Goal: Task Accomplishment & Management: Complete application form

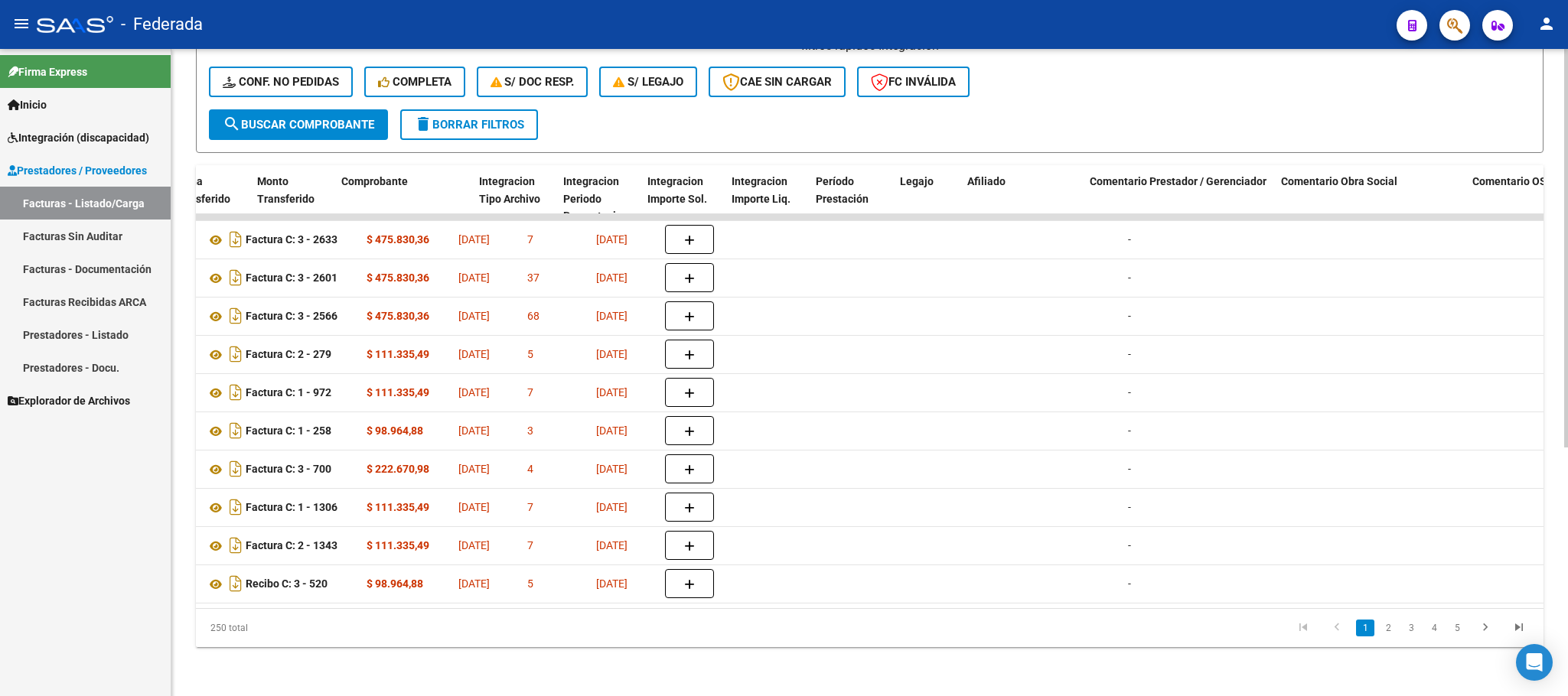
scroll to position [0, 1589]
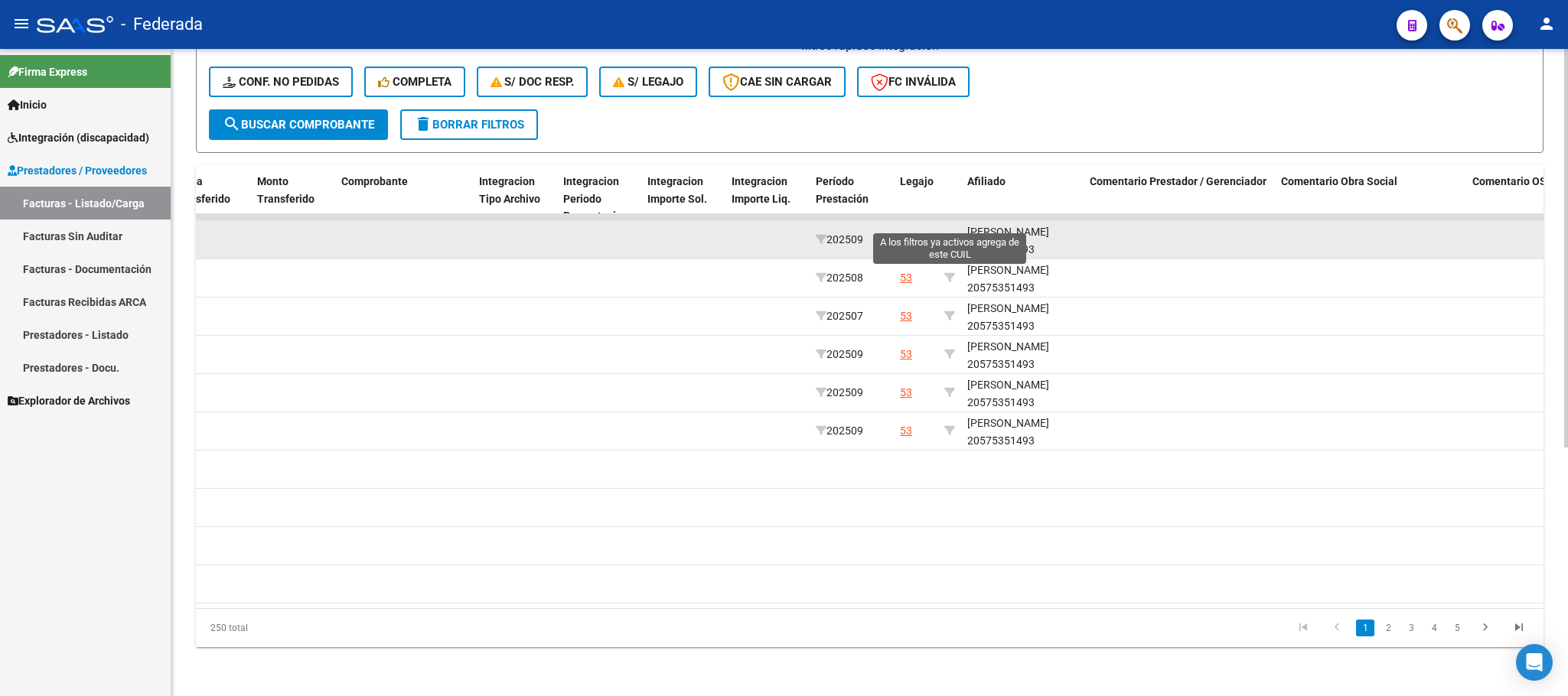
click at [950, 234] on icon at bounding box center [949, 239] width 10 height 10
type input "20575351493"
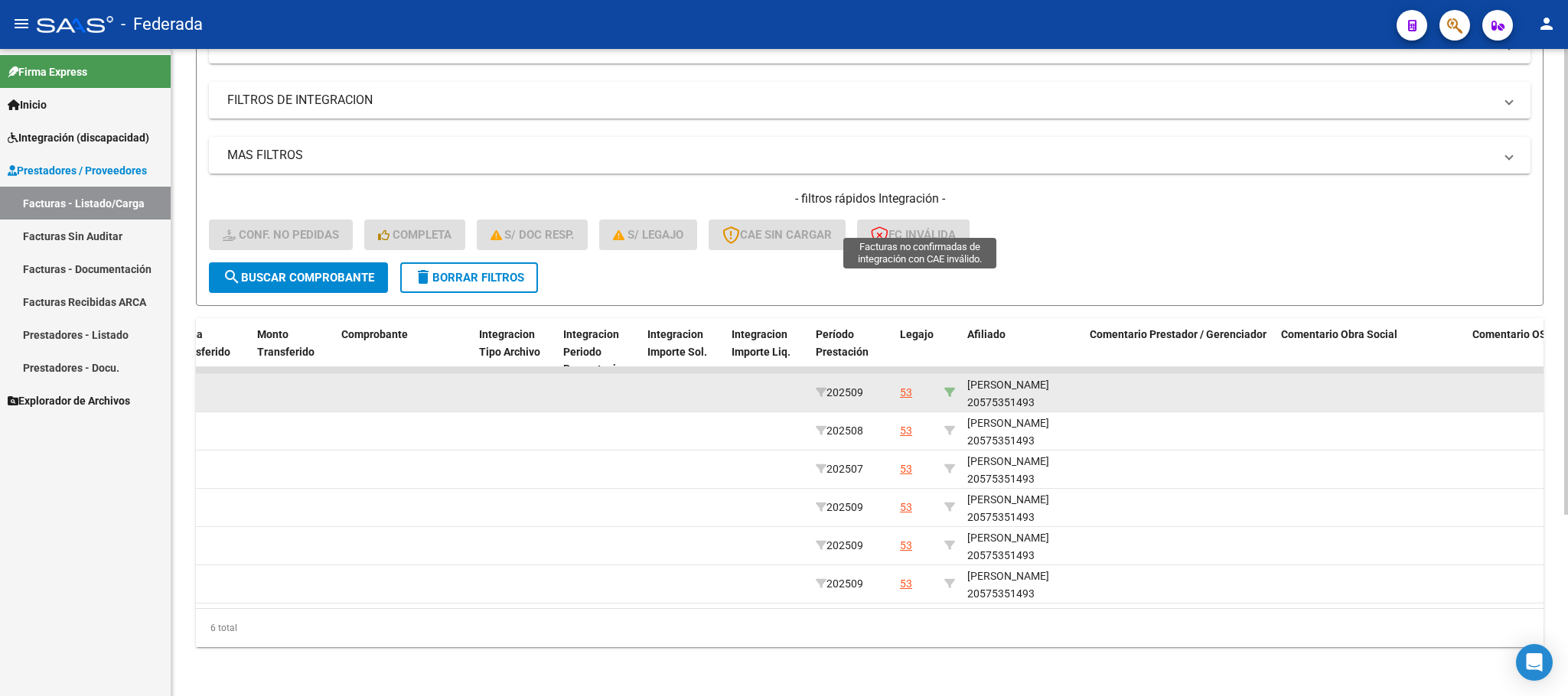
scroll to position [251, 0]
click at [978, 384] on div "[PERSON_NAME] 20575351493" at bounding box center [1022, 394] width 110 height 35
copy div "20575351493"
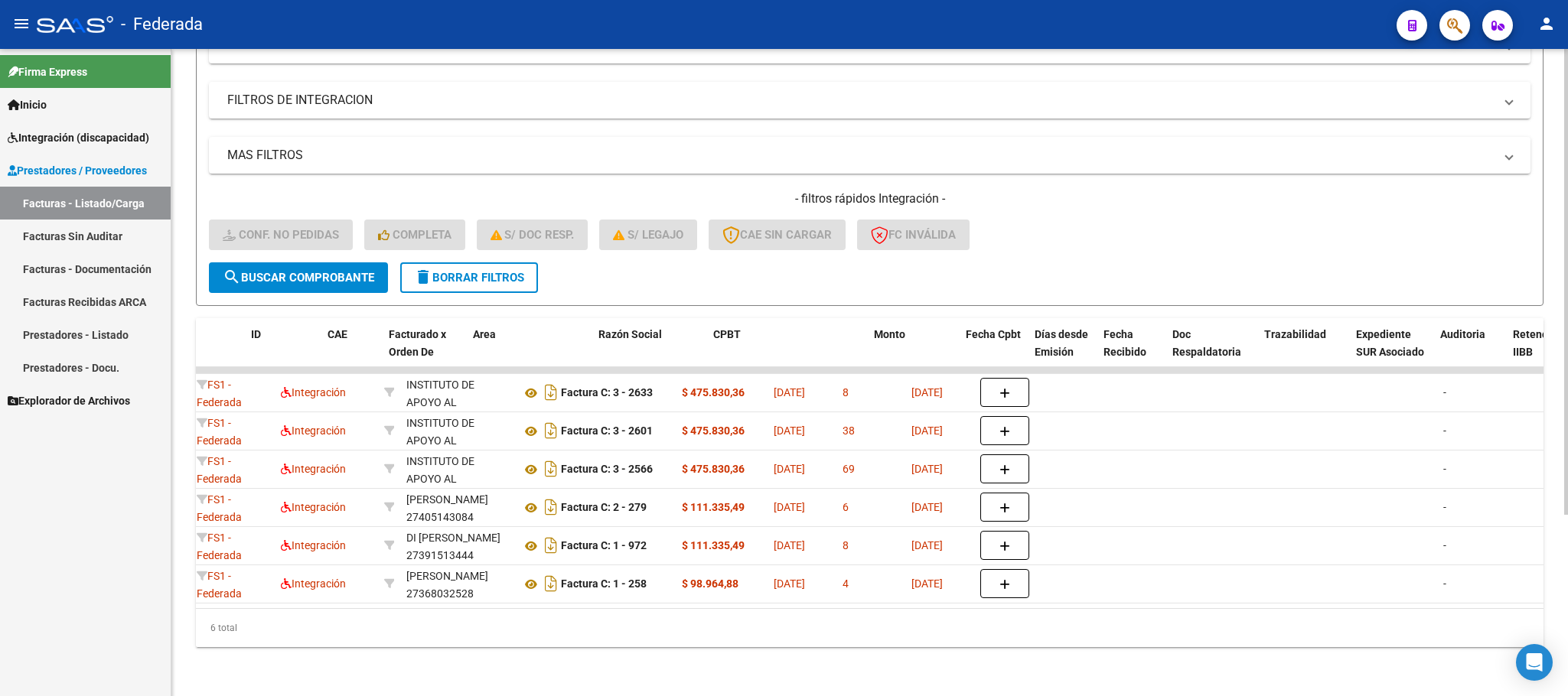
scroll to position [0, 0]
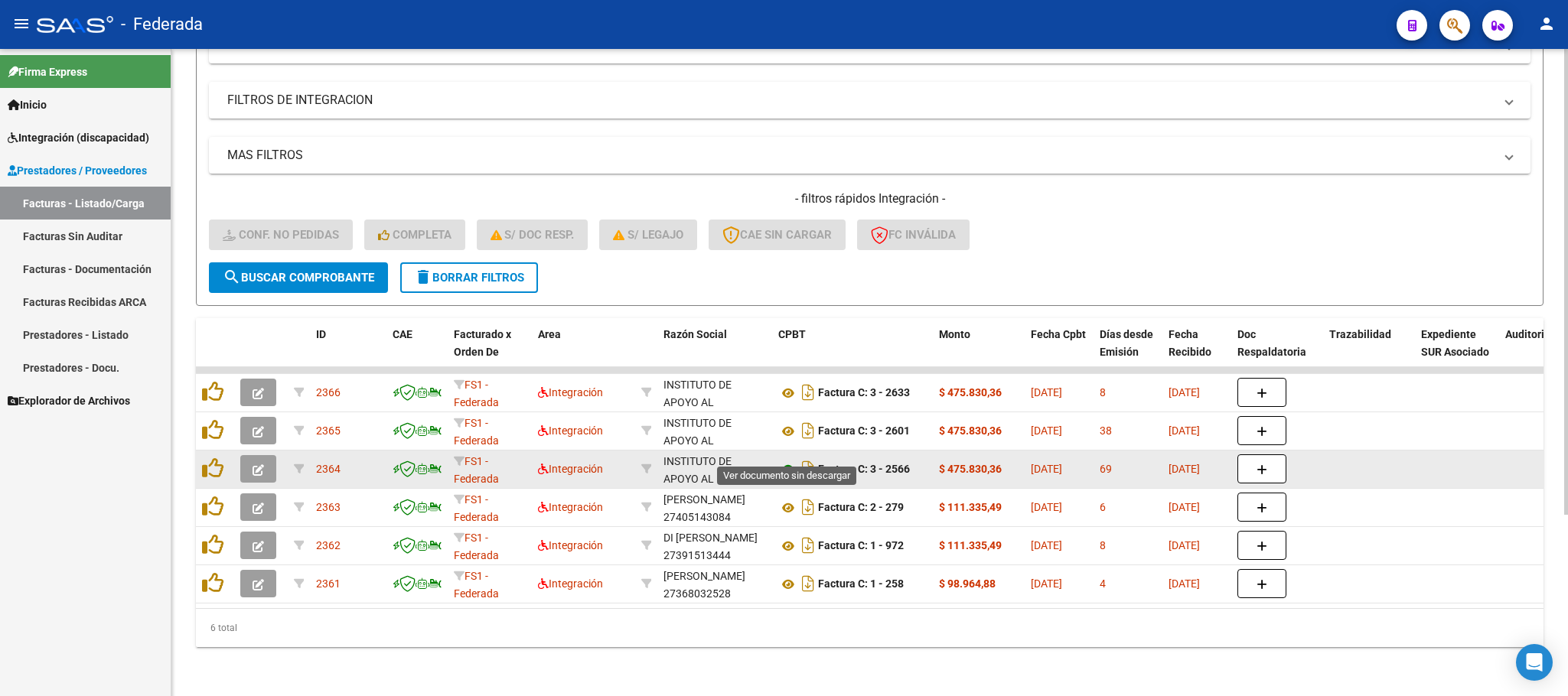
click at [783, 461] on icon at bounding box center [788, 470] width 20 height 18
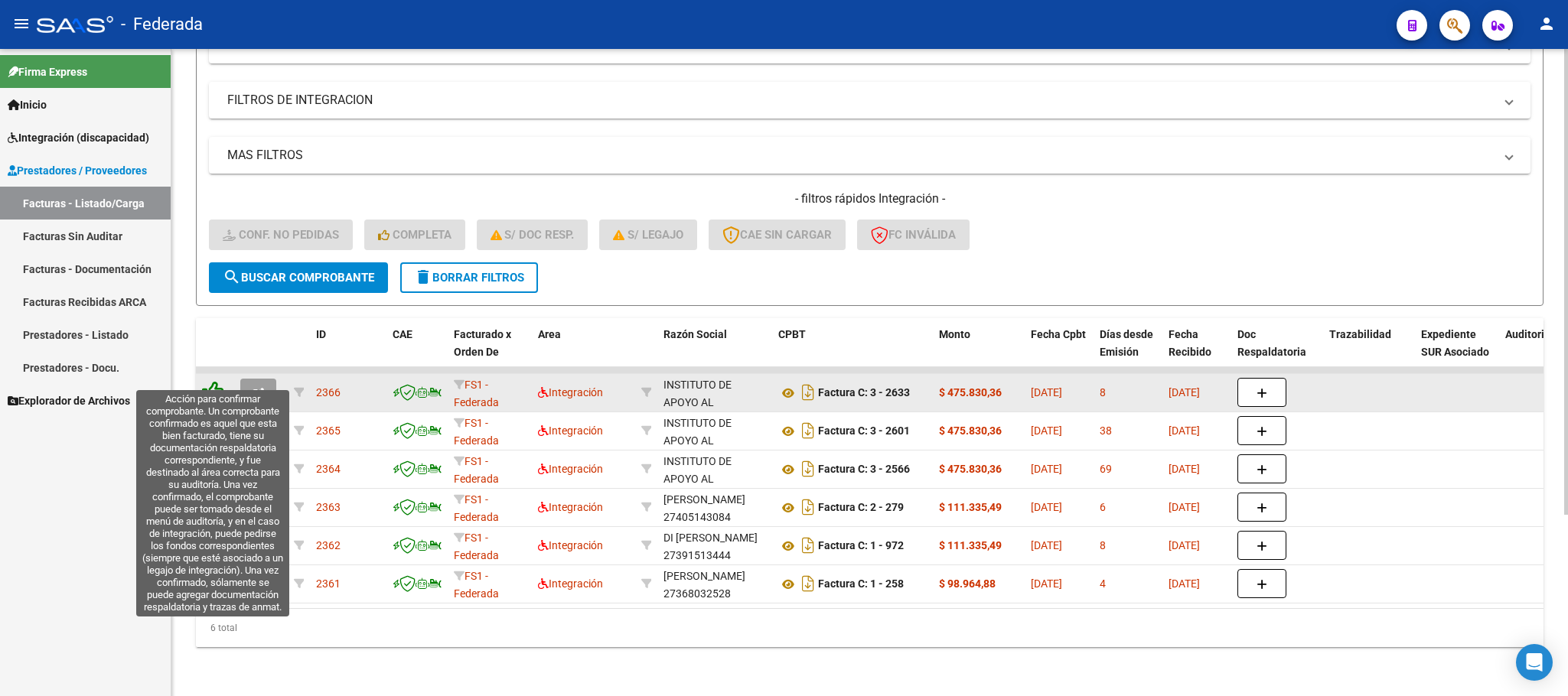
click at [215, 381] on icon at bounding box center [212, 391] width 21 height 21
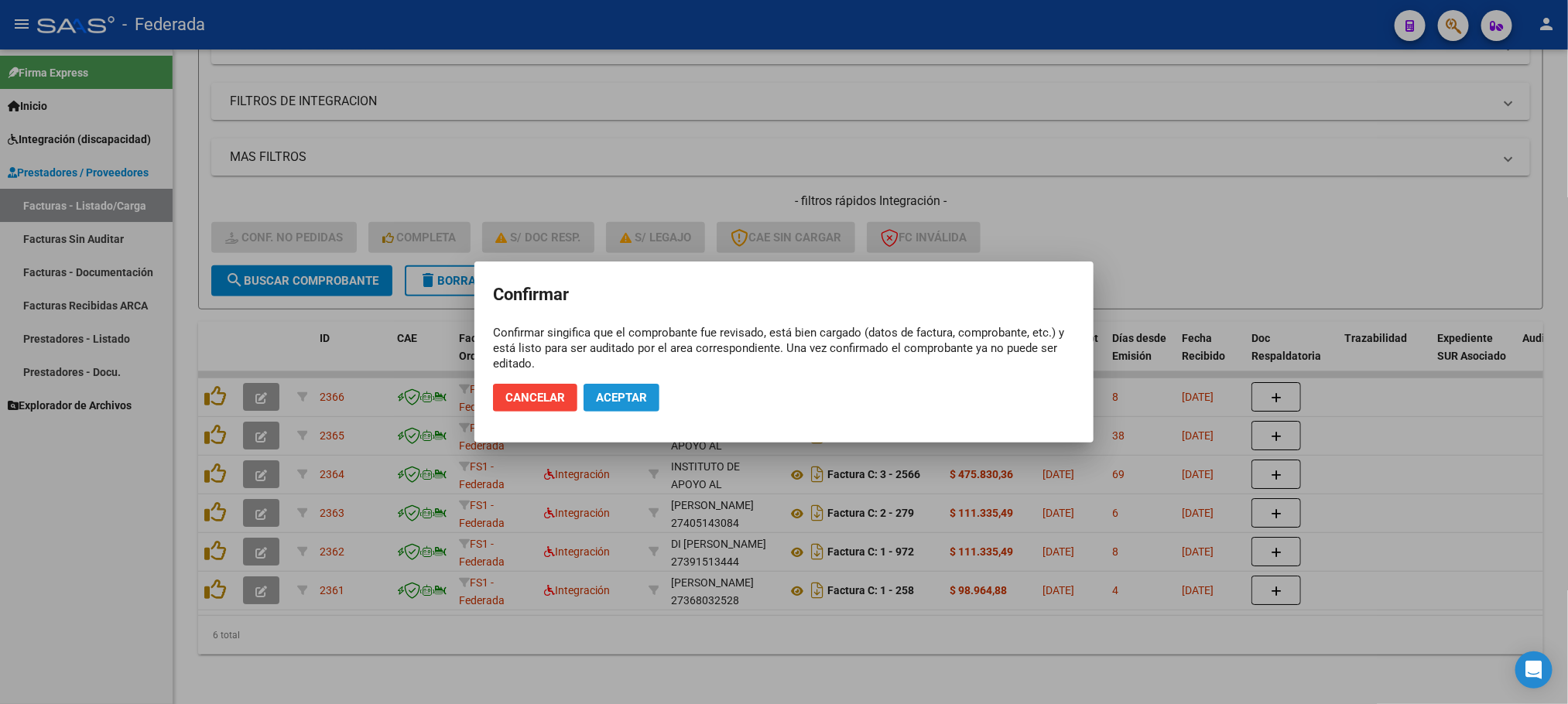
click at [615, 393] on span "Aceptar" at bounding box center [621, 397] width 51 height 14
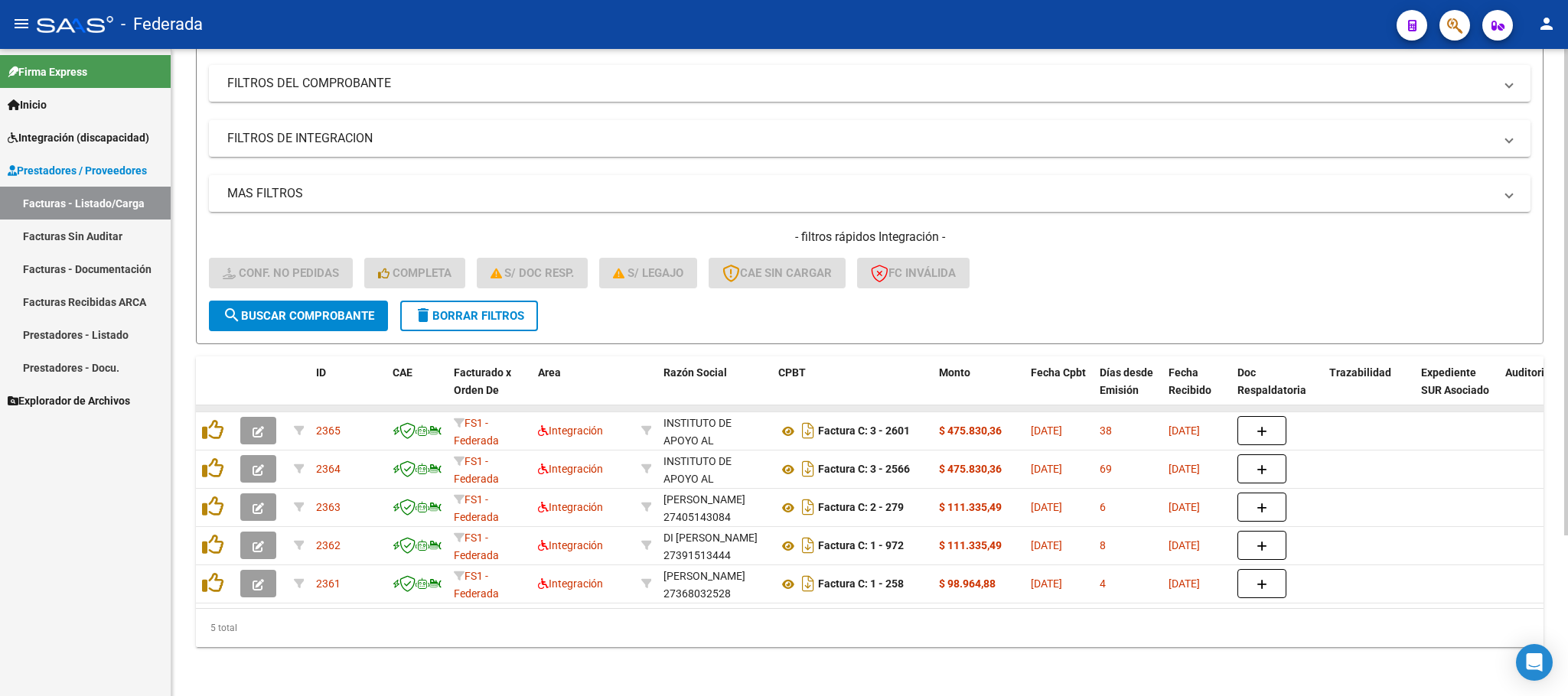
scroll to position [214, 0]
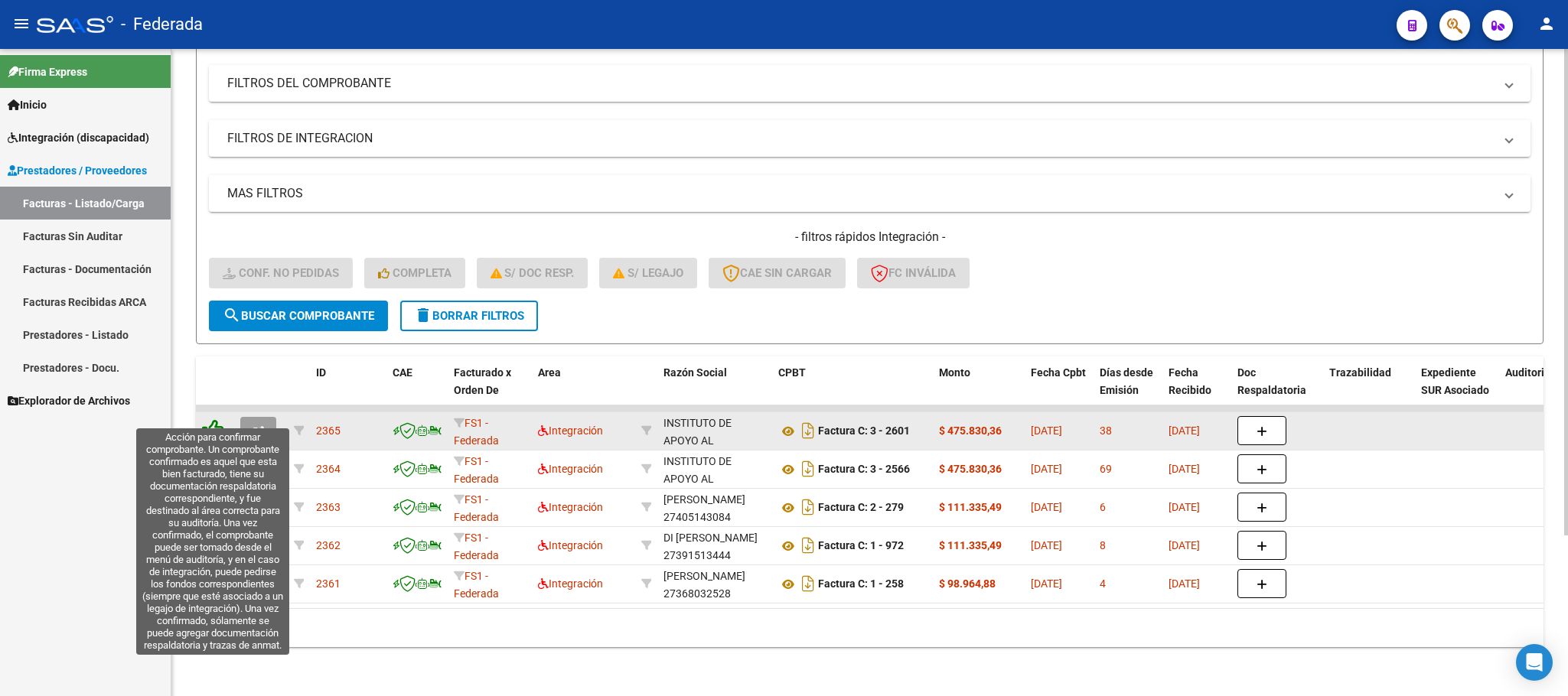
click at [216, 420] on icon at bounding box center [212, 430] width 21 height 21
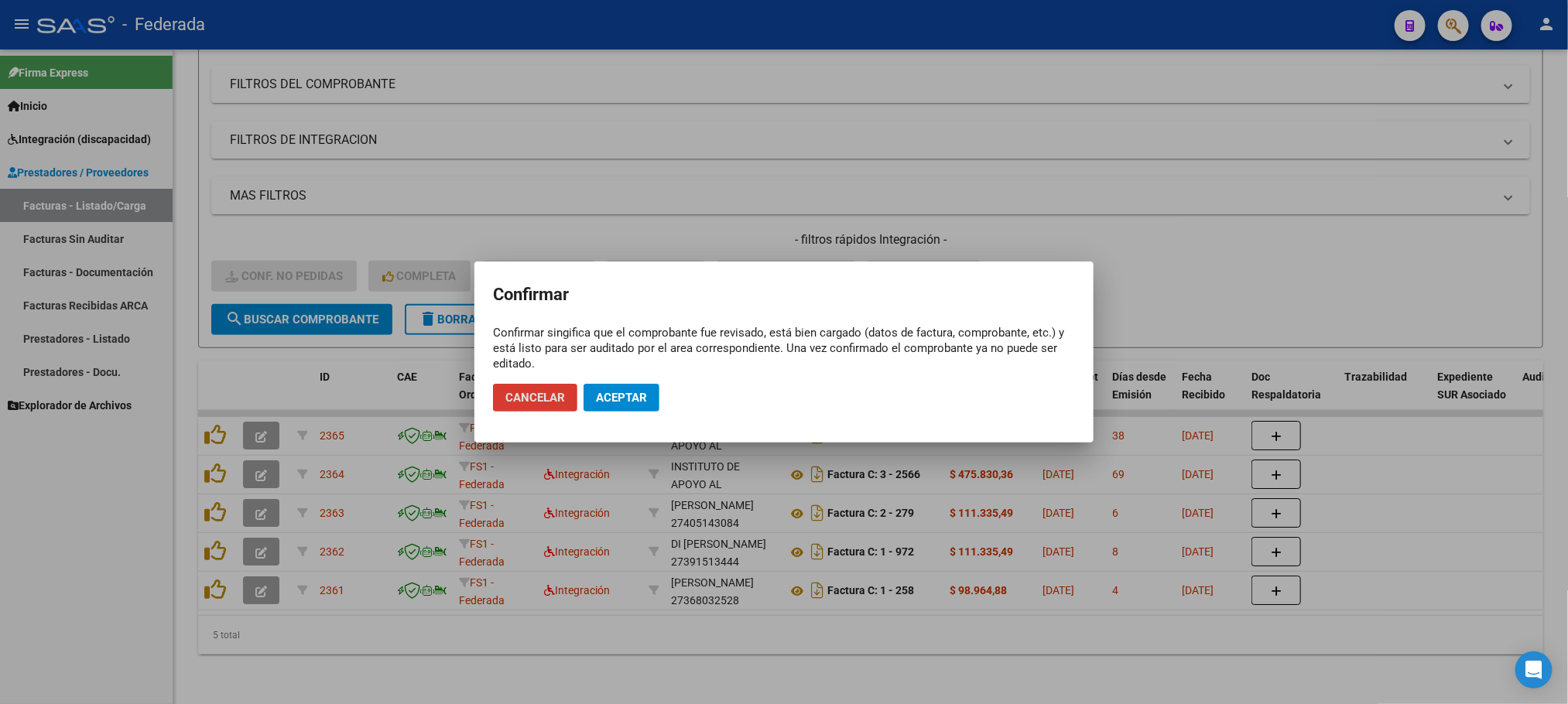
click at [604, 392] on span "Aceptar" at bounding box center [621, 397] width 51 height 14
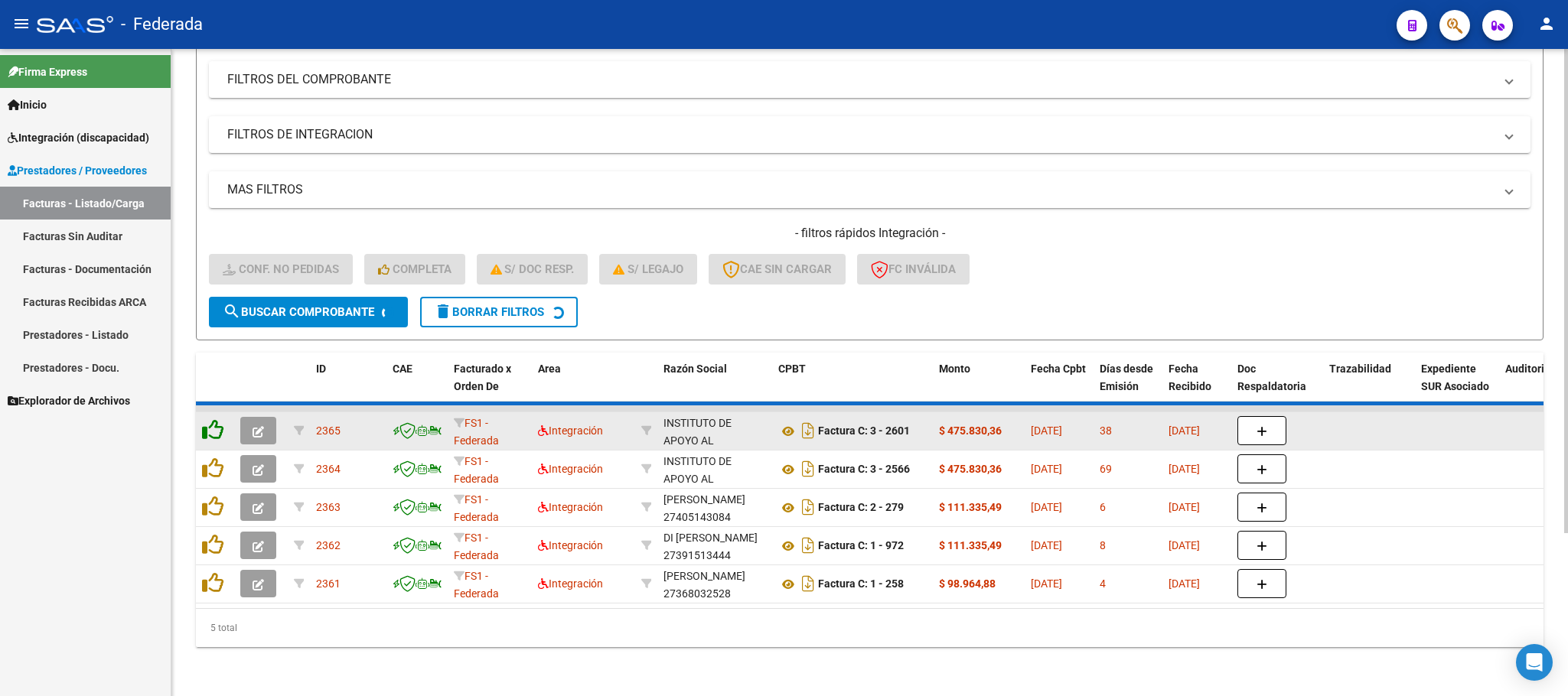
scroll to position [175, 0]
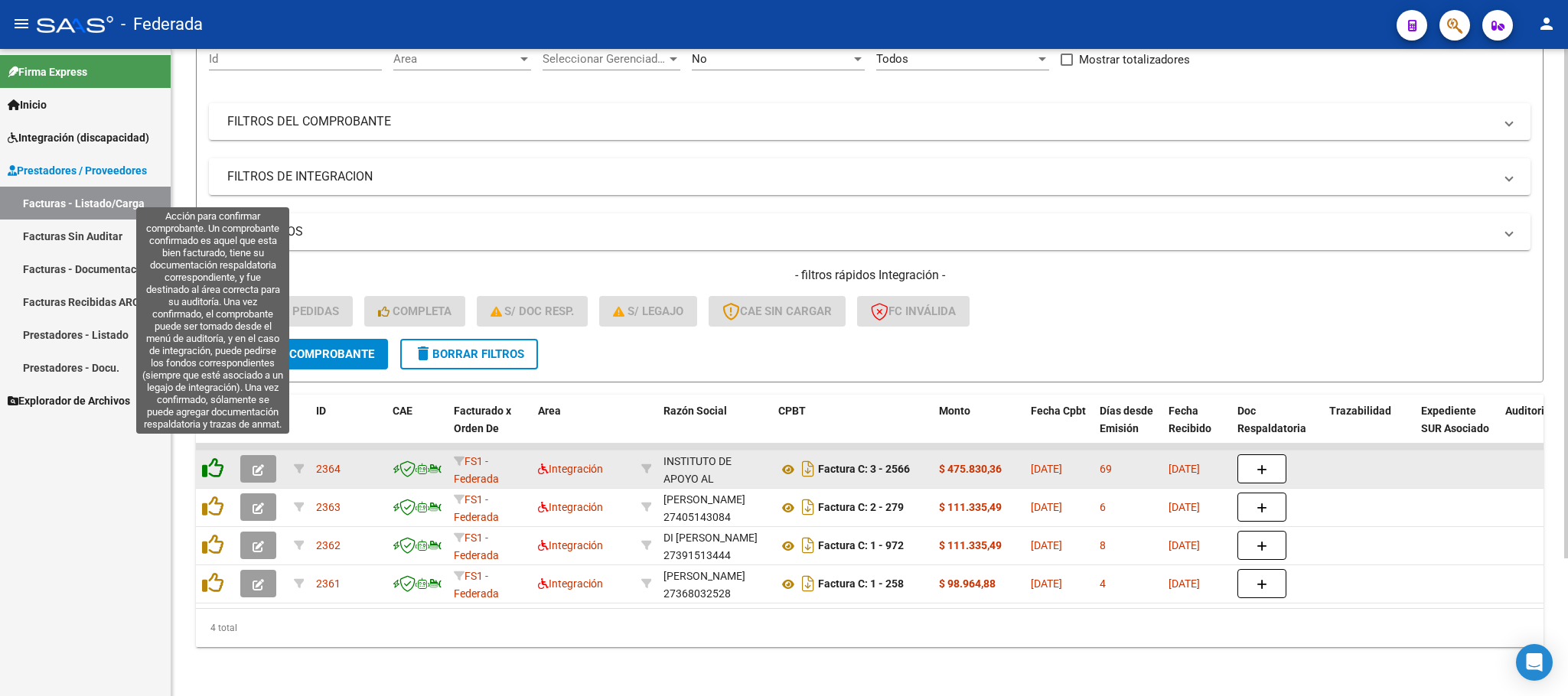
click at [216, 458] on icon at bounding box center [212, 468] width 21 height 21
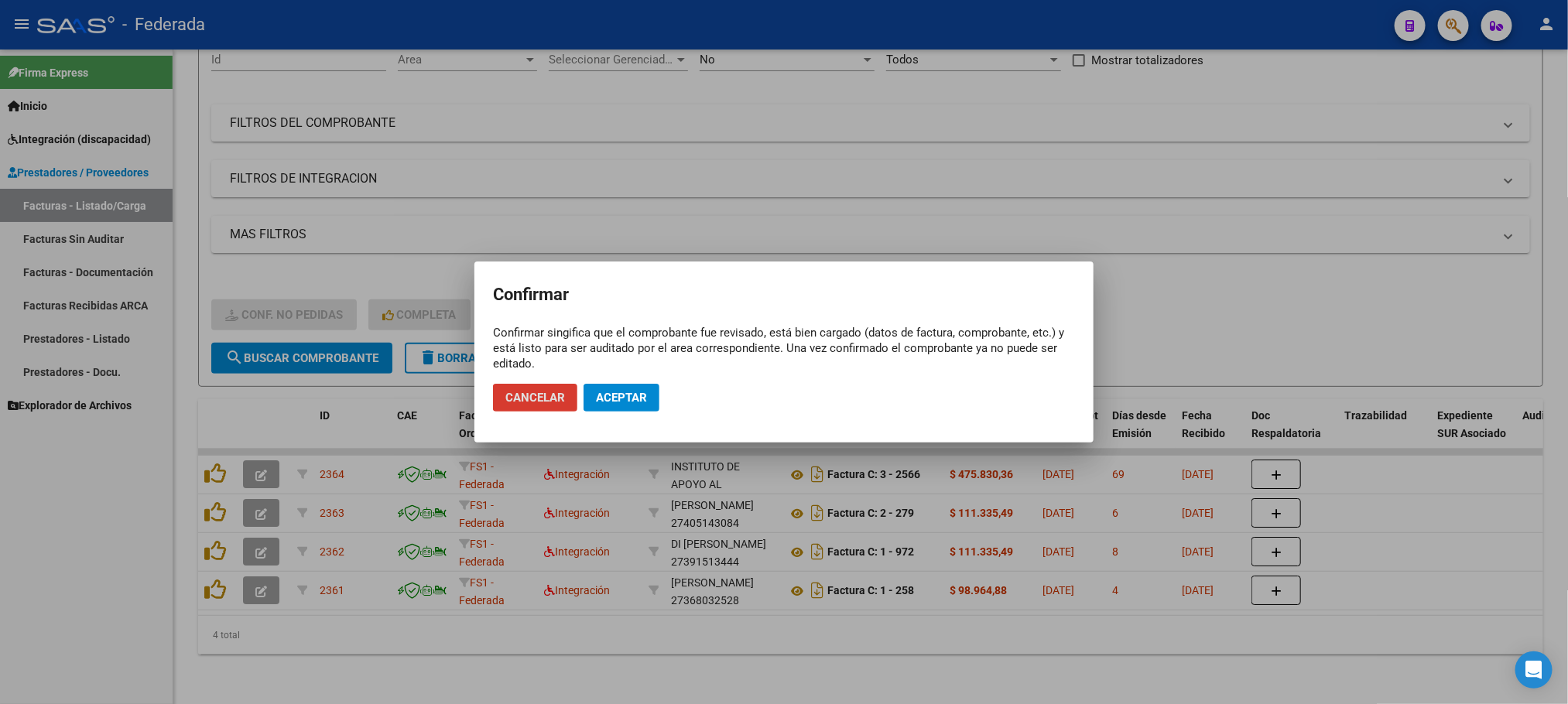
click at [617, 405] on button "Aceptar" at bounding box center [621, 398] width 76 height 28
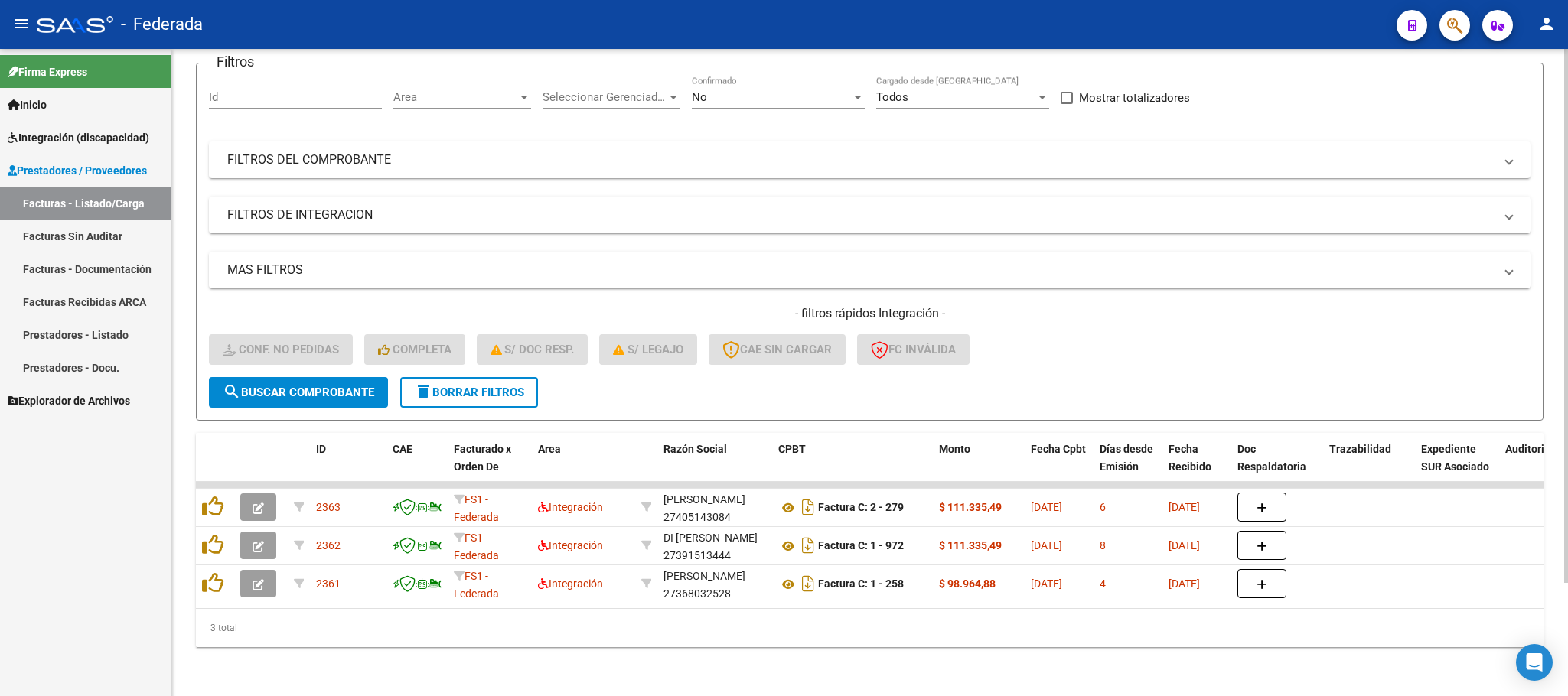
click at [460, 385] on span "delete Borrar Filtros" at bounding box center [469, 392] width 110 height 14
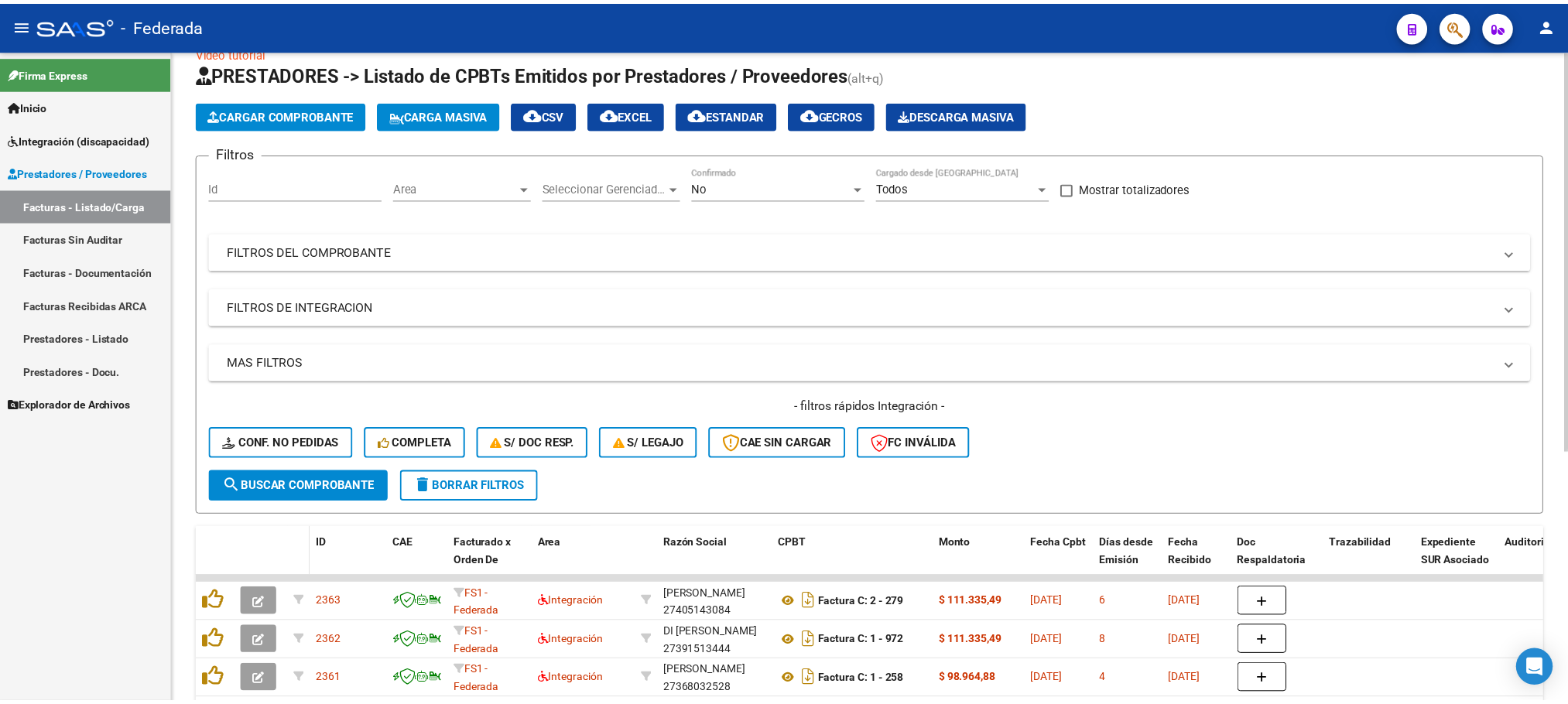
scroll to position [137, 0]
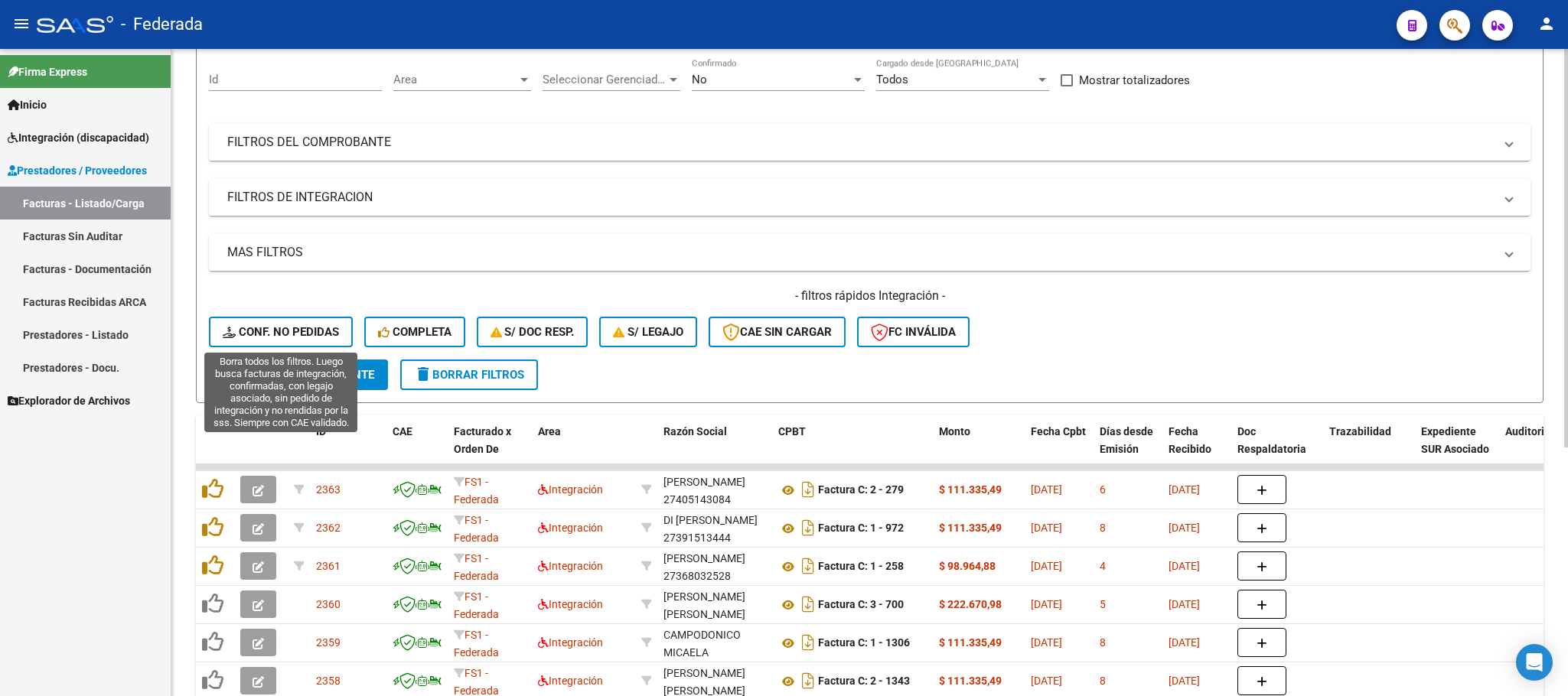
click at [283, 335] on span "Conf. no pedidas" at bounding box center [281, 331] width 116 height 14
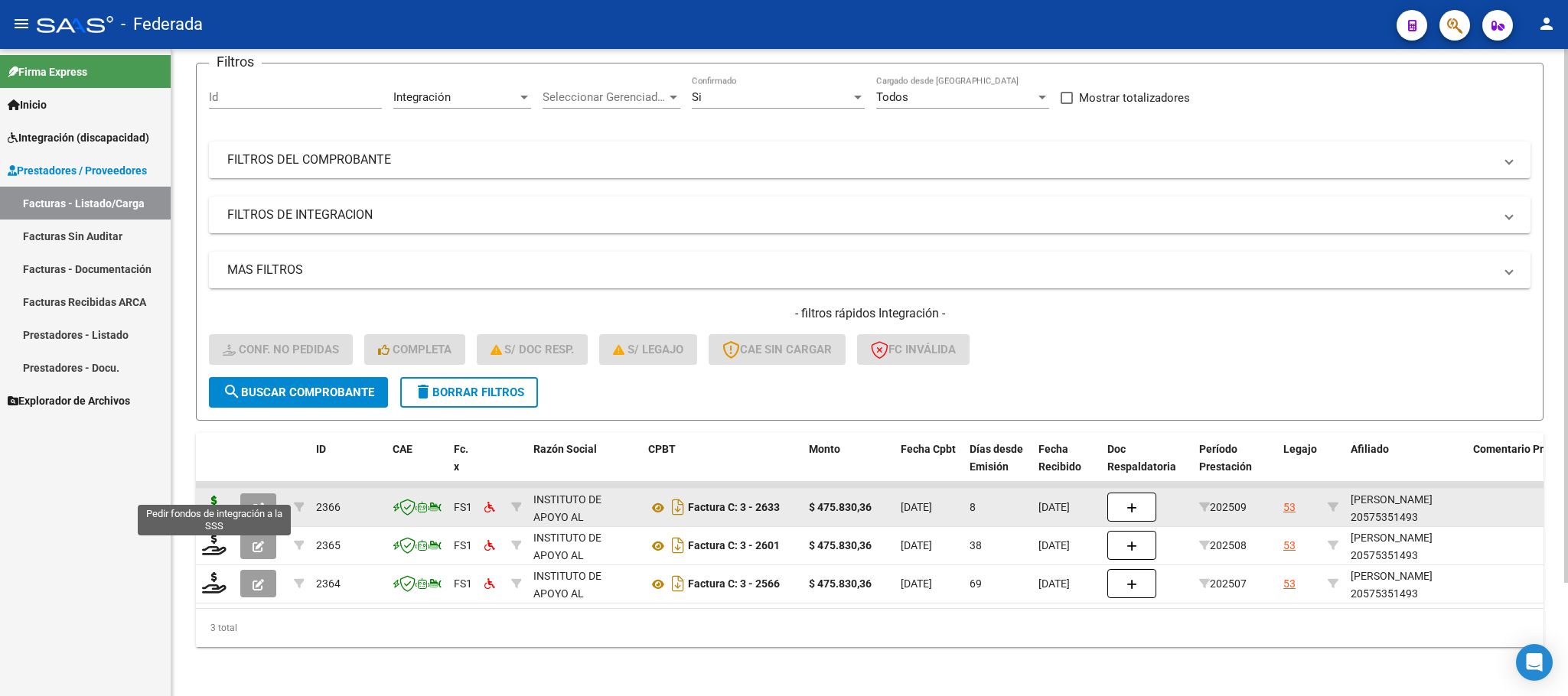
click at [209, 496] on icon at bounding box center [214, 506] width 25 height 21
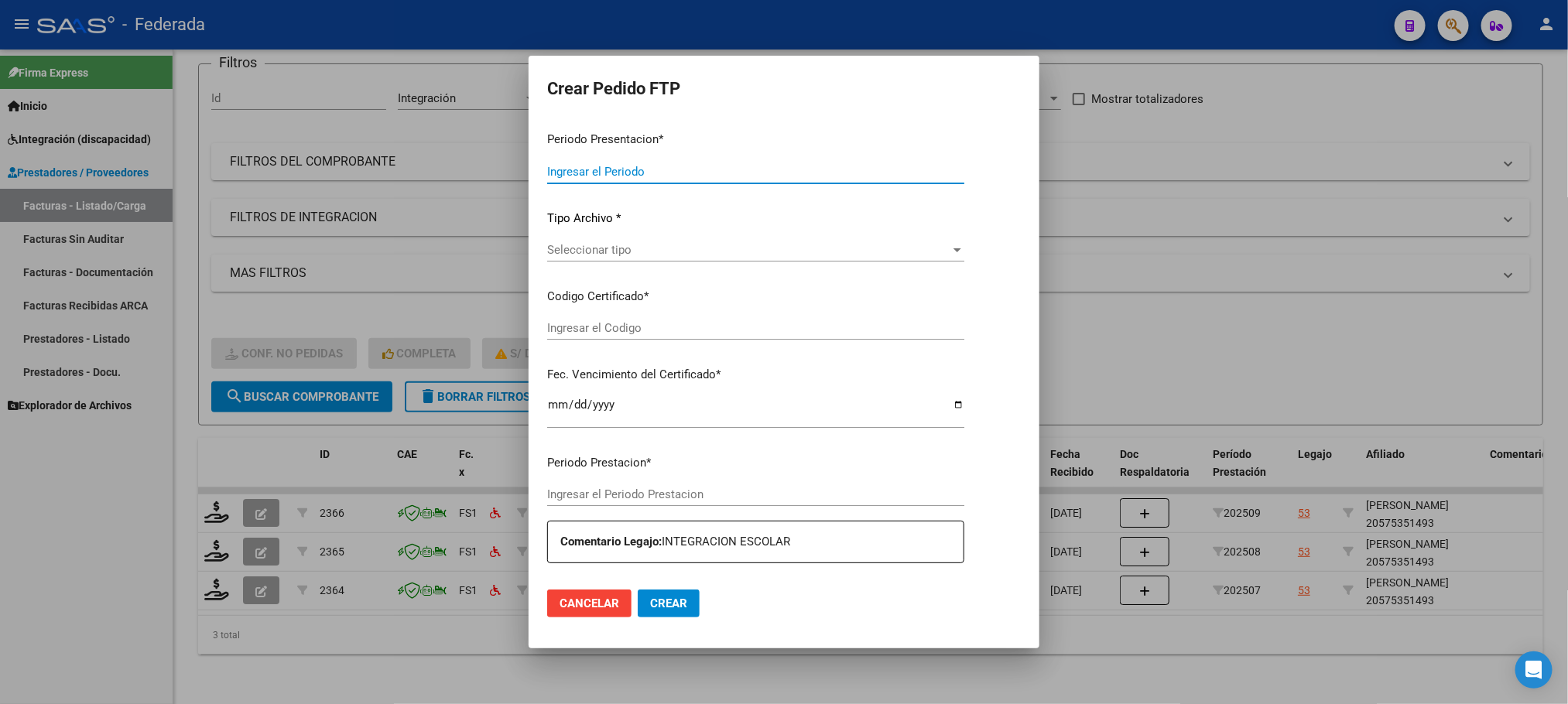
type input "202509"
type input "$ 475.830,36"
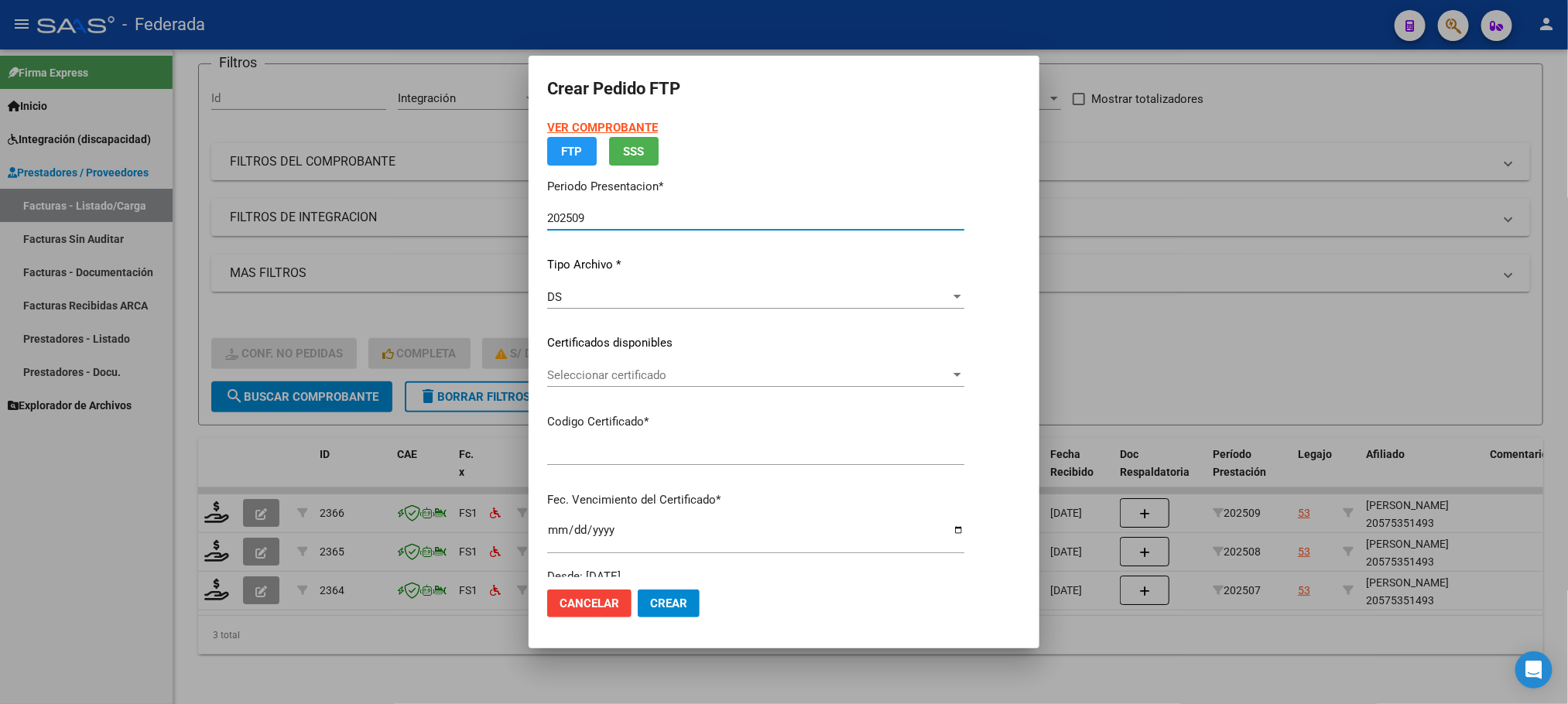
type input "ARG02000575351492023013120260131BS398"
type input "[DATE]"
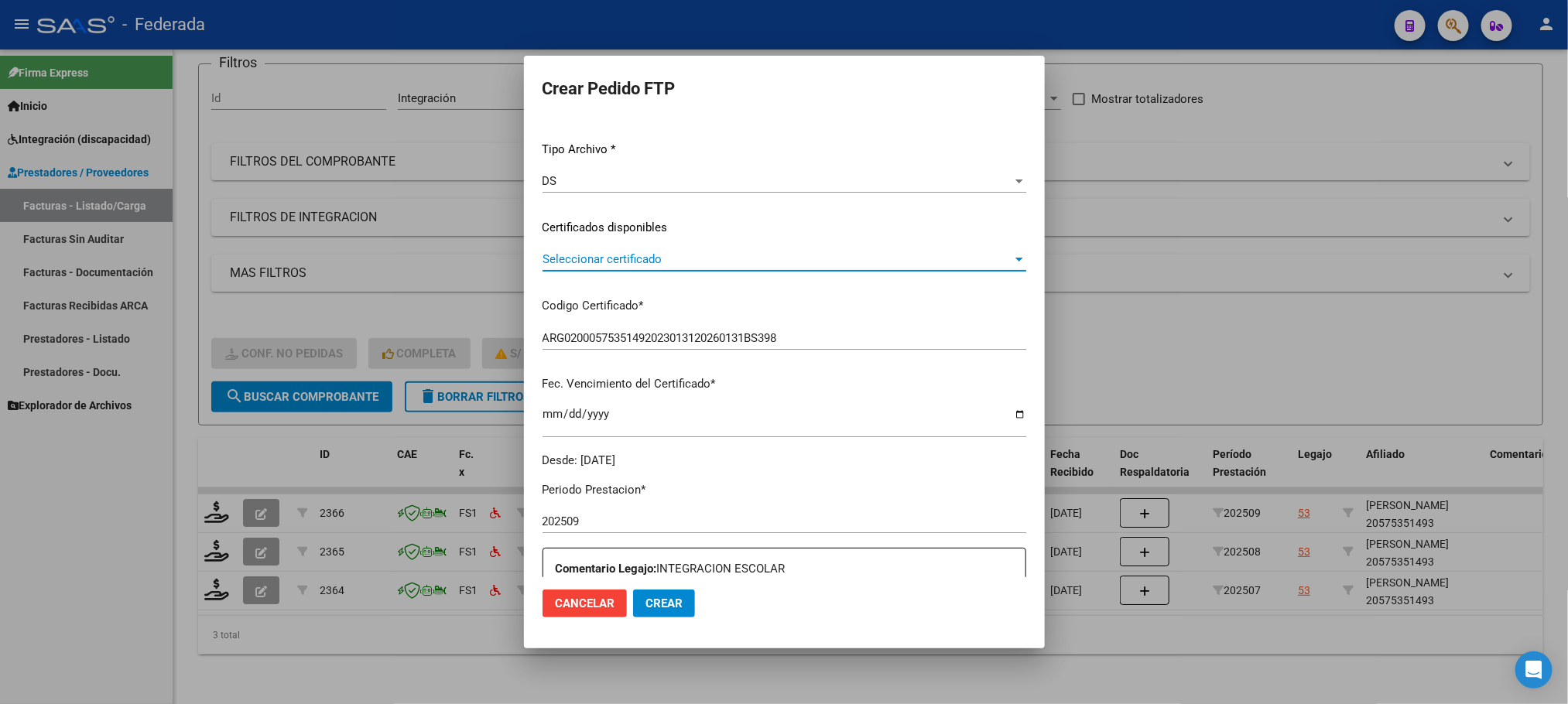
click at [591, 259] on span "Seleccionar certificado" at bounding box center [777, 259] width 469 height 14
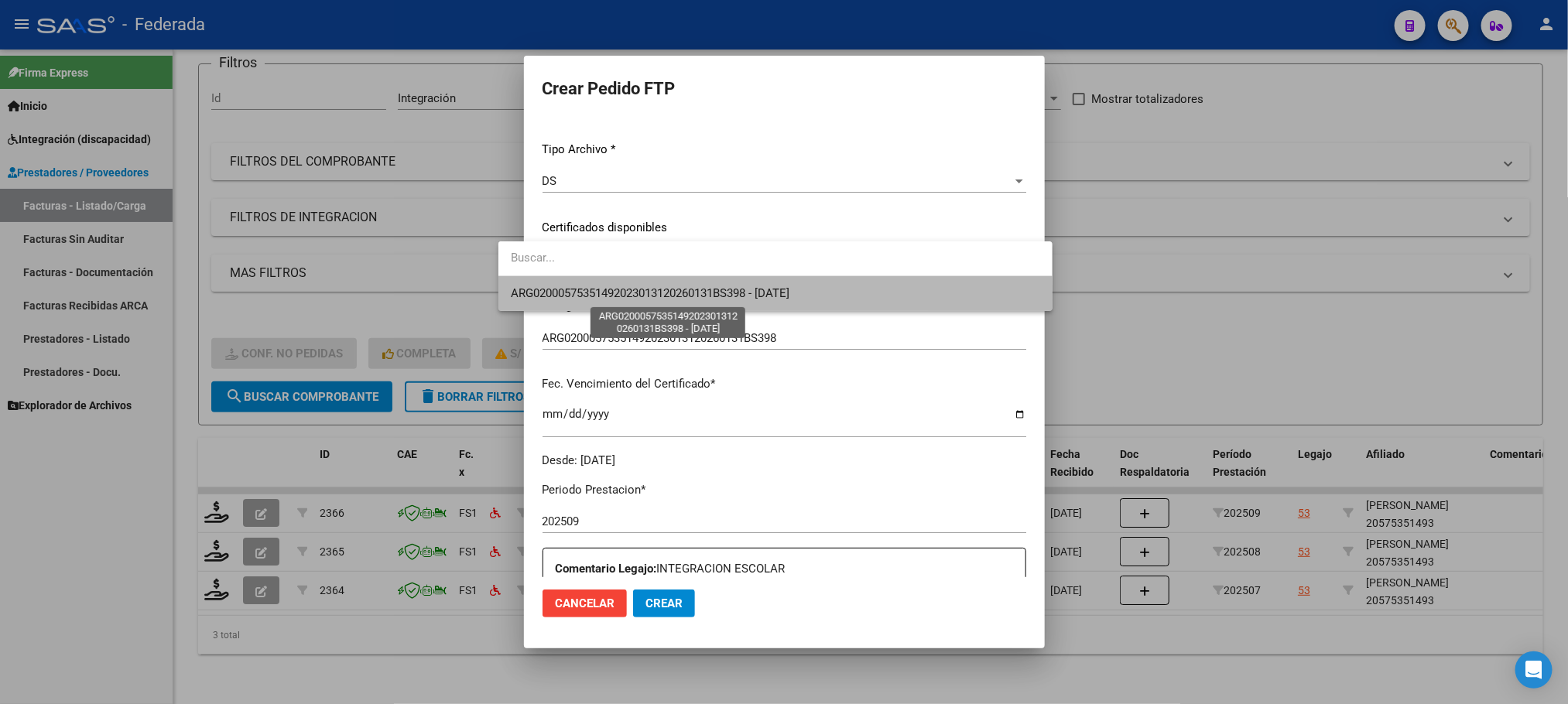
click at [596, 300] on span "ARG02000575351492023013120260131BS398 - [DATE]" at bounding box center [649, 293] width 279 height 14
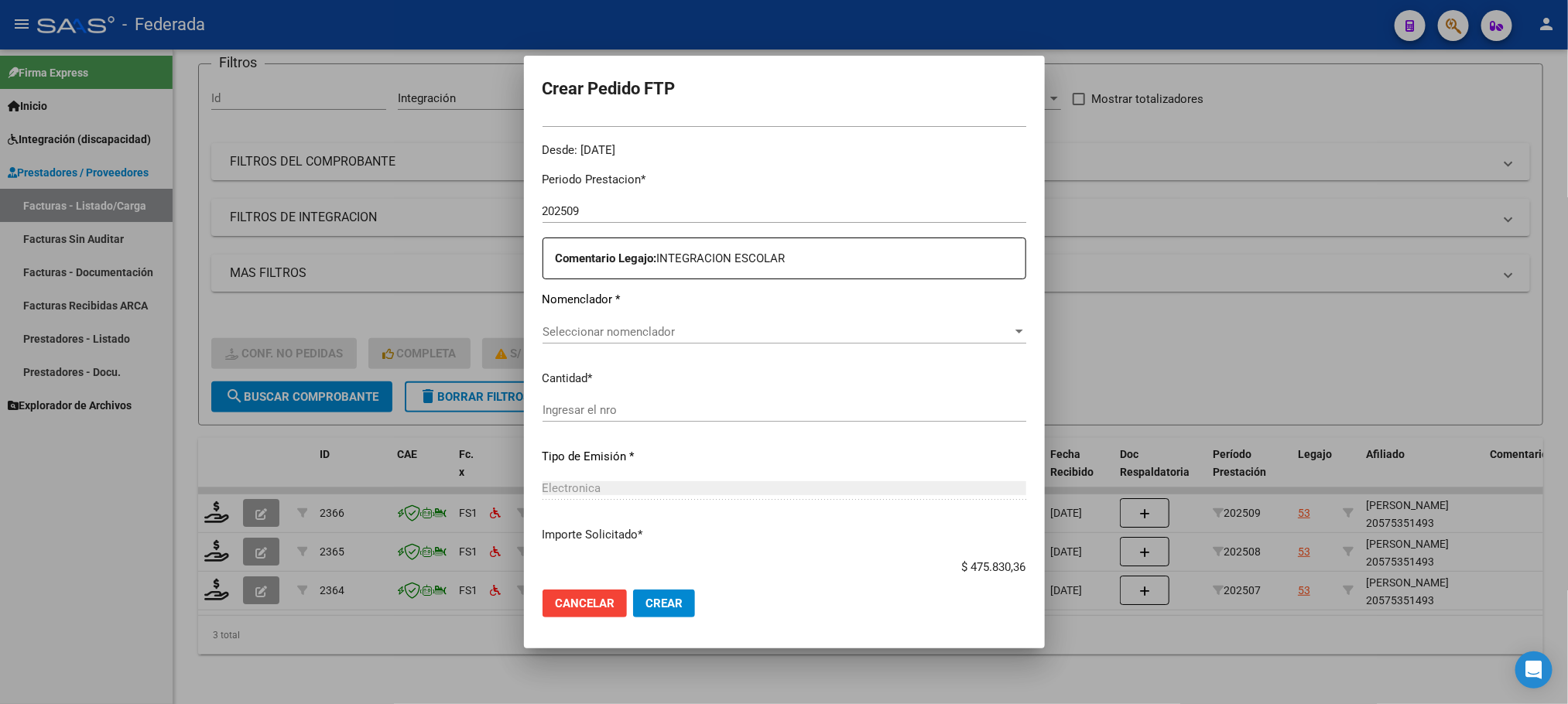
scroll to position [505, 0]
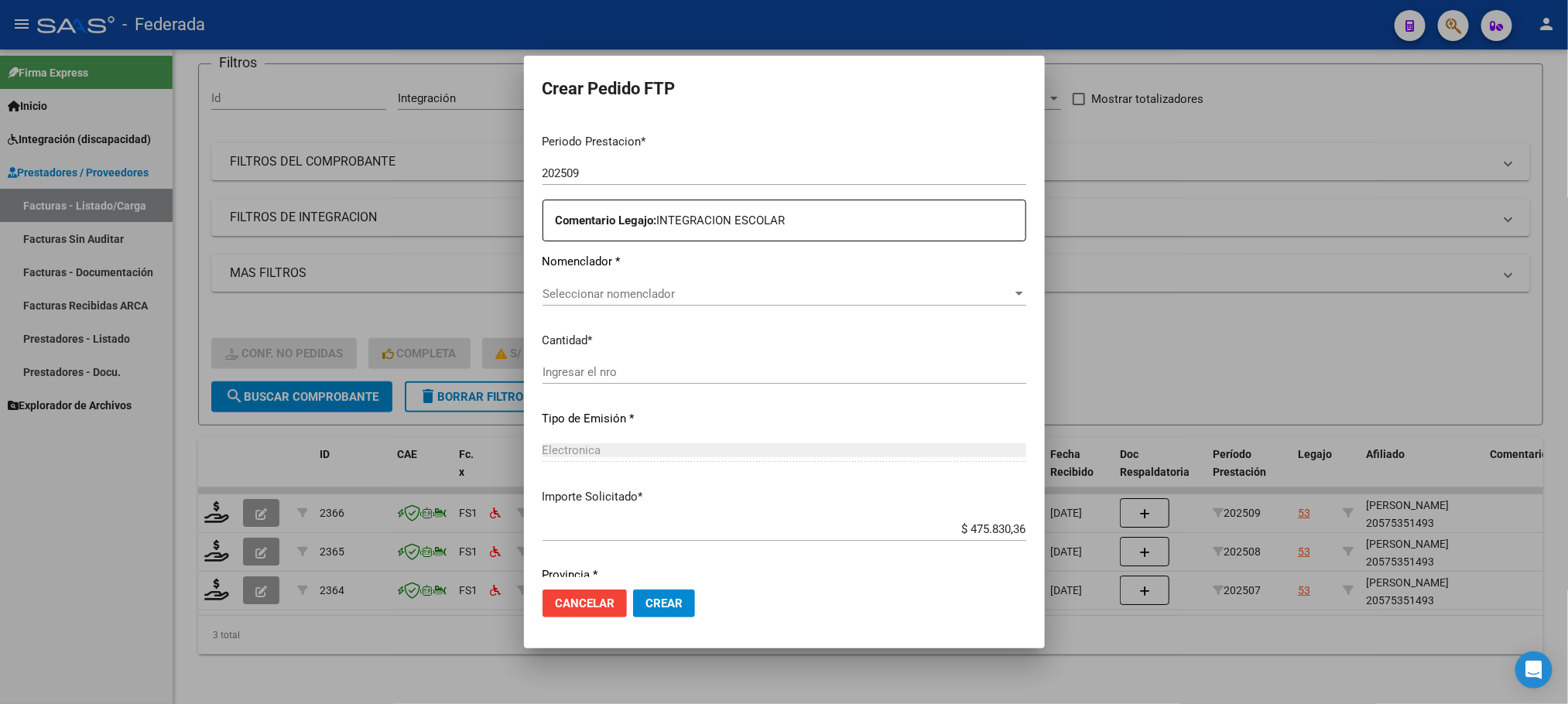
click at [596, 293] on span "Seleccionar nomenclador" at bounding box center [777, 293] width 469 height 14
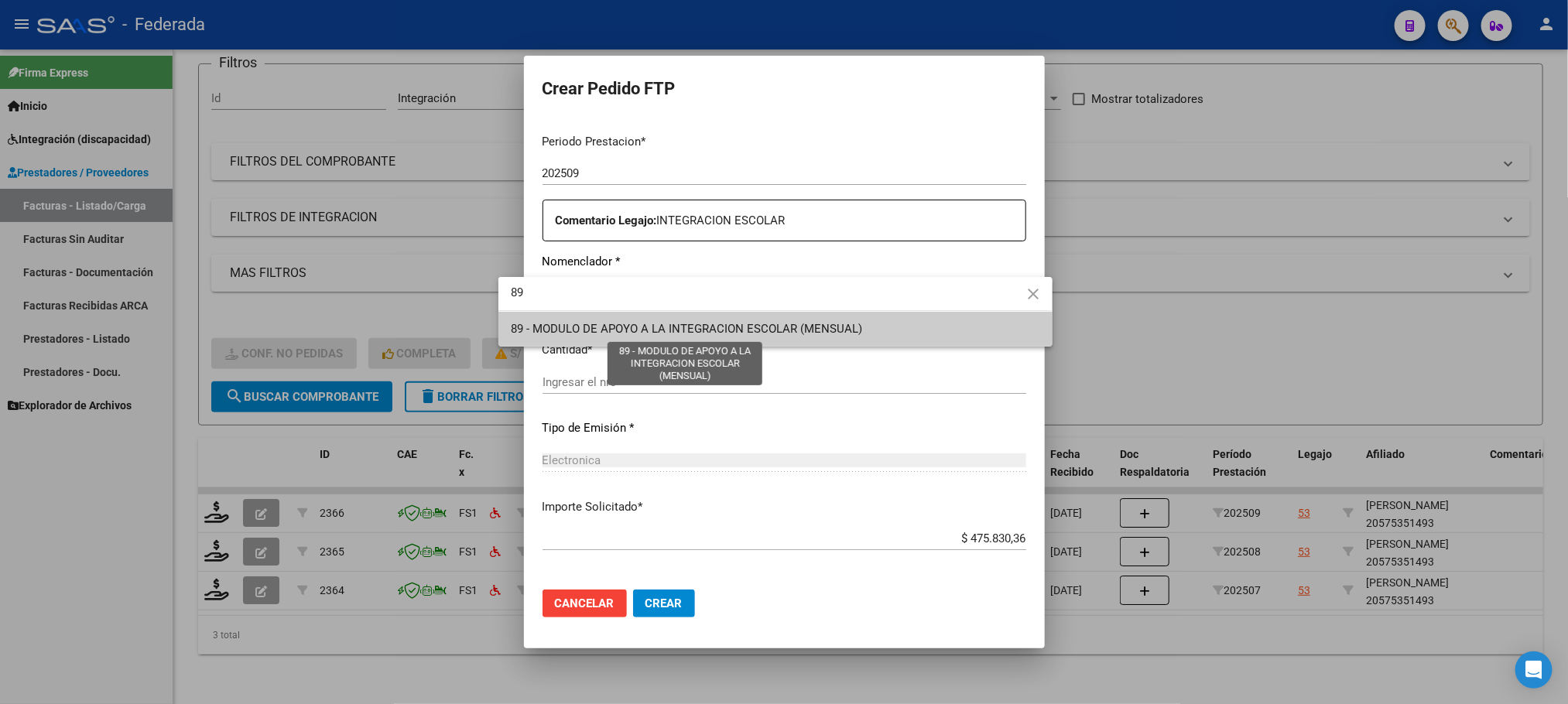
type input "89"
click at [578, 323] on span "89 - MODULO DE APOYO A LA INTEGRACION ESCOLAR (MENSUAL)" at bounding box center [686, 329] width 351 height 14
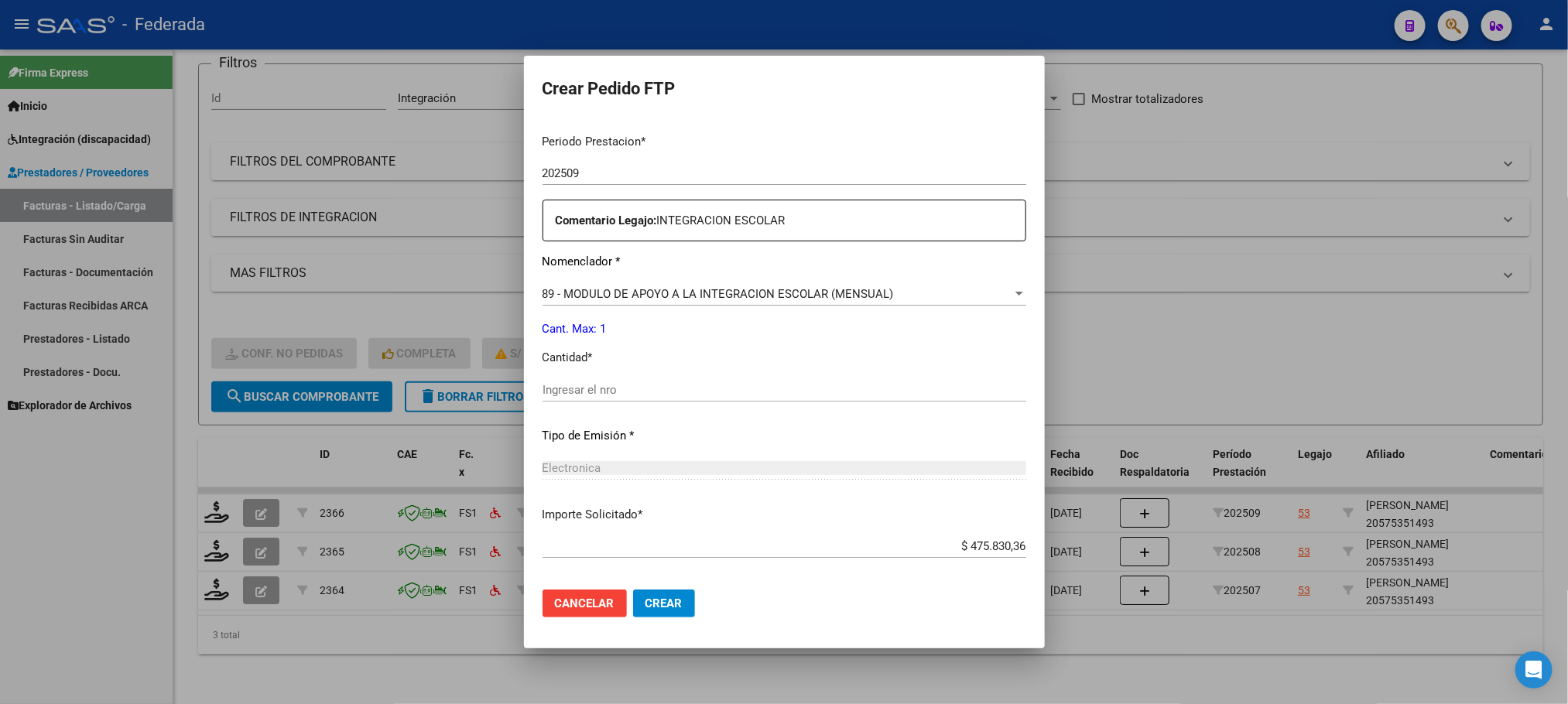
click at [574, 399] on div "Ingresar el nro" at bounding box center [784, 390] width 484 height 23
type input "1"
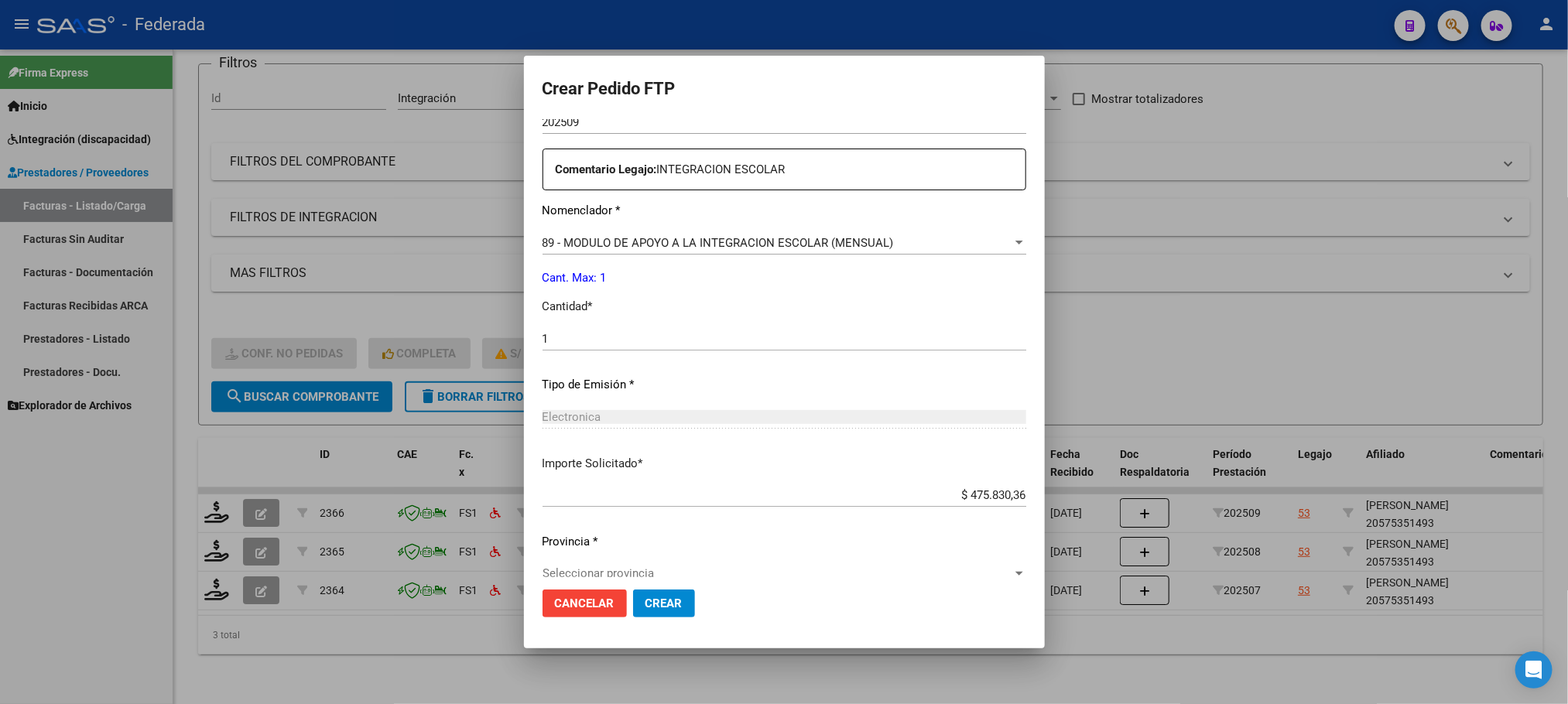
scroll to position [578, 0]
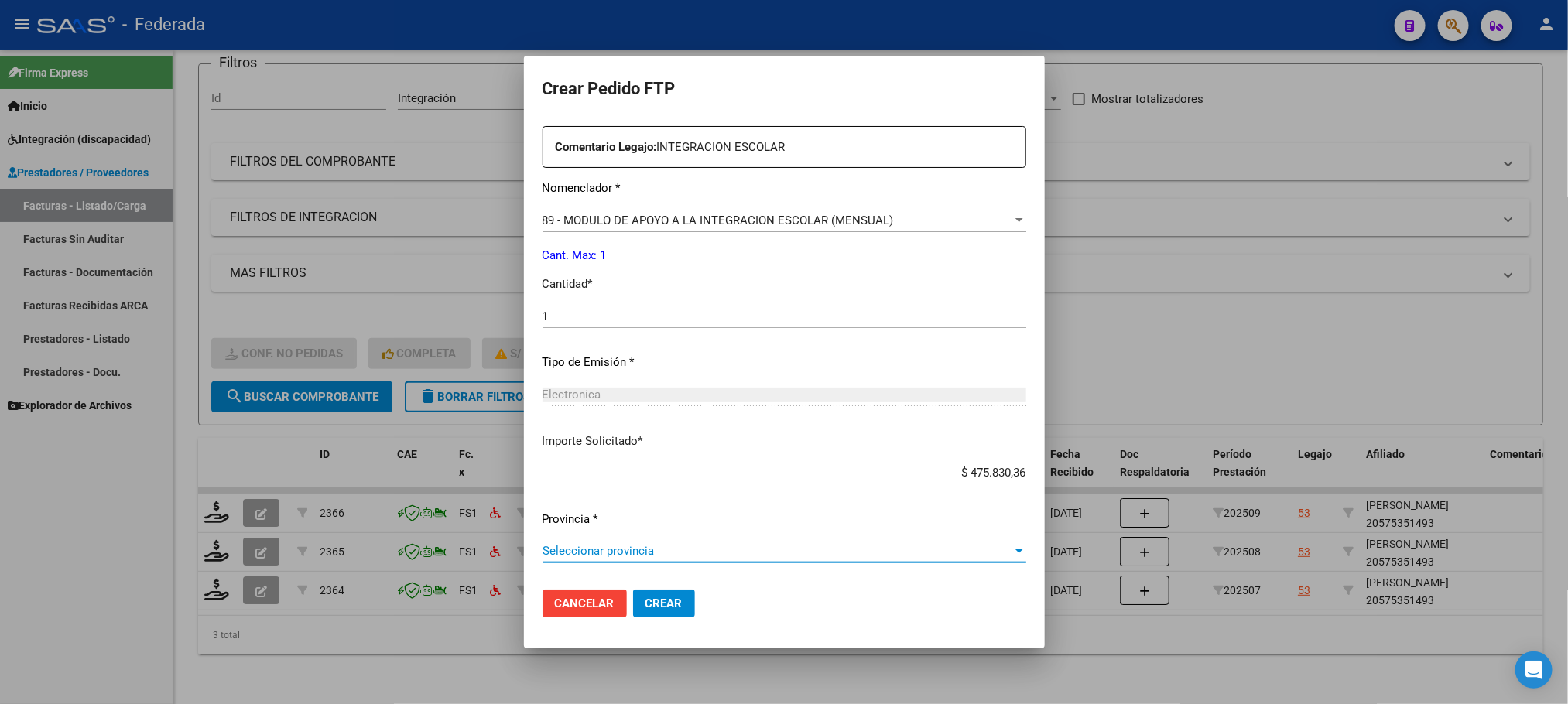
click at [608, 549] on span "Seleccionar provincia" at bounding box center [777, 551] width 469 height 14
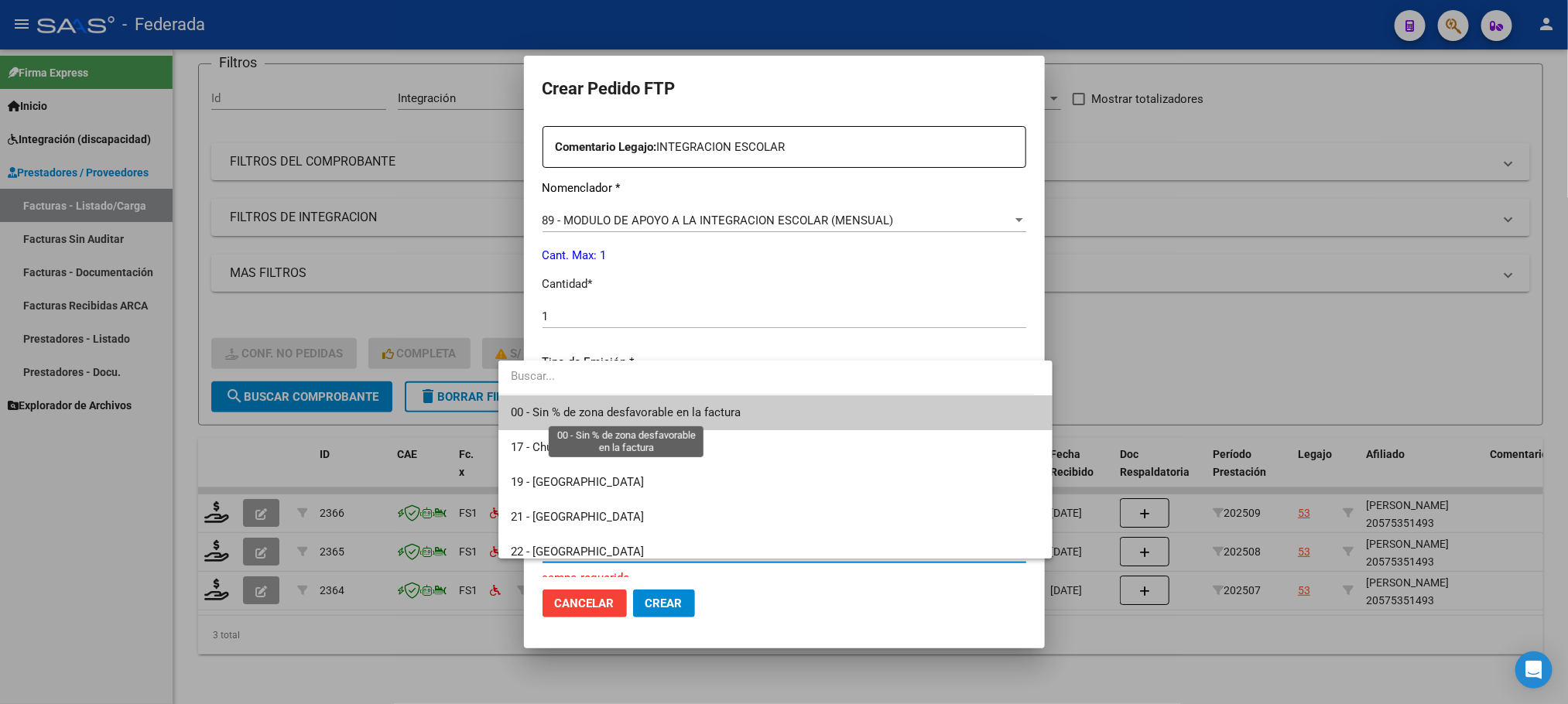
click at [620, 406] on span "00 - Sin % de zona desfavorable en la factura" at bounding box center [625, 412] width 230 height 14
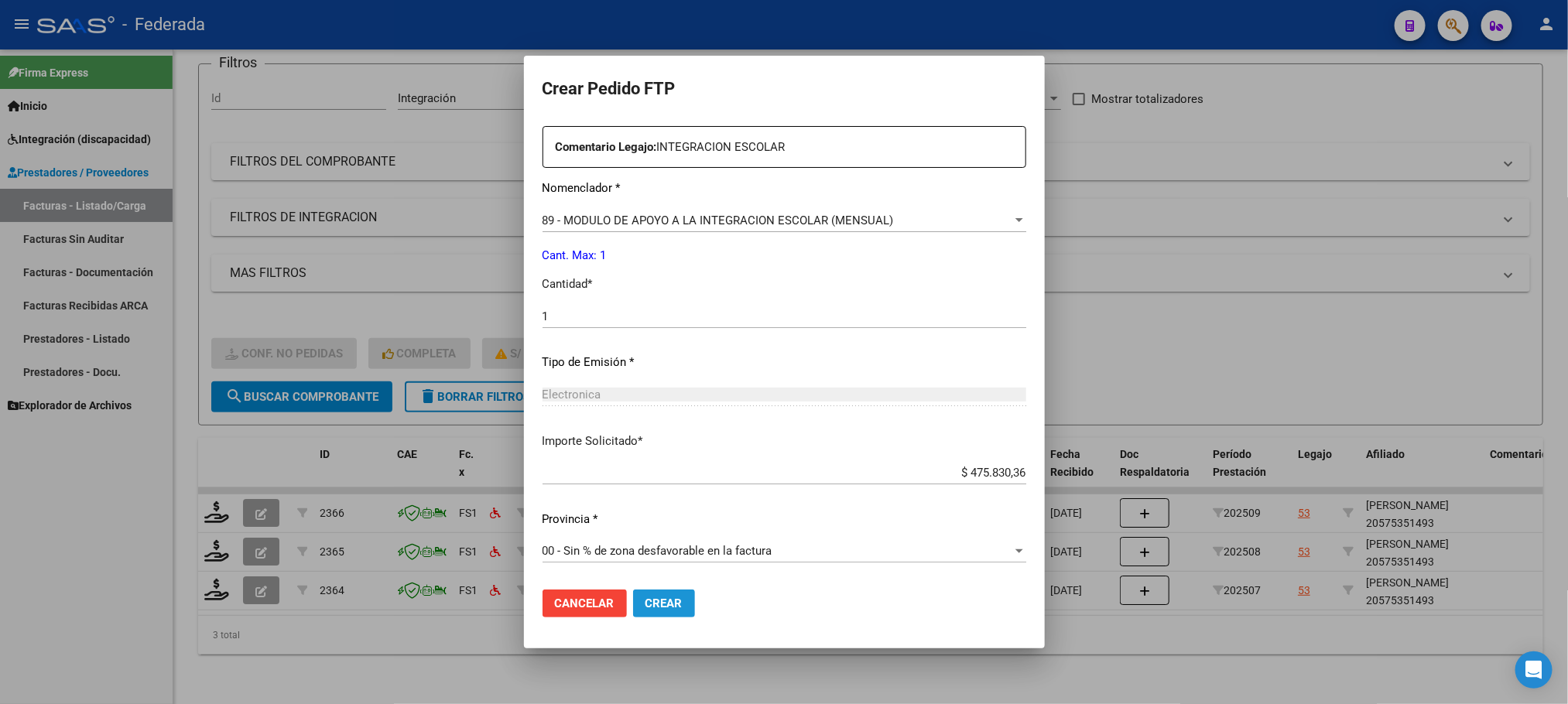
click at [645, 607] on span "Crear" at bounding box center [664, 603] width 37 height 14
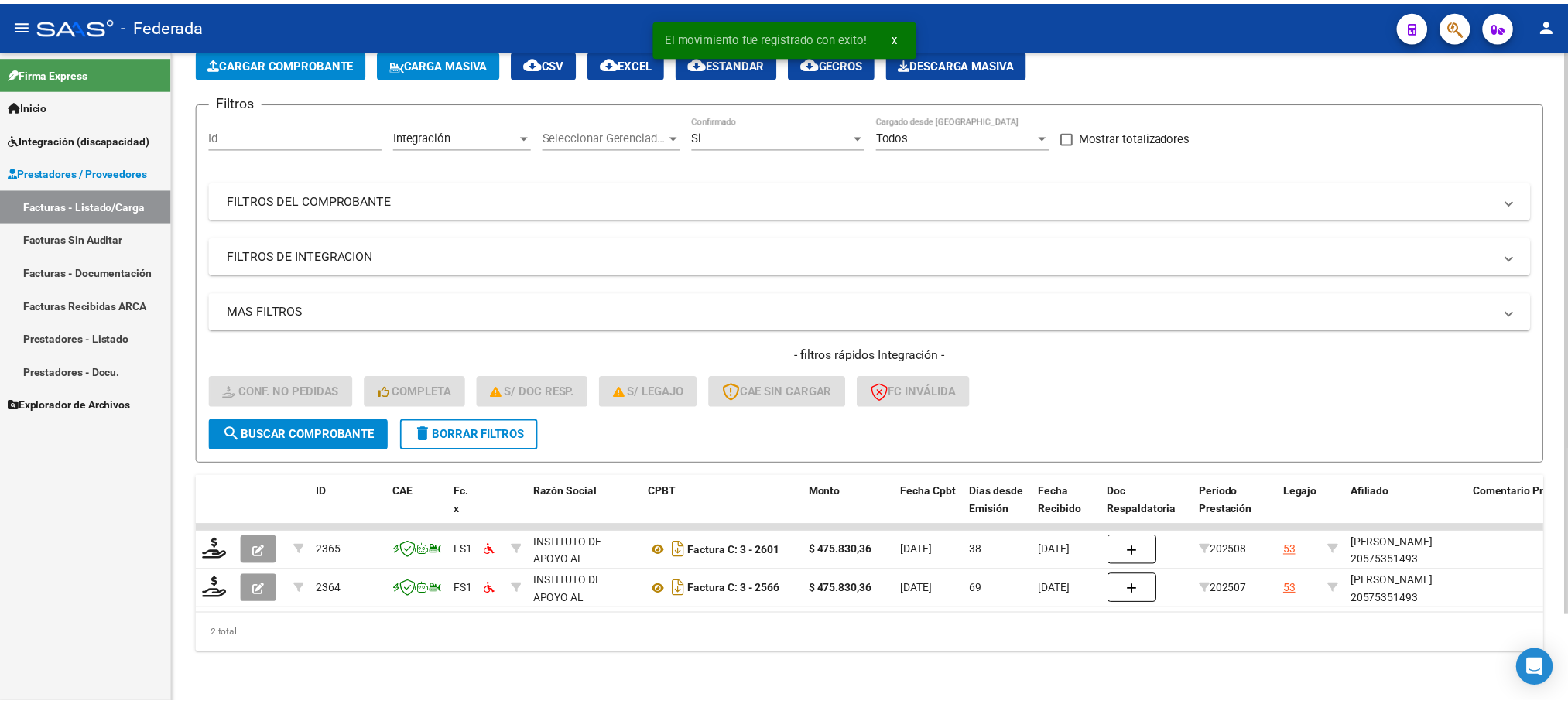
scroll to position [100, 0]
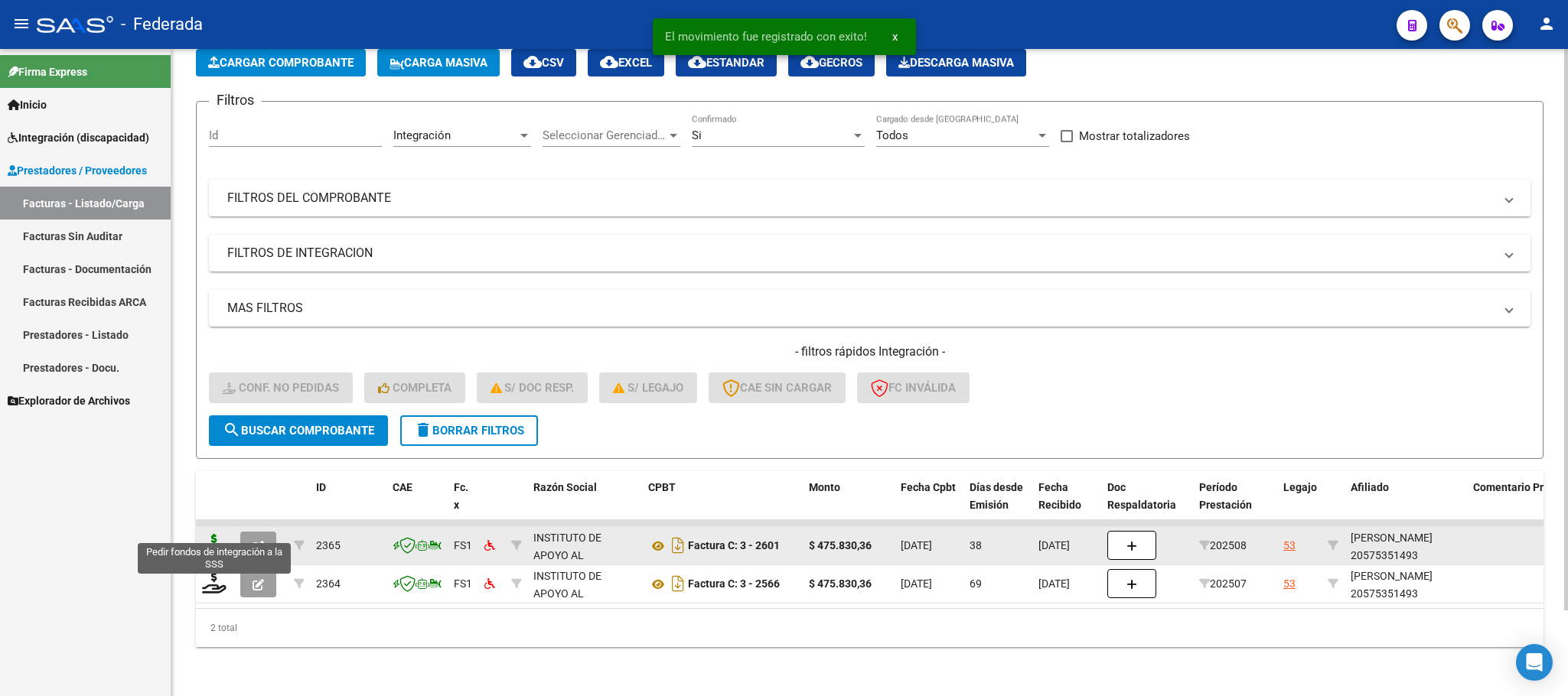
click at [212, 534] on icon at bounding box center [214, 544] width 25 height 21
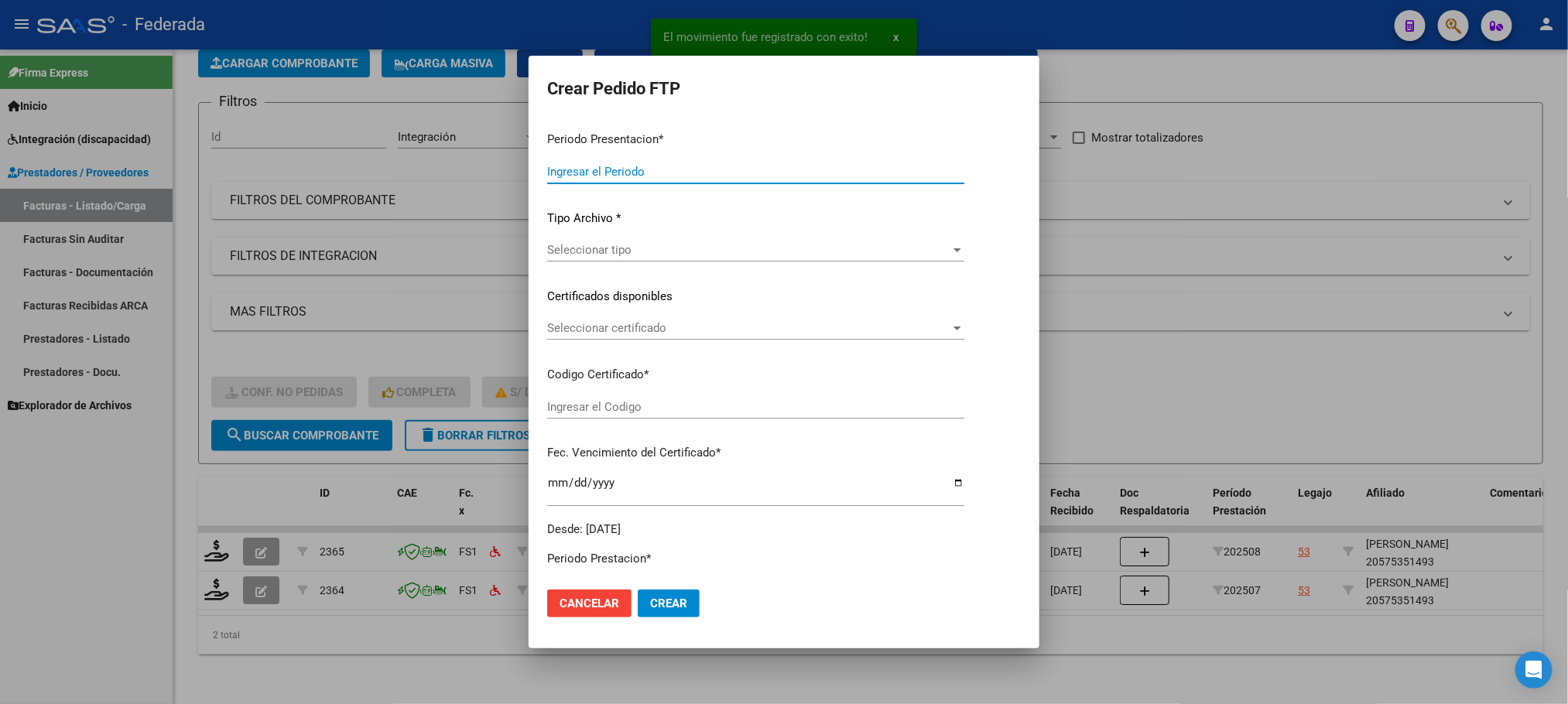
type input "202509"
type input "202508"
type input "$ 475.830,36"
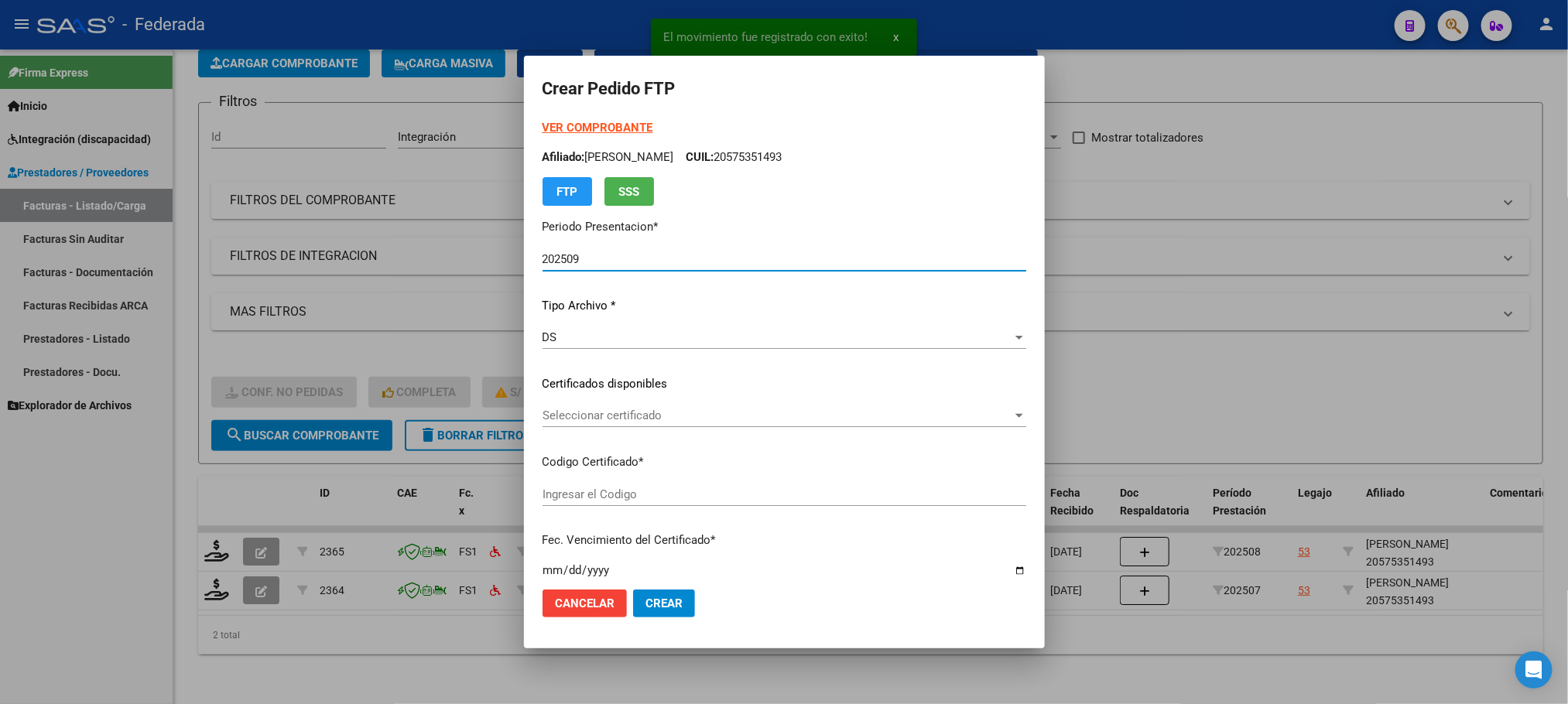
type input "ARG02000575351492023013120260131BS398"
type input "[DATE]"
click at [585, 411] on span "Seleccionar certificado" at bounding box center [777, 415] width 469 height 14
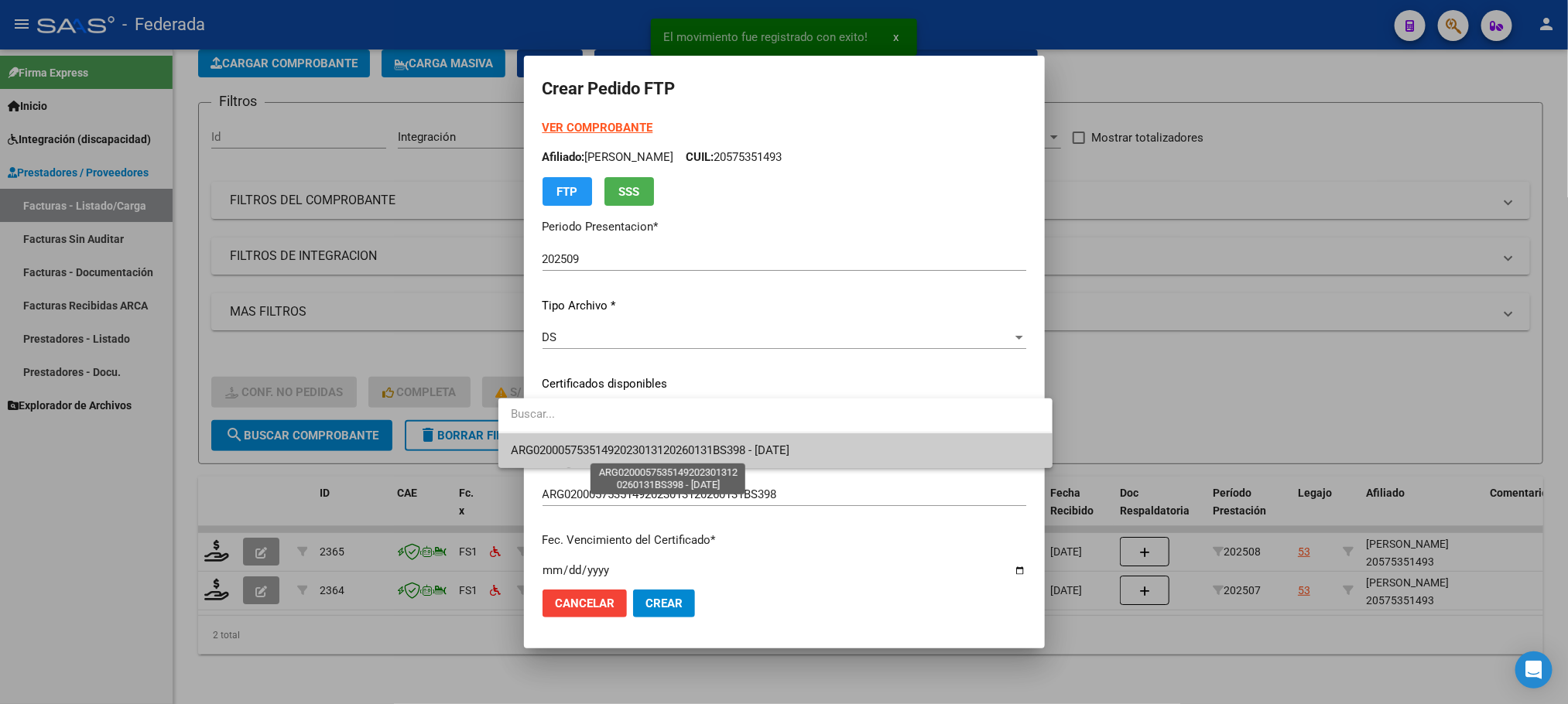
click at [583, 447] on span "ARG02000575351492023013120260131BS398 - [DATE]" at bounding box center [649, 450] width 279 height 14
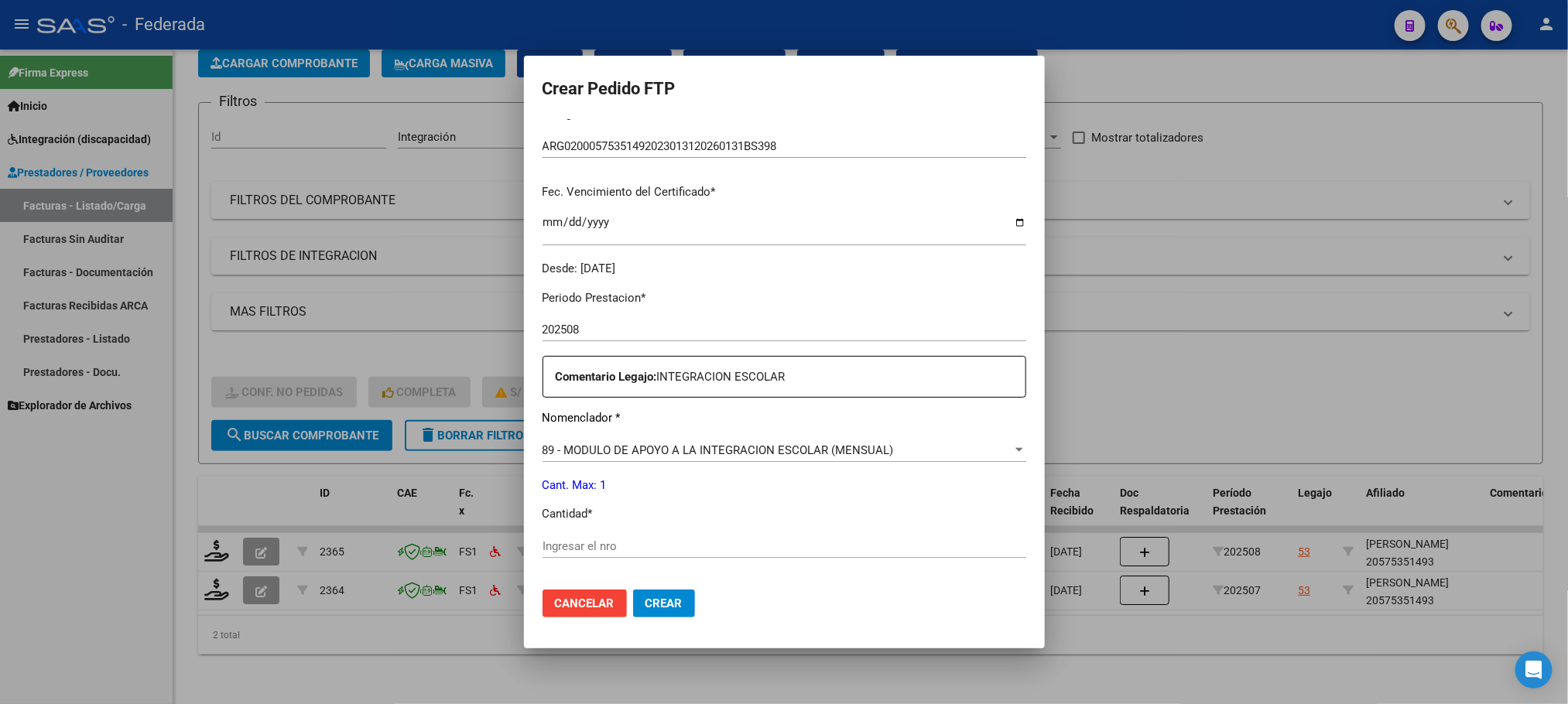
scroll to position [465, 0]
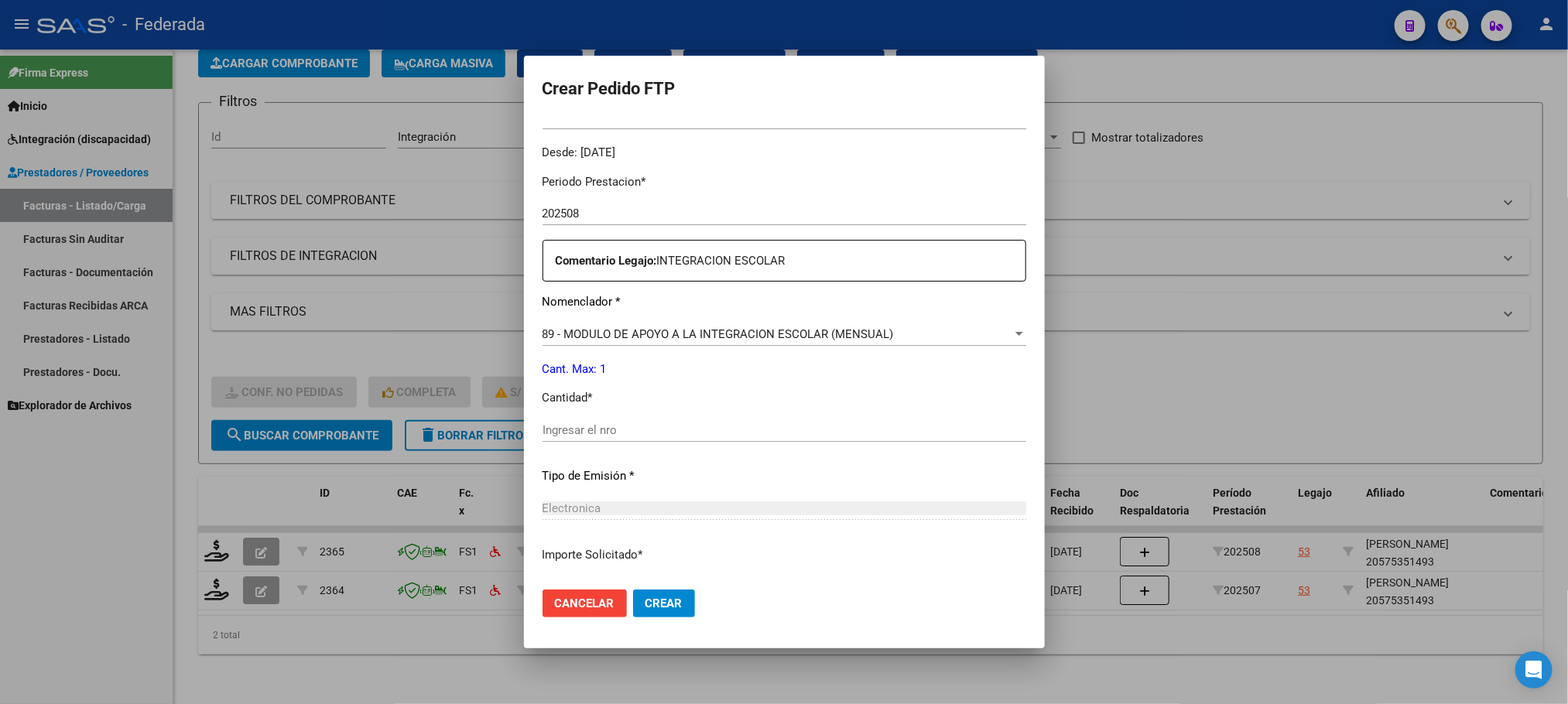
click at [596, 428] on input "Ingresar el nro" at bounding box center [784, 430] width 484 height 14
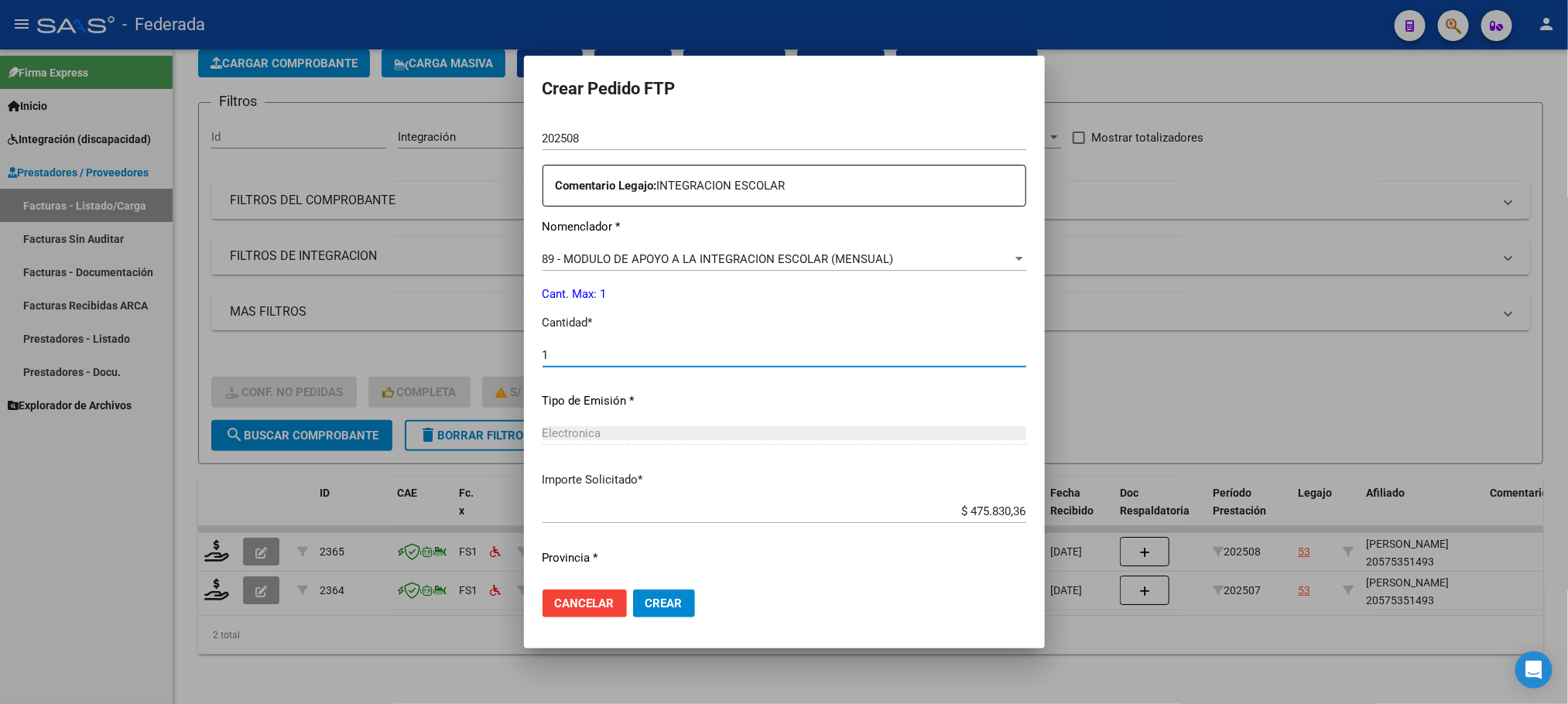
scroll to position [578, 0]
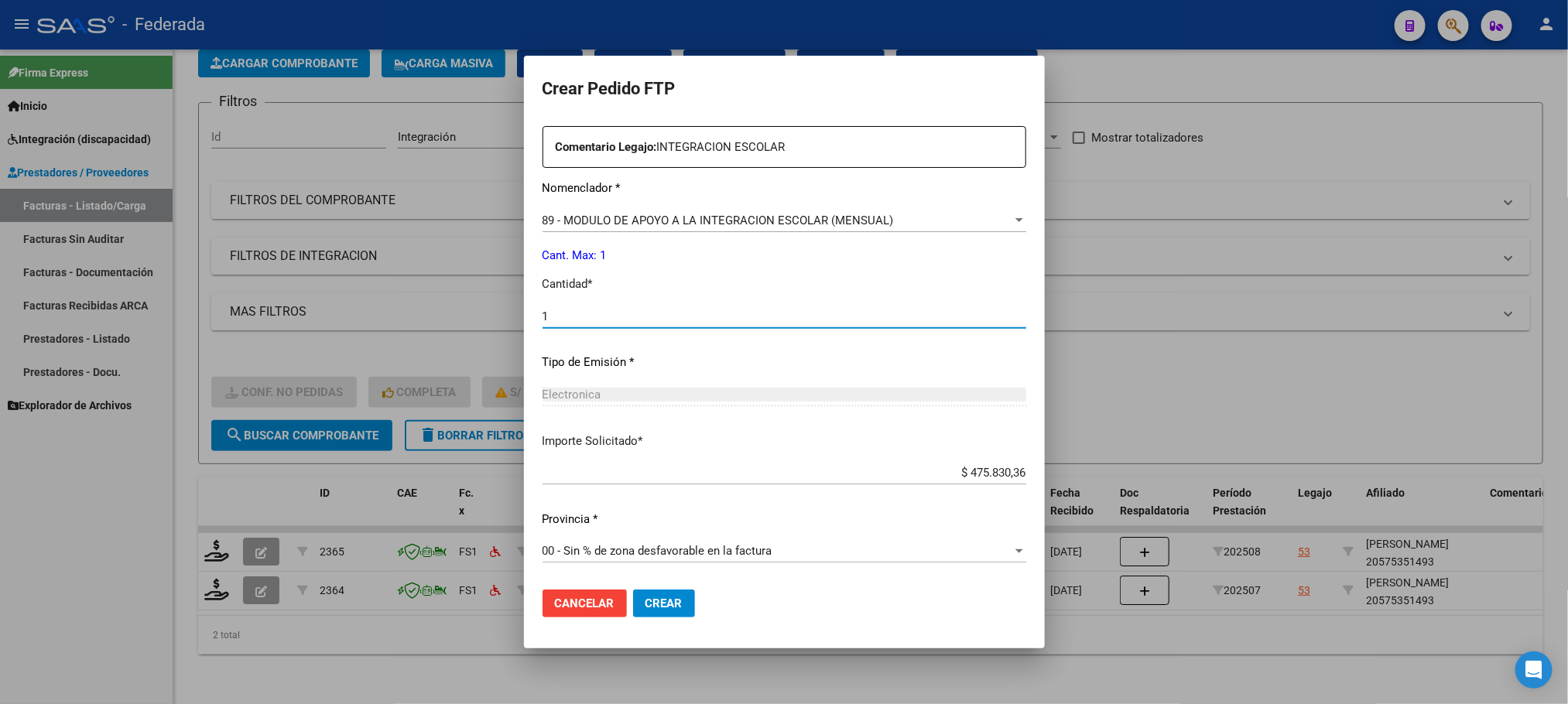
type input "1"
click at [633, 592] on button "Crear" at bounding box center [664, 604] width 62 height 28
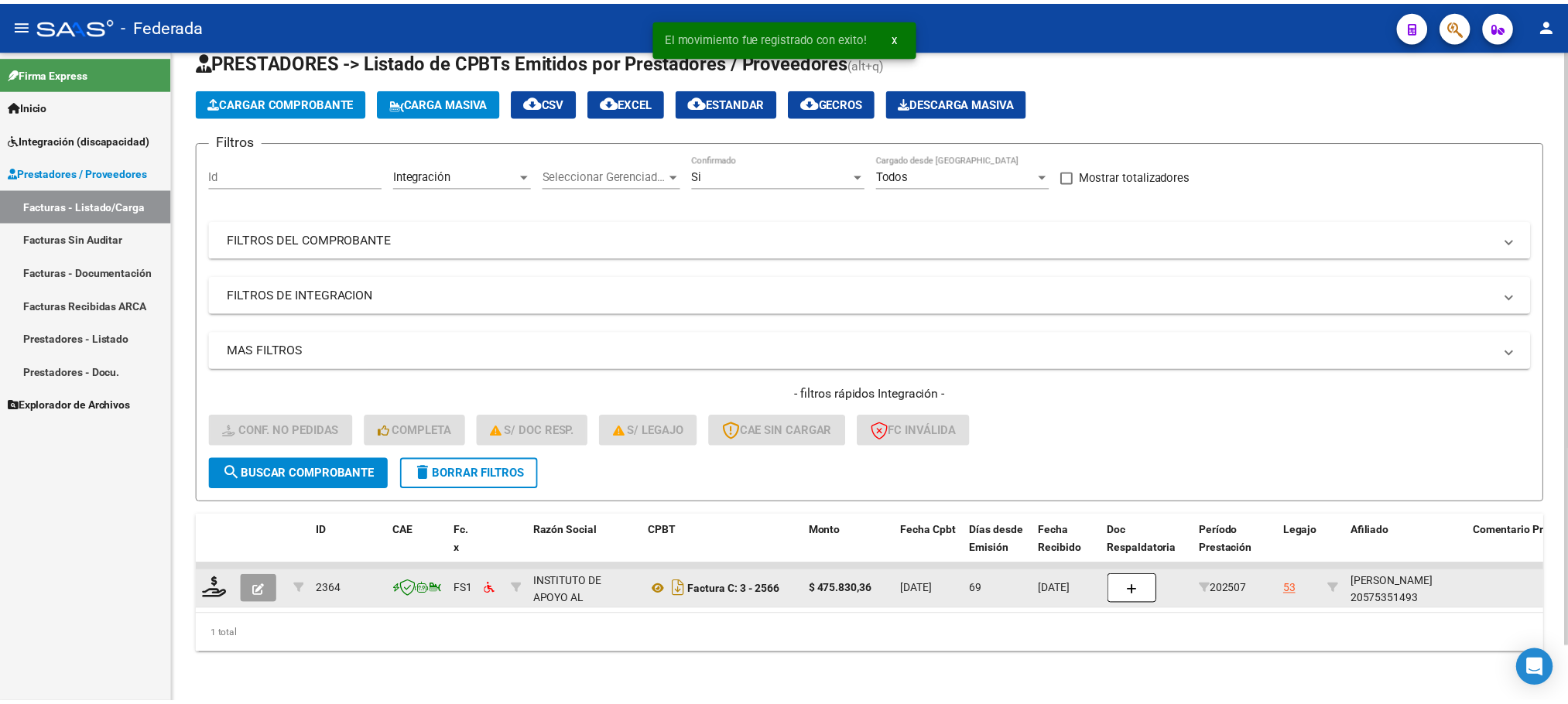
scroll to position [60, 0]
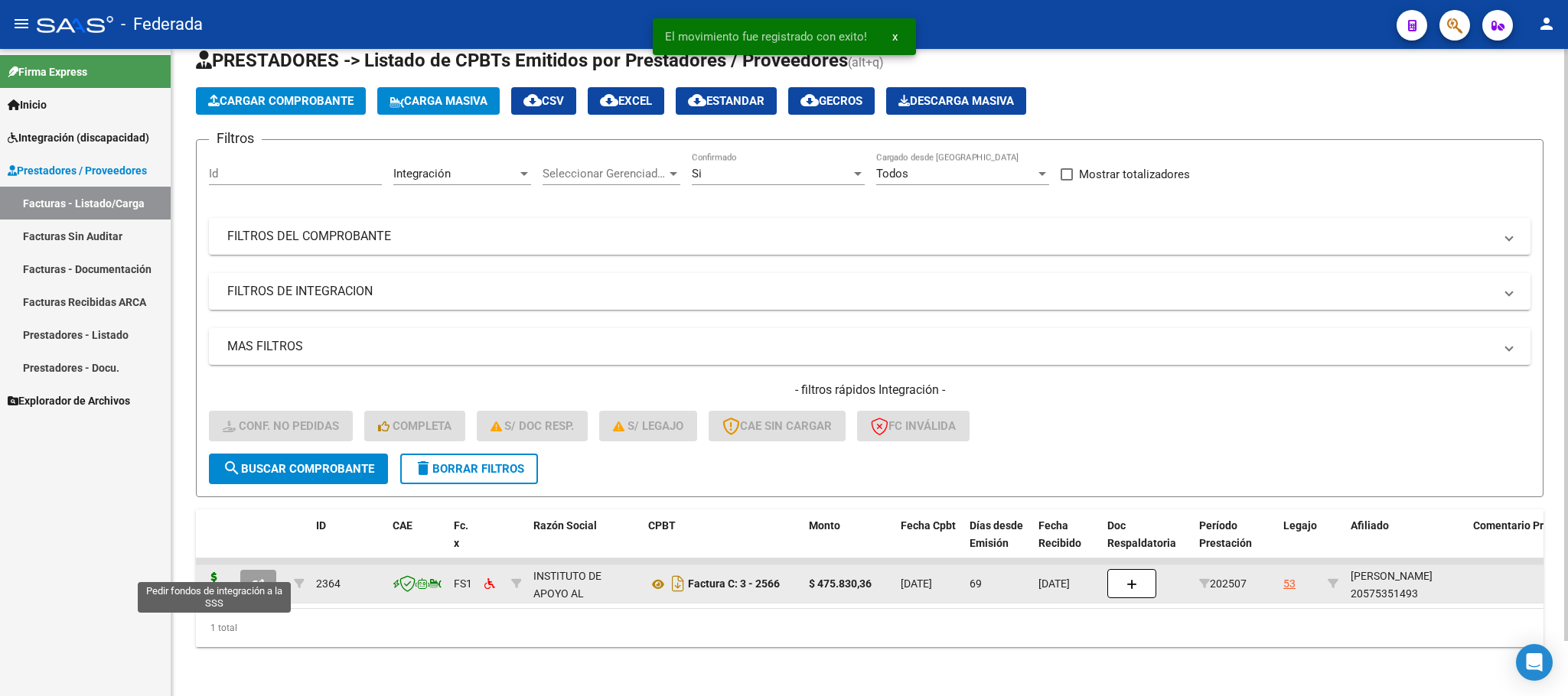
click at [219, 572] on icon at bounding box center [214, 582] width 25 height 21
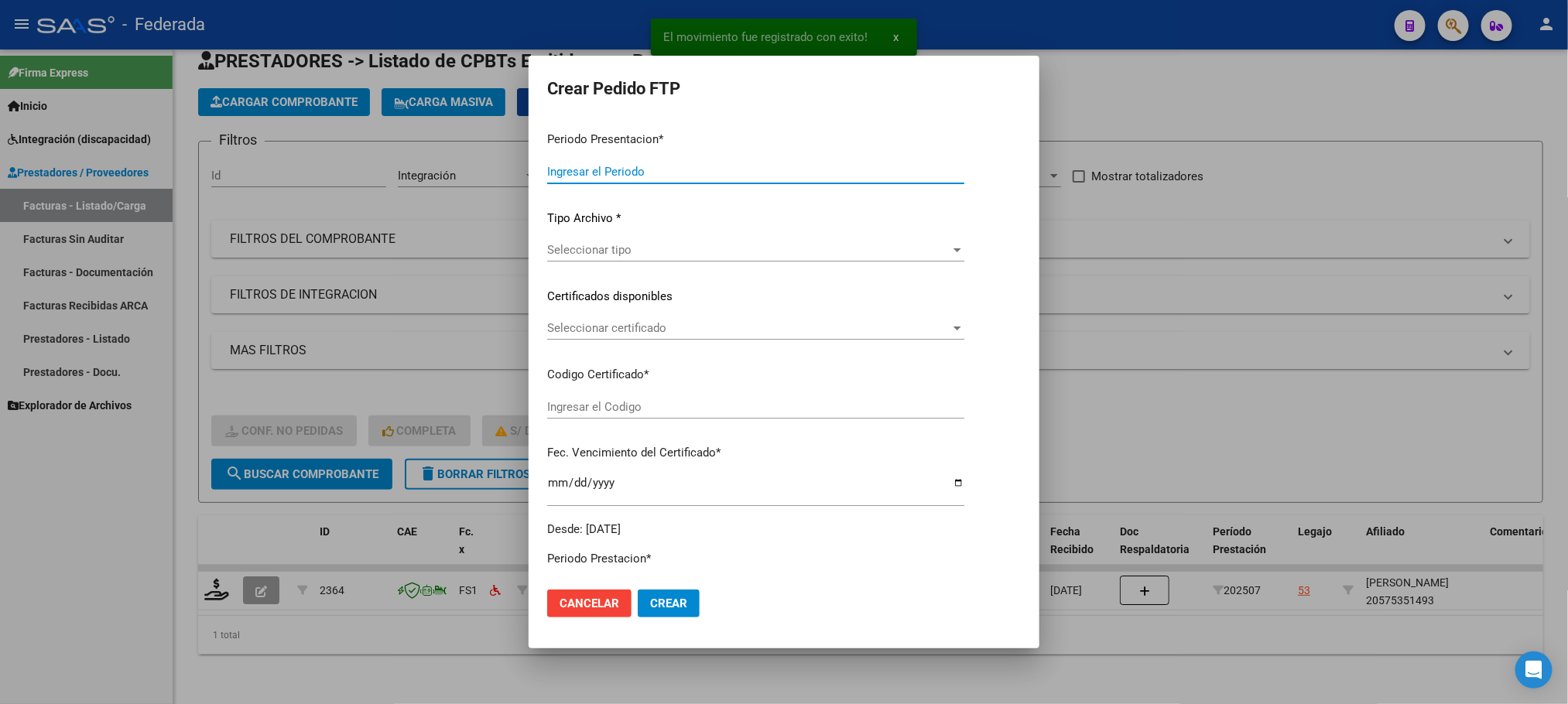
type input "202509"
type input "202507"
type input "$ 475.830,36"
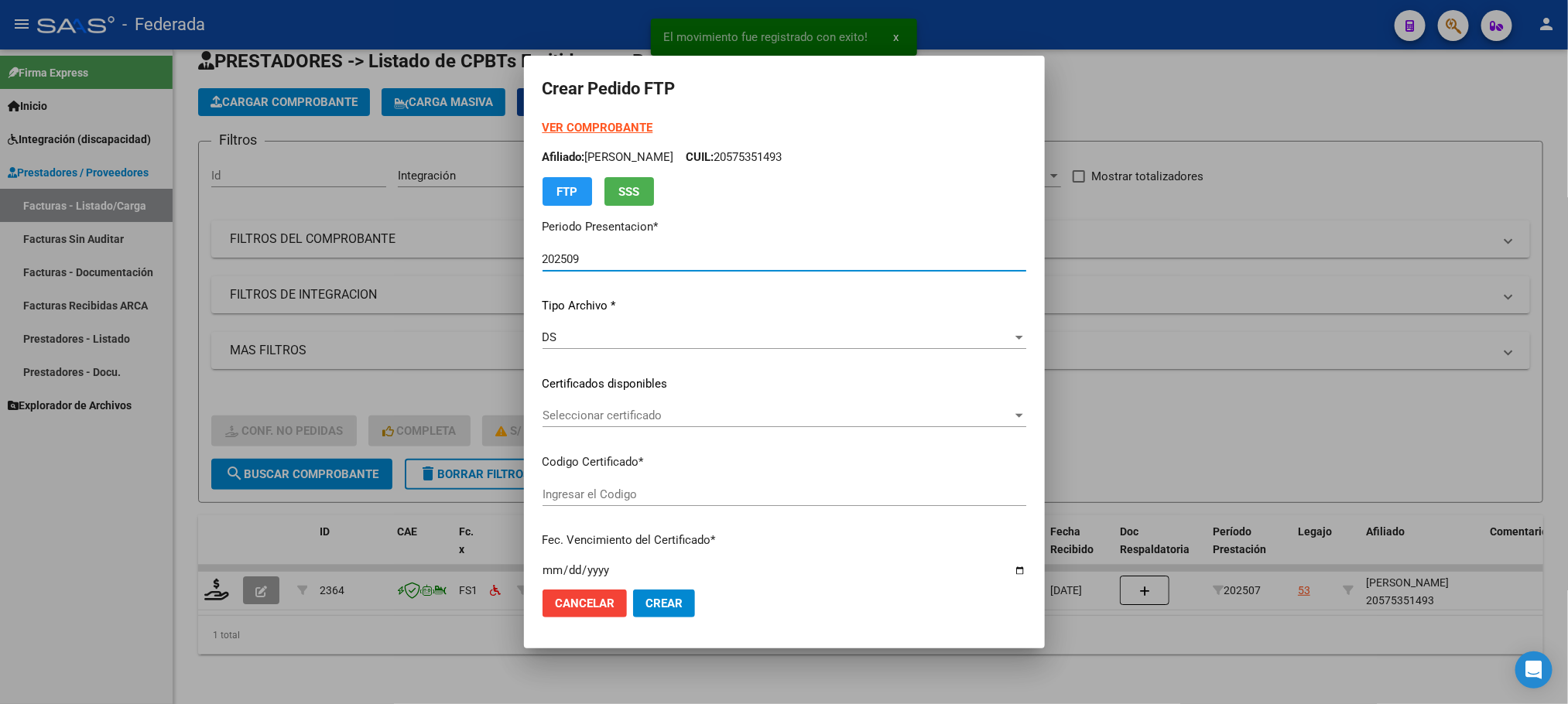
type input "ARG02000575351492023013120260131BS398"
type input "[DATE]"
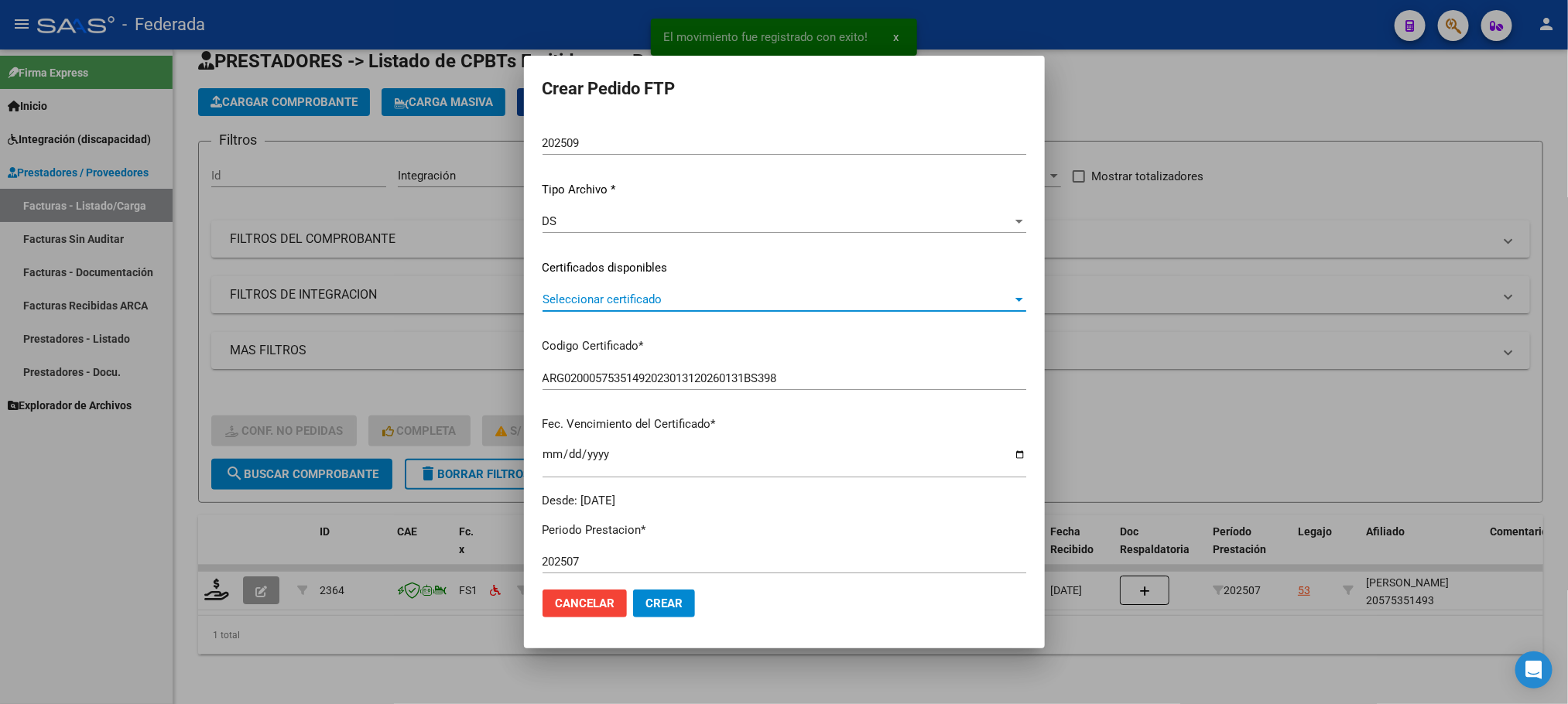
click at [591, 296] on span "Seleccionar certificado" at bounding box center [777, 299] width 469 height 14
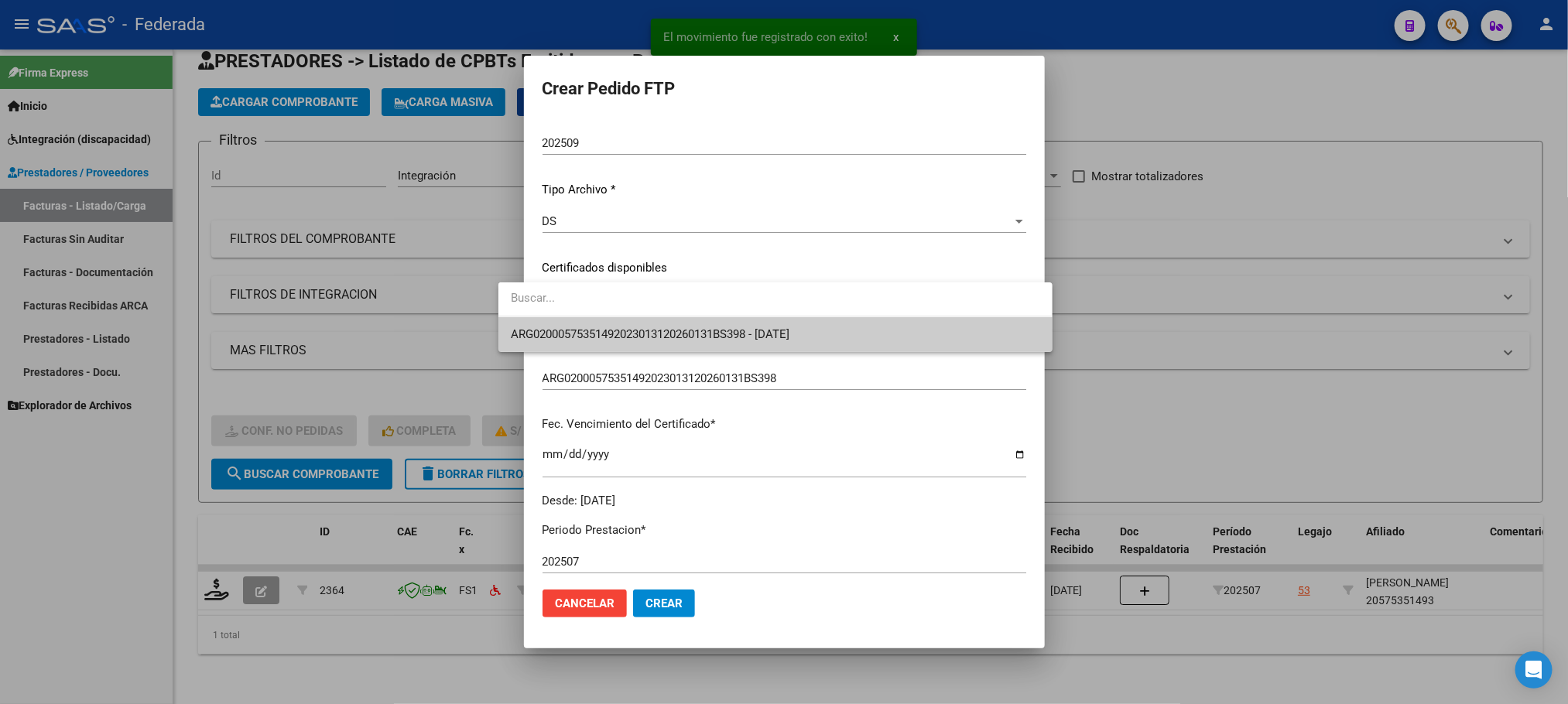
click at [583, 344] on span "ARG02000575351492023013120260131BS398 - [DATE]" at bounding box center [775, 334] width 529 height 35
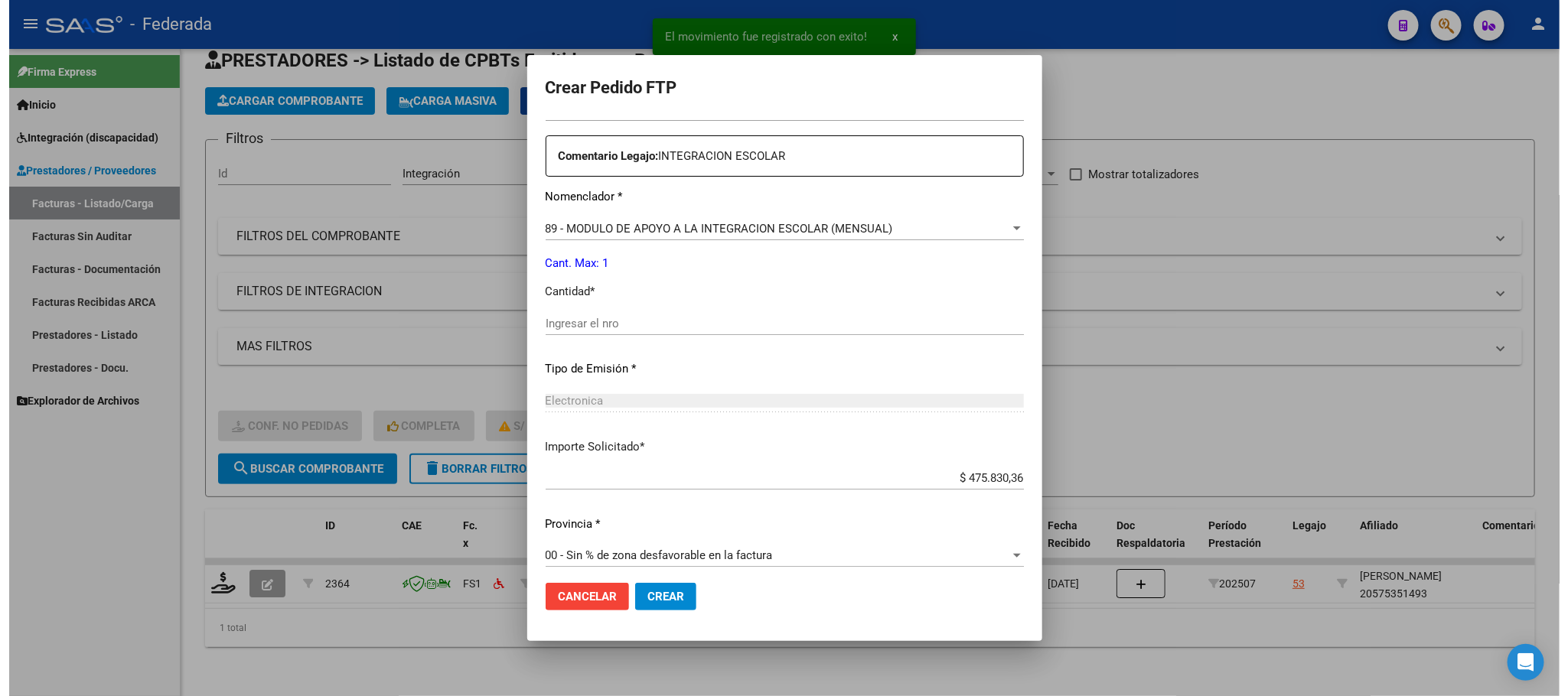
scroll to position [571, 0]
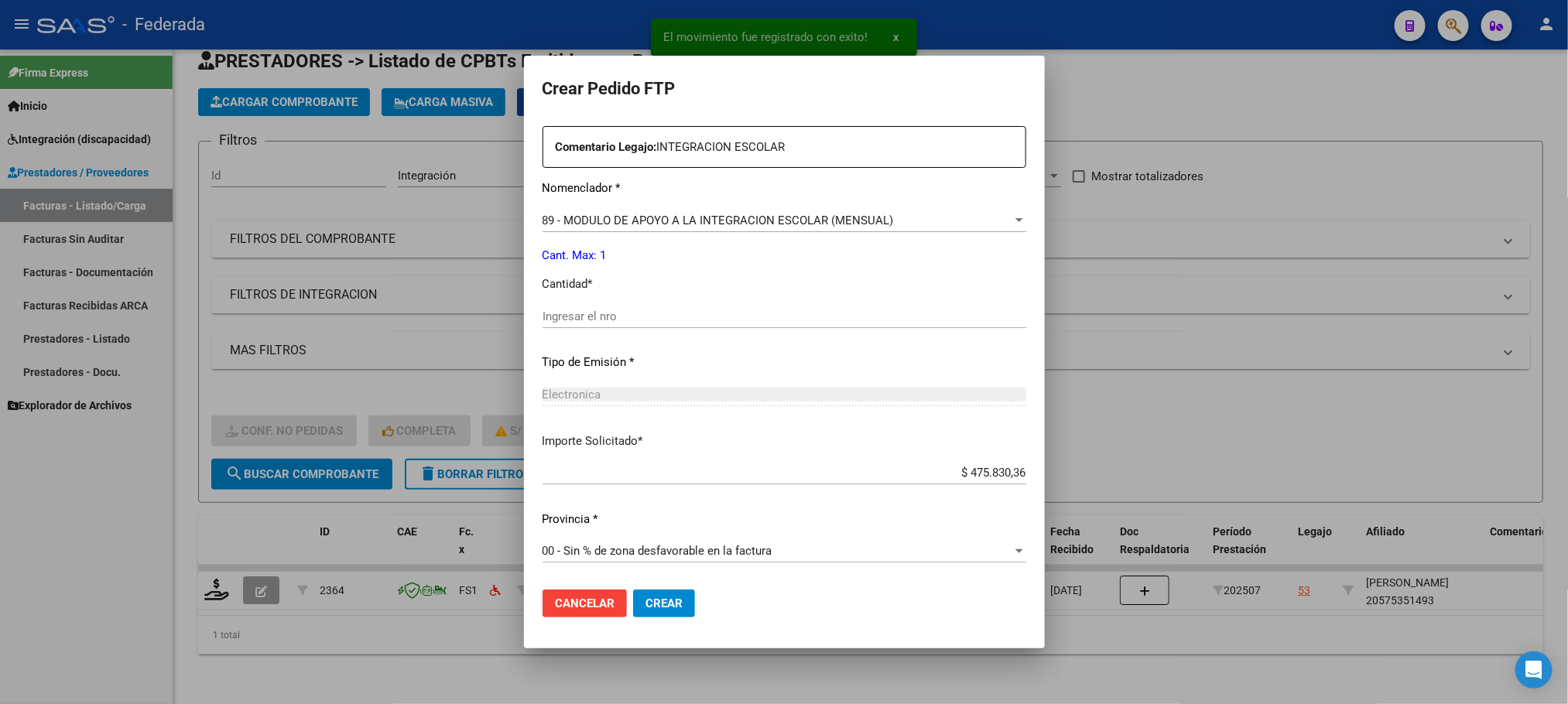
click at [583, 321] on input "Ingresar el nro" at bounding box center [784, 316] width 484 height 14
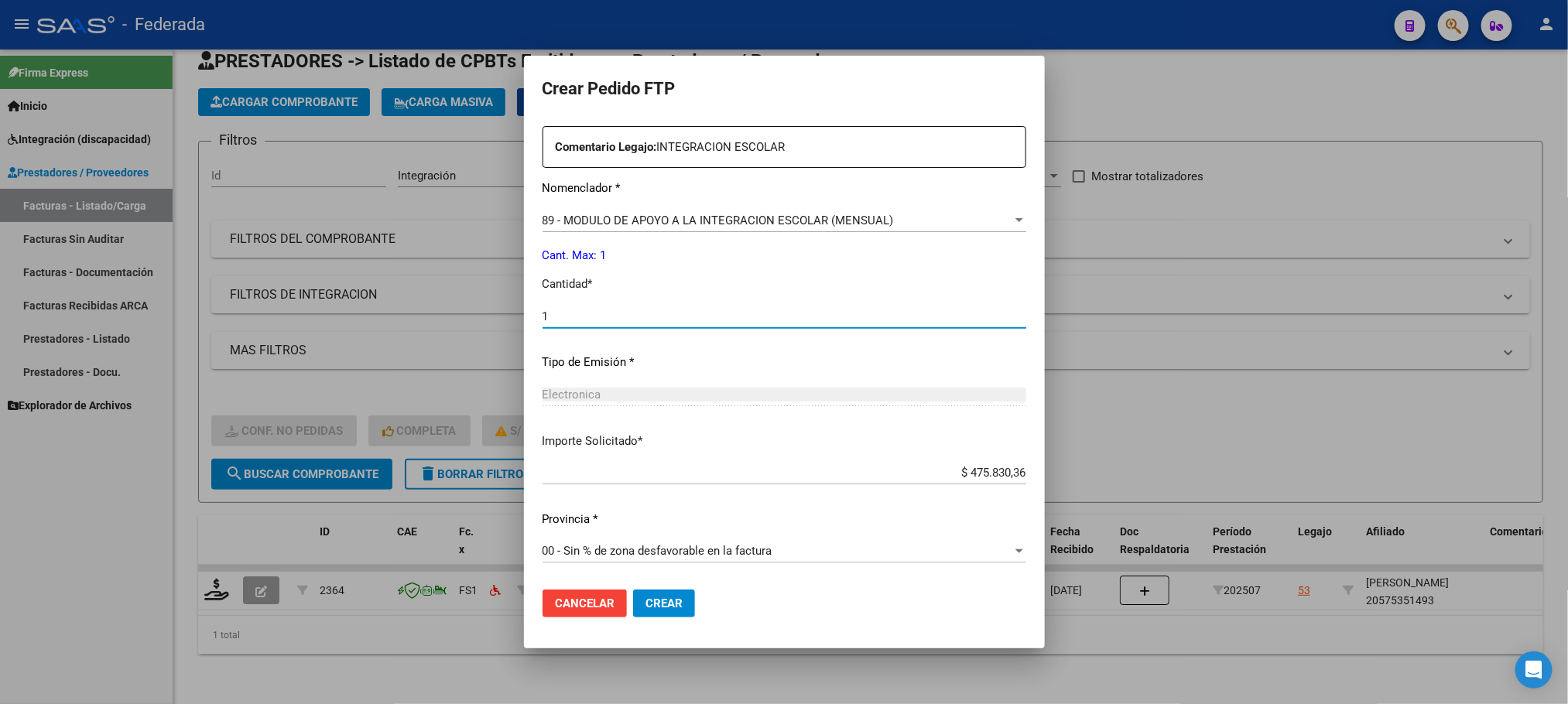
type input "1"
click at [645, 602] on span "Crear" at bounding box center [664, 603] width 37 height 14
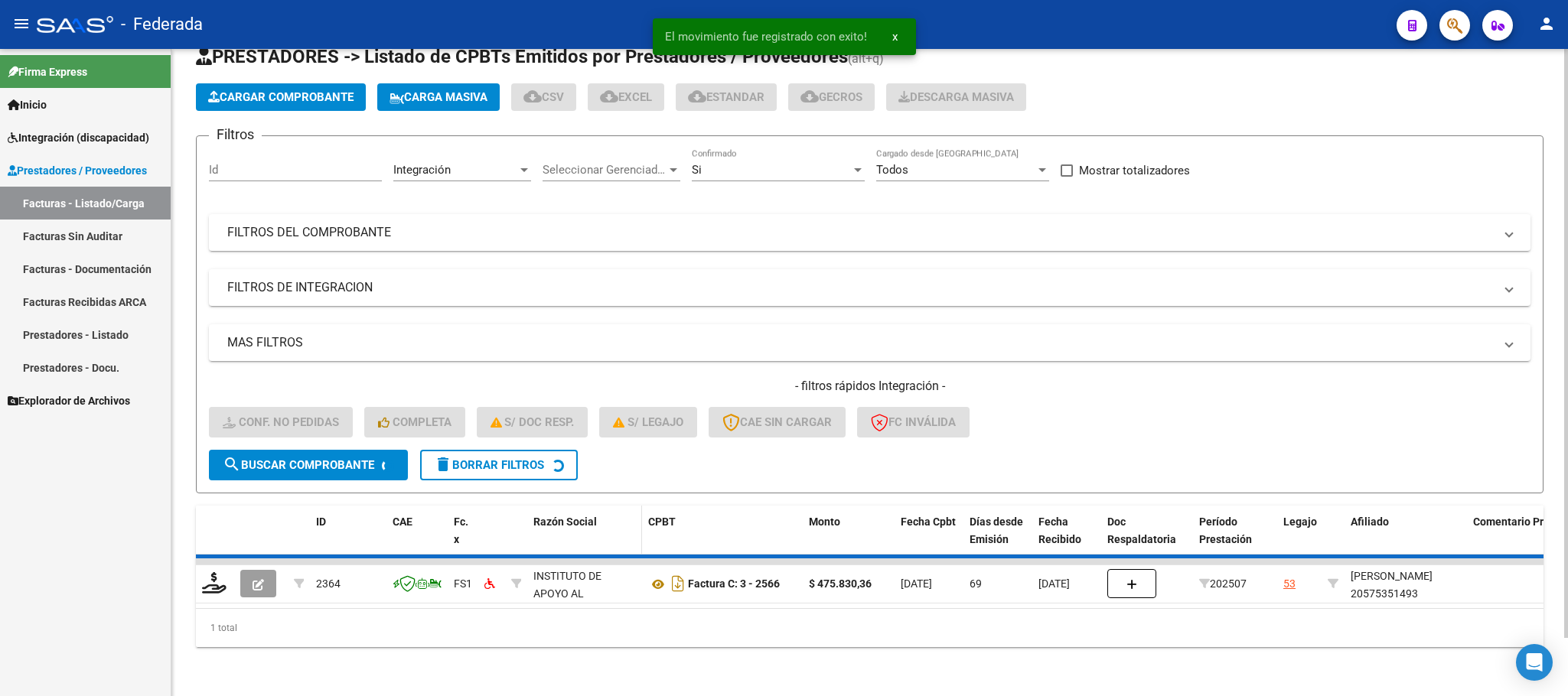
scroll to position [30, 0]
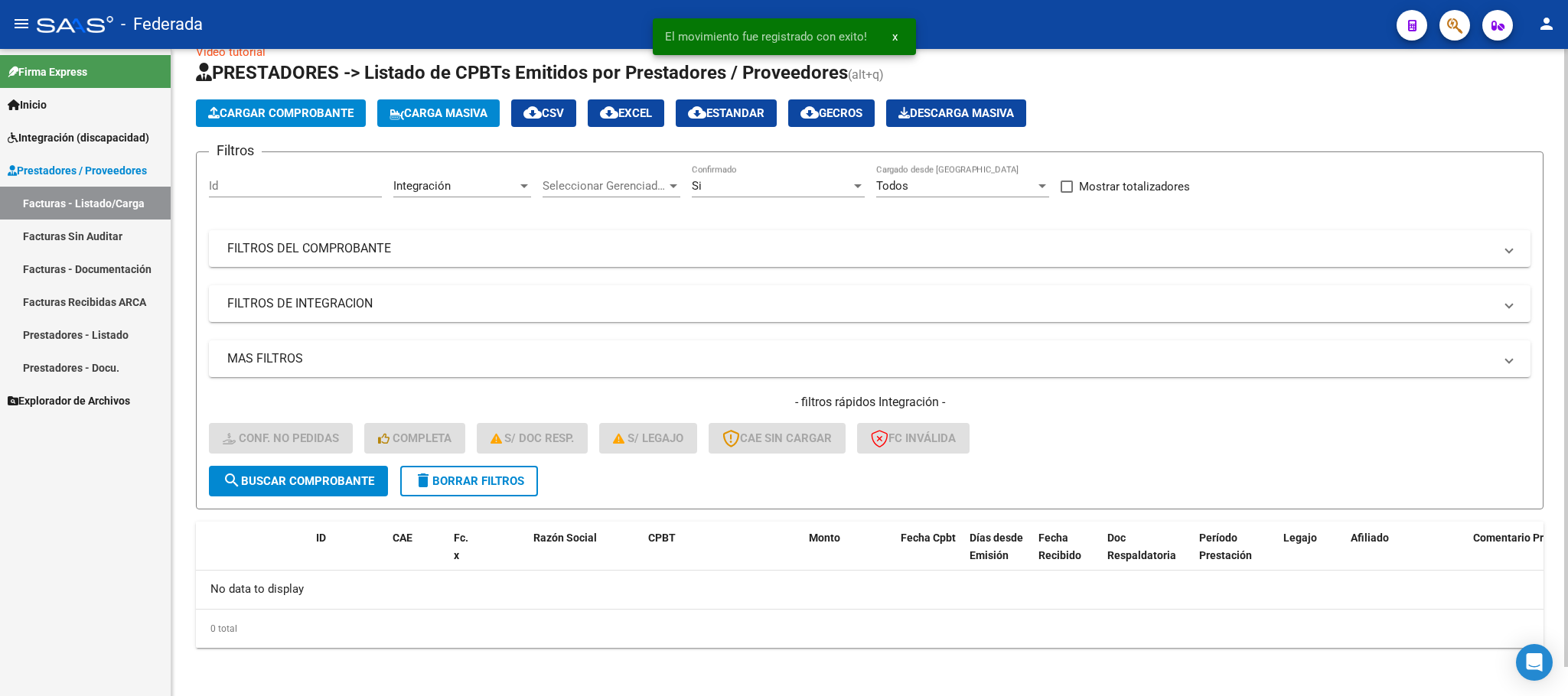
click at [512, 482] on span "delete Borrar Filtros" at bounding box center [469, 481] width 110 height 14
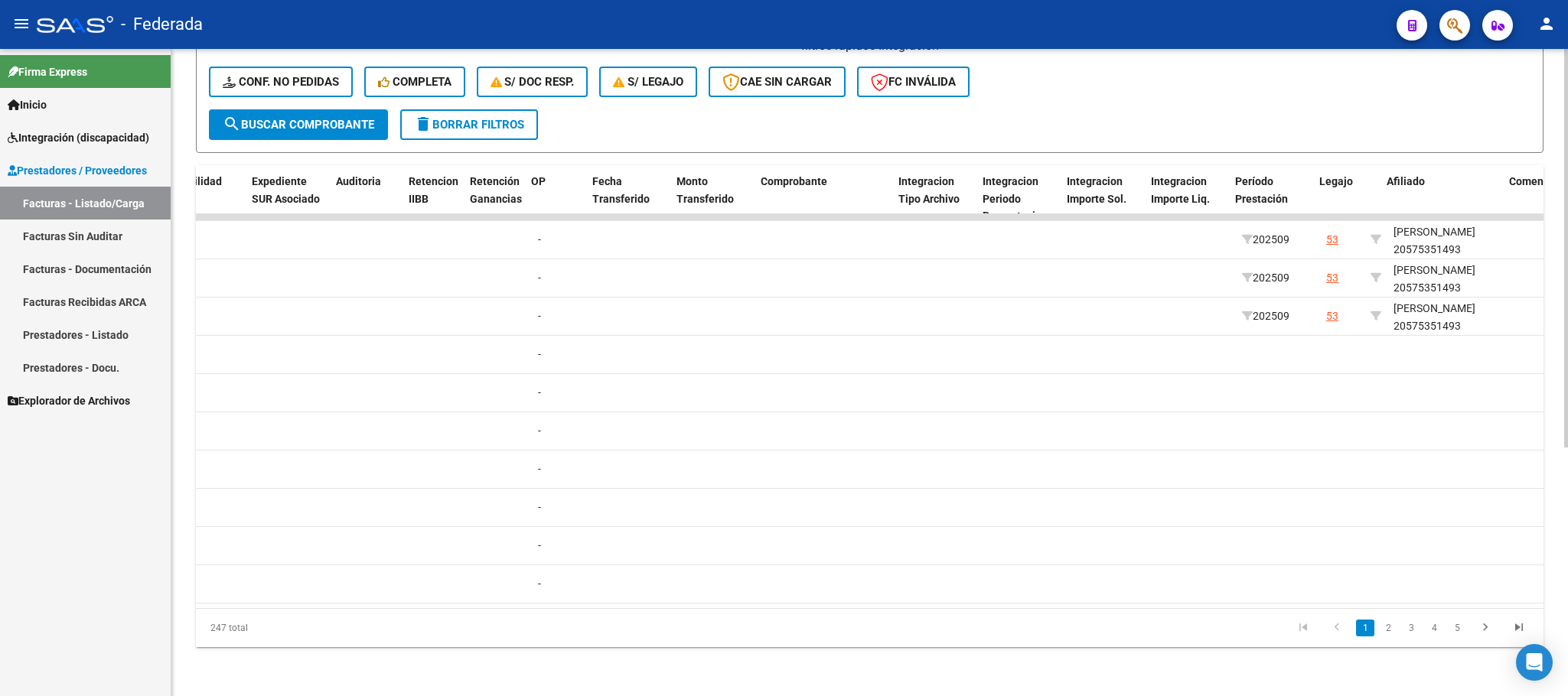
scroll to position [0, 1499]
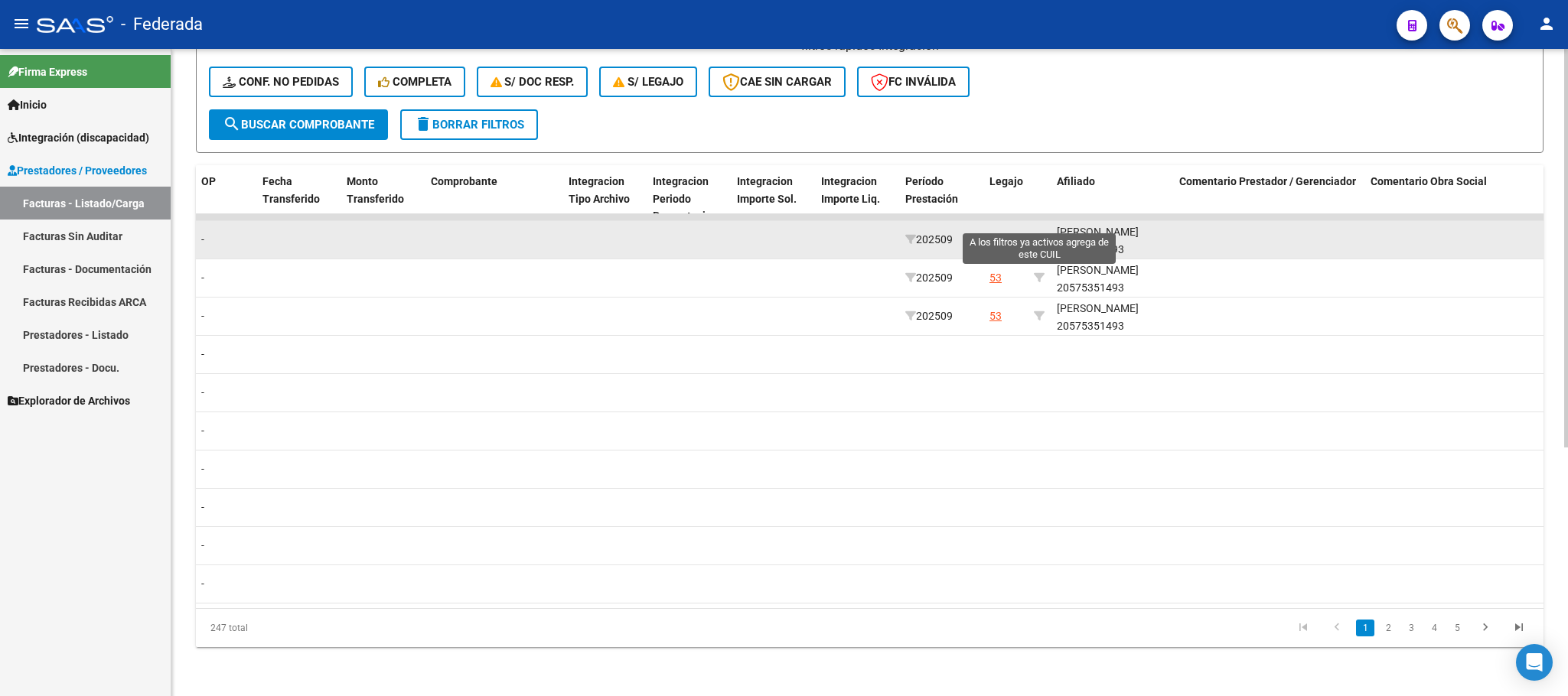
click at [1036, 234] on icon at bounding box center [1039, 239] width 10 height 10
type input "20575351493"
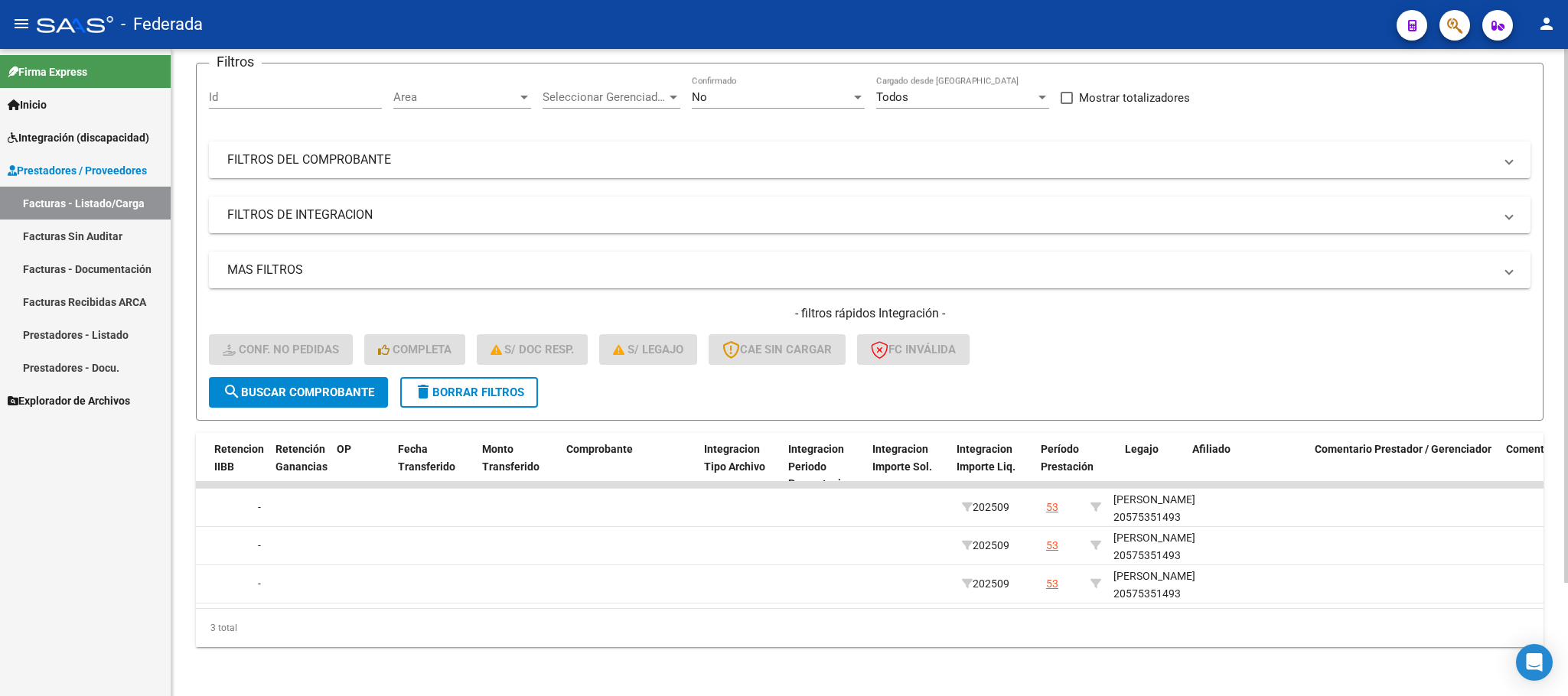
scroll to position [0, 0]
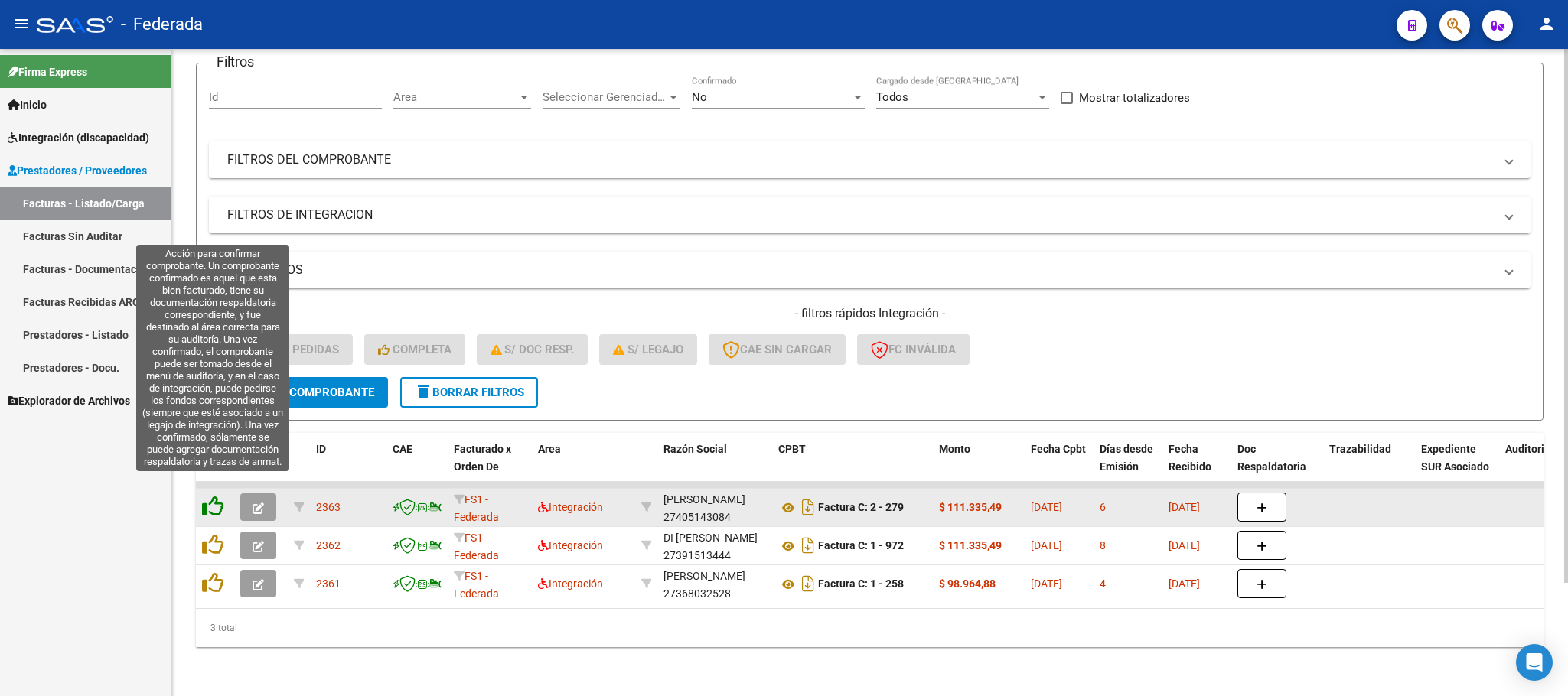
click at [216, 496] on icon at bounding box center [212, 506] width 21 height 21
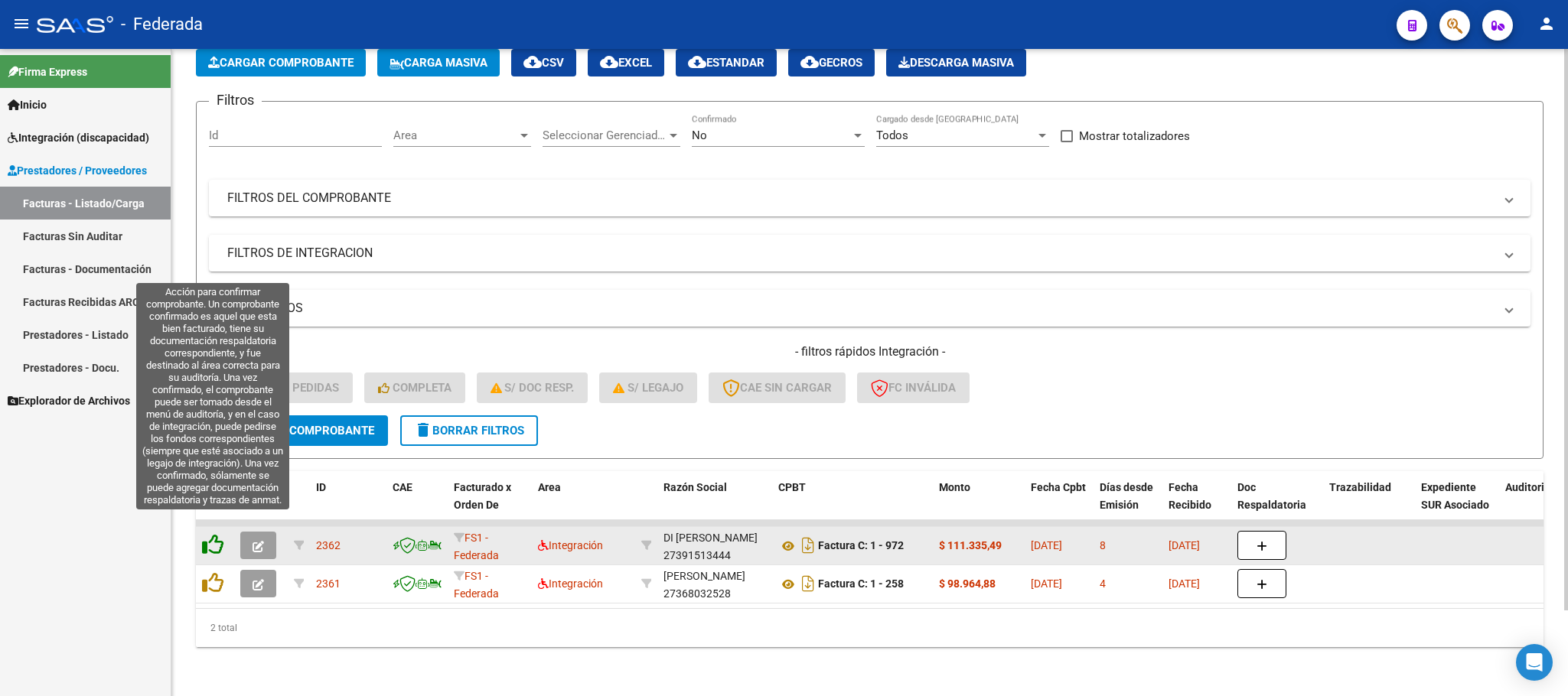
click at [216, 534] on icon at bounding box center [212, 544] width 21 height 21
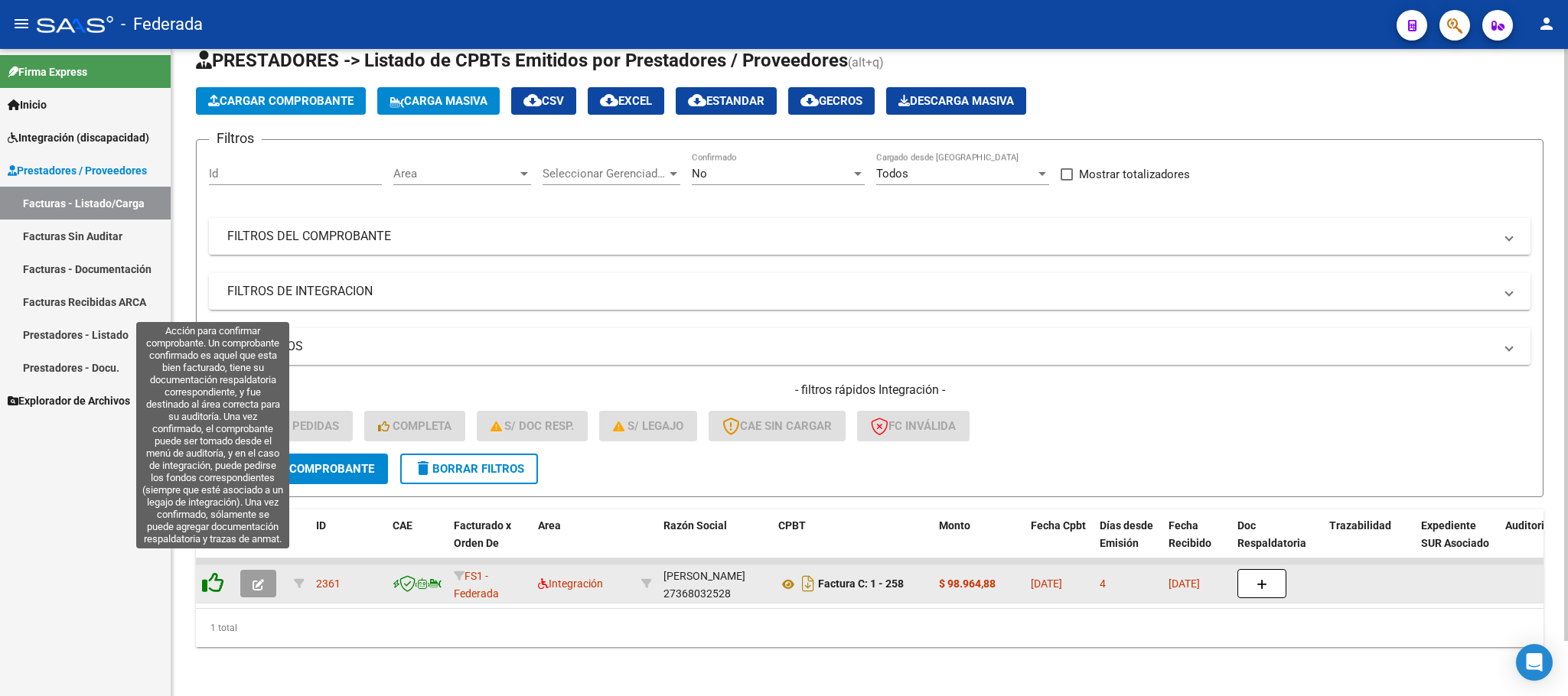
click at [219, 572] on icon at bounding box center [212, 582] width 21 height 21
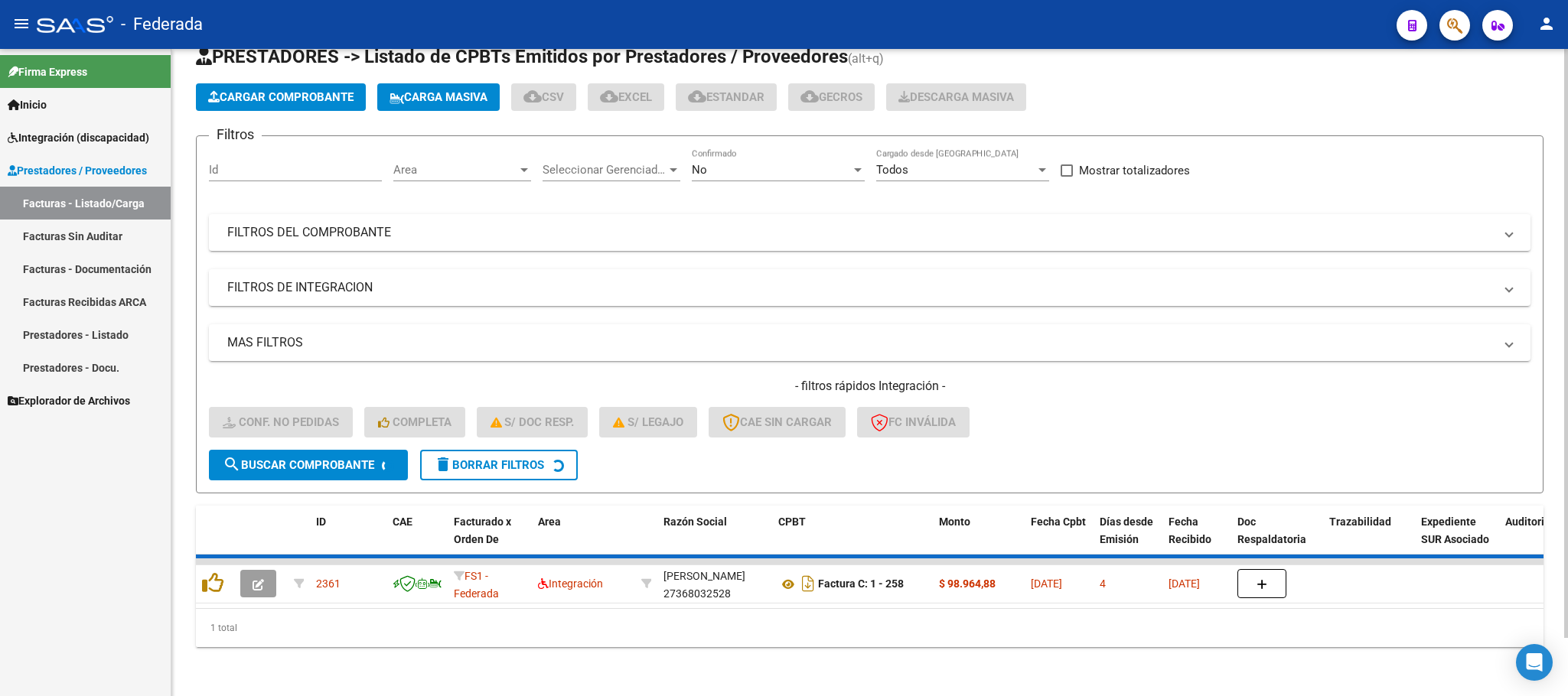
scroll to position [30, 0]
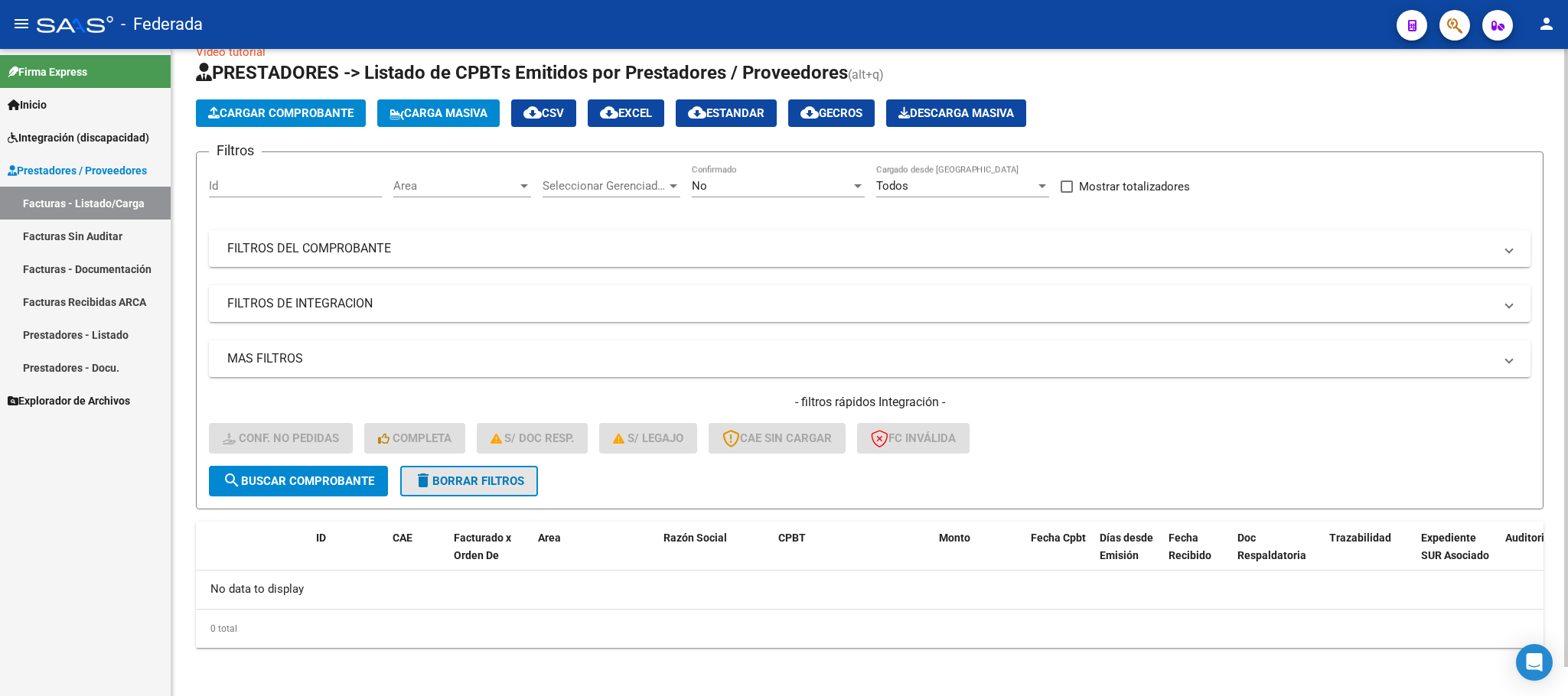
click at [434, 481] on span "delete Borrar Filtros" at bounding box center [469, 481] width 110 height 14
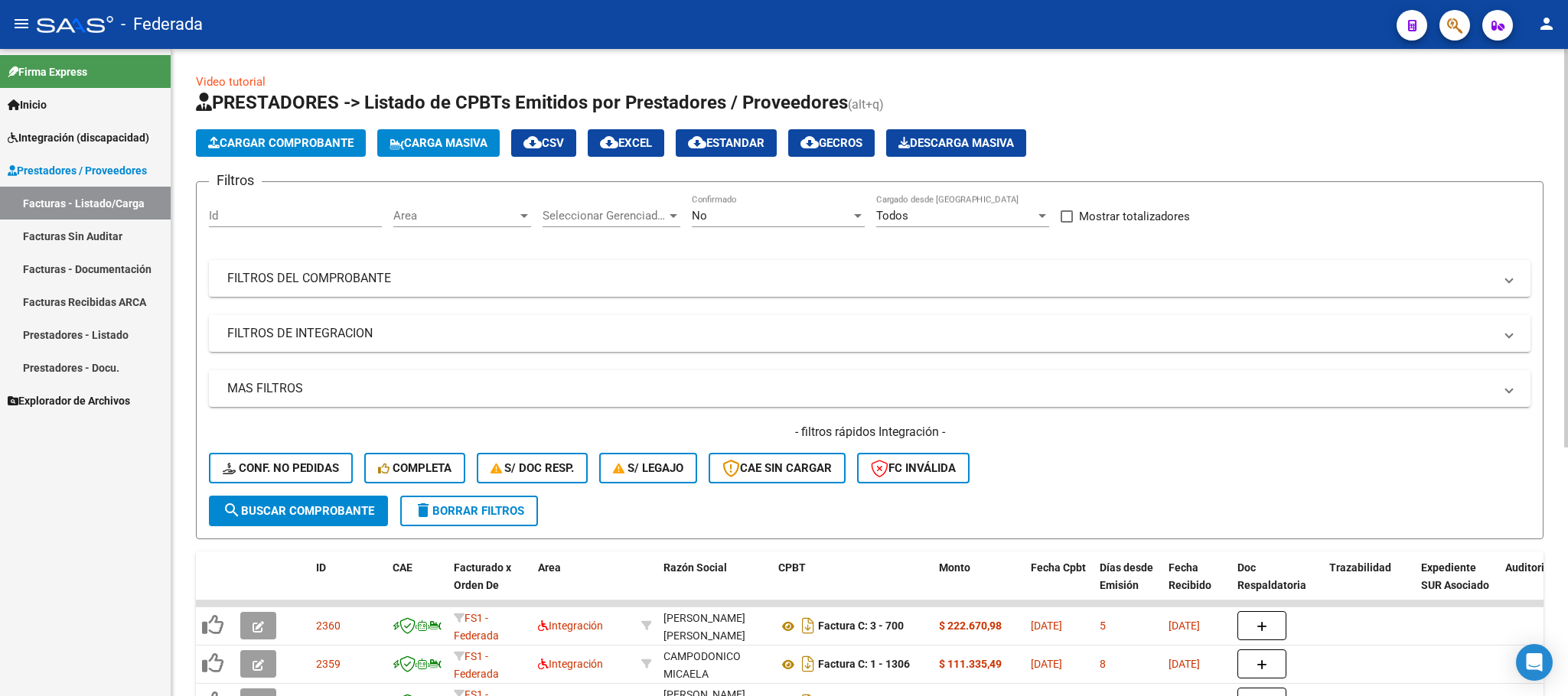
click at [464, 512] on span "delete Borrar Filtros" at bounding box center [469, 511] width 110 height 14
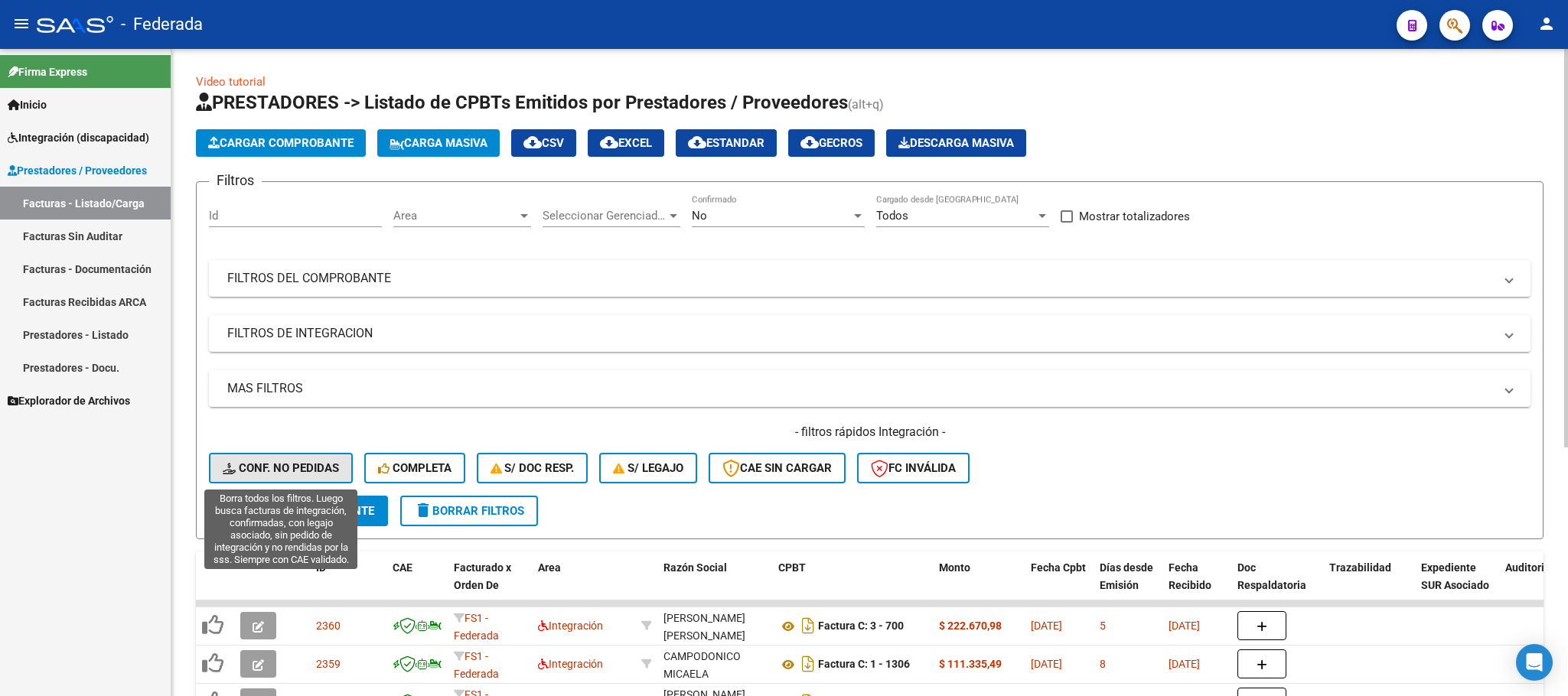
click at [319, 466] on span "Conf. no pedidas" at bounding box center [281, 468] width 116 height 14
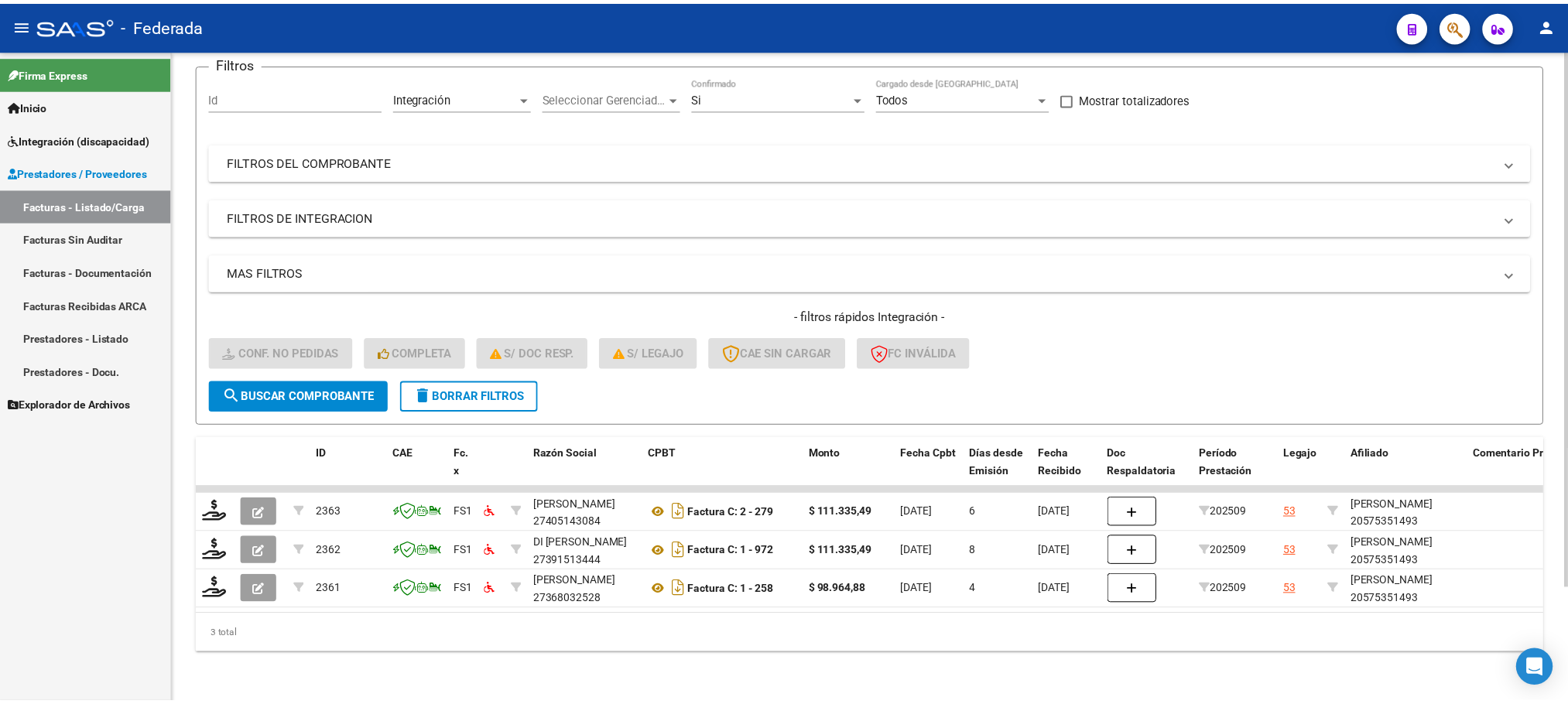
scroll to position [137, 0]
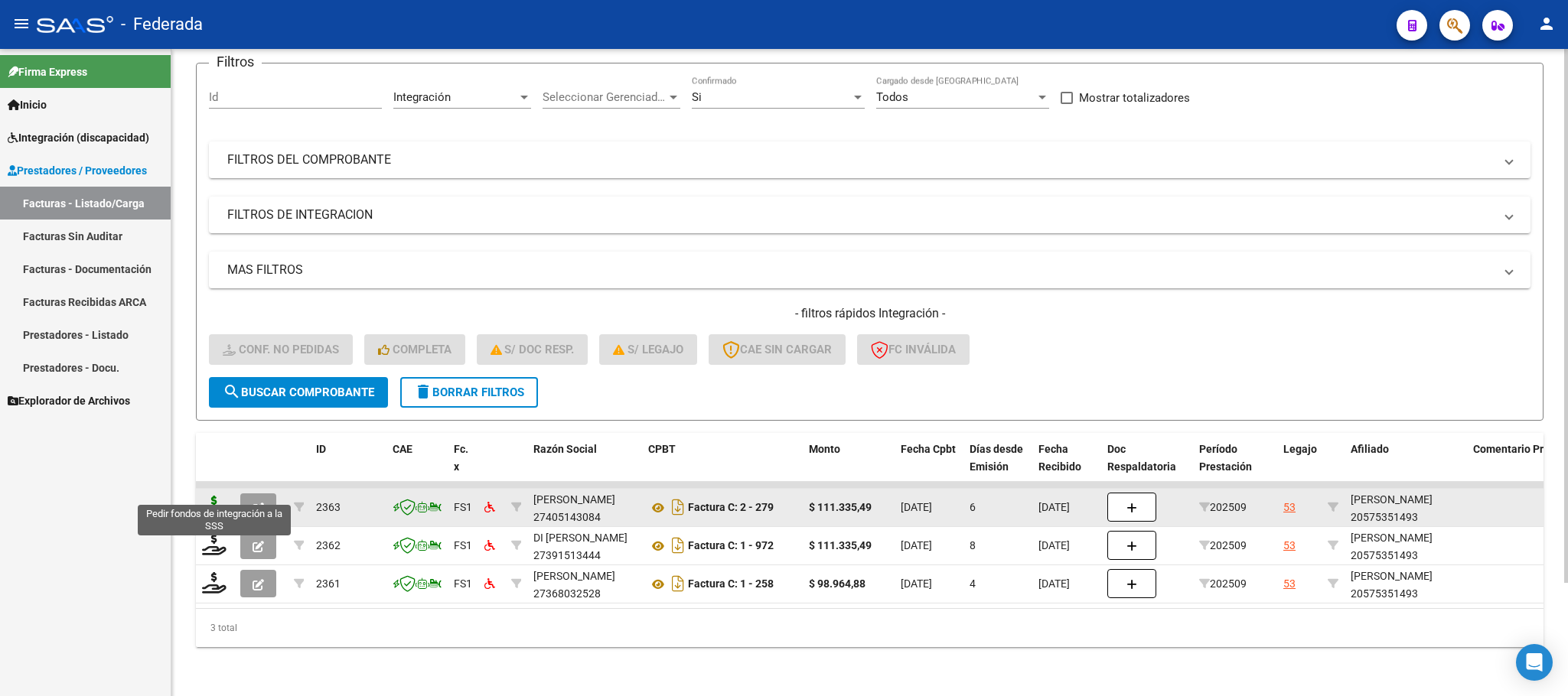
click at [216, 496] on icon at bounding box center [214, 506] width 25 height 21
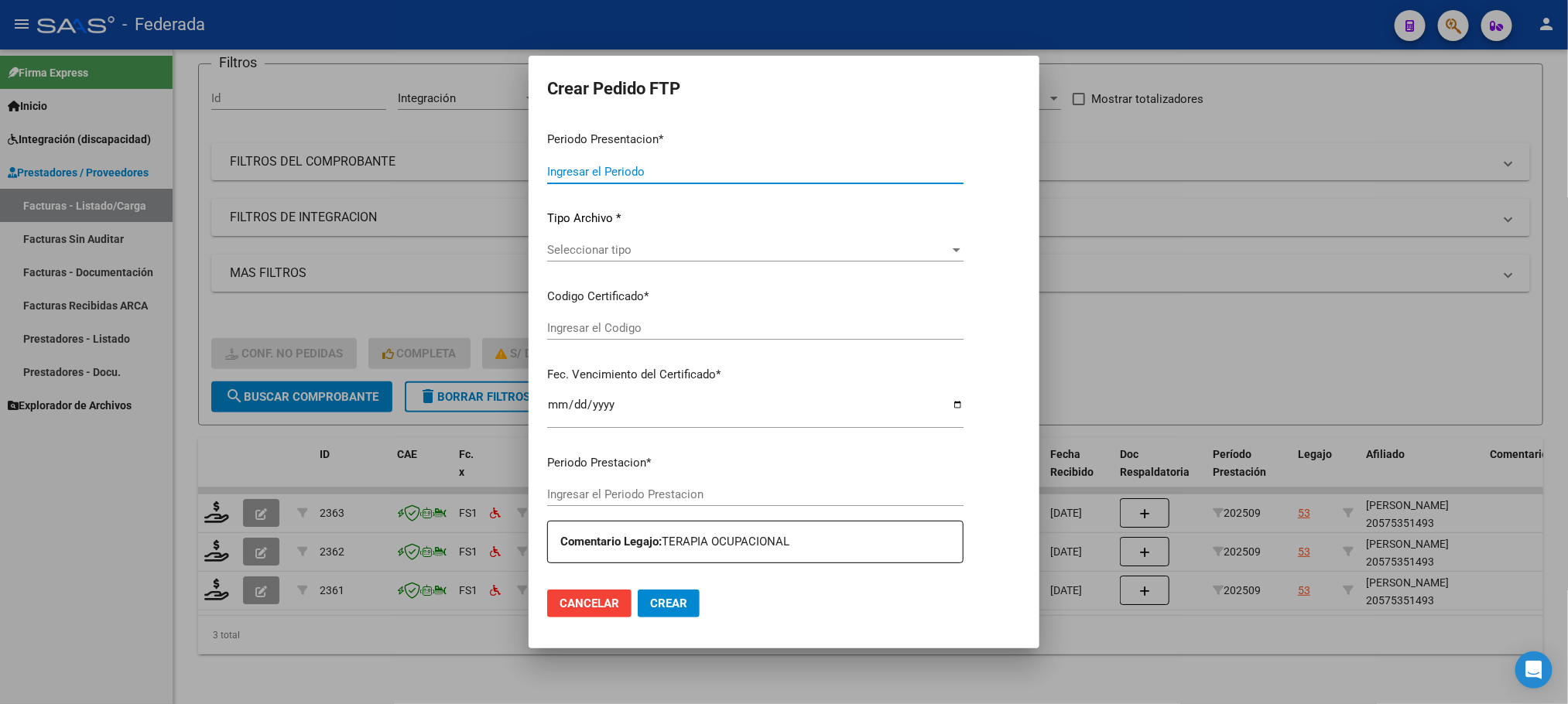
type input "202509"
type input "$ 111.335,49"
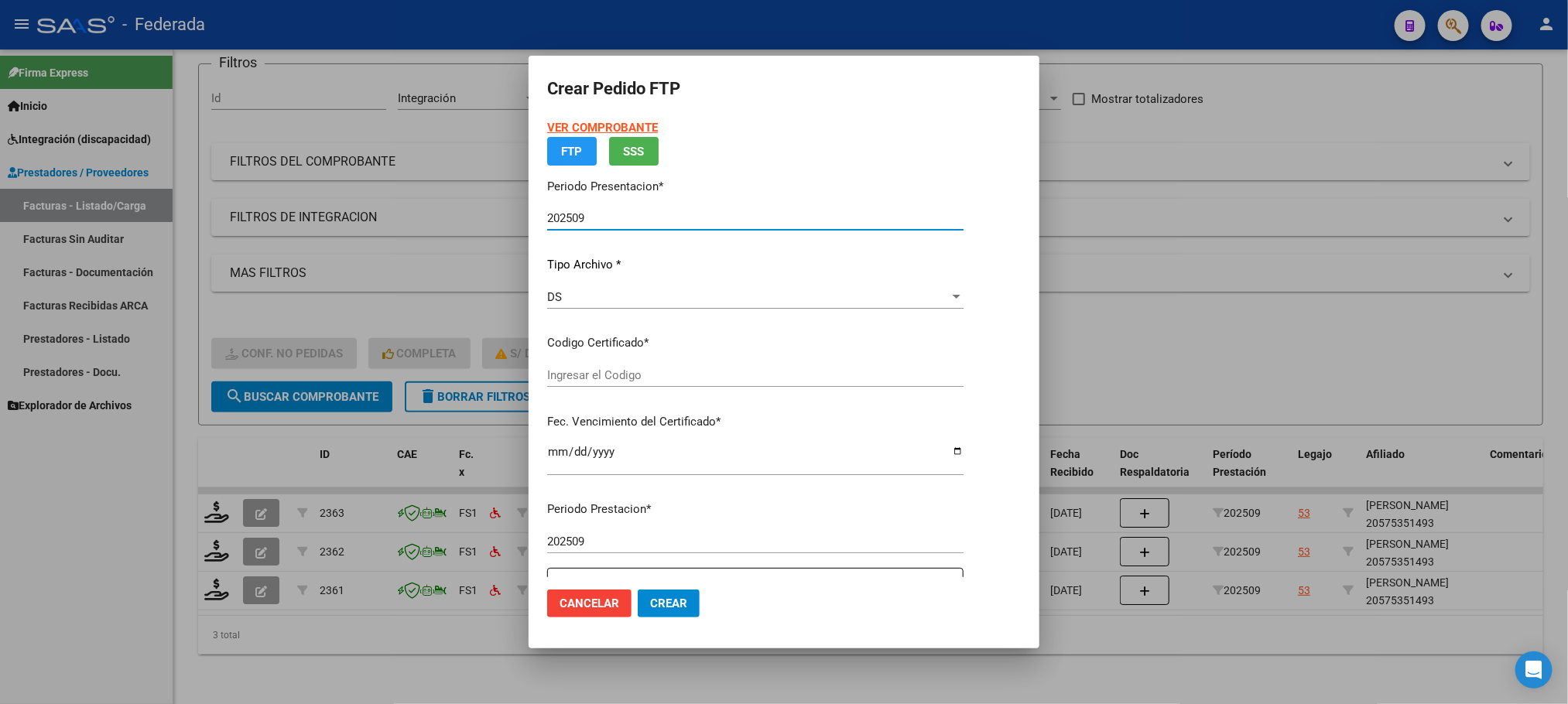
type input "ARG02000575351492023013120260131BS398"
type input "[DATE]"
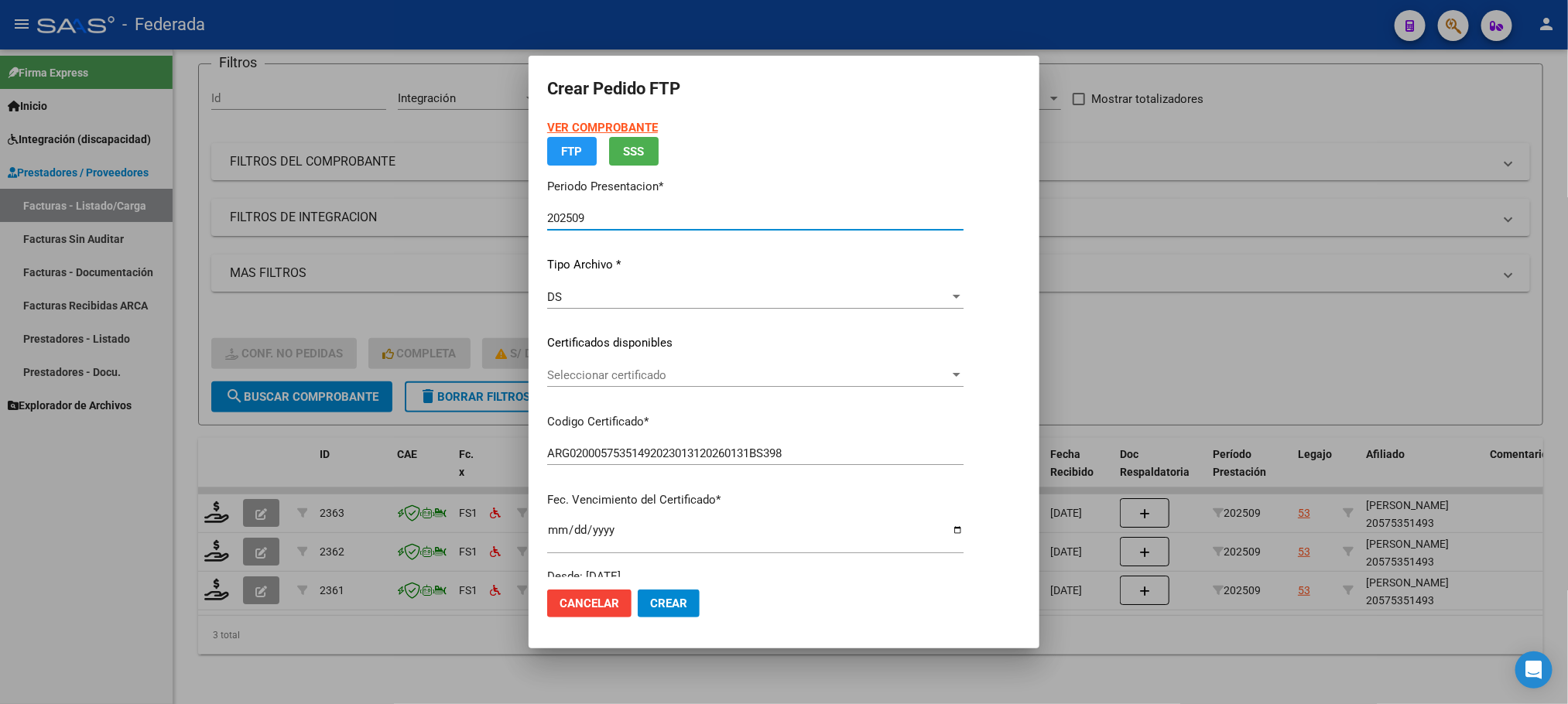
scroll to position [156, 0]
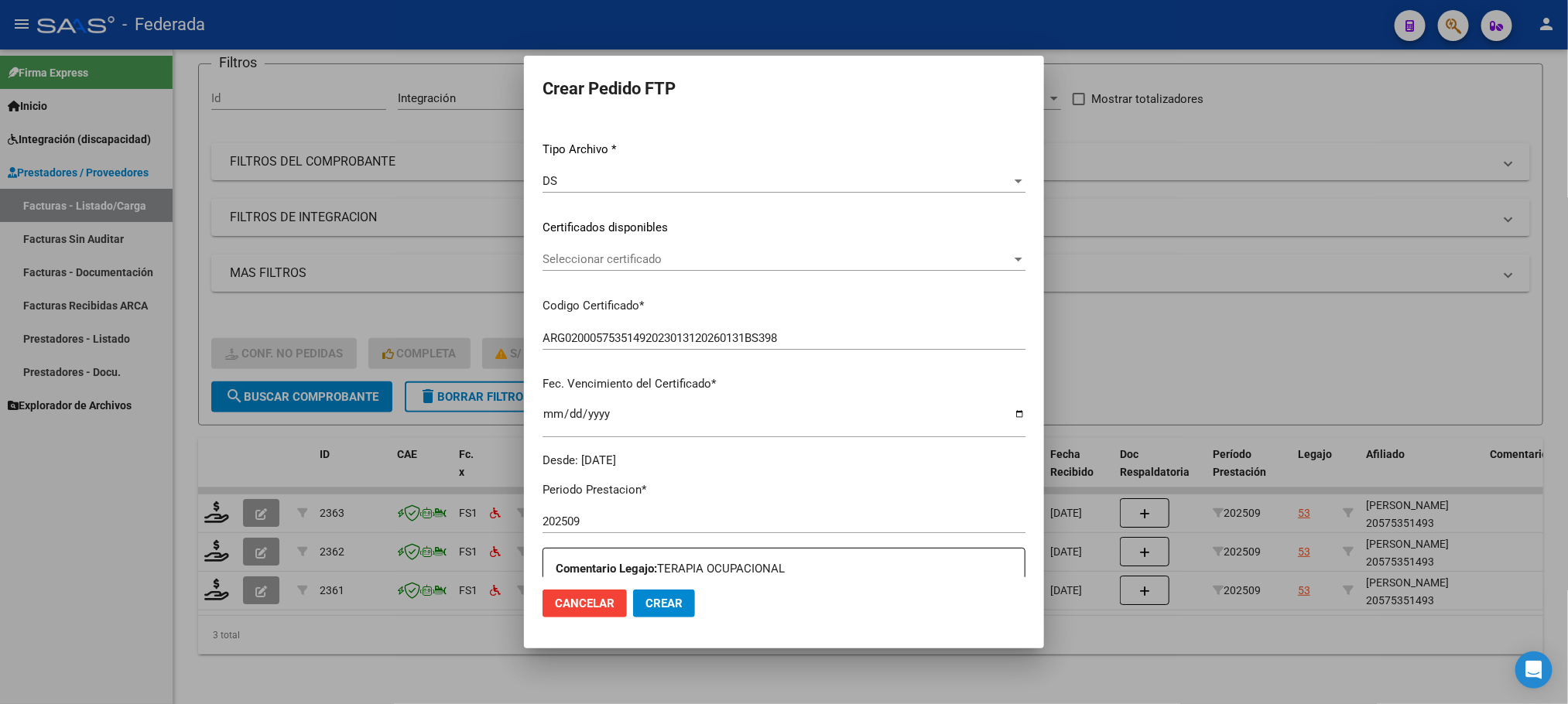
click at [567, 249] on div "Seleccionar certificado Seleccionar certificado" at bounding box center [784, 259] width 483 height 23
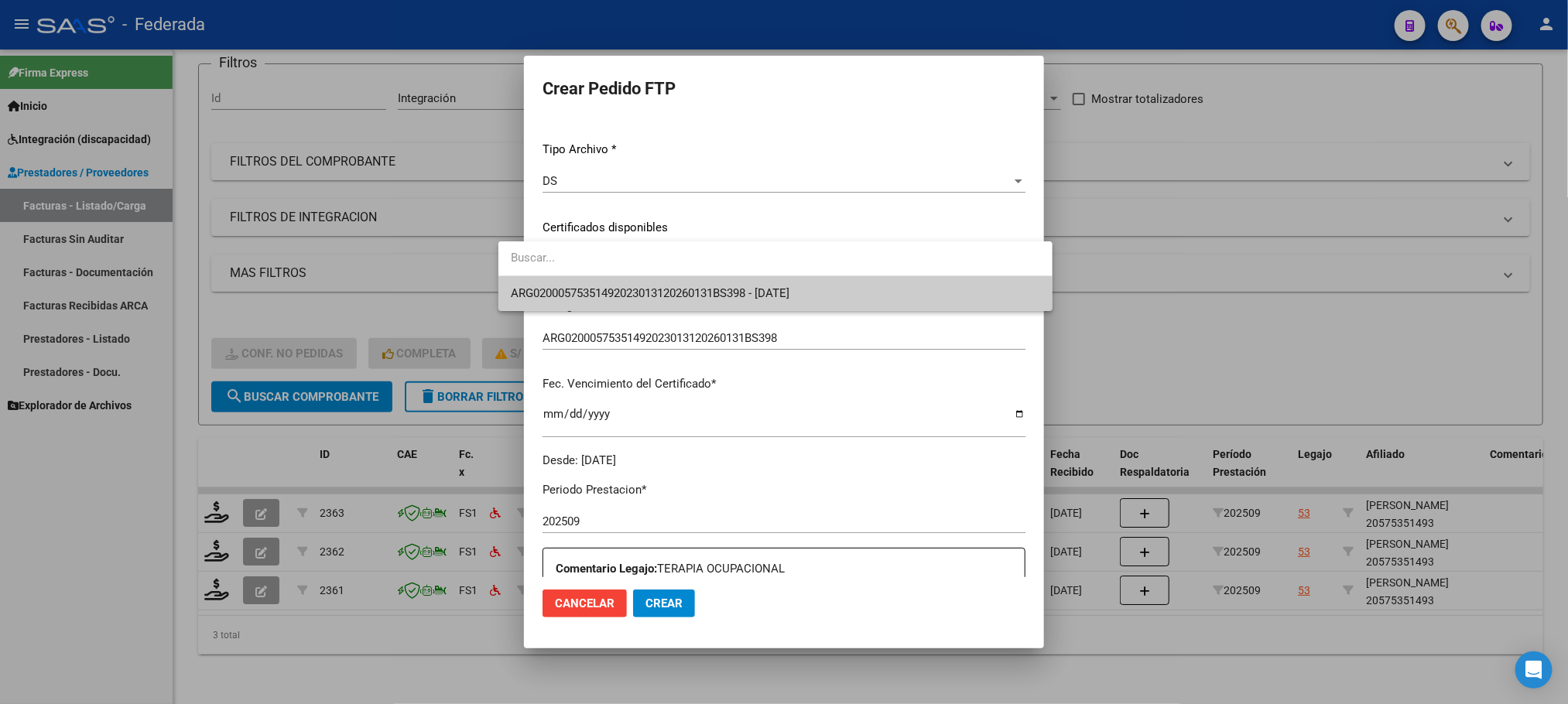
click at [564, 302] on span "ARG02000575351492023013120260131BS398 - [DATE]" at bounding box center [775, 293] width 529 height 35
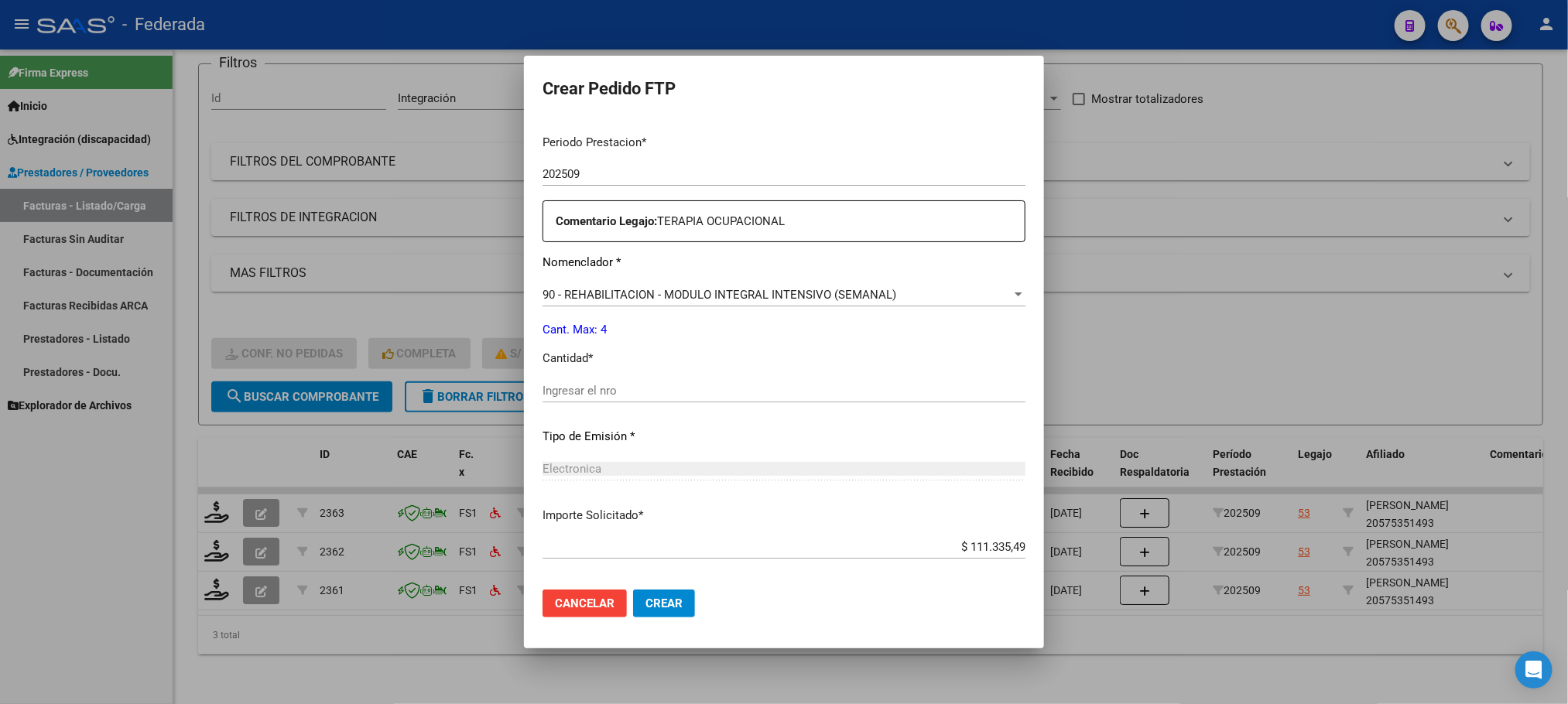
scroll to position [505, 0]
click at [570, 386] on input "Ingresar el nro" at bounding box center [784, 390] width 483 height 14
type input "4"
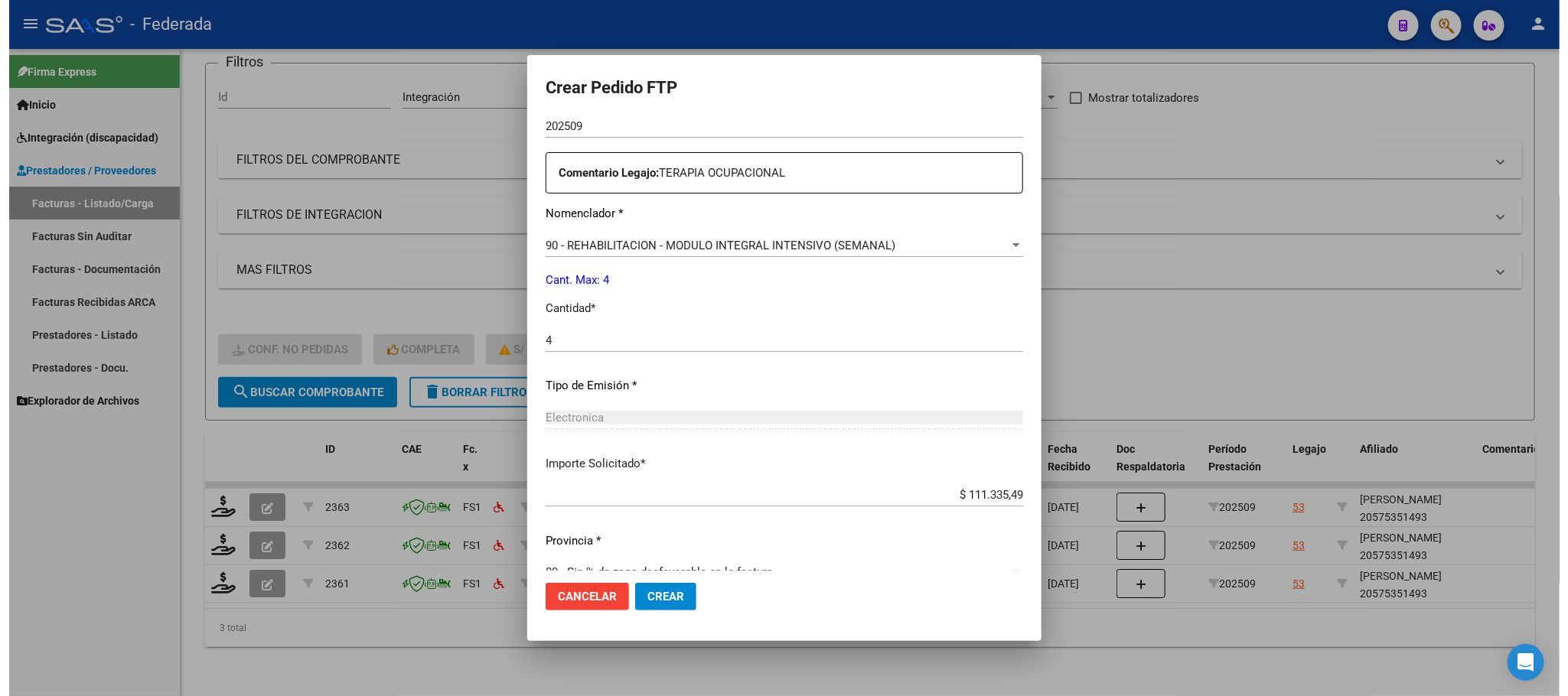
scroll to position [571, 0]
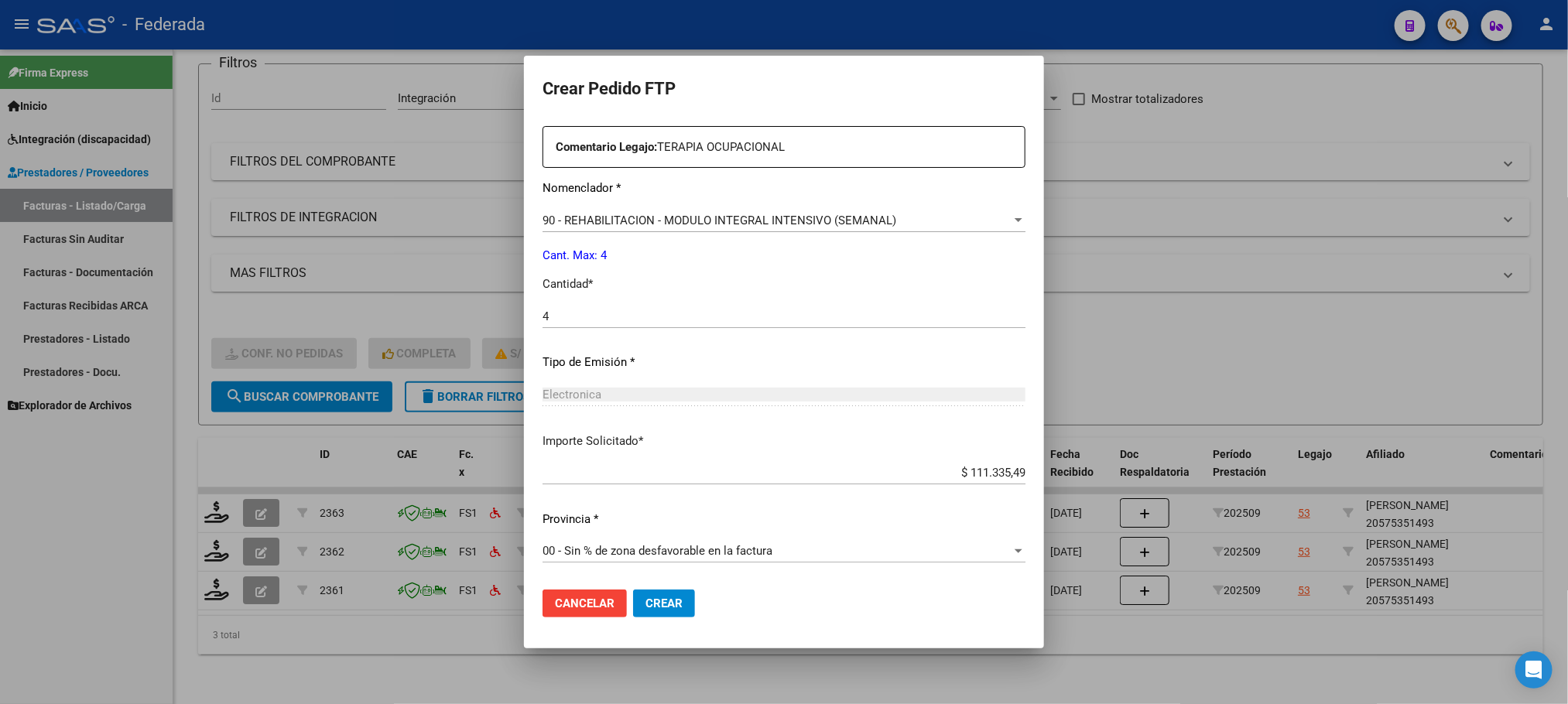
click at [633, 614] on button "Crear" at bounding box center [664, 604] width 62 height 28
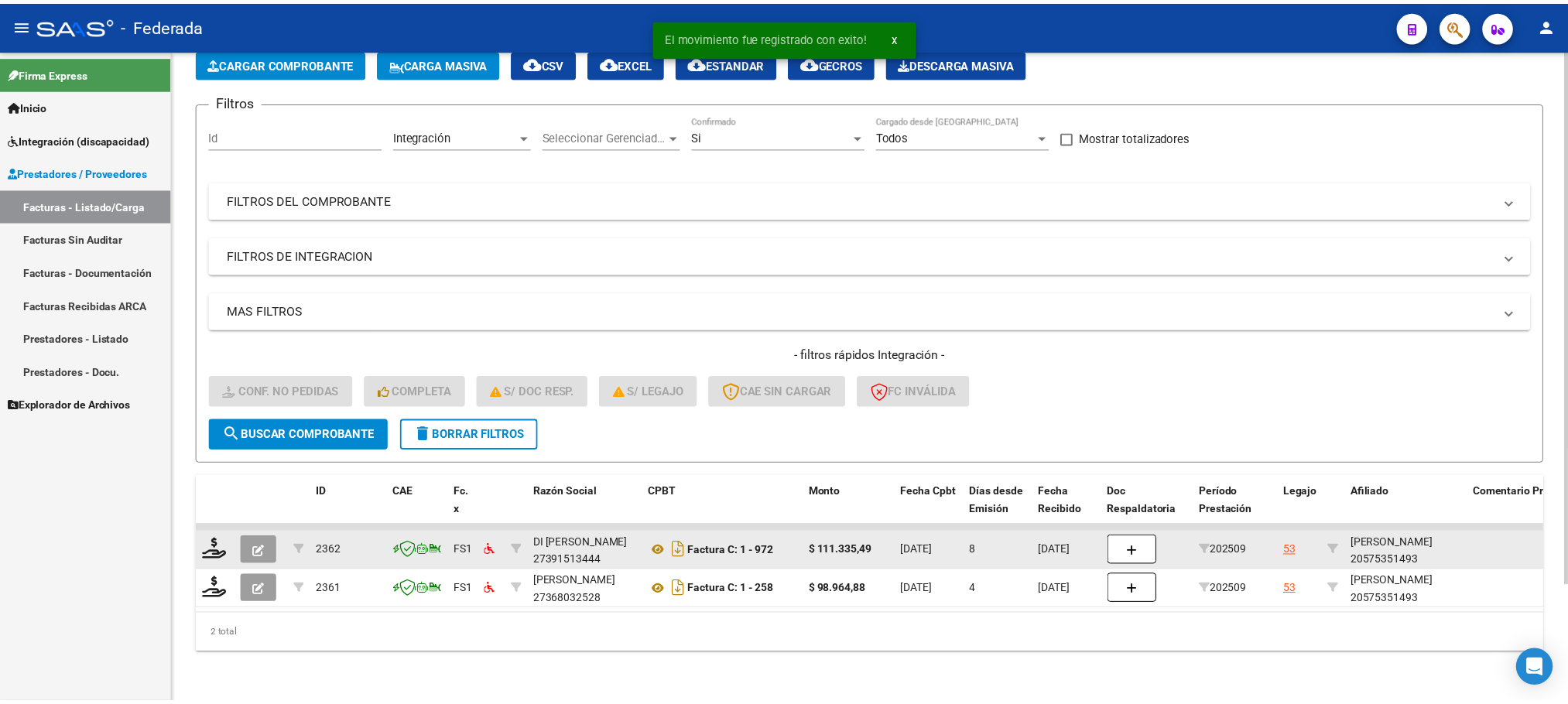
scroll to position [100, 0]
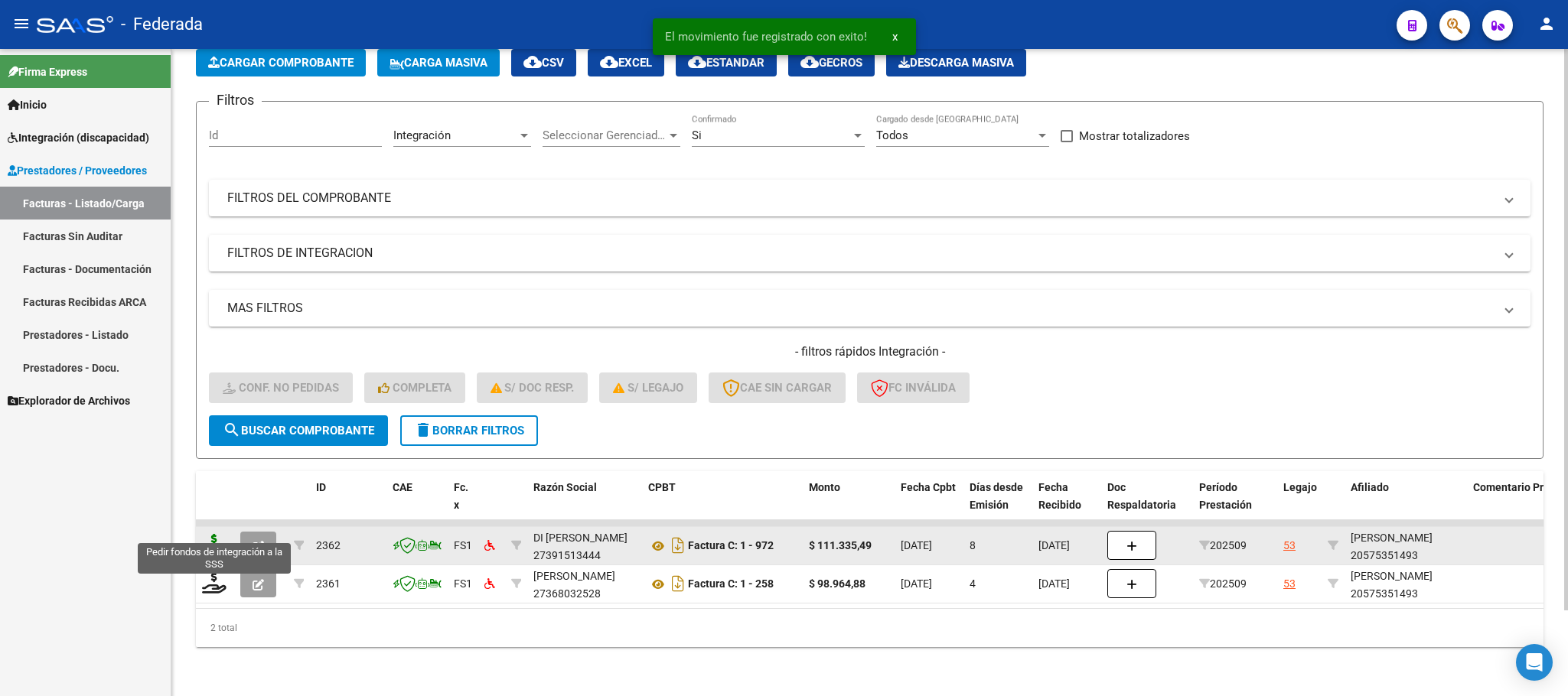
click at [216, 537] on icon at bounding box center [214, 544] width 25 height 21
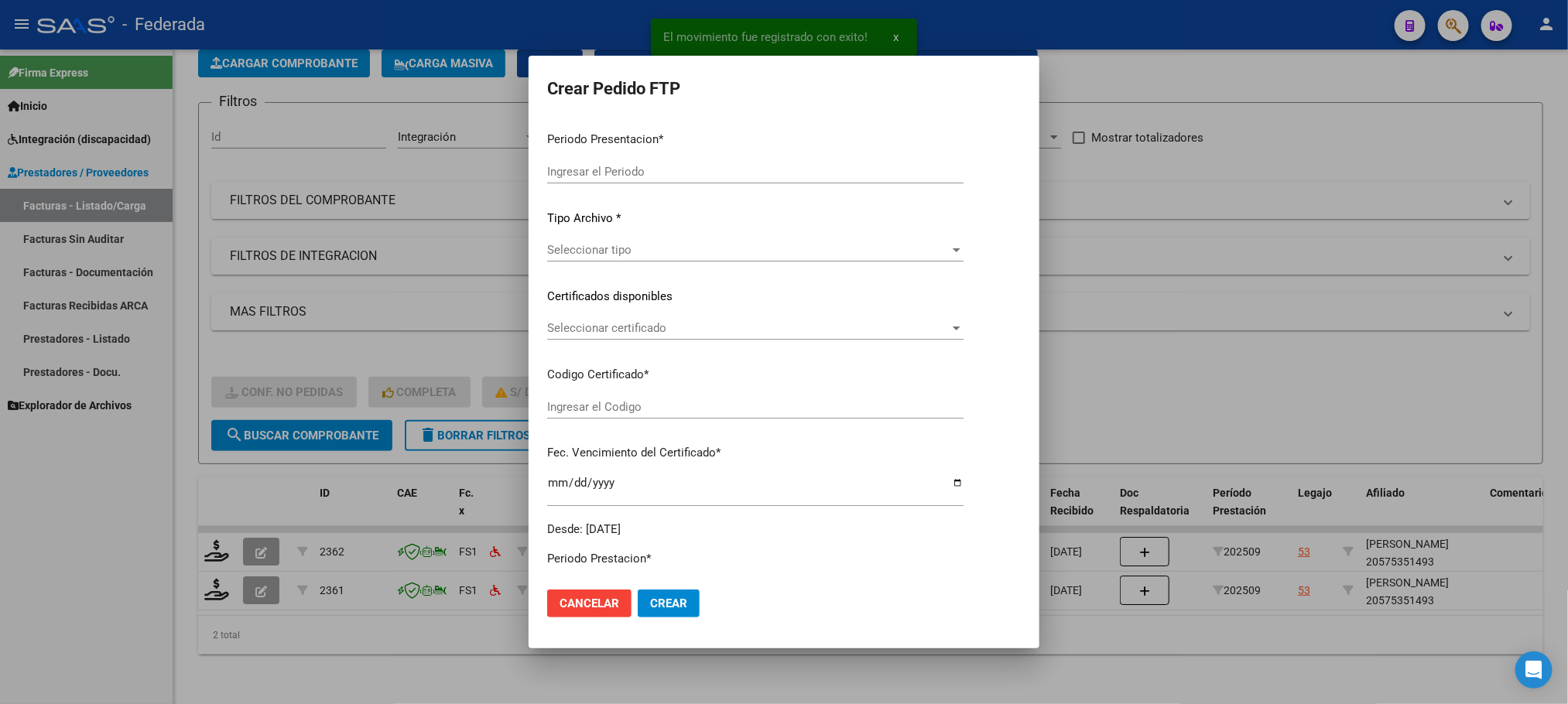
type input "202509"
type input "$ 111.335,49"
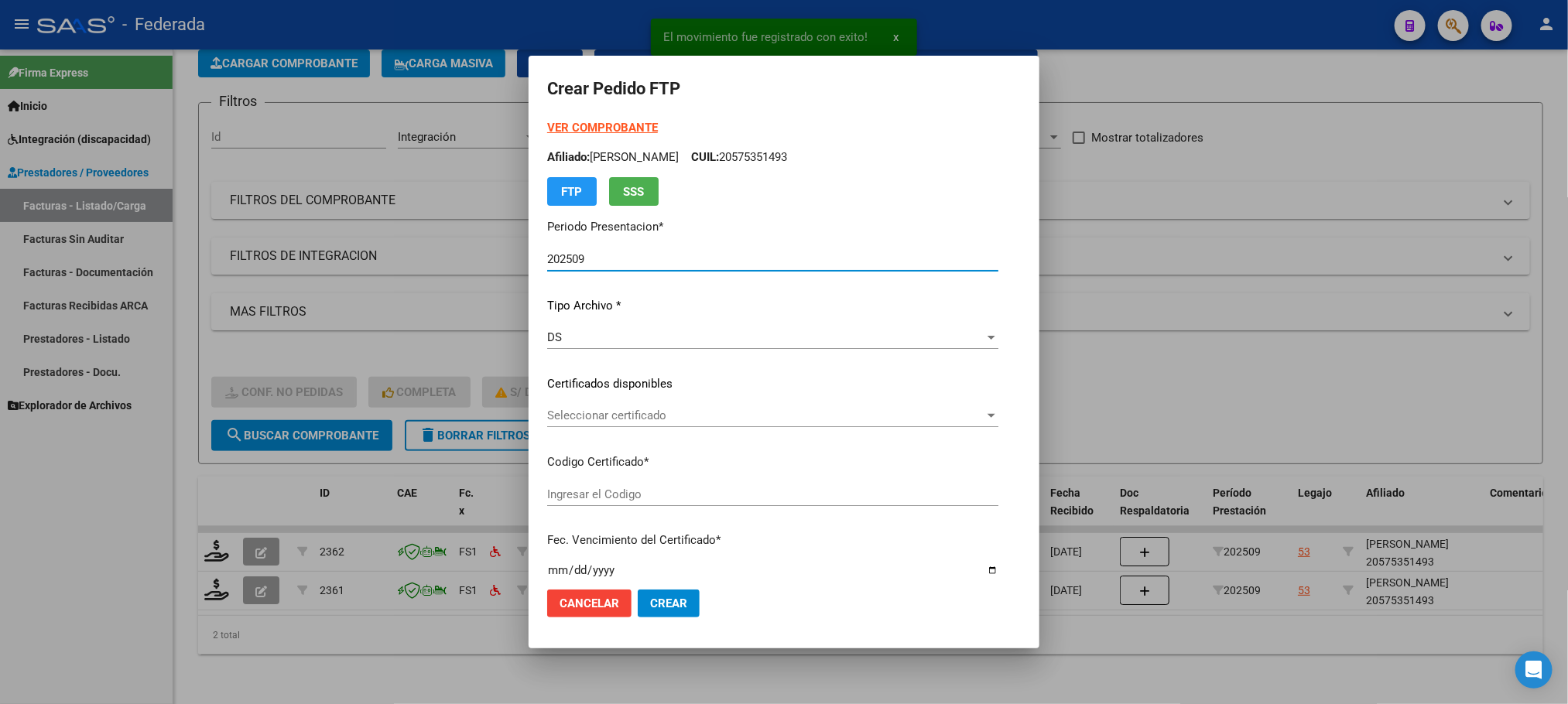
type input "ARG02000575351492023013120260131BS398"
type input "[DATE]"
click at [575, 411] on span "Seleccionar certificado" at bounding box center [766, 415] width 437 height 14
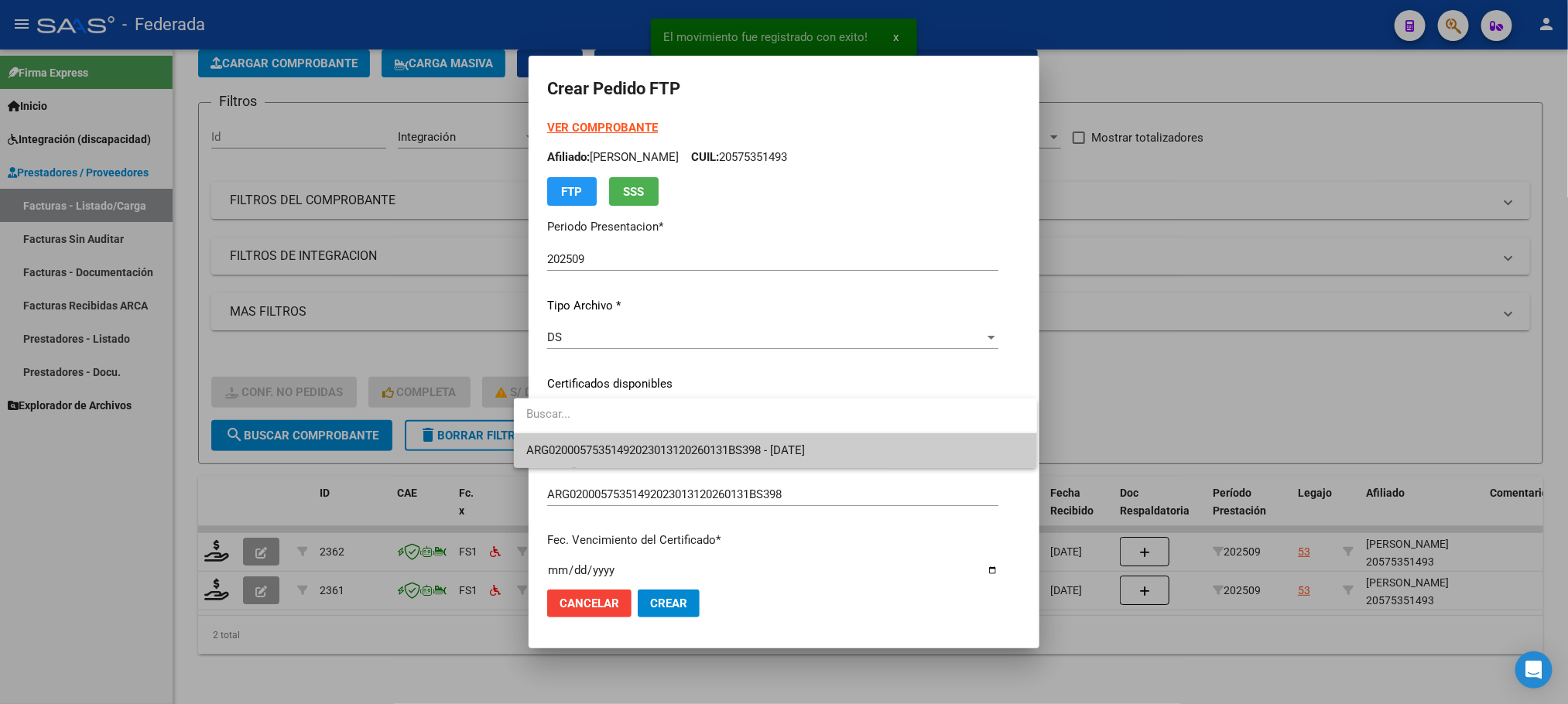
click at [578, 434] on span "ARG02000575351492023013120260131BS398 - [DATE]" at bounding box center [776, 450] width 498 height 35
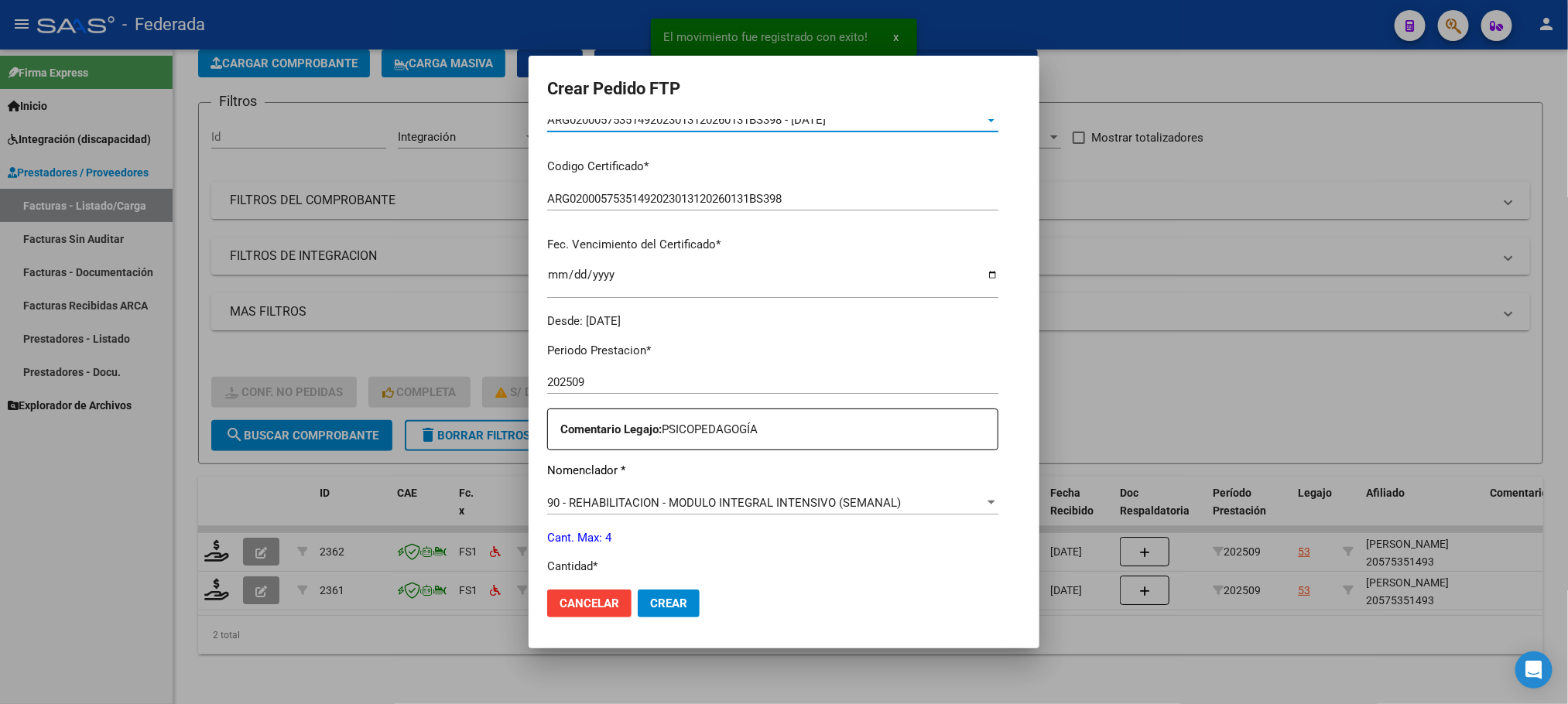
scroll to position [348, 0]
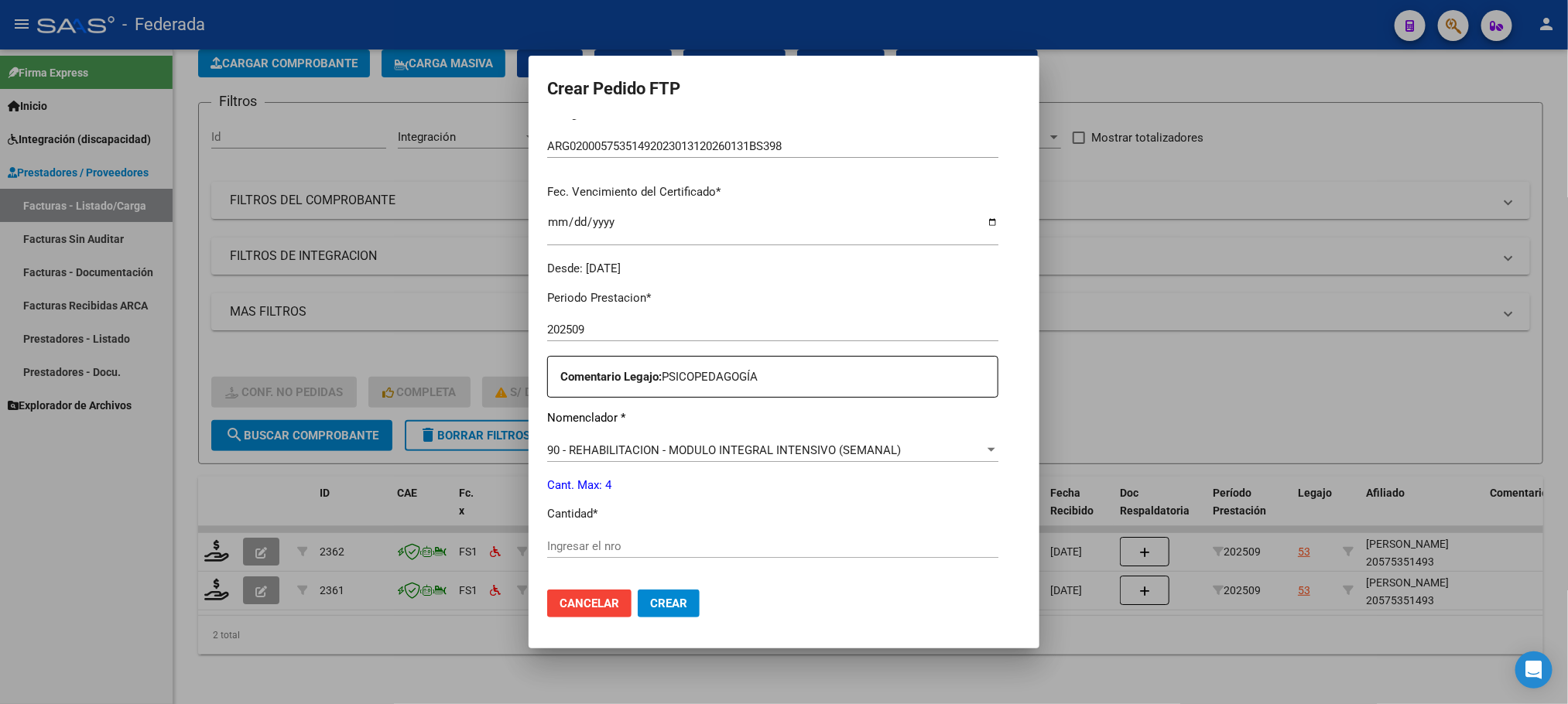
click at [567, 549] on input "Ingresar el nro" at bounding box center [772, 546] width 451 height 14
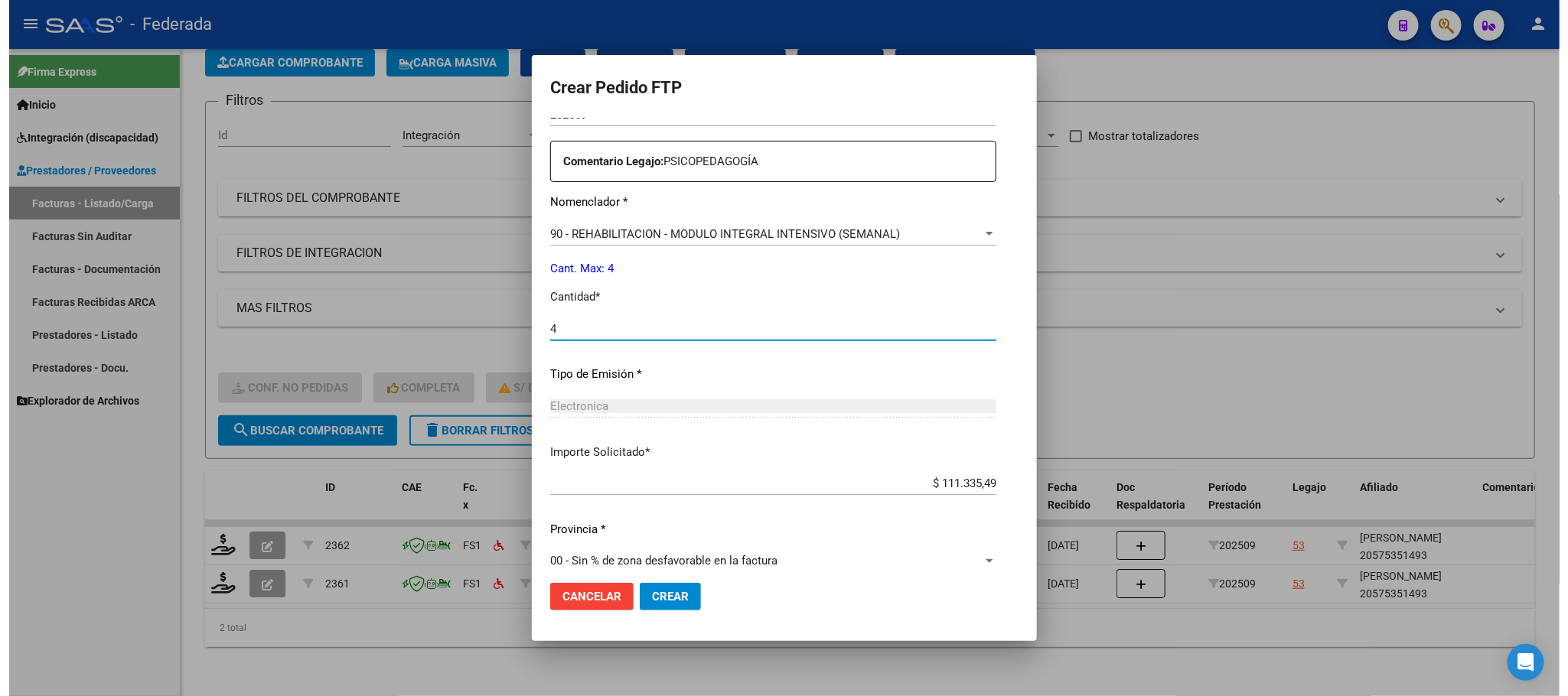
scroll to position [571, 0]
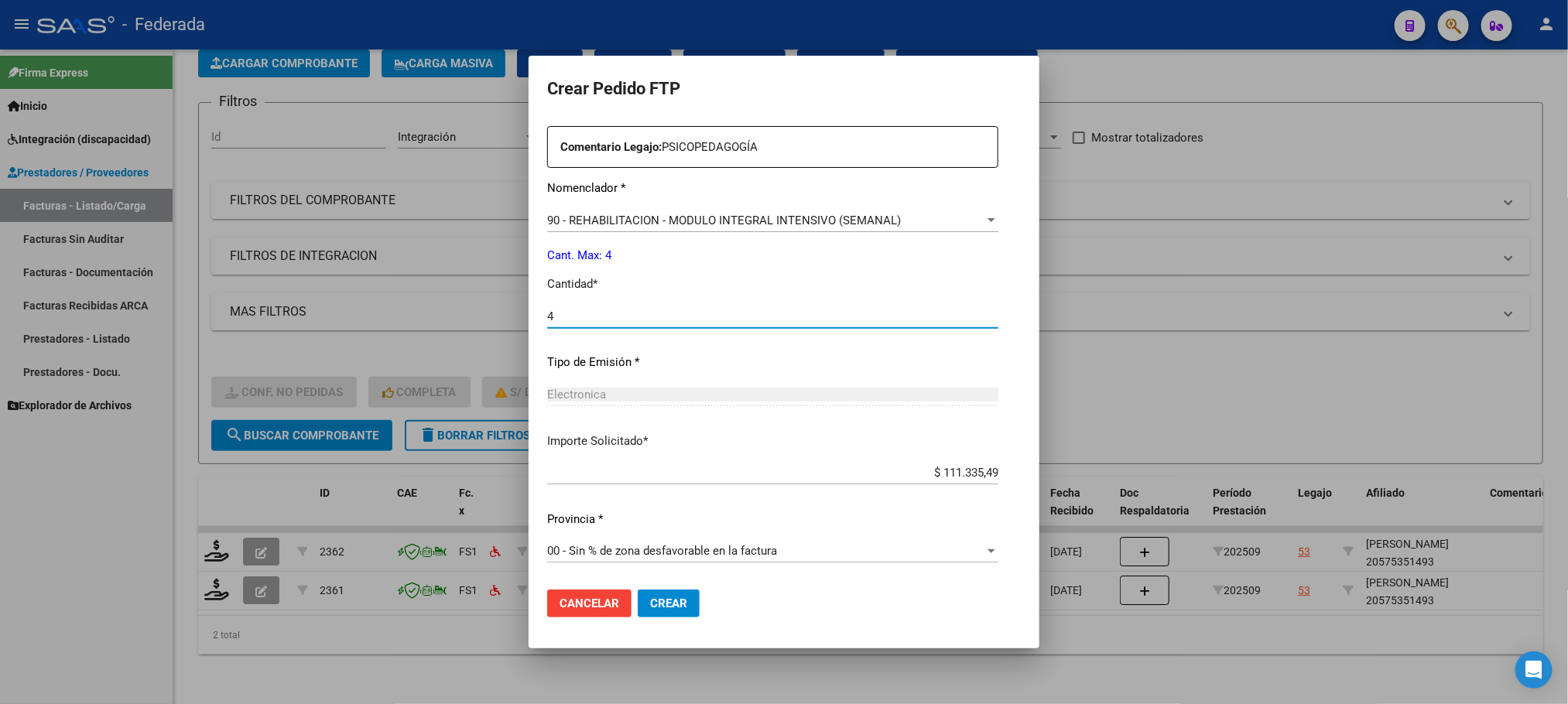
type input "4"
click at [650, 600] on span "Crear" at bounding box center [669, 603] width 37 height 14
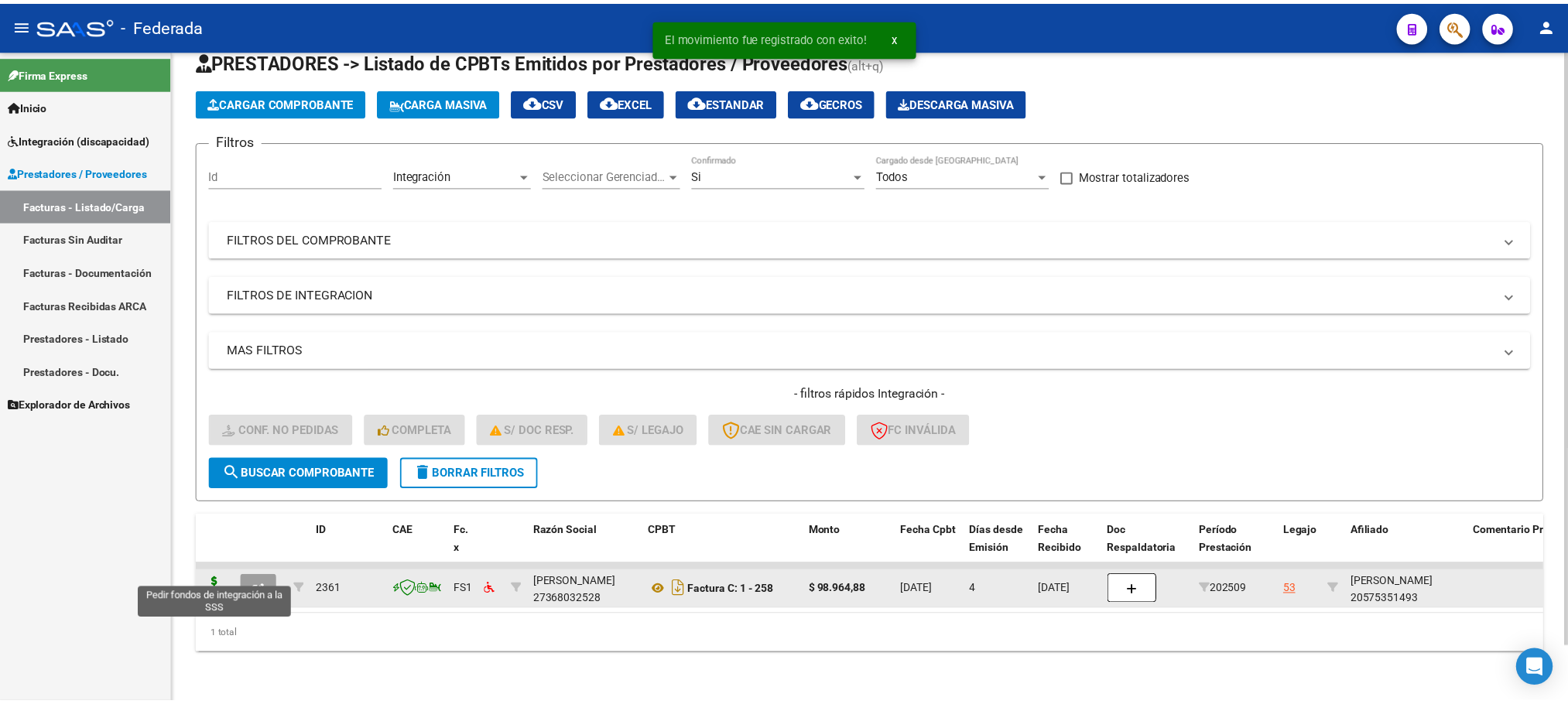
scroll to position [60, 0]
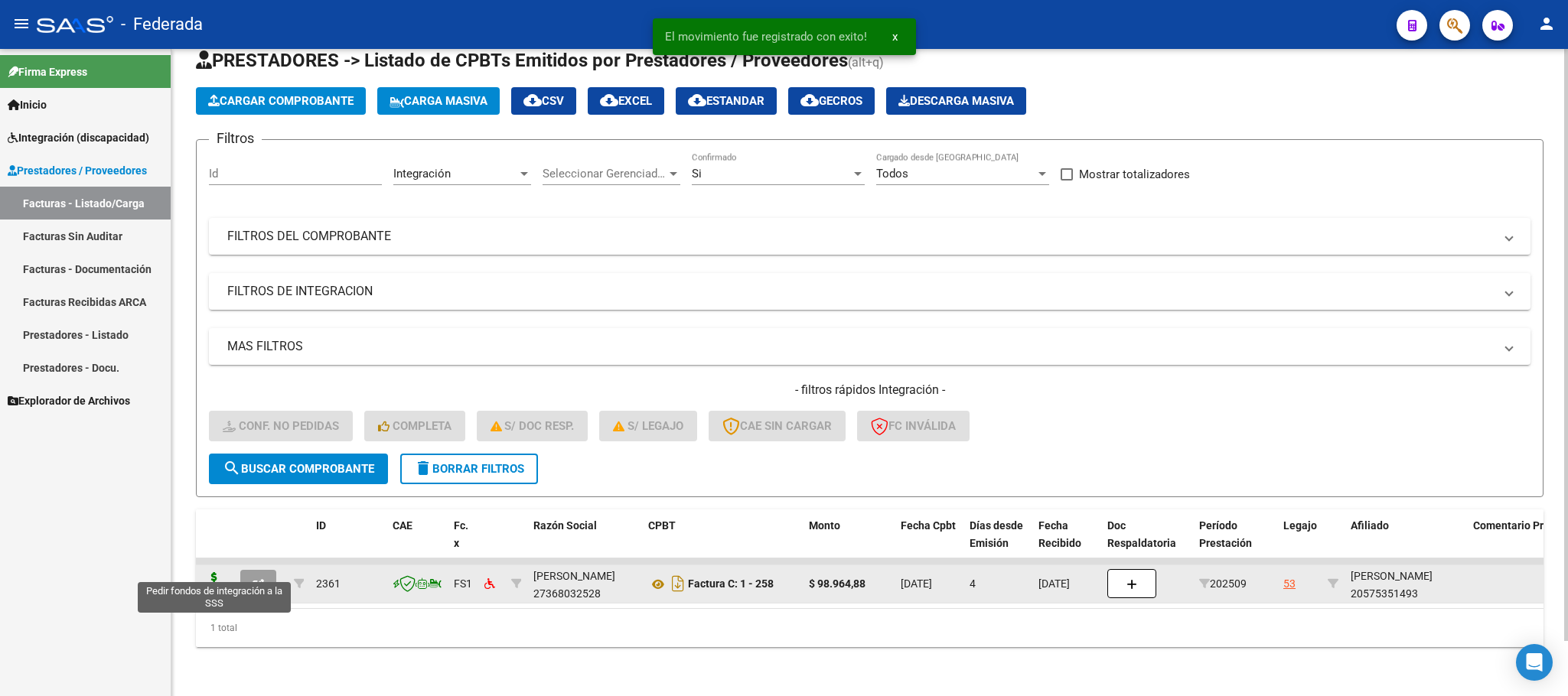
click at [212, 572] on icon at bounding box center [214, 582] width 25 height 21
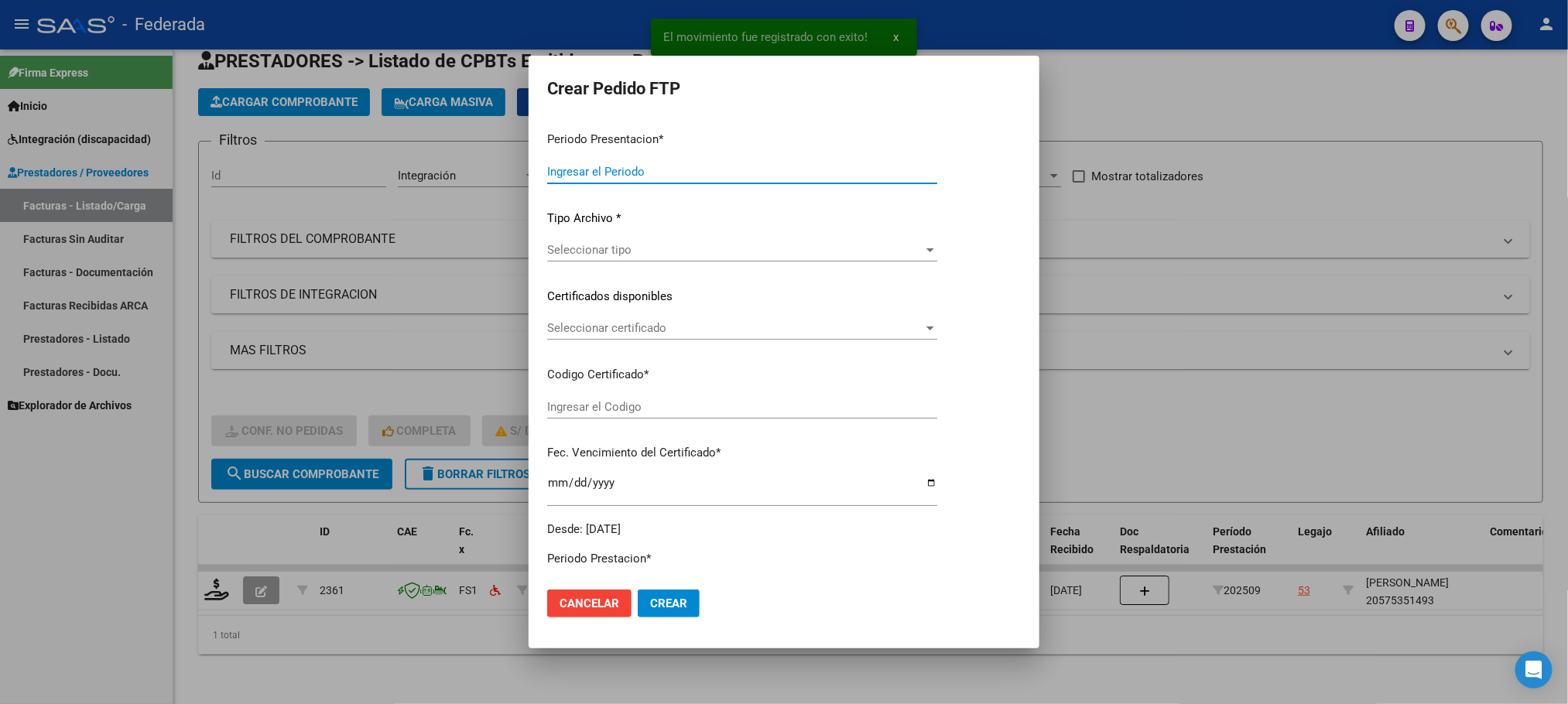
type input "202509"
type input "$ 98.964,88"
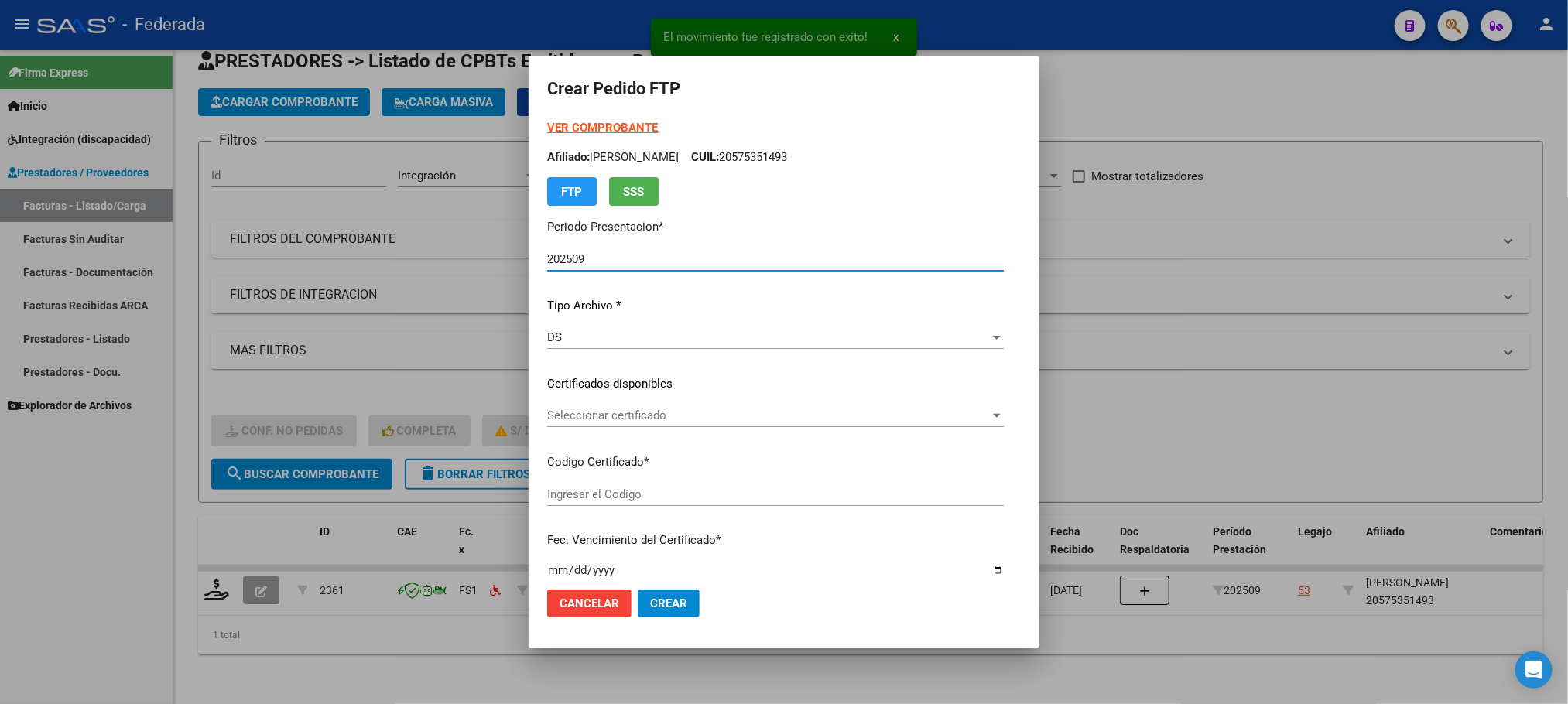
type input "ARG02000575351492023013120260131BS398"
type input "[DATE]"
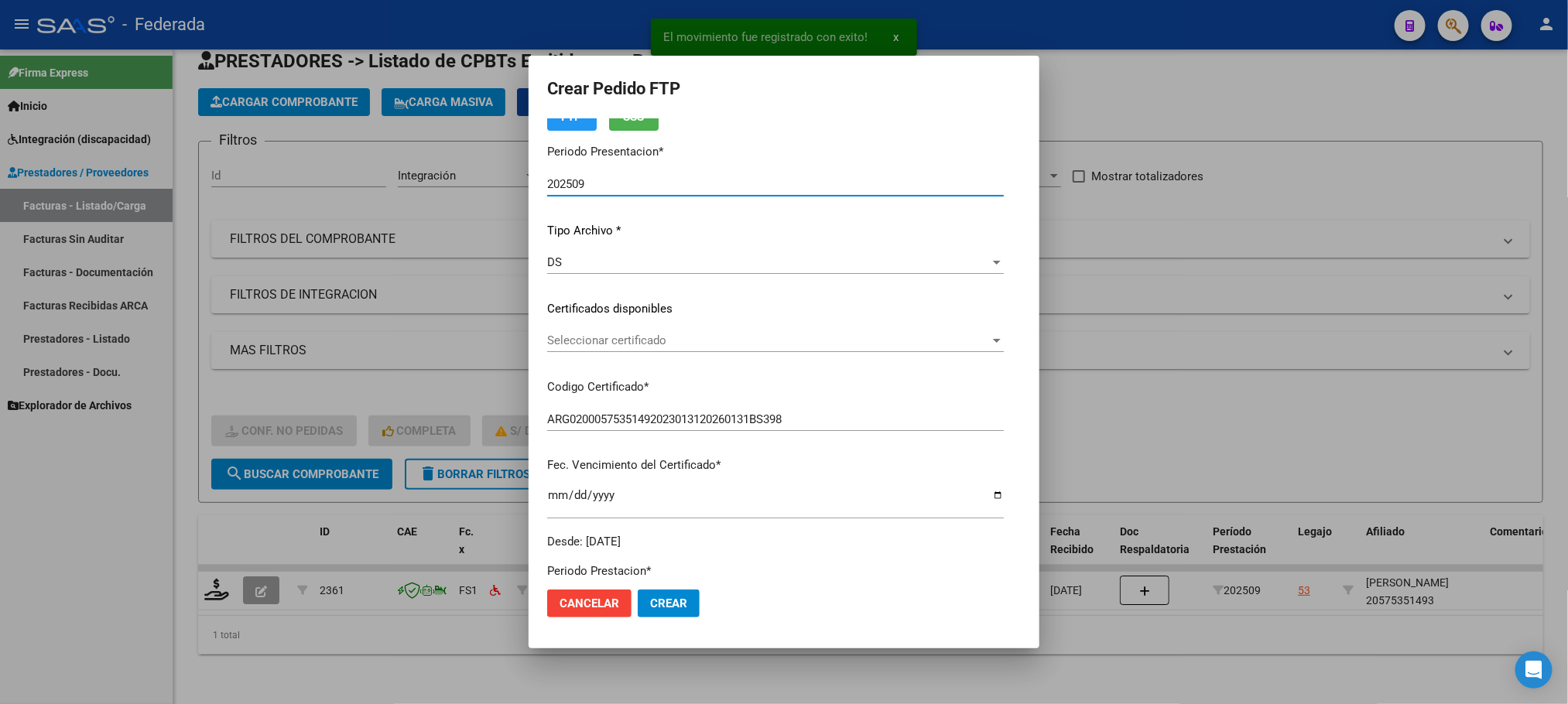
scroll to position [116, 0]
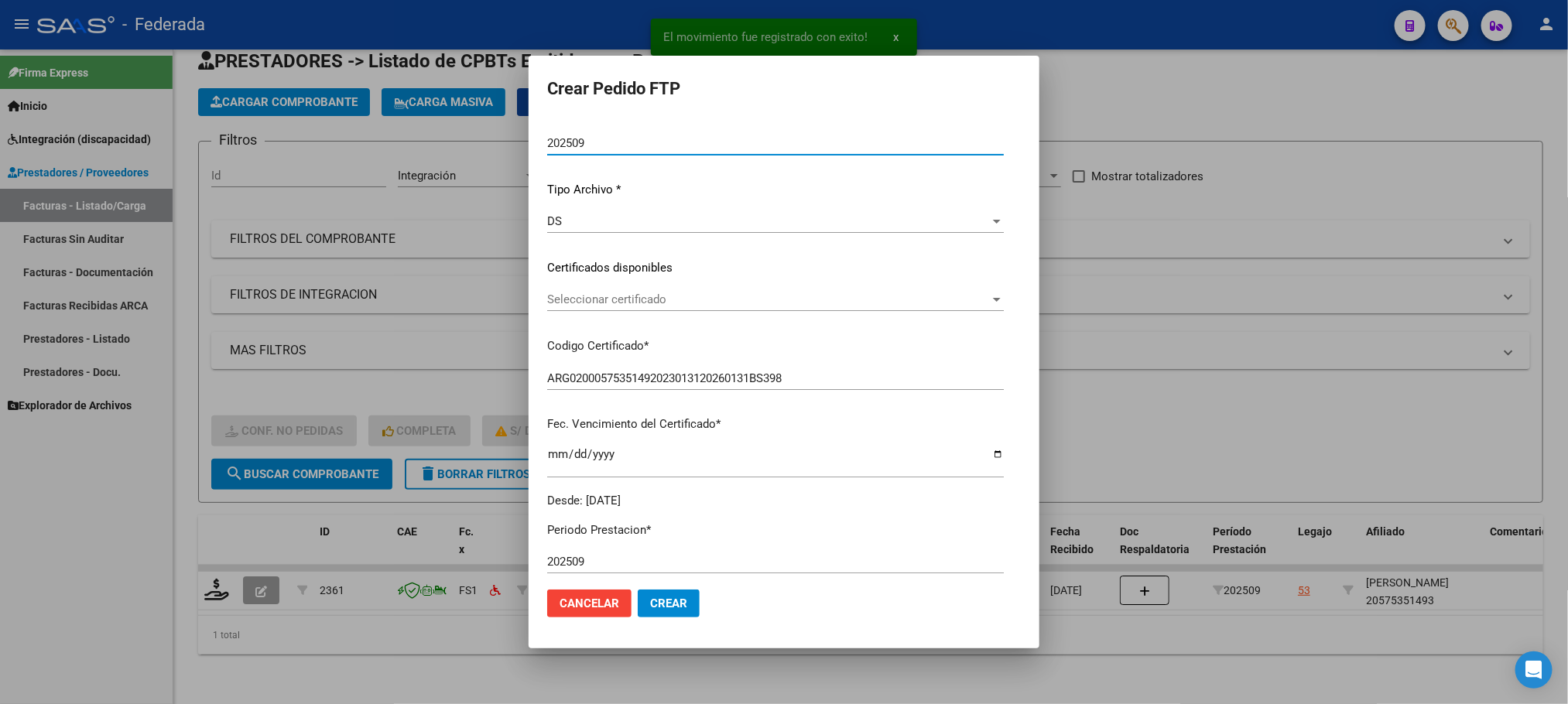
click at [573, 311] on div "Seleccionar certificado Seleccionar certificado" at bounding box center [776, 306] width 456 height 38
click at [573, 305] on span "Seleccionar certificado" at bounding box center [768, 299] width 443 height 14
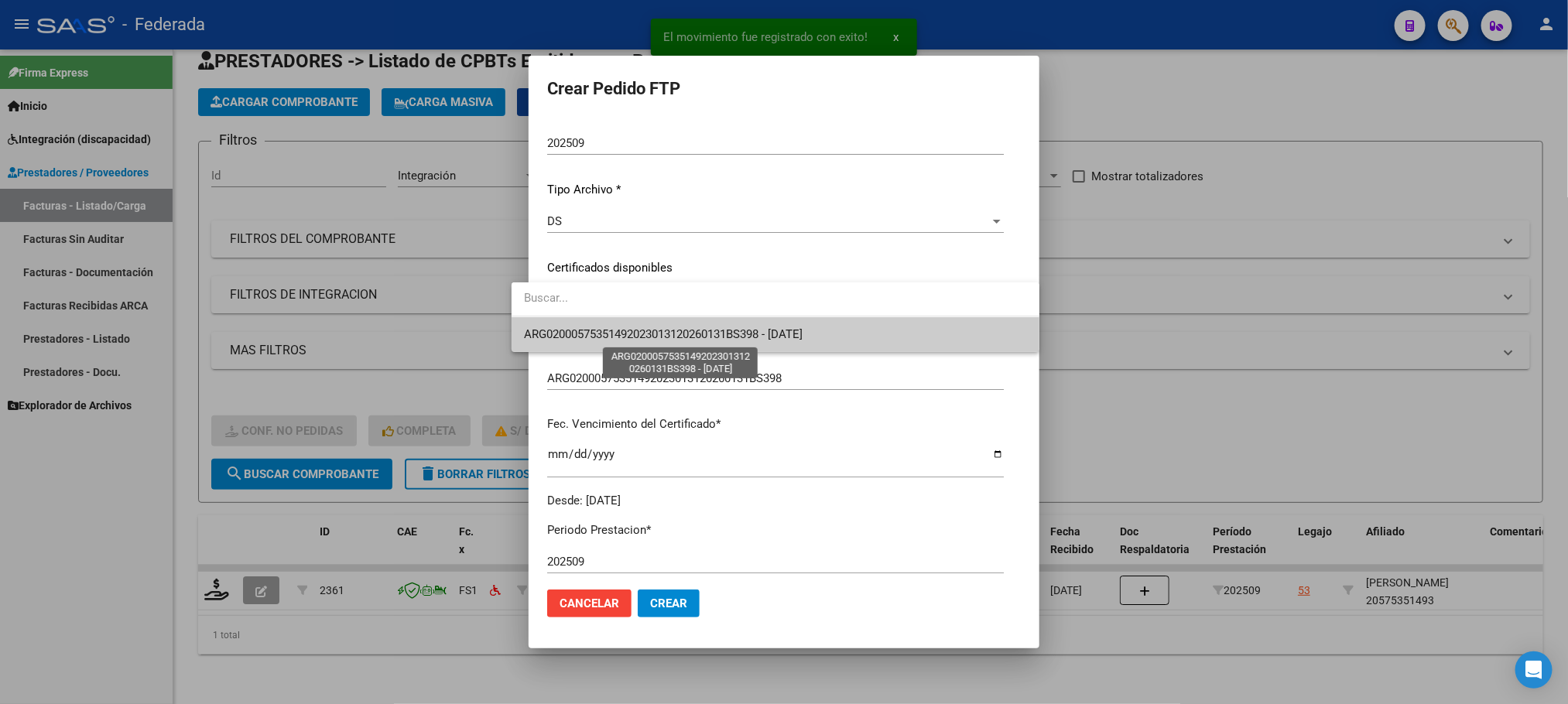
click at [573, 327] on span "ARG02000575351492023013120260131BS398 - [DATE]" at bounding box center [663, 334] width 279 height 14
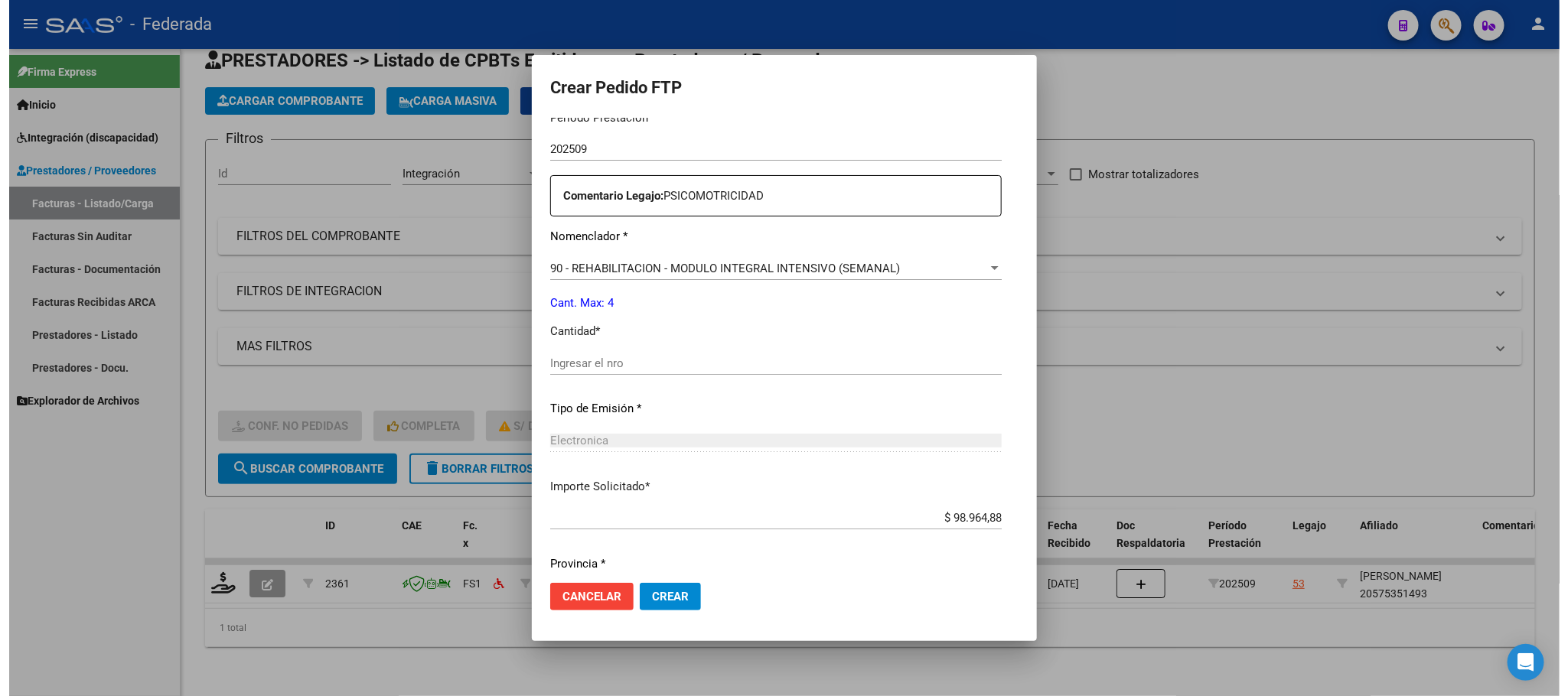
scroll to position [571, 0]
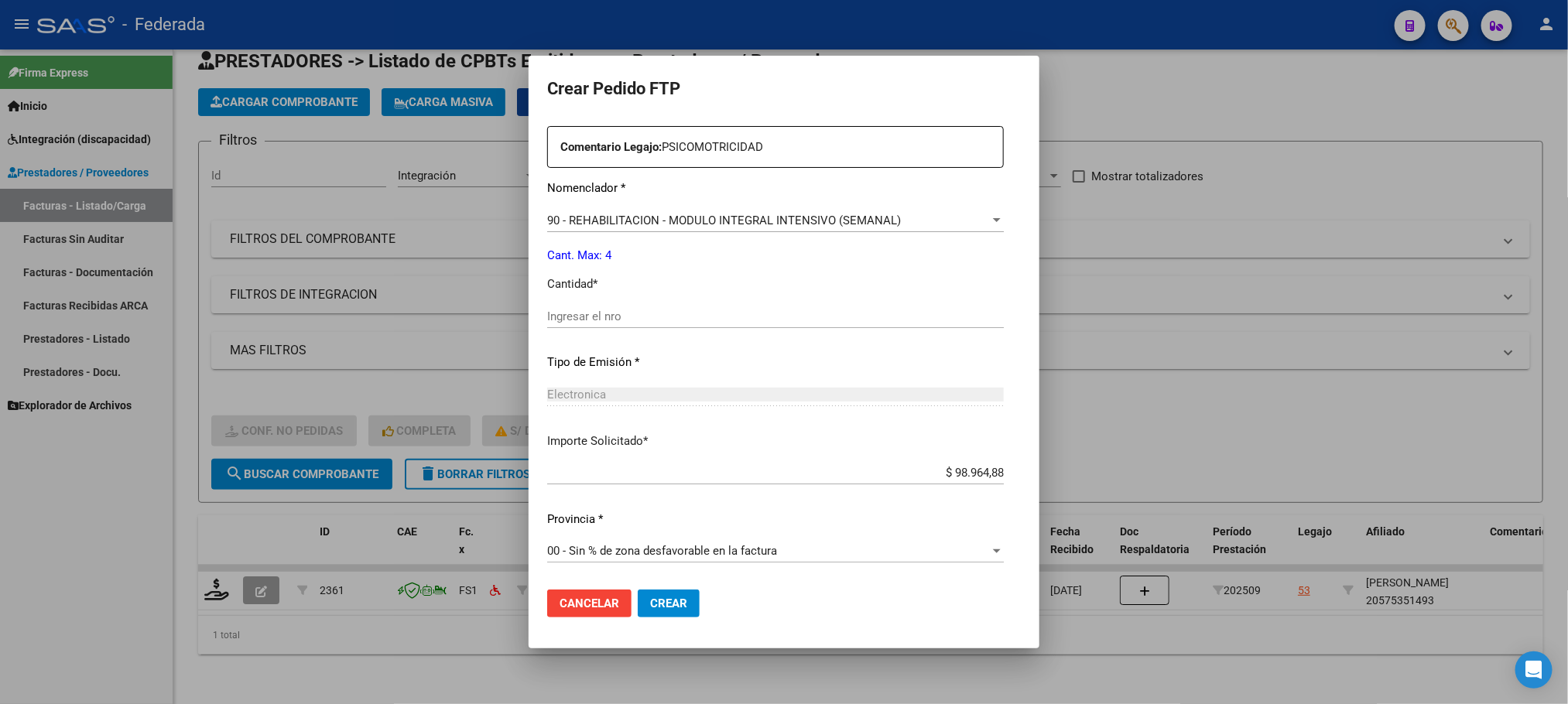
click at [575, 323] on input "Ingresar el nro" at bounding box center [776, 316] width 456 height 14
type input "4"
click at [650, 607] on span "Crear" at bounding box center [669, 603] width 37 height 14
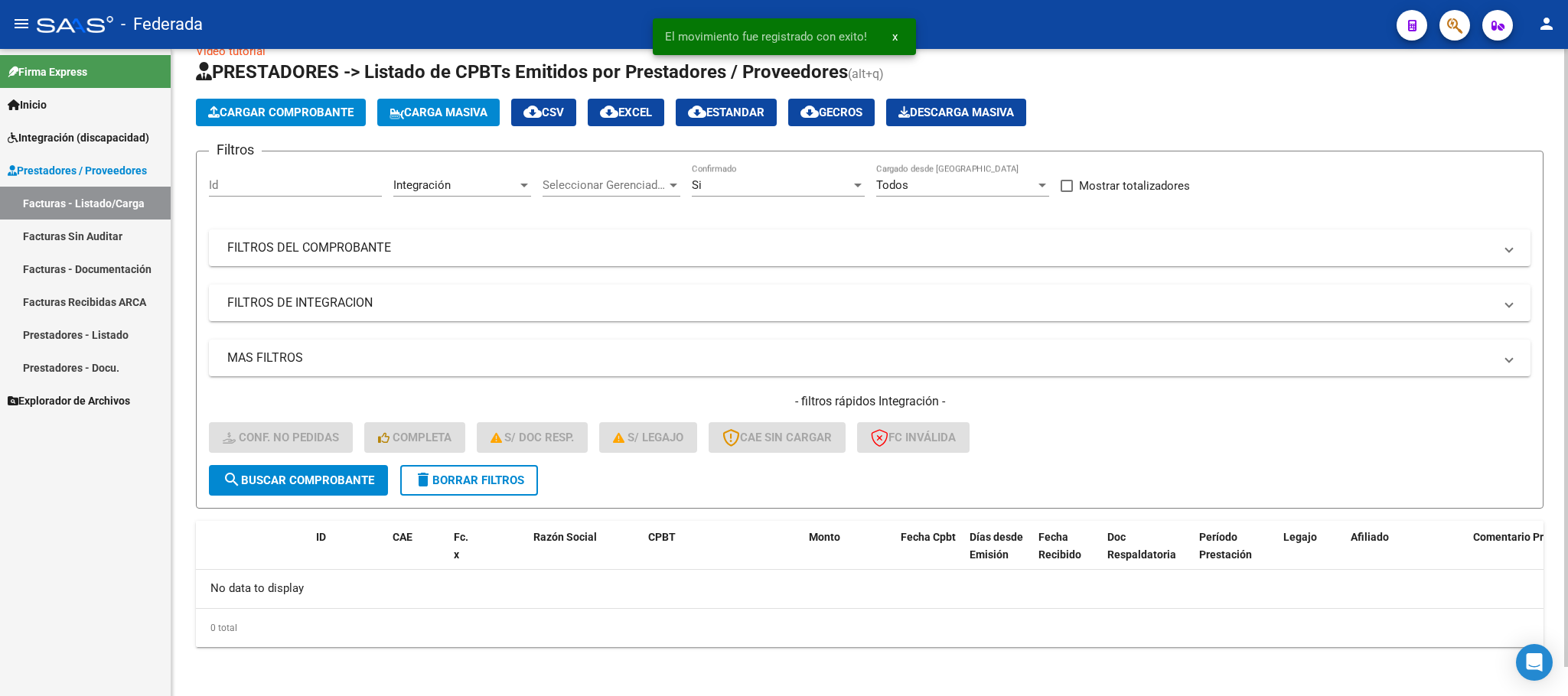
scroll to position [30, 0]
click at [507, 486] on span "delete Borrar Filtros" at bounding box center [469, 481] width 110 height 14
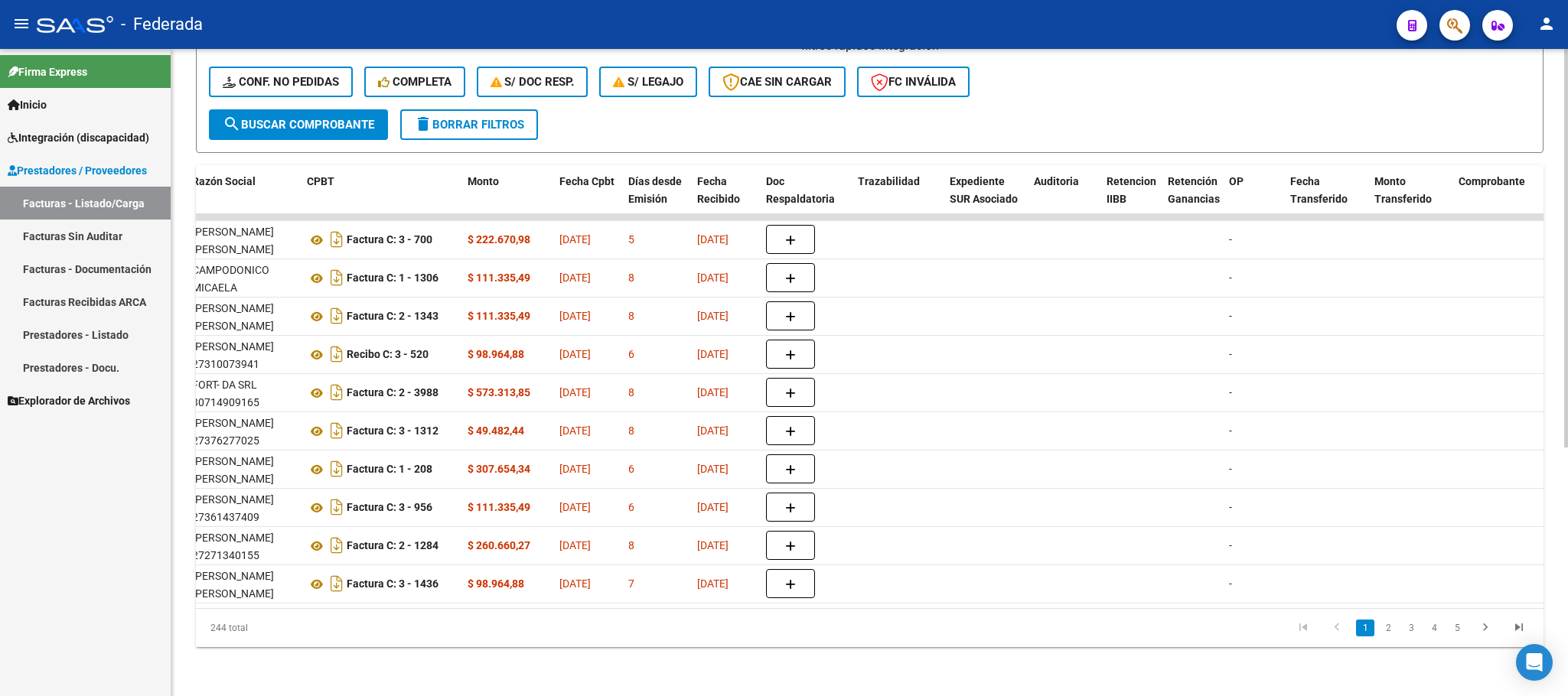
scroll to position [0, 485]
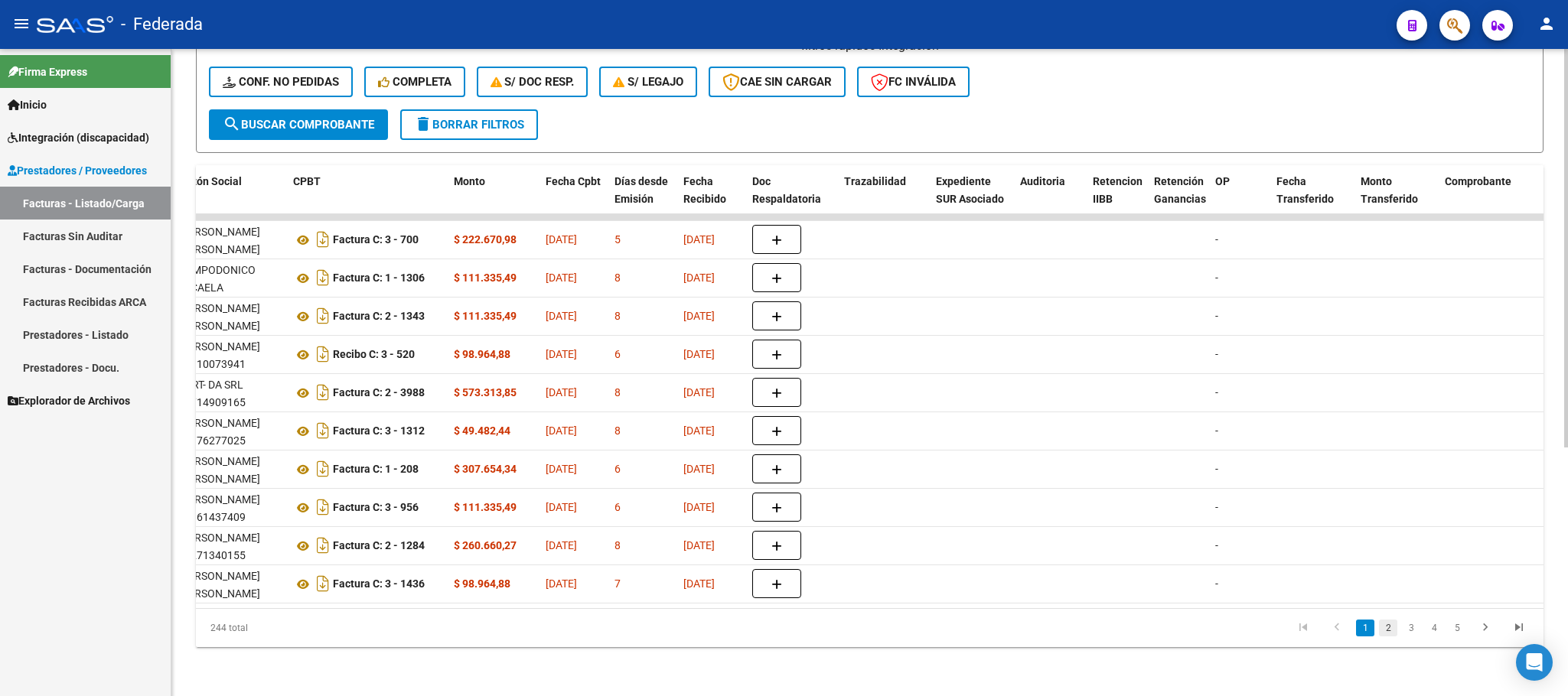
click at [1394, 625] on link "2" at bounding box center [1388, 628] width 18 height 17
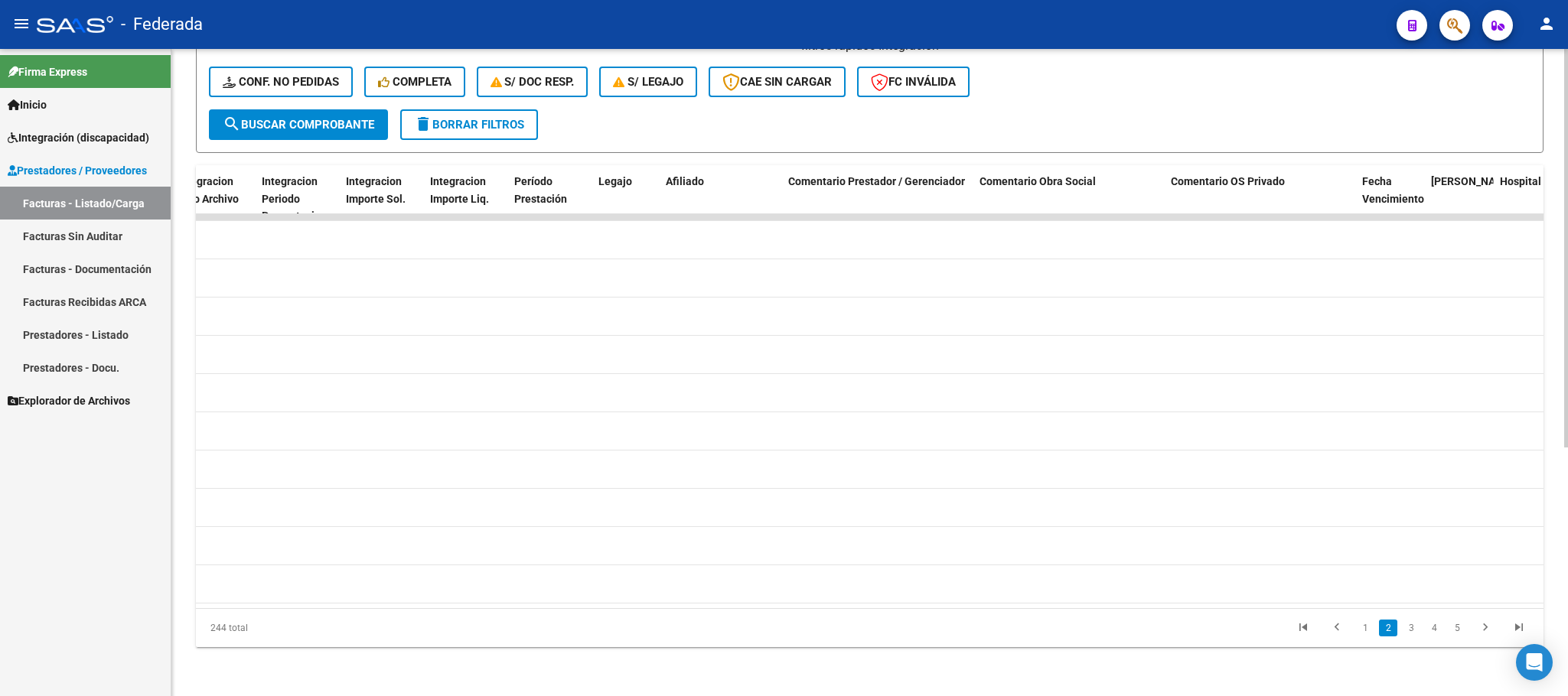
scroll to position [0, 2023]
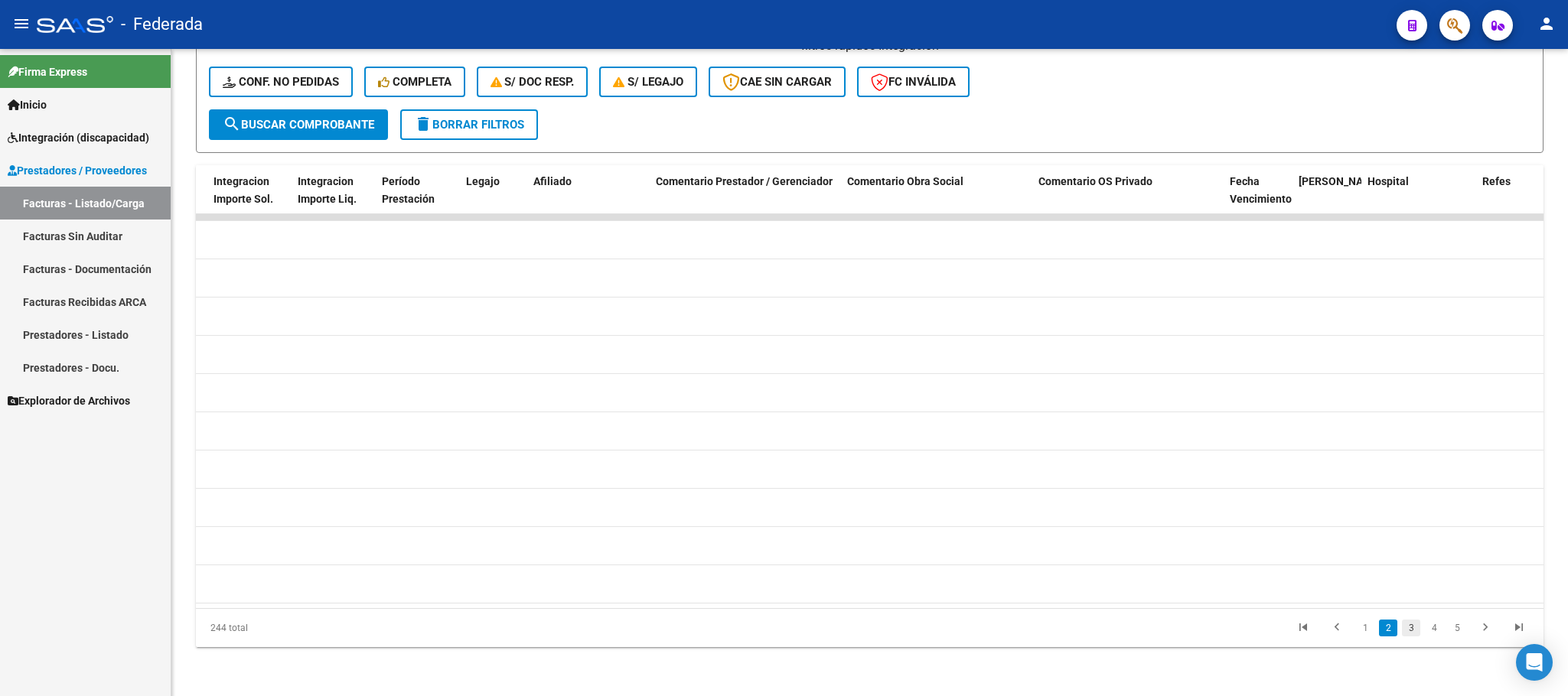
click at [1415, 627] on link "3" at bounding box center [1411, 628] width 18 height 17
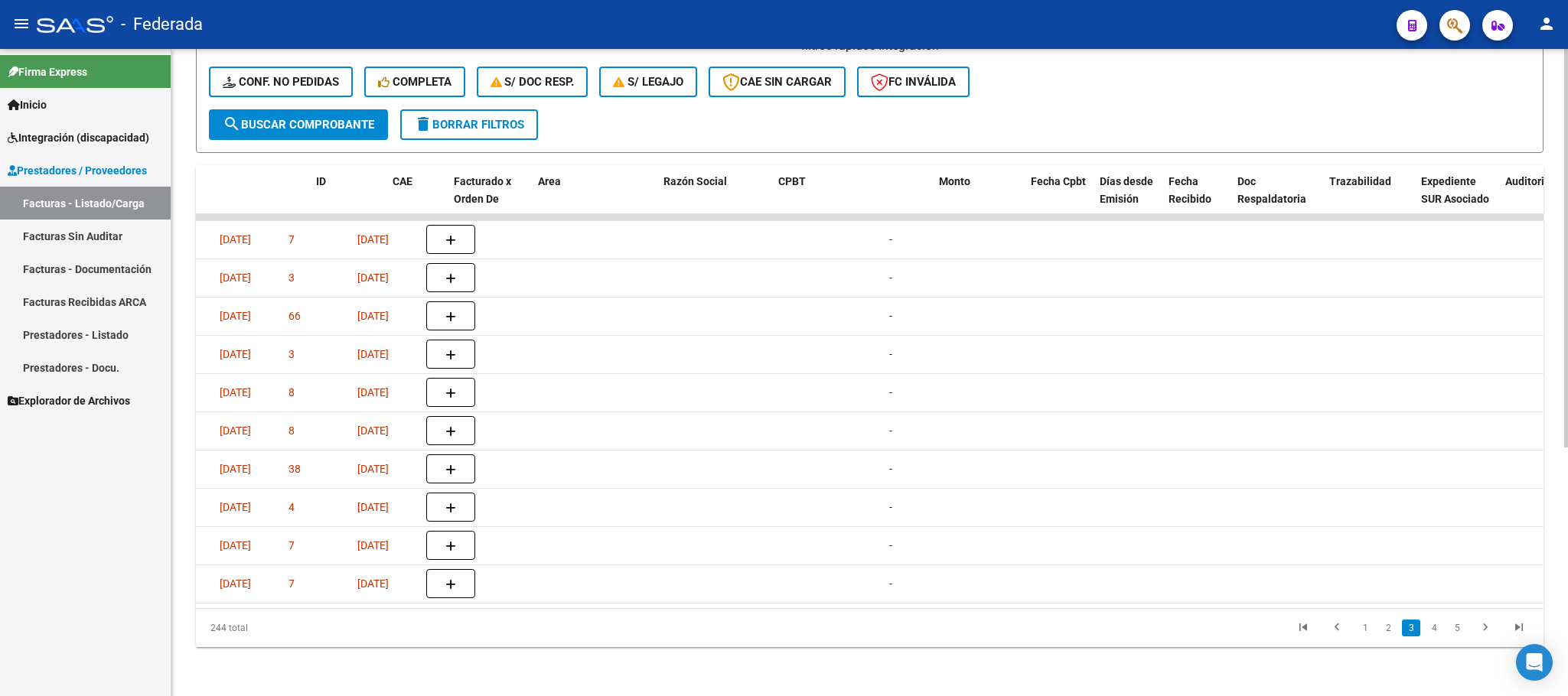
scroll to position [0, 0]
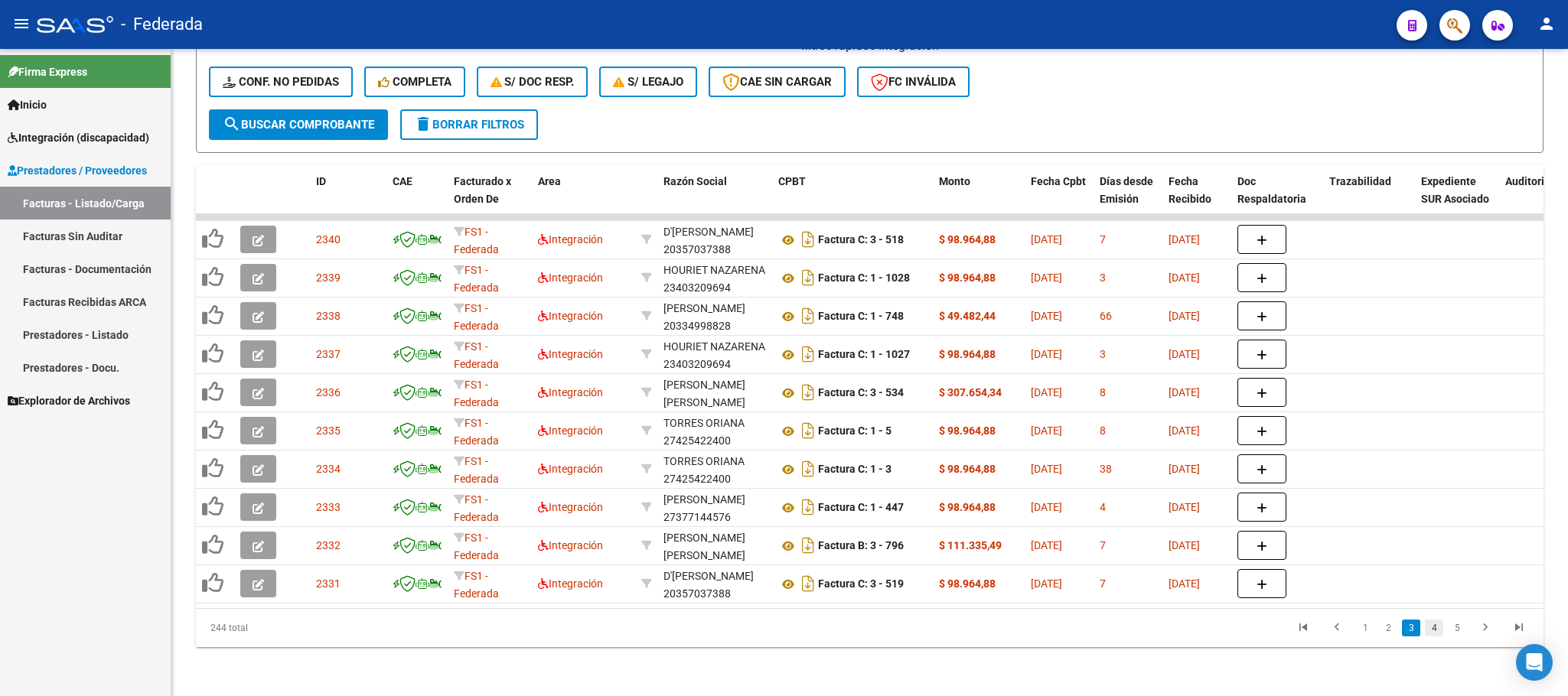
click at [1433, 629] on link "4" at bounding box center [1434, 628] width 18 height 17
click at [1300, 627] on icon "go to first page" at bounding box center [1303, 629] width 20 height 18
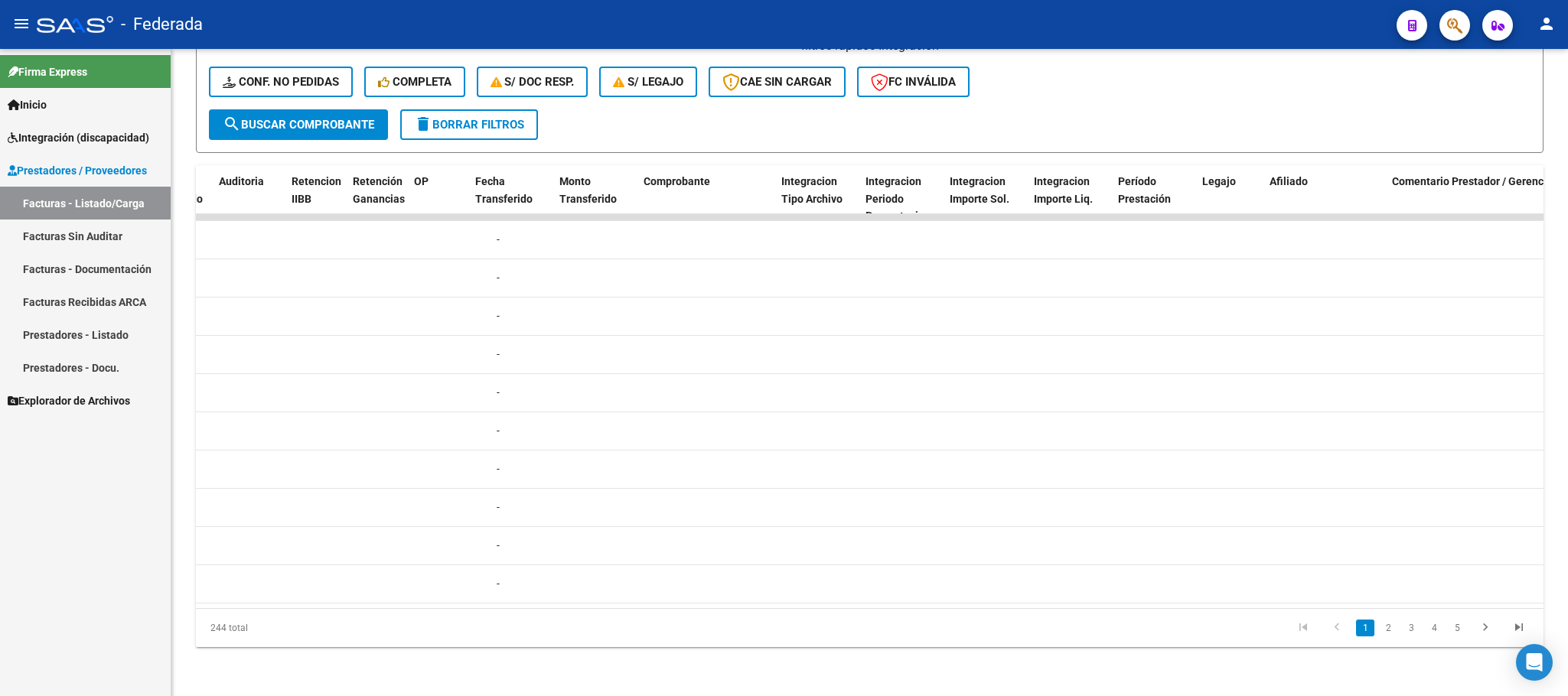
scroll to position [0, 1357]
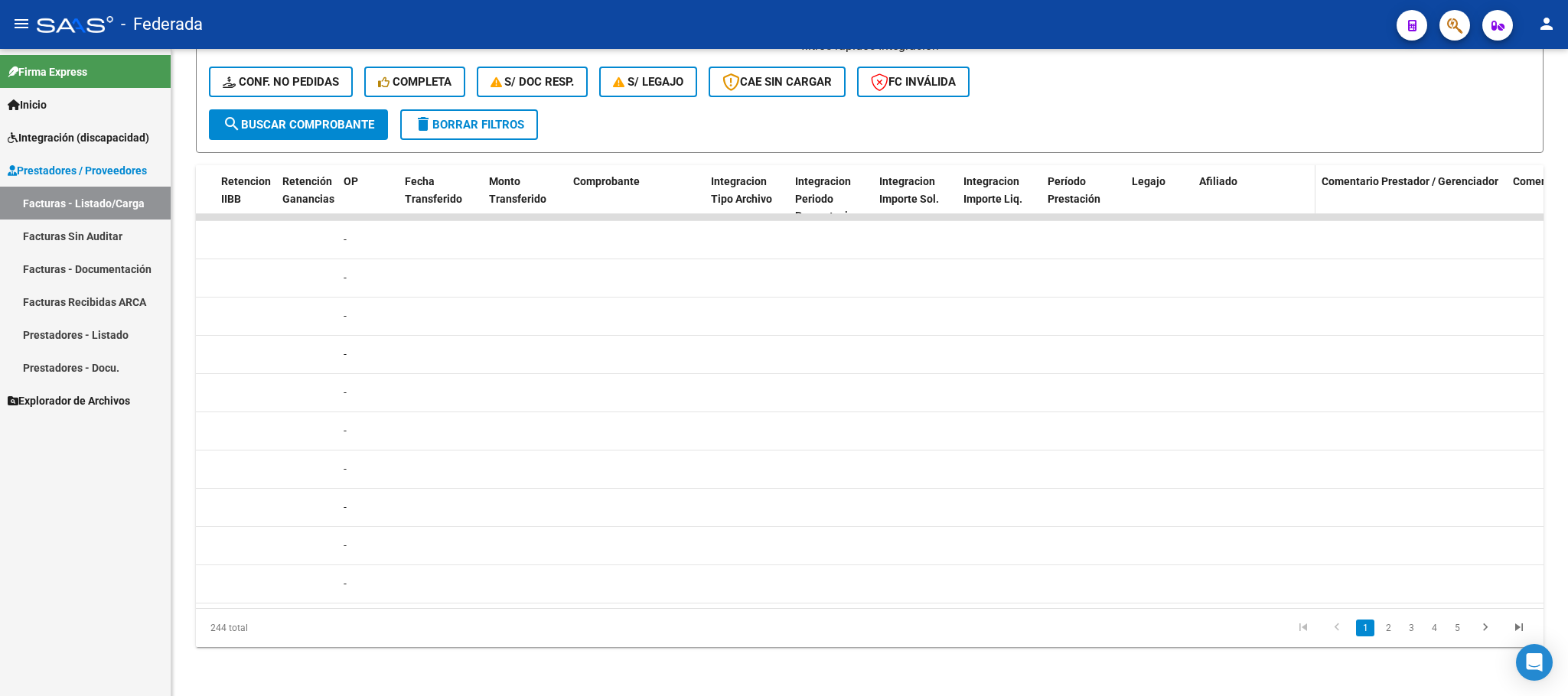
click at [1225, 175] on span "Afiliado" at bounding box center [1218, 180] width 38 height 12
click at [1218, 175] on span "Afiliado" at bounding box center [1218, 180] width 38 height 12
click at [1218, 186] on datatable-header-cell "Afiliado" at bounding box center [1254, 199] width 122 height 68
click at [1194, 165] on datatable-header-cell "Afiliado" at bounding box center [1254, 199] width 122 height 68
click at [1228, 175] on span "Afiliado" at bounding box center [1218, 180] width 38 height 12
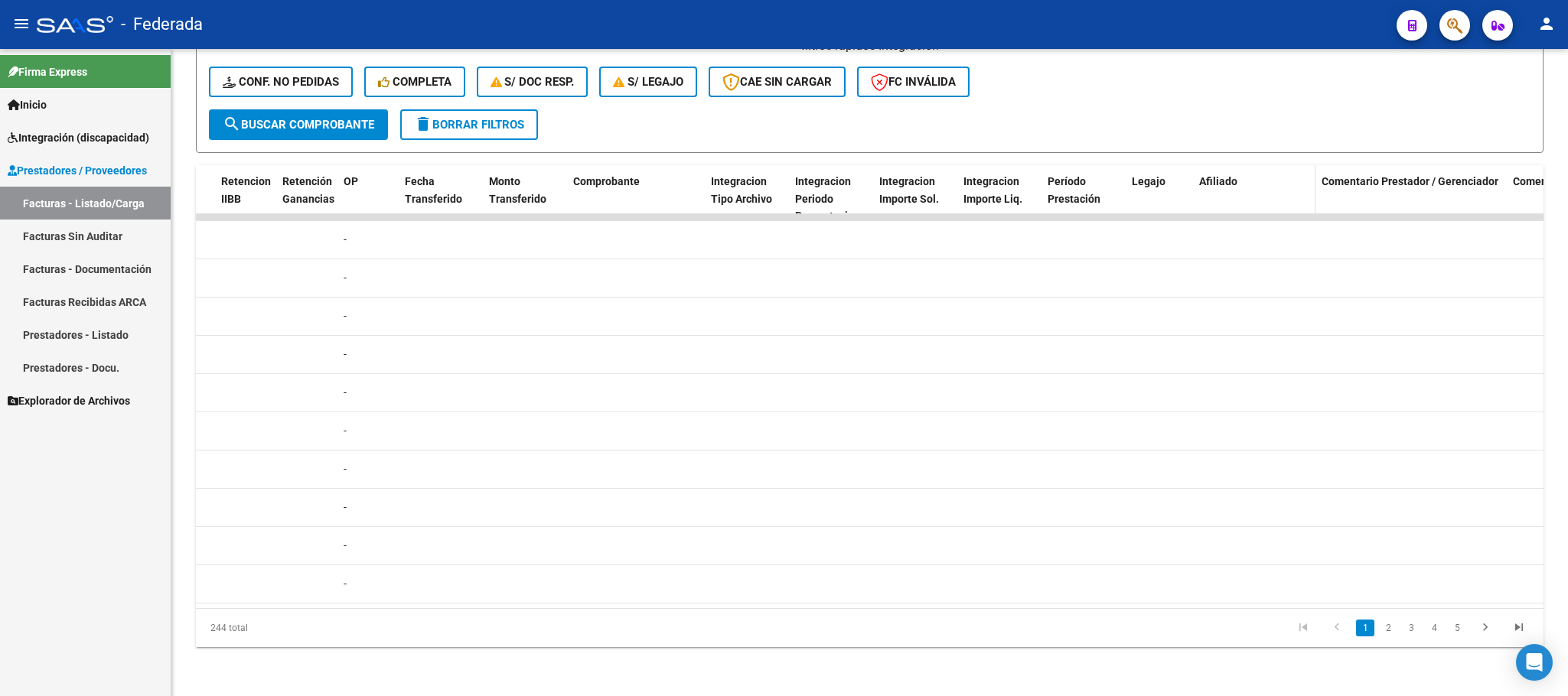
click at [1228, 175] on span "Afiliado" at bounding box center [1218, 180] width 38 height 12
click at [1453, 623] on link "5" at bounding box center [1457, 628] width 18 height 17
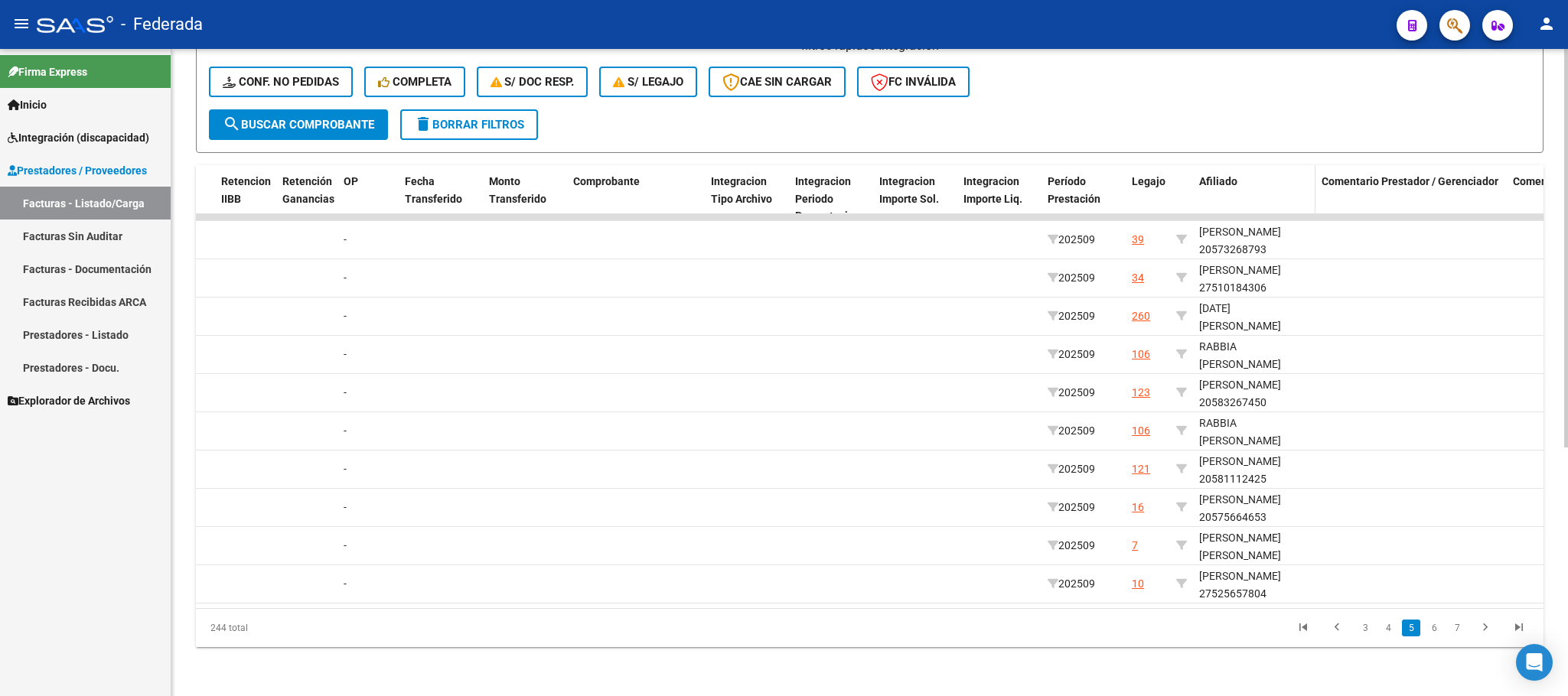
click at [1220, 173] on datatable-header-cell "Afiliado" at bounding box center [1254, 199] width 122 height 68
click at [1389, 632] on link "4" at bounding box center [1388, 628] width 18 height 17
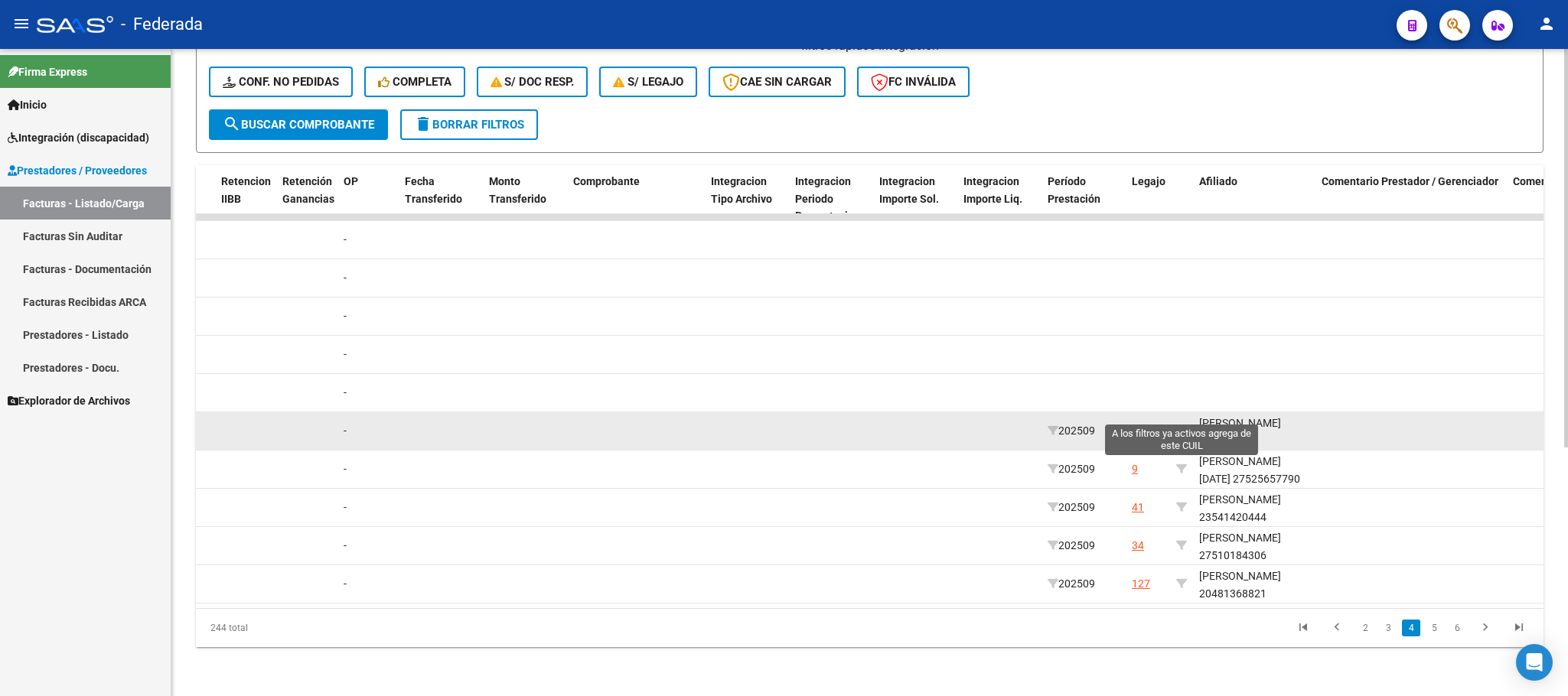
click at [1180, 425] on icon at bounding box center [1181, 430] width 10 height 10
type input "27449582697"
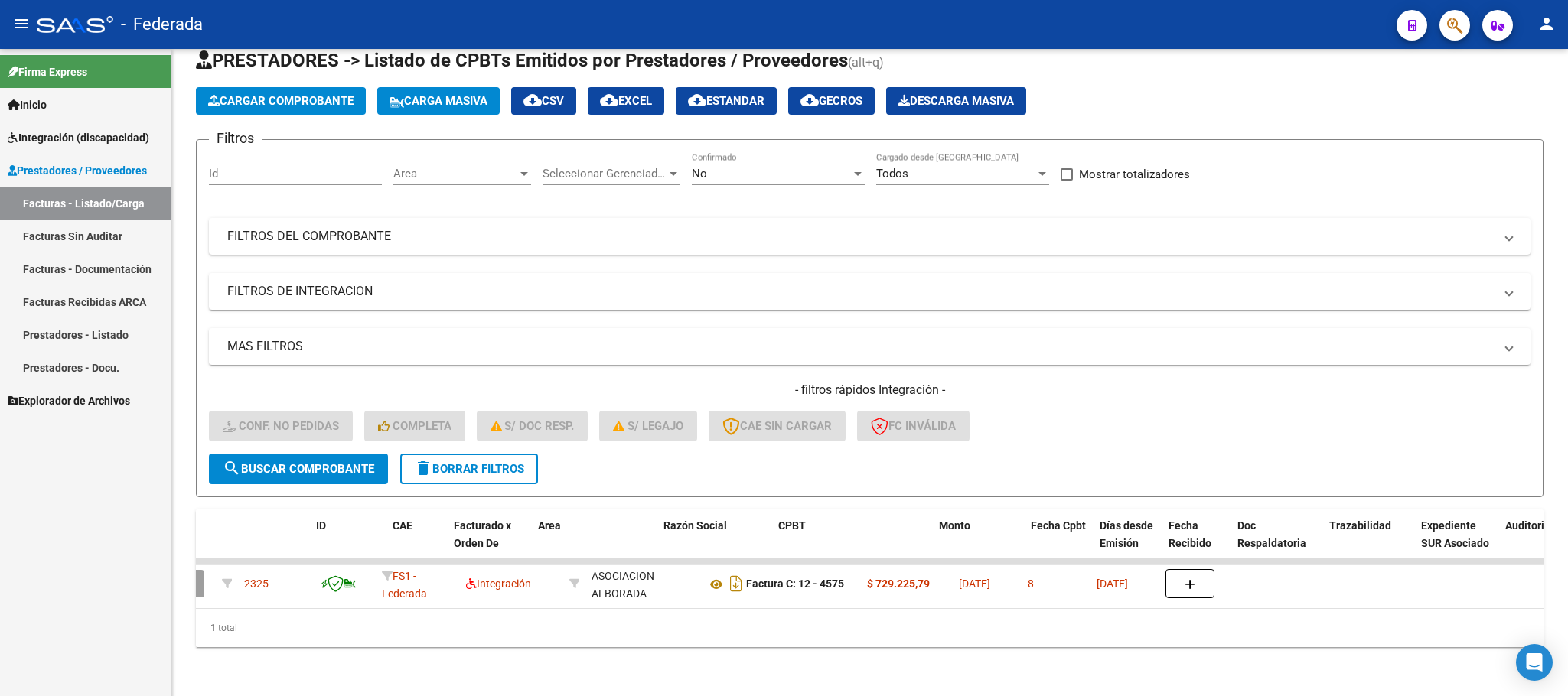
scroll to position [0, 0]
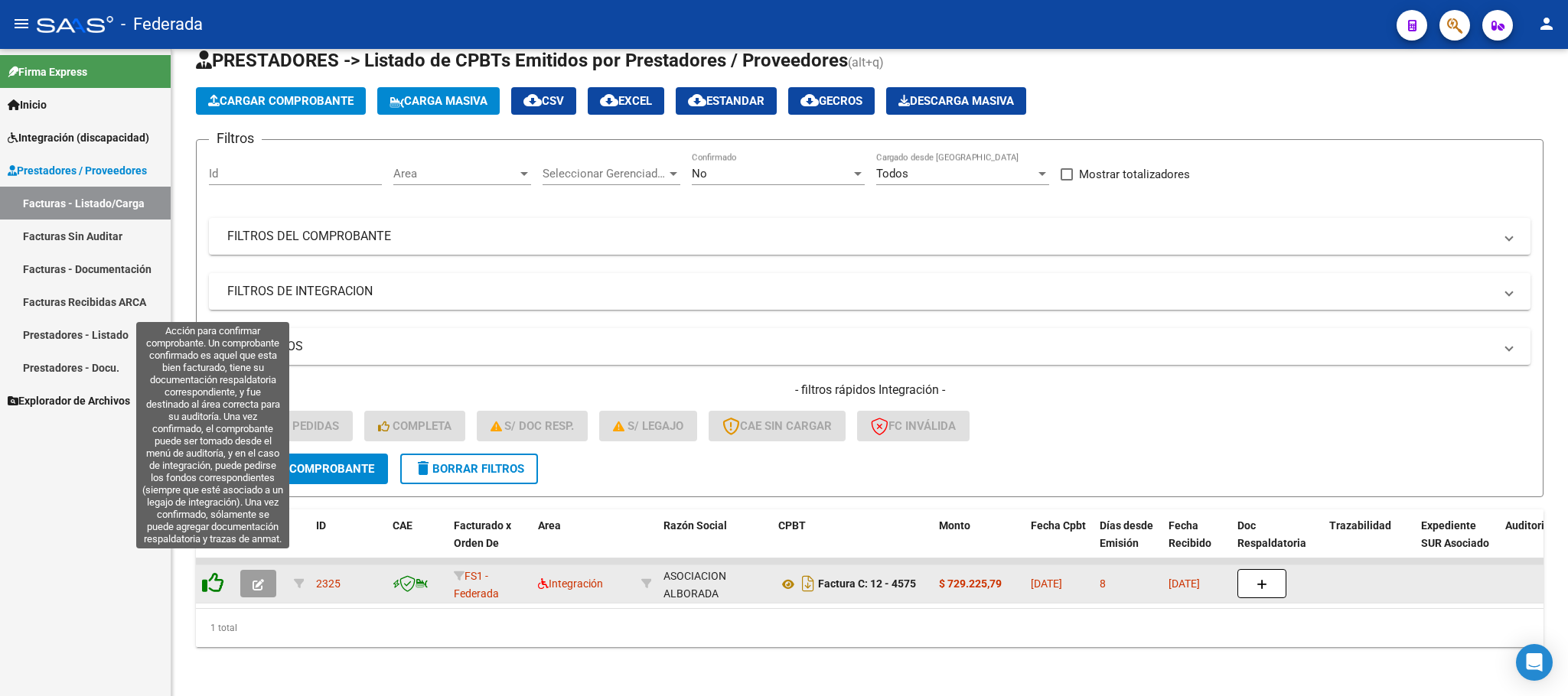
click at [216, 572] on icon at bounding box center [212, 582] width 21 height 21
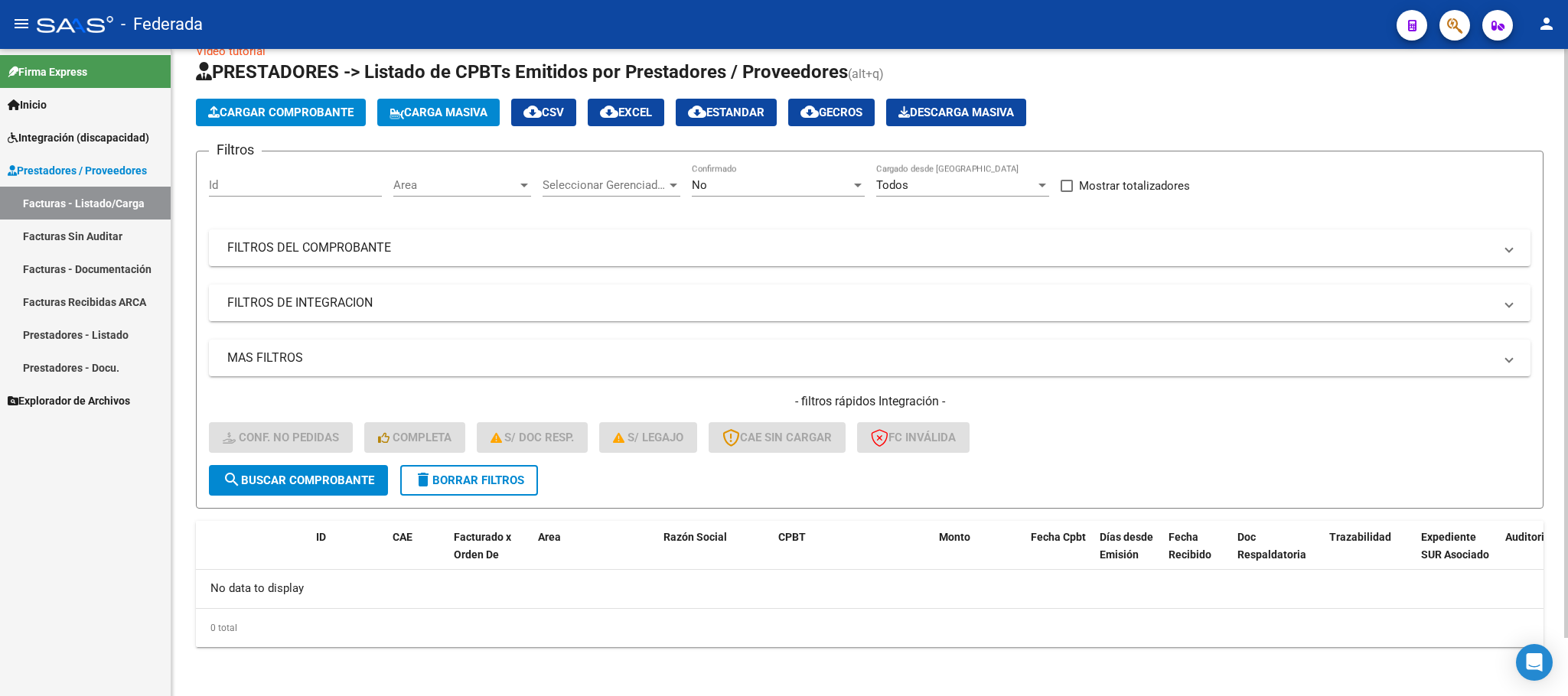
scroll to position [30, 0]
click at [436, 474] on span "delete Borrar Filtros" at bounding box center [469, 481] width 110 height 14
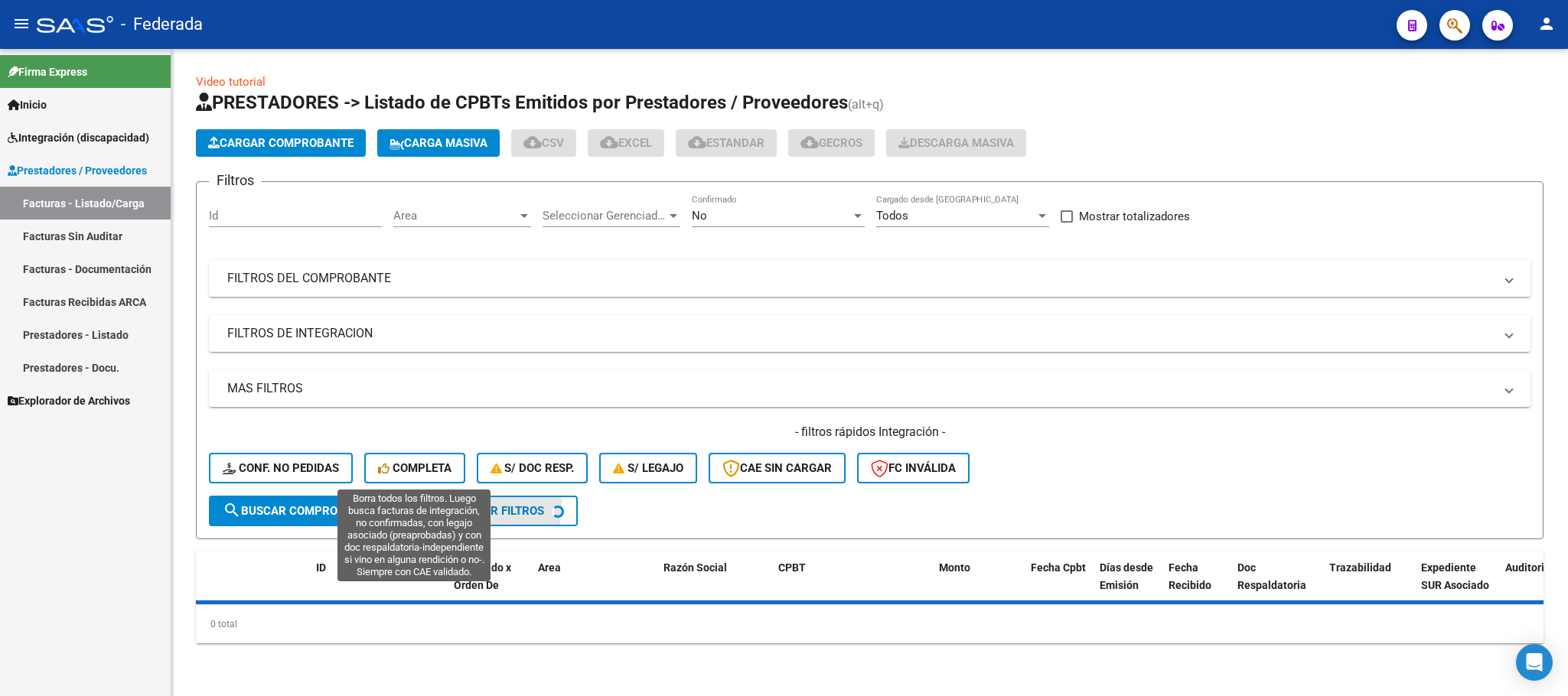
scroll to position [0, 0]
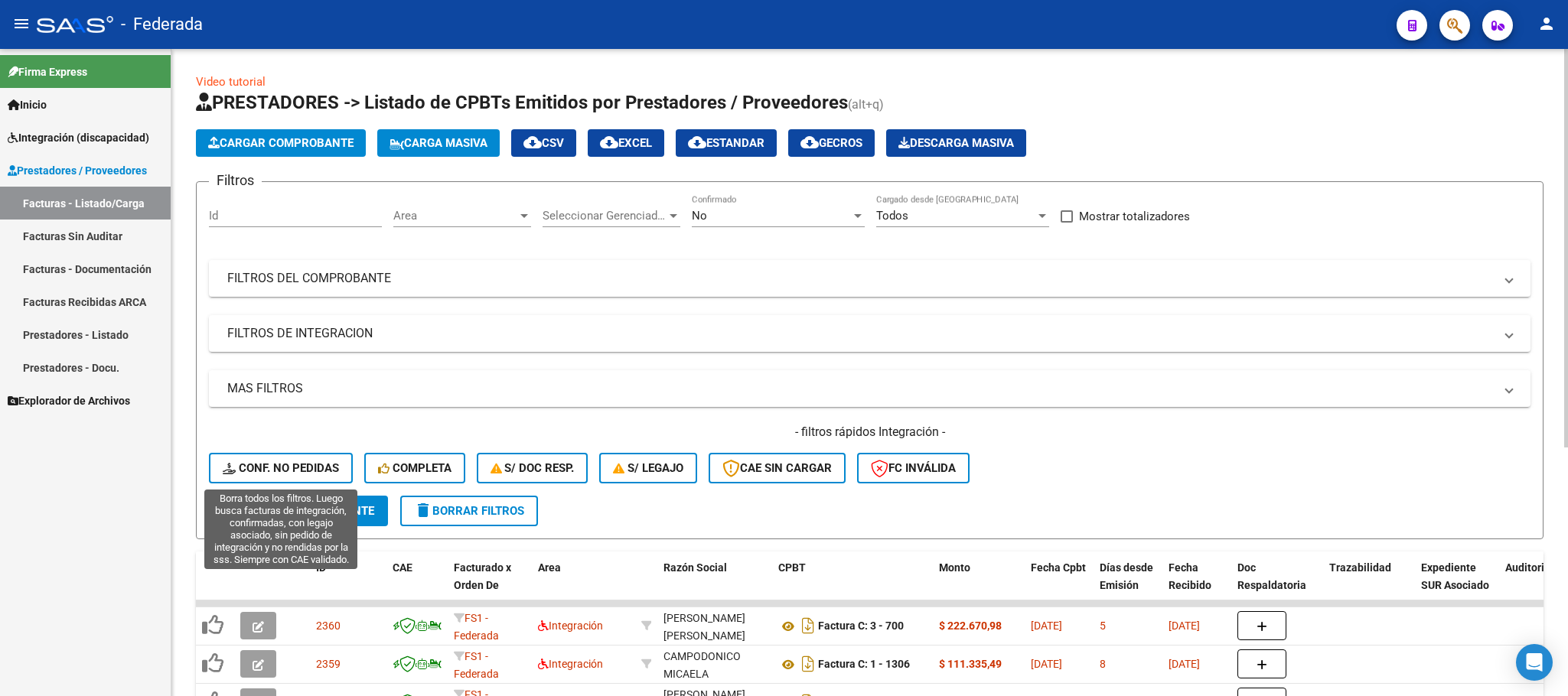
click at [300, 466] on span "Conf. no pedidas" at bounding box center [281, 468] width 116 height 14
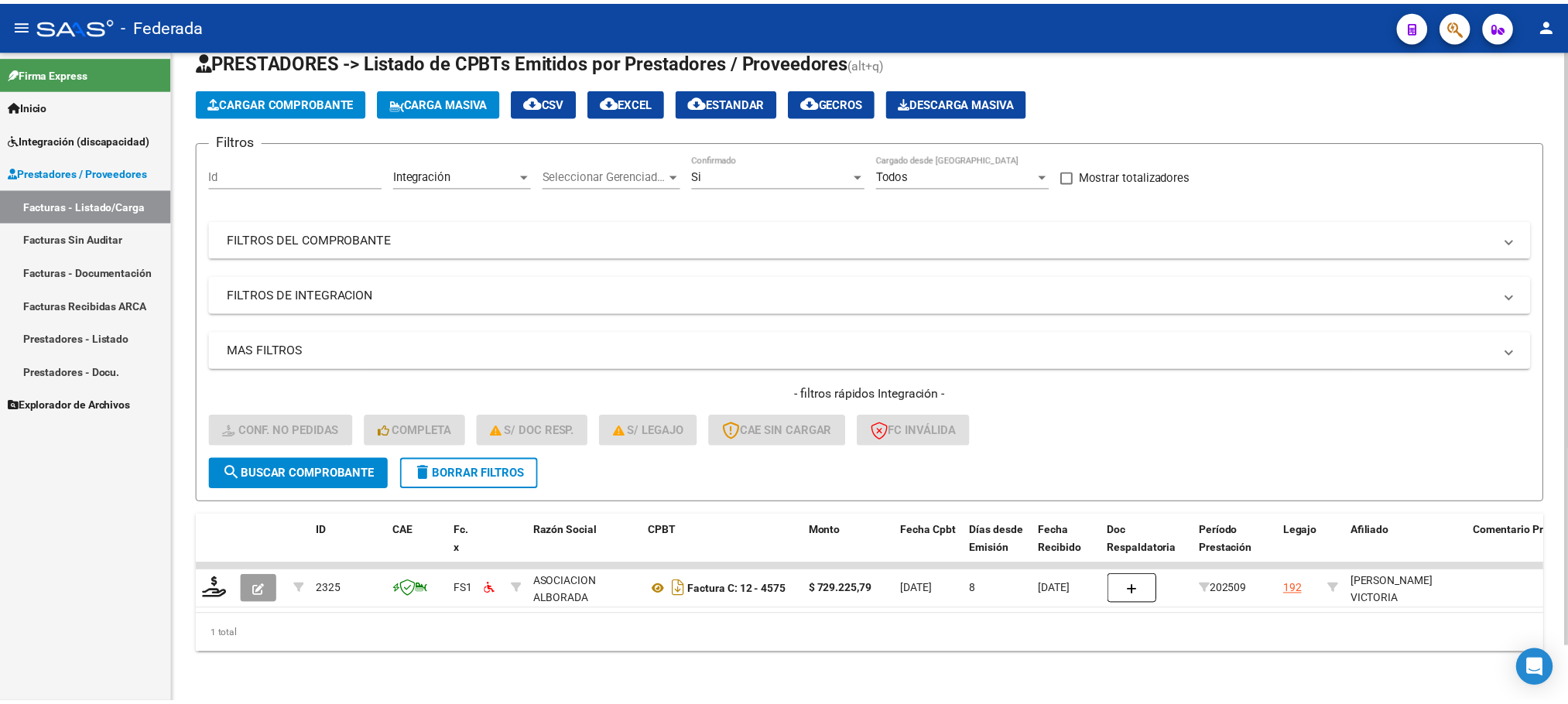
scroll to position [60, 0]
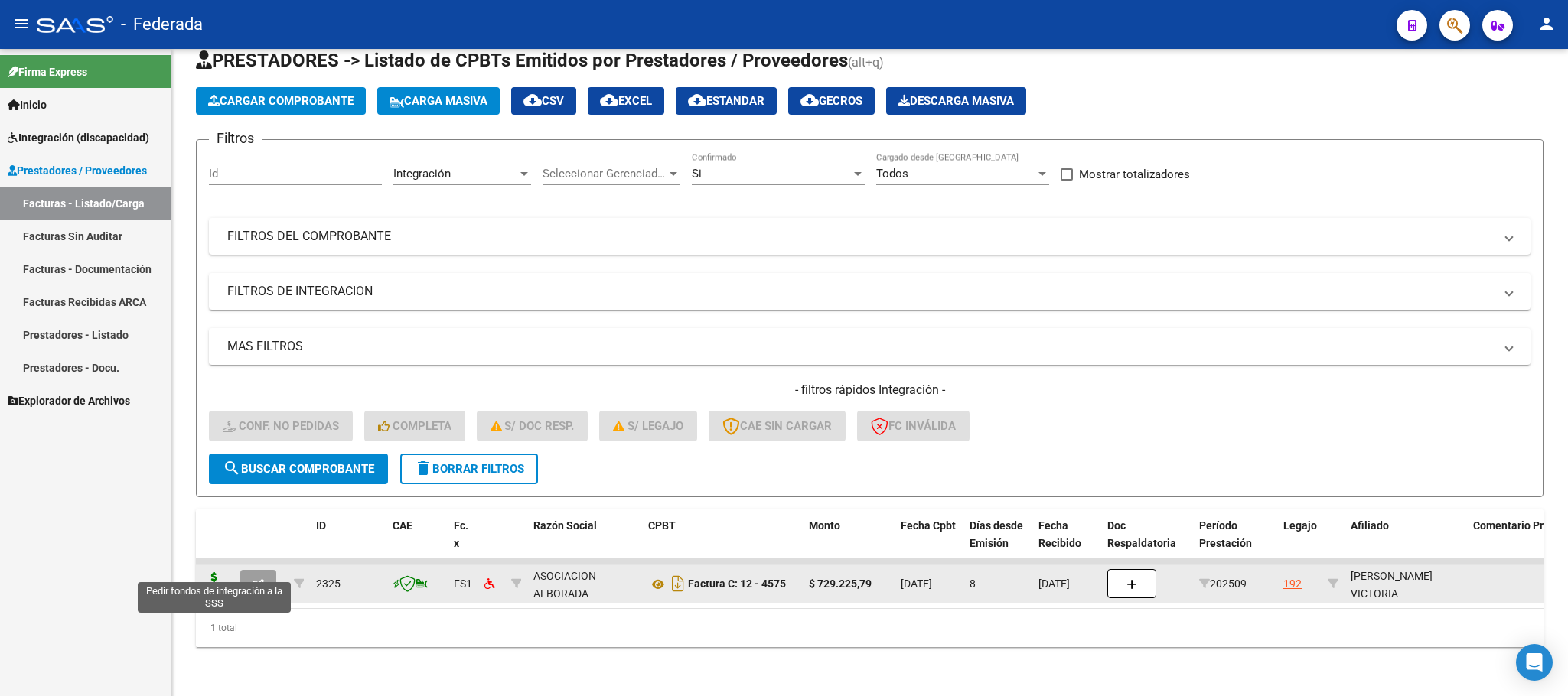
click at [211, 572] on icon at bounding box center [214, 582] width 25 height 21
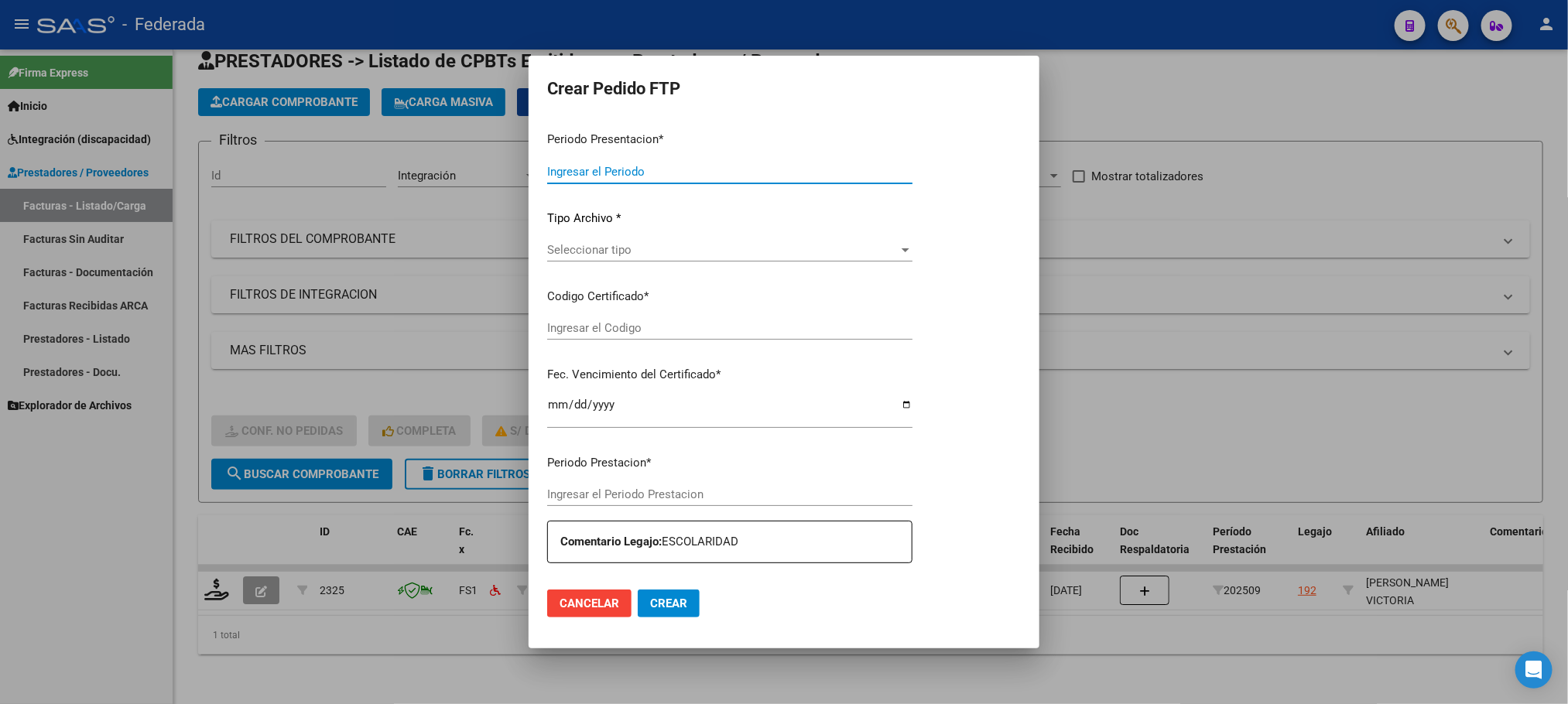
type input "202509"
type input "$ 729.225,79"
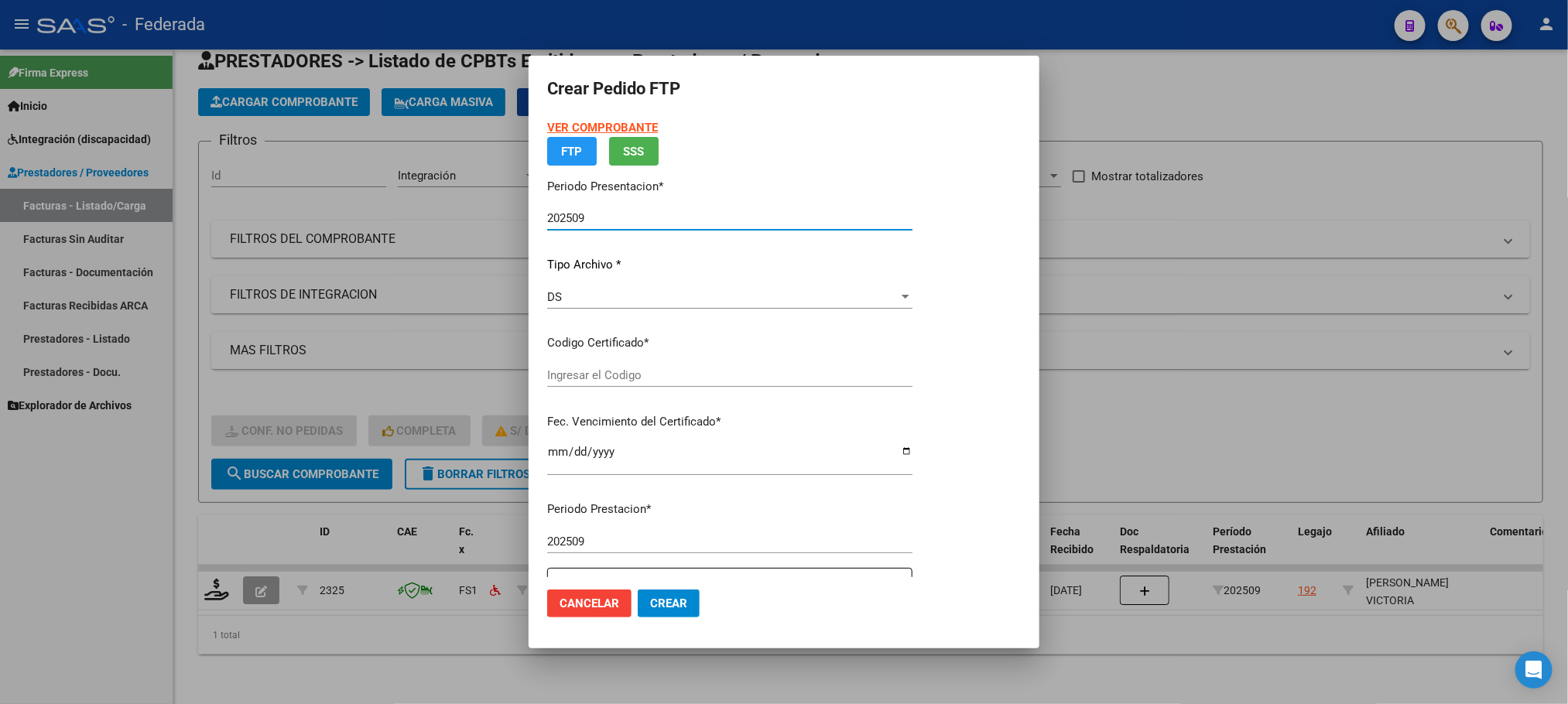
type input "ARG01000449582692019040820290408BS387"
type input "[DATE]"
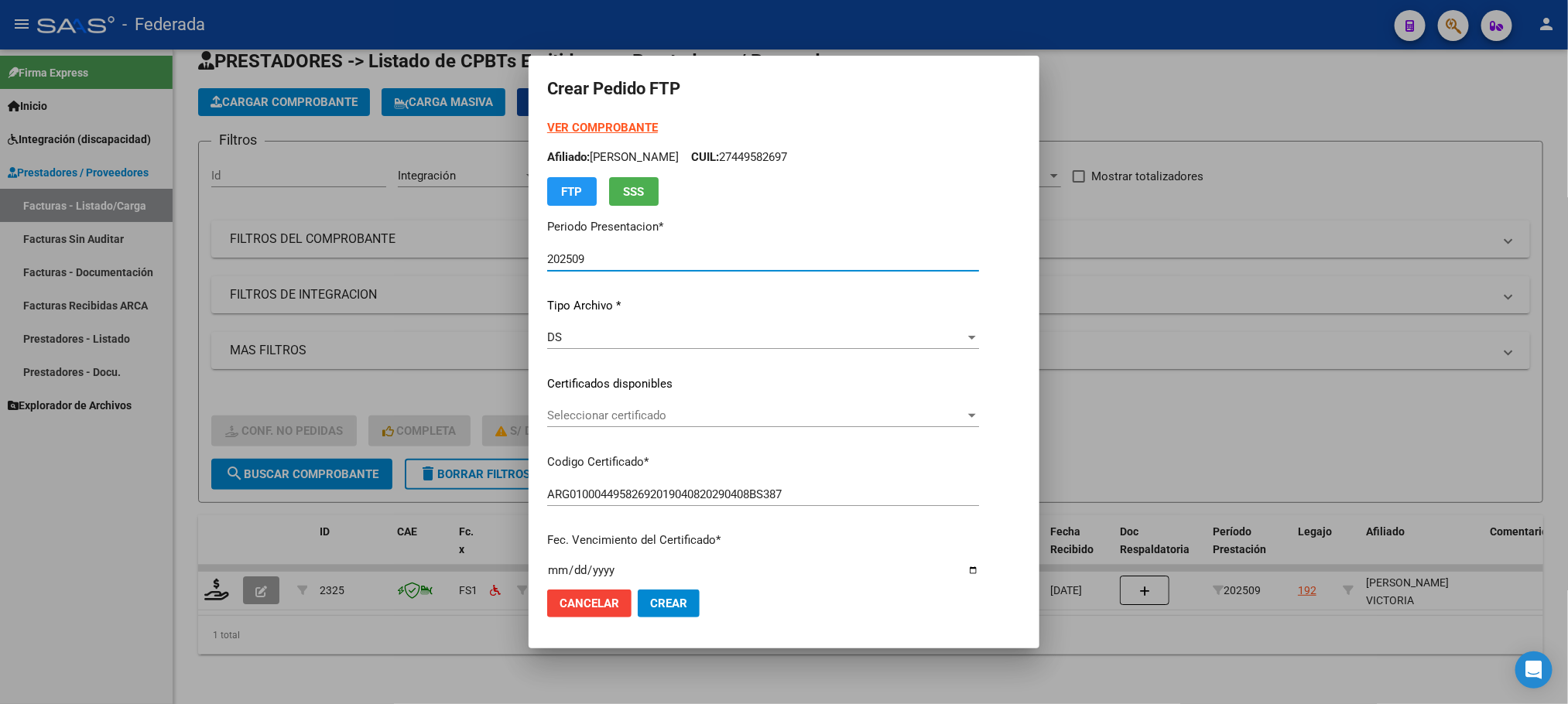
scroll to position [116, 0]
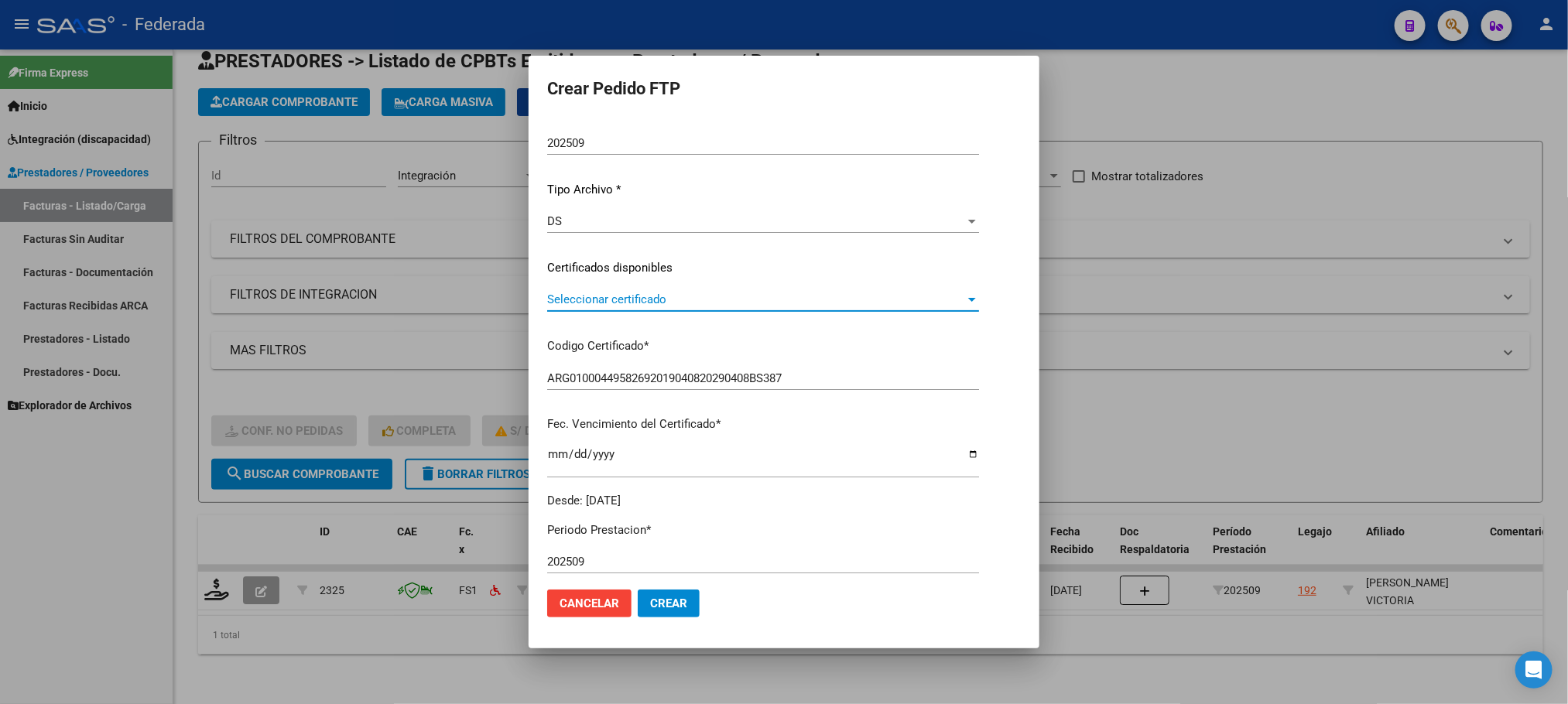
click at [583, 302] on span "Seleccionar certificado" at bounding box center [756, 299] width 418 height 14
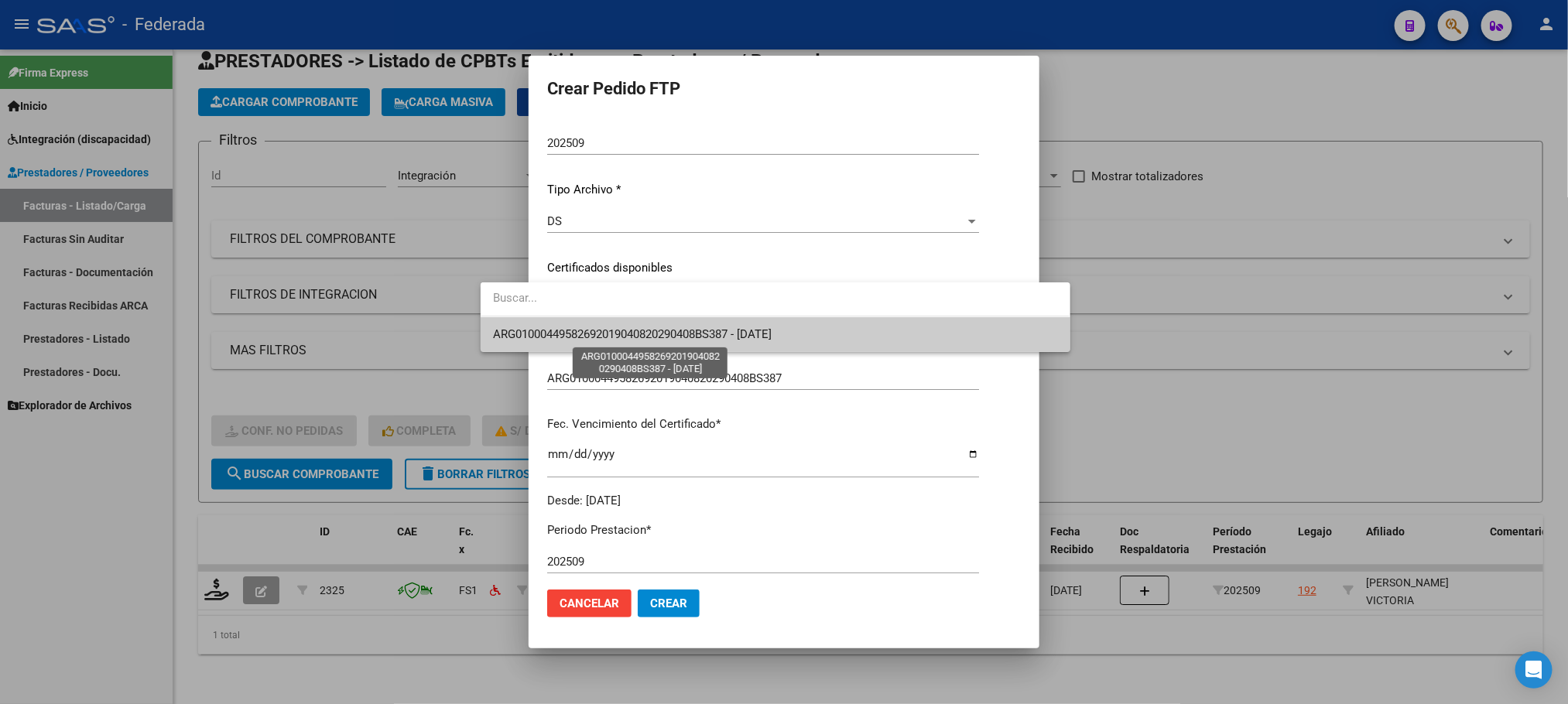
click at [585, 327] on span "ARG01000449582692019040820290408BS387 - [DATE]" at bounding box center [632, 334] width 279 height 14
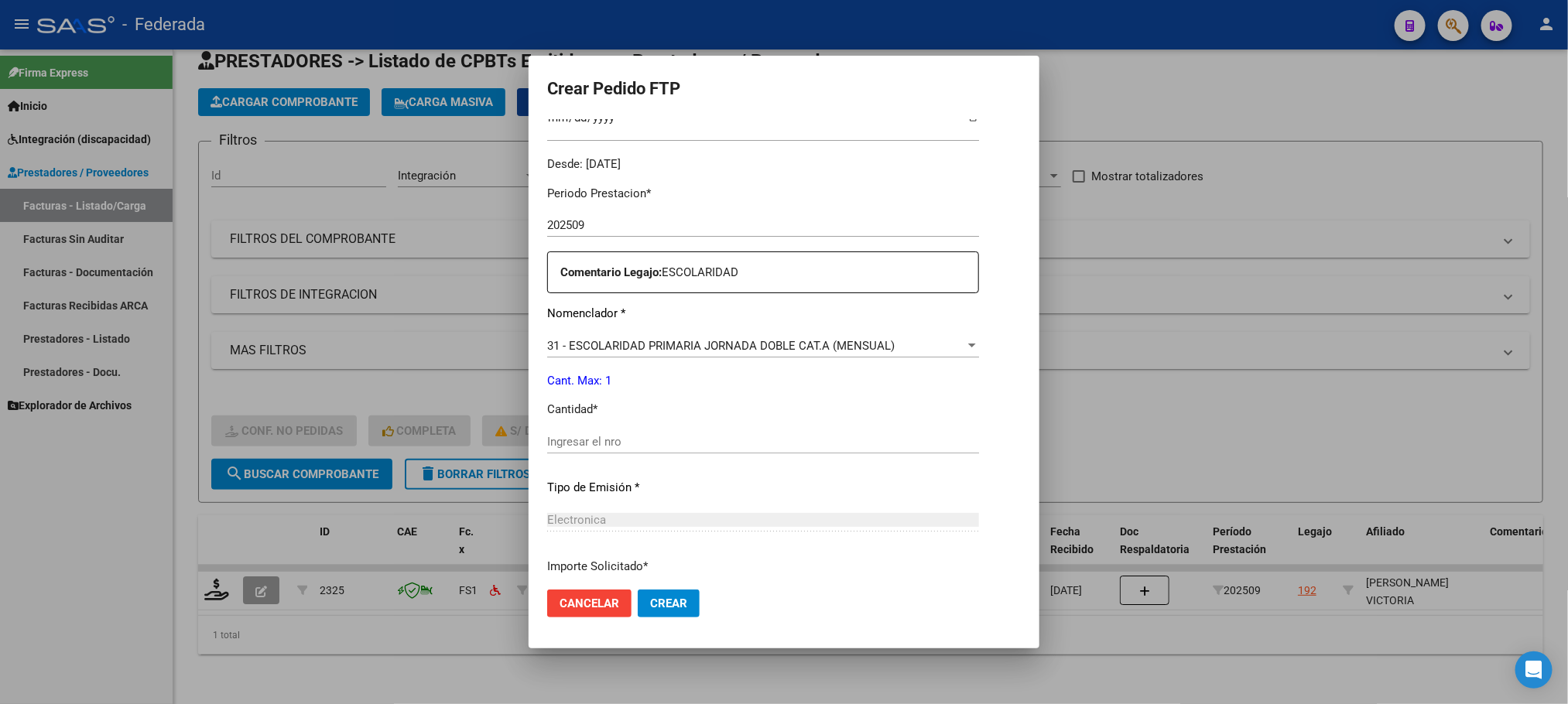
scroll to position [465, 0]
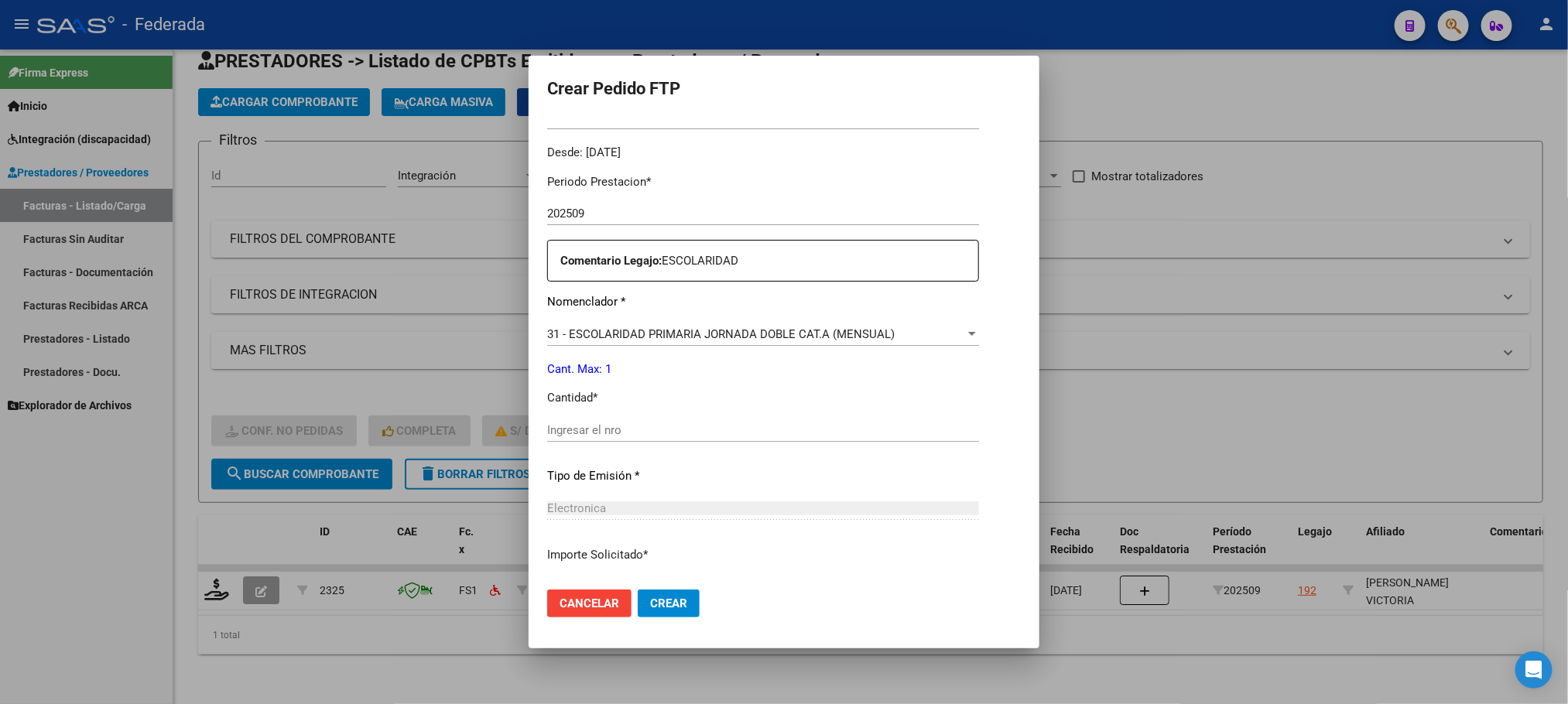
click at [547, 434] on input "Ingresar el nro" at bounding box center [763, 430] width 432 height 14
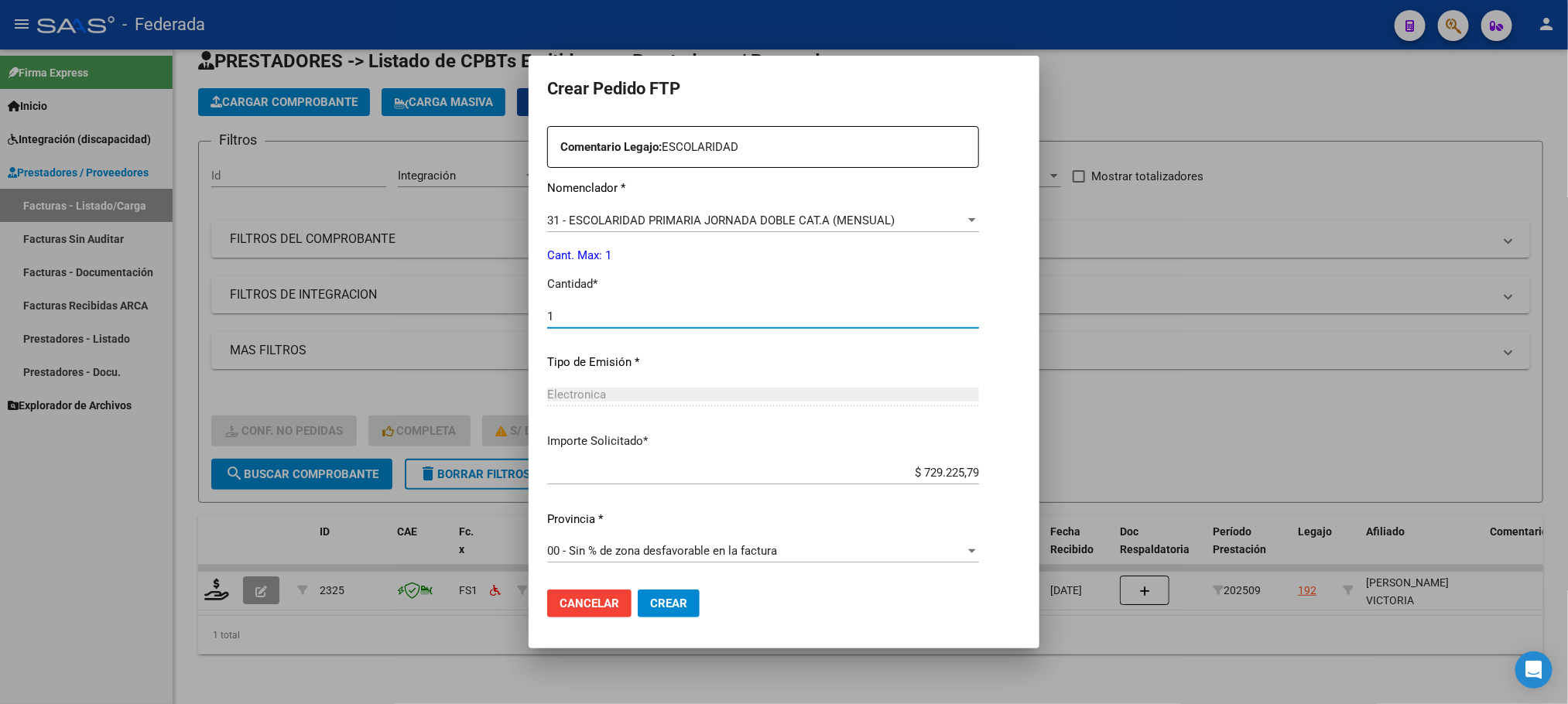
type input "1"
click at [650, 596] on span "Crear" at bounding box center [669, 603] width 37 height 14
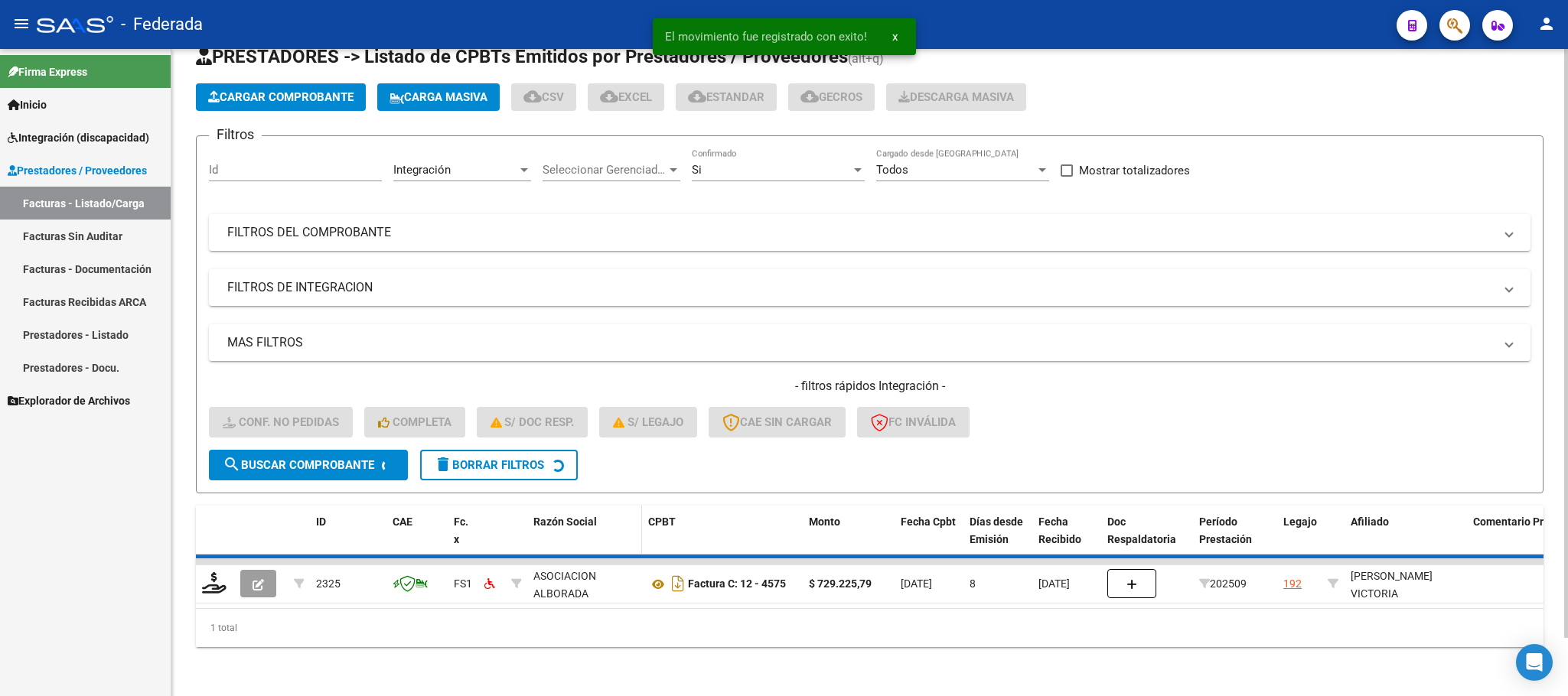
scroll to position [30, 0]
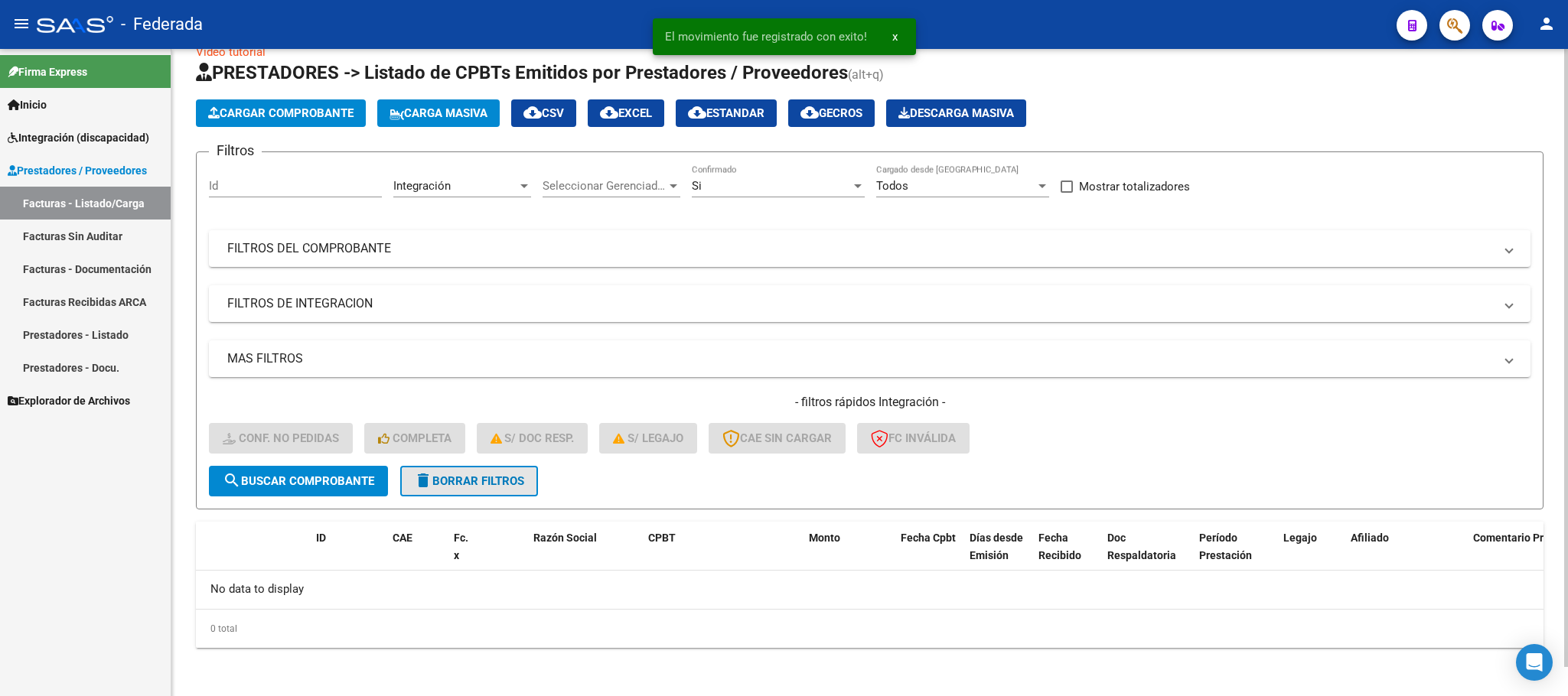
click at [521, 489] on button "delete Borrar Filtros" at bounding box center [469, 481] width 137 height 31
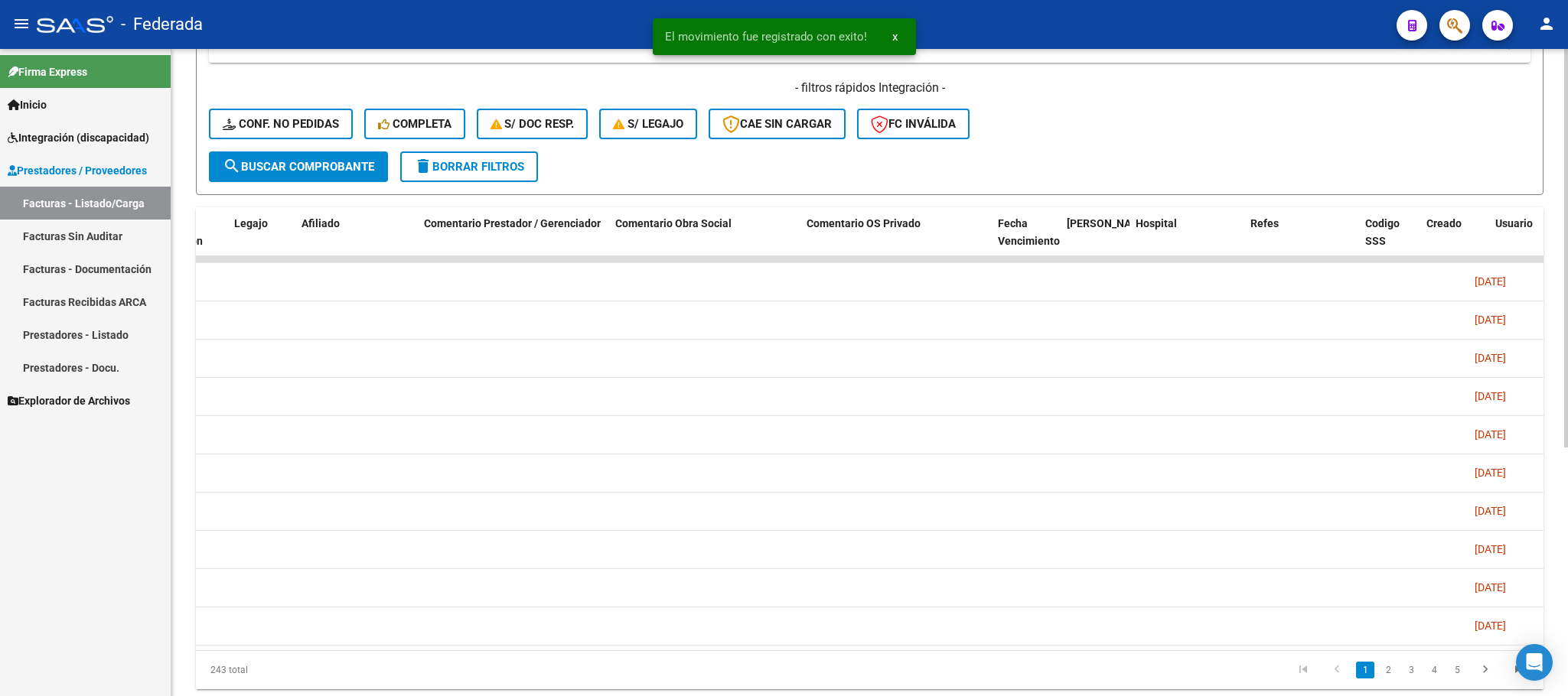
scroll to position [0, 2511]
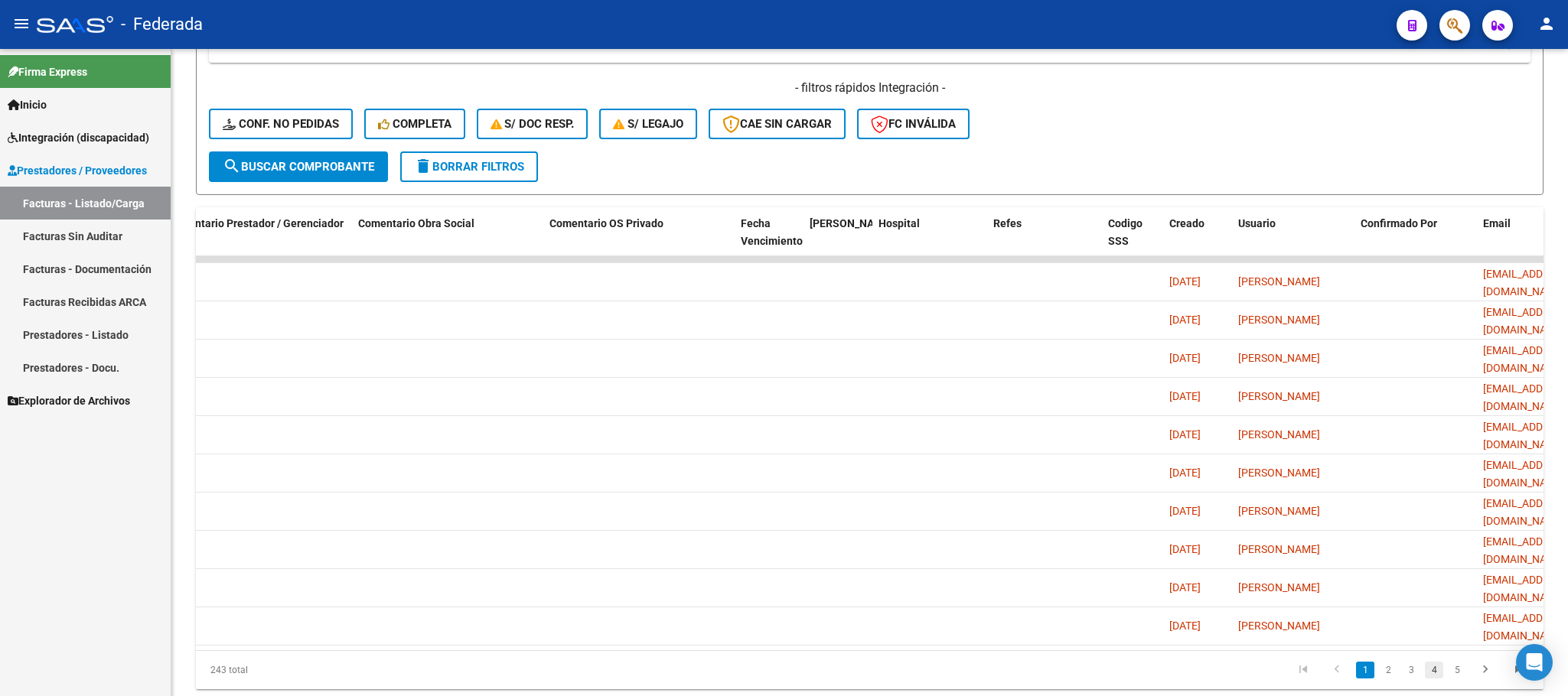
click at [1432, 679] on link "4" at bounding box center [1434, 670] width 18 height 17
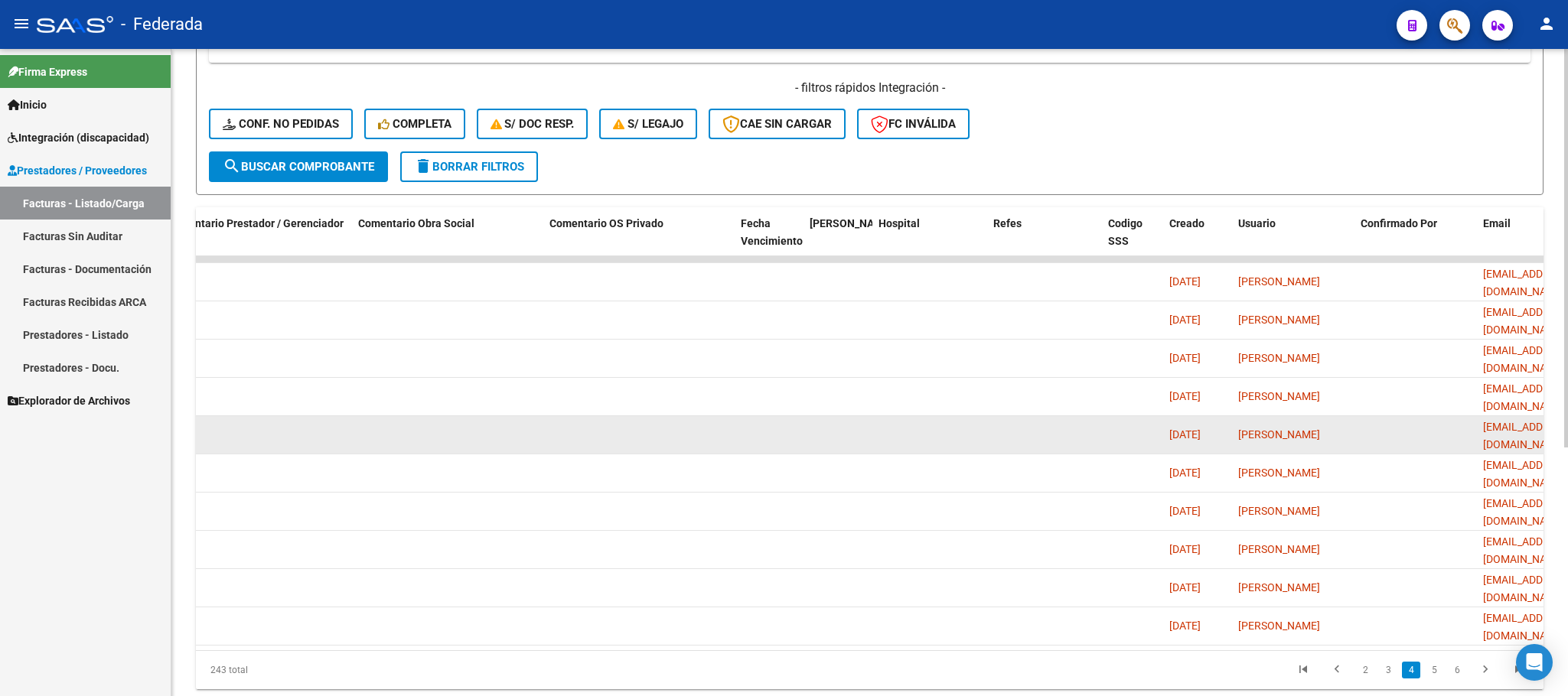
scroll to position [404, 0]
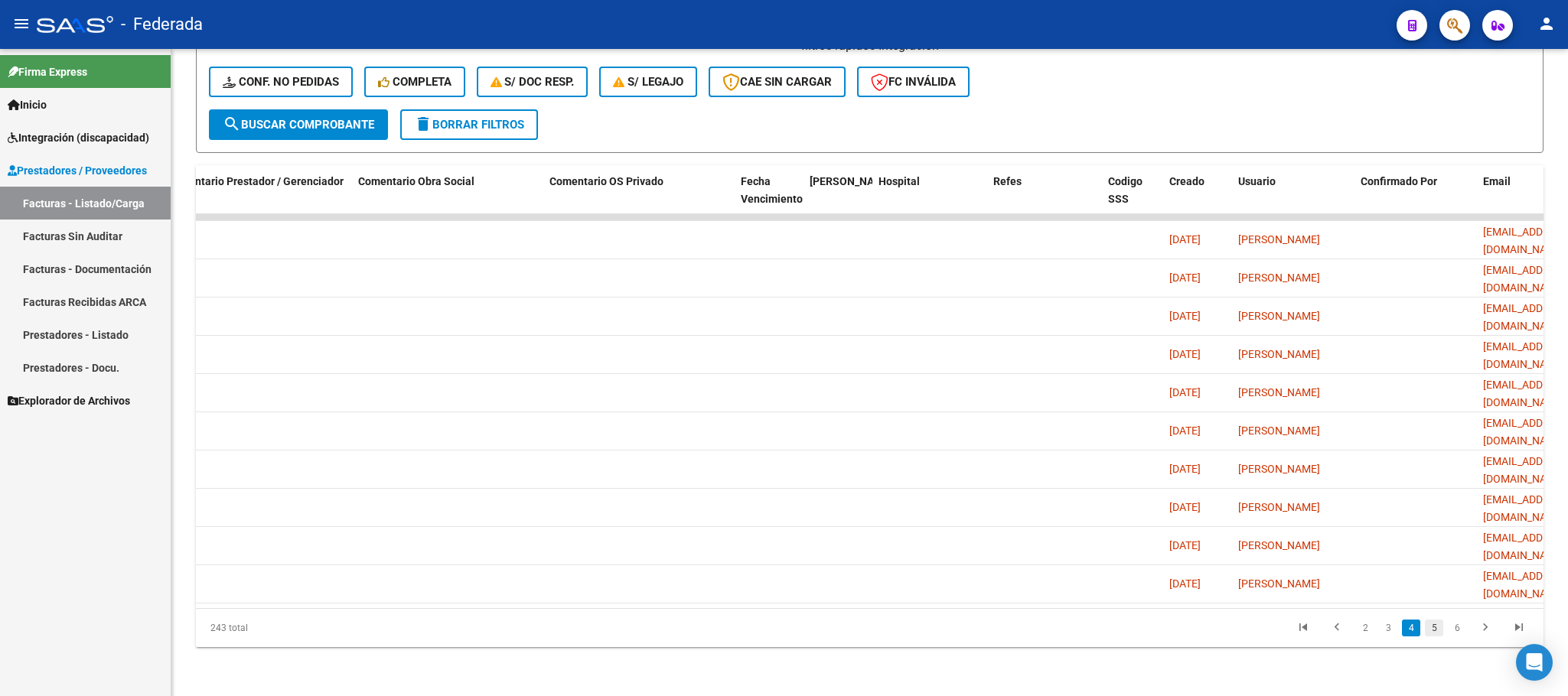
click at [1429, 634] on link "5" at bounding box center [1434, 628] width 18 height 17
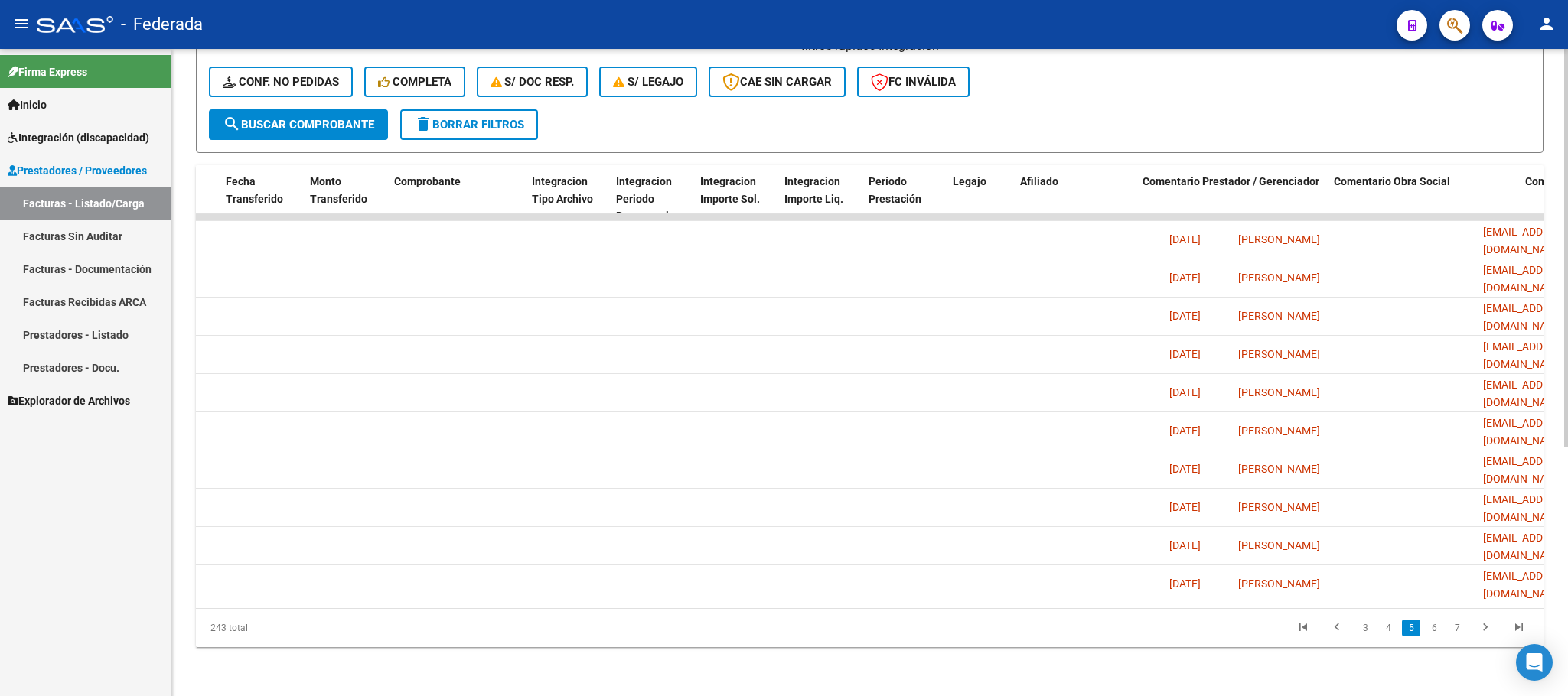
scroll to position [0, 1366]
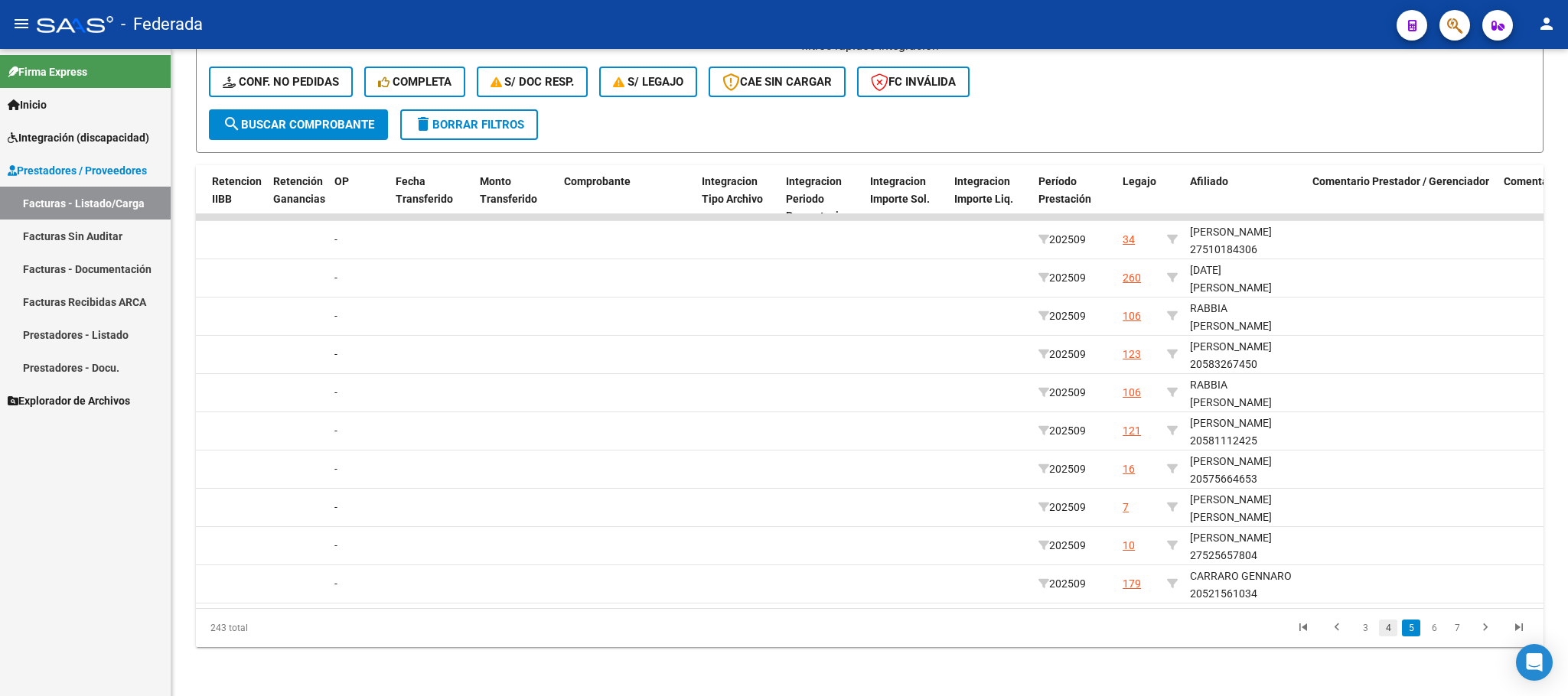
click at [1382, 632] on link "4" at bounding box center [1388, 628] width 18 height 17
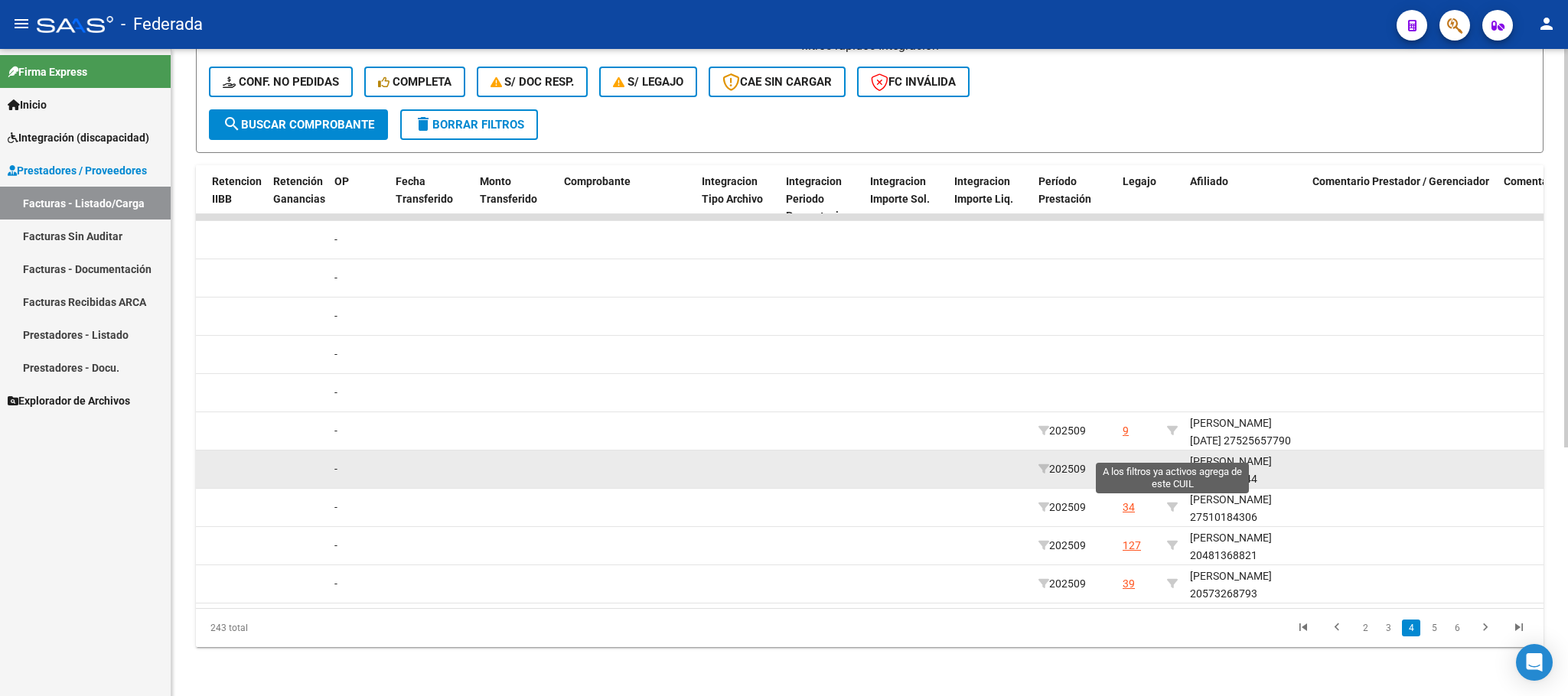
click at [1171, 463] on icon at bounding box center [1171, 468] width 10 height 10
type input "23541420444"
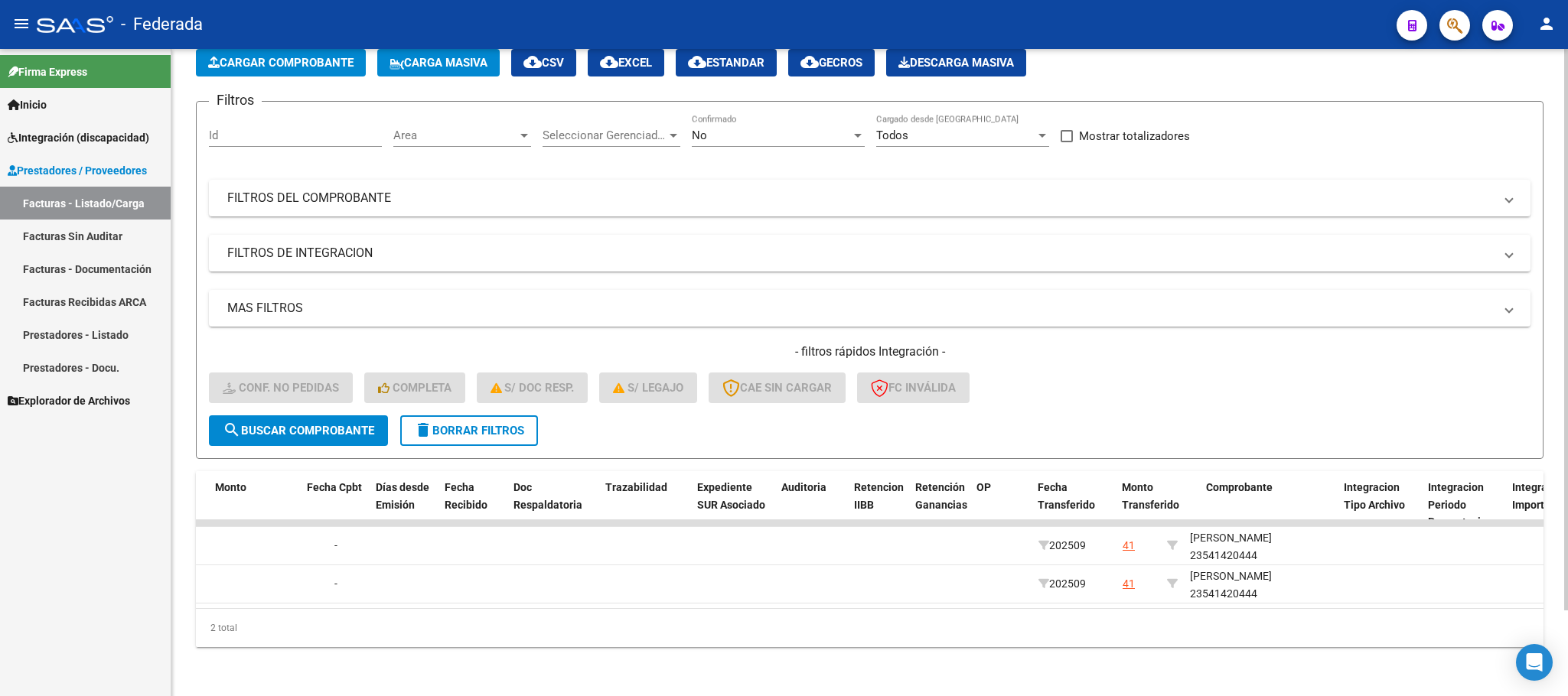
scroll to position [0, 0]
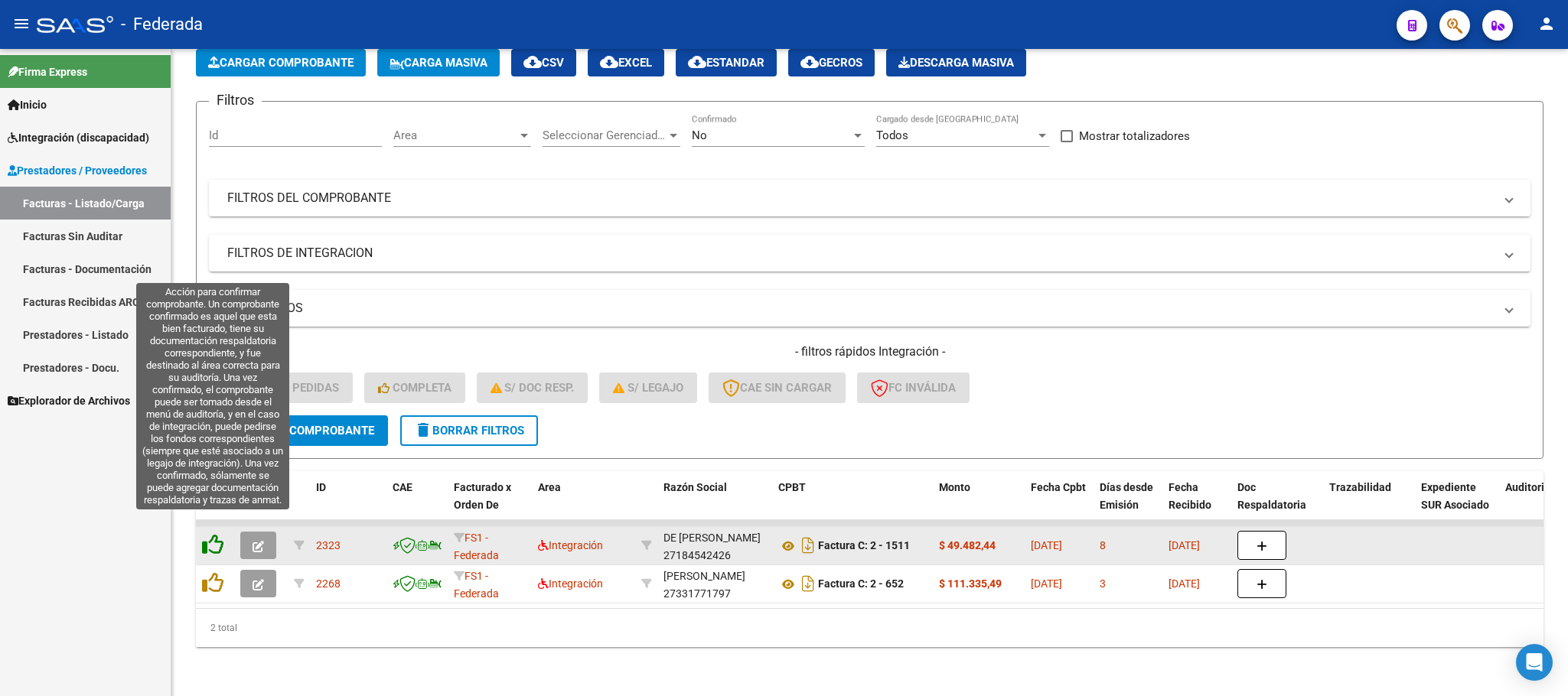
click at [211, 534] on icon at bounding box center [212, 544] width 21 height 21
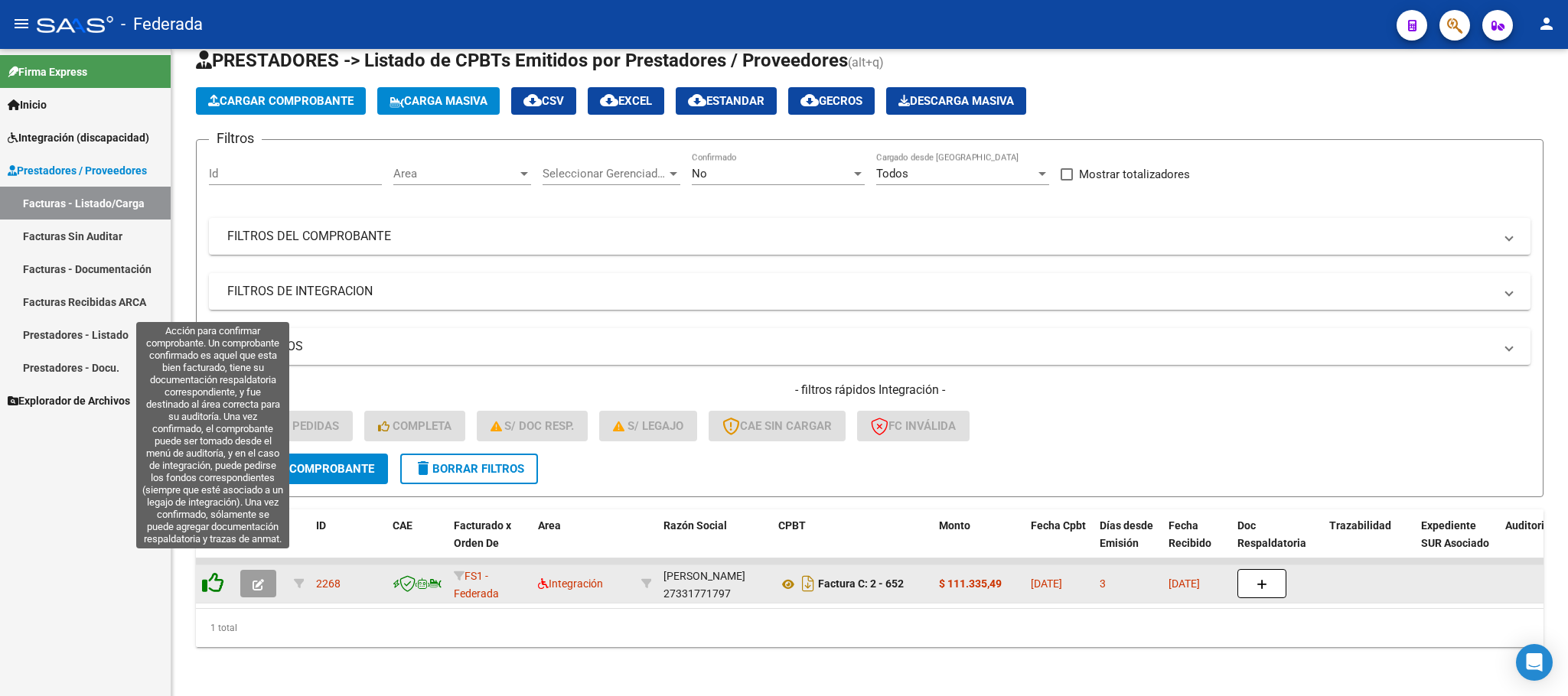
click at [211, 572] on icon at bounding box center [212, 582] width 21 height 21
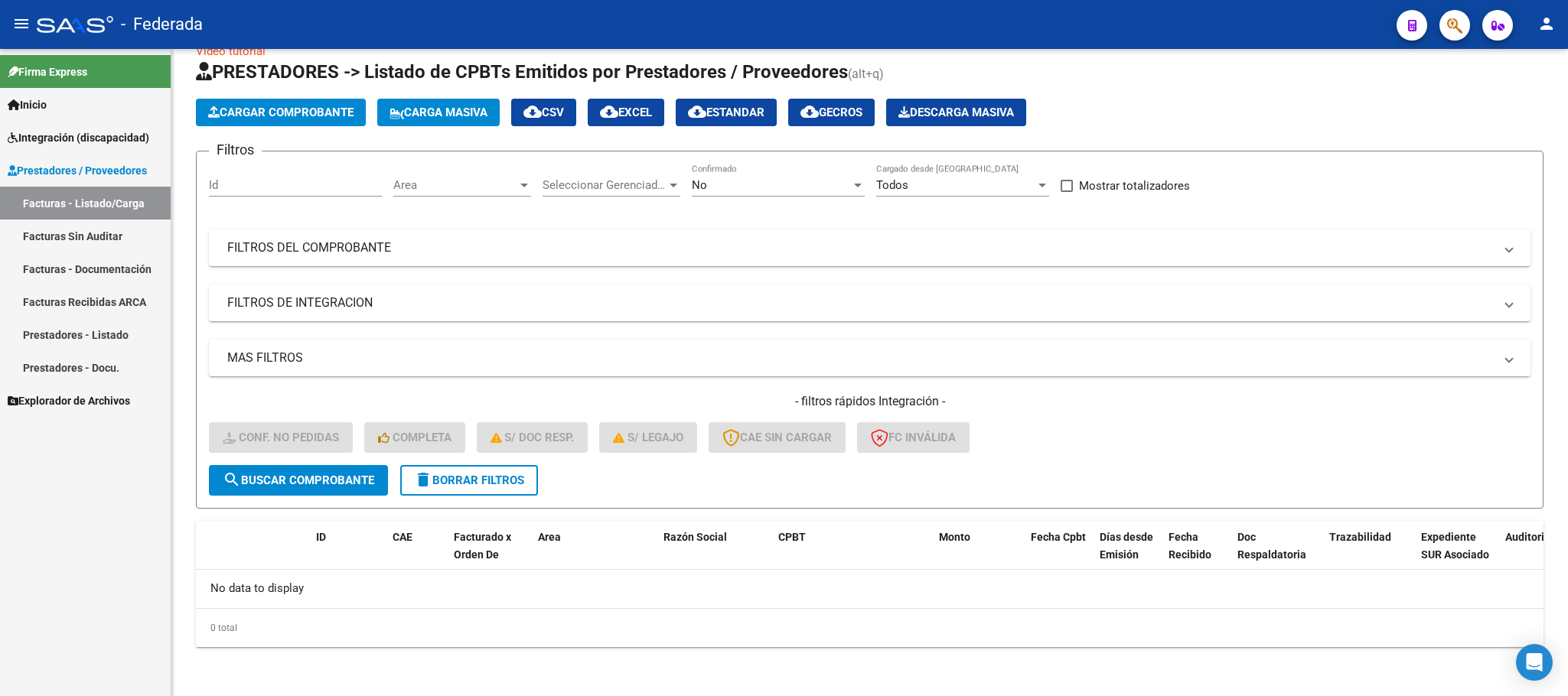
scroll to position [30, 0]
click at [436, 481] on span "delete Borrar Filtros" at bounding box center [469, 481] width 110 height 14
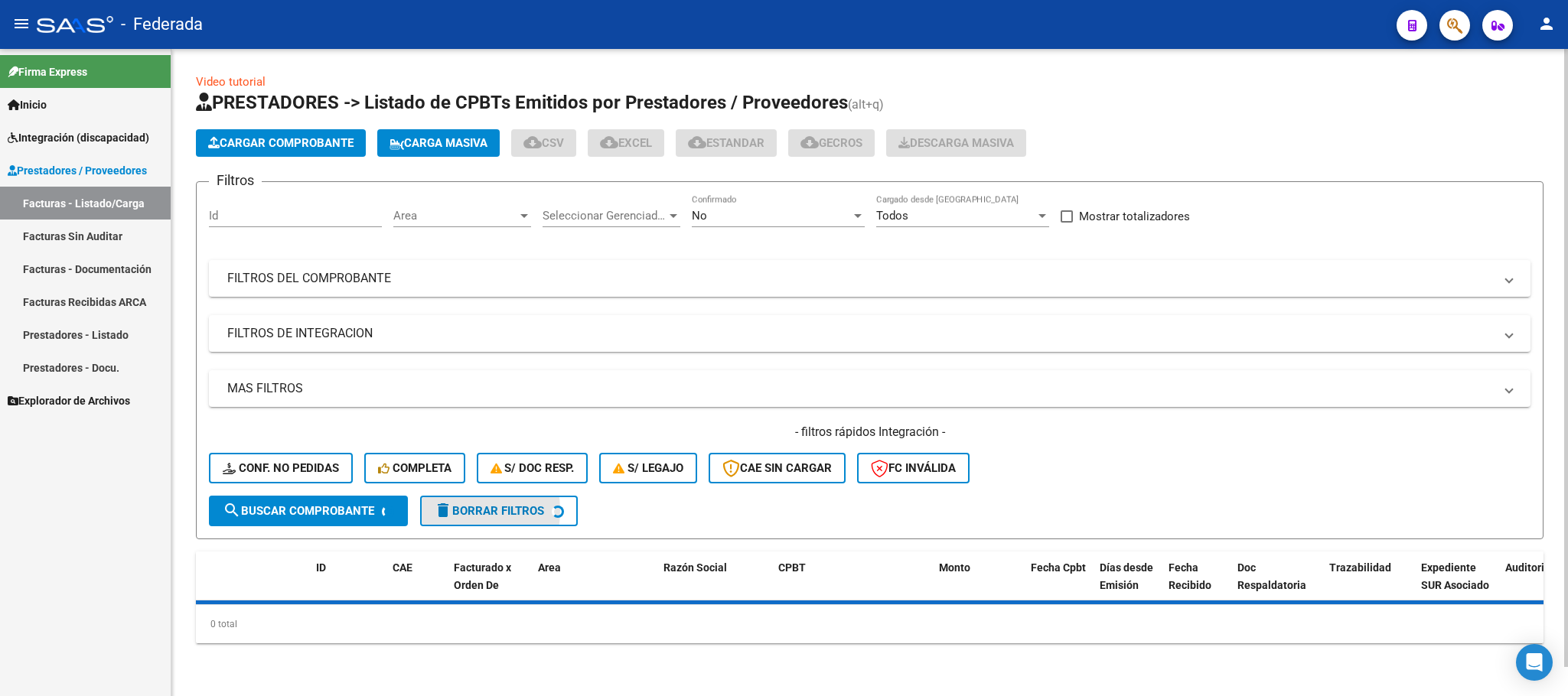
scroll to position [0, 0]
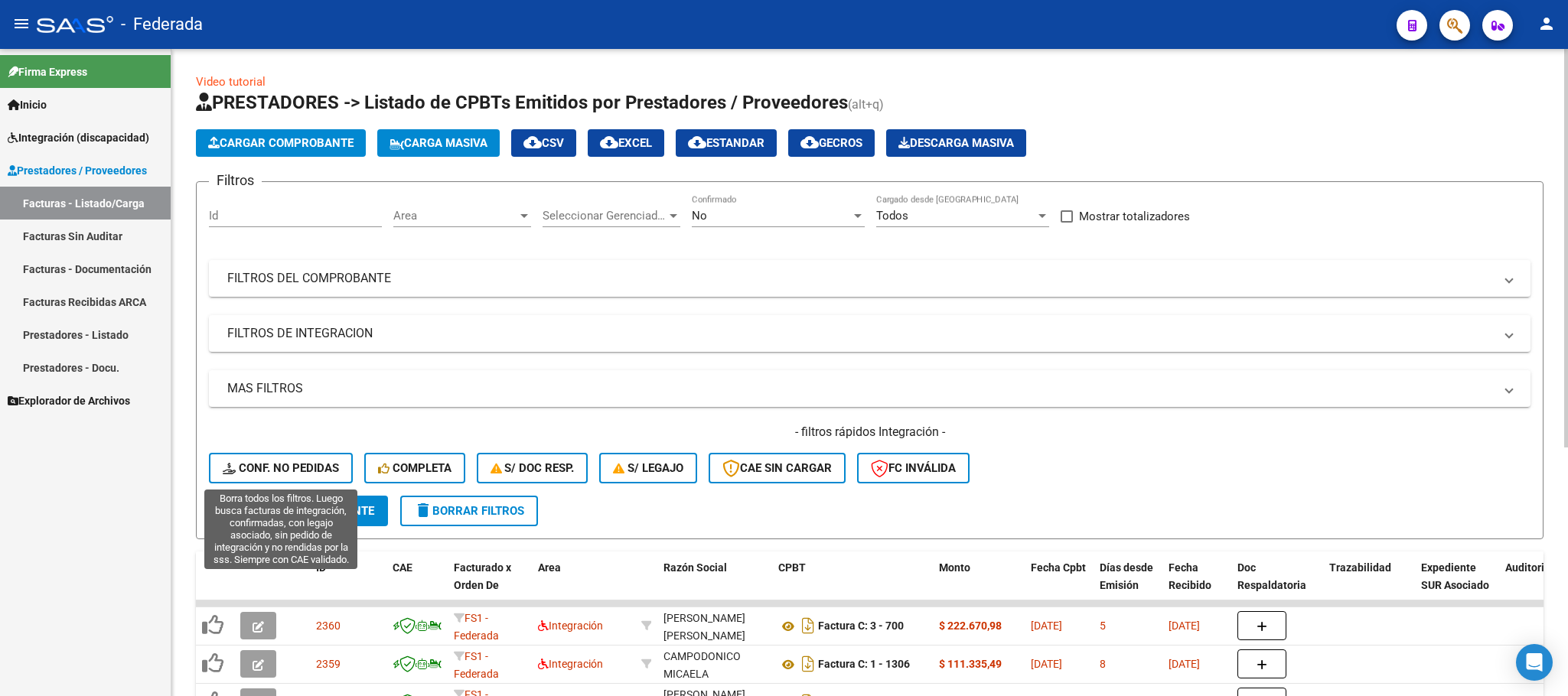
click at [300, 469] on span "Conf. no pedidas" at bounding box center [281, 468] width 116 height 14
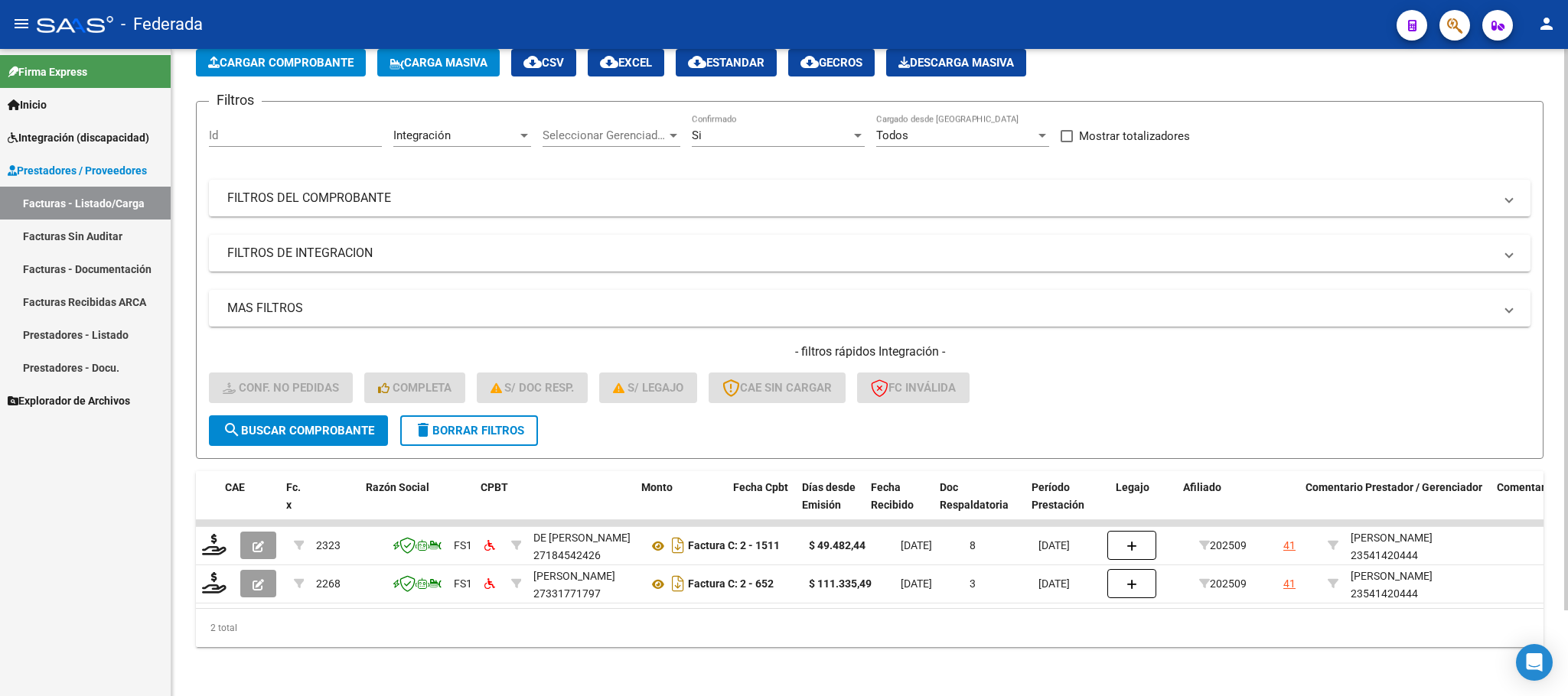
scroll to position [0, 319]
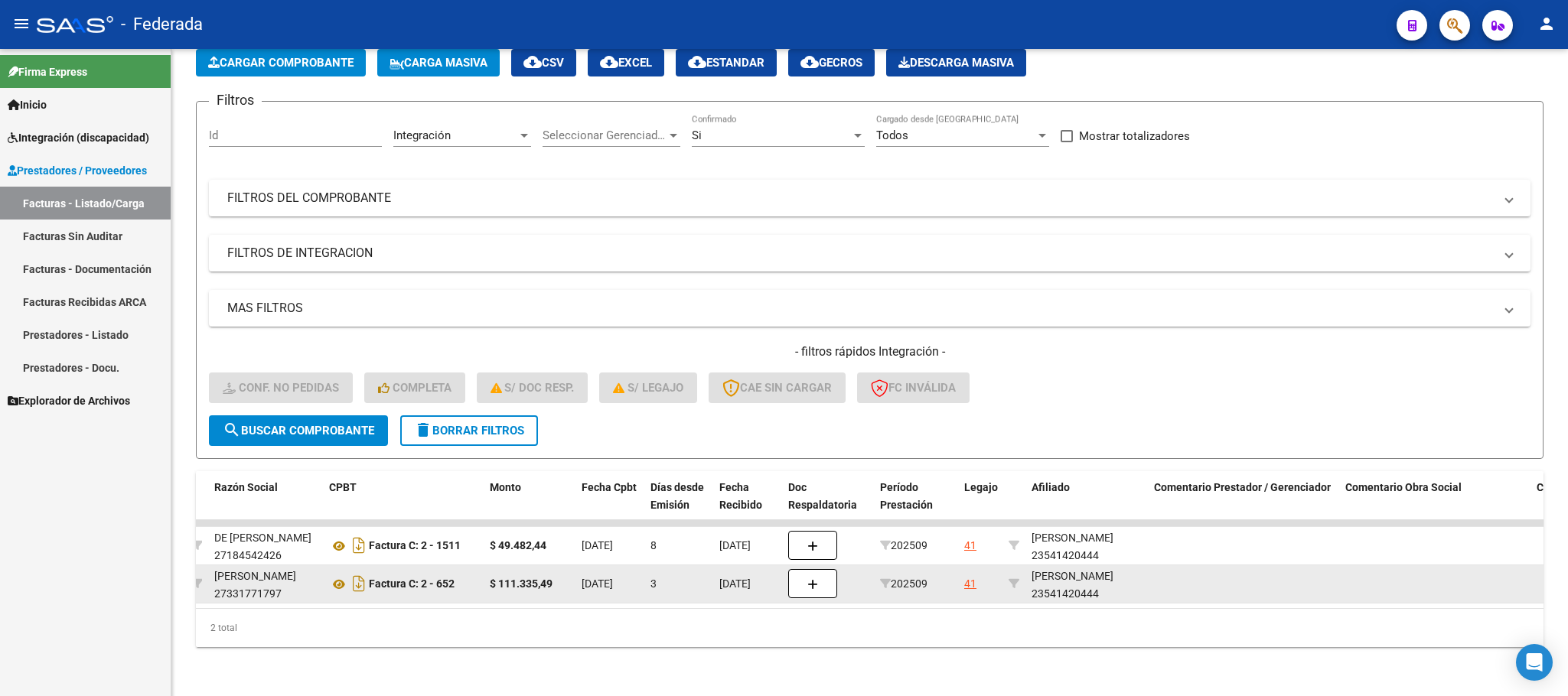
click at [1084, 566] on datatable-body-cell "[PERSON_NAME] 23541420444" at bounding box center [1086, 584] width 122 height 37
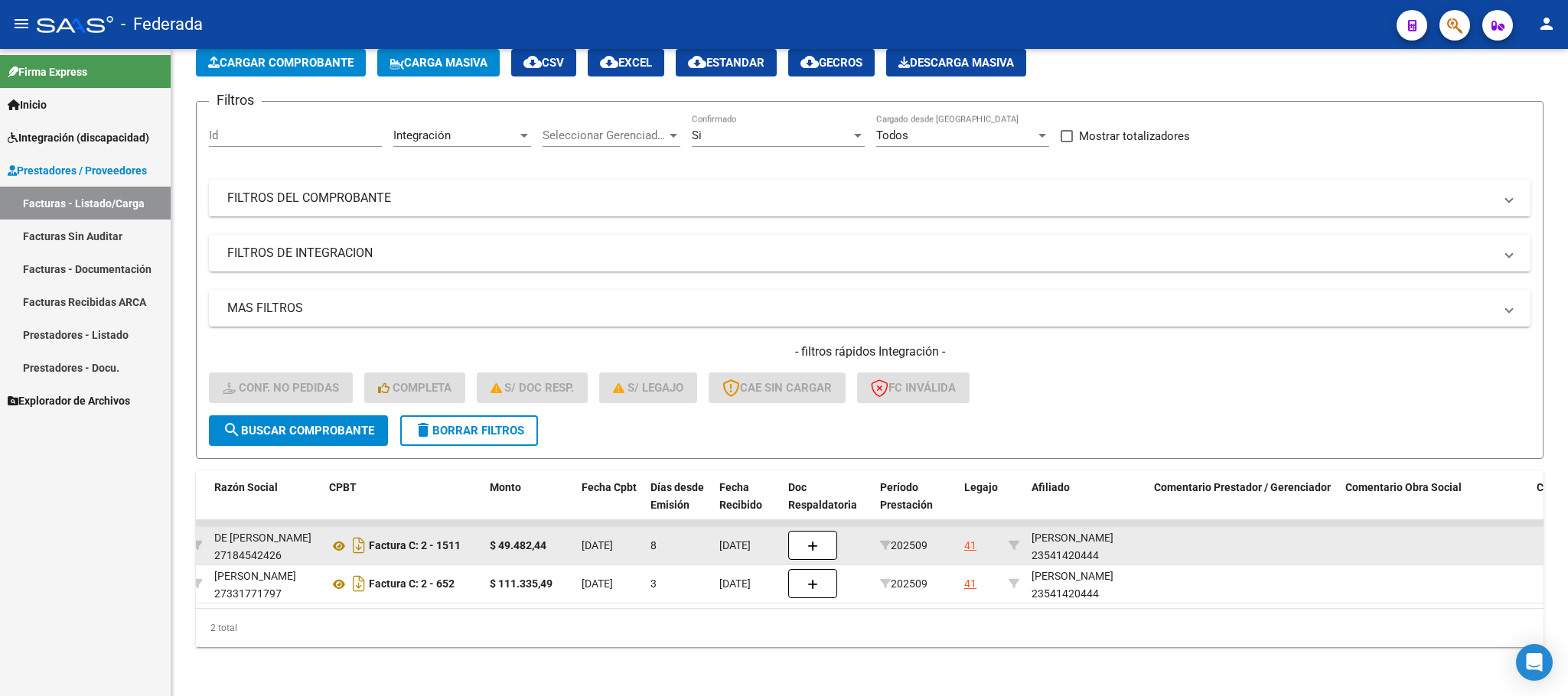
click at [1082, 538] on div "[PERSON_NAME] 23541420444" at bounding box center [1086, 547] width 110 height 35
copy div "23541420444"
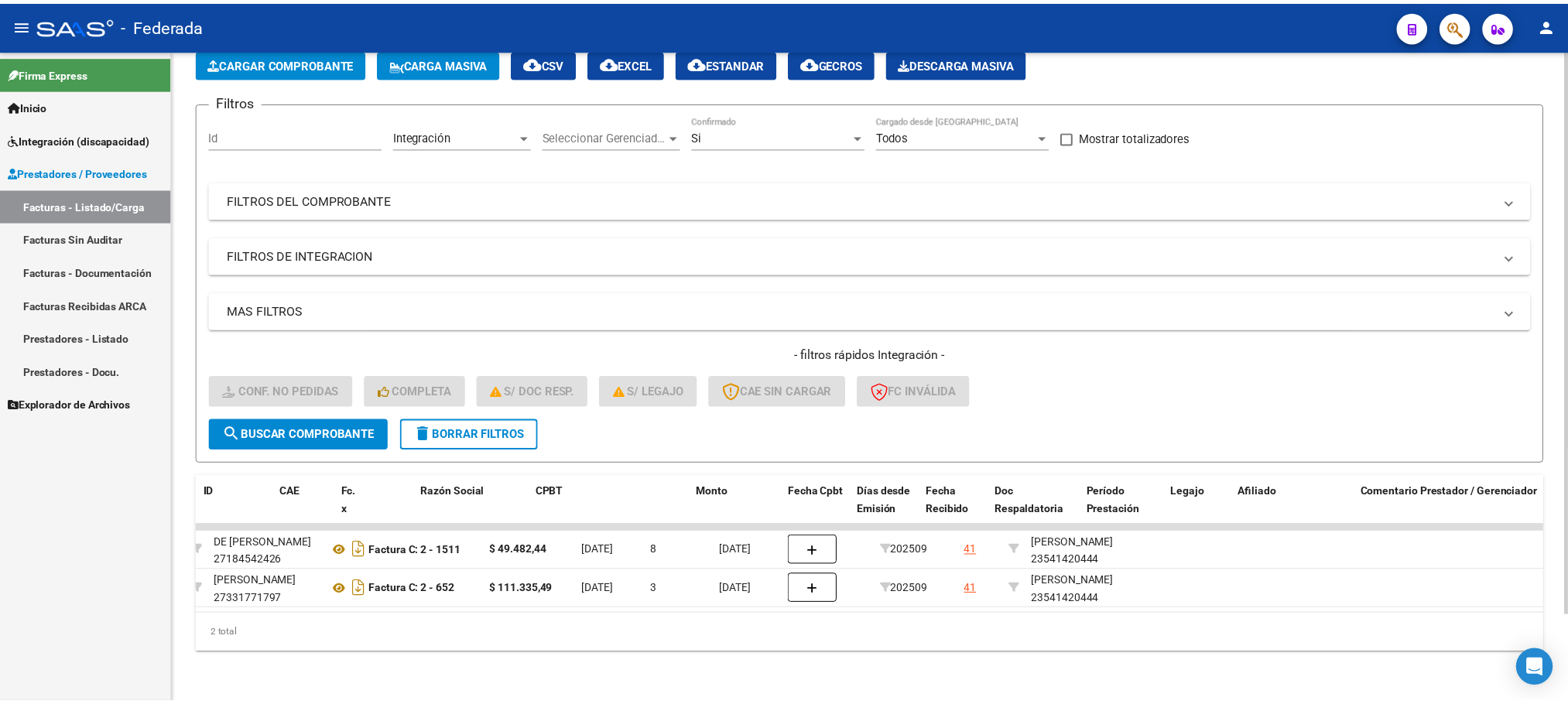
scroll to position [0, 0]
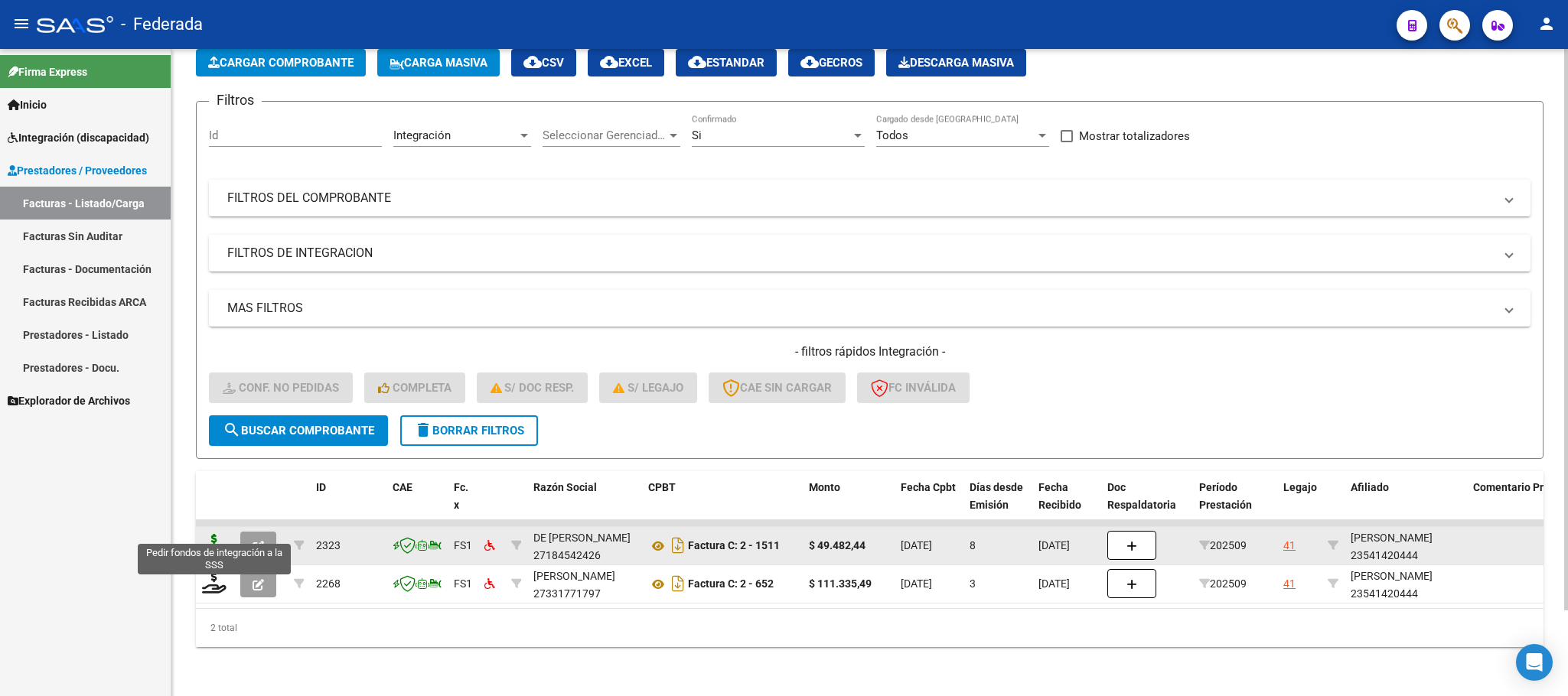
click at [210, 535] on icon at bounding box center [214, 544] width 25 height 21
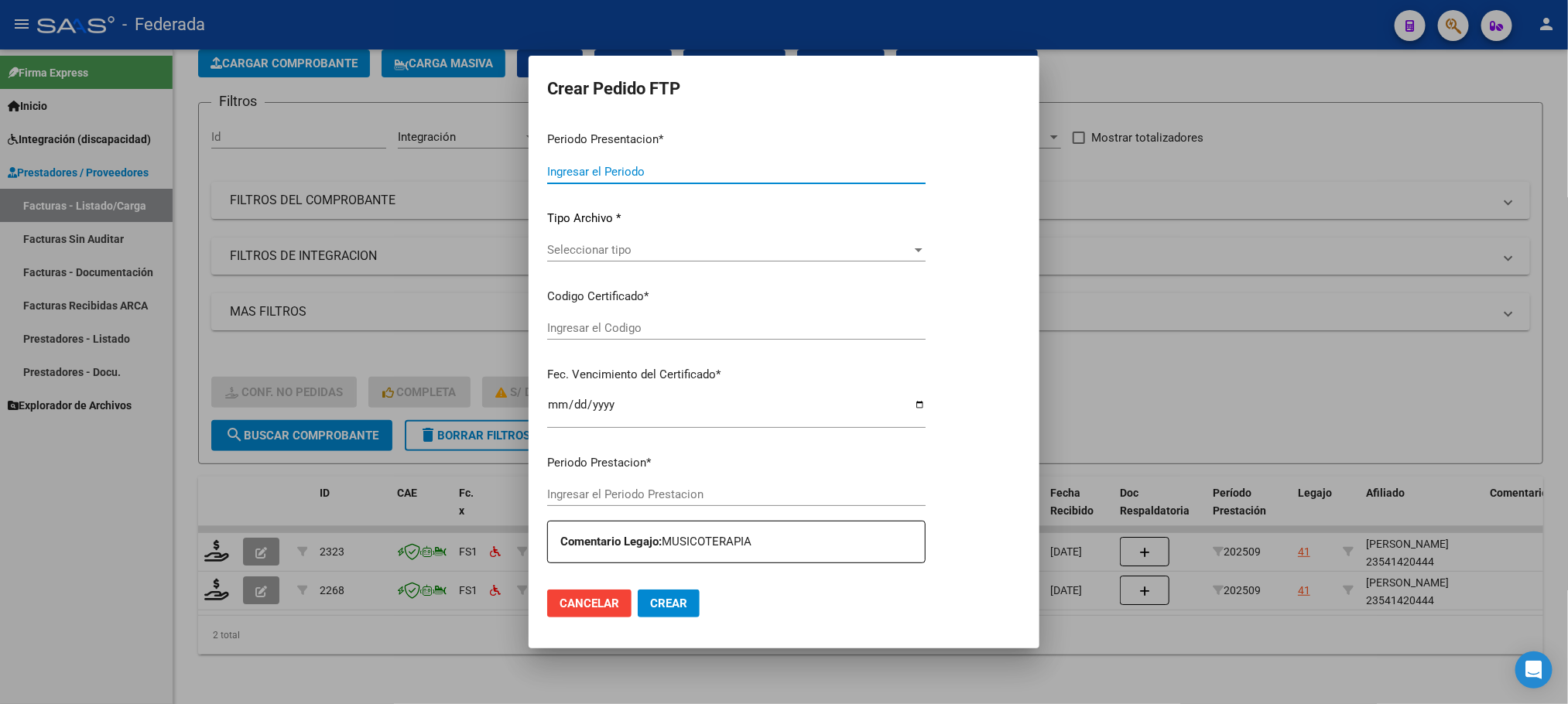
type input "202509"
type input "$ 49.482,44"
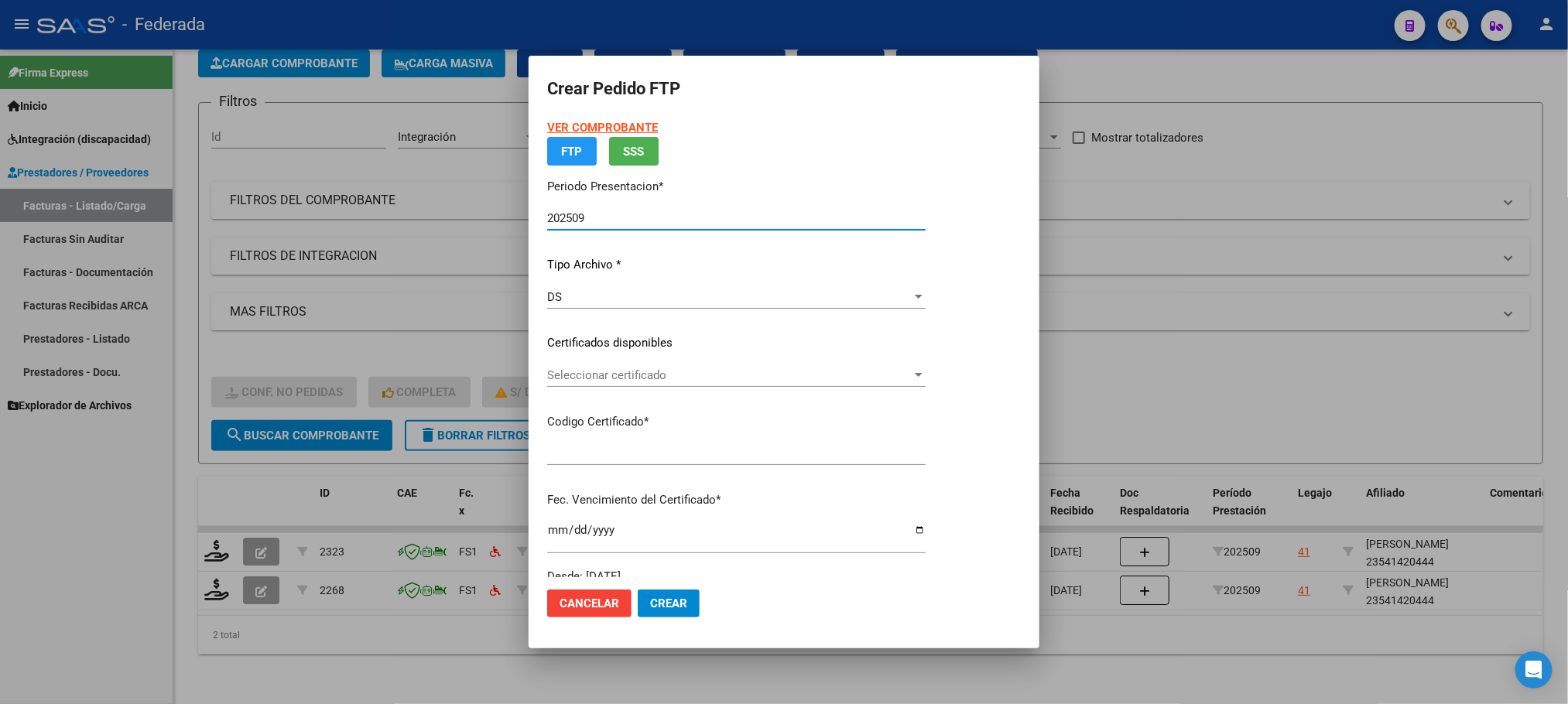
type input "ARG01000541420442024010220340102BUE390"
type input "[DATE]"
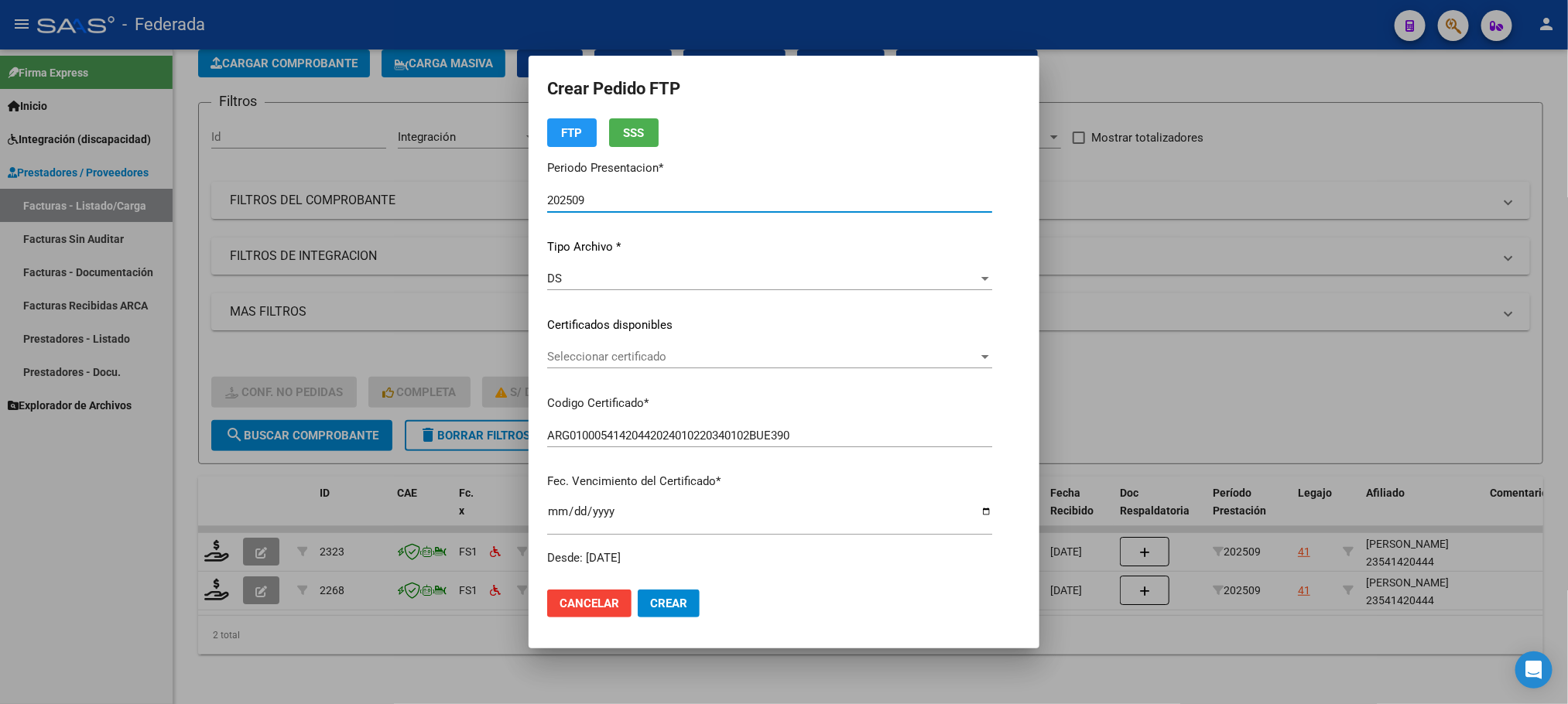
scroll to position [116, 0]
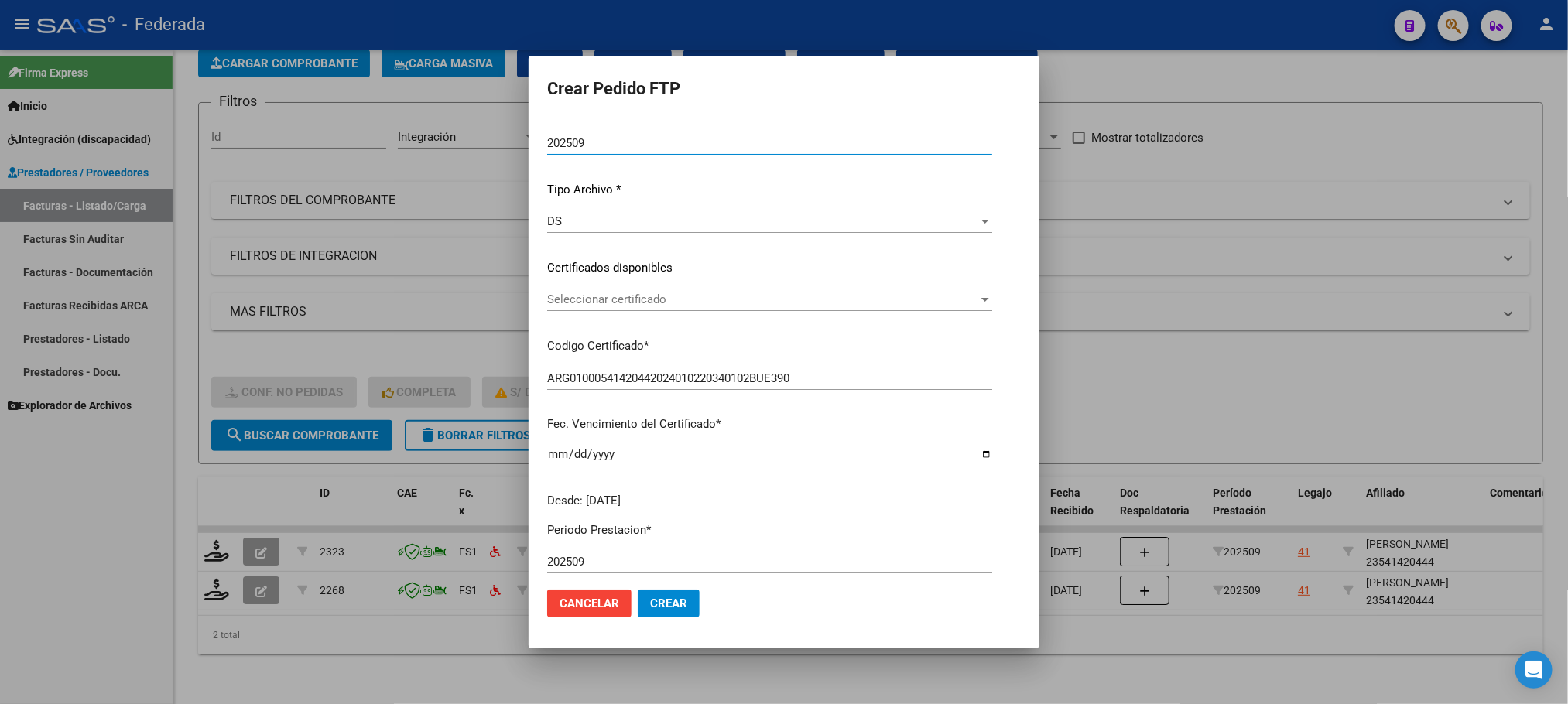
click at [650, 290] on div "Seleccionar certificado Seleccionar certificado" at bounding box center [770, 299] width 445 height 23
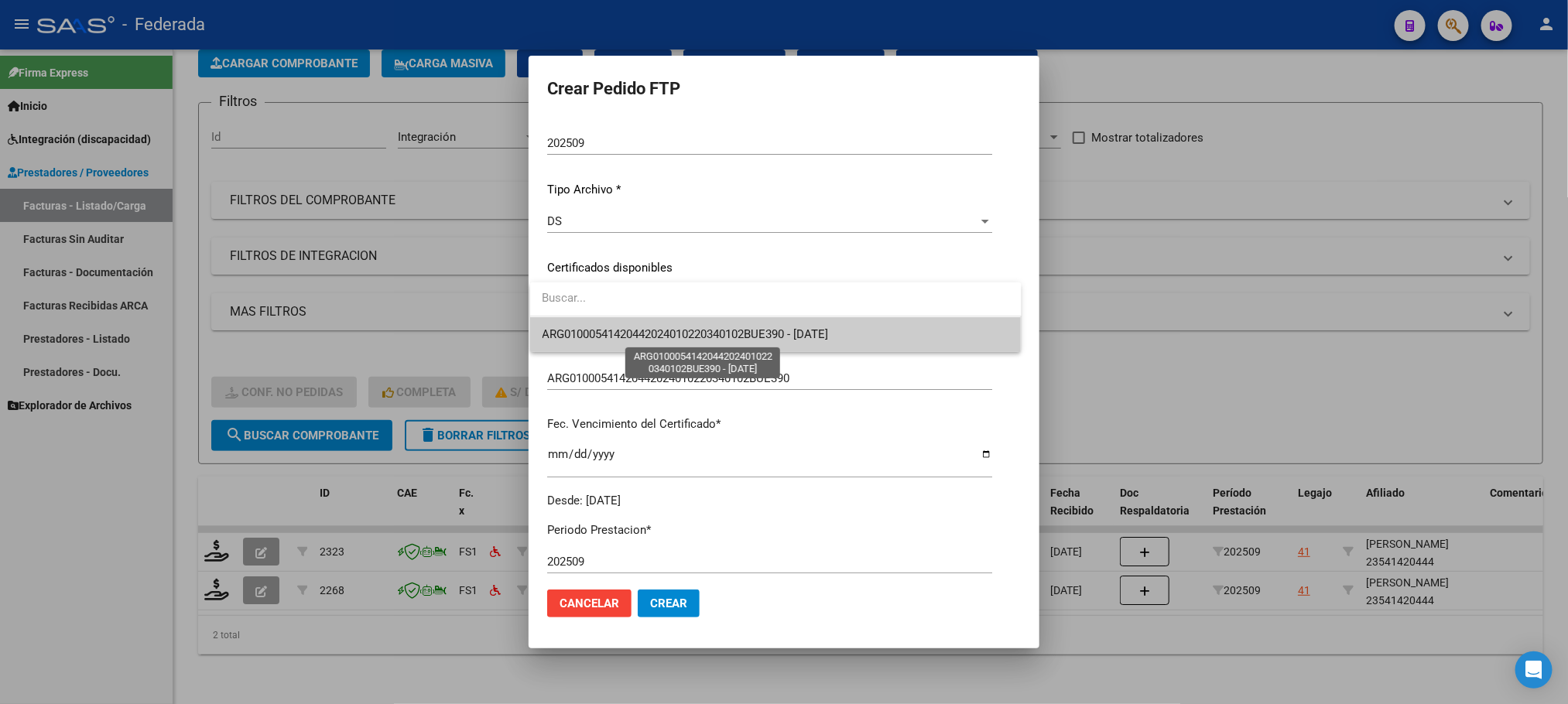
click at [648, 334] on span "ARG01000541420442024010220340102BUE390 - [DATE]" at bounding box center [686, 334] width 286 height 14
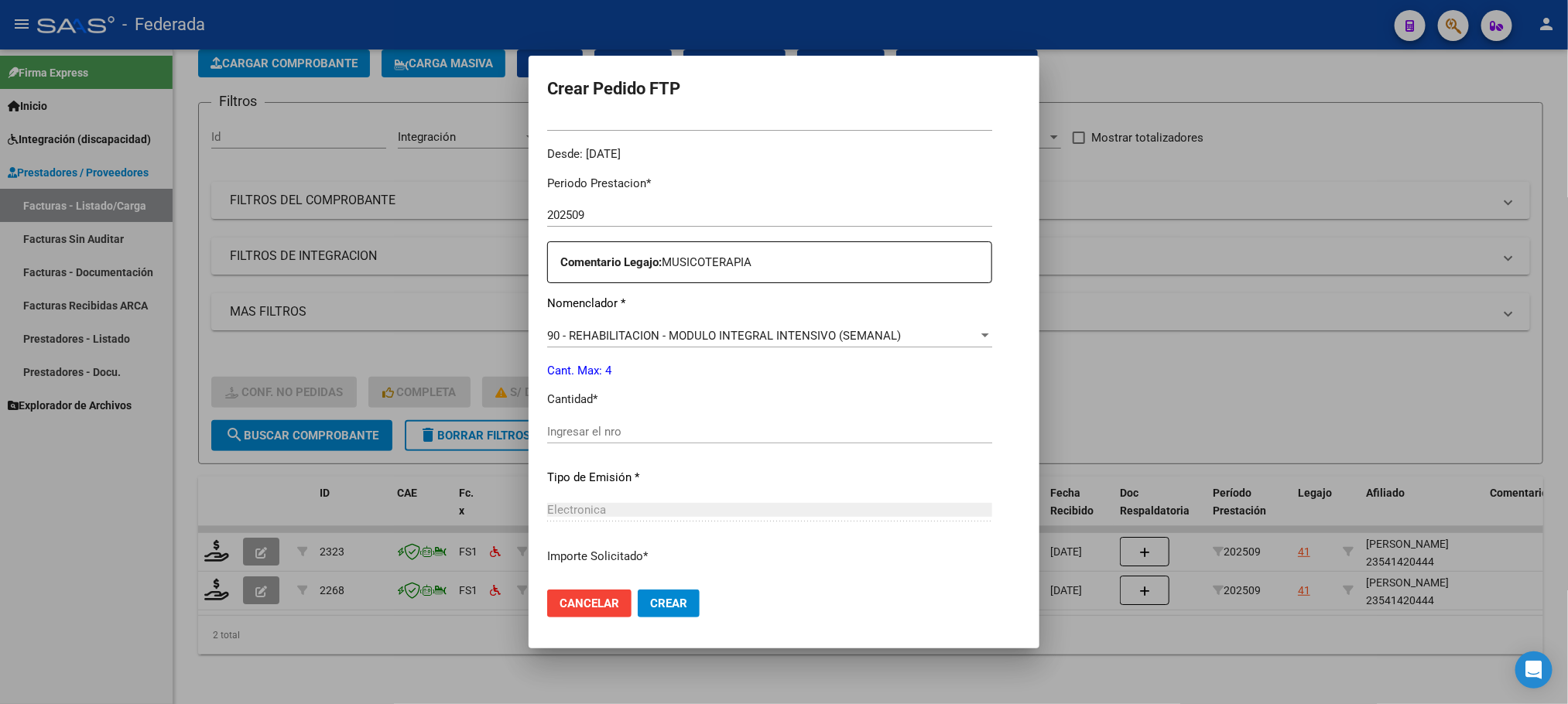
scroll to position [465, 0]
click at [624, 435] on input "Ingresar el nro" at bounding box center [770, 430] width 445 height 14
type input "4"
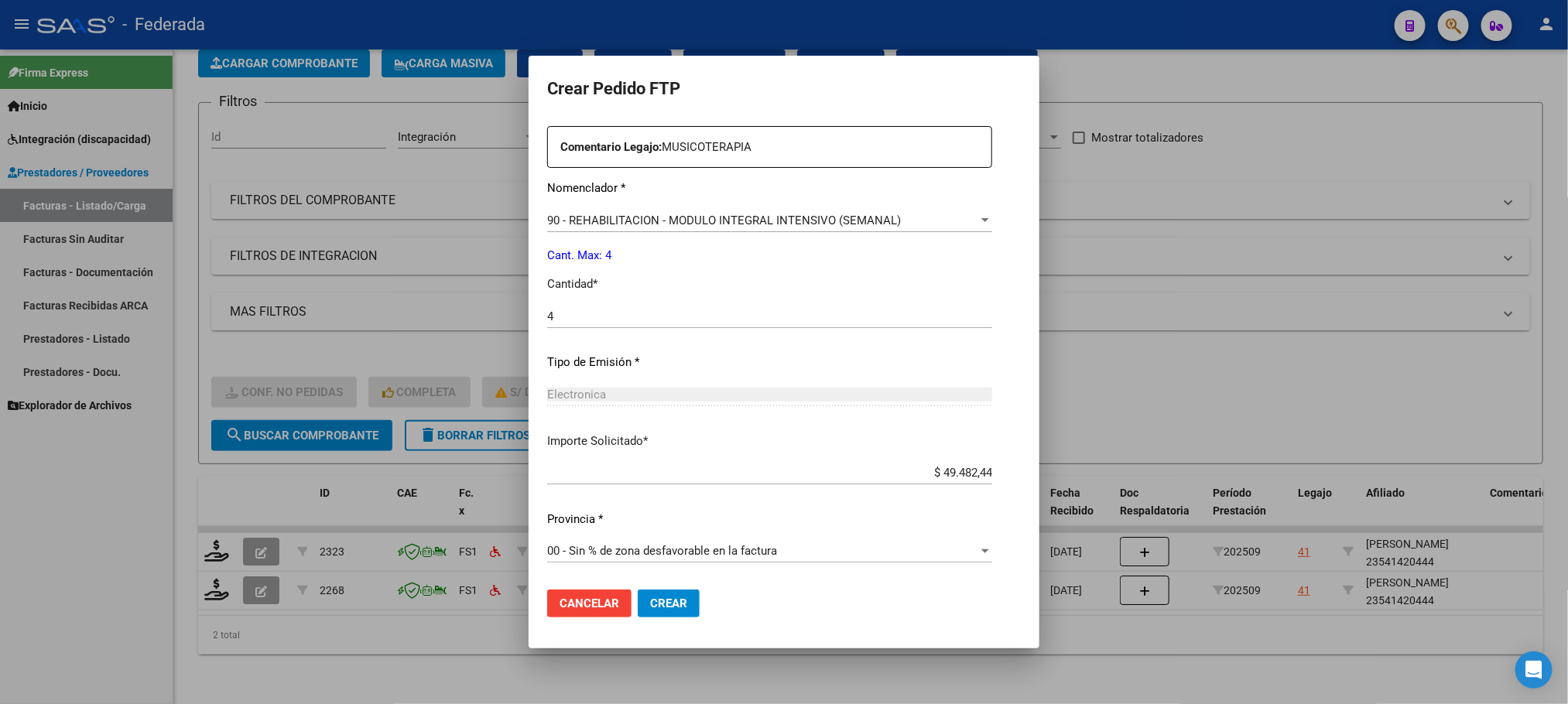
click at [657, 600] on span "Crear" at bounding box center [669, 603] width 37 height 14
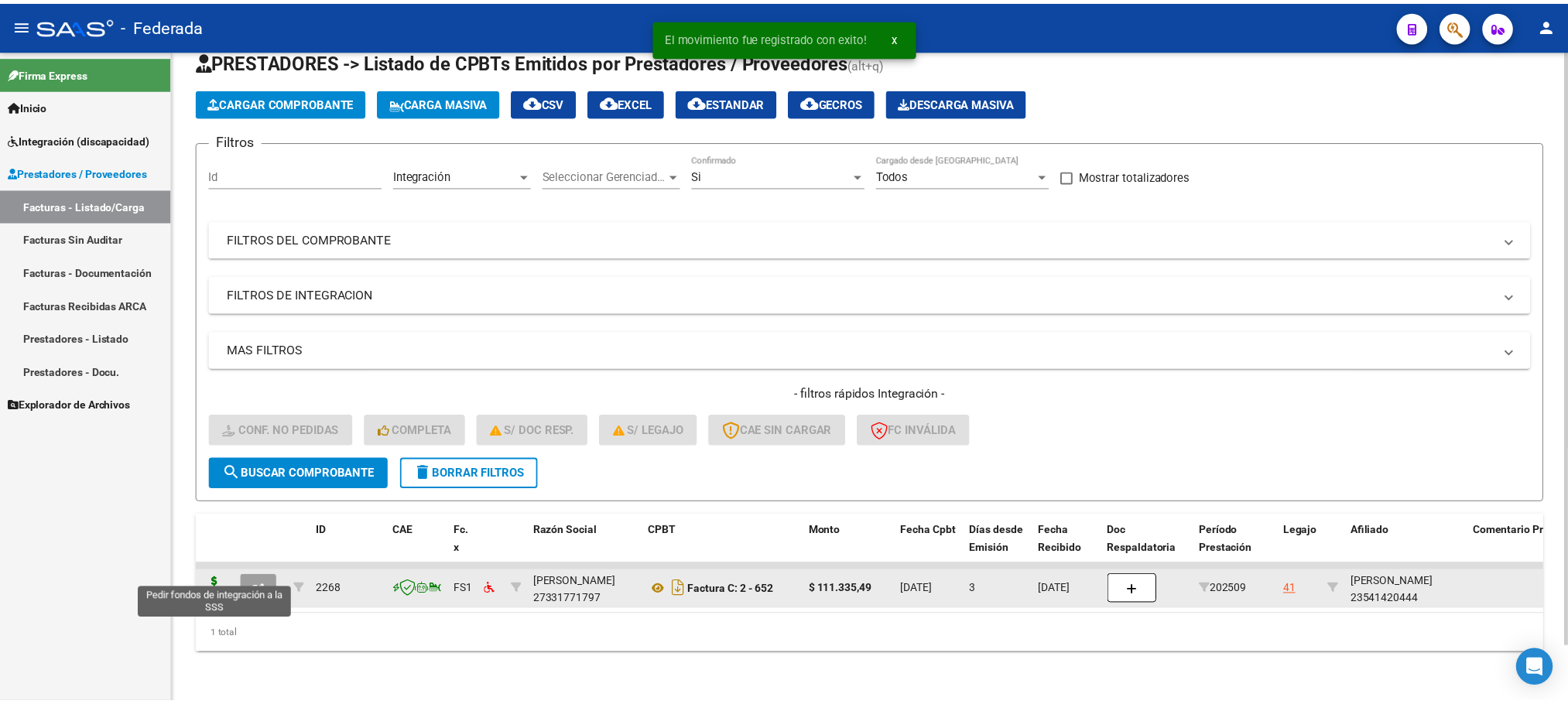
scroll to position [60, 0]
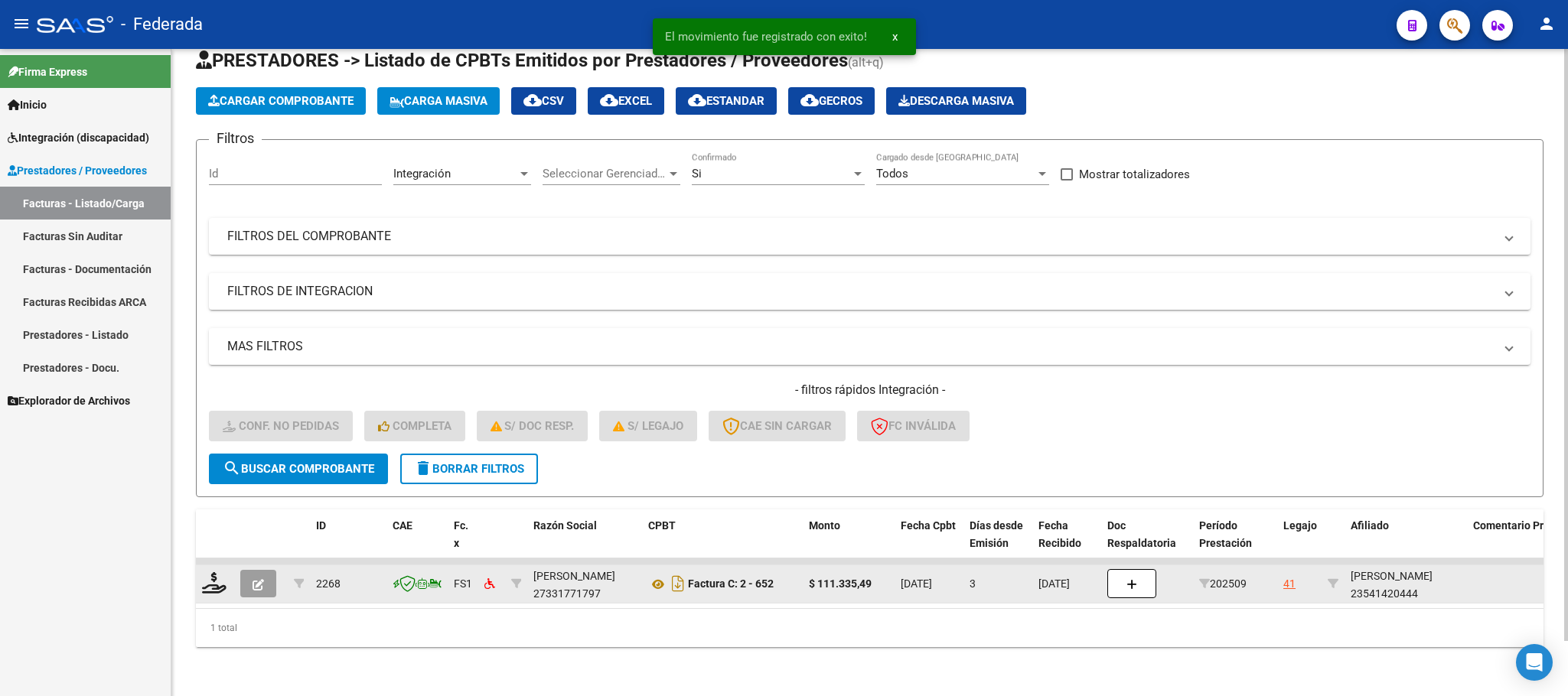
click at [216, 577] on div at bounding box center [215, 584] width 26 height 24
click at [211, 572] on icon at bounding box center [214, 582] width 25 height 21
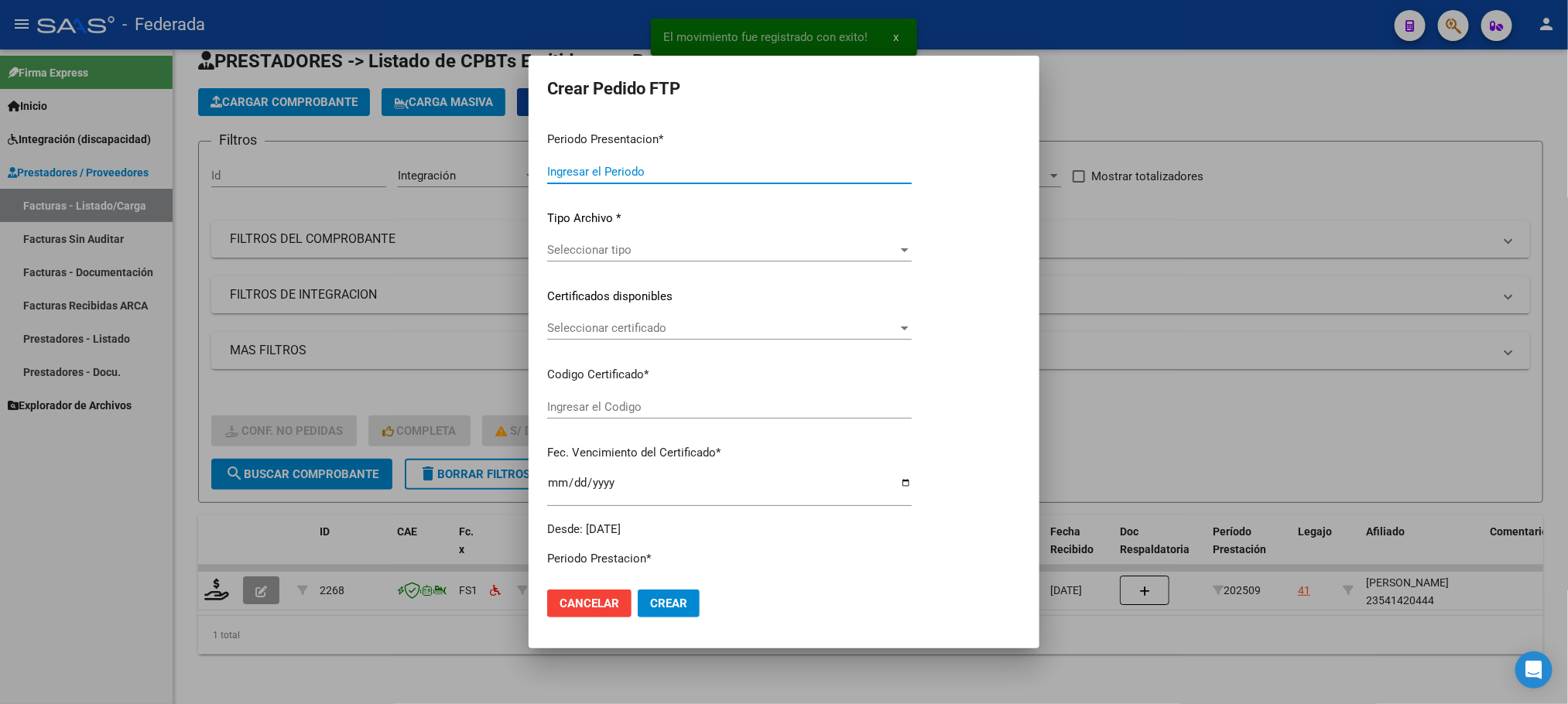
type input "202509"
type input "$ 111.335,49"
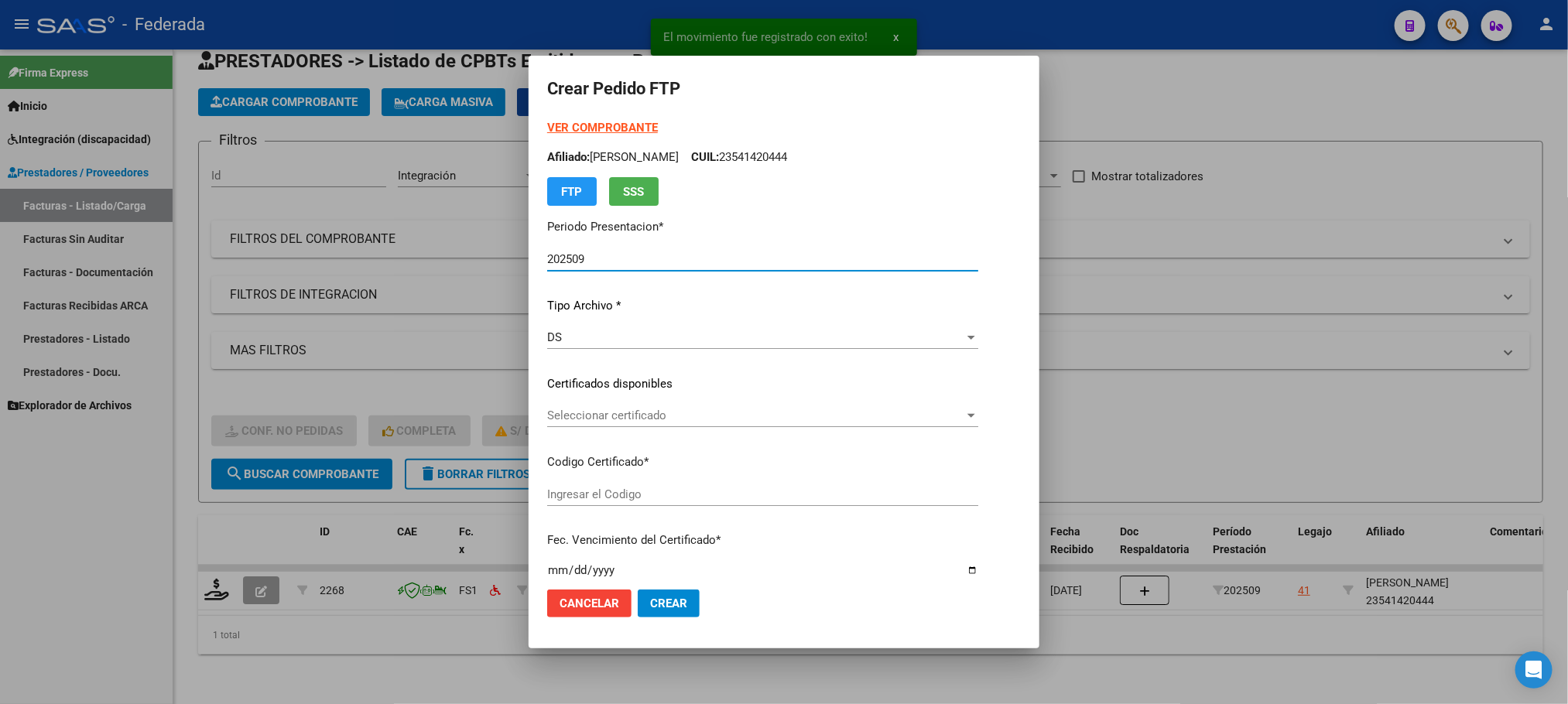
type input "ARG01000541420442024010220340102BUE390"
type input "[DATE]"
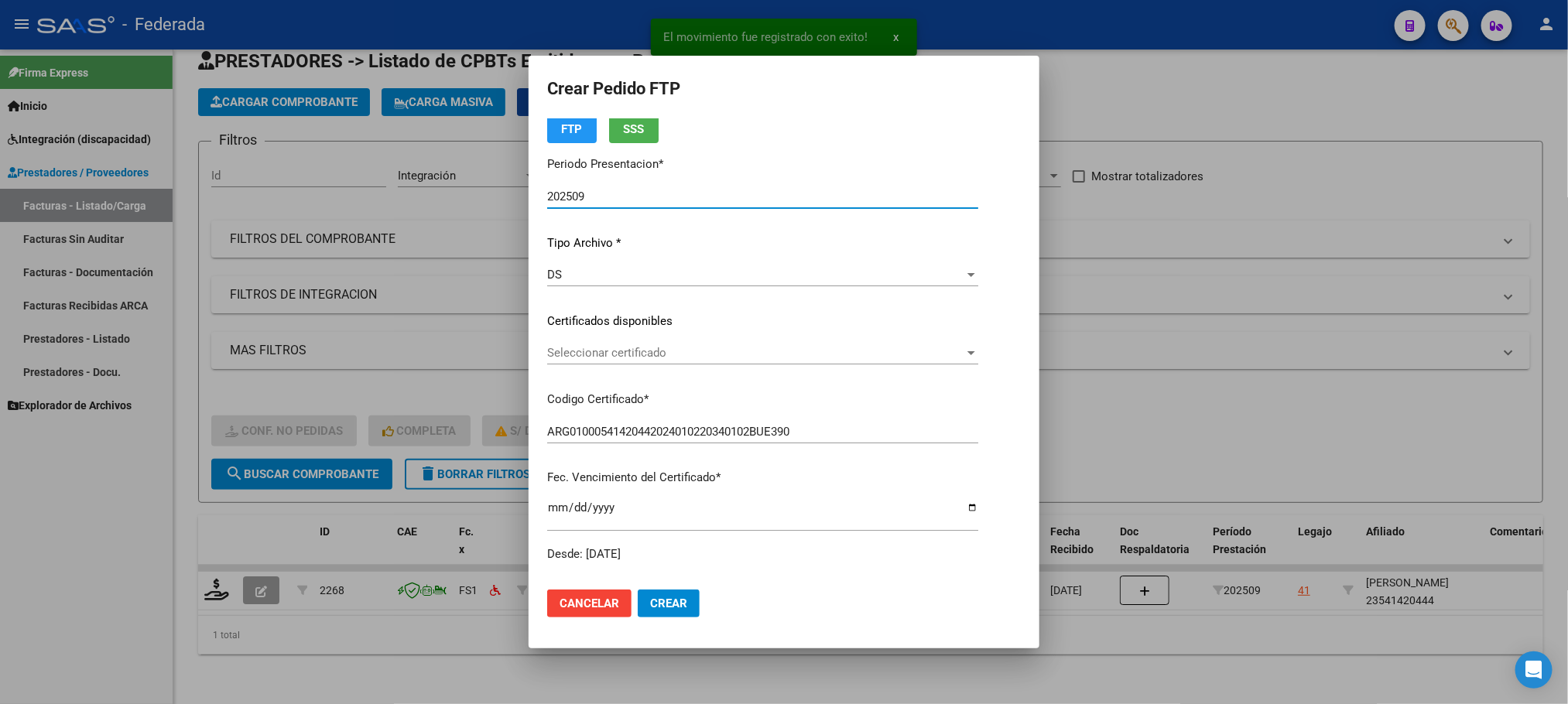
scroll to position [116, 0]
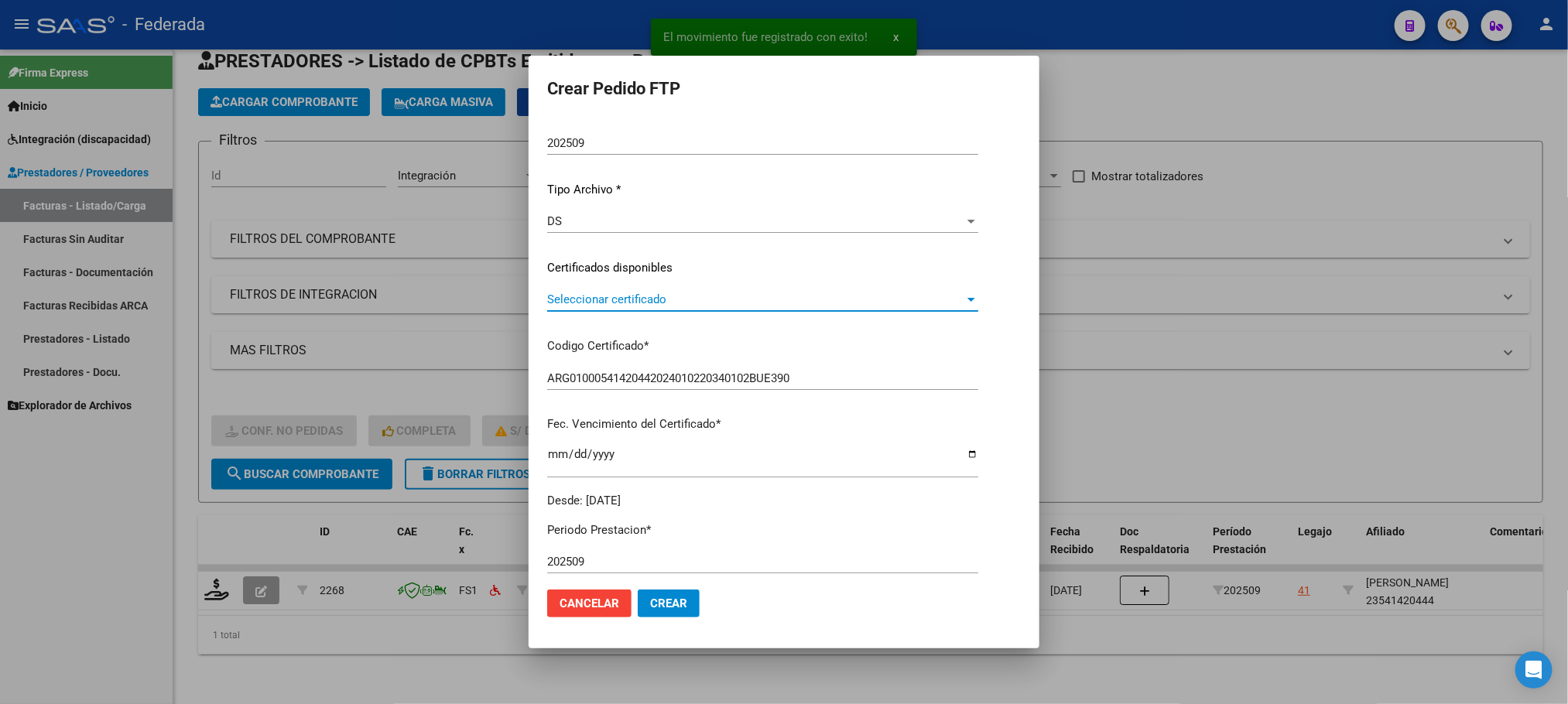
click at [601, 304] on span "Seleccionar certificado" at bounding box center [755, 299] width 417 height 14
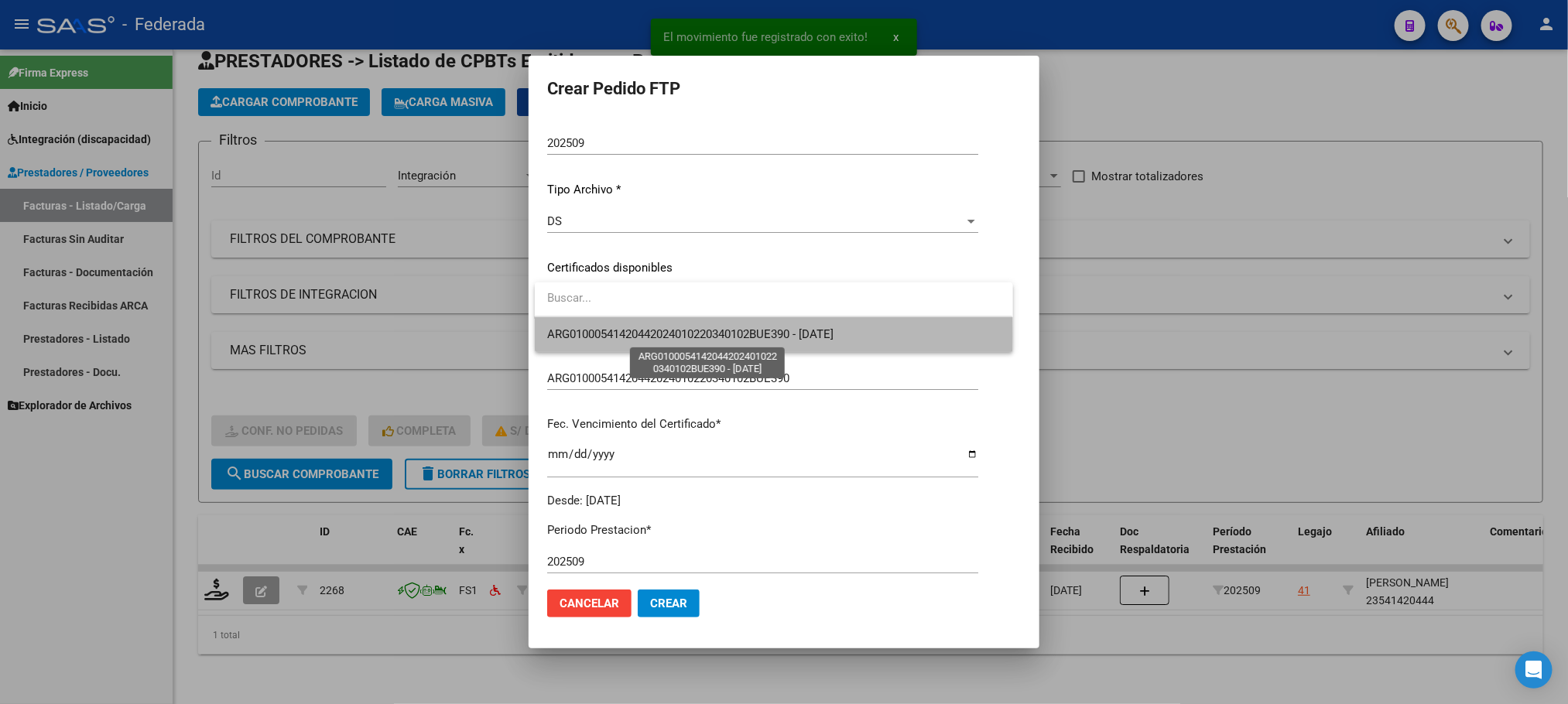
click at [601, 337] on span "ARG01000541420442024010220340102BUE390 - [DATE]" at bounding box center [690, 334] width 286 height 14
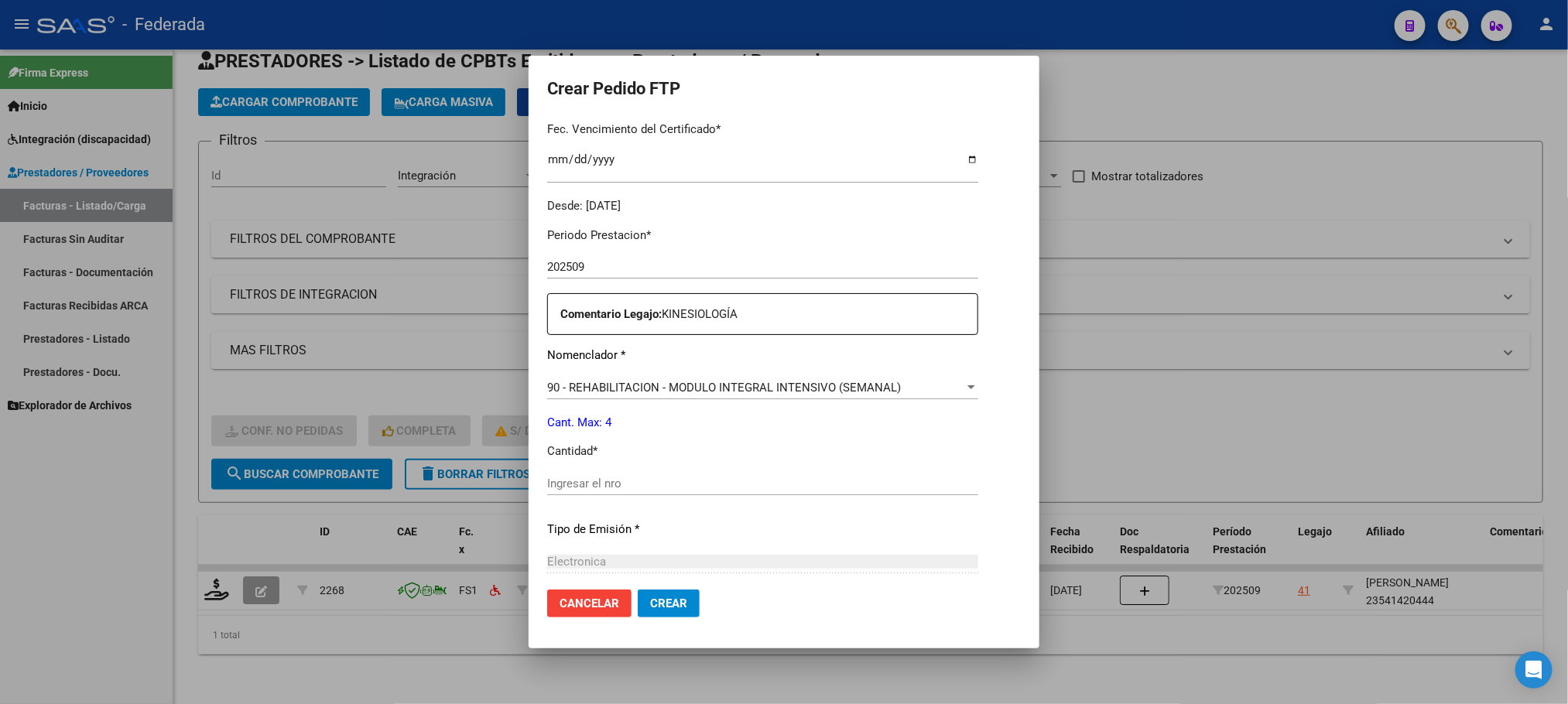
scroll to position [465, 0]
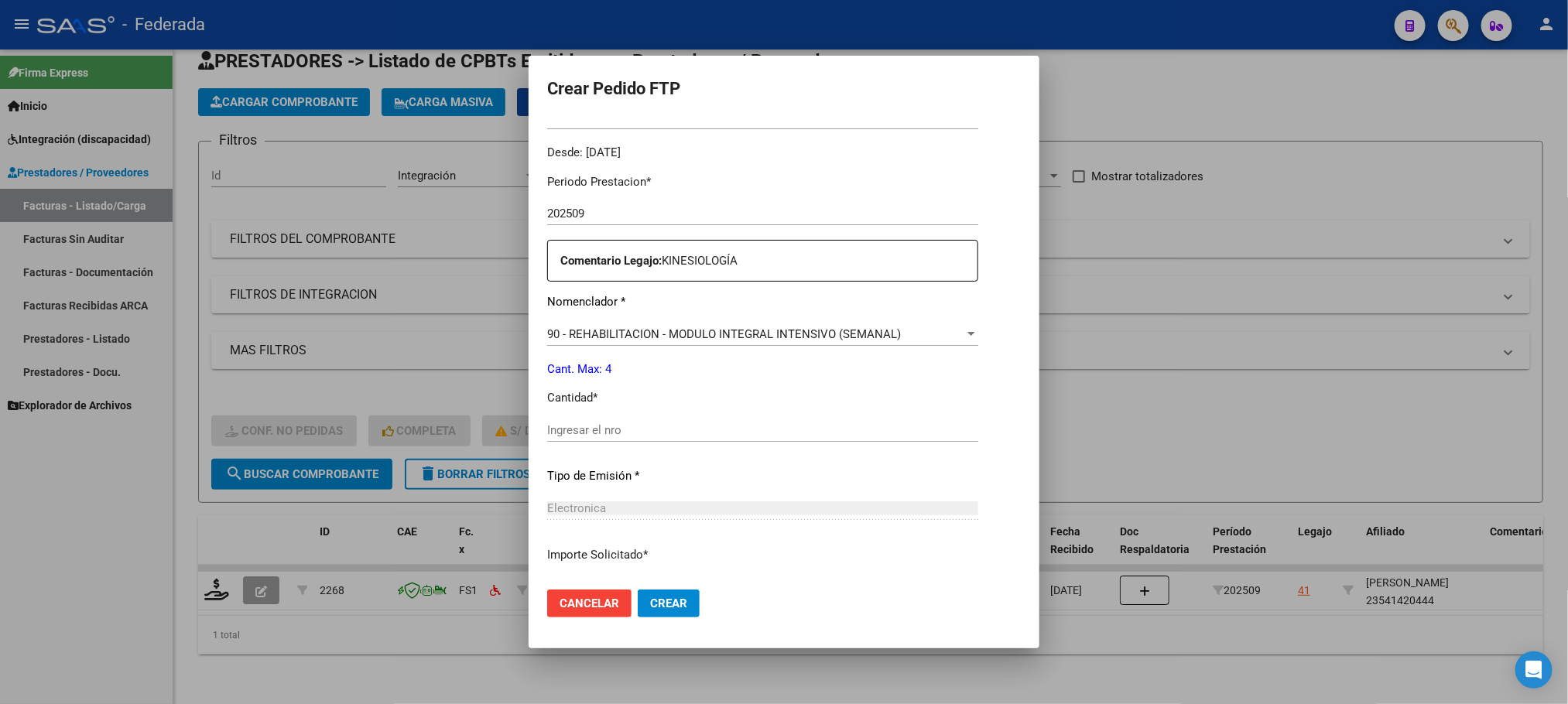
click at [593, 437] on div "Ingresar el nro" at bounding box center [763, 430] width 431 height 23
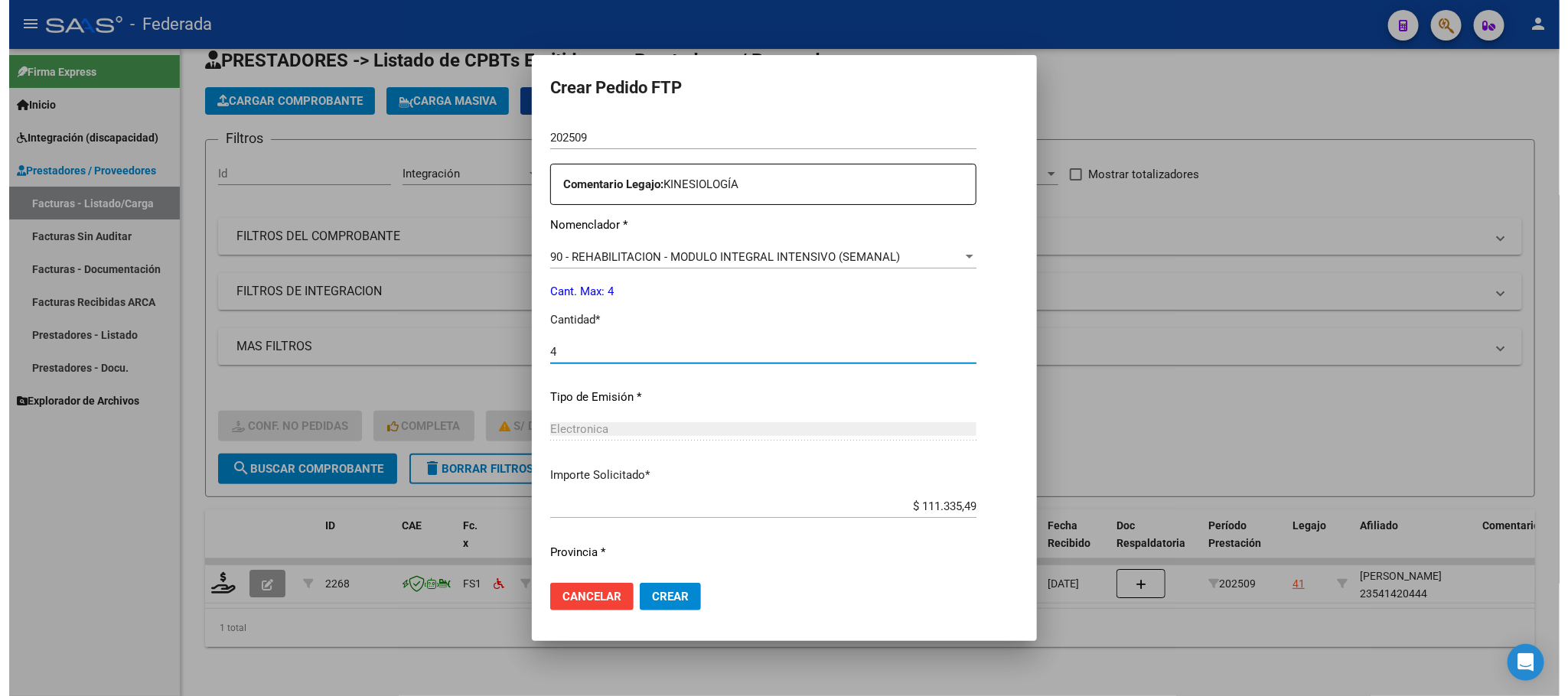
scroll to position [571, 0]
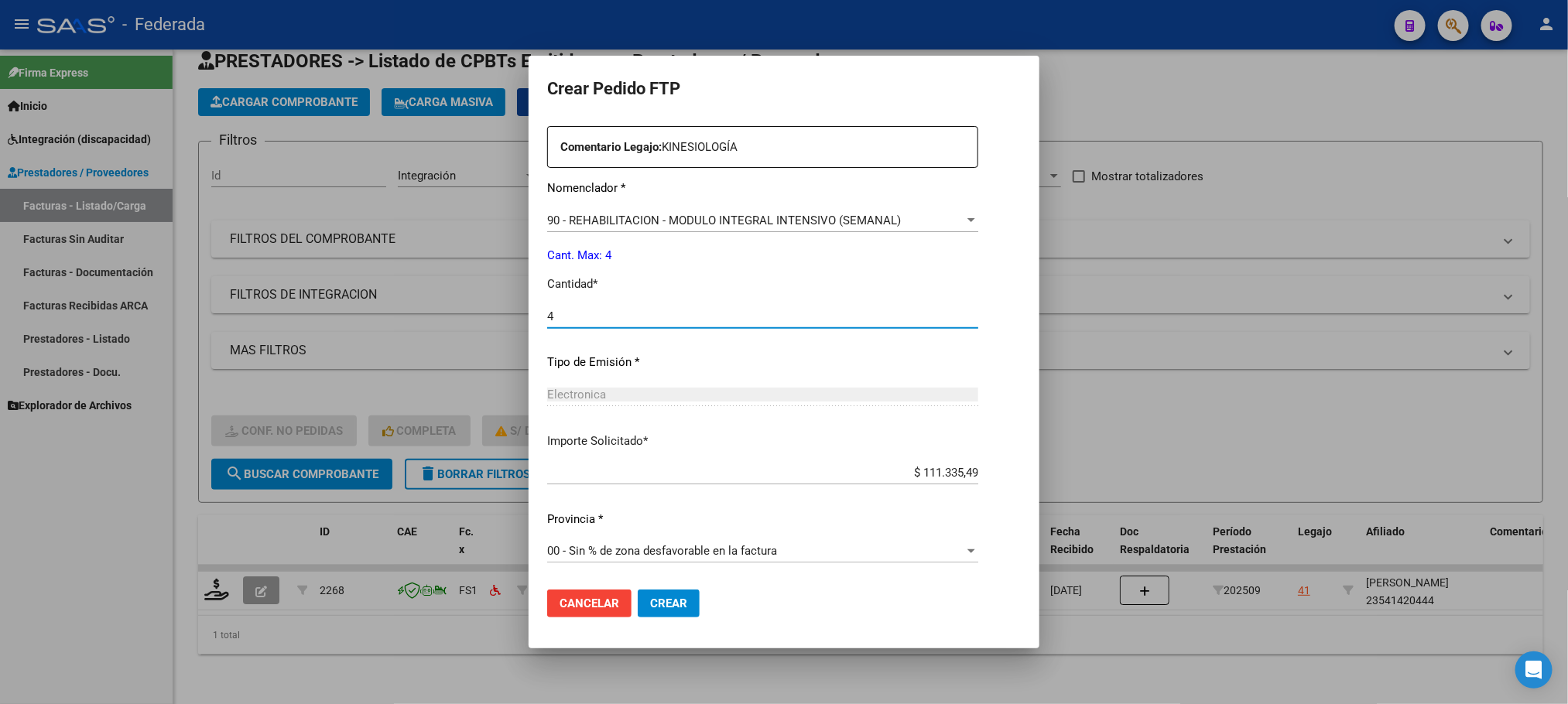
type input "4"
click at [660, 604] on span "Crear" at bounding box center [669, 603] width 37 height 14
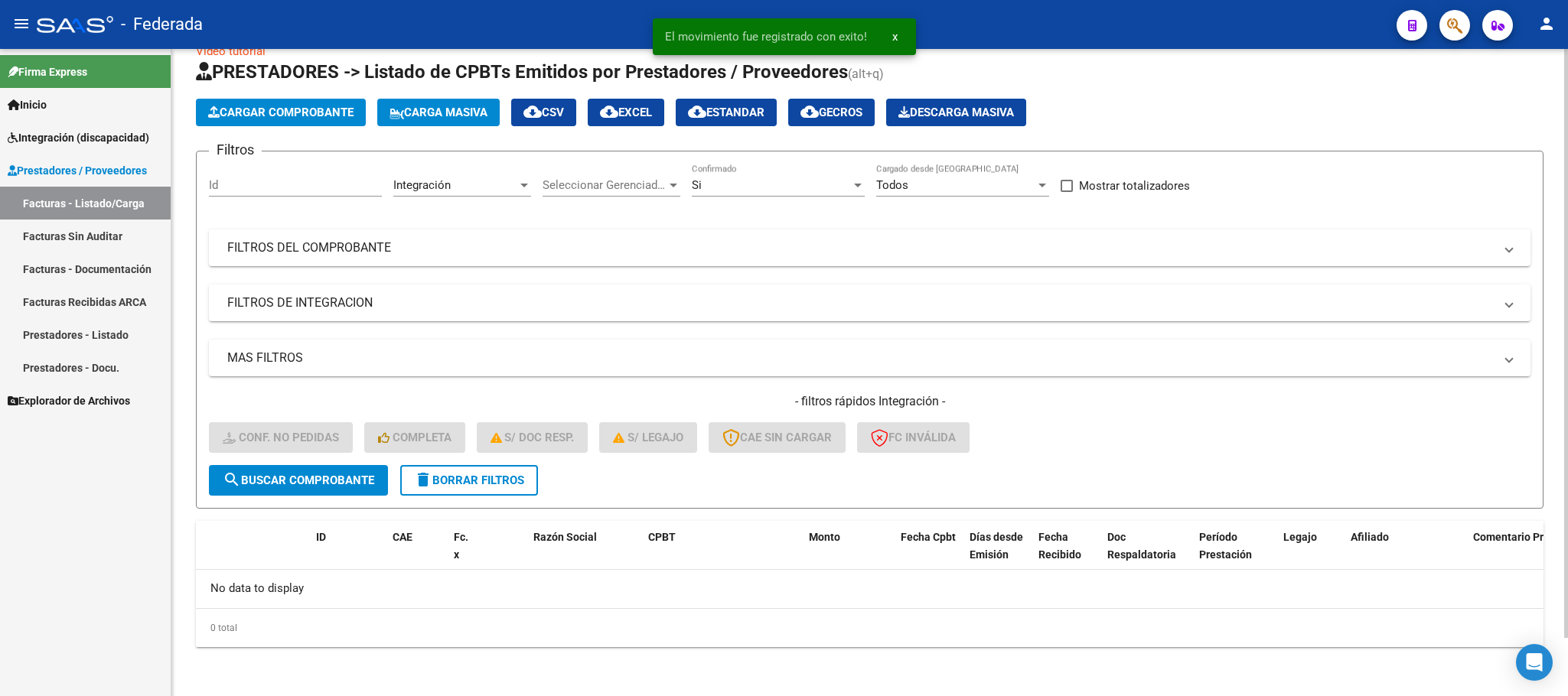
scroll to position [30, 0]
click at [498, 494] on button "delete Borrar Filtros" at bounding box center [469, 481] width 137 height 31
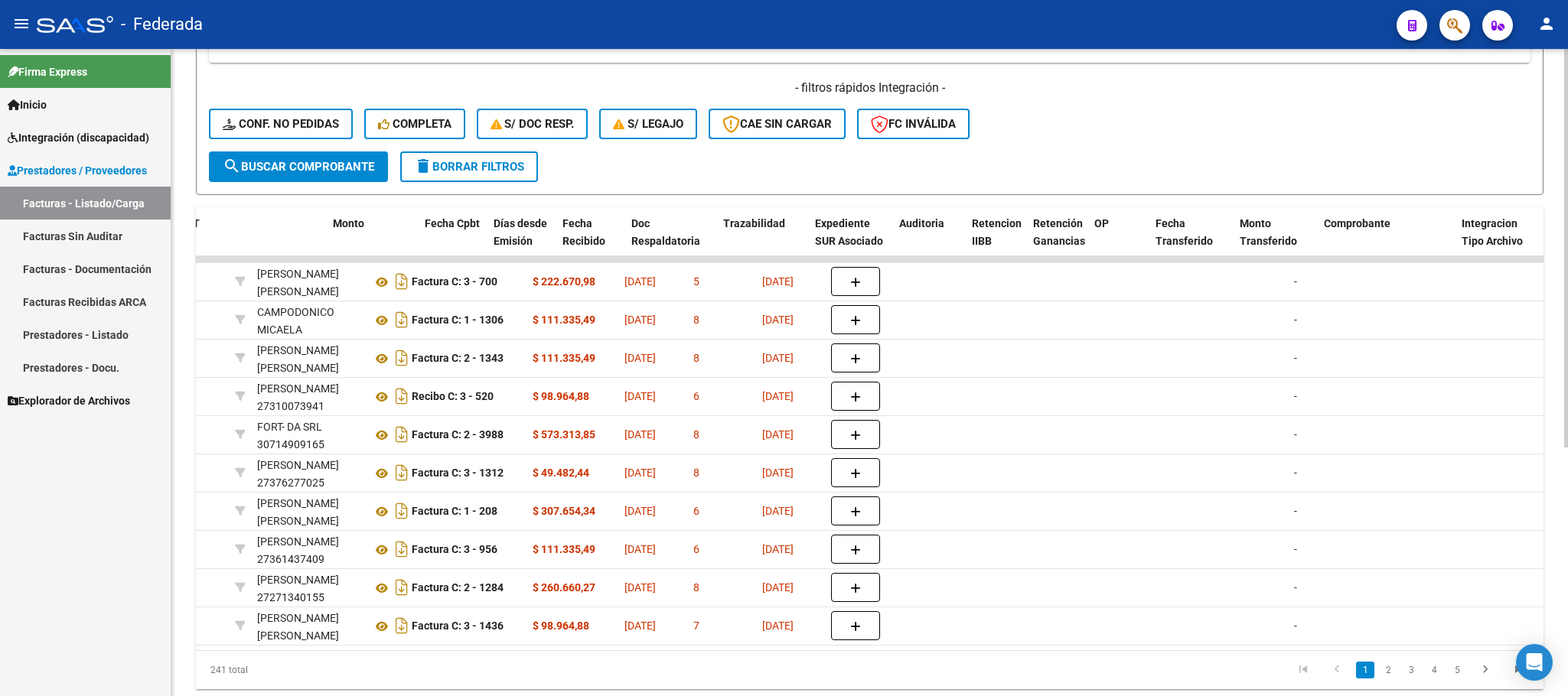
scroll to position [0, 1010]
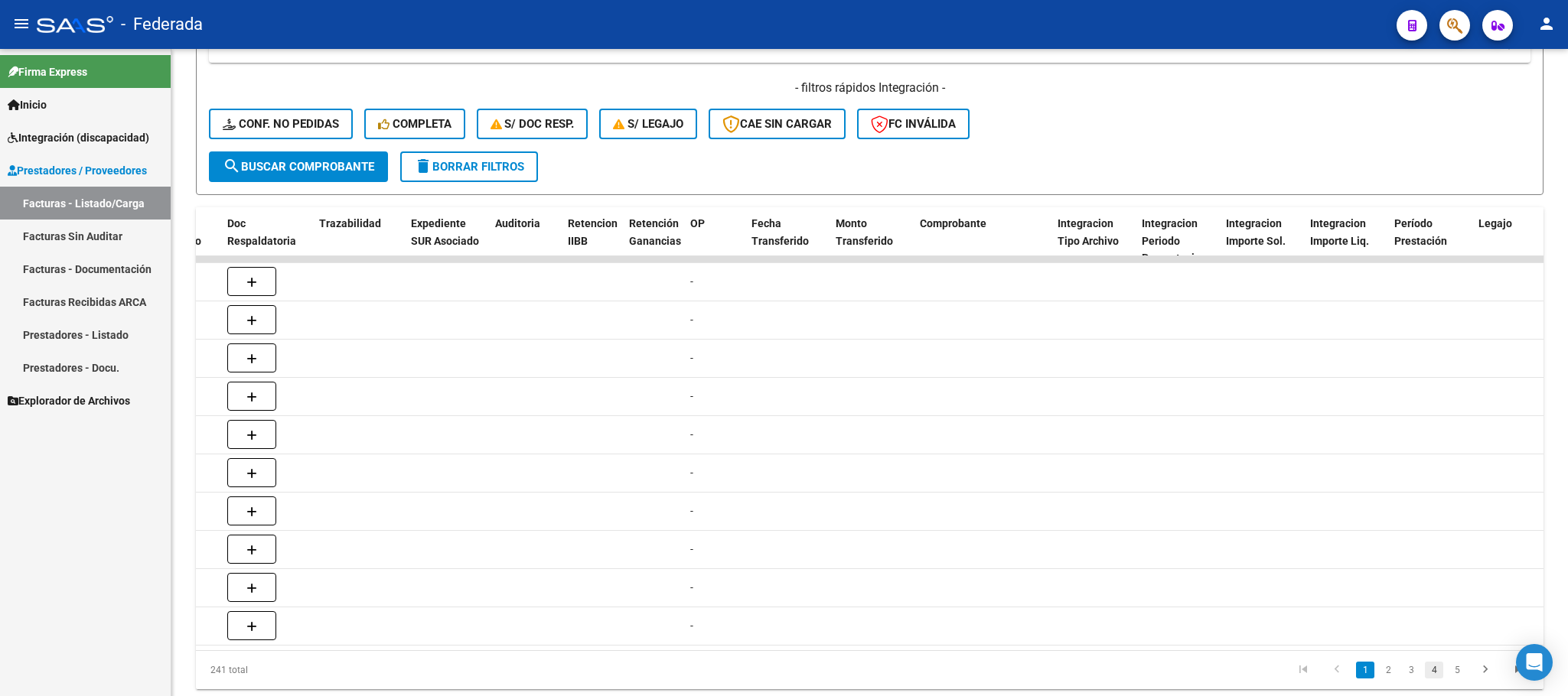
click at [1437, 679] on link "4" at bounding box center [1434, 670] width 18 height 17
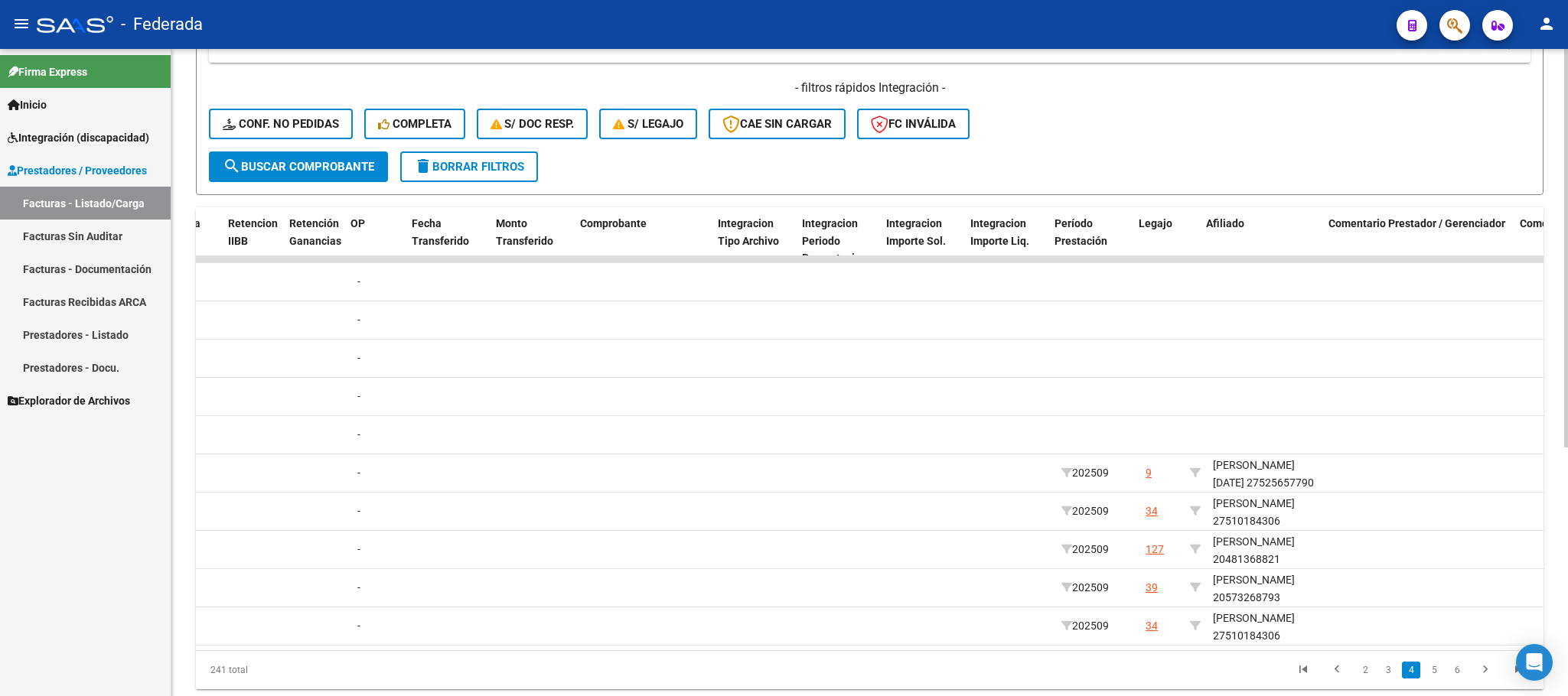
scroll to position [0, 1489]
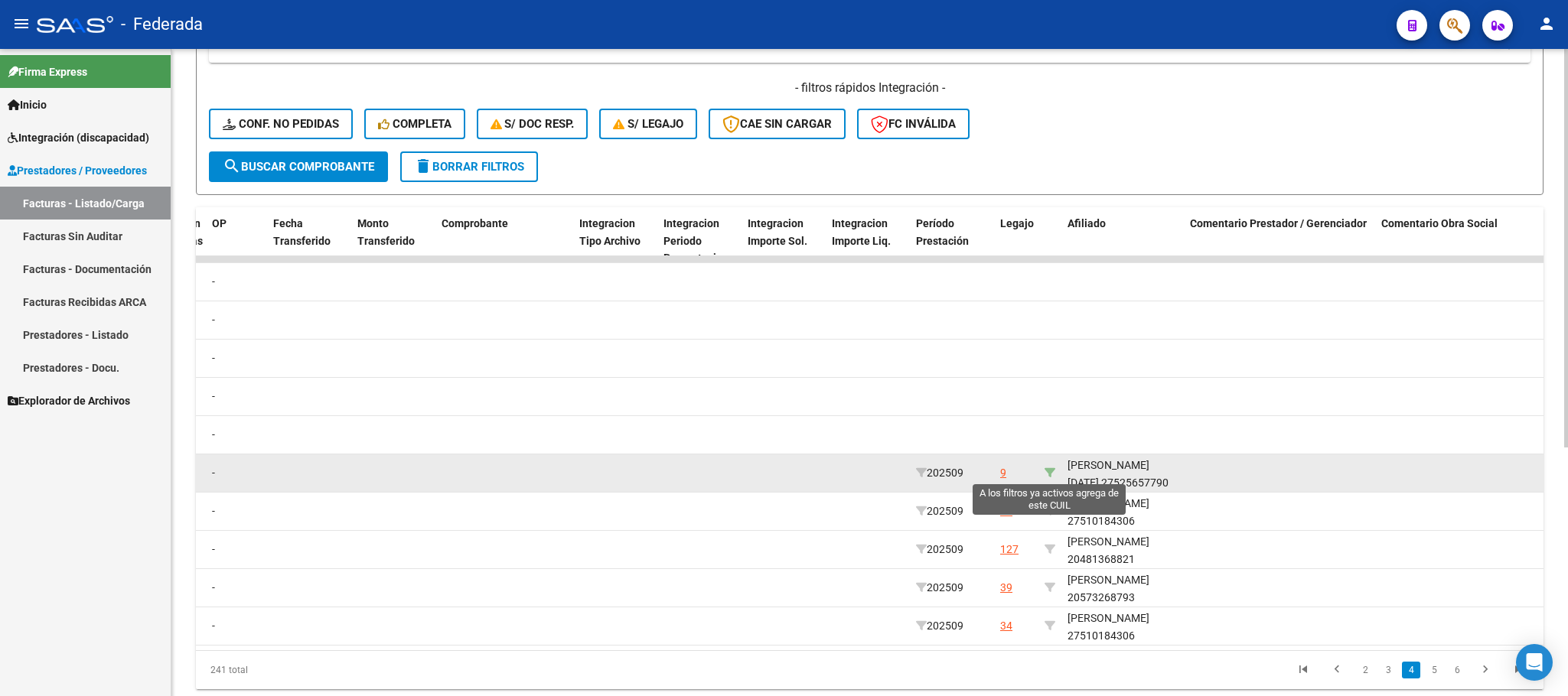
click at [1050, 473] on icon at bounding box center [1049, 472] width 10 height 10
type input "27525657790"
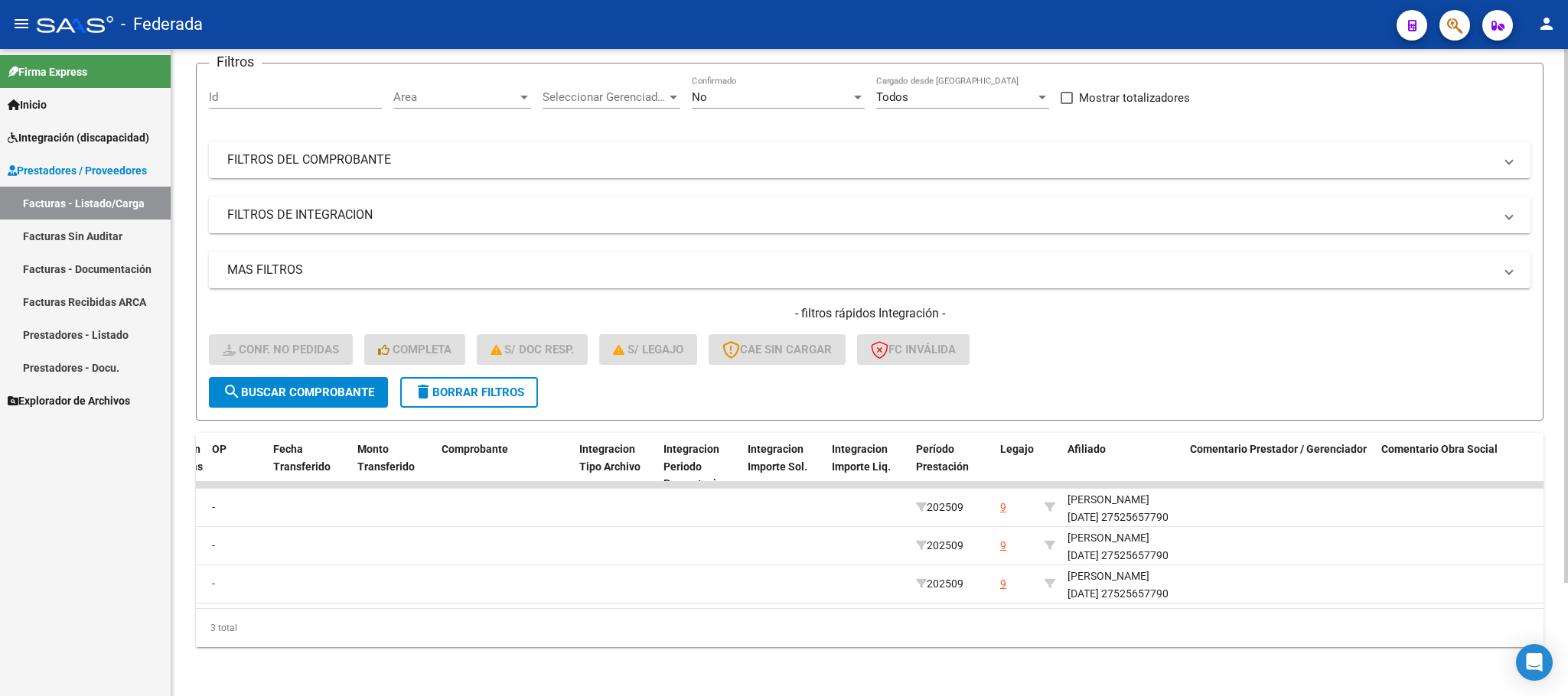
scroll to position [136, 0]
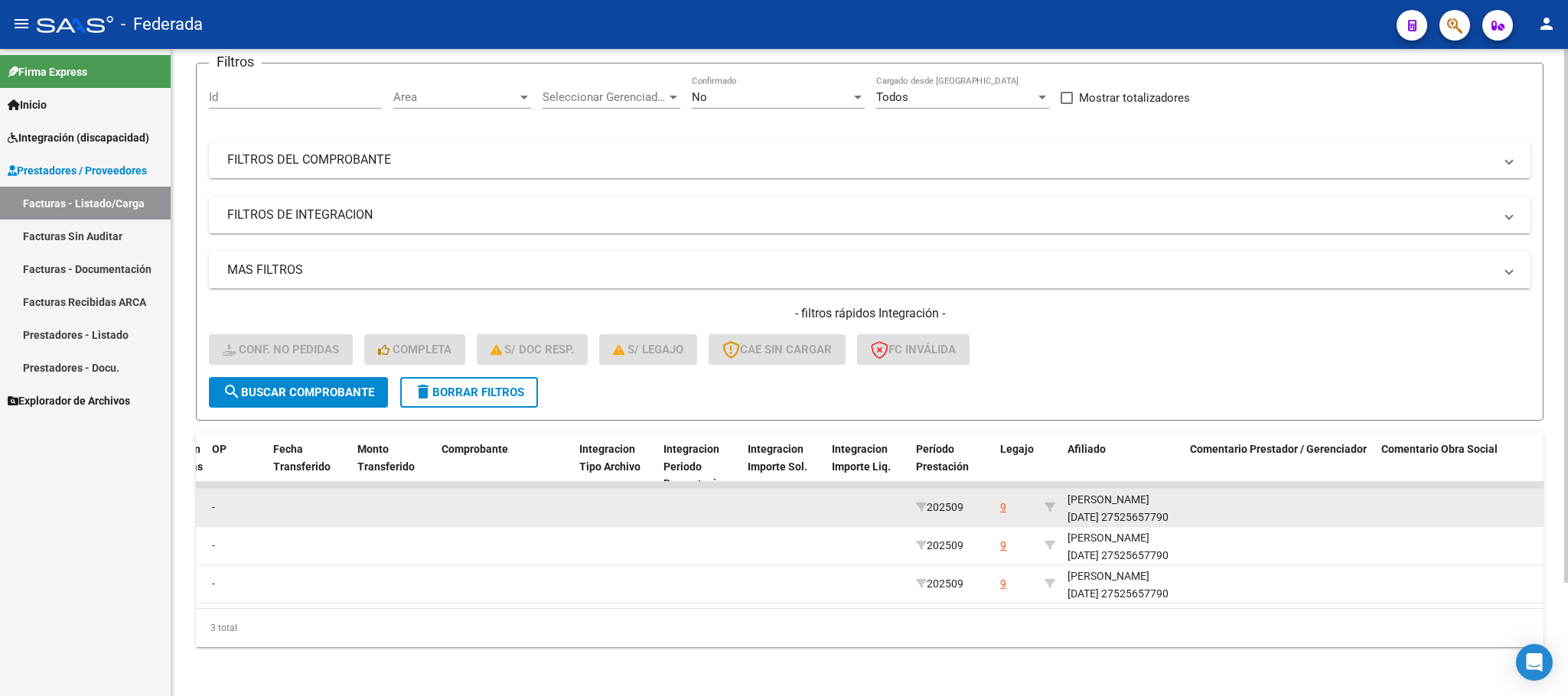
click at [1098, 501] on div "[PERSON_NAME][DATE] 27525657790" at bounding box center [1122, 508] width 110 height 35
copy div "27525657790"
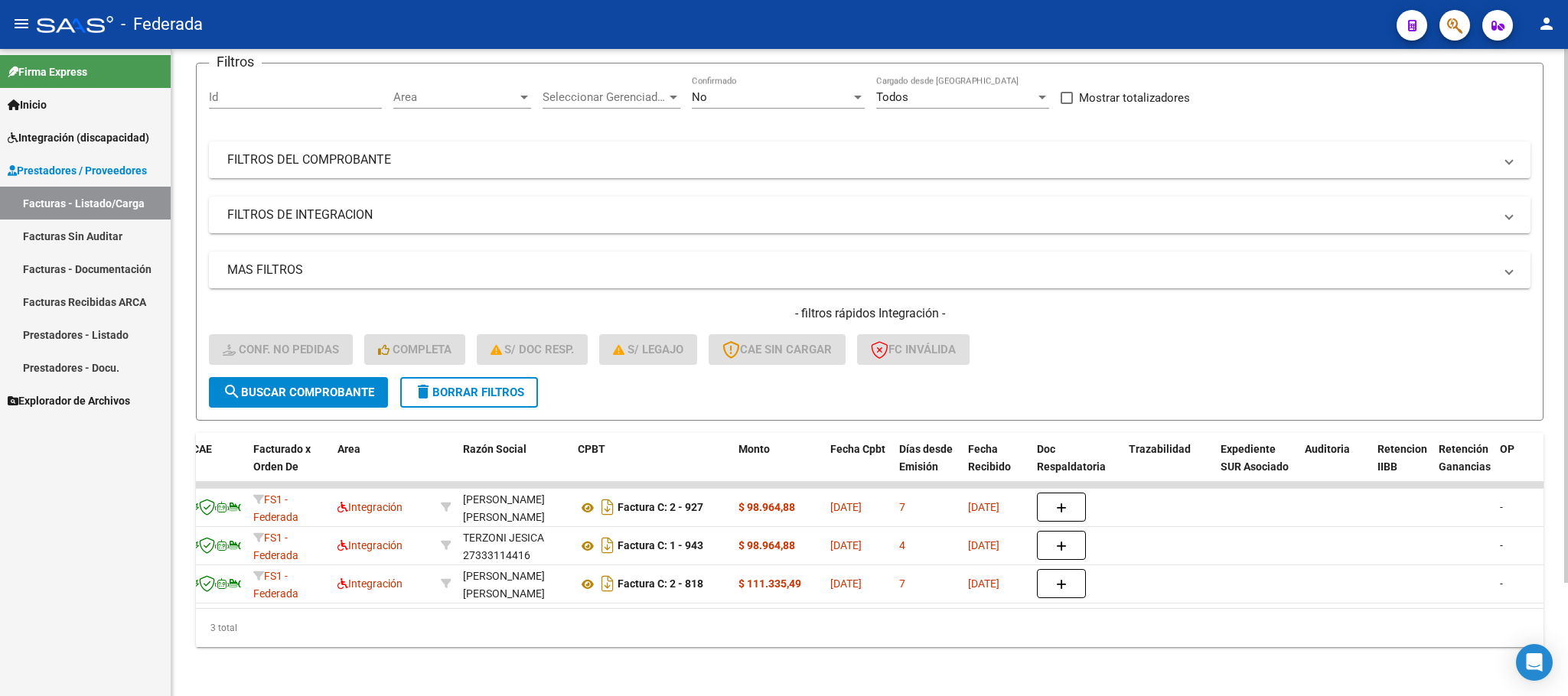
scroll to position [0, 0]
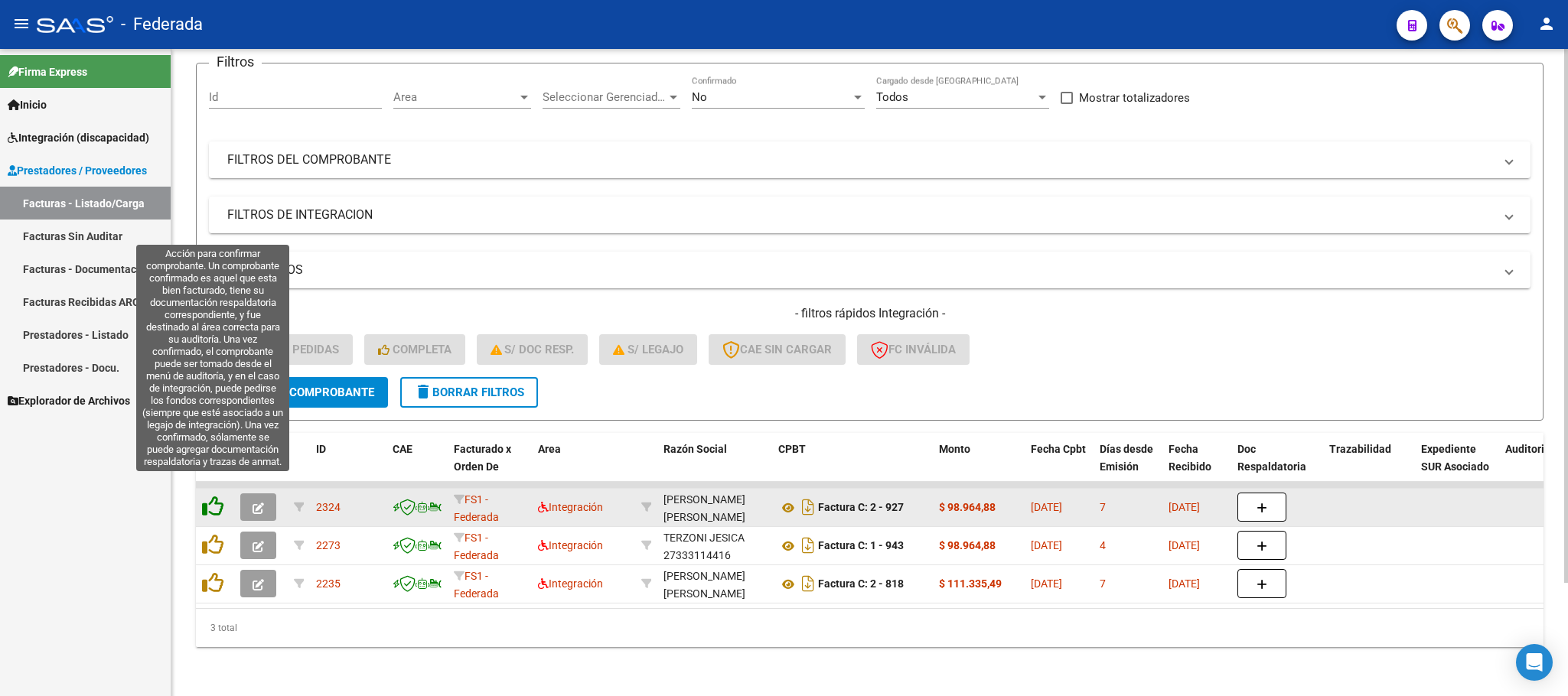
click at [218, 496] on icon at bounding box center [212, 506] width 21 height 21
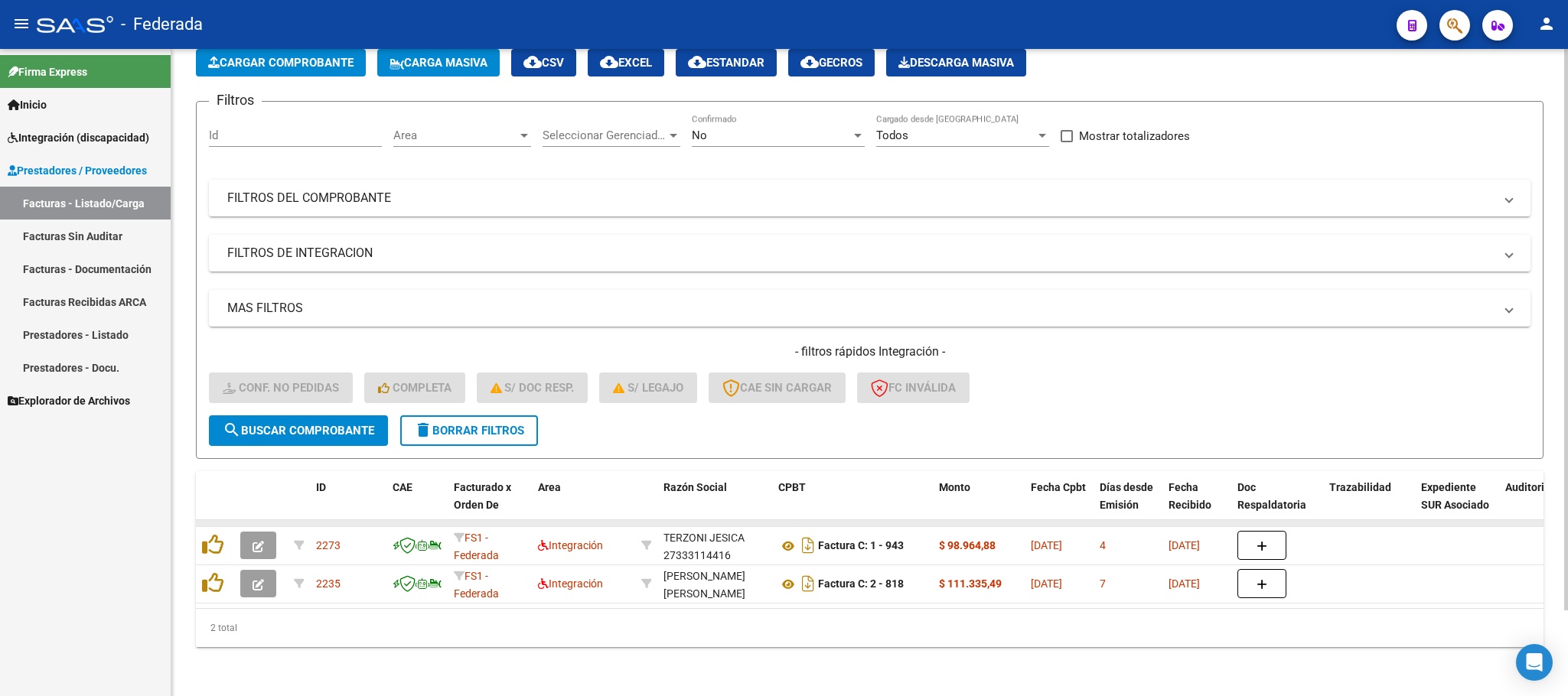
scroll to position [99, 0]
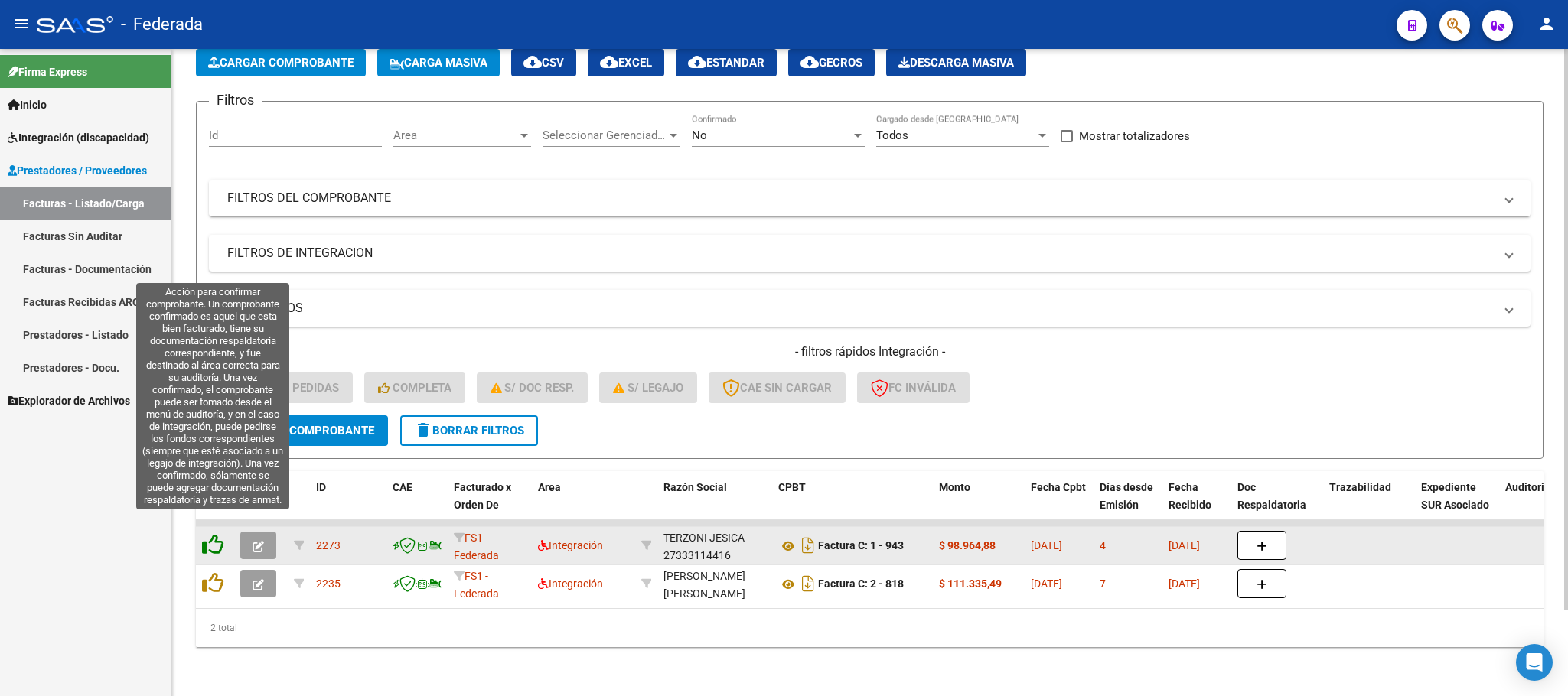
click at [221, 534] on icon at bounding box center [212, 544] width 21 height 21
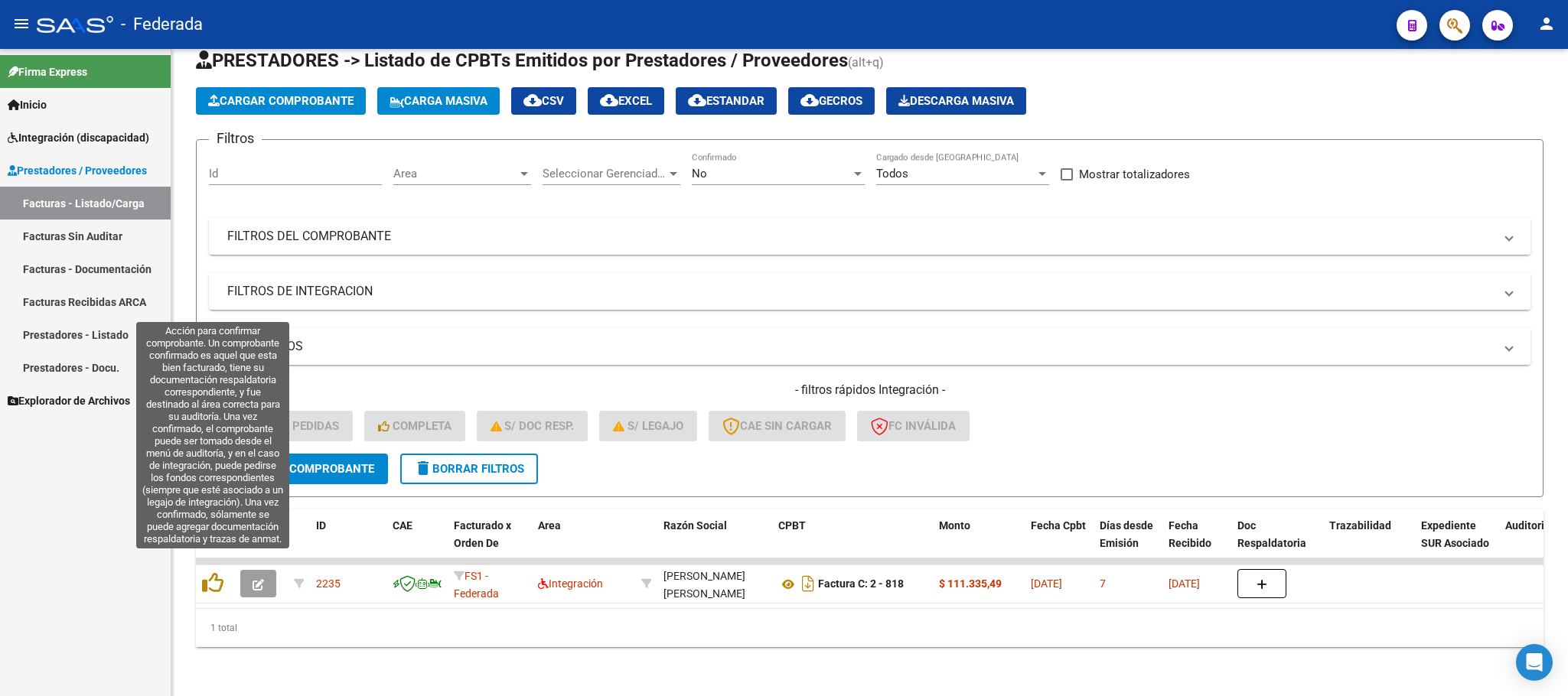
click at [218, 572] on icon at bounding box center [212, 582] width 21 height 21
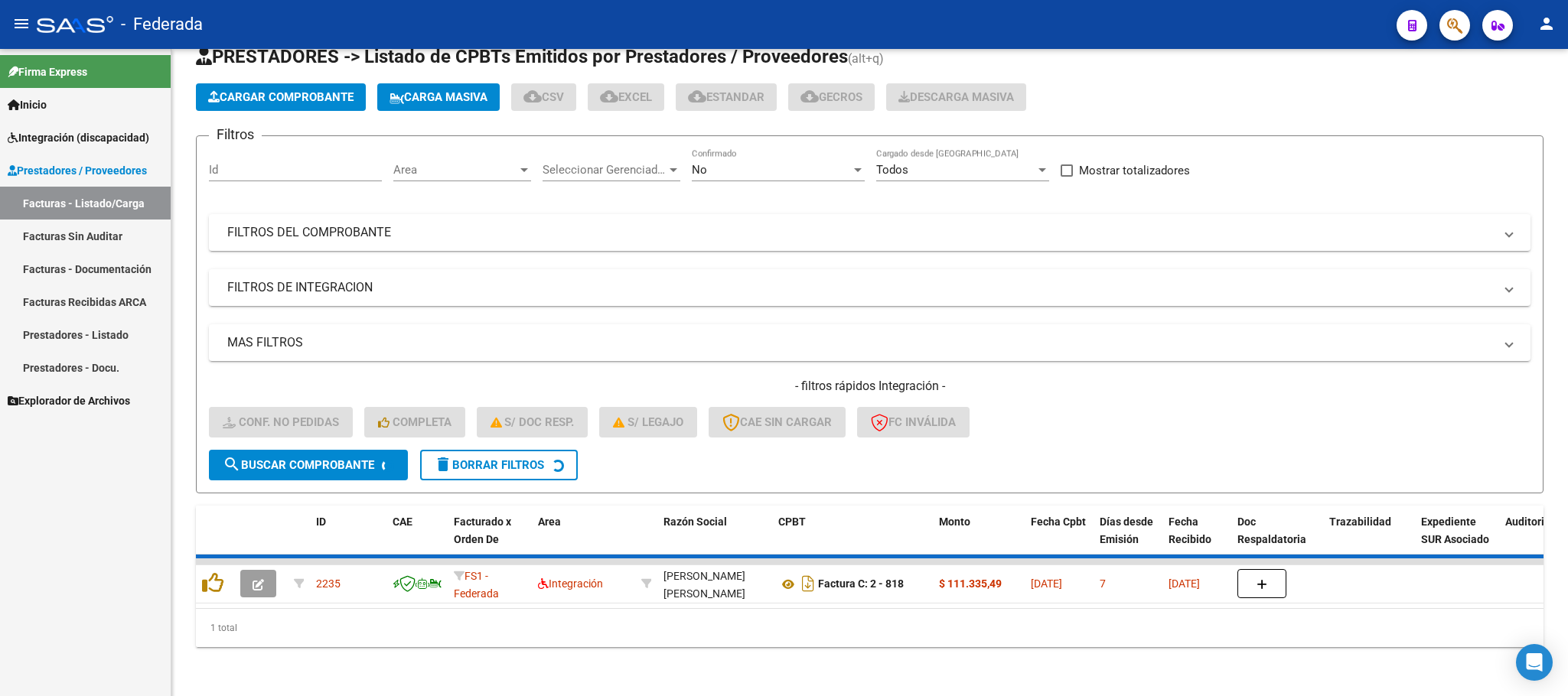
scroll to position [30, 0]
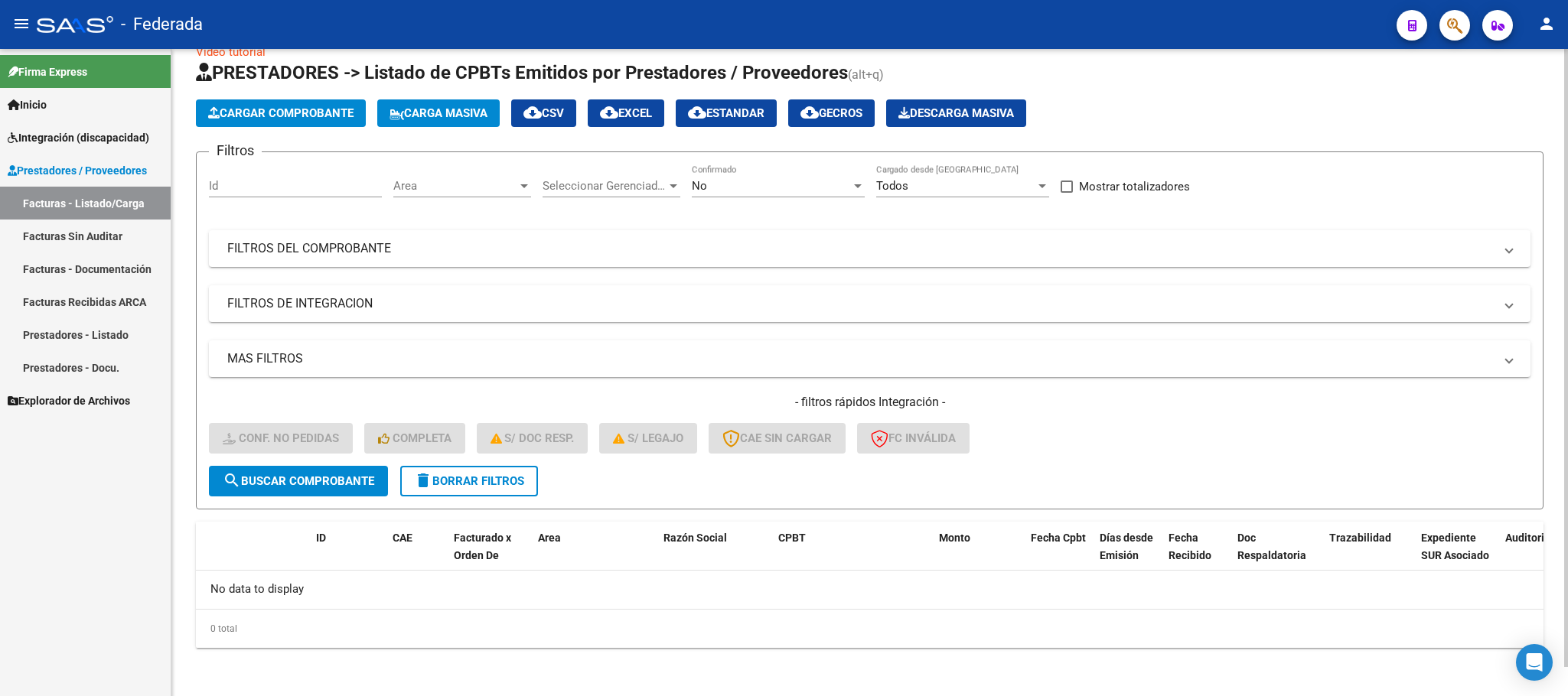
click at [441, 494] on button "delete Borrar Filtros" at bounding box center [469, 481] width 137 height 31
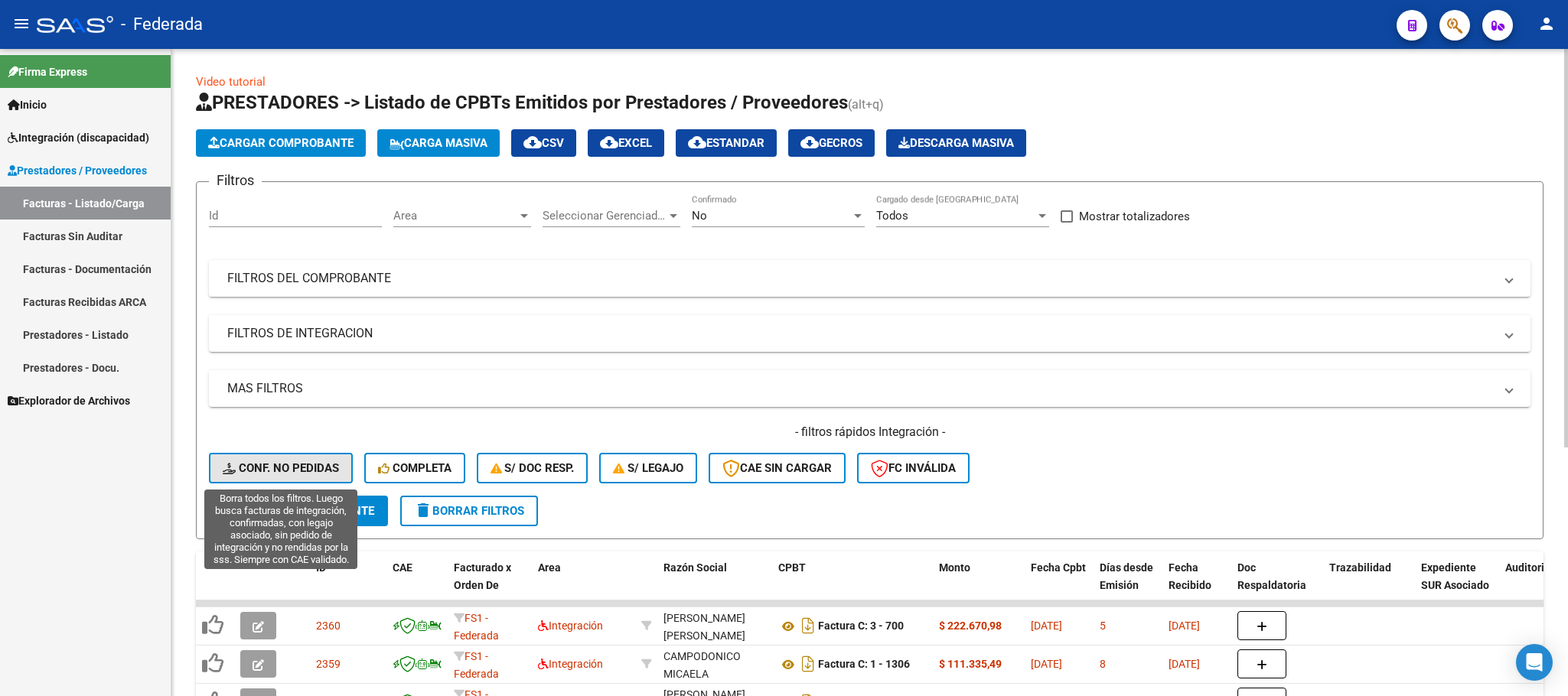
click at [310, 464] on span "Conf. no pedidas" at bounding box center [281, 468] width 116 height 14
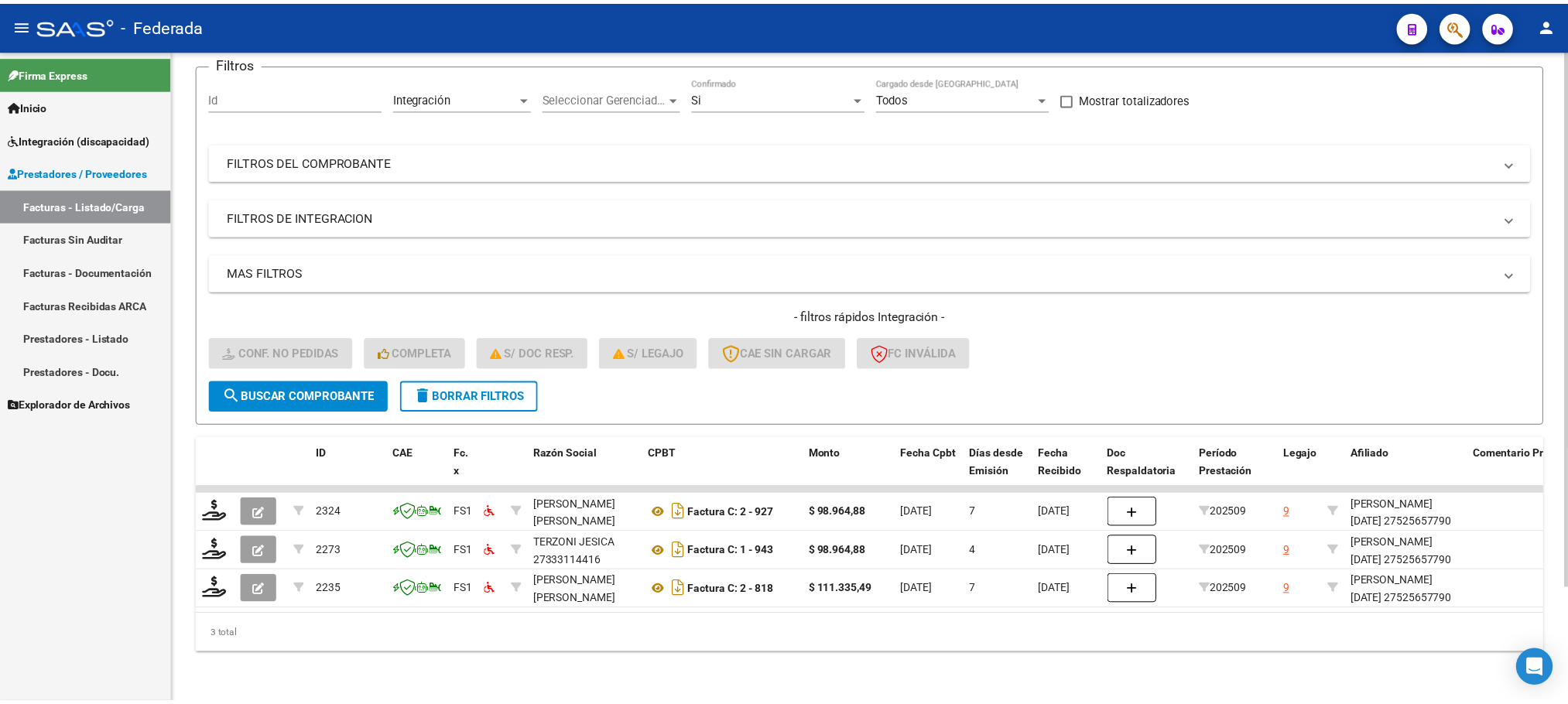
scroll to position [137, 0]
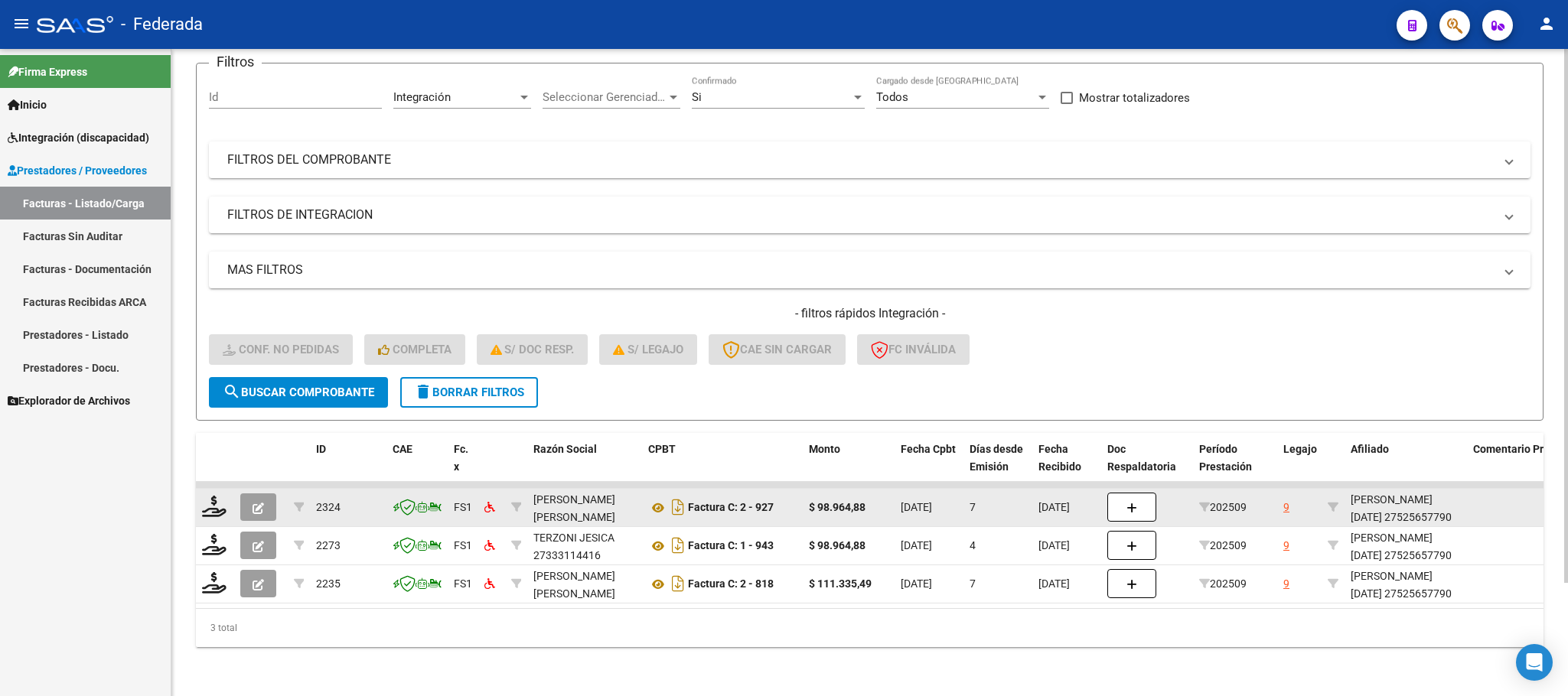
click at [212, 501] on div at bounding box center [215, 508] width 26 height 24
click at [212, 497] on icon at bounding box center [214, 506] width 25 height 21
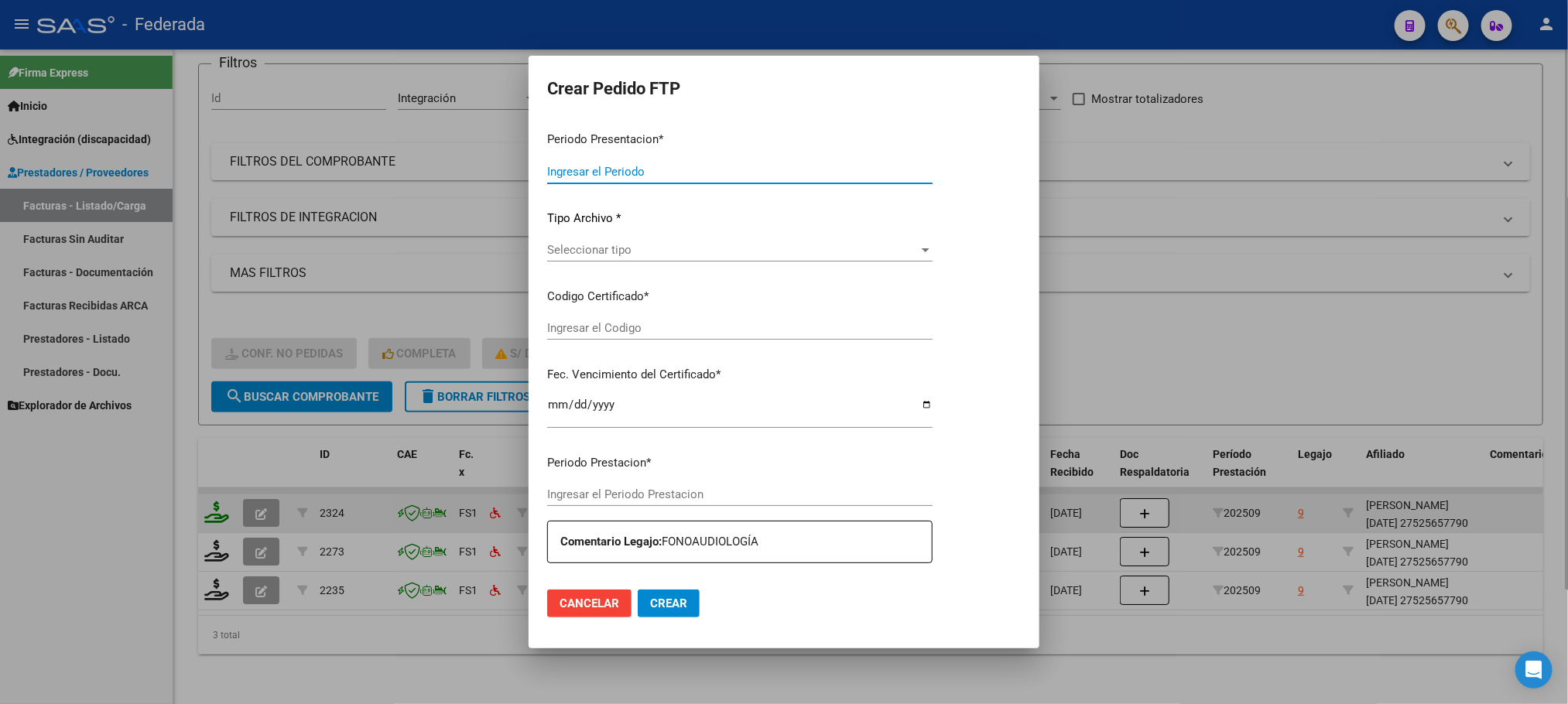
type input "202509"
type input "$ 98.964,88"
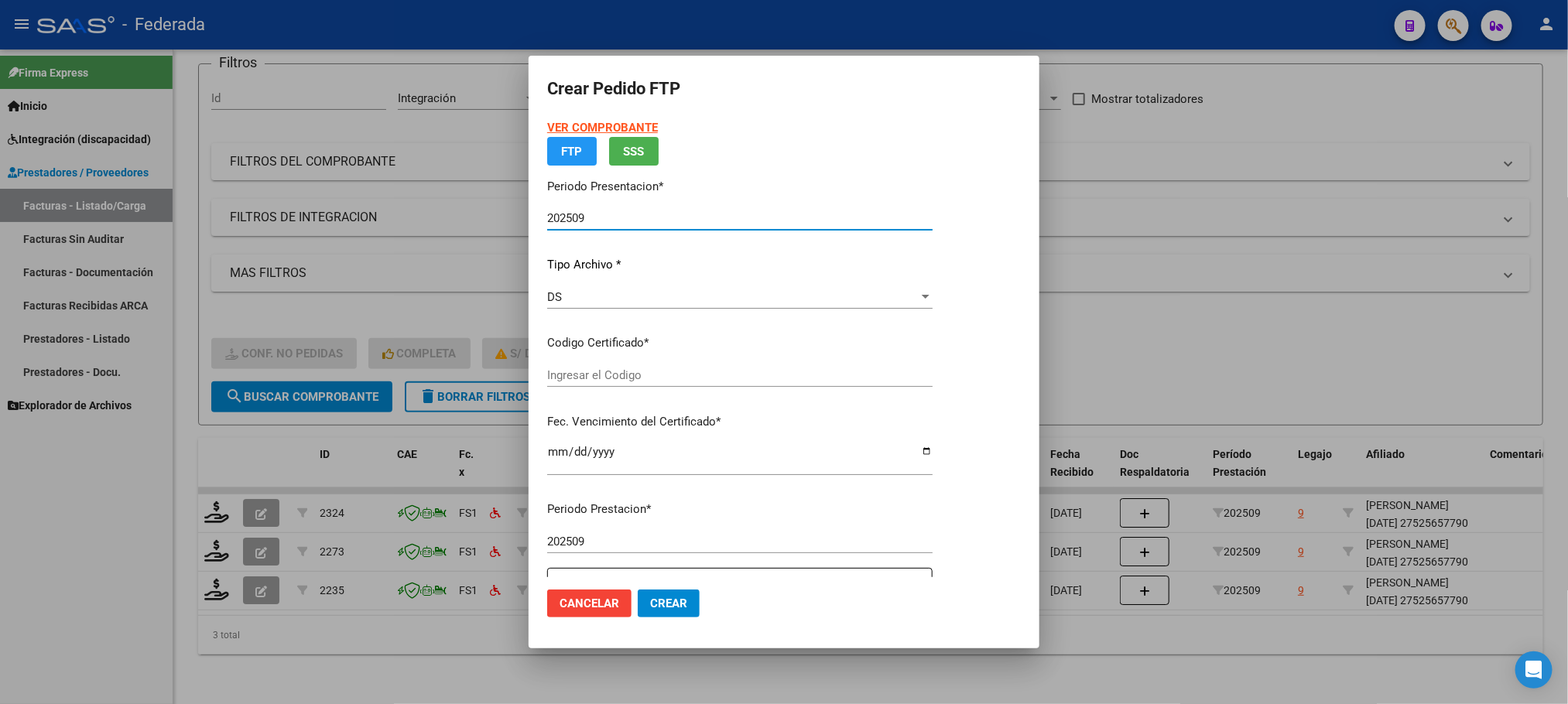
type input "ARG01000525657792023052420330524SAN214"
type input "[DATE]"
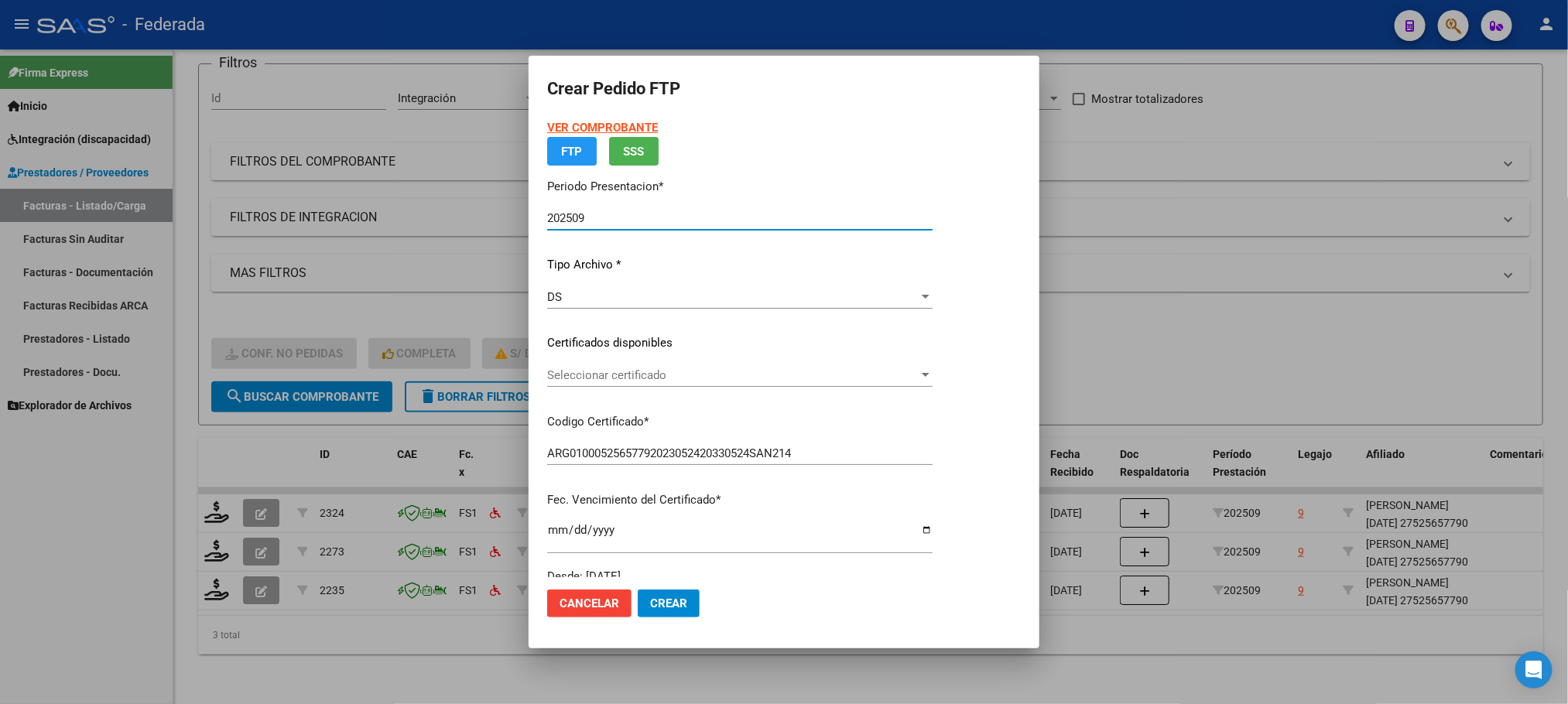
scroll to position [116, 0]
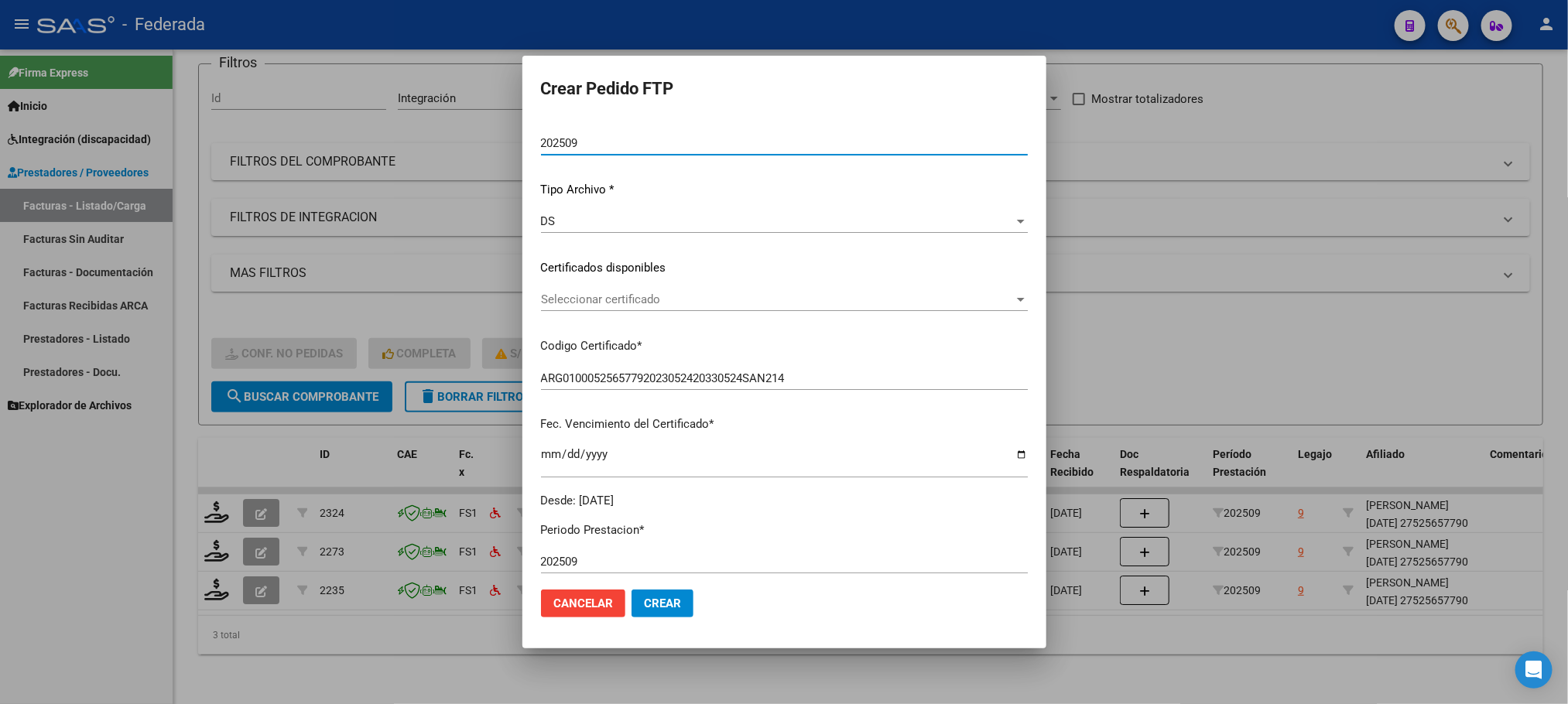
click at [620, 302] on span "Seleccionar certificado" at bounding box center [777, 299] width 473 height 14
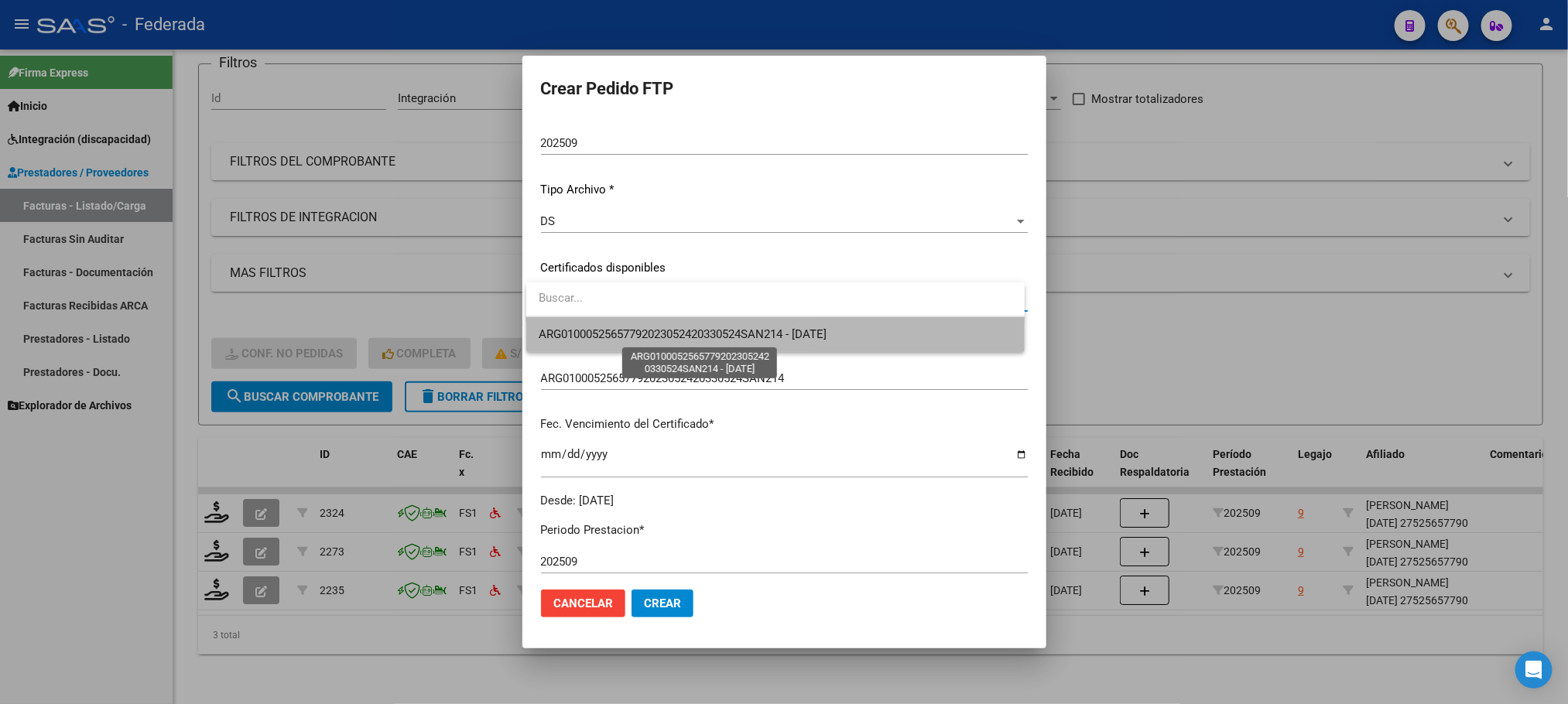
click at [623, 330] on span "ARG01000525657792023052420330524SAN214 - [DATE]" at bounding box center [682, 334] width 288 height 14
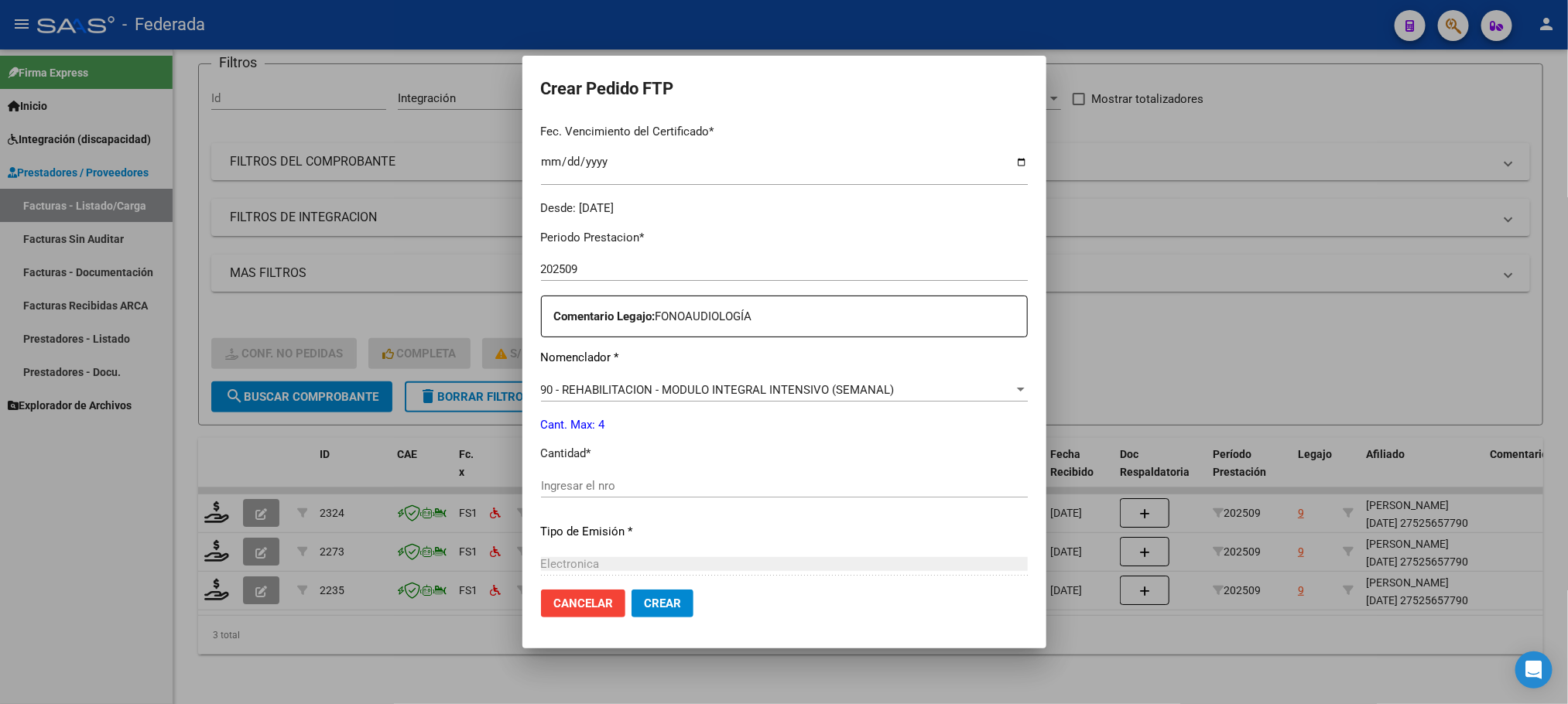
scroll to position [465, 0]
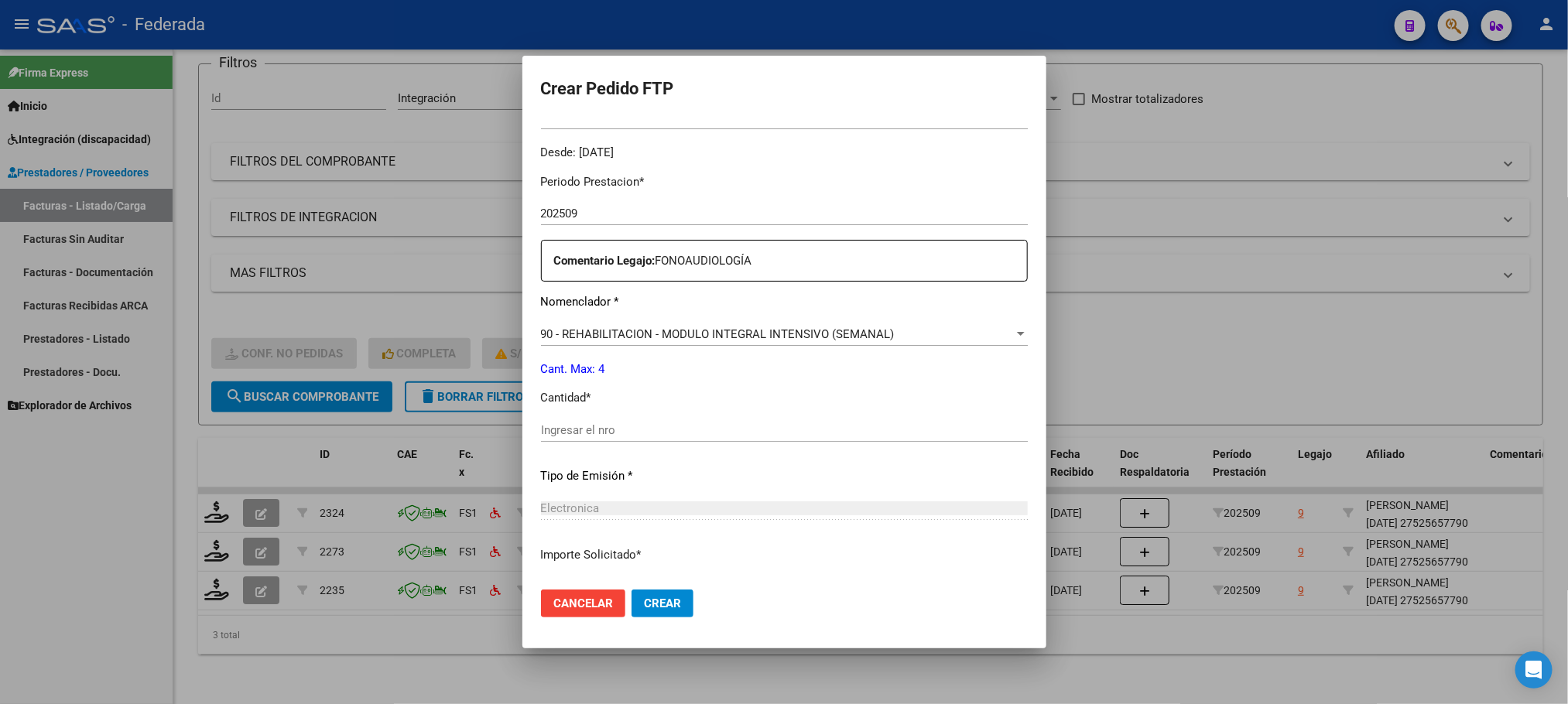
click at [623, 428] on input "Ingresar el nro" at bounding box center [784, 430] width 487 height 14
type input "4"
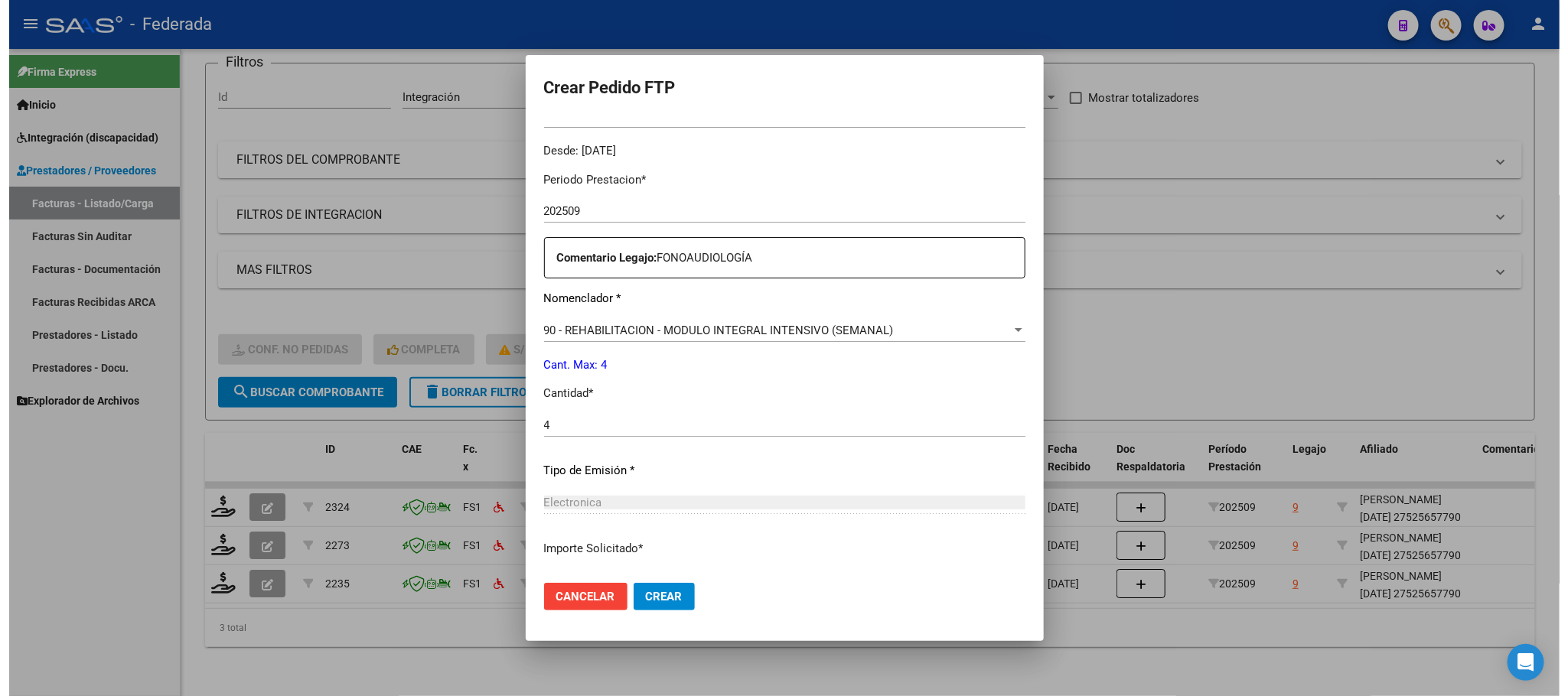
scroll to position [571, 0]
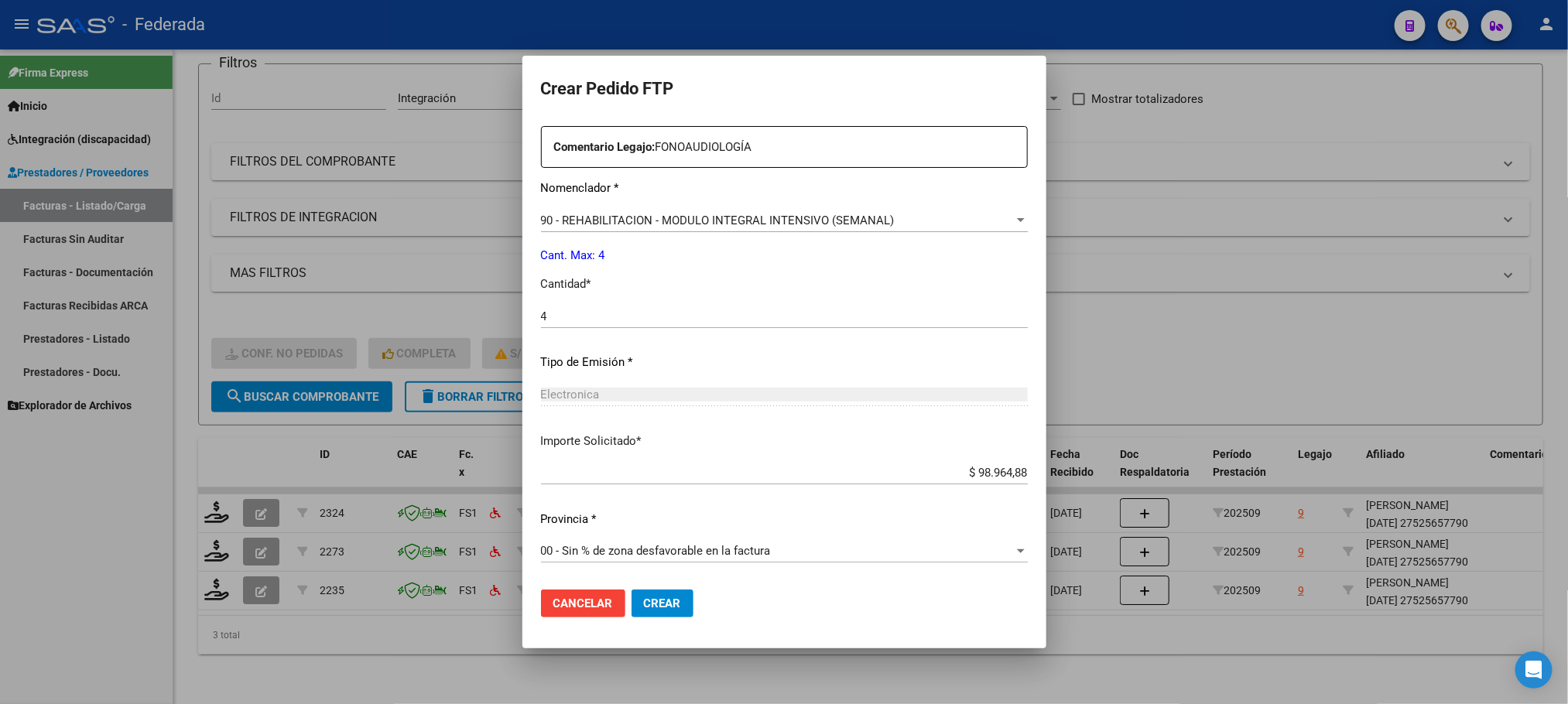
click at [656, 600] on span "Crear" at bounding box center [662, 603] width 37 height 14
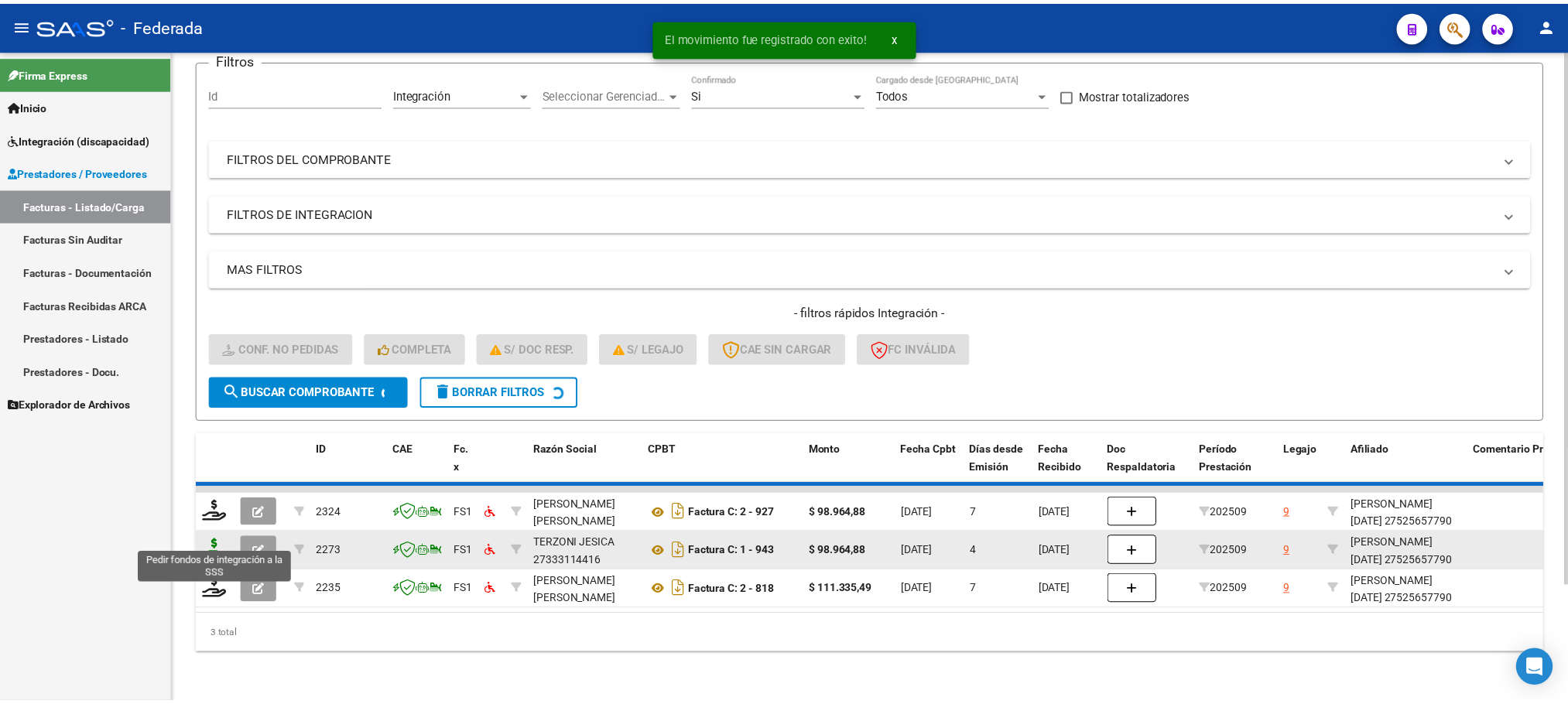
scroll to position [100, 0]
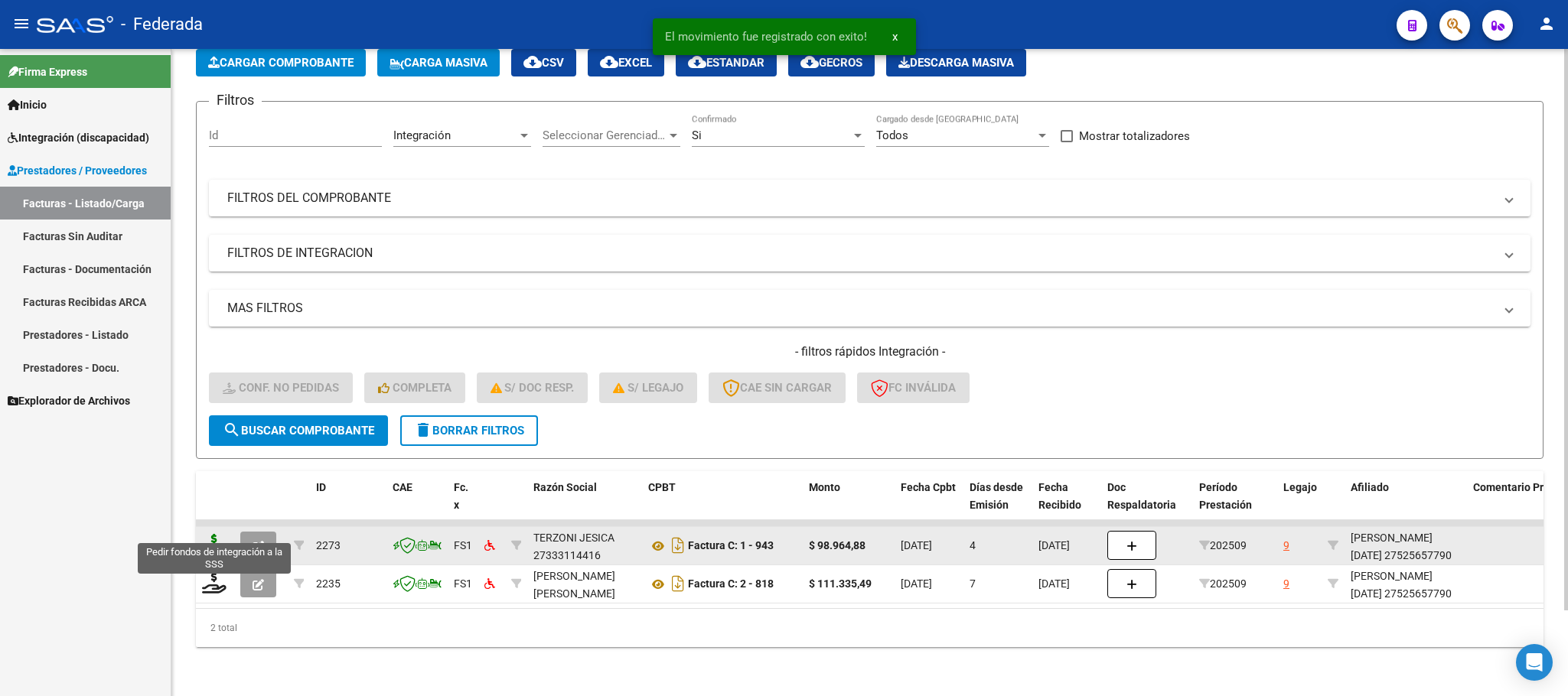
click at [211, 535] on icon at bounding box center [214, 544] width 25 height 21
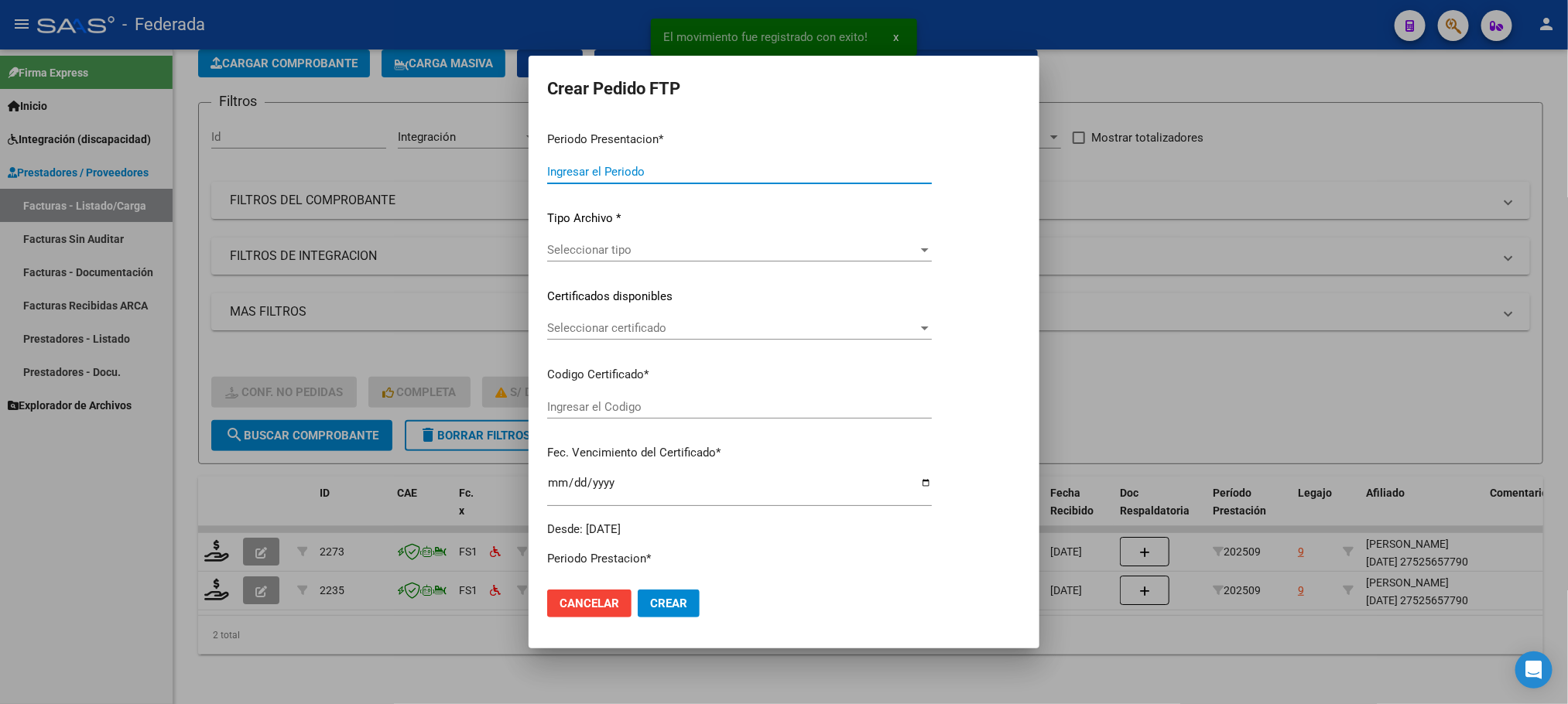
type input "202509"
type input "$ 98.964,88"
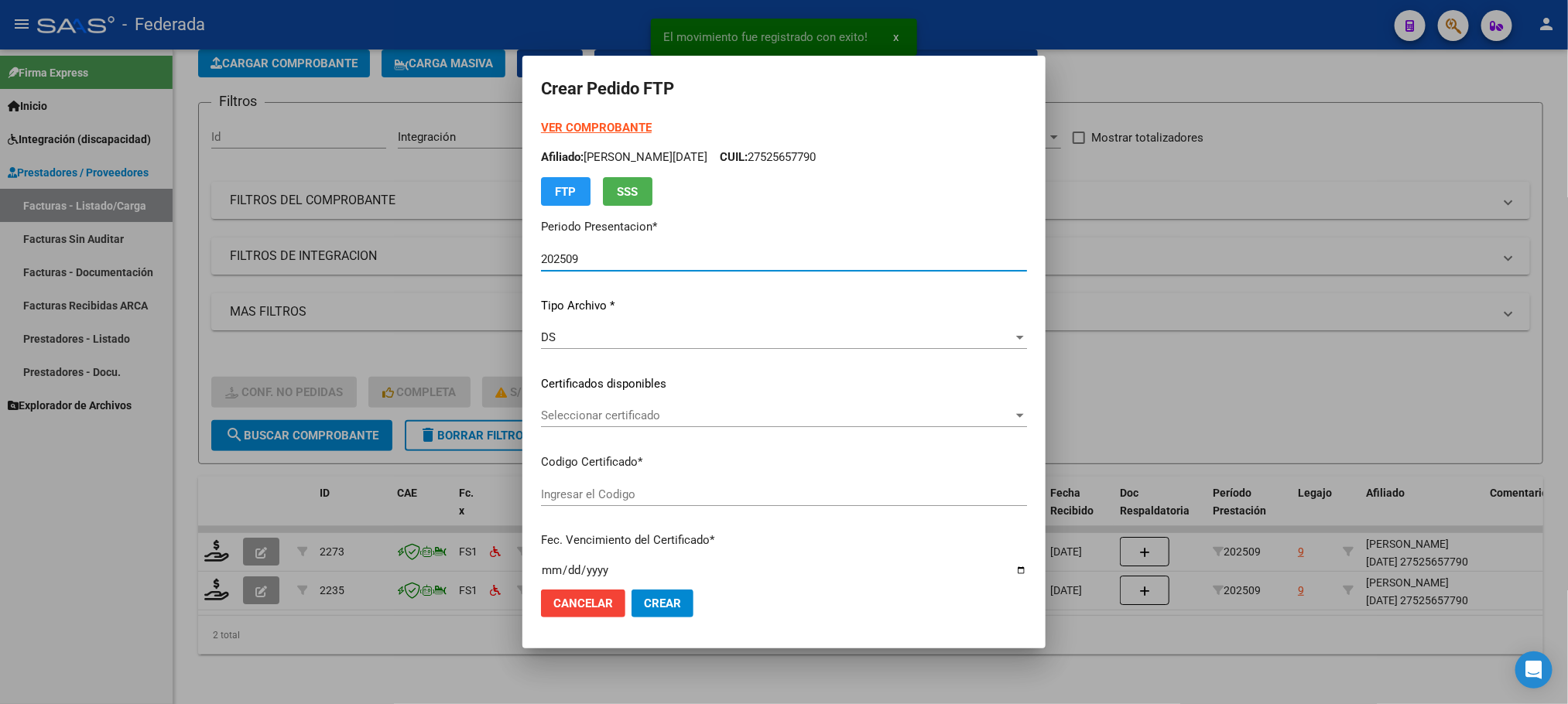
type input "ARG01000525657792023052420330524SAN214"
type input "[DATE]"
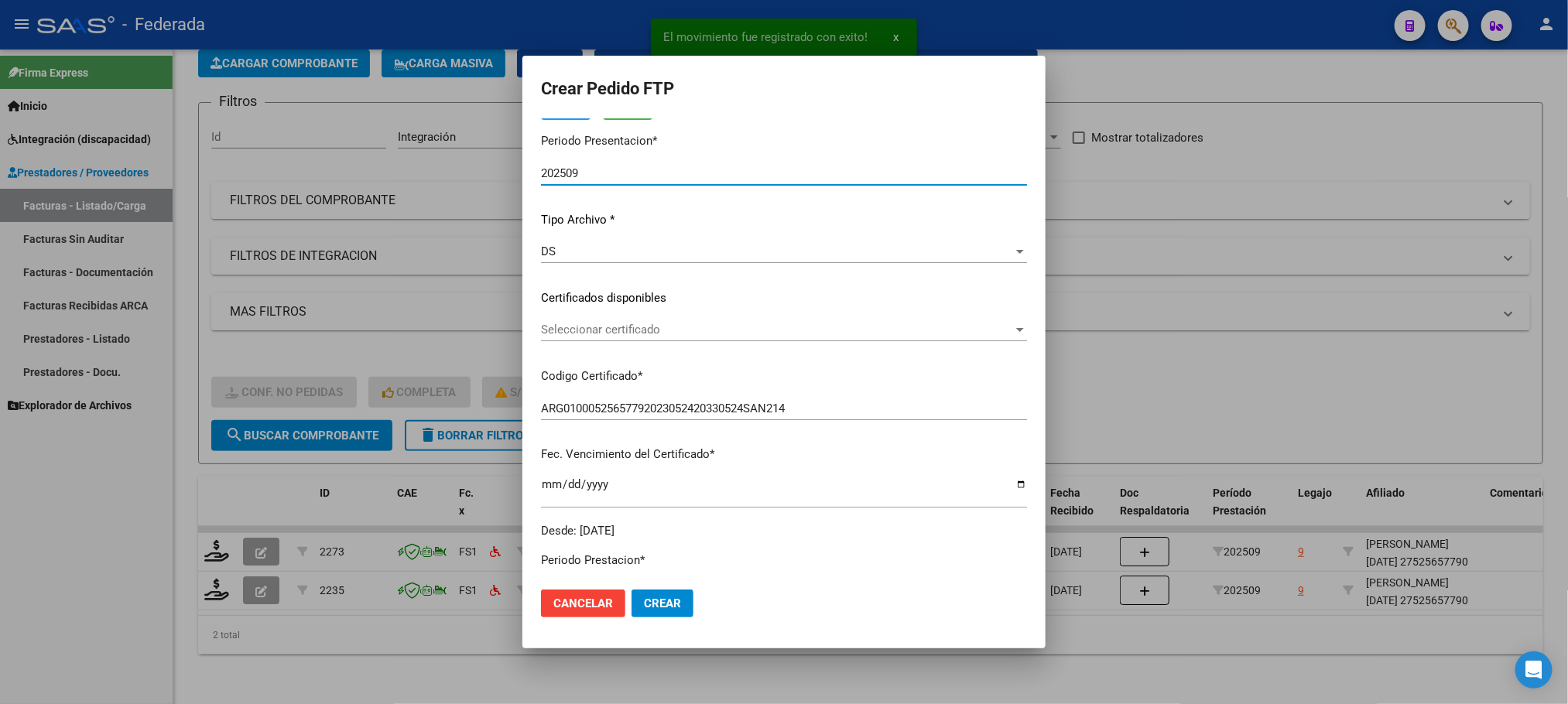
scroll to position [116, 0]
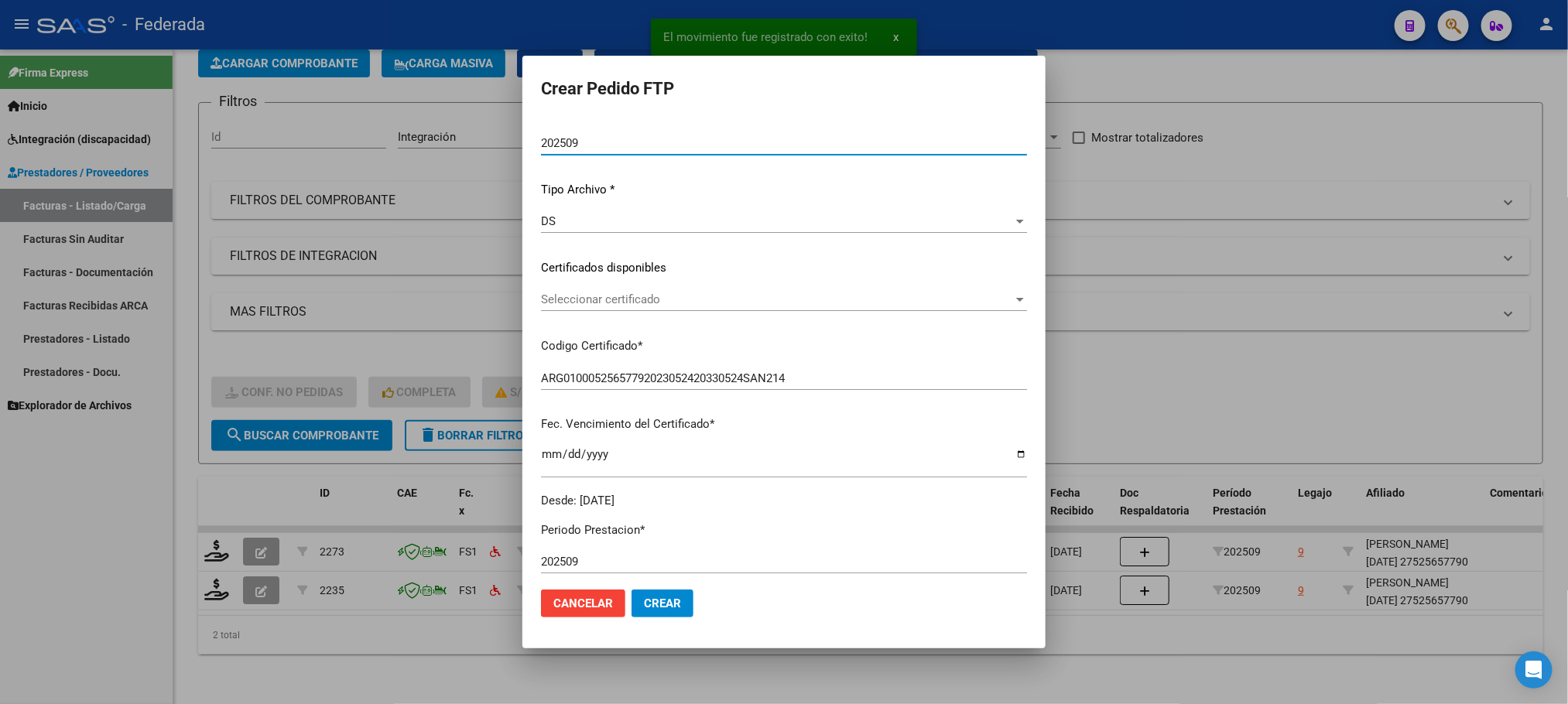
click at [607, 301] on span "Seleccionar certificado" at bounding box center [776, 299] width 472 height 14
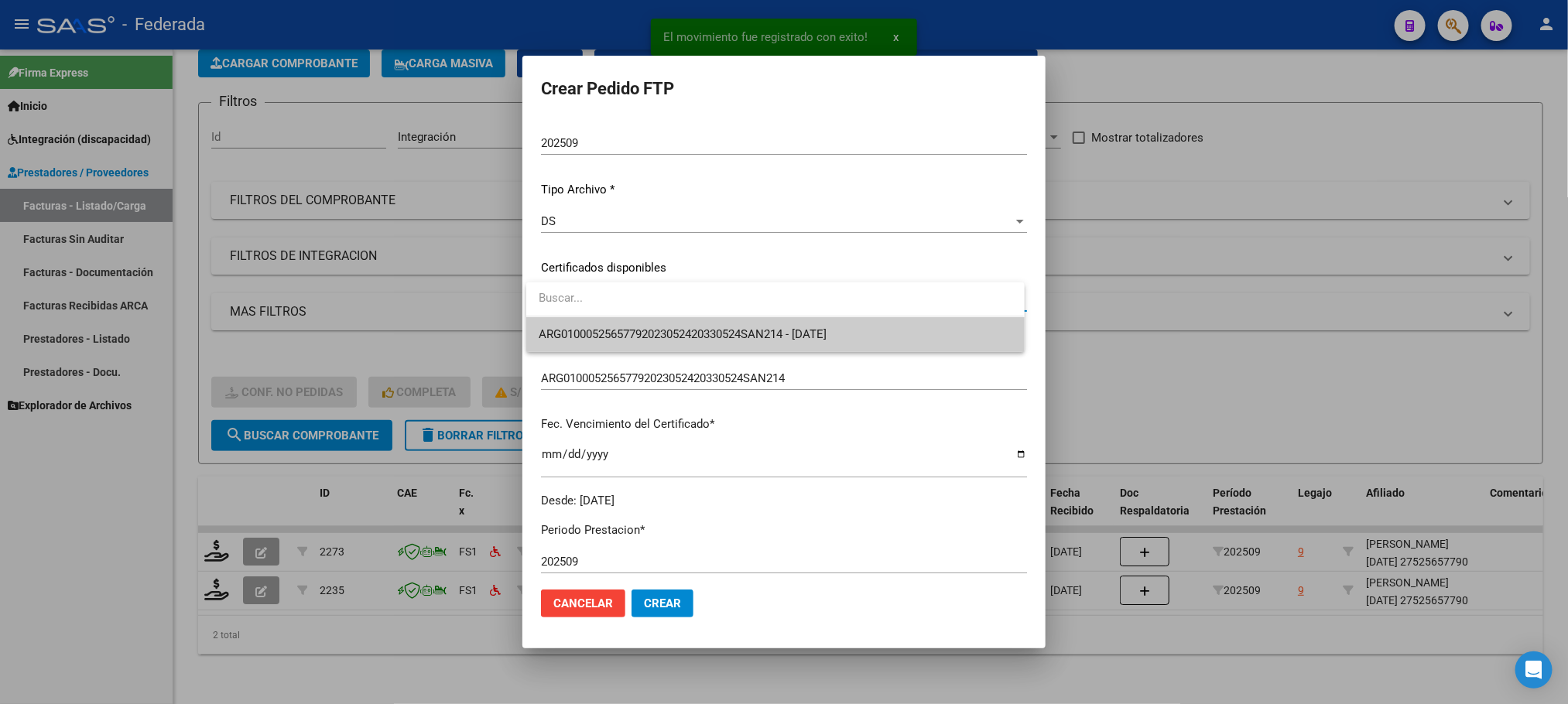
click at [602, 342] on span "ARG01000525657792023052420330524SAN214 - [DATE]" at bounding box center [775, 334] width 473 height 35
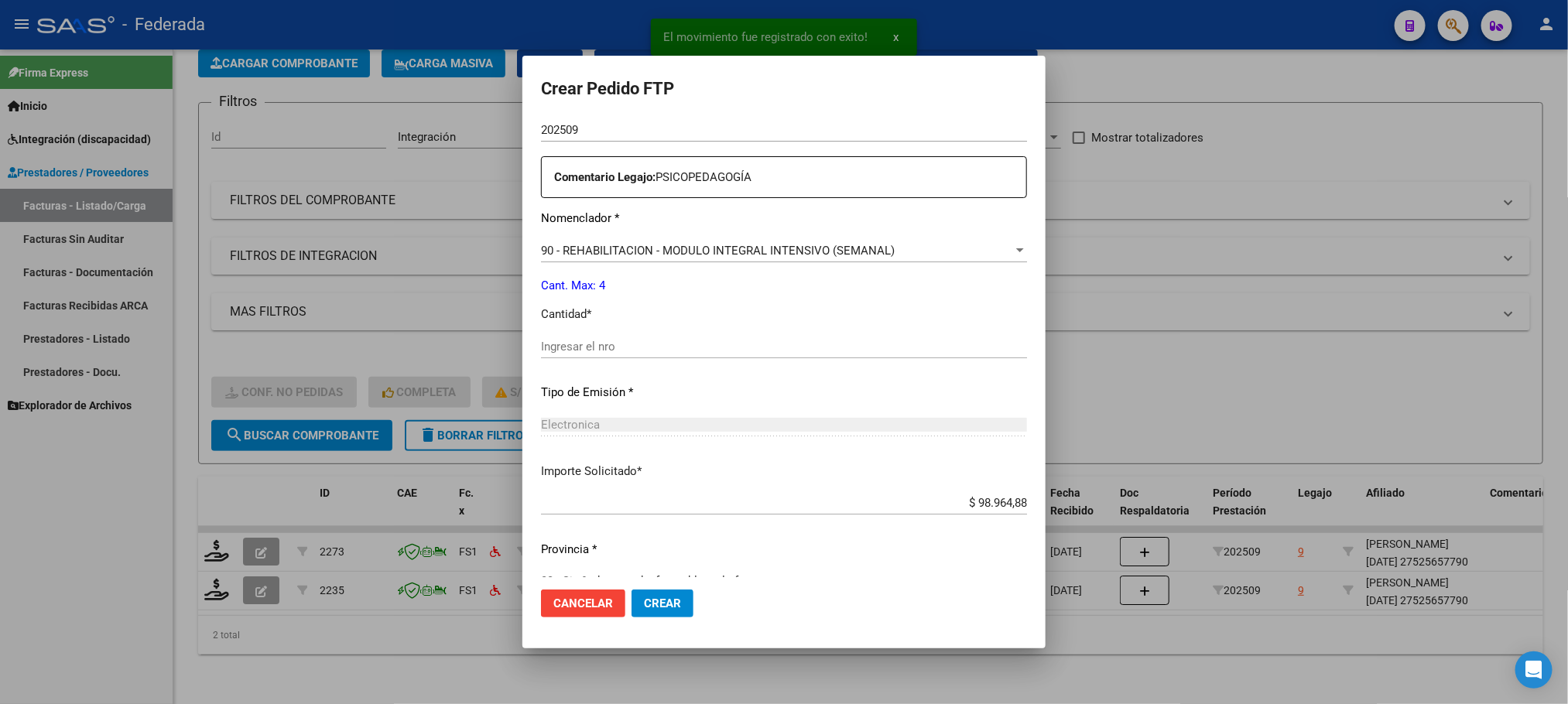
scroll to position [578, 0]
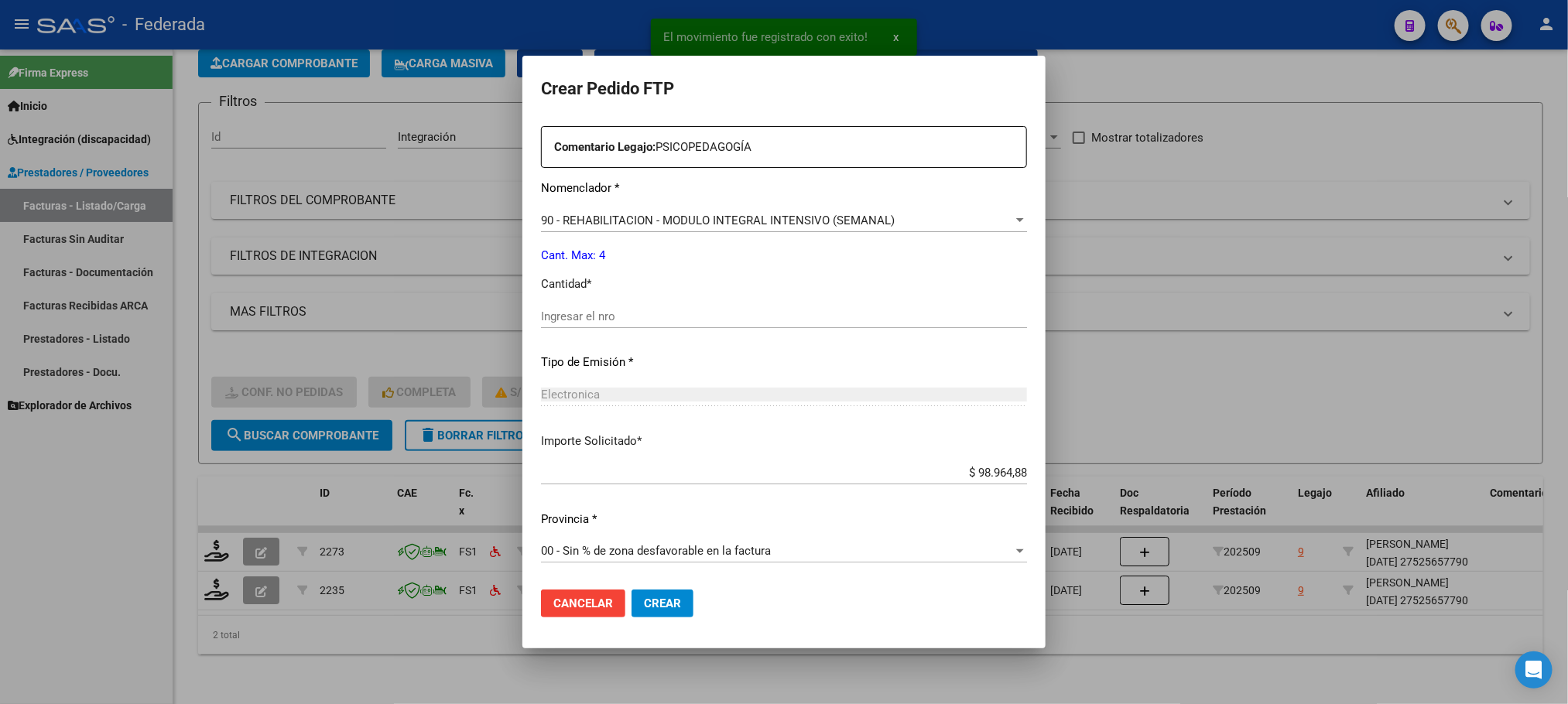
click at [604, 325] on div "Ingresar el nro" at bounding box center [784, 316] width 486 height 23
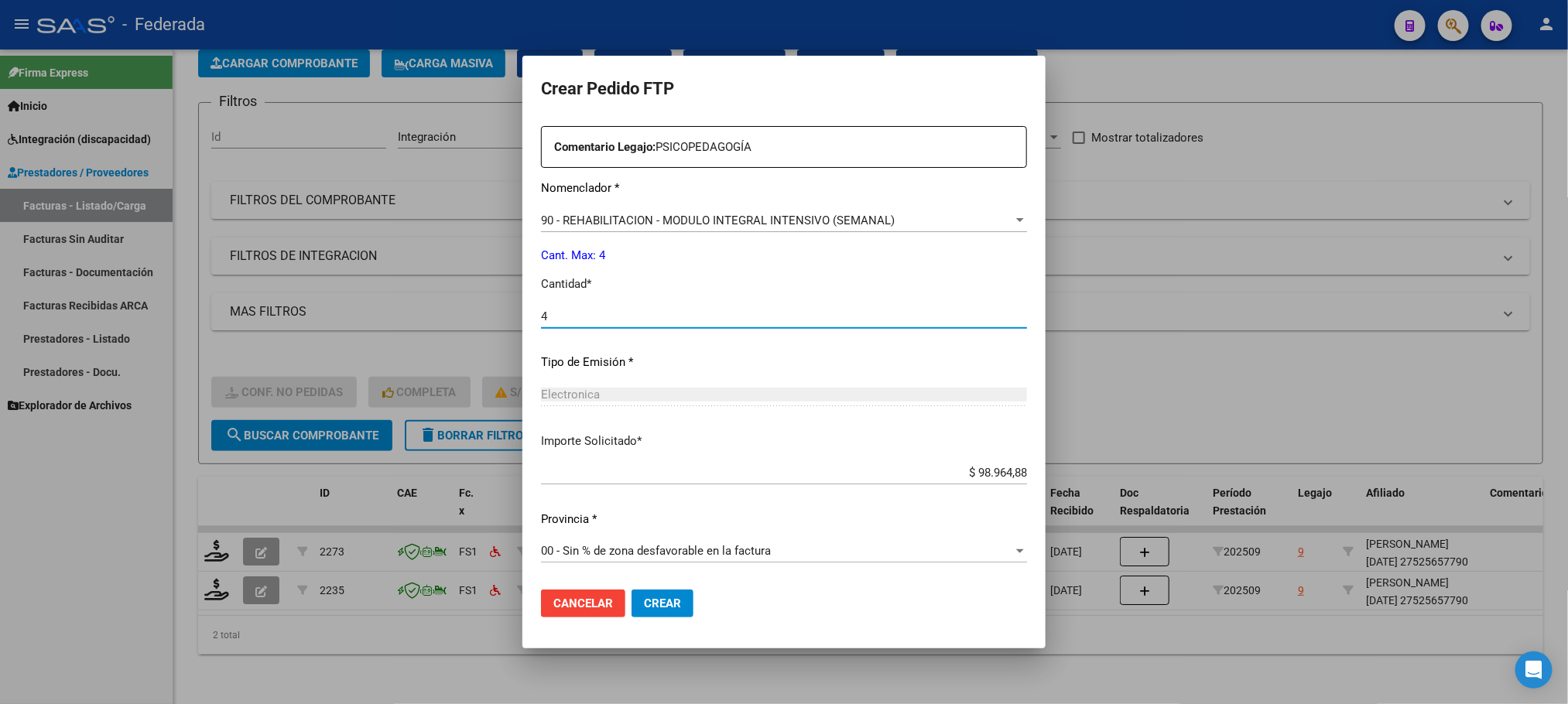
type input "4"
click at [656, 606] on span "Crear" at bounding box center [662, 603] width 37 height 14
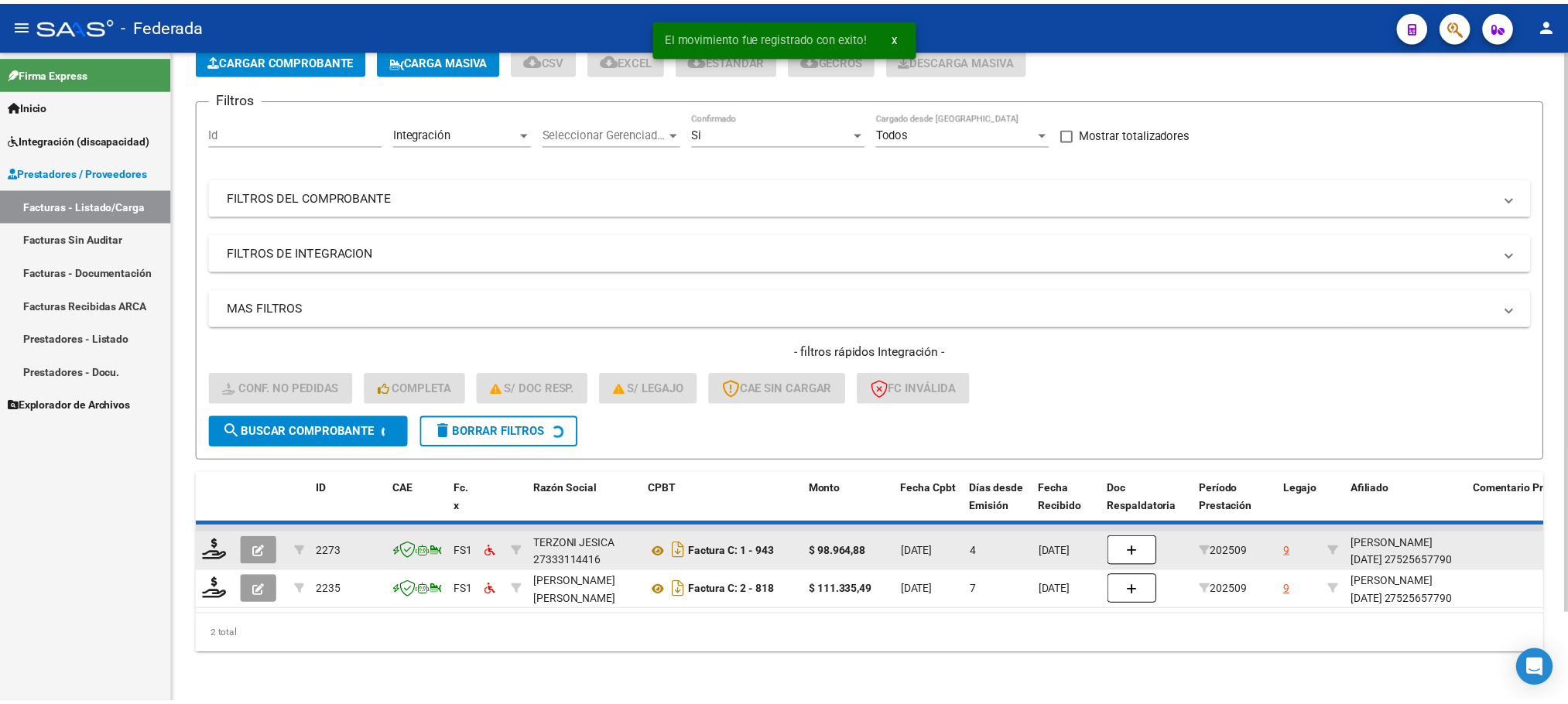
scroll to position [60, 0]
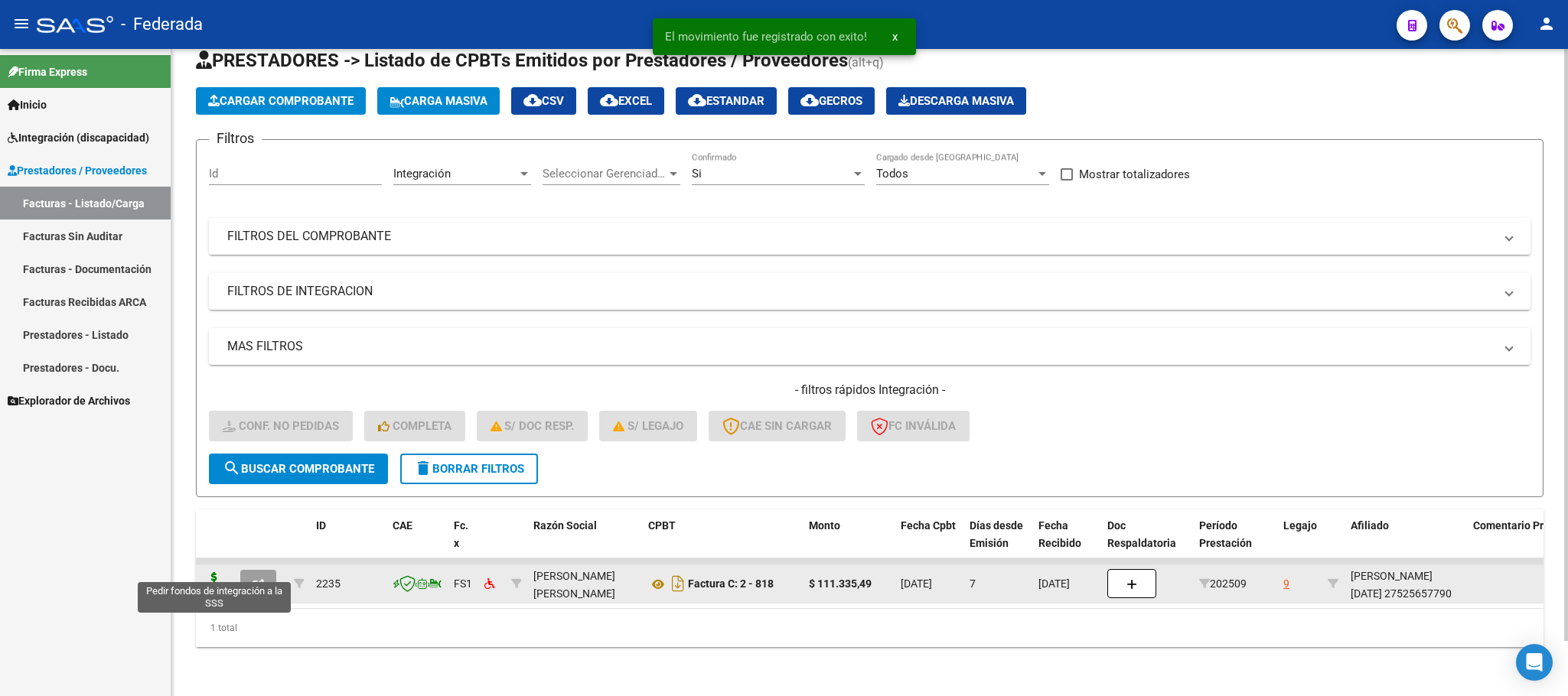
click at [207, 572] on icon at bounding box center [214, 582] width 25 height 21
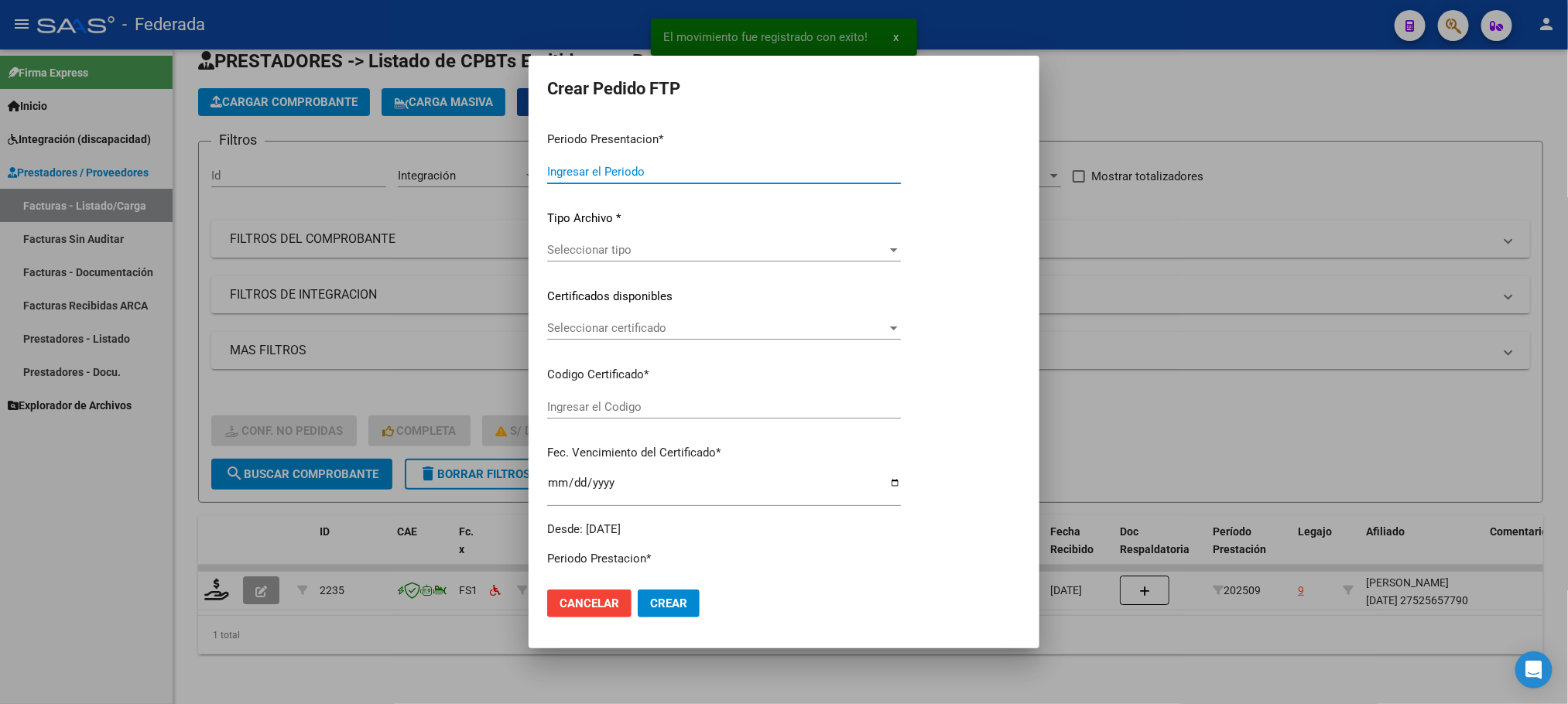
type input "202509"
type input "$ 111.335,49"
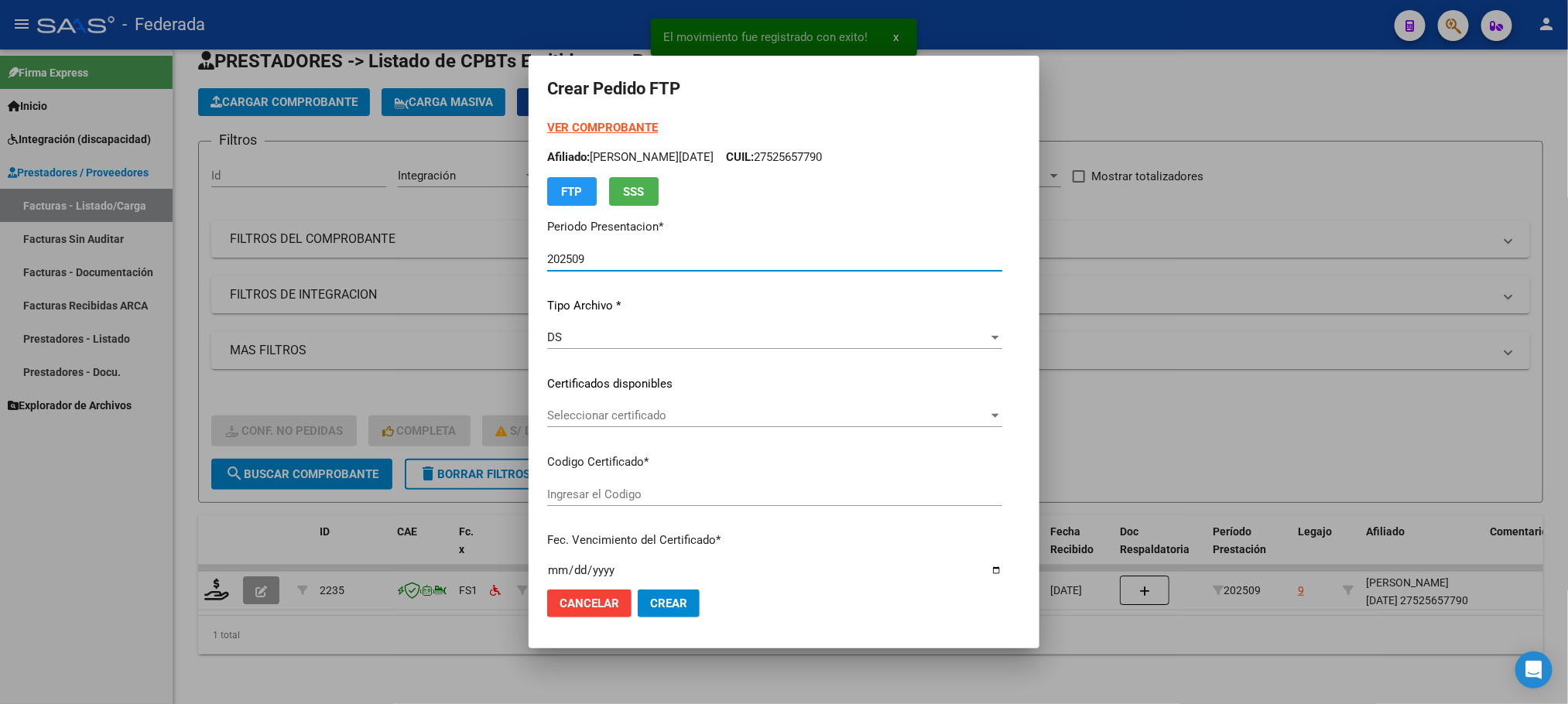
type input "ARG01000525657792023052420330524SAN214"
type input "[DATE]"
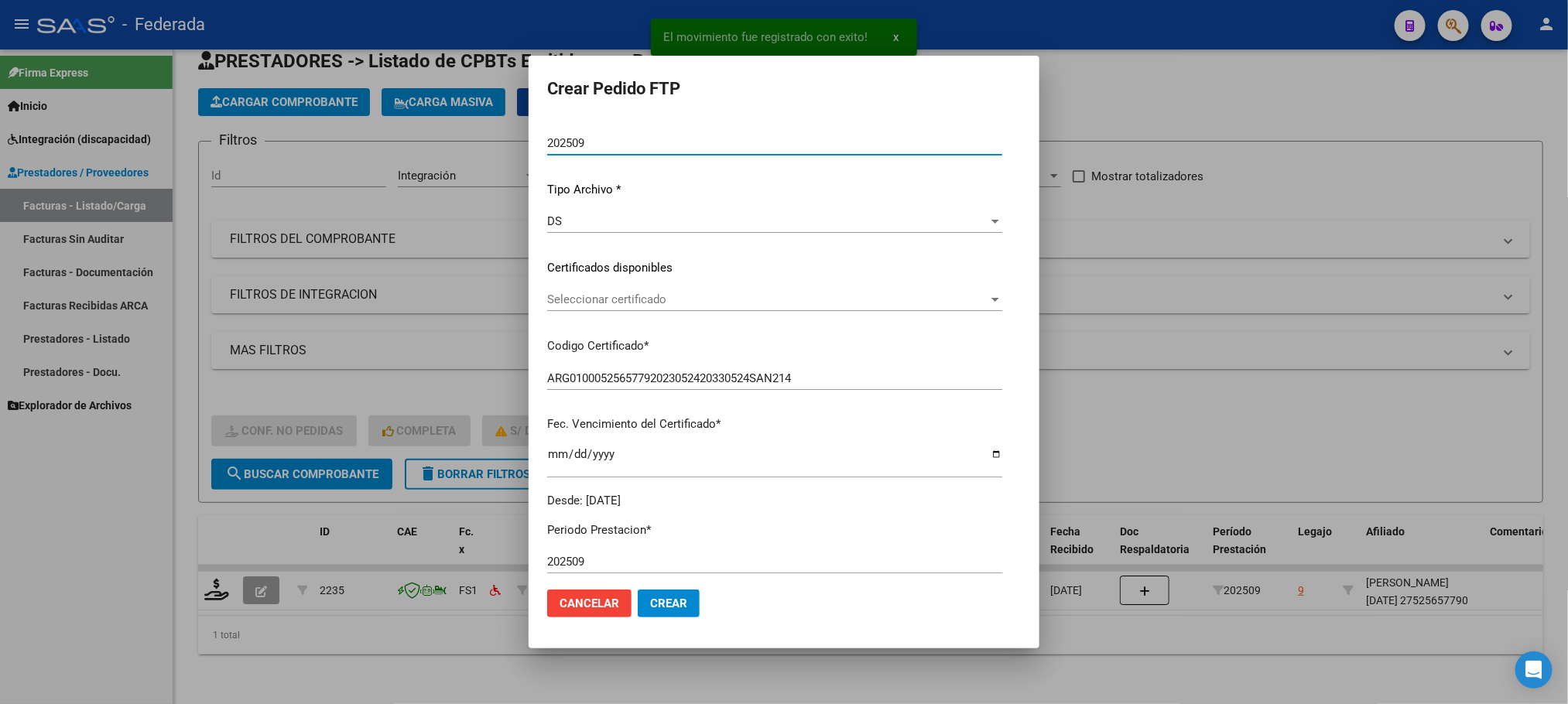
click at [583, 283] on div "VER COMPROBANTE ARCA Padrón Afiliado: [PERSON_NAME][DATE]: 27525657790 FTP SSS …" at bounding box center [775, 256] width 455 height 506
click at [585, 302] on span "Seleccionar certificado" at bounding box center [768, 299] width 441 height 14
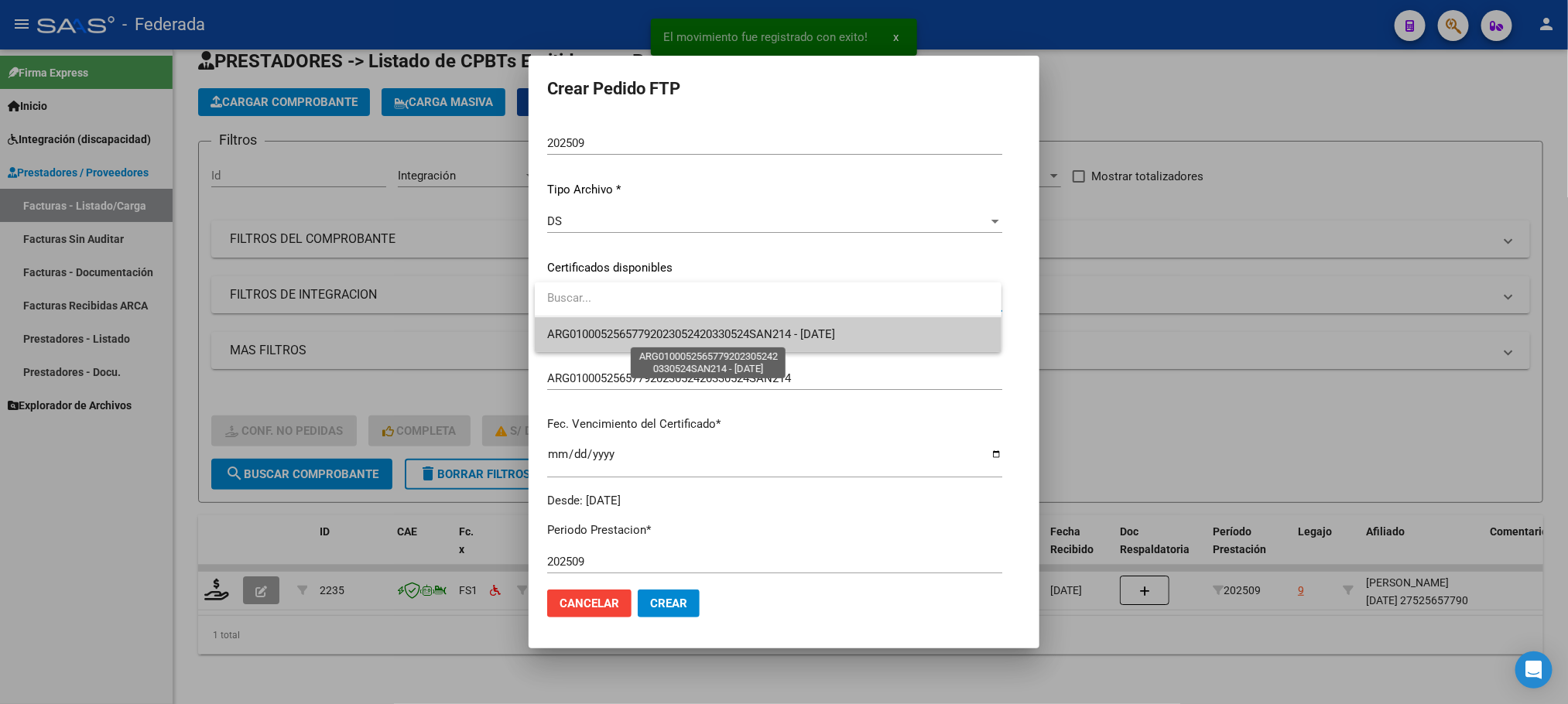
click at [588, 342] on span "ARG01000525657792023052420330524SAN214 - [DATE]" at bounding box center [691, 334] width 288 height 14
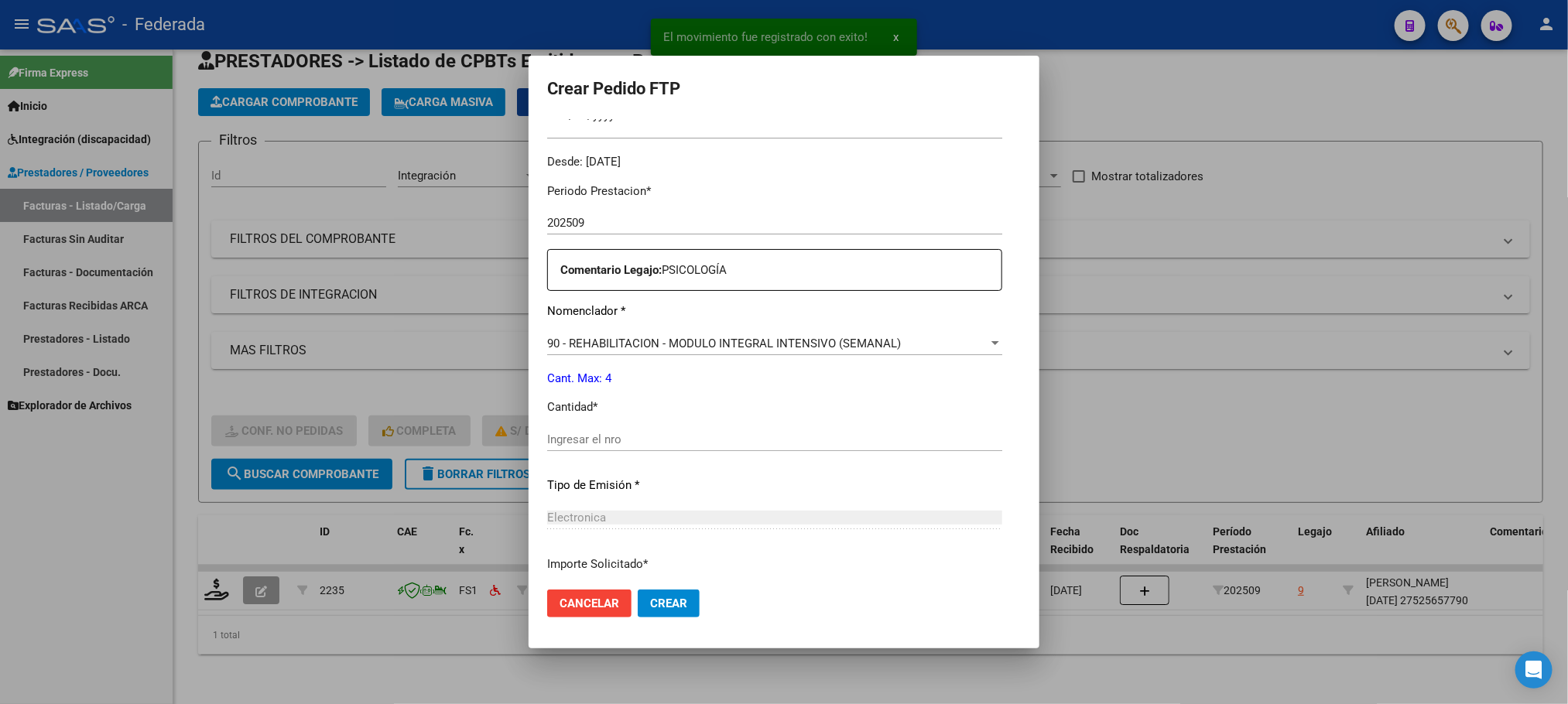
scroll to position [465, 0]
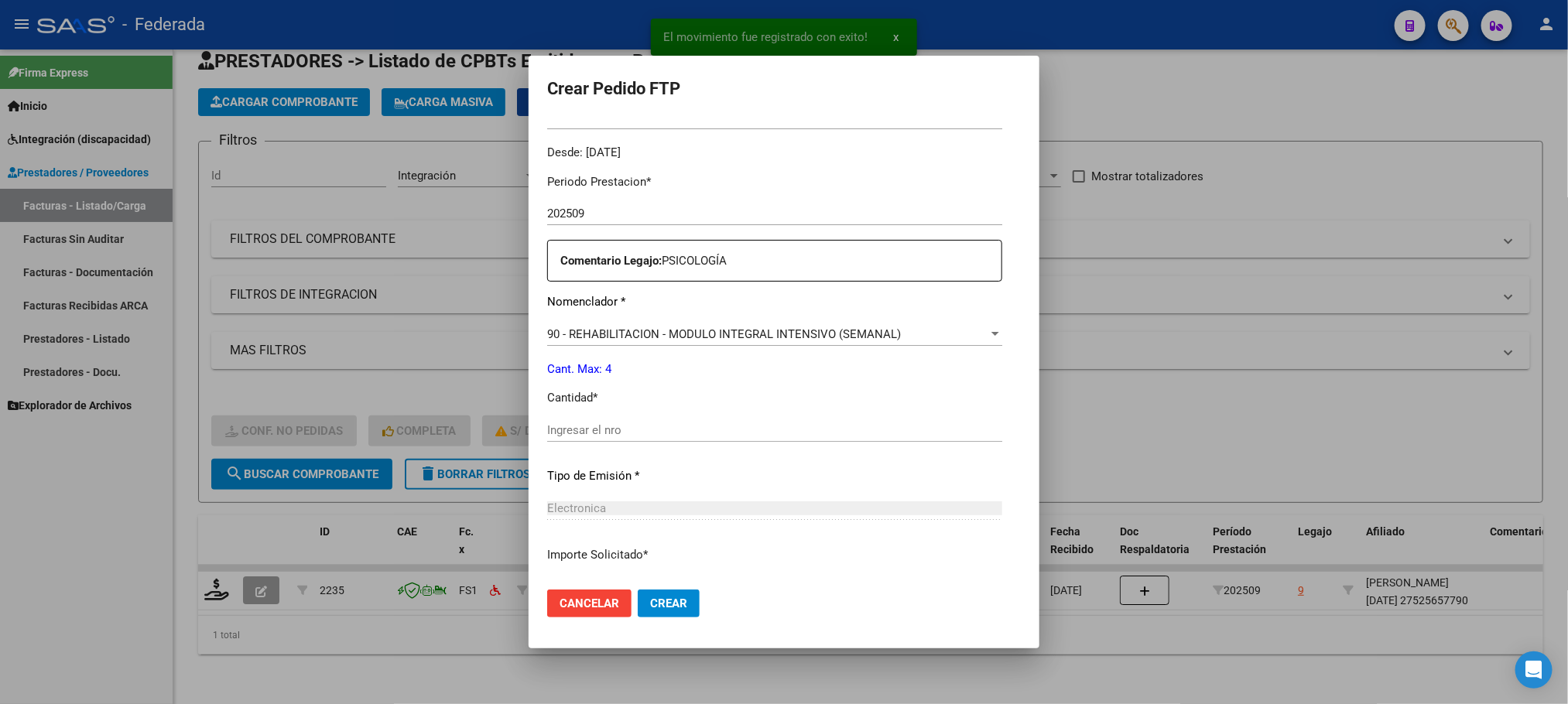
click at [581, 429] on input "Ingresar el nro" at bounding box center [775, 430] width 455 height 14
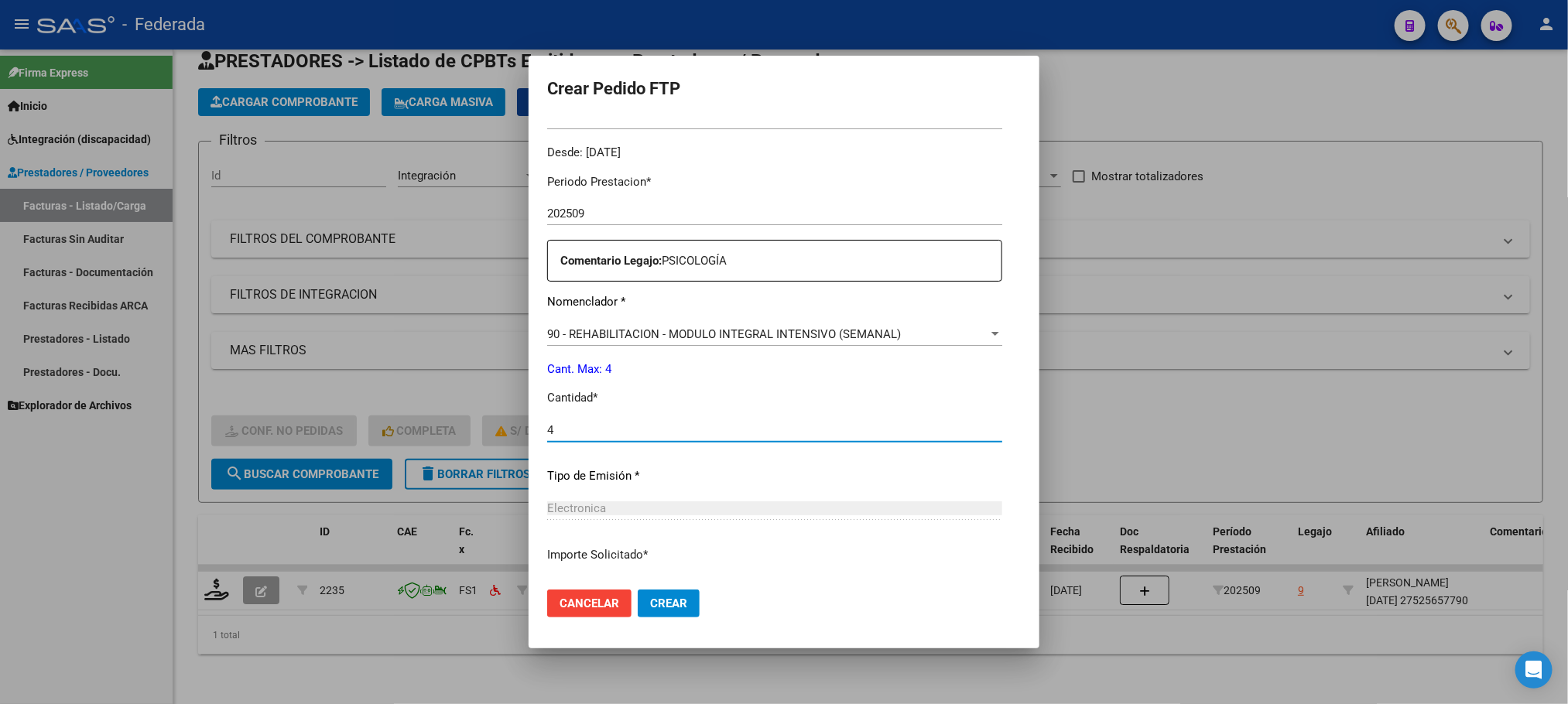
type input "4"
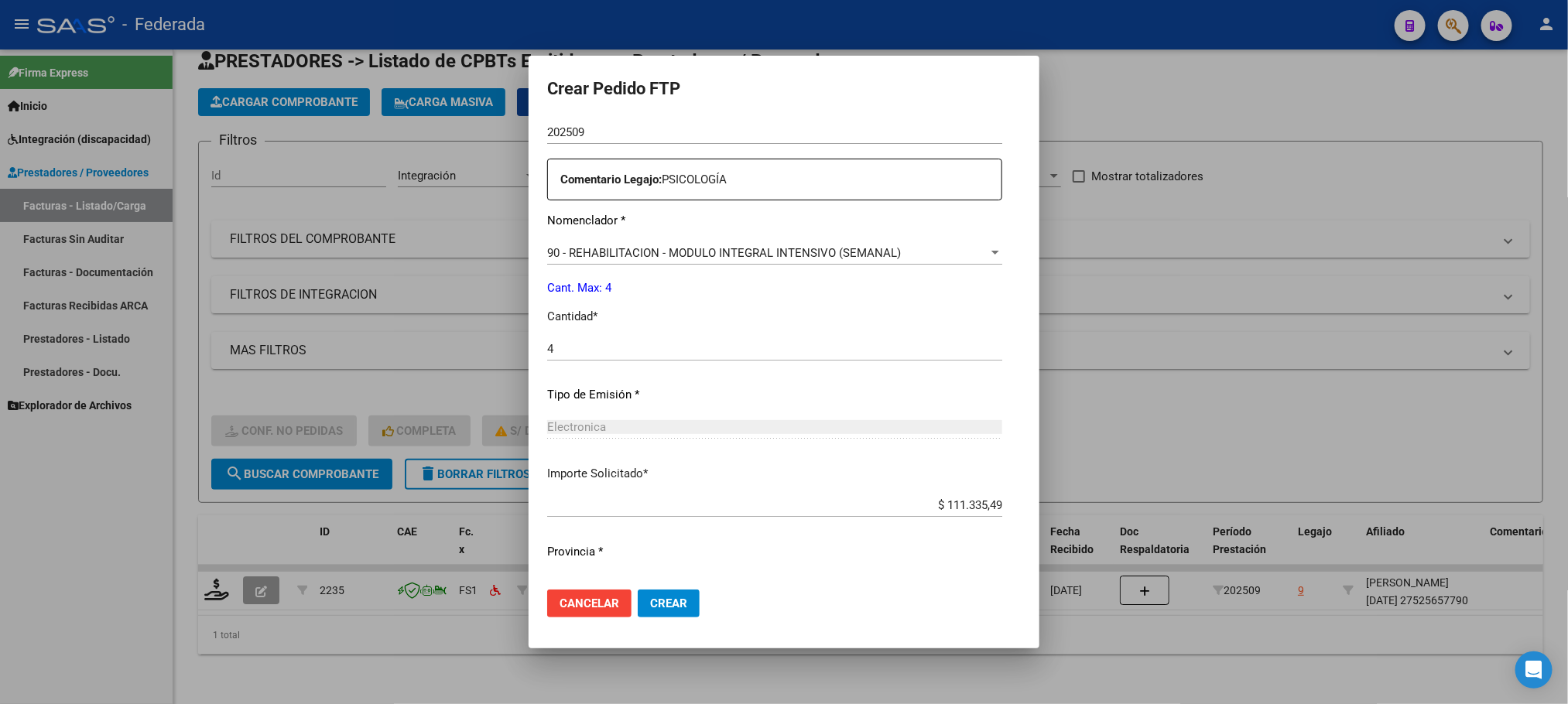
scroll to position [578, 0]
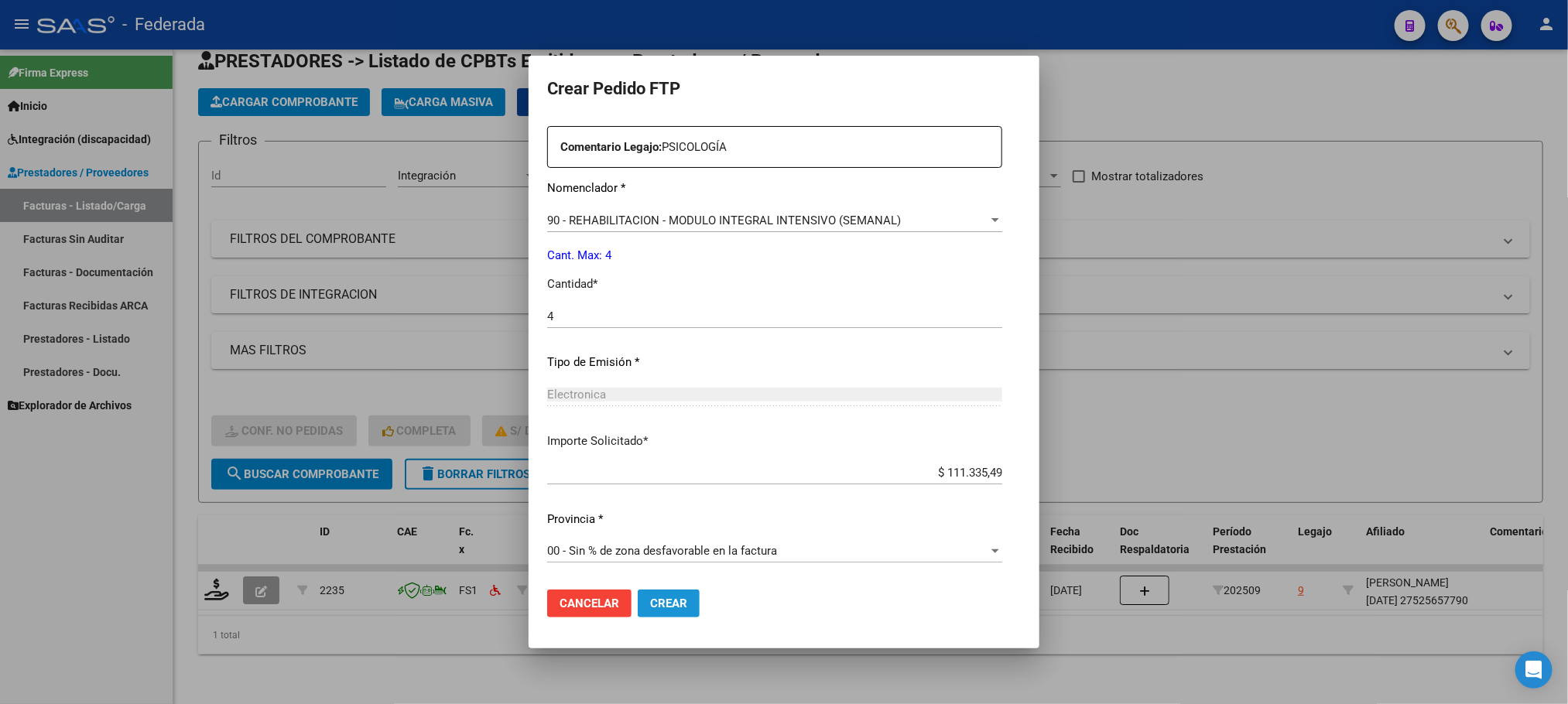
click at [660, 590] on button "Crear" at bounding box center [668, 604] width 62 height 28
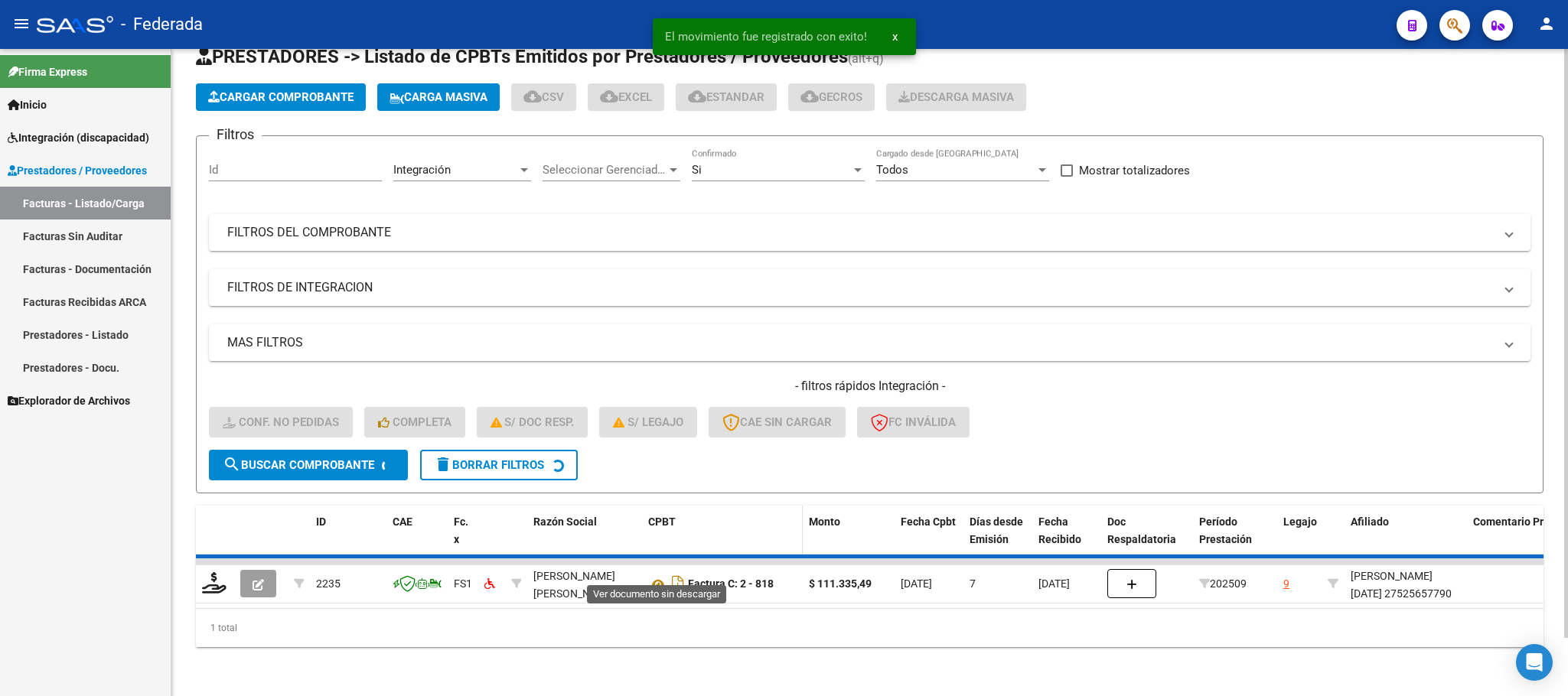
scroll to position [30, 0]
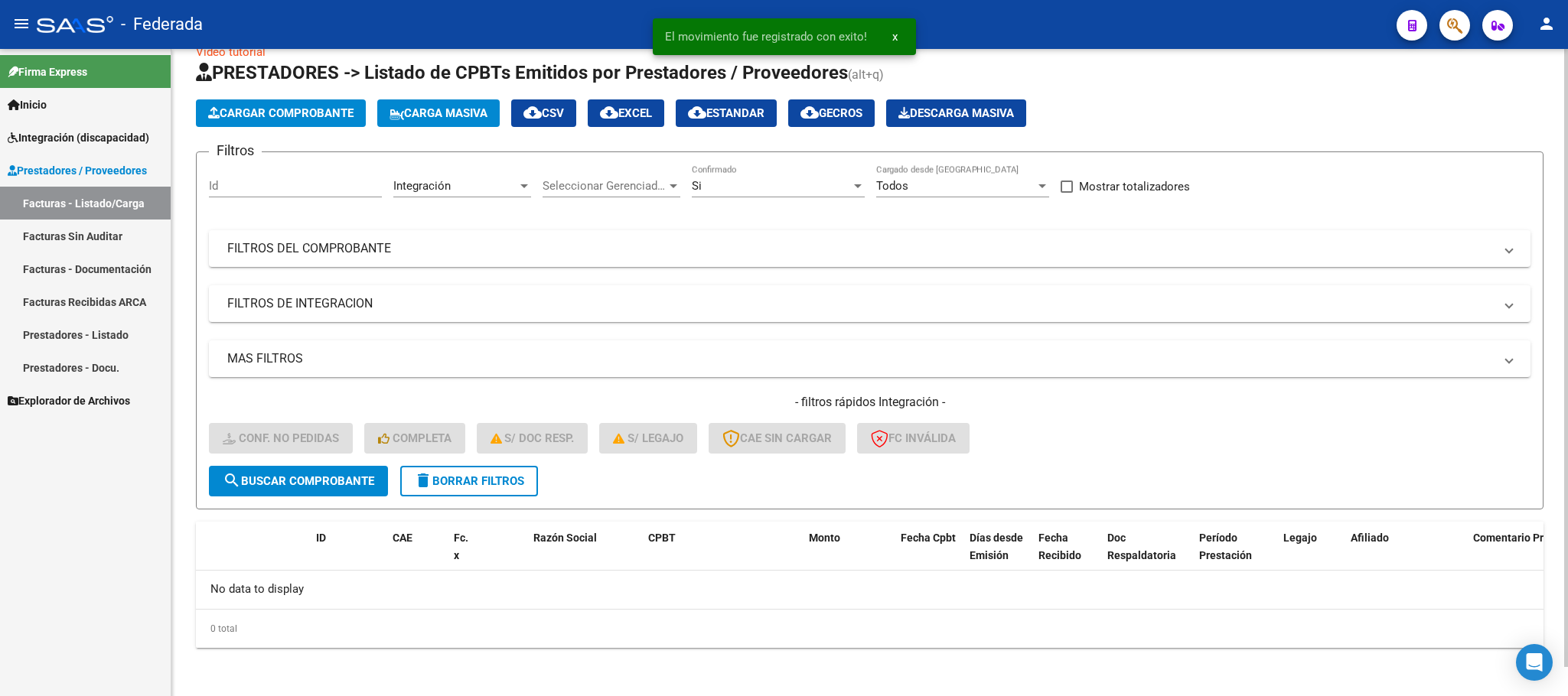
click at [505, 484] on span "delete Borrar Filtros" at bounding box center [469, 481] width 110 height 14
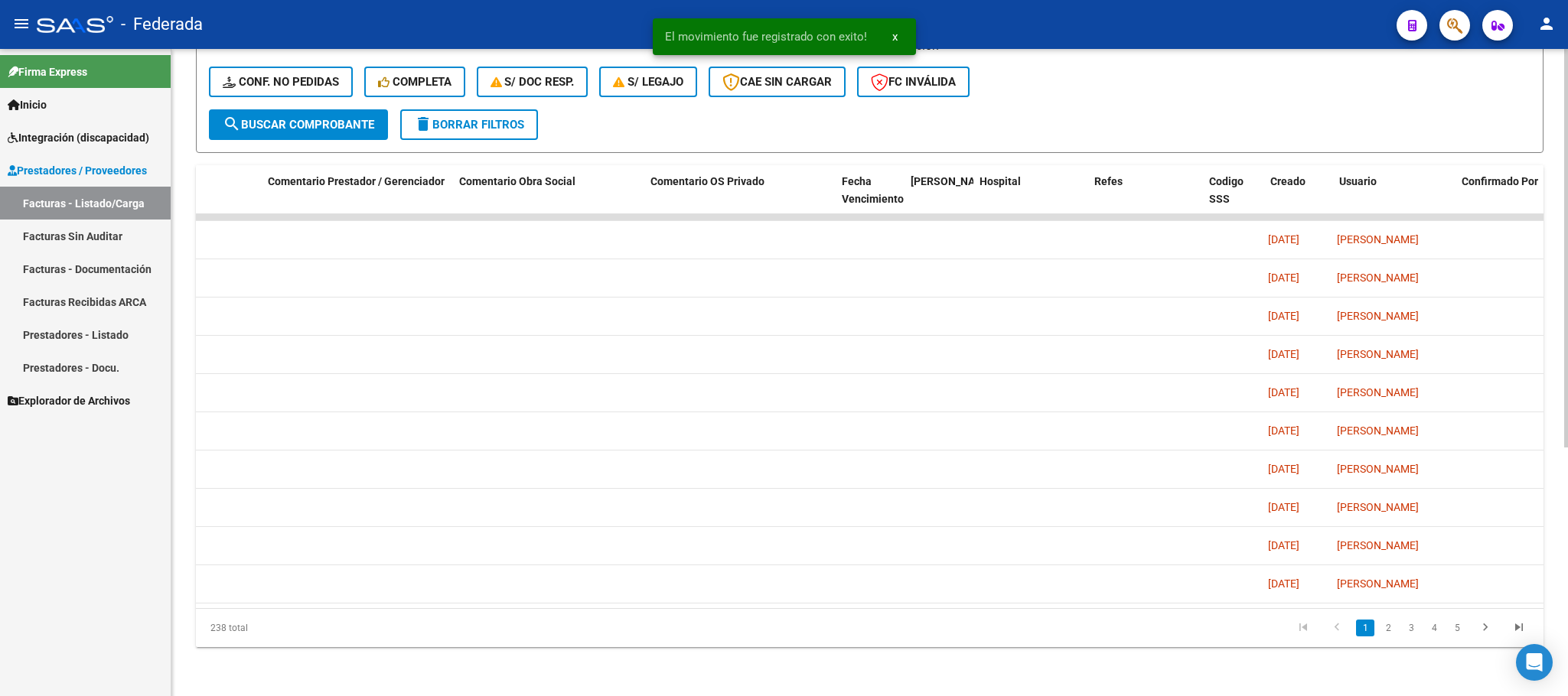
scroll to position [0, 2414]
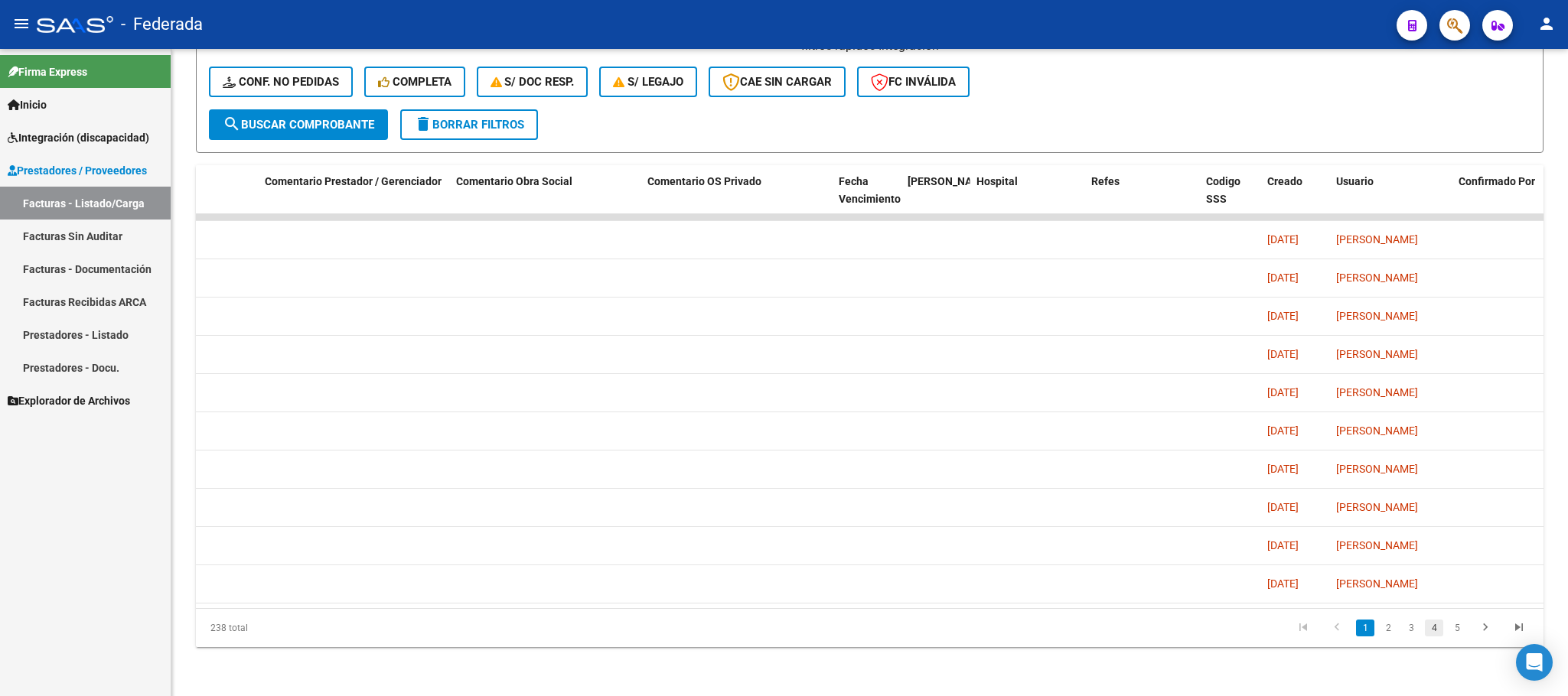
click at [1438, 631] on link "4" at bounding box center [1434, 628] width 18 height 17
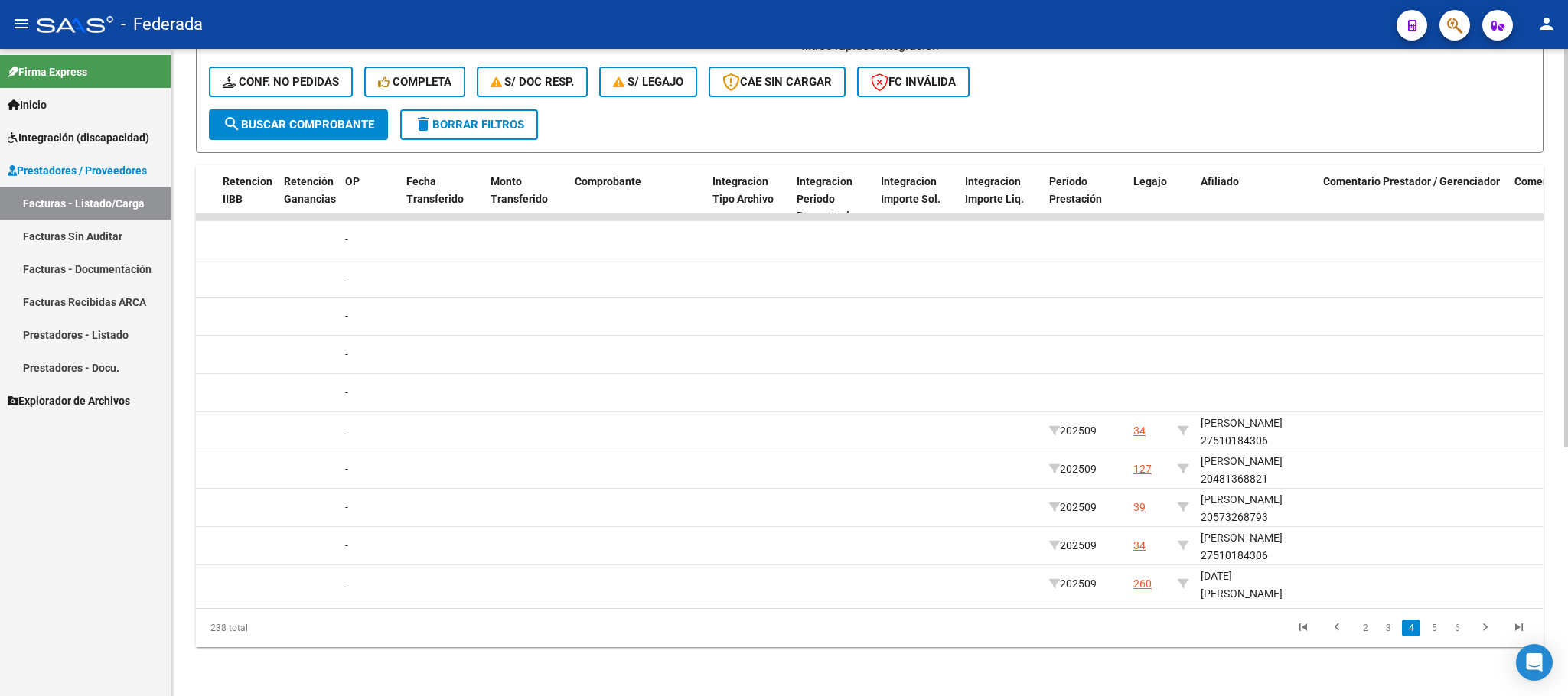
scroll to position [0, 1401]
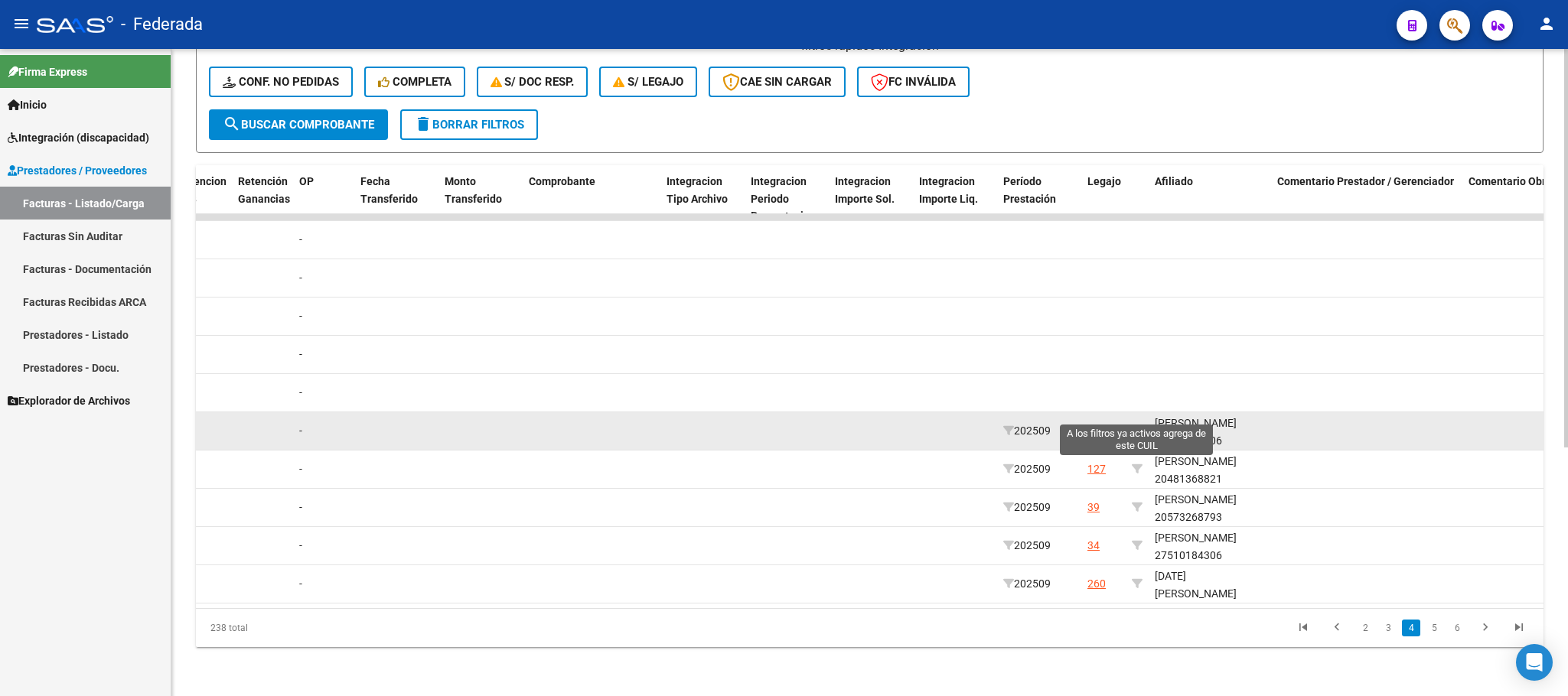
click at [1136, 425] on icon at bounding box center [1136, 430] width 10 height 10
type input "27510184306"
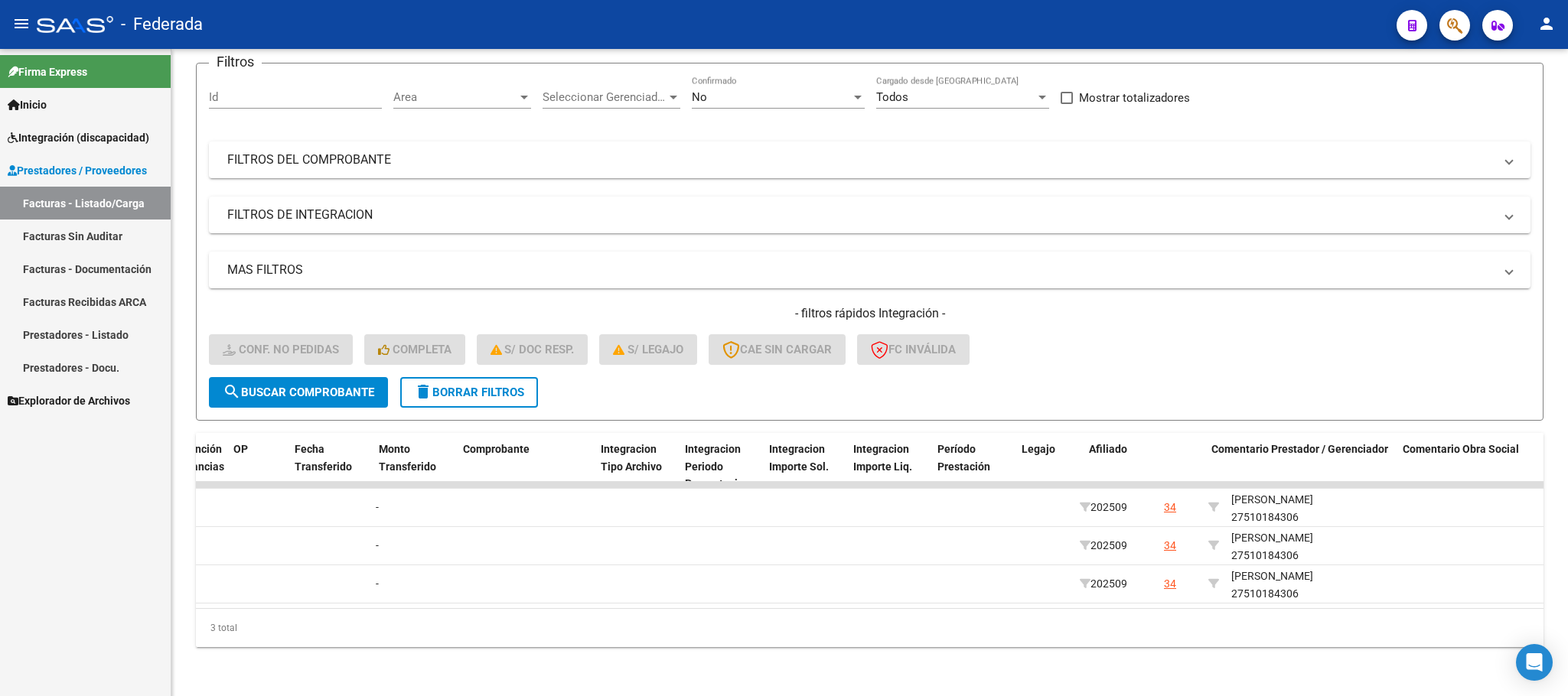
scroll to position [0, 1467]
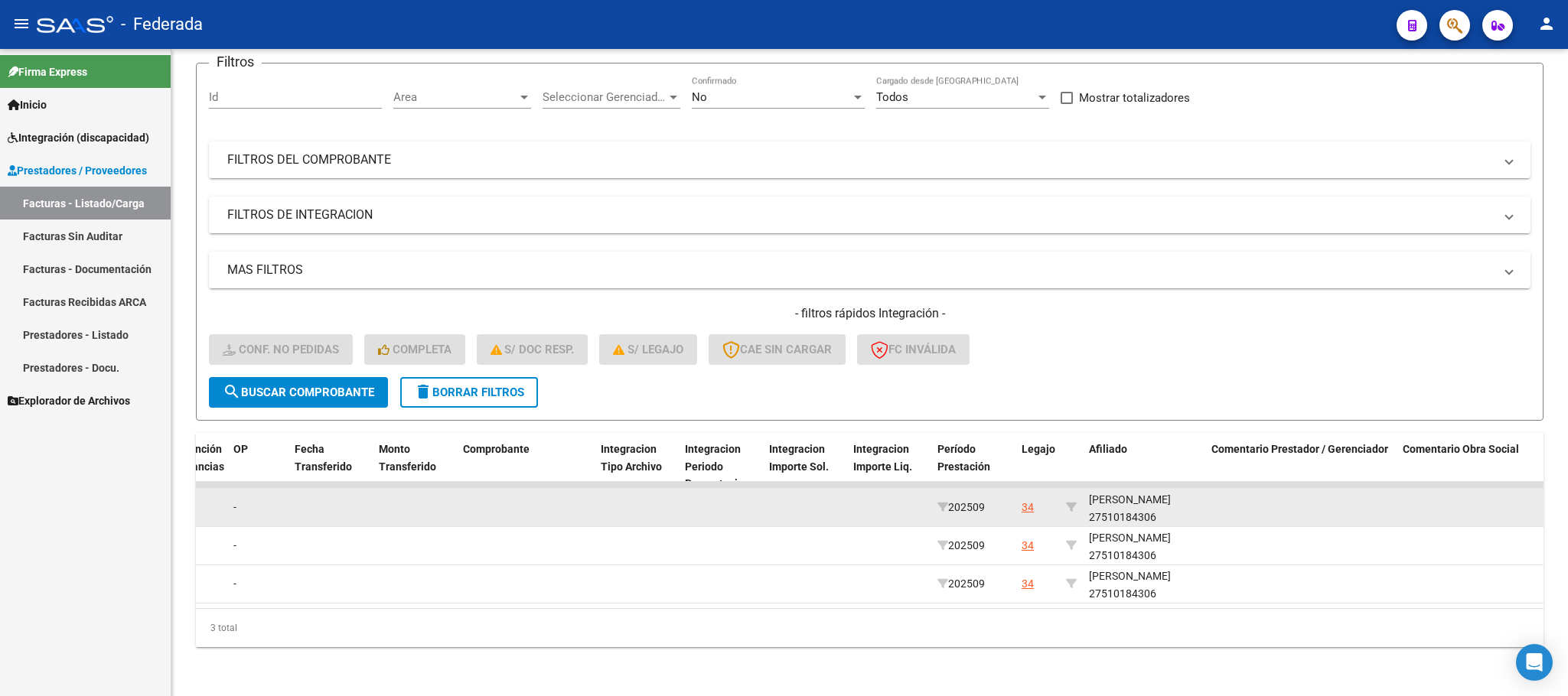
click at [1121, 505] on datatable-body-cell "[PERSON_NAME] 27510184306" at bounding box center [1144, 507] width 122 height 37
click at [1113, 501] on div "[PERSON_NAME] 27510184306" at bounding box center [1144, 508] width 110 height 35
copy div "27510184306"
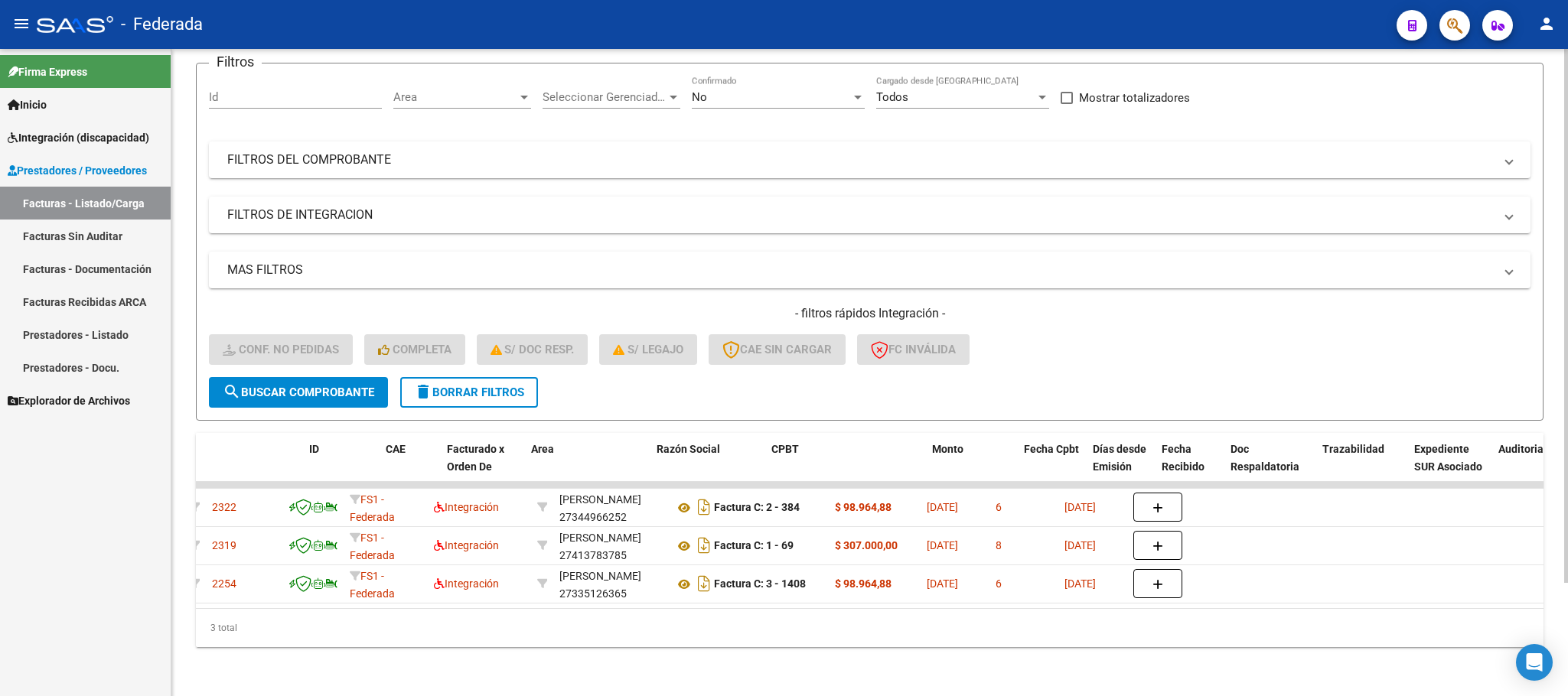
scroll to position [0, 7]
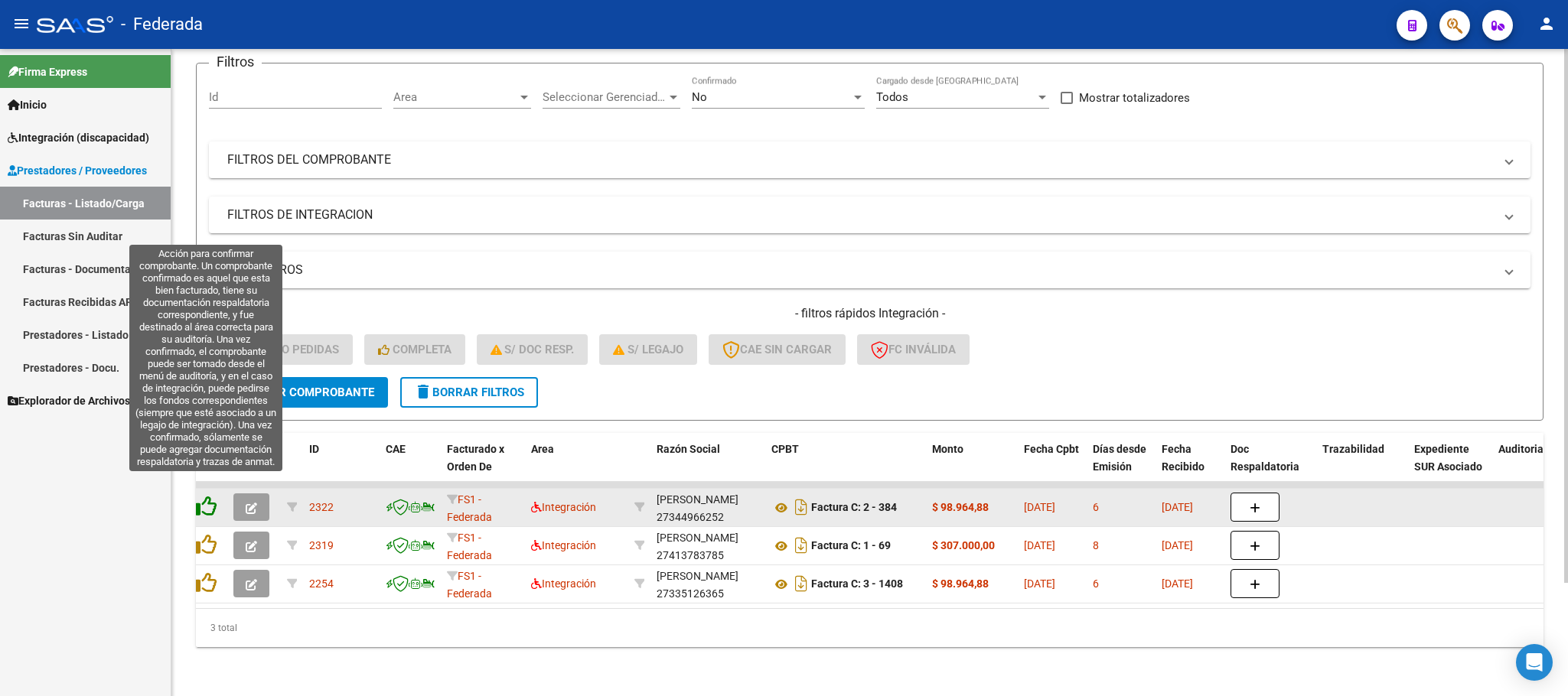
click at [203, 496] on icon at bounding box center [206, 506] width 21 height 21
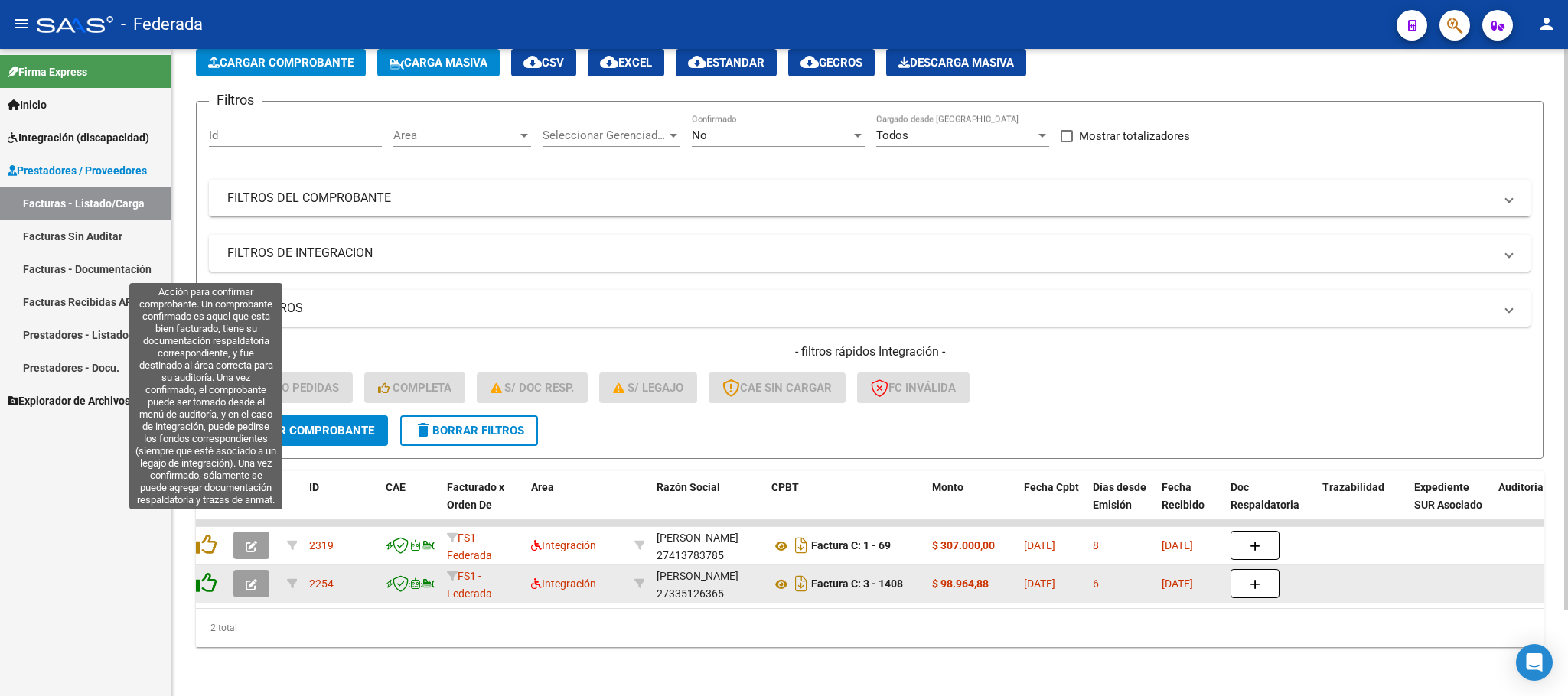
click at [204, 534] on icon at bounding box center [206, 544] width 21 height 21
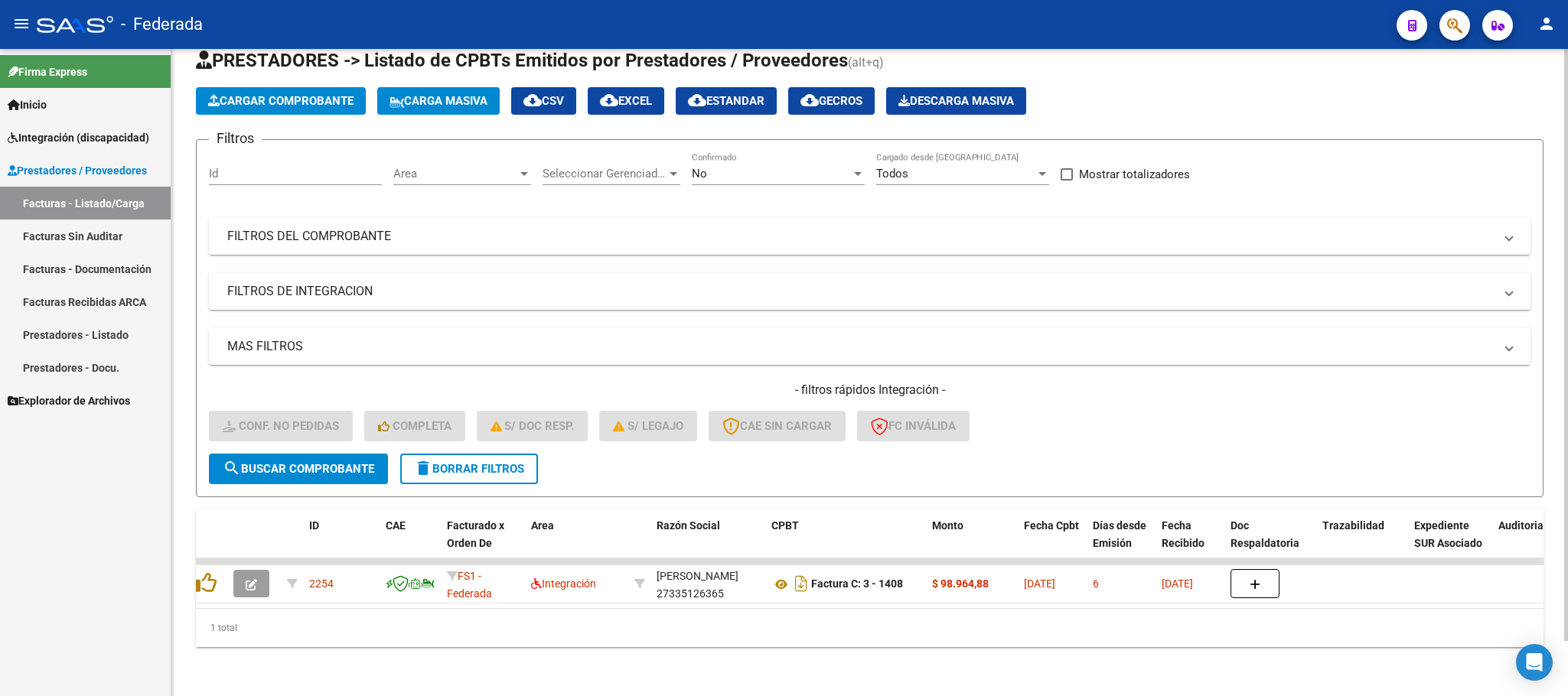
scroll to position [60, 0]
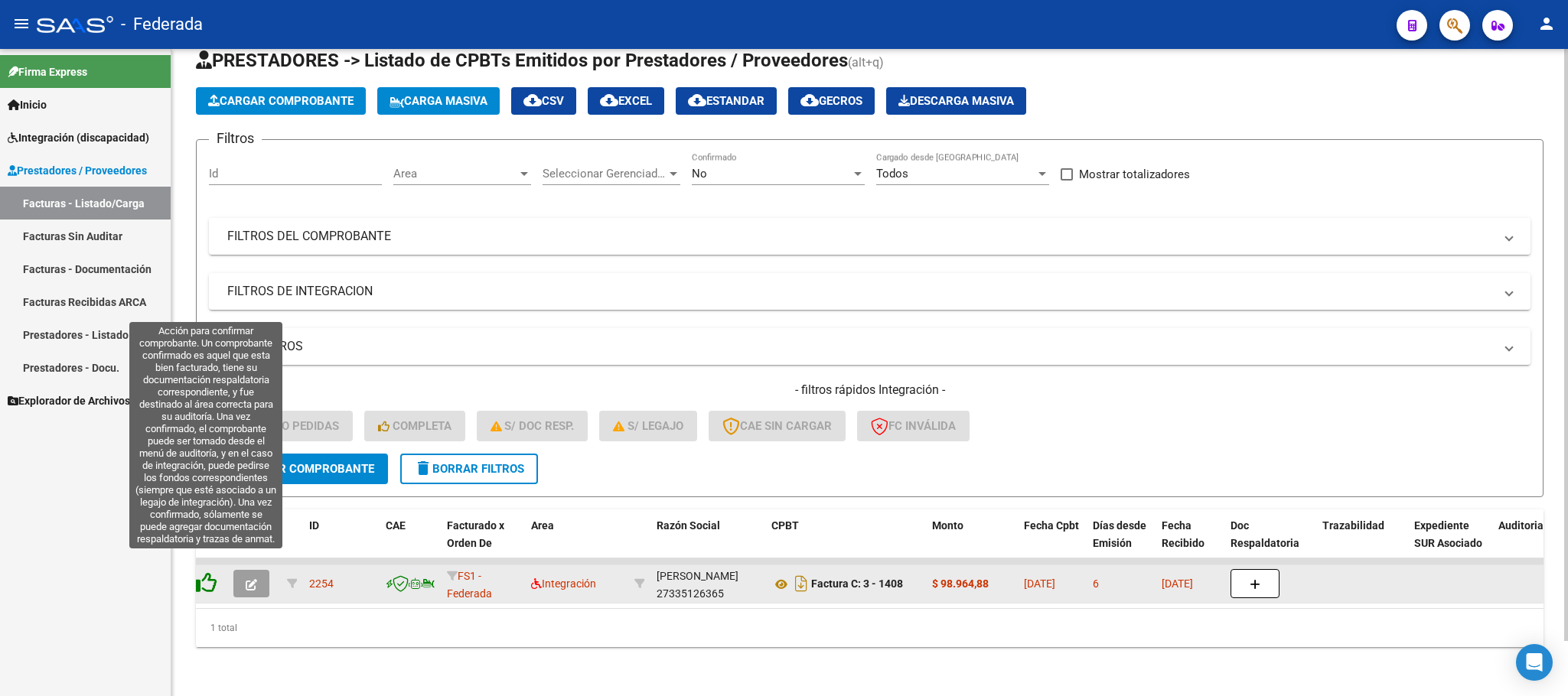
click at [207, 572] on icon at bounding box center [206, 582] width 21 height 21
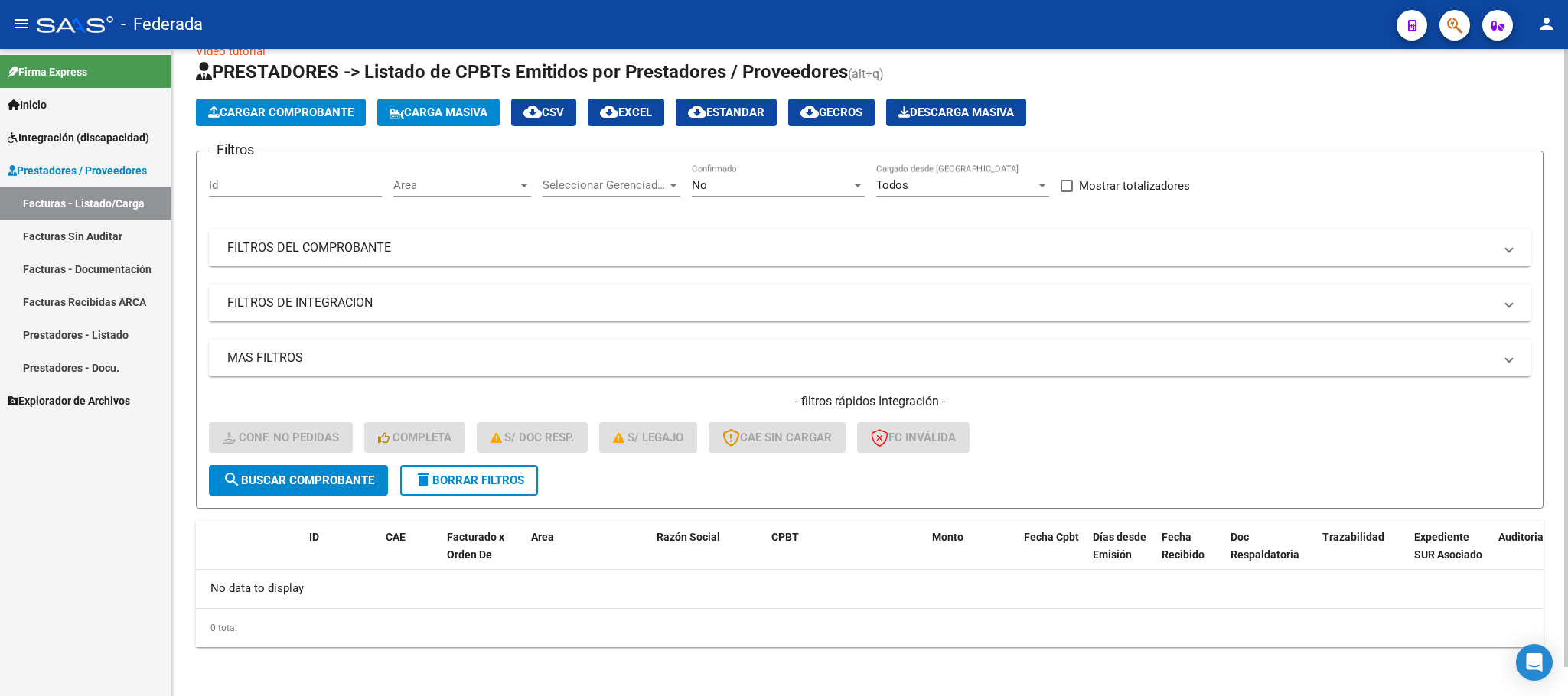
scroll to position [30, 0]
click at [451, 489] on button "delete Borrar Filtros" at bounding box center [469, 481] width 137 height 31
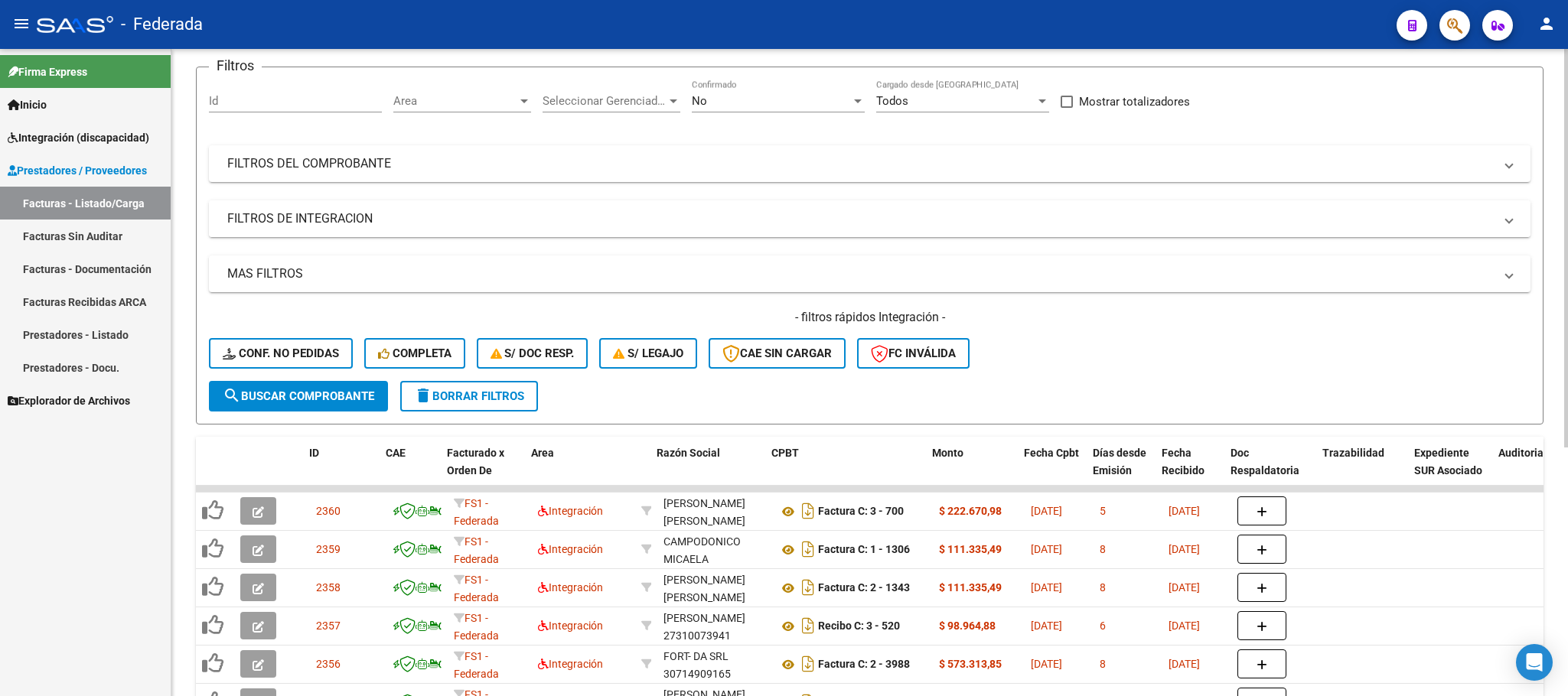
scroll to position [230, 0]
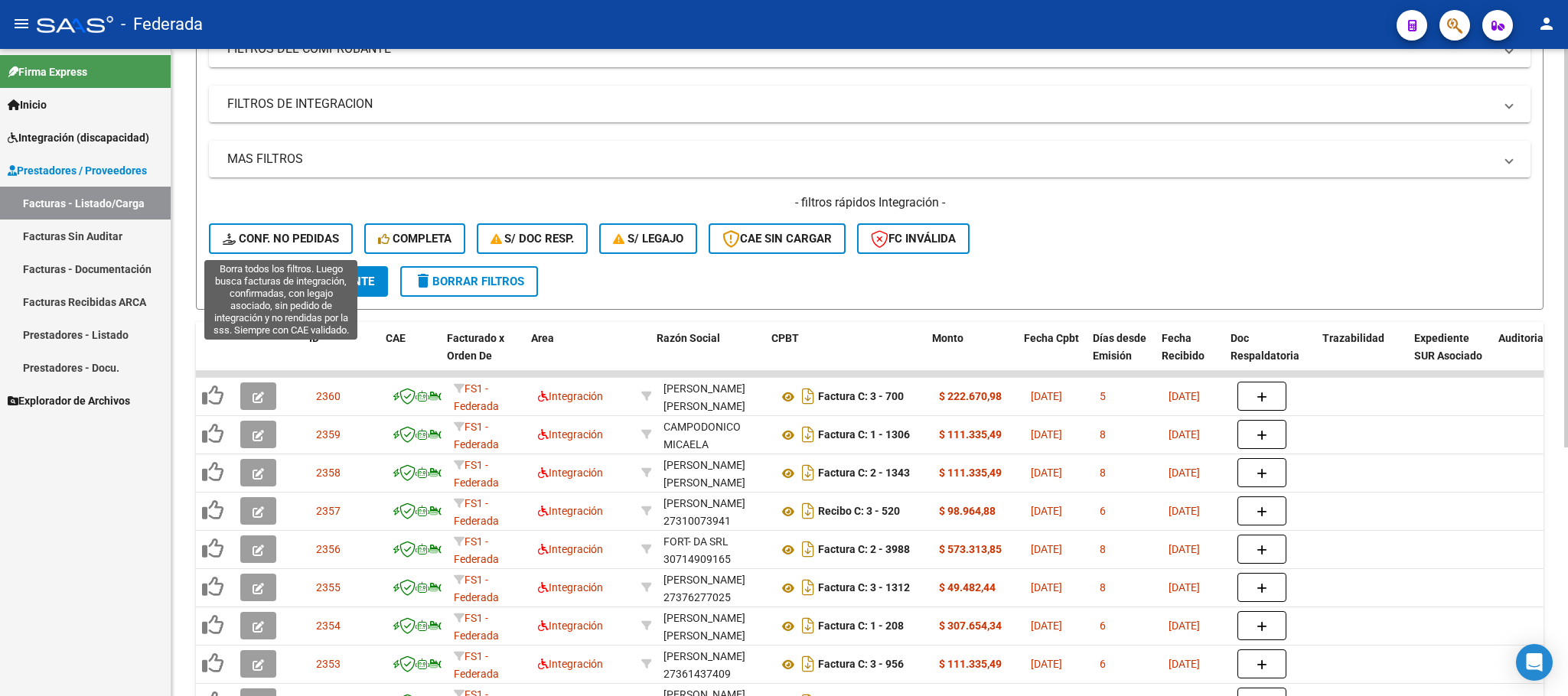
click at [313, 238] on span "Conf. no pedidas" at bounding box center [281, 238] width 116 height 14
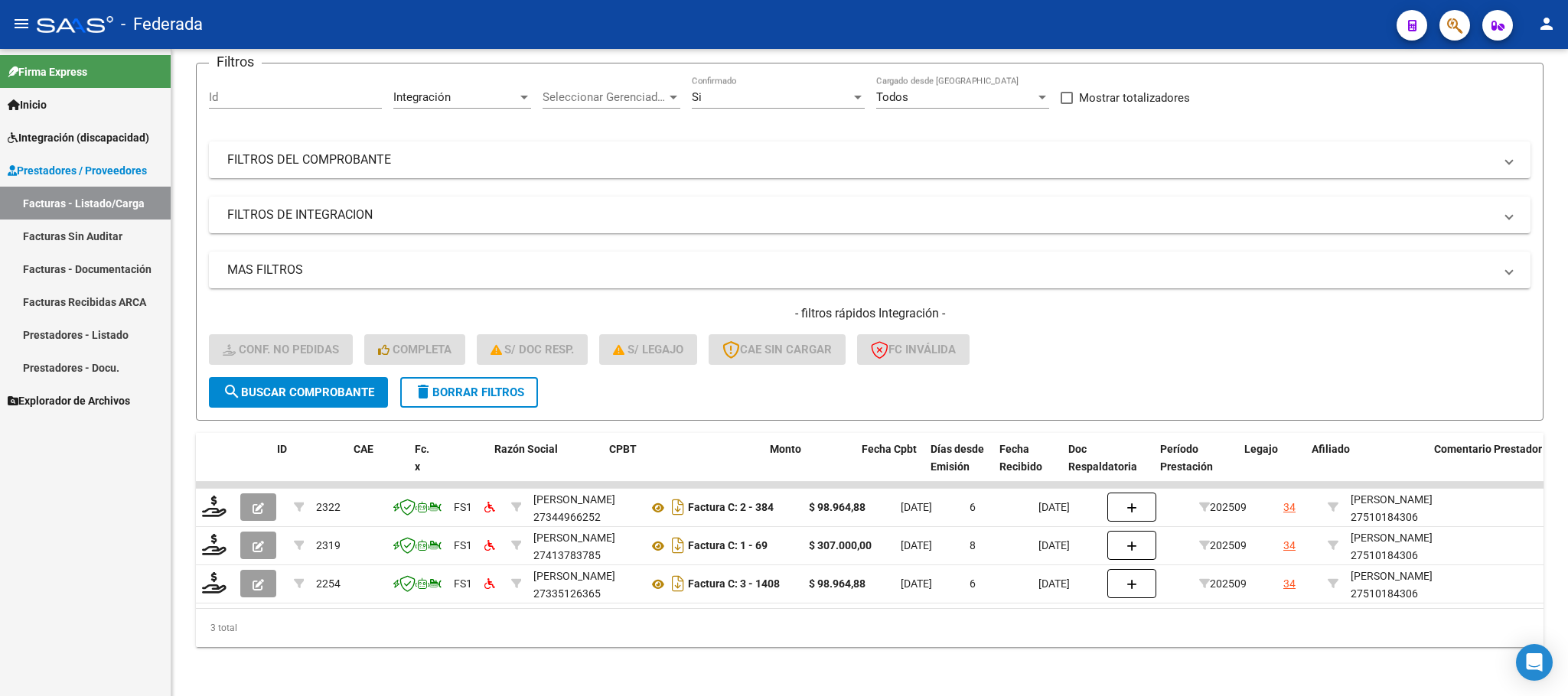
scroll to position [0, 72]
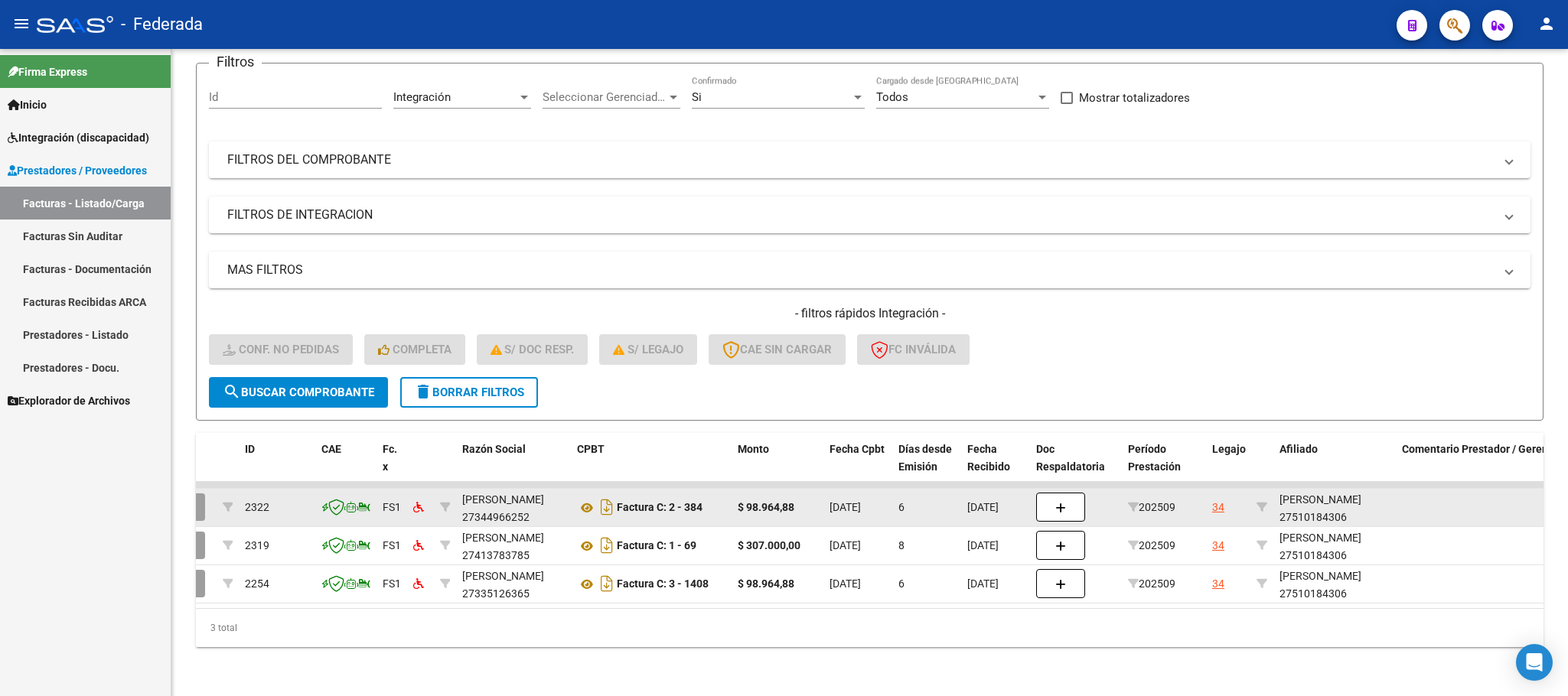
click at [1293, 491] on div "[PERSON_NAME] 27510184306" at bounding box center [1334, 508] width 110 height 35
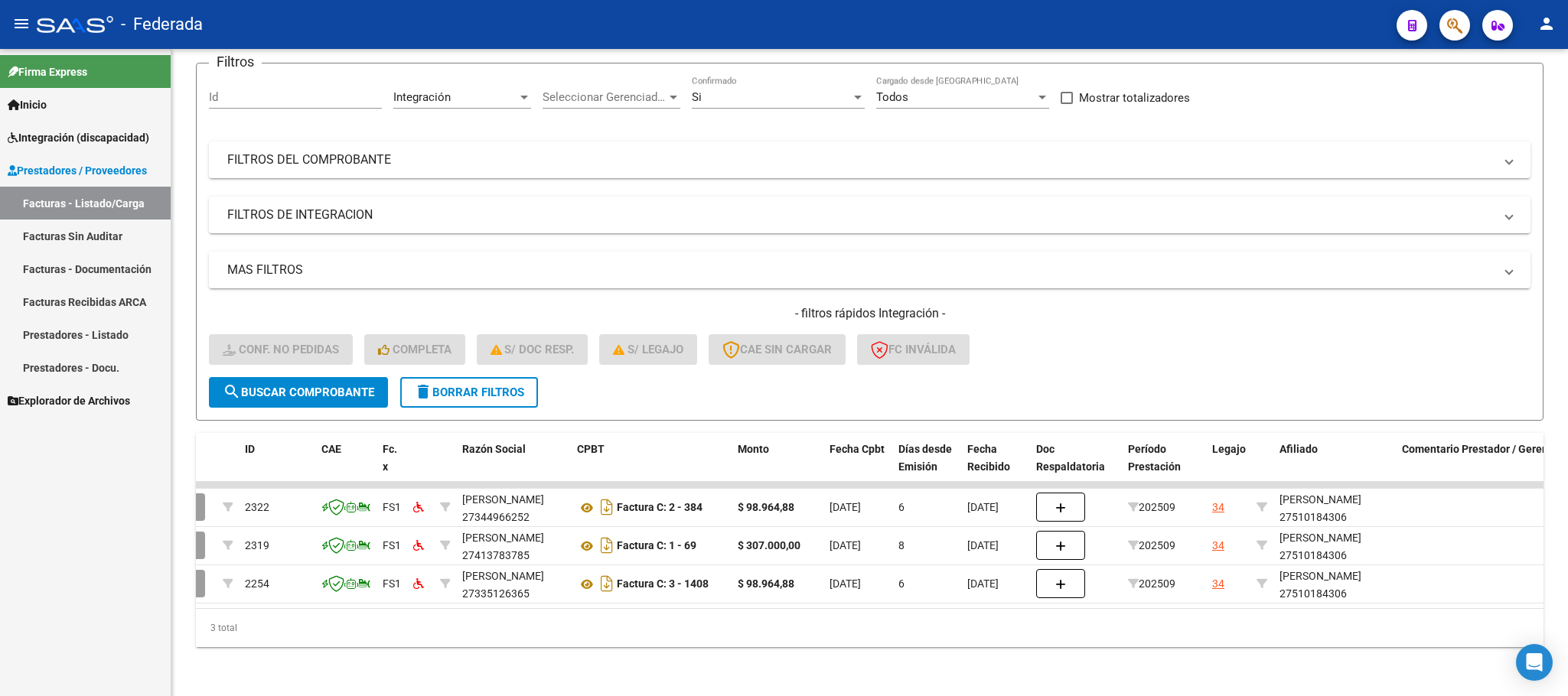
copy div "[PERSON_NAME]"
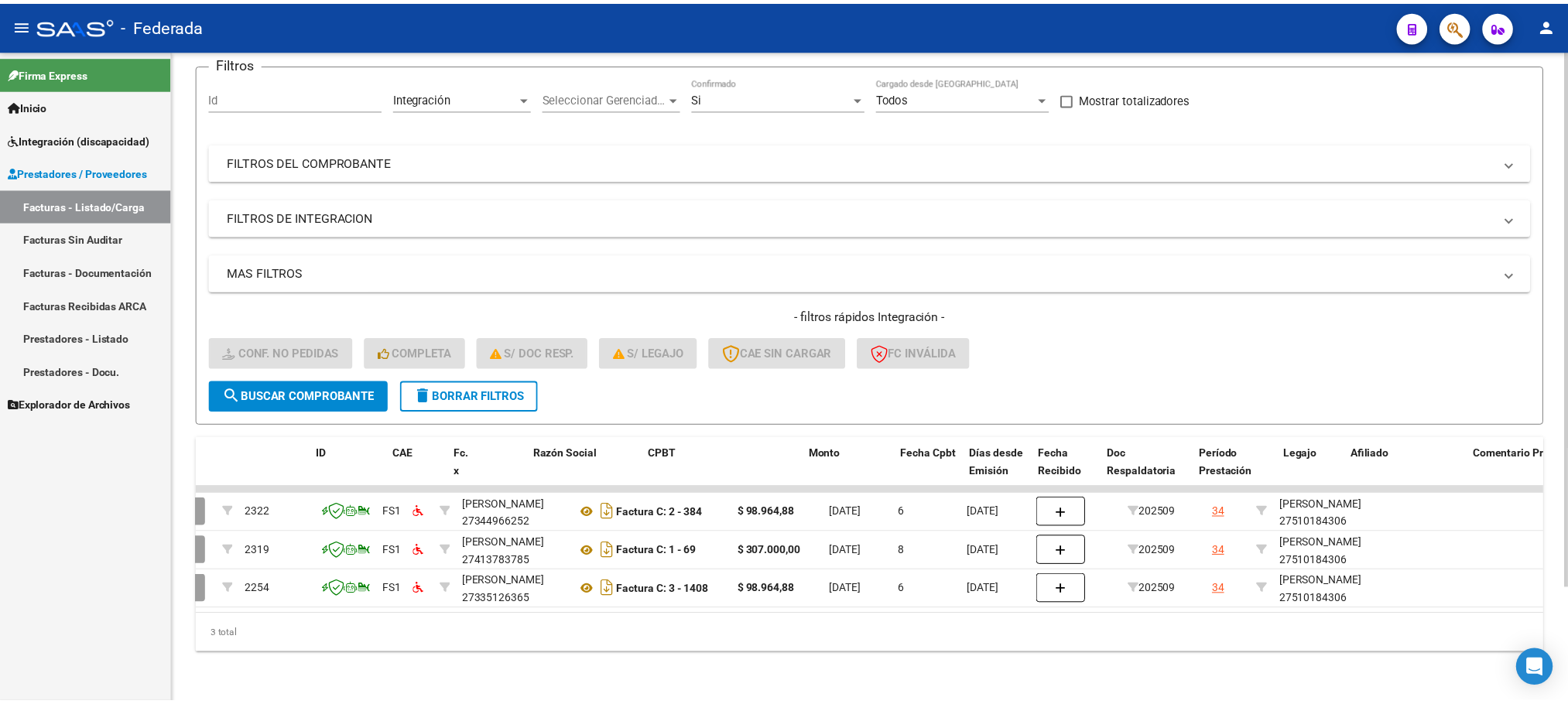
scroll to position [0, 0]
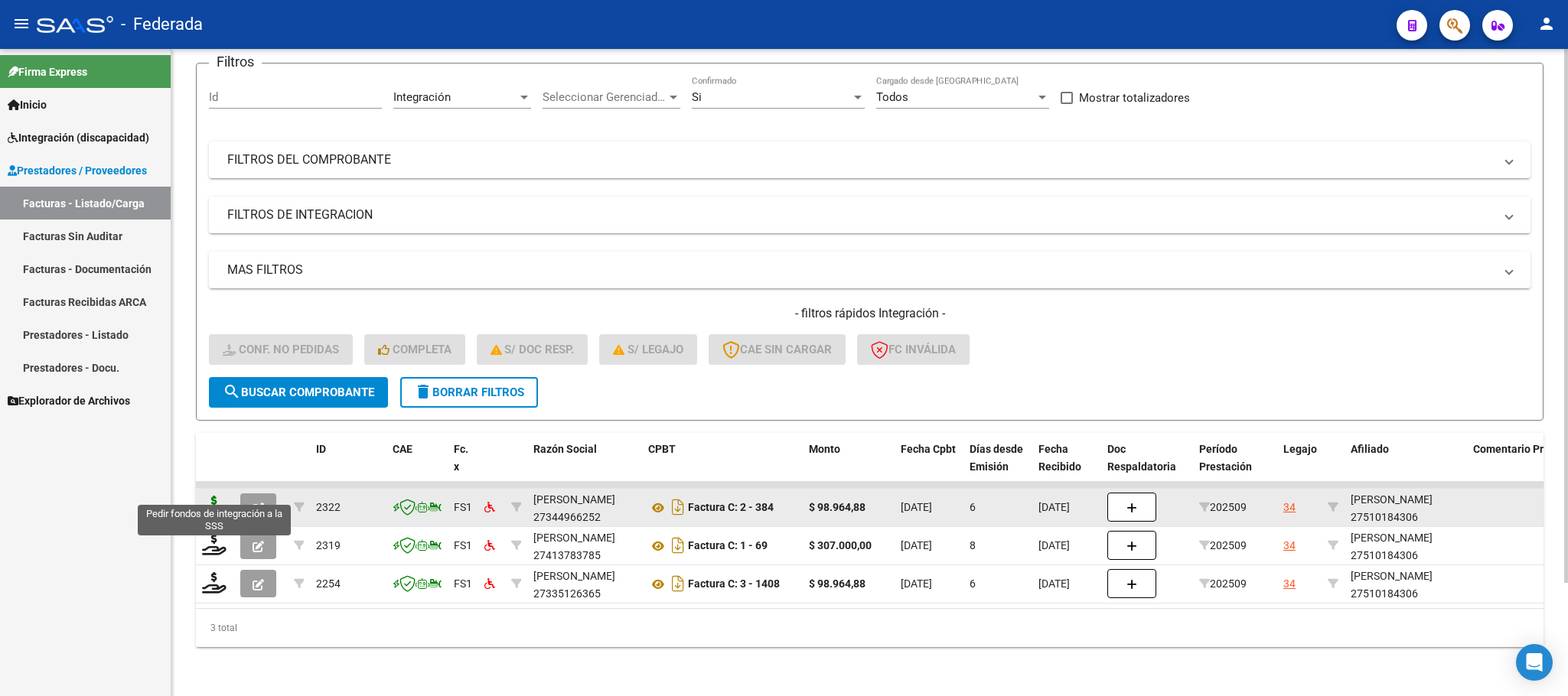
click at [214, 496] on icon at bounding box center [214, 506] width 25 height 21
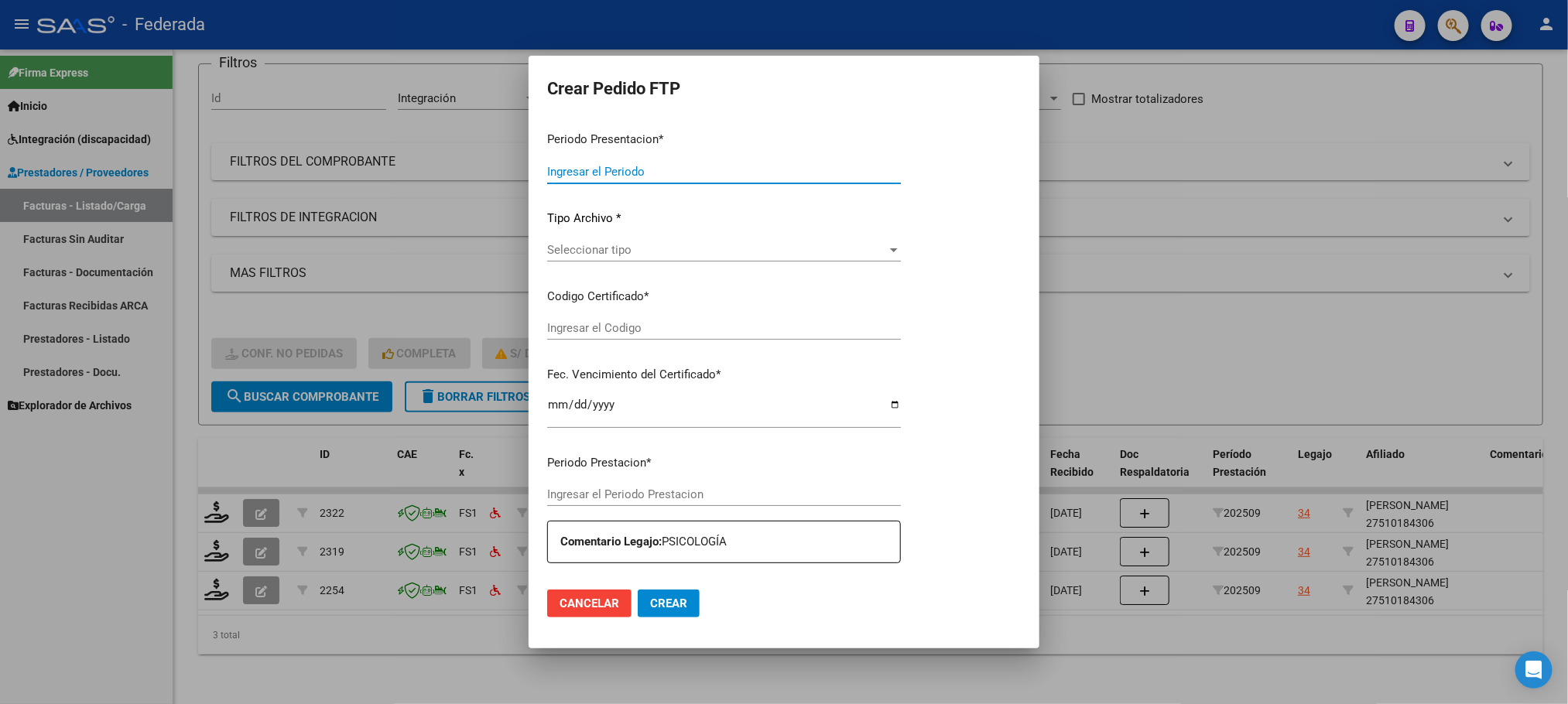
type input "202509"
type input "$ 98.964,88"
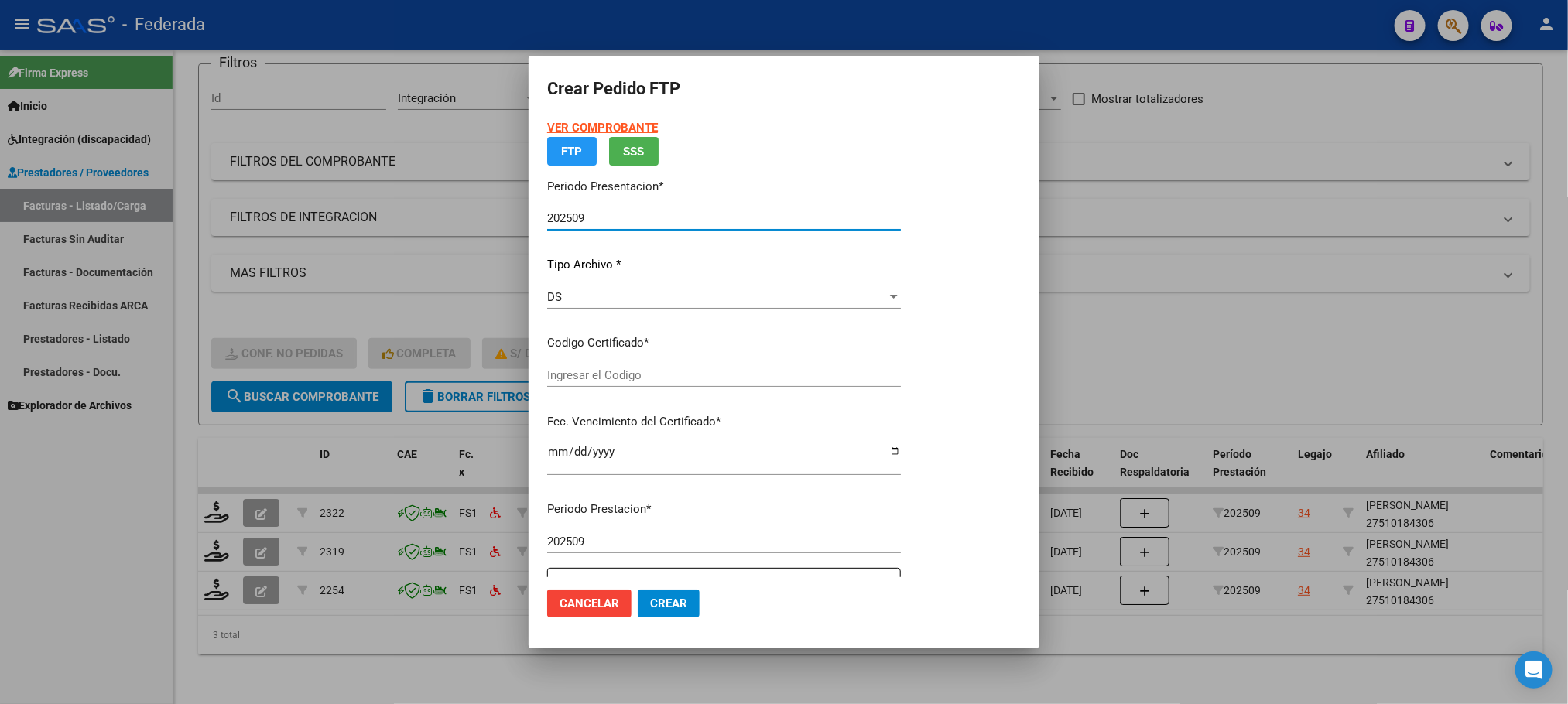
type input "00ARG01000510184302021111020261110COR477"
type input "[DATE]"
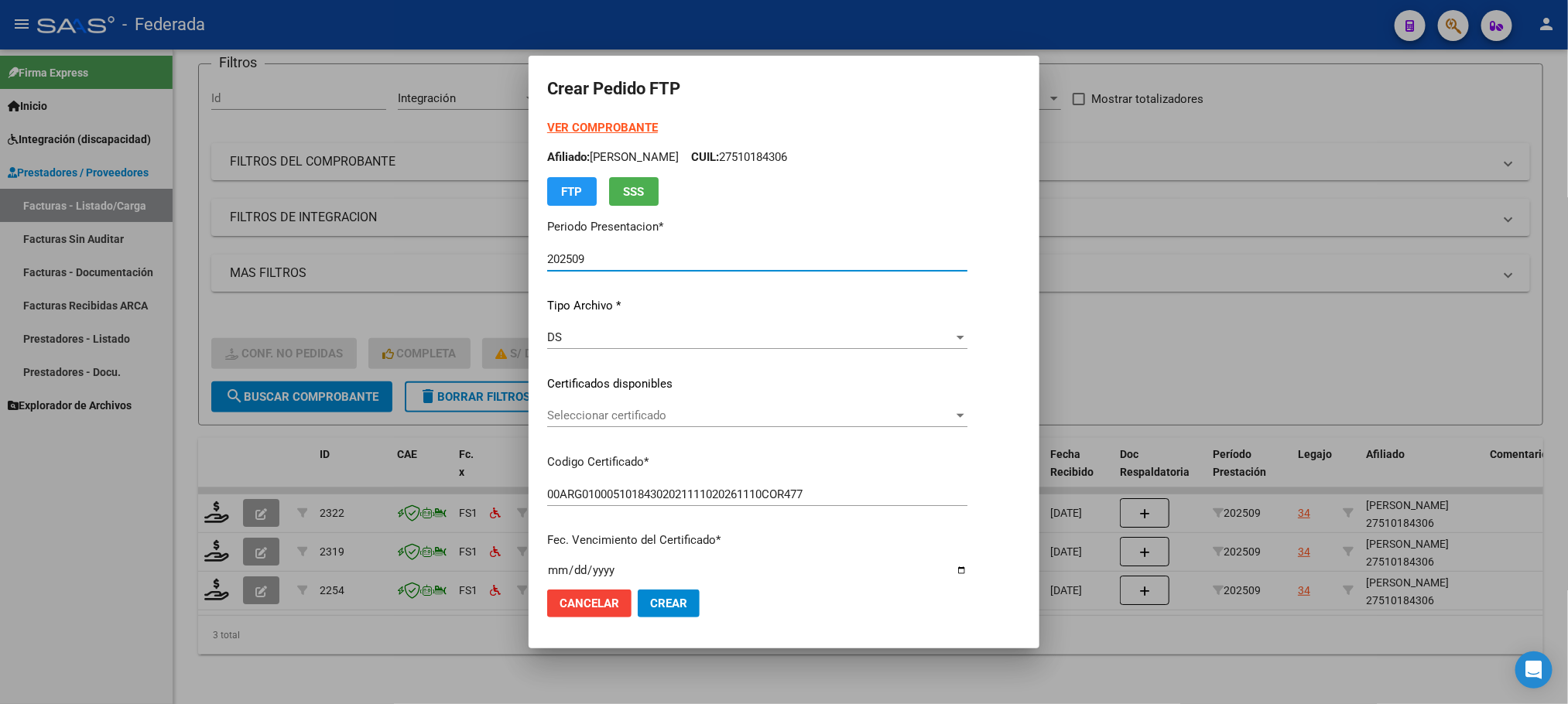
scroll to position [116, 0]
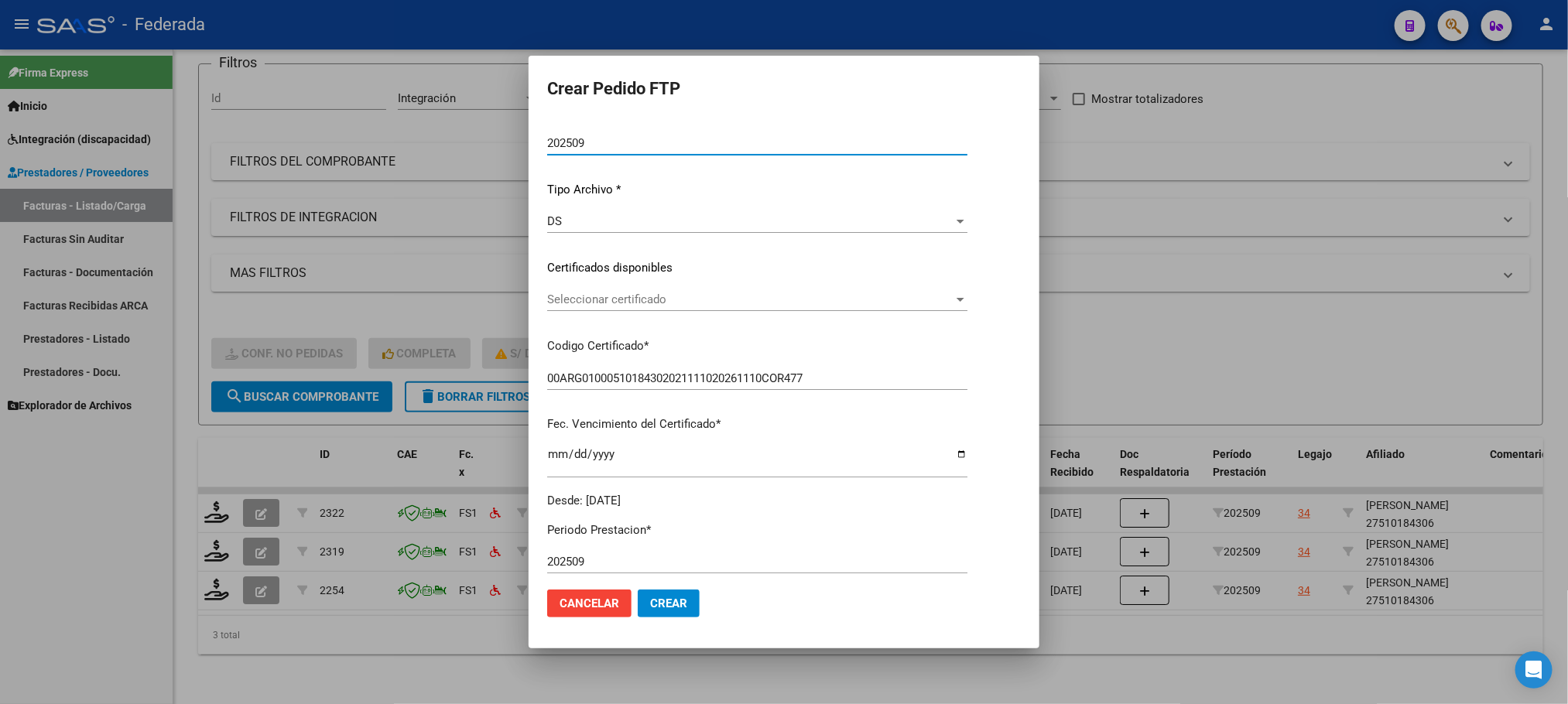
click at [614, 295] on span "Seleccionar certificado" at bounding box center [750, 299] width 406 height 14
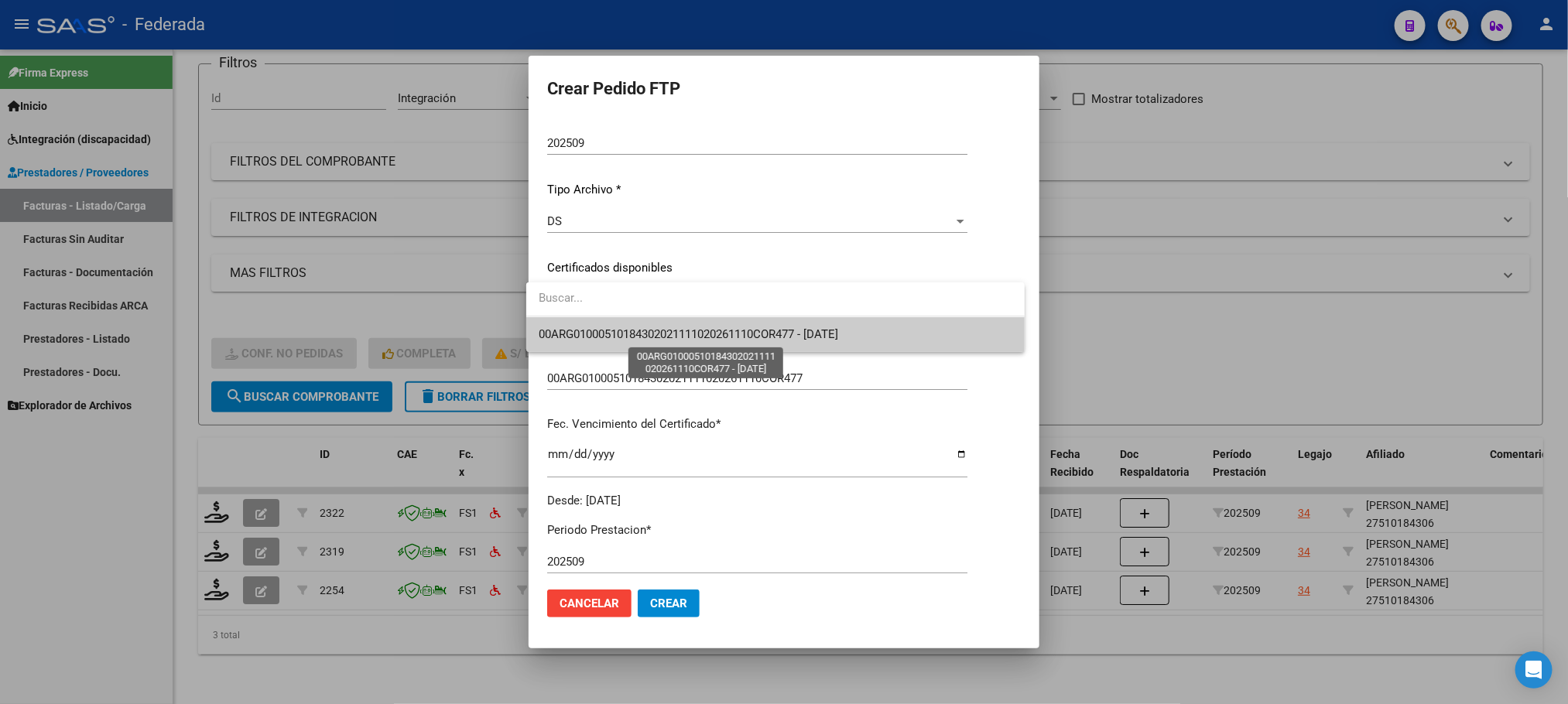
click at [624, 327] on span "00ARG01000510184302021111020261110COR477 - [DATE]" at bounding box center [688, 334] width 300 height 14
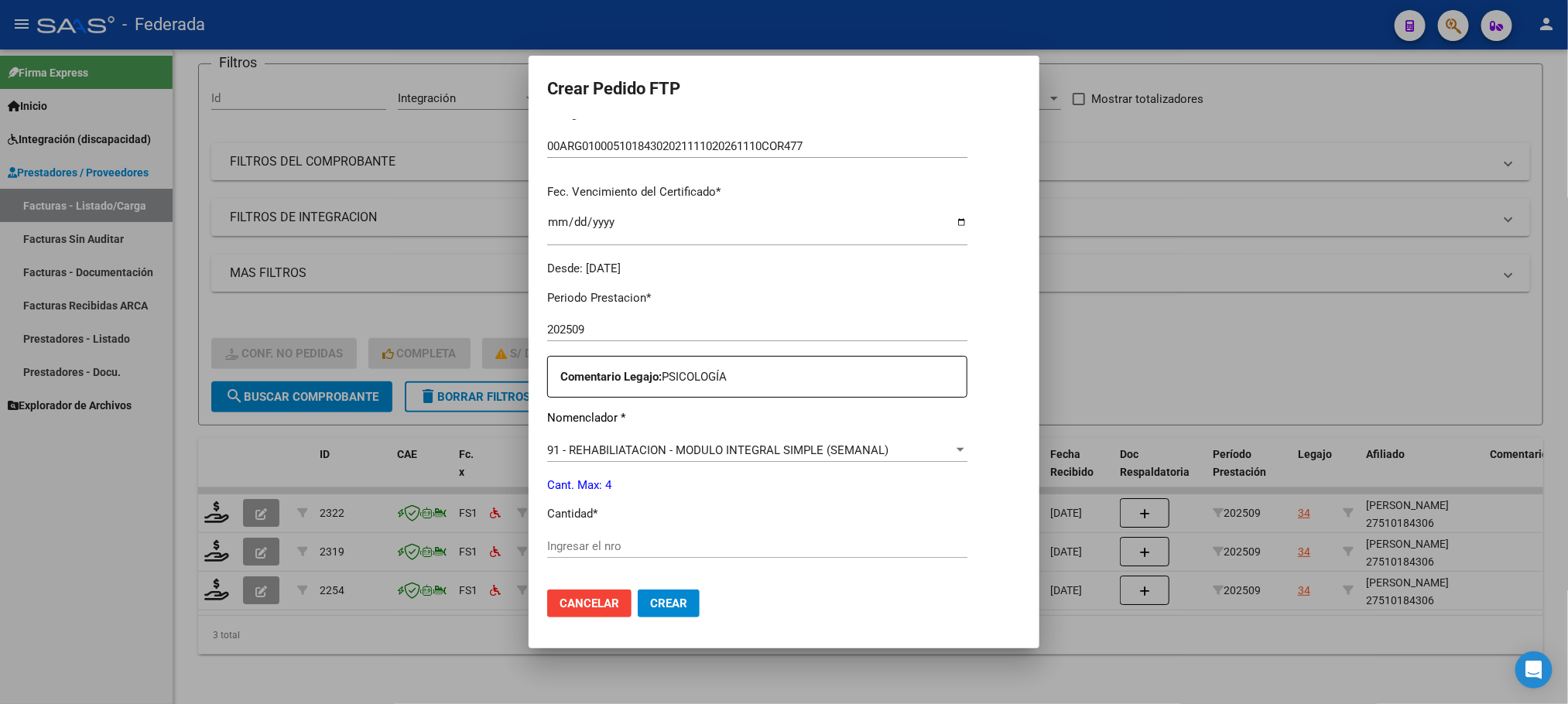
scroll to position [465, 0]
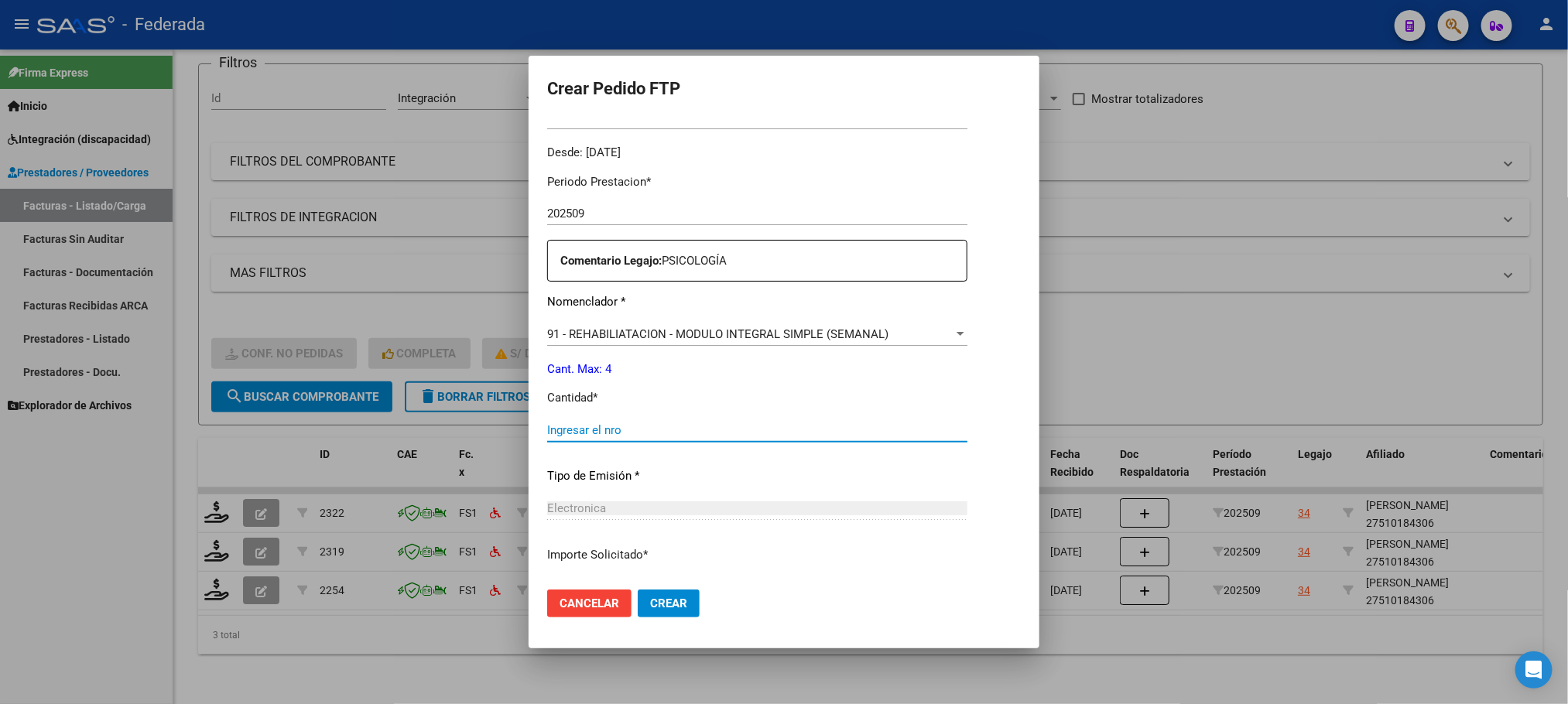
click at [597, 435] on input "Ingresar el nro" at bounding box center [757, 430] width 420 height 14
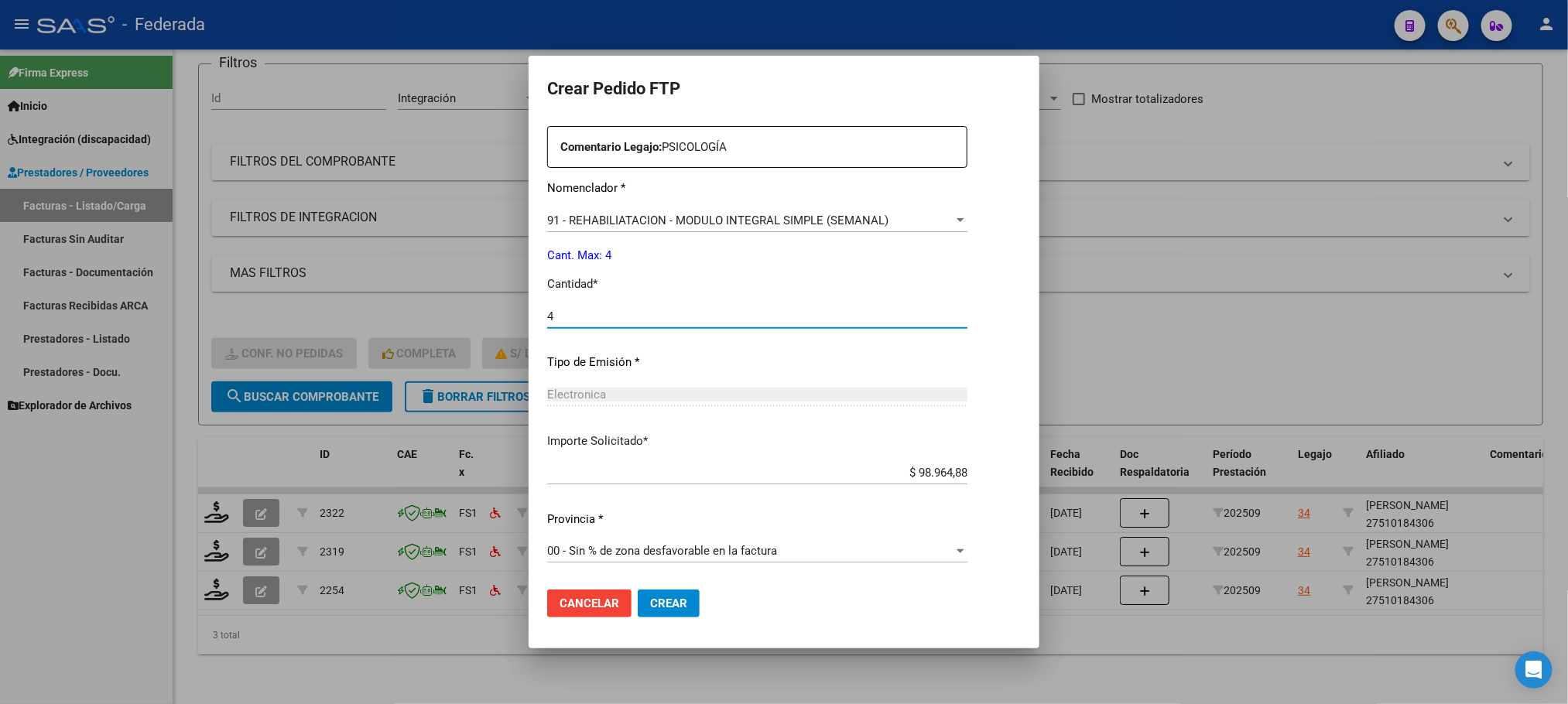
type input "4"
click at [672, 594] on button "Crear" at bounding box center [668, 604] width 62 height 28
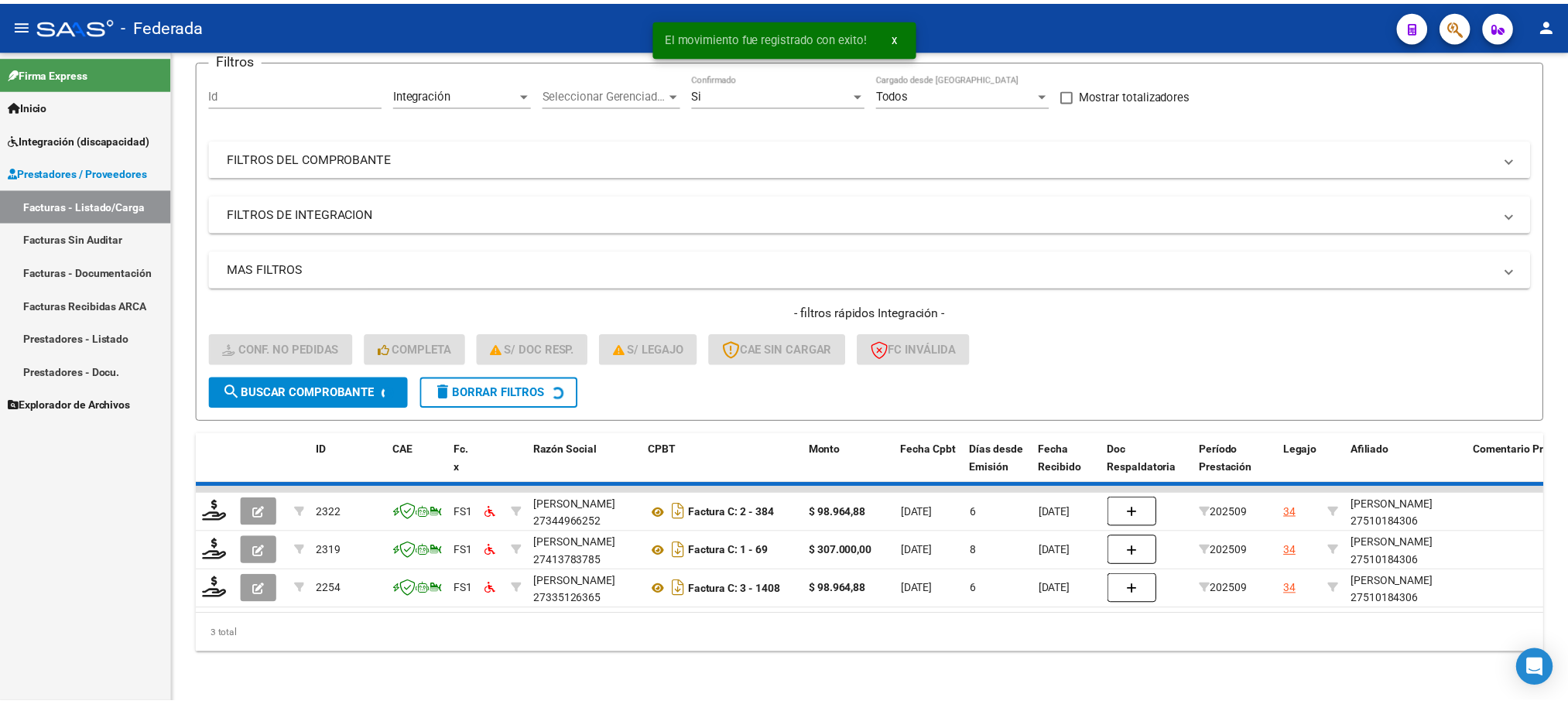
scroll to position [100, 0]
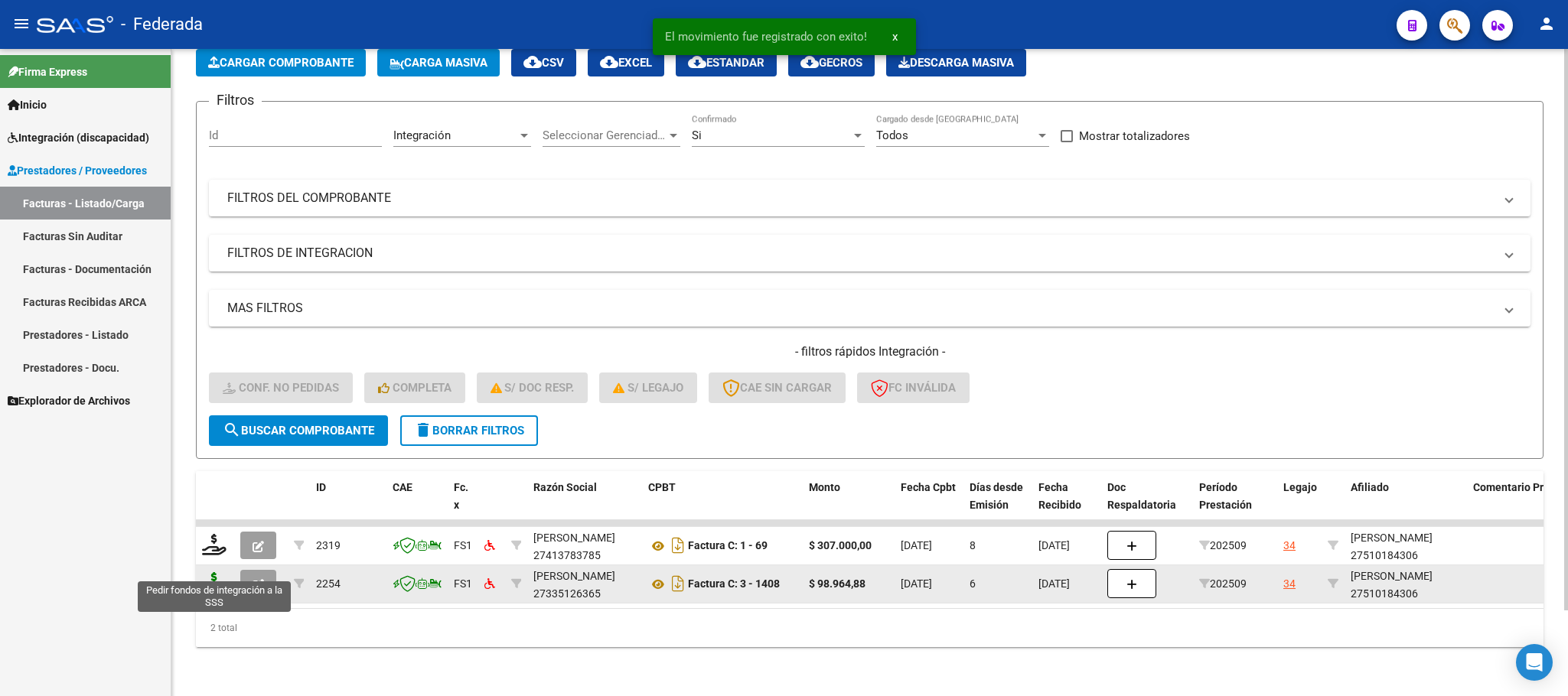
click at [218, 572] on icon at bounding box center [214, 582] width 25 height 21
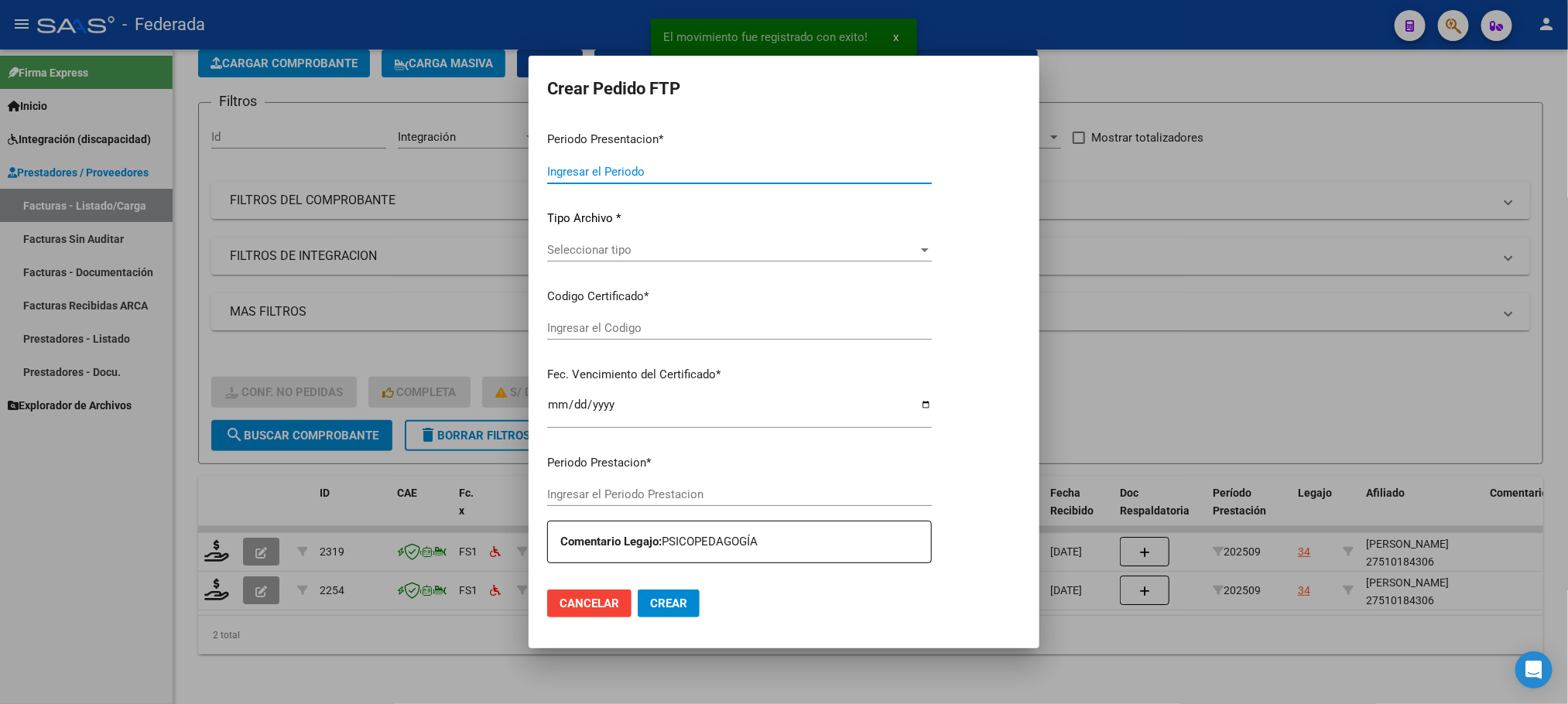
type input "202509"
type input "$ 98.964,88"
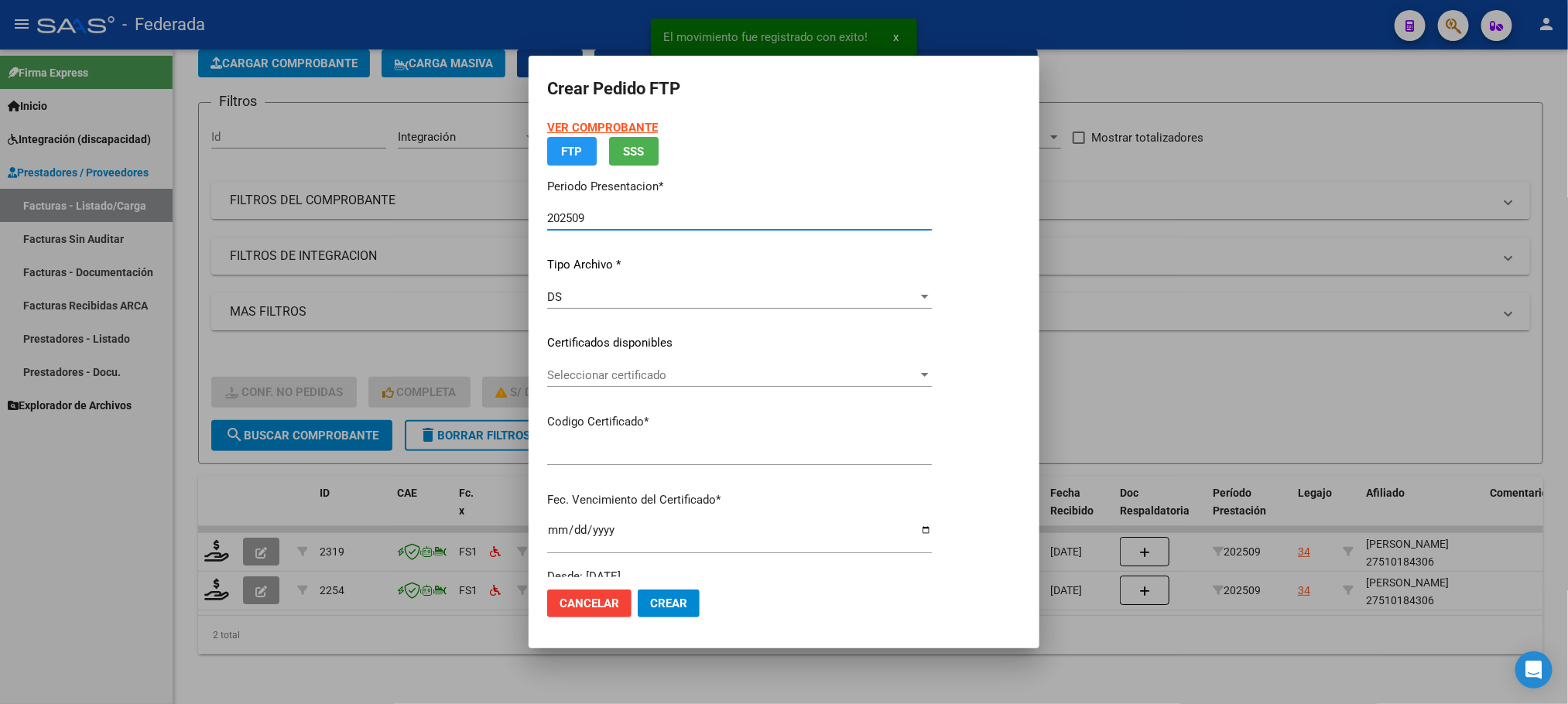
type input "00ARG01000510184302021111020261110COR477"
type input "[DATE]"
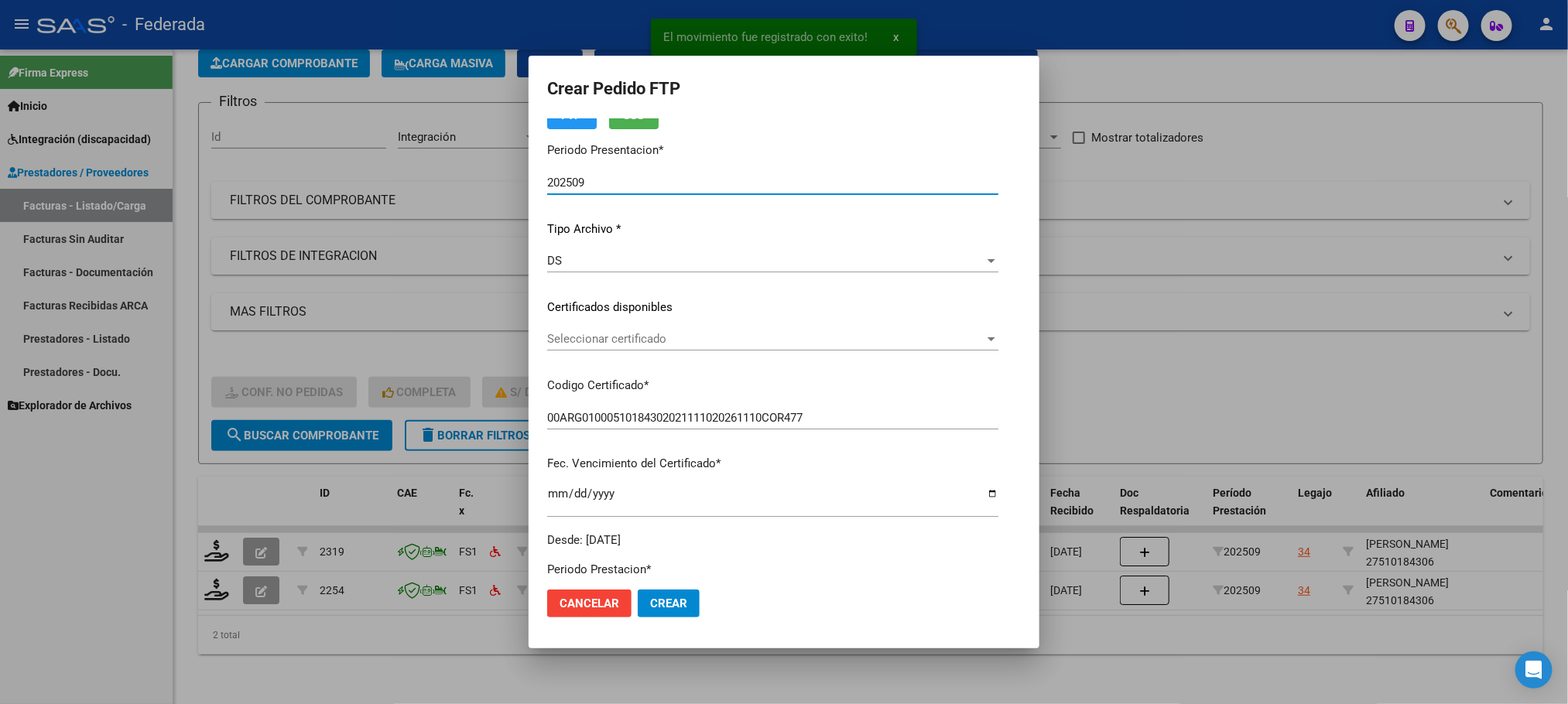
scroll to position [116, 0]
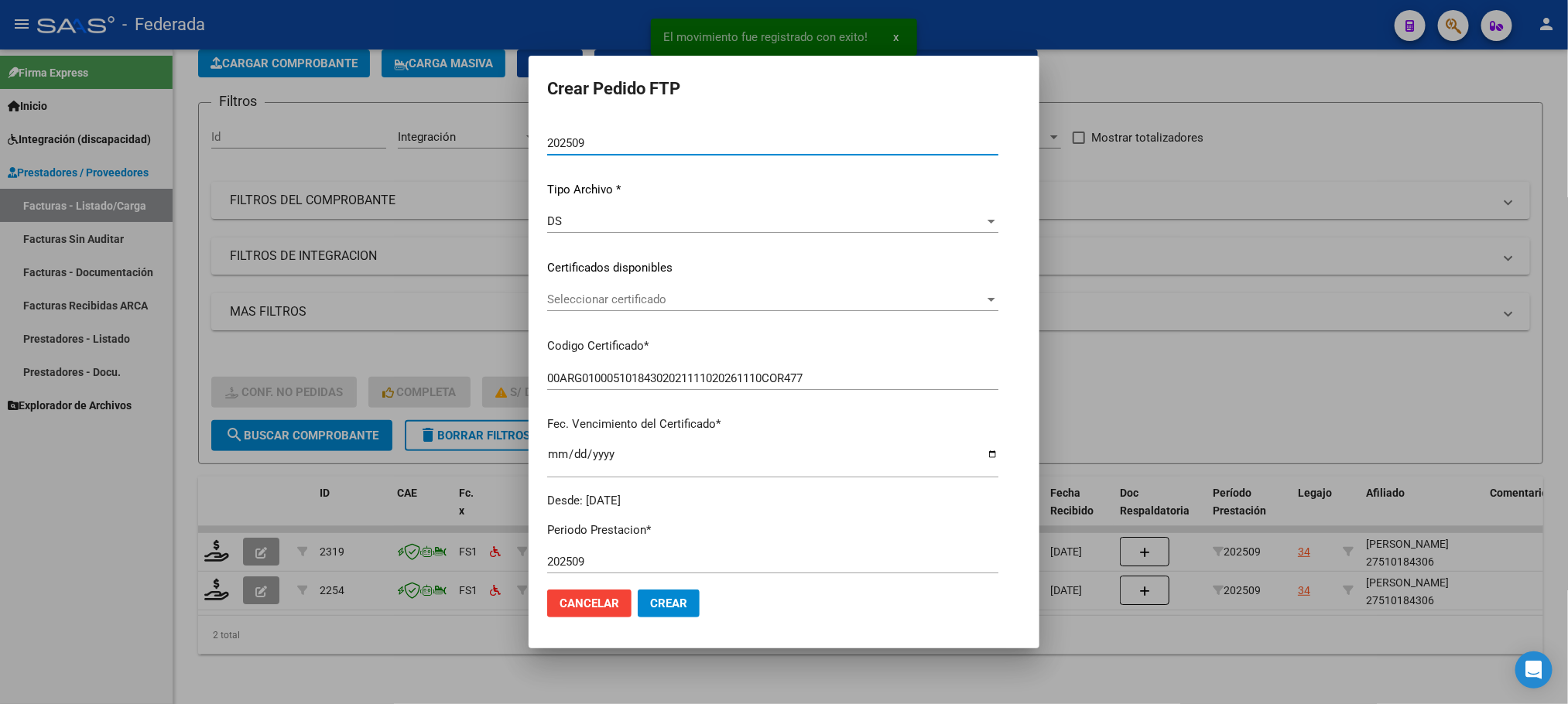
click at [564, 297] on span "Seleccionar certificado" at bounding box center [766, 299] width 437 height 14
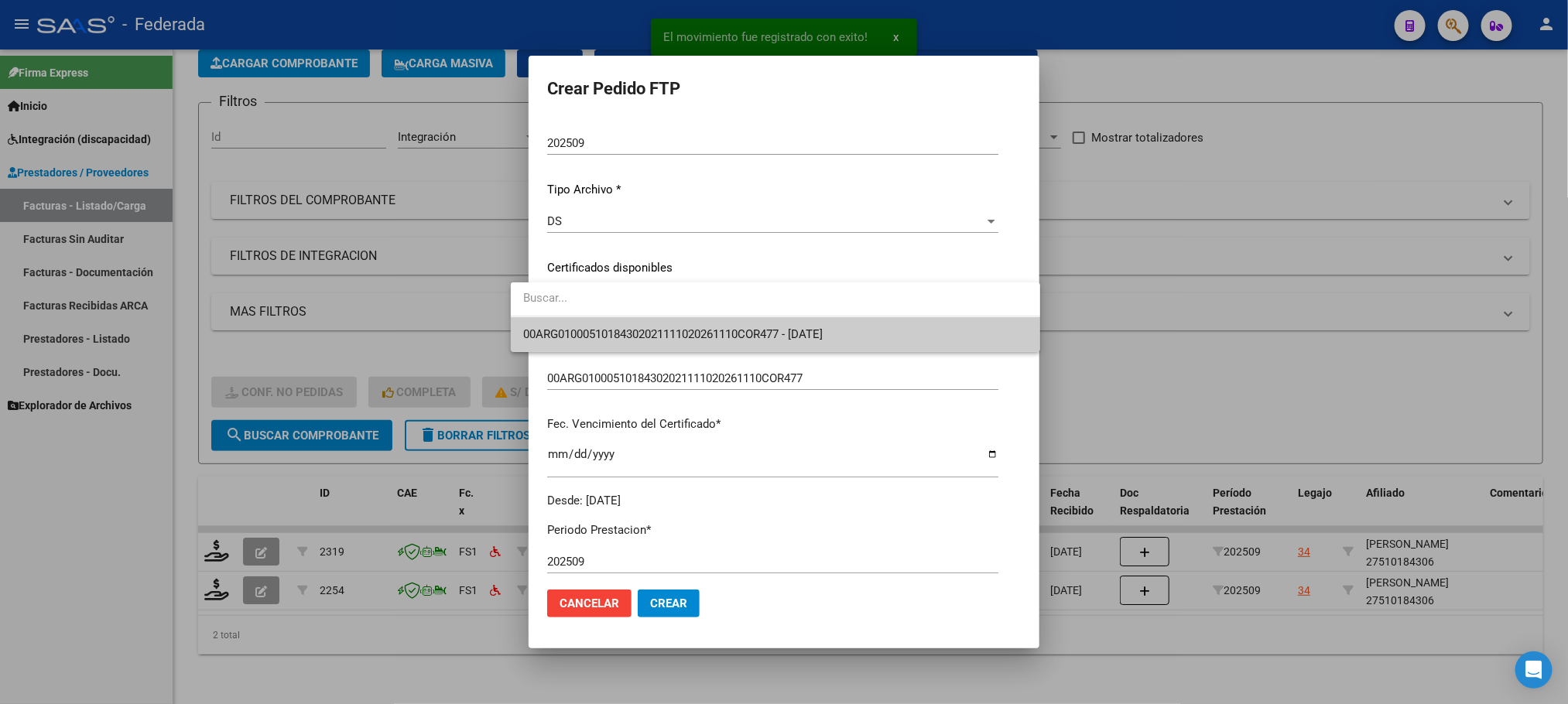
click at [557, 354] on div at bounding box center [784, 352] width 1568 height 704
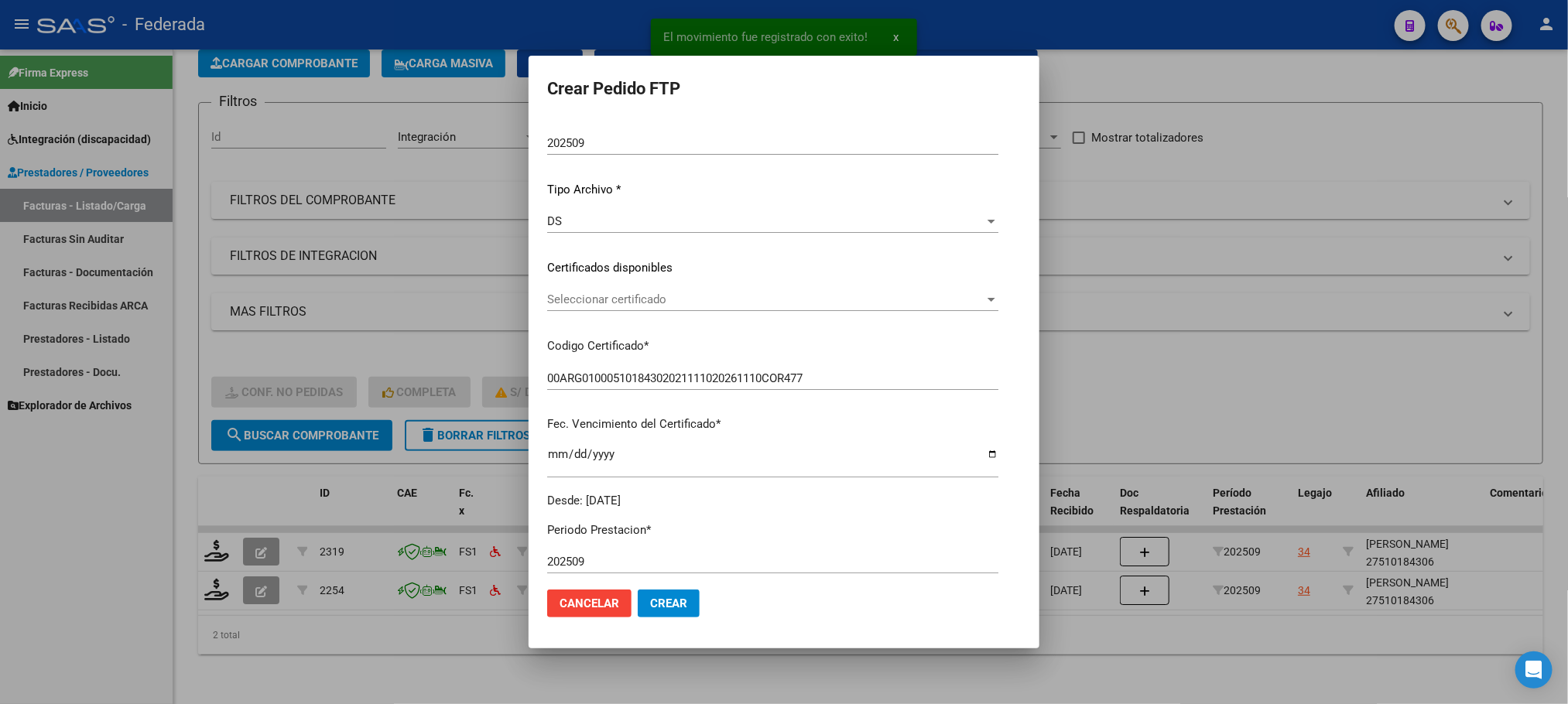
click at [563, 304] on span "Seleccionar certificado" at bounding box center [766, 299] width 437 height 14
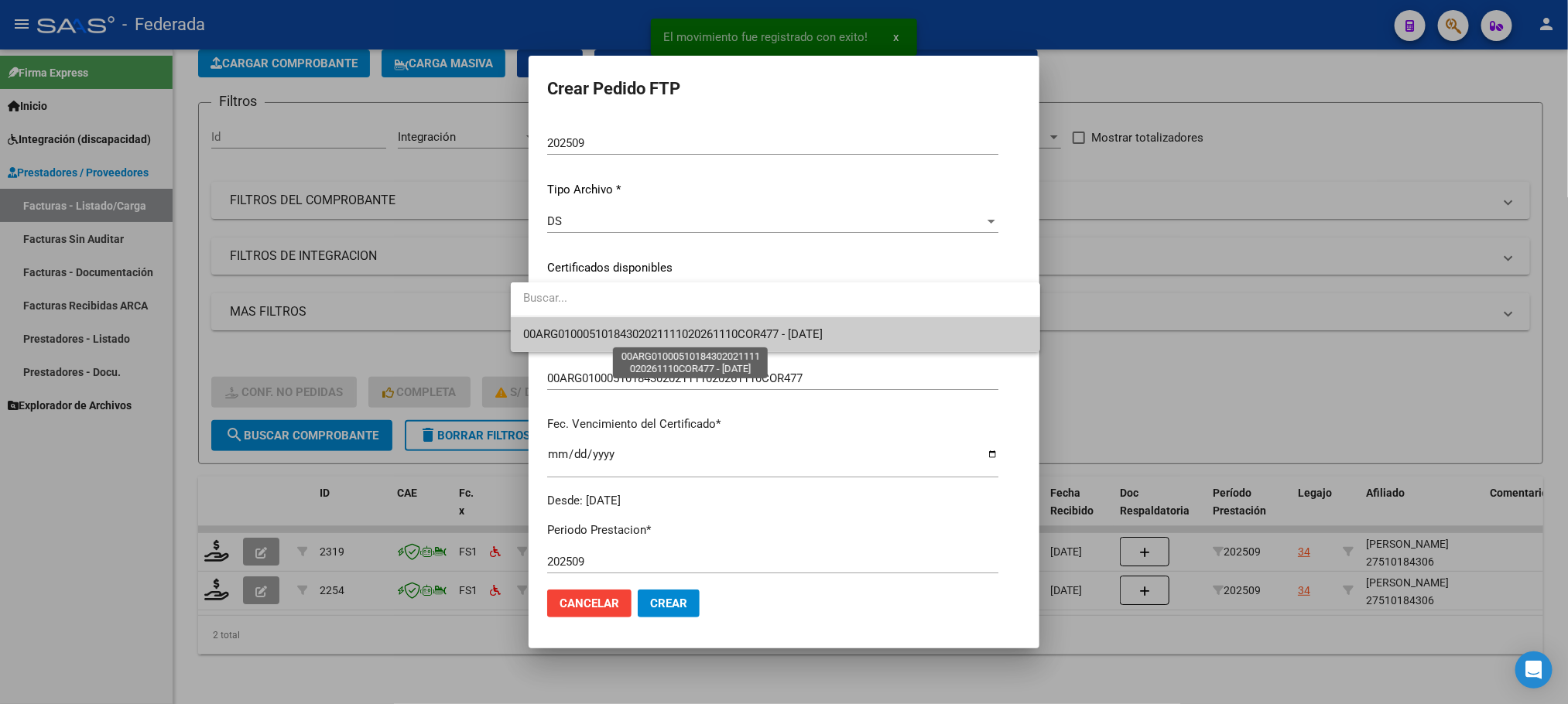
click at [565, 332] on span "00ARG01000510184302021111020261110COR477 - [DATE]" at bounding box center [673, 334] width 300 height 14
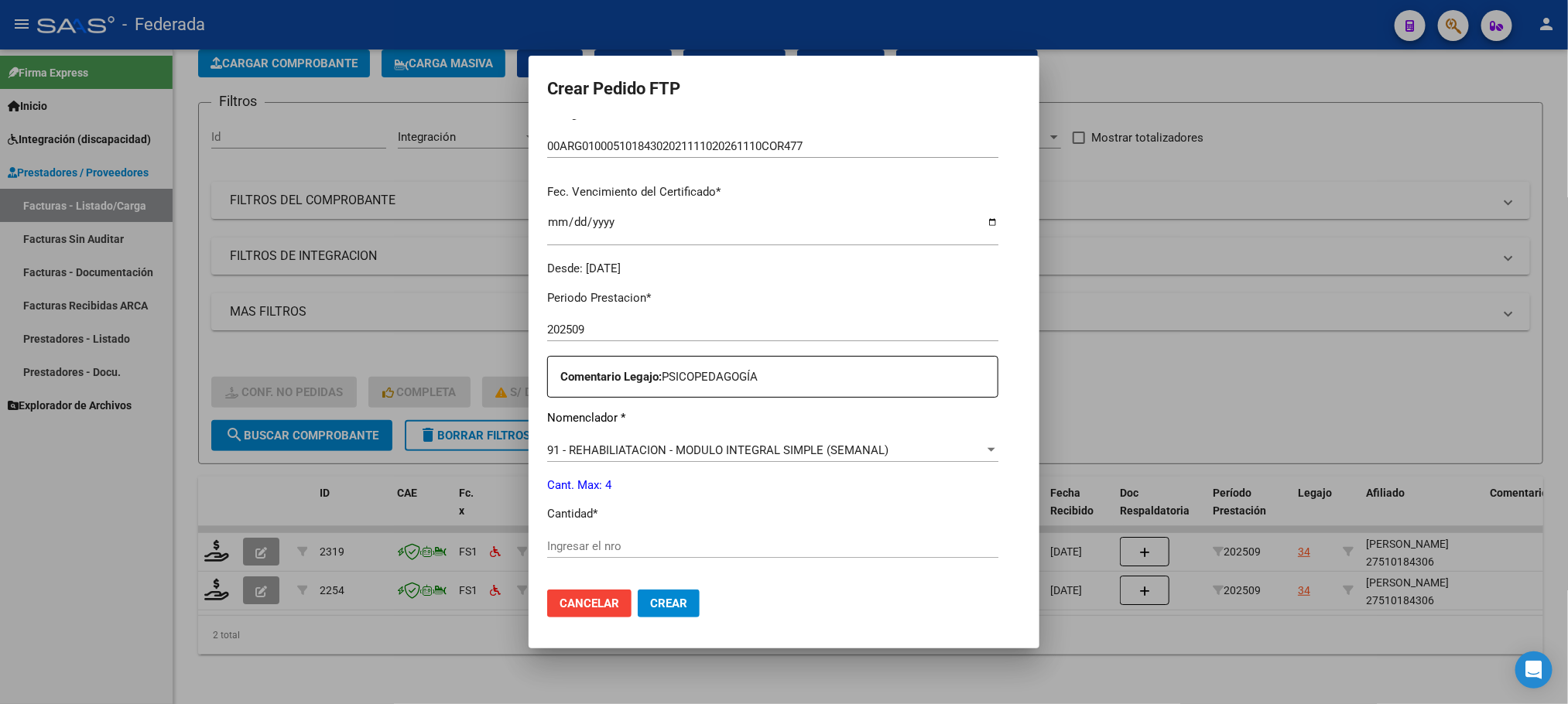
scroll to position [465, 0]
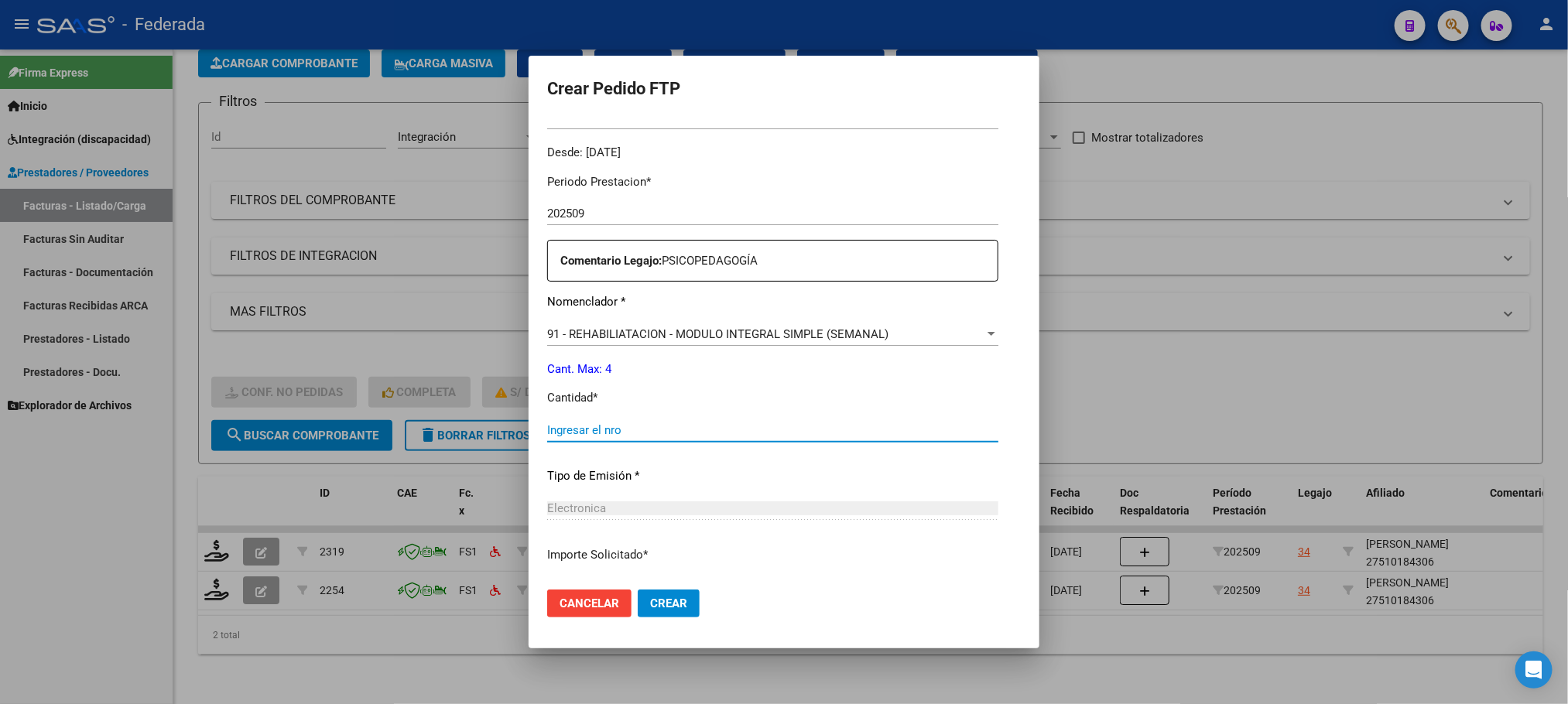
click at [555, 427] on input "Ingresar el nro" at bounding box center [772, 430] width 451 height 14
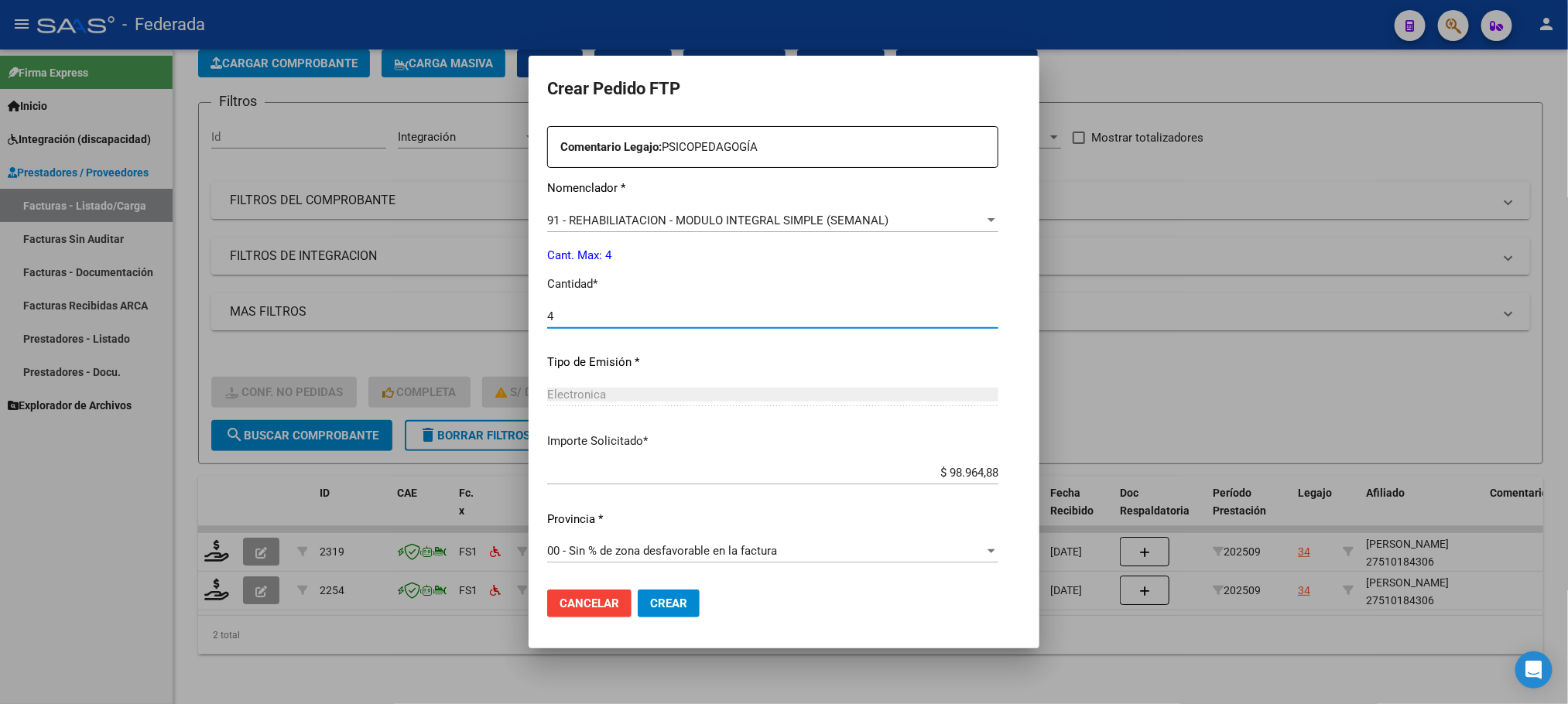
type input "4"
click at [650, 606] on span "Crear" at bounding box center [669, 603] width 37 height 14
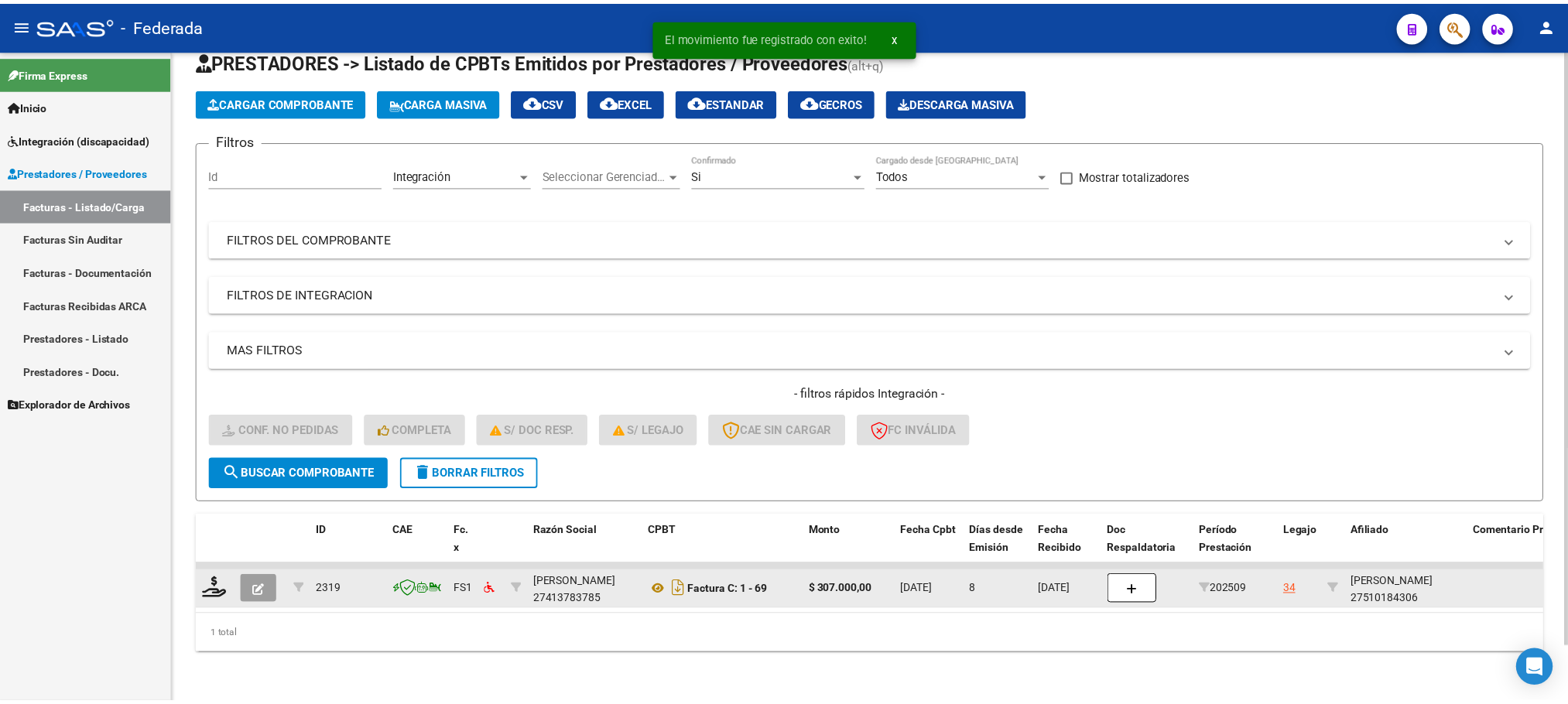
scroll to position [60, 0]
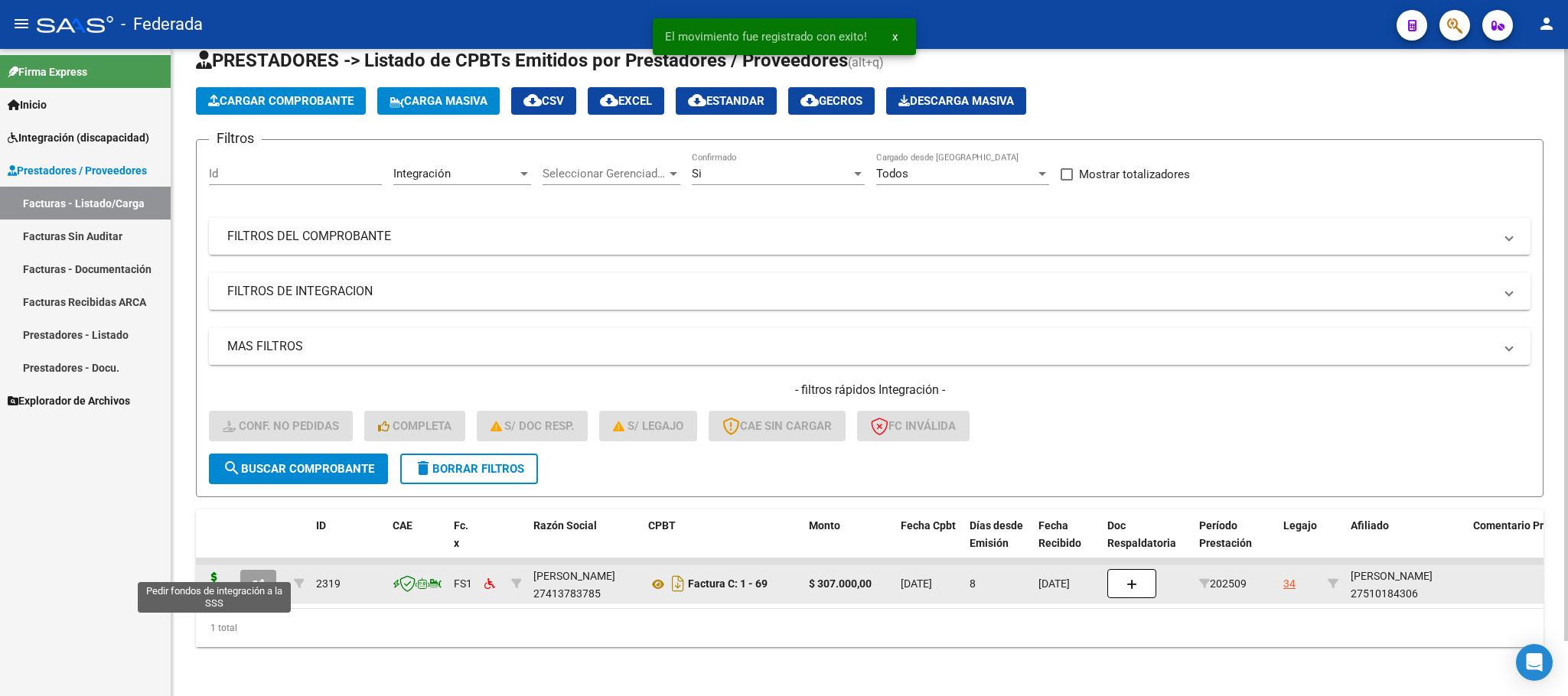
click at [216, 572] on icon at bounding box center [214, 582] width 25 height 21
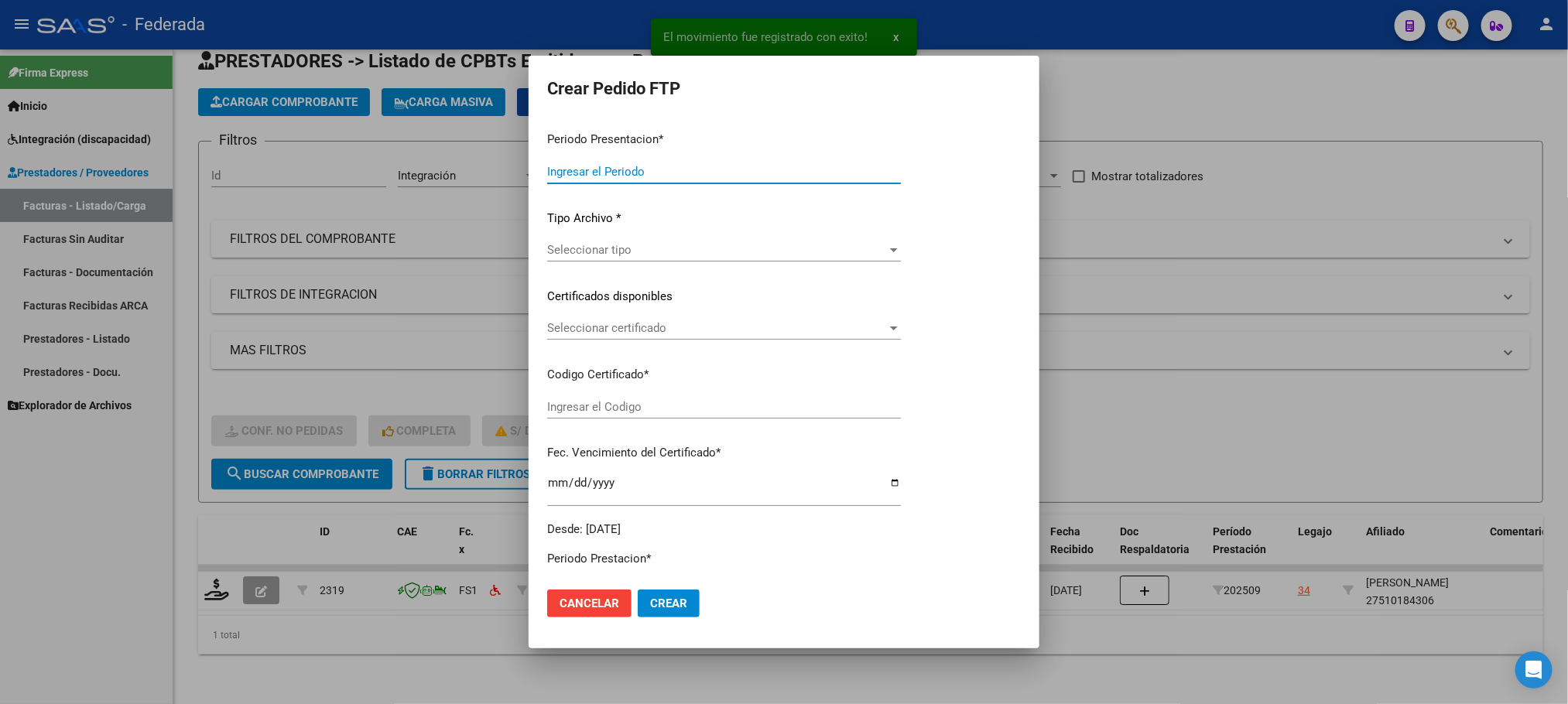
type input "202509"
type input "$ 307.000,00"
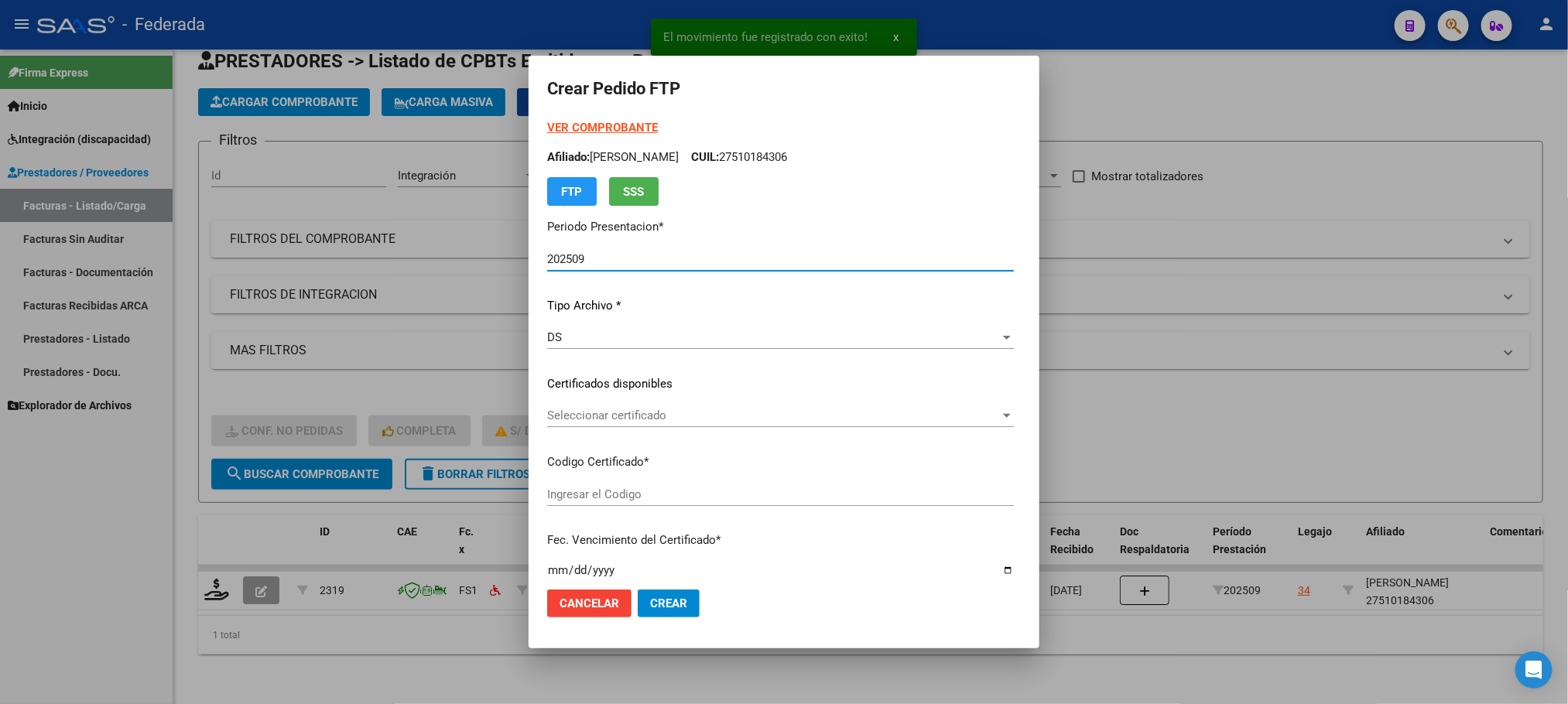
type input "00ARG01000510184302021111020261110COR477"
type input "[DATE]"
click at [563, 423] on div "Seleccionar certificado Seleccionar certificado" at bounding box center [780, 415] width 467 height 23
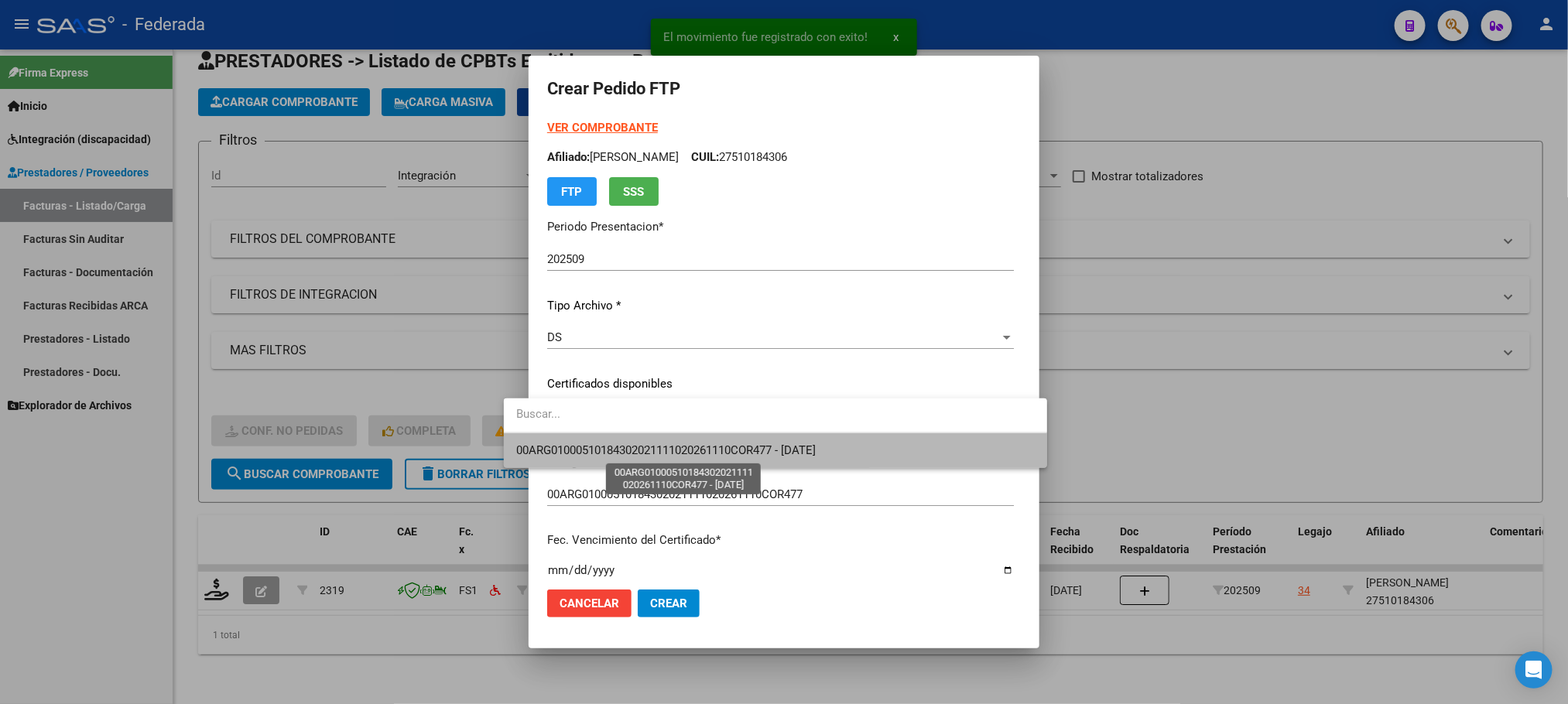
click at [565, 444] on span "00ARG01000510184302021111020261110COR477 - [DATE]" at bounding box center [665, 450] width 300 height 14
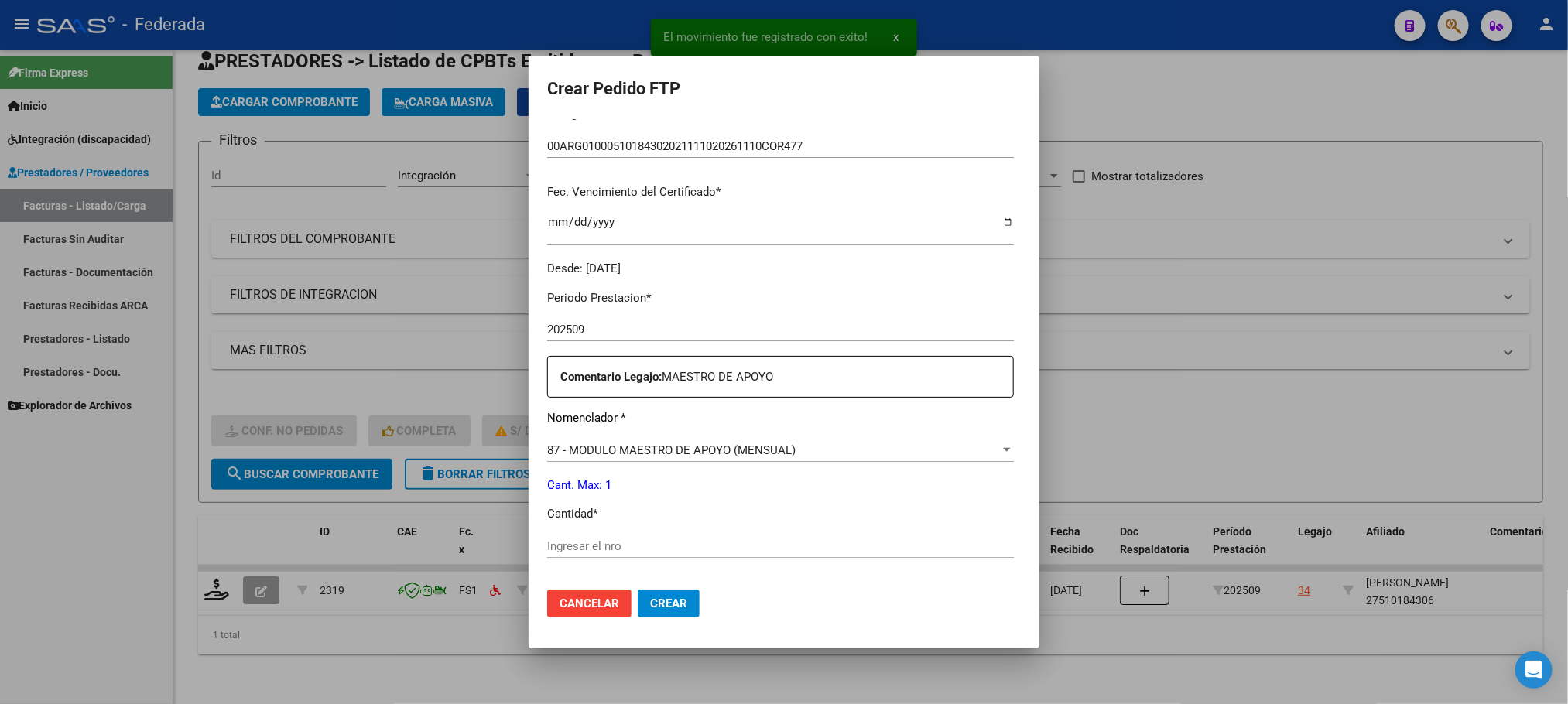
scroll to position [465, 0]
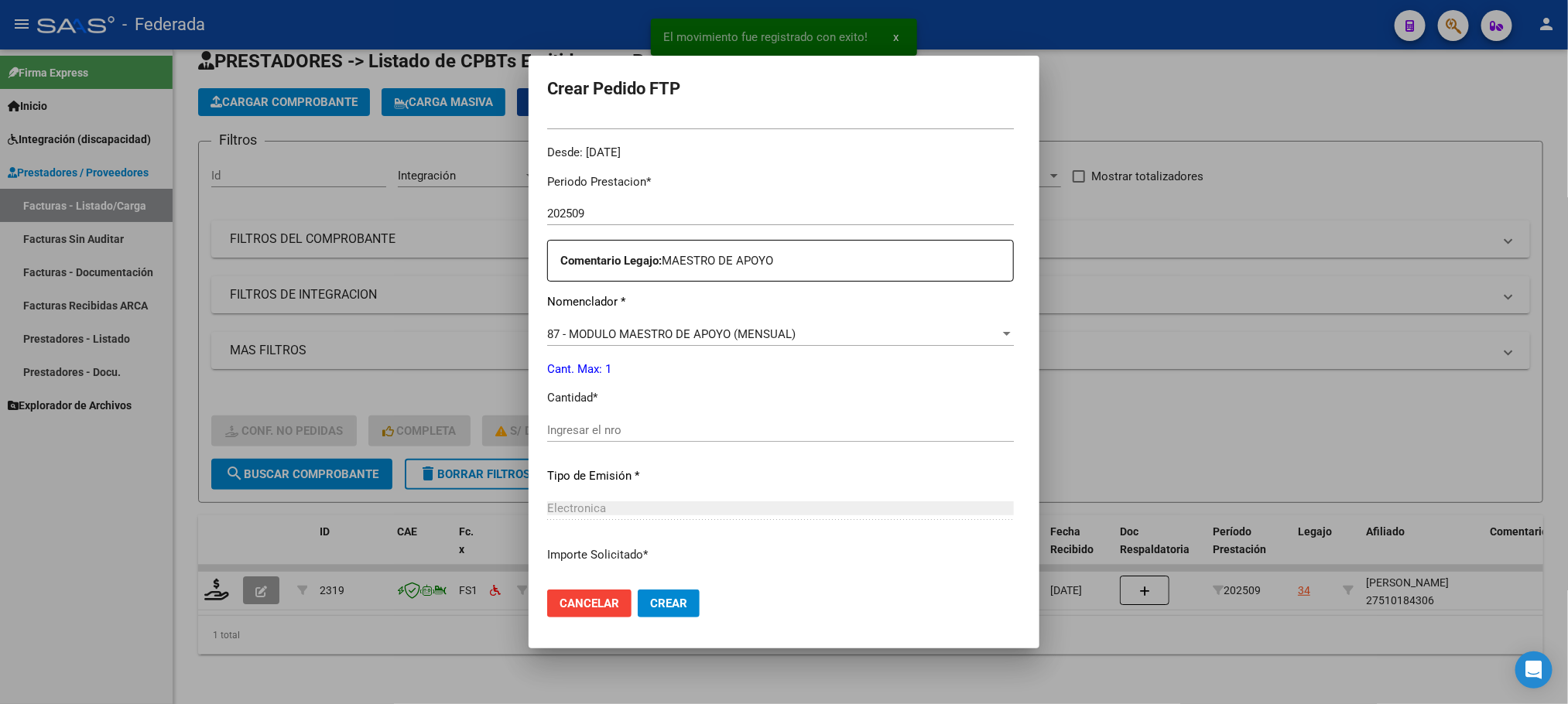
click at [567, 421] on div "Ingresar el nro" at bounding box center [780, 430] width 467 height 23
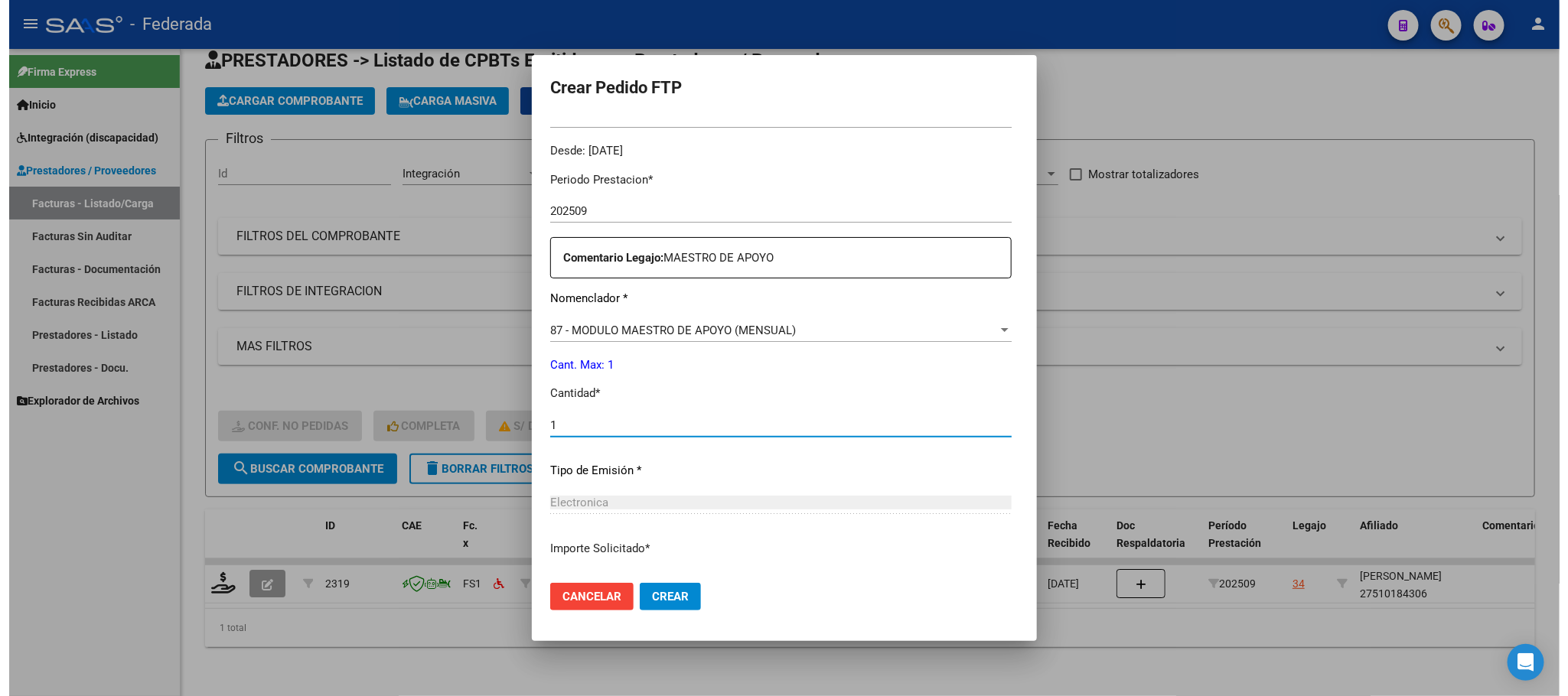
scroll to position [571, 0]
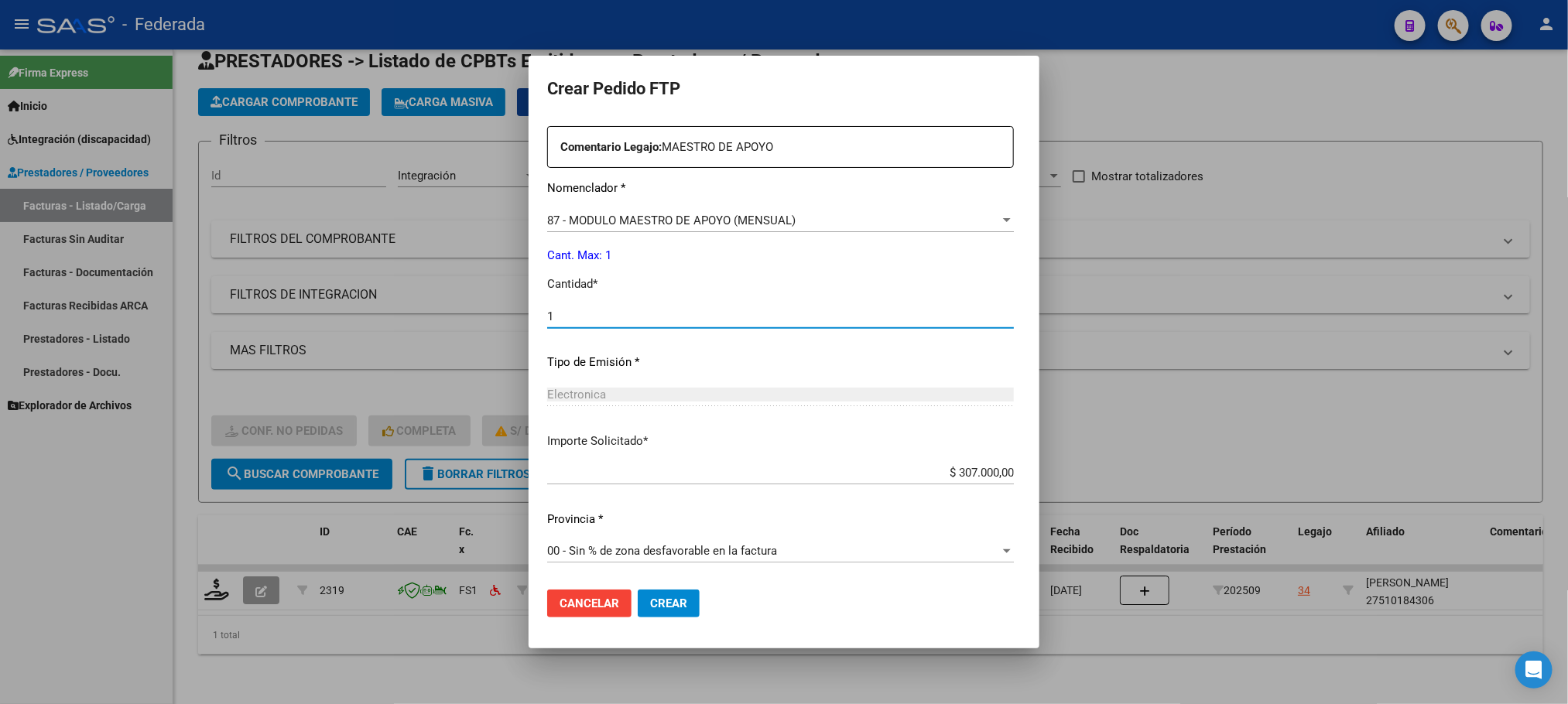
type input "1"
click at [651, 600] on span "Crear" at bounding box center [669, 603] width 37 height 14
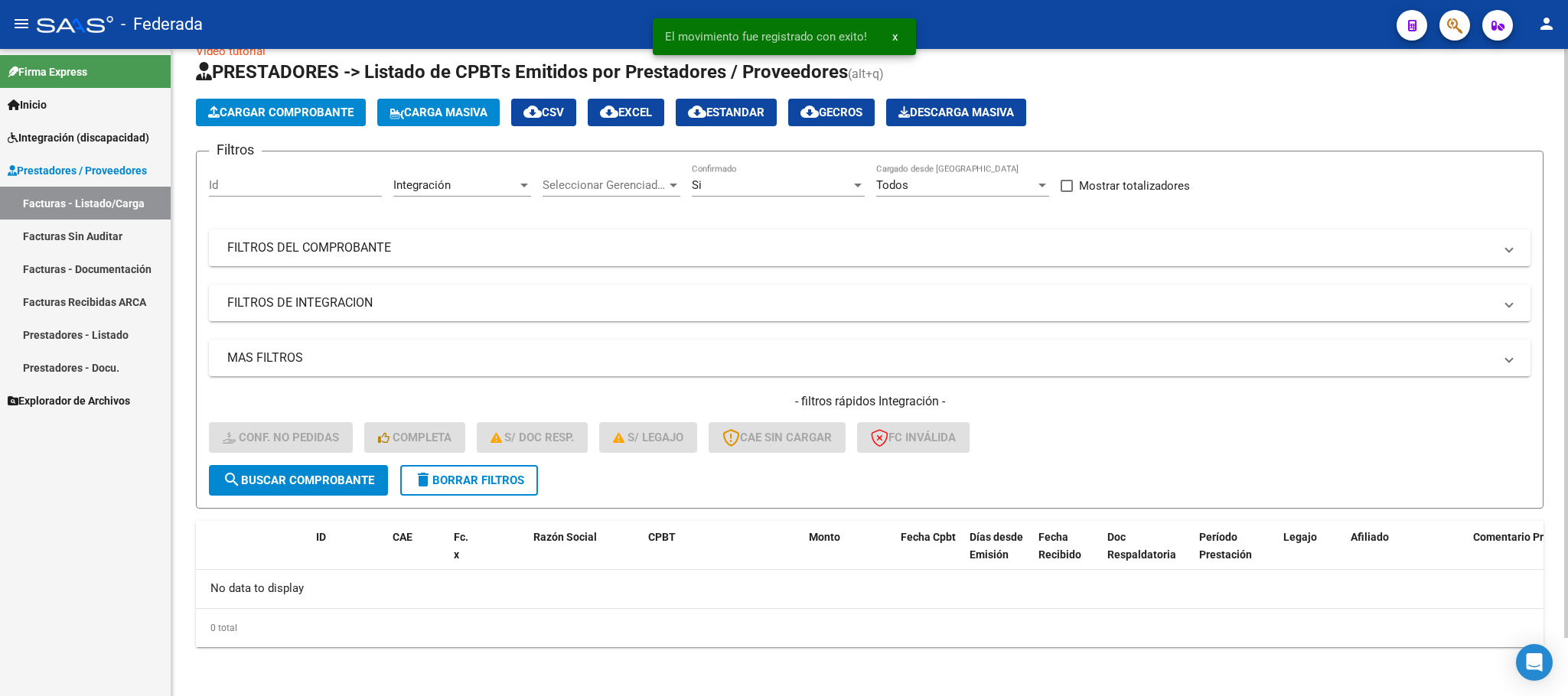
scroll to position [30, 0]
click at [503, 483] on span "delete Borrar Filtros" at bounding box center [469, 481] width 110 height 14
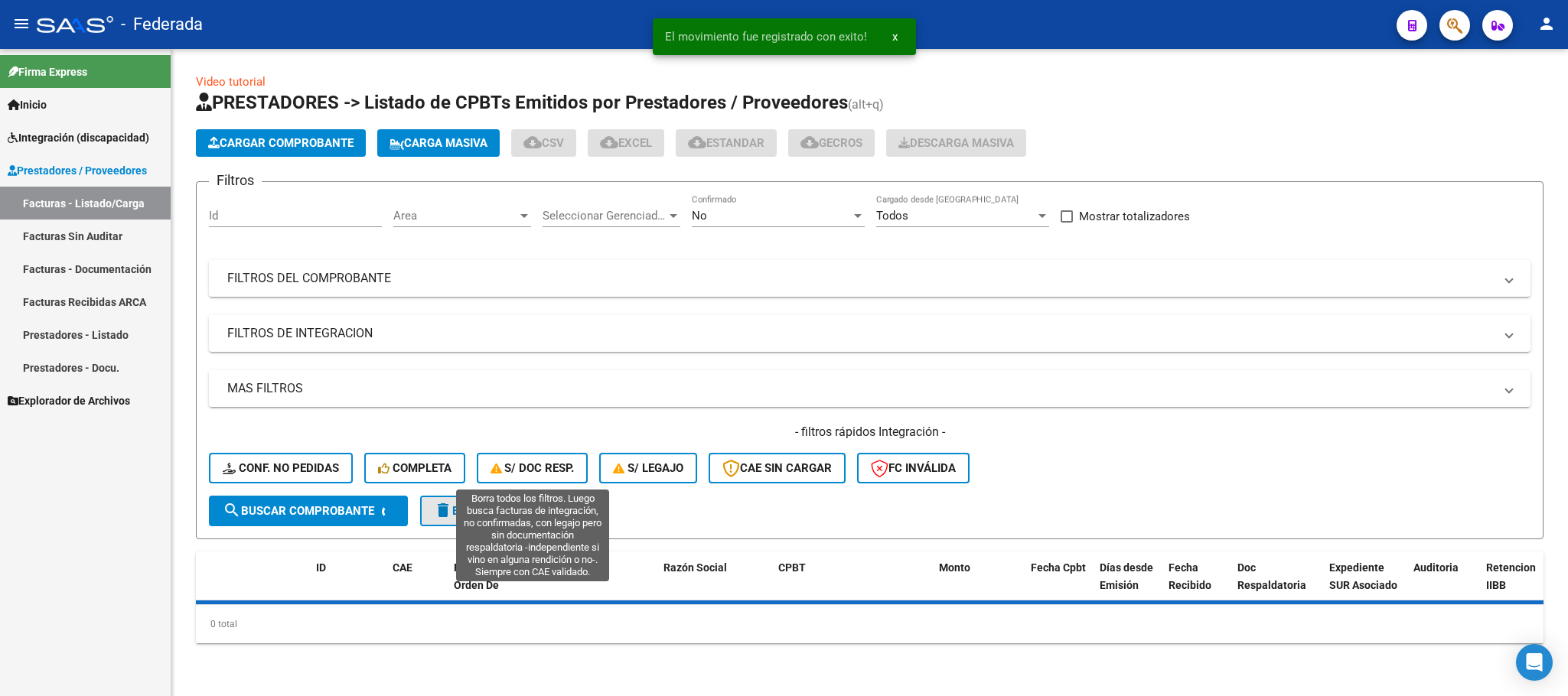
scroll to position [0, 0]
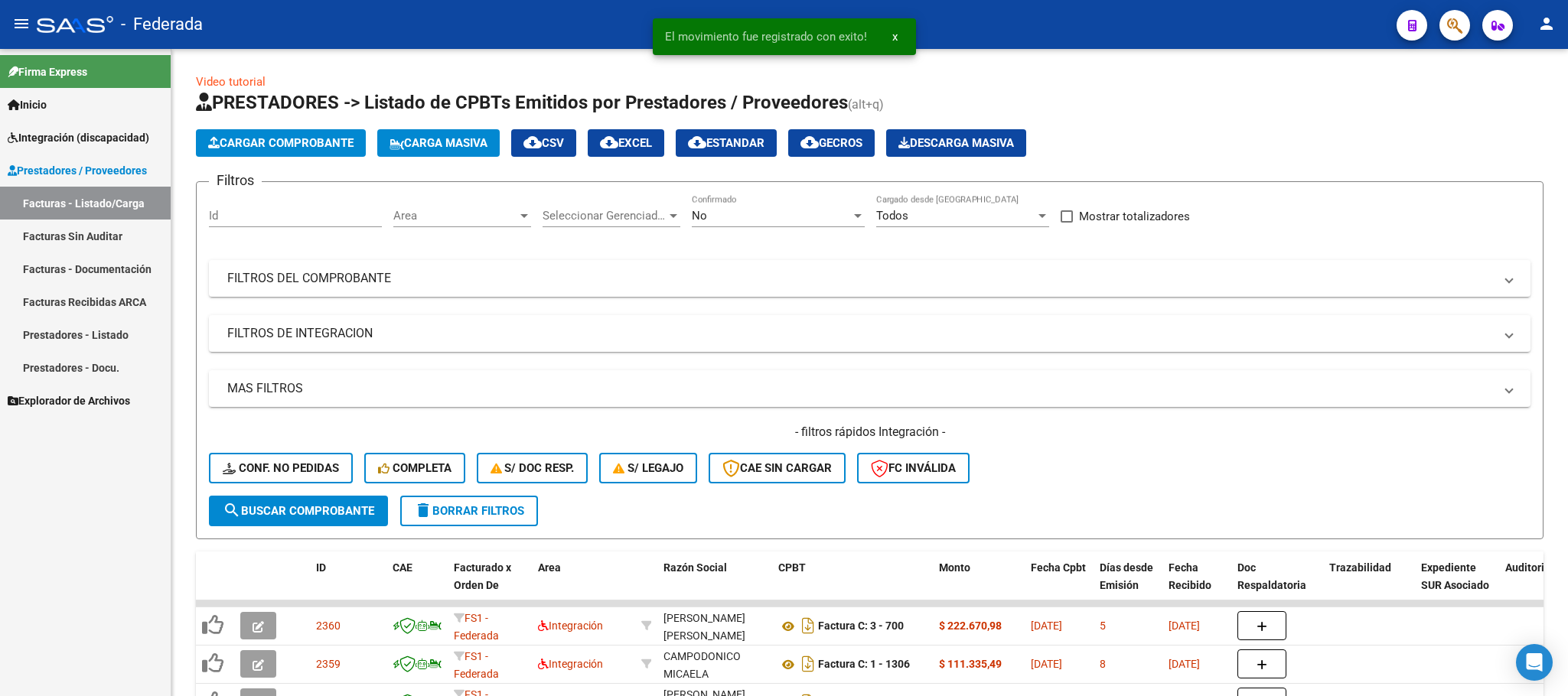
click at [893, 37] on span "x" at bounding box center [895, 37] width 6 height 14
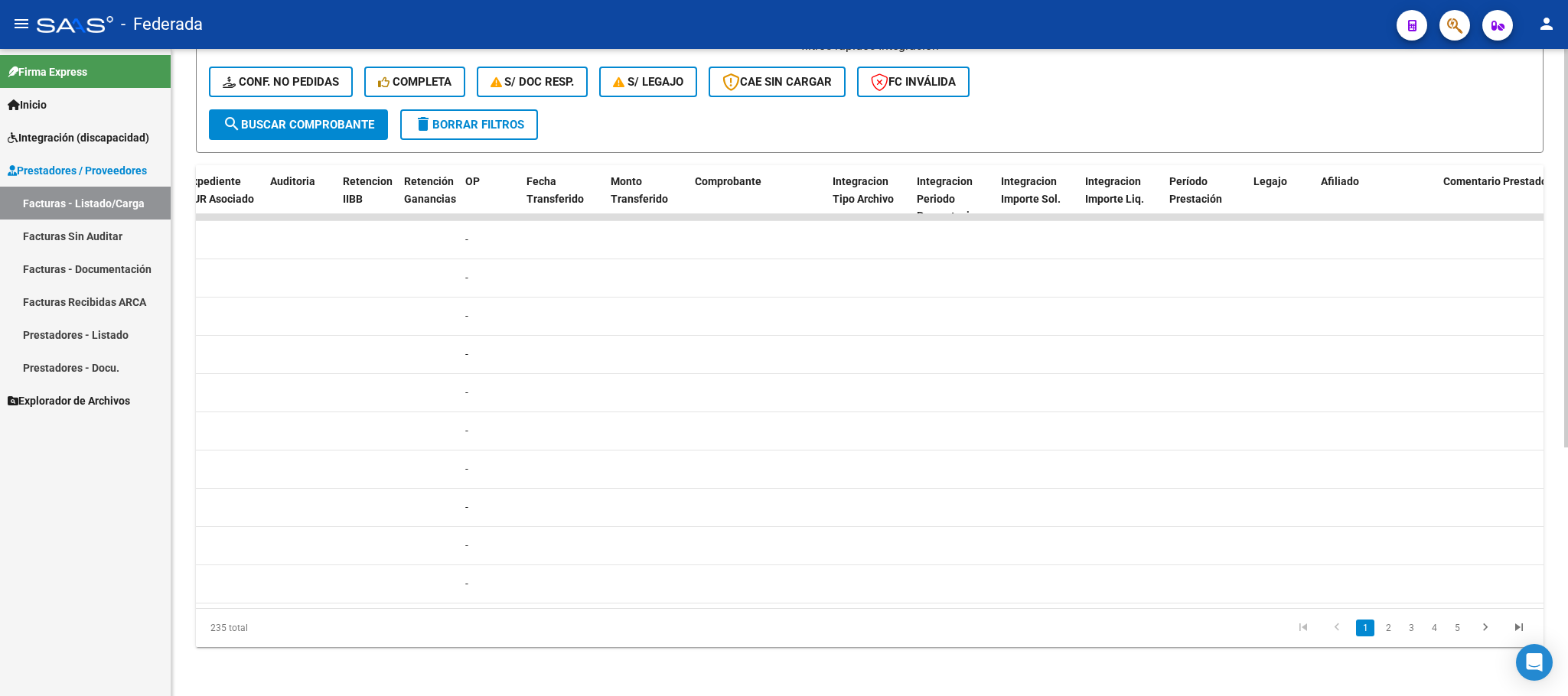
scroll to position [404, 0]
click at [1429, 631] on link "4" at bounding box center [1434, 628] width 18 height 17
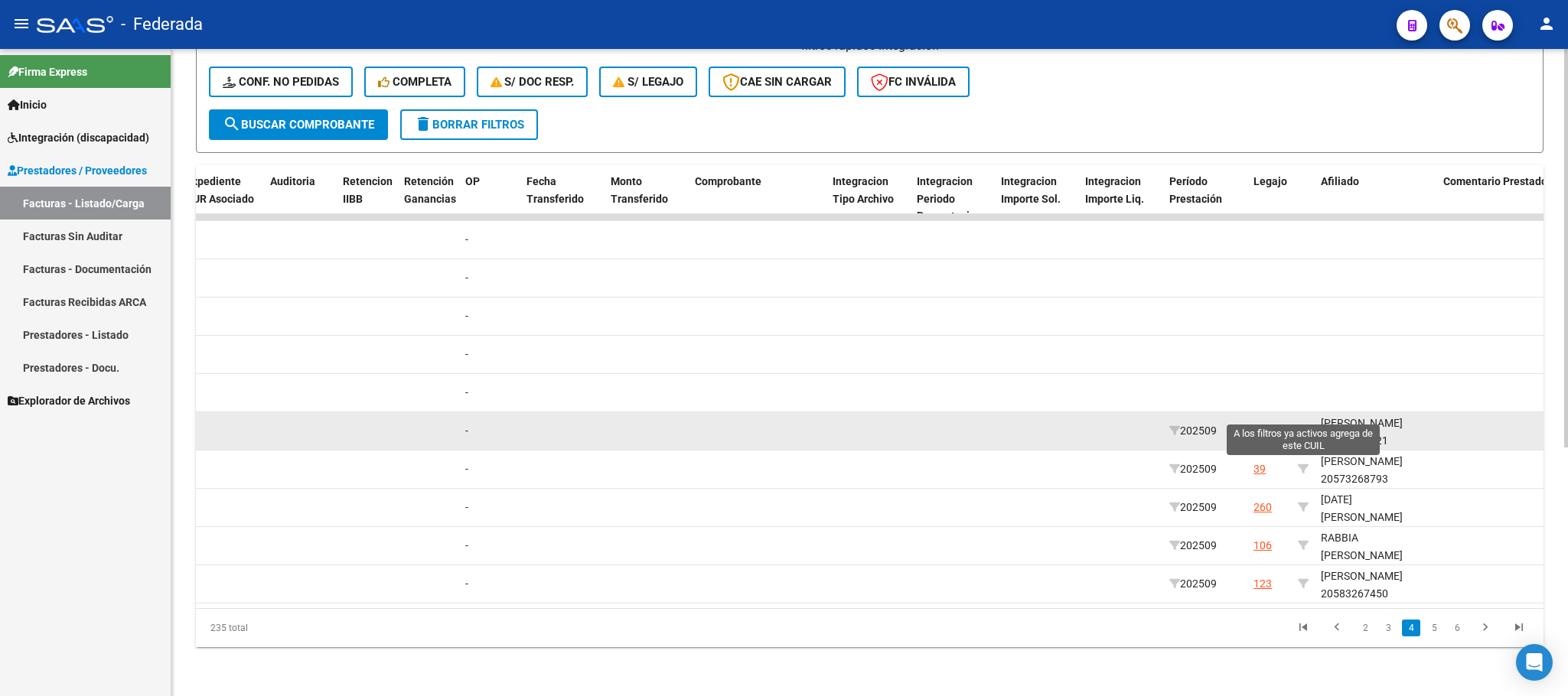
click at [1302, 425] on icon at bounding box center [1303, 430] width 10 height 10
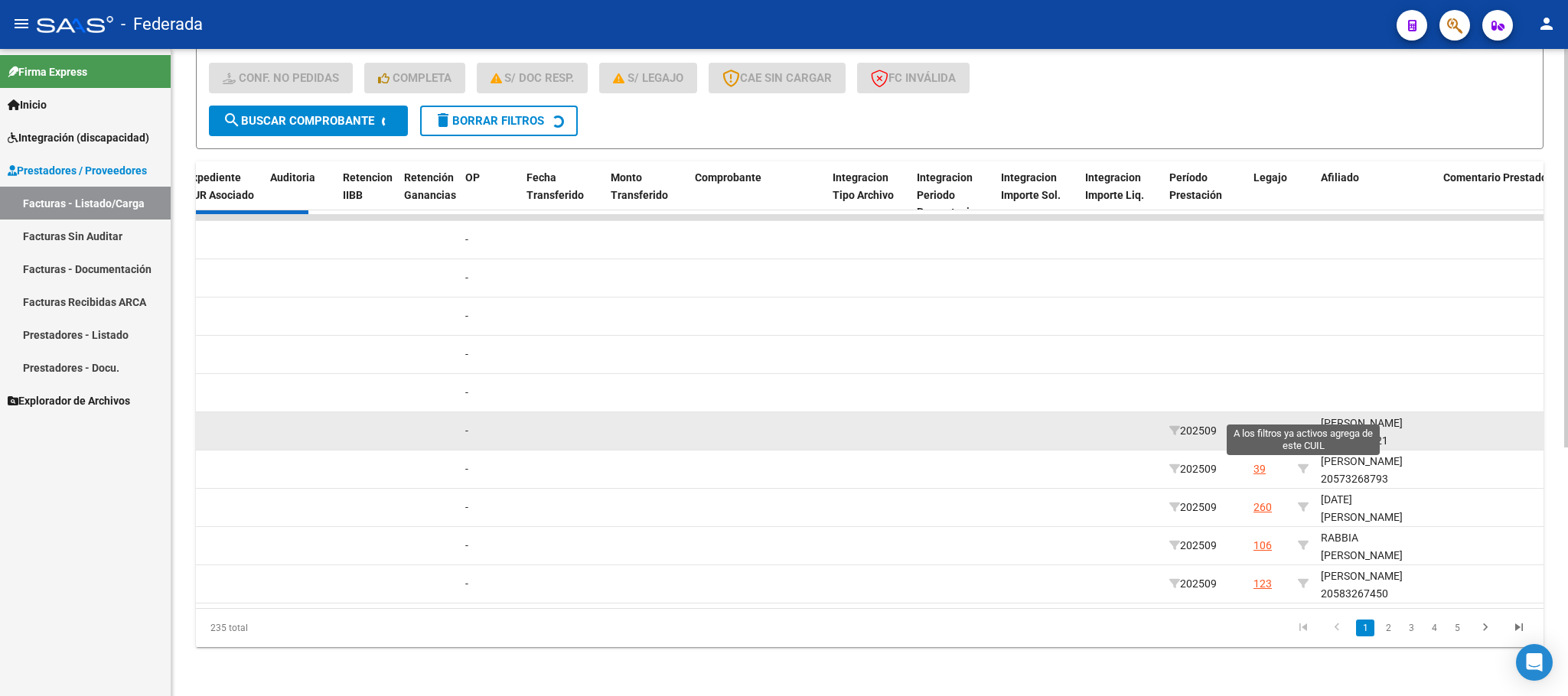
type input "20481368821"
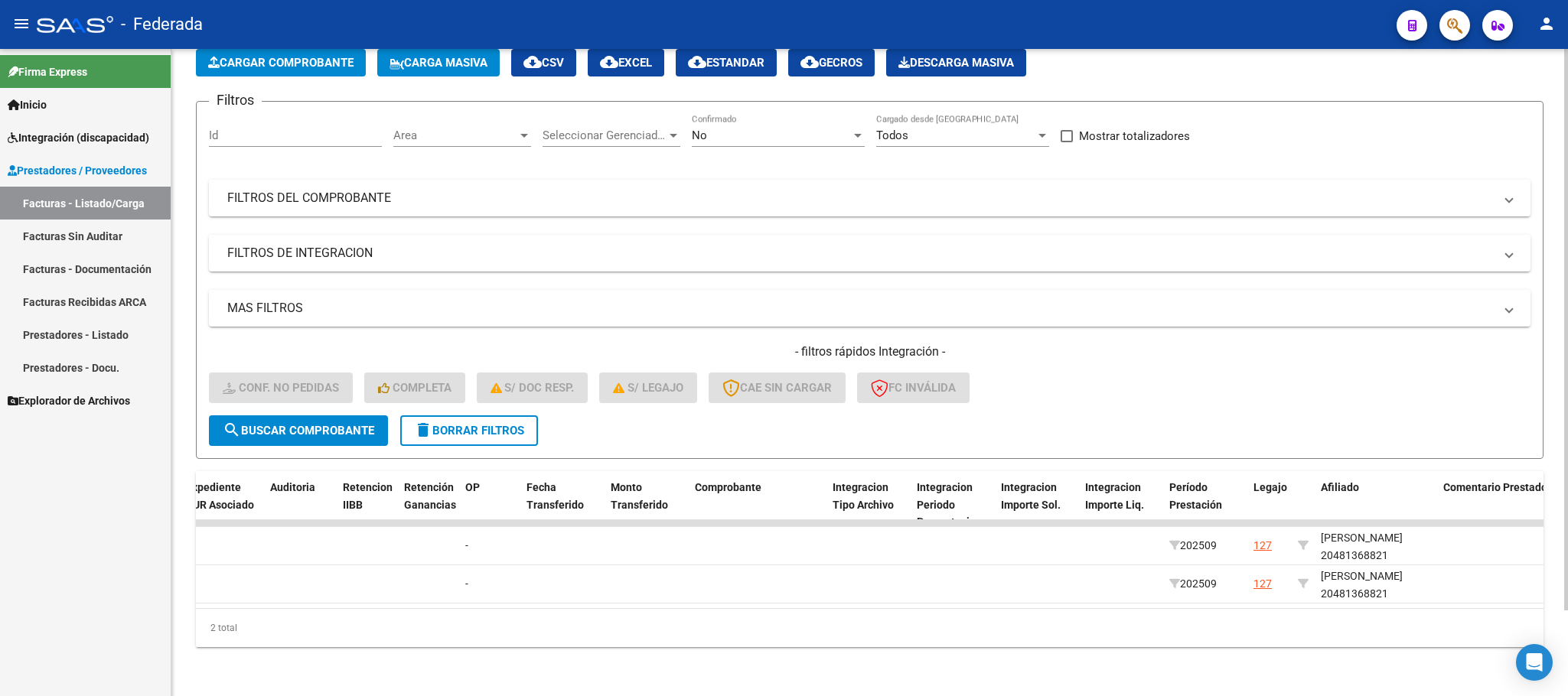
scroll to position [99, 0]
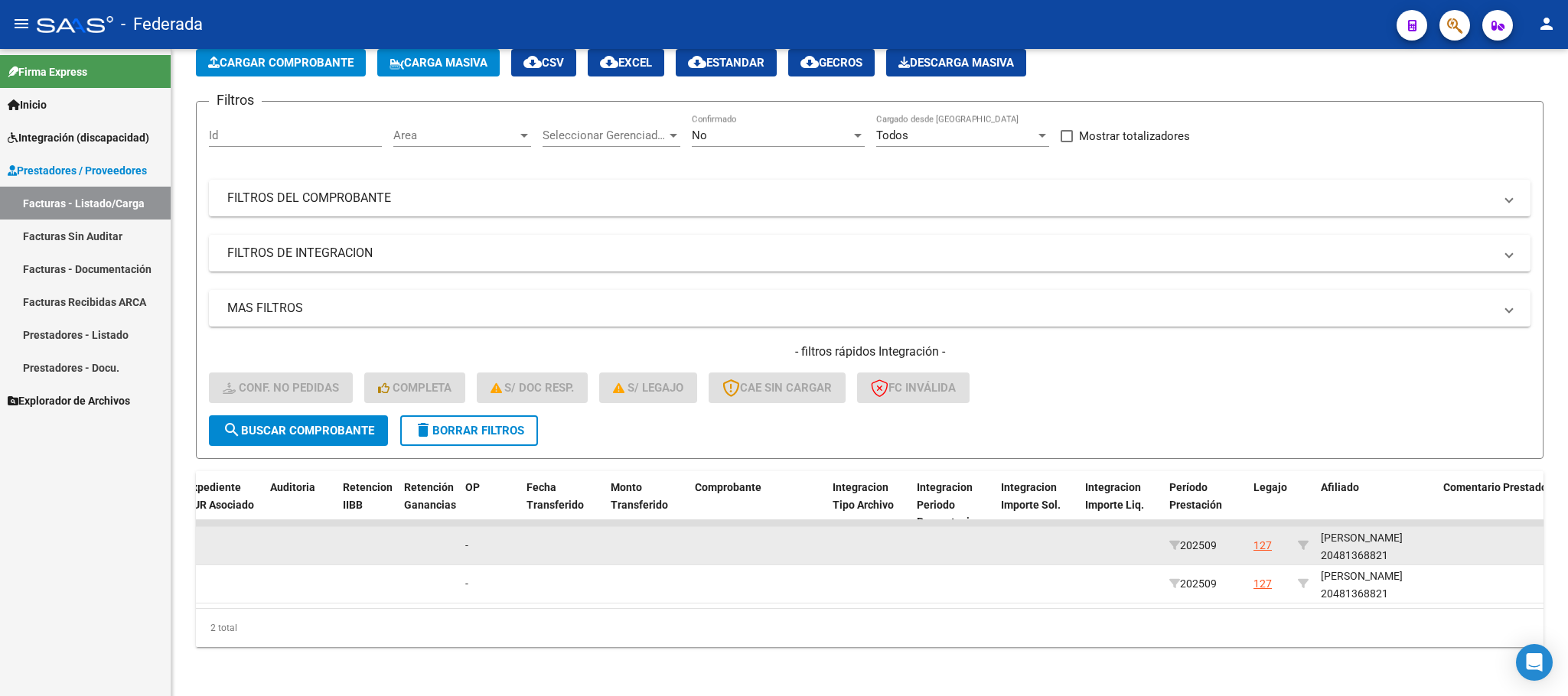
click at [1357, 543] on div "[PERSON_NAME] 20481368821" at bounding box center [1376, 547] width 110 height 35
copy div "20481368821"
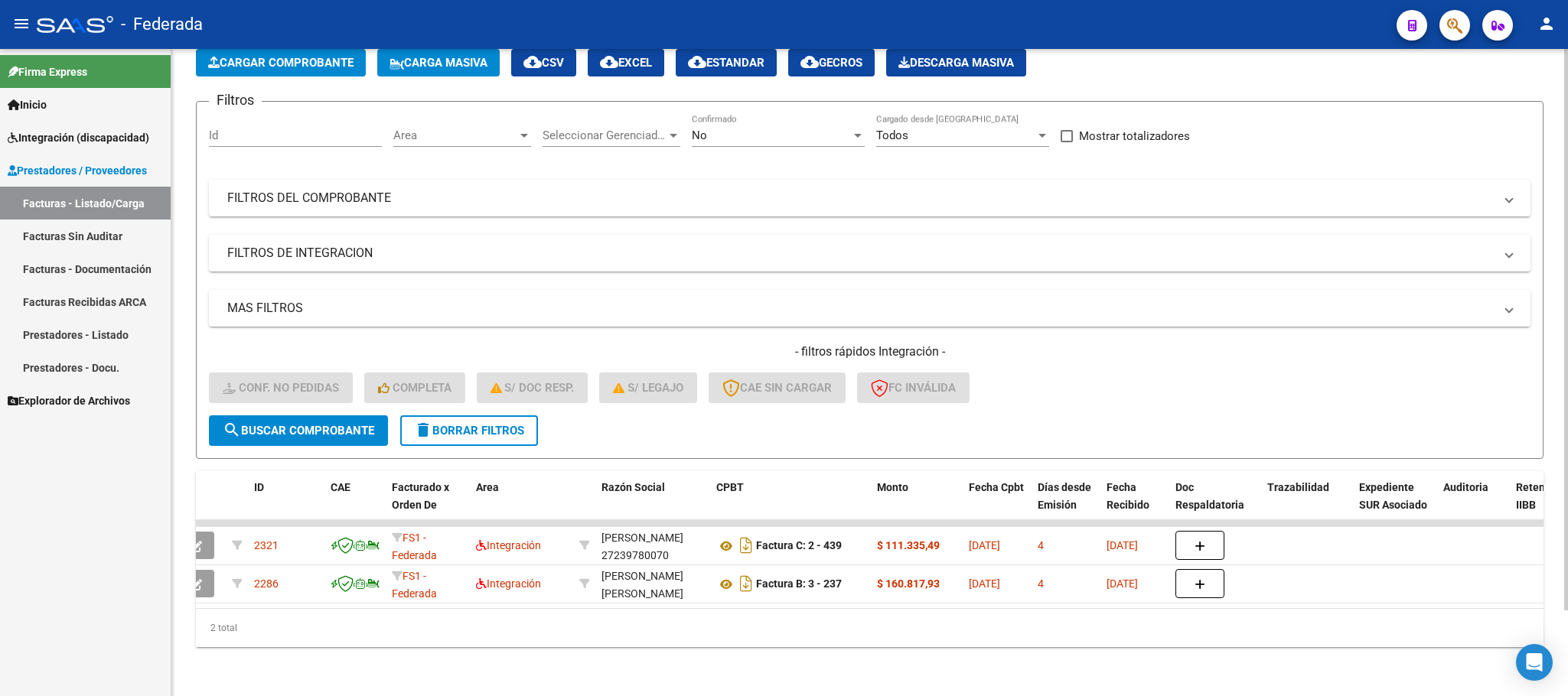
scroll to position [0, 0]
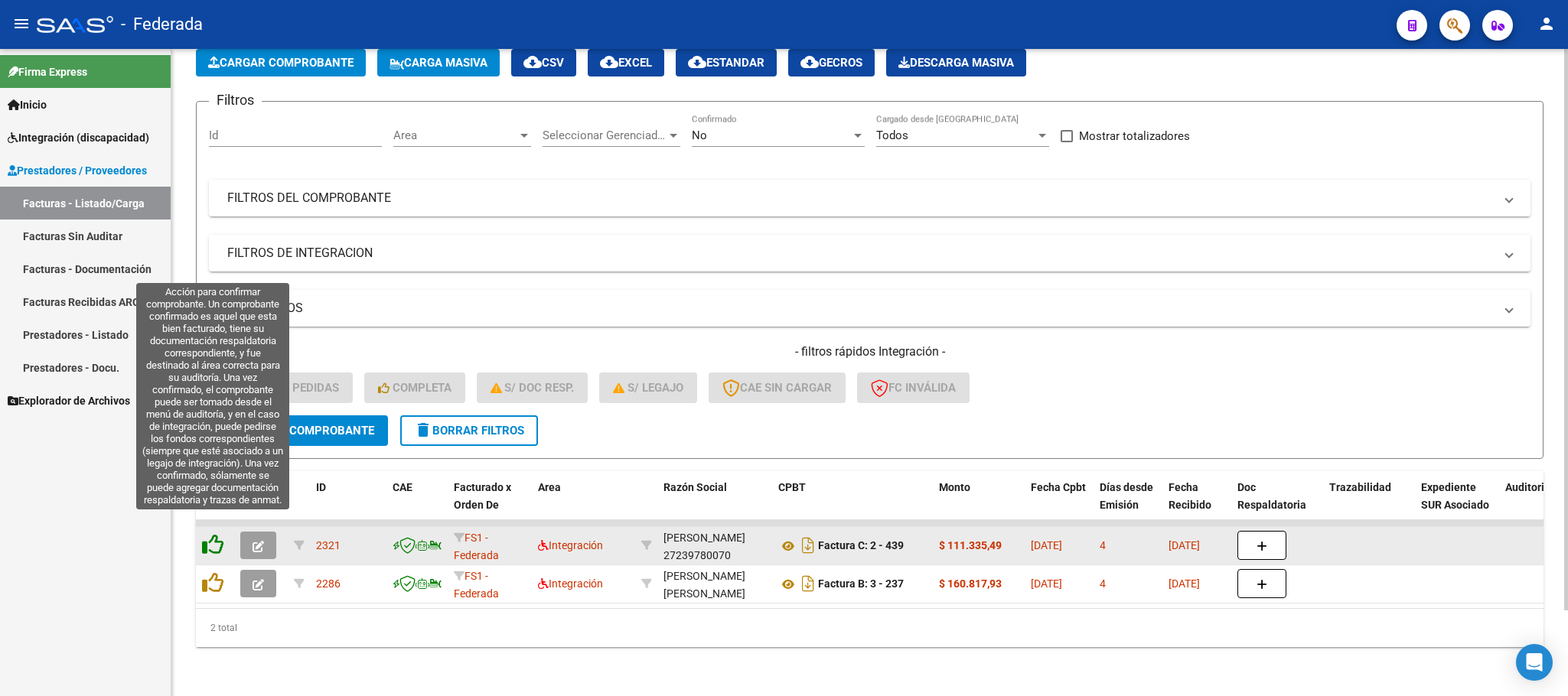
click at [215, 534] on icon at bounding box center [212, 544] width 21 height 21
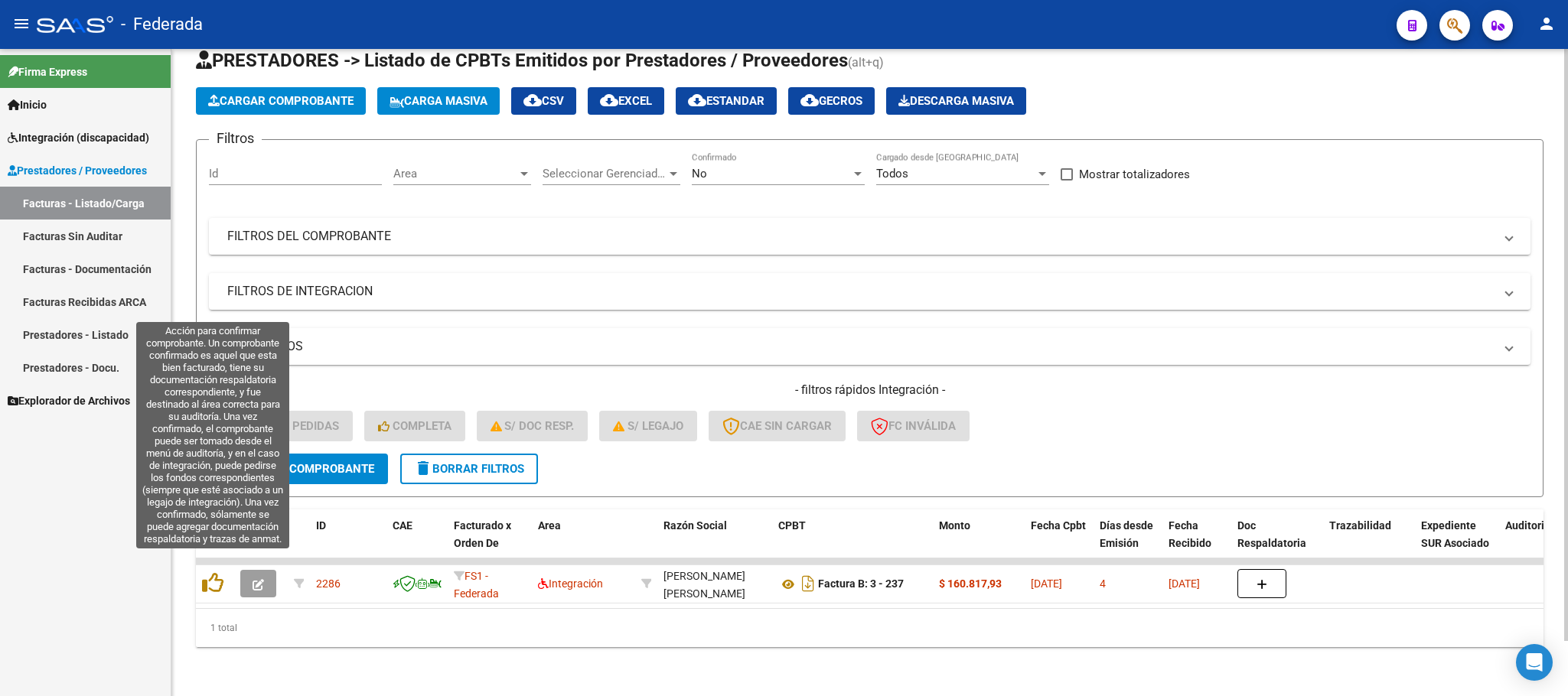
scroll to position [60, 0]
click at [209, 572] on icon at bounding box center [212, 582] width 21 height 21
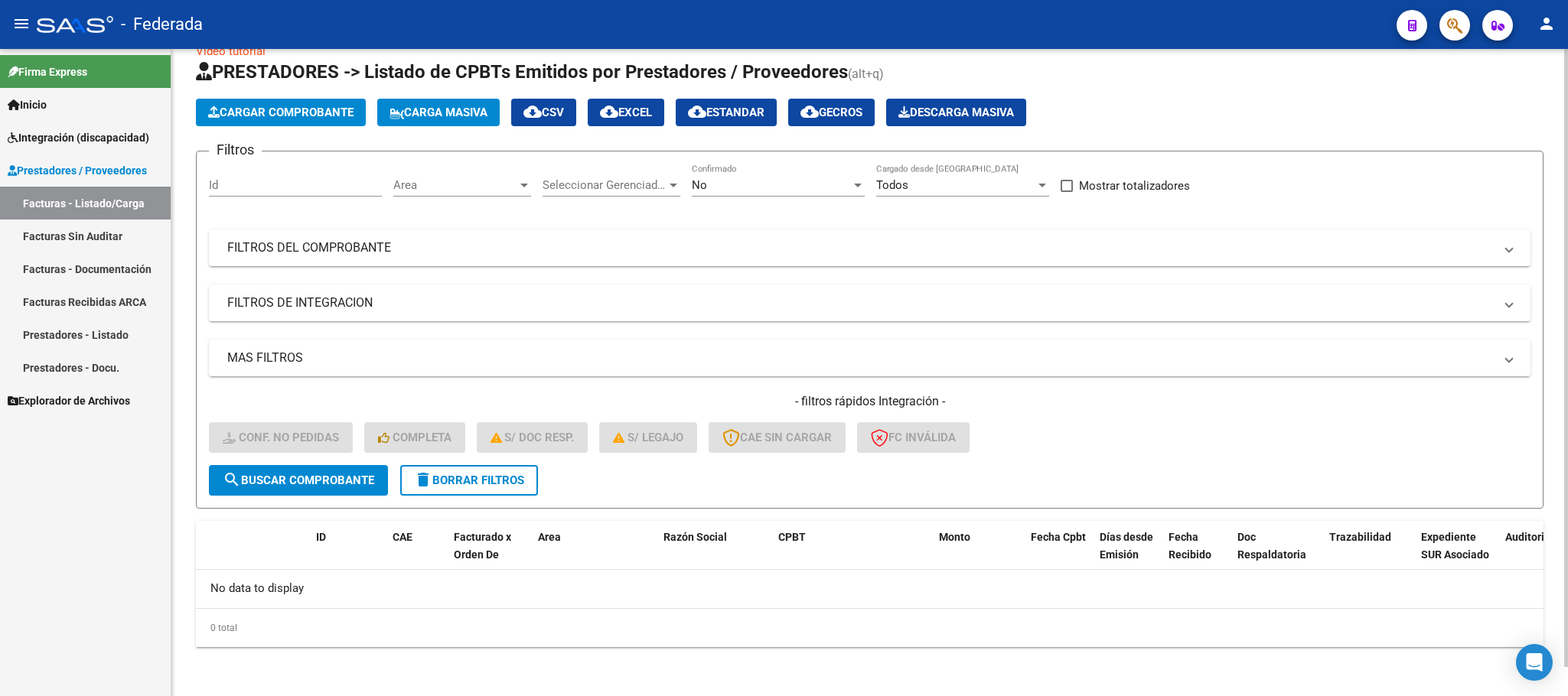
scroll to position [30, 0]
click at [439, 478] on span "delete Borrar Filtros" at bounding box center [469, 481] width 110 height 14
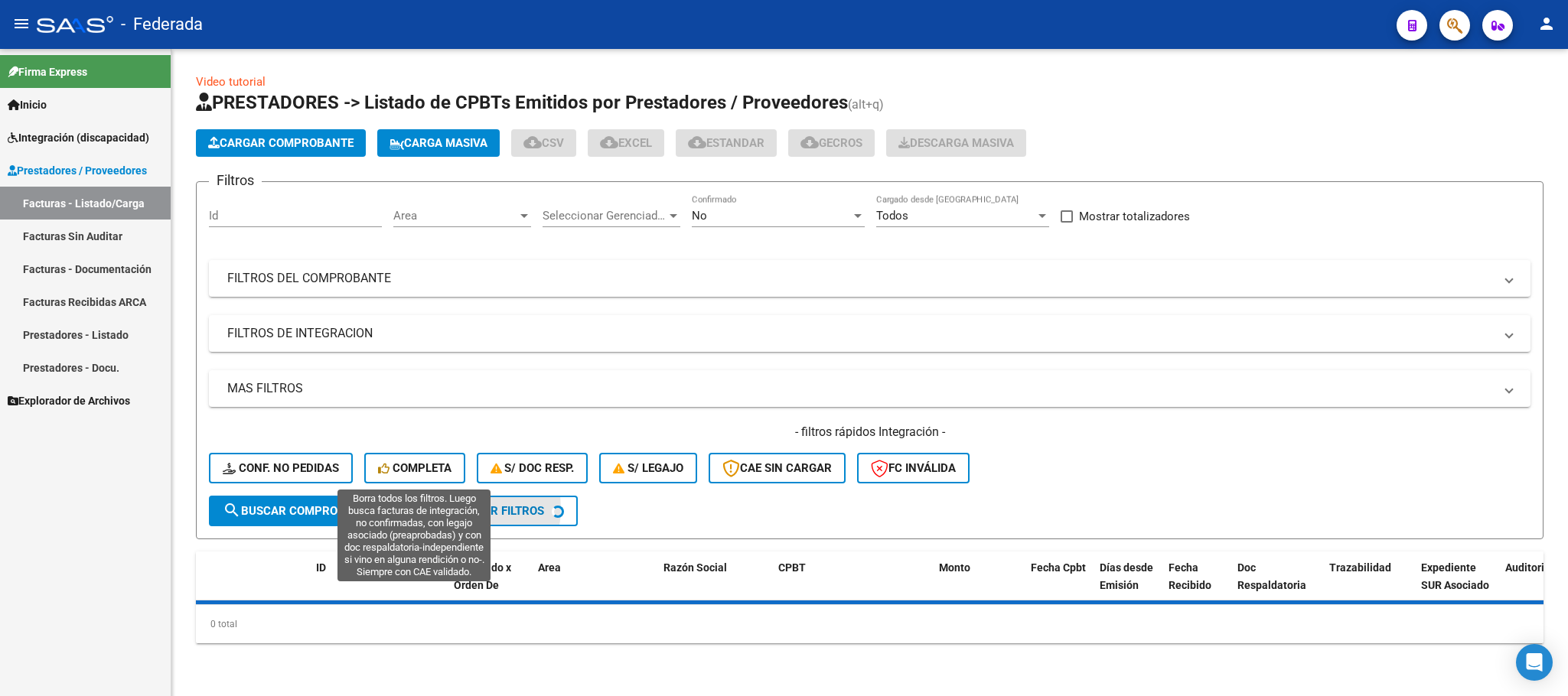
scroll to position [0, 0]
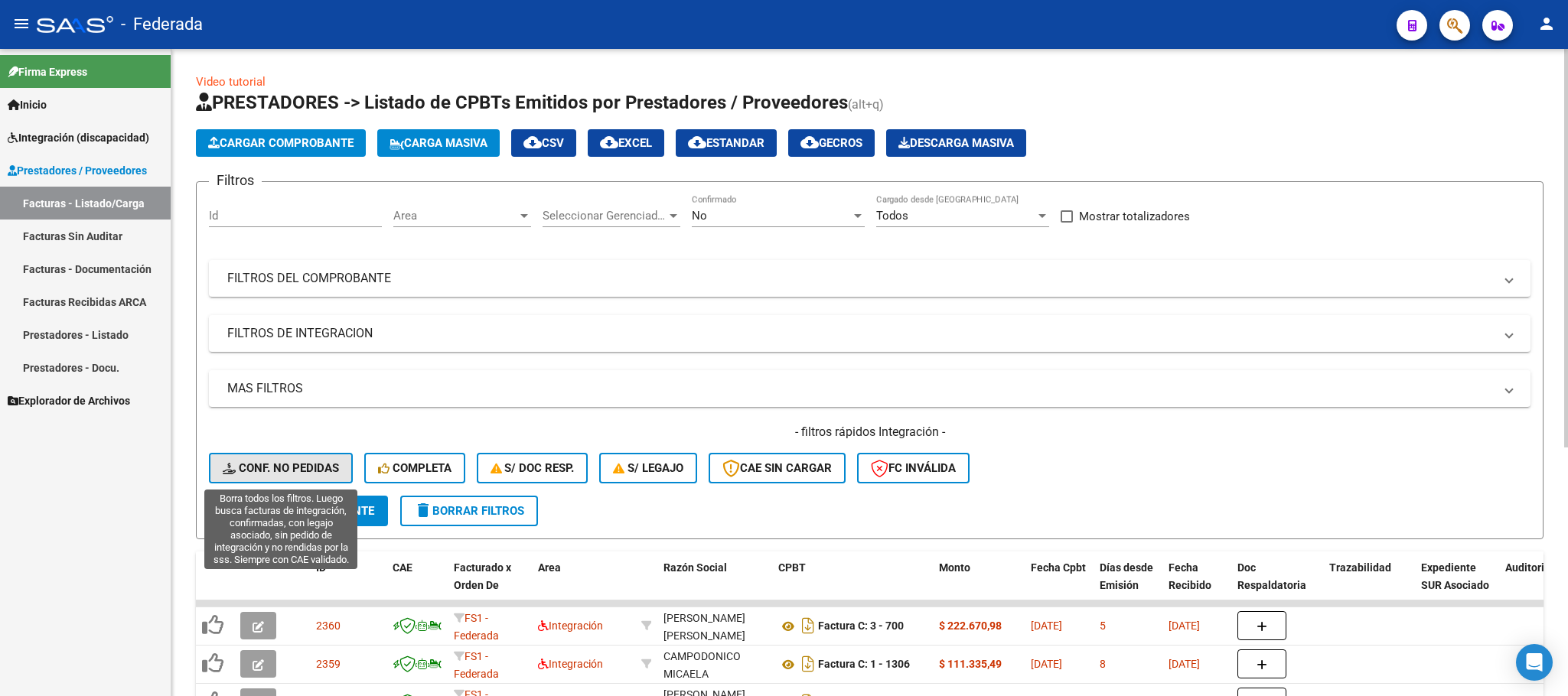
click at [299, 463] on span "Conf. no pedidas" at bounding box center [281, 468] width 116 height 14
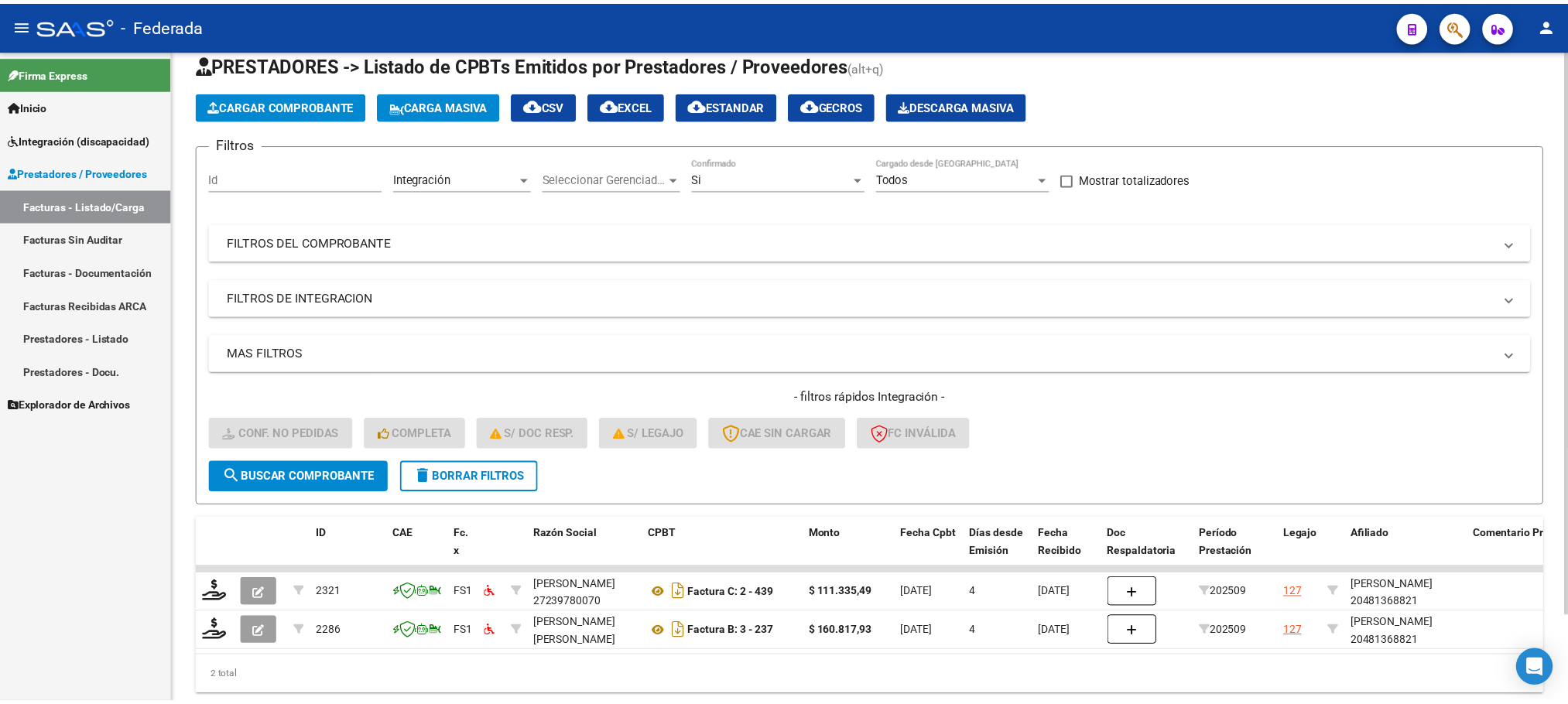
scroll to position [98, 0]
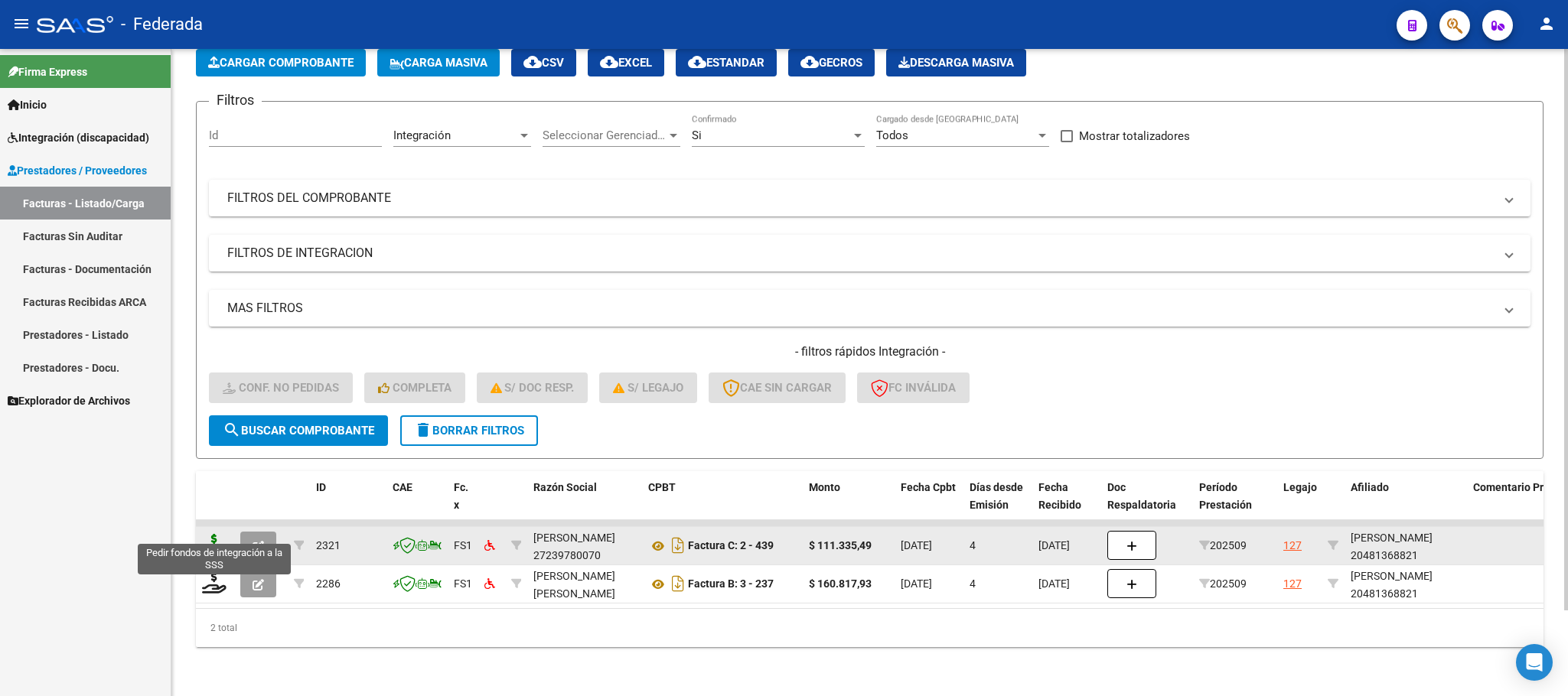
click at [221, 534] on icon at bounding box center [214, 544] width 25 height 21
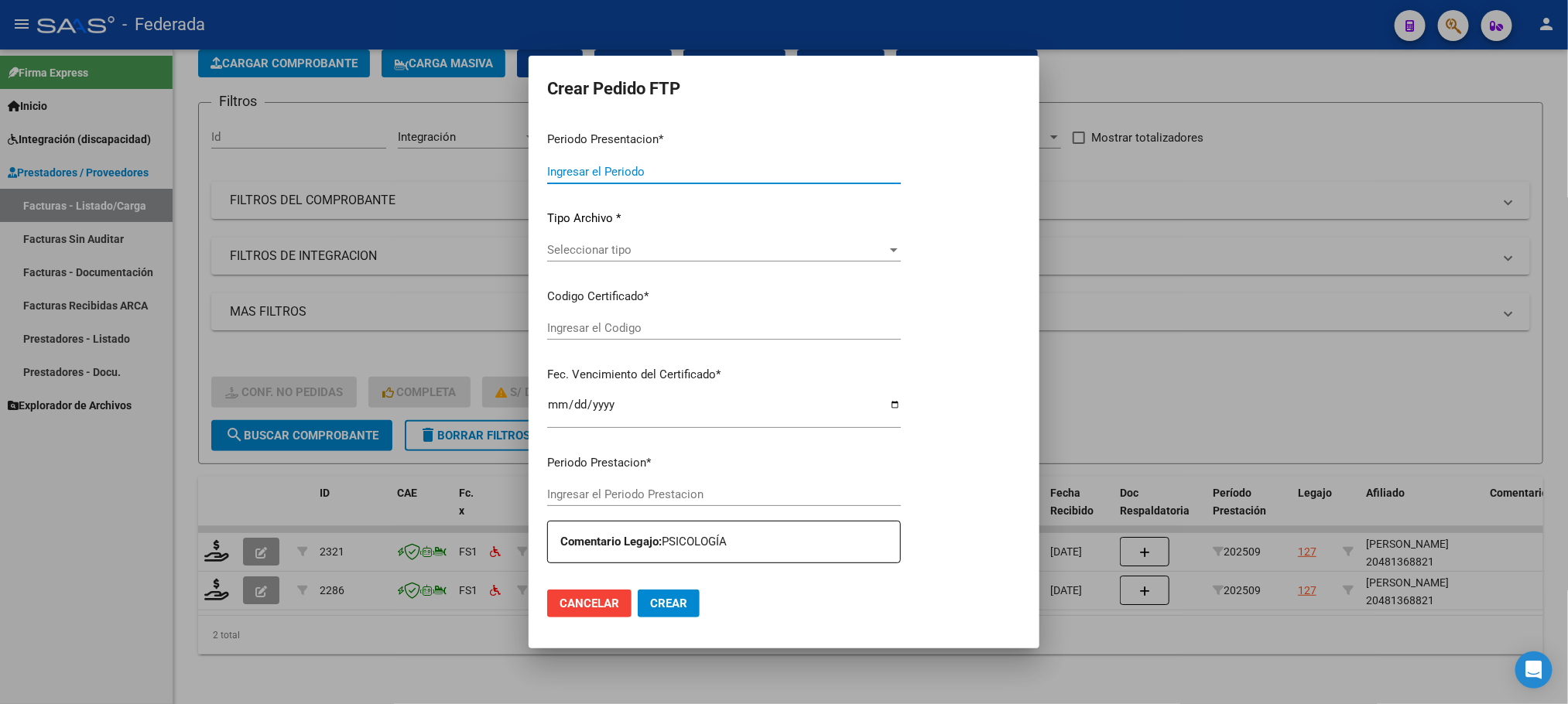
type input "202509"
type input "$ 111.335,49"
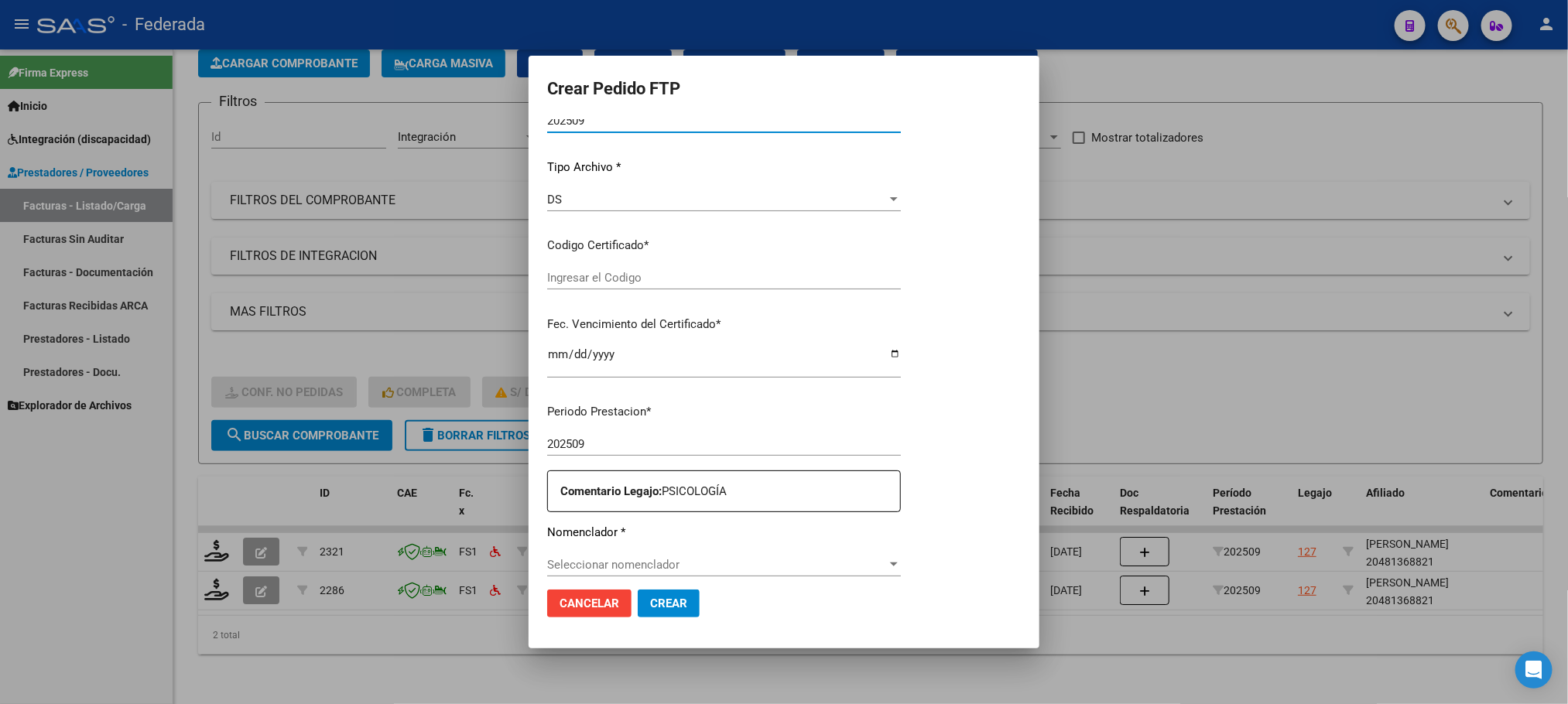
type input "ARG02000481368822018011920280119SFE183"
type input "[DATE]"
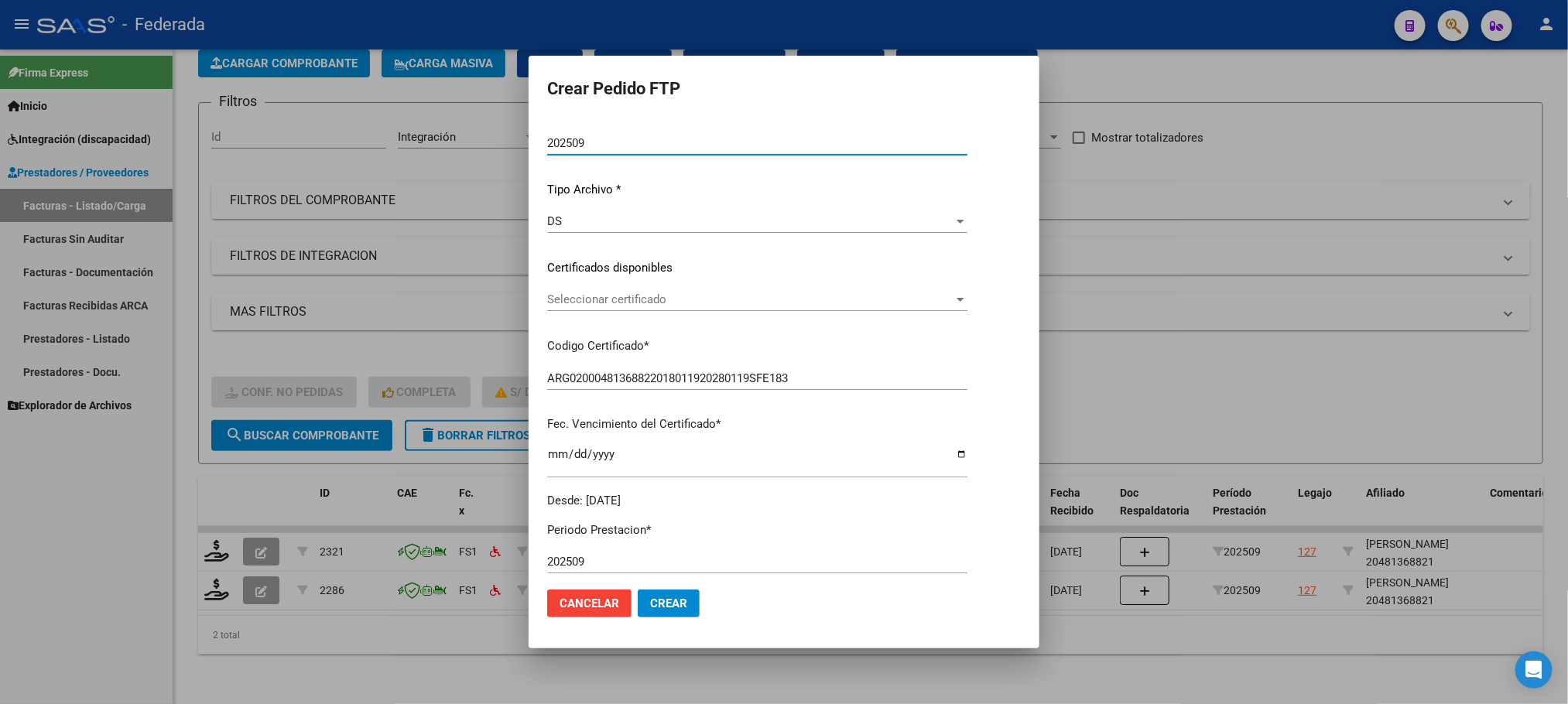
scroll to position [156, 0]
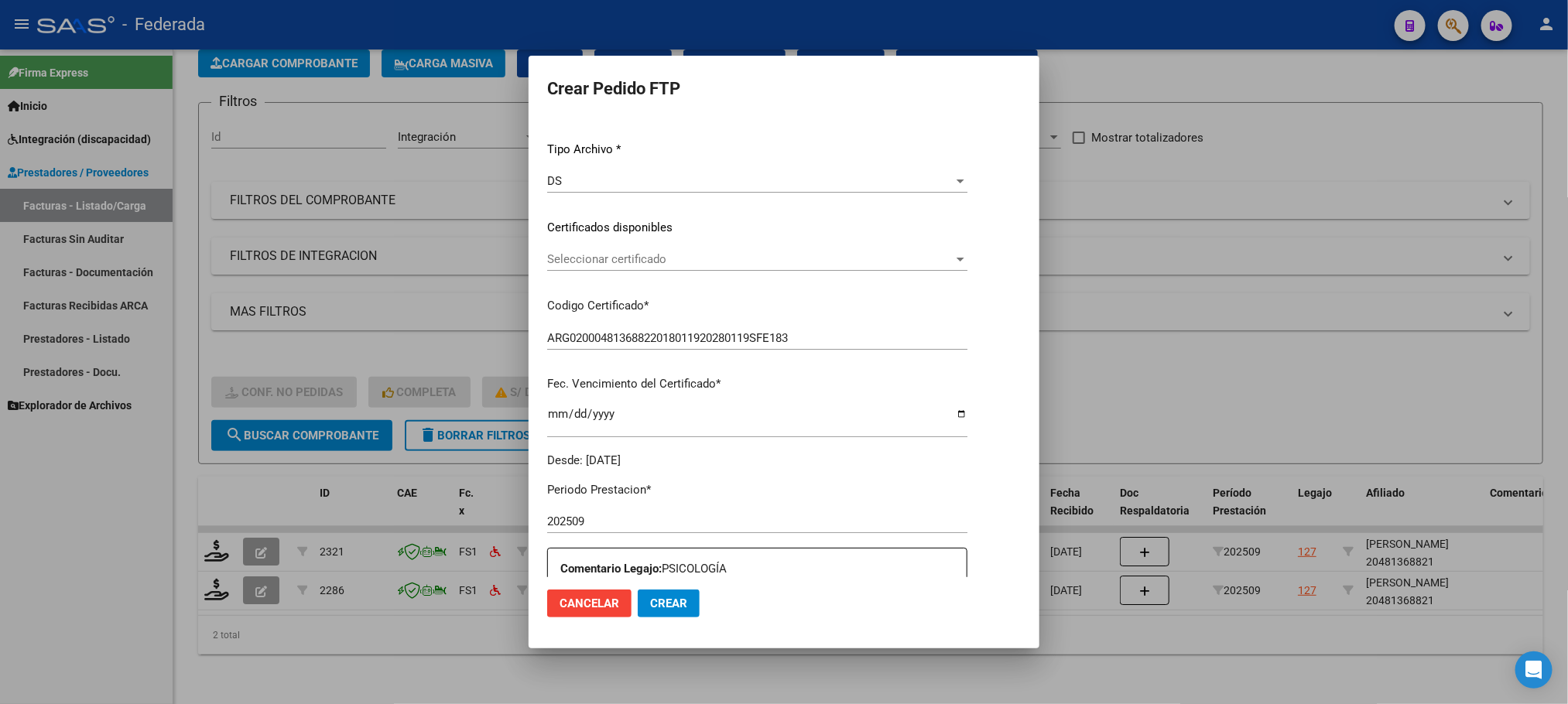
click at [627, 262] on span "Seleccionar certificado" at bounding box center [750, 259] width 406 height 14
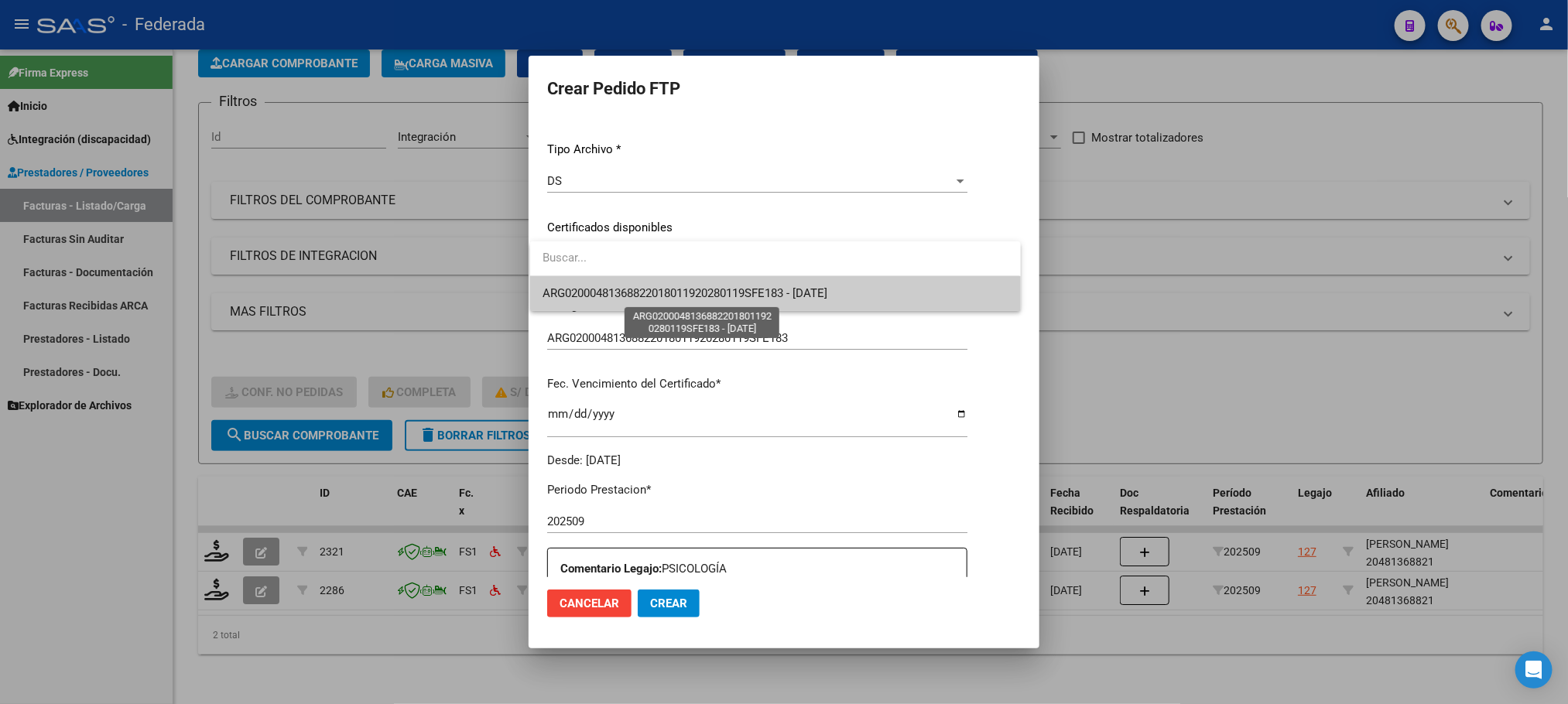
click at [627, 298] on span "ARG02000481368822018011920280119SFE183 - [DATE]" at bounding box center [685, 293] width 285 height 14
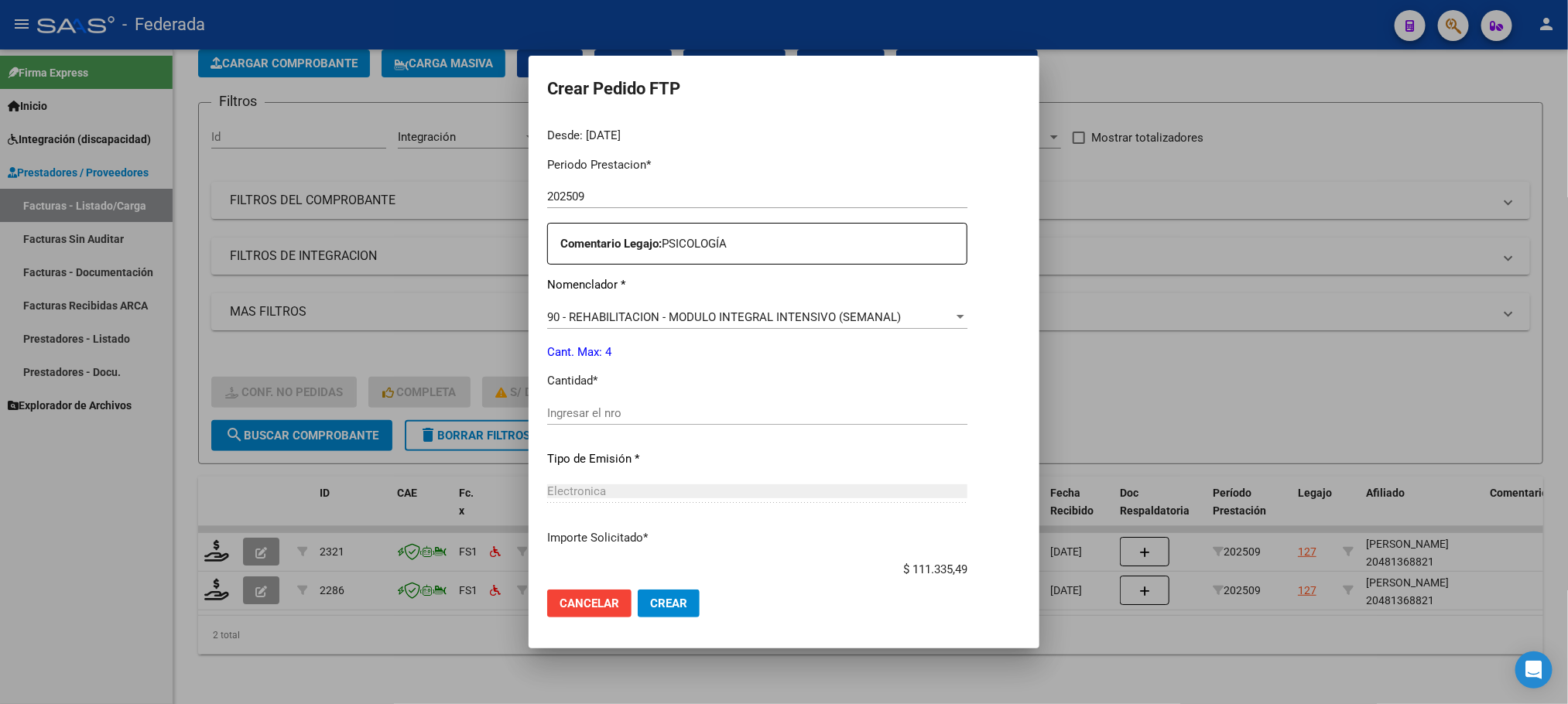
scroll to position [505, 0]
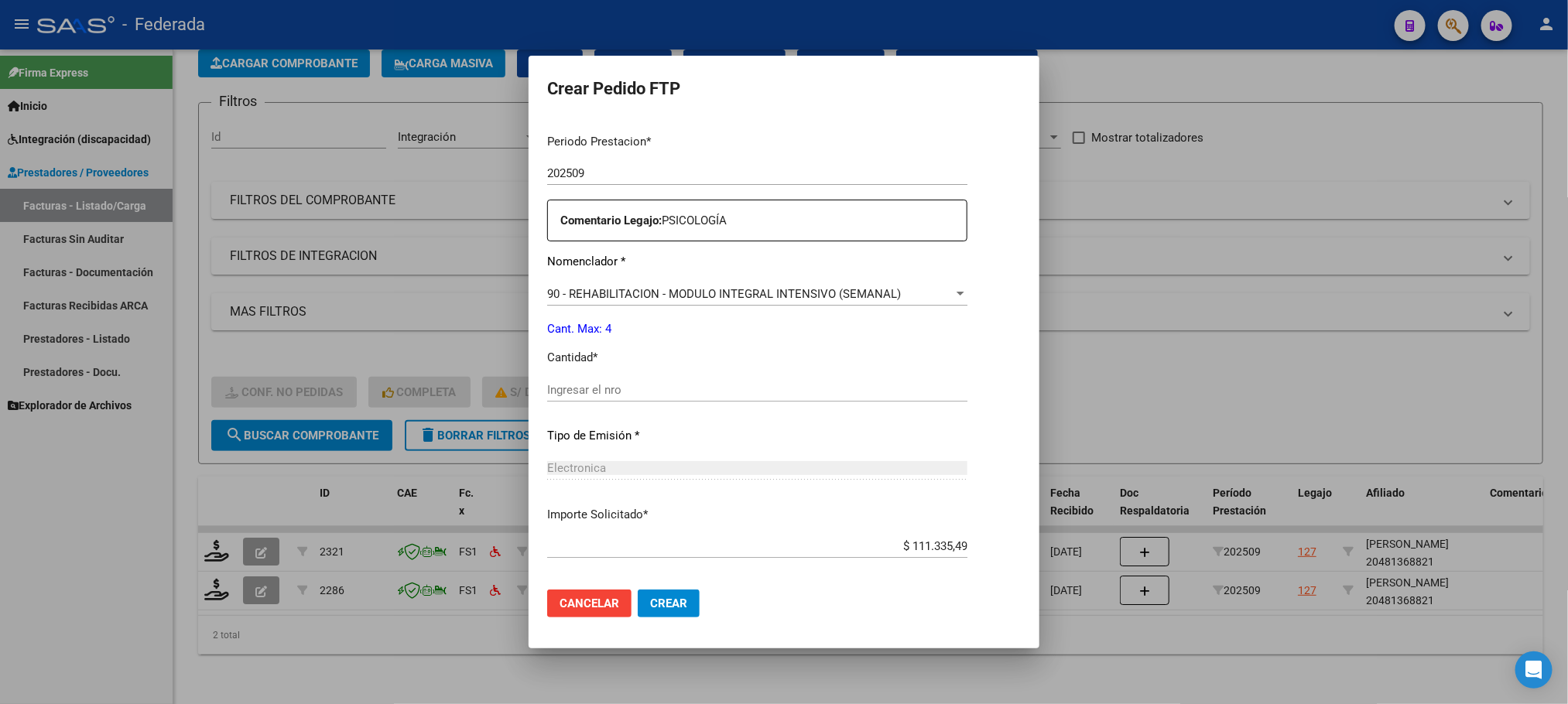
click at [594, 390] on input "Ingresar el nro" at bounding box center [757, 390] width 420 height 14
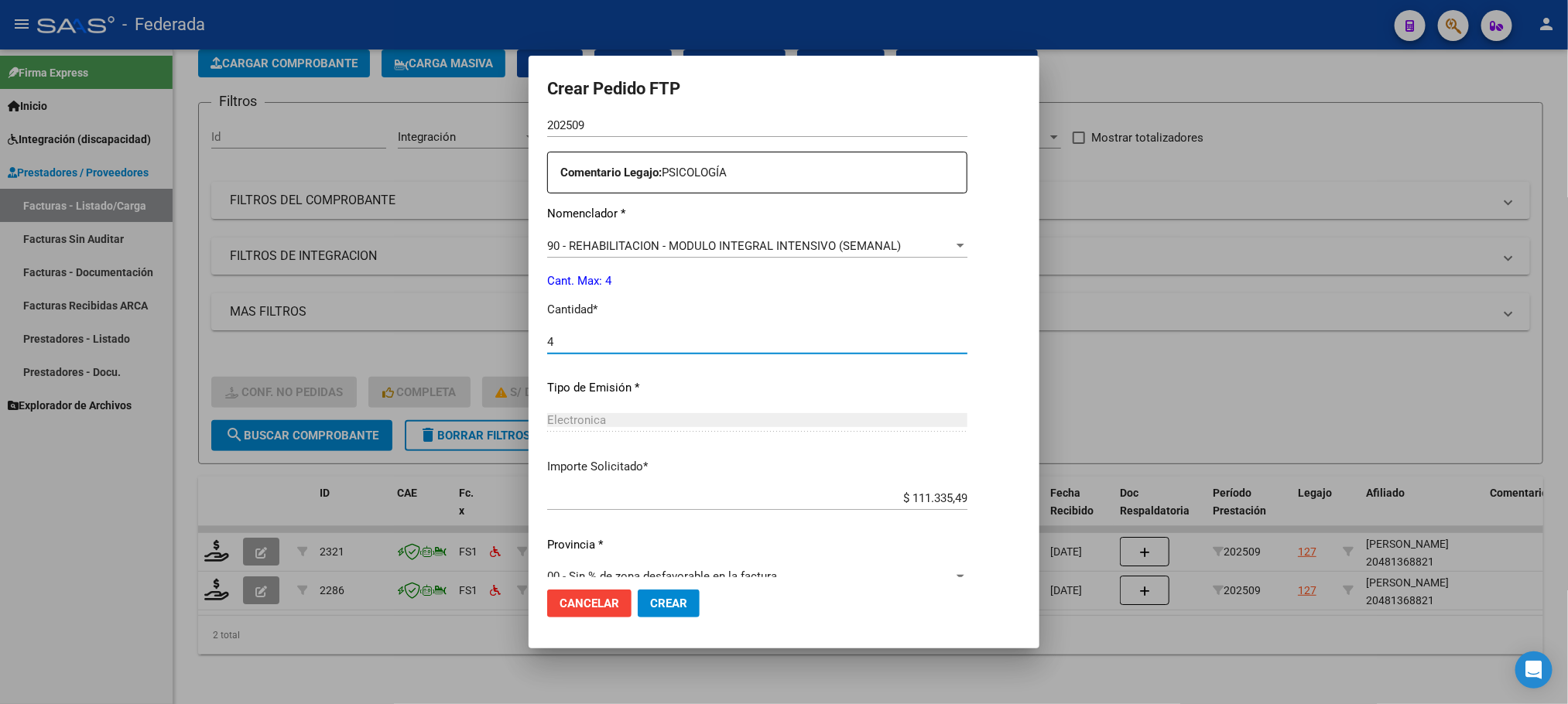
scroll to position [578, 0]
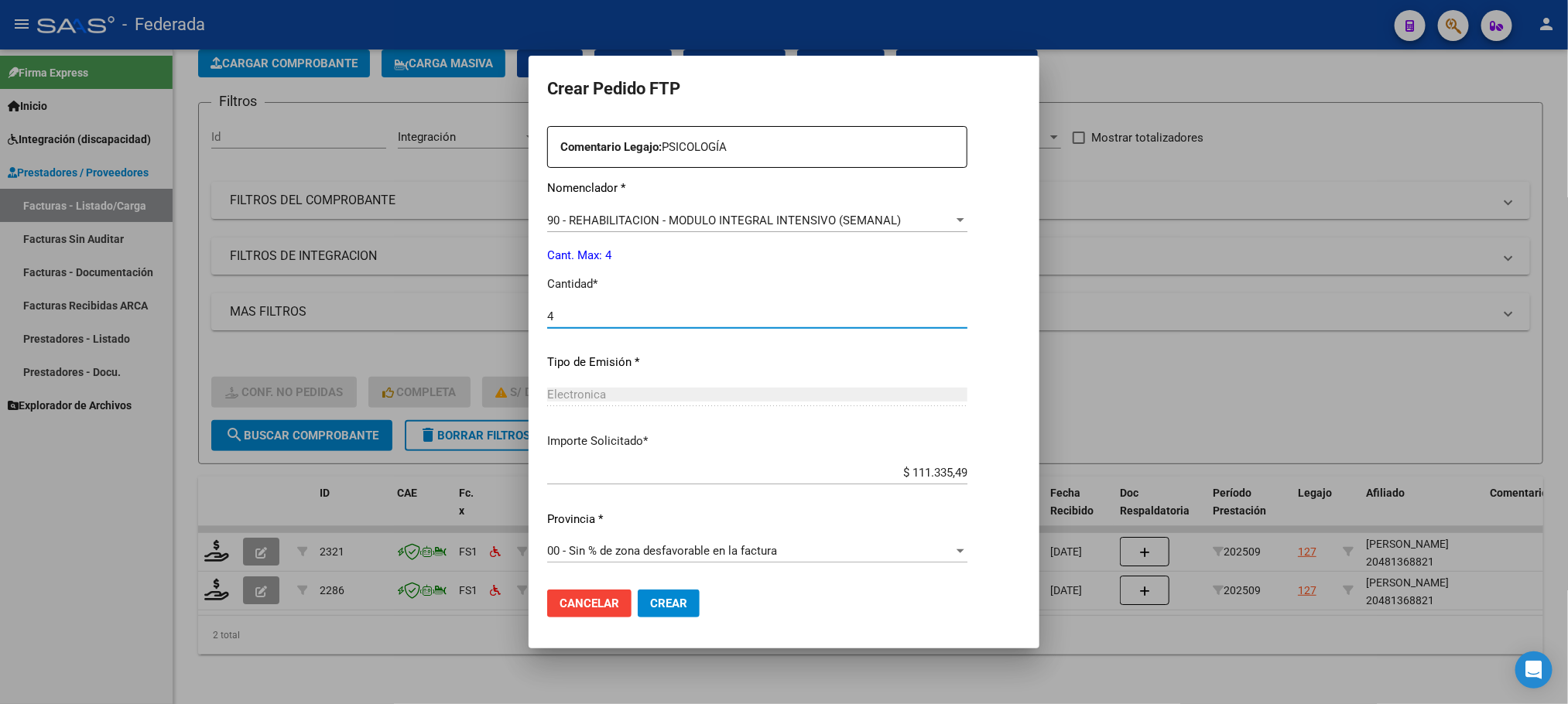
type input "4"
click at [671, 600] on span "Crear" at bounding box center [669, 603] width 37 height 14
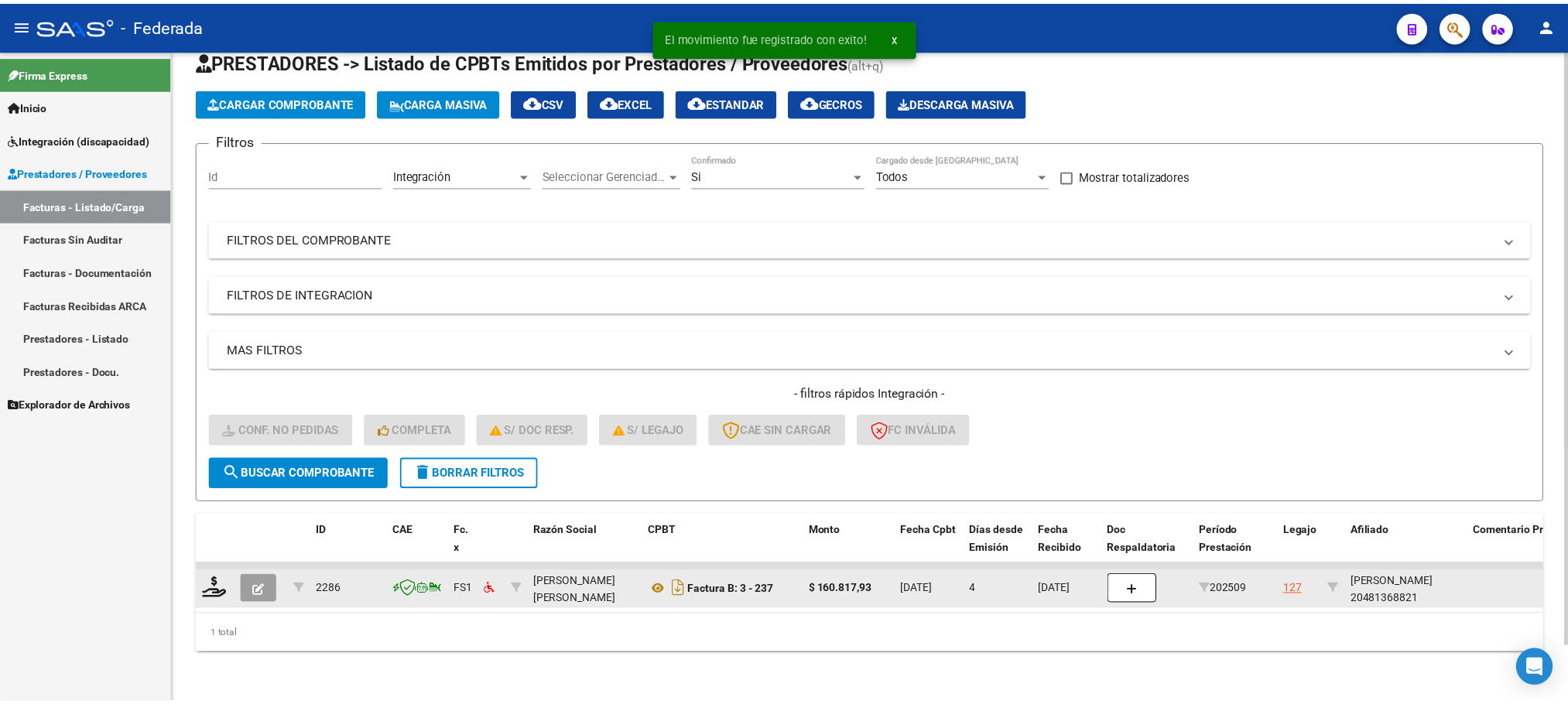
scroll to position [60, 0]
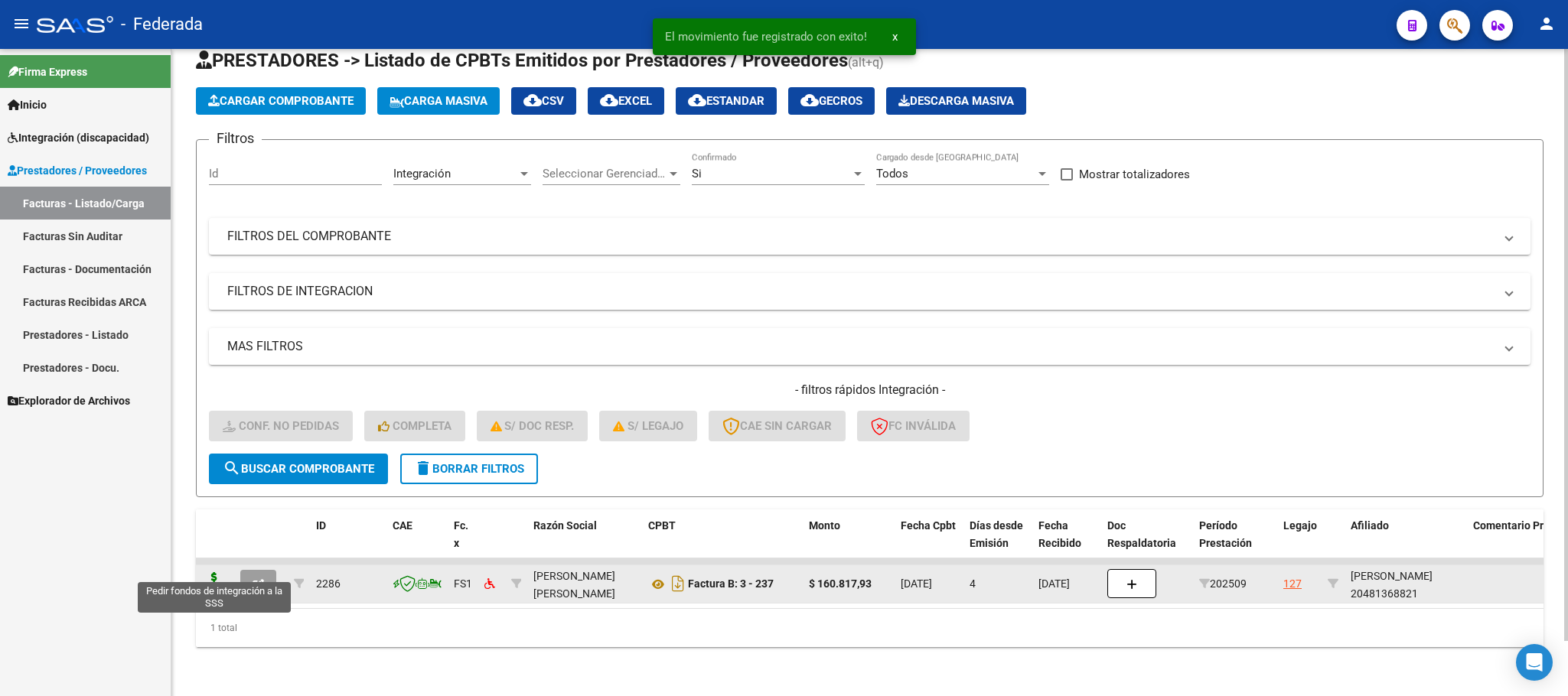
click at [216, 572] on icon at bounding box center [214, 582] width 25 height 21
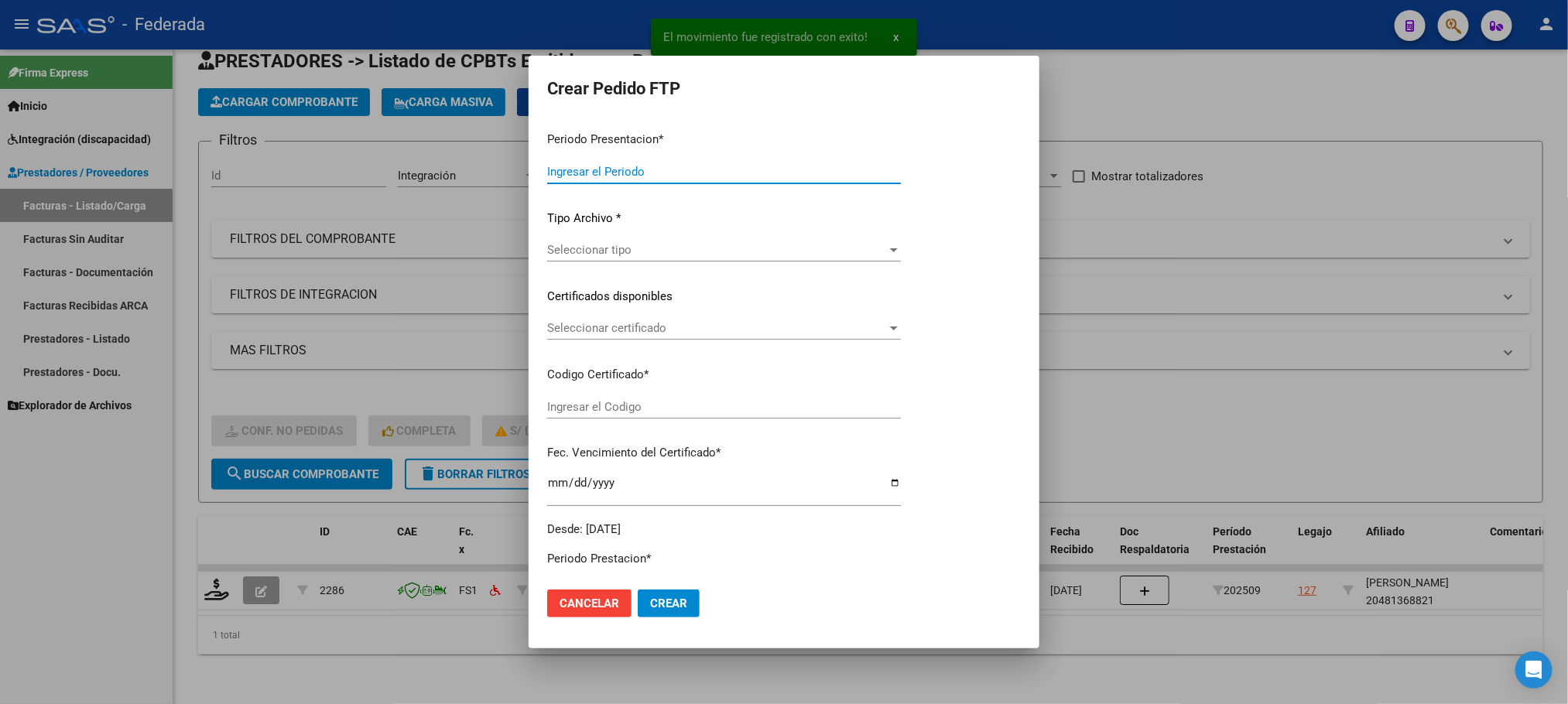
type input "202509"
type input "$ 160.817,93"
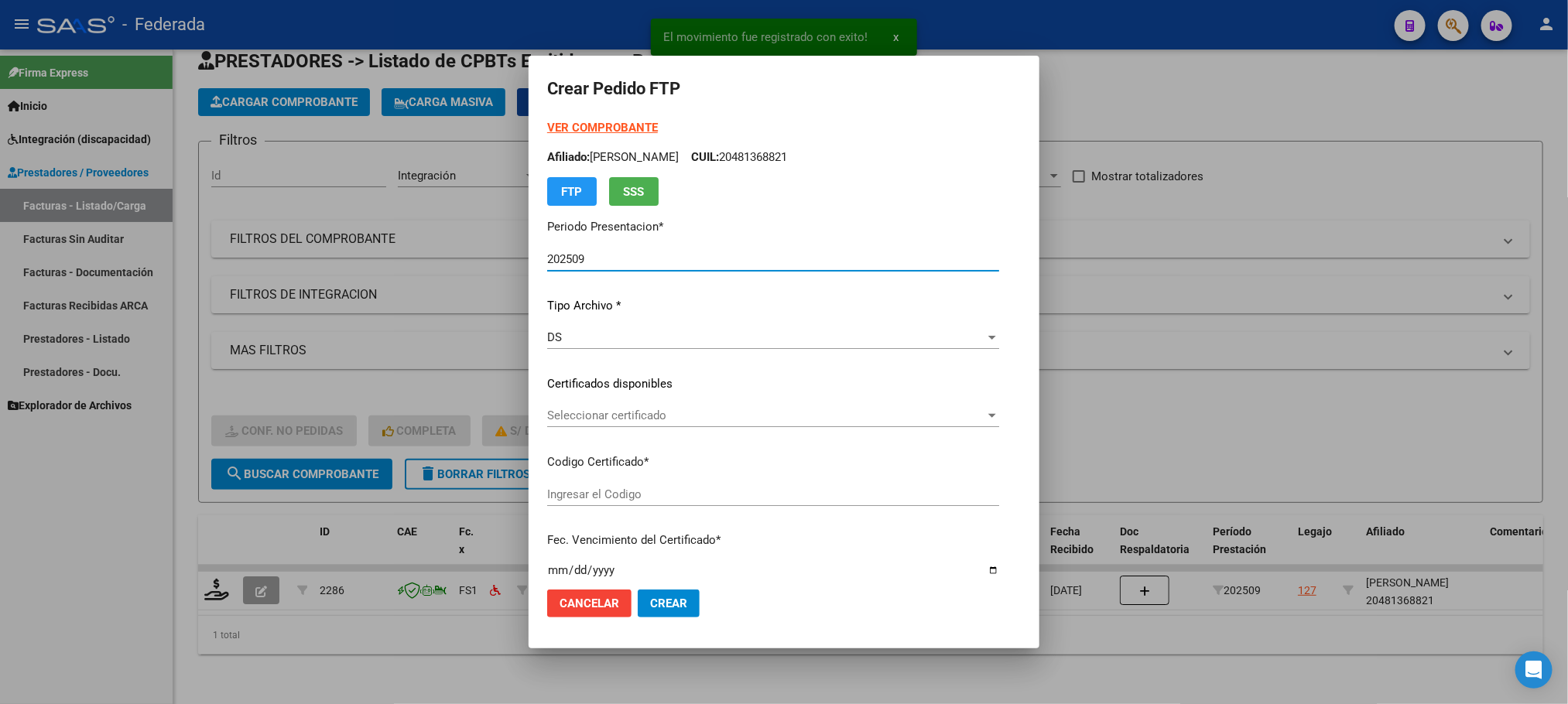
type input "ARG02000481368822018011920280119SFE183"
type input "[DATE]"
click at [602, 415] on span "Seleccionar certificado" at bounding box center [766, 415] width 438 height 14
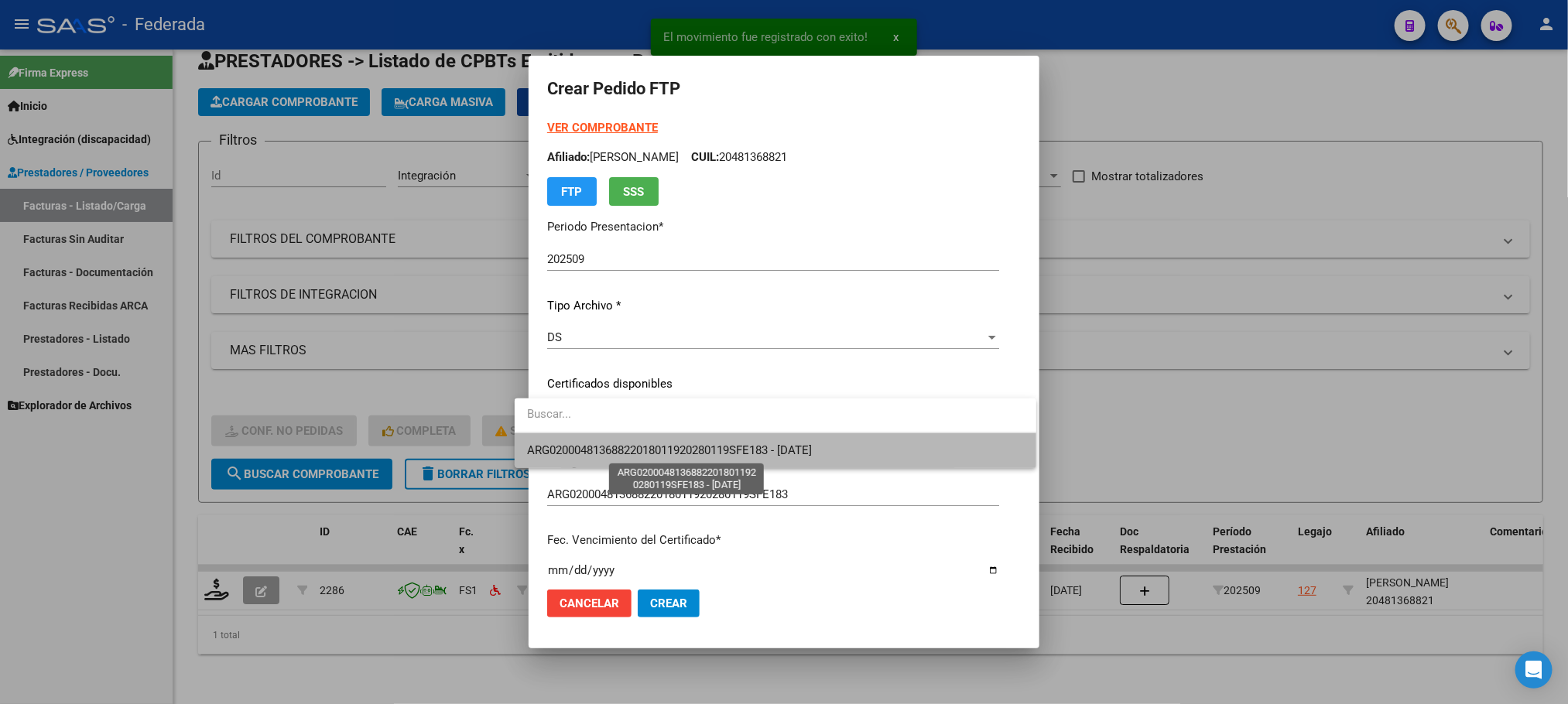
click at [602, 444] on span "ARG02000481368822018011920280119SFE183 - [DATE]" at bounding box center [669, 450] width 285 height 14
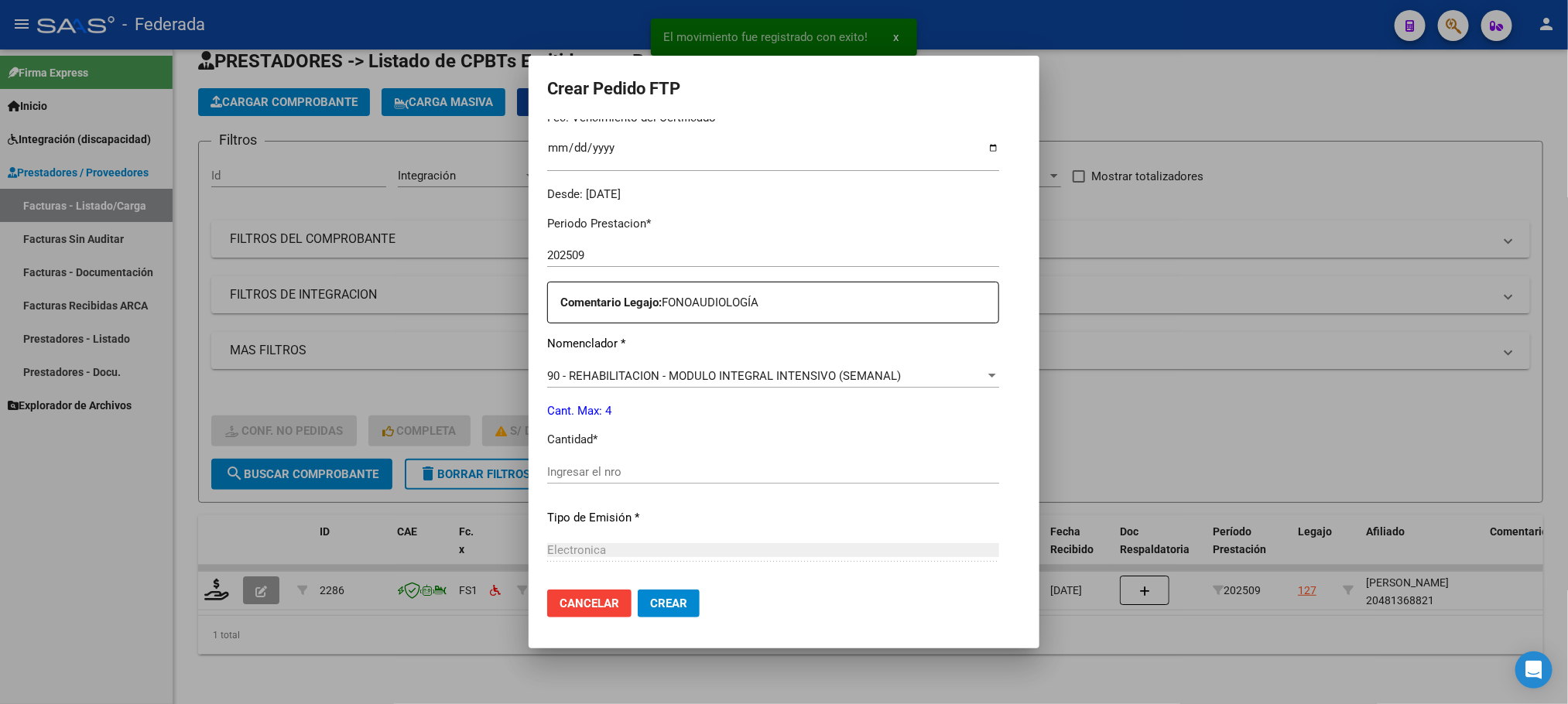
scroll to position [465, 0]
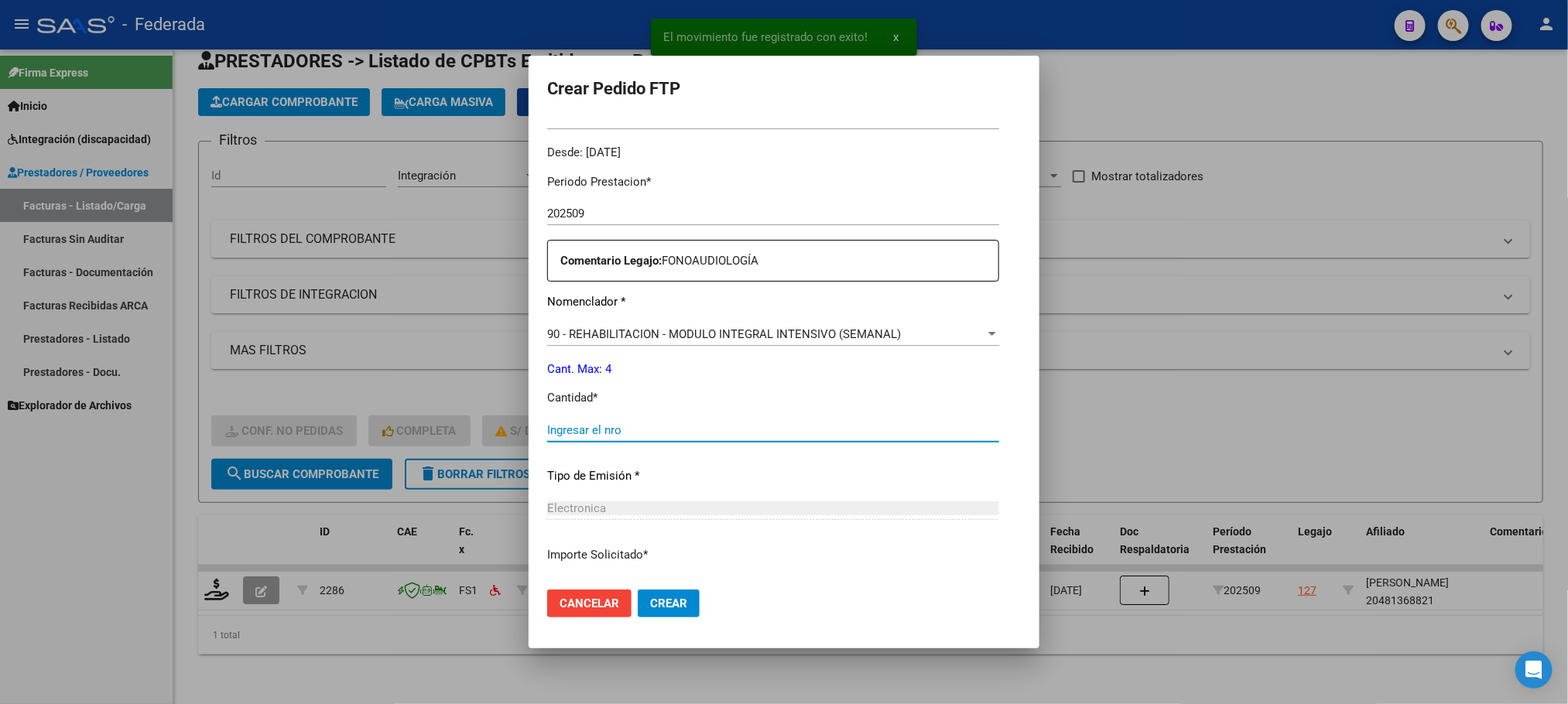
click at [583, 424] on input "Ingresar el nro" at bounding box center [773, 430] width 452 height 14
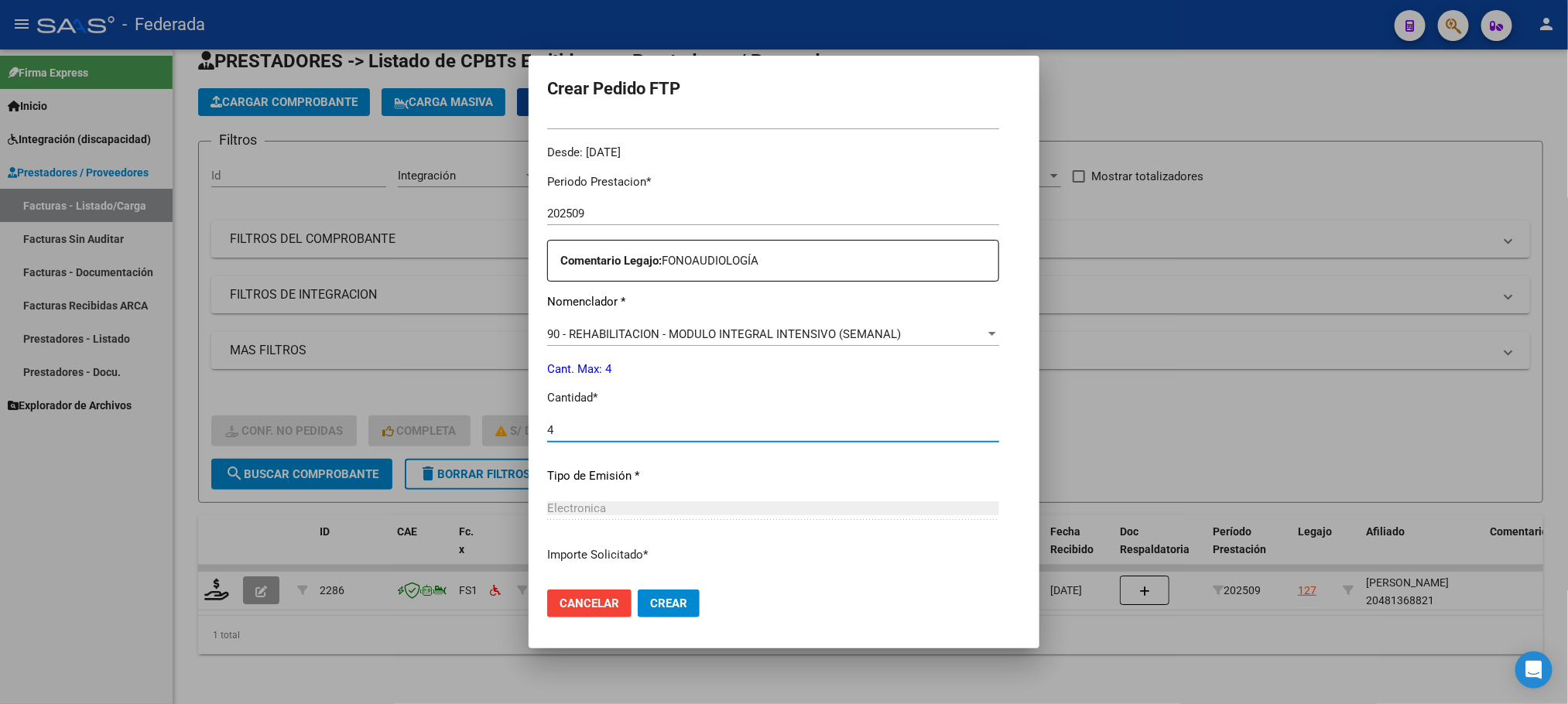
scroll to position [578, 0]
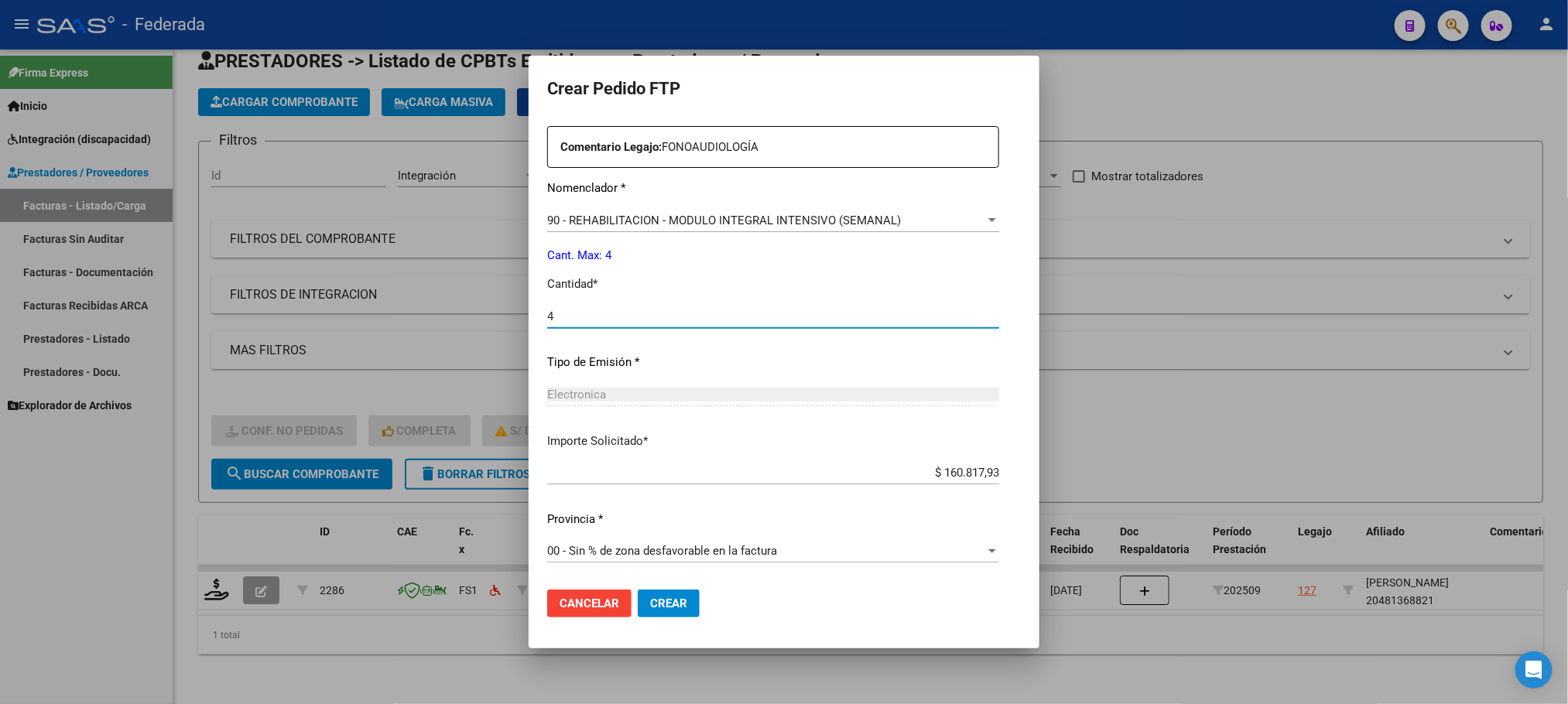
type input "4"
click at [650, 612] on button "Crear" at bounding box center [668, 604] width 62 height 28
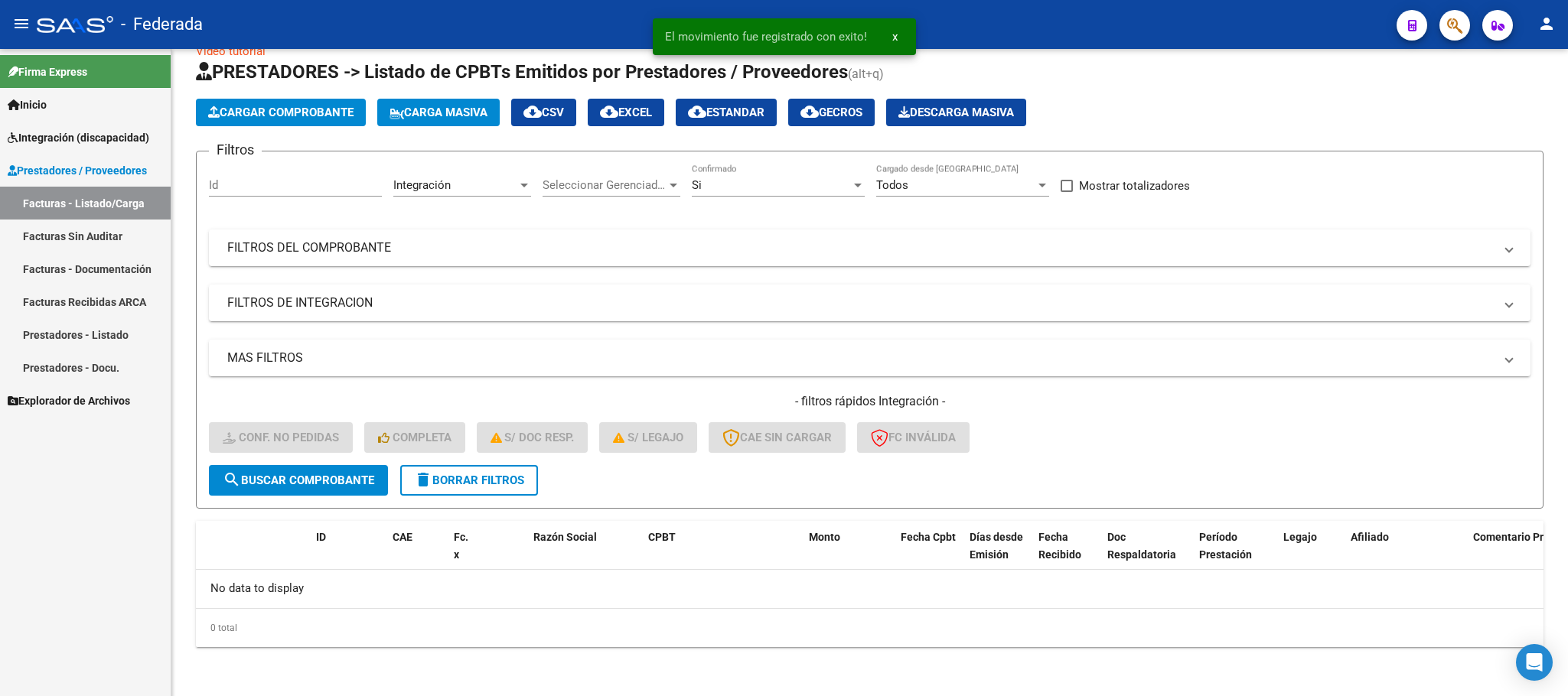
scroll to position [30, 0]
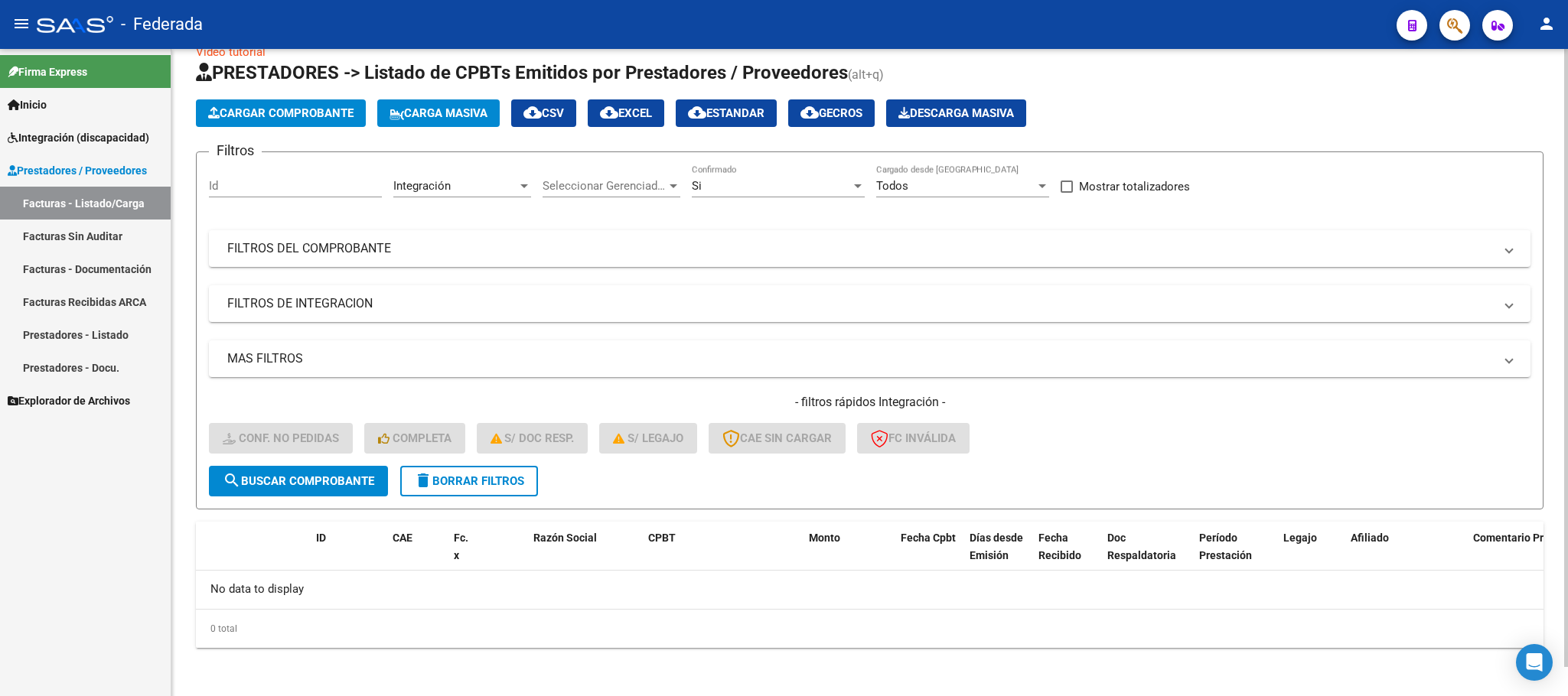
click at [483, 484] on span "delete Borrar Filtros" at bounding box center [469, 481] width 110 height 14
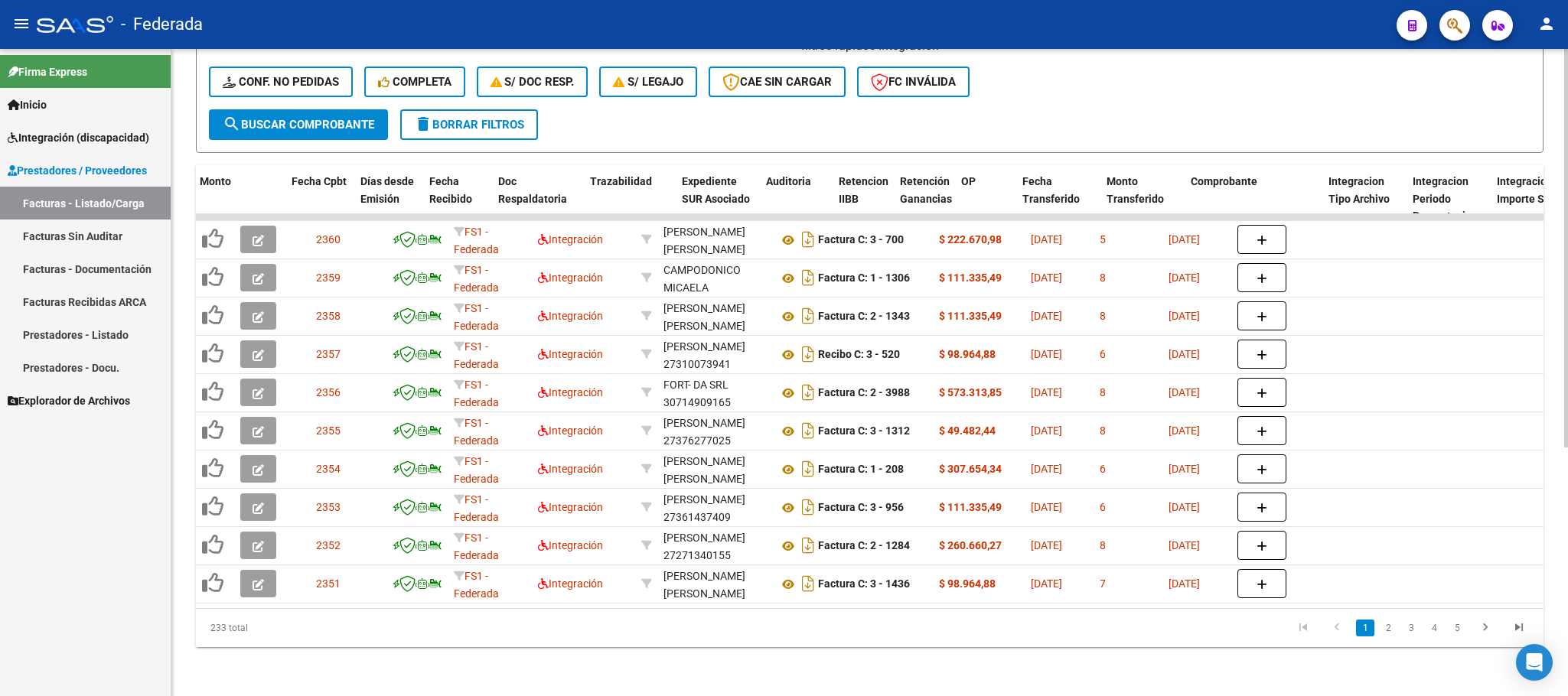
scroll to position [0, 1380]
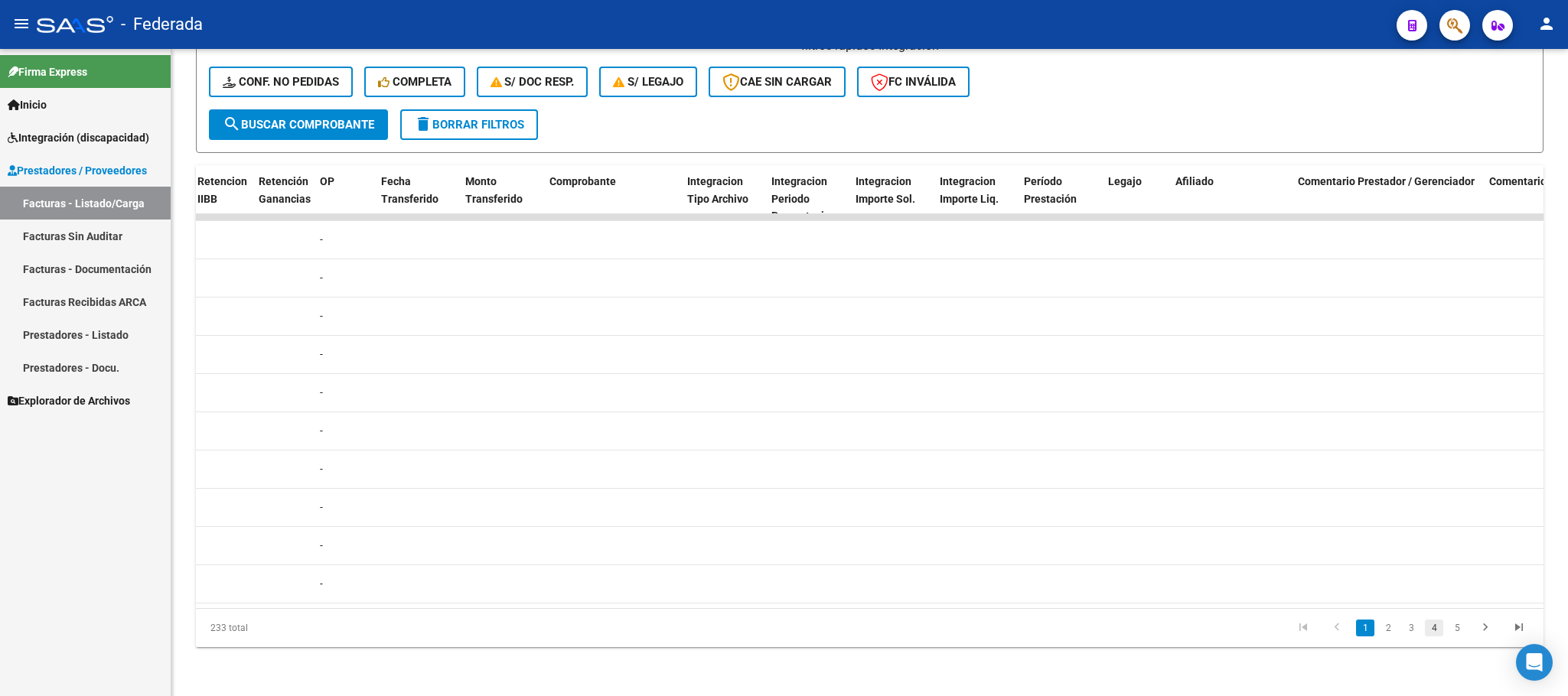
click at [1434, 628] on link "4" at bounding box center [1434, 628] width 18 height 17
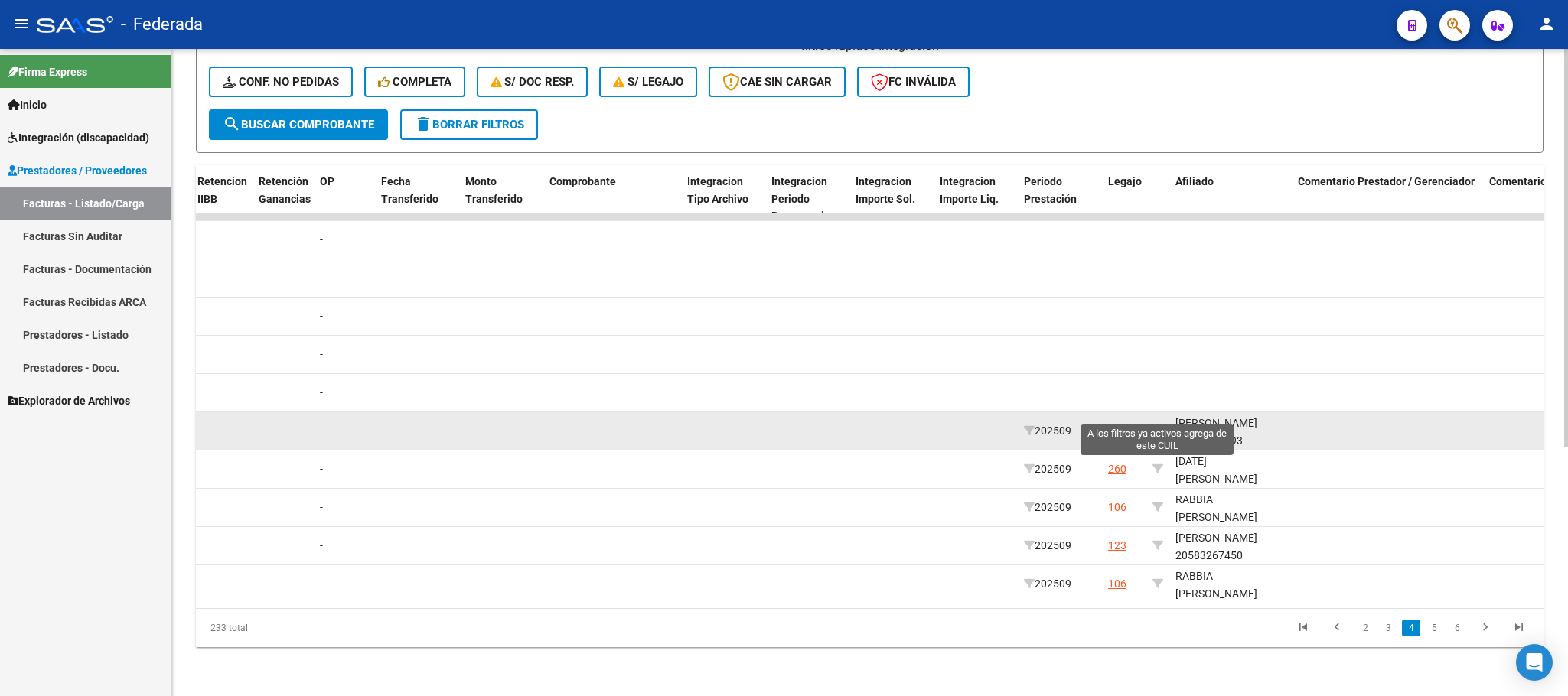
click at [1152, 425] on icon at bounding box center [1157, 430] width 10 height 10
type input "20573268793"
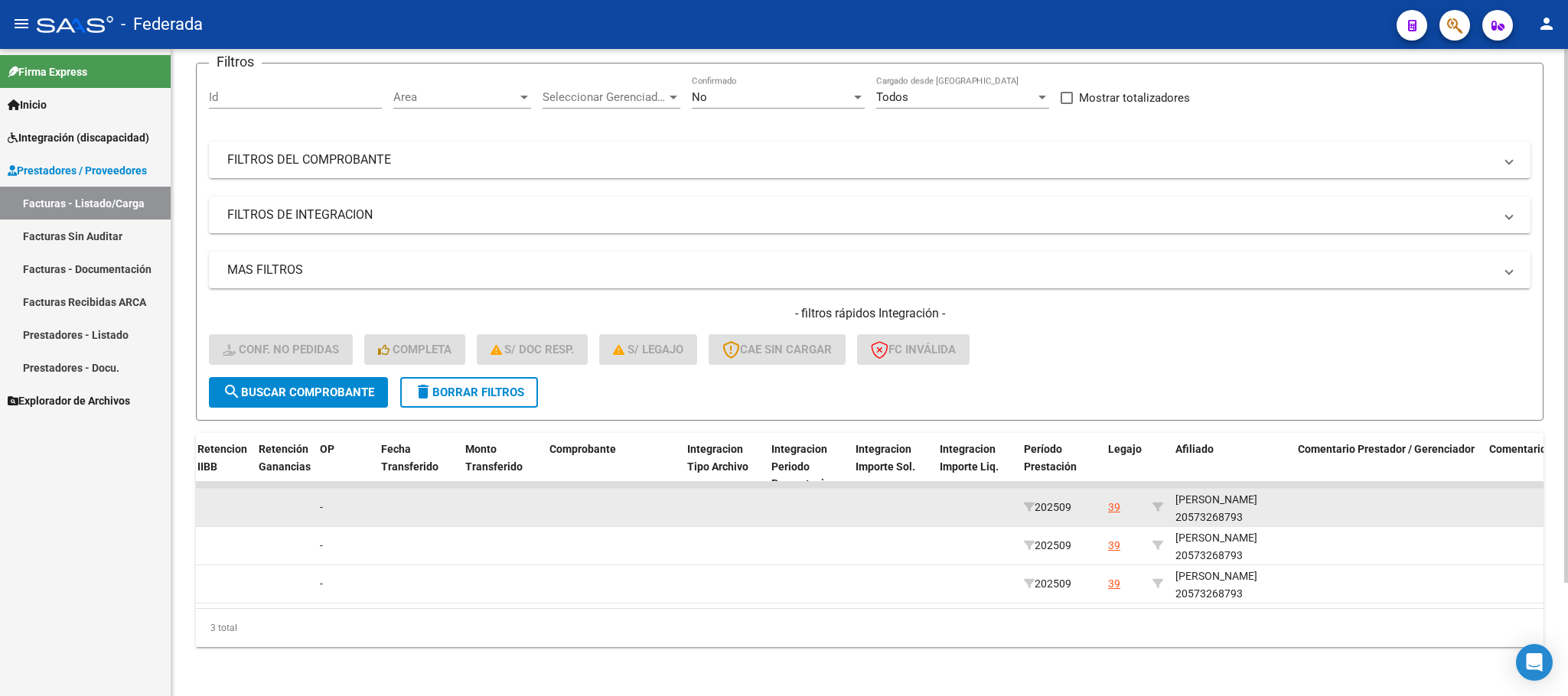
scroll to position [19, 0]
click at [1190, 498] on div "[PERSON_NAME] 20573268793" at bounding box center [1230, 505] width 110 height 35
copy div "20573268793"
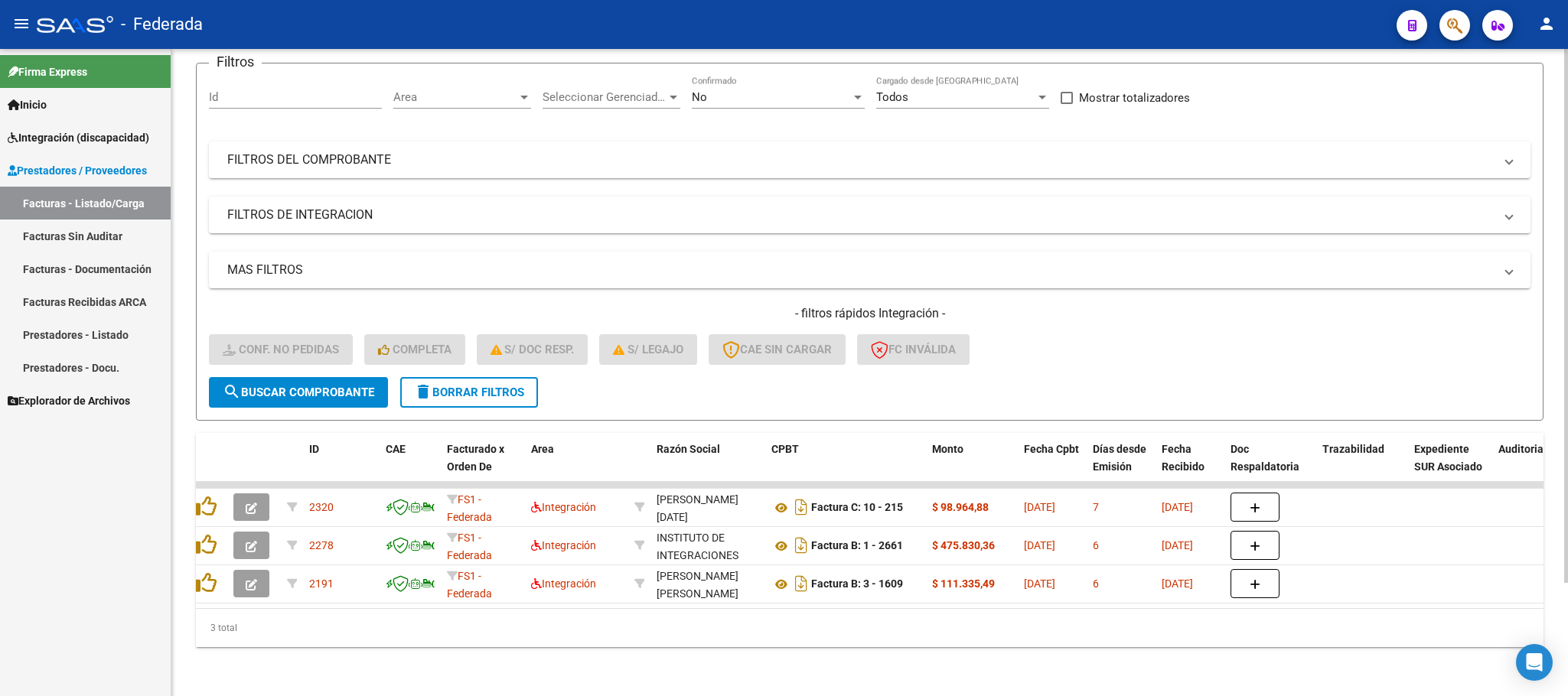
scroll to position [0, 0]
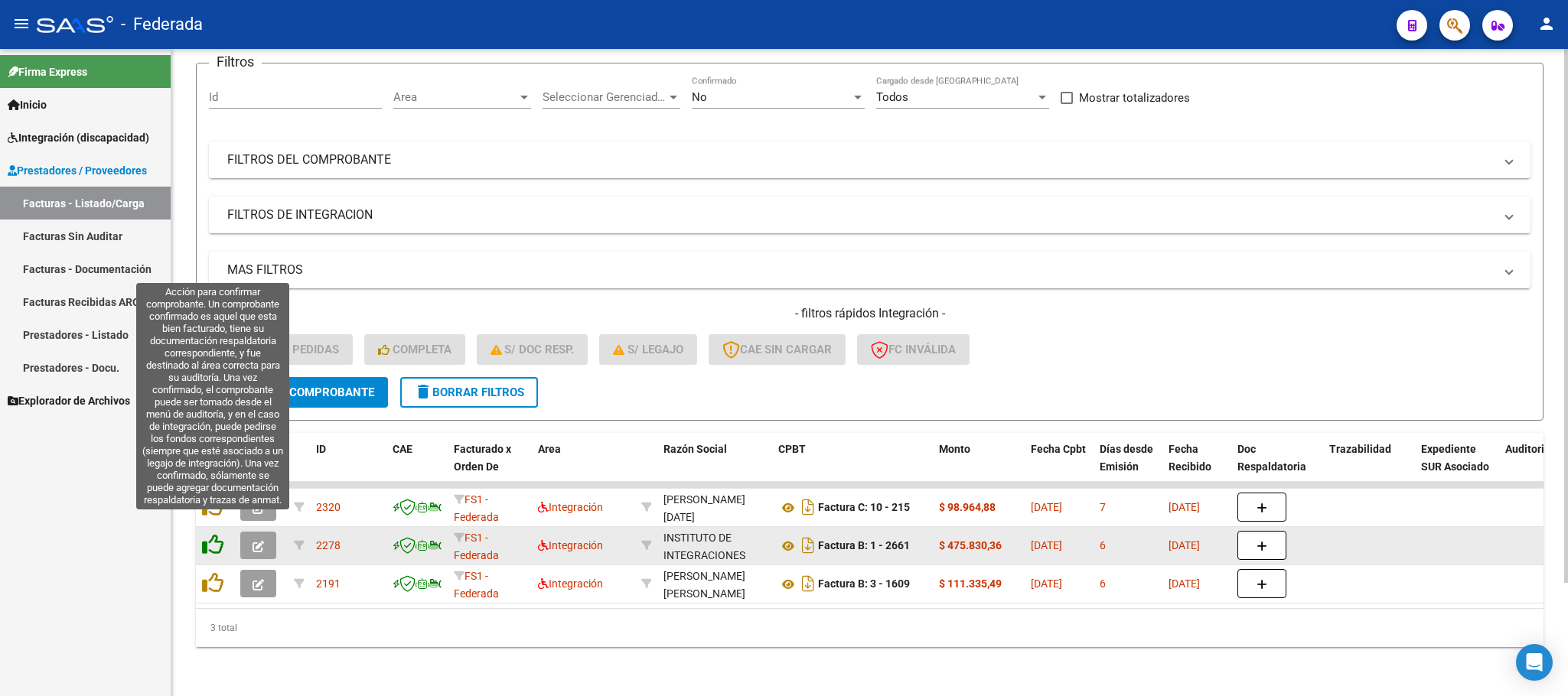
click at [219, 534] on icon at bounding box center [212, 544] width 21 height 21
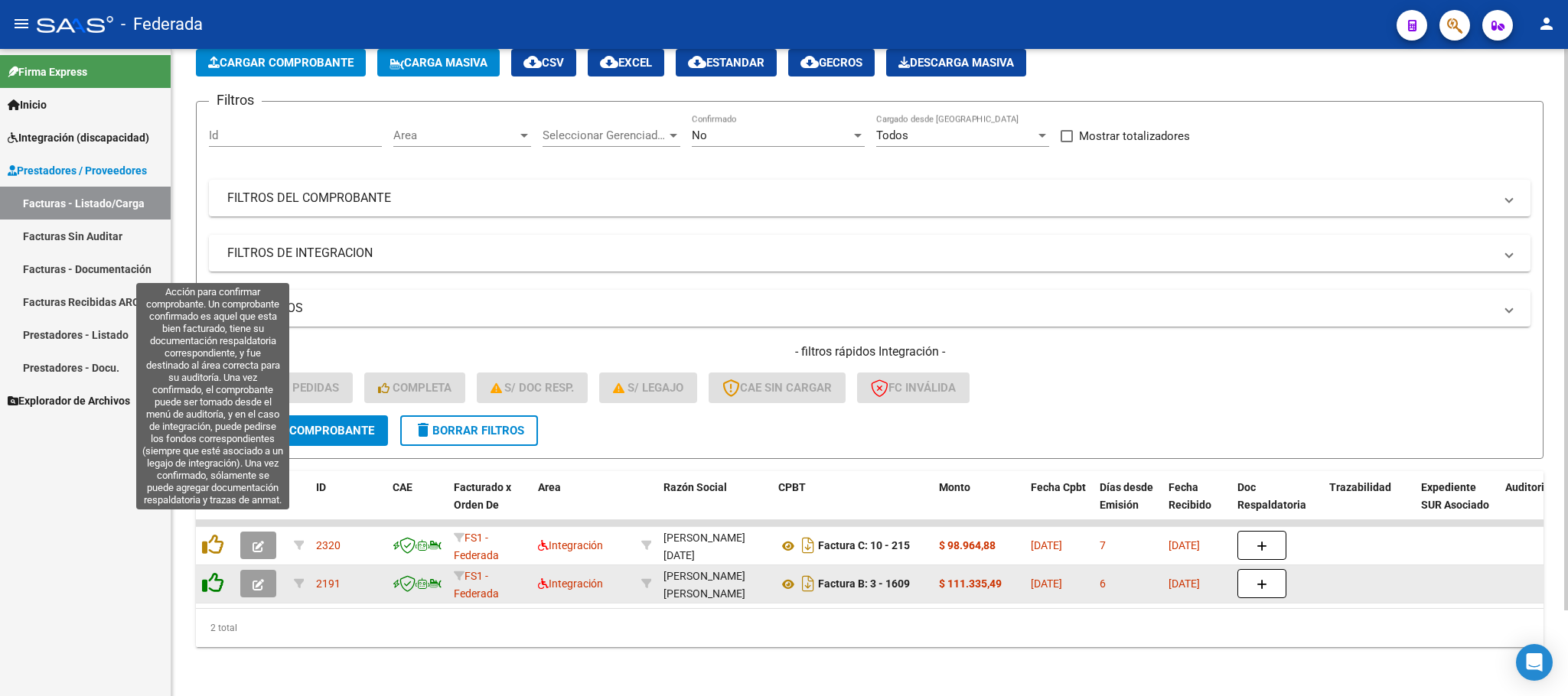
scroll to position [99, 0]
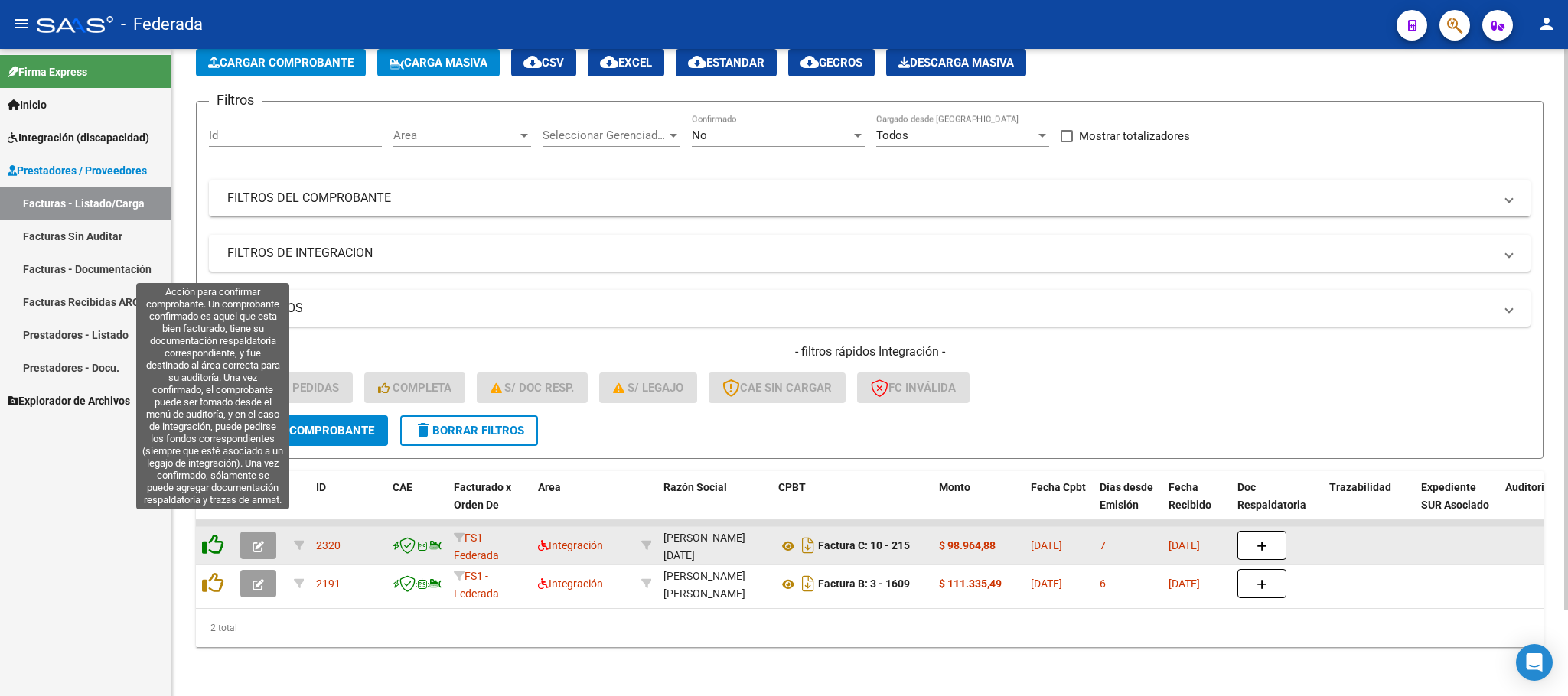
click at [220, 534] on icon at bounding box center [212, 544] width 21 height 21
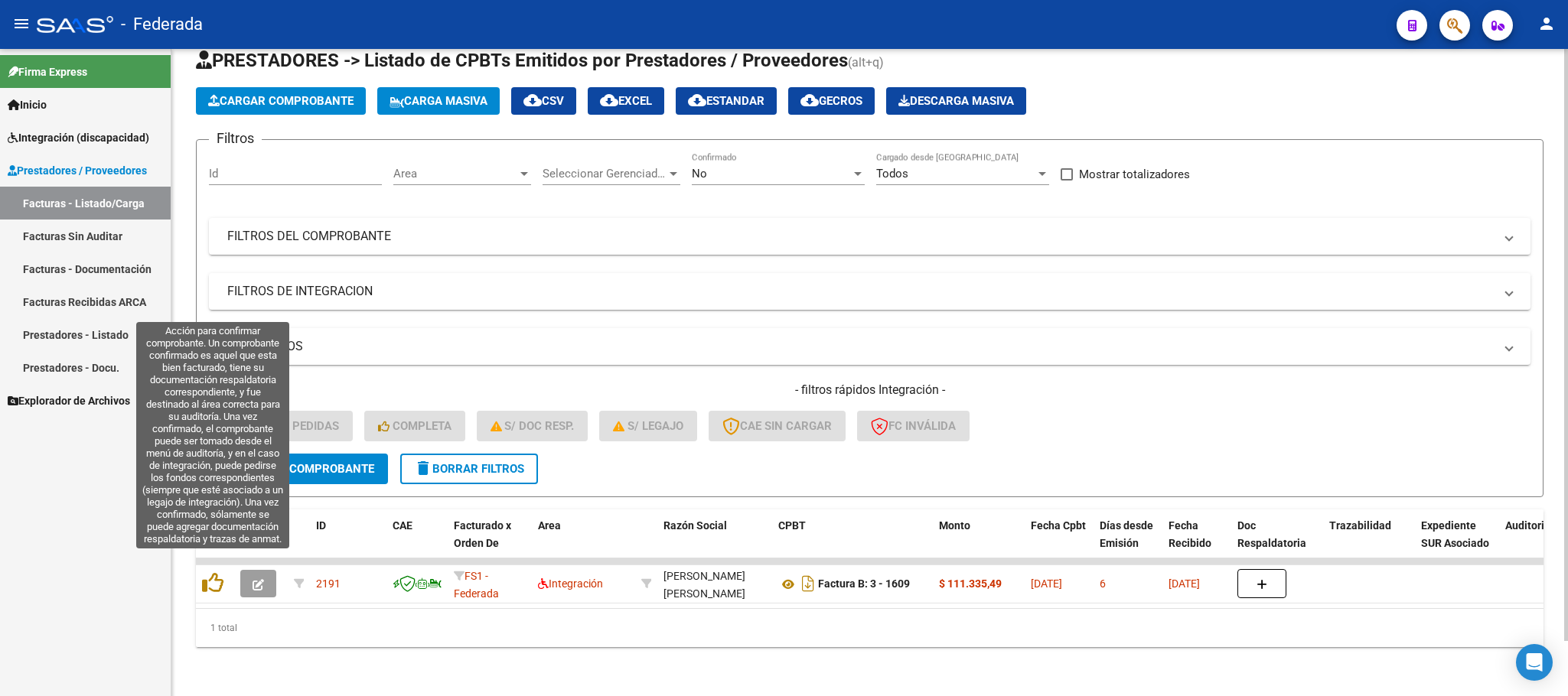
click at [212, 572] on icon at bounding box center [212, 582] width 21 height 21
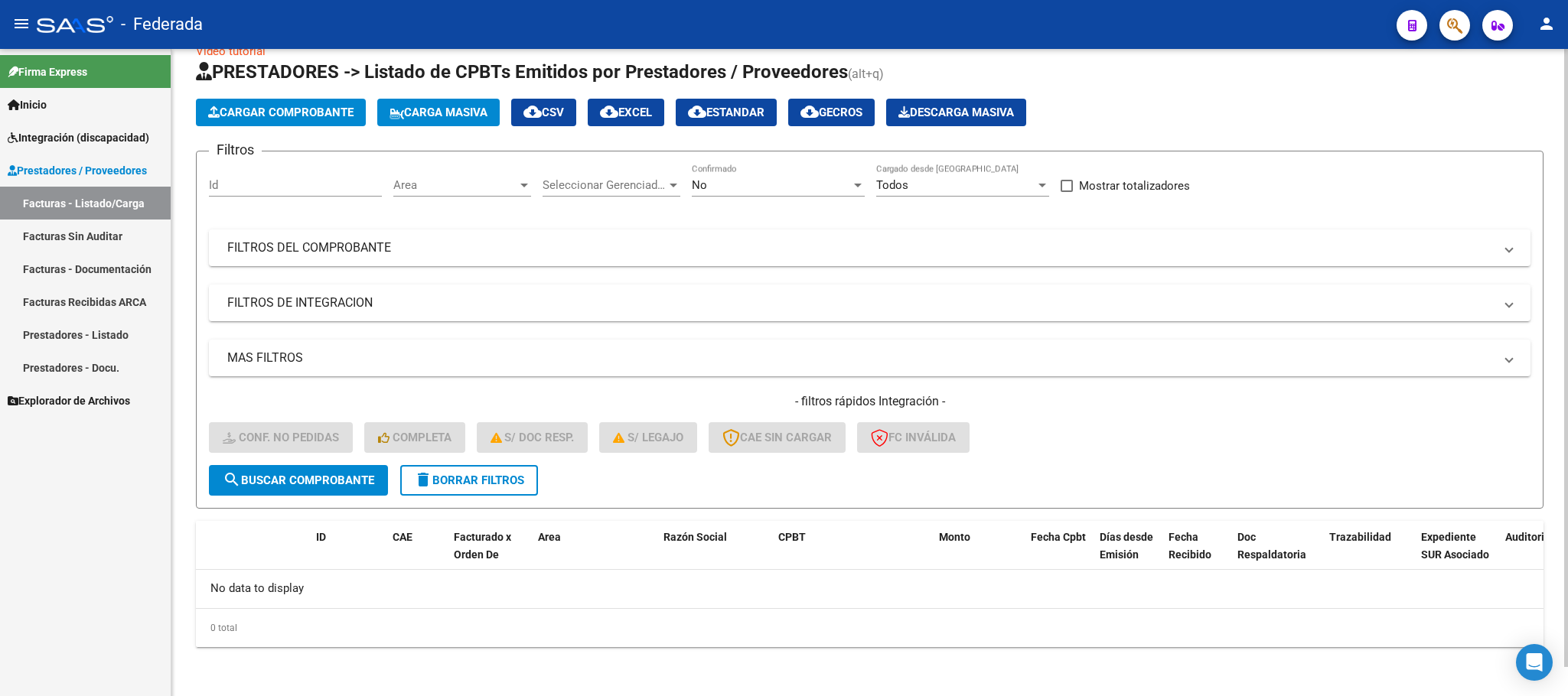
scroll to position [30, 0]
click at [494, 491] on button "delete Borrar Filtros" at bounding box center [469, 481] width 137 height 31
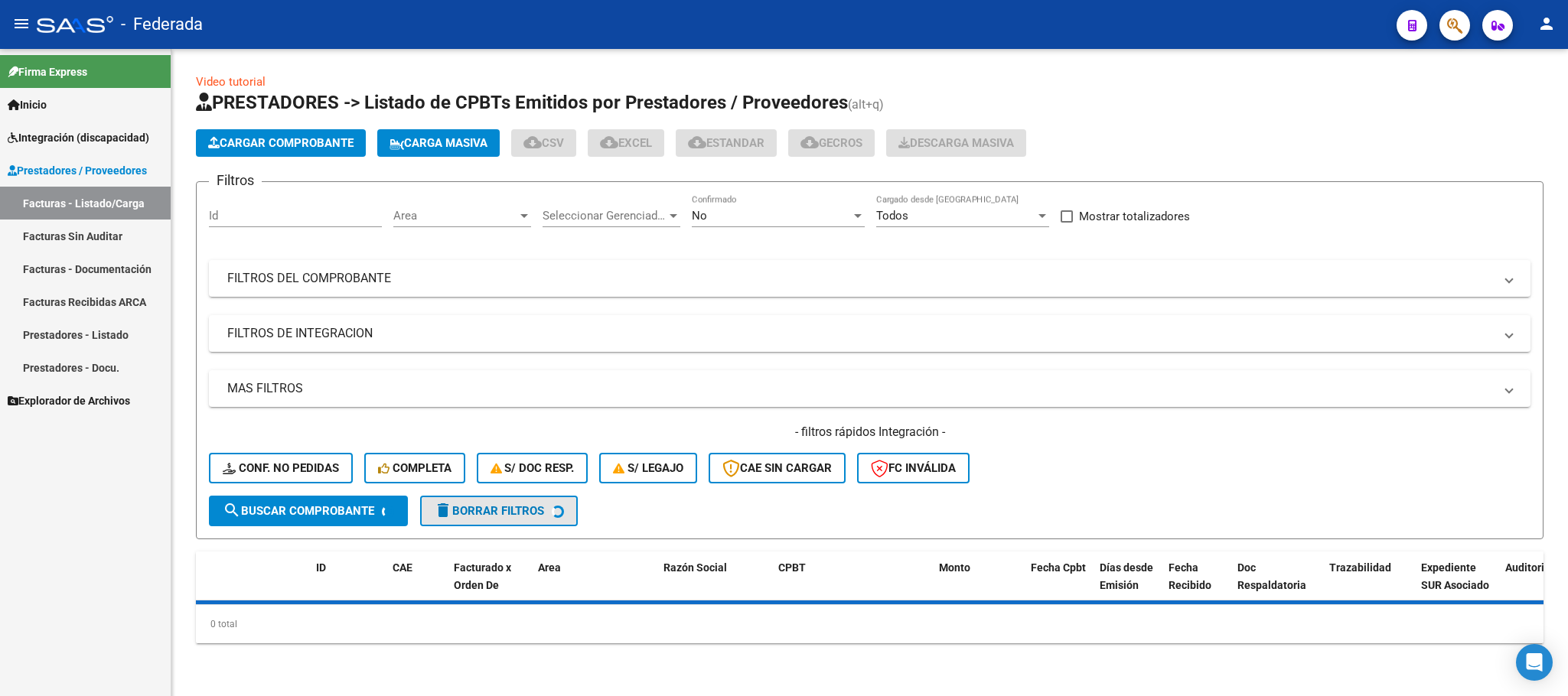
scroll to position [0, 0]
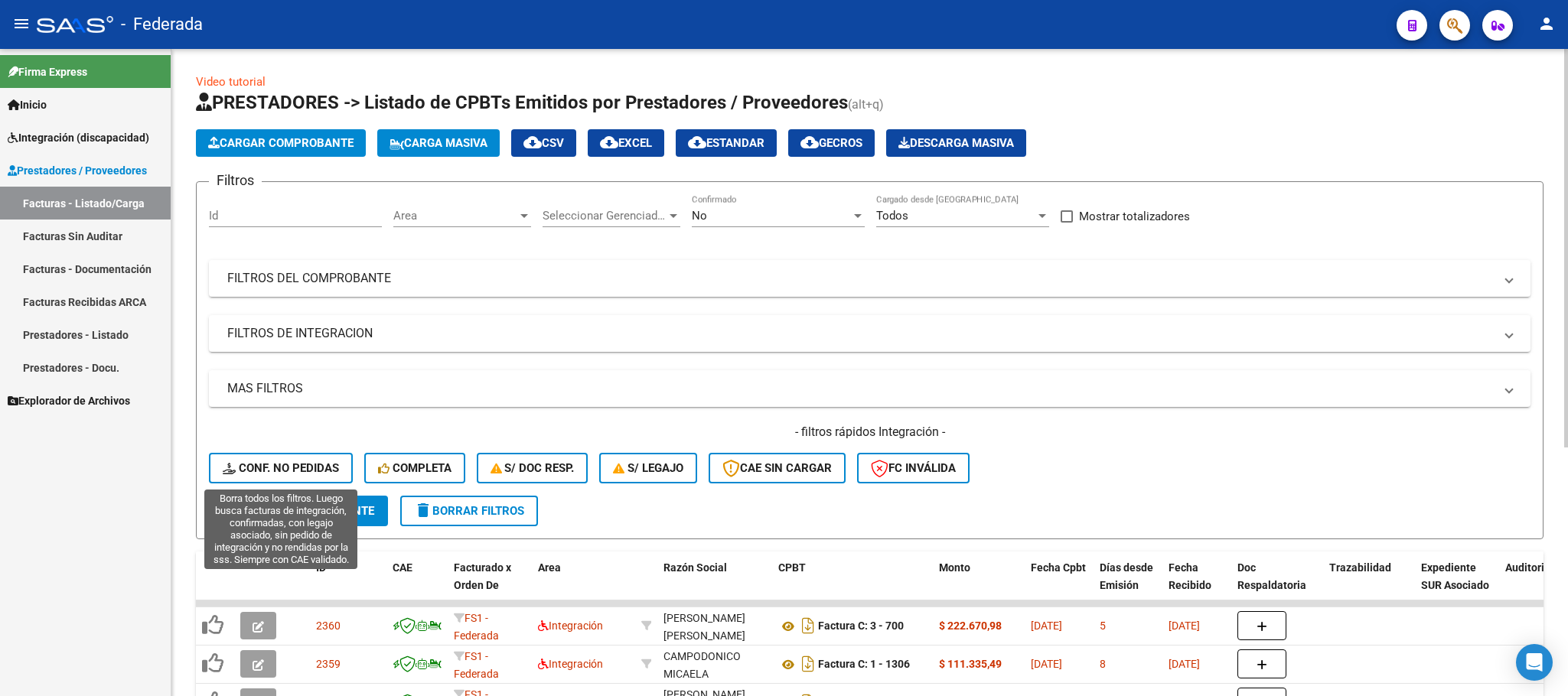
click at [324, 462] on span "Conf. no pedidas" at bounding box center [281, 468] width 116 height 14
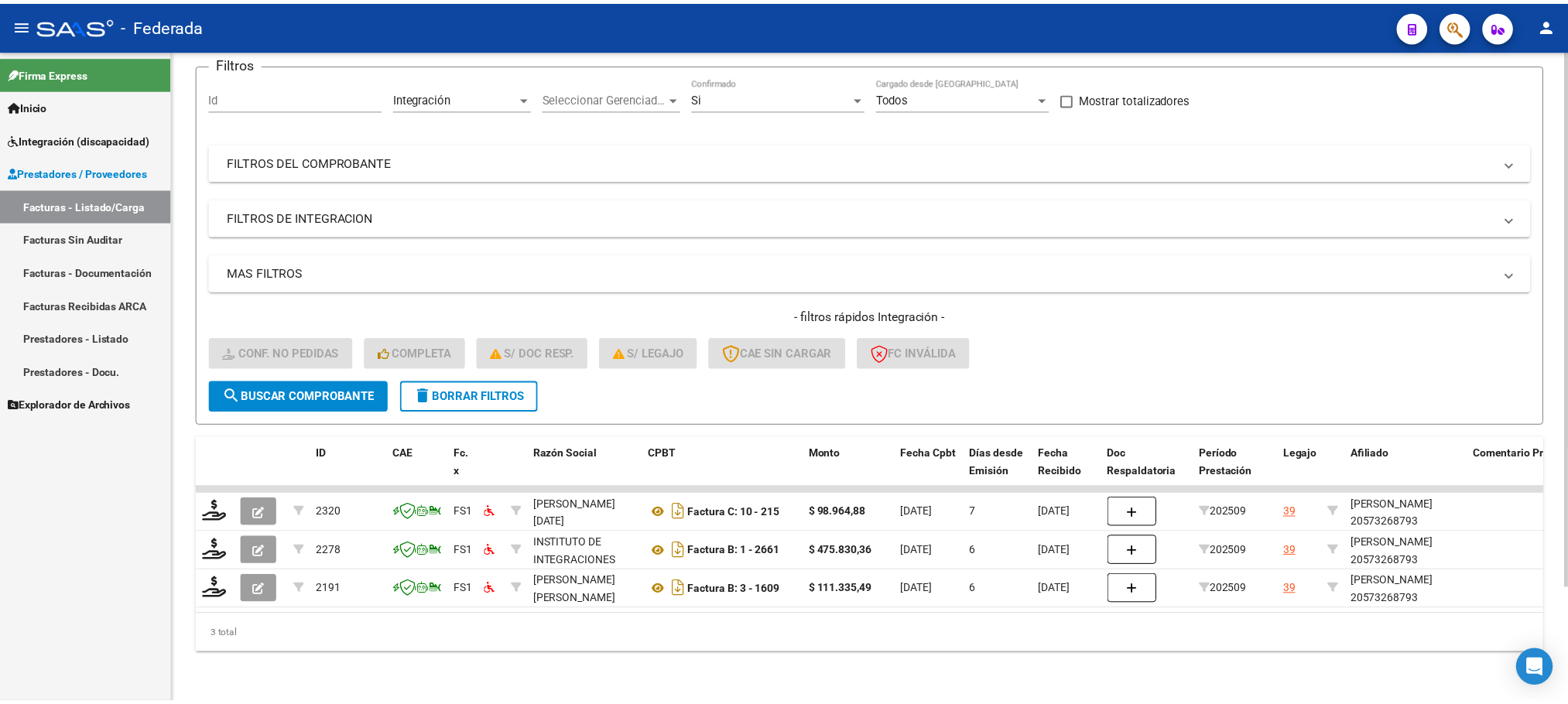
scroll to position [137, 0]
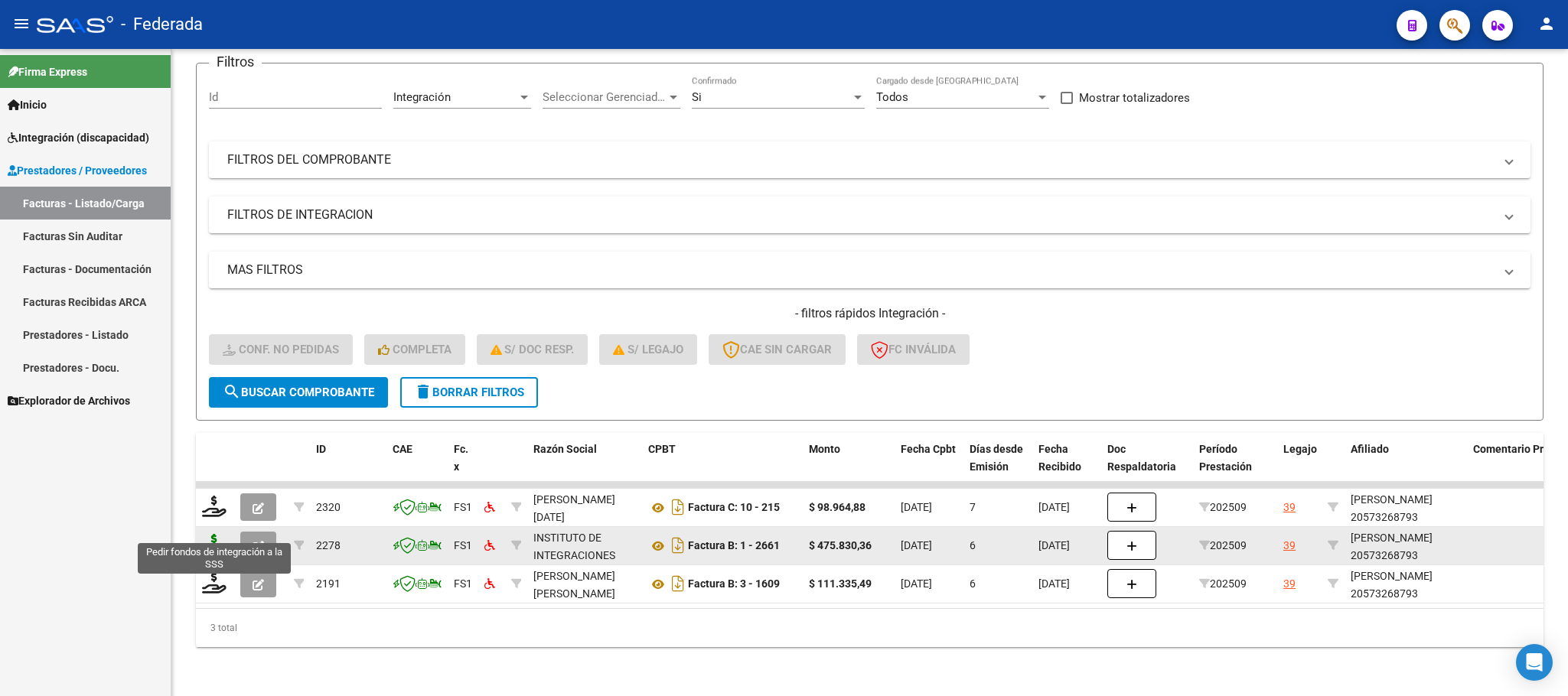
click at [220, 534] on icon at bounding box center [214, 544] width 25 height 21
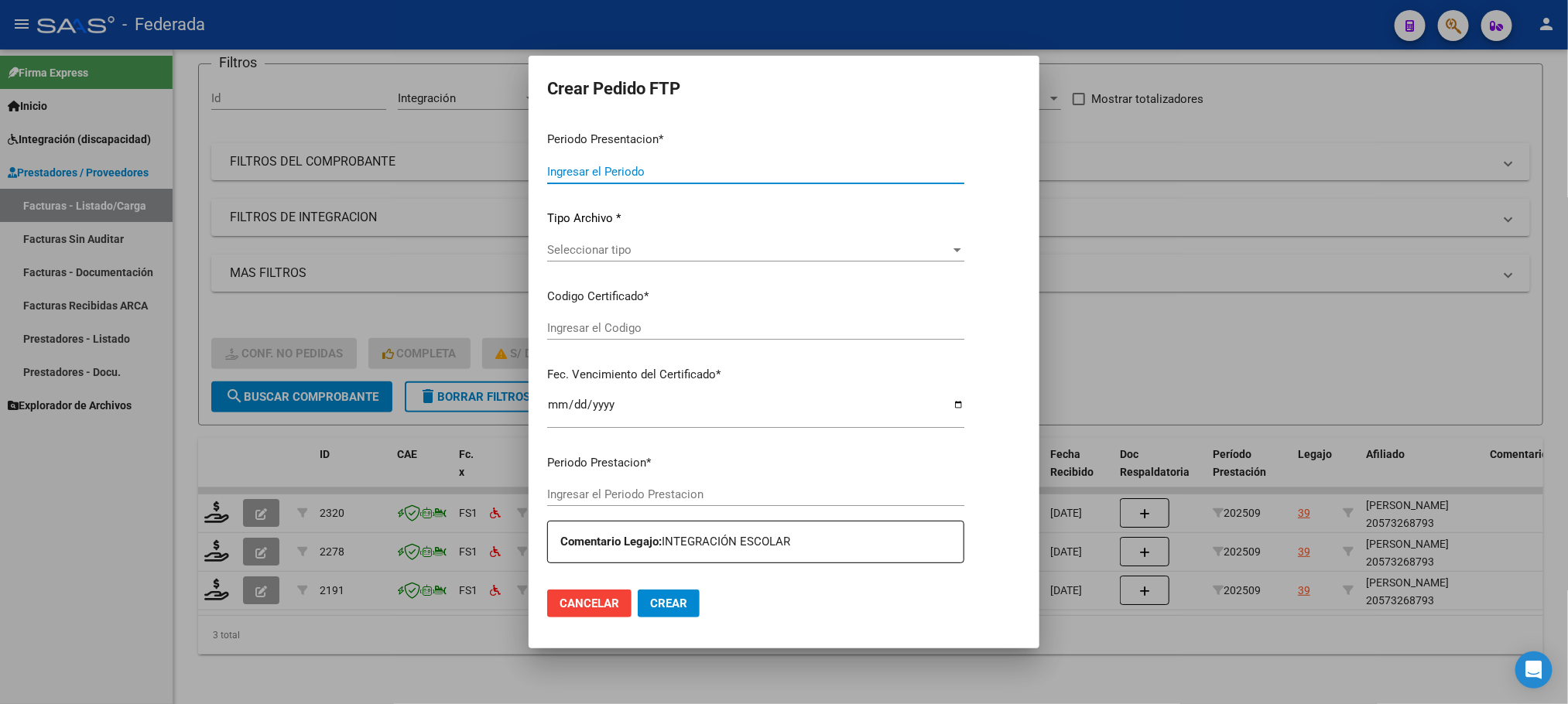
type input "202509"
type input "$ 475.830,36"
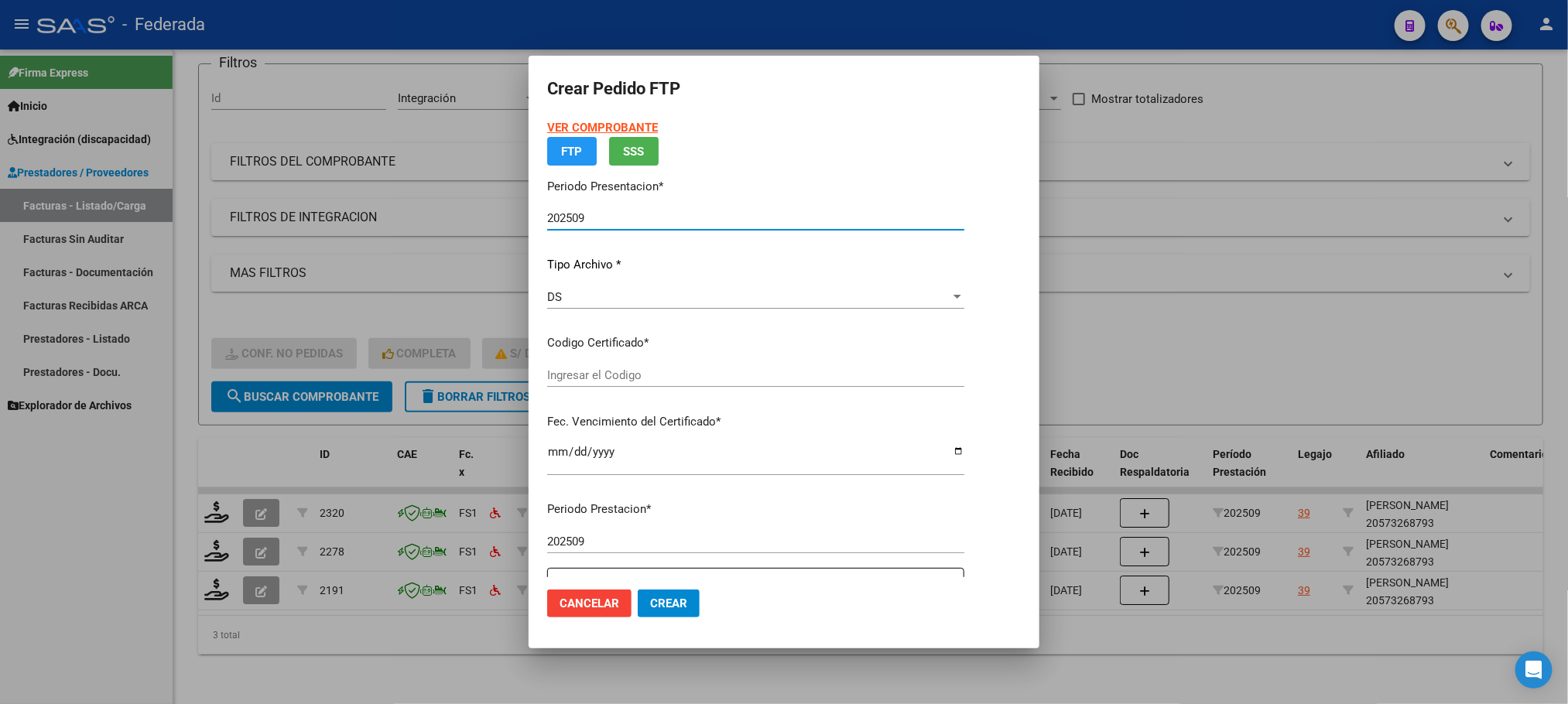
type input "ARG02000573268792023070420260704SFE168"
type input "[DATE]"
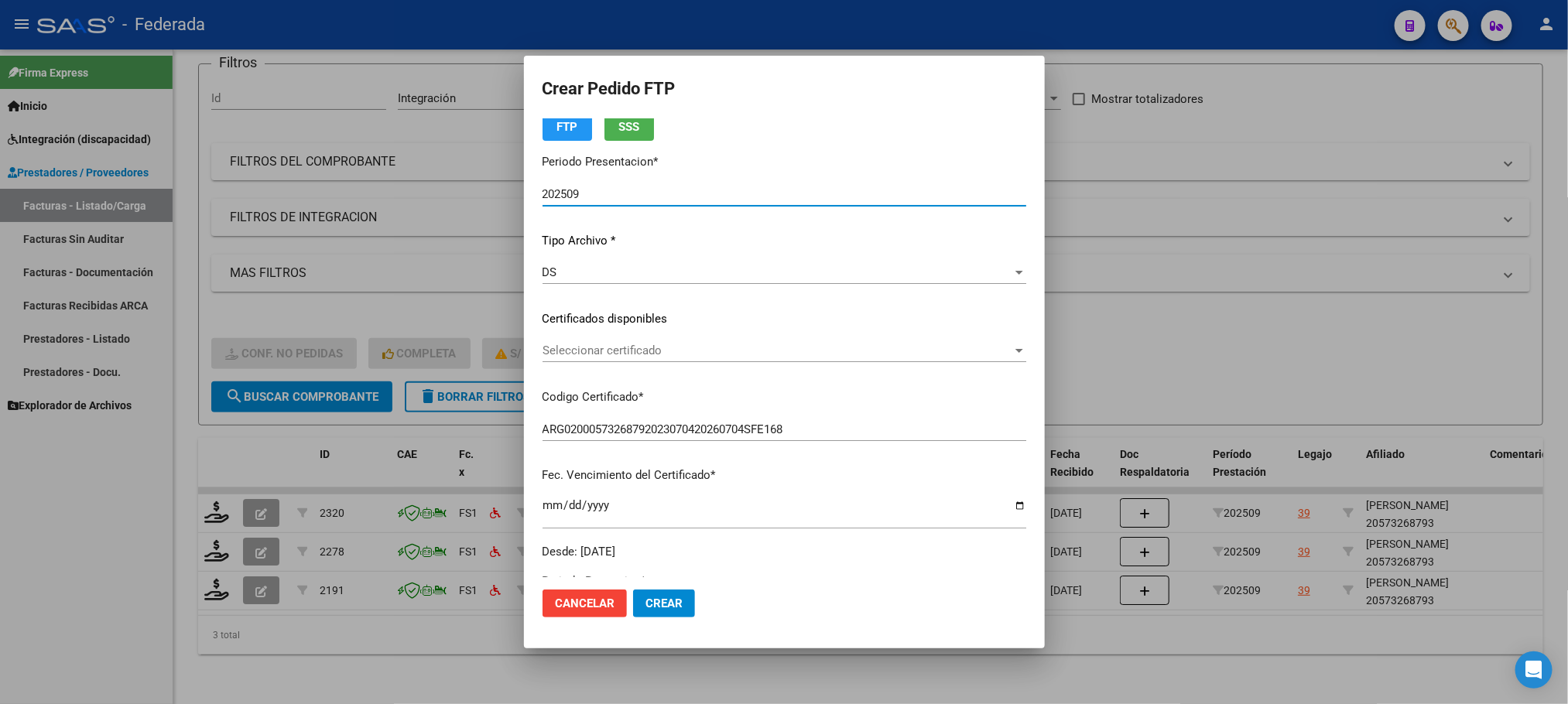
scroll to position [116, 0]
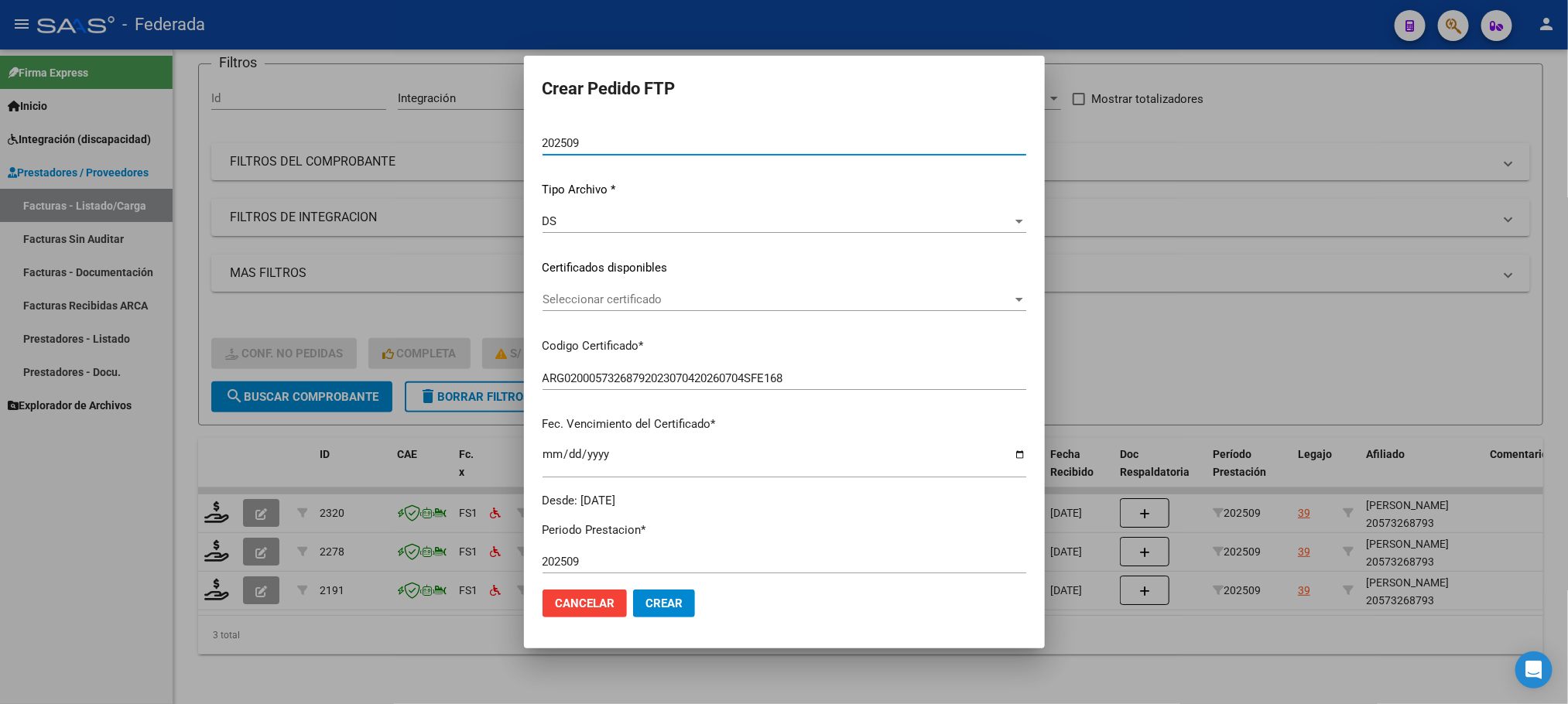
click at [574, 302] on span "Seleccionar certificado" at bounding box center [777, 299] width 469 height 14
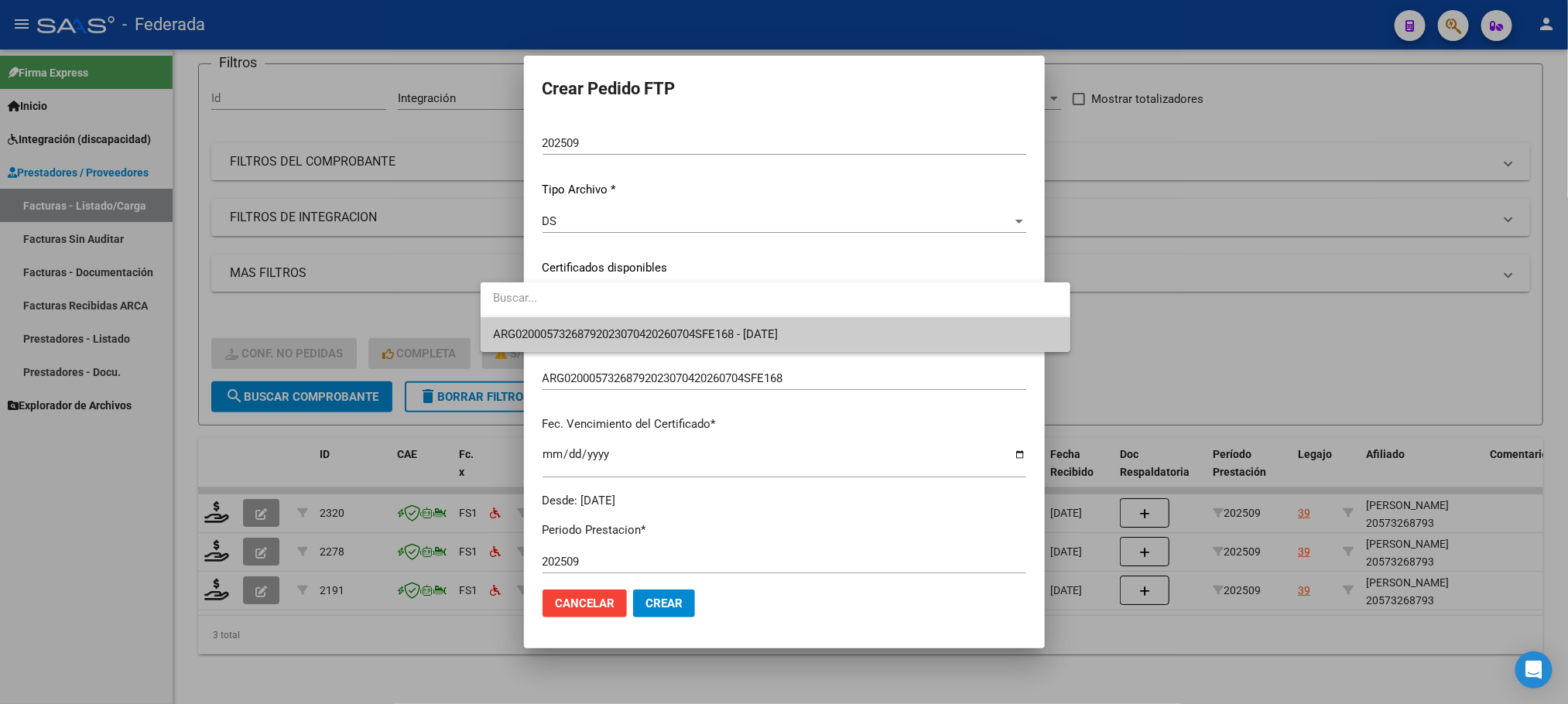
click at [565, 337] on span "ARG02000573268792023070420260704SFE168 - [DATE]" at bounding box center [635, 334] width 285 height 14
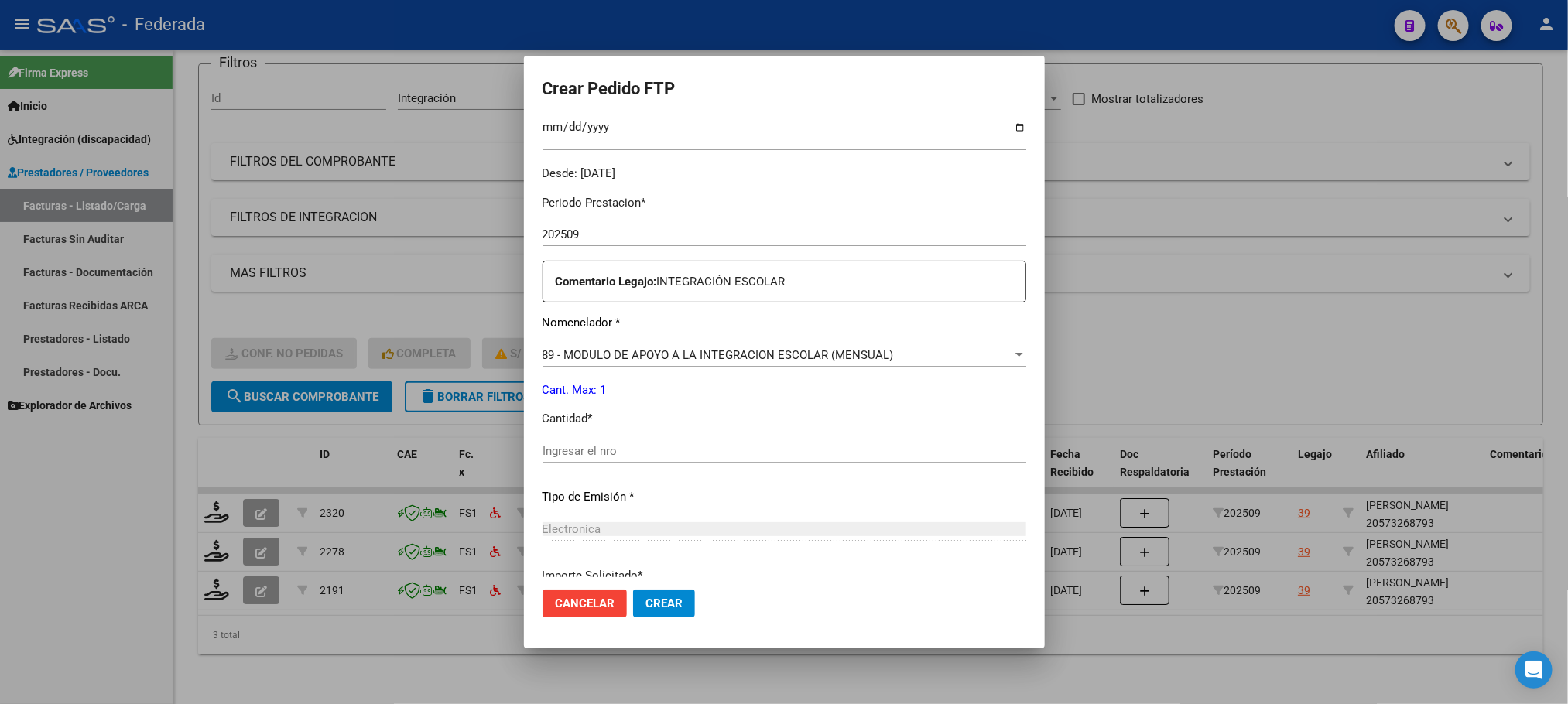
scroll to position [465, 0]
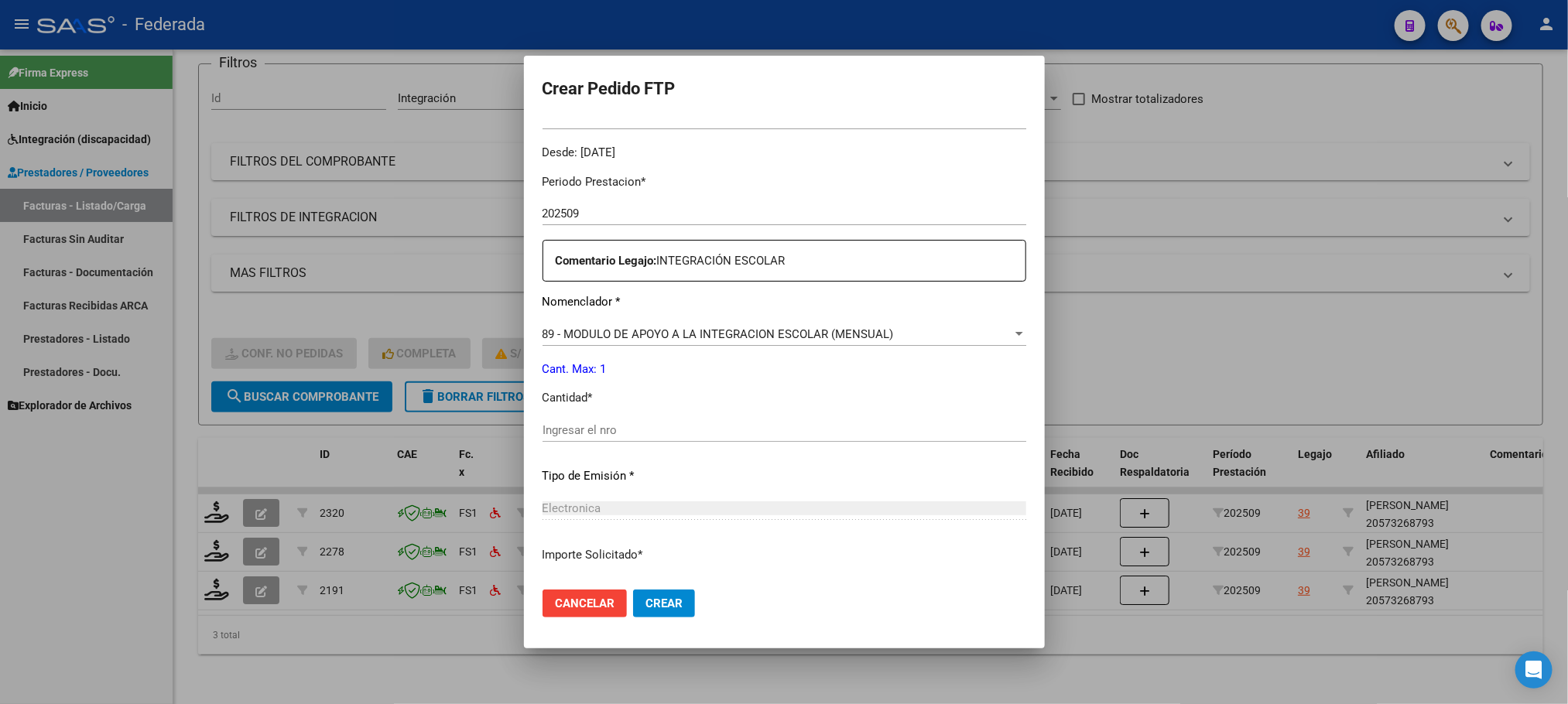
click at [563, 421] on div "Ingresar el nro" at bounding box center [784, 430] width 484 height 23
type input "1"
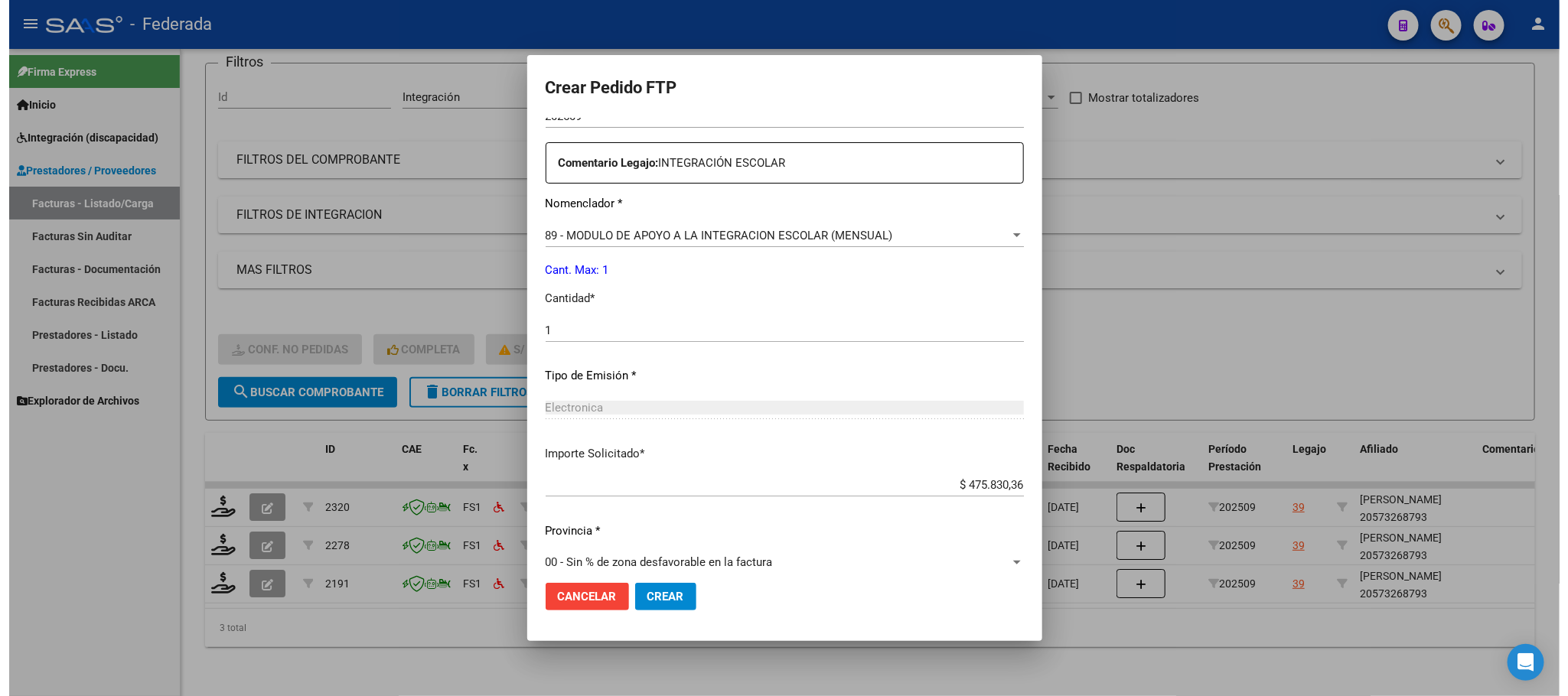
scroll to position [571, 0]
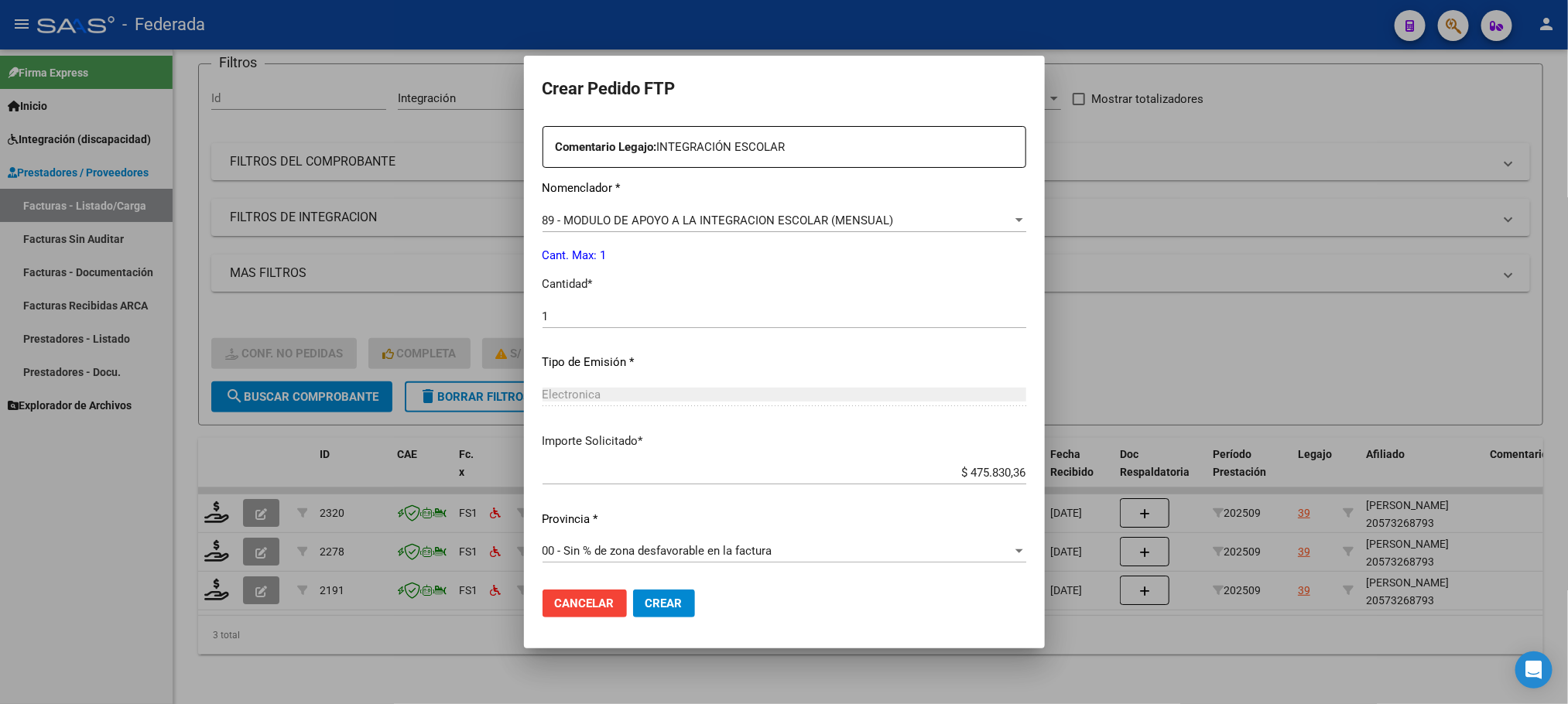
click at [645, 599] on span "Crear" at bounding box center [664, 603] width 37 height 14
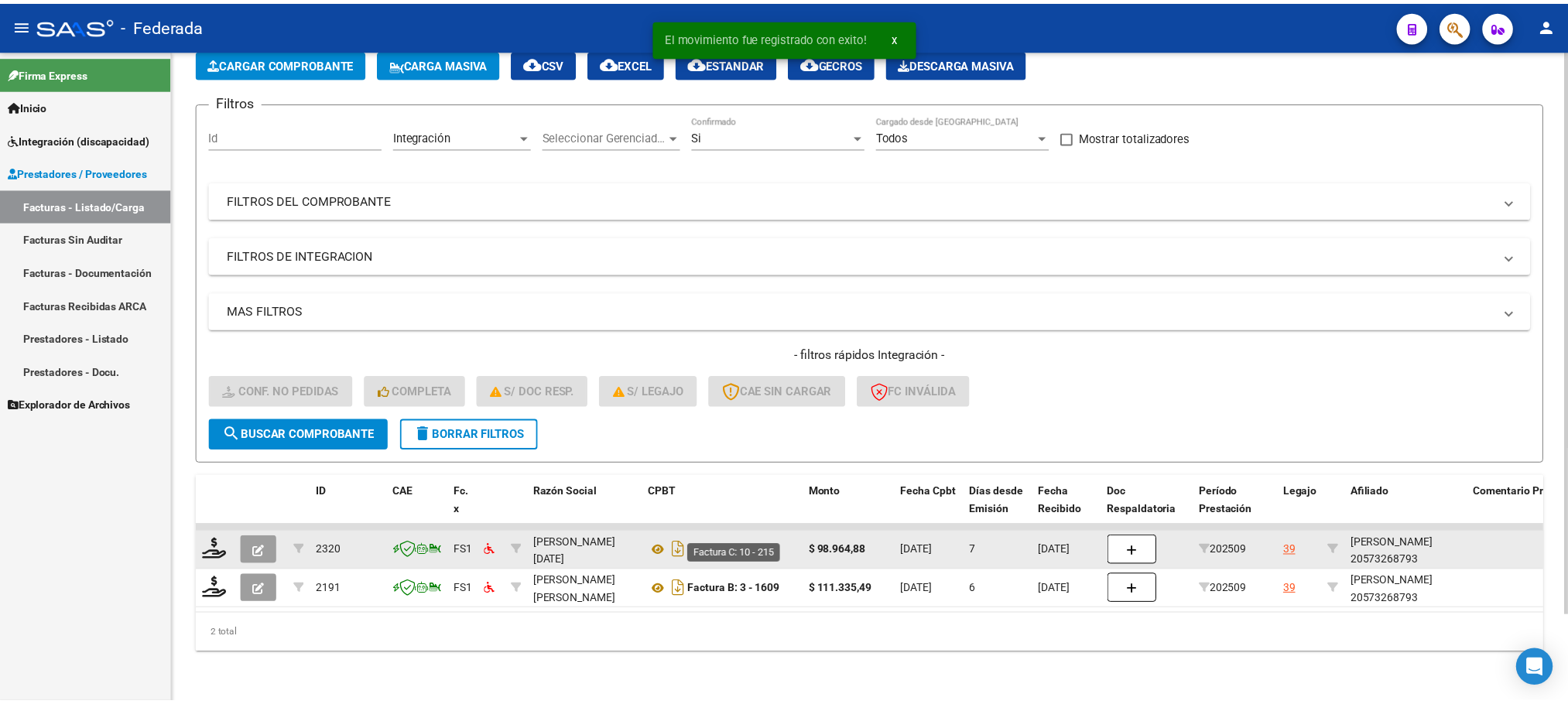
scroll to position [100, 0]
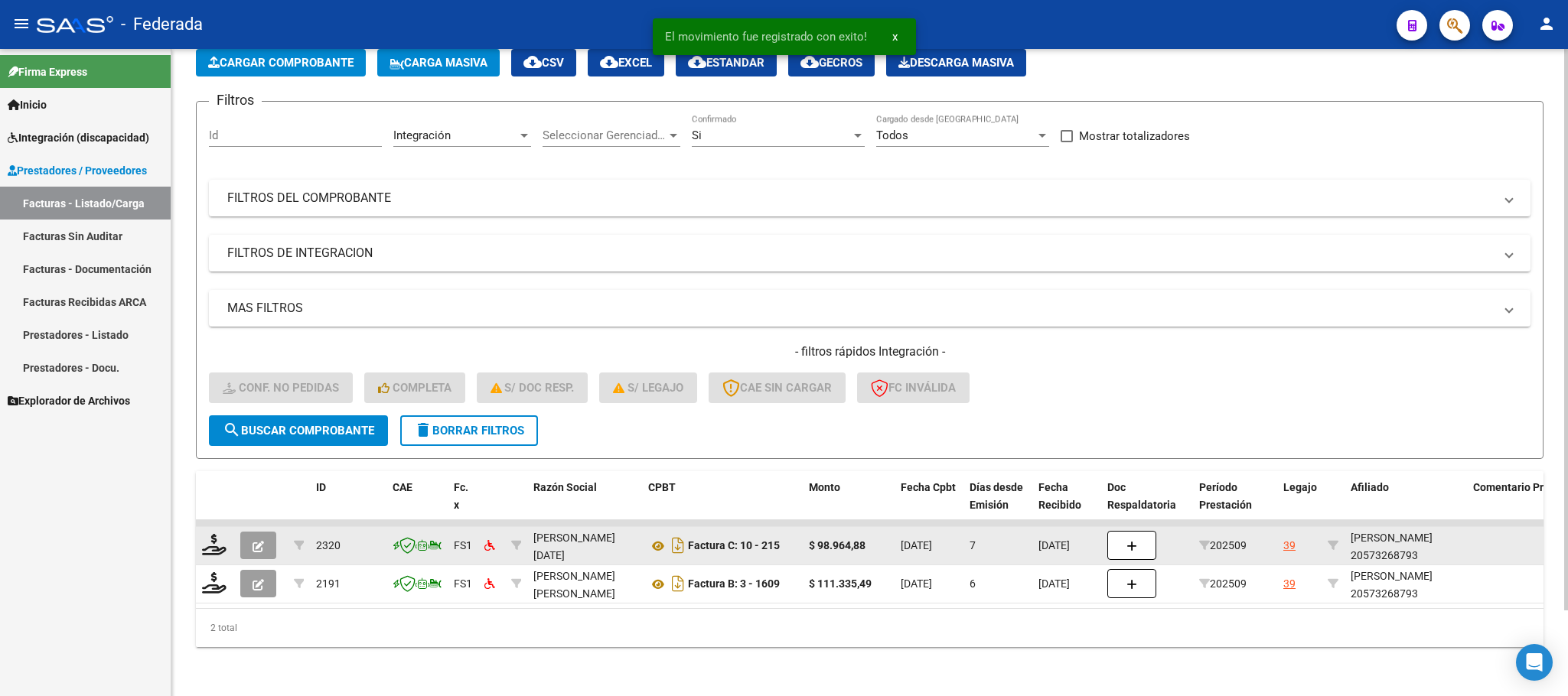
click at [220, 527] on datatable-body-cell at bounding box center [215, 545] width 38 height 37
click at [219, 534] on icon at bounding box center [214, 544] width 25 height 21
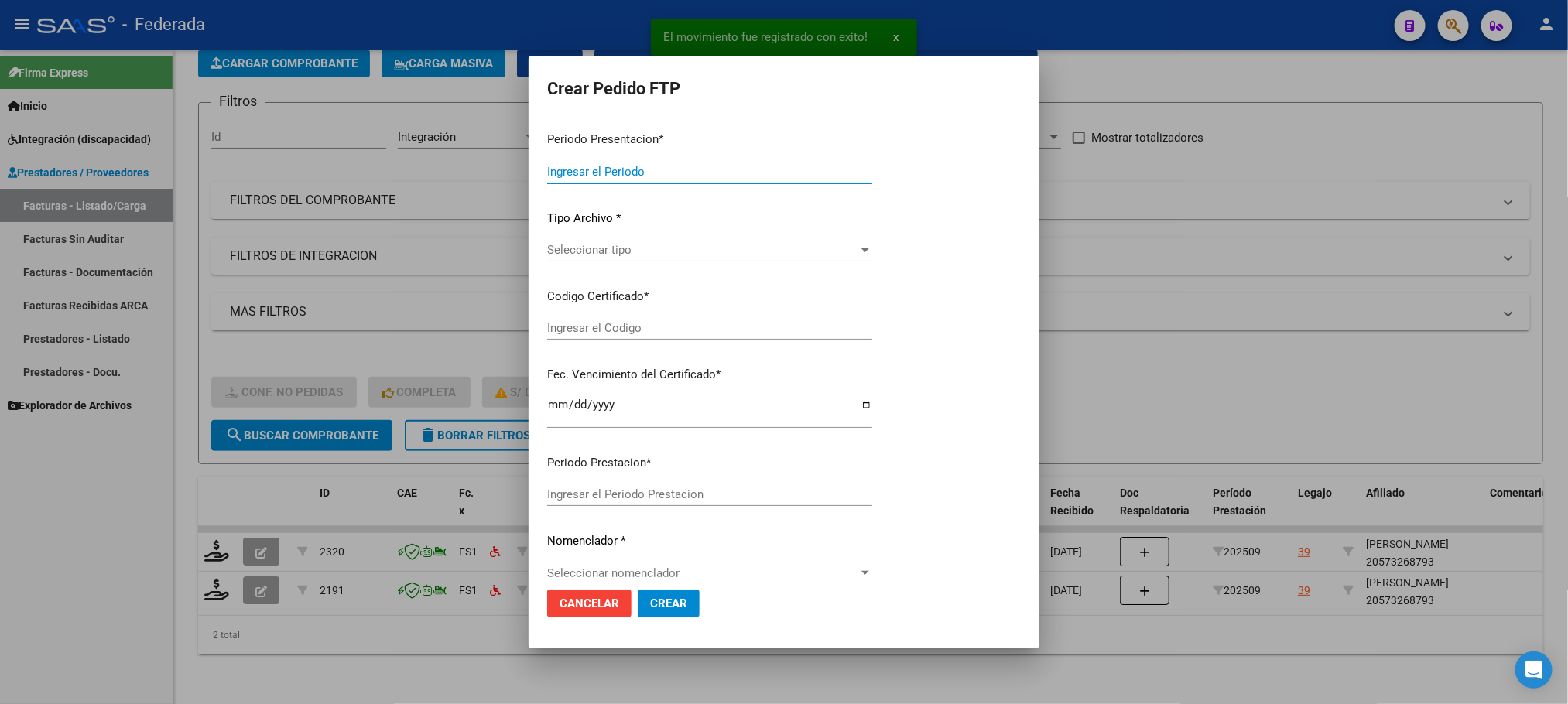
type input "202509"
type input "$ 98.964,88"
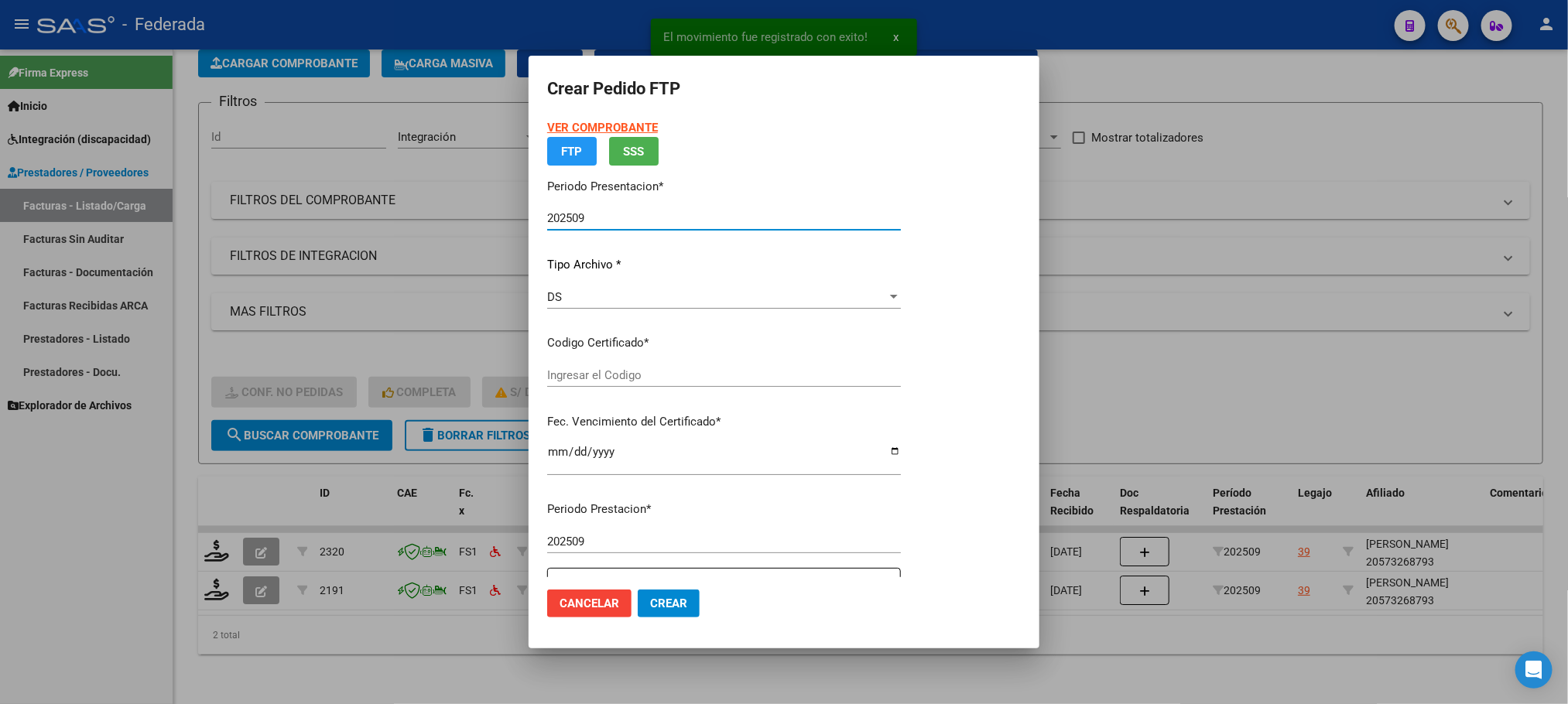
type input "ARG02000573268792023070420260704SFE168"
type input "[DATE]"
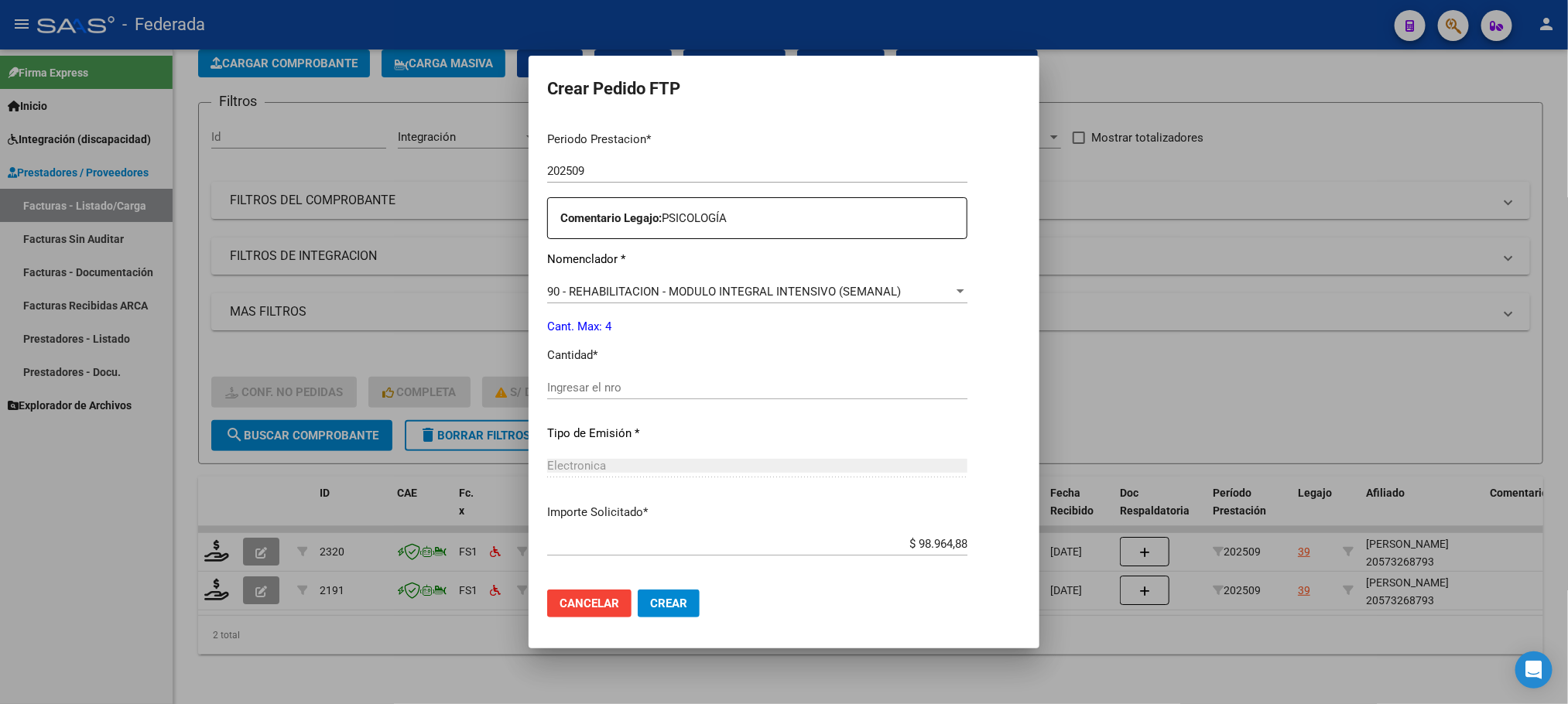
scroll to position [578, 0]
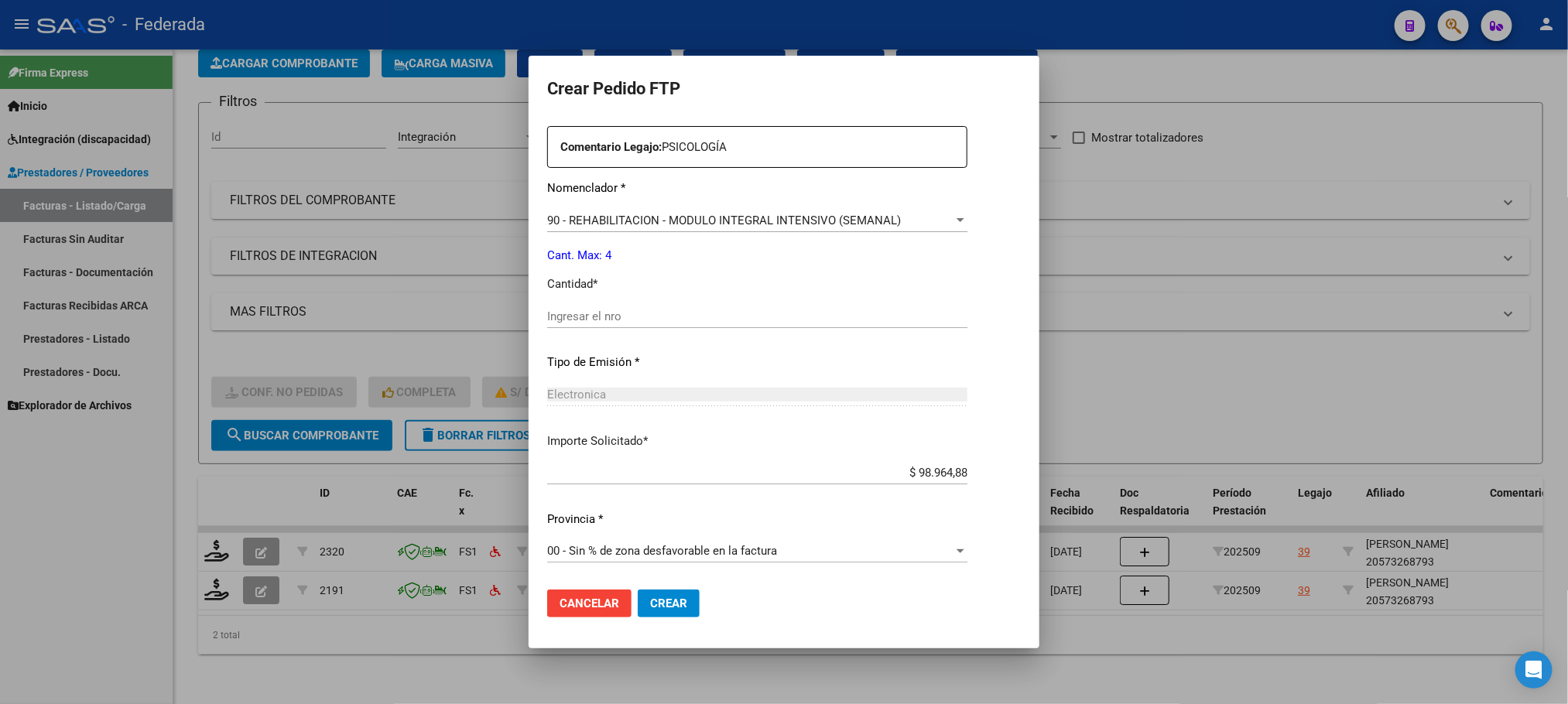
click at [618, 318] on input "Ingresar el nro" at bounding box center [757, 316] width 420 height 14
type input "4"
click at [650, 602] on span "Crear" at bounding box center [669, 603] width 37 height 14
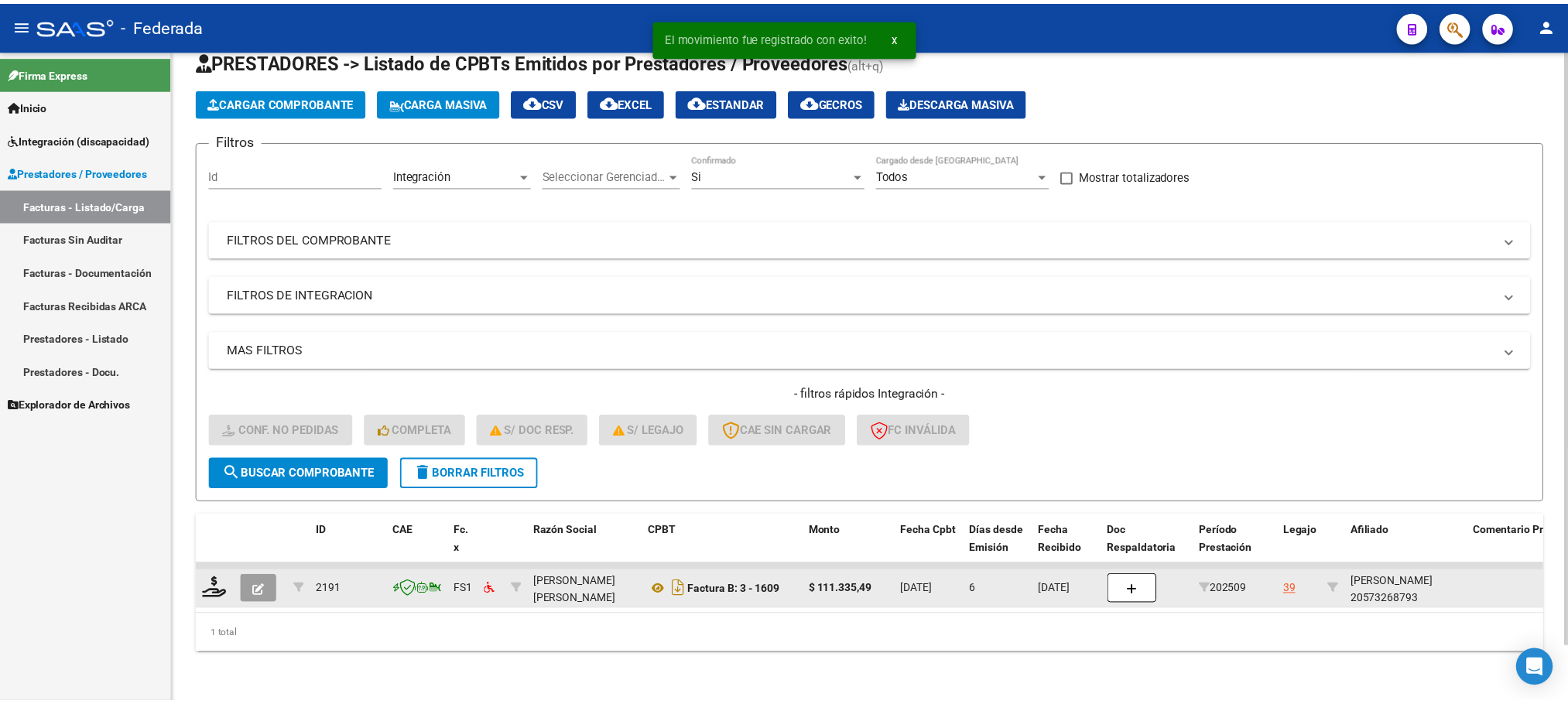
scroll to position [60, 0]
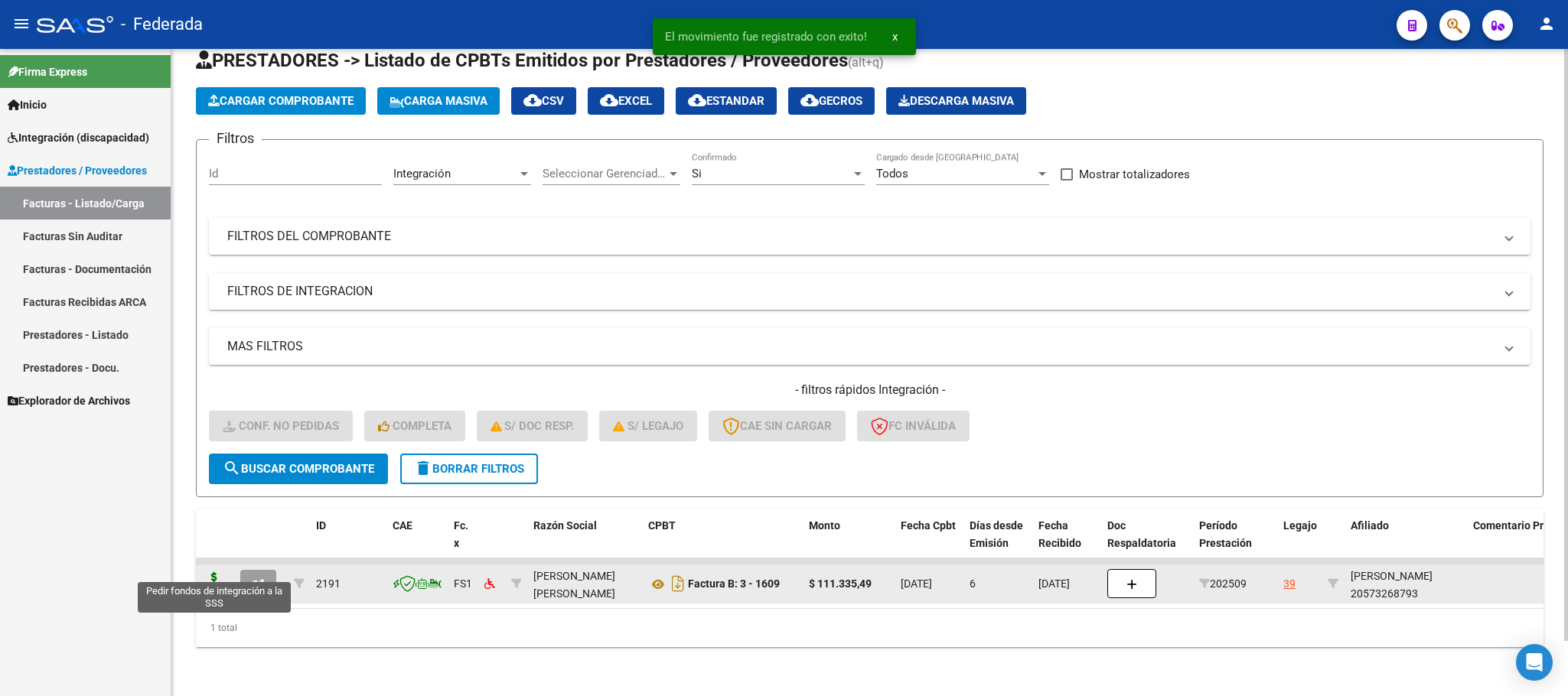
click at [221, 572] on icon at bounding box center [214, 582] width 25 height 21
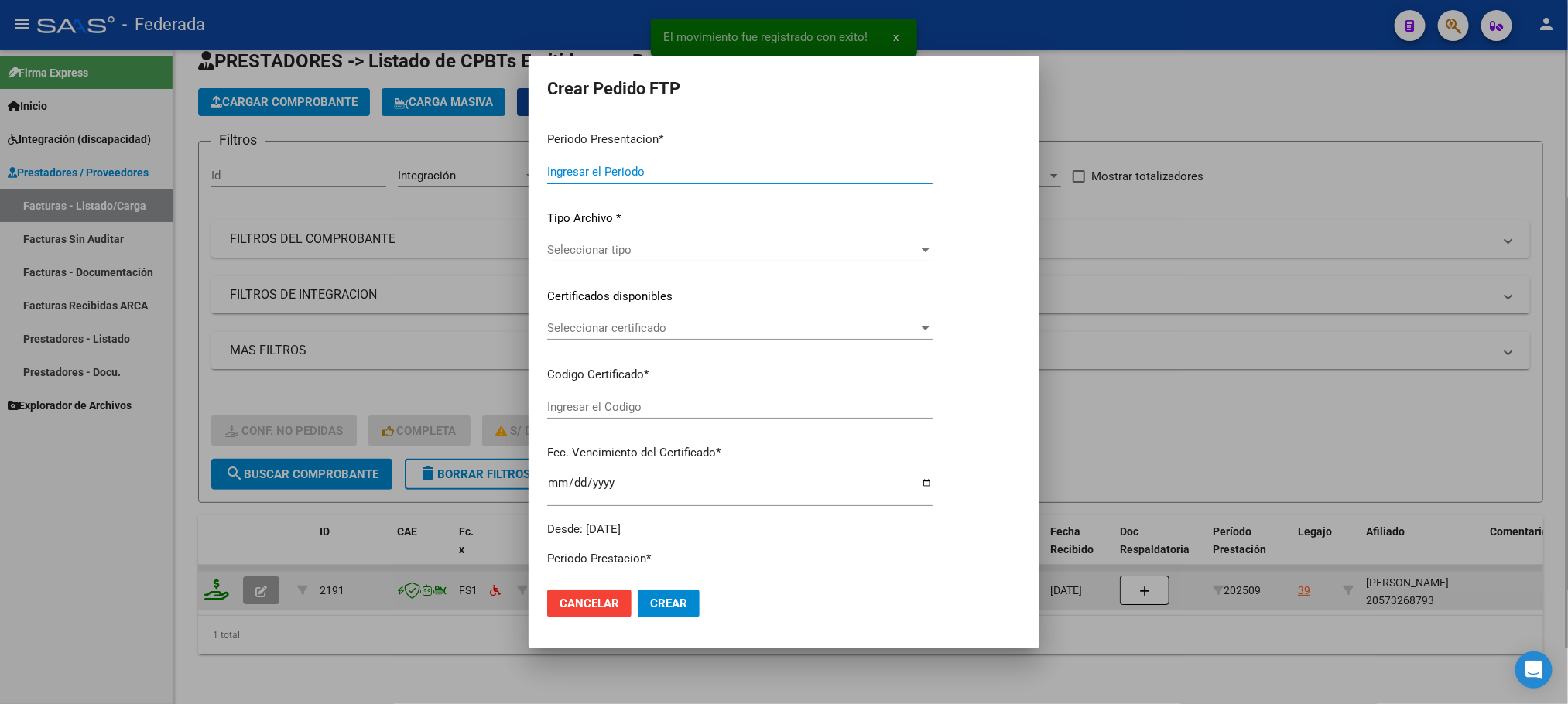
type input "202509"
type input "$ 111.335,49"
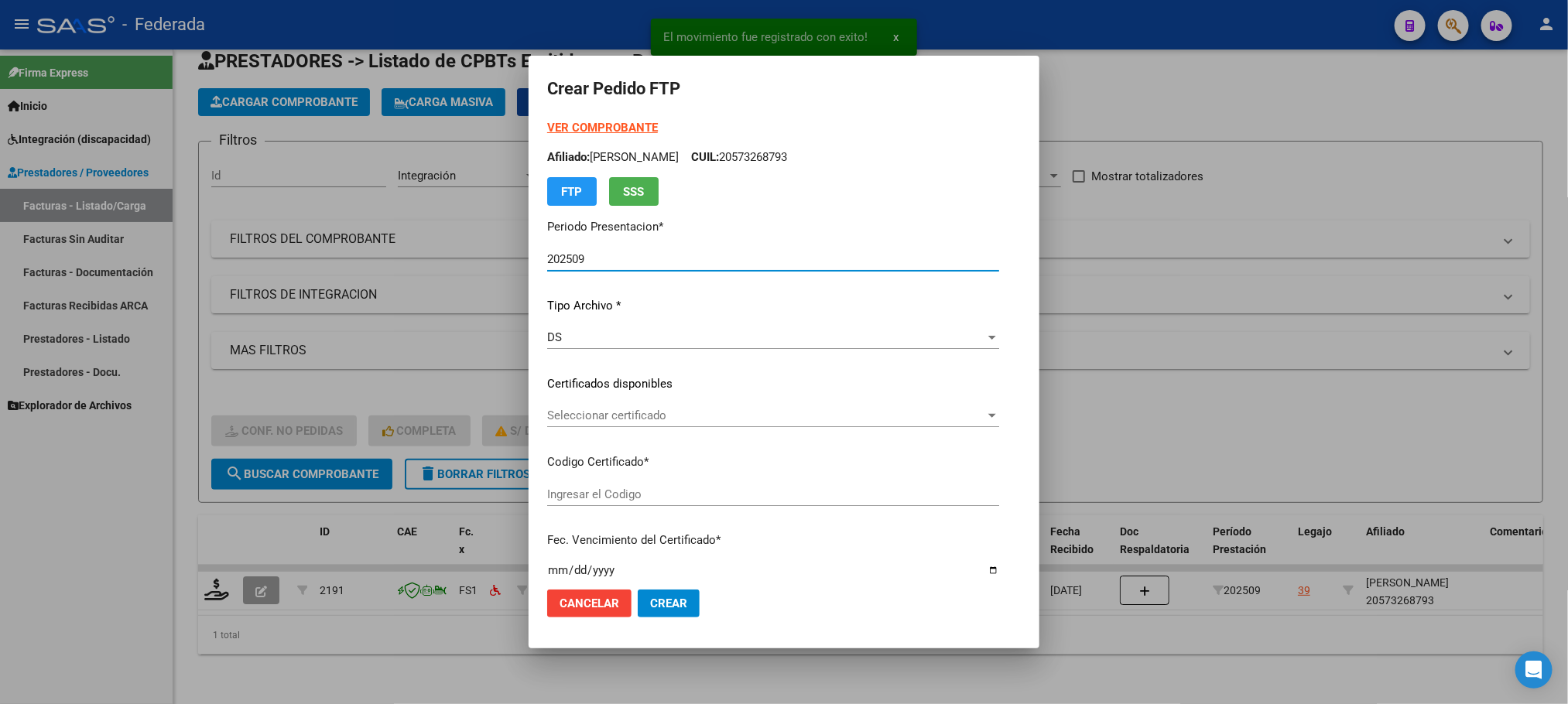
type input "ARG02000573268792023070420260704SFE168"
type input "[DATE]"
click at [602, 411] on span "Seleccionar certificado" at bounding box center [766, 415] width 438 height 14
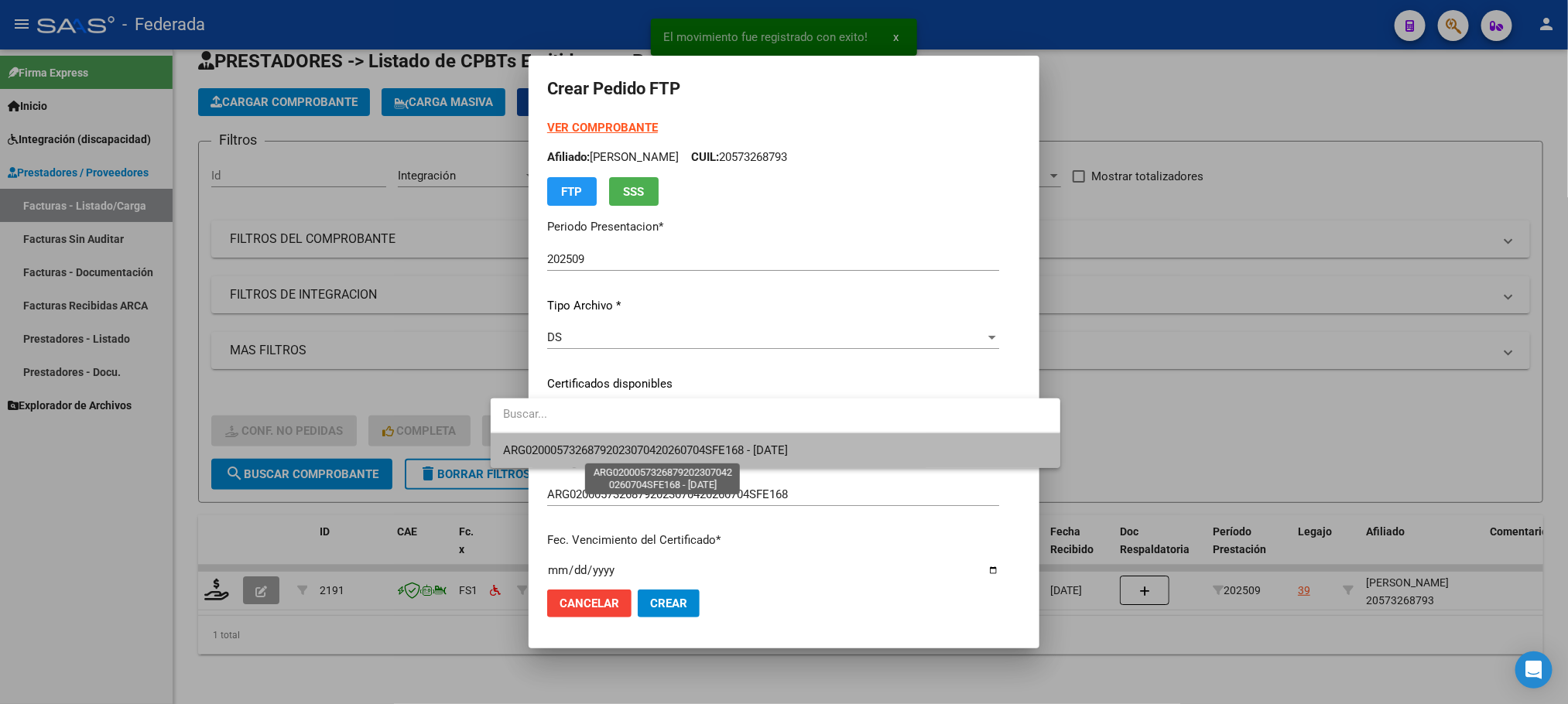
click at [600, 447] on span "ARG02000573268792023070420260704SFE168 - [DATE]" at bounding box center [645, 450] width 285 height 14
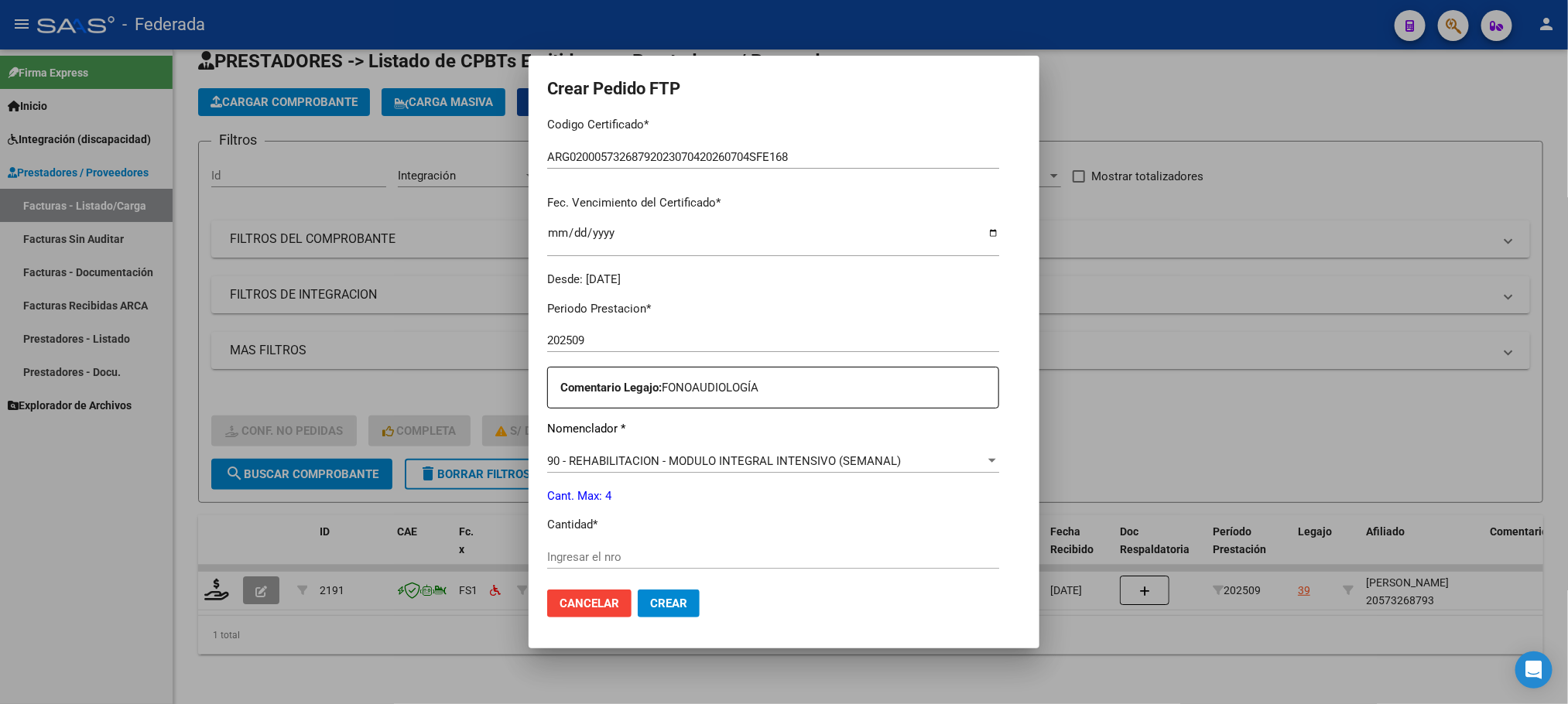
scroll to position [465, 0]
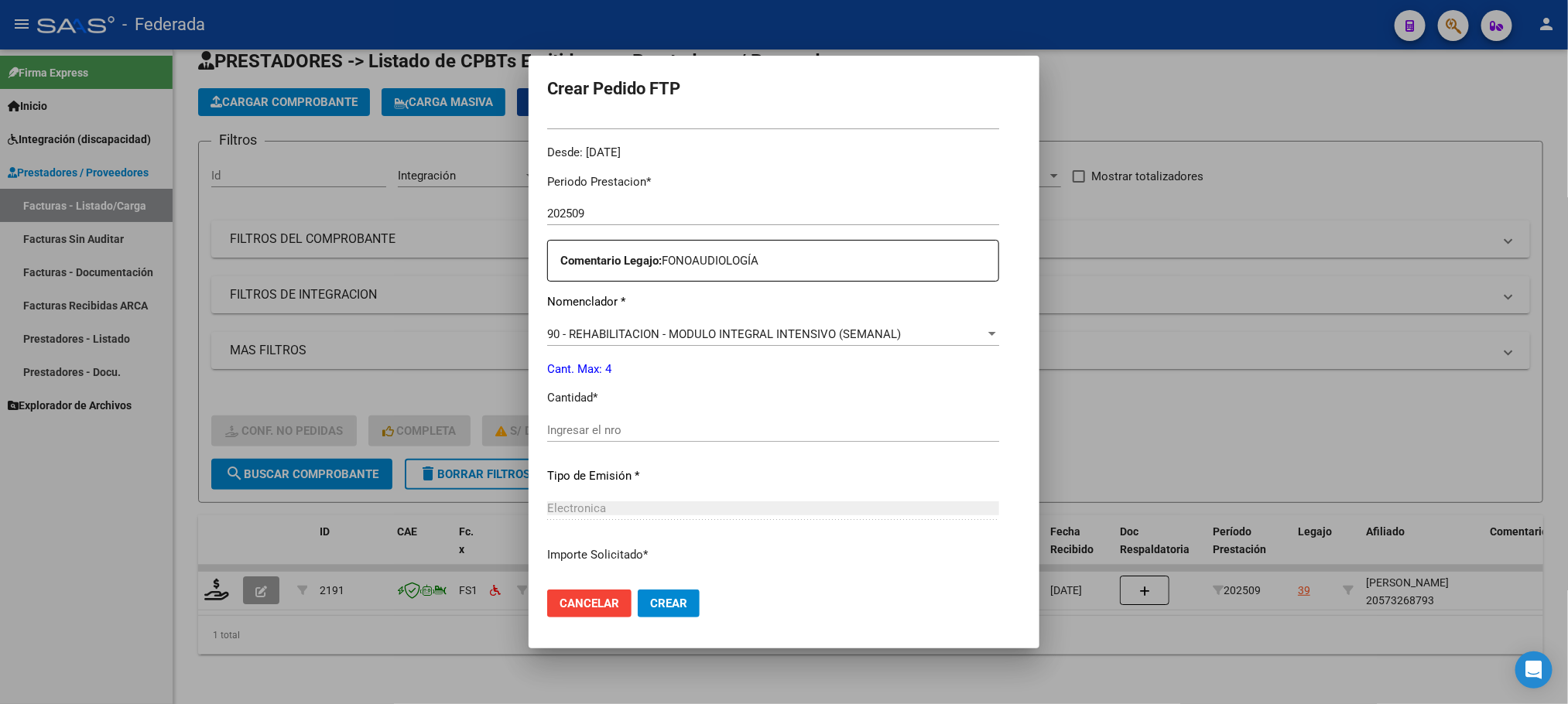
click at [600, 427] on input "Ingresar el nro" at bounding box center [773, 430] width 452 height 14
type input "4"
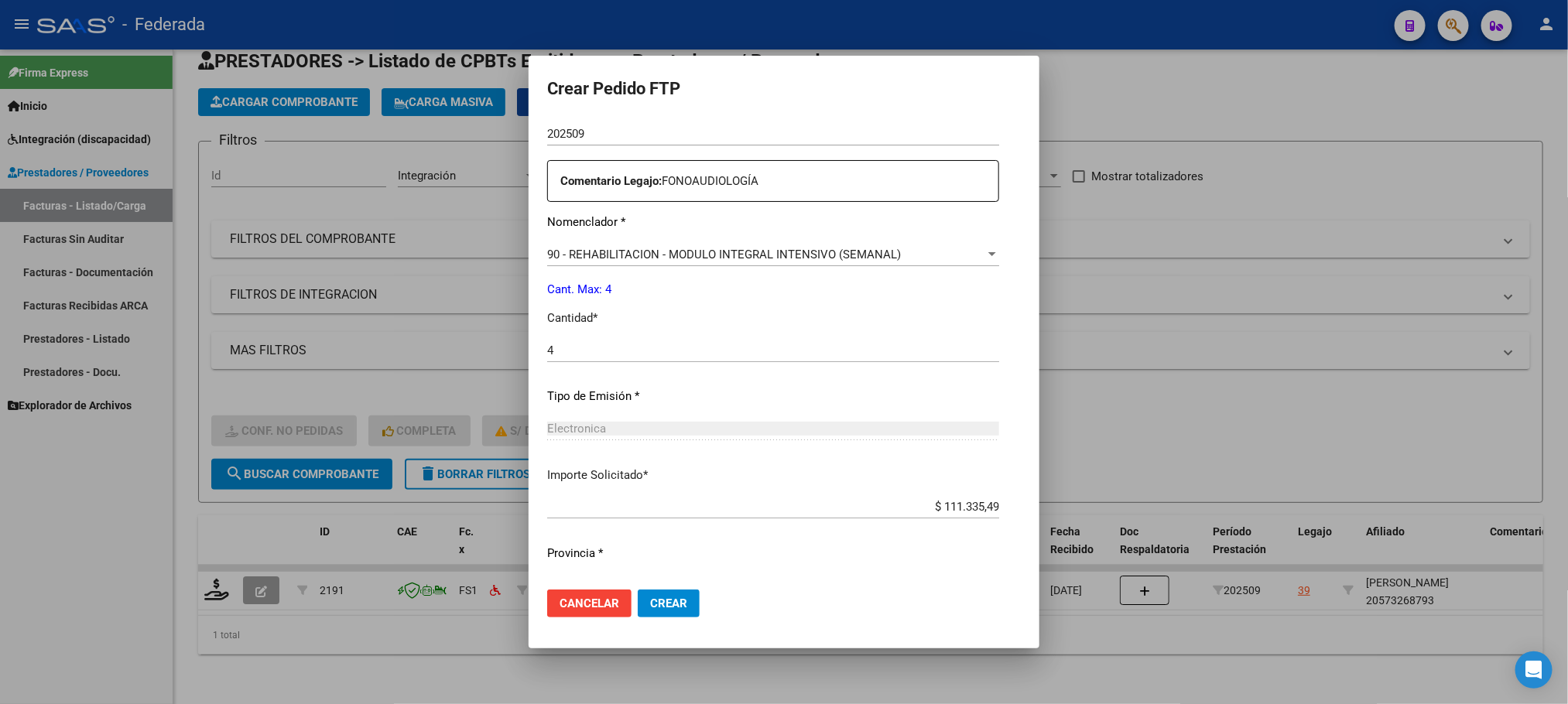
scroll to position [578, 0]
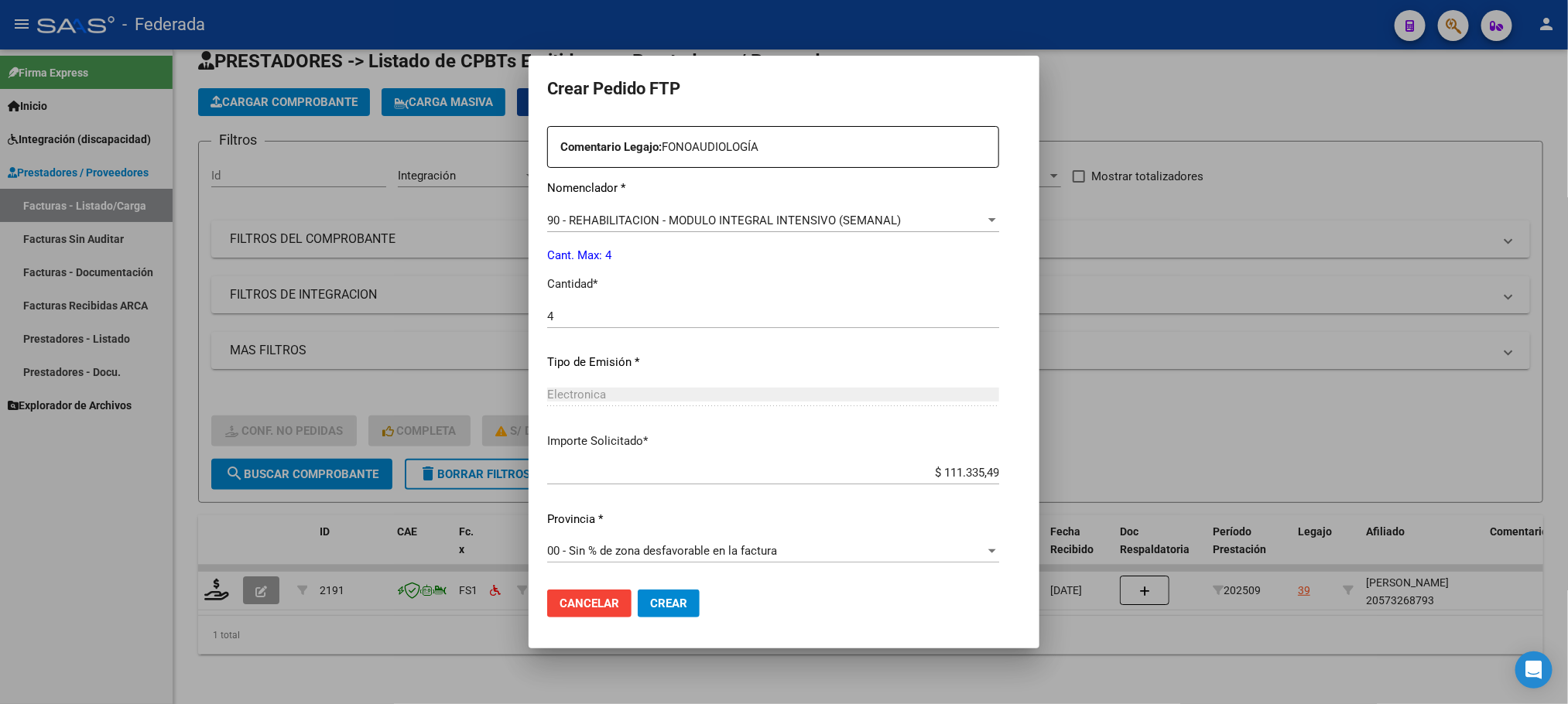
click at [650, 602] on span "Crear" at bounding box center [669, 603] width 37 height 14
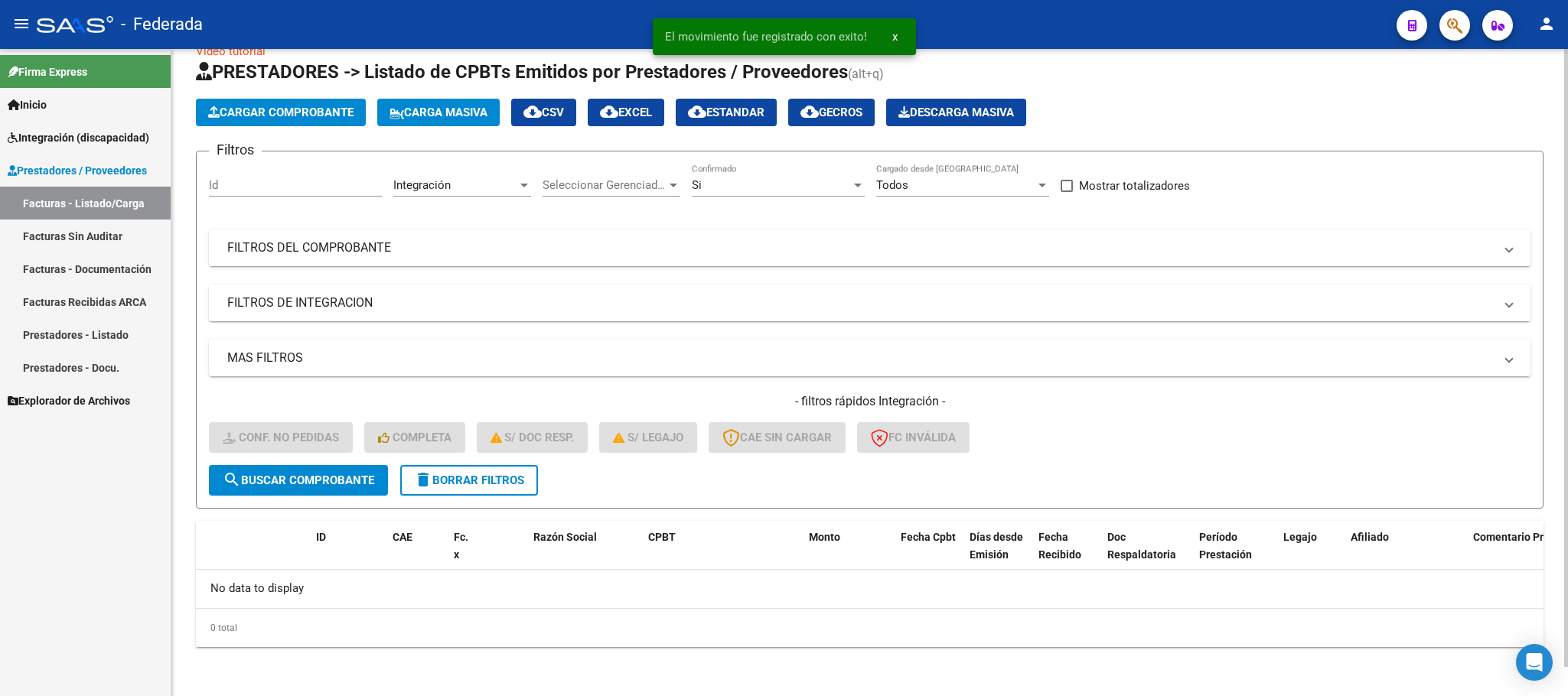
scroll to position [30, 0]
click at [519, 476] on span "delete Borrar Filtros" at bounding box center [469, 481] width 110 height 14
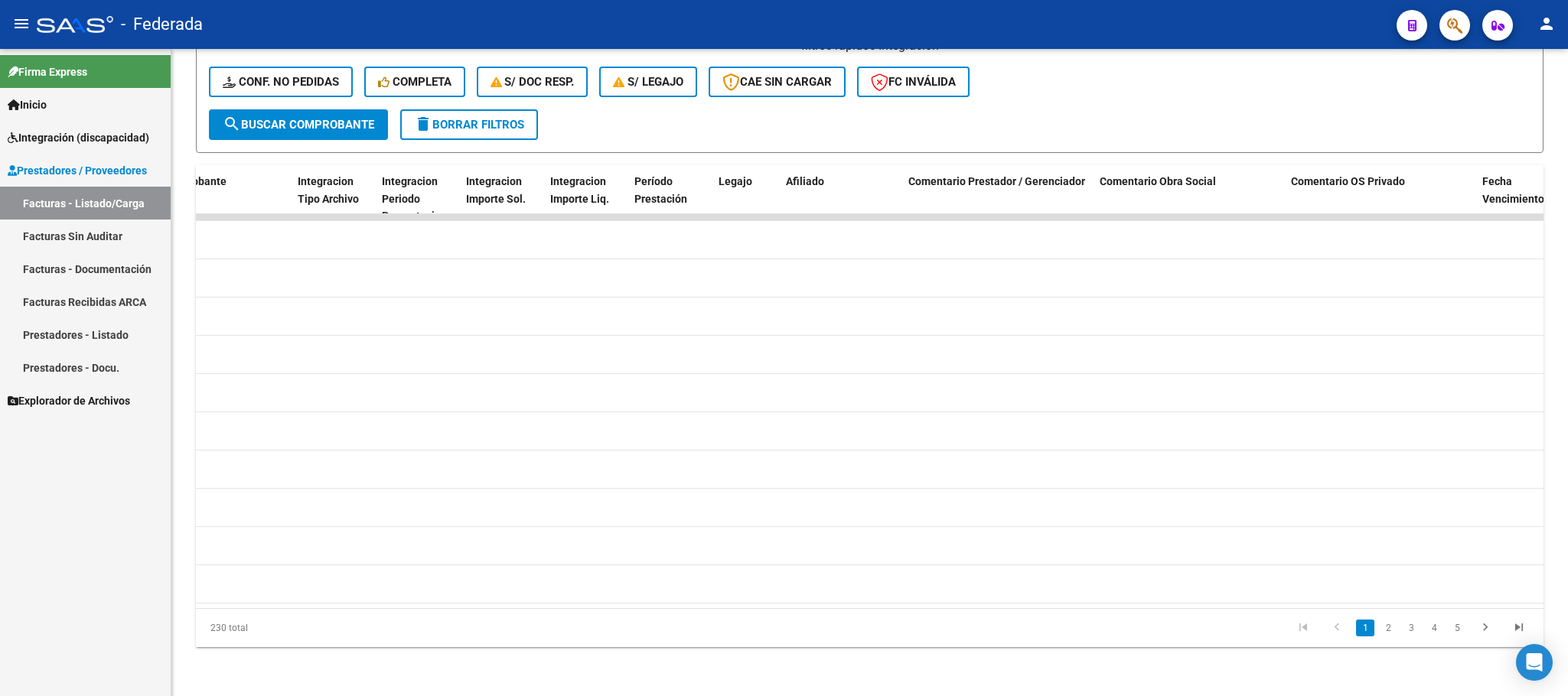
scroll to position [0, 1770]
click at [1432, 632] on link "4" at bounding box center [1434, 628] width 18 height 17
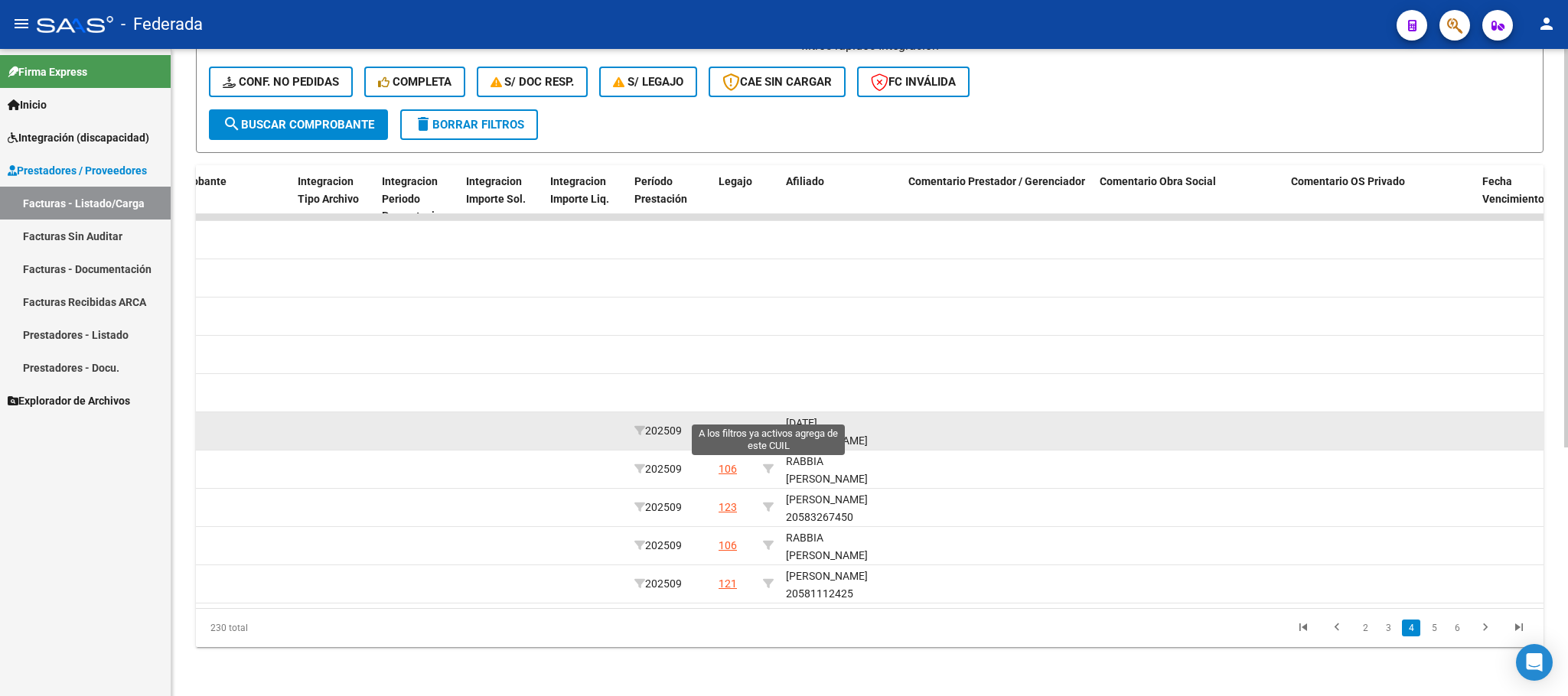
click at [769, 425] on icon at bounding box center [768, 430] width 10 height 10
type input "20590041670"
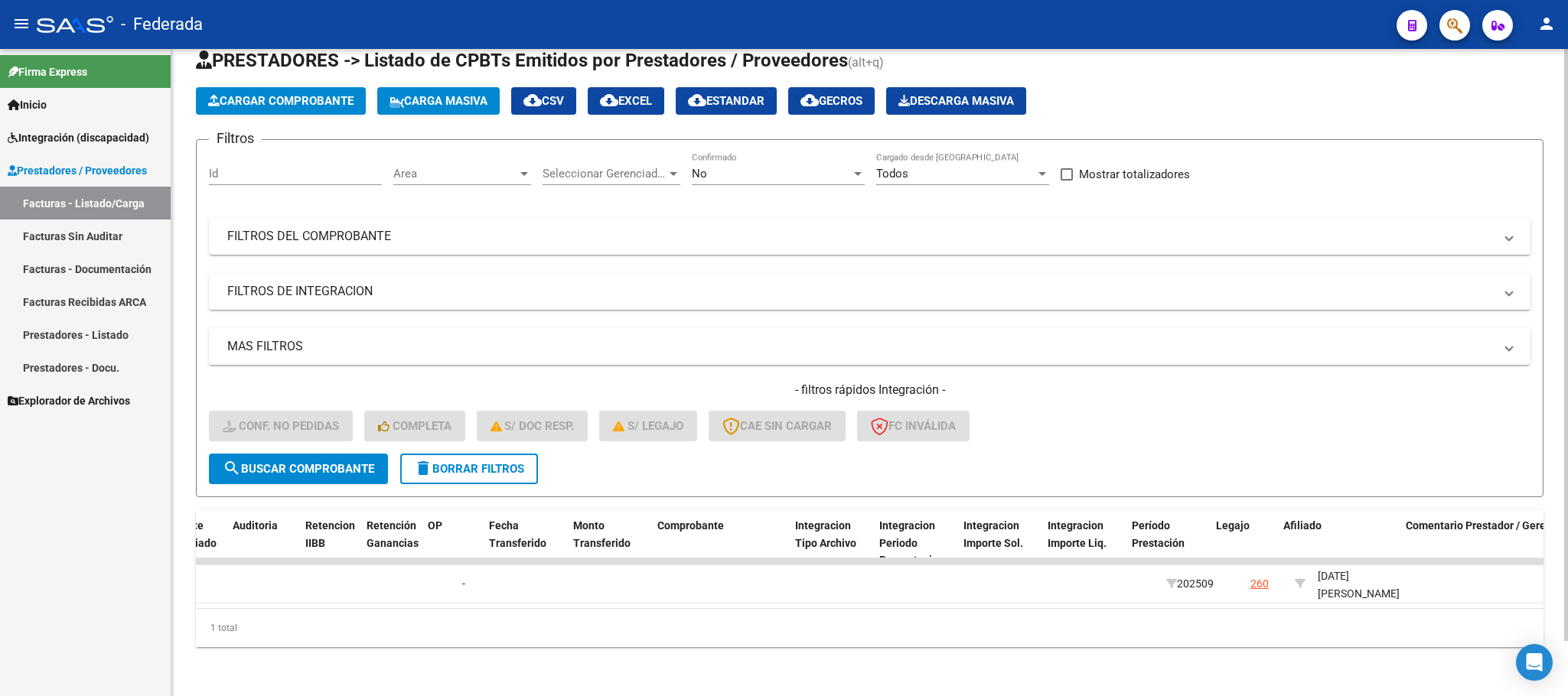
scroll to position [0, 1755]
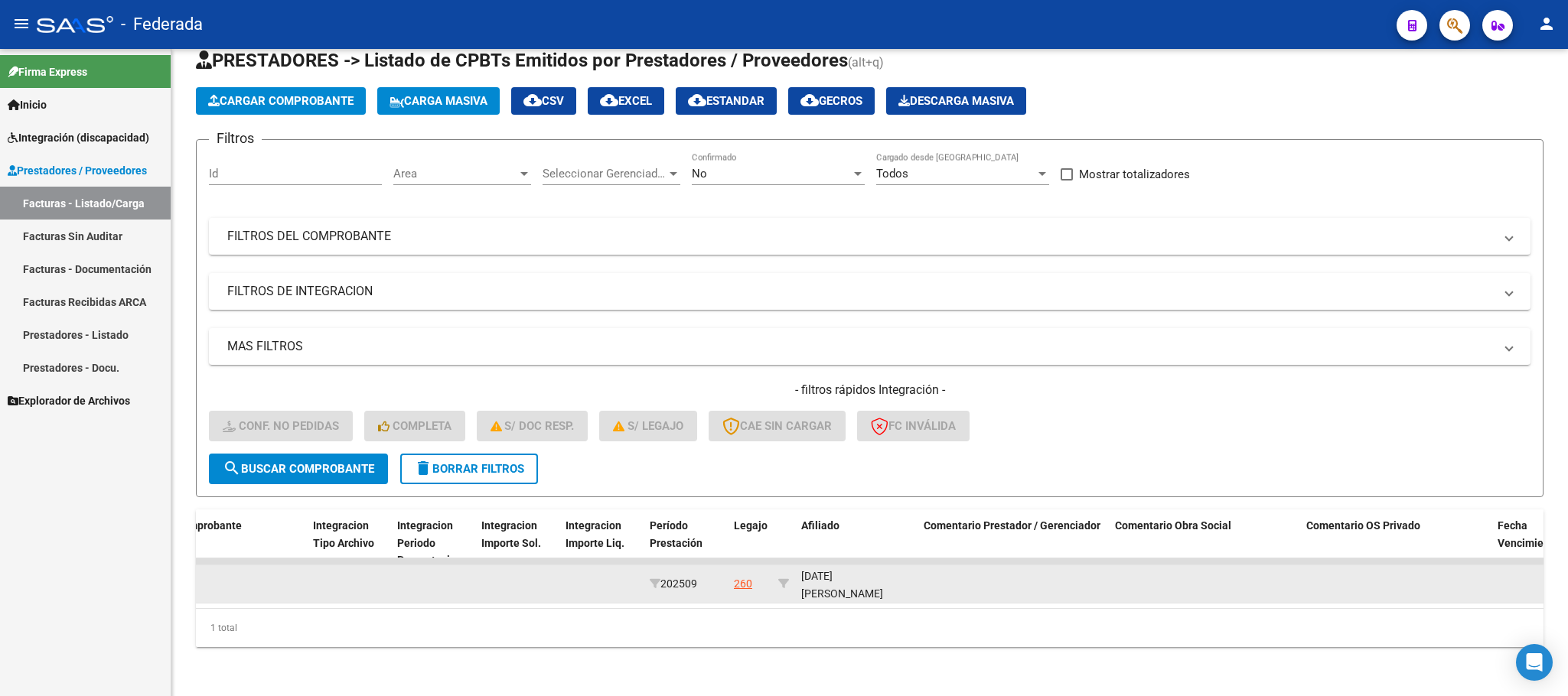
click at [847, 570] on div "[DATE][PERSON_NAME] 20590041670" at bounding box center [856, 593] width 110 height 52
click at [847, 574] on div "[DATE][PERSON_NAME] 20590041670" at bounding box center [856, 593] width 110 height 52
copy div "20590041670"
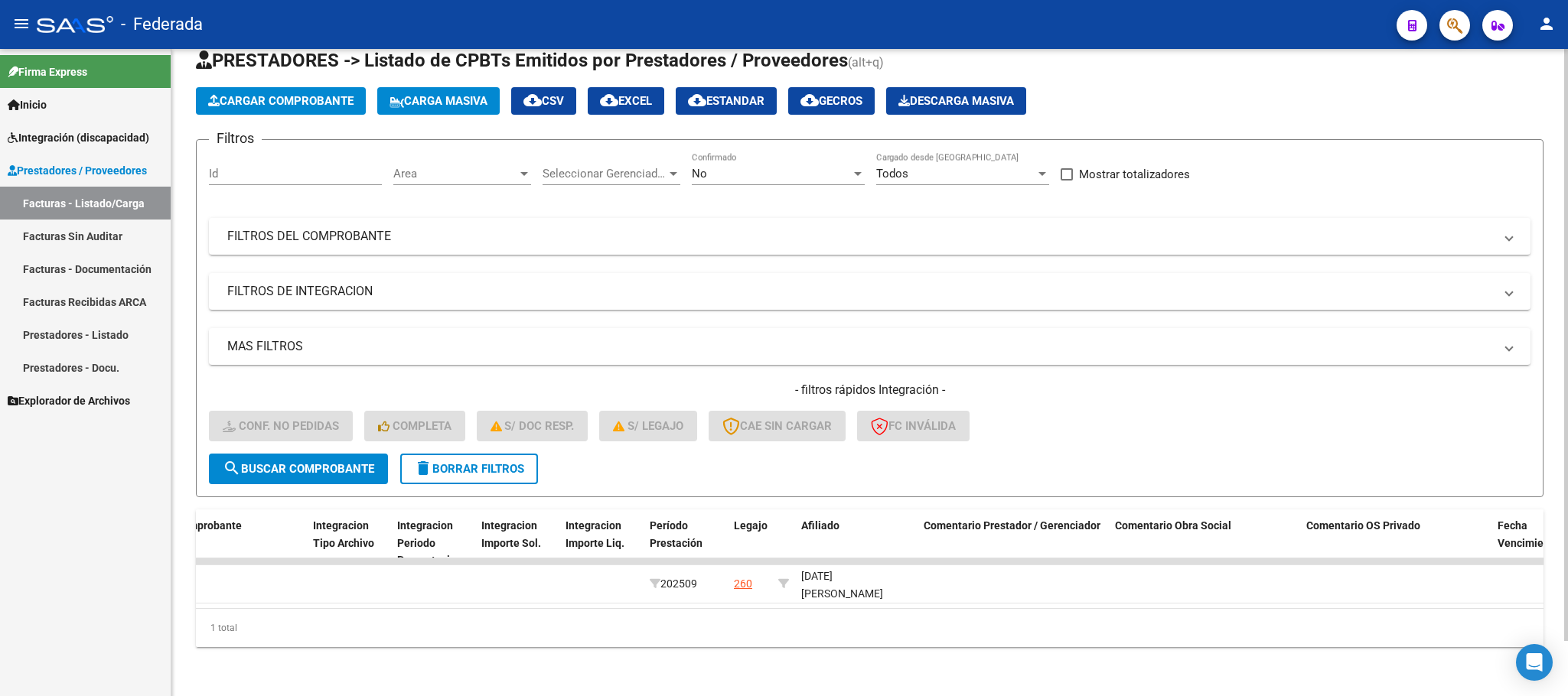
scroll to position [0, 0]
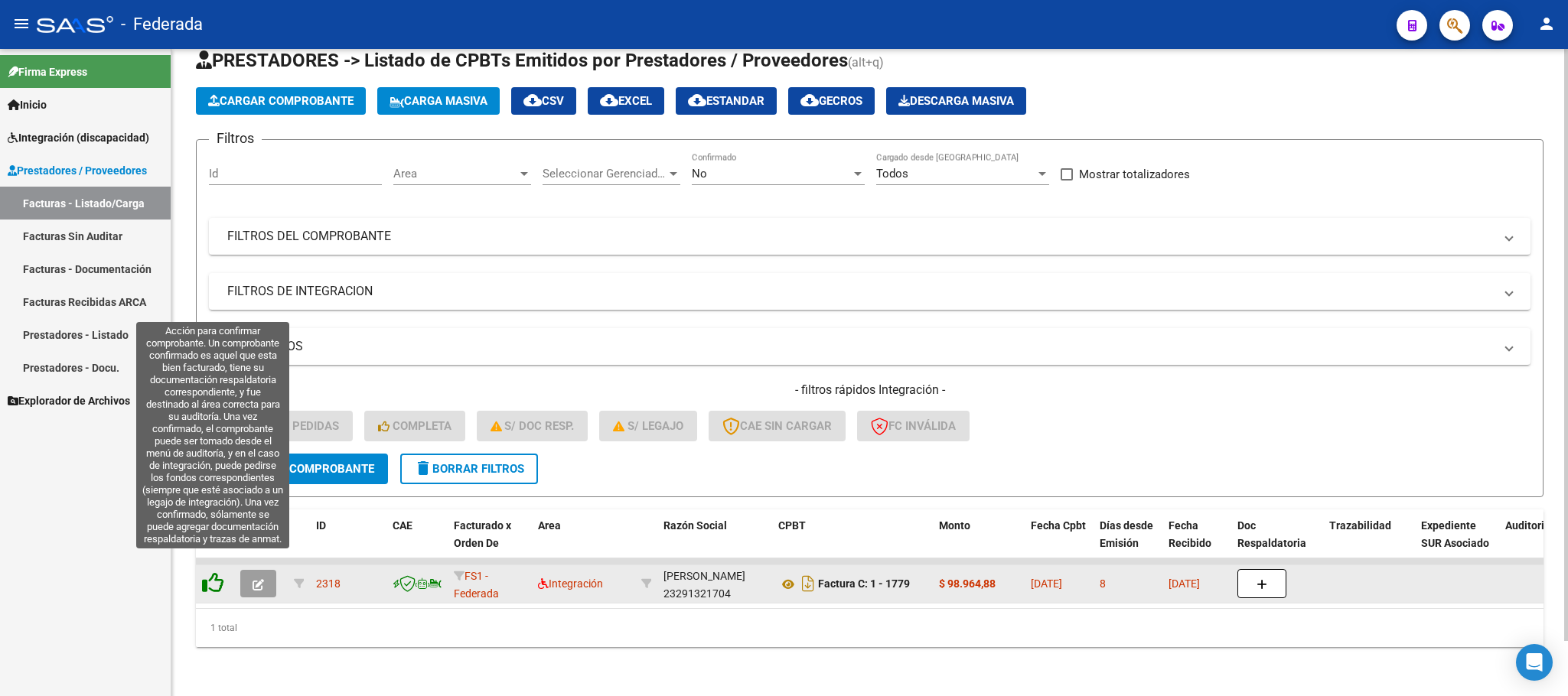
click at [219, 572] on icon at bounding box center [212, 582] width 21 height 21
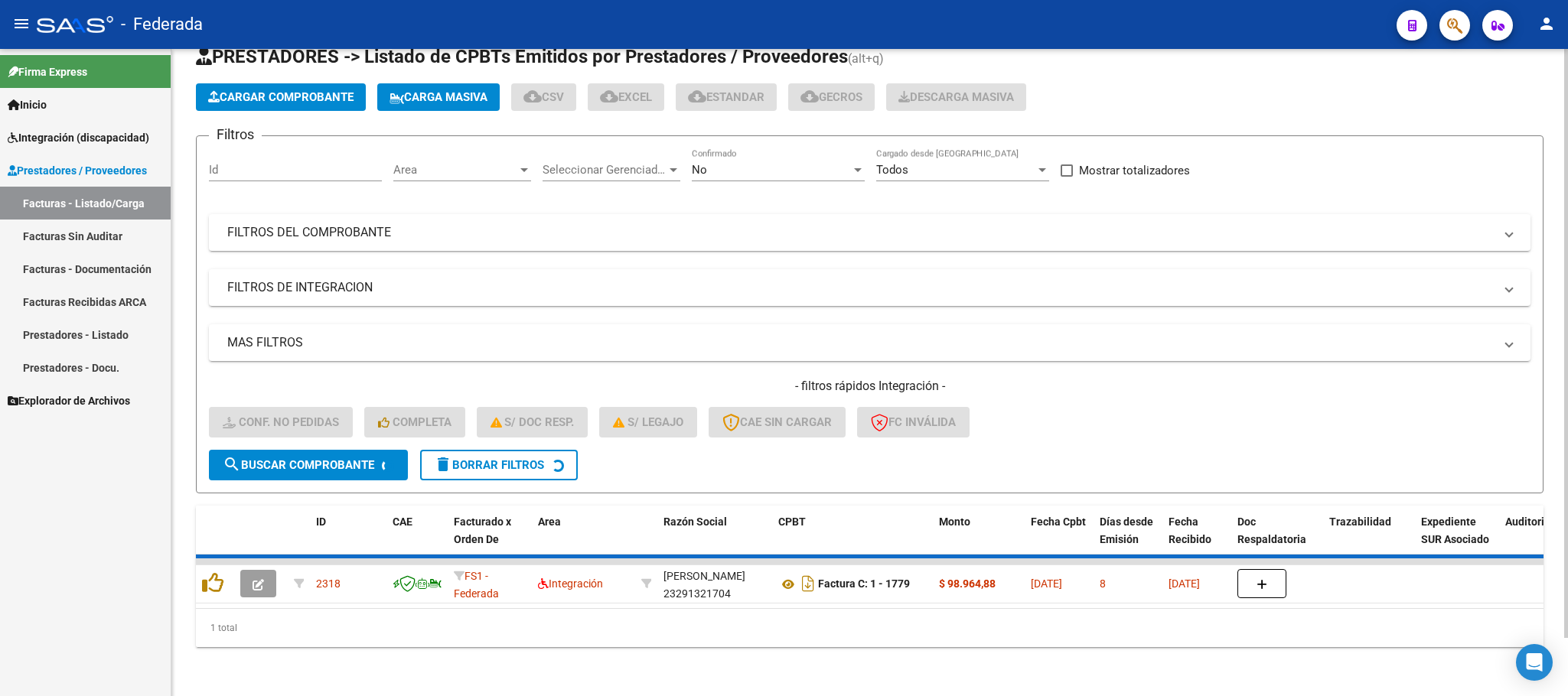
scroll to position [30, 0]
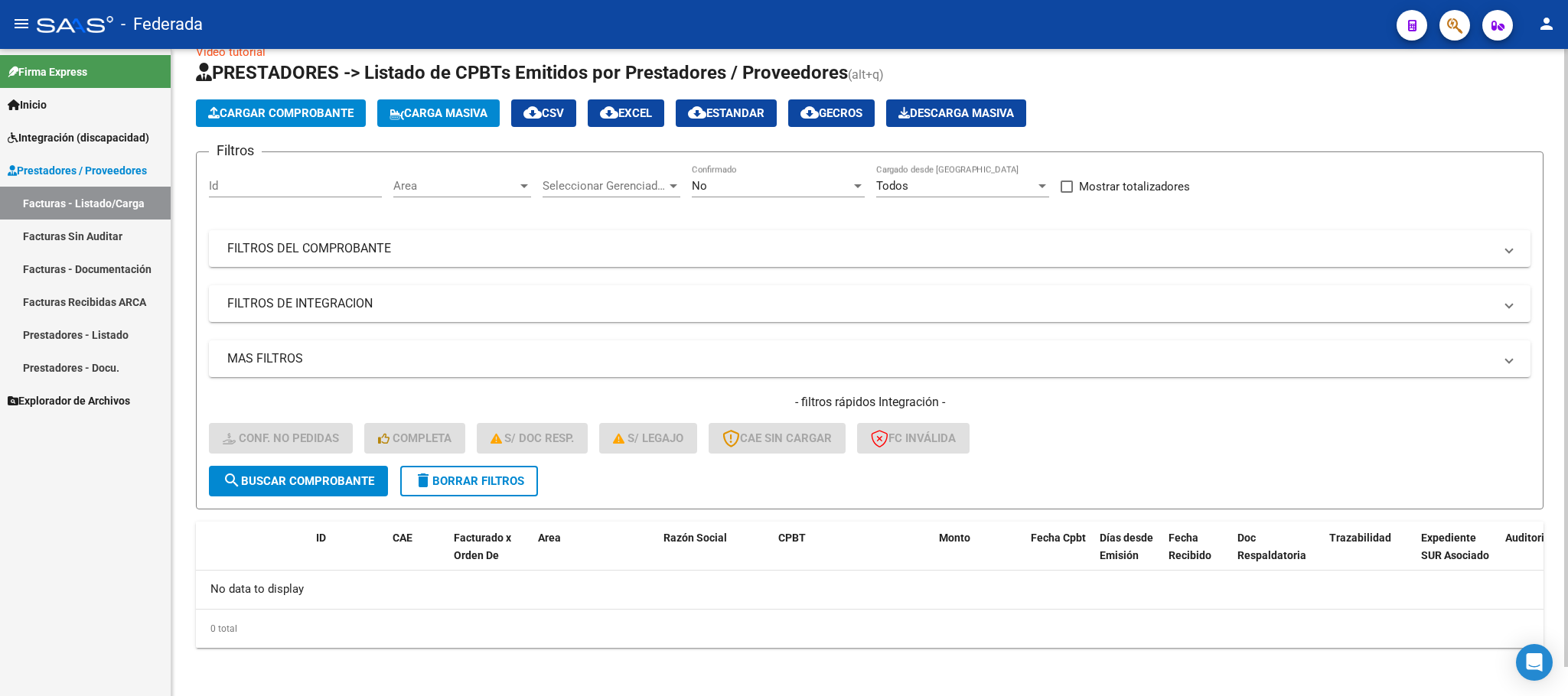
click at [416, 478] on mat-icon "delete" at bounding box center [423, 480] width 18 height 18
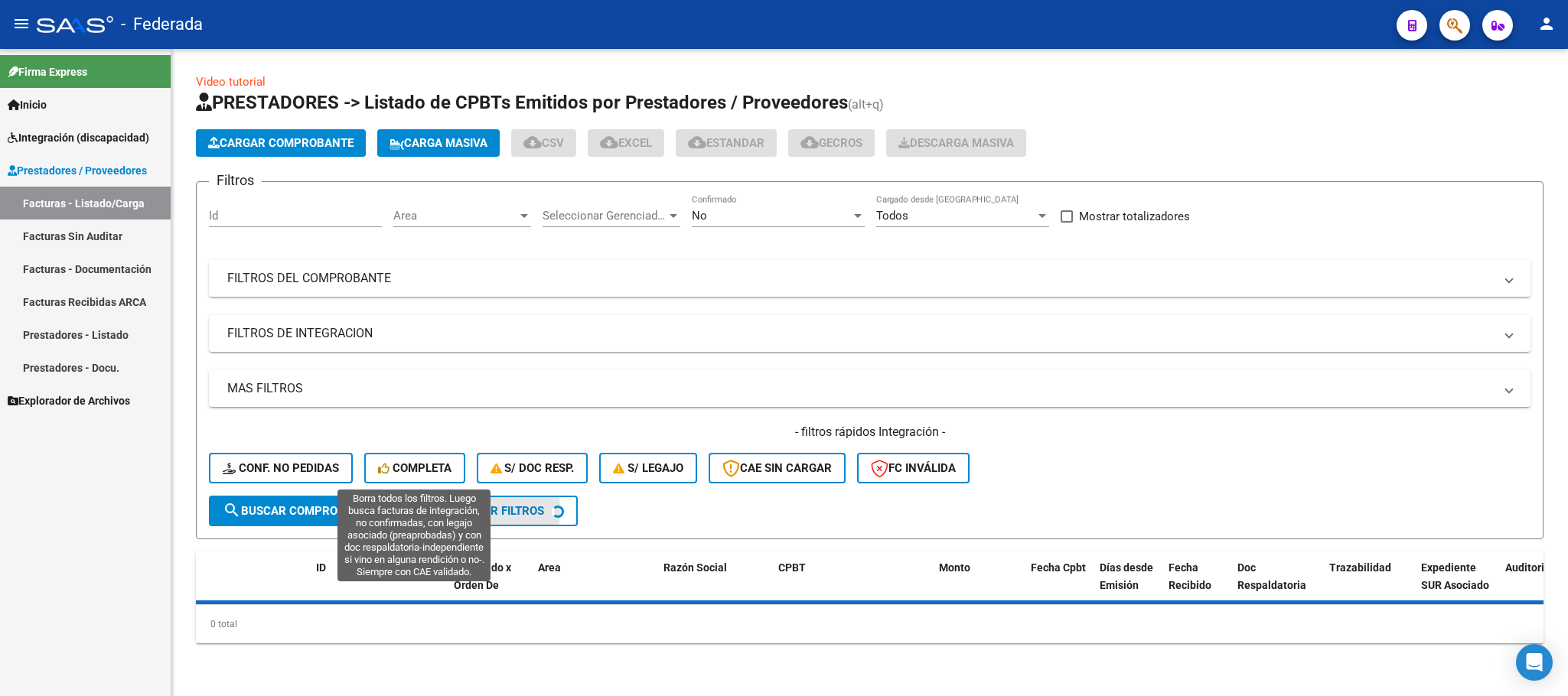
scroll to position [0, 0]
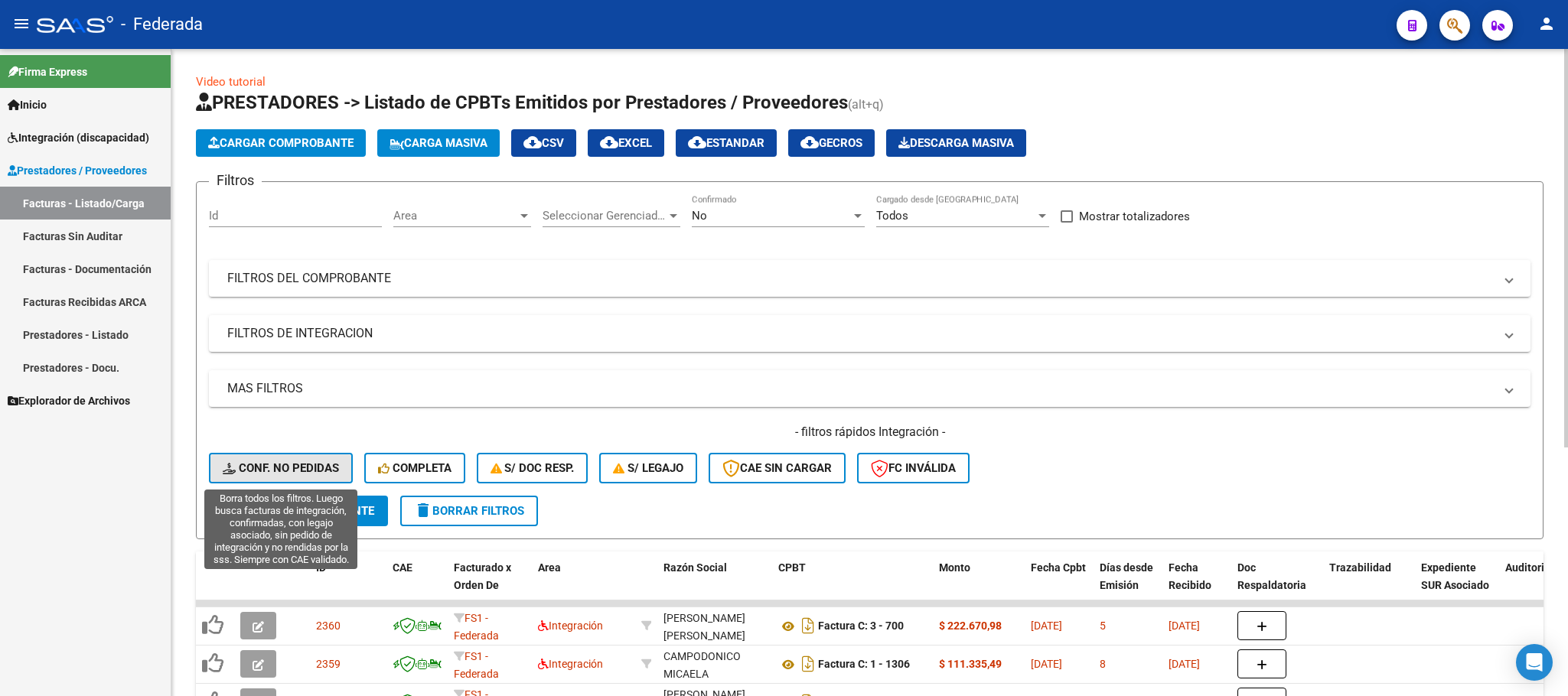
click at [315, 474] on span "Conf. no pedidas" at bounding box center [281, 468] width 116 height 14
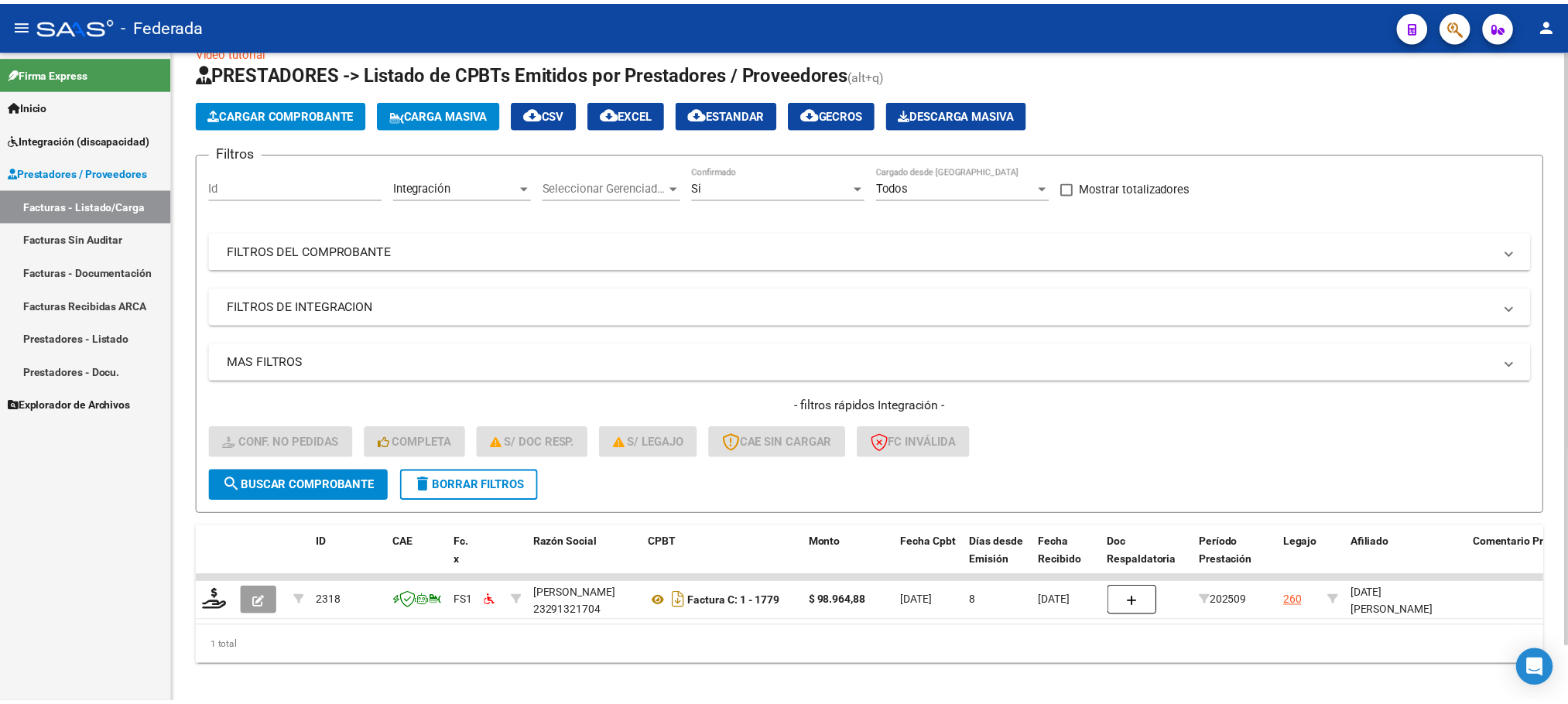
scroll to position [60, 0]
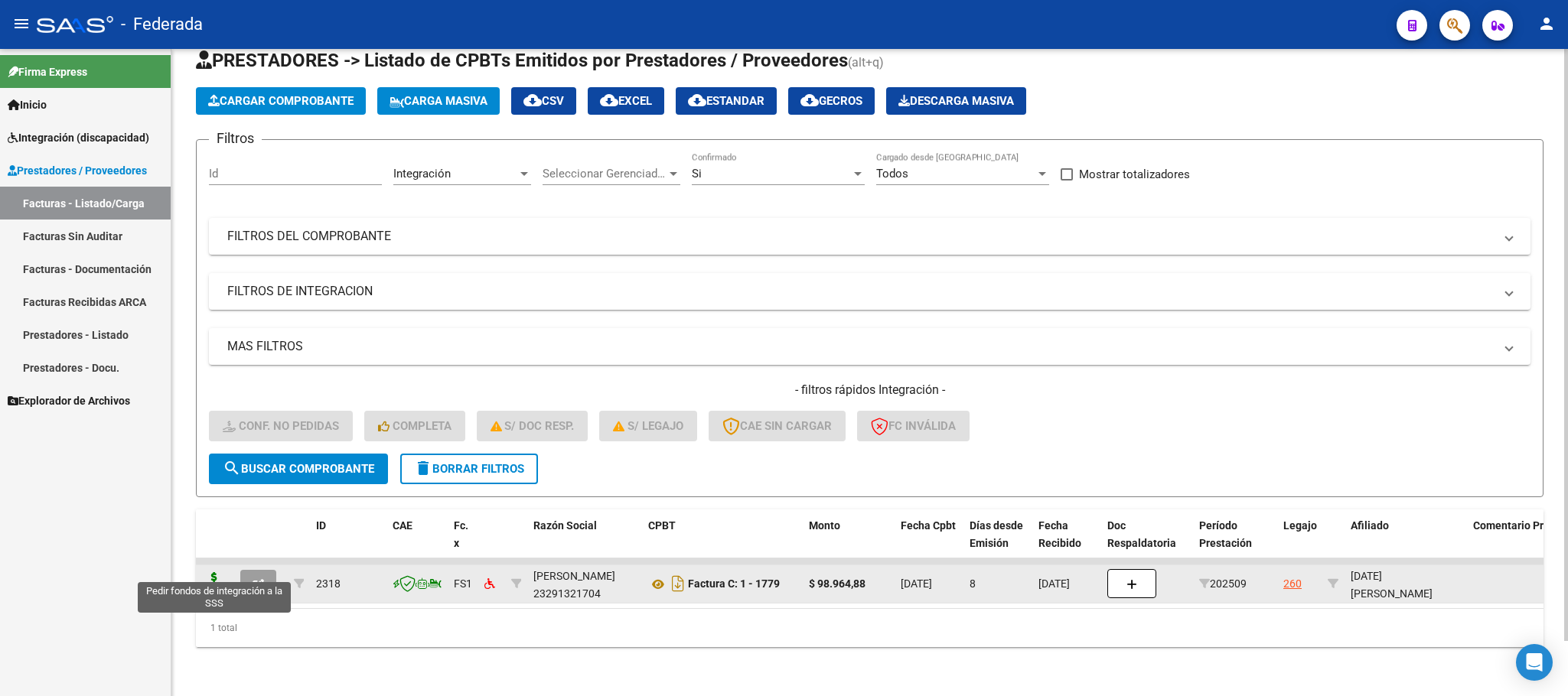
click at [215, 572] on icon at bounding box center [214, 582] width 25 height 21
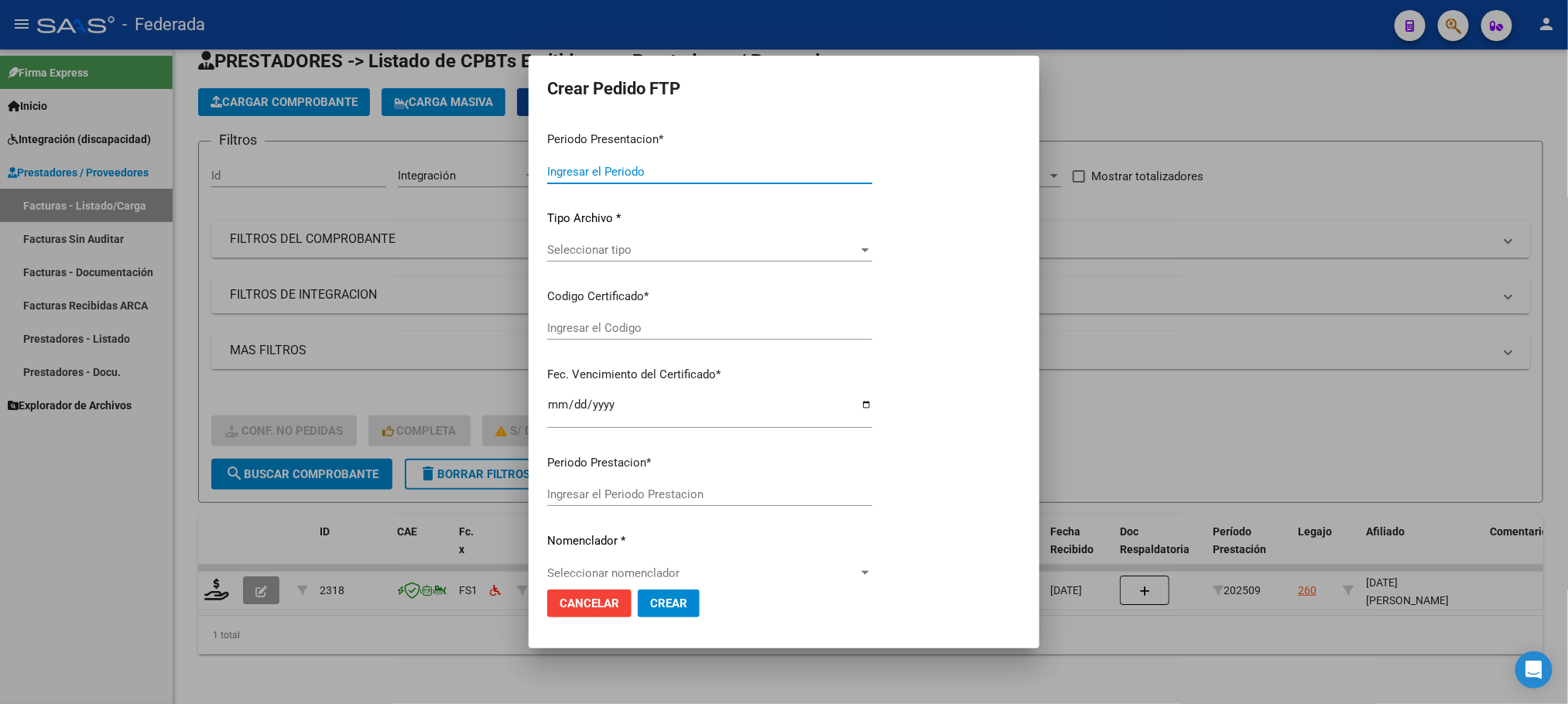
type input "202509"
type input "$ 98.964,88"
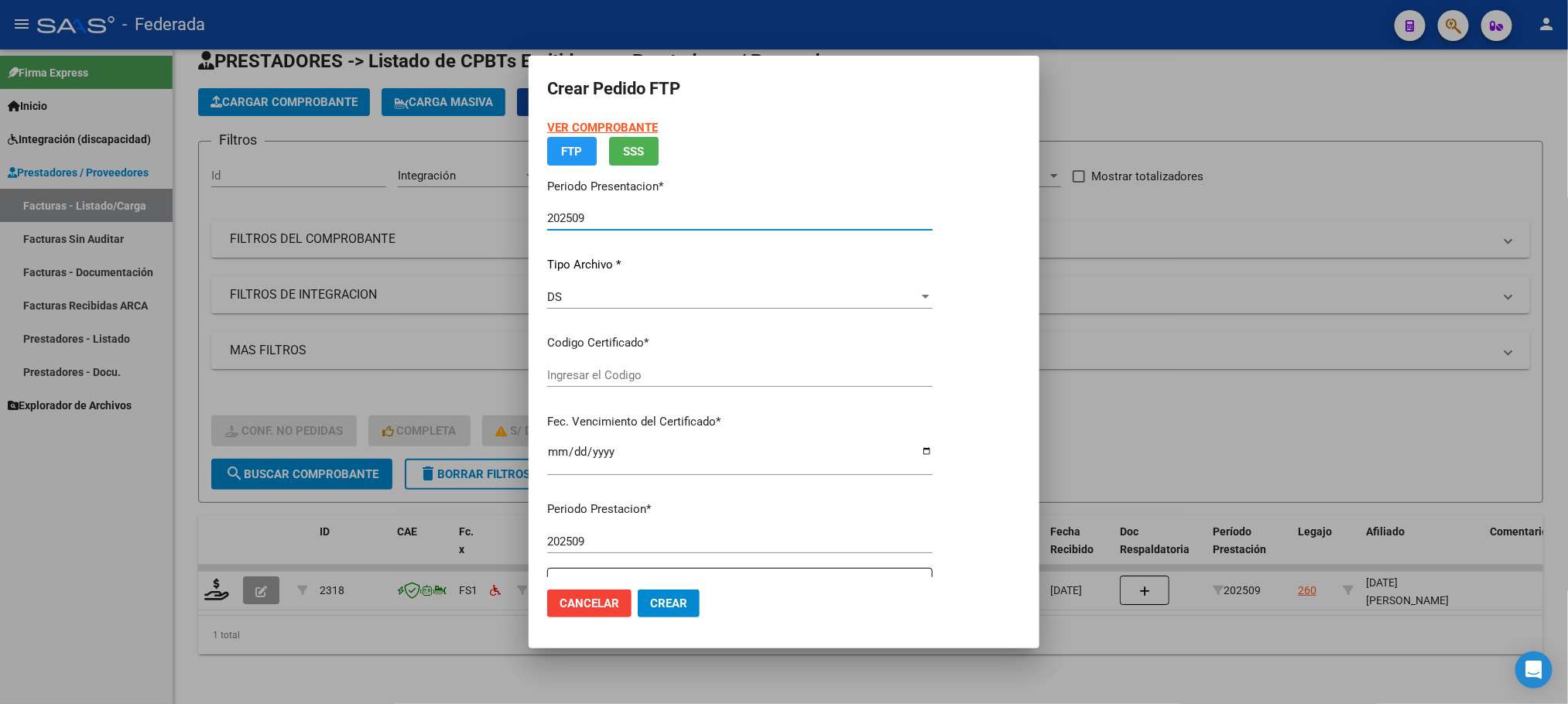
type input "ARG02000590041672021120120231201IPS248"
type input "[DATE]"
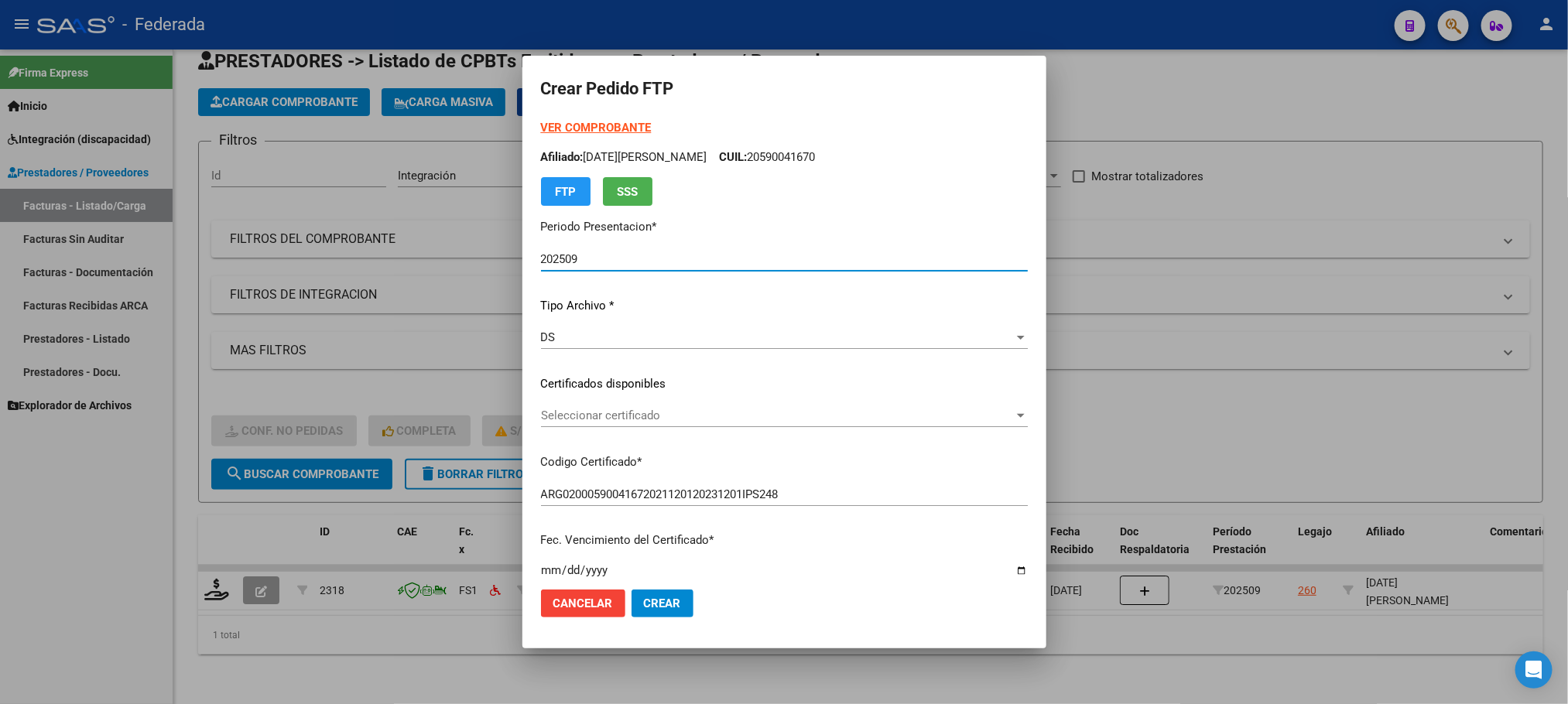
click at [633, 413] on span "Seleccionar certificado" at bounding box center [777, 415] width 473 height 14
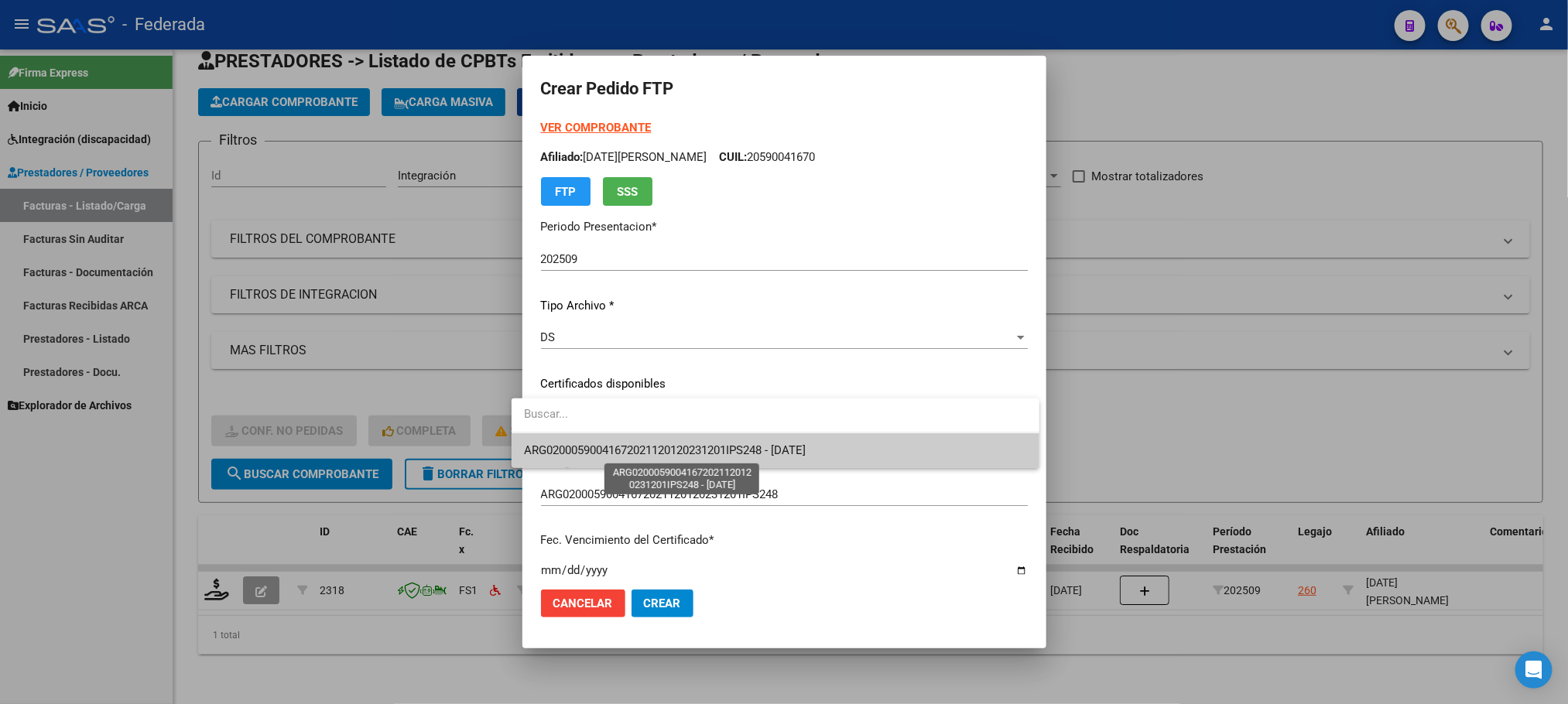
click at [624, 444] on span "ARG02000590041672021120120231201IPS248 - [DATE]" at bounding box center [665, 450] width 281 height 14
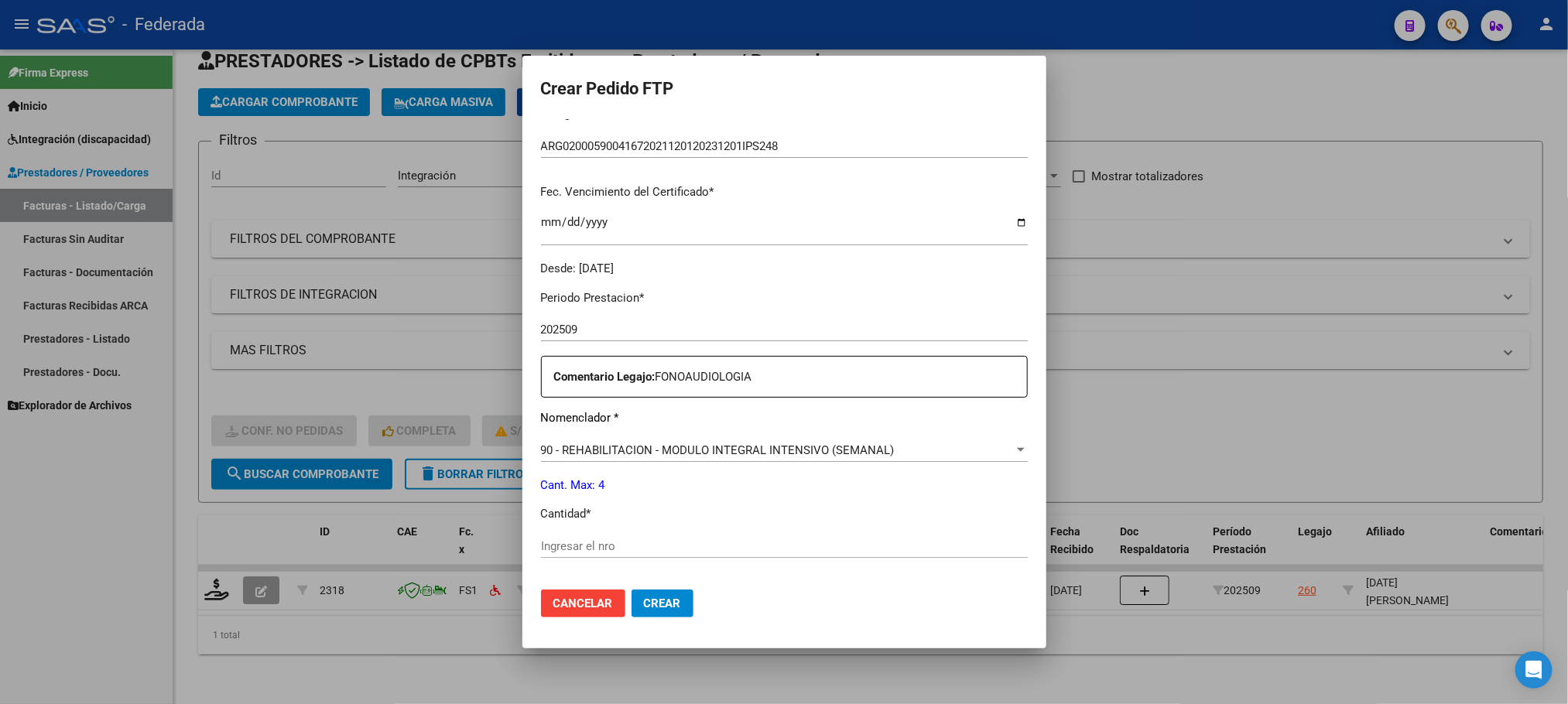
scroll to position [465, 0]
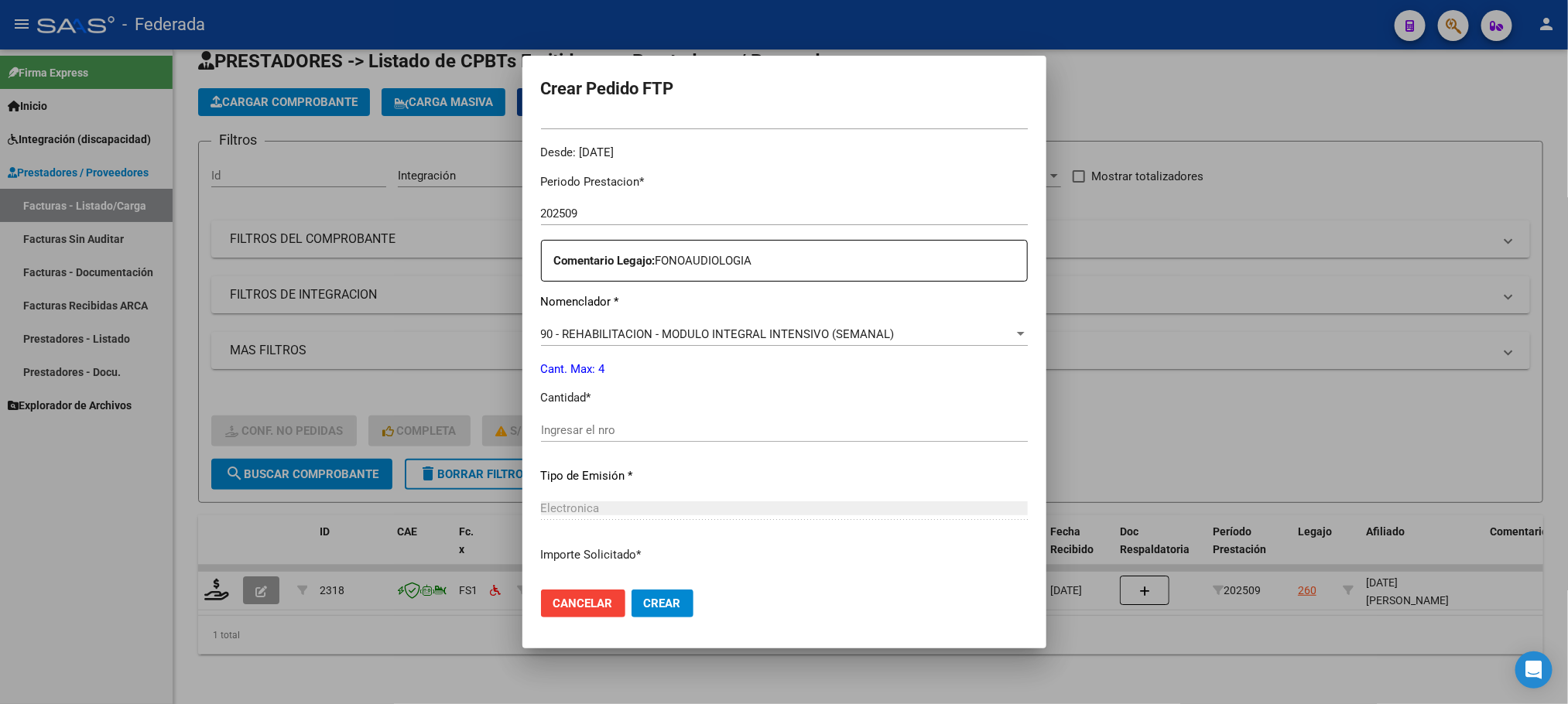
click at [624, 435] on input "Ingresar el nro" at bounding box center [784, 430] width 487 height 14
type input "4"
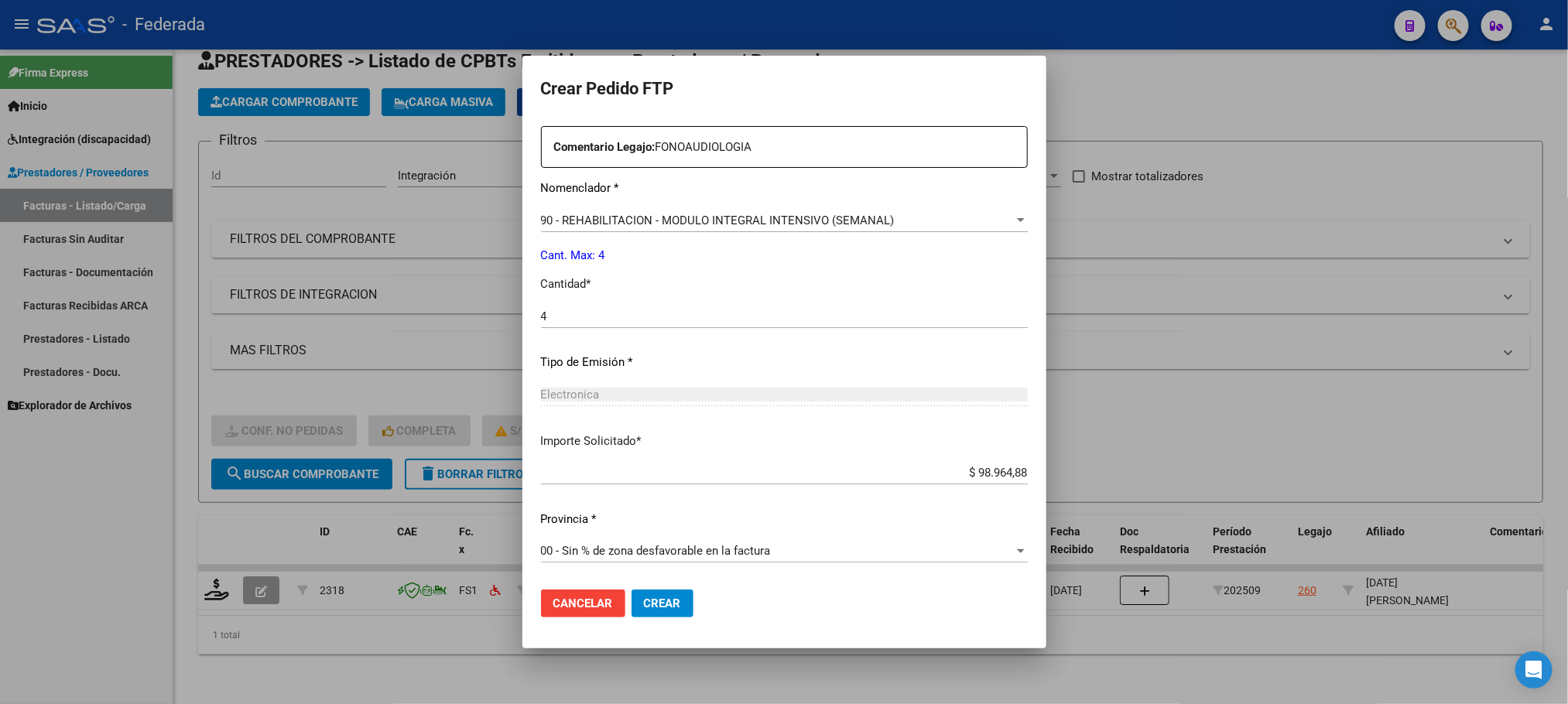
click at [644, 592] on button "Crear" at bounding box center [662, 604] width 62 height 28
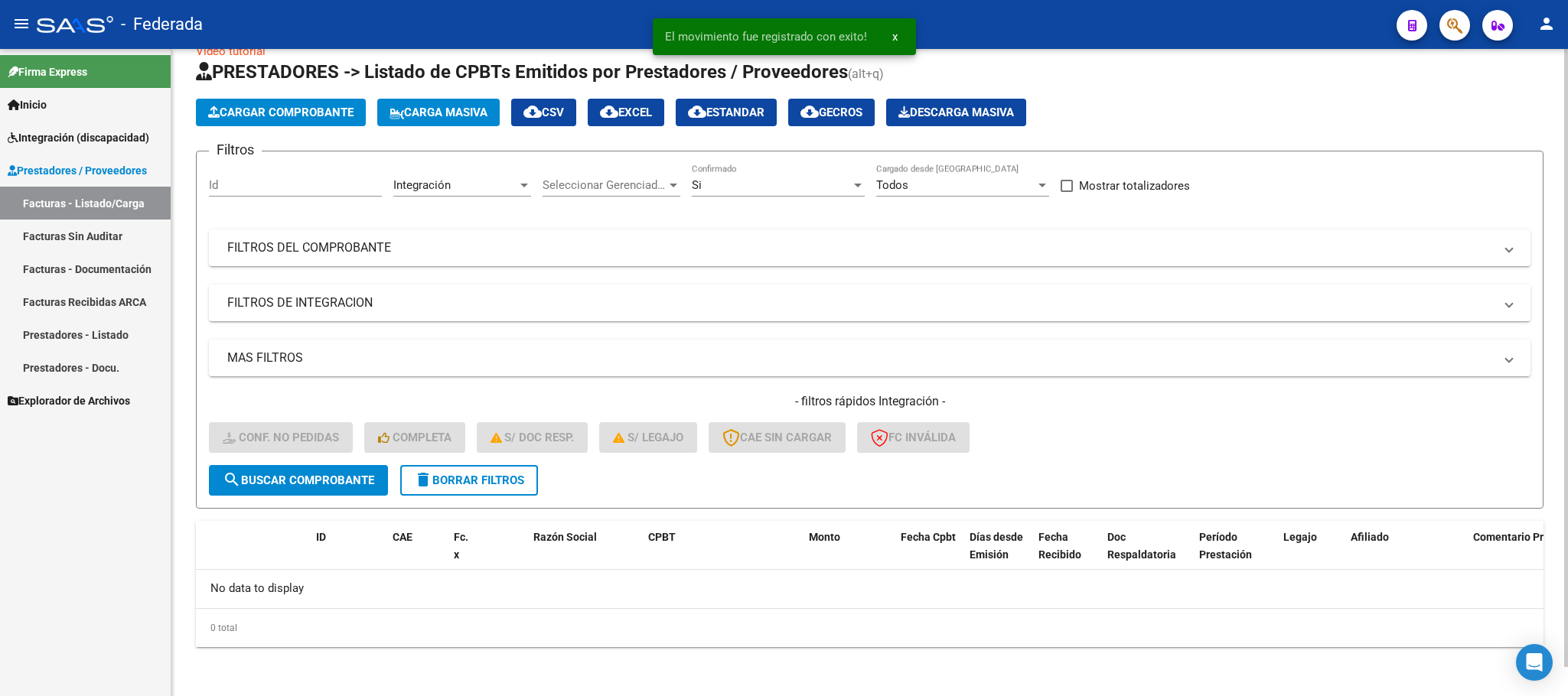
scroll to position [30, 0]
click at [528, 480] on button "delete Borrar Filtros" at bounding box center [469, 481] width 137 height 31
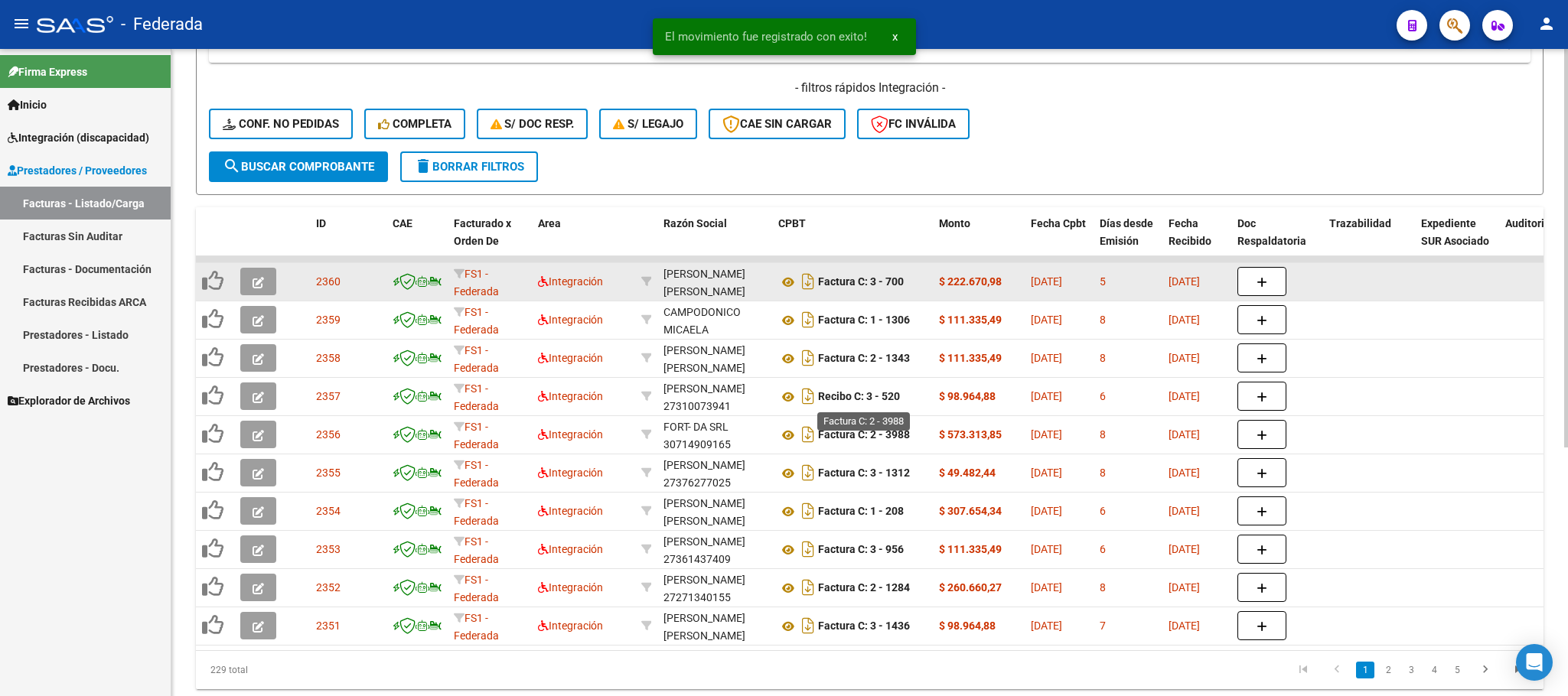
scroll to position [404, 0]
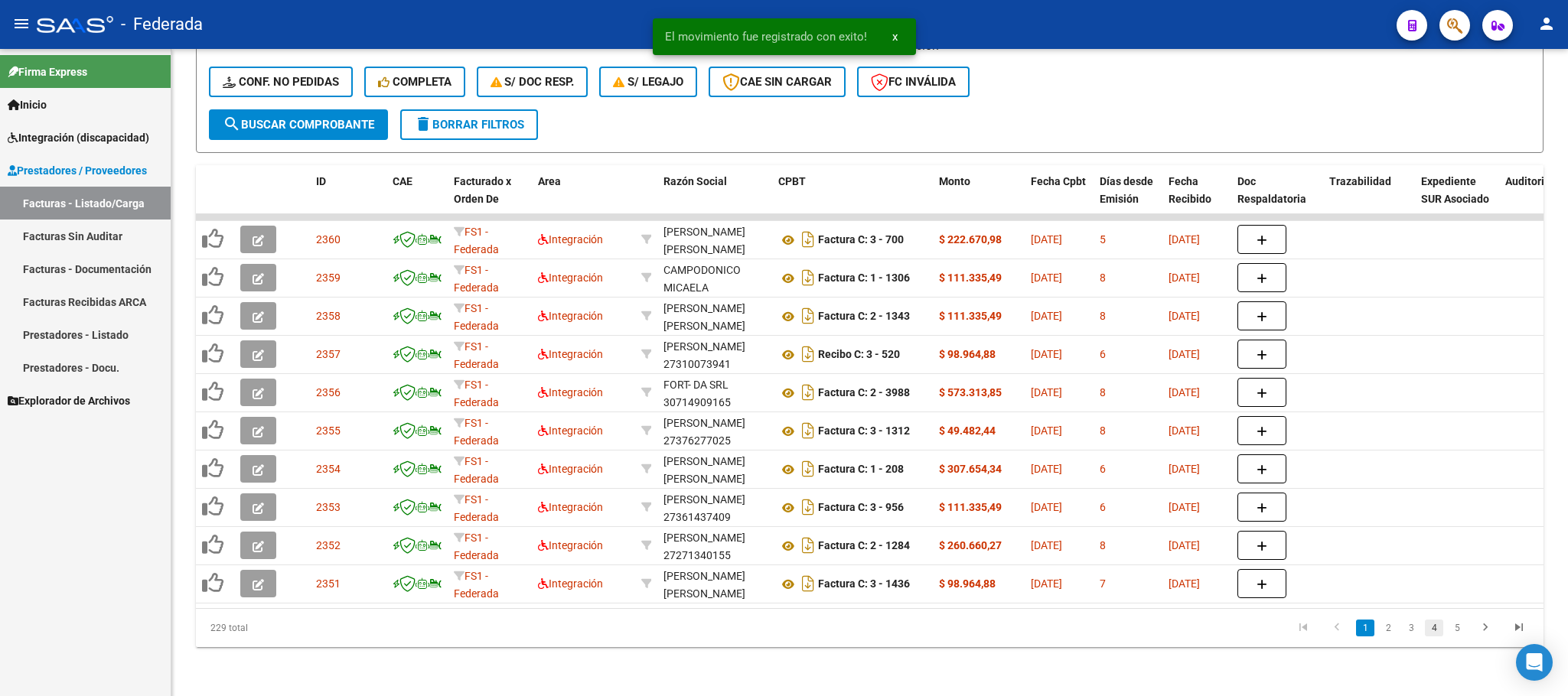
click at [1431, 628] on link "4" at bounding box center [1434, 628] width 18 height 17
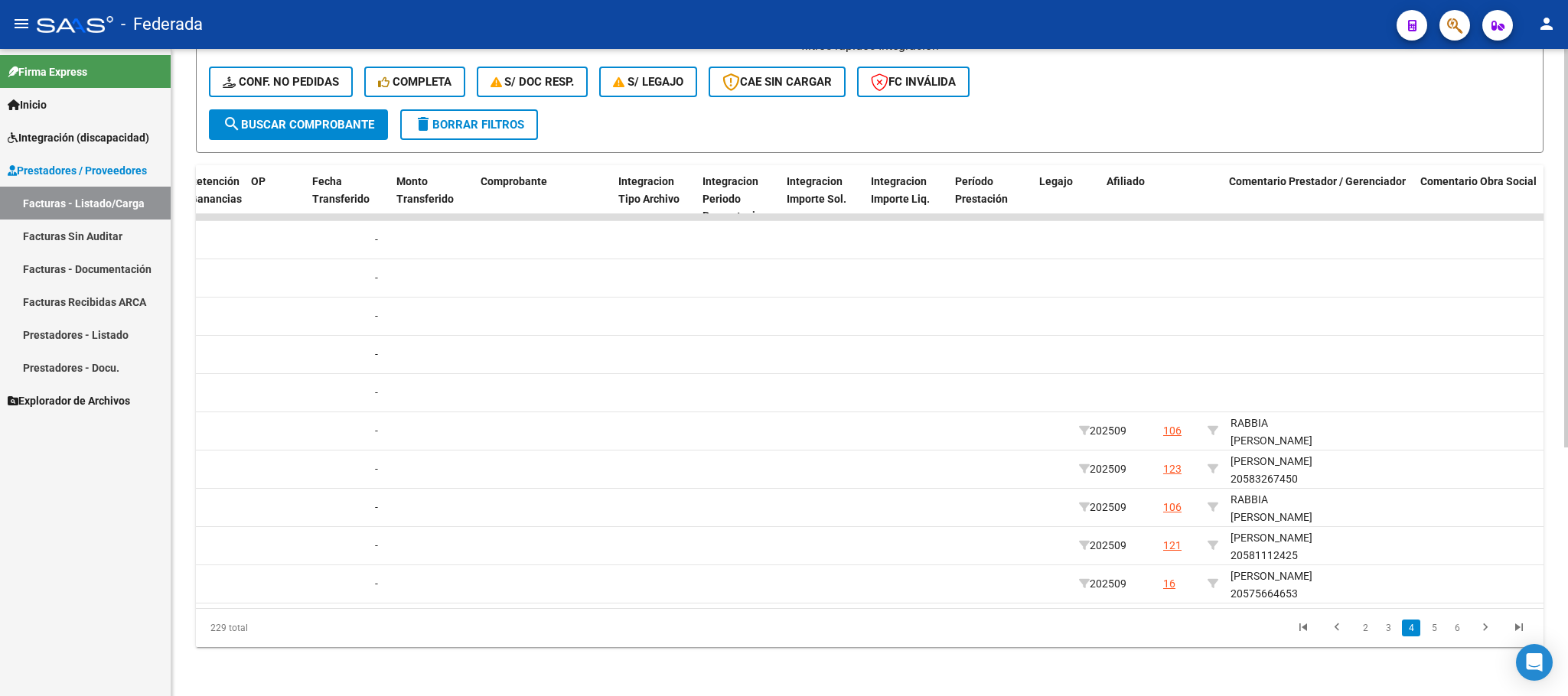
scroll to position [0, 1450]
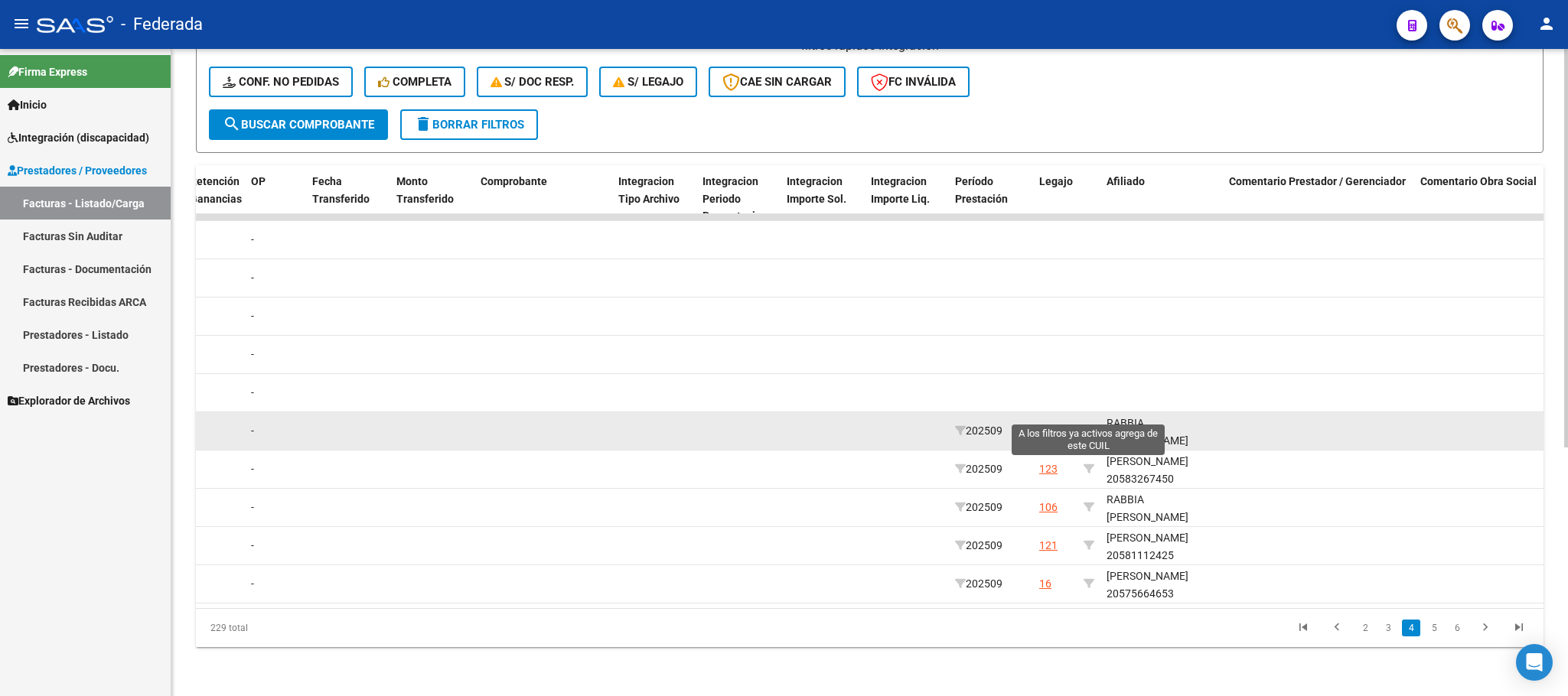
click at [1086, 425] on icon at bounding box center [1088, 430] width 10 height 10
type input "27472527563"
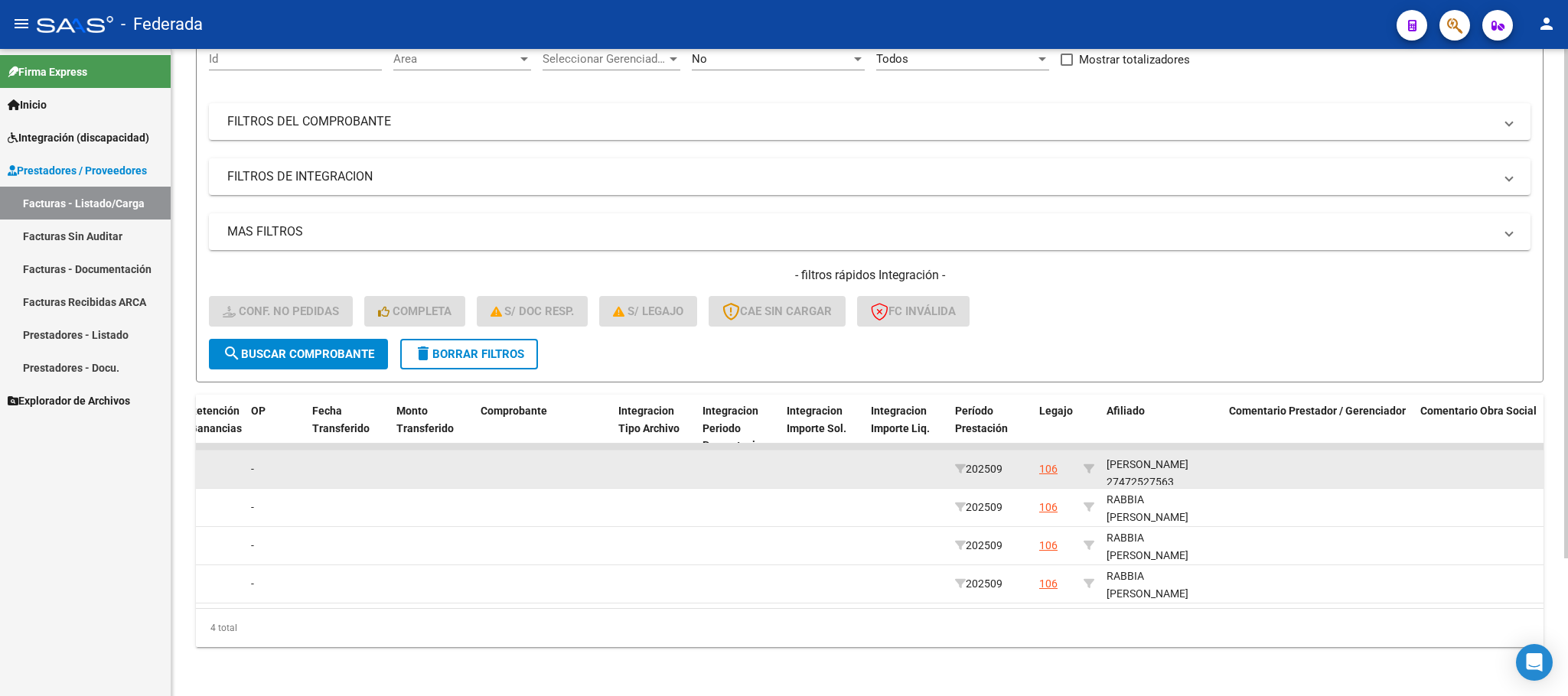
scroll to position [19, 0]
click at [1117, 462] on div "RABBIA [PERSON_NAME] 27472527563" at bounding box center [1161, 459] width 110 height 52
copy div "27472527563"
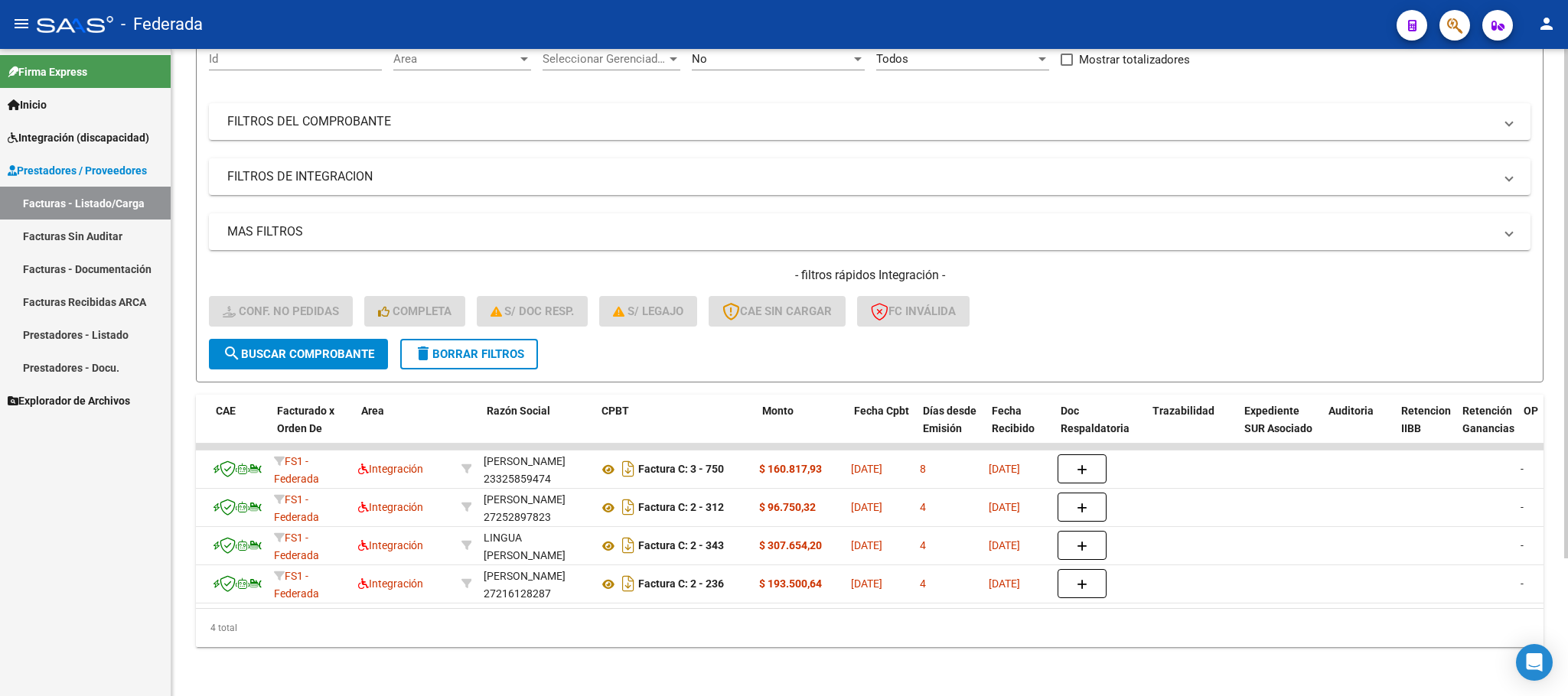
scroll to position [0, 0]
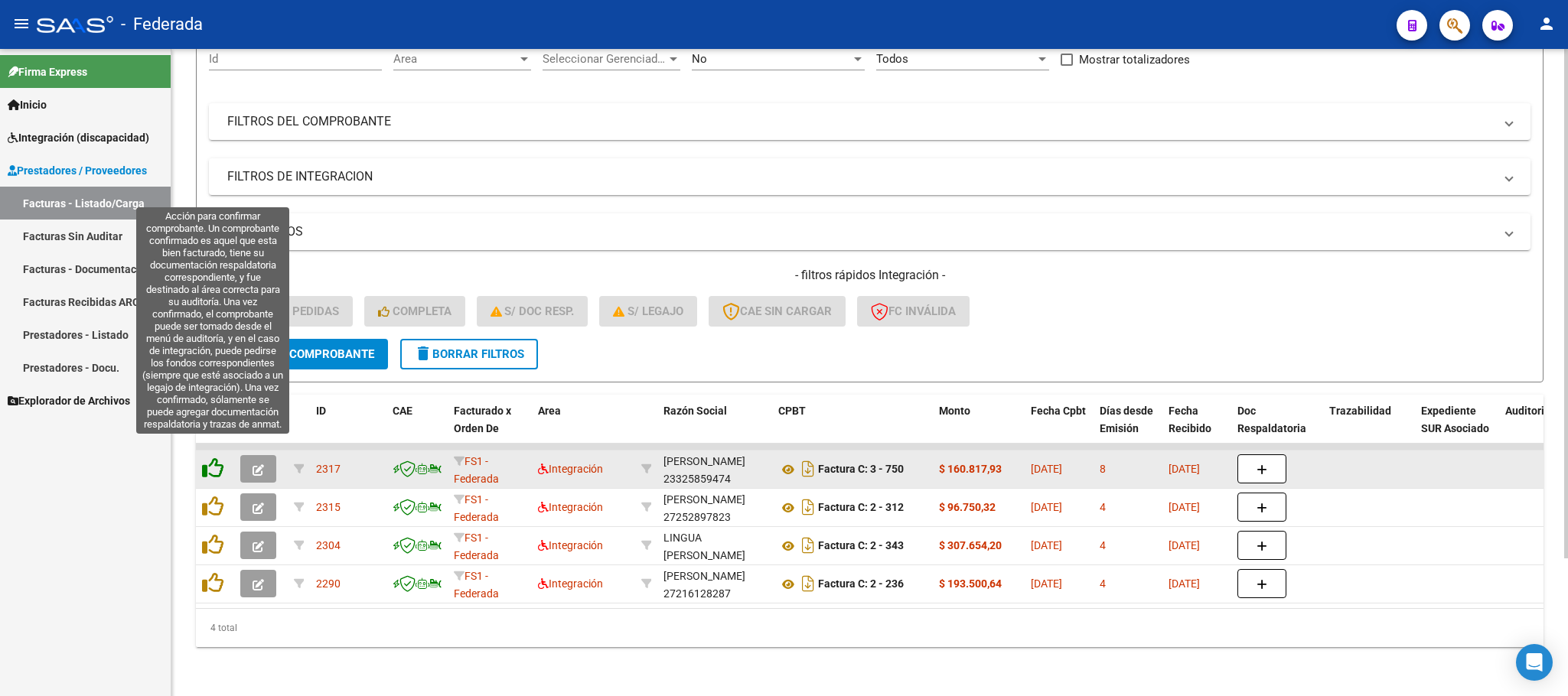
click at [218, 458] on icon at bounding box center [212, 468] width 21 height 21
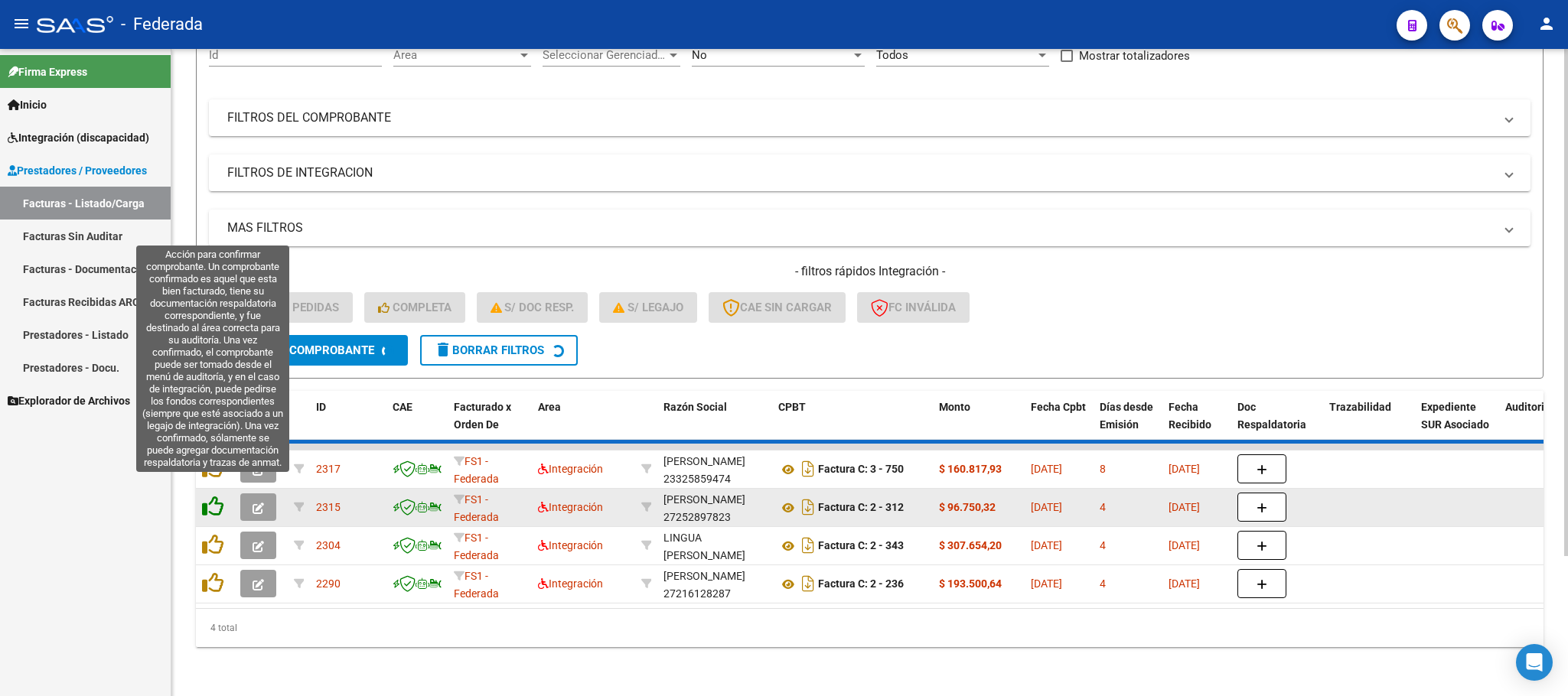
click at [216, 496] on icon at bounding box center [212, 506] width 21 height 21
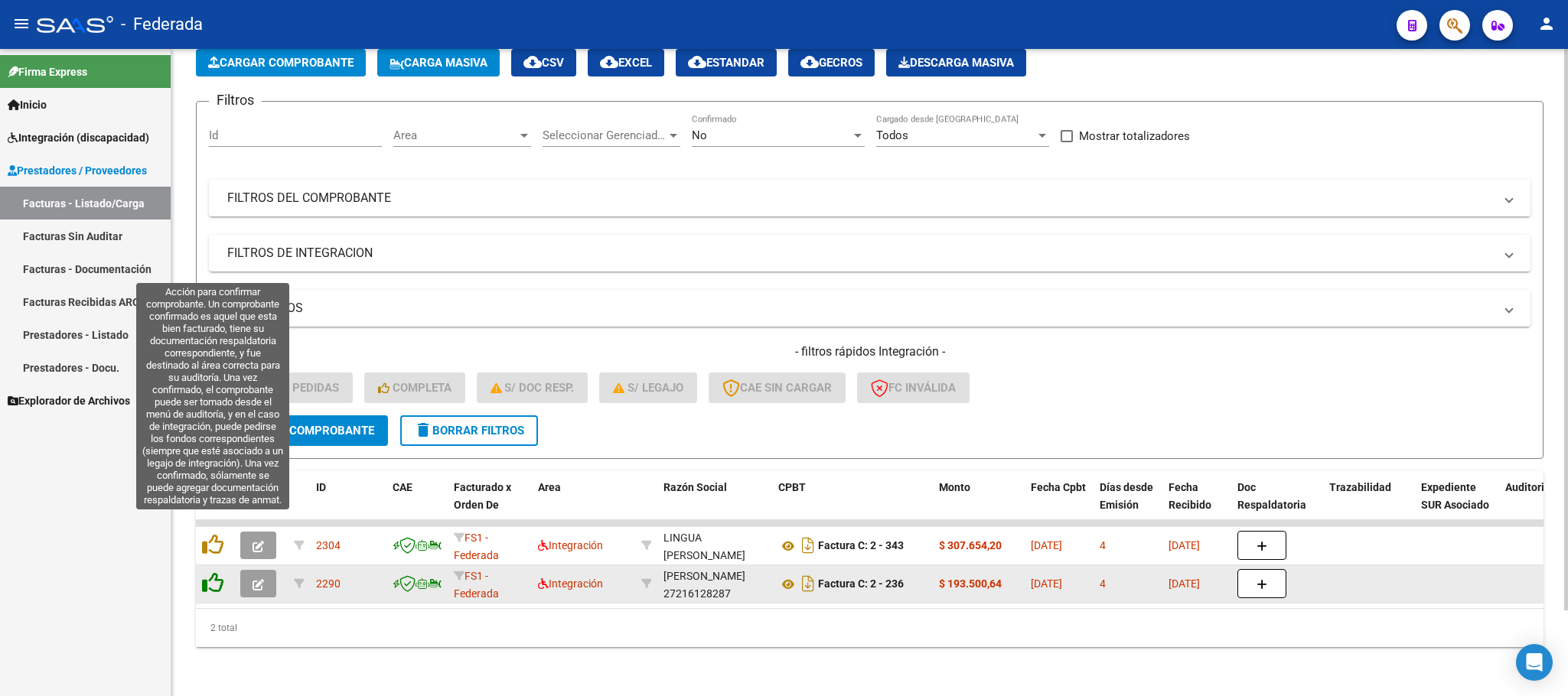
click at [211, 534] on icon at bounding box center [212, 544] width 21 height 21
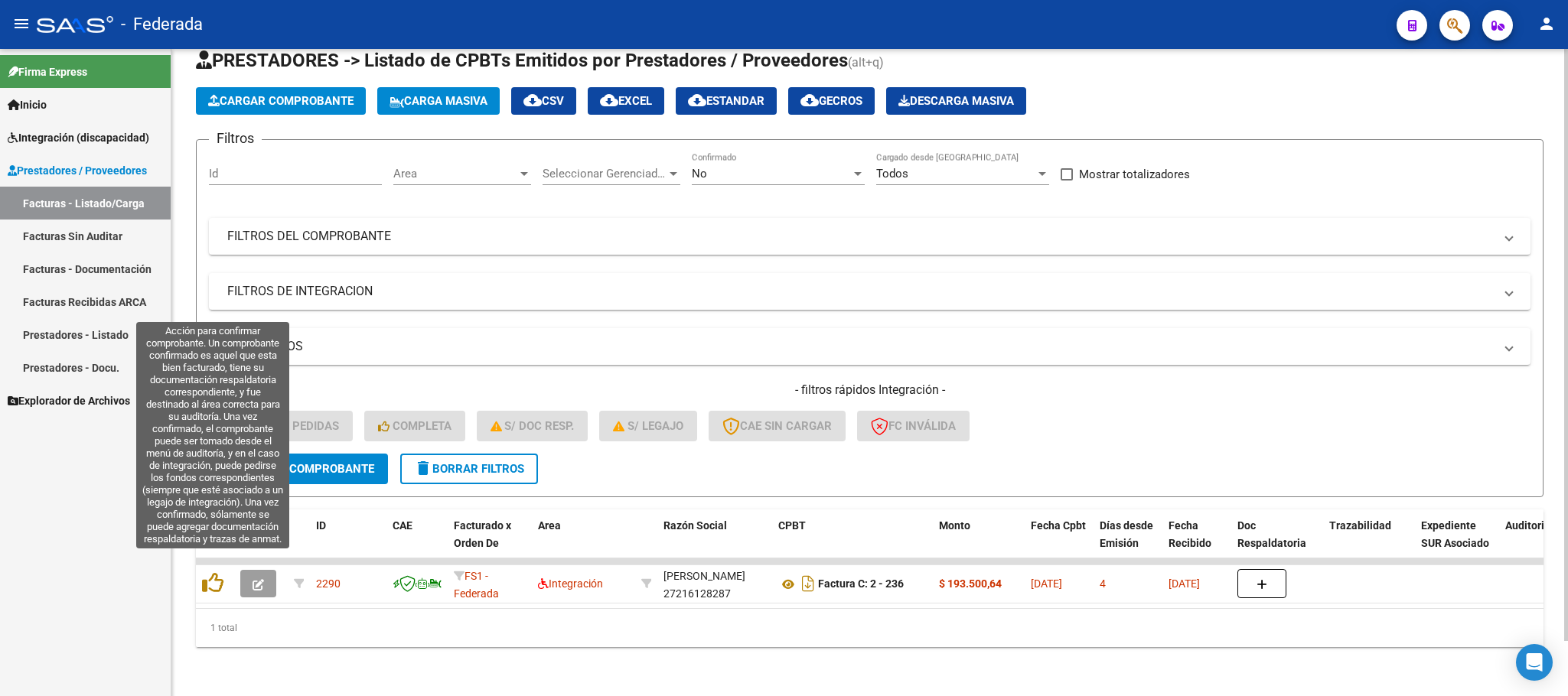
scroll to position [60, 0]
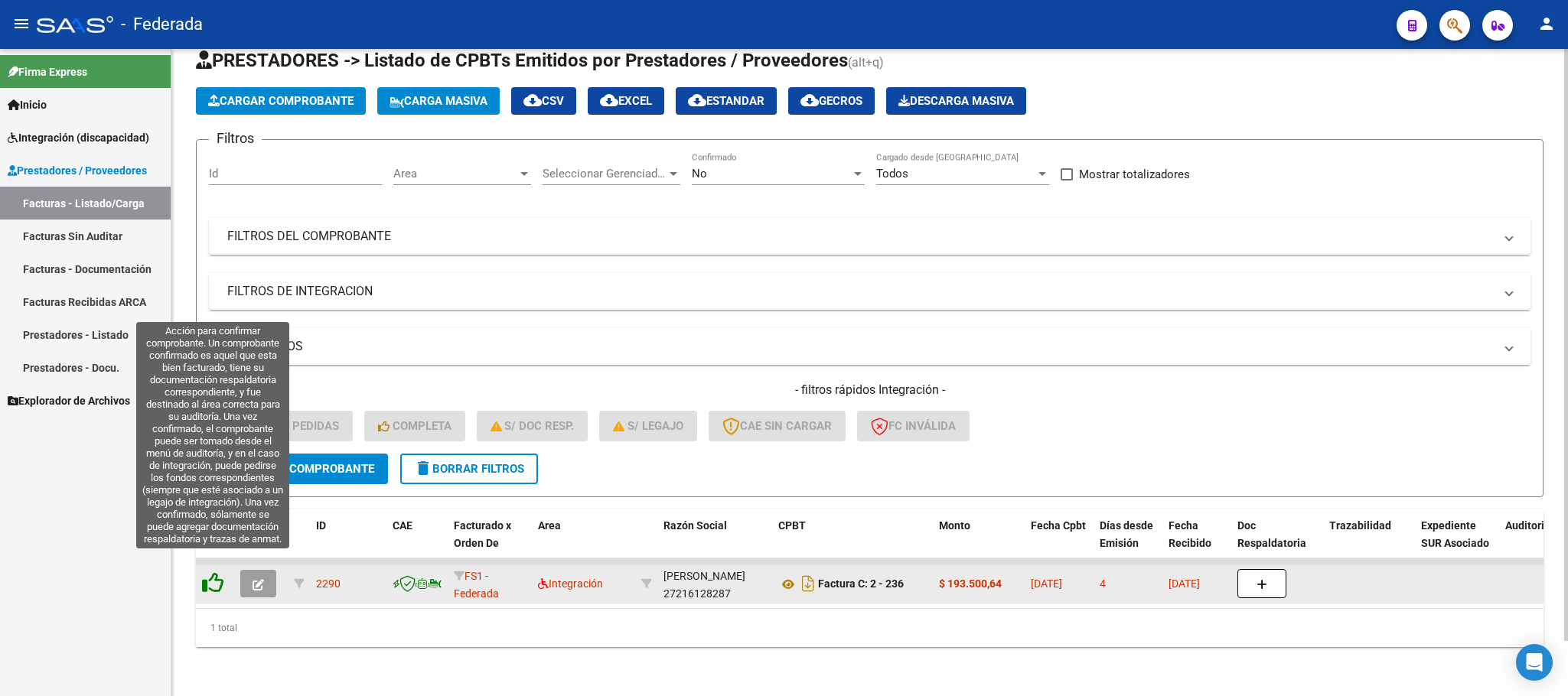
click at [211, 572] on icon at bounding box center [212, 582] width 21 height 21
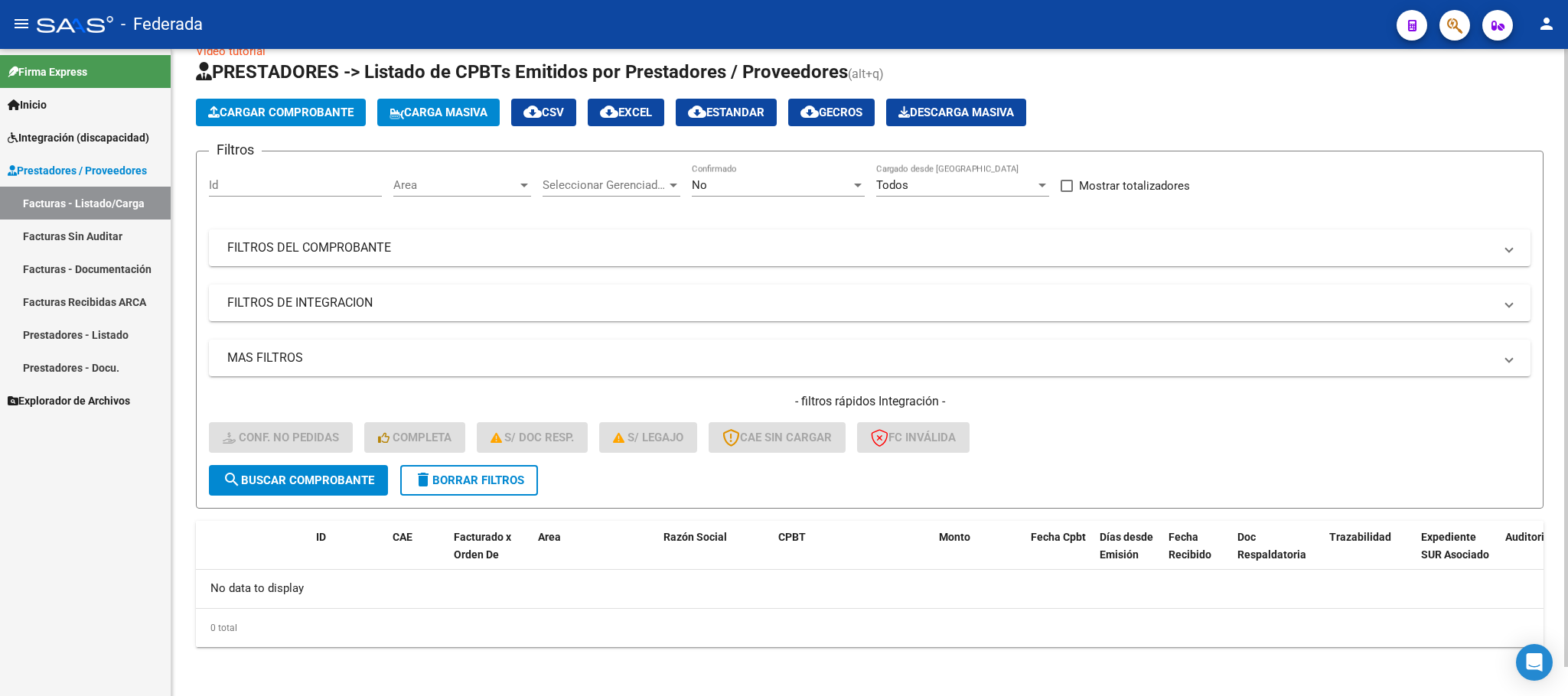
scroll to position [30, 0]
click at [490, 476] on span "delete Borrar Filtros" at bounding box center [469, 481] width 110 height 14
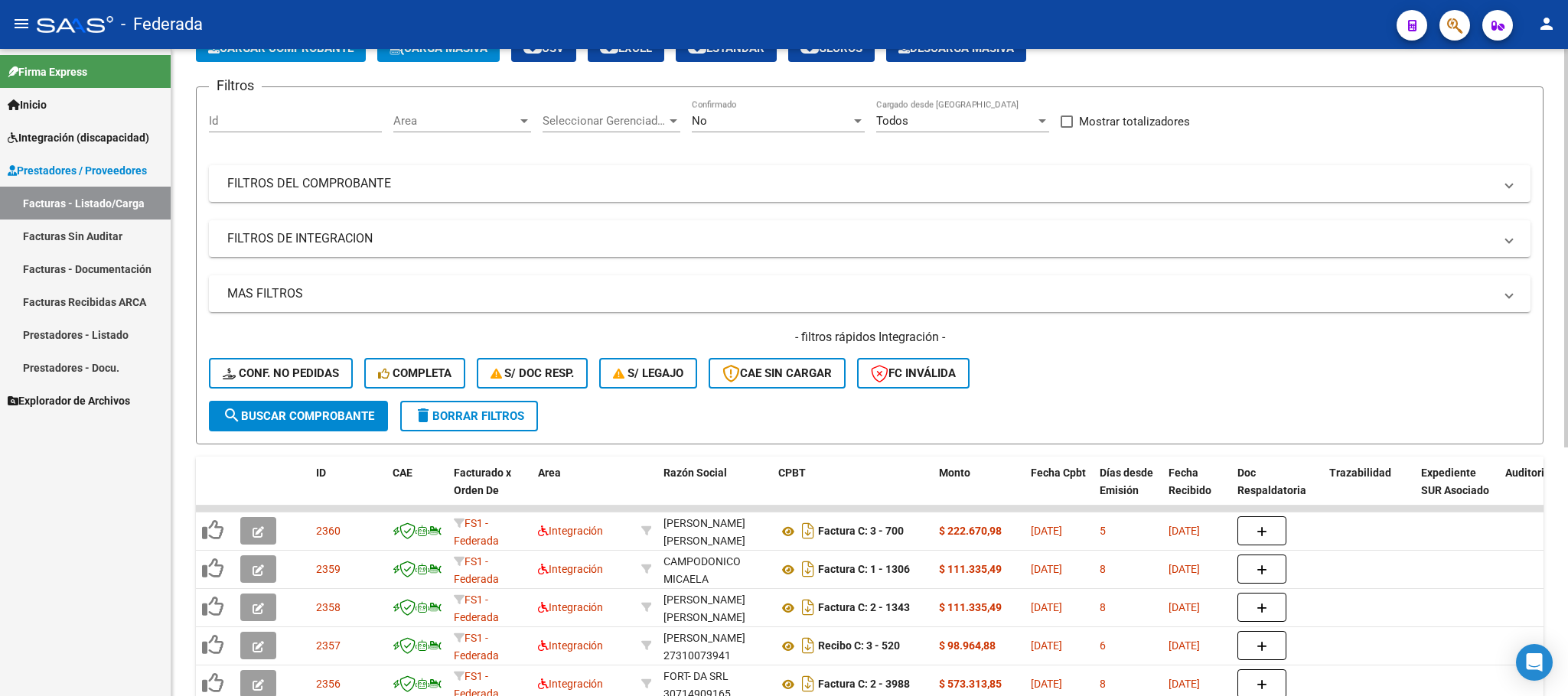
scroll to position [230, 0]
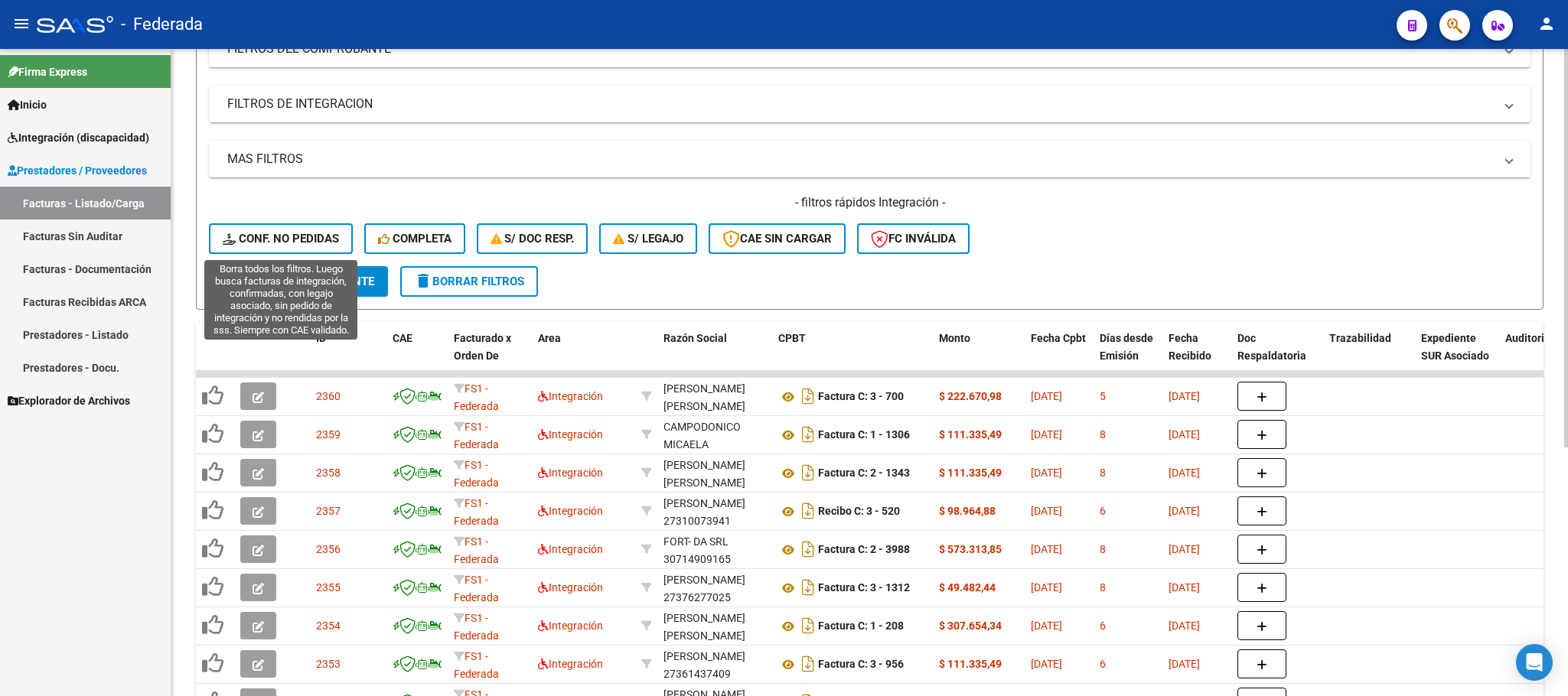
click at [322, 242] on span "Conf. no pedidas" at bounding box center [281, 238] width 116 height 14
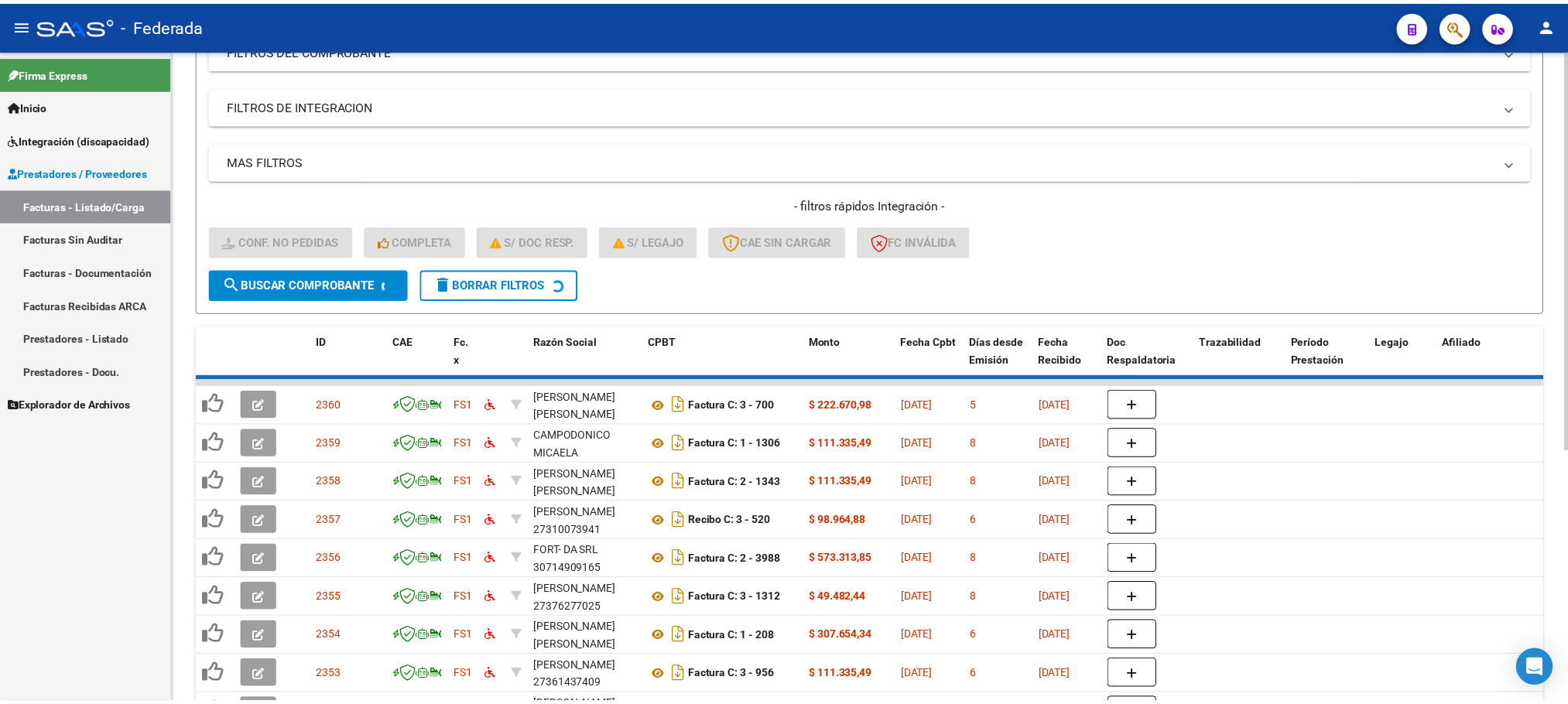
scroll to position [177, 0]
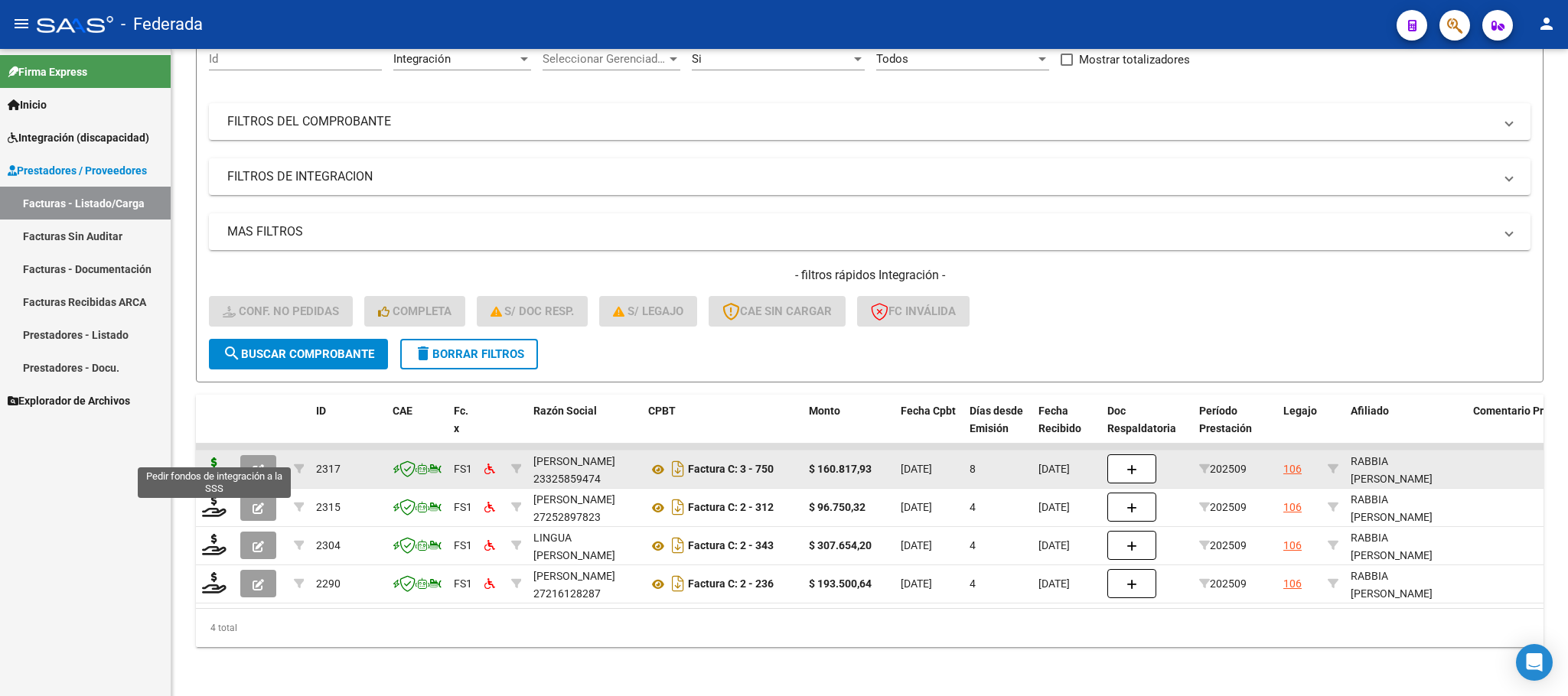
click at [209, 460] on icon at bounding box center [214, 468] width 25 height 21
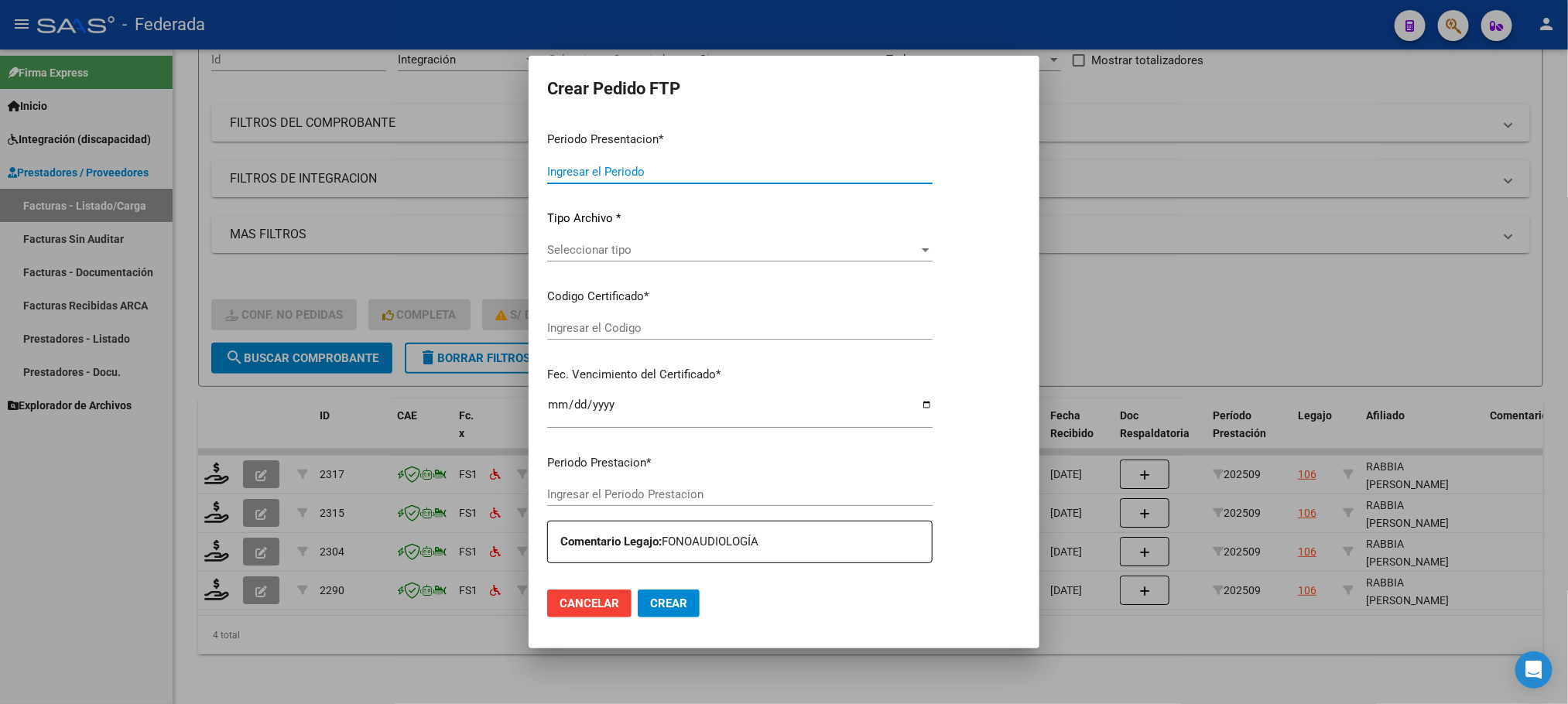
type input "202509"
type input "$ 160.817,93"
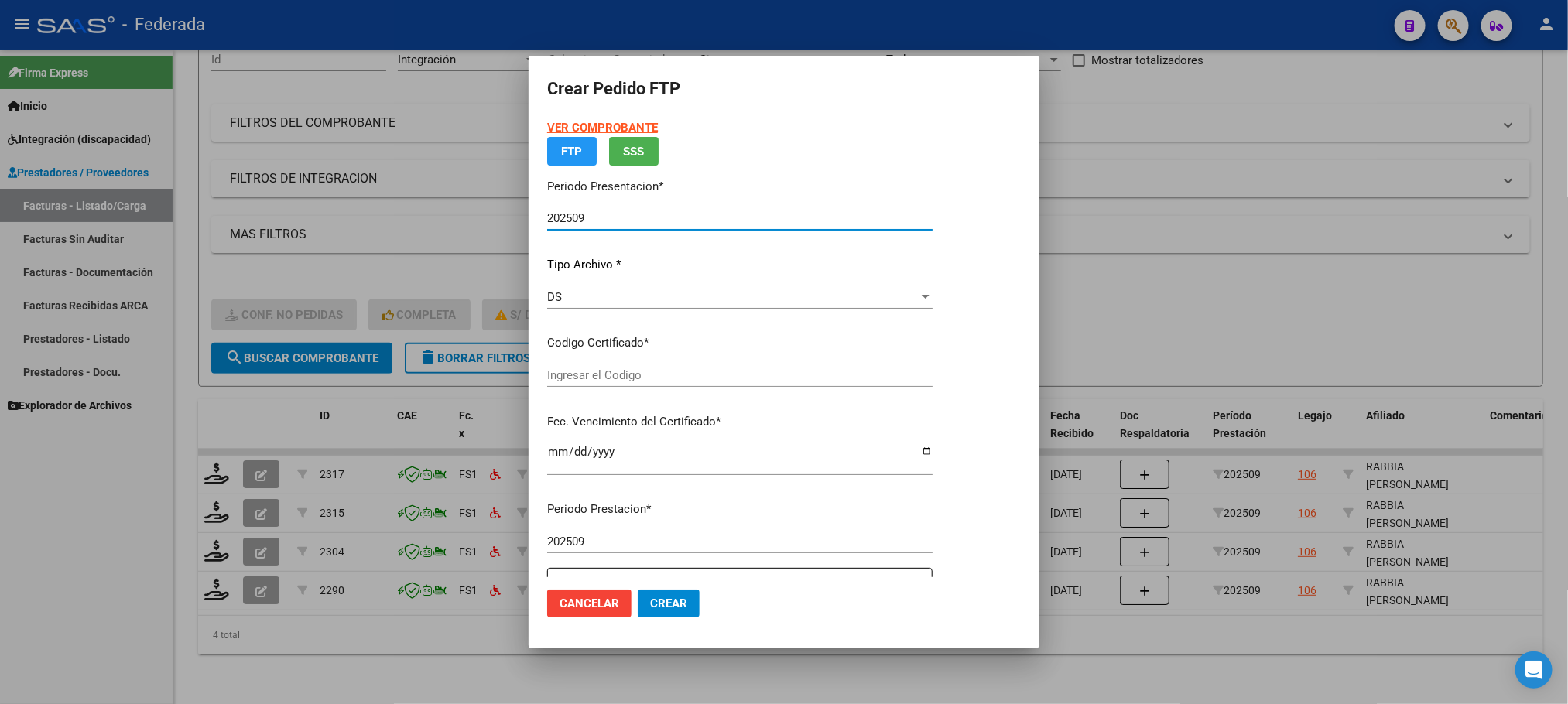
type input "ARG01000472527562030011020250110COR263"
type input "[DATE]"
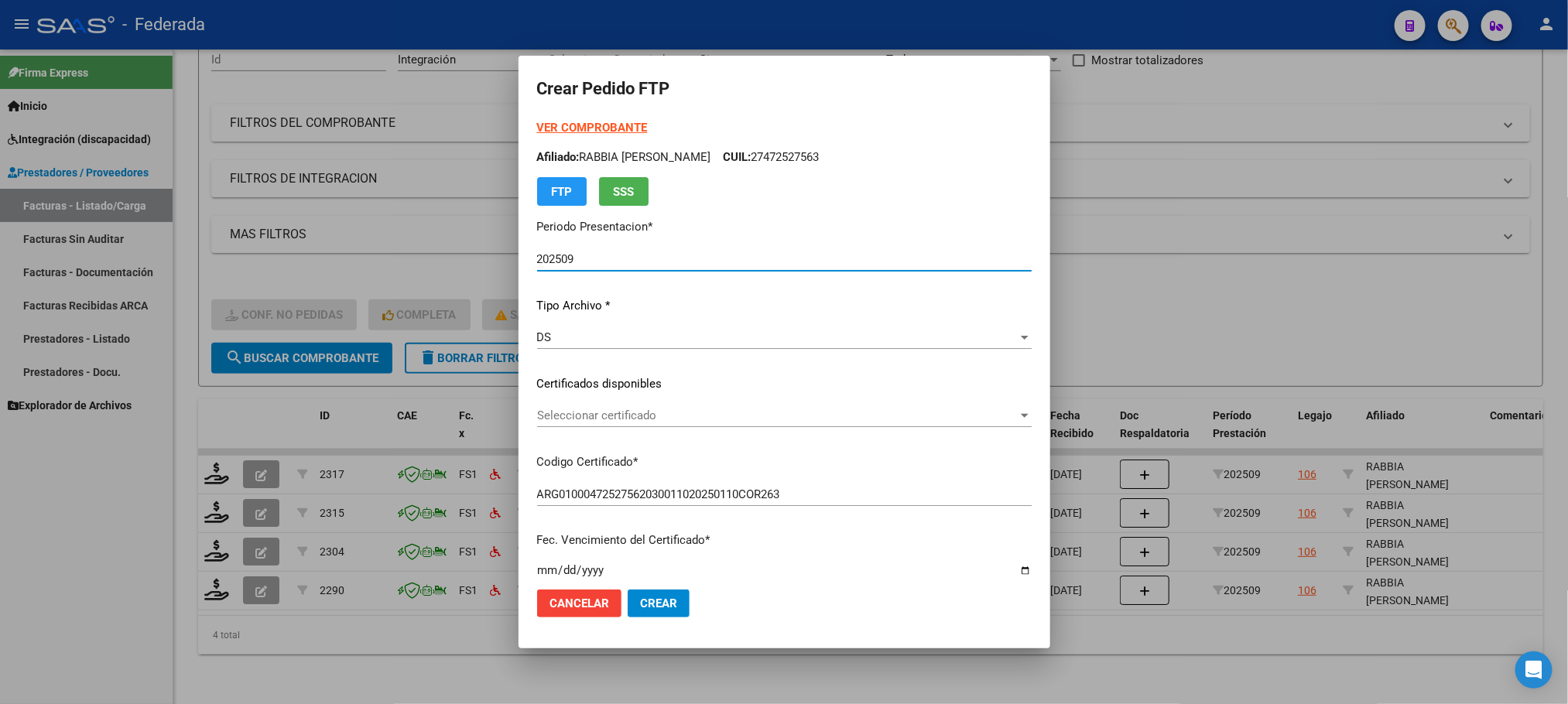
scroll to position [116, 0]
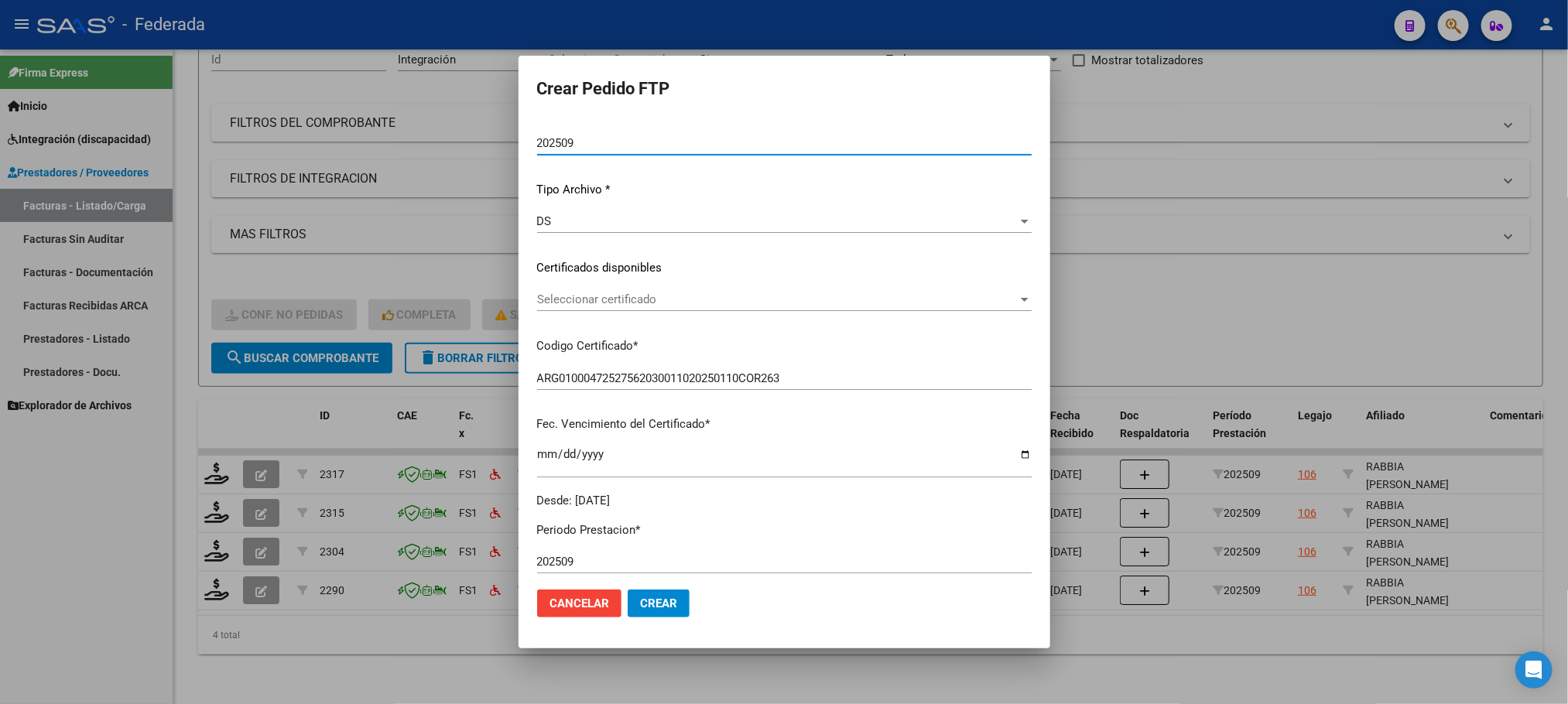
click at [676, 295] on span "Seleccionar certificado" at bounding box center [777, 299] width 481 height 14
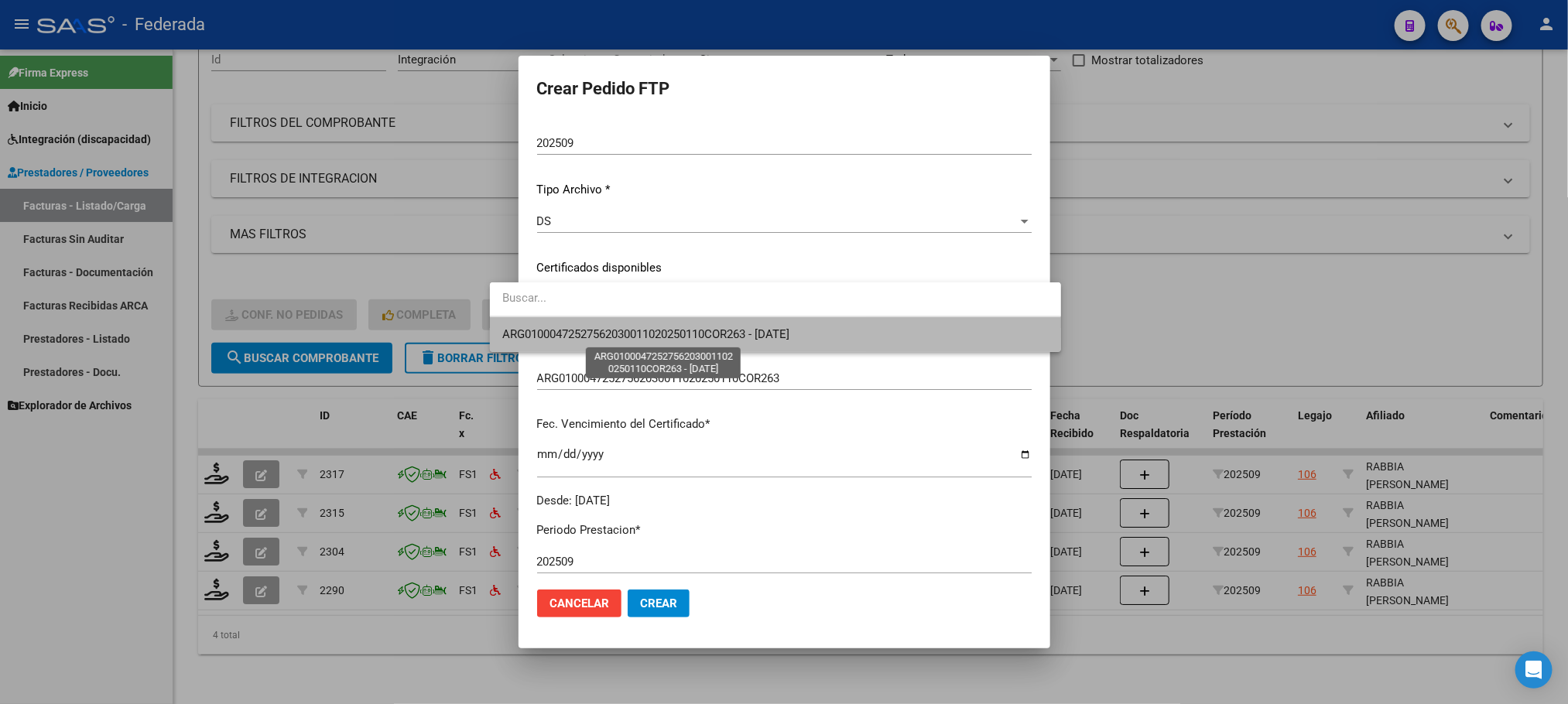
click at [669, 327] on span "ARG01000472527562030011020250110COR263 - [DATE]" at bounding box center [645, 334] width 287 height 14
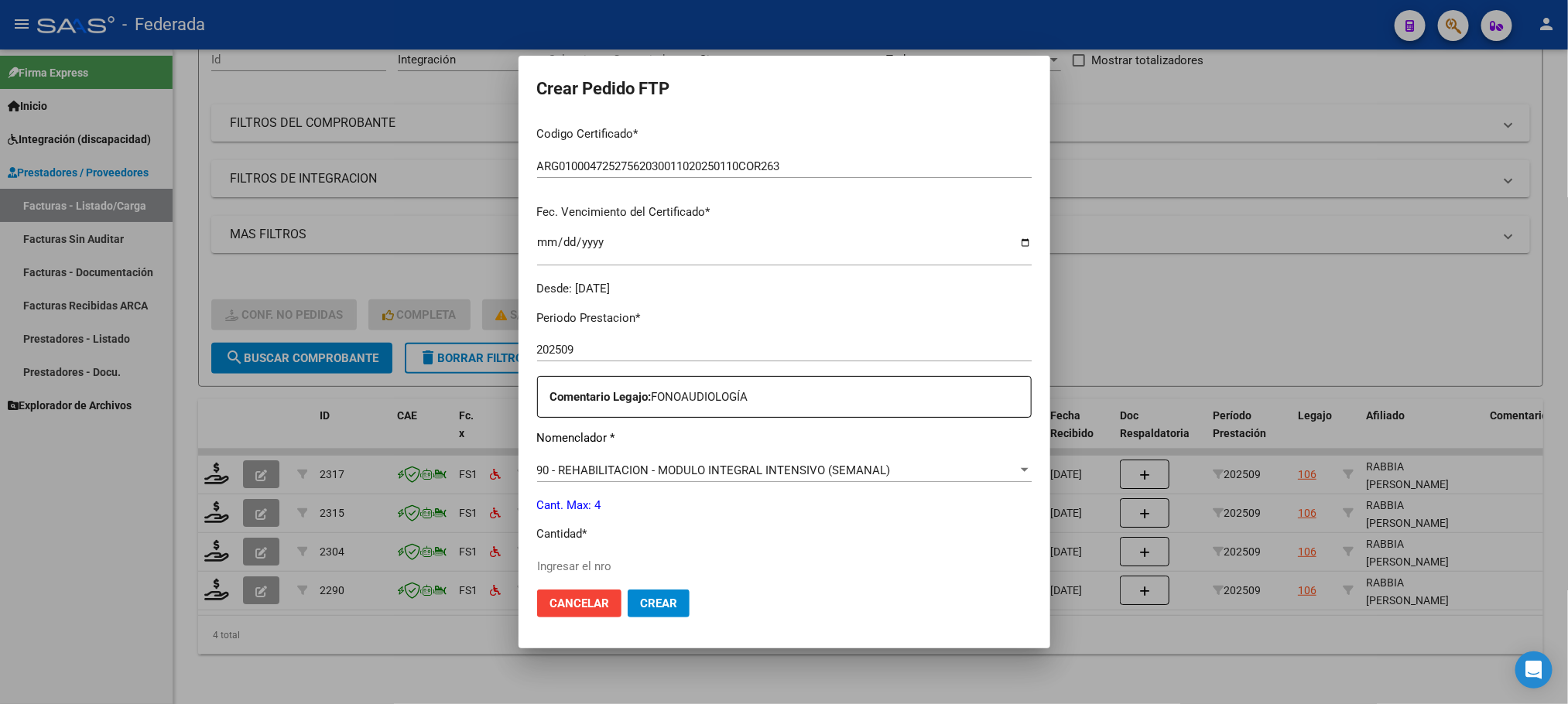
scroll to position [348, 0]
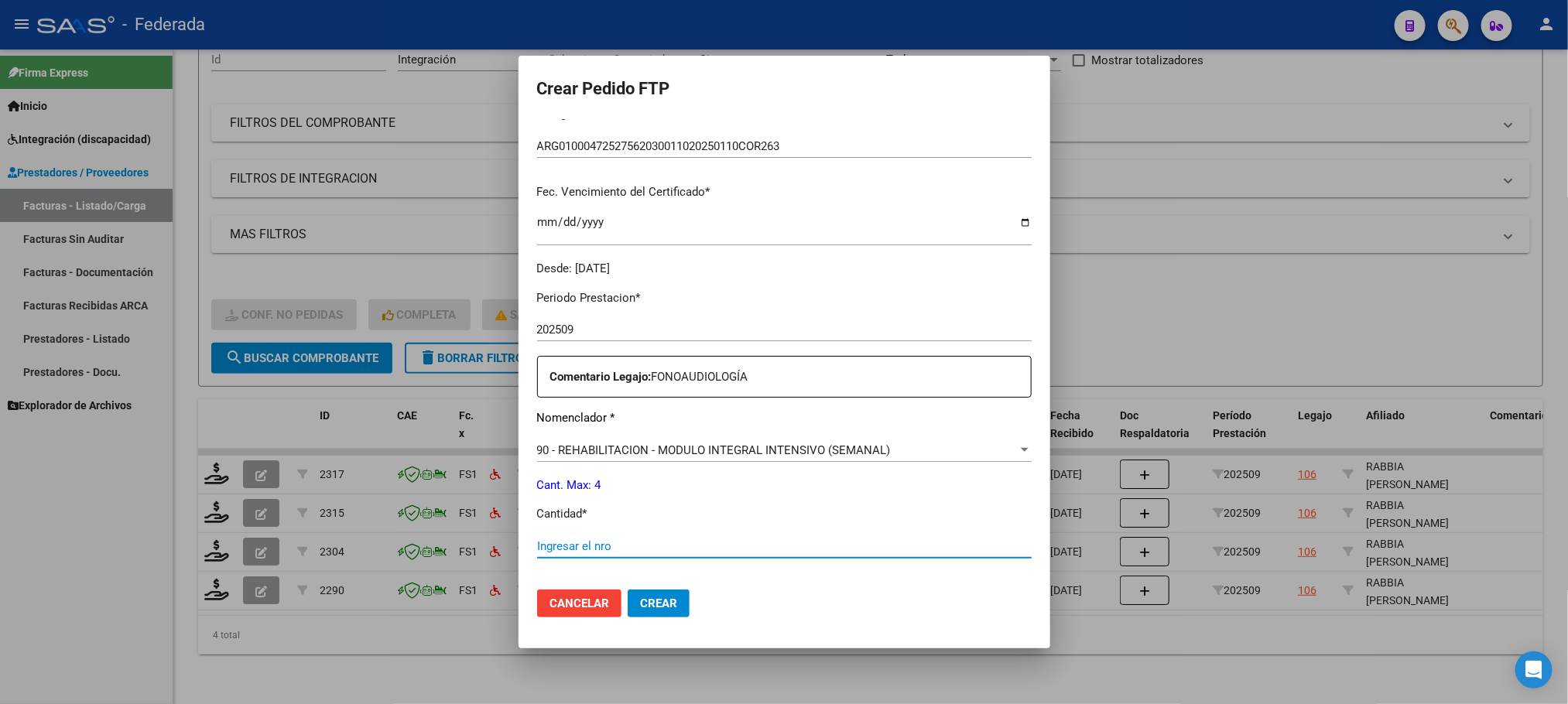
click at [620, 548] on input "Ingresar el nro" at bounding box center [784, 546] width 494 height 14
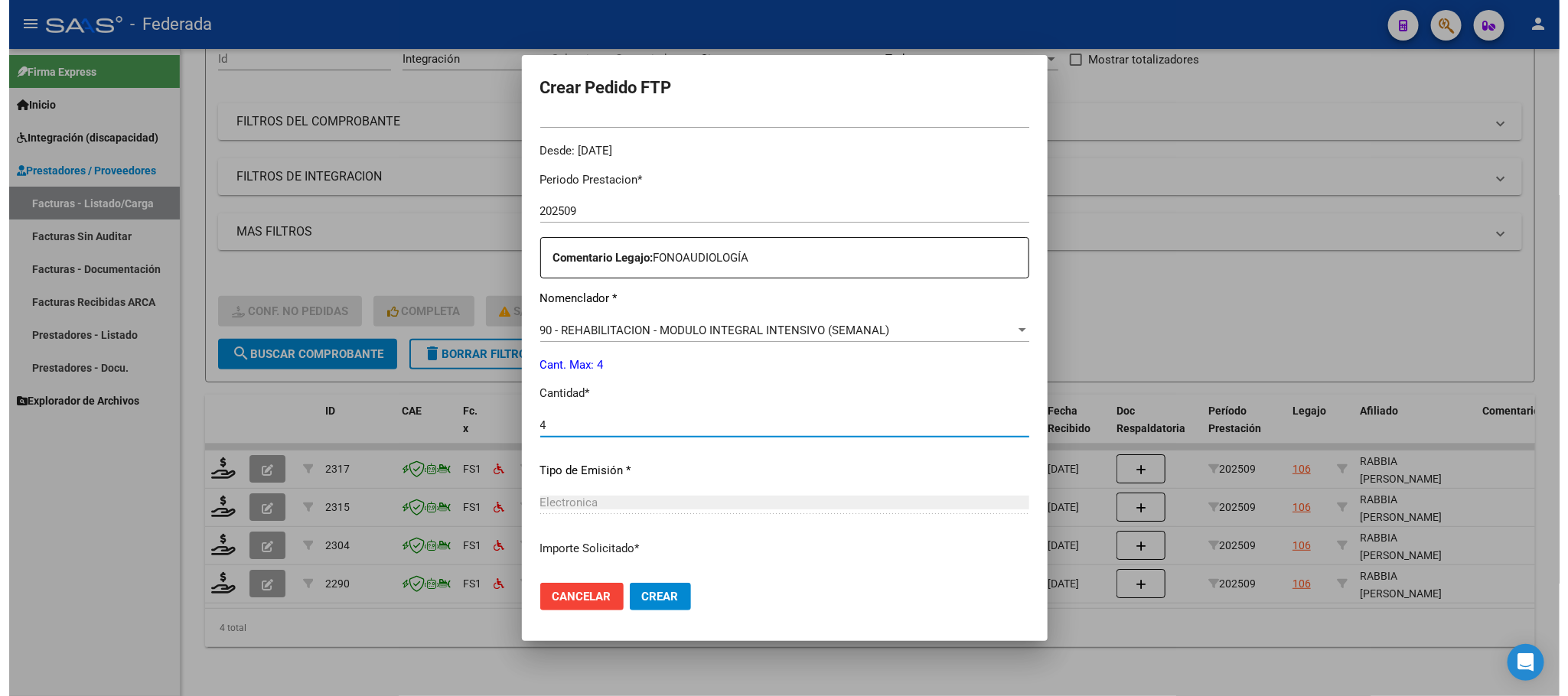
scroll to position [571, 0]
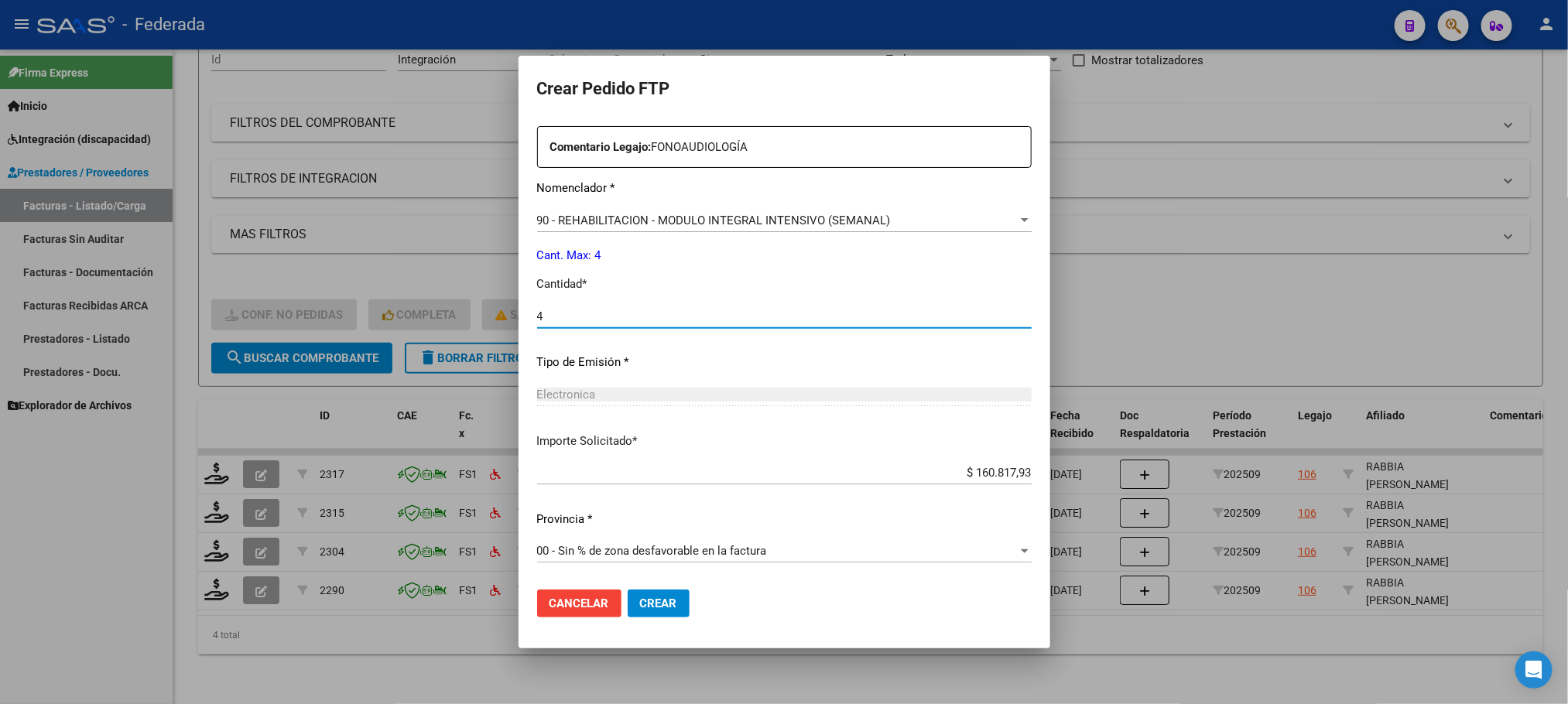
type input "4"
click at [640, 606] on span "Crear" at bounding box center [658, 603] width 37 height 14
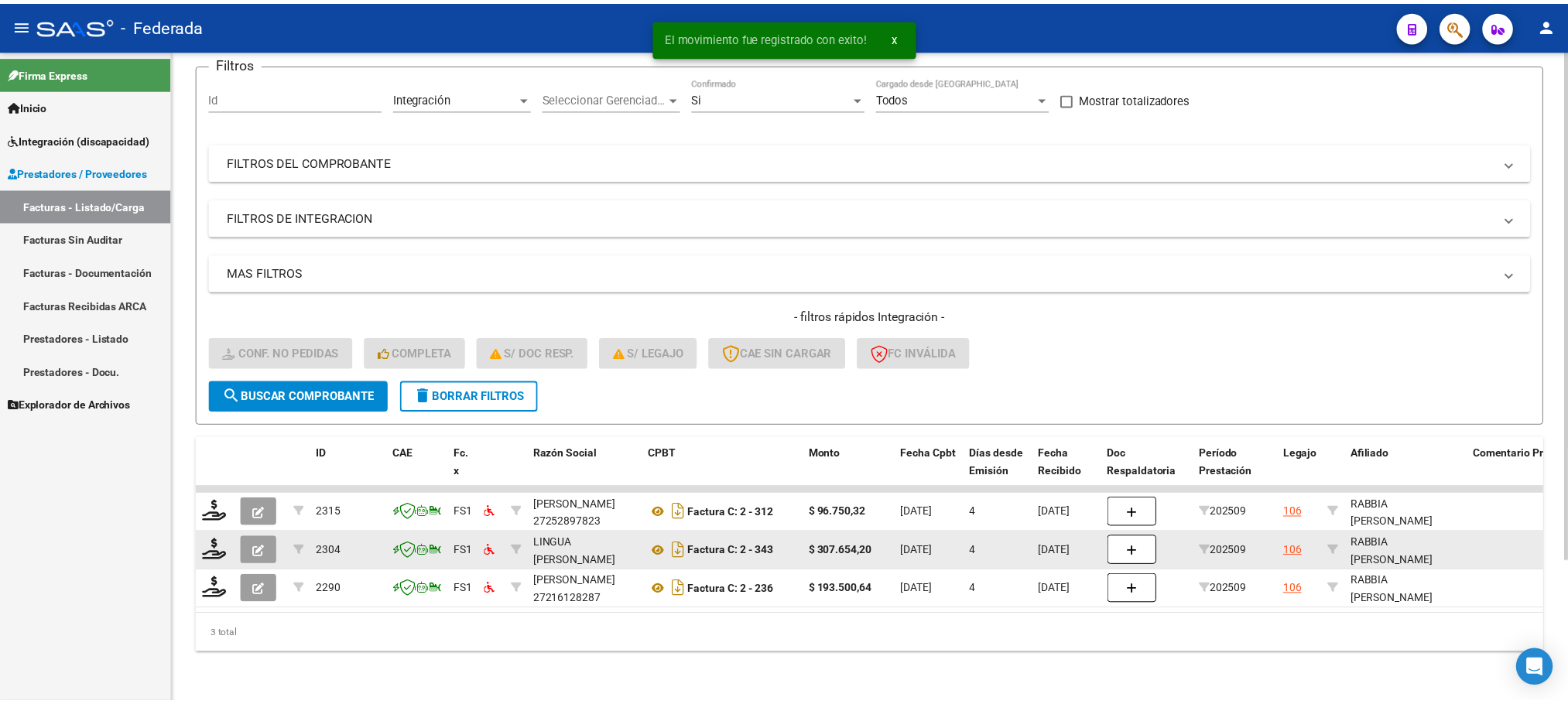
scroll to position [137, 0]
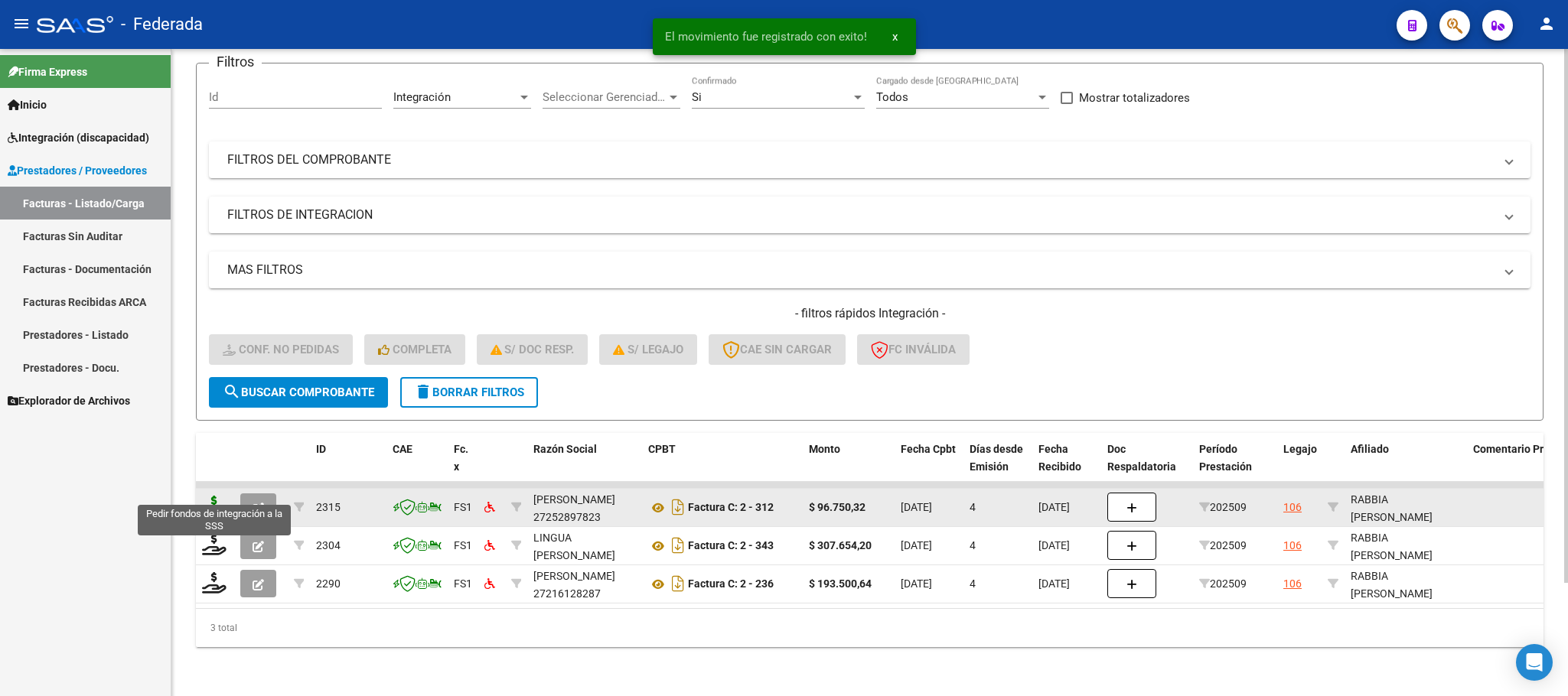
click at [207, 496] on icon at bounding box center [214, 506] width 25 height 21
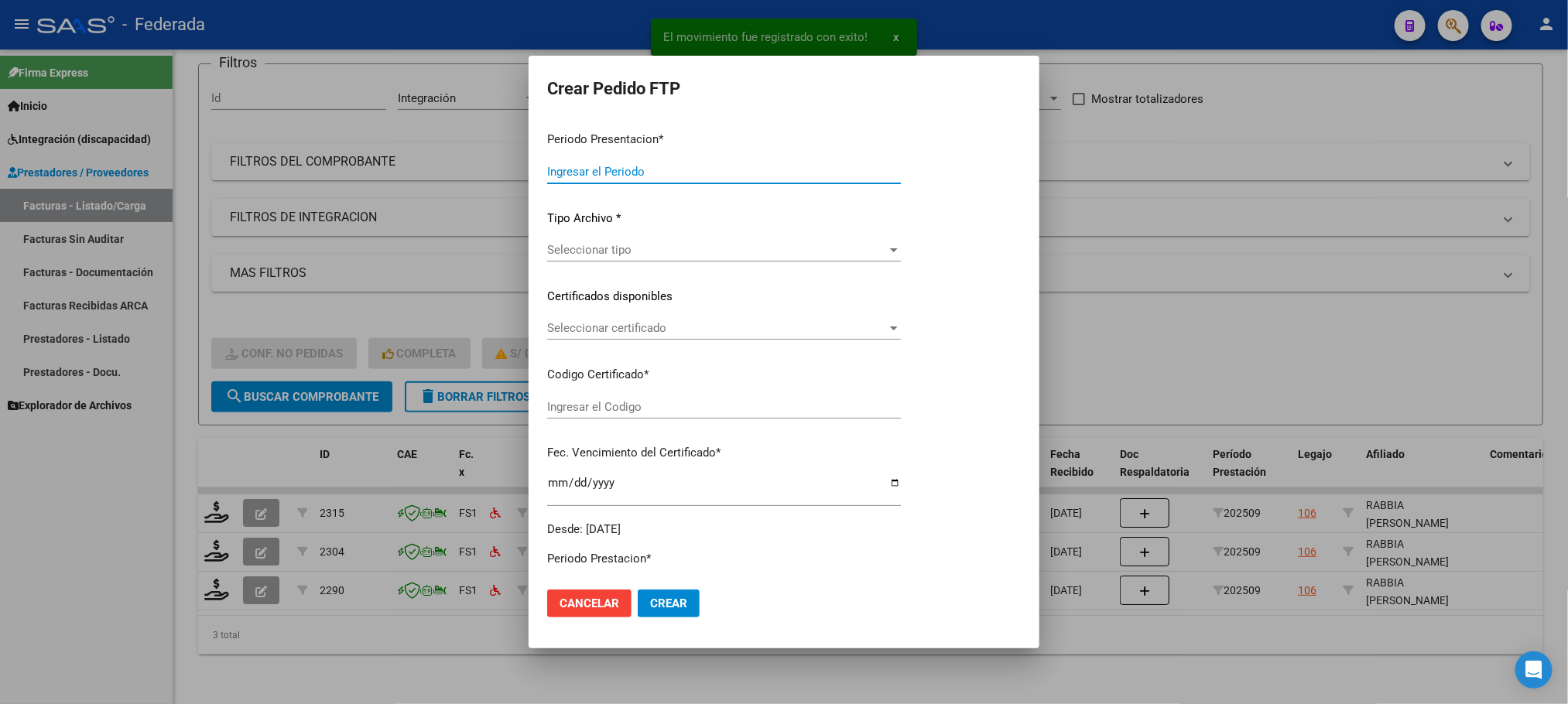
type input "202509"
type input "$ 96.750,32"
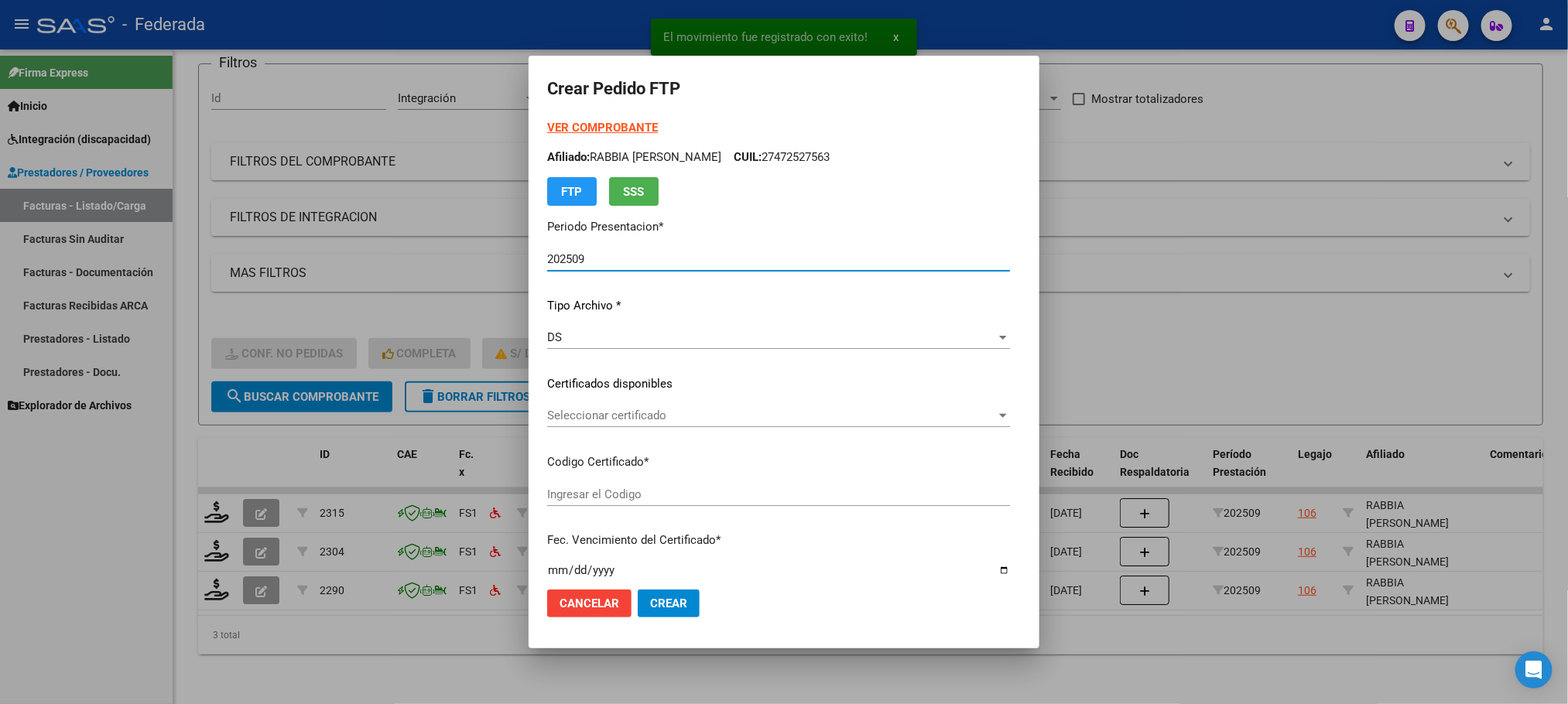
type input "ARG01000472527562030011020250110COR263"
type input "[DATE]"
click at [581, 418] on span "Seleccionar certificado" at bounding box center [772, 415] width 448 height 14
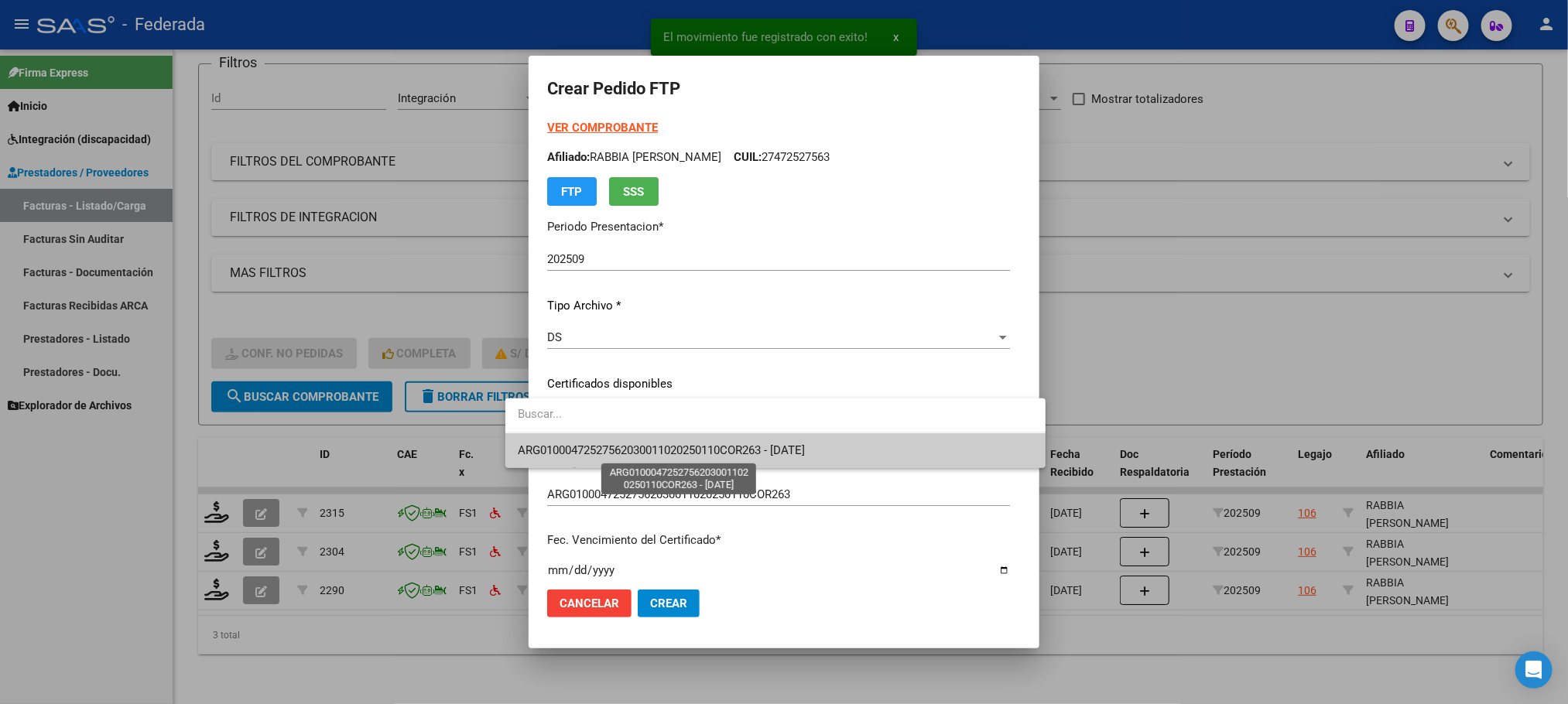
click at [579, 444] on span "ARG01000472527562030011020250110COR263 - [DATE]" at bounding box center [661, 450] width 287 height 14
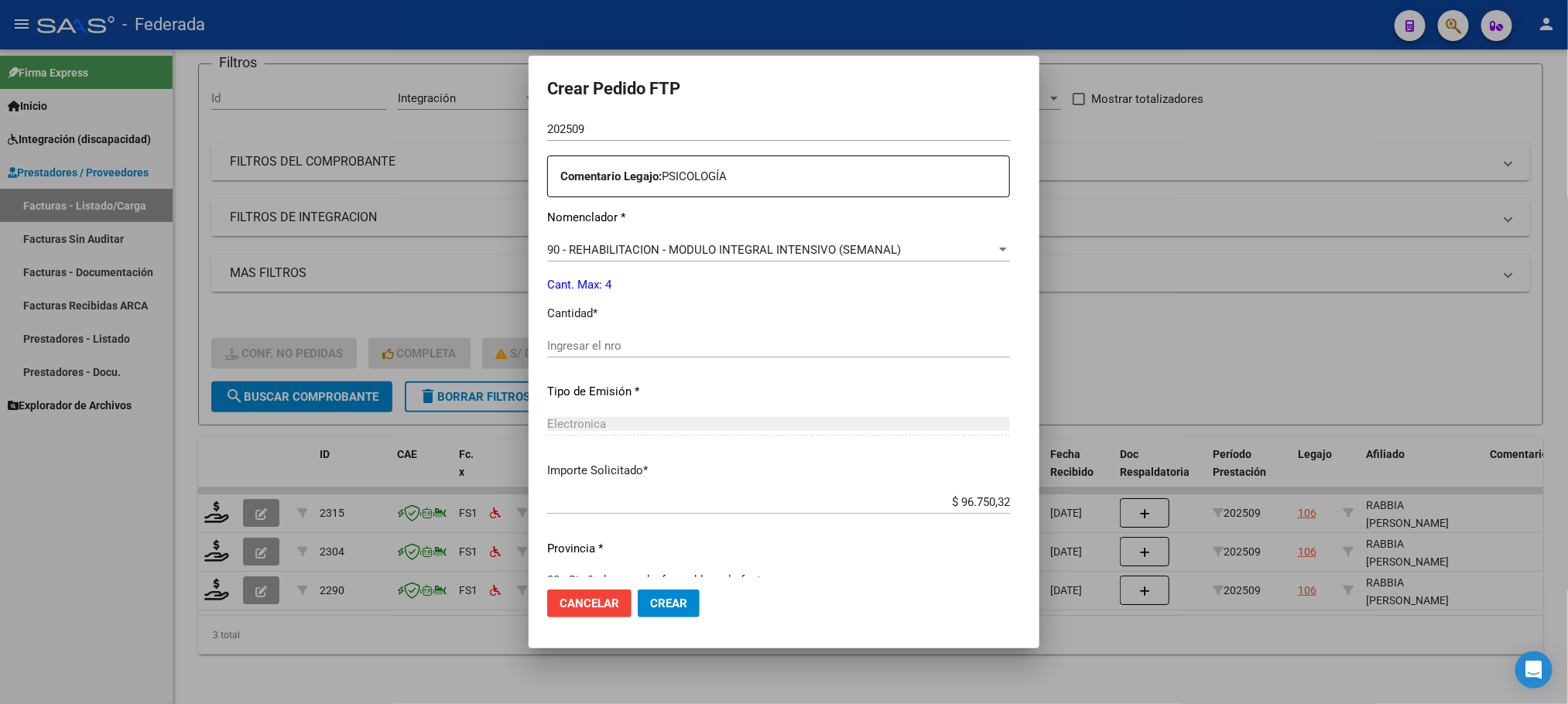
scroll to position [578, 0]
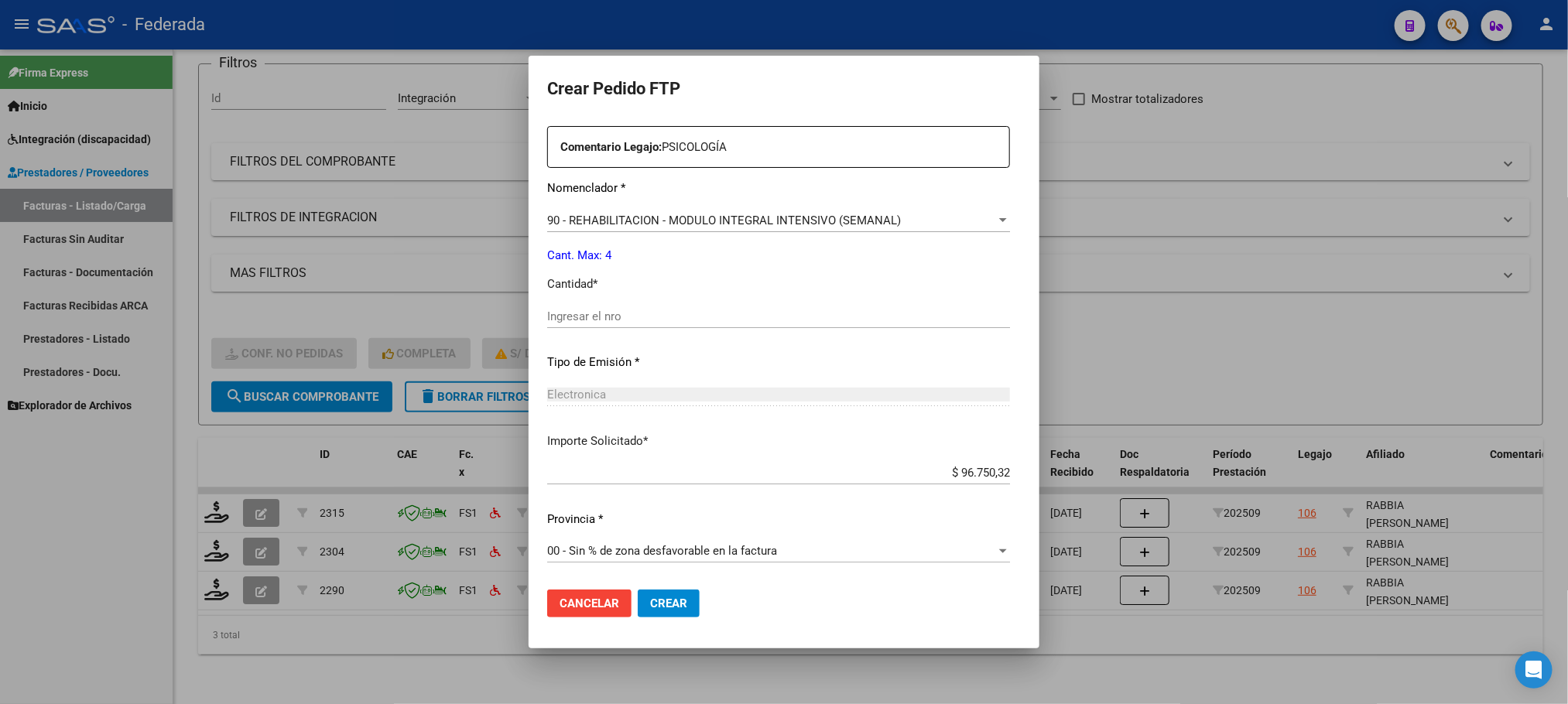
click at [571, 312] on input "Ingresar el nro" at bounding box center [779, 316] width 463 height 14
type input "4"
click at [650, 602] on span "Crear" at bounding box center [669, 603] width 37 height 14
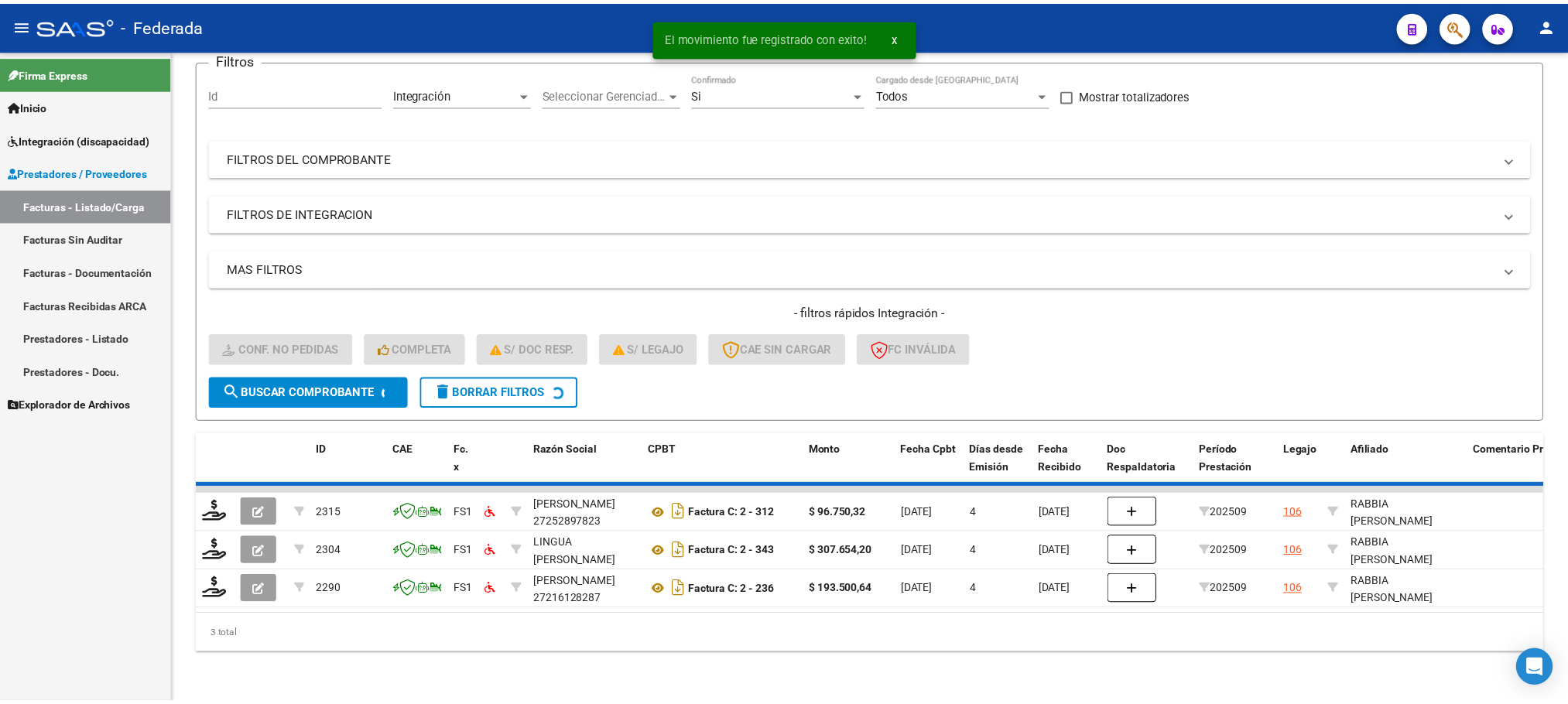
scroll to position [100, 0]
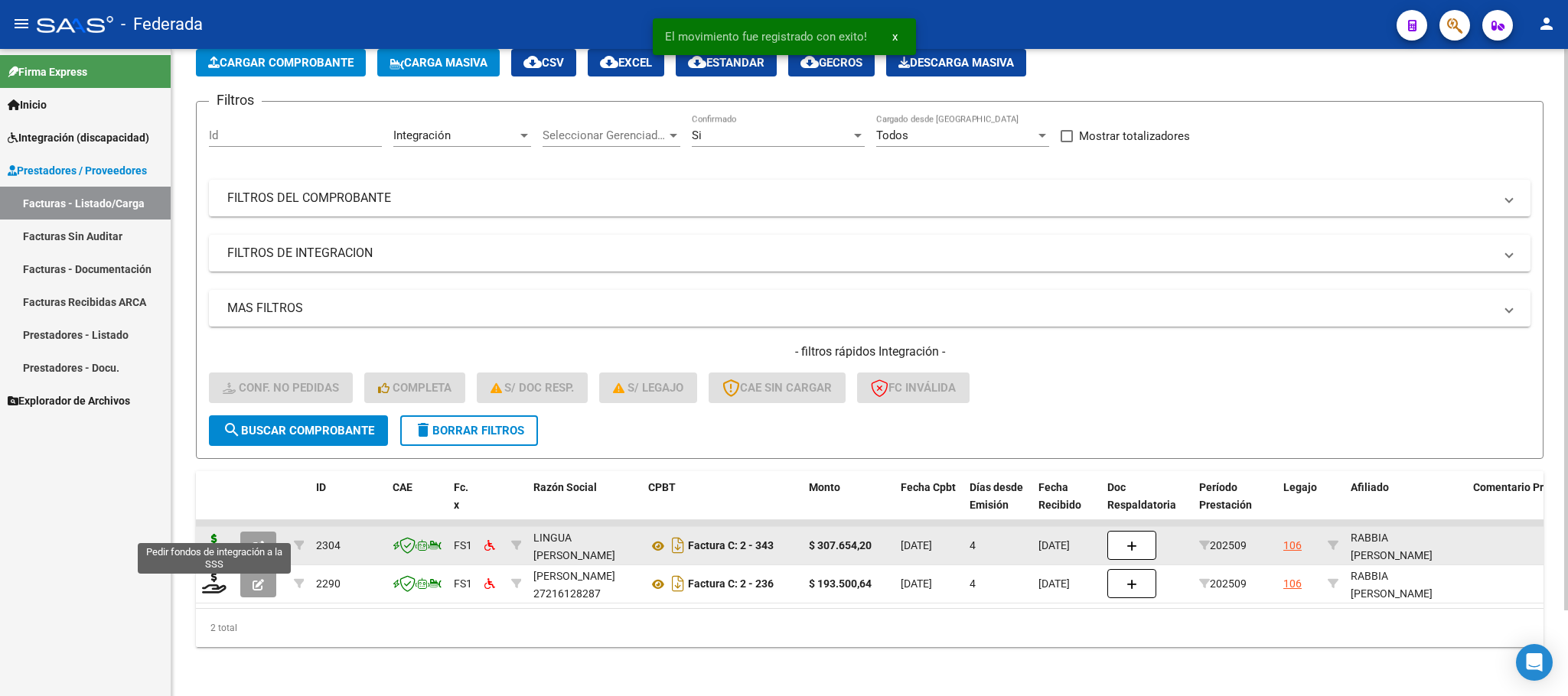
click at [220, 534] on icon at bounding box center [214, 544] width 25 height 21
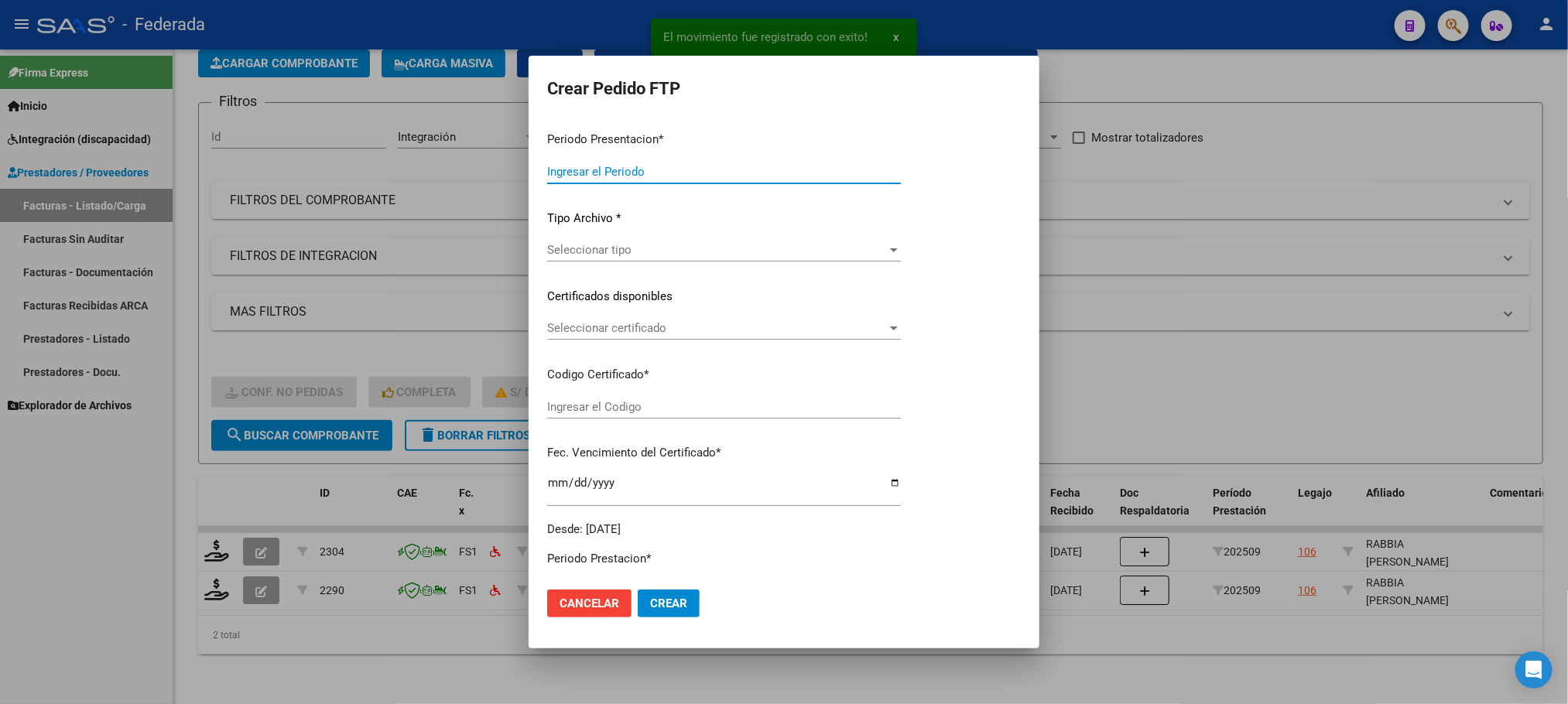
type input "202509"
type input "$ 307.654,20"
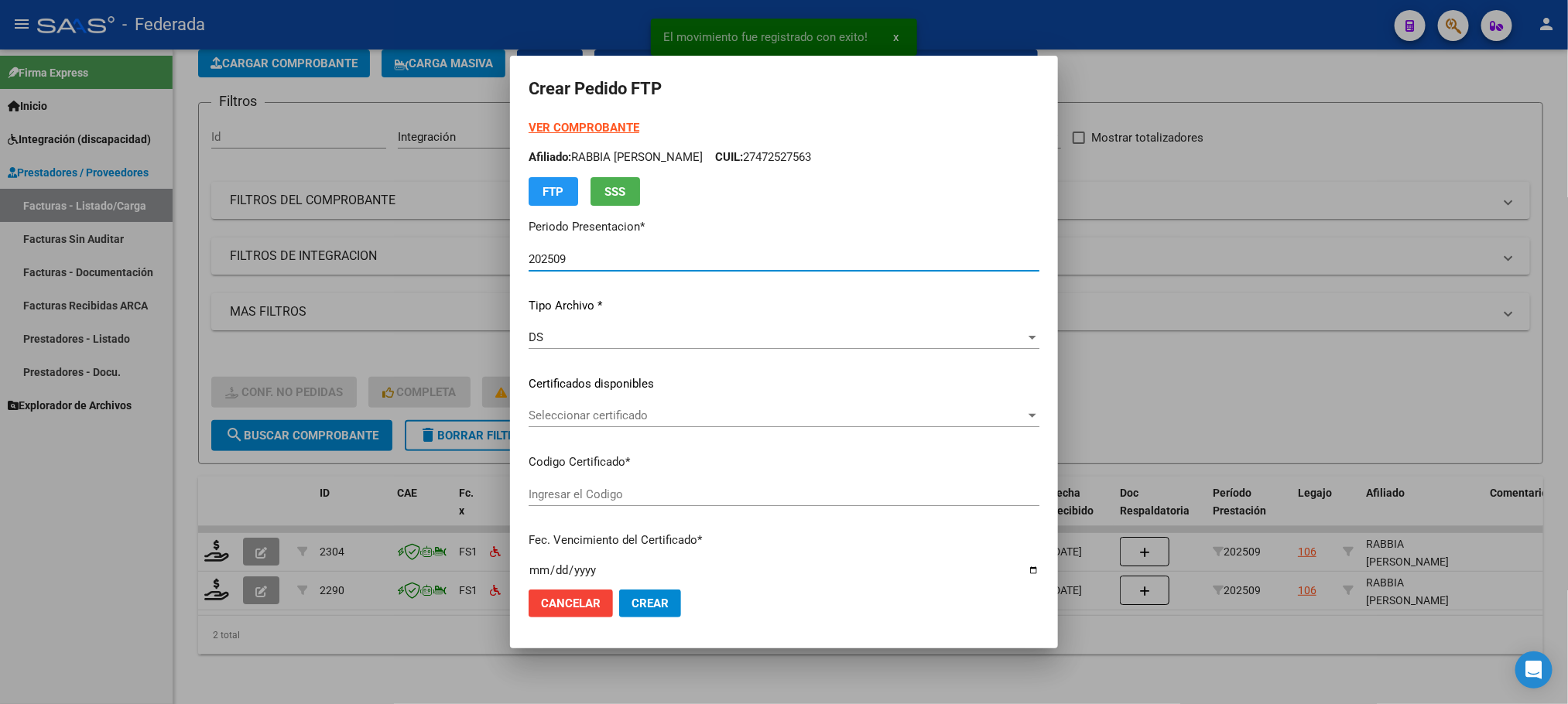
type input "ARG01000472527562030011020250110COR263"
type input "[DATE]"
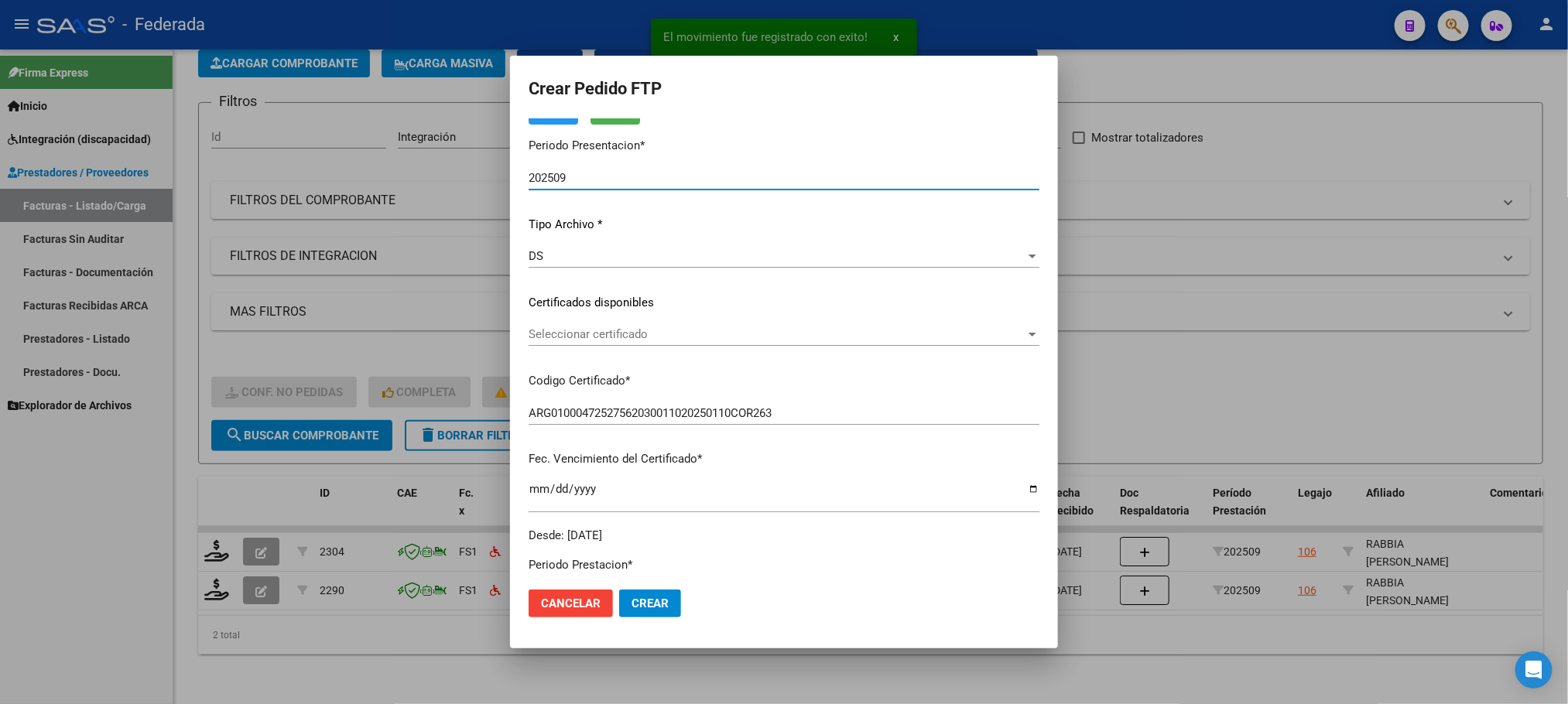
scroll to position [116, 0]
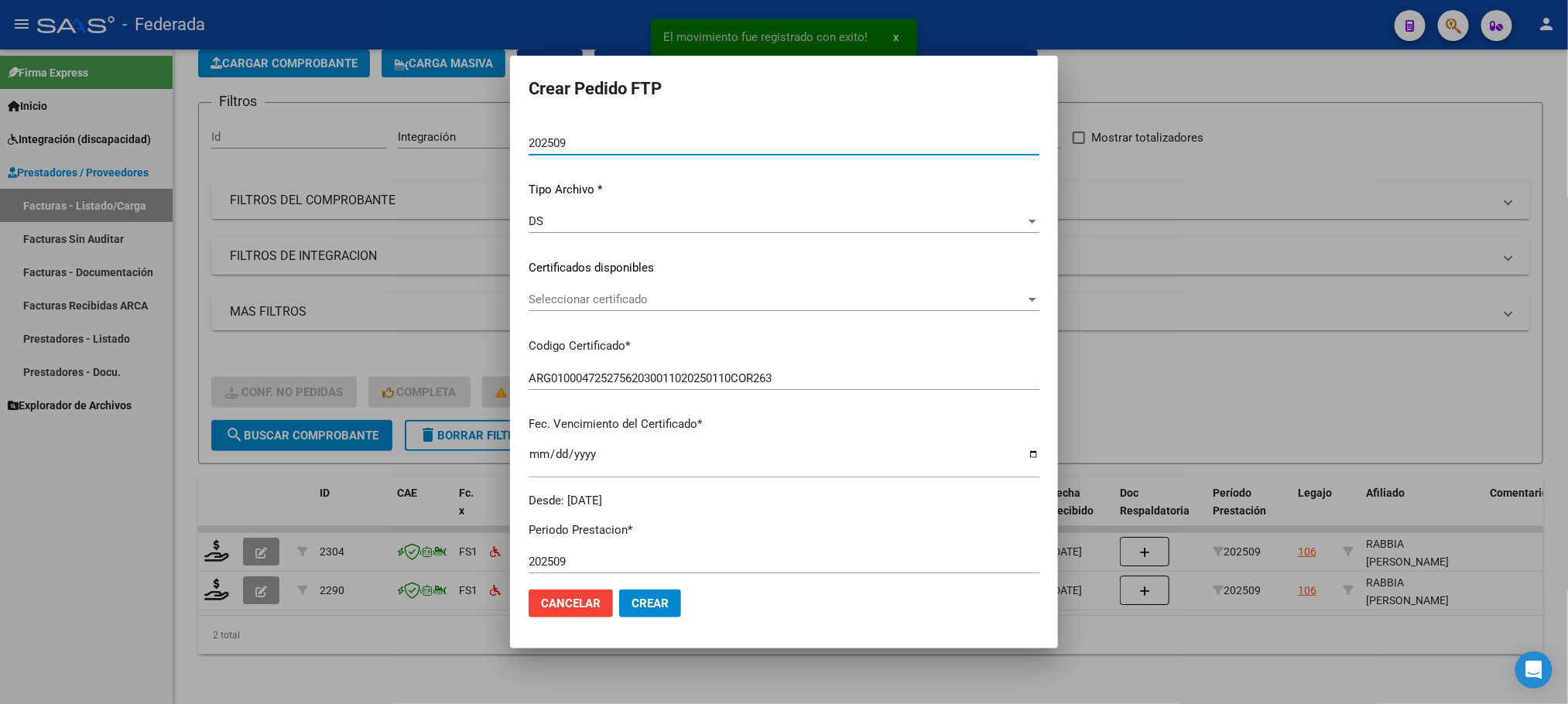
click at [562, 311] on div "Seleccionar certificado Seleccionar certificado" at bounding box center [784, 306] width 510 height 38
click at [558, 300] on span "Seleccionar certificado" at bounding box center [777, 299] width 497 height 14
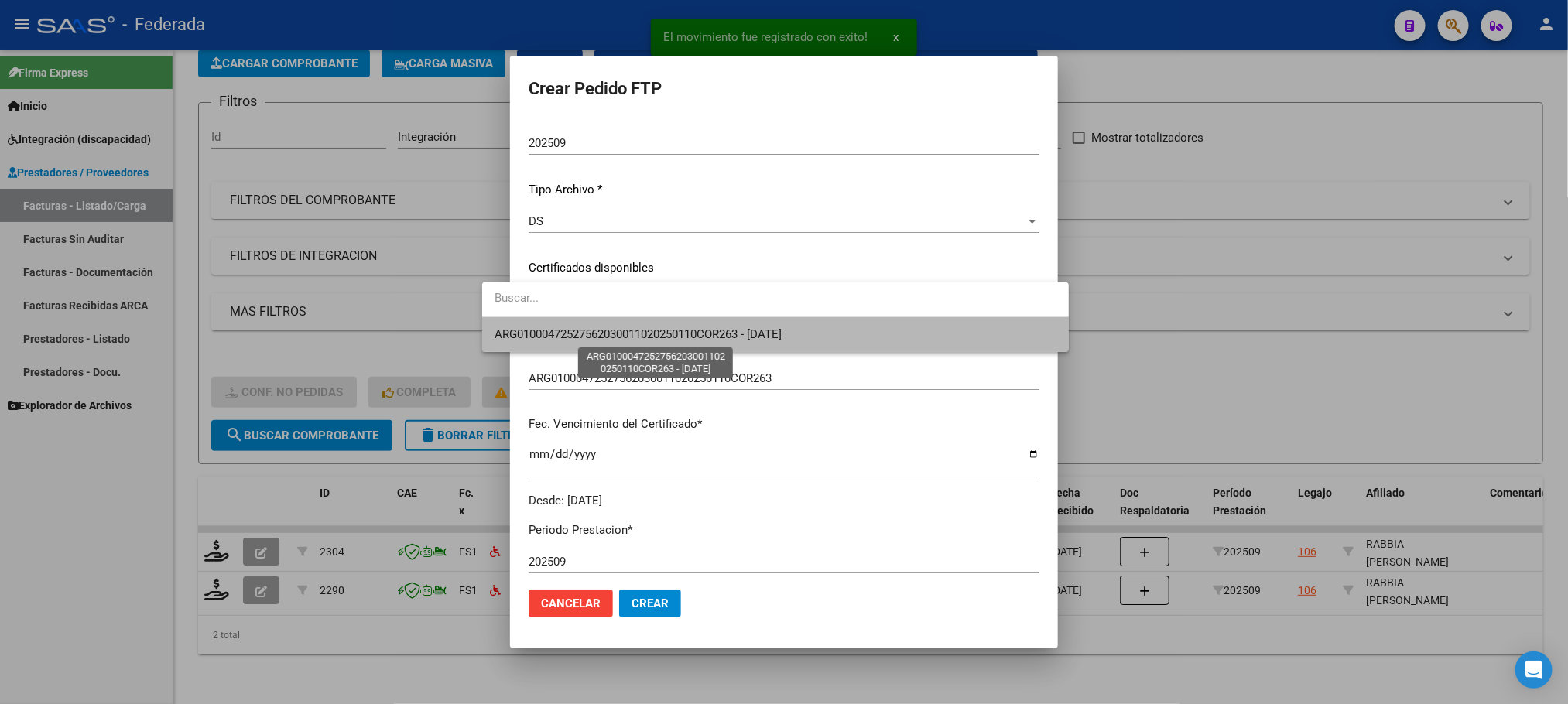
click at [555, 327] on span "ARG01000472527562030011020250110COR263 - [DATE]" at bounding box center [637, 334] width 287 height 14
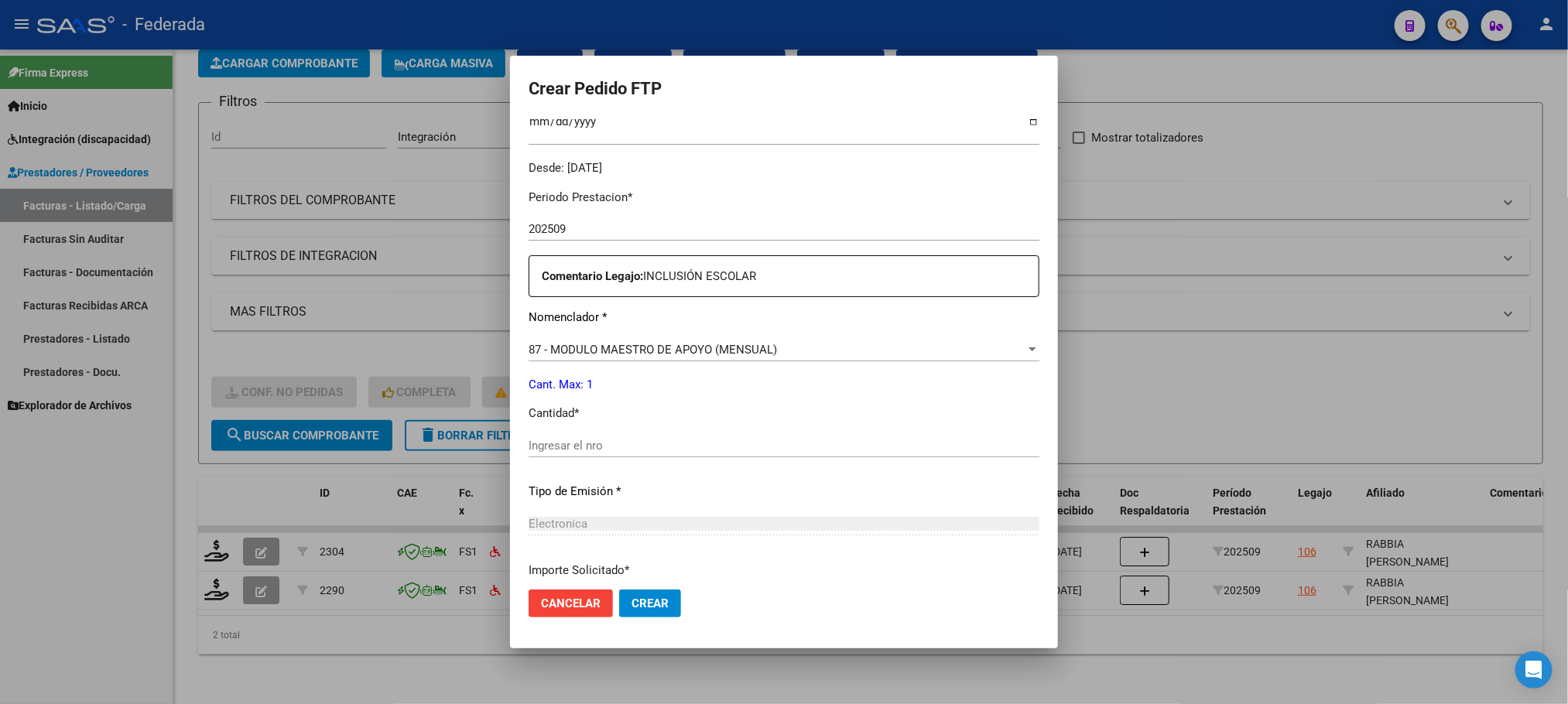
scroll to position [465, 0]
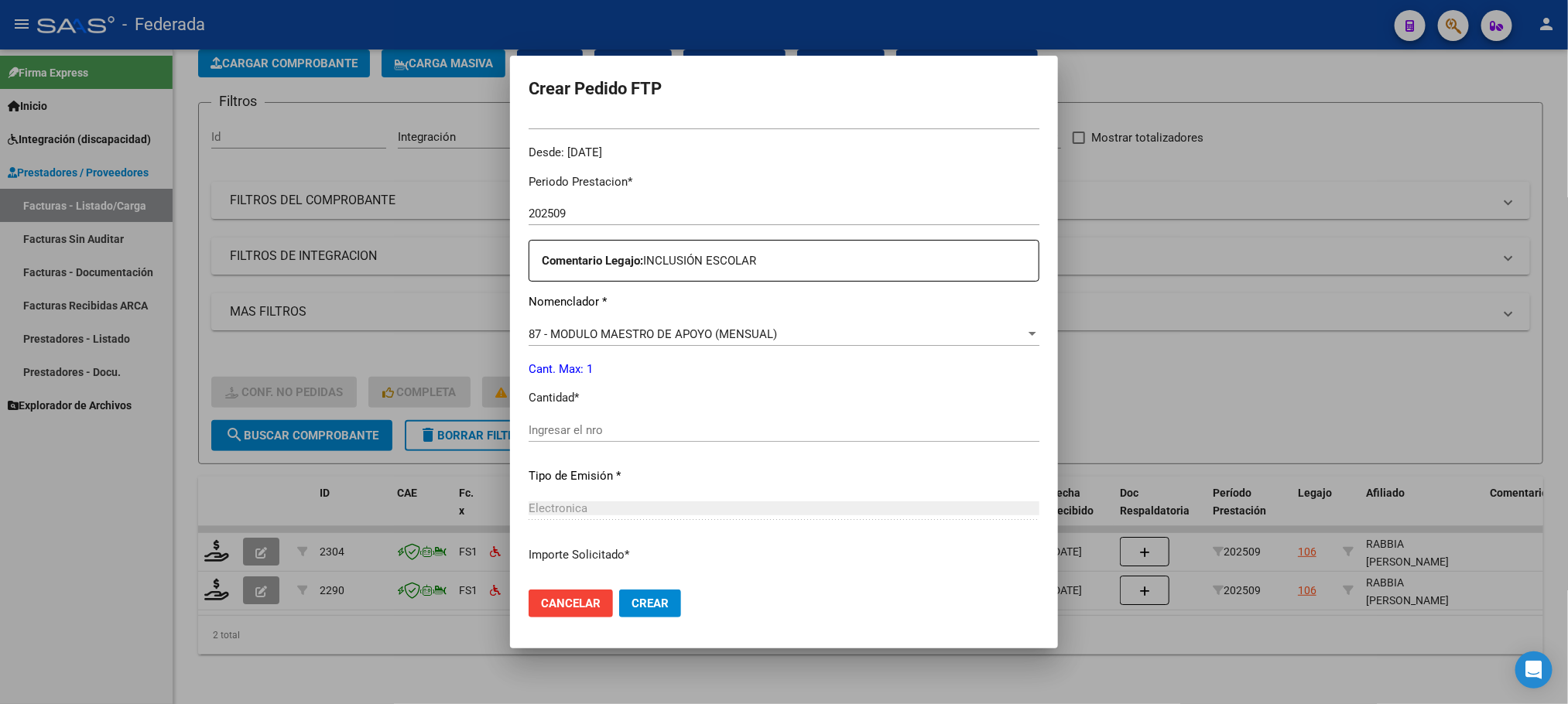
click at [542, 427] on input "Ingresar el nro" at bounding box center [784, 430] width 510 height 14
type input "1"
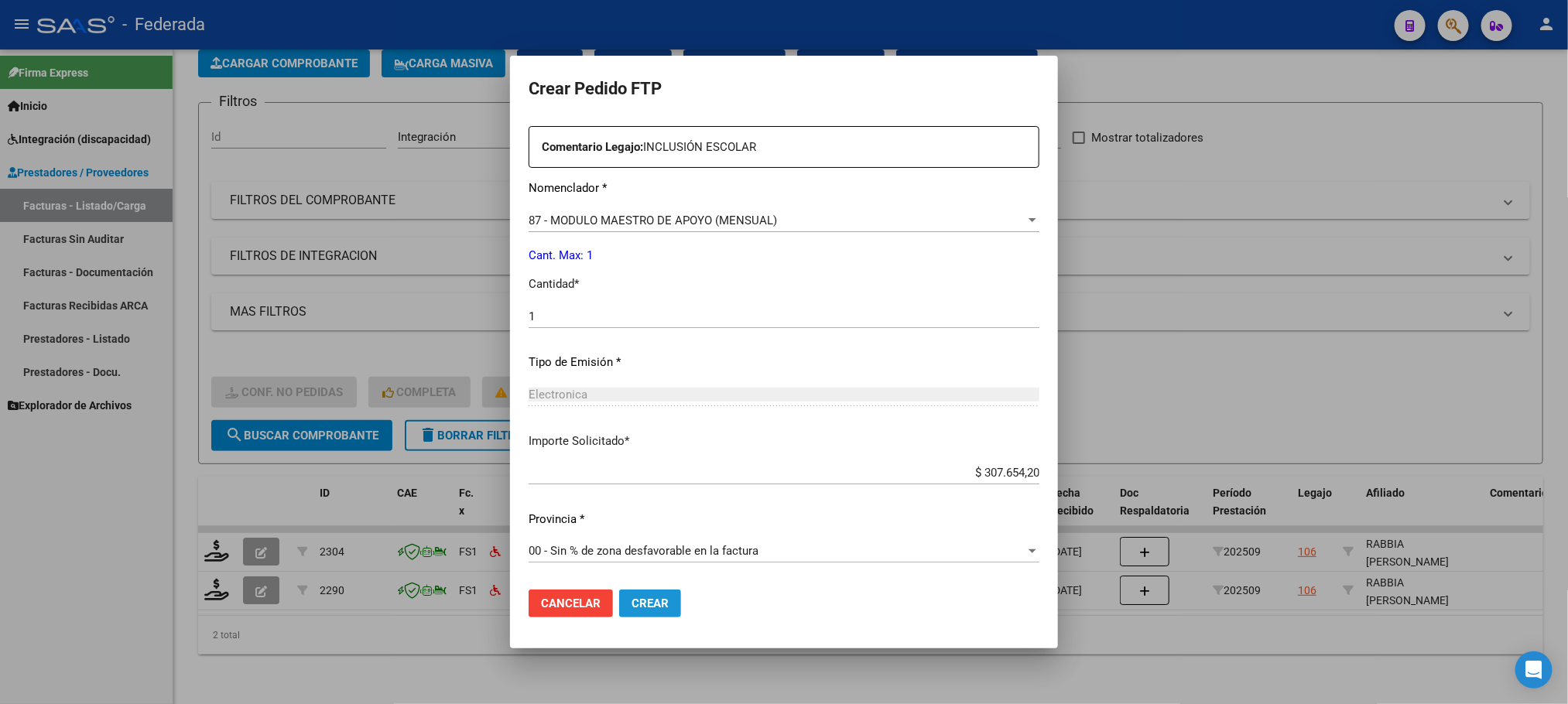
click at [632, 599] on span "Crear" at bounding box center [650, 603] width 37 height 14
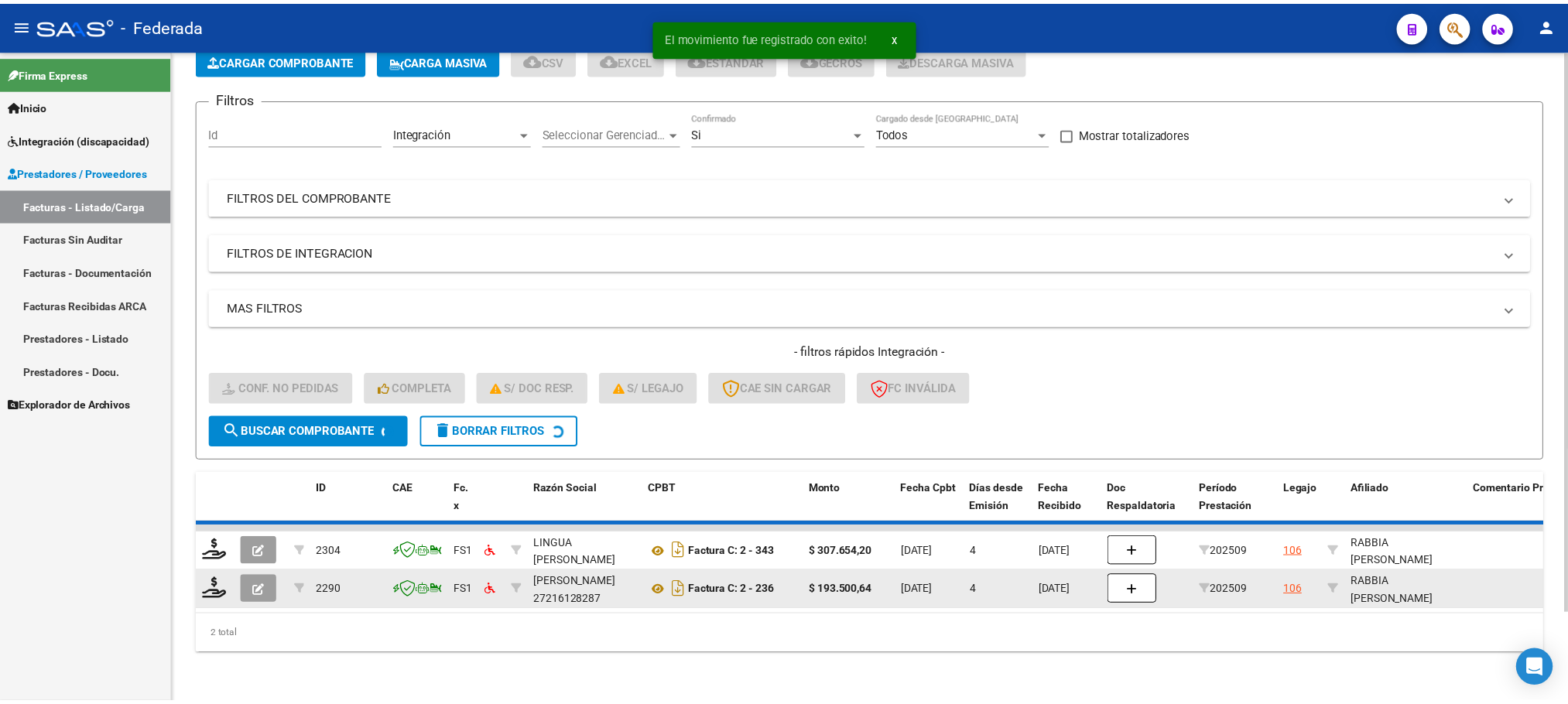
scroll to position [60, 0]
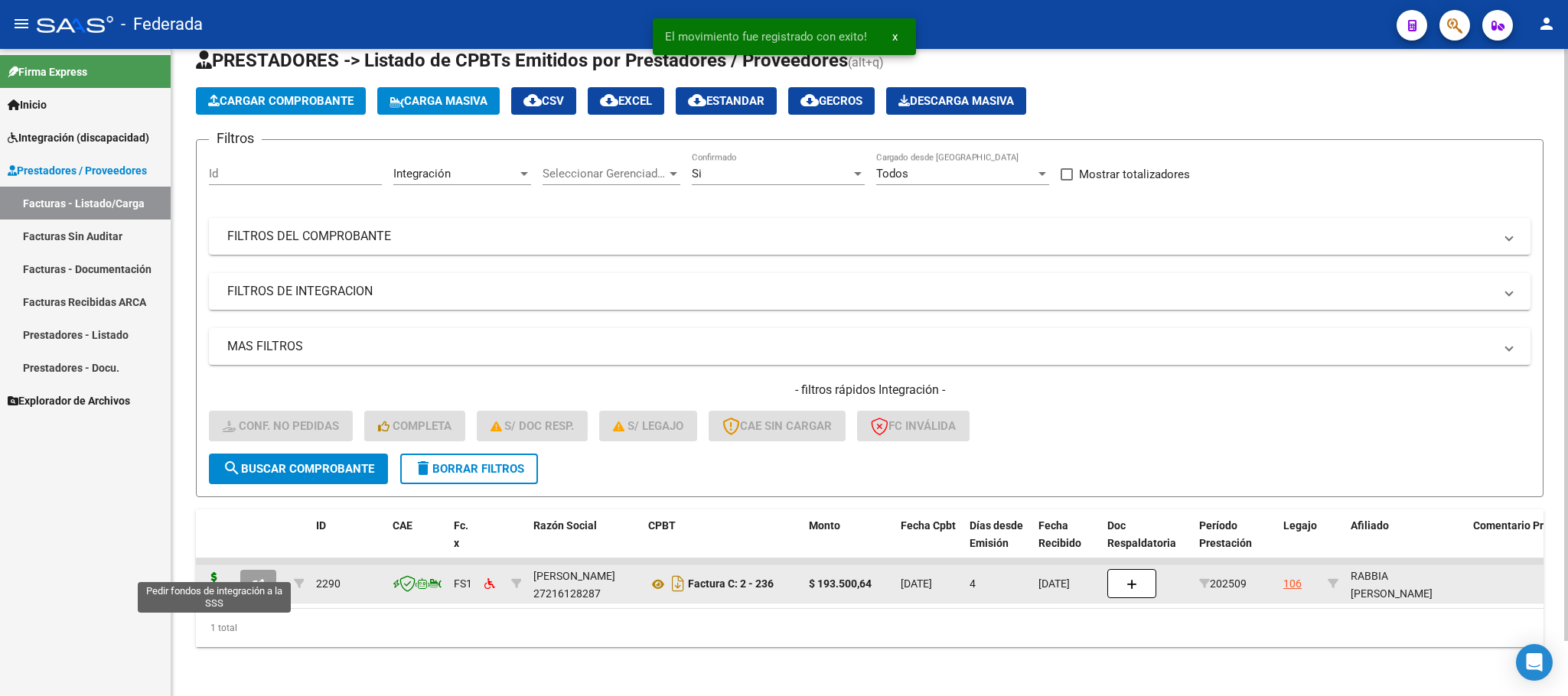
click at [209, 572] on icon at bounding box center [214, 582] width 25 height 21
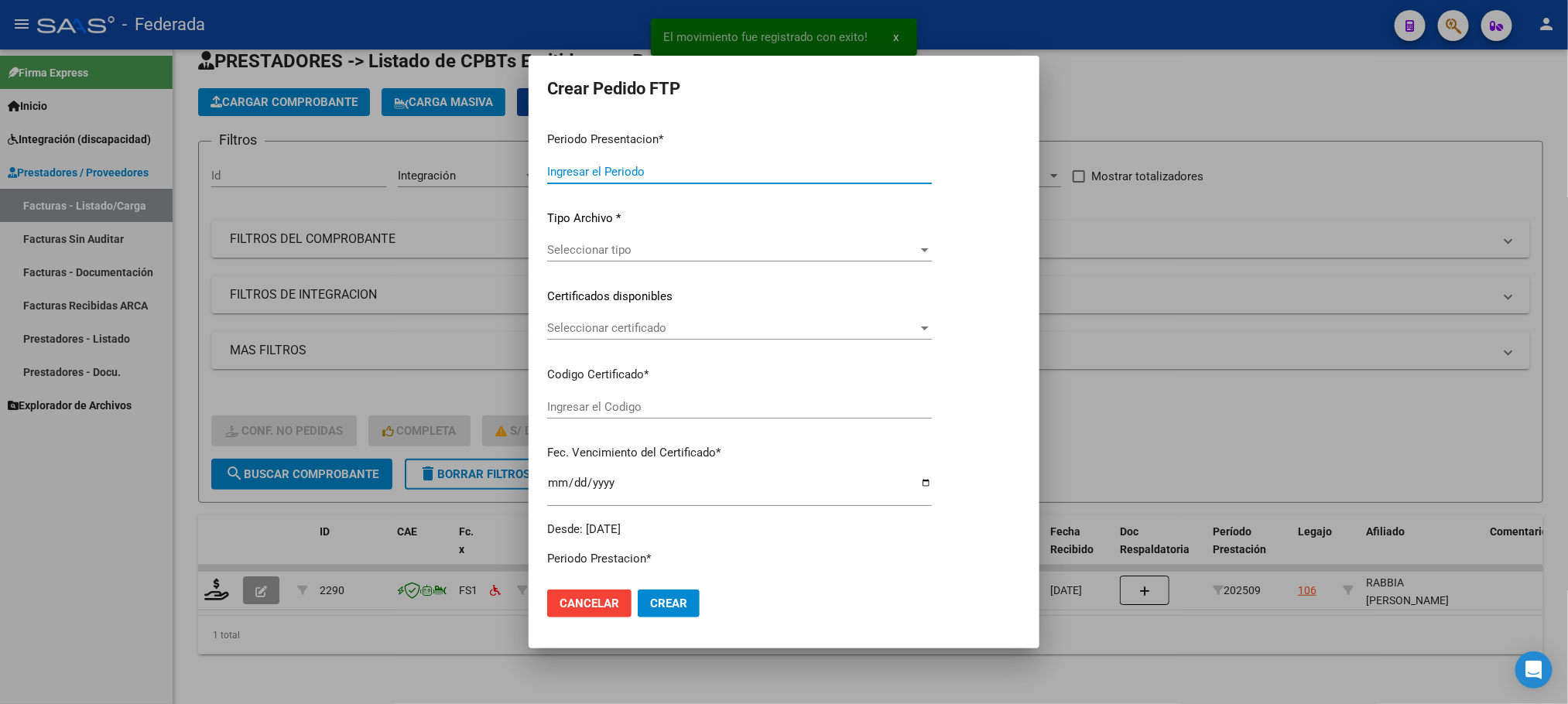
type input "202509"
type input "$ 193.500,64"
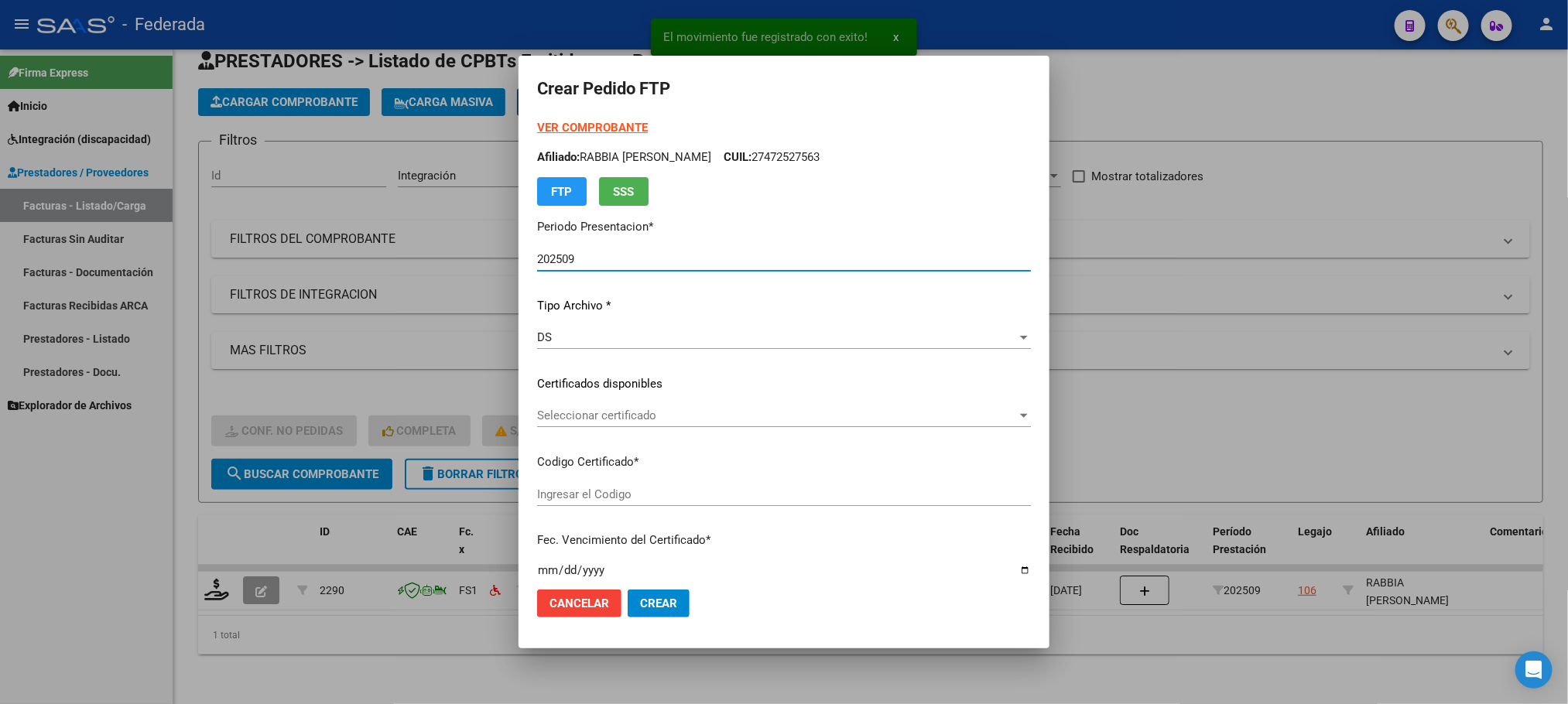
type input "ARG01000472527562030011020250110COR263"
type input "[DATE]"
click at [562, 409] on span "Seleccionar certificado" at bounding box center [776, 415] width 480 height 14
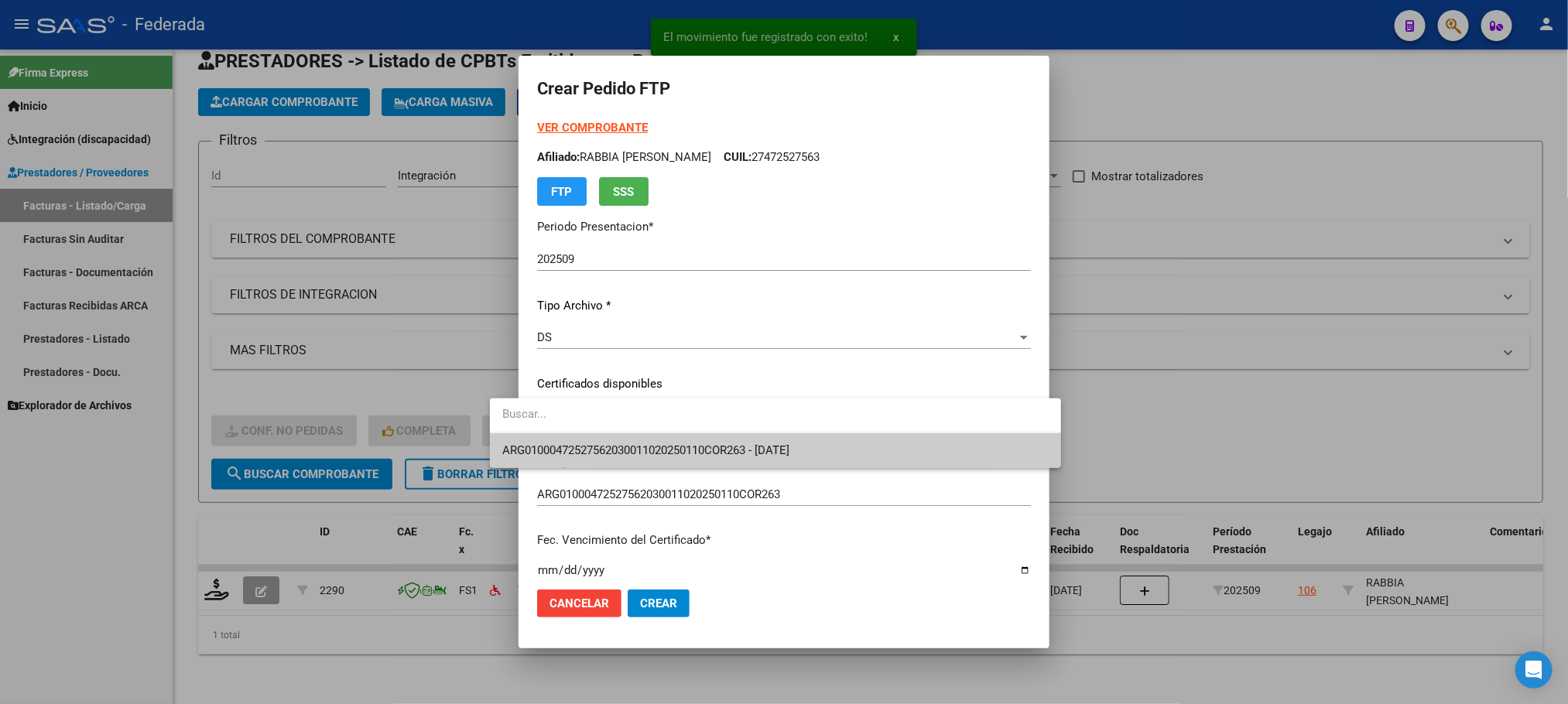
click at [557, 436] on span "ARG01000472527562030011020250110COR263 - [DATE]" at bounding box center [776, 450] width 547 height 35
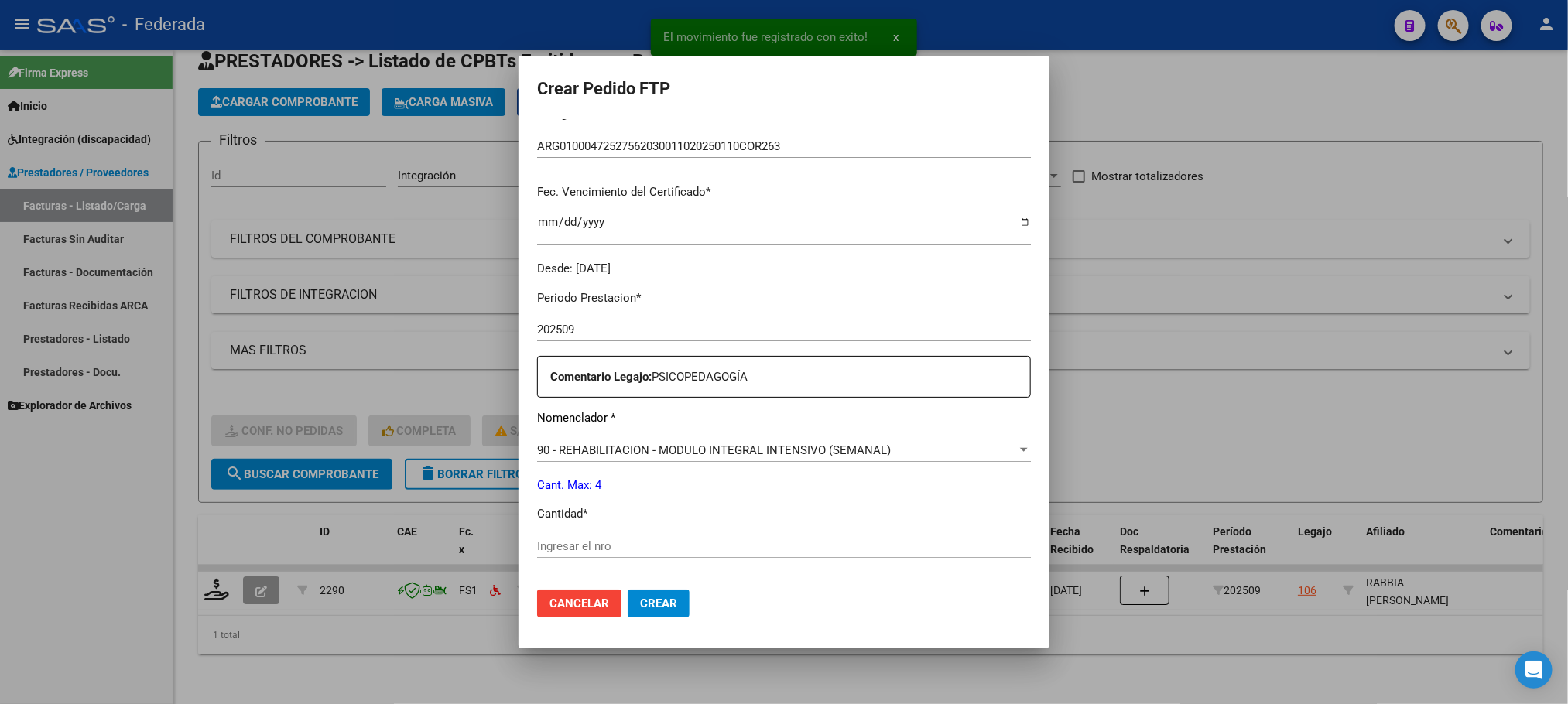
scroll to position [465, 0]
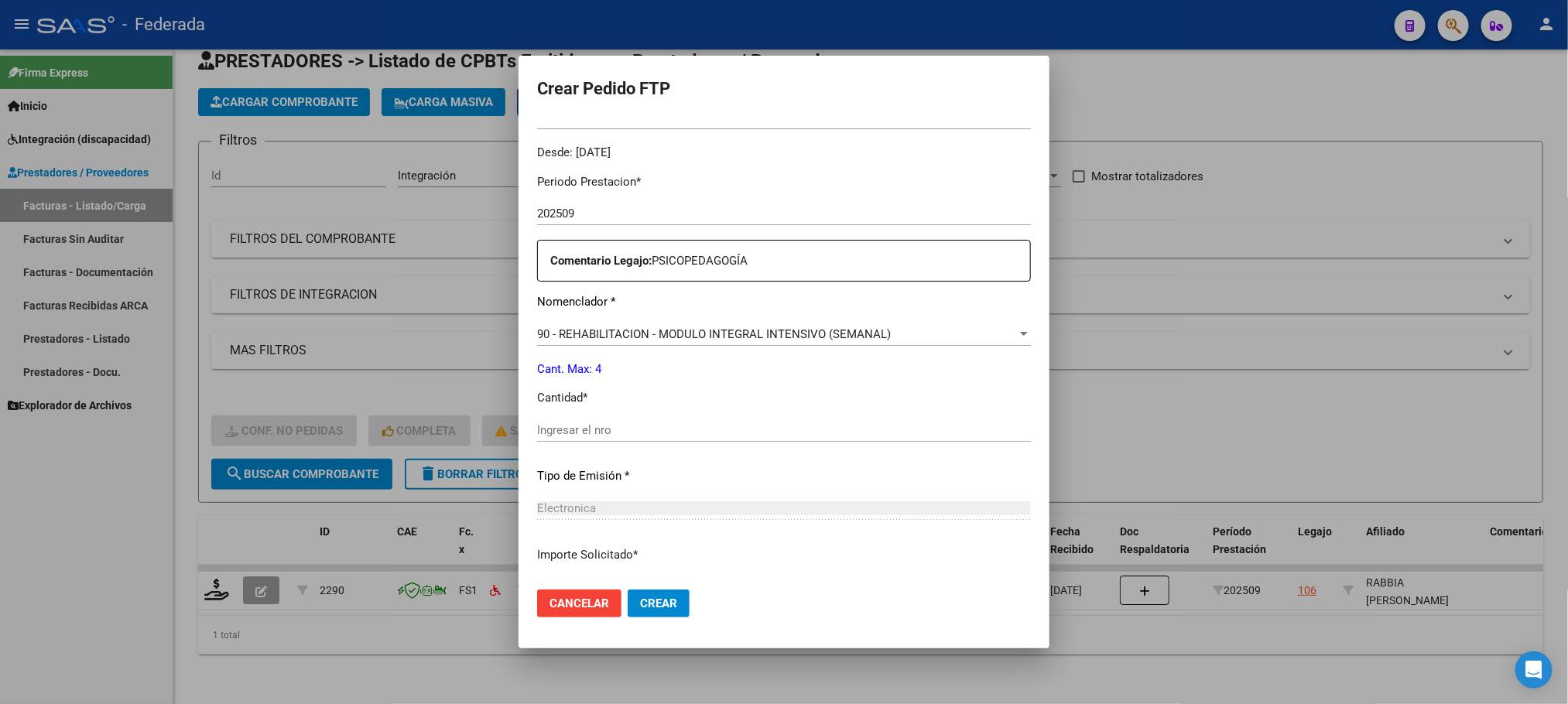
click at [565, 425] on input "Ingresar el nro" at bounding box center [784, 430] width 493 height 14
type input "4"
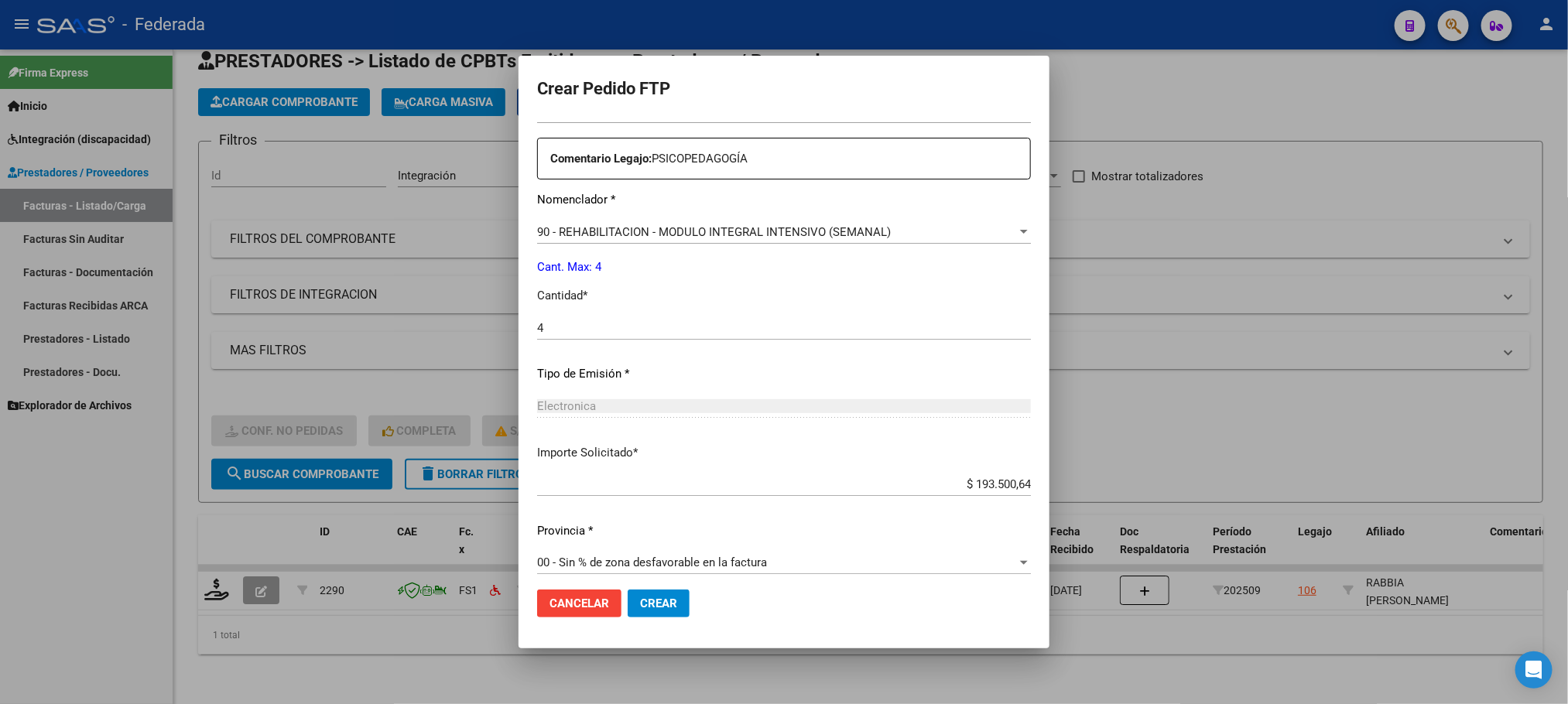
scroll to position [578, 0]
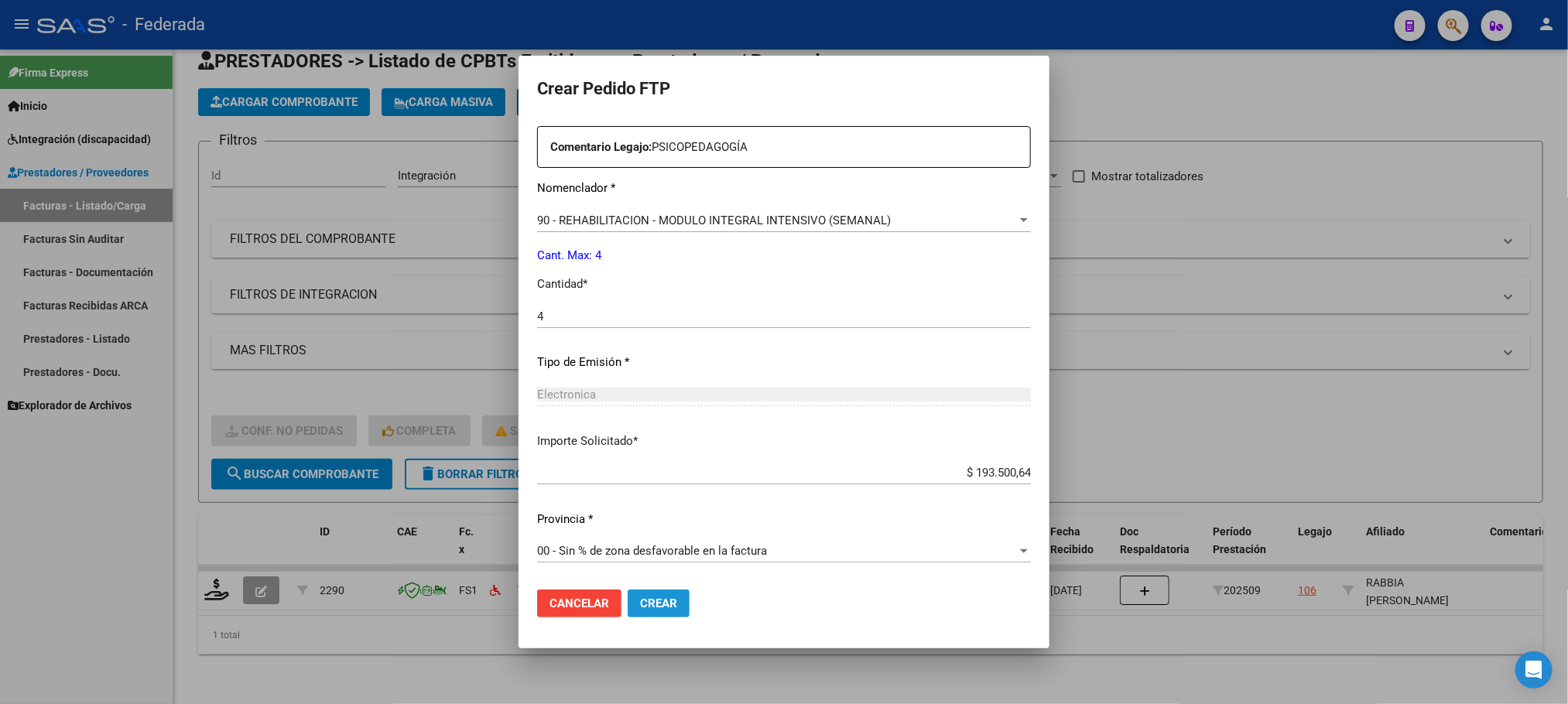
click at [640, 609] on span "Crear" at bounding box center [658, 603] width 37 height 14
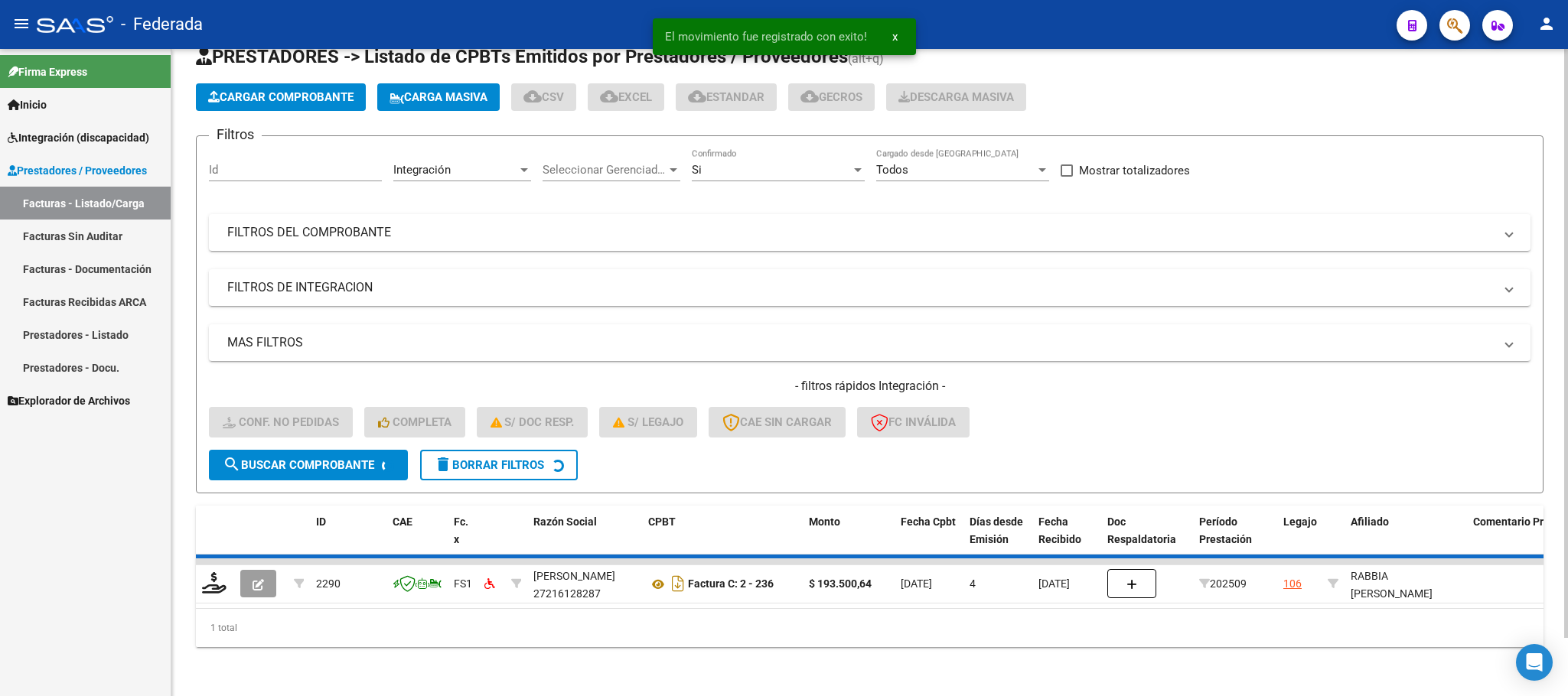
scroll to position [30, 0]
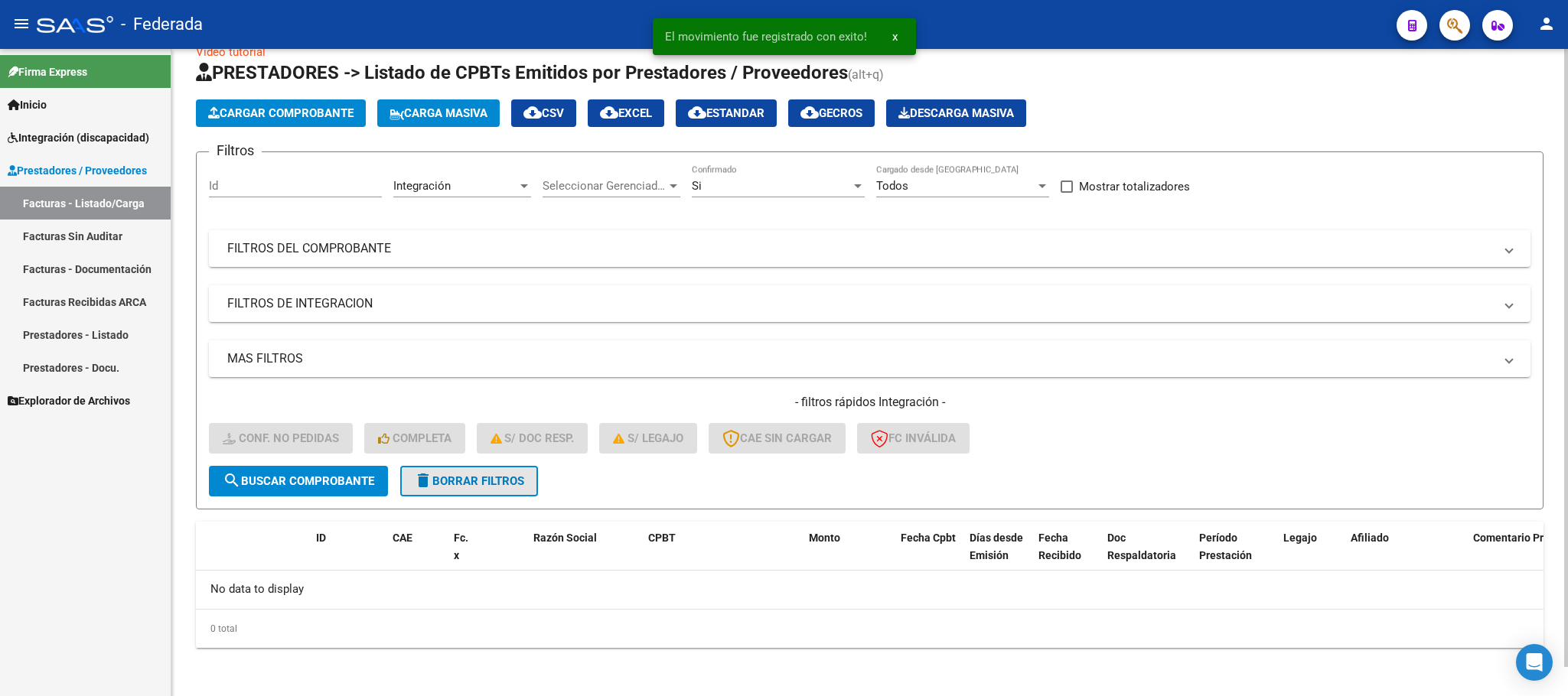
click at [514, 480] on span "delete Borrar Filtros" at bounding box center [469, 481] width 110 height 14
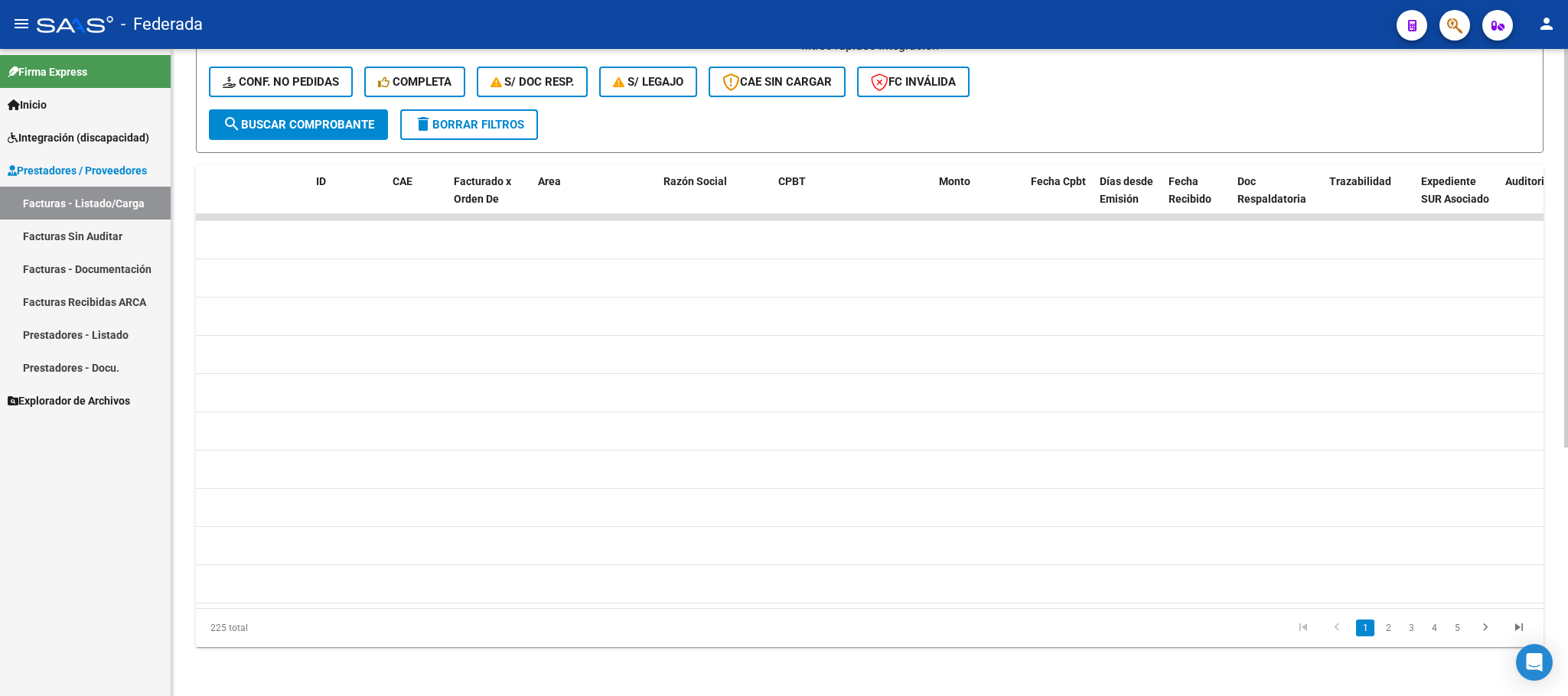
scroll to position [0, 0]
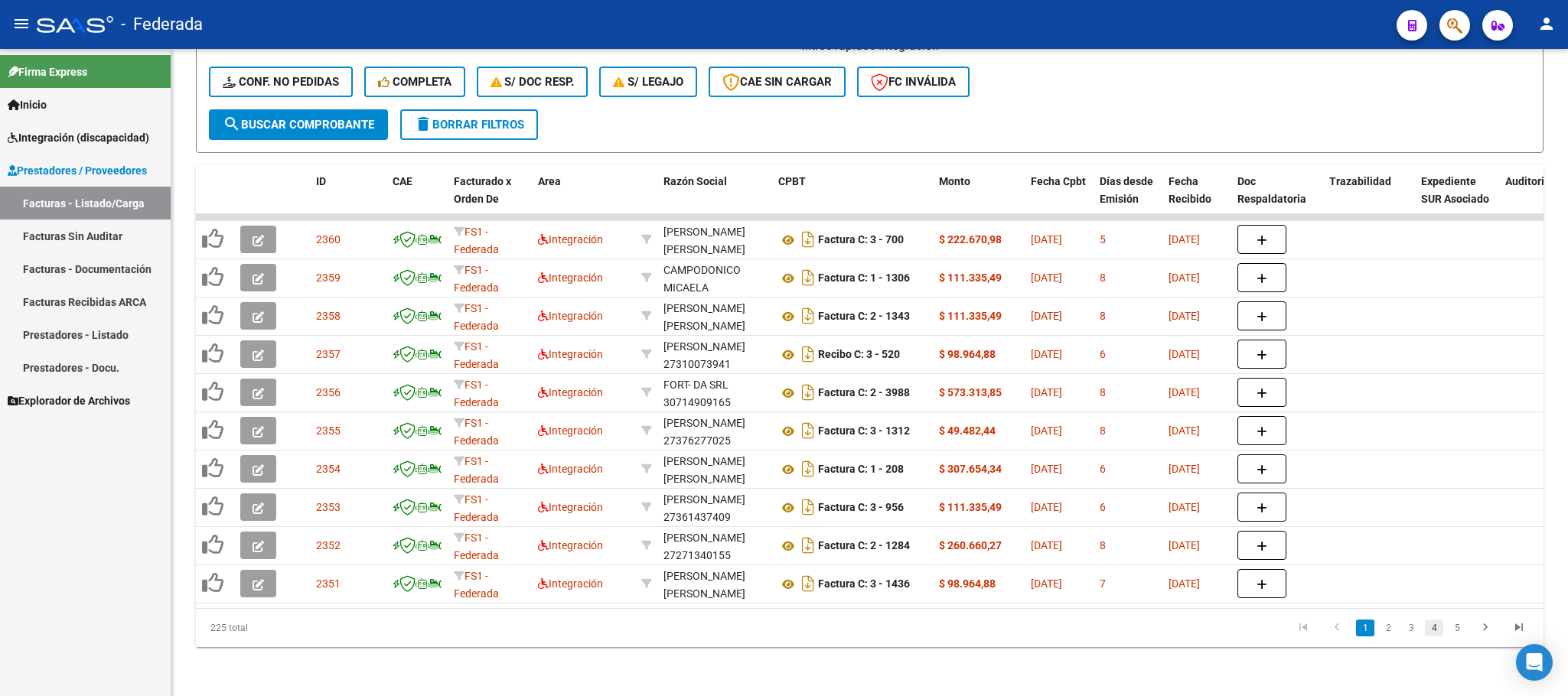
click at [1433, 631] on link "4" at bounding box center [1434, 628] width 18 height 17
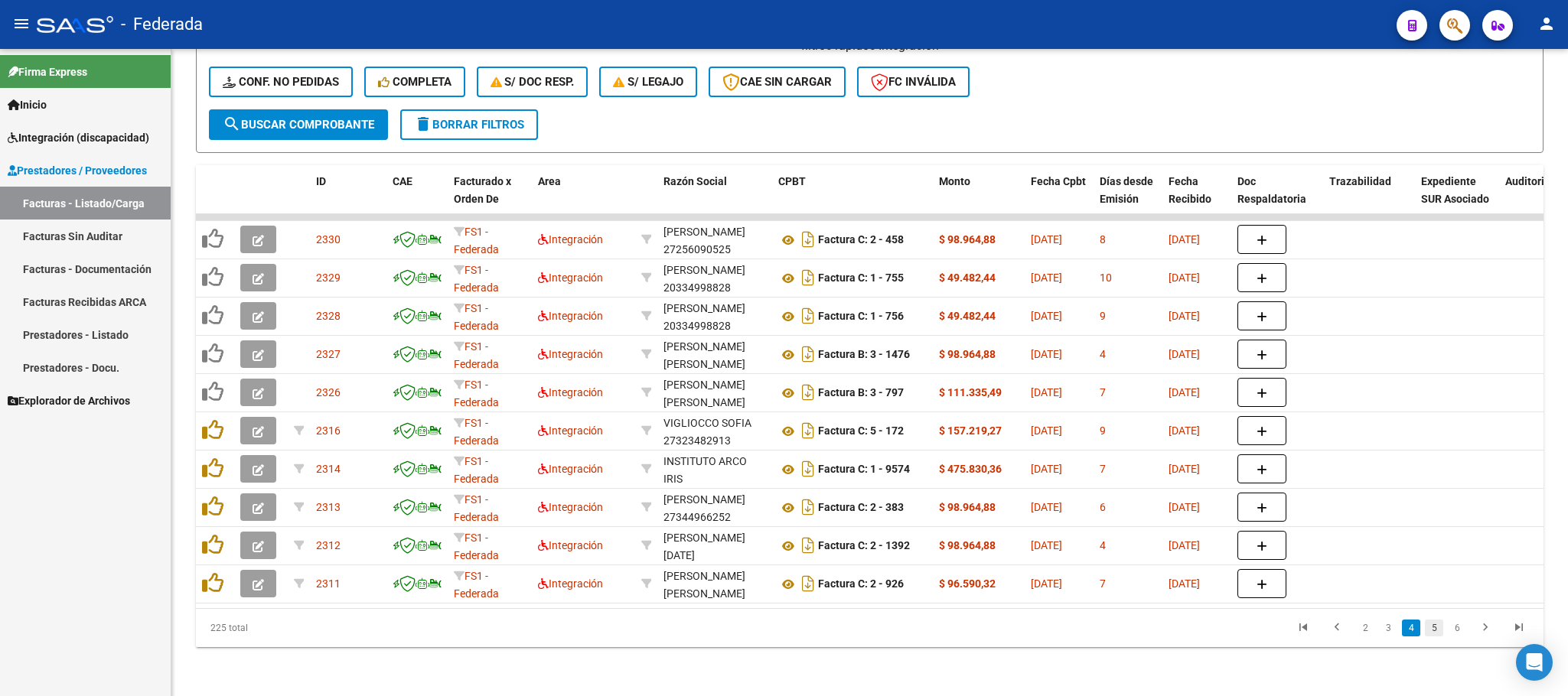
click at [1431, 628] on link "5" at bounding box center [1434, 628] width 18 height 17
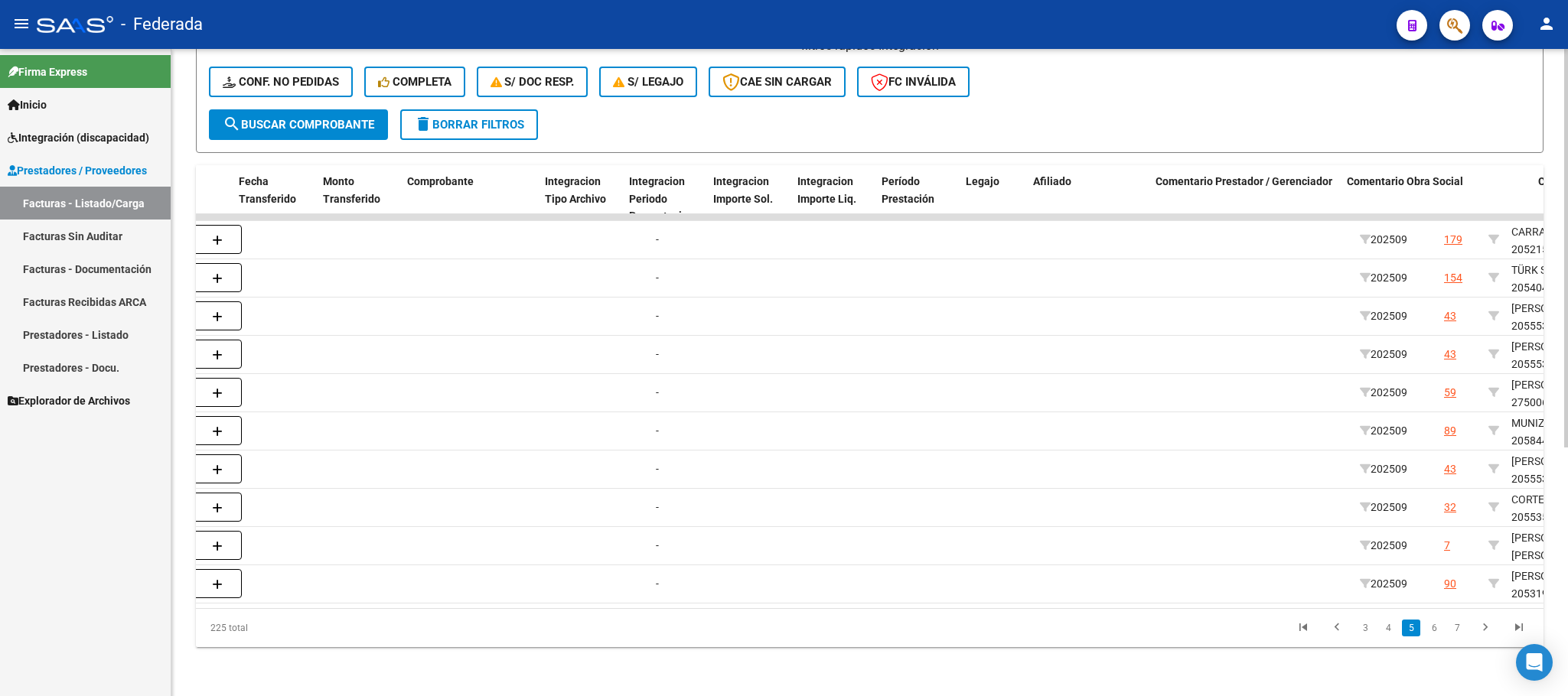
scroll to position [0, 1523]
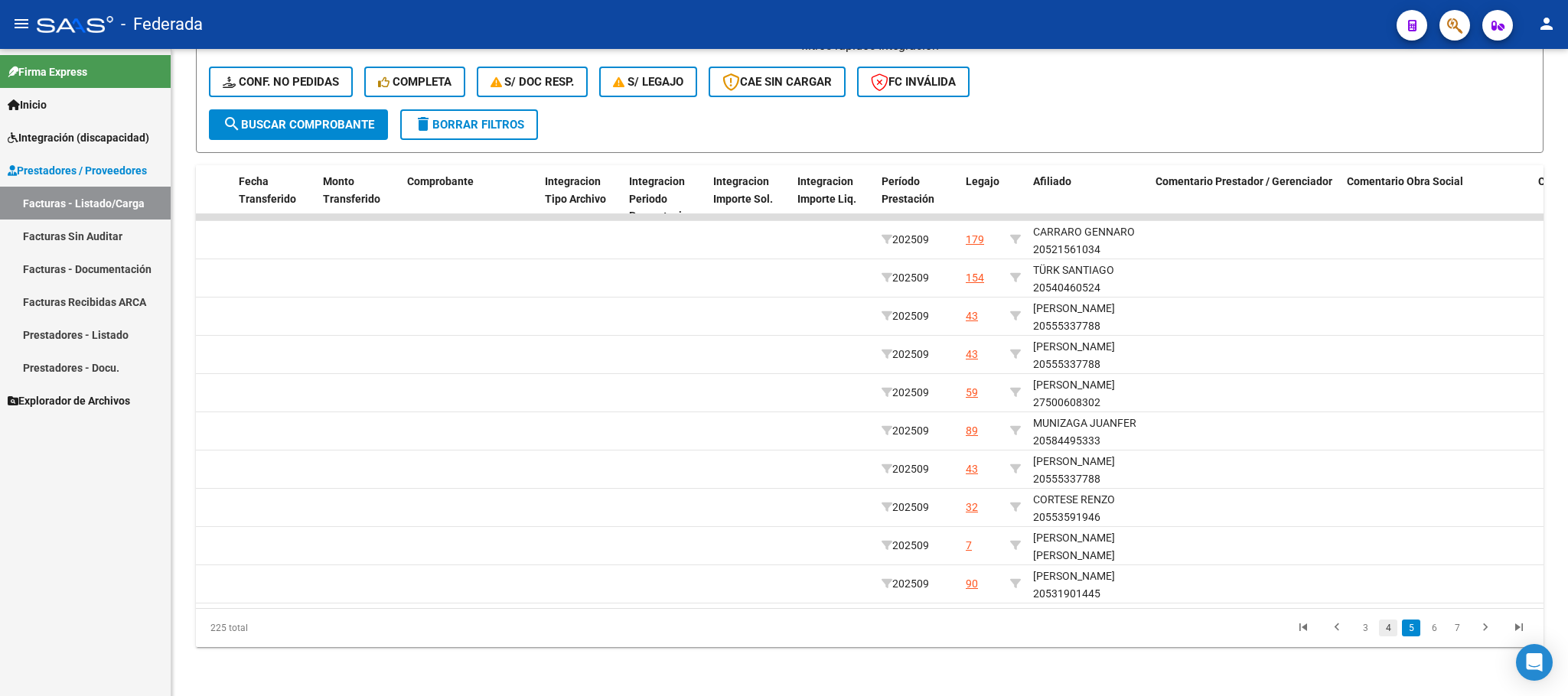
click at [1390, 629] on link "4" at bounding box center [1388, 628] width 18 height 17
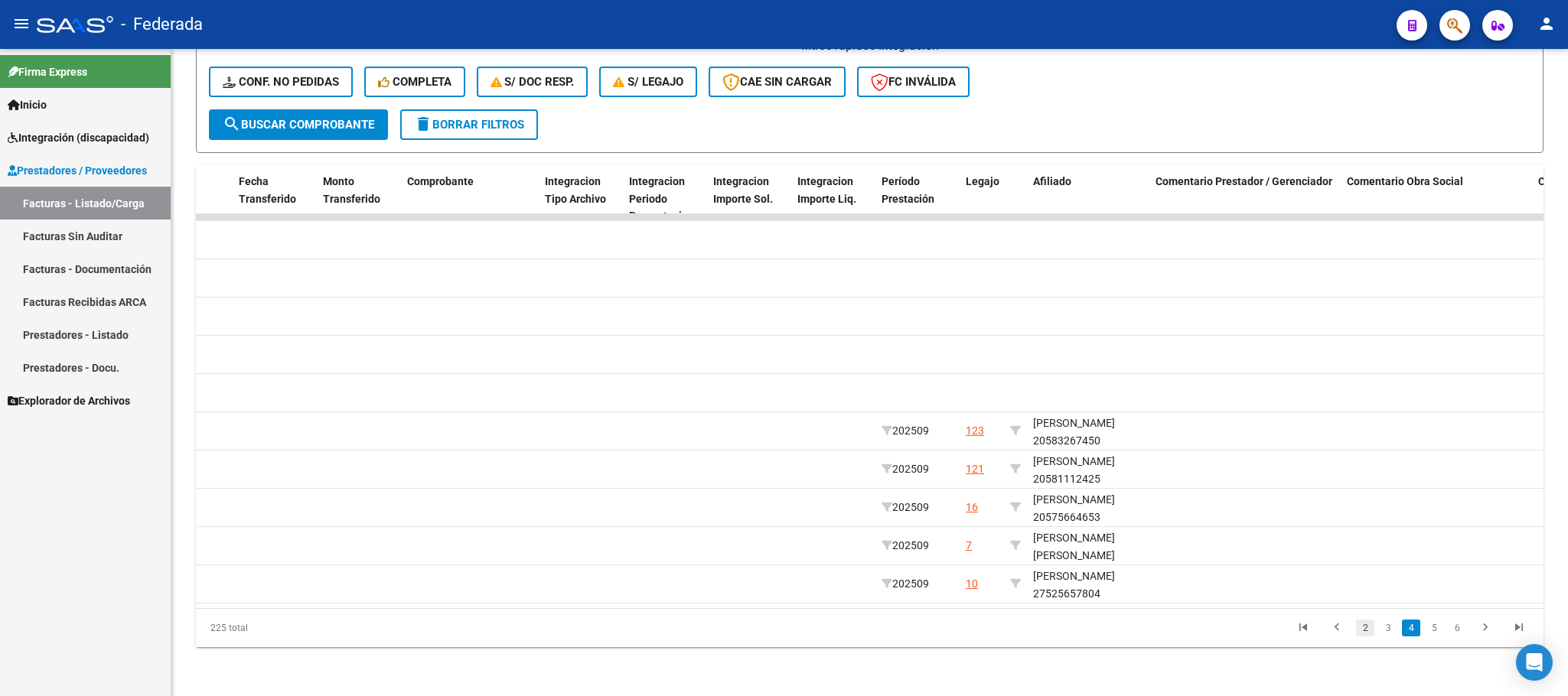
click at [1364, 629] on link "2" at bounding box center [1365, 628] width 18 height 17
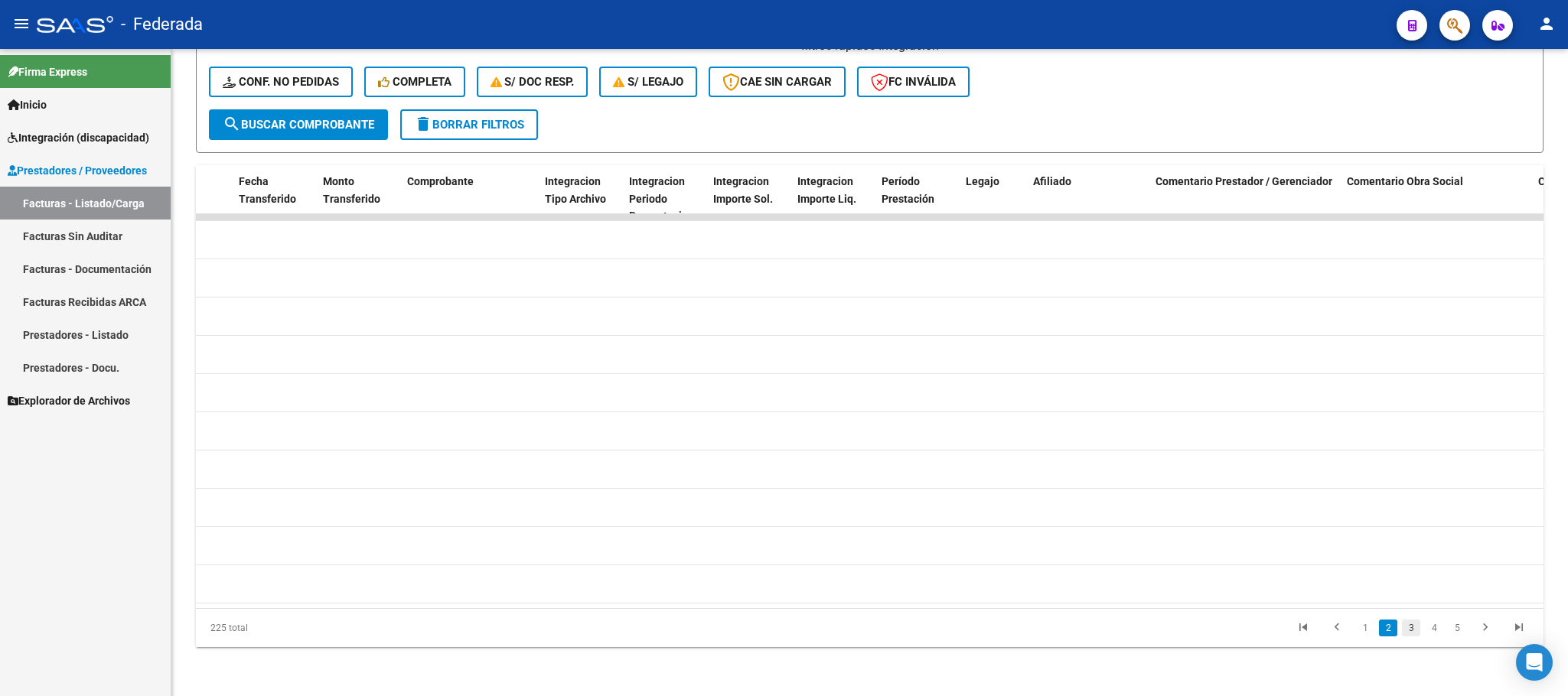
click at [1411, 628] on link "3" at bounding box center [1411, 628] width 18 height 17
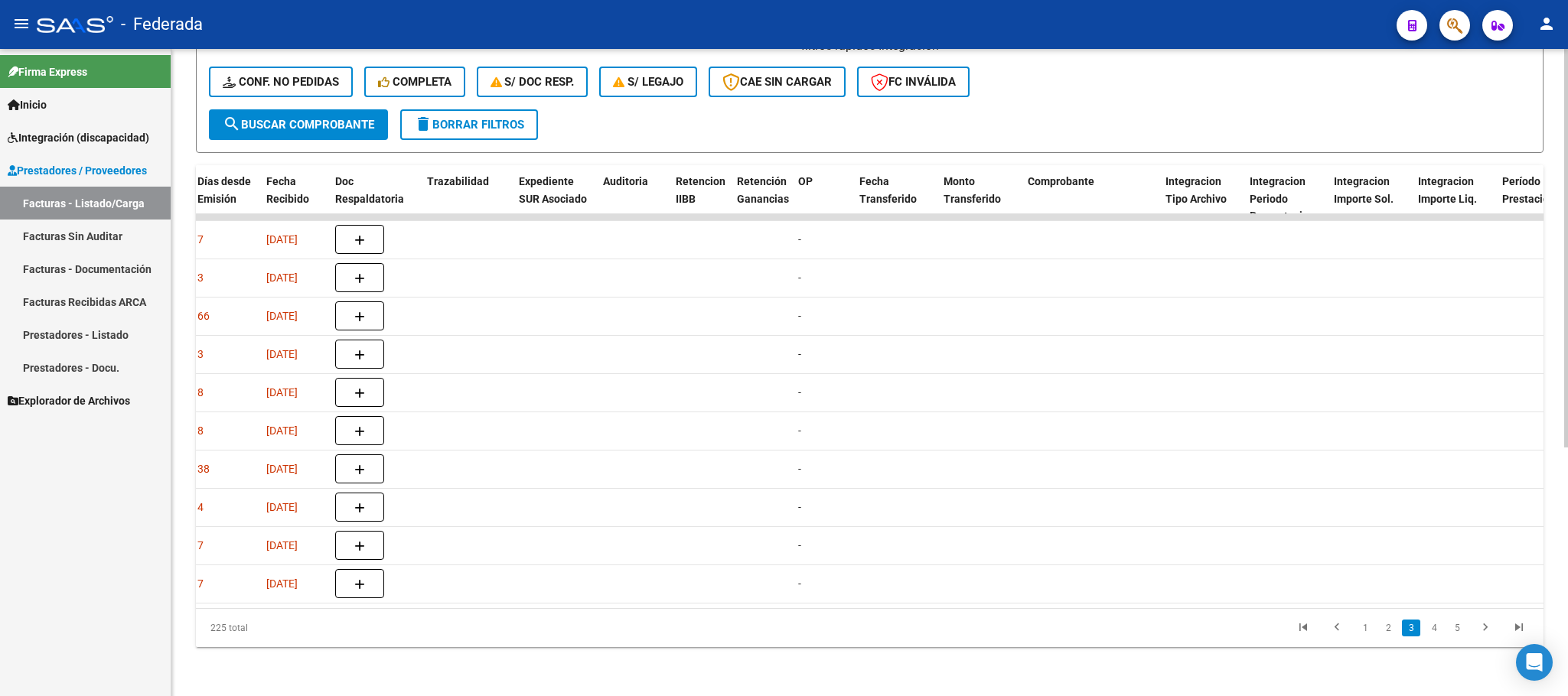
scroll to position [0, 898]
click at [1435, 631] on link "4" at bounding box center [1434, 628] width 18 height 17
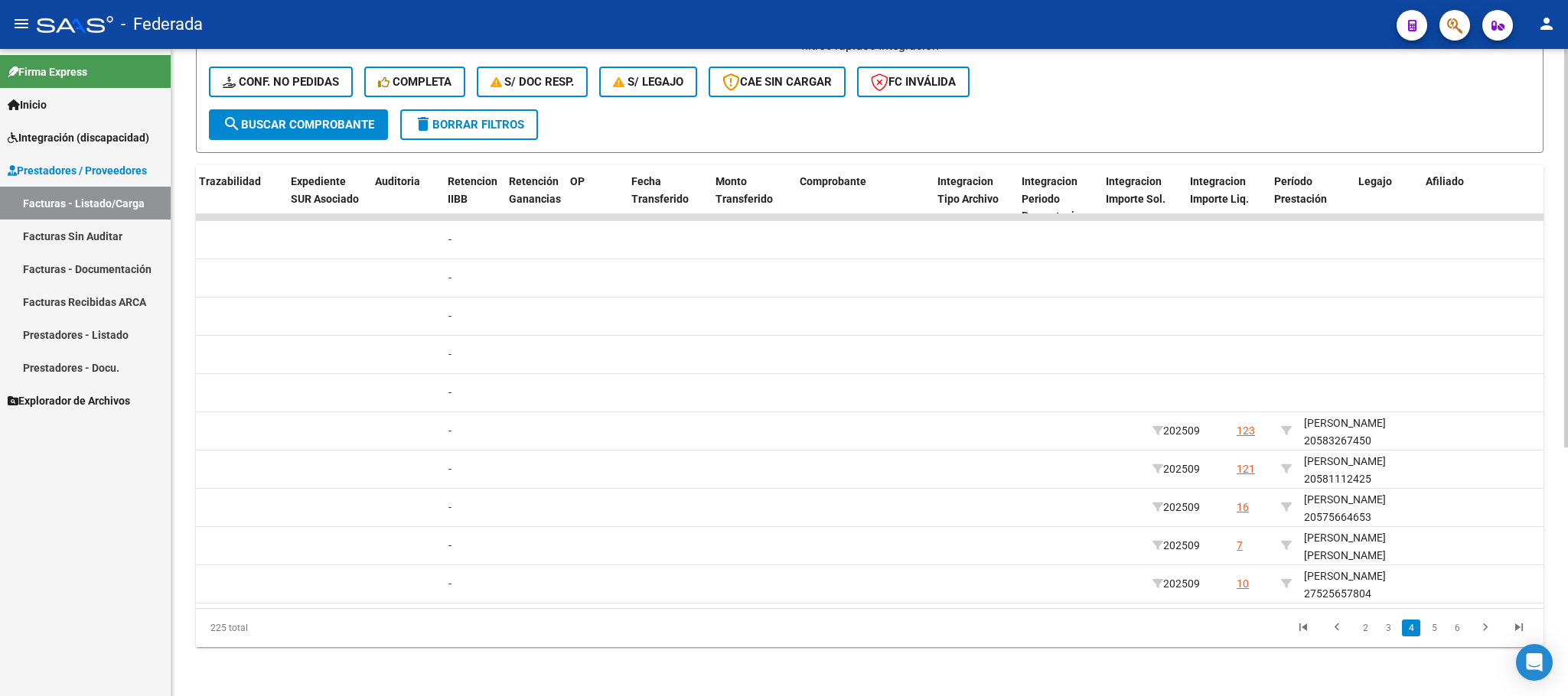
scroll to position [0, 1357]
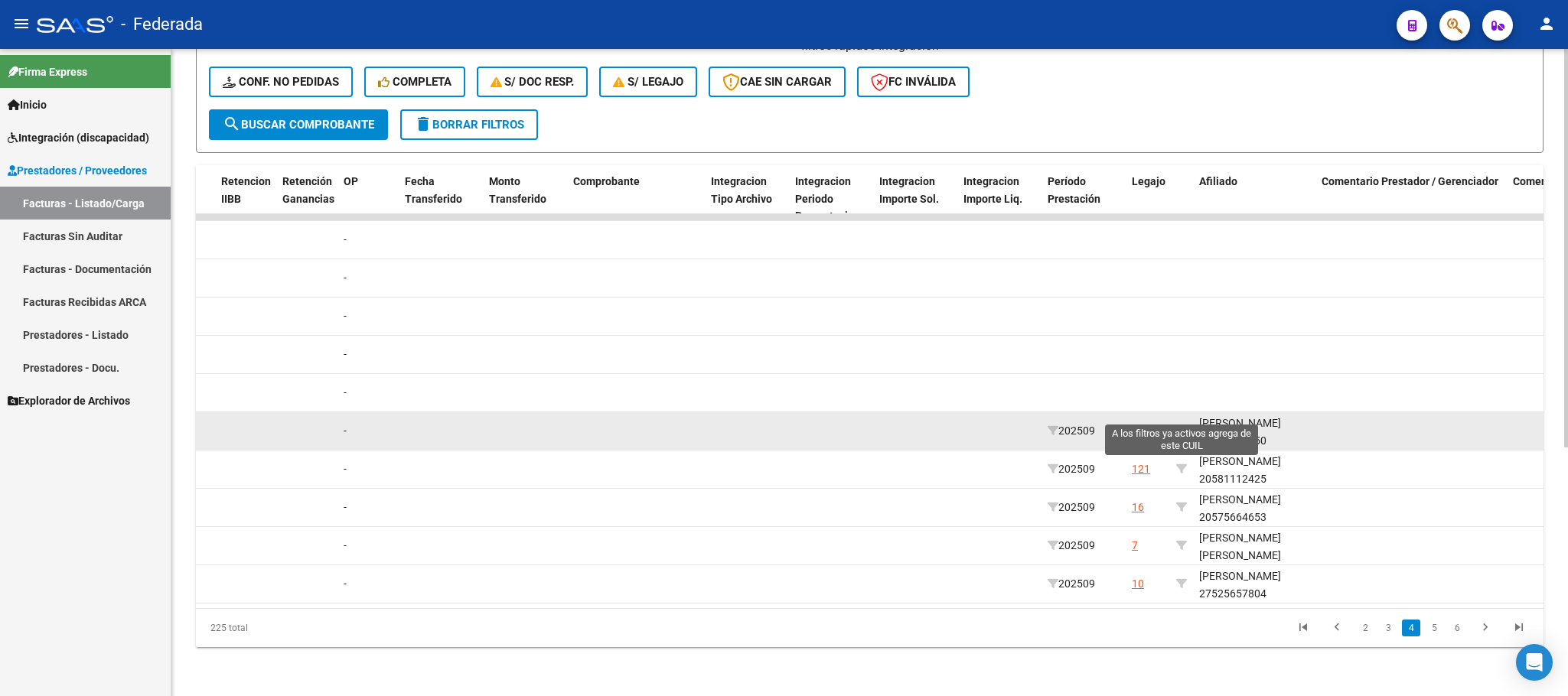
click at [1178, 425] on icon at bounding box center [1181, 430] width 10 height 10
type input "20583267450"
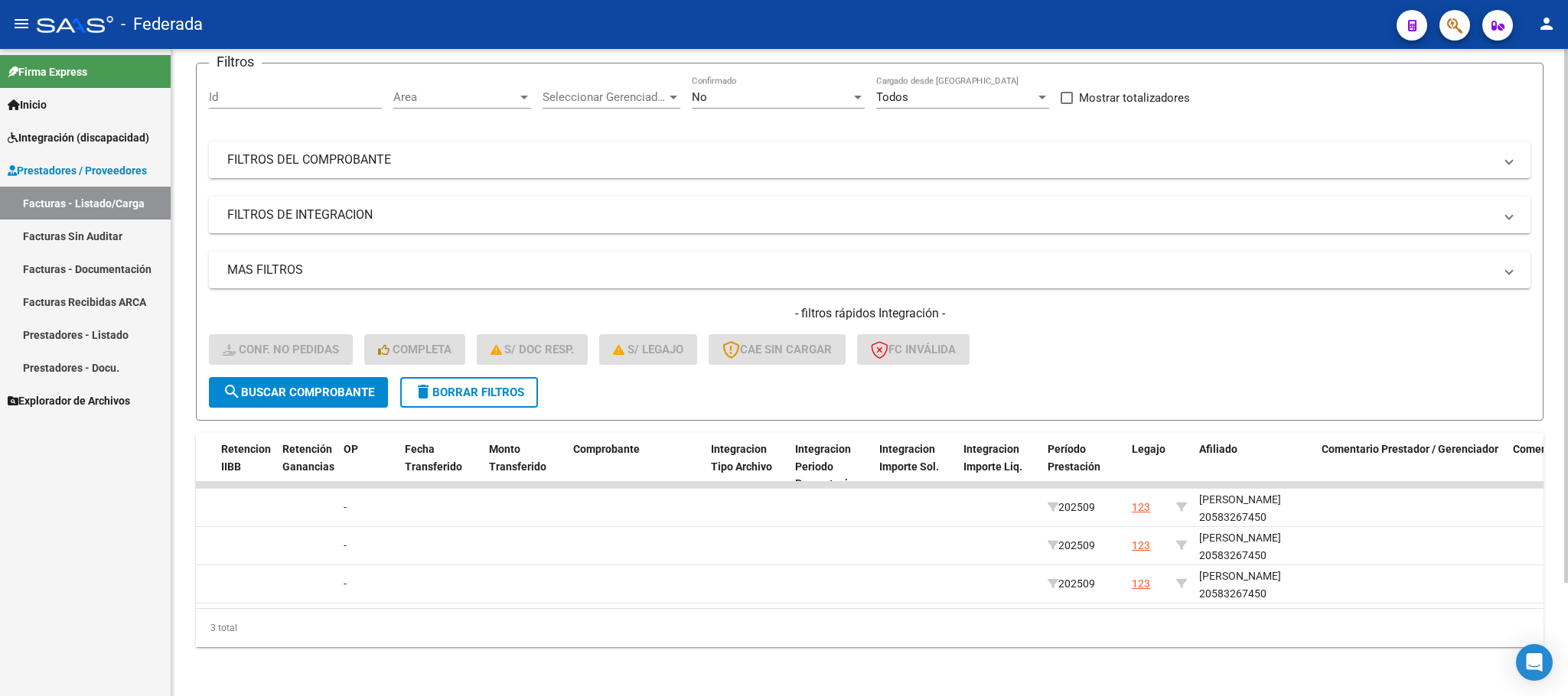
scroll to position [136, 0]
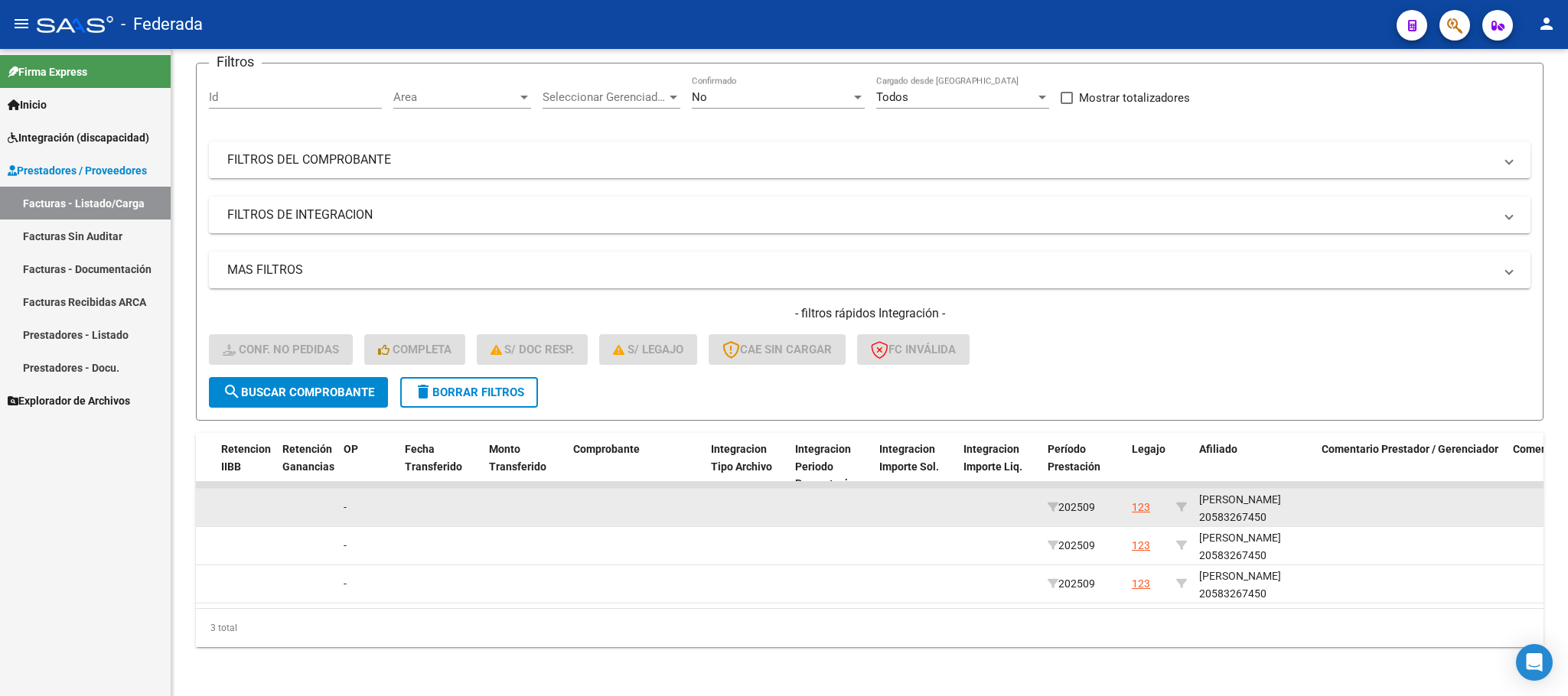
click at [1235, 499] on div "[PERSON_NAME] 20583267450" at bounding box center [1254, 508] width 110 height 35
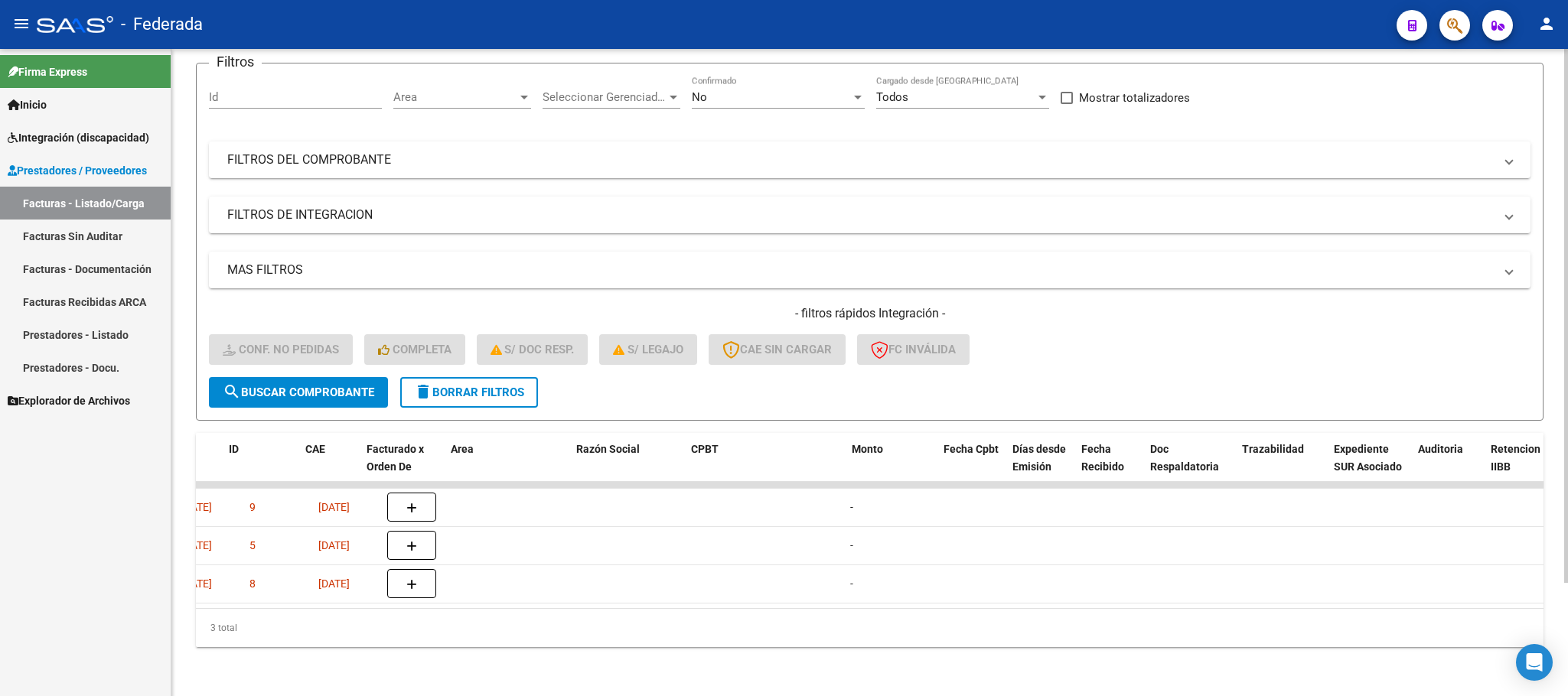
scroll to position [0, 0]
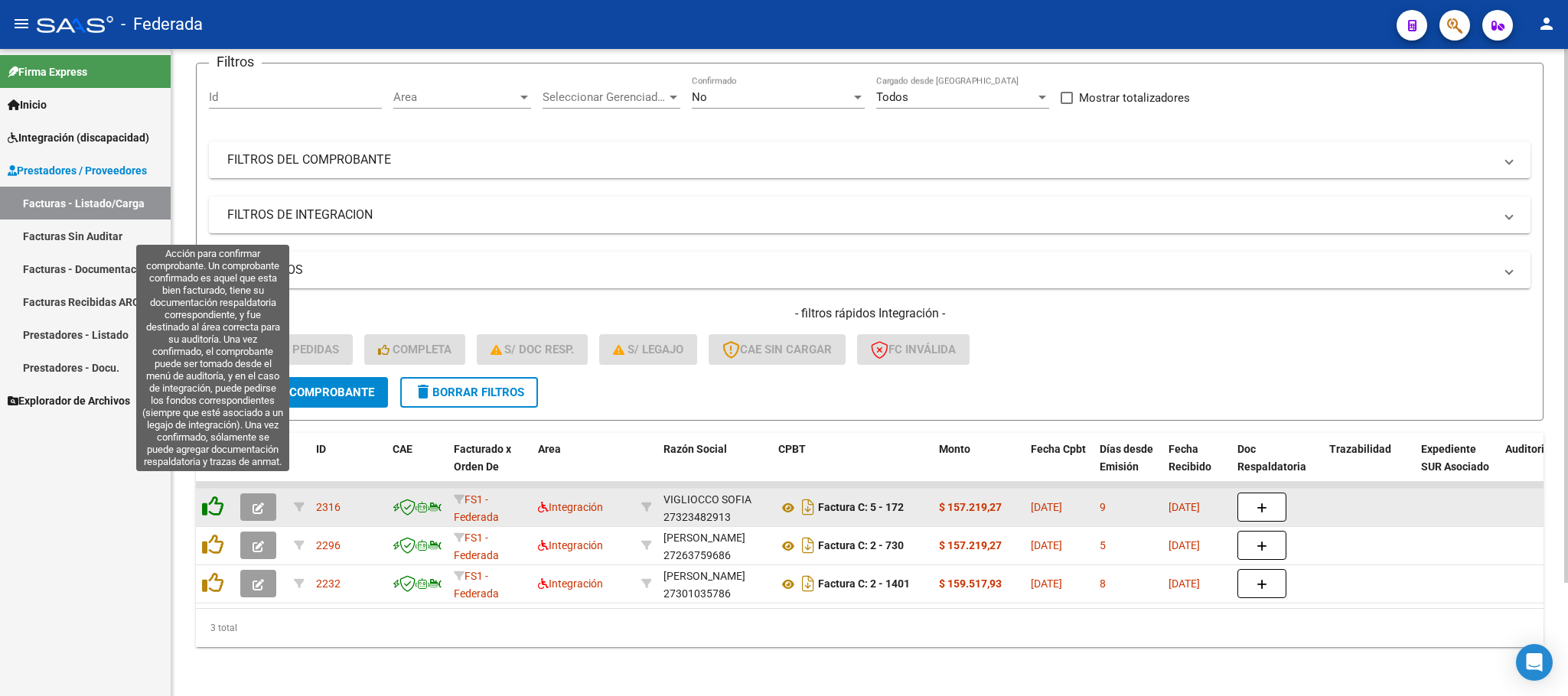
click at [220, 496] on icon at bounding box center [212, 506] width 21 height 21
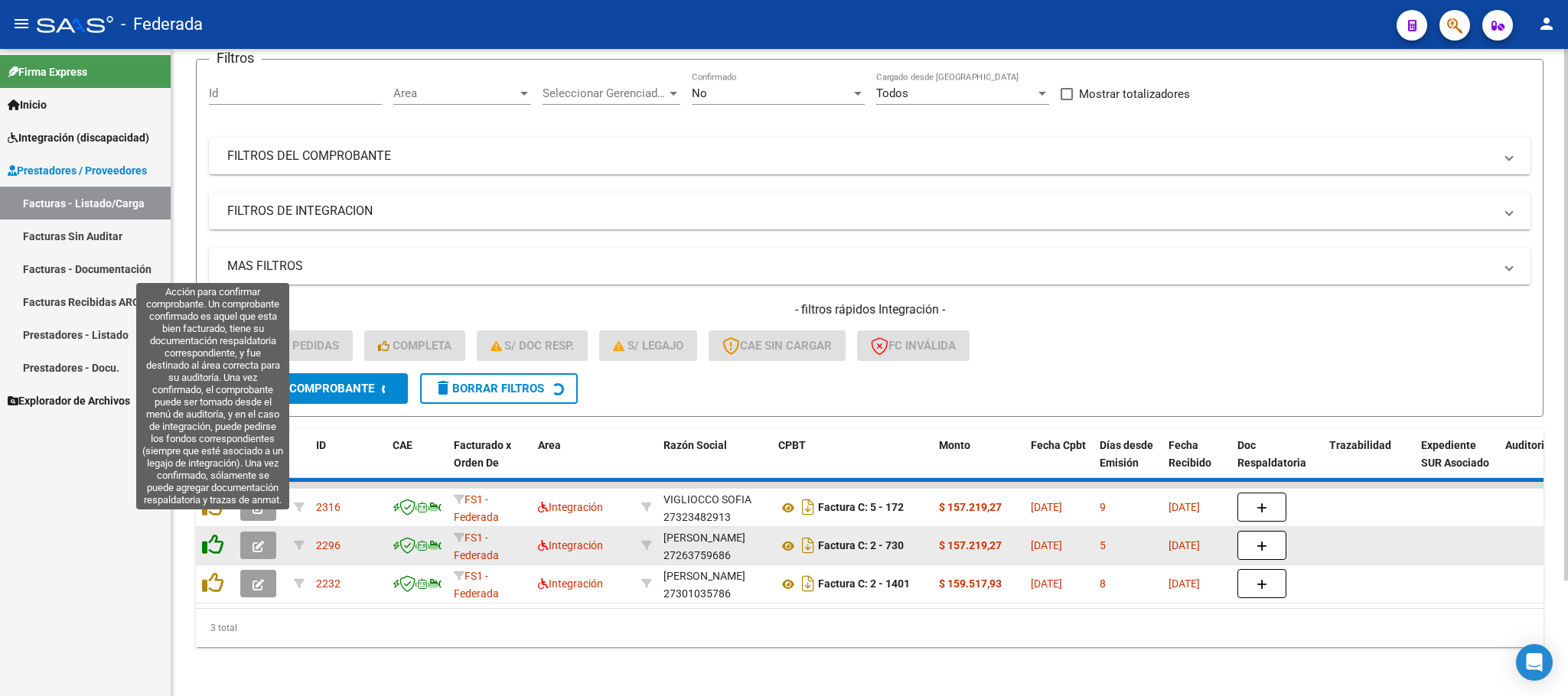
click at [220, 534] on icon at bounding box center [212, 544] width 21 height 21
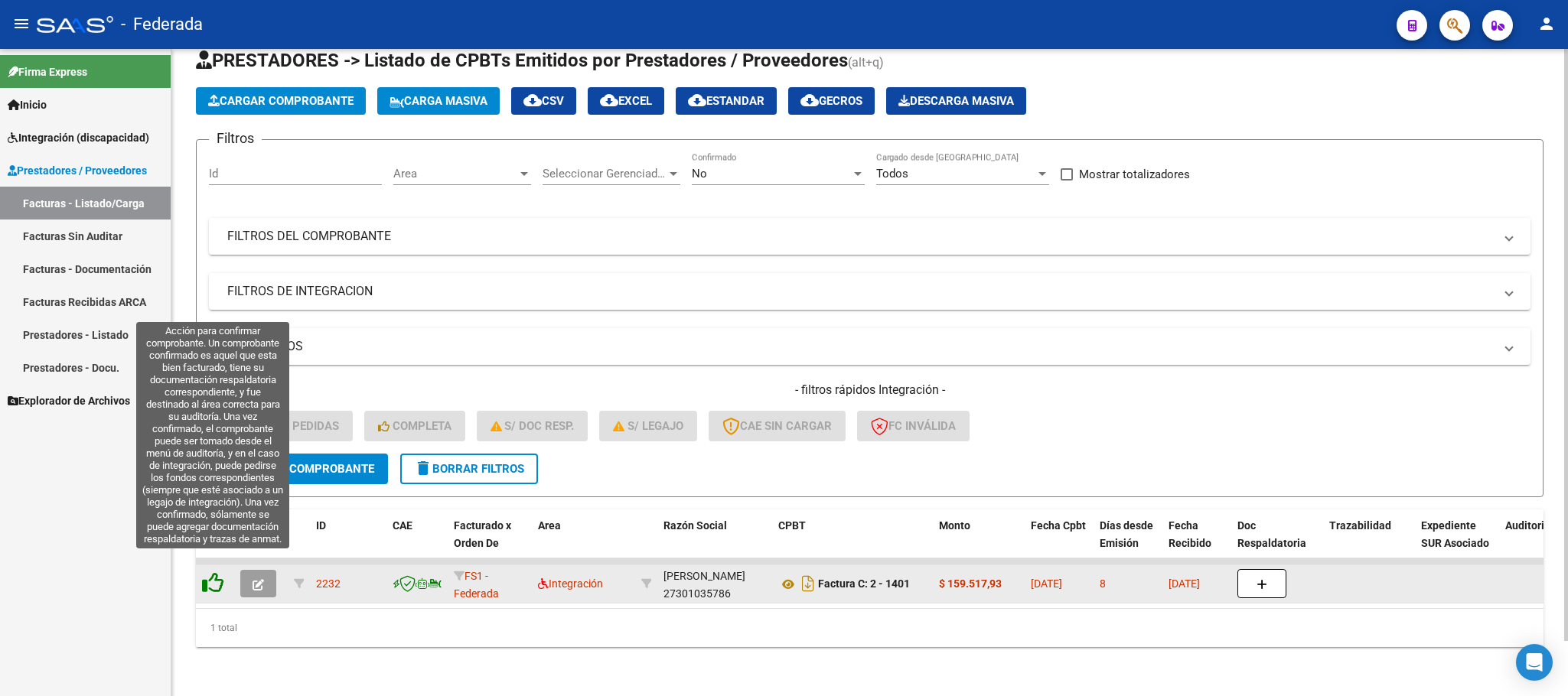
click at [218, 572] on icon at bounding box center [212, 582] width 21 height 21
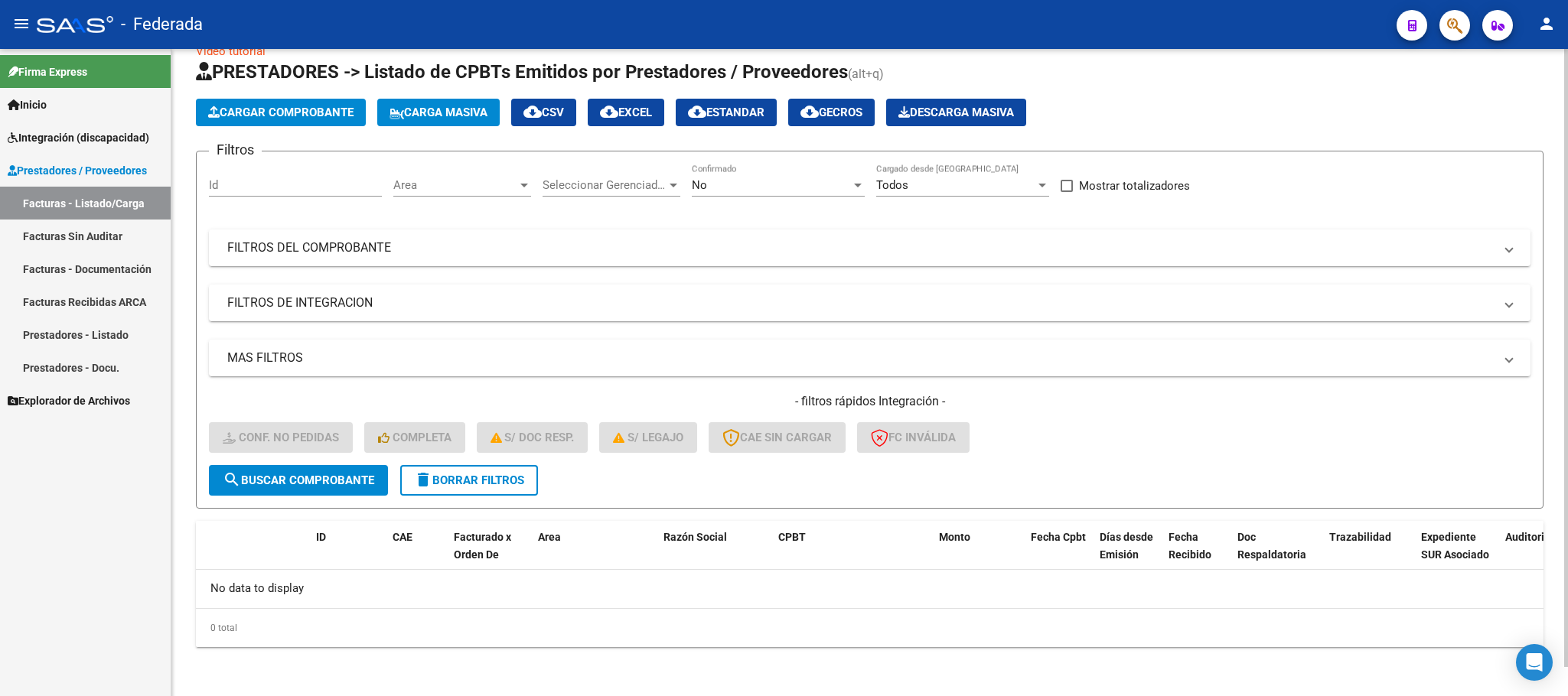
scroll to position [30, 0]
click at [494, 491] on button "delete Borrar Filtros" at bounding box center [469, 481] width 137 height 31
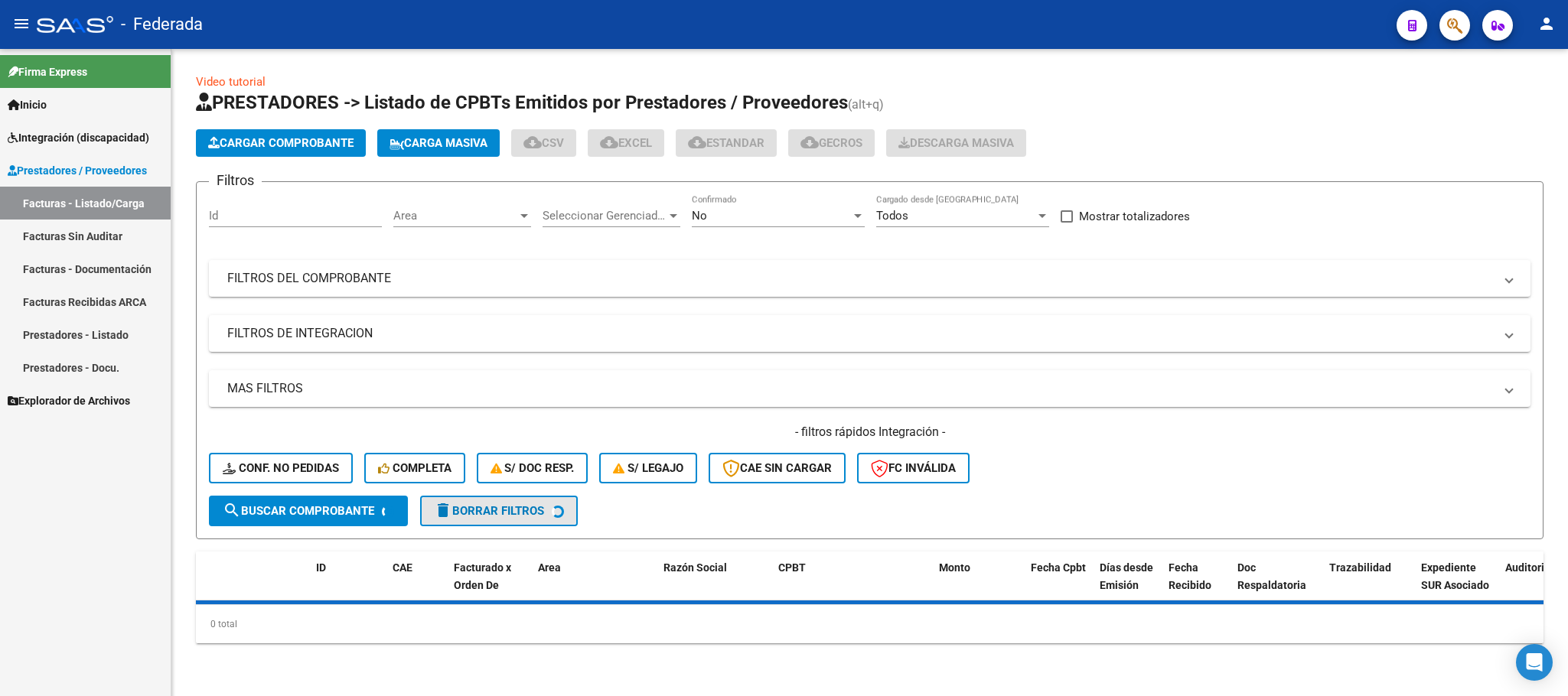
scroll to position [0, 0]
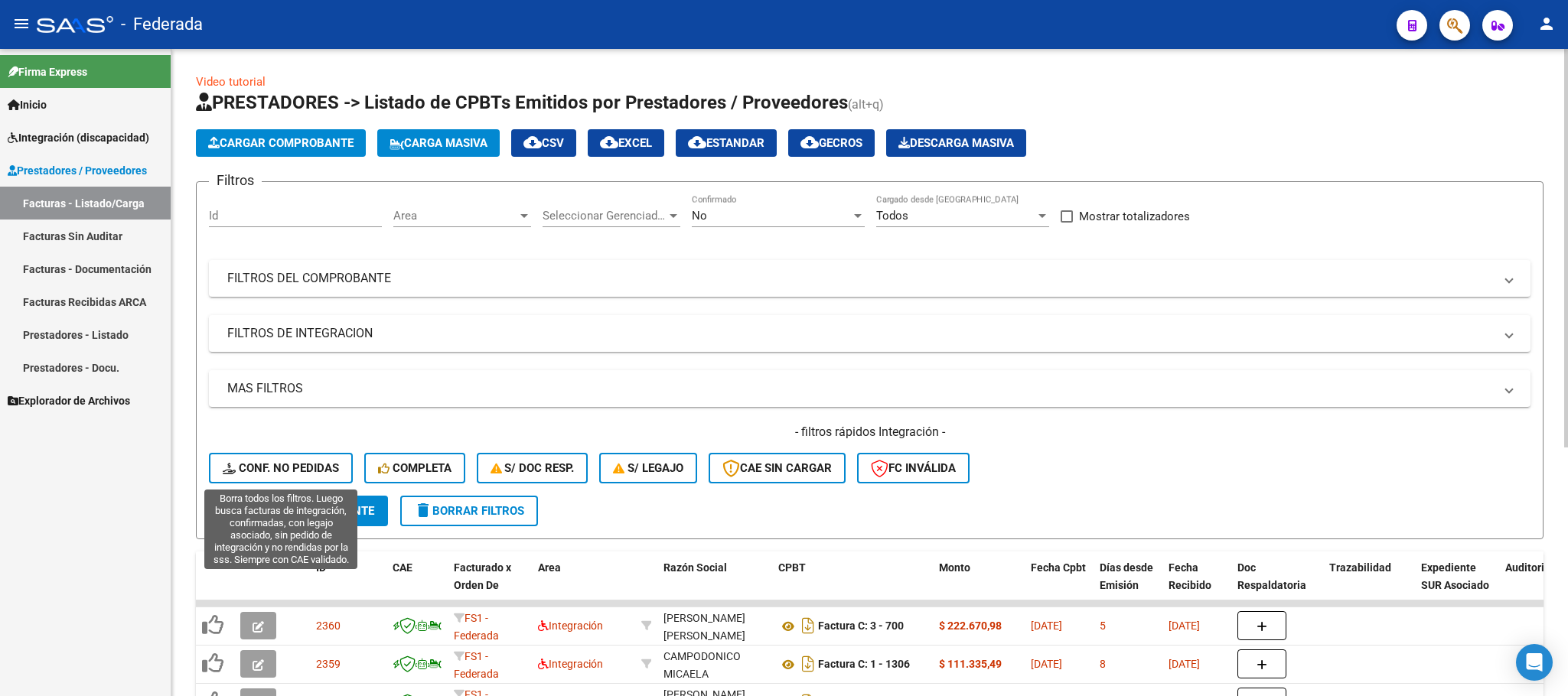
click at [331, 462] on span "Conf. no pedidas" at bounding box center [281, 468] width 116 height 14
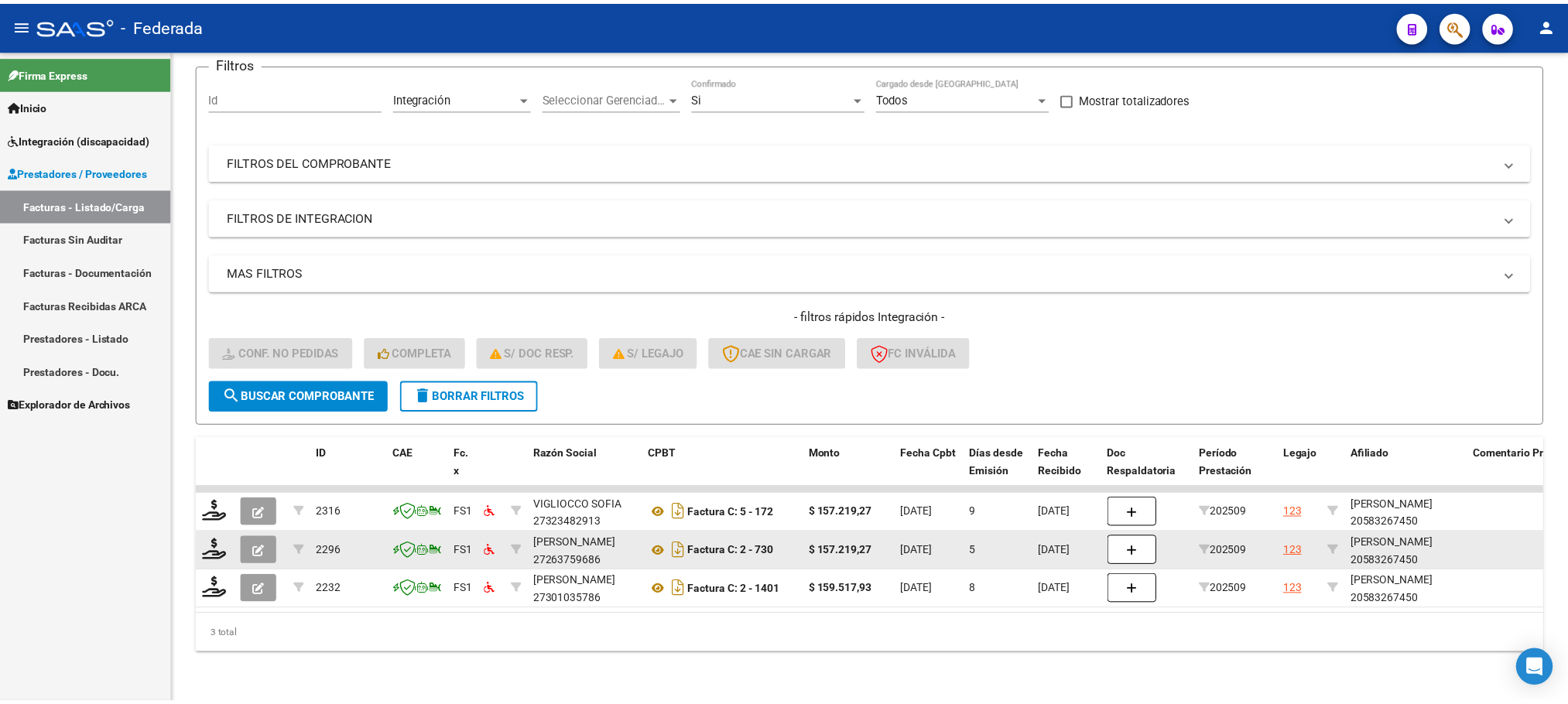
scroll to position [137, 0]
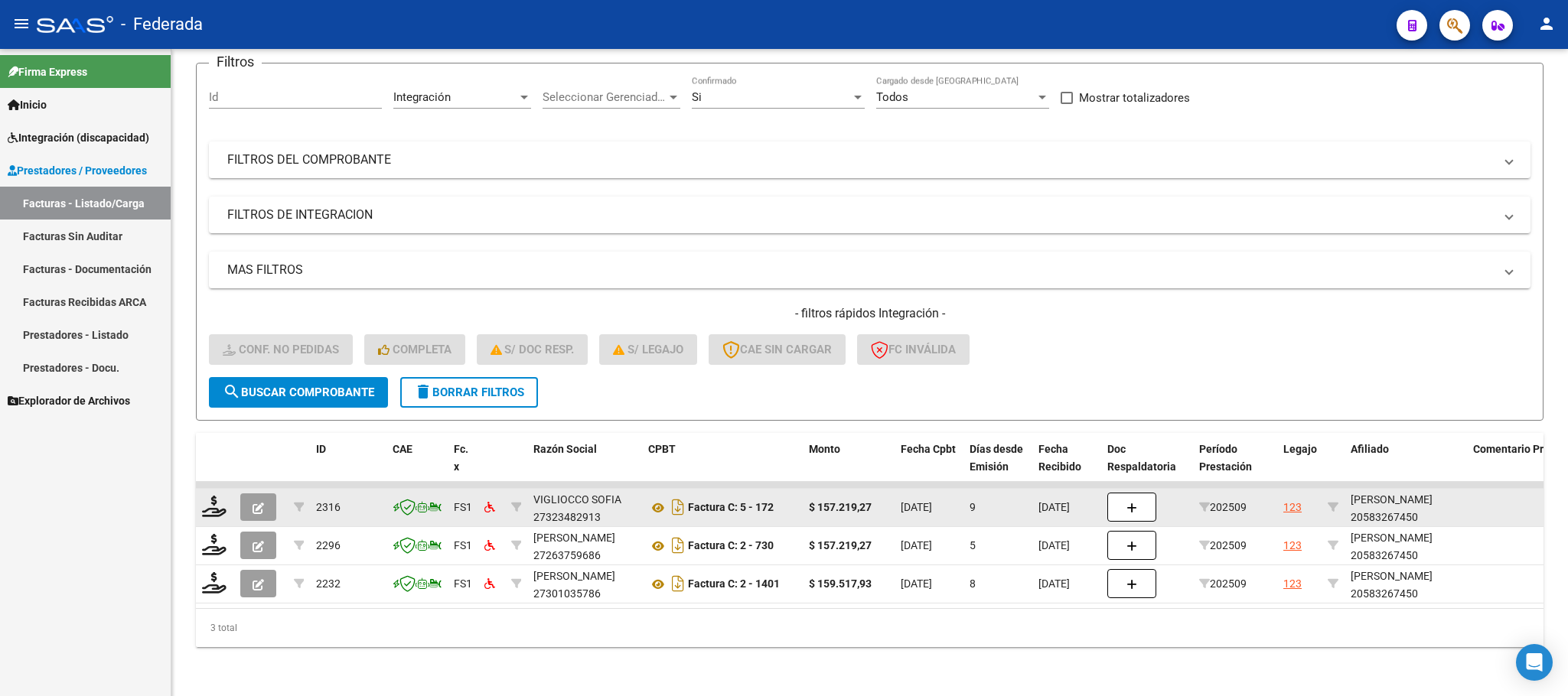
click at [1390, 505] on datatable-body-cell "[PERSON_NAME] 20583267450" at bounding box center [1406, 507] width 122 height 37
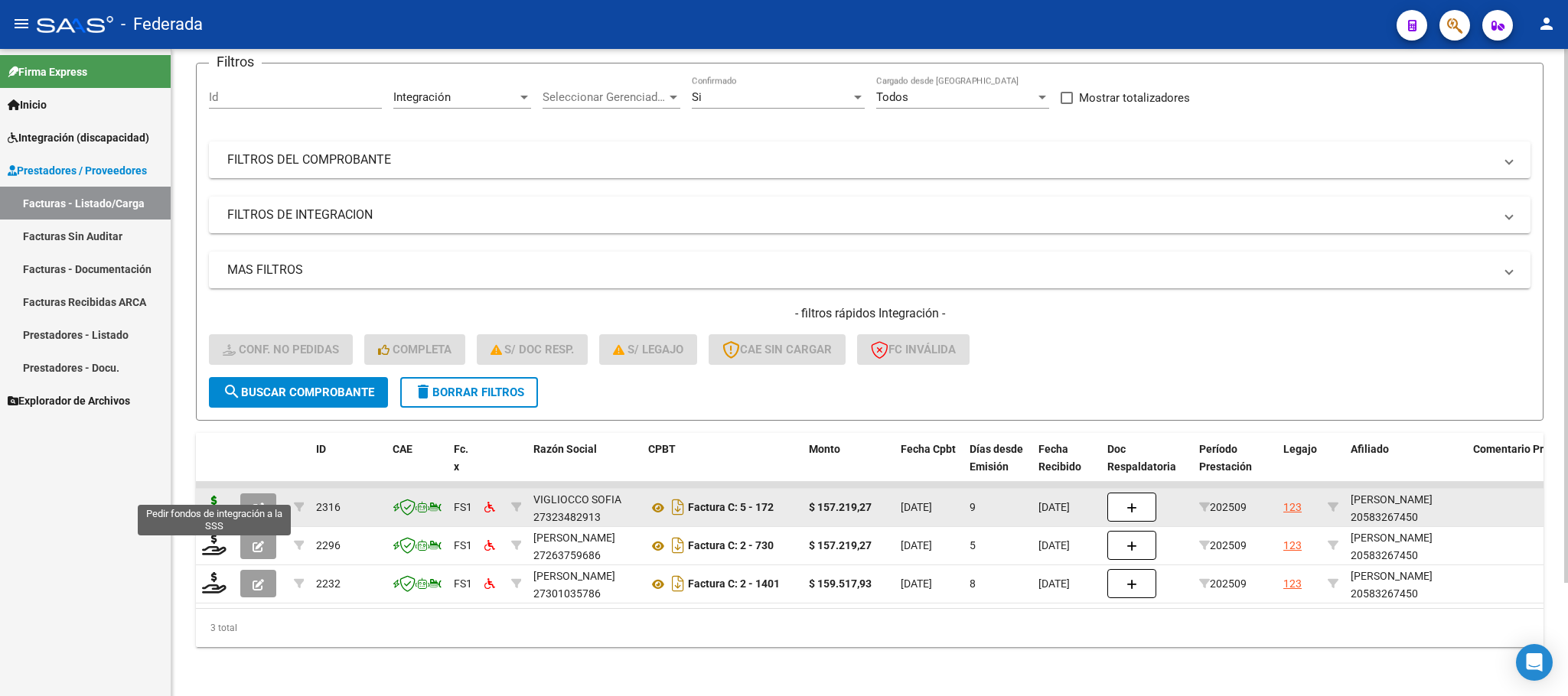
click at [221, 496] on icon at bounding box center [214, 506] width 25 height 21
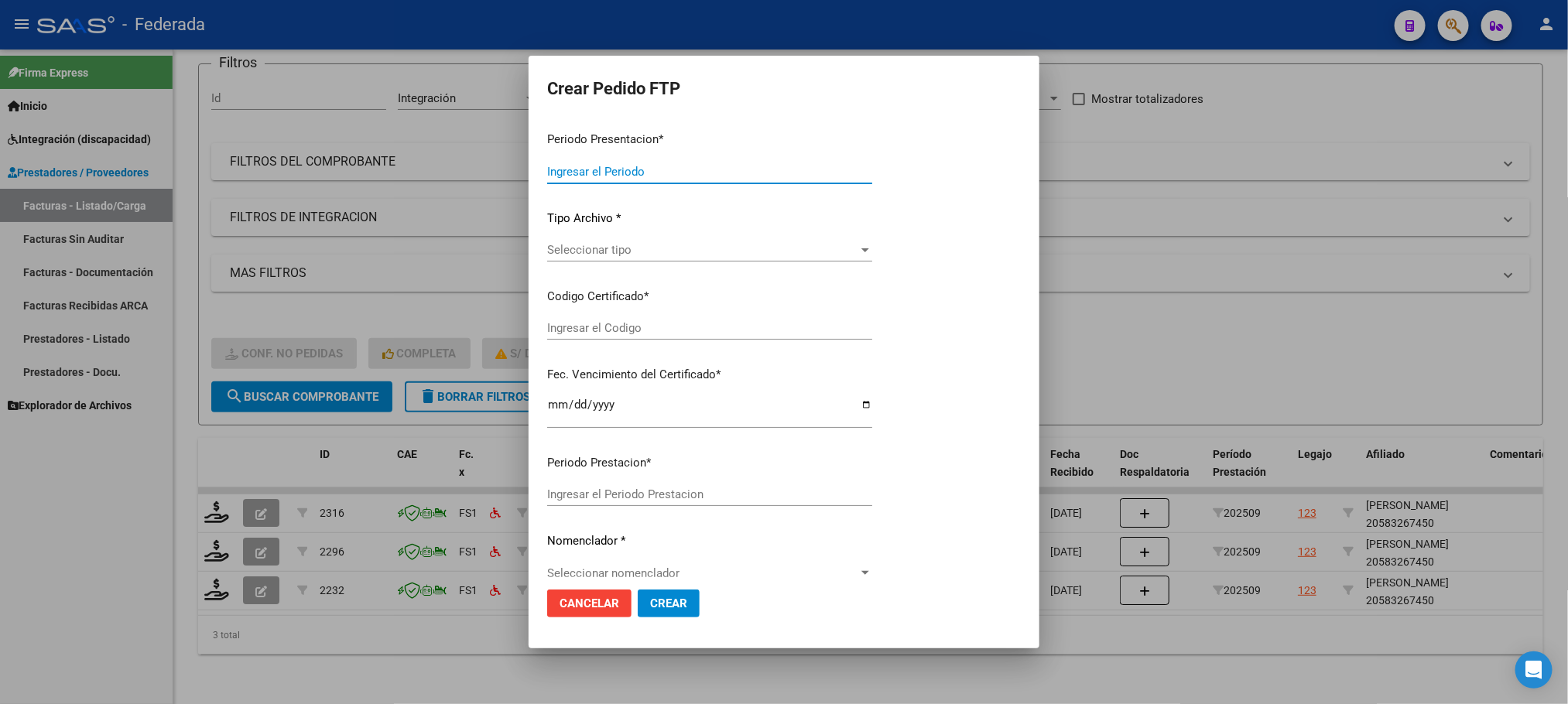
type input "202509"
type input "$ 157.219,27"
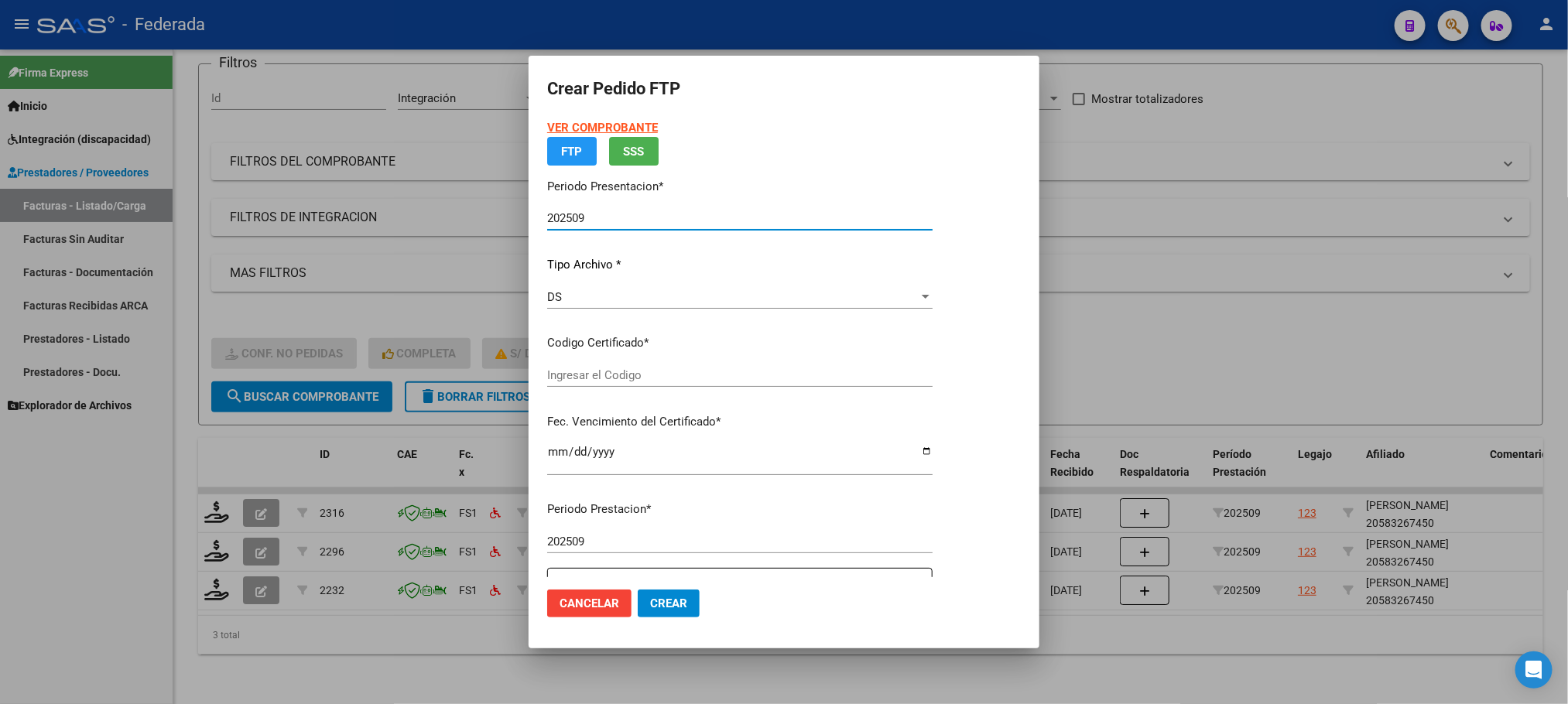
type input "ARG02000583267452020092420250924SFE183"
type input "[DATE]"
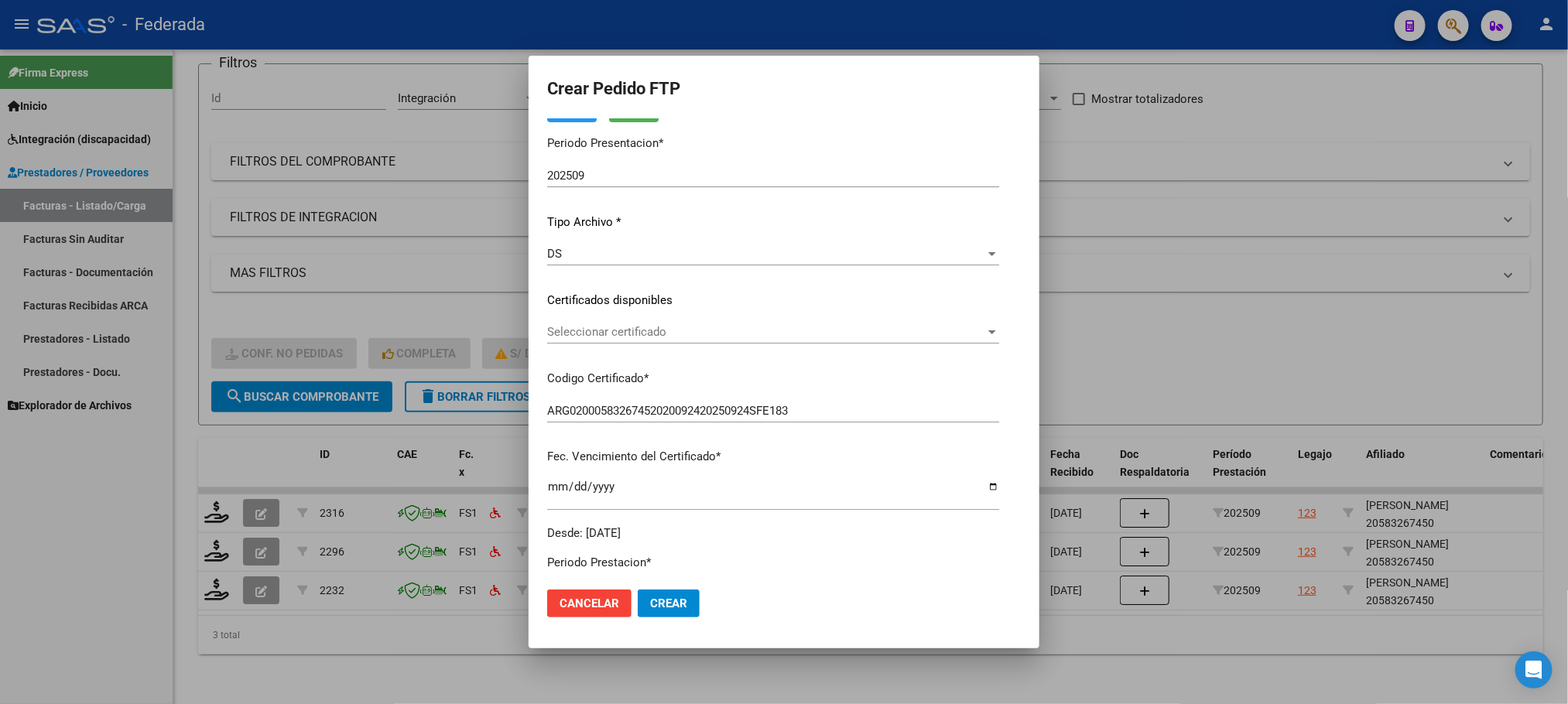
scroll to position [116, 0]
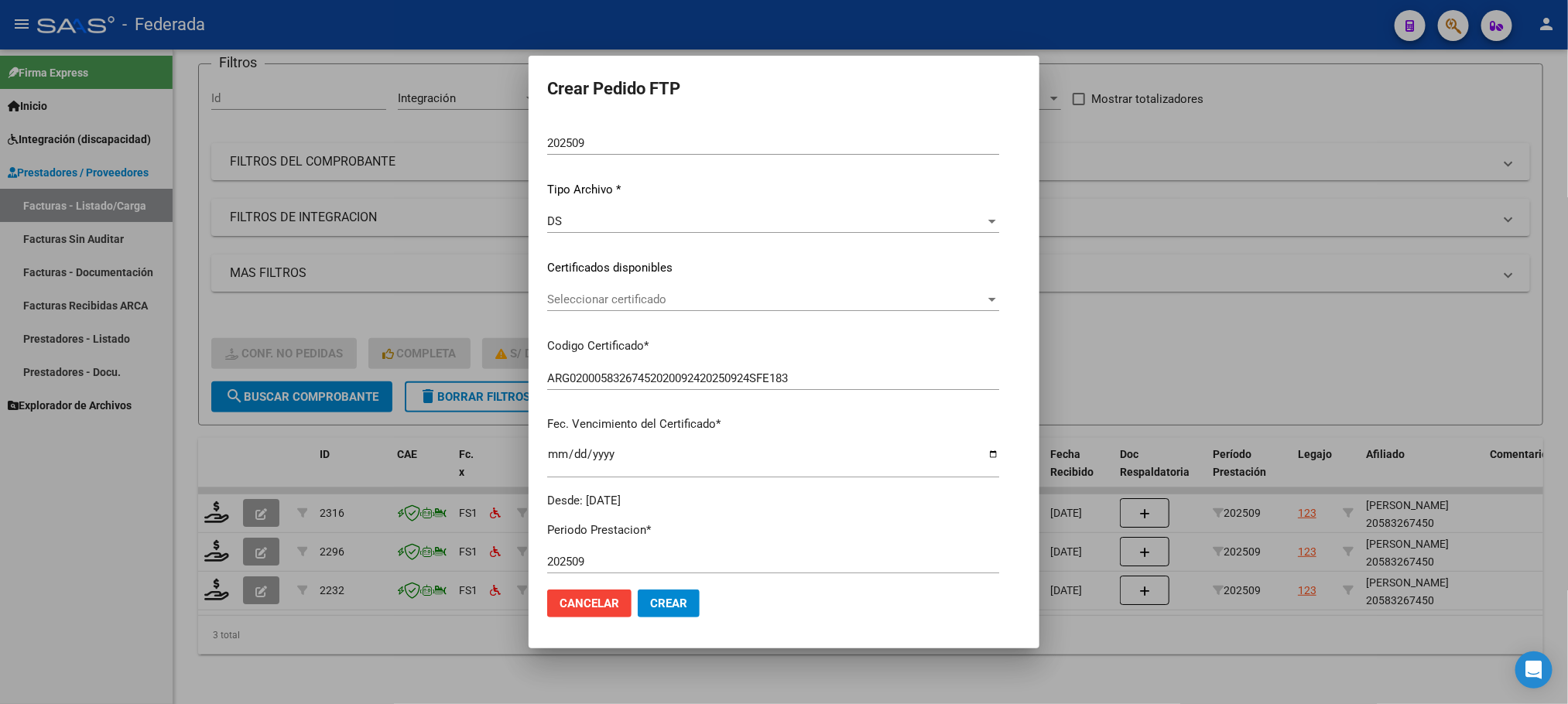
click at [604, 295] on span "Seleccionar certificado" at bounding box center [766, 299] width 438 height 14
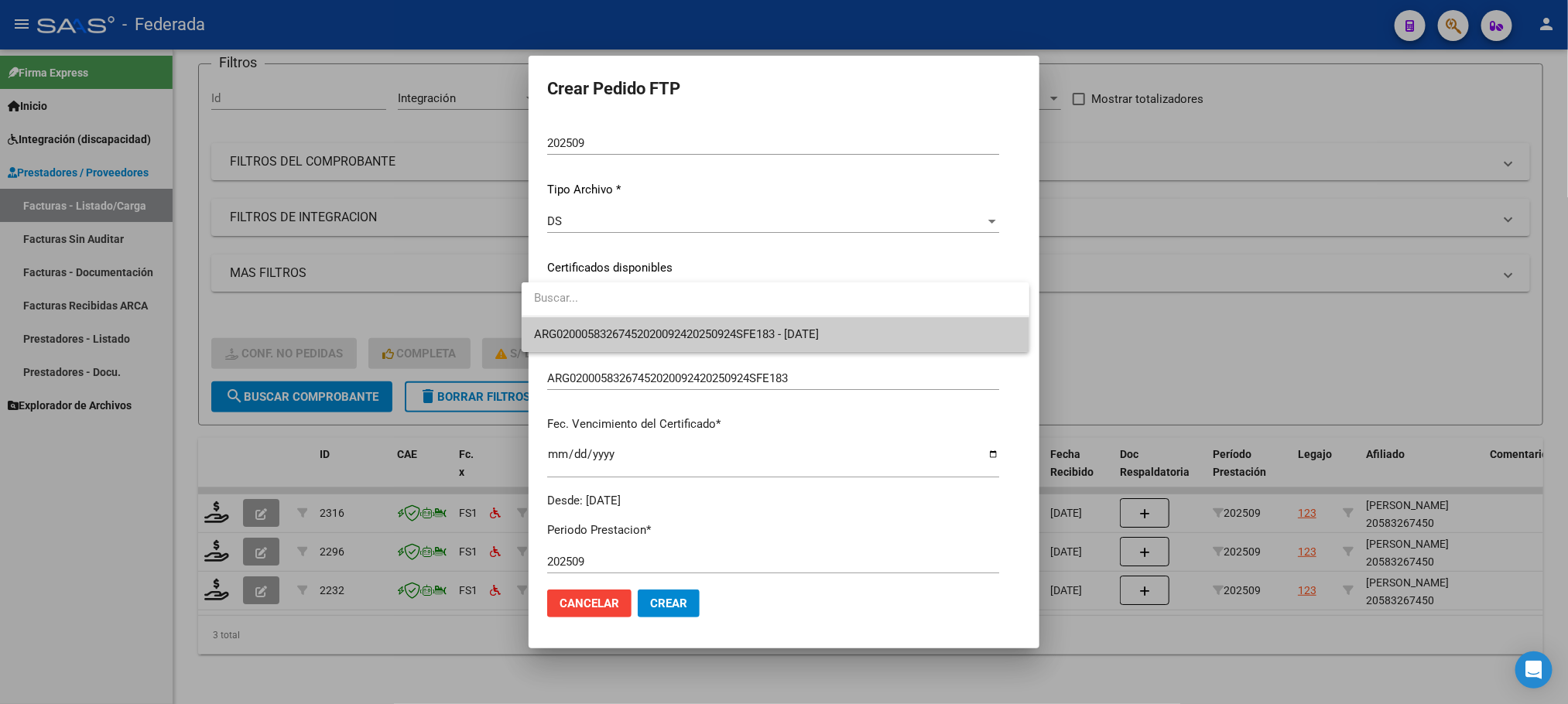
click at [615, 325] on span "ARG02000583267452020092420250924SFE183 - [DATE]" at bounding box center [775, 334] width 483 height 35
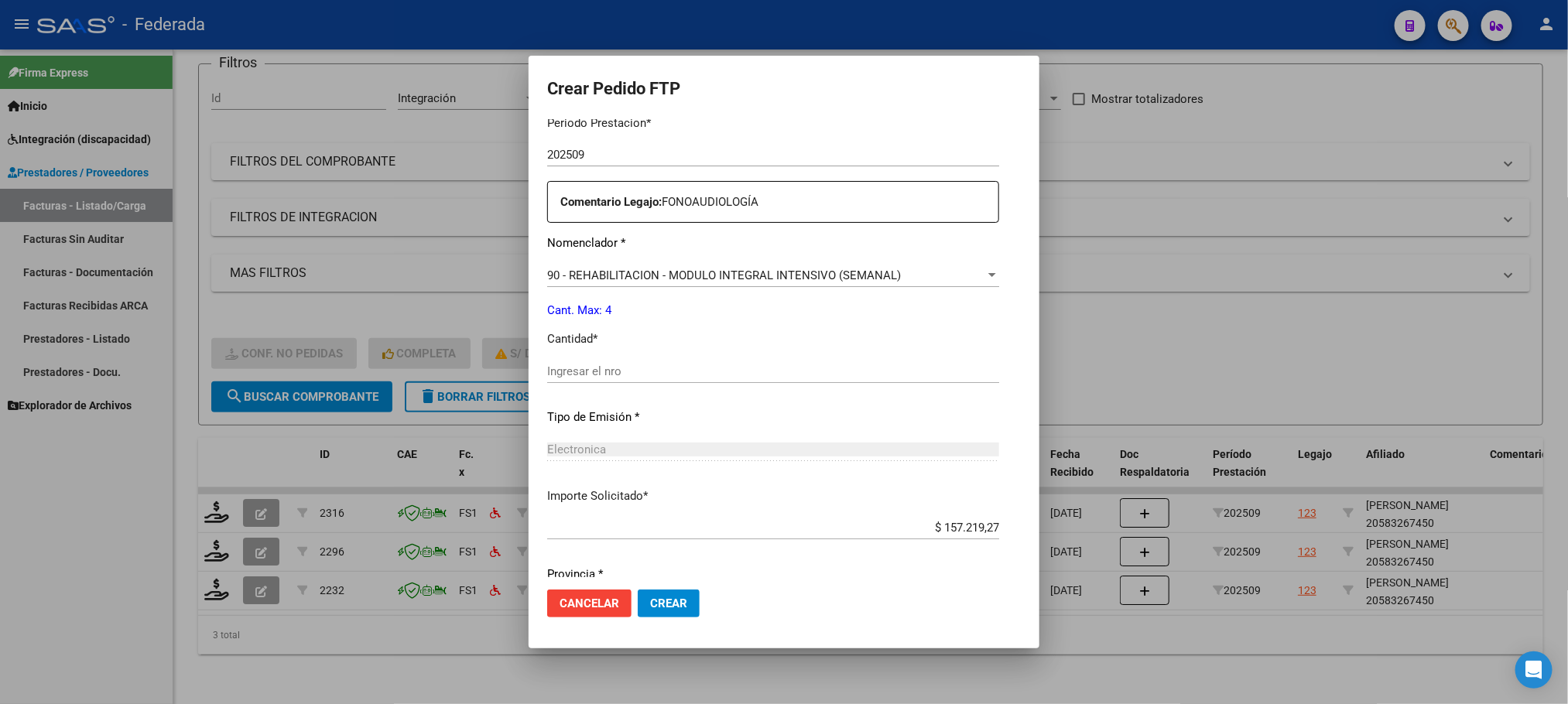
scroll to position [578, 0]
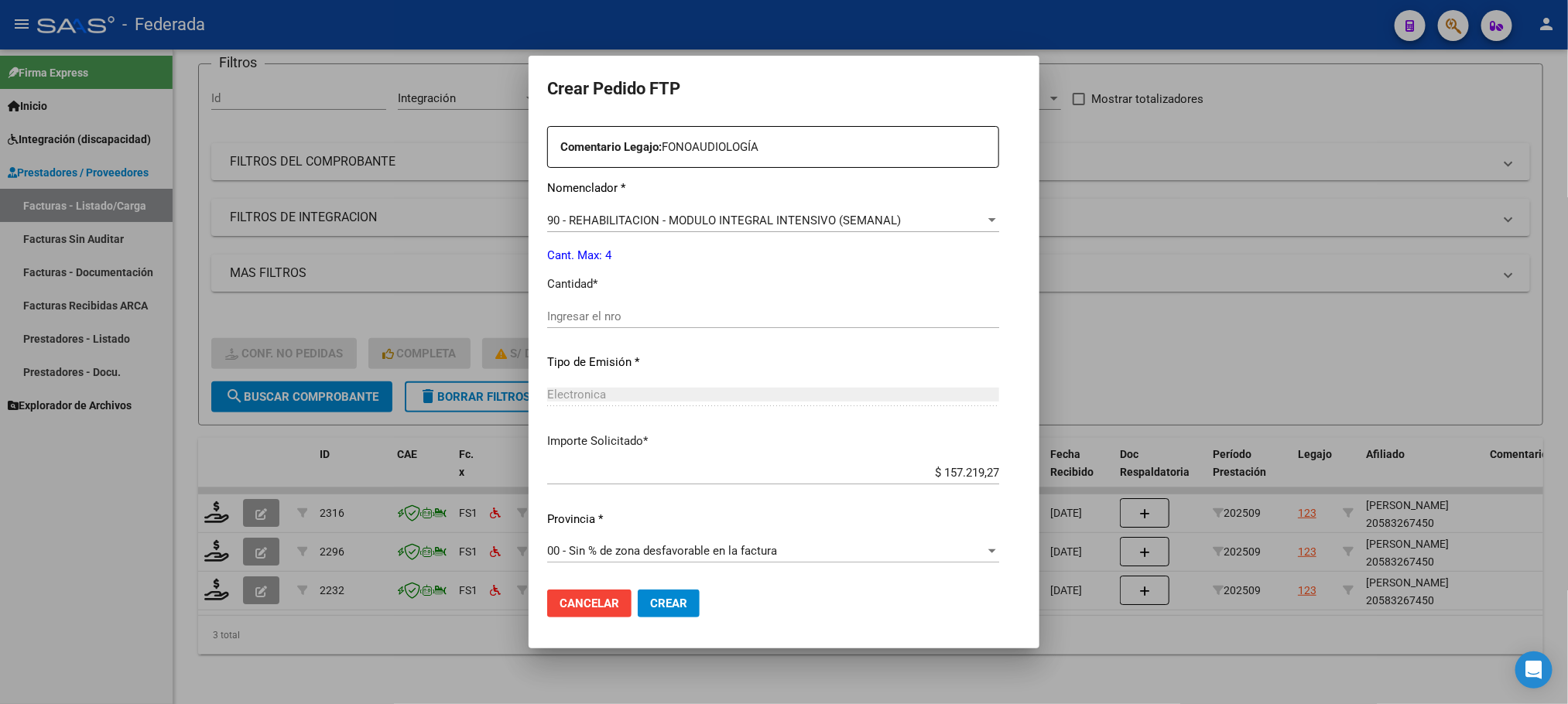
click at [600, 298] on div "Periodo Prestacion * 202509 Ingresar el Periodo Prestacion Comentario Legajo: F…" at bounding box center [773, 313] width 452 height 530
click at [602, 313] on input "Ingresar el nro" at bounding box center [773, 316] width 452 height 14
type input "4"
click at [664, 600] on span "Crear" at bounding box center [669, 603] width 37 height 14
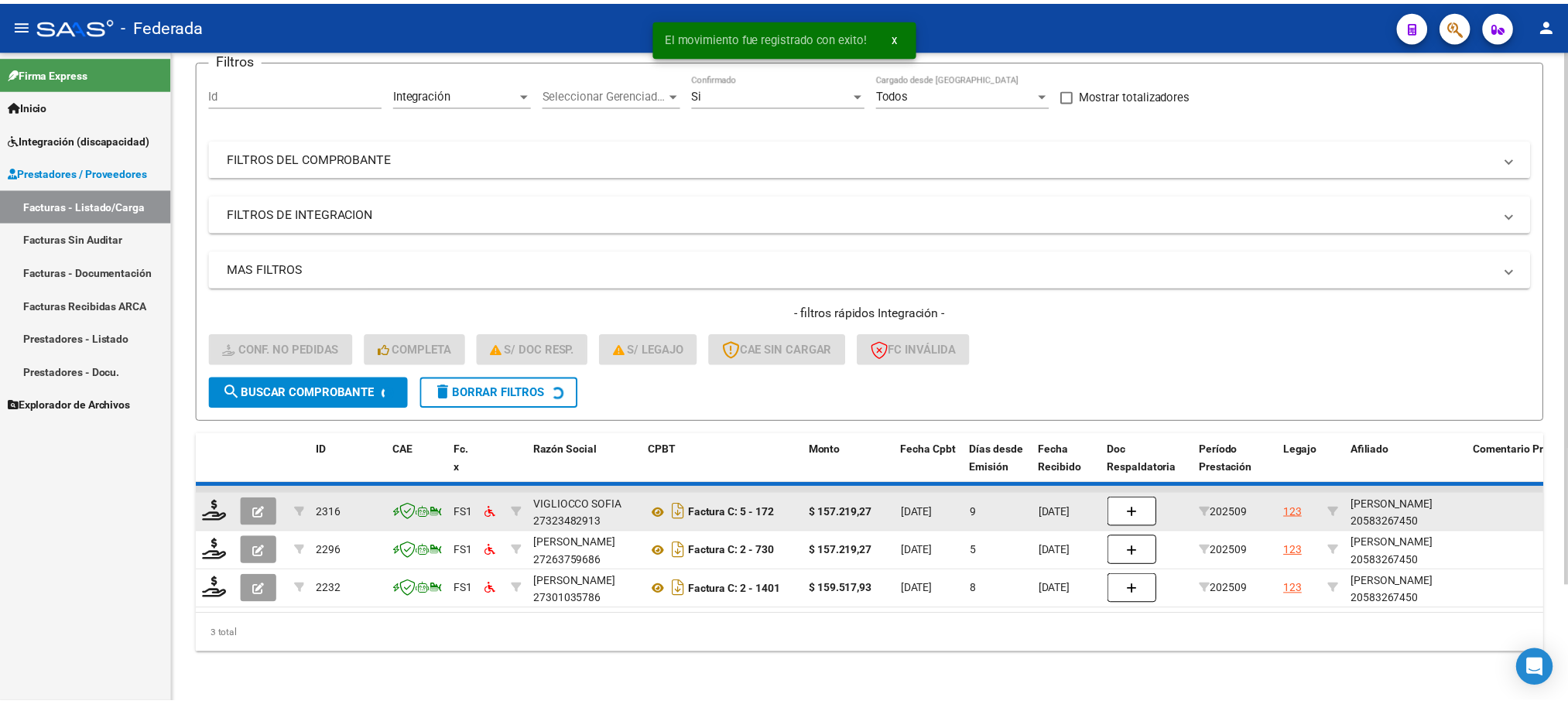
scroll to position [100, 0]
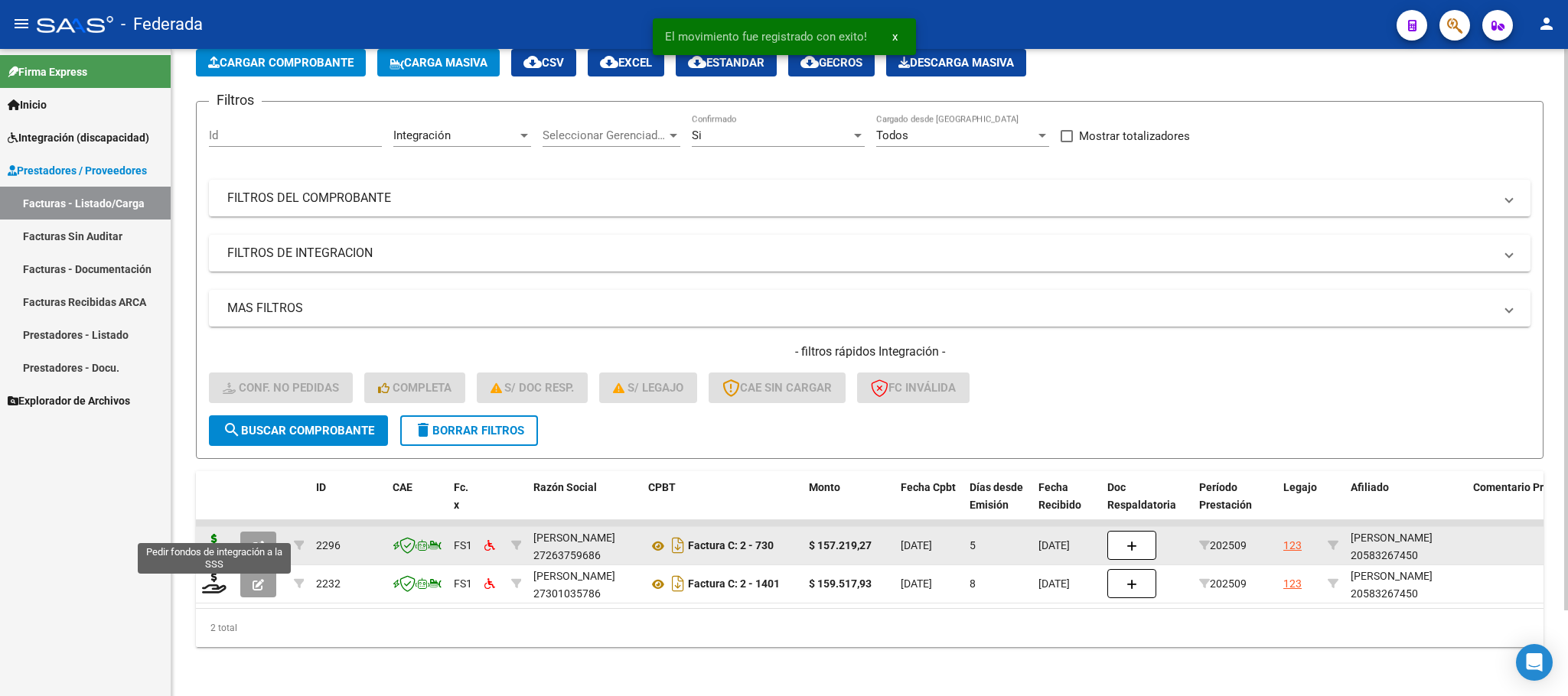
click at [221, 534] on icon at bounding box center [214, 544] width 25 height 21
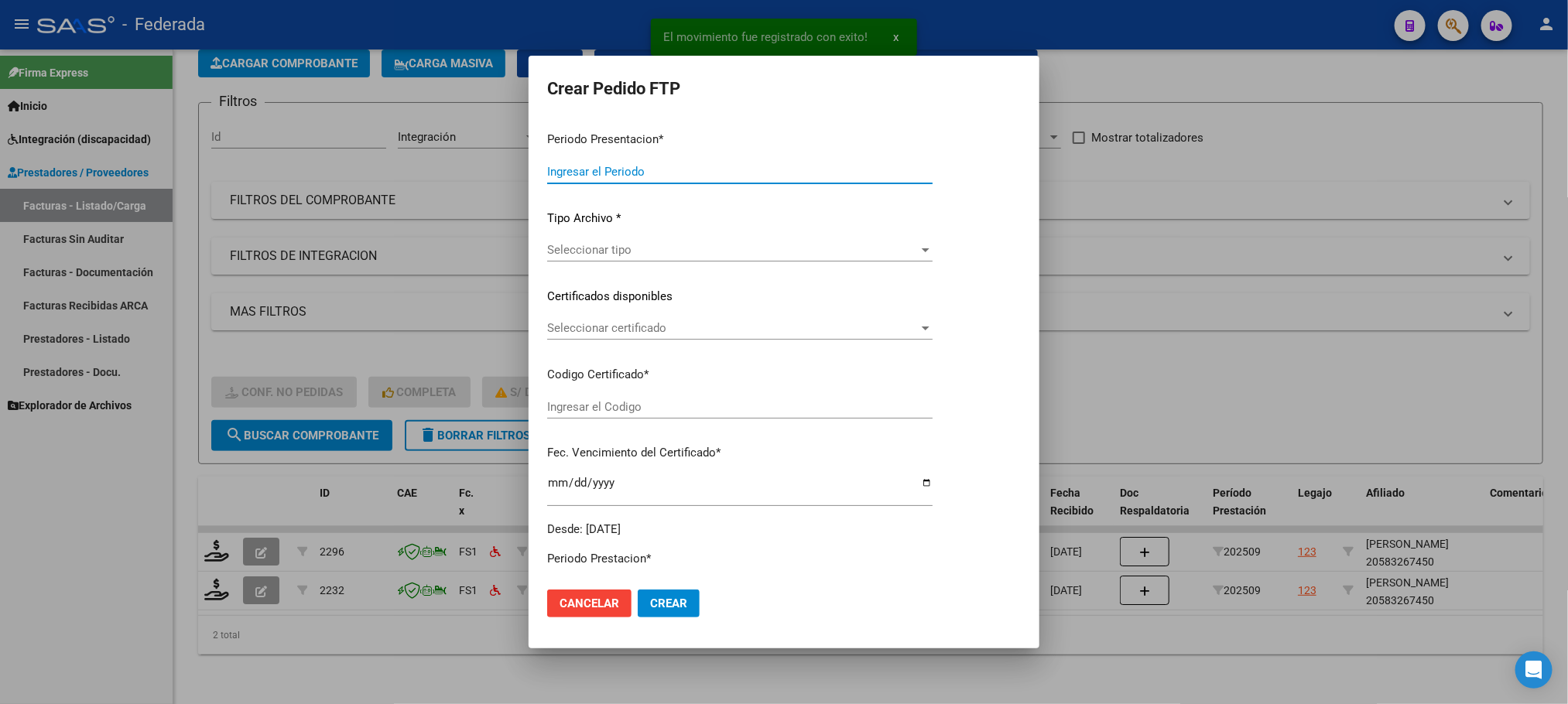
type input "202509"
type input "$ 157.219,27"
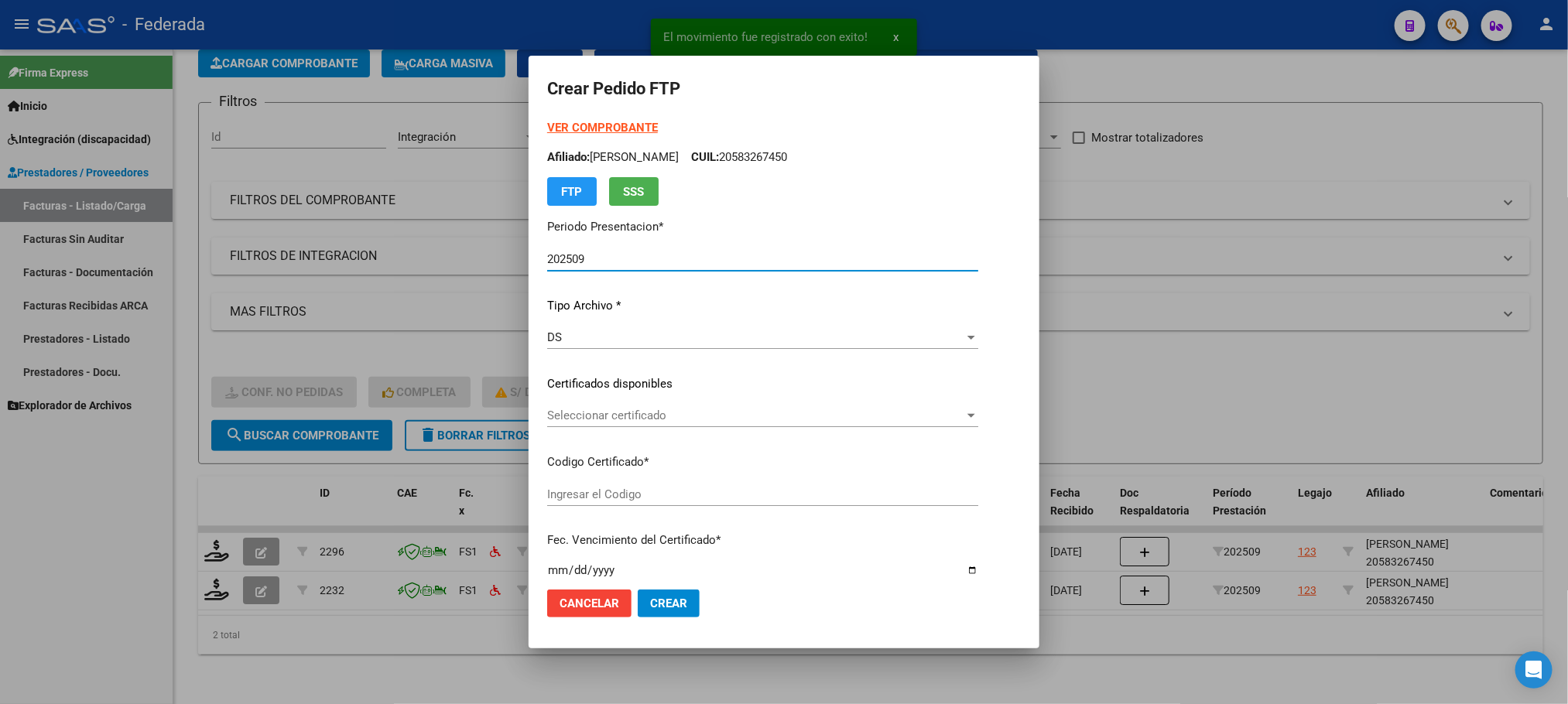
type input "ARG02000583267452020092420250924SFE183"
type input "[DATE]"
click at [564, 414] on span "Seleccionar certificado" at bounding box center [755, 415] width 417 height 14
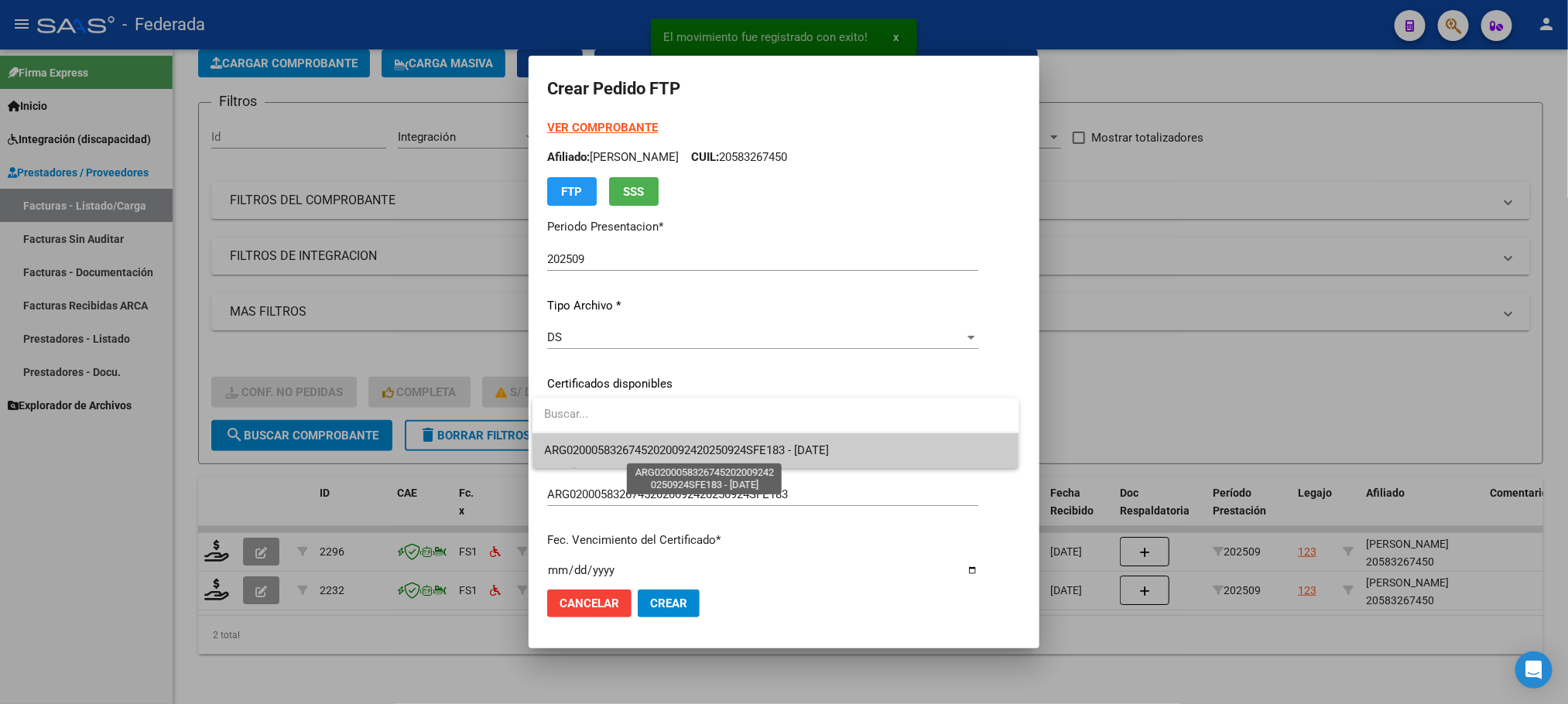
click at [574, 447] on span "ARG02000583267452020092420250924SFE183 - [DATE]" at bounding box center [687, 450] width 285 height 14
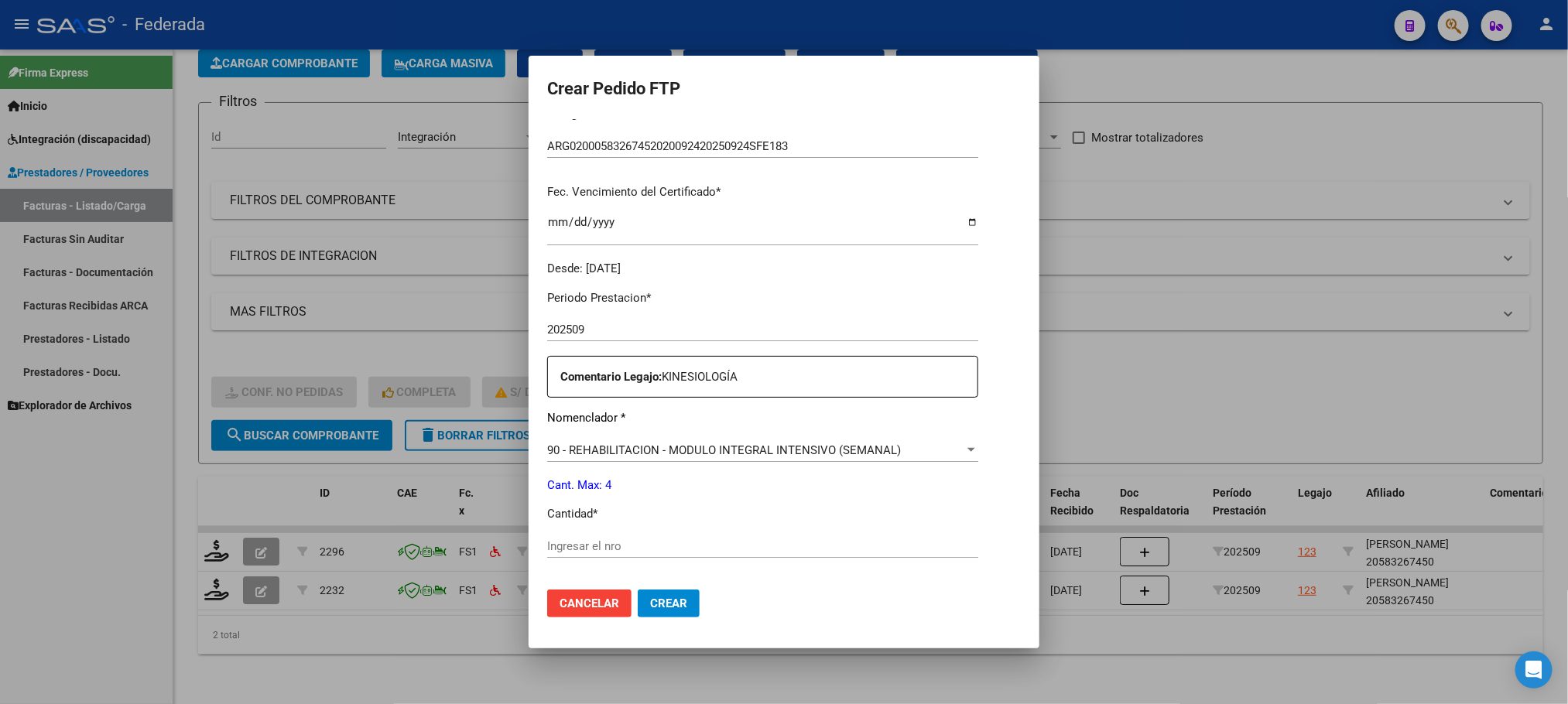
scroll to position [465, 0]
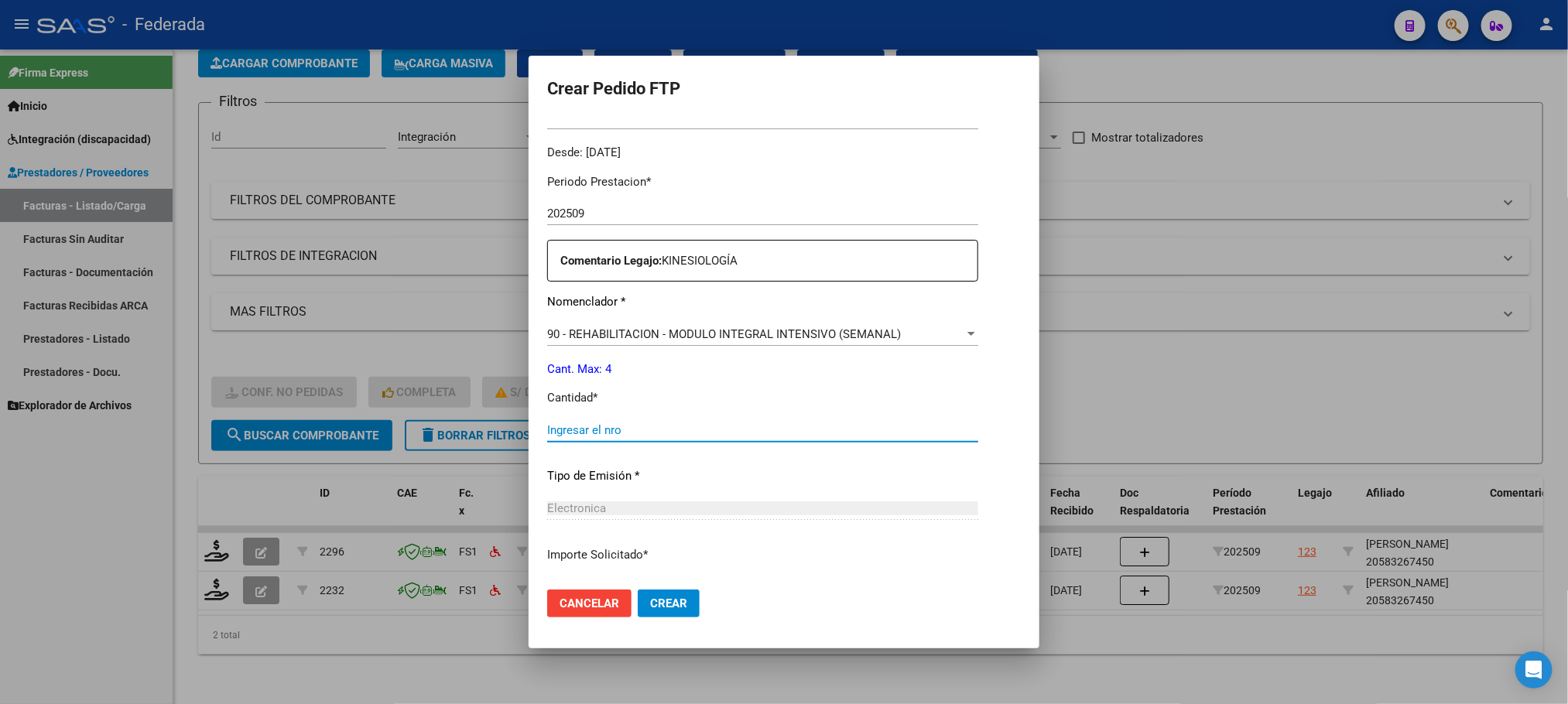
click at [593, 432] on input "Ingresar el nro" at bounding box center [763, 430] width 431 height 14
type input "4"
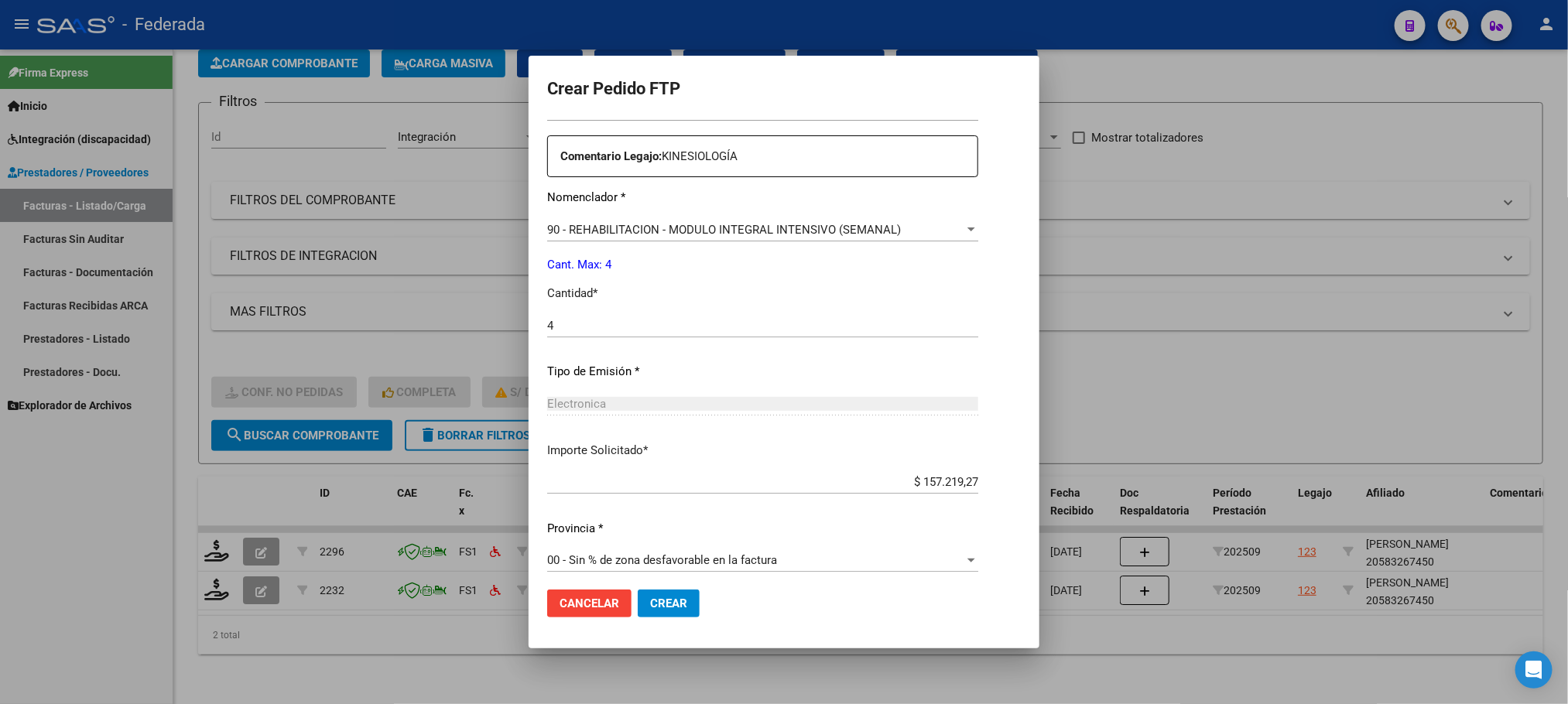
scroll to position [578, 0]
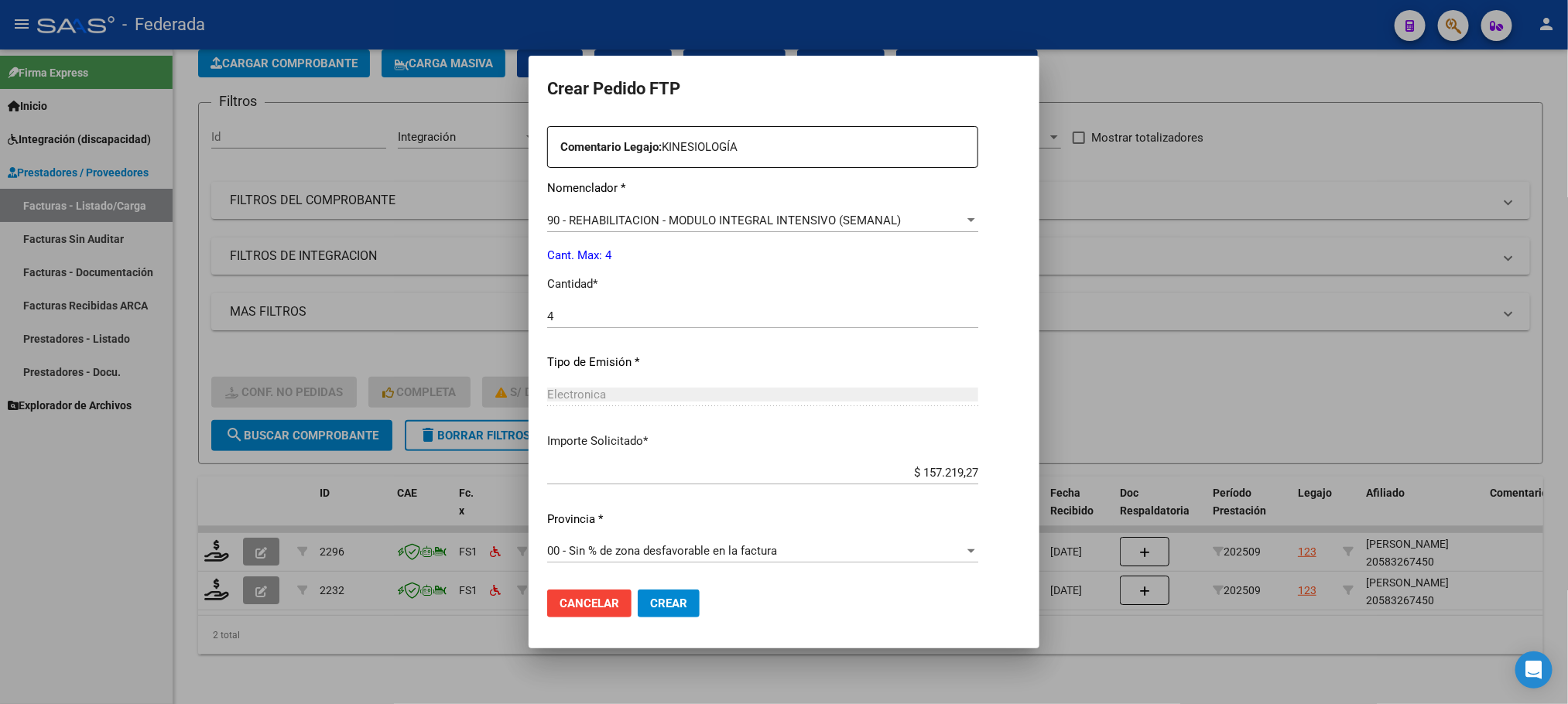
click at [666, 602] on span "Crear" at bounding box center [669, 603] width 37 height 14
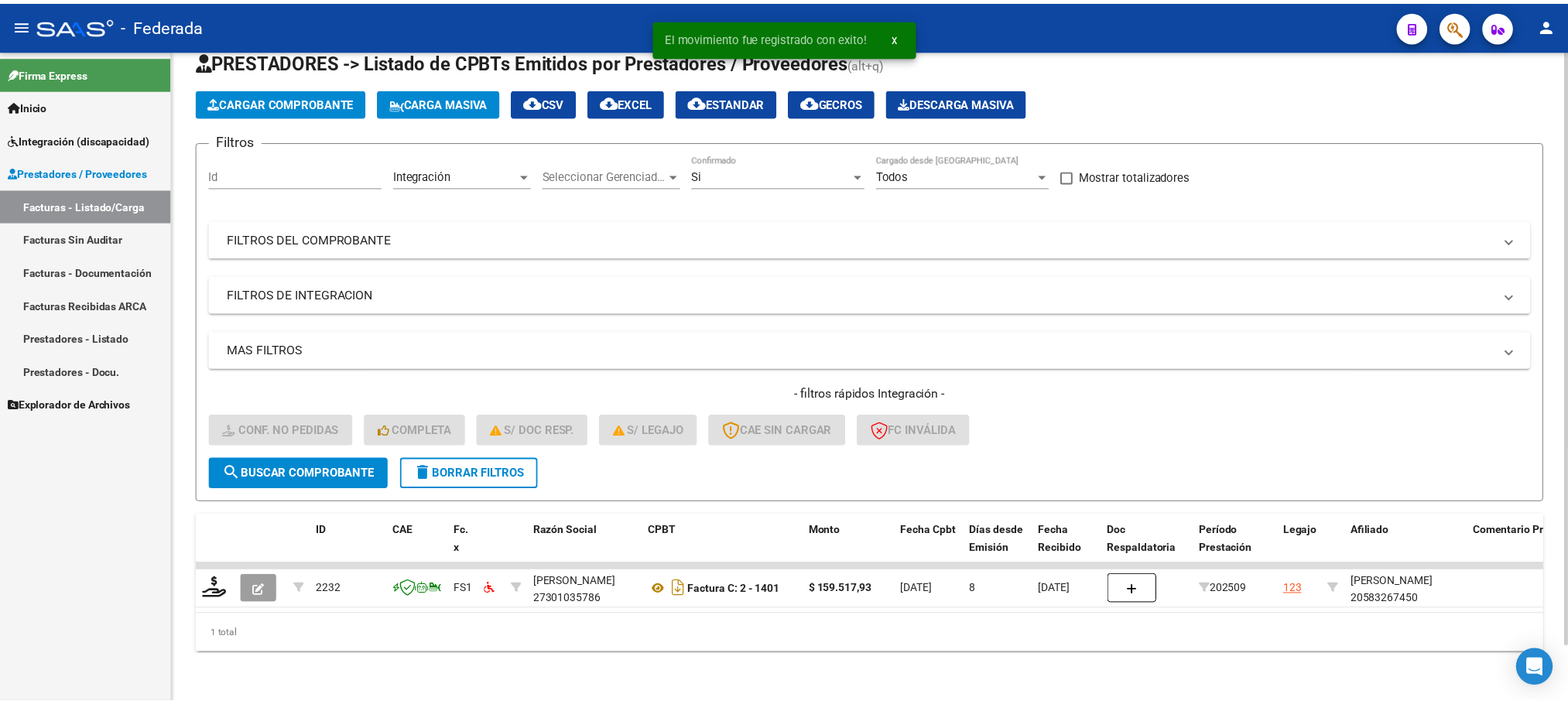
scroll to position [60, 0]
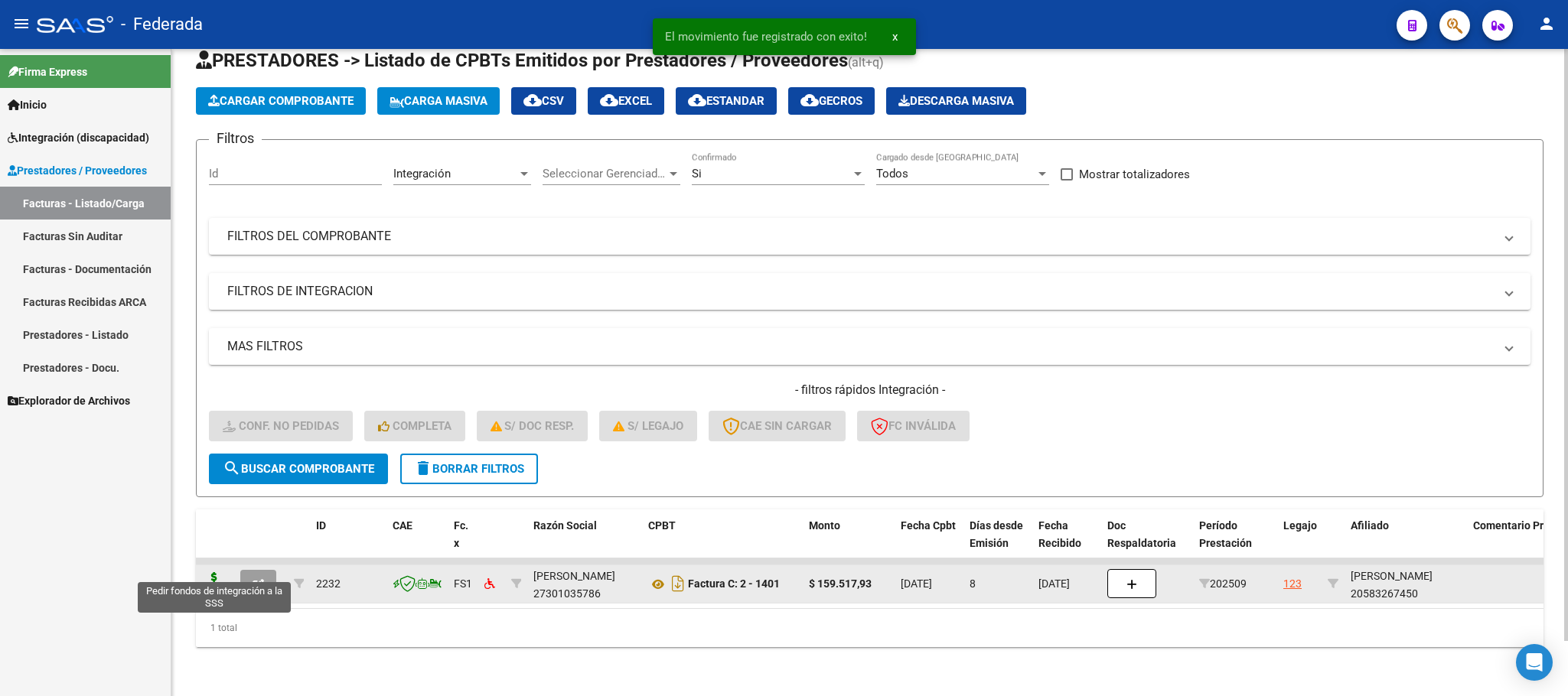
click at [212, 574] on icon at bounding box center [214, 582] width 25 height 21
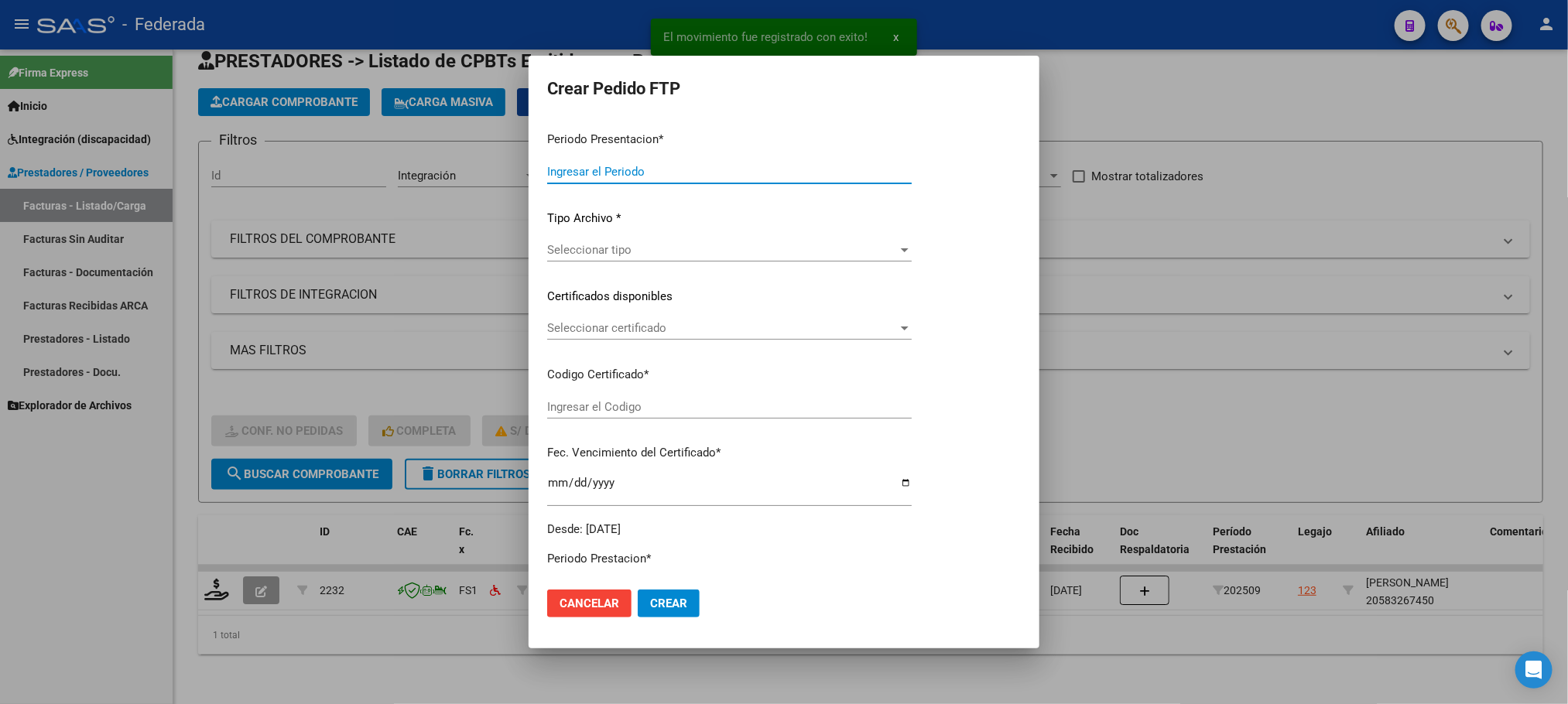
type input "202509"
type input "$ 159.517,93"
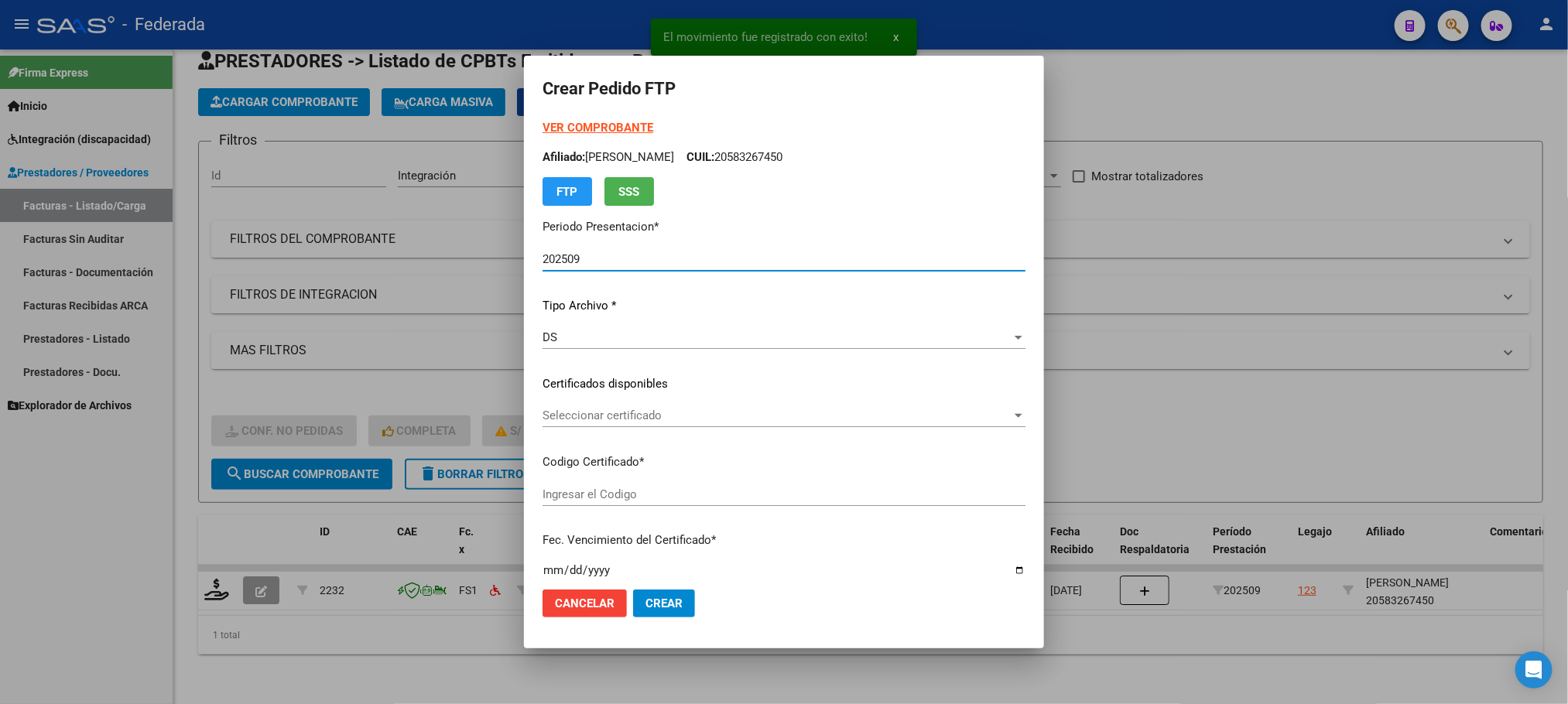
type input "ARG02000583267452020092420250924SFE183"
type input "[DATE]"
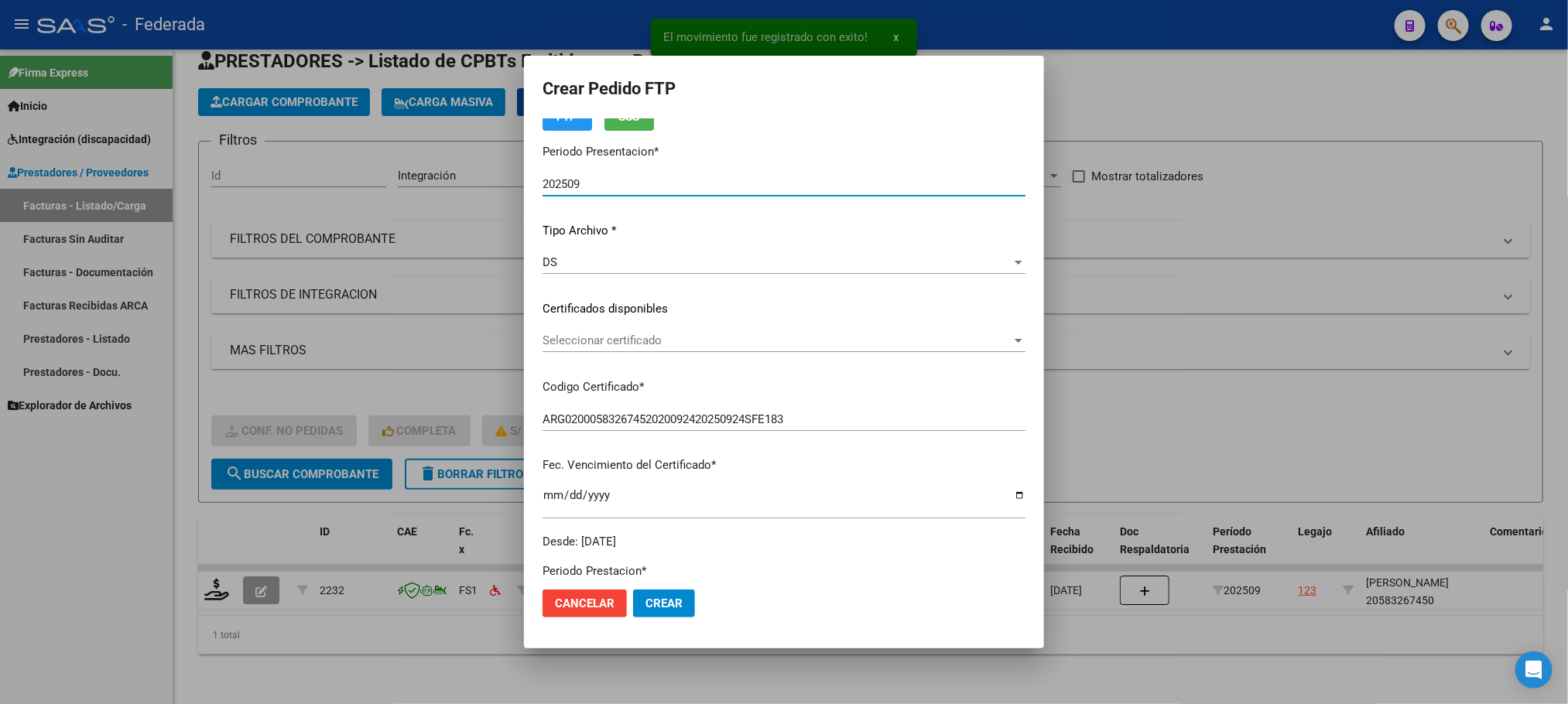
scroll to position [116, 0]
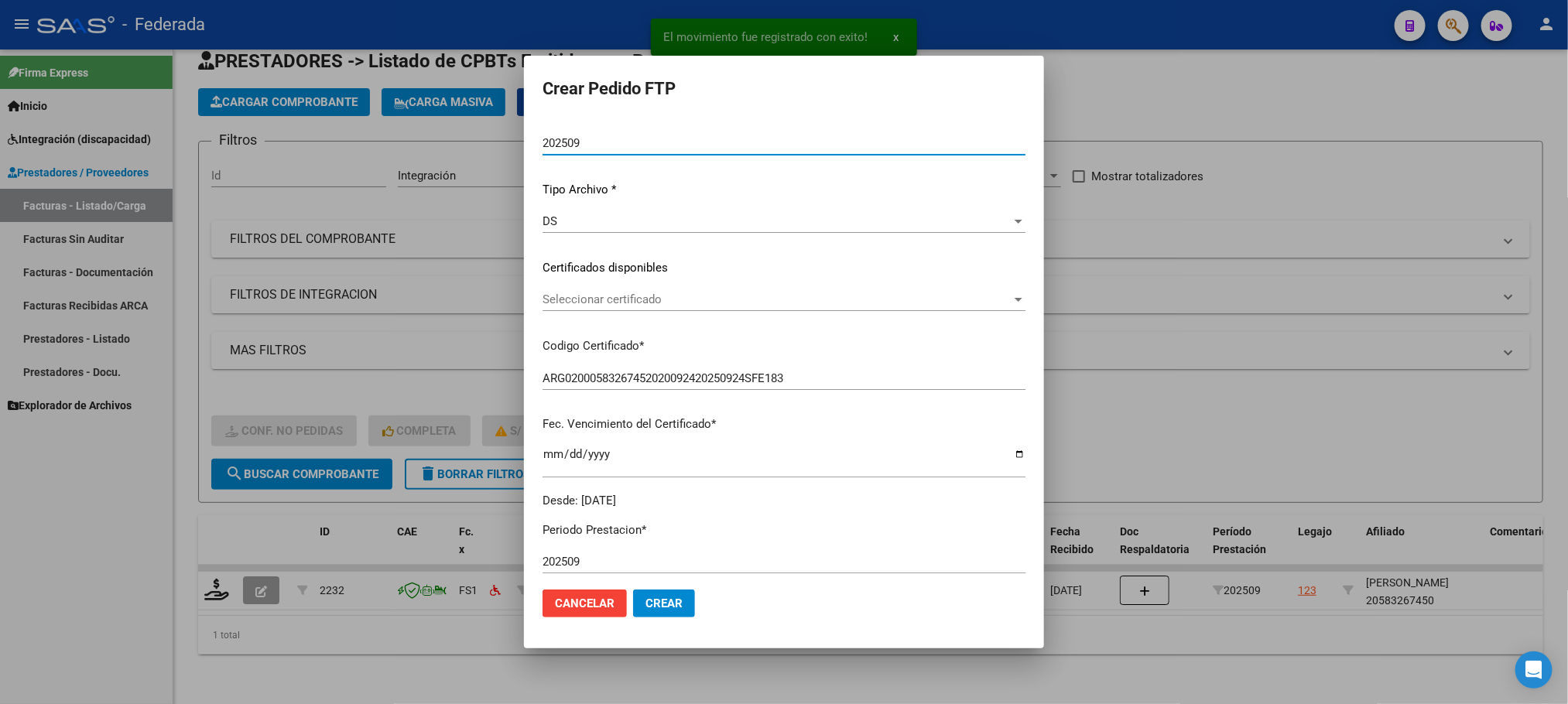
click at [613, 296] on span "Seleccionar certificado" at bounding box center [776, 299] width 469 height 14
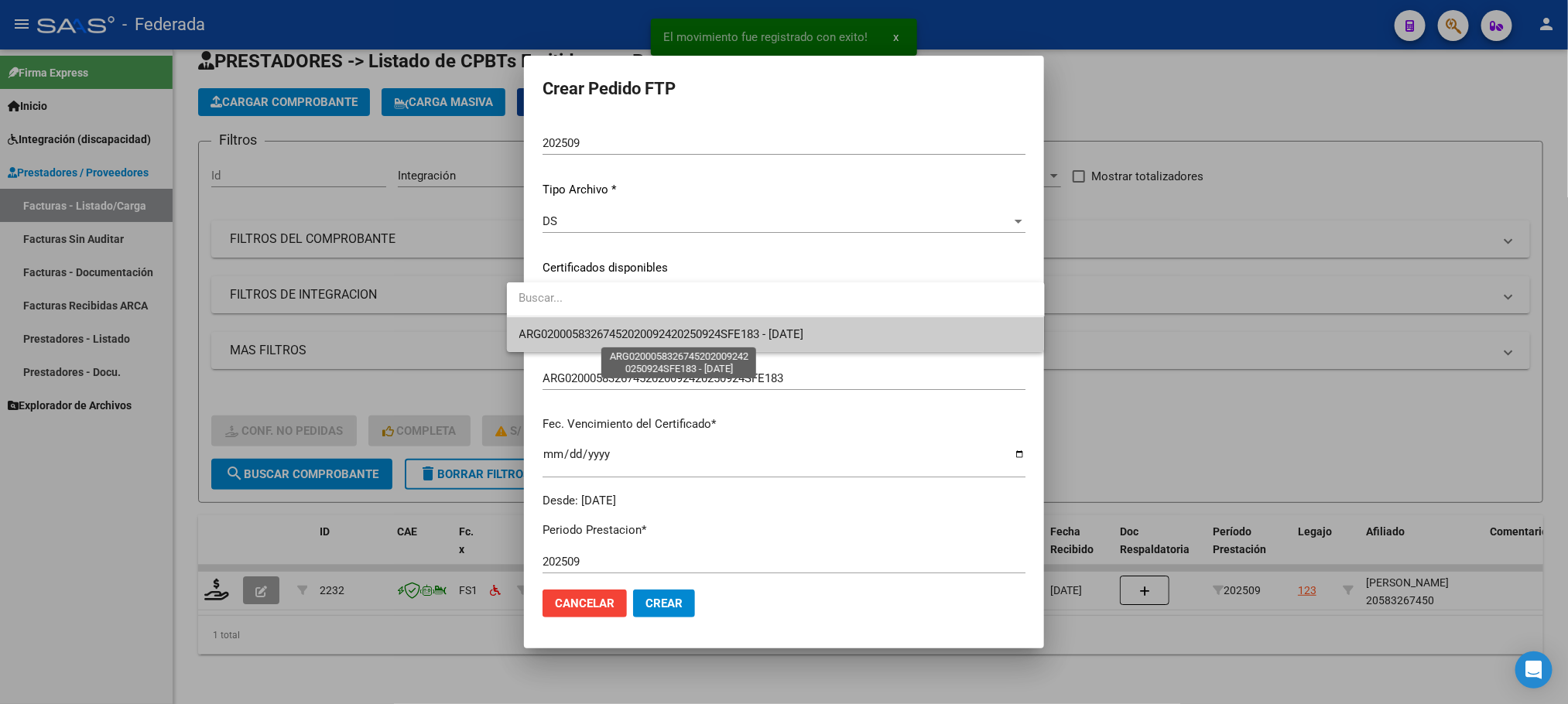
click at [607, 333] on span "ARG02000583267452020092420250924SFE183 - [DATE]" at bounding box center [661, 334] width 285 height 14
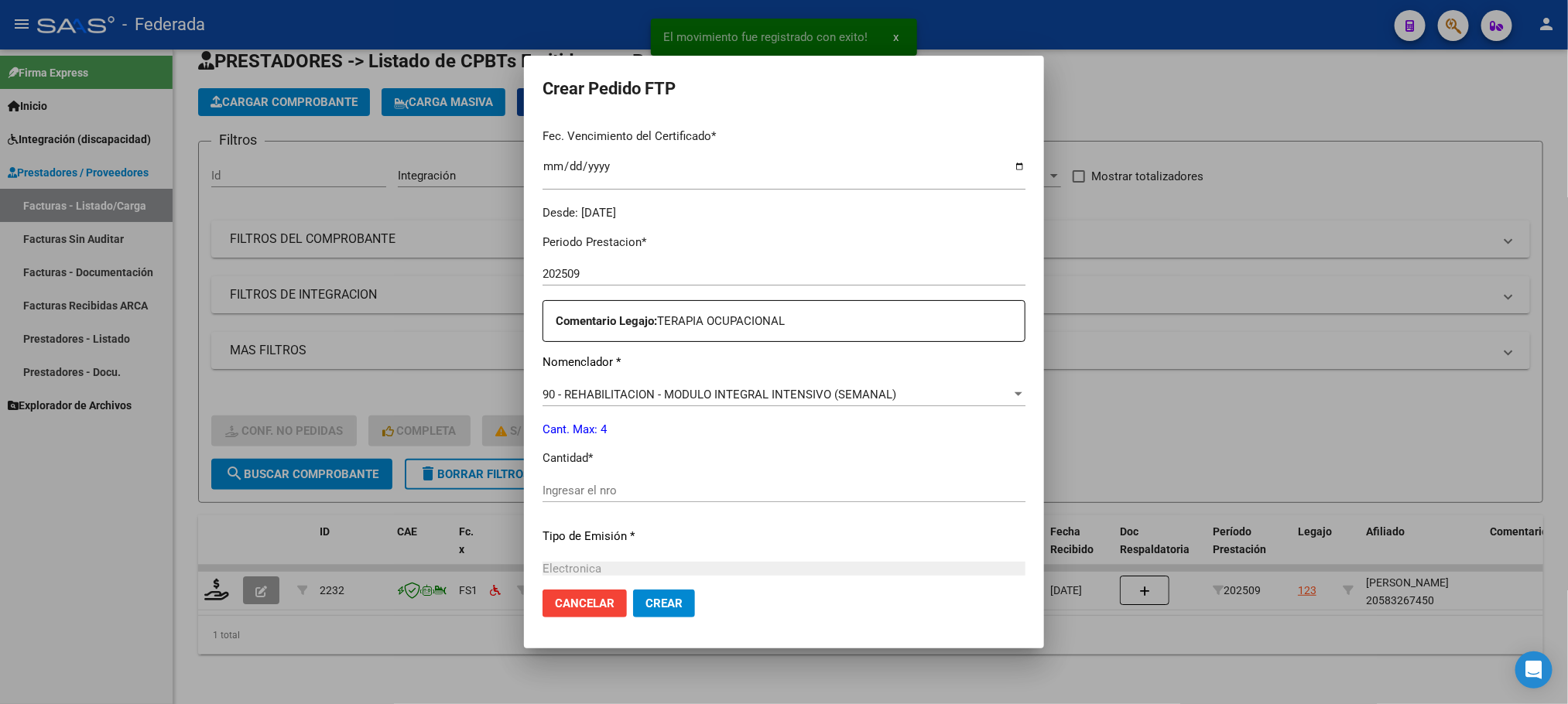
scroll to position [465, 0]
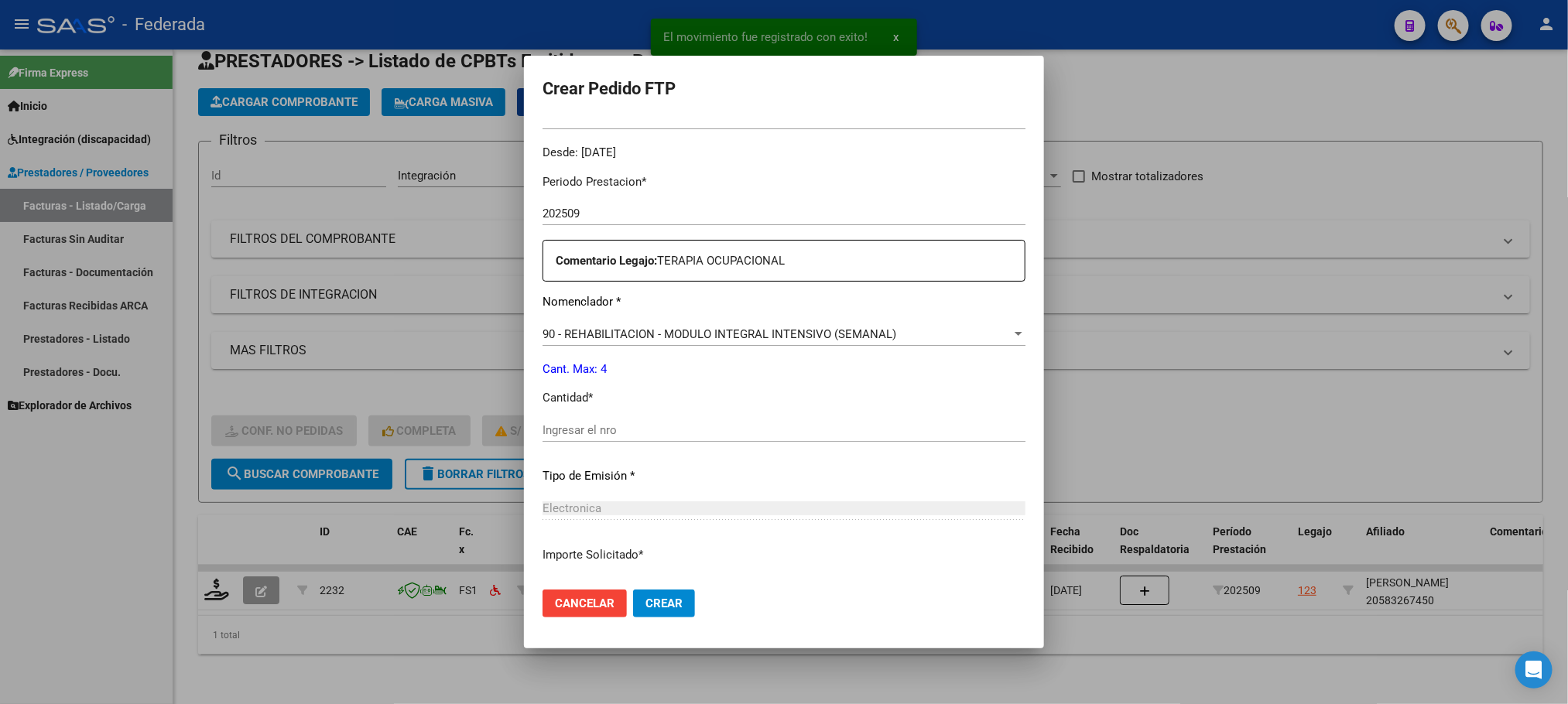
click at [578, 444] on div "Ingresar el nro" at bounding box center [784, 437] width 483 height 38
click at [581, 428] on input "Ingresar el nro" at bounding box center [784, 430] width 483 height 14
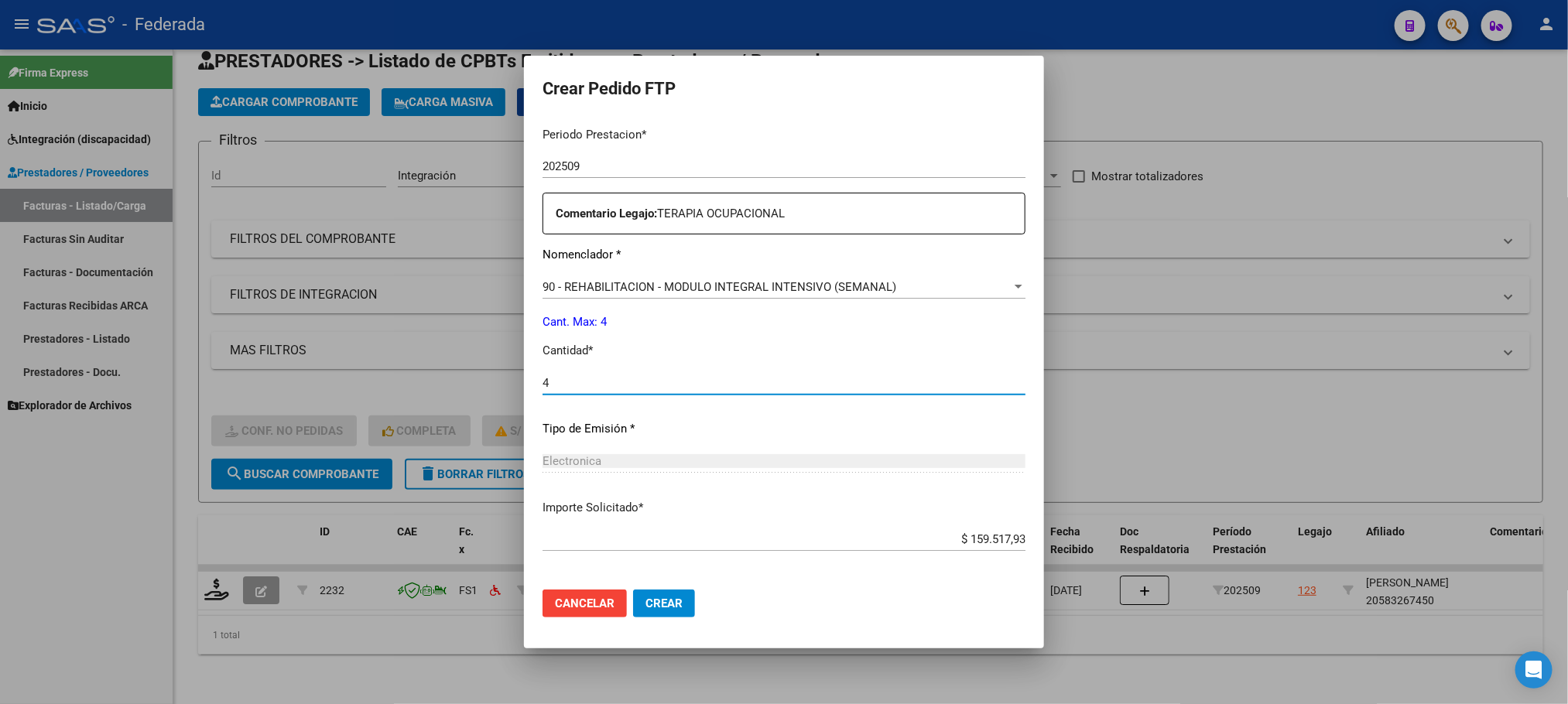
scroll to position [578, 0]
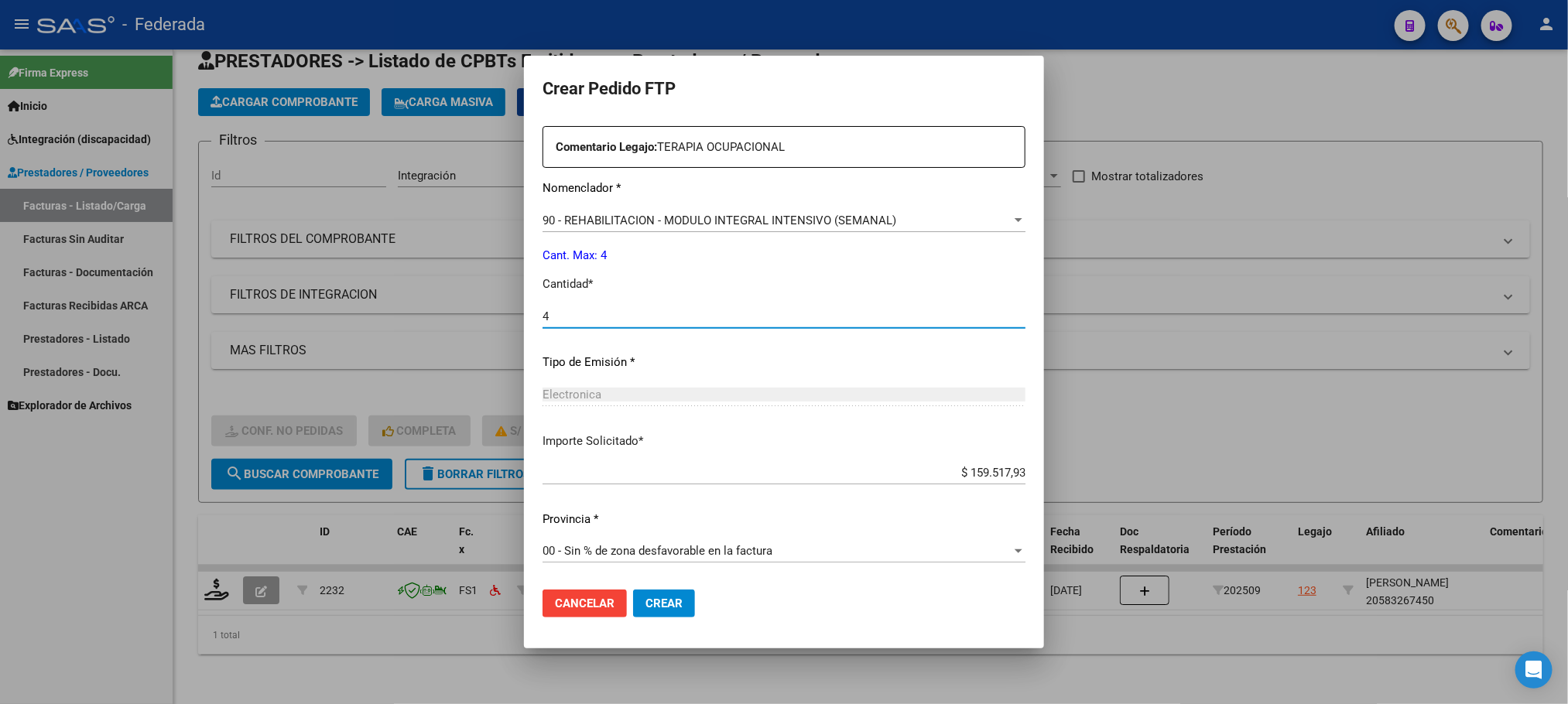
type input "4"
click at [639, 591] on button "Crear" at bounding box center [664, 604] width 62 height 28
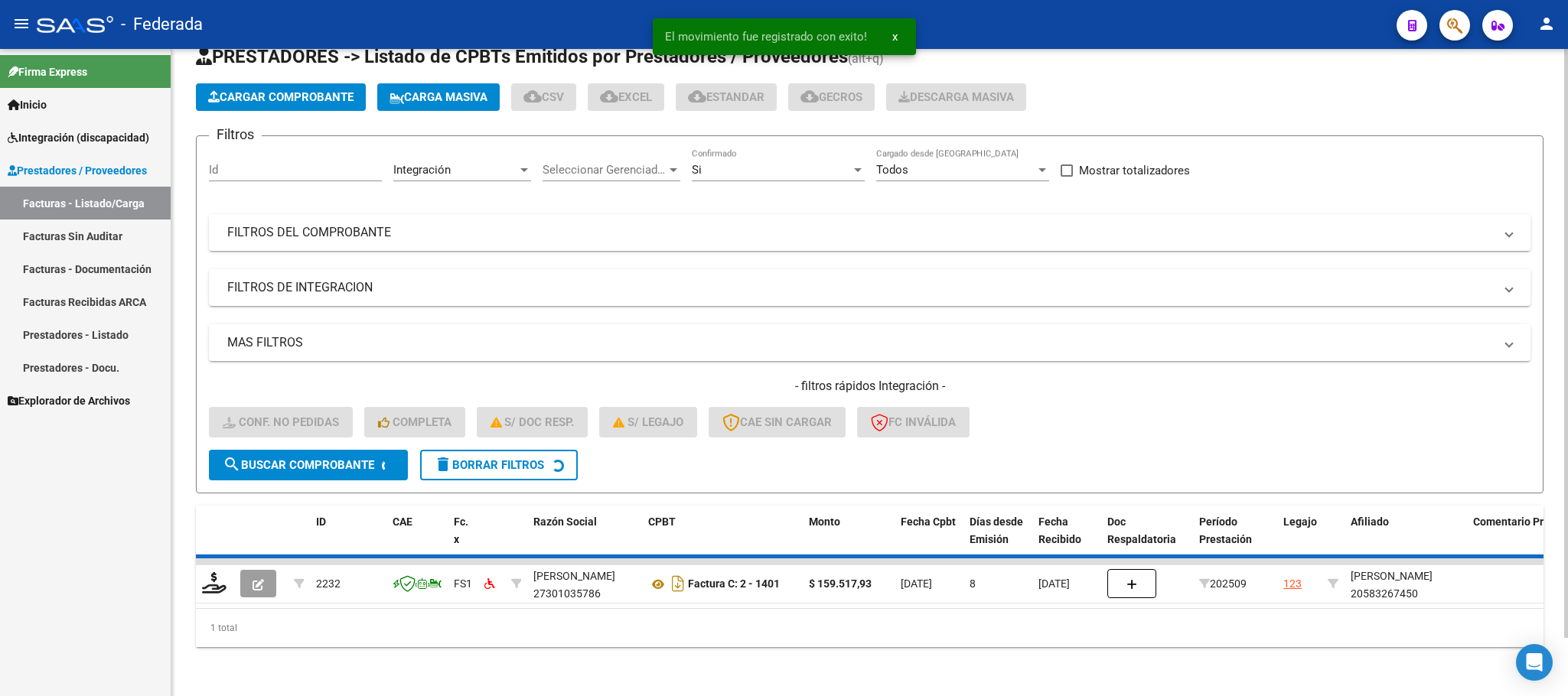
scroll to position [30, 0]
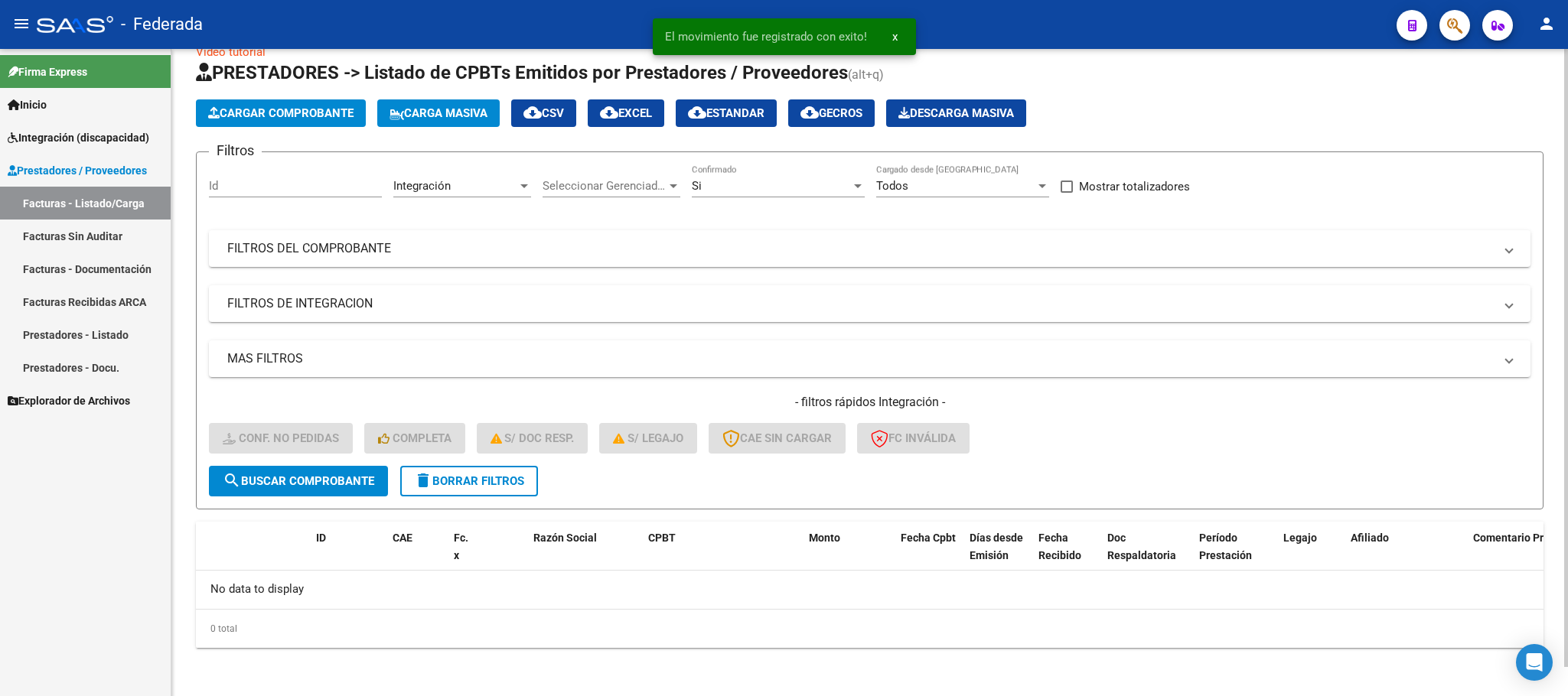
click at [505, 482] on span "delete Borrar Filtros" at bounding box center [469, 481] width 110 height 14
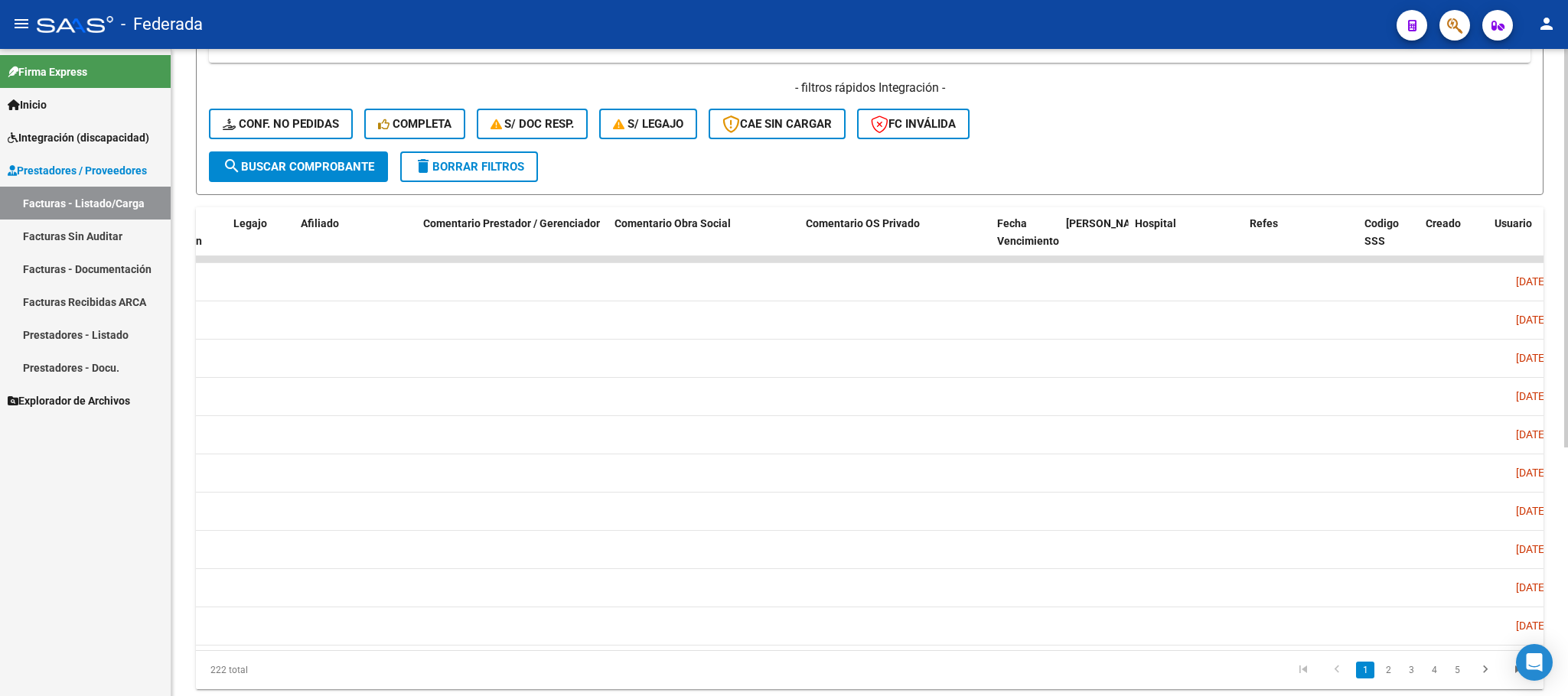
scroll to position [0, 2453]
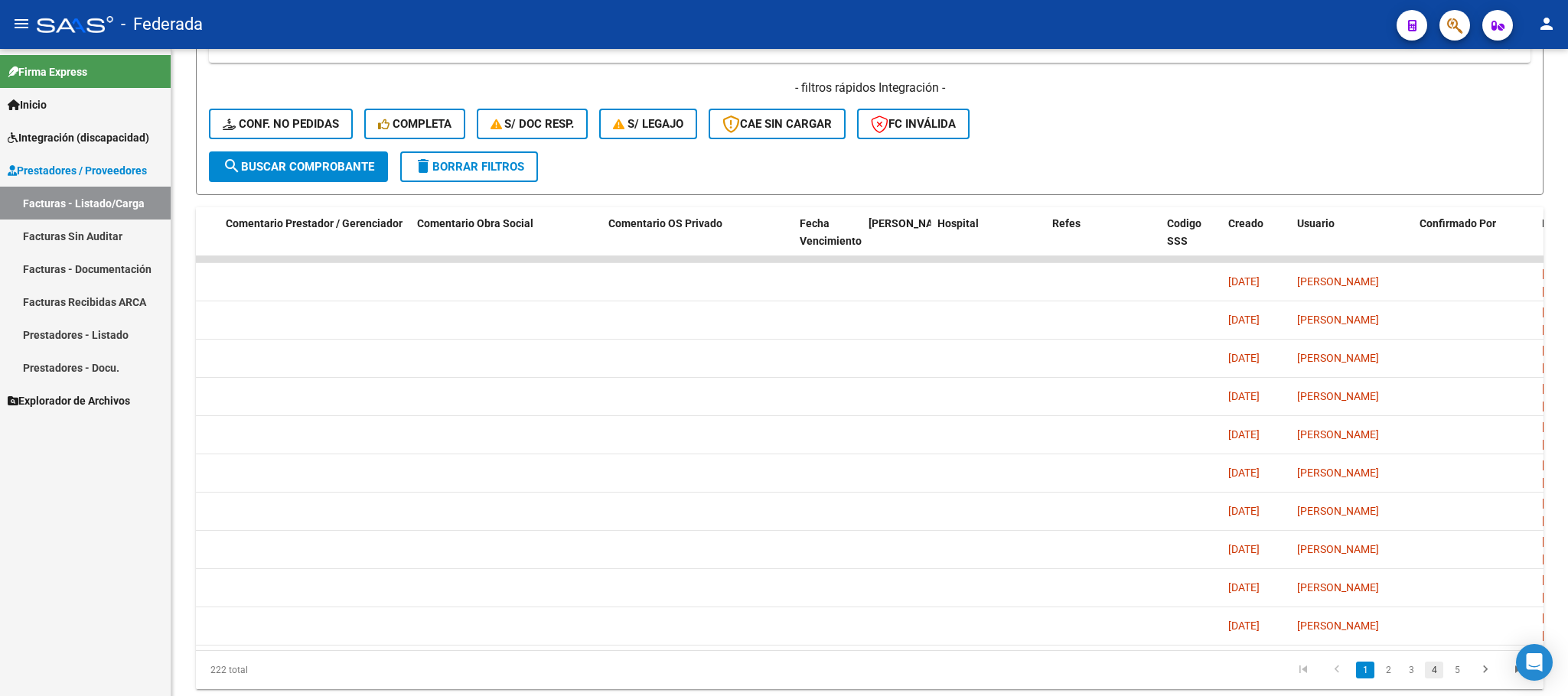
click at [1431, 679] on link "4" at bounding box center [1434, 670] width 18 height 17
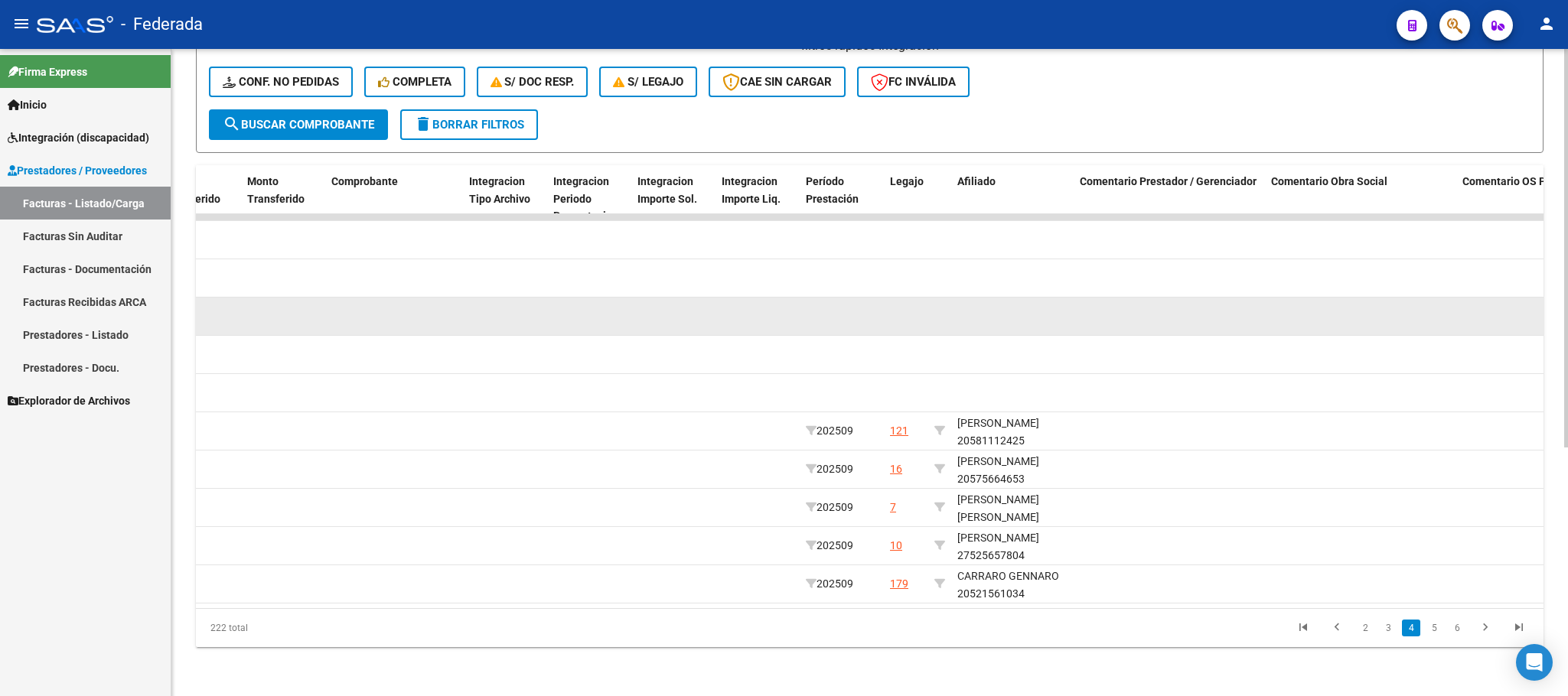
scroll to position [404, 0]
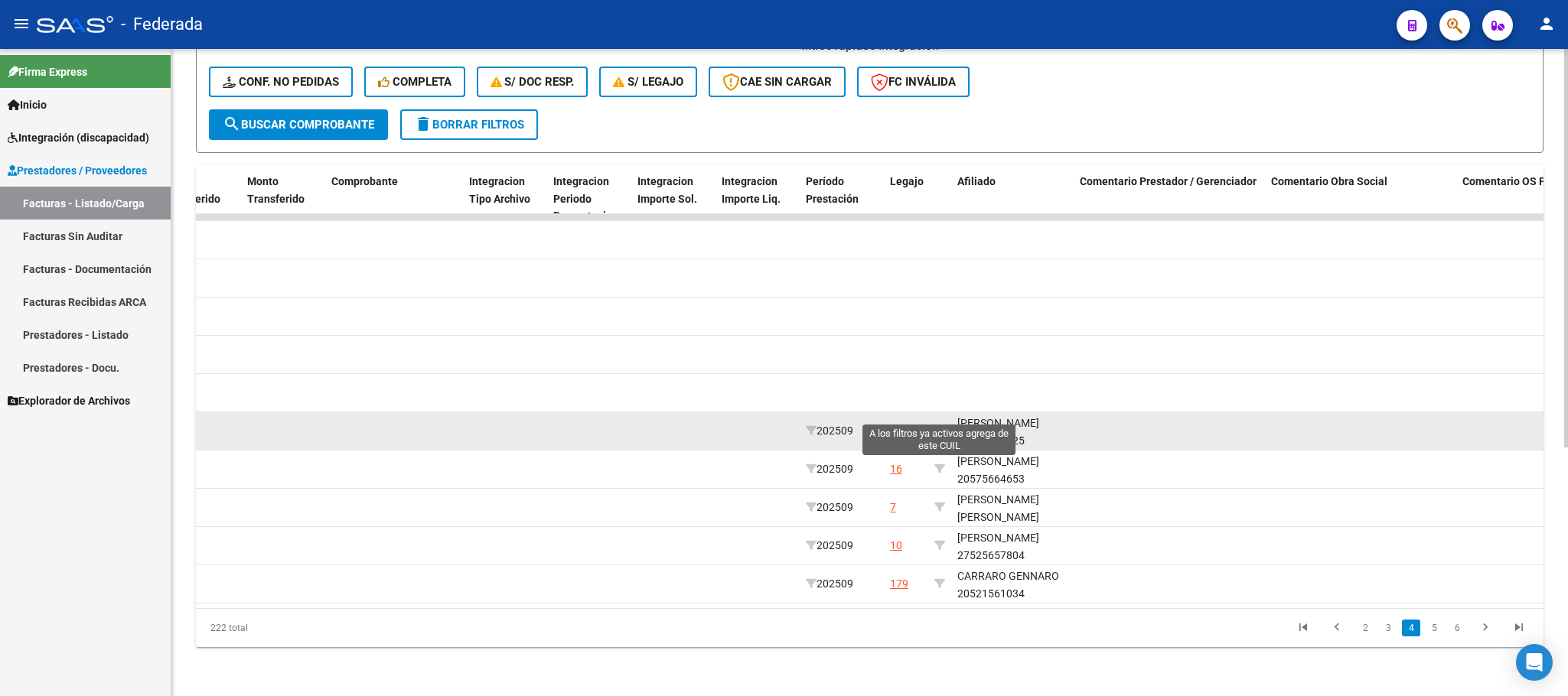
click at [937, 425] on icon at bounding box center [939, 430] width 10 height 10
type input "20581112425"
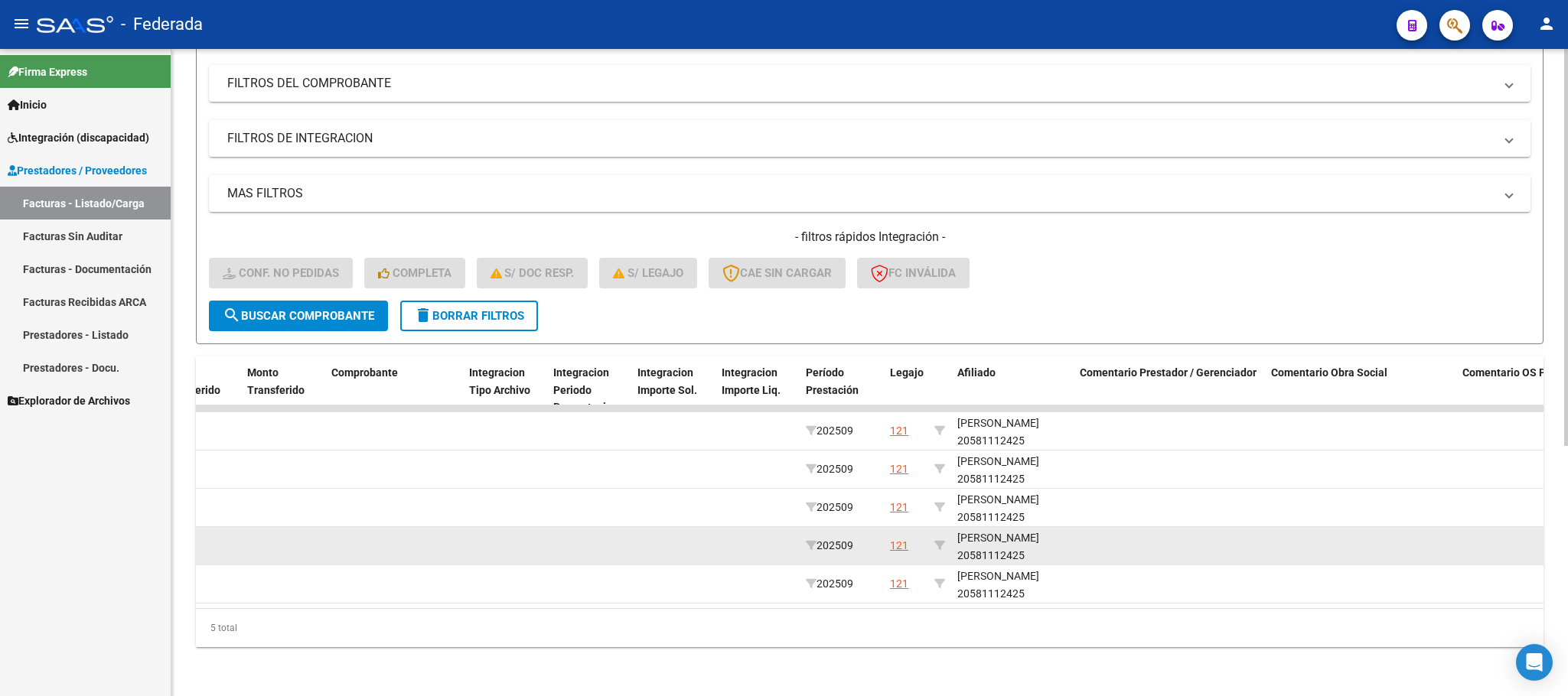
scroll to position [214, 0]
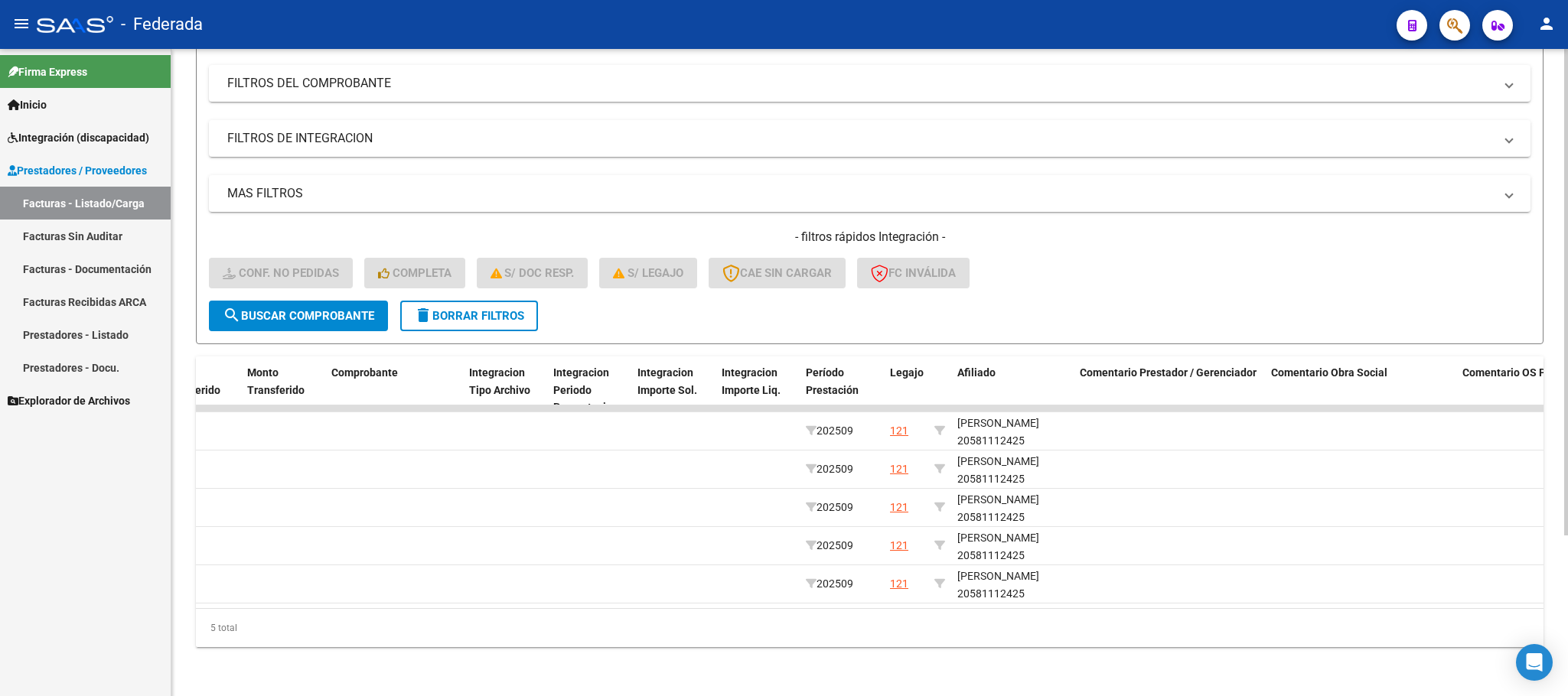
click at [985, 310] on form "Filtros Id Area Area Seleccionar Gerenciador Seleccionar Gerenciador No Confirm…" at bounding box center [869, 165] width 1348 height 358
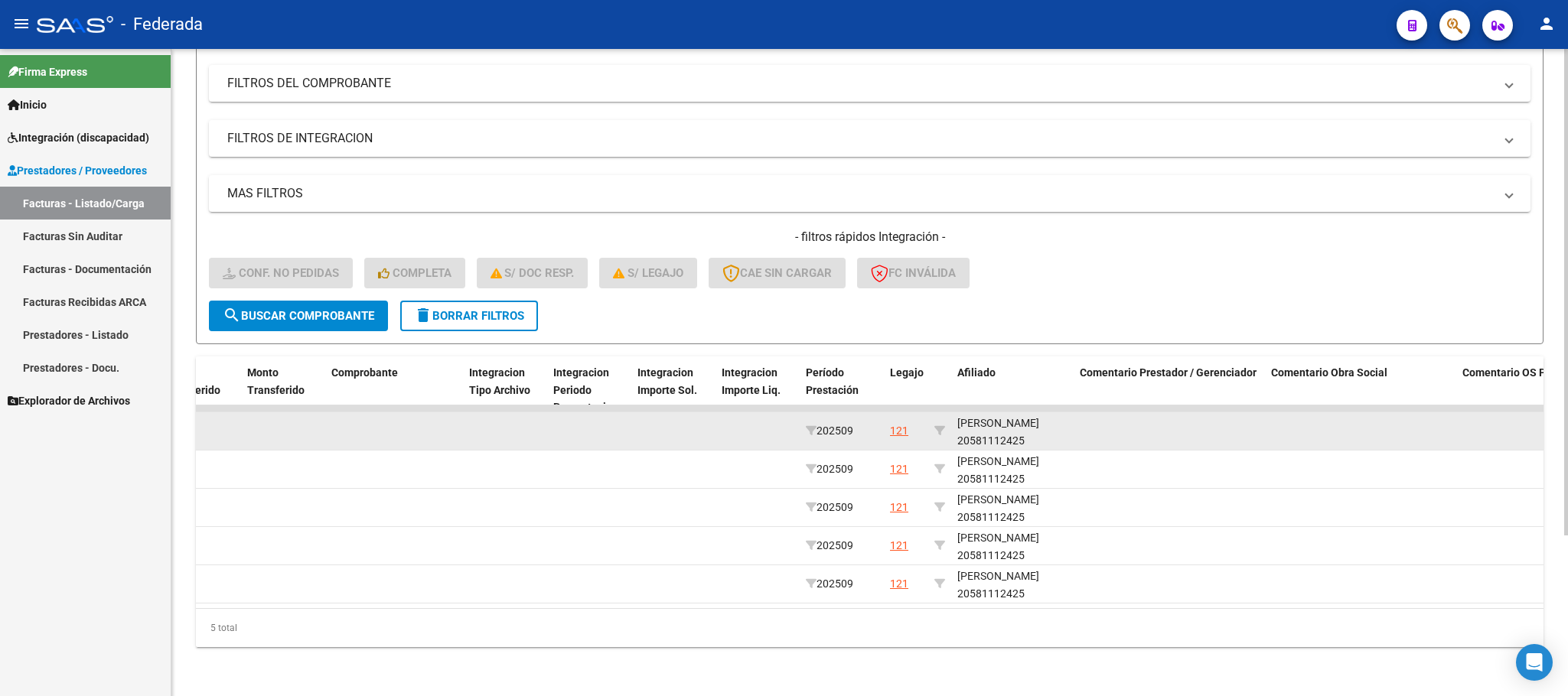
click at [982, 429] on datatable-body-cell "[PERSON_NAME] 20581112425" at bounding box center [1012, 431] width 122 height 37
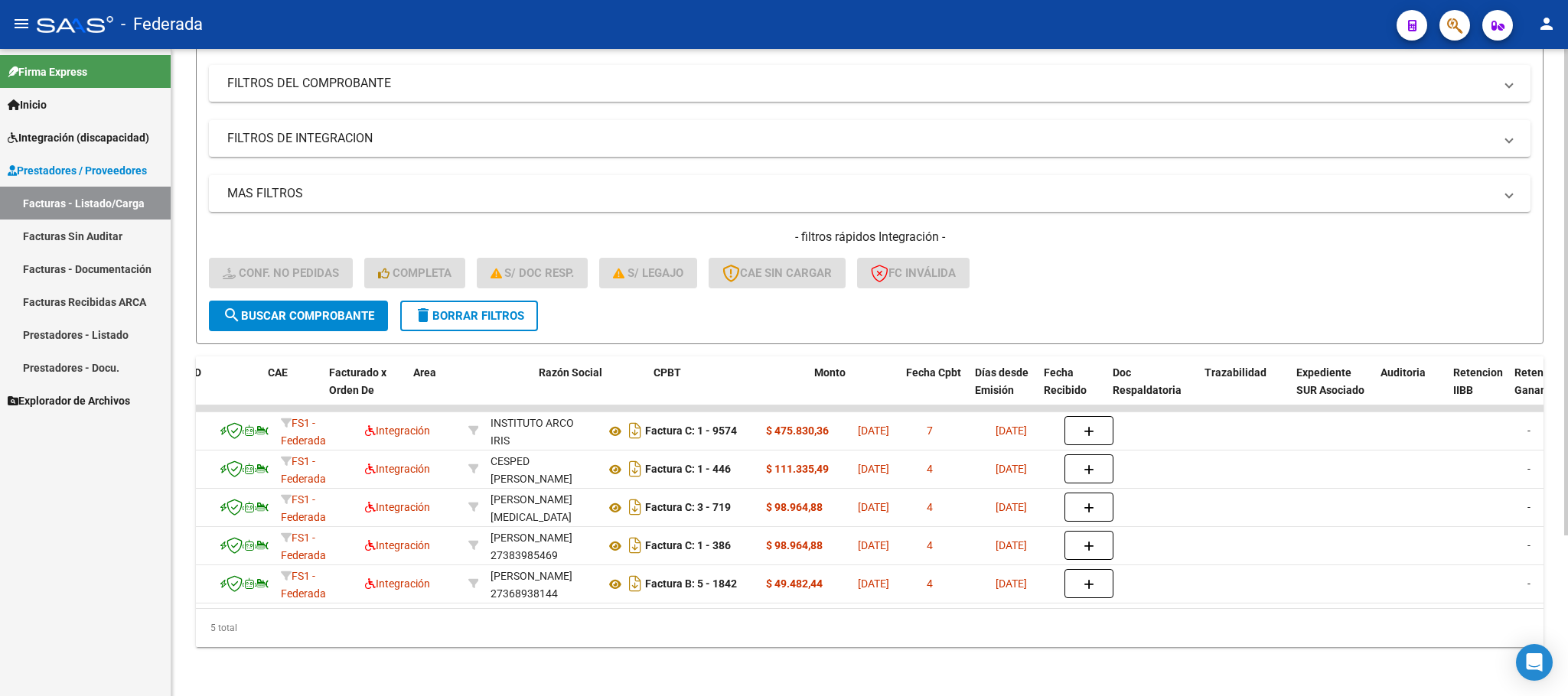
scroll to position [0, 0]
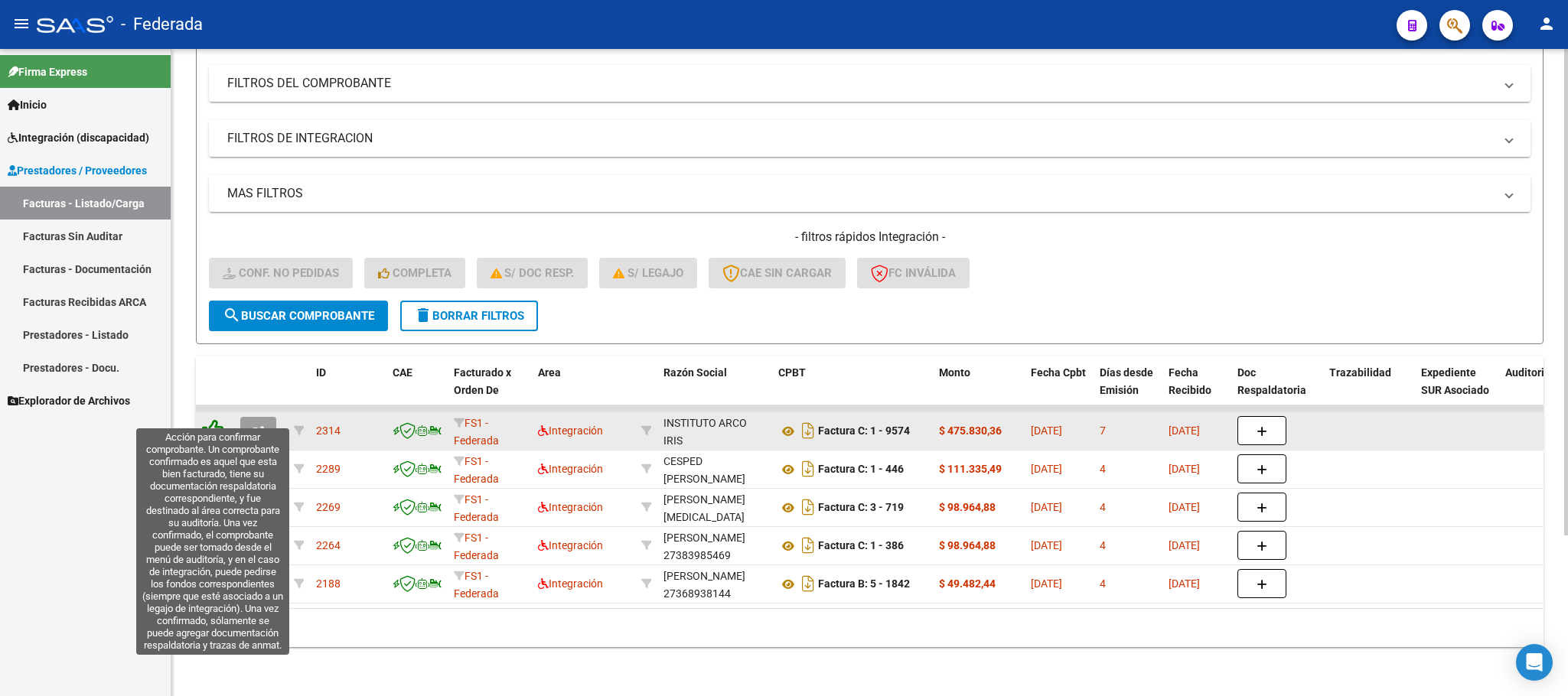
click at [212, 420] on icon at bounding box center [212, 430] width 21 height 21
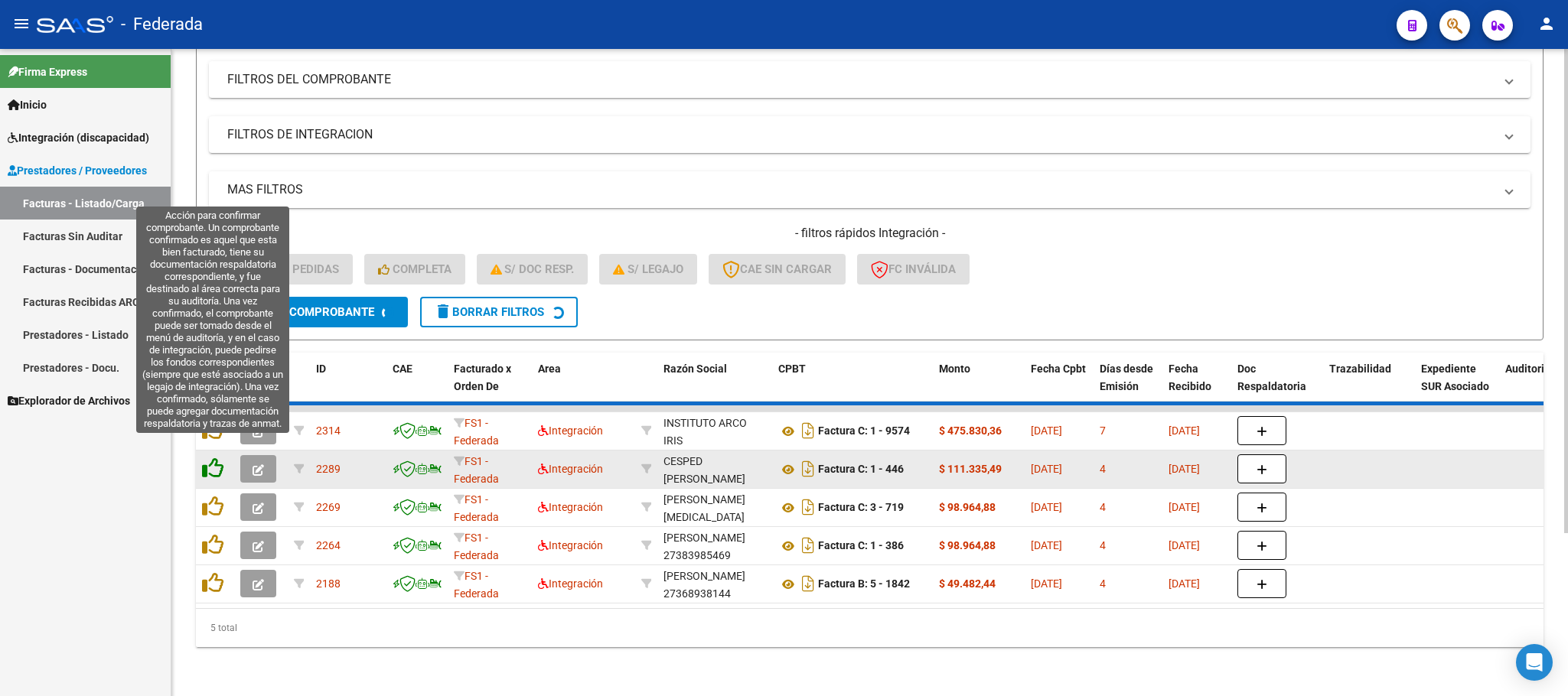
click at [212, 455] on datatable-scroller "2314 FS1 - Federada Integración INSTITUTO ARCO IRIS 30716237008 Factura C: 1 - …" at bounding box center [869, 504] width 1348 height 198
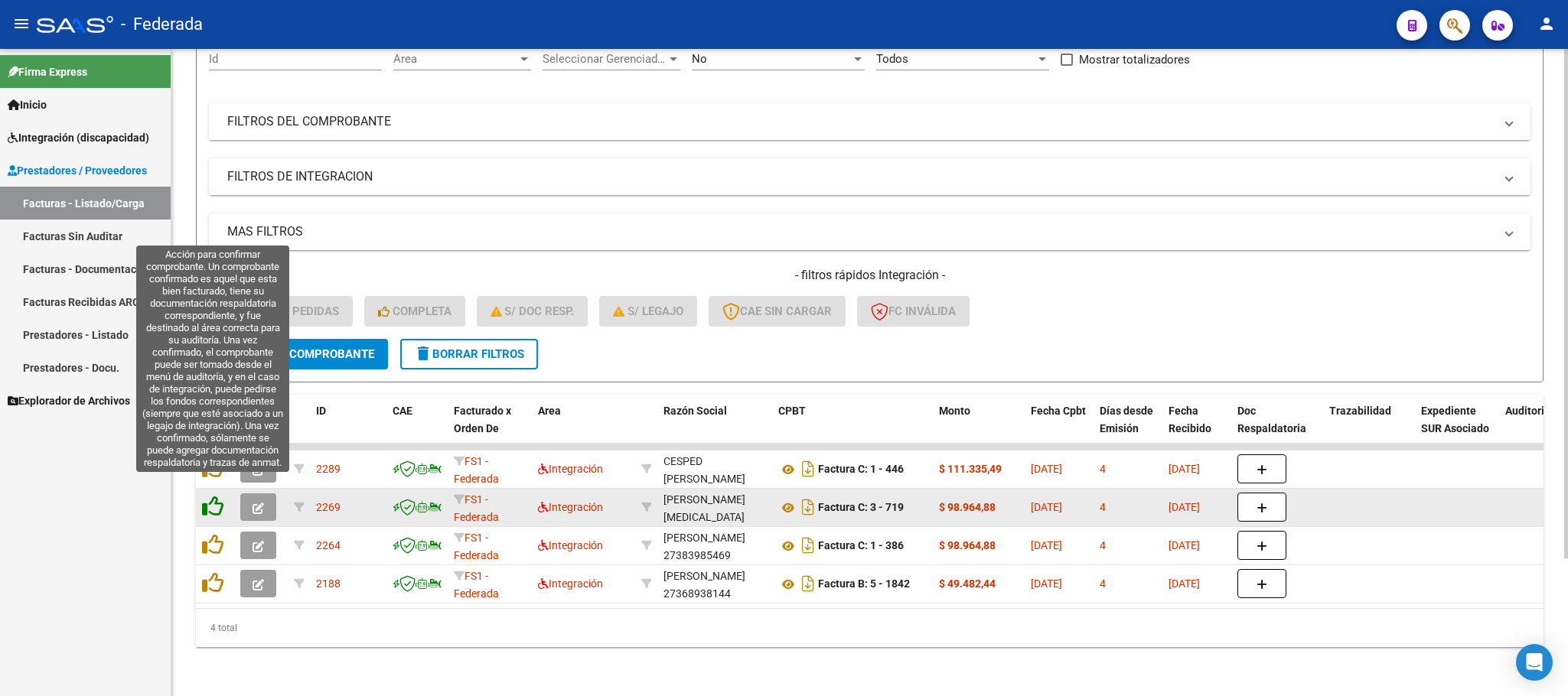
click at [212, 496] on icon at bounding box center [212, 506] width 21 height 21
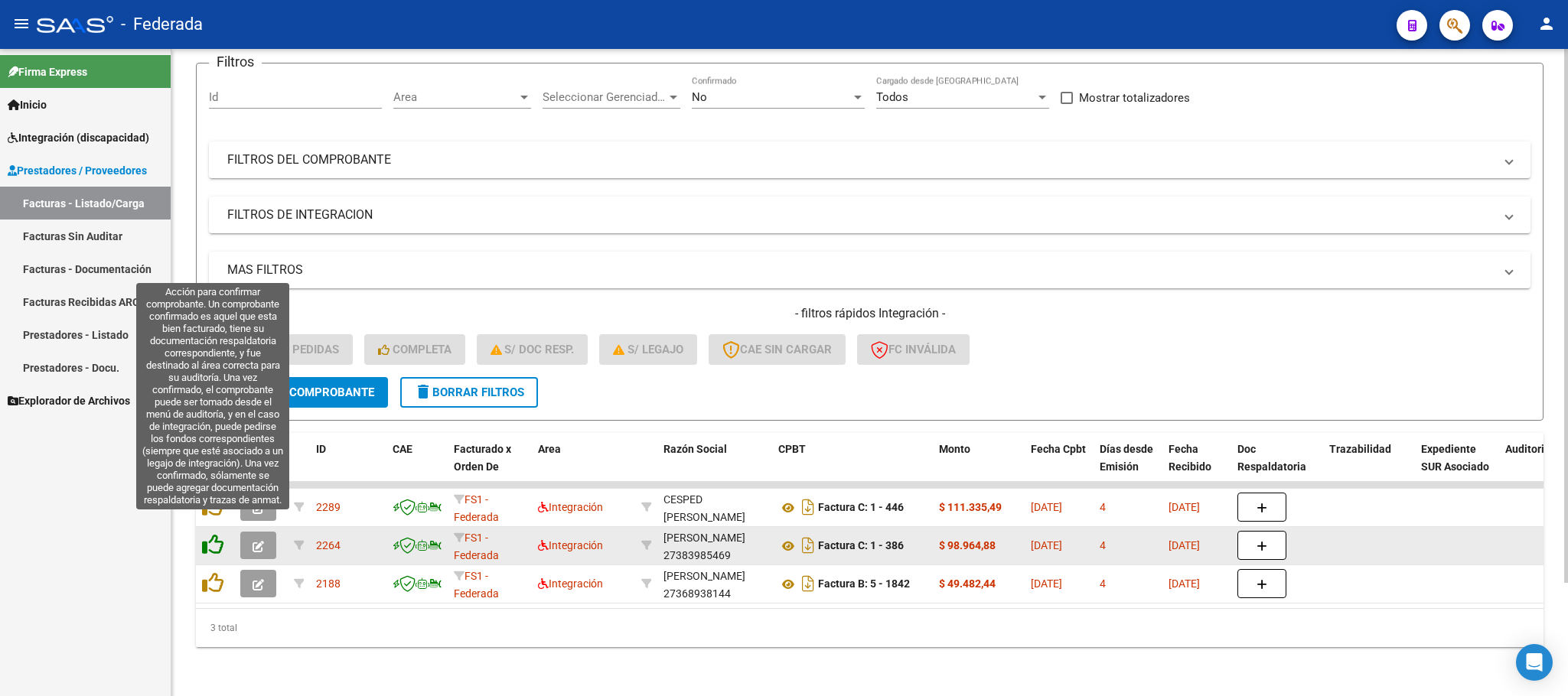
click at [209, 534] on icon at bounding box center [212, 544] width 21 height 21
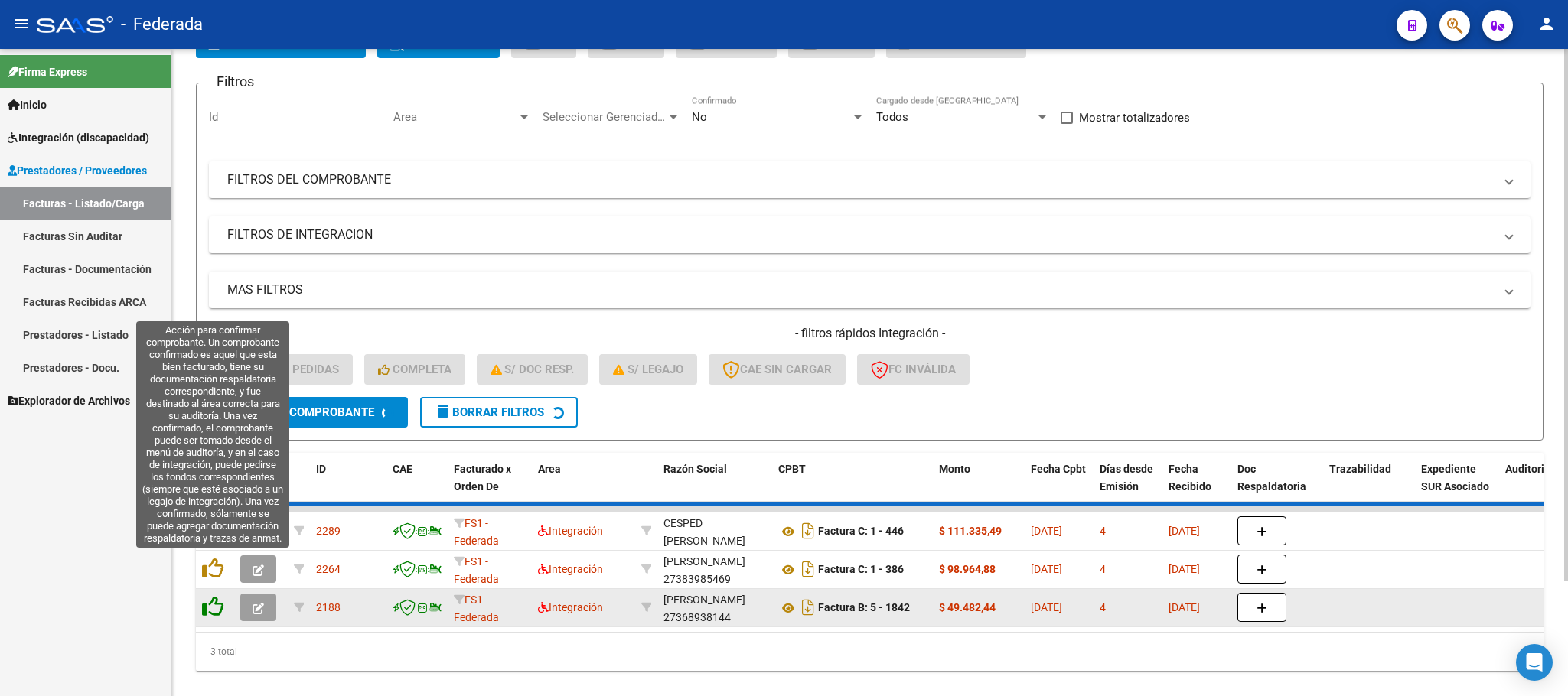
click at [216, 574] on icon at bounding box center [212, 568] width 21 height 21
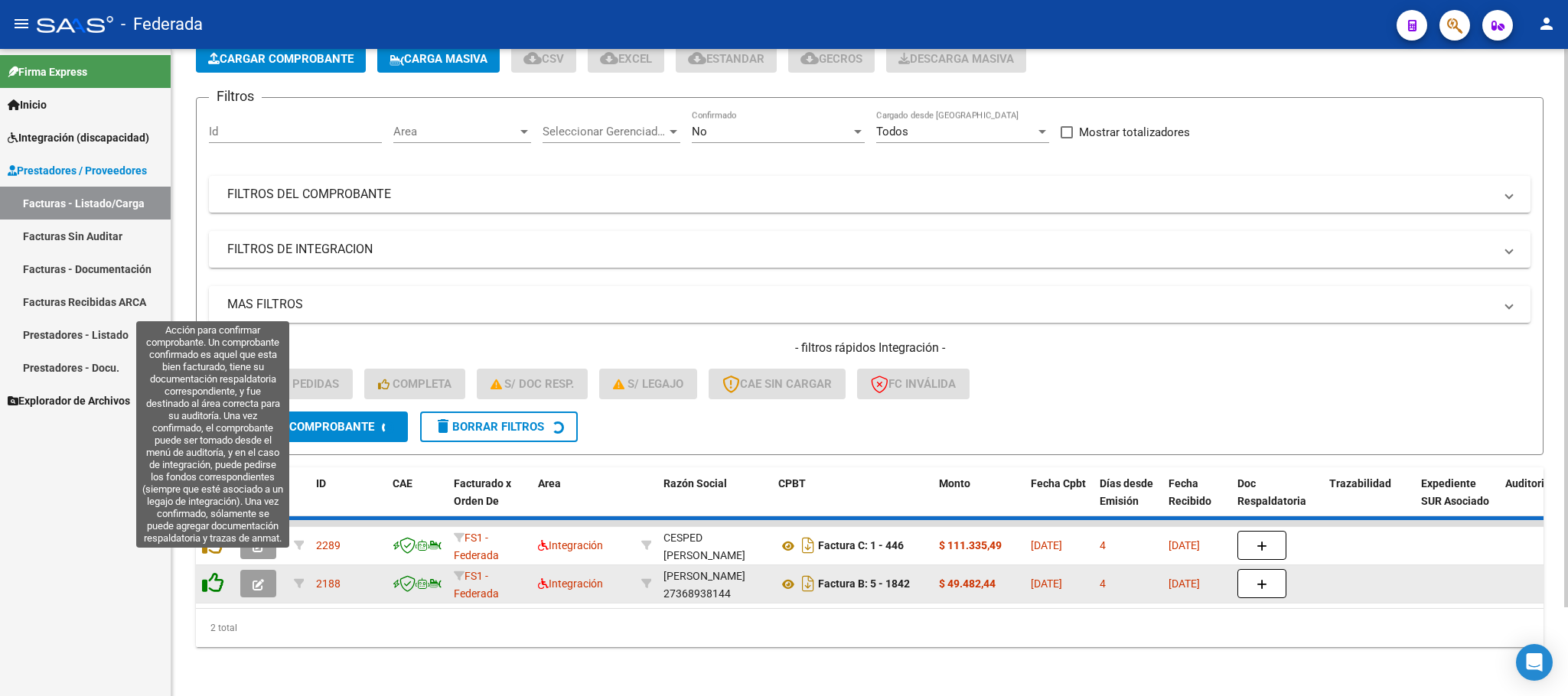
scroll to position [60, 0]
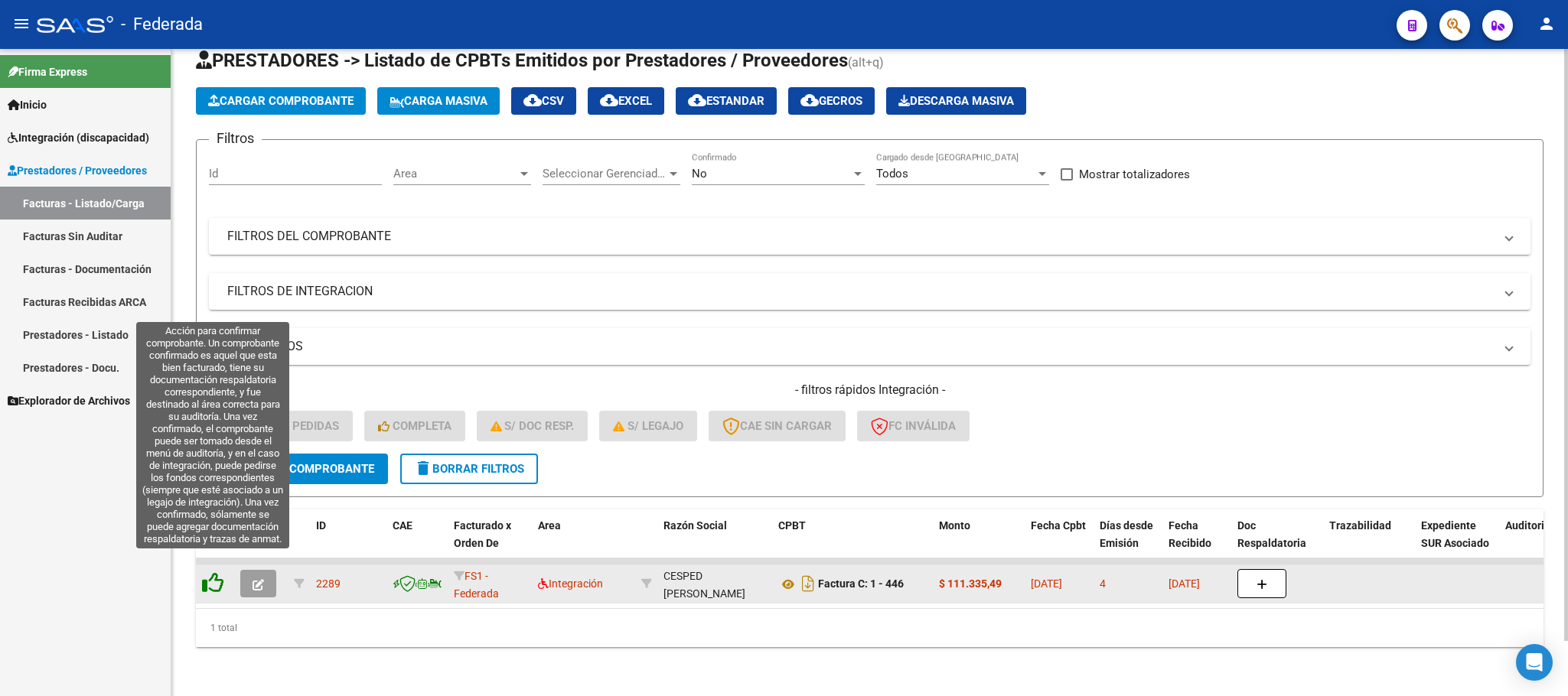
click at [215, 572] on icon at bounding box center [212, 582] width 21 height 21
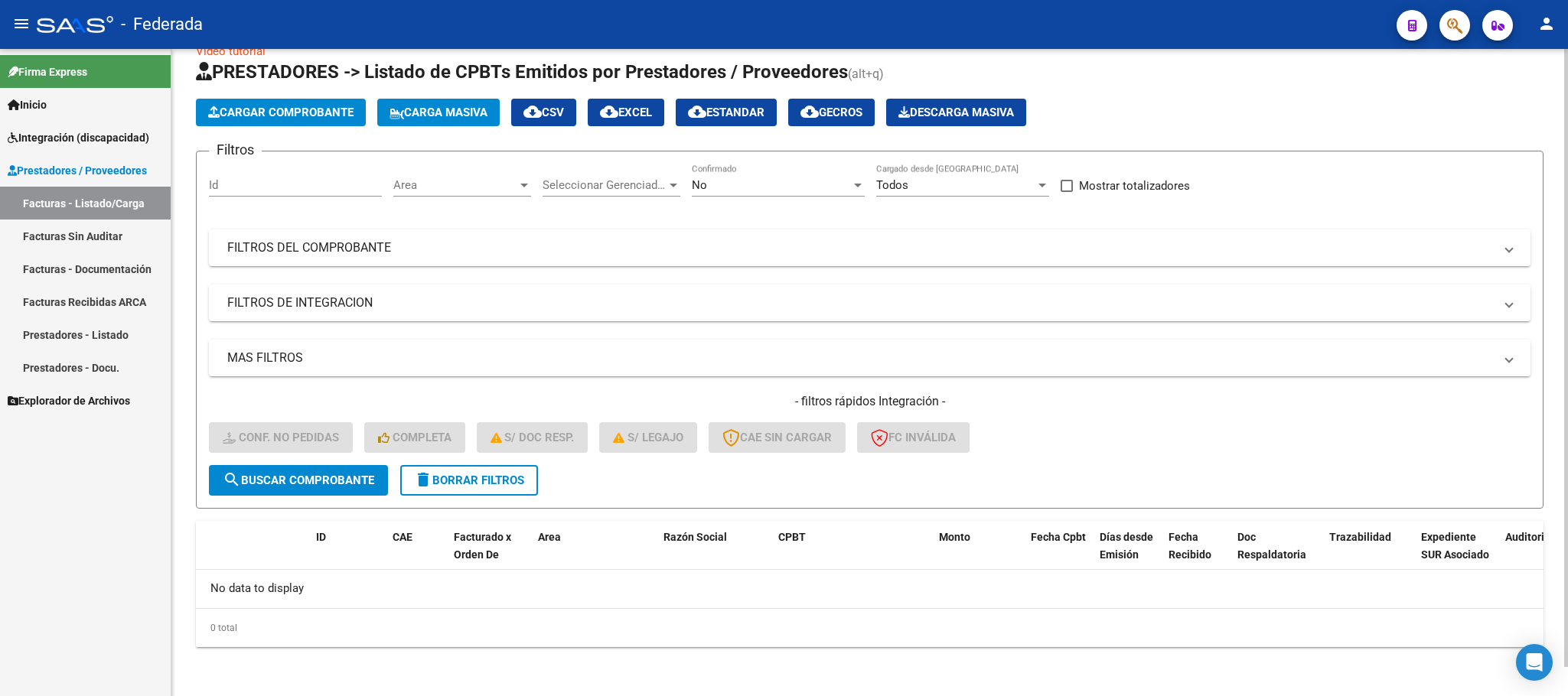
scroll to position [30, 0]
click at [501, 478] on span "delete Borrar Filtros" at bounding box center [469, 481] width 110 height 14
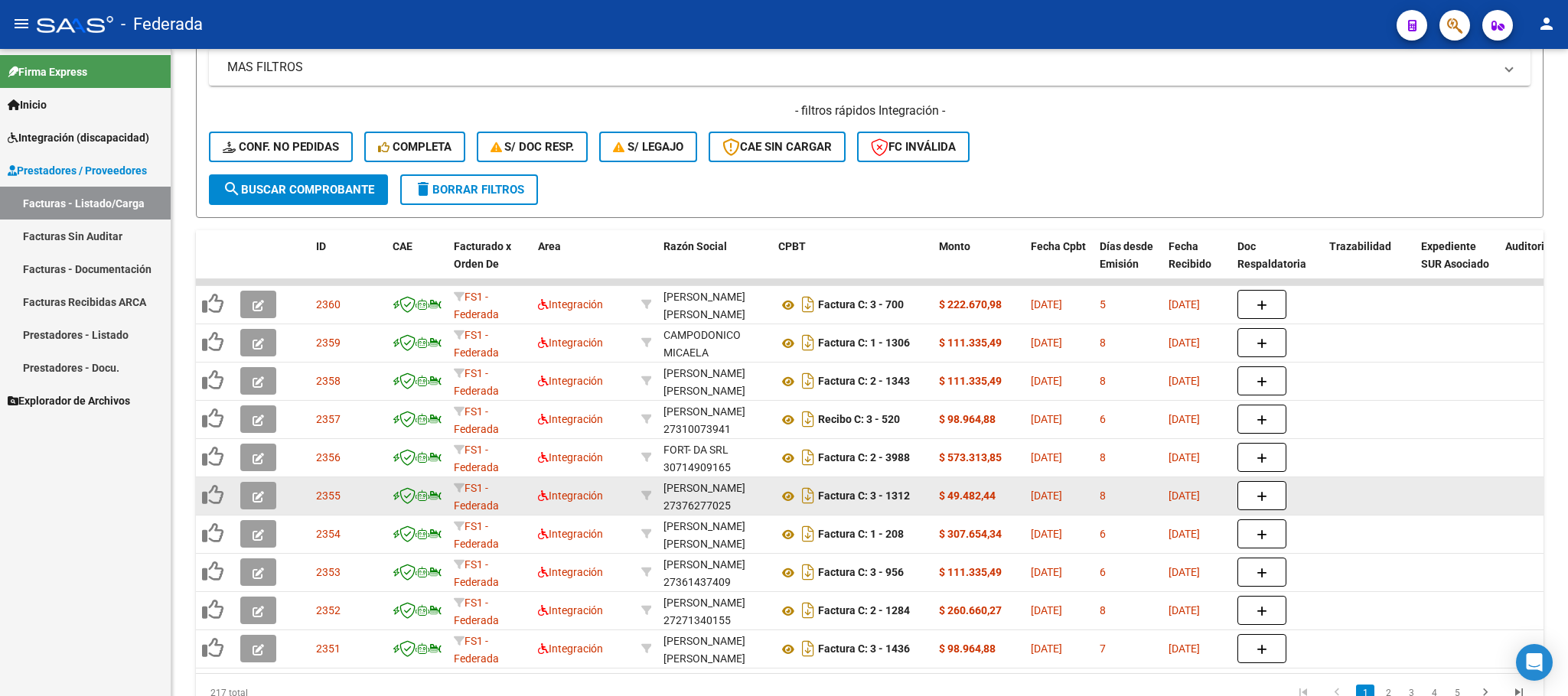
scroll to position [175, 0]
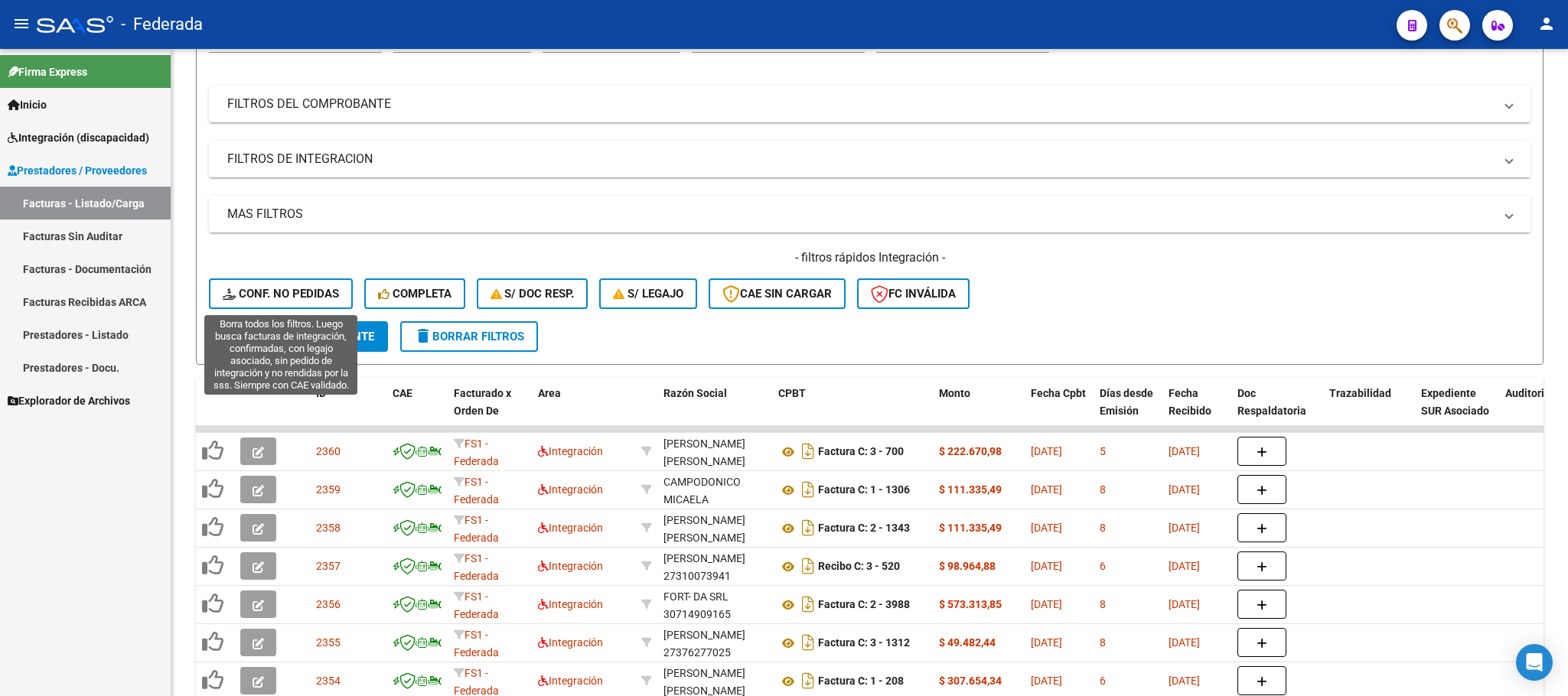
click at [313, 299] on span "Conf. no pedidas" at bounding box center [281, 293] width 116 height 14
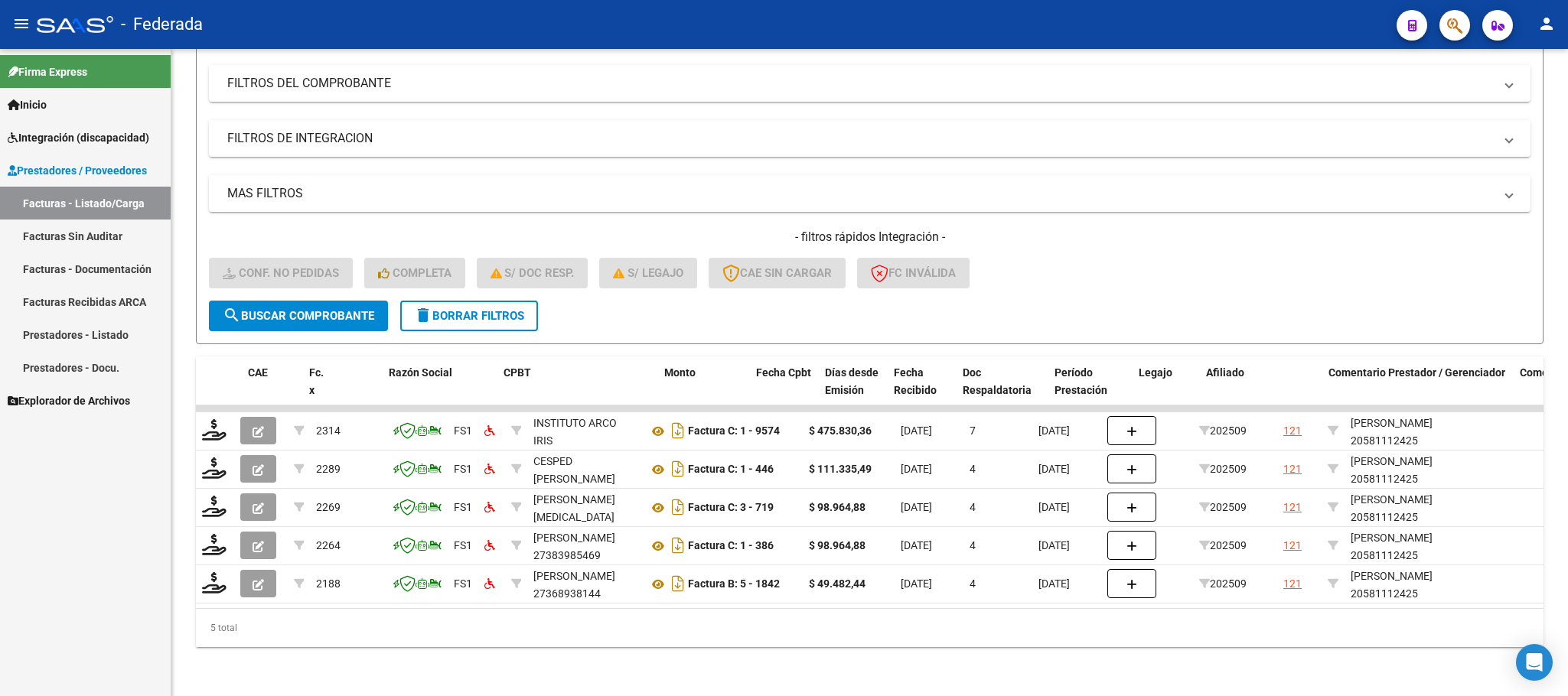
scroll to position [0, 161]
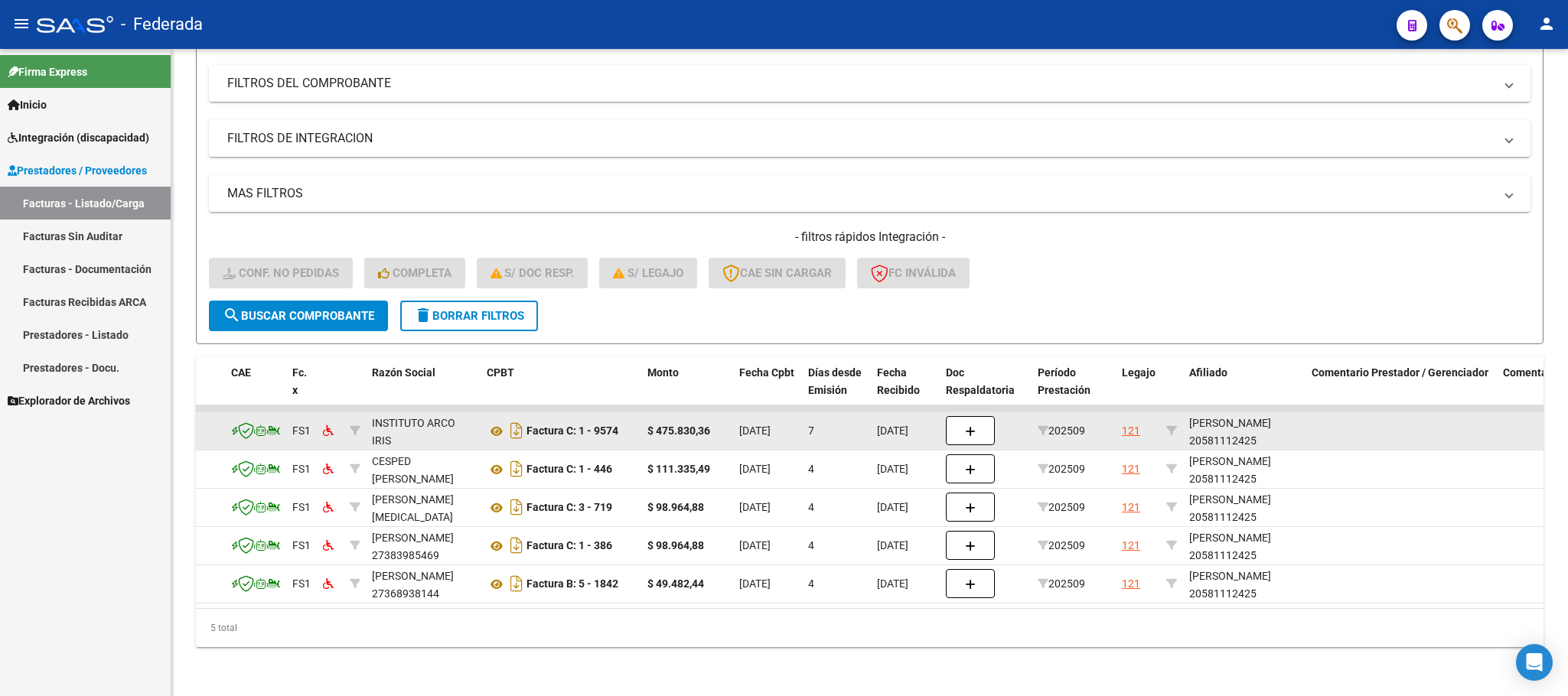
click at [1206, 425] on div "[PERSON_NAME] 20581112425" at bounding box center [1244, 432] width 110 height 35
click at [1207, 425] on div "[PERSON_NAME] 20581112425" at bounding box center [1244, 432] width 110 height 35
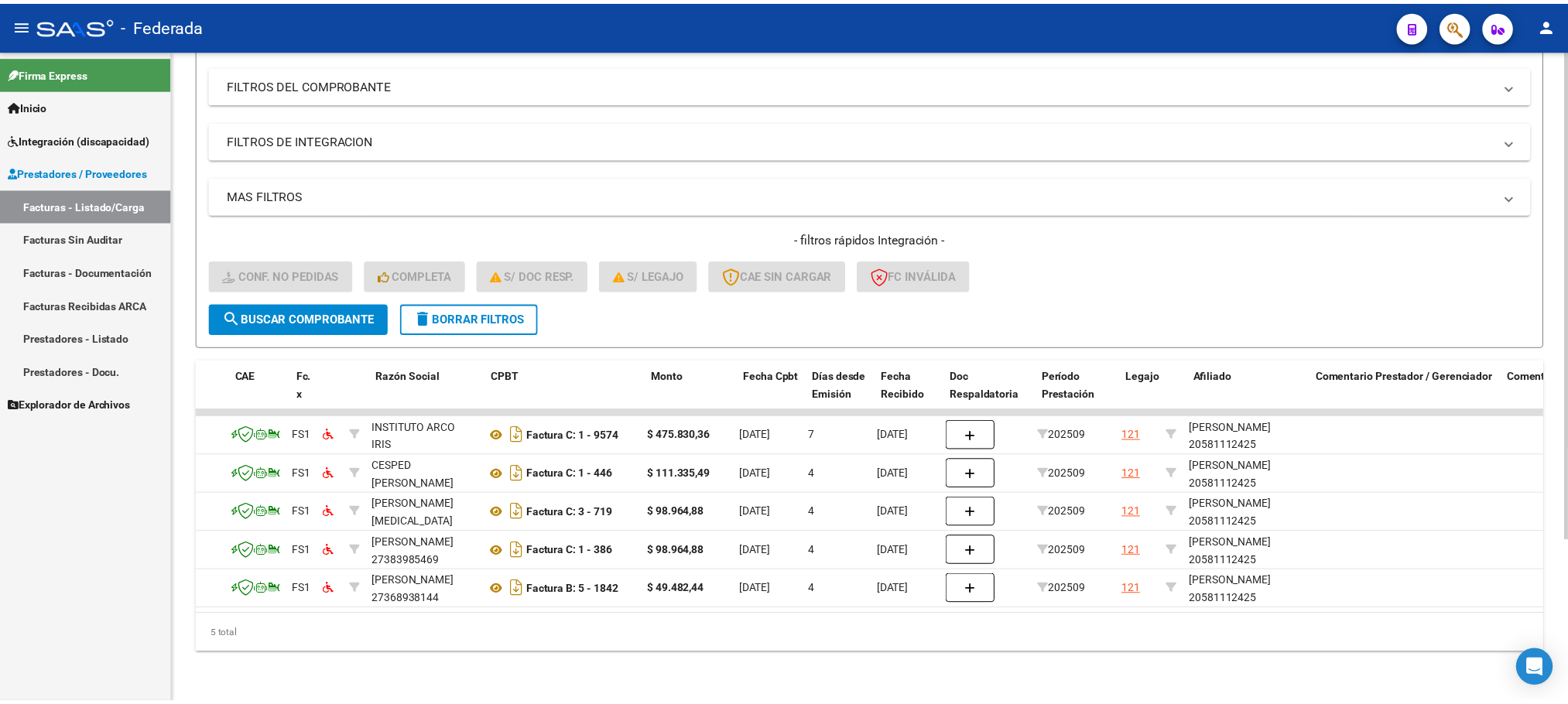
scroll to position [0, 0]
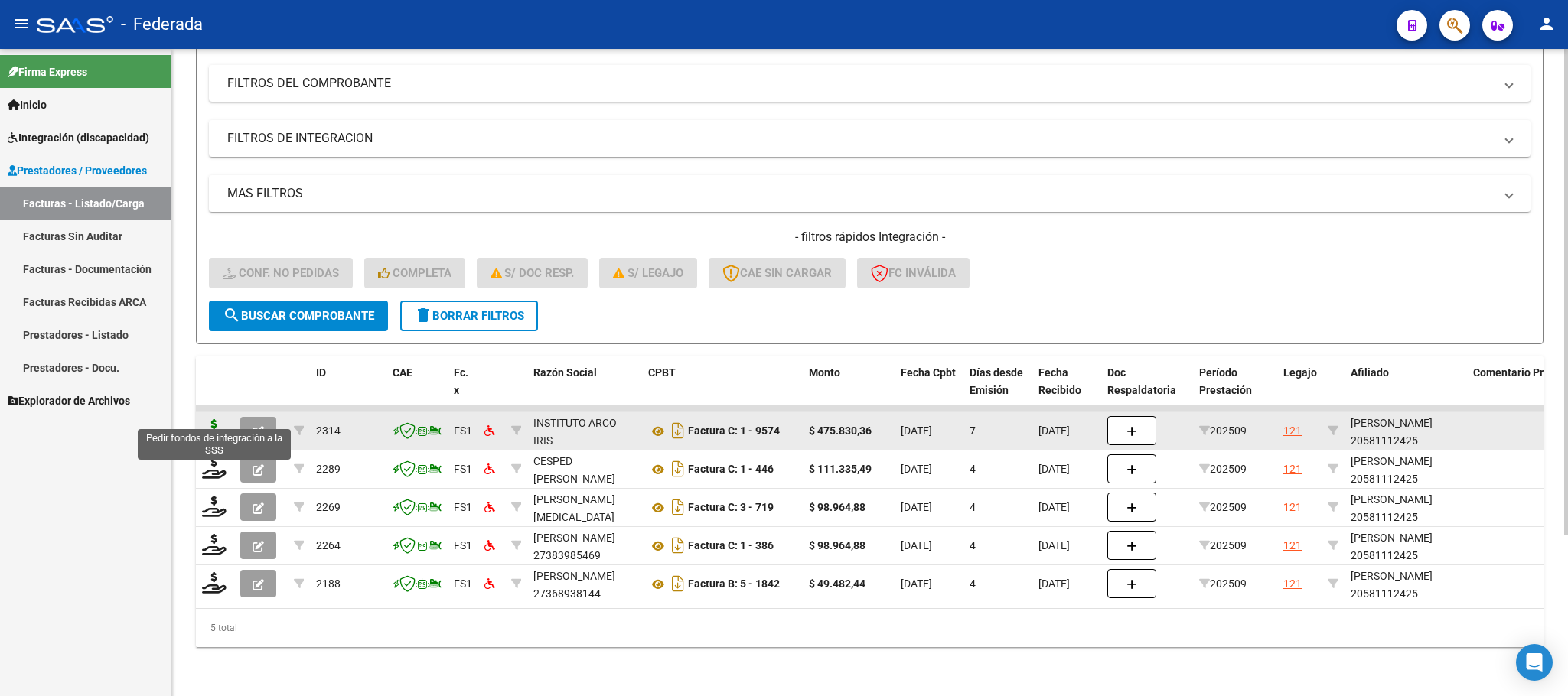
click at [210, 420] on icon at bounding box center [214, 430] width 25 height 21
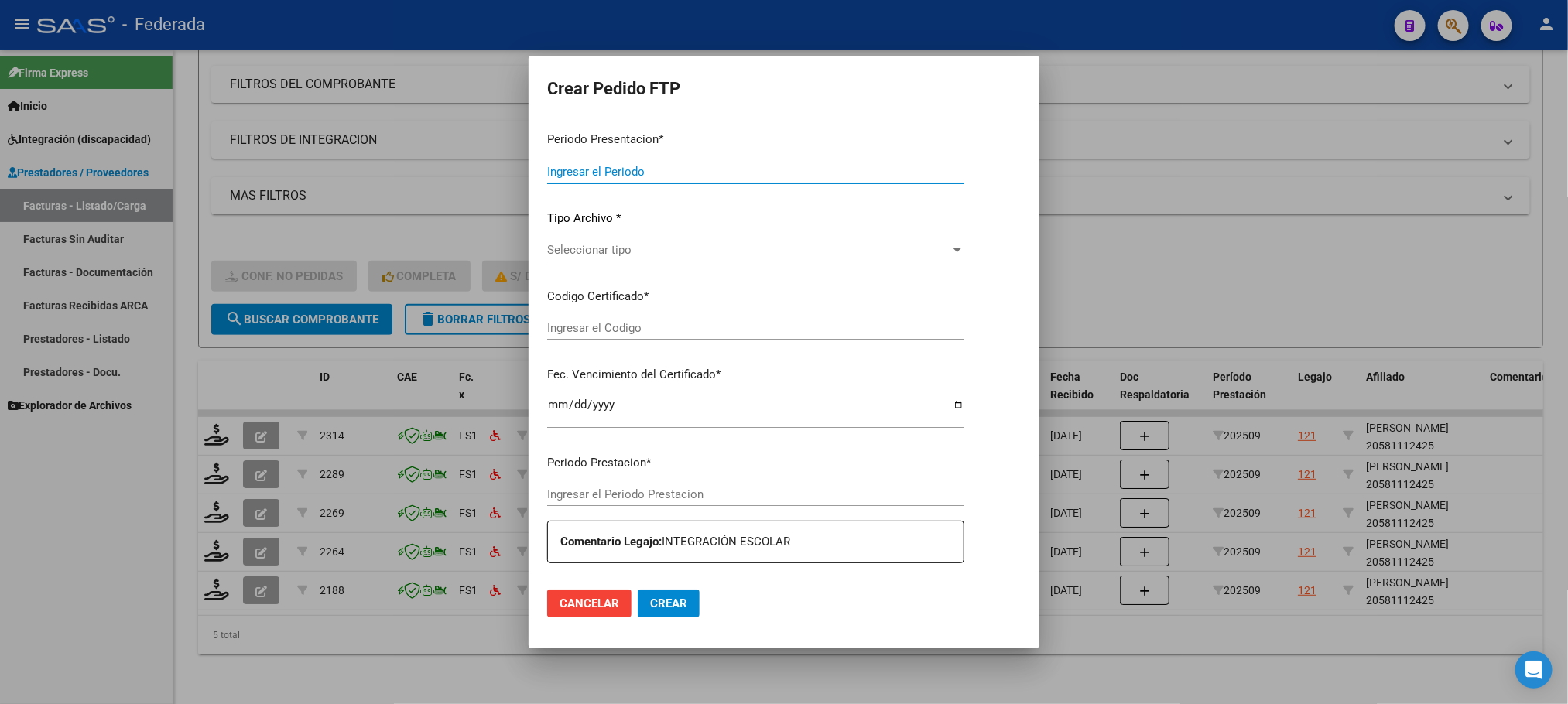
type input "202509"
type input "$ 475.830,36"
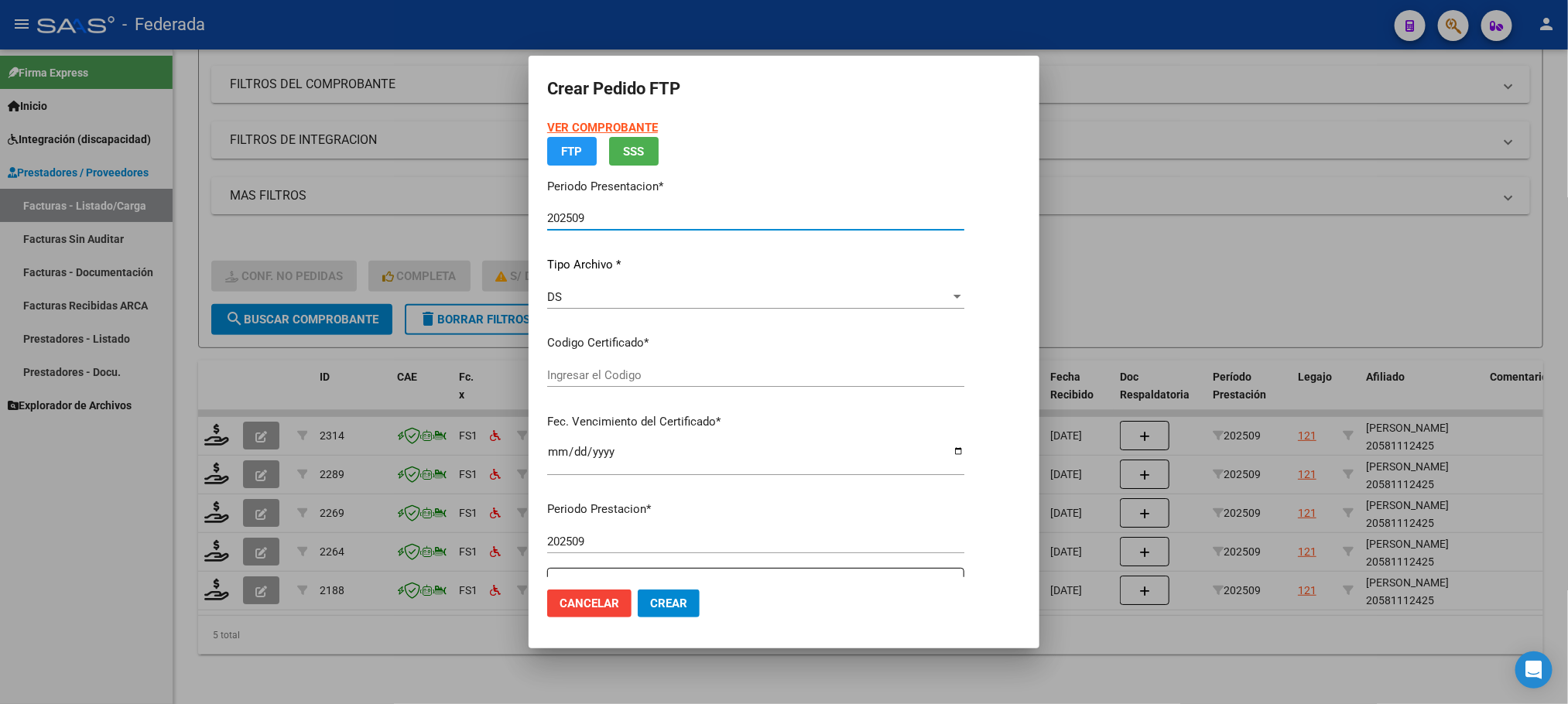
type input "ARG02000581112422023101220261012BS375"
type input "[DATE]"
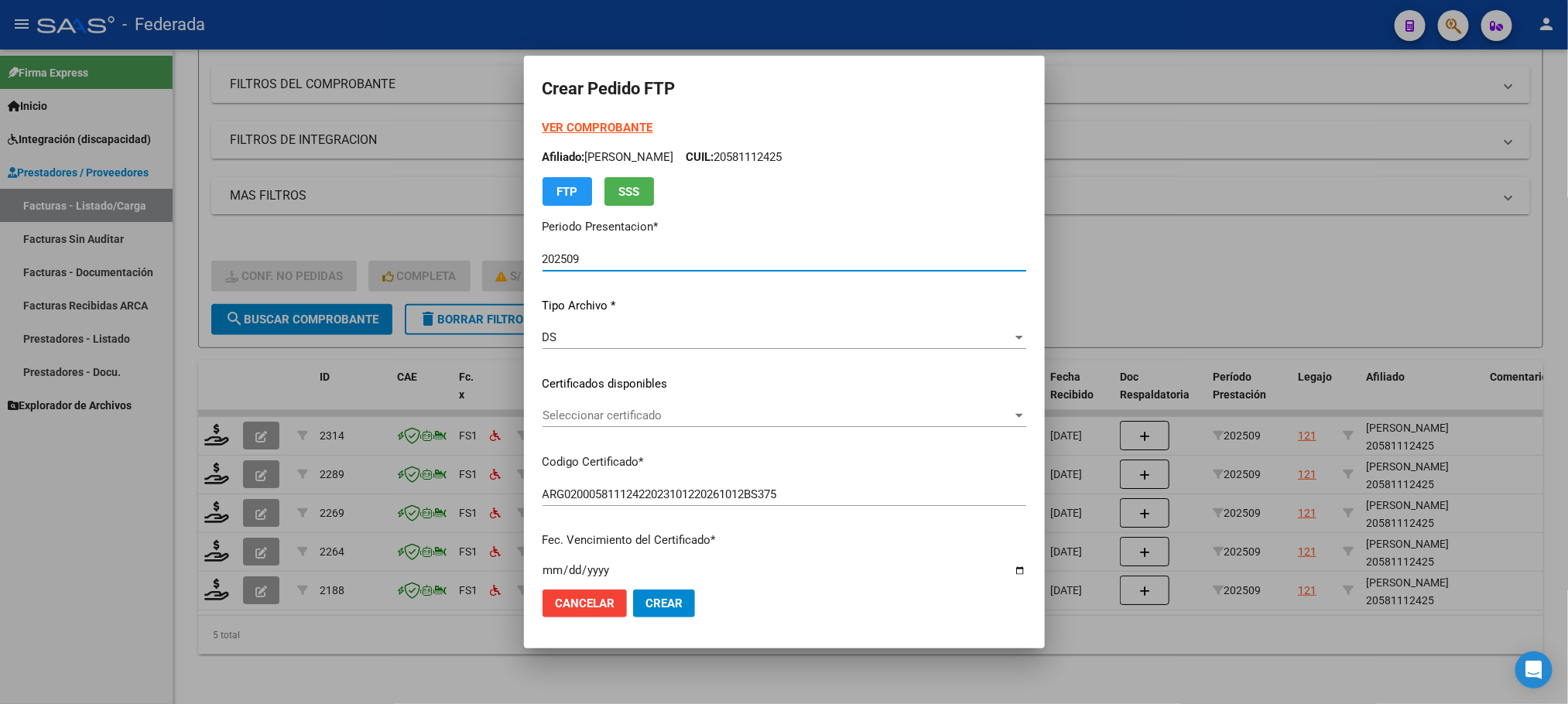
click at [588, 381] on p "Certificados disponibles" at bounding box center [784, 384] width 484 height 18
click at [585, 429] on div "Seleccionar certificado Seleccionar certificado" at bounding box center [784, 423] width 484 height 38
click at [579, 420] on span "Seleccionar certificado" at bounding box center [777, 415] width 469 height 14
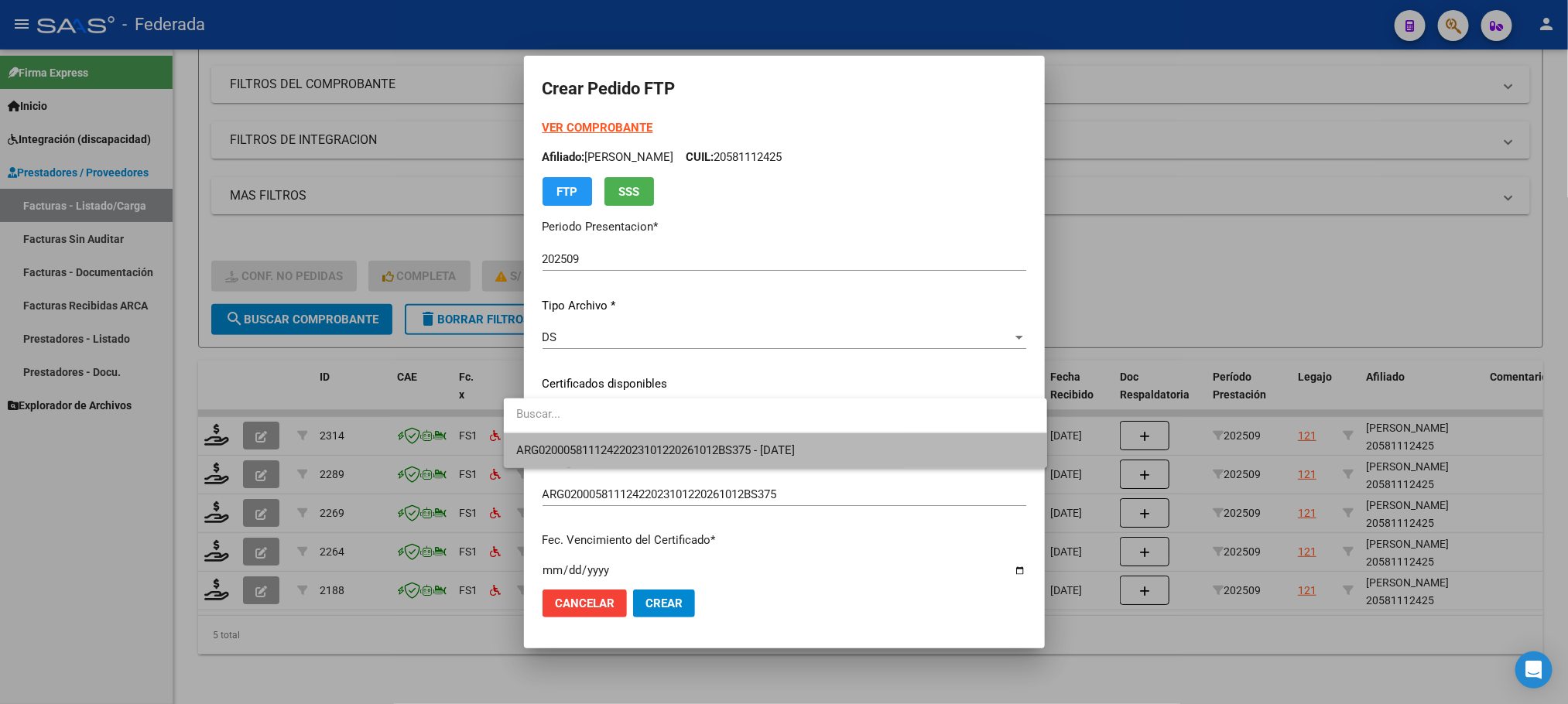
click at [583, 437] on span "ARG02000581112422023101220261012BS375 - [DATE]" at bounding box center [775, 450] width 518 height 35
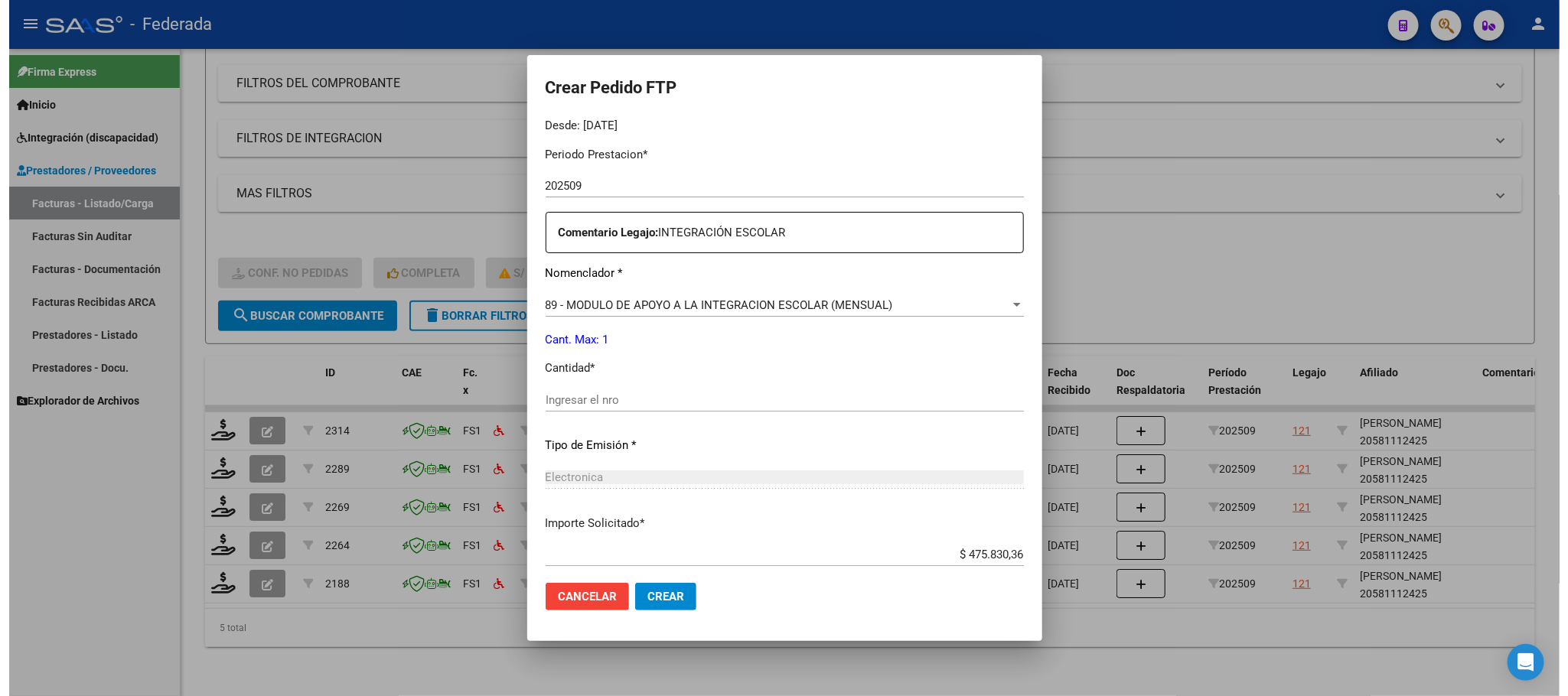
scroll to position [571, 0]
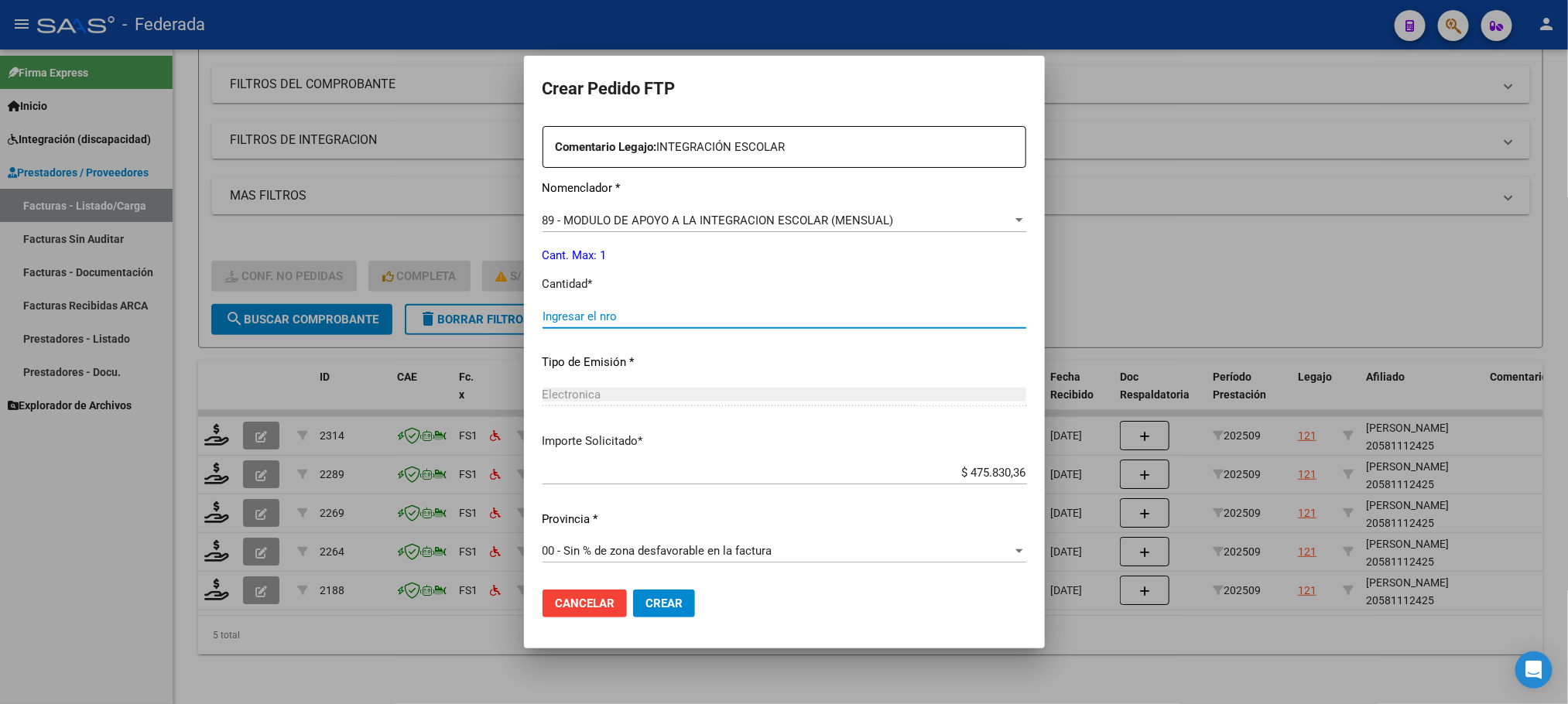
click at [604, 319] on input "Ingresar el nro" at bounding box center [784, 316] width 484 height 14
type input "1"
click at [633, 592] on button "Crear" at bounding box center [664, 604] width 62 height 28
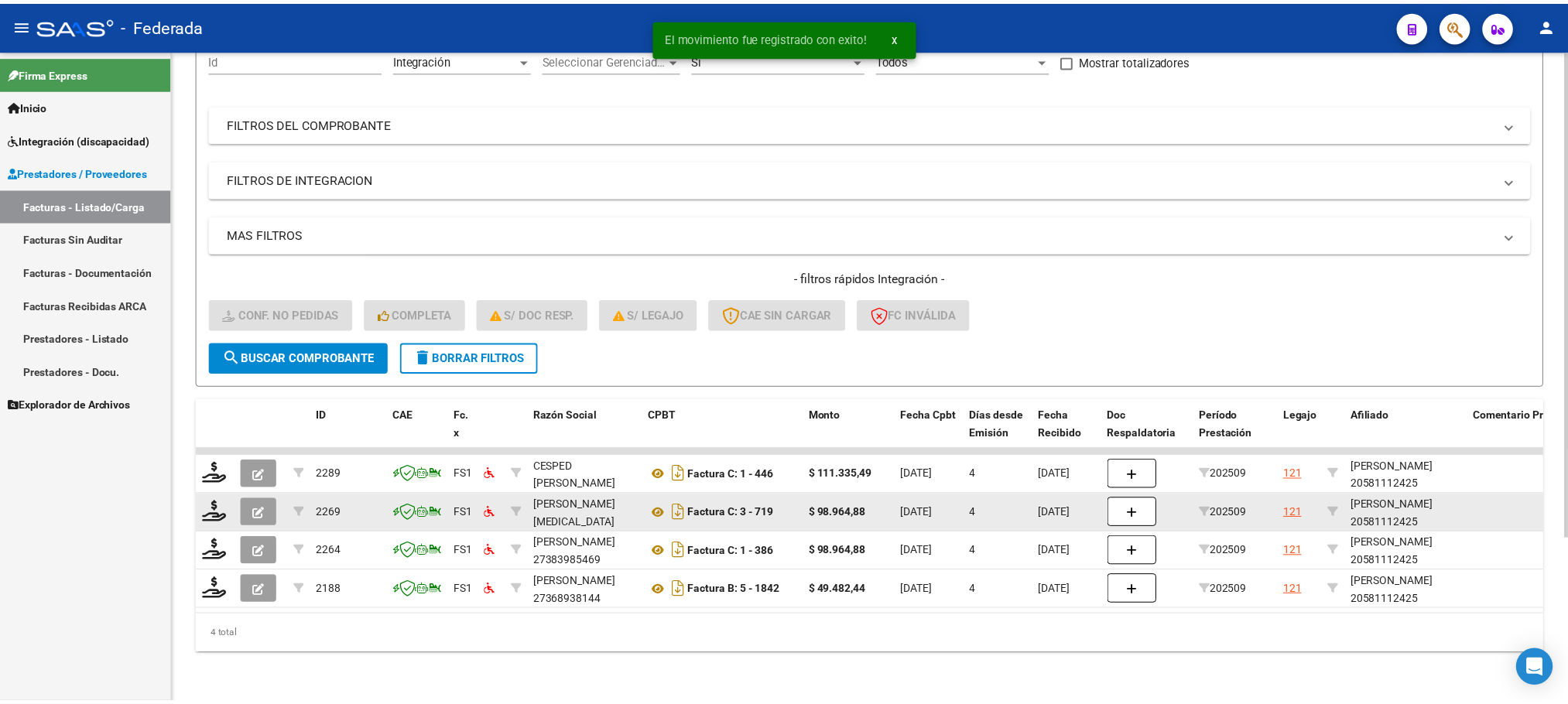
scroll to position [177, 0]
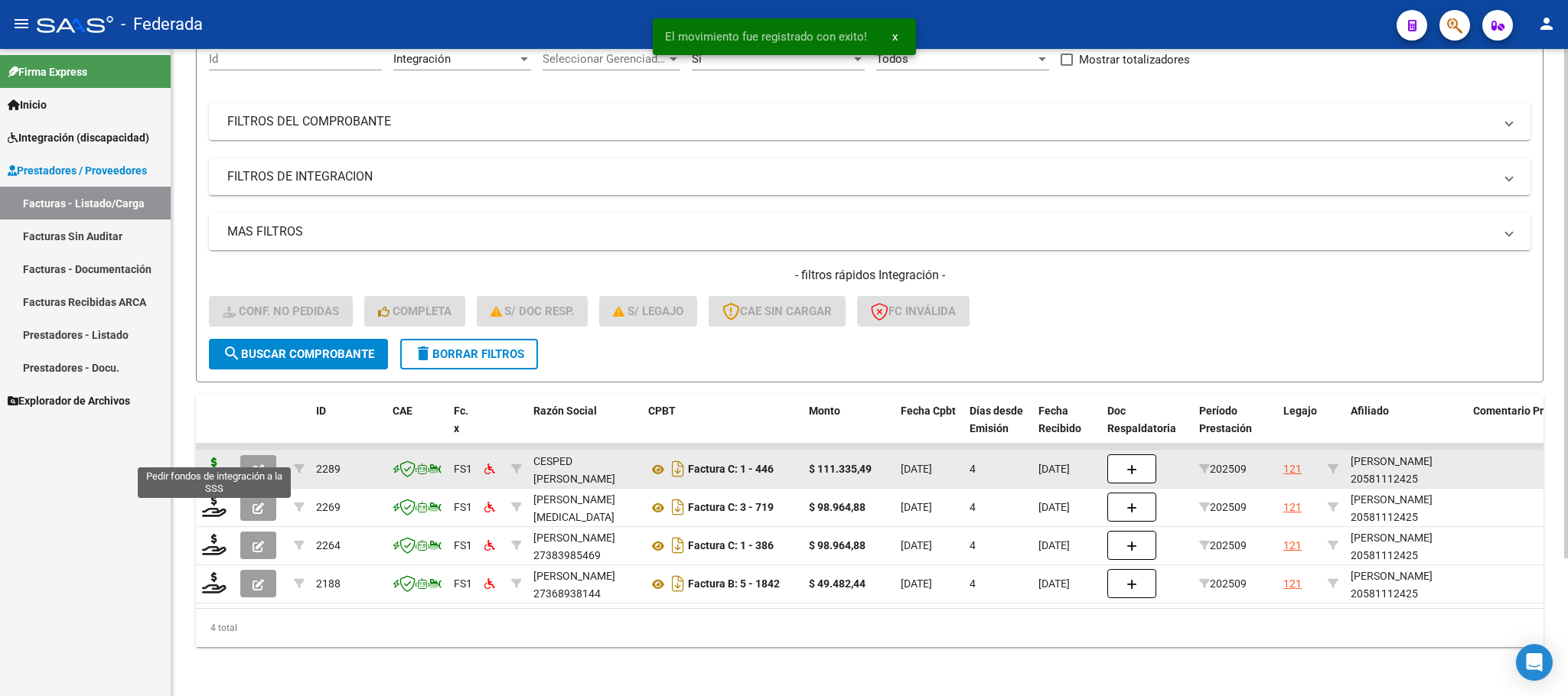
click at [214, 458] on icon at bounding box center [214, 468] width 25 height 21
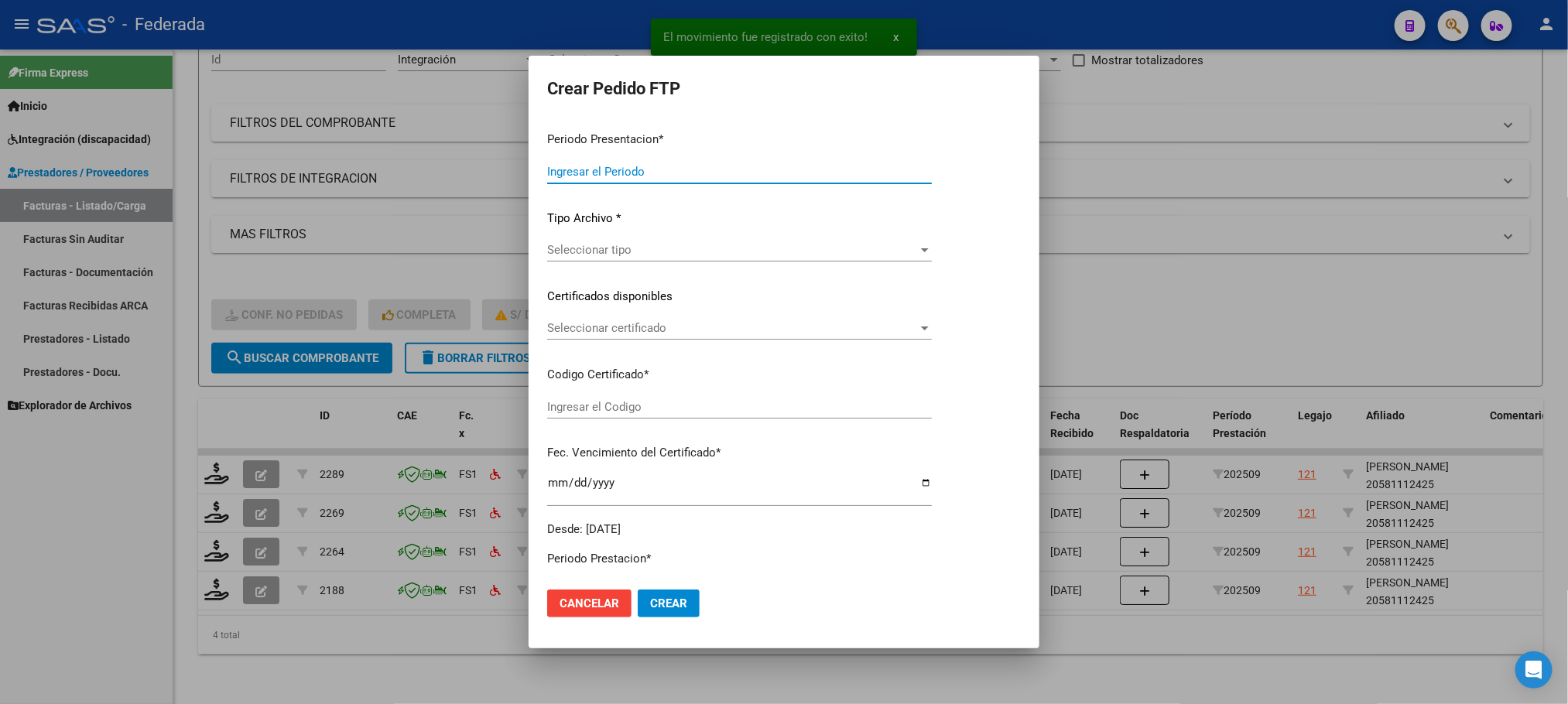
type input "202509"
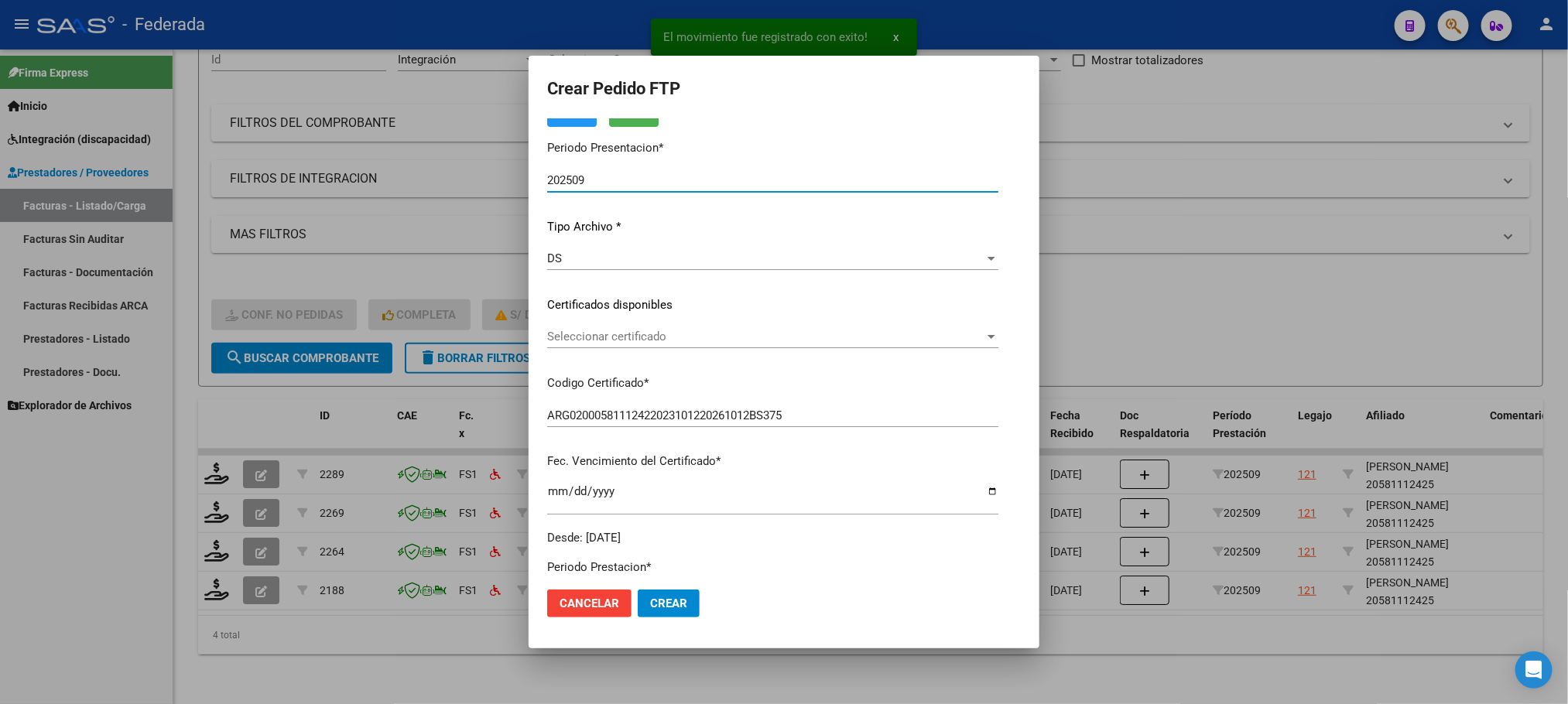
scroll to position [232, 0]
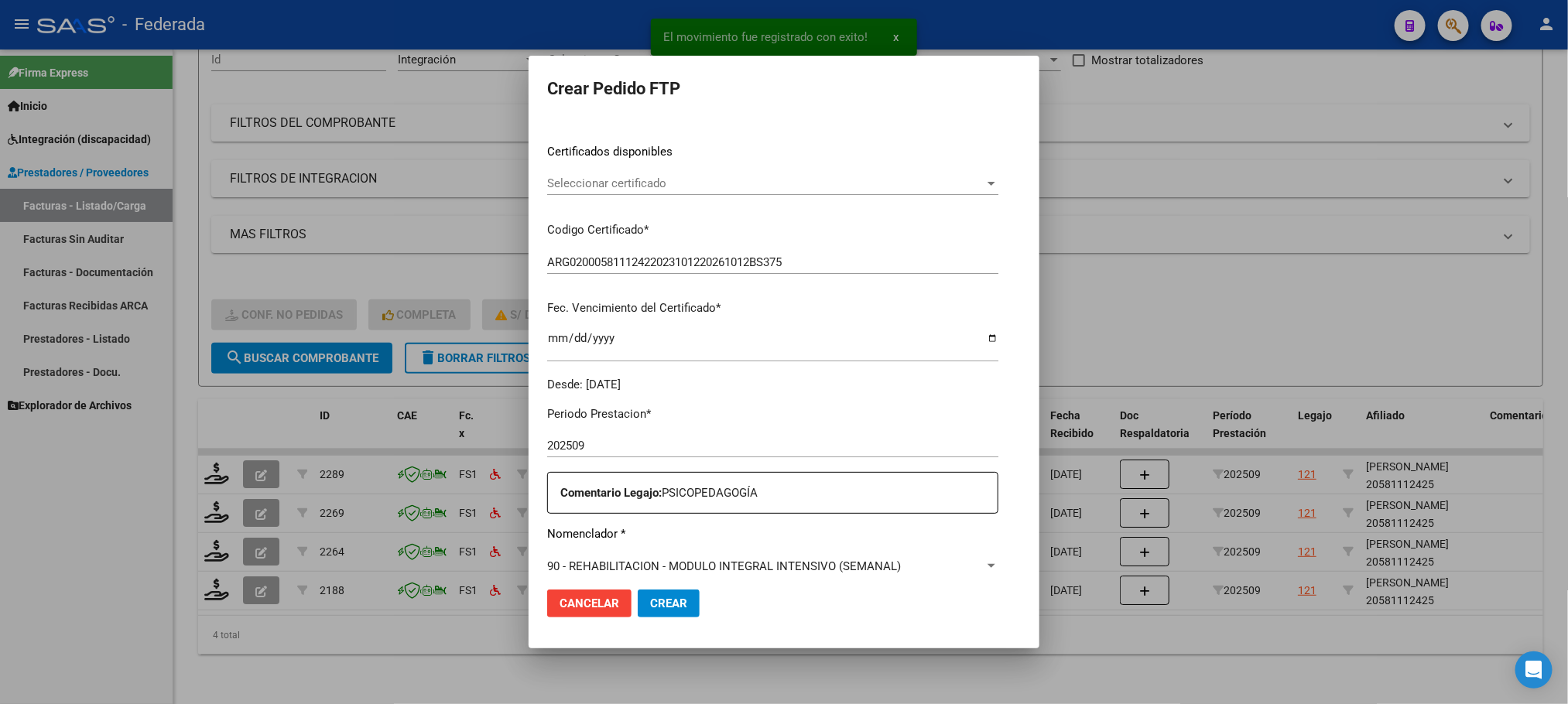
click at [632, 182] on span "Seleccionar certificado" at bounding box center [766, 183] width 437 height 14
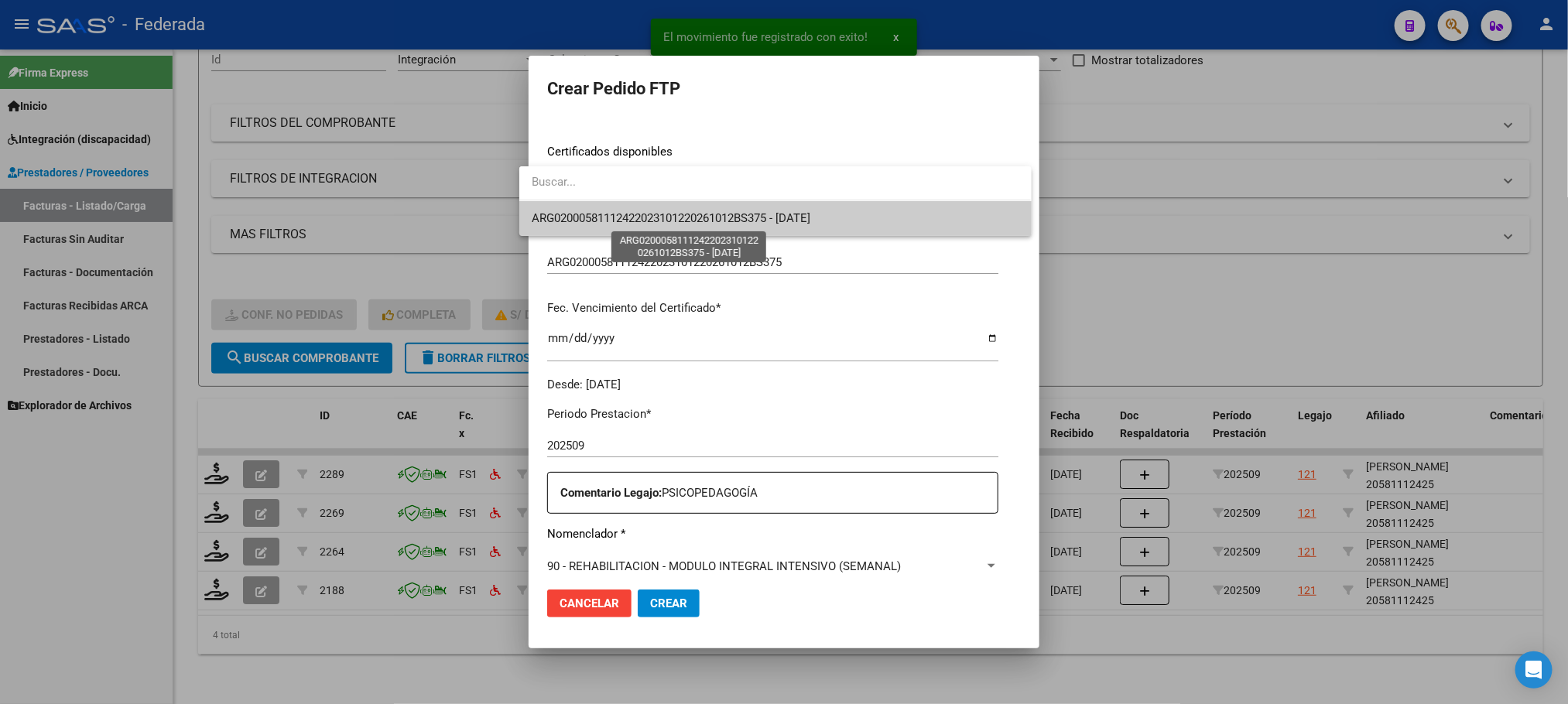
click at [623, 217] on span "ARG02000581112422023101220261012BS375 - [DATE]" at bounding box center [670, 218] width 279 height 14
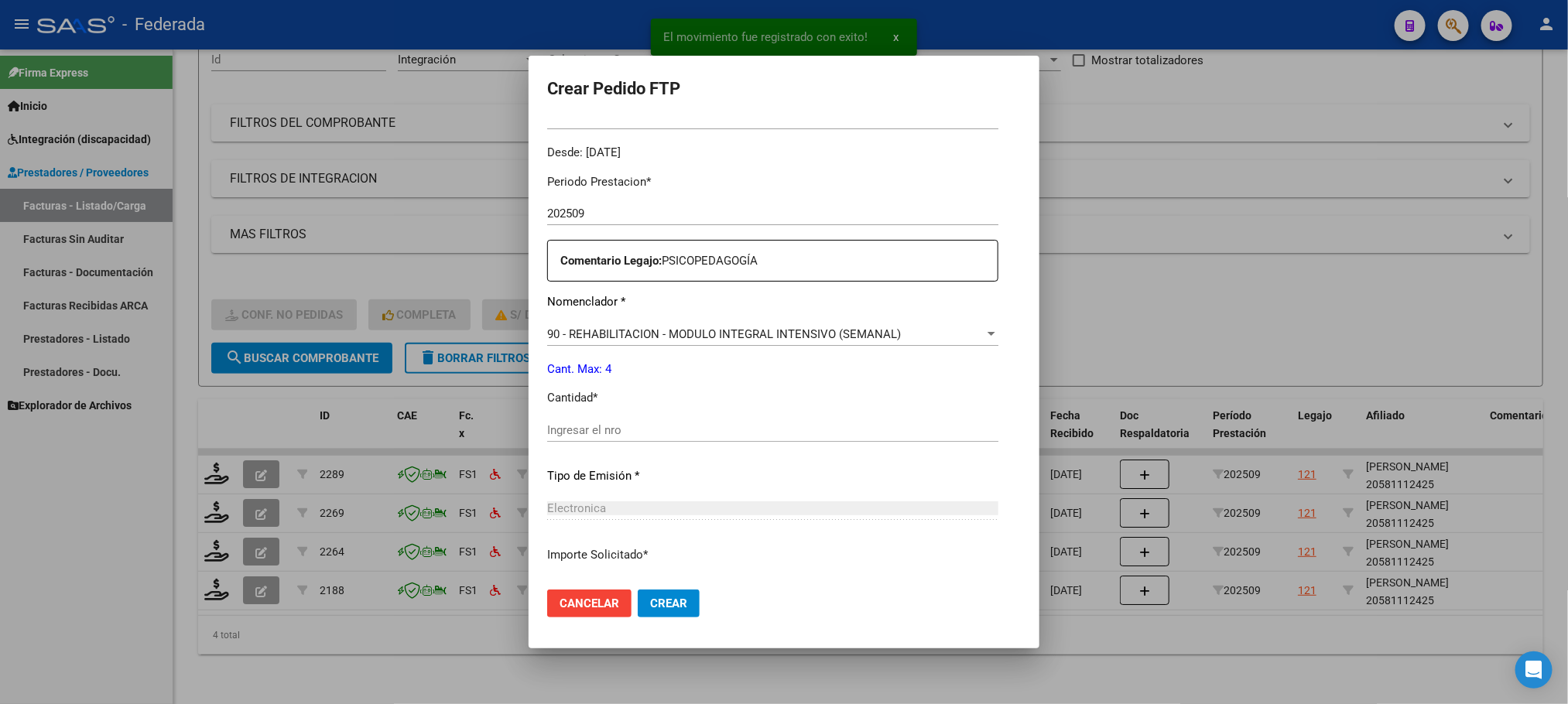
scroll to position [578, 0]
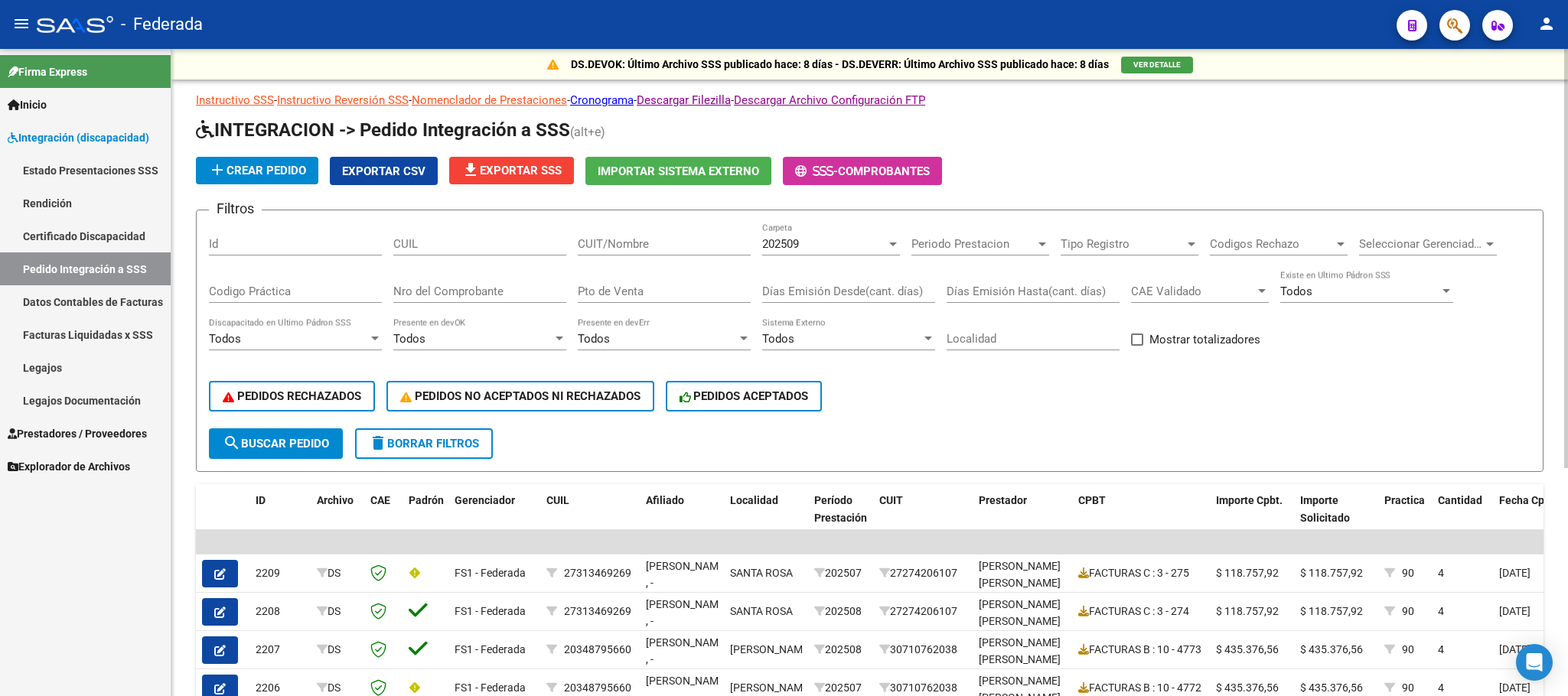
click at [490, 248] on input "CUIL" at bounding box center [480, 243] width 173 height 14
paste input "20575351493"
type input "20575351493"
click at [328, 443] on span "search Buscar Pedido" at bounding box center [276, 443] width 106 height 14
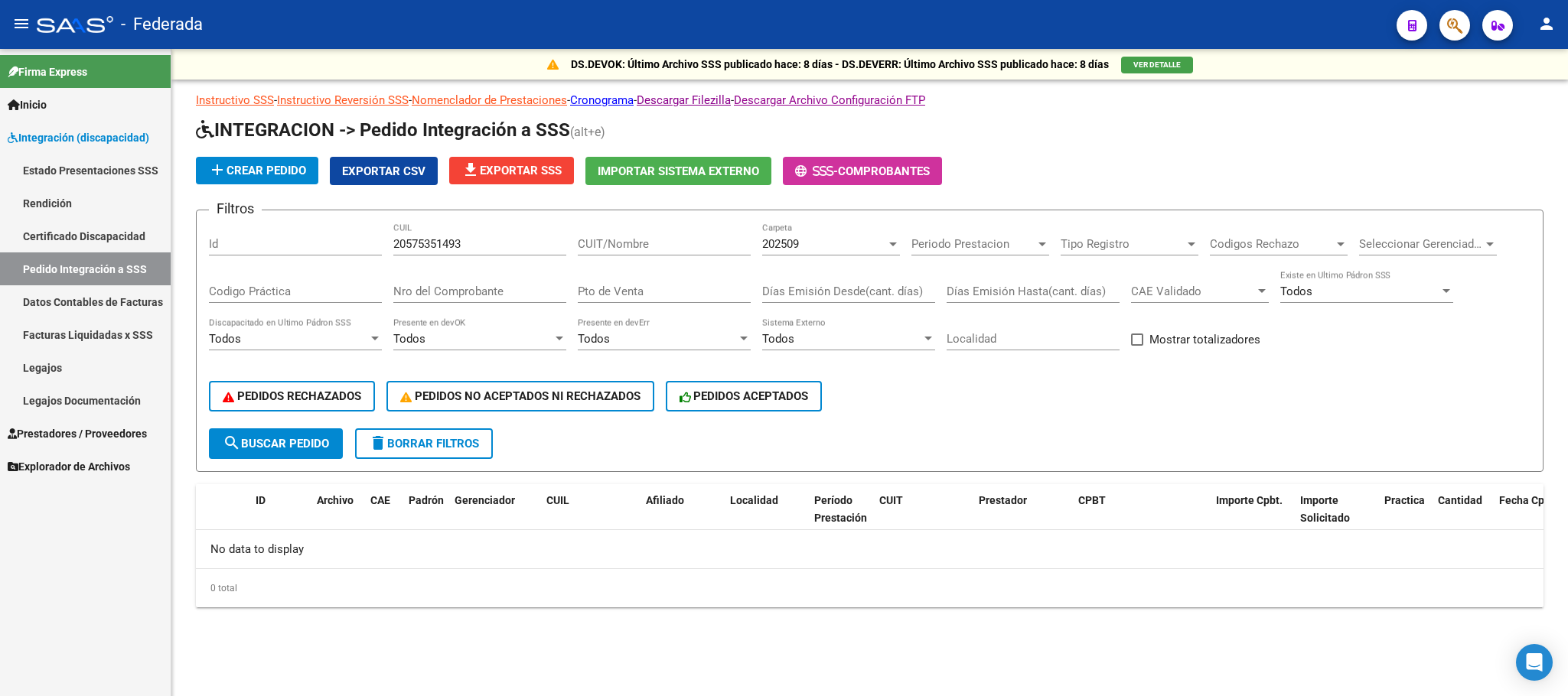
click at [784, 244] on span "202509" at bounding box center [780, 243] width 37 height 14
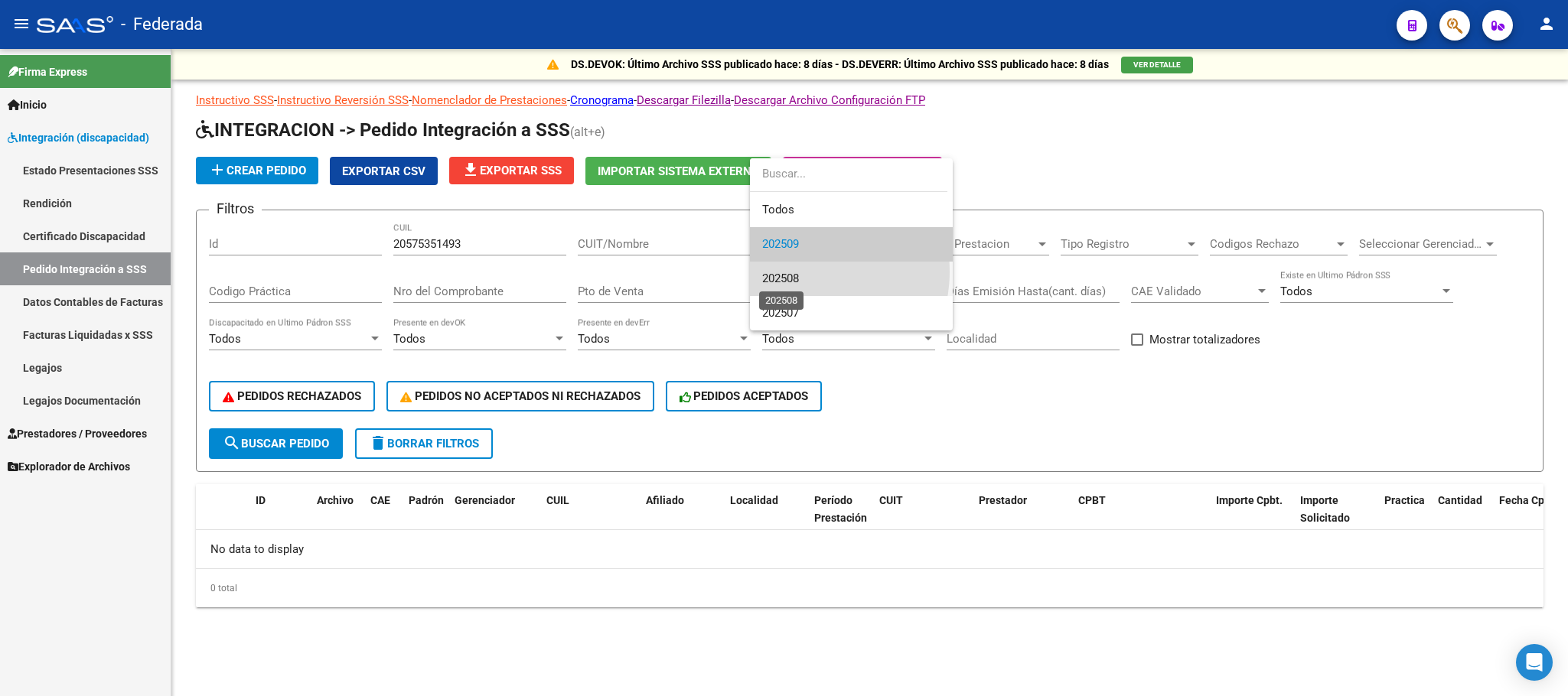
click at [799, 272] on span "202508" at bounding box center [780, 278] width 37 height 14
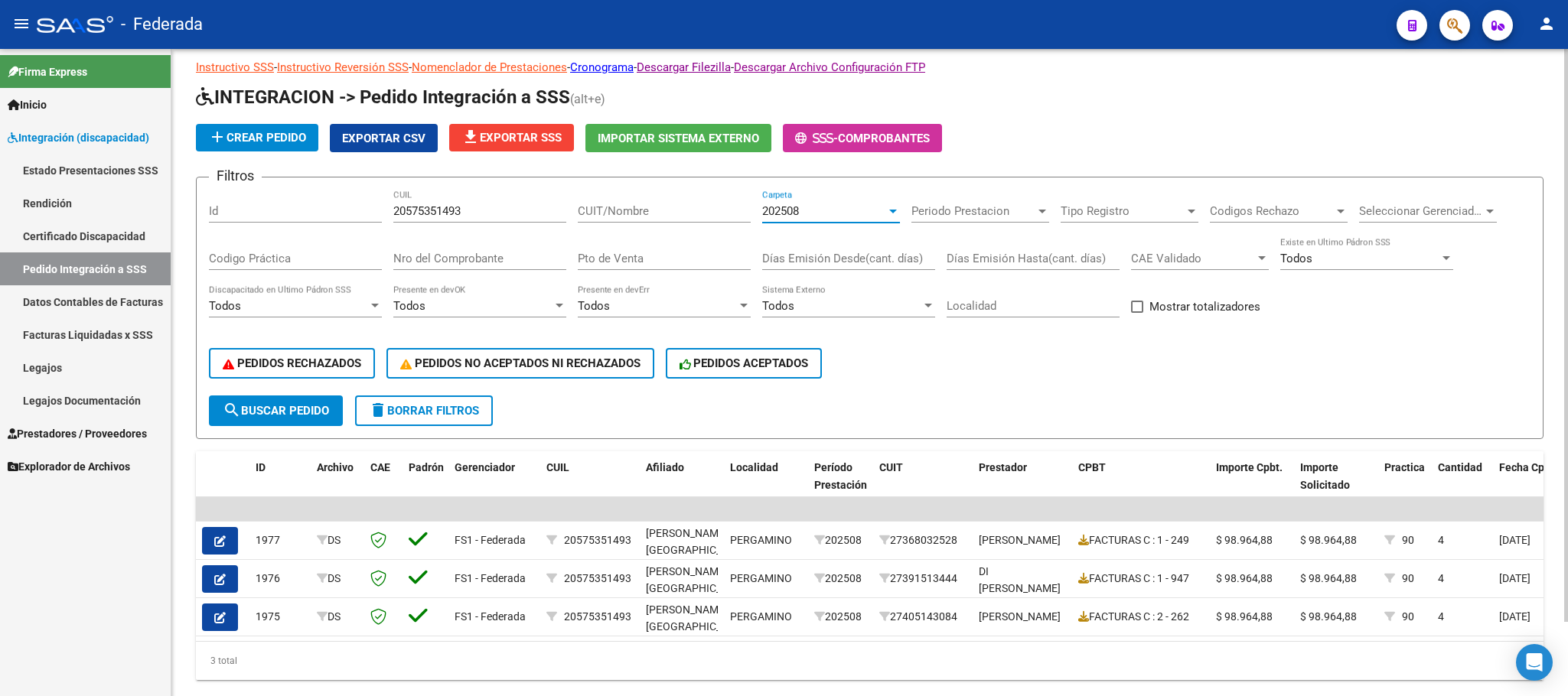
scroll to position [83, 0]
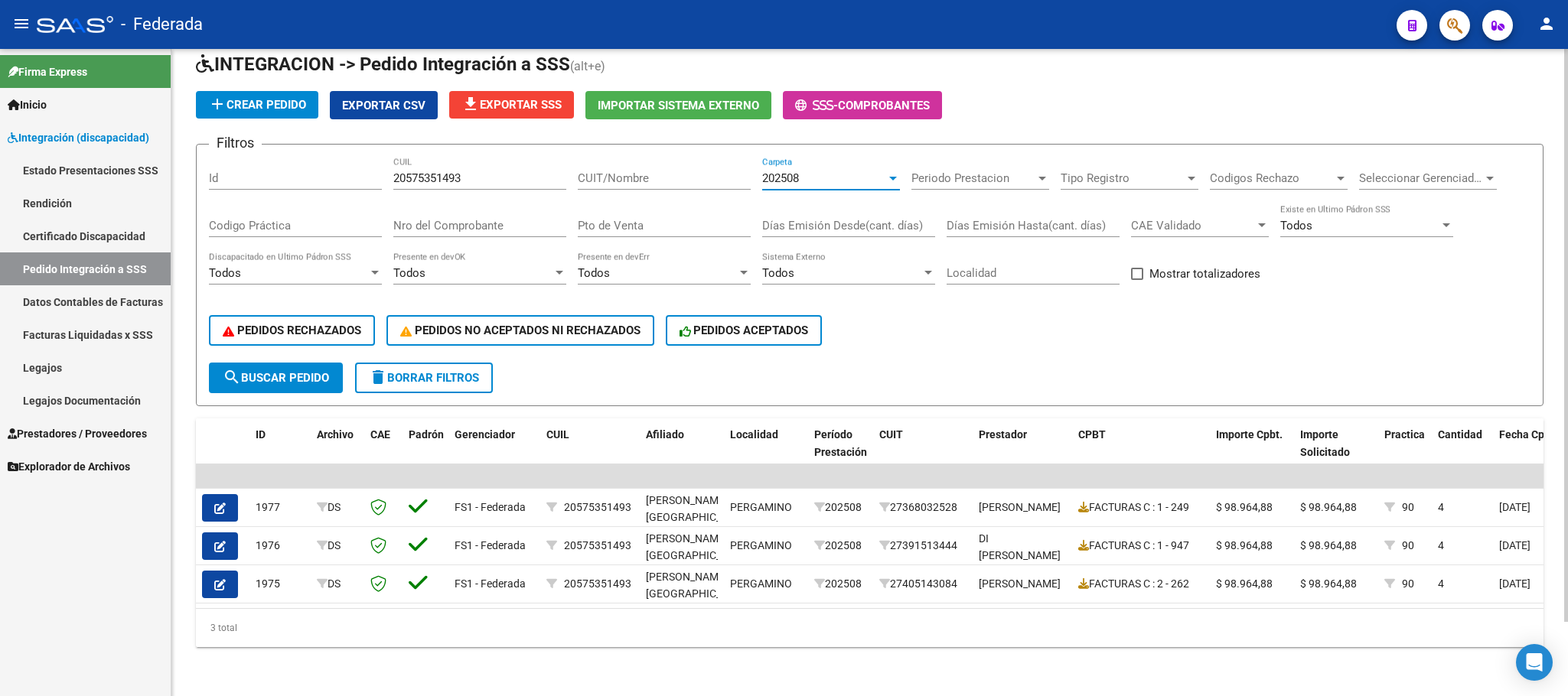
click at [814, 172] on div "202508" at bounding box center [824, 178] width 124 height 14
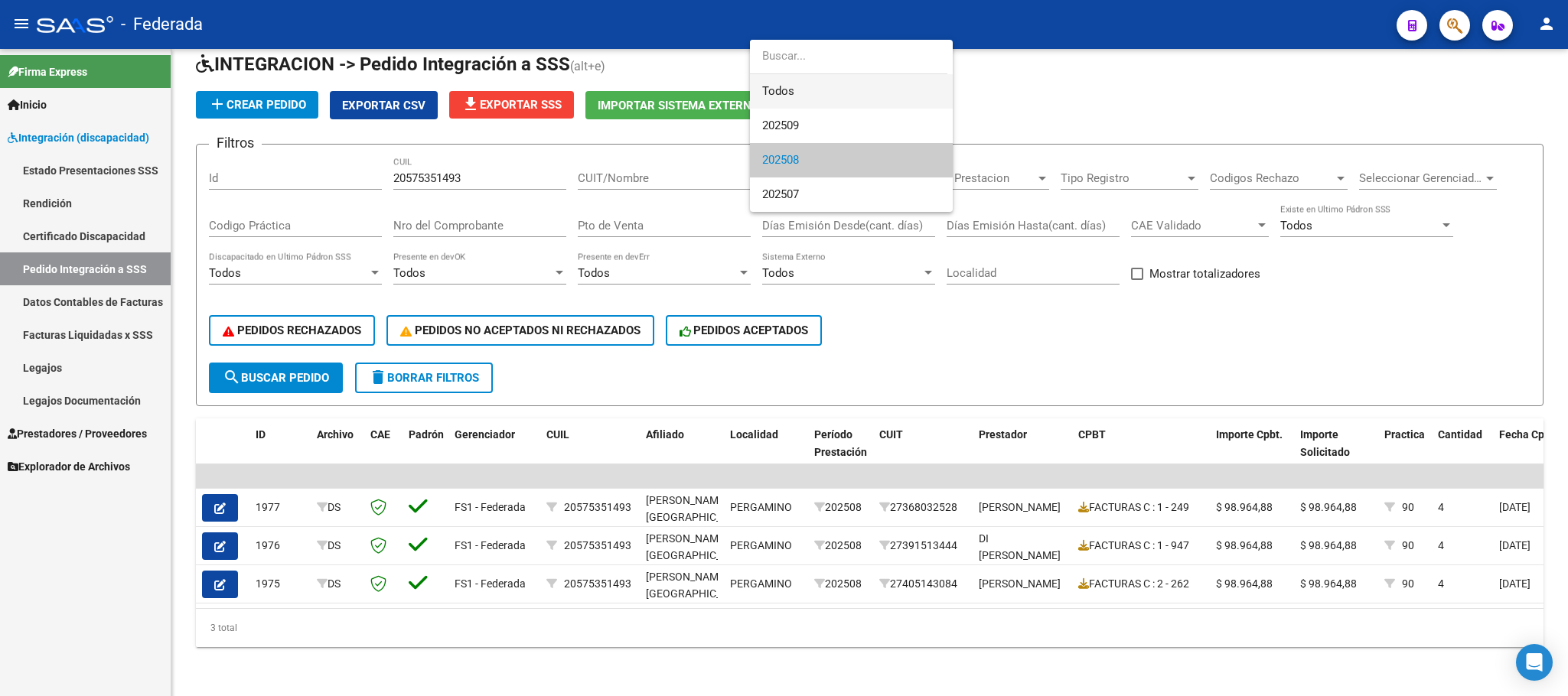
click at [814, 93] on span "Todos" at bounding box center [851, 91] width 178 height 34
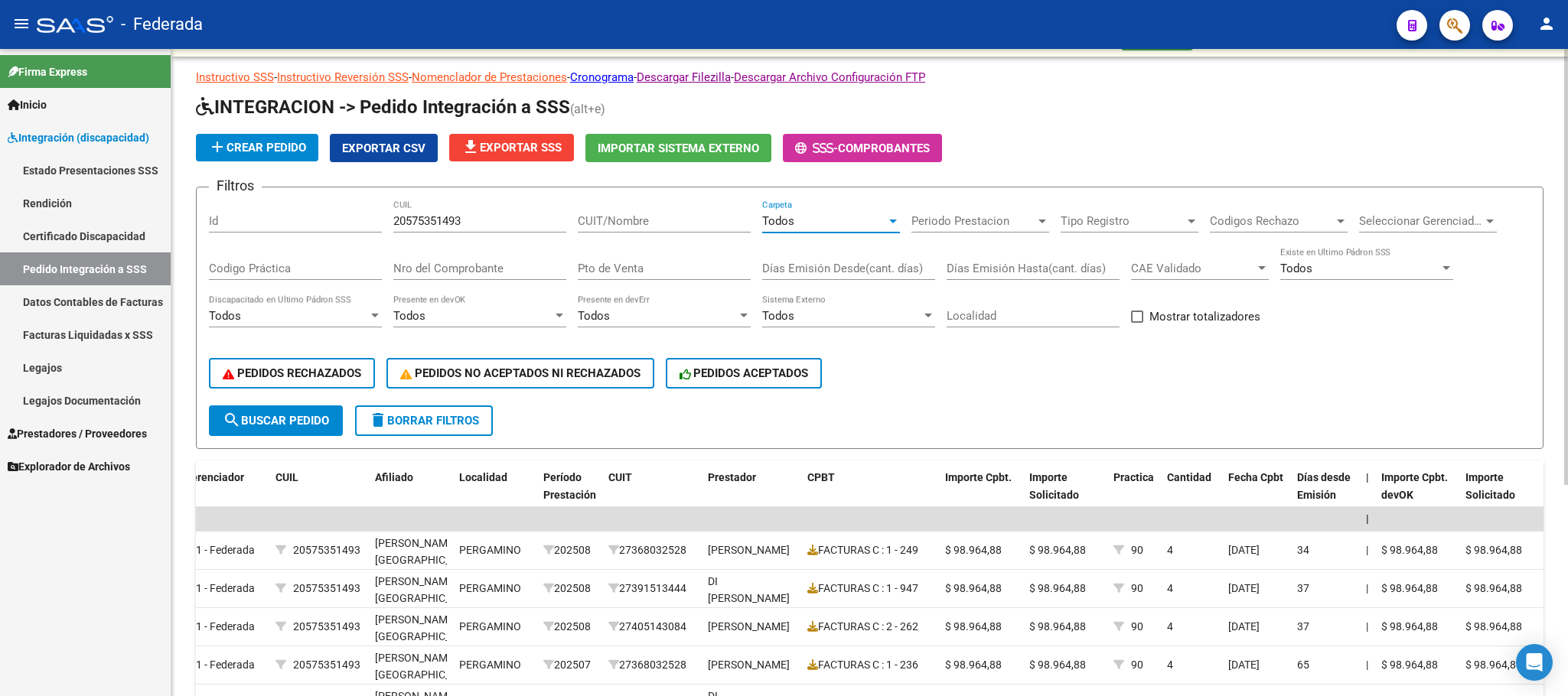
scroll to position [0, 0]
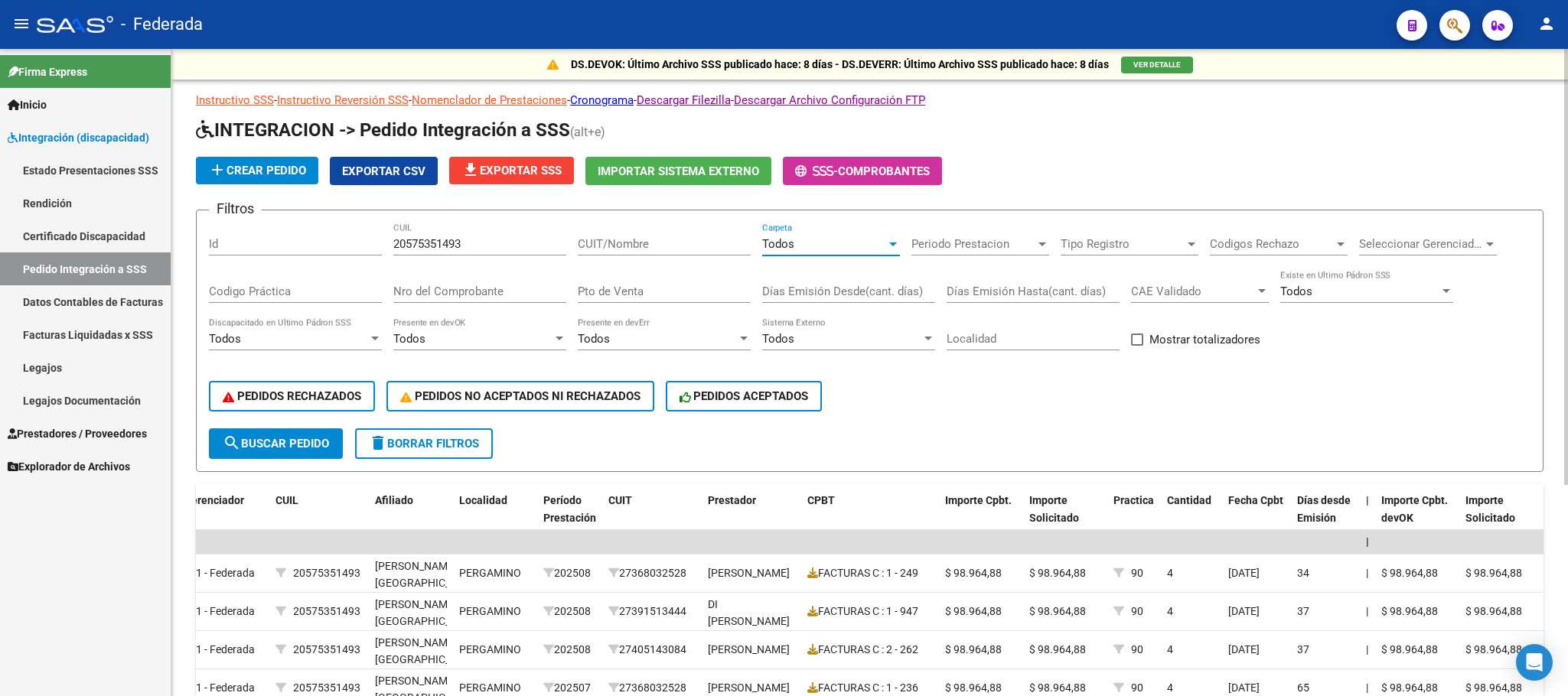
click at [1136, 342] on span at bounding box center [1136, 339] width 12 height 12
click at [1136, 346] on input "Mostrar totalizadores" at bounding box center [1136, 346] width 1 height 1
checkbox input "true"
click at [324, 446] on span "search Buscar Pedido" at bounding box center [276, 443] width 106 height 14
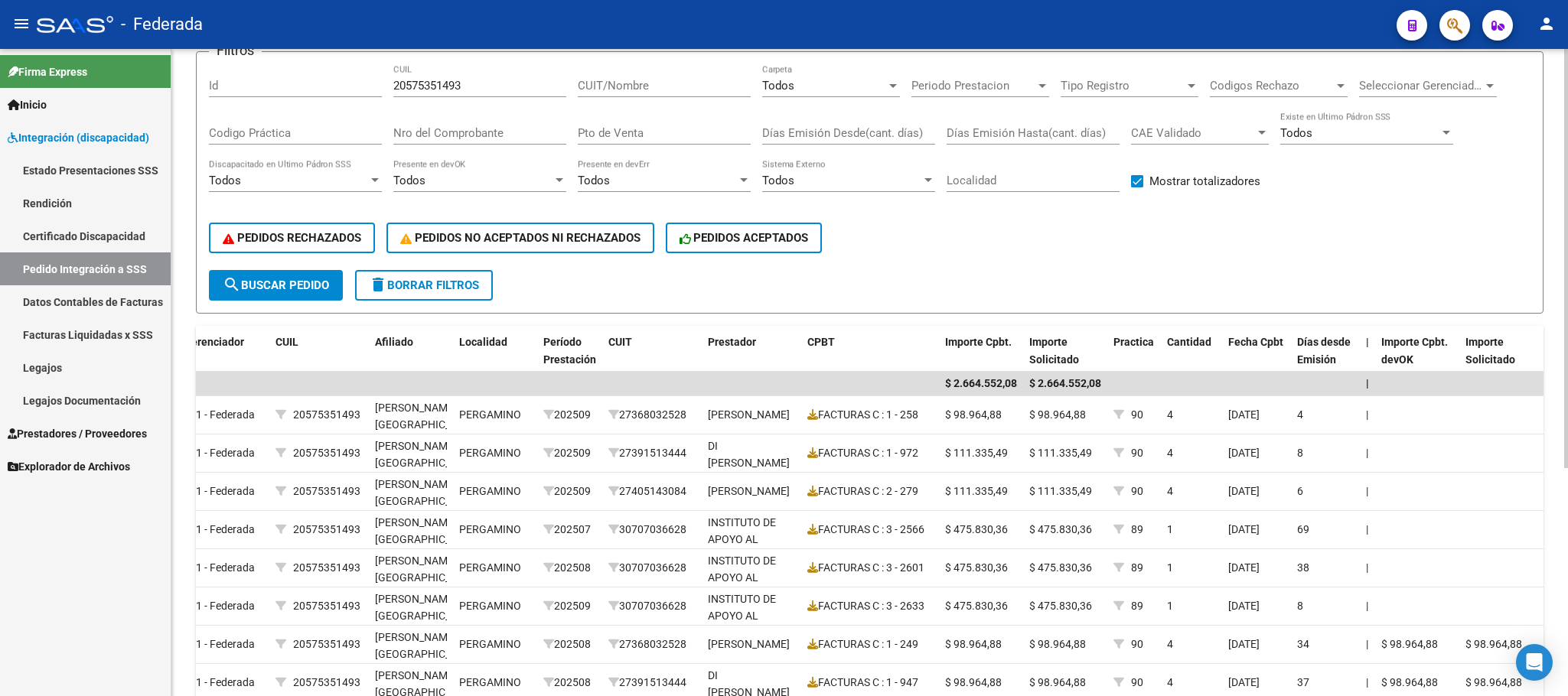
scroll to position [122, 0]
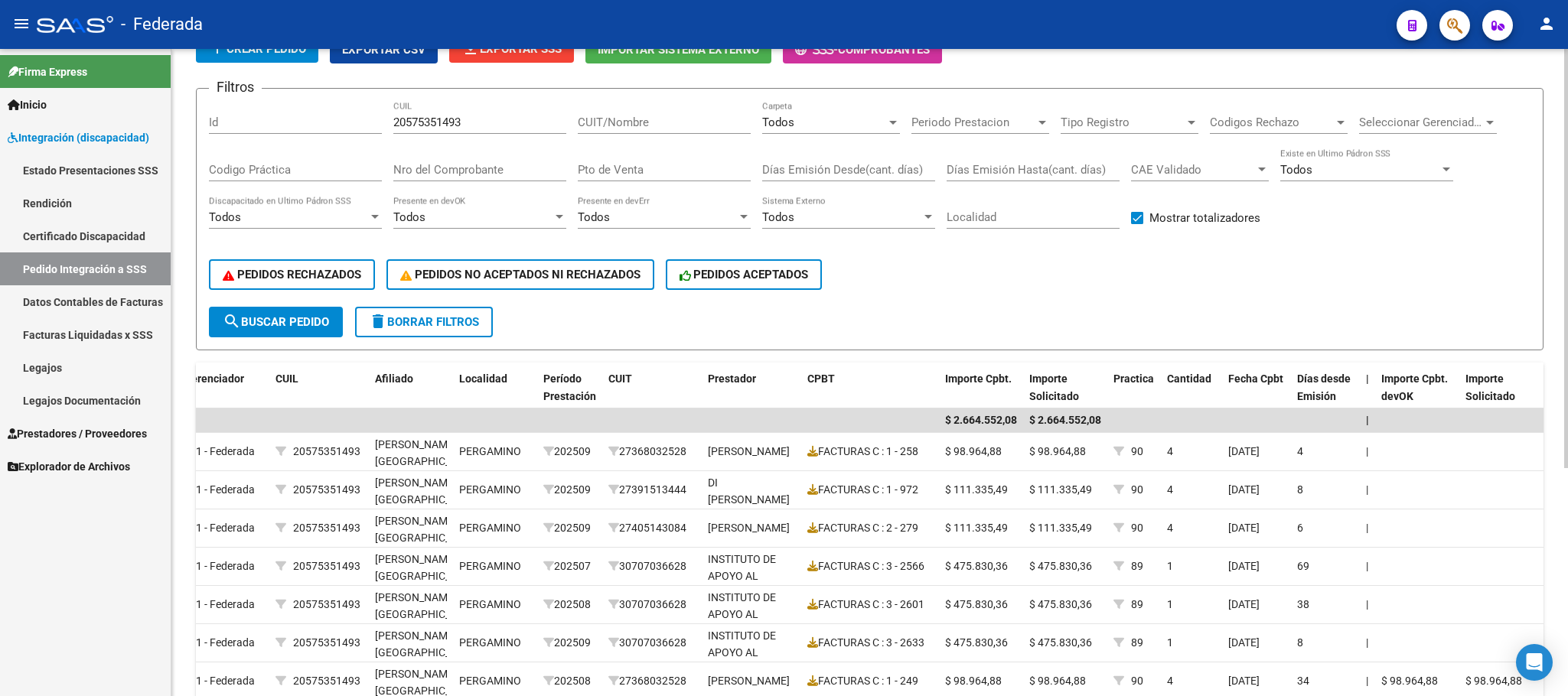
click at [447, 124] on input "20575351493" at bounding box center [480, 122] width 173 height 14
click at [447, 122] on input "20575351493" at bounding box center [480, 122] width 173 height 14
click at [326, 327] on span "search Buscar Pedido" at bounding box center [276, 322] width 106 height 14
click at [846, 118] on div "Todos" at bounding box center [824, 122] width 124 height 14
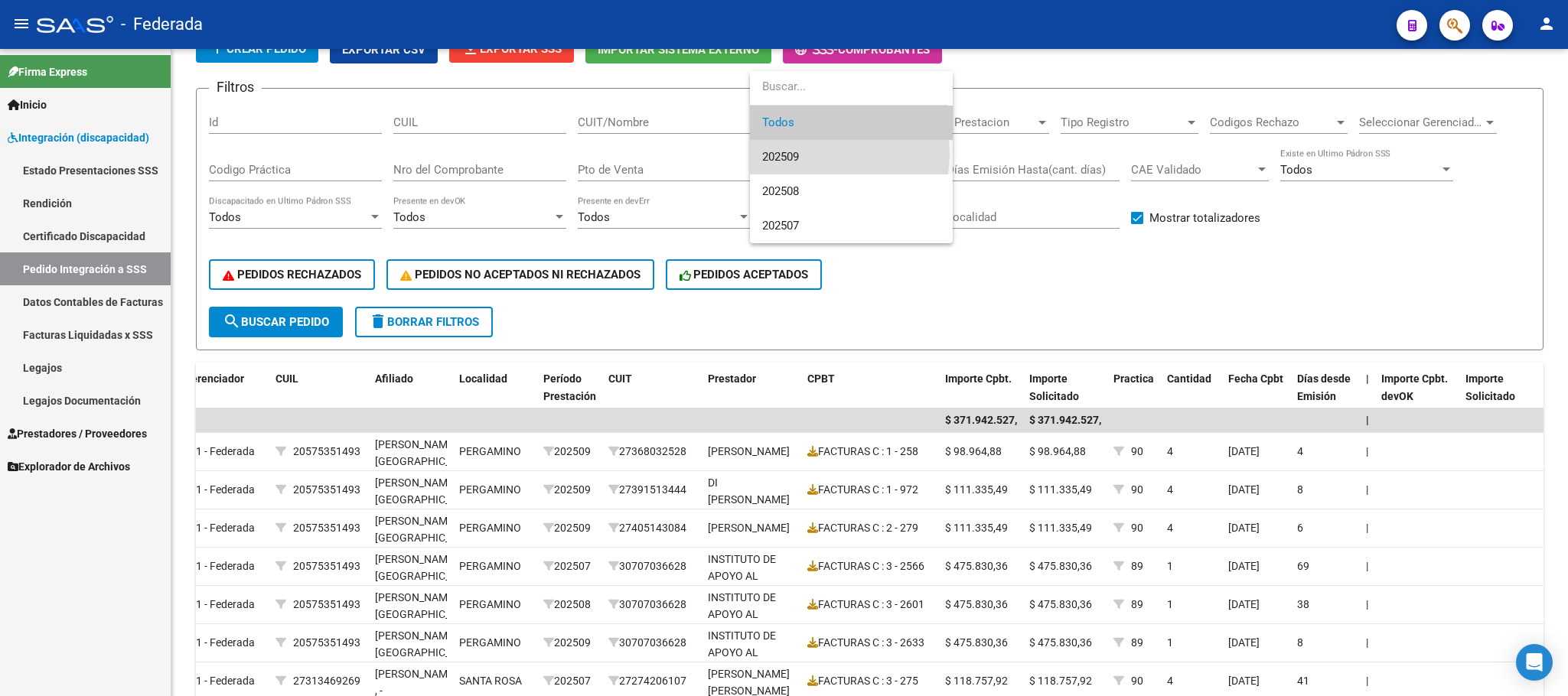
click at [814, 154] on span "202509" at bounding box center [851, 157] width 178 height 34
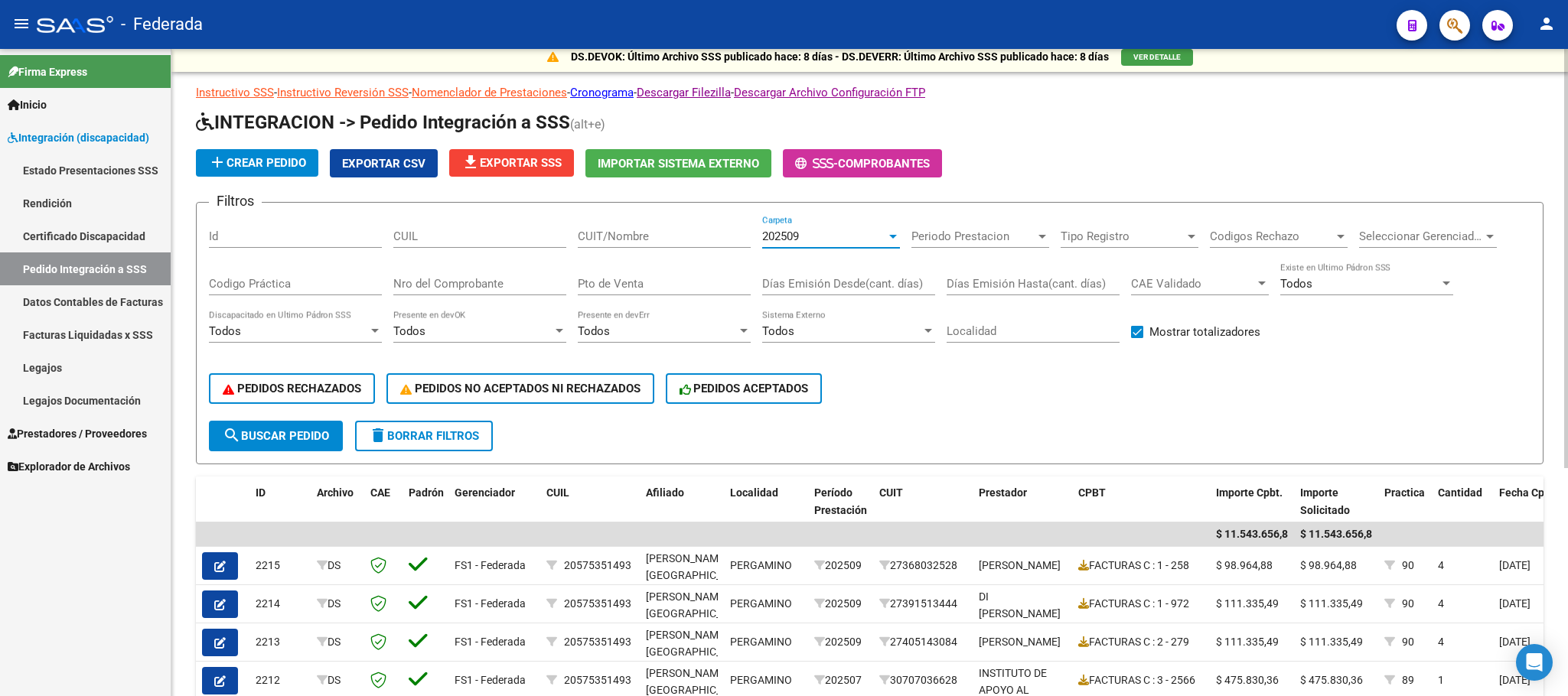
scroll to position [7, 0]
click at [459, 239] on input "CUIL" at bounding box center [480, 237] width 173 height 14
paste input "23541420444"
click at [327, 430] on span "search Buscar Pedido" at bounding box center [276, 436] width 106 height 14
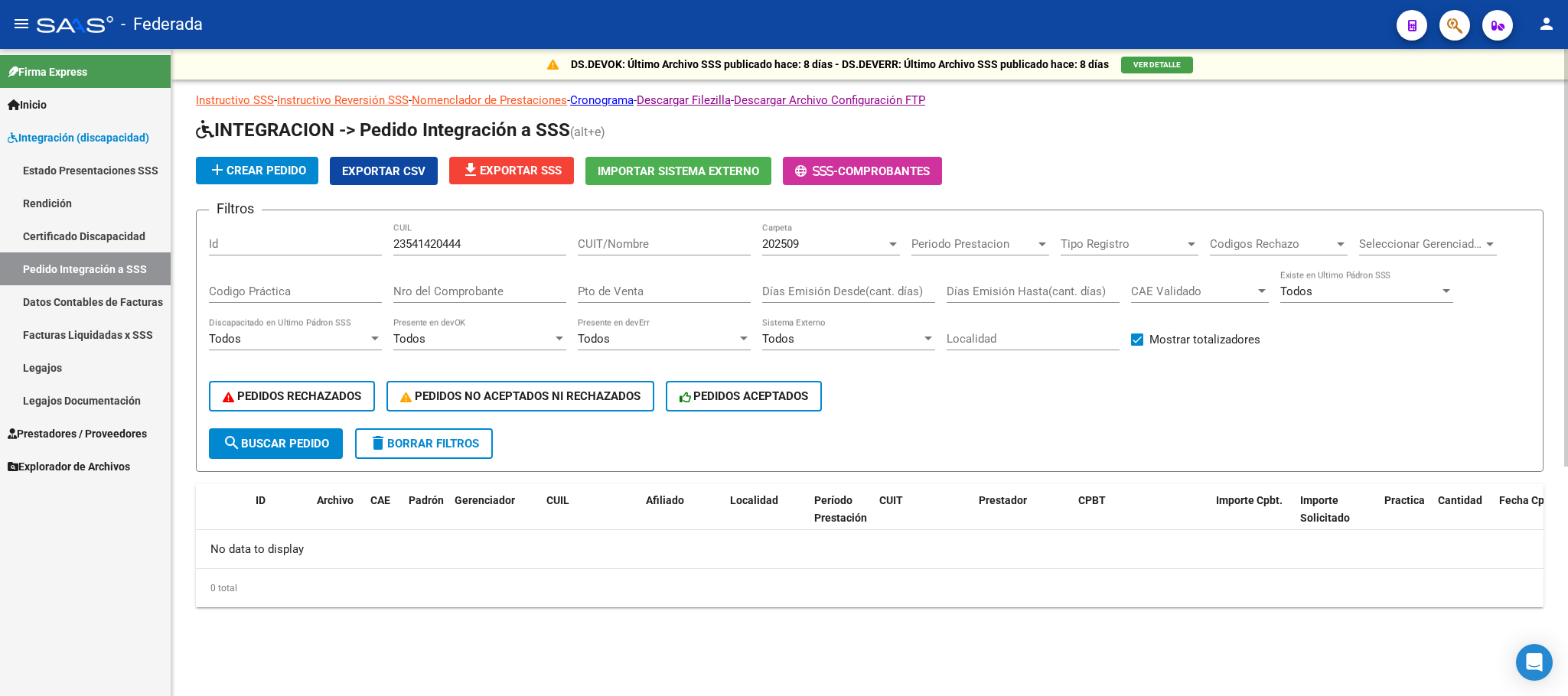
scroll to position [0, 0]
click at [846, 238] on div "202509" at bounding box center [824, 243] width 124 height 14
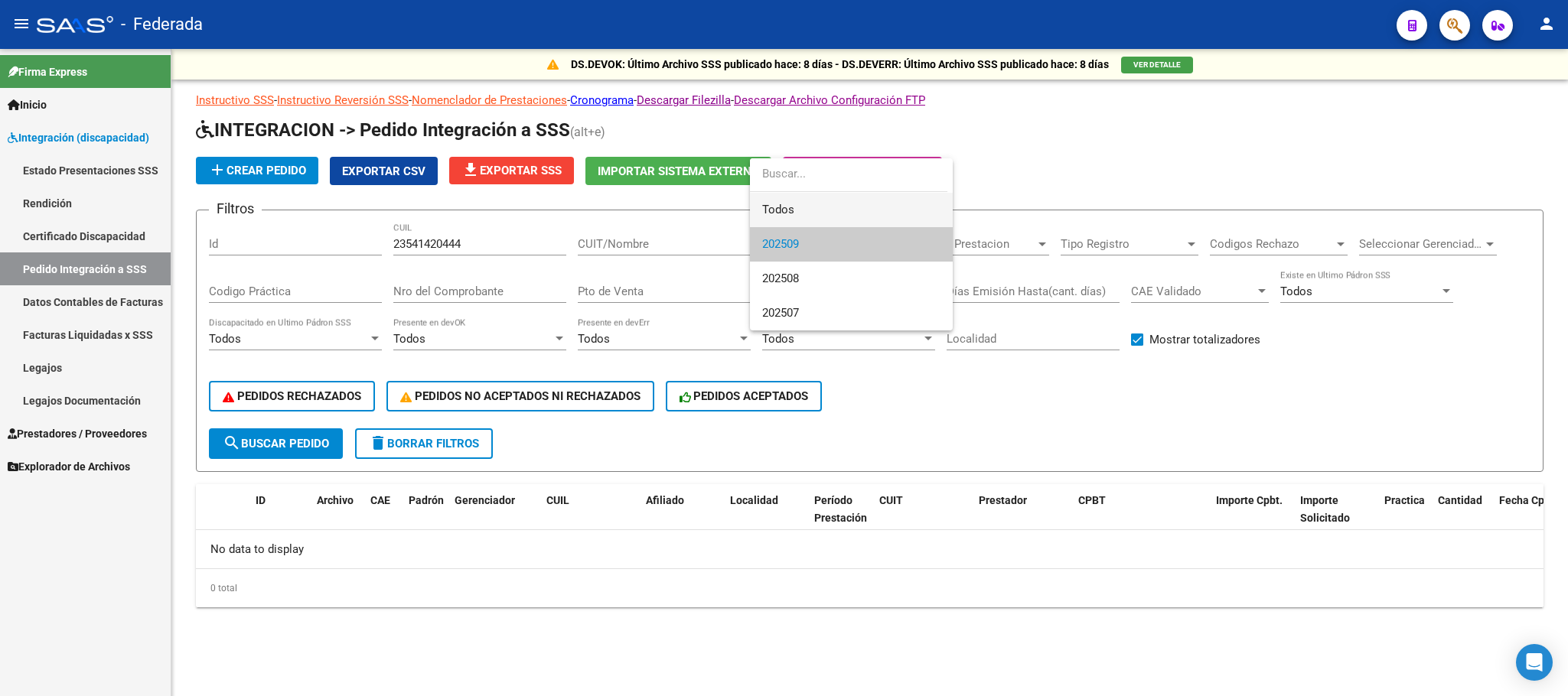
click at [827, 197] on span "Todos" at bounding box center [851, 210] width 178 height 34
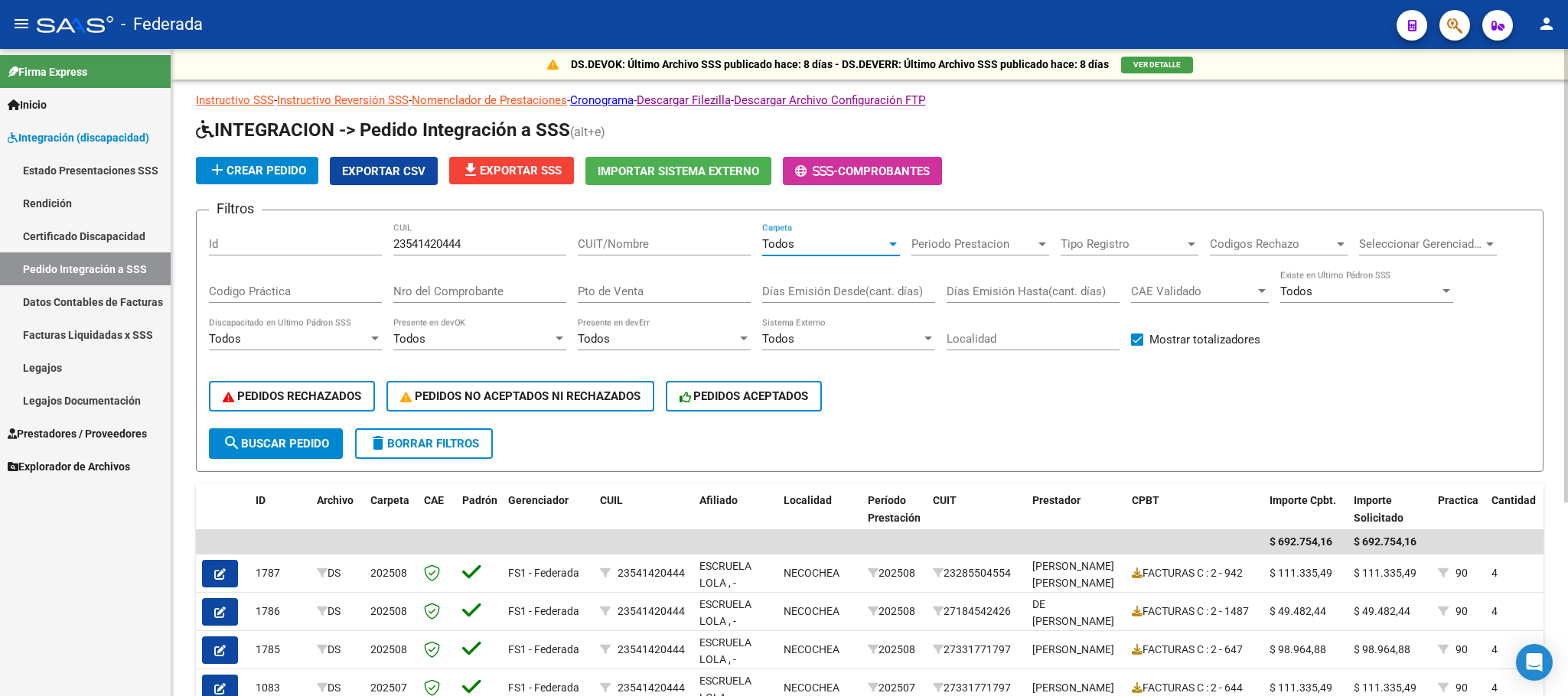
click at [428, 246] on input "23541420444" at bounding box center [480, 243] width 173 height 14
paste input "7525657790"
click at [289, 441] on span "search Buscar Pedido" at bounding box center [276, 443] width 106 height 14
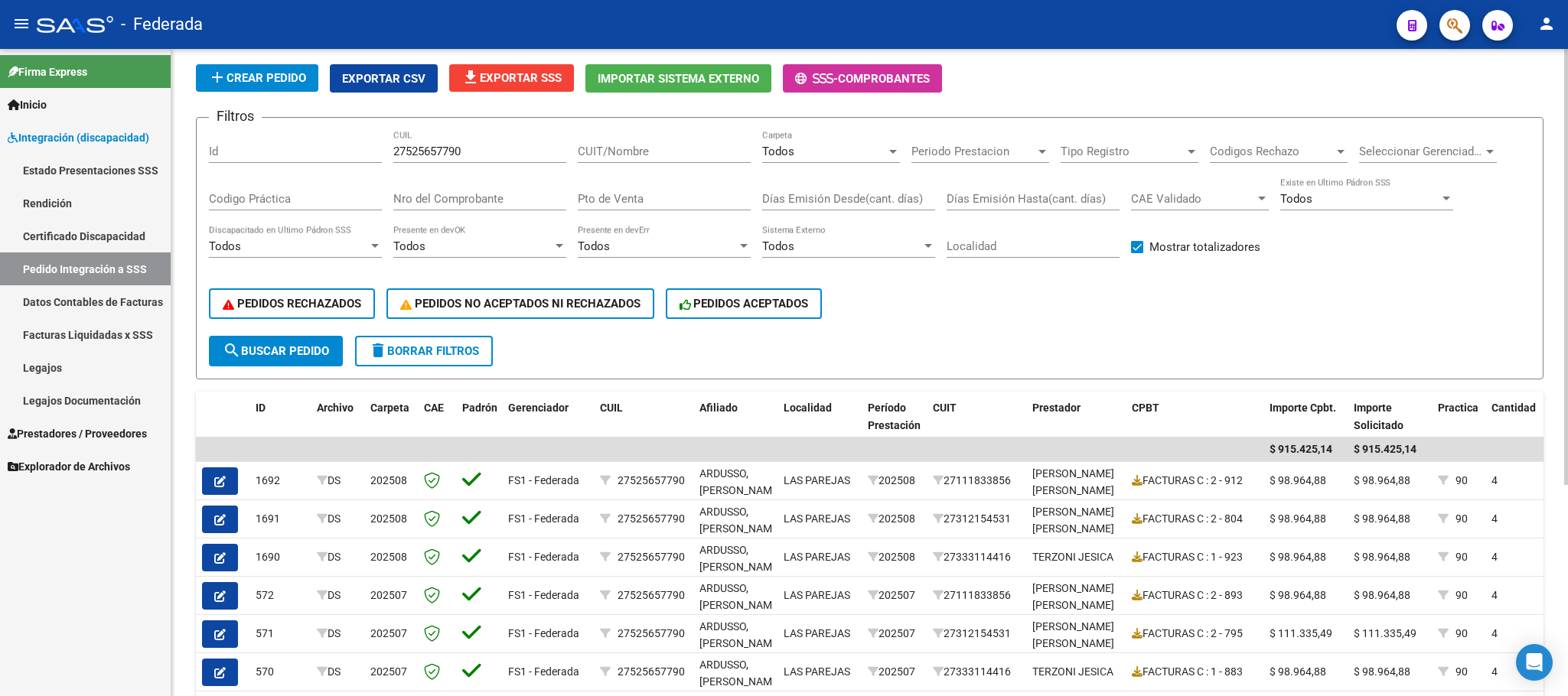
scroll to position [83, 0]
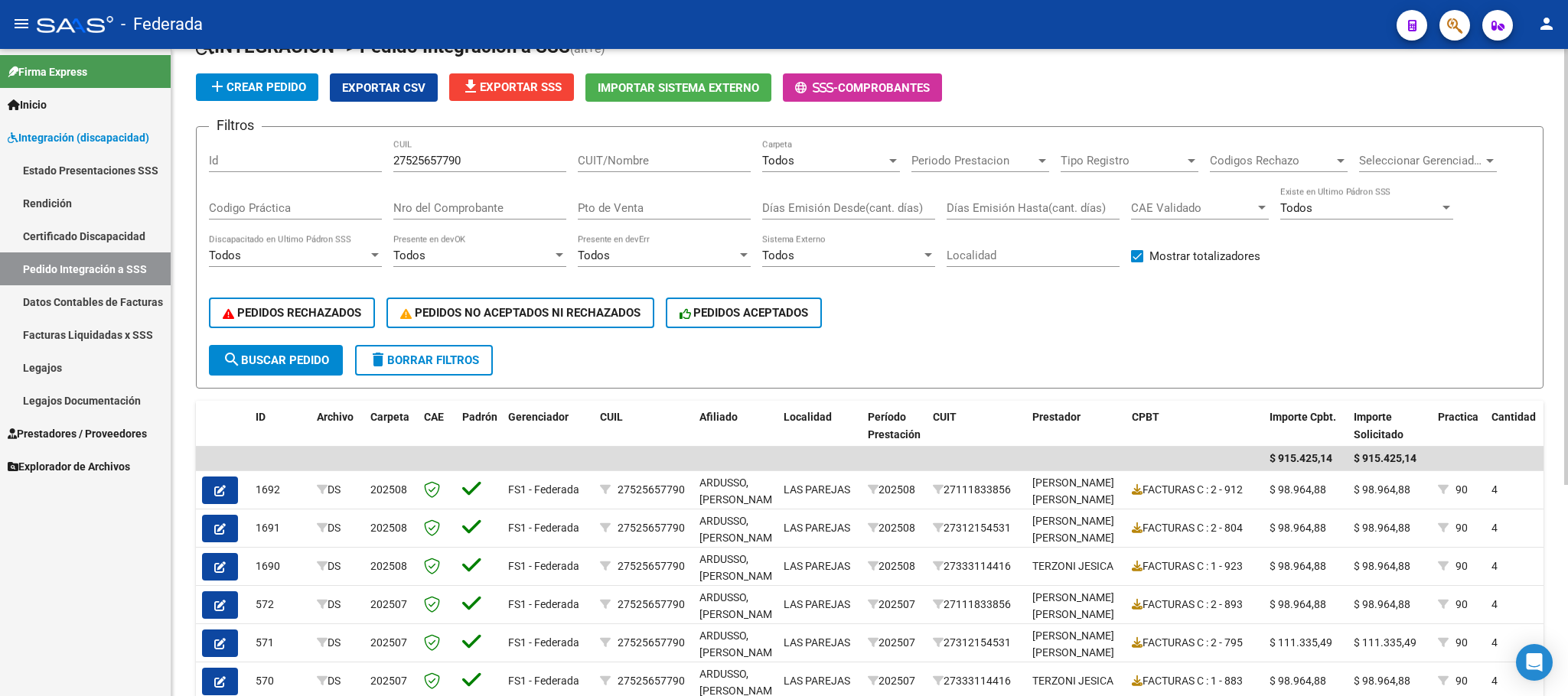
click at [424, 157] on input "27525657790" at bounding box center [480, 160] width 173 height 14
paste input "10184306"
type input "27510184306"
click at [285, 354] on span "search Buscar Pedido" at bounding box center [276, 360] width 106 height 14
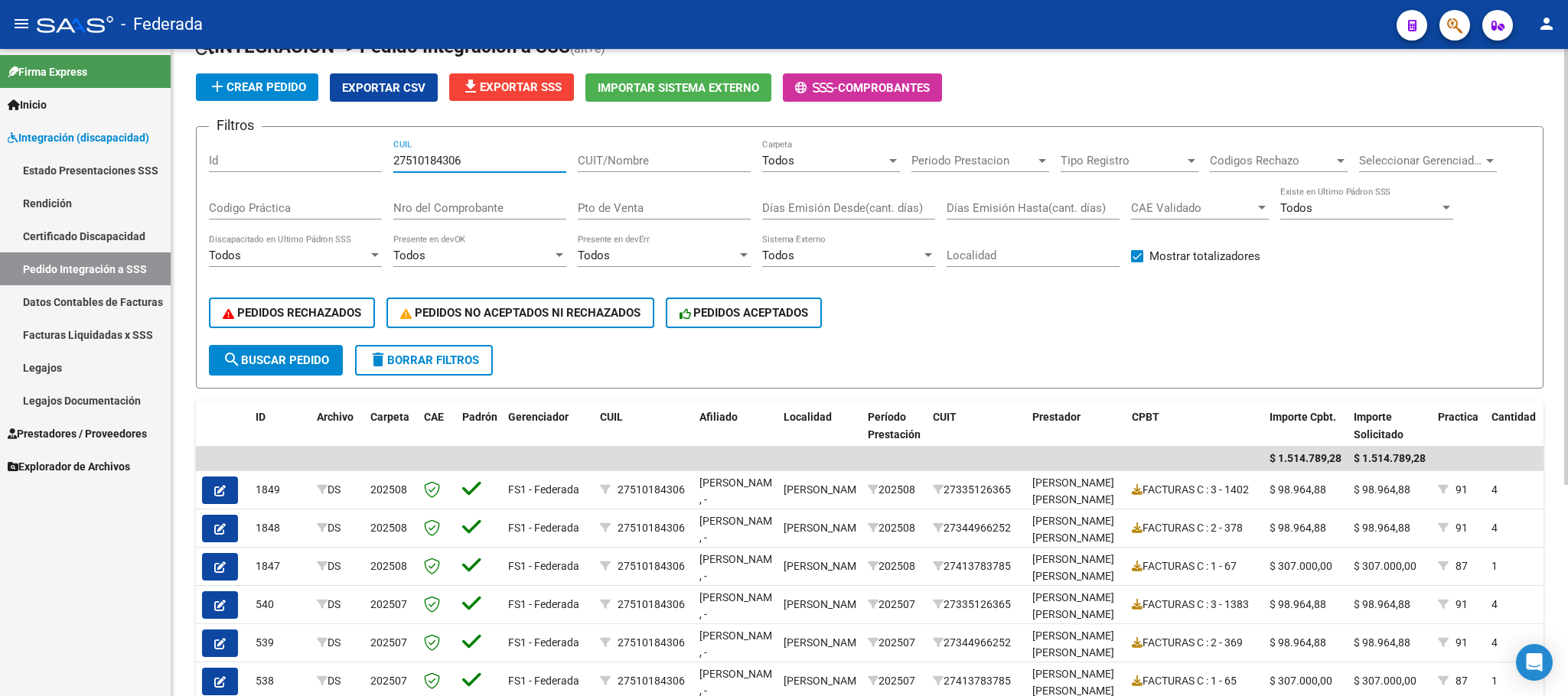
click at [463, 161] on input "27510184306" at bounding box center [480, 160] width 173 height 14
click at [313, 354] on span "search Buscar Pedido" at bounding box center [276, 360] width 106 height 14
click at [807, 161] on div "Todos" at bounding box center [824, 160] width 124 height 14
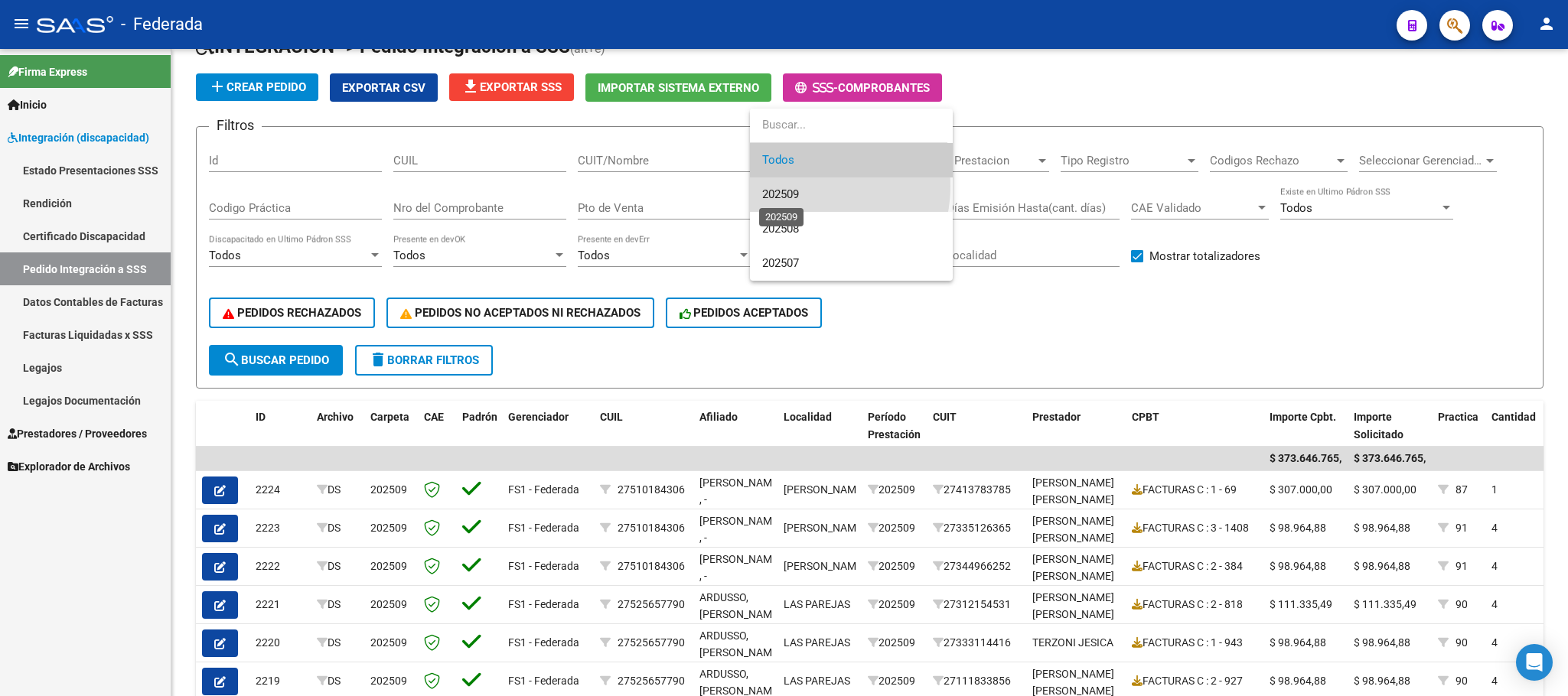
click at [799, 188] on span "202509" at bounding box center [780, 194] width 37 height 14
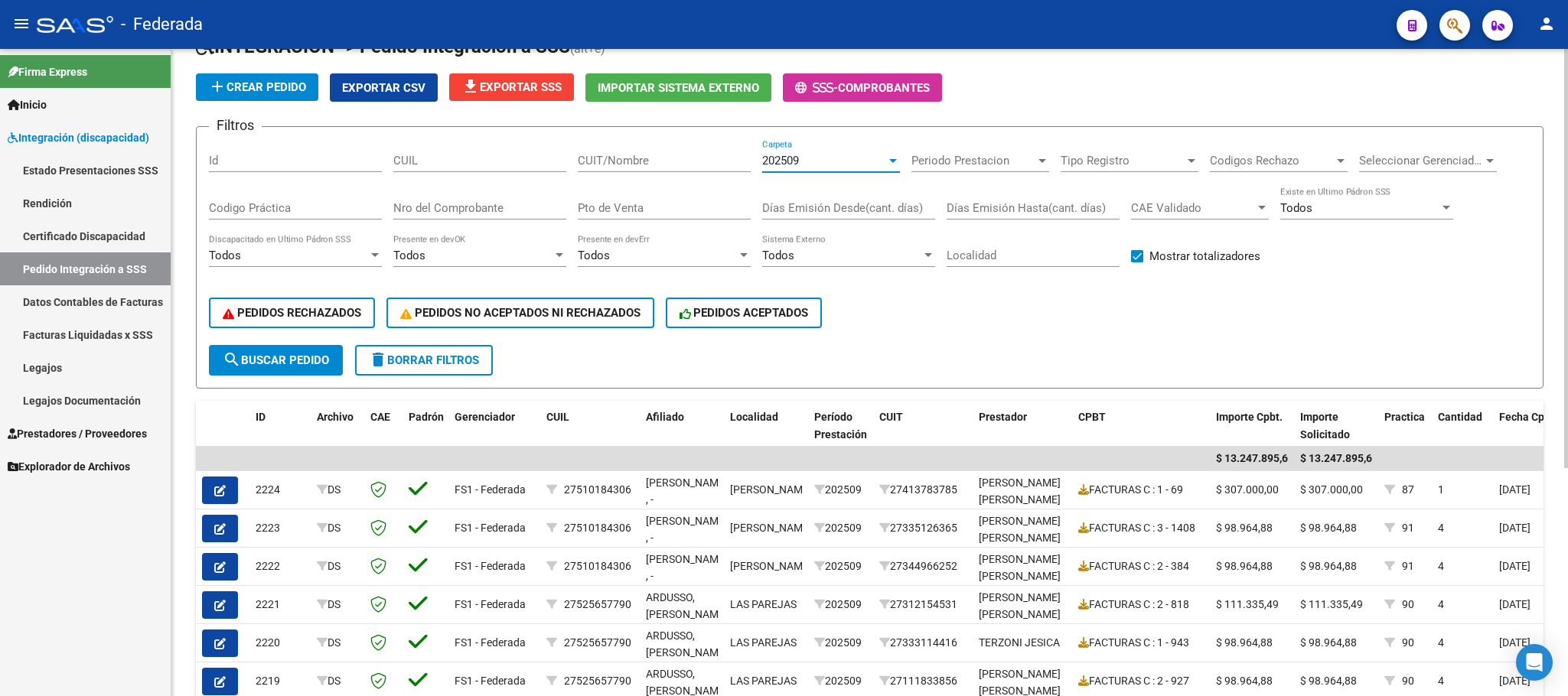
click at [328, 354] on span "search Buscar Pedido" at bounding box center [276, 360] width 106 height 14
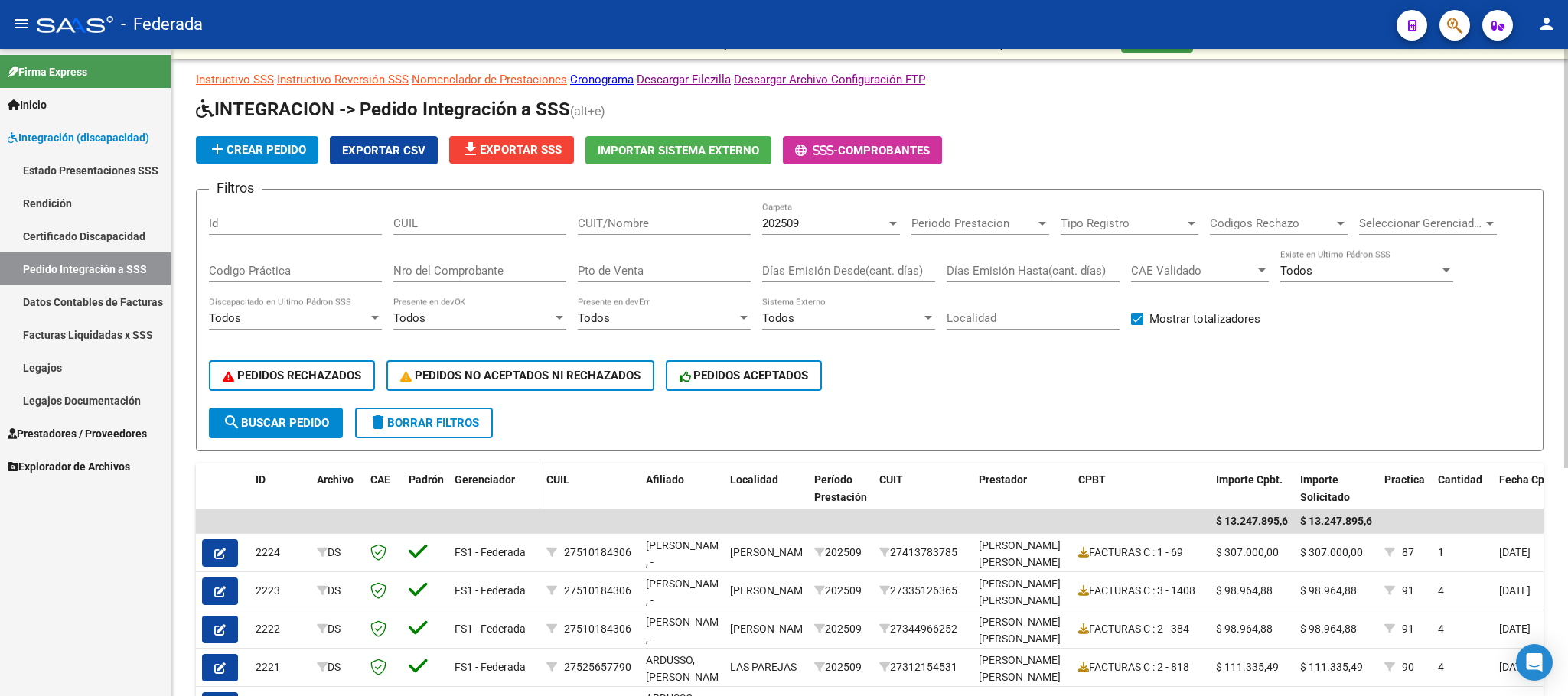
scroll to position [0, 0]
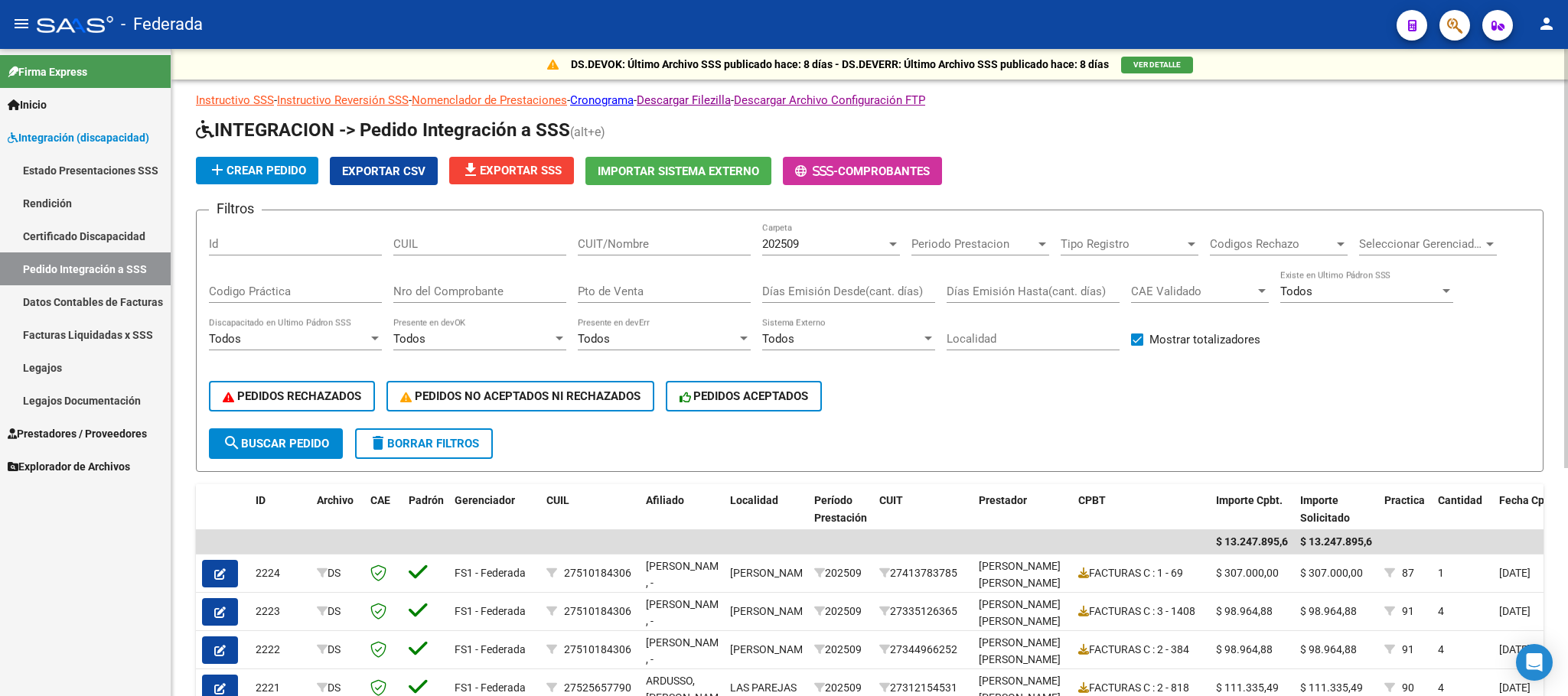
click at [496, 251] on div "CUIL" at bounding box center [480, 238] width 173 height 33
paste input "20481368821"
click at [303, 439] on span "search Buscar Pedido" at bounding box center [276, 443] width 106 height 14
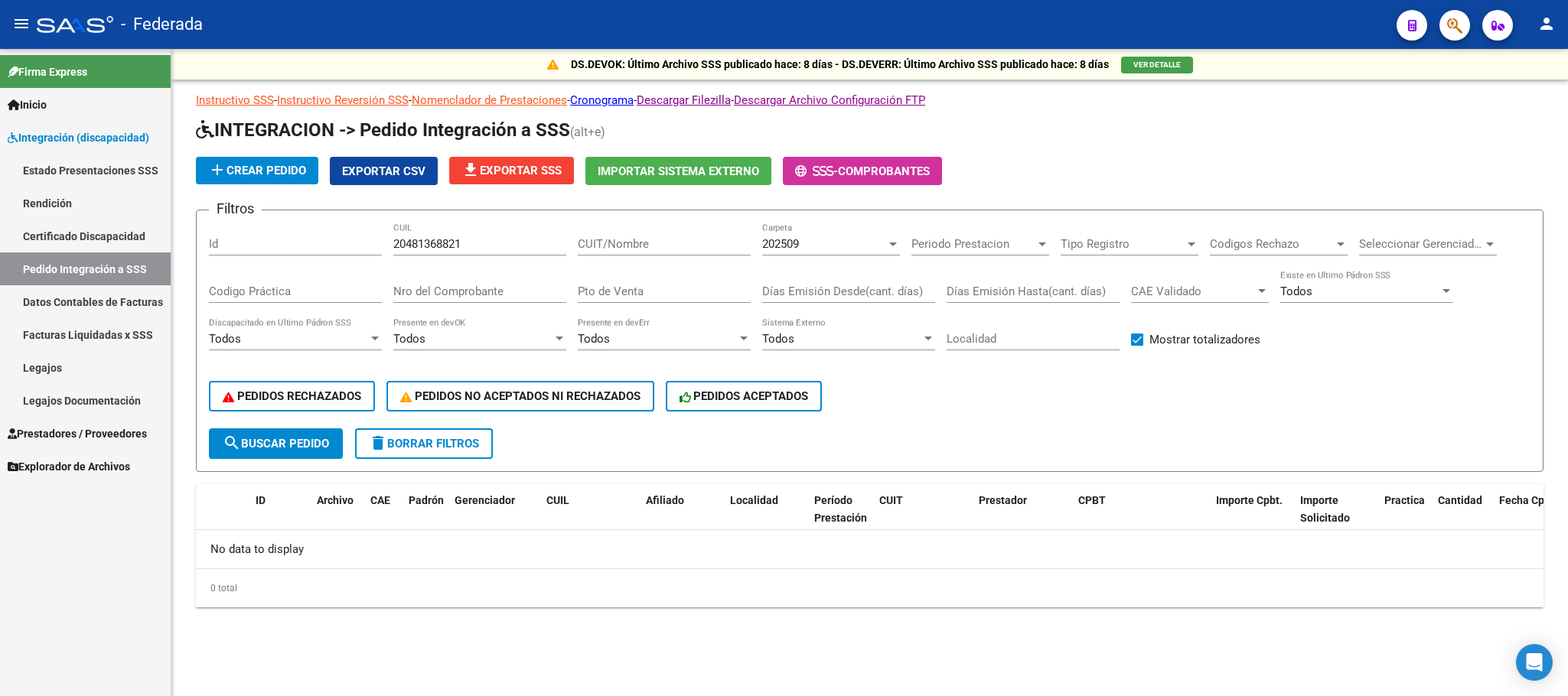
click at [811, 249] on div "202509" at bounding box center [824, 243] width 124 height 14
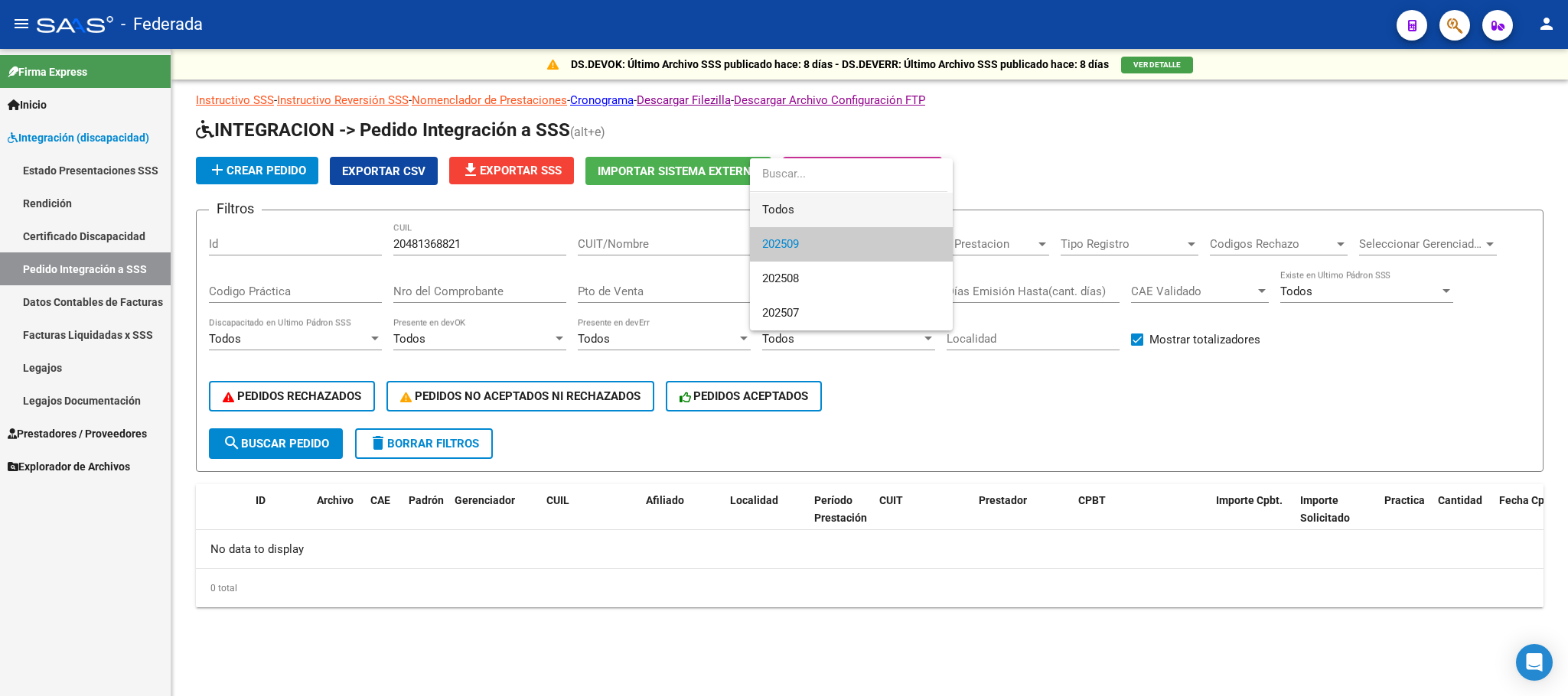
click at [813, 222] on span "Todos" at bounding box center [851, 210] width 178 height 34
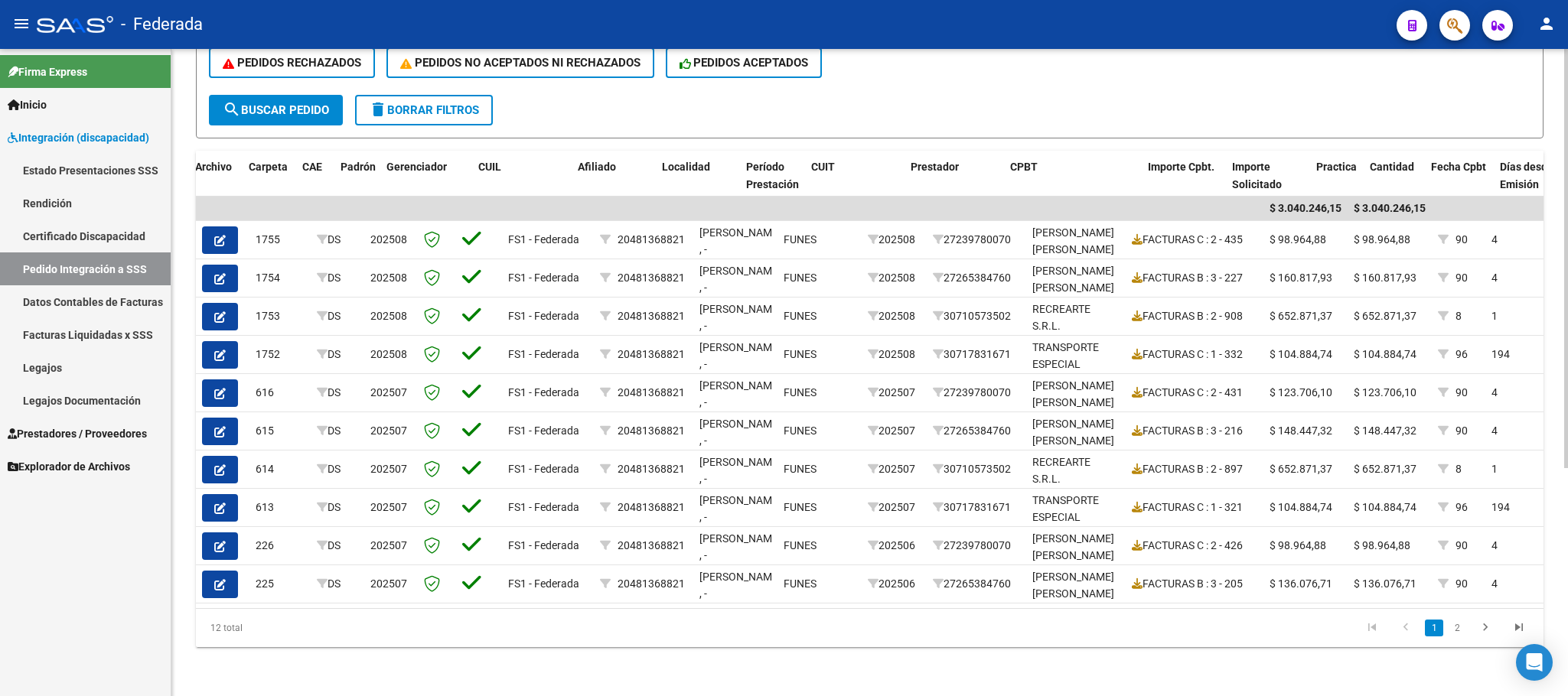
scroll to position [0, 126]
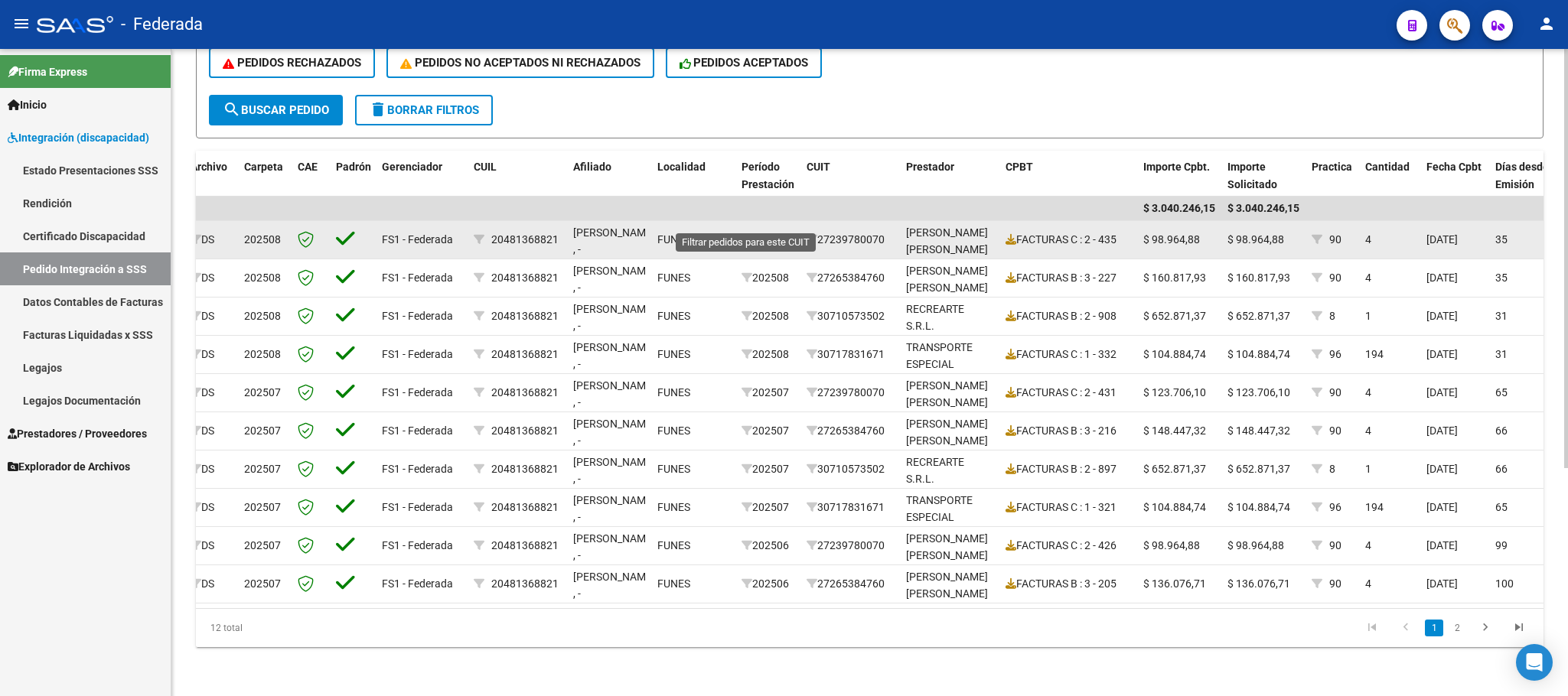
click at [747, 234] on icon at bounding box center [746, 239] width 10 height 10
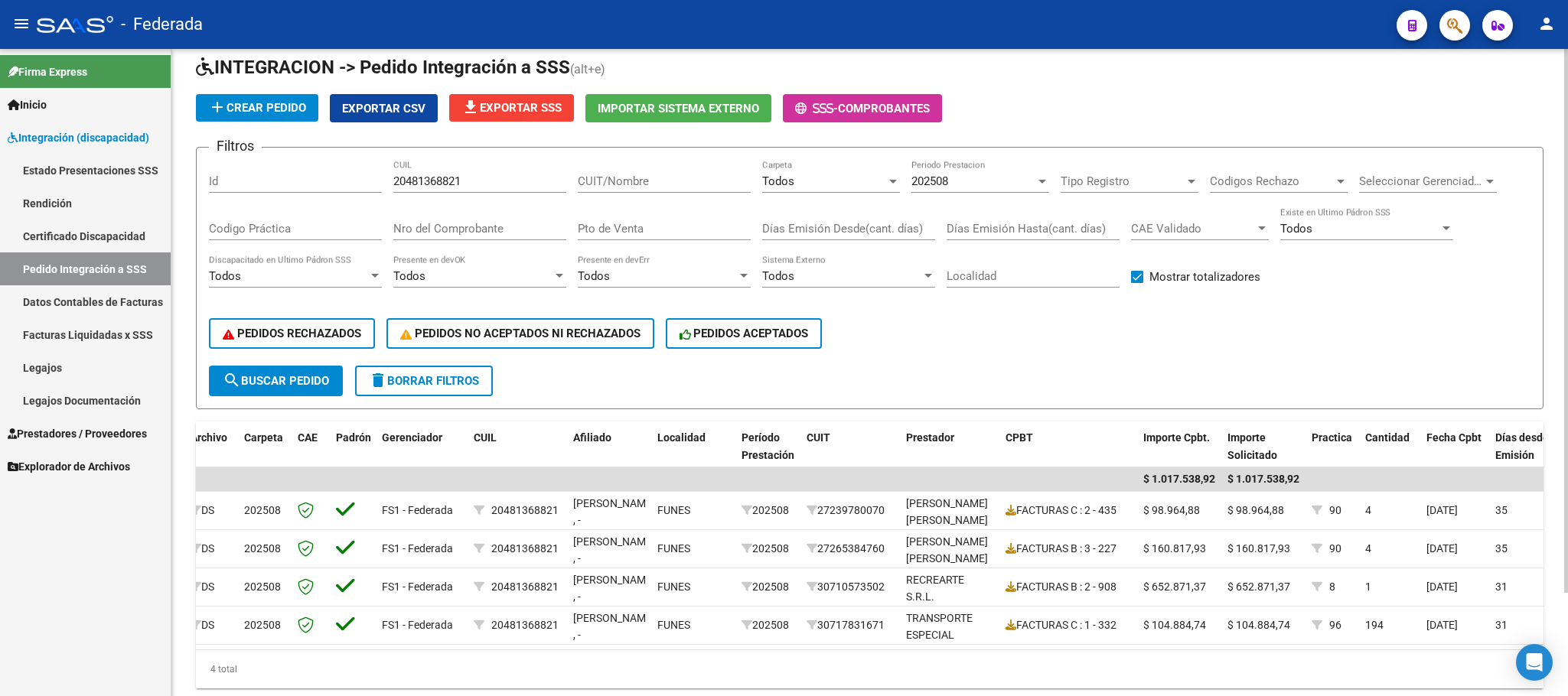
scroll to position [8, 0]
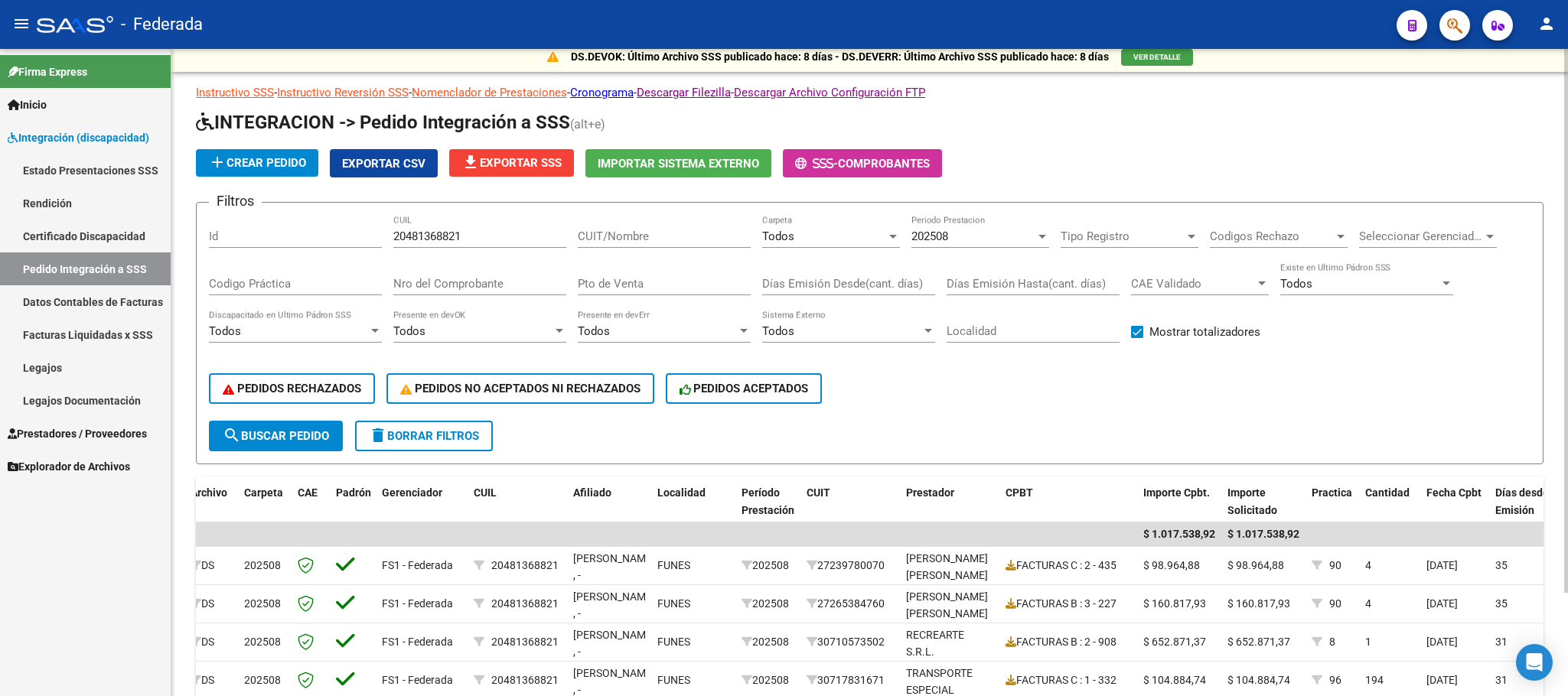
click at [437, 239] on input "20481368821" at bounding box center [480, 236] width 173 height 14
paste input "573268793"
type input "20573268793"
click at [972, 241] on div "202508" at bounding box center [974, 236] width 124 height 14
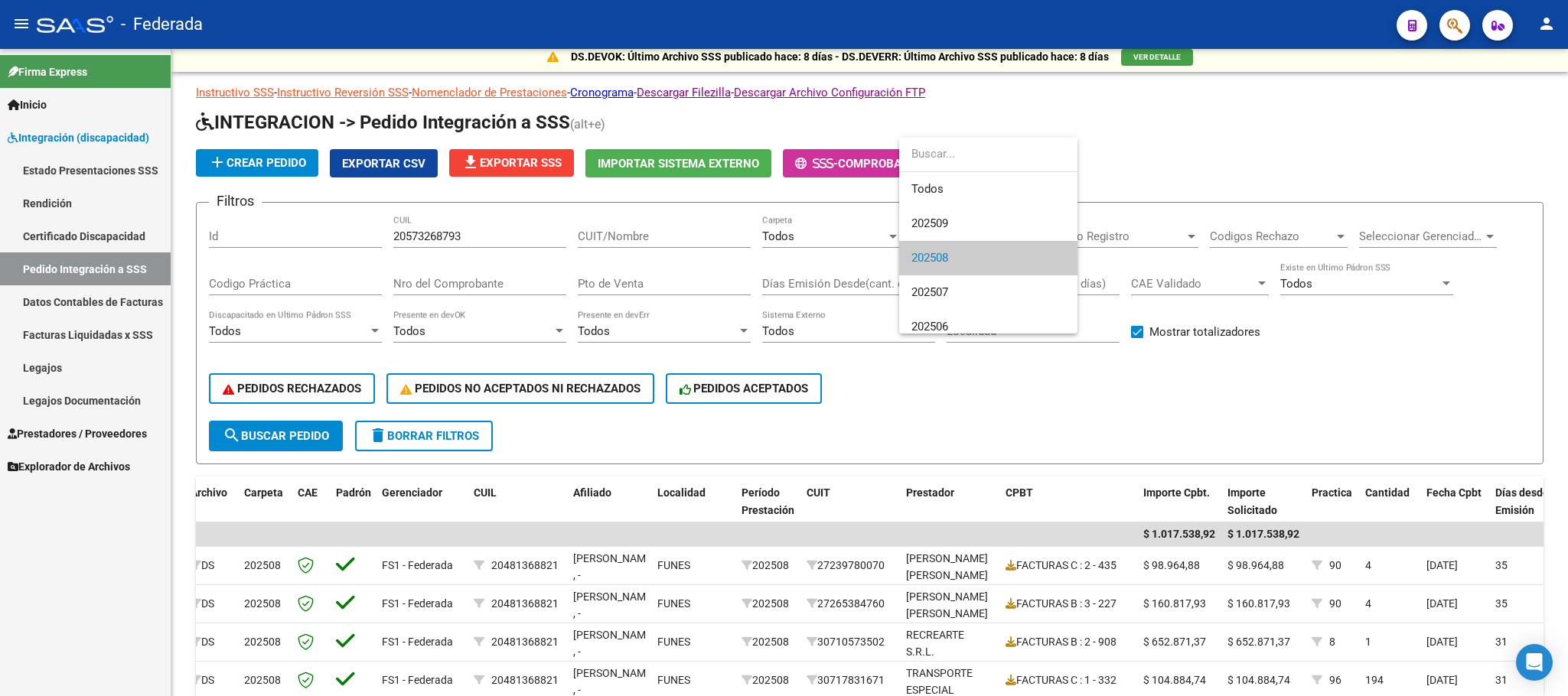
scroll to position [23, 0]
click at [959, 177] on span "Todos" at bounding box center [1001, 166] width 178 height 34
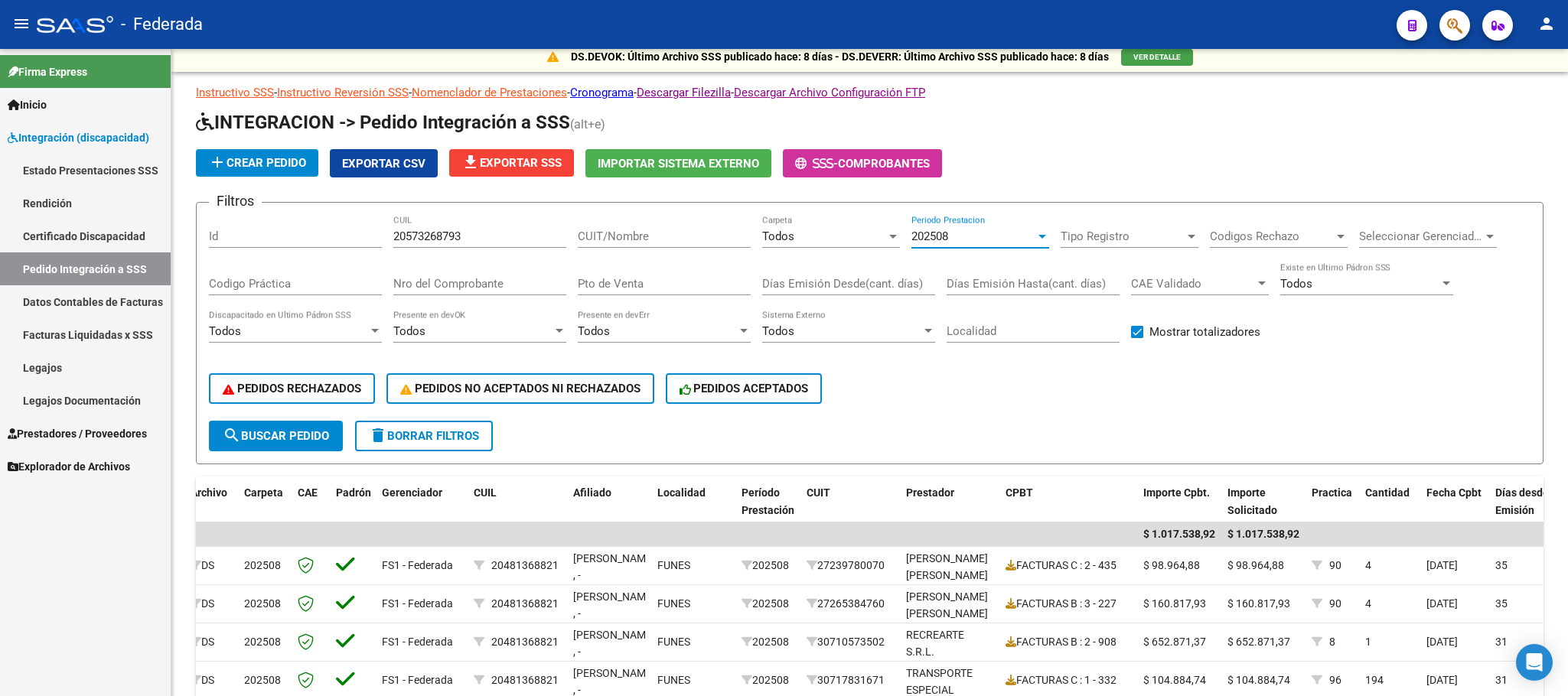
scroll to position [0, 0]
click at [276, 430] on span "search Buscar Pedido" at bounding box center [276, 435] width 106 height 14
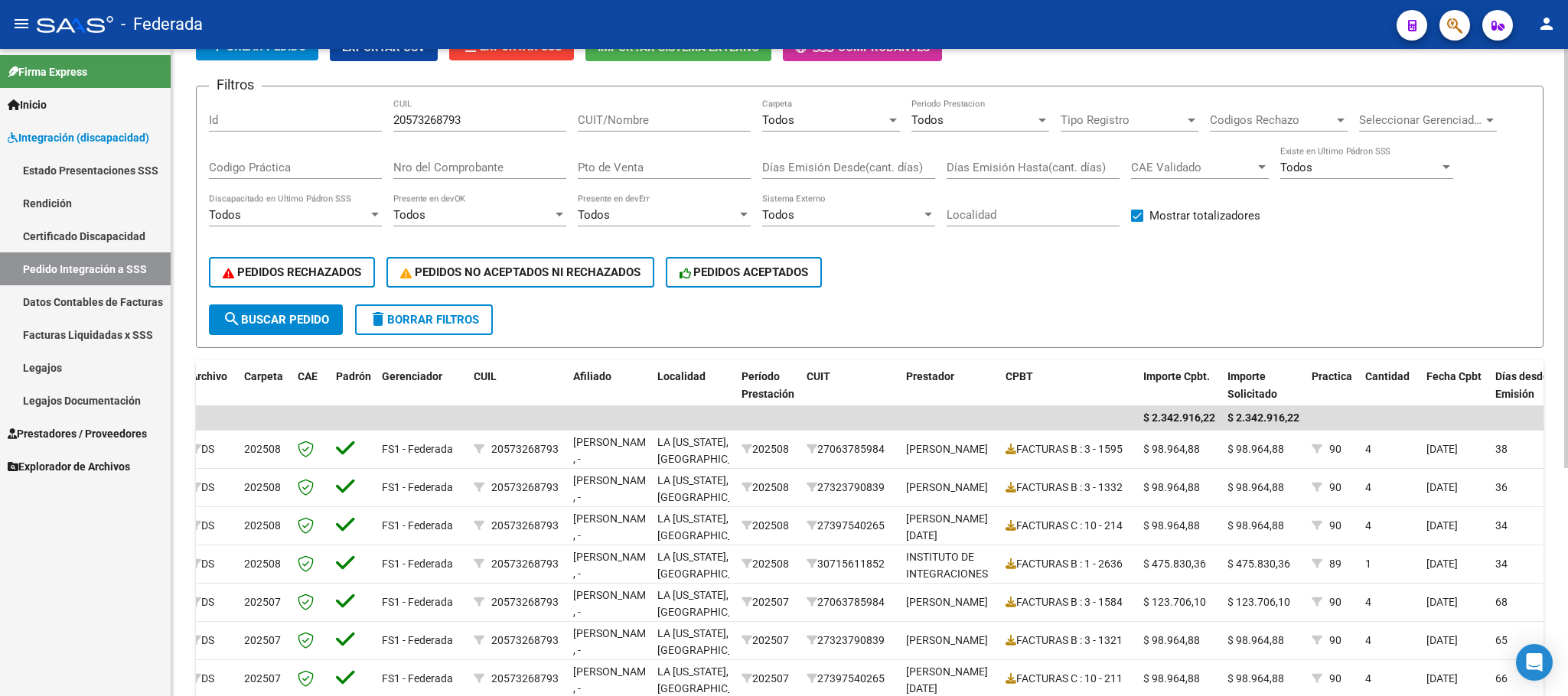
scroll to position [122, 0]
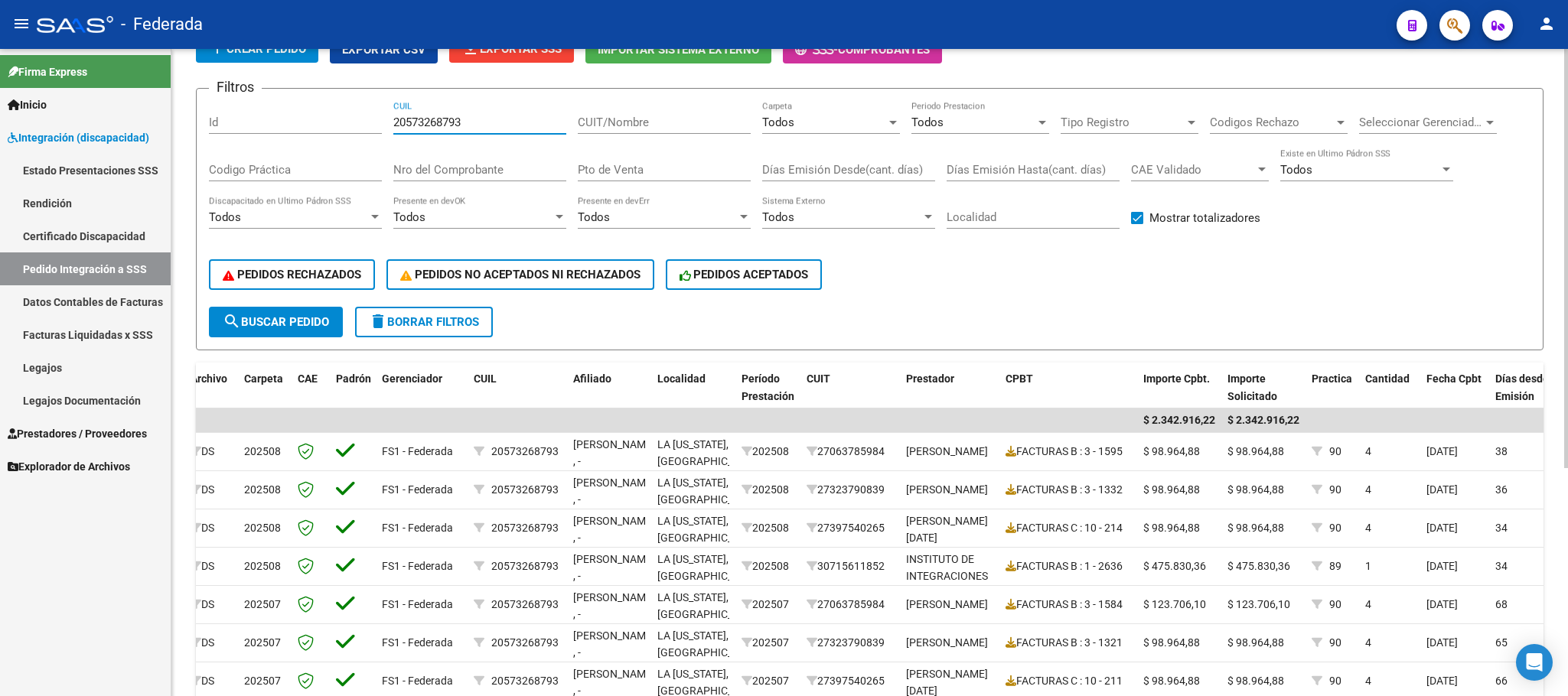
click at [443, 127] on input "20573268793" at bounding box center [480, 122] width 173 height 14
click at [446, 125] on input "20573268793" at bounding box center [480, 122] width 173 height 14
click at [316, 315] on span "search Buscar Pedido" at bounding box center [276, 322] width 106 height 14
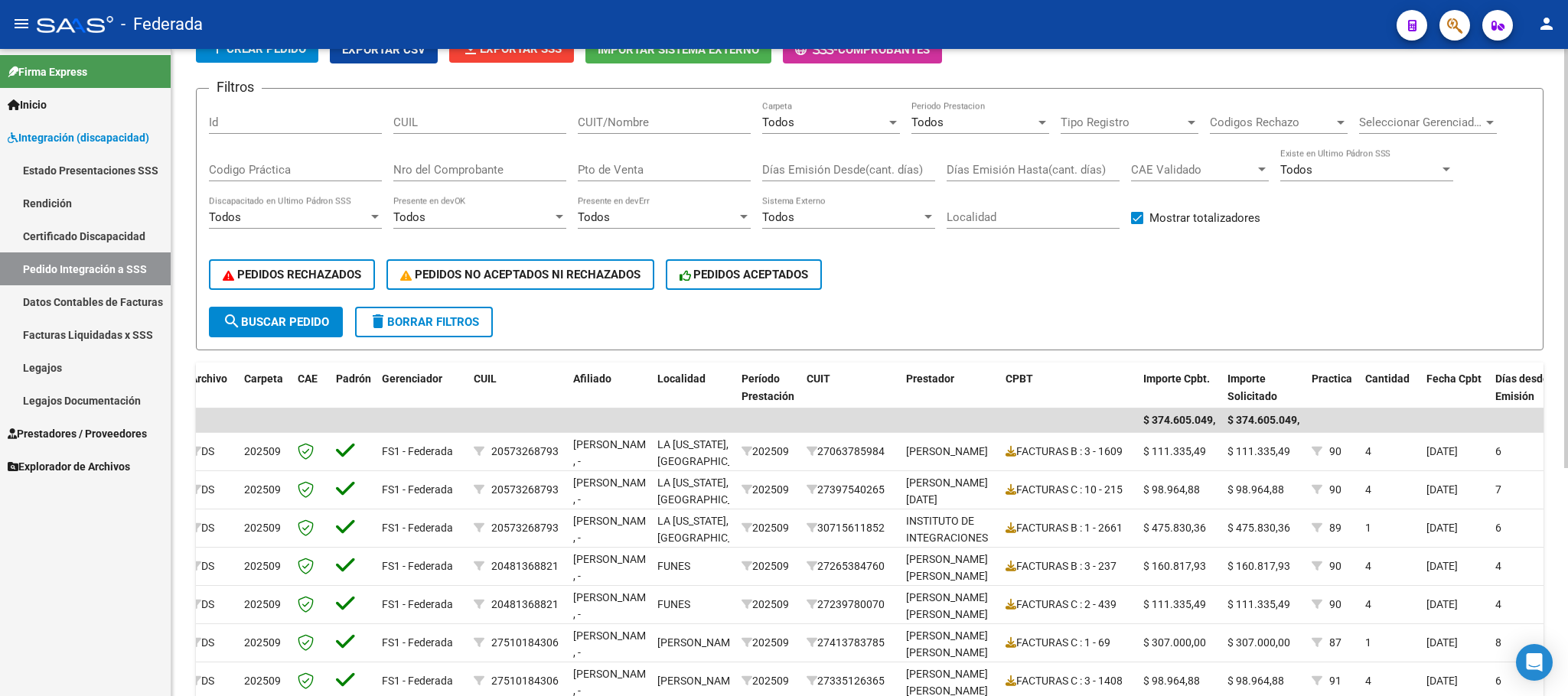
click at [843, 122] on div "Todos" at bounding box center [824, 122] width 124 height 14
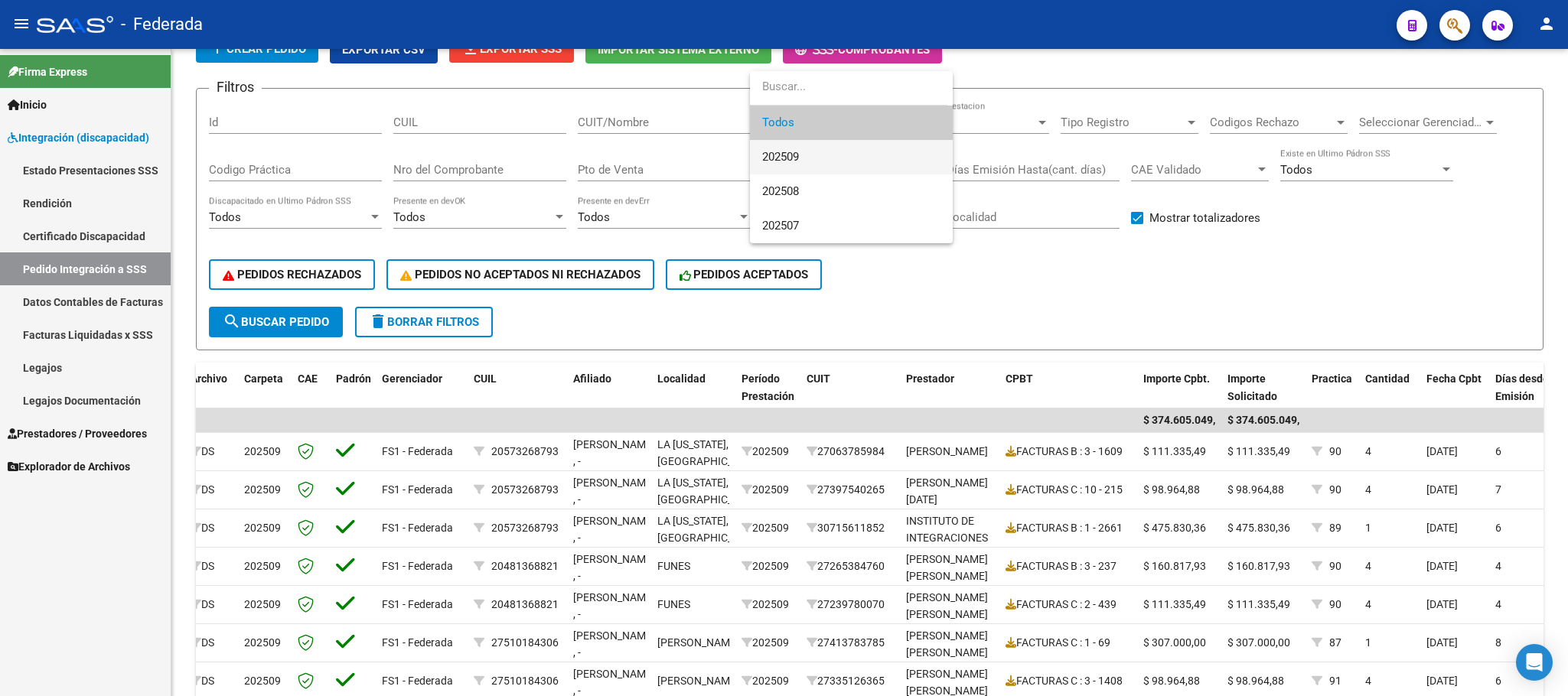
click at [804, 154] on span "202509" at bounding box center [851, 157] width 178 height 34
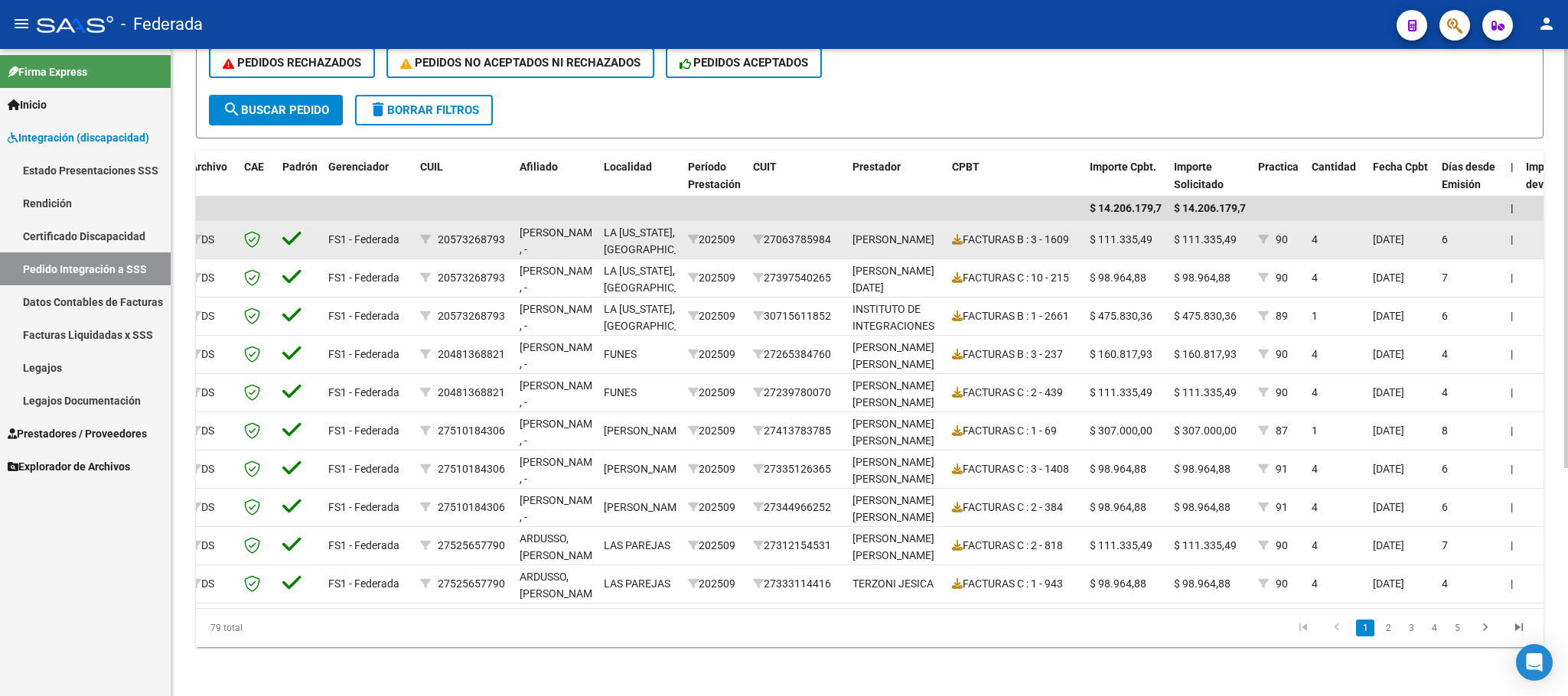
scroll to position [7, 0]
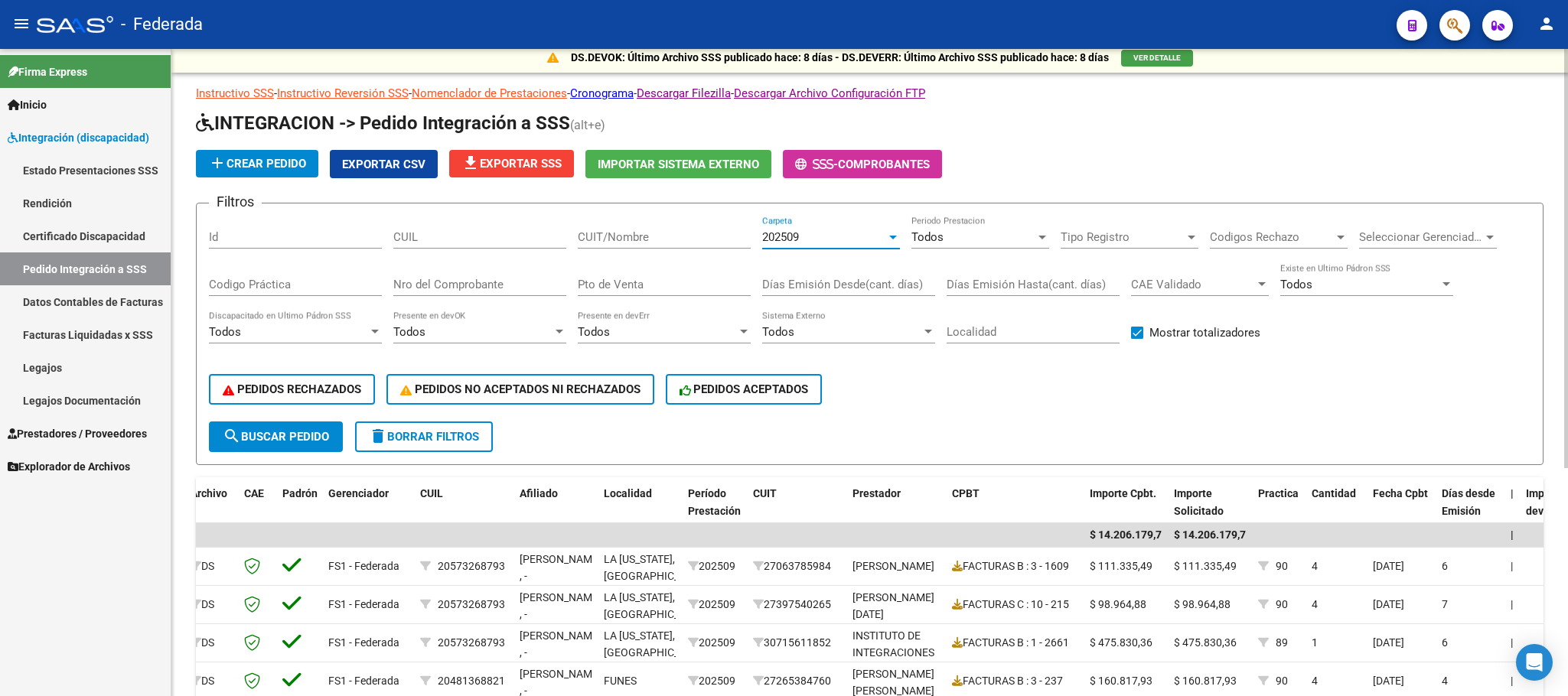
click at [496, 242] on input "CUIL" at bounding box center [480, 237] width 173 height 14
paste input "20590041670"
click at [297, 441] on span "search Buscar Pedido" at bounding box center [276, 436] width 106 height 14
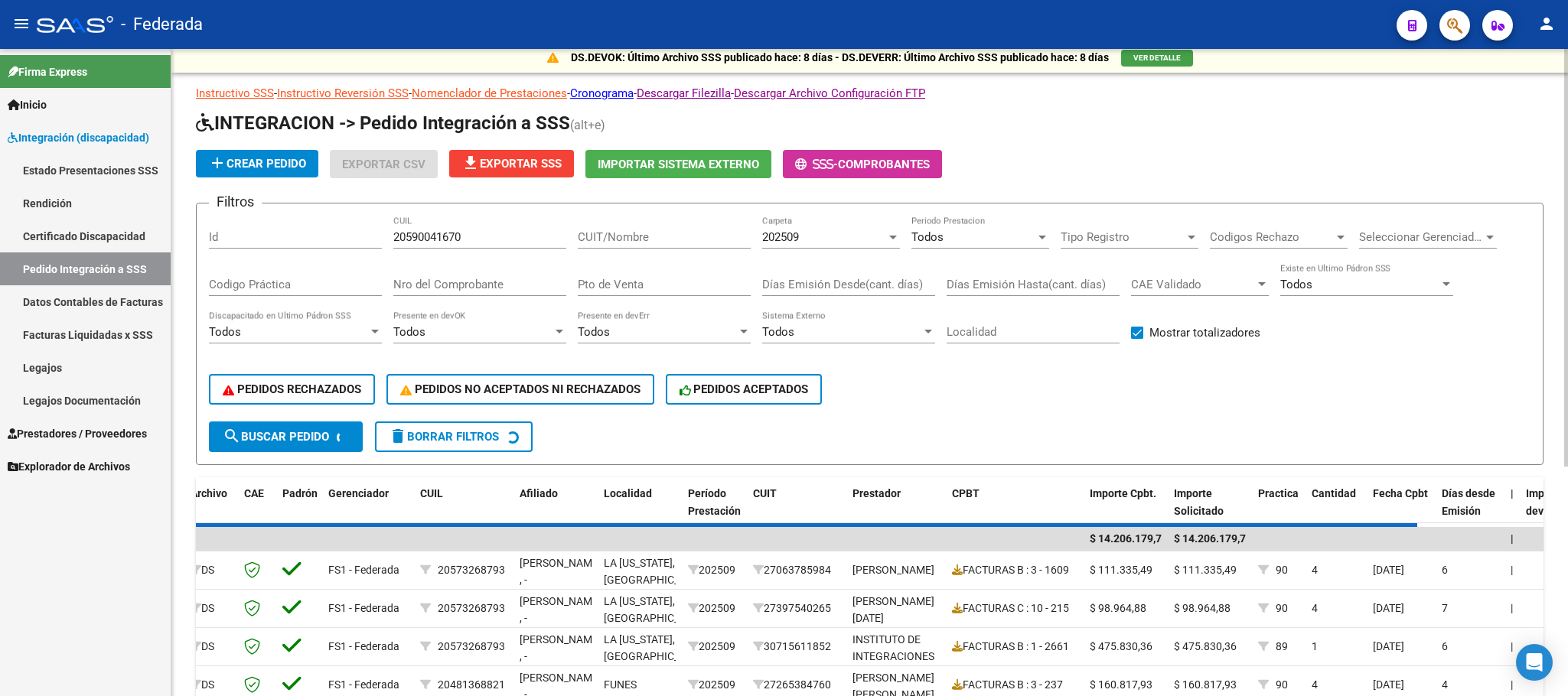
scroll to position [0, 0]
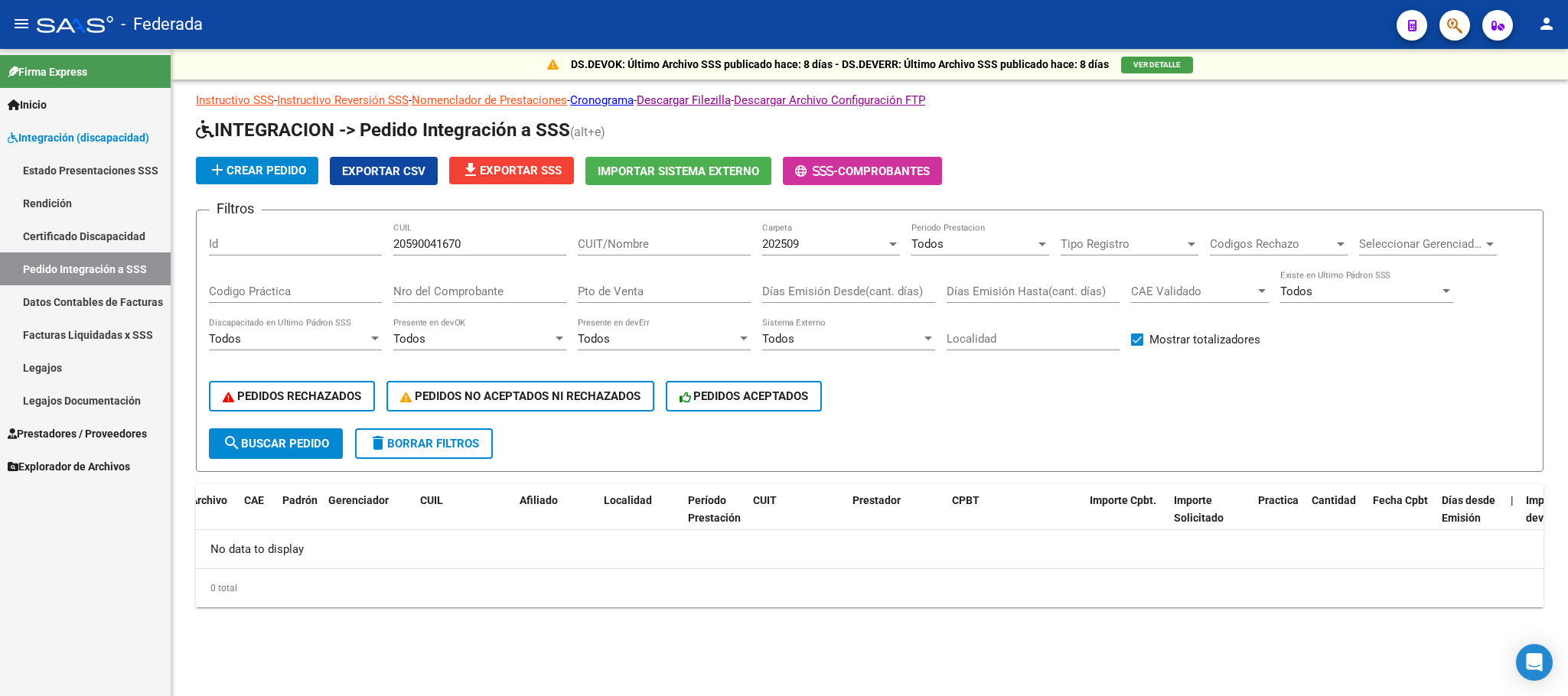
click at [781, 234] on div "202509 Carpeta" at bounding box center [830, 238] width 137 height 33
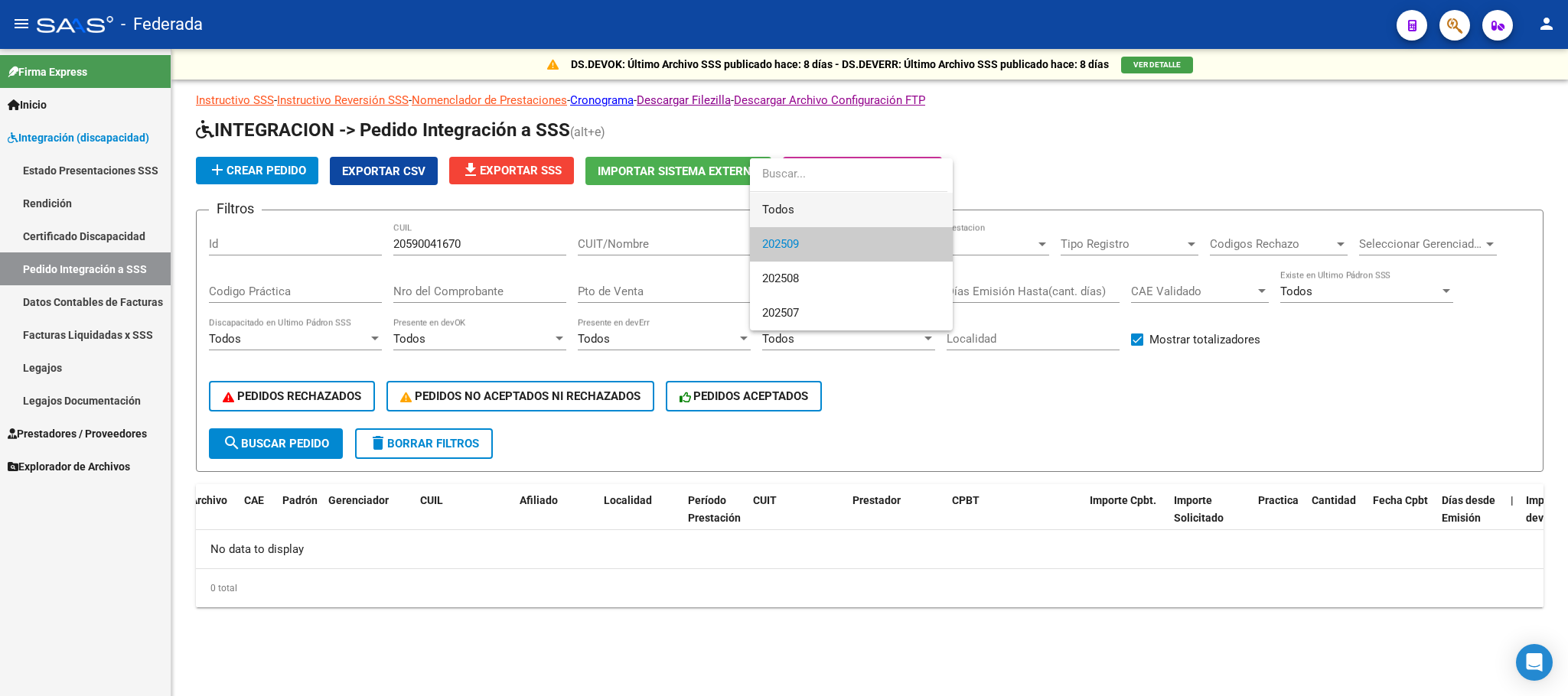
click at [794, 216] on span "Todos" at bounding box center [851, 210] width 178 height 34
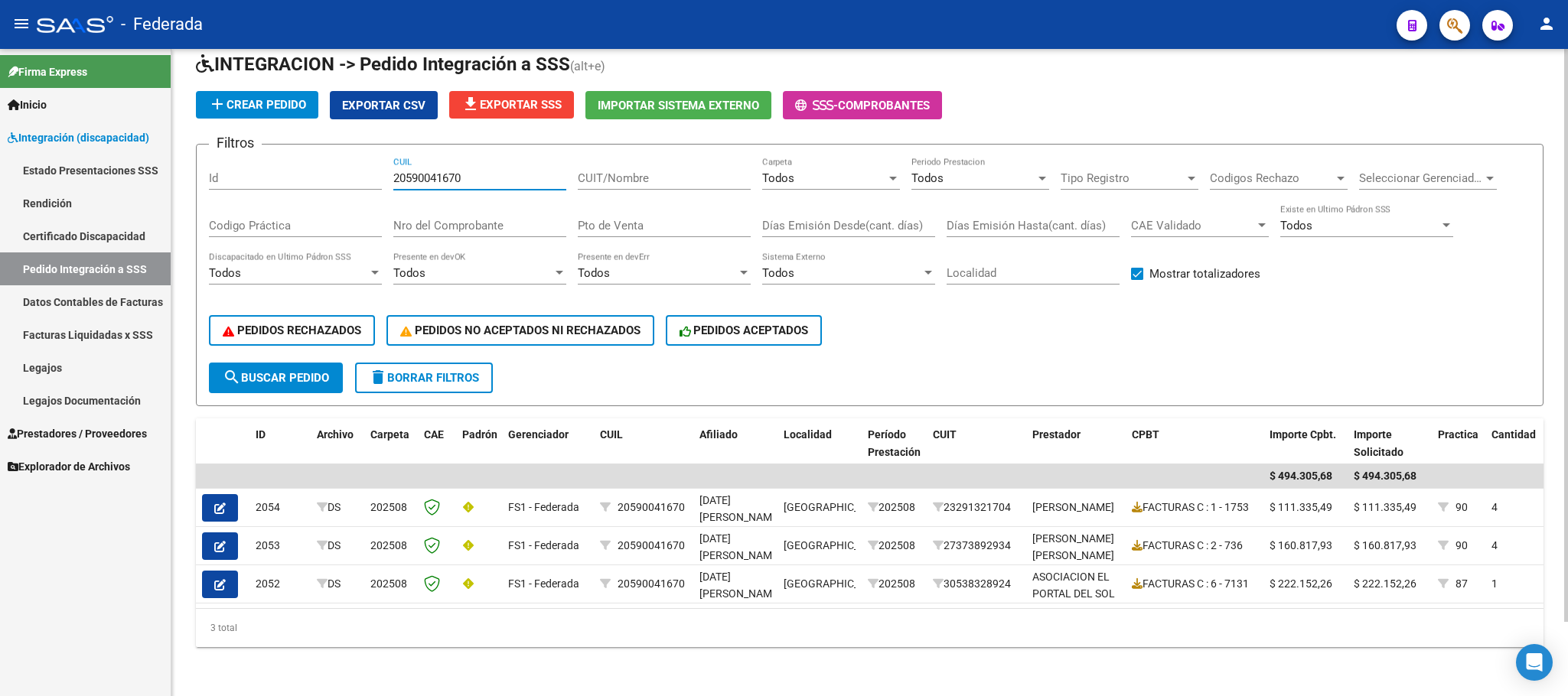
click at [429, 172] on input "20590041670" at bounding box center [480, 178] width 173 height 14
paste input "7472527563"
type input "27472527563"
click at [343, 362] on button "search Buscar Pedido" at bounding box center [276, 377] width 134 height 31
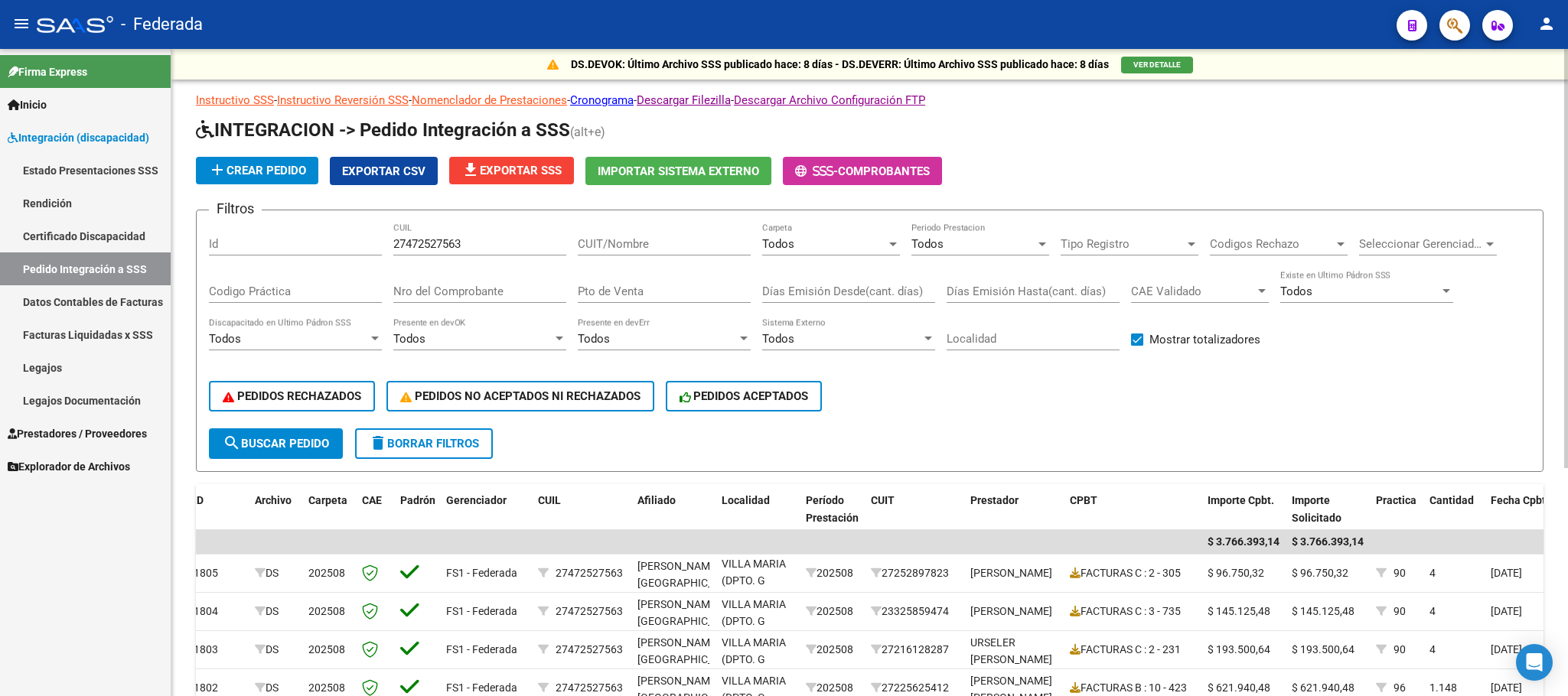
click at [455, 437] on span "delete Borrar Filtros" at bounding box center [424, 443] width 110 height 14
click at [858, 243] on div "Todos" at bounding box center [824, 243] width 124 height 14
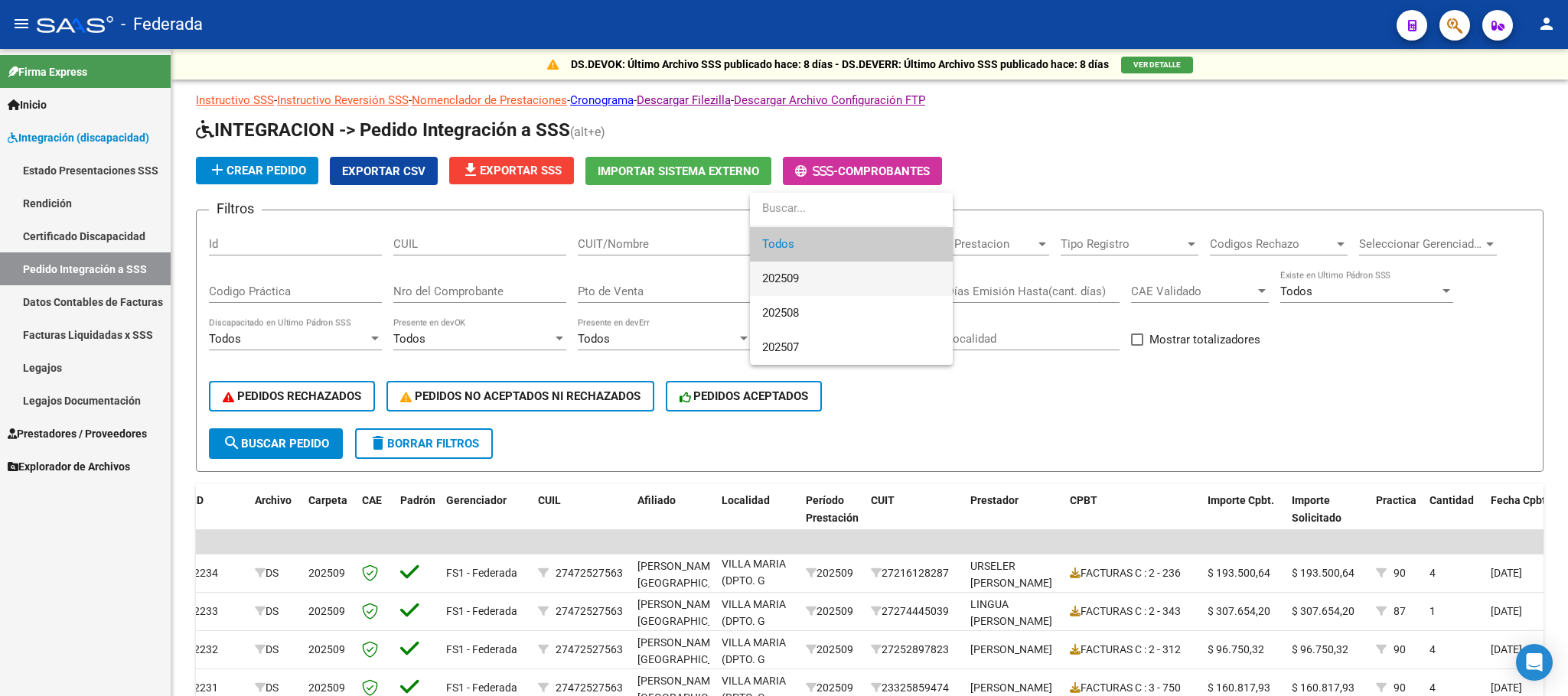
click at [807, 266] on span "202509" at bounding box center [851, 278] width 178 height 34
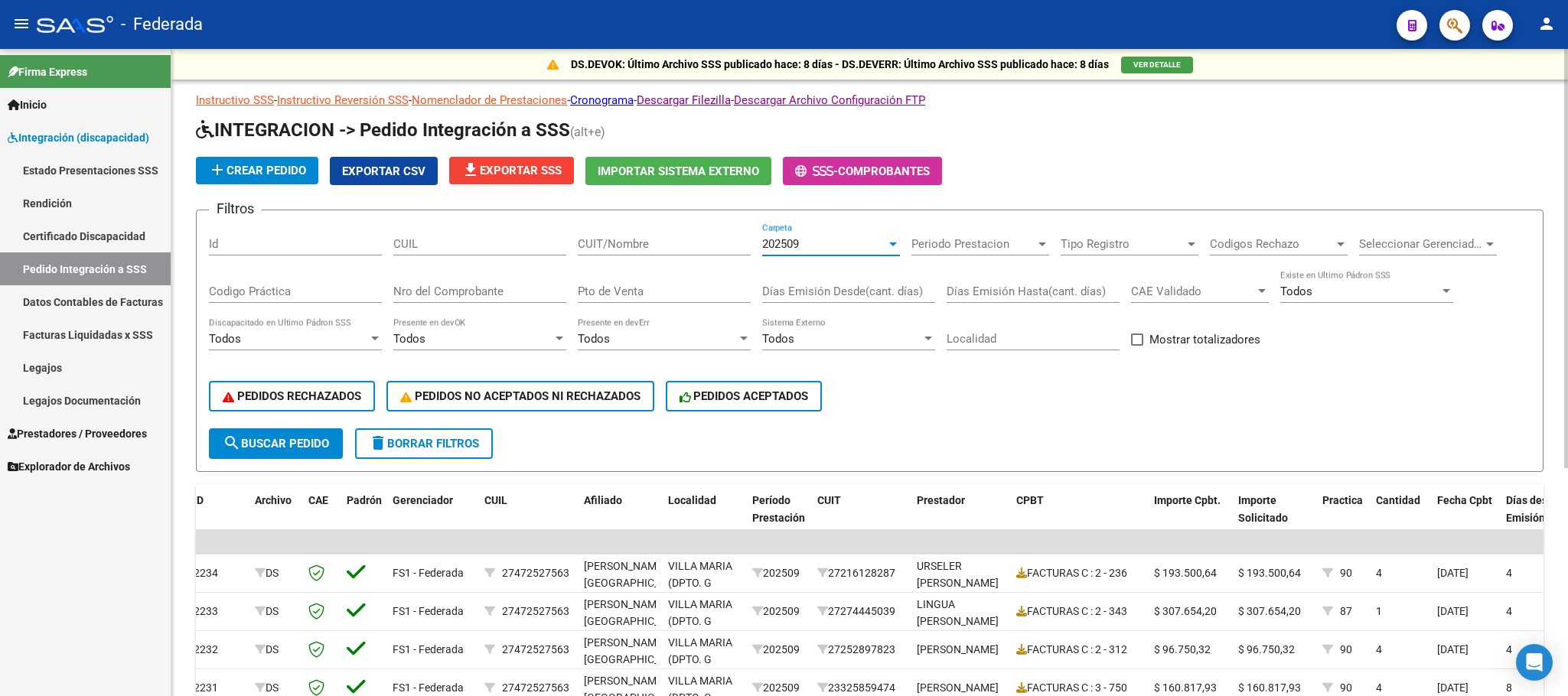
click at [1145, 344] on label "Mostrar totalizadores" at bounding box center [1195, 339] width 130 height 18
click at [1137, 346] on input "Mostrar totalizadores" at bounding box center [1136, 346] width 1 height 1
checkbox input "true"
click at [329, 437] on span "search Buscar Pedido" at bounding box center [276, 443] width 106 height 14
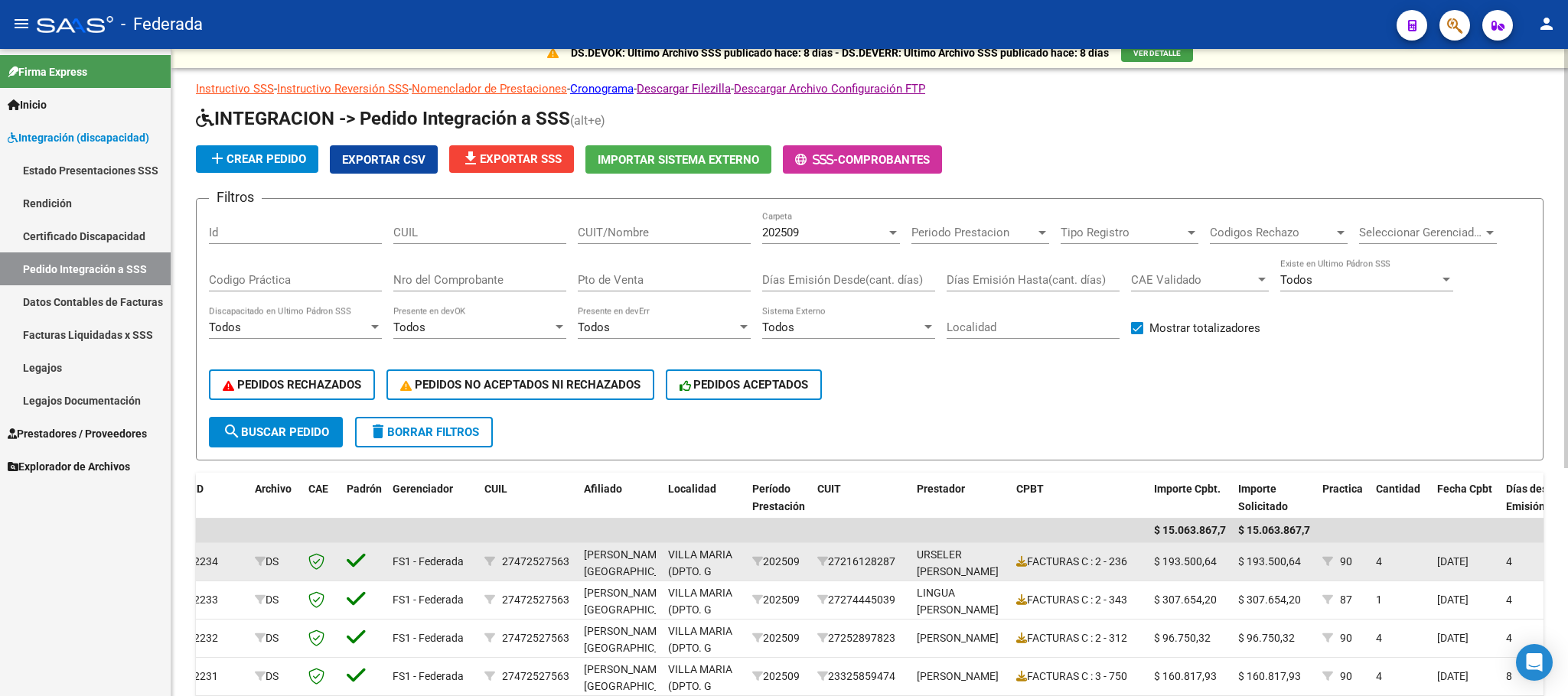
scroll to position [7, 0]
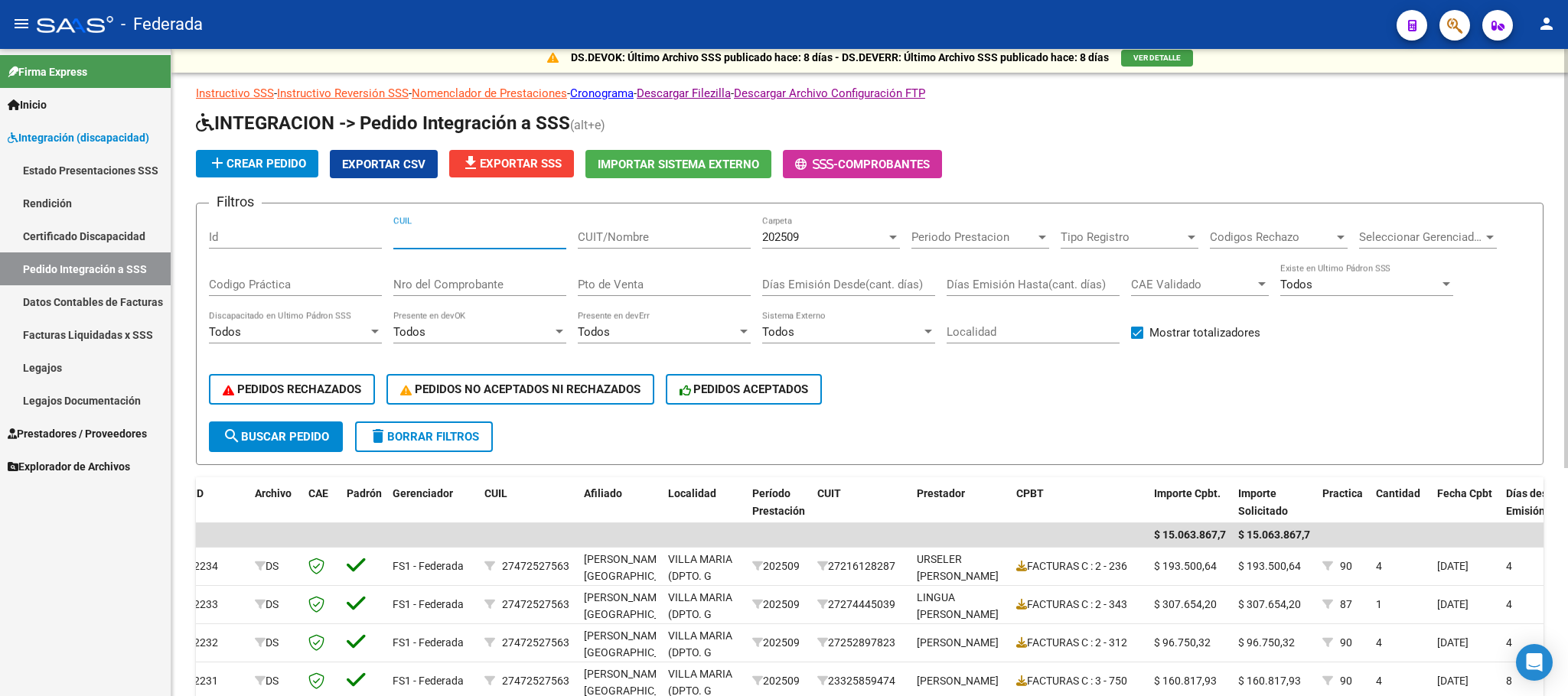
click at [507, 237] on input "CUIL" at bounding box center [480, 237] width 173 height 14
paste input "20583267450"
type input "20583267450"
click at [306, 439] on span "search Buscar Pedido" at bounding box center [276, 436] width 106 height 14
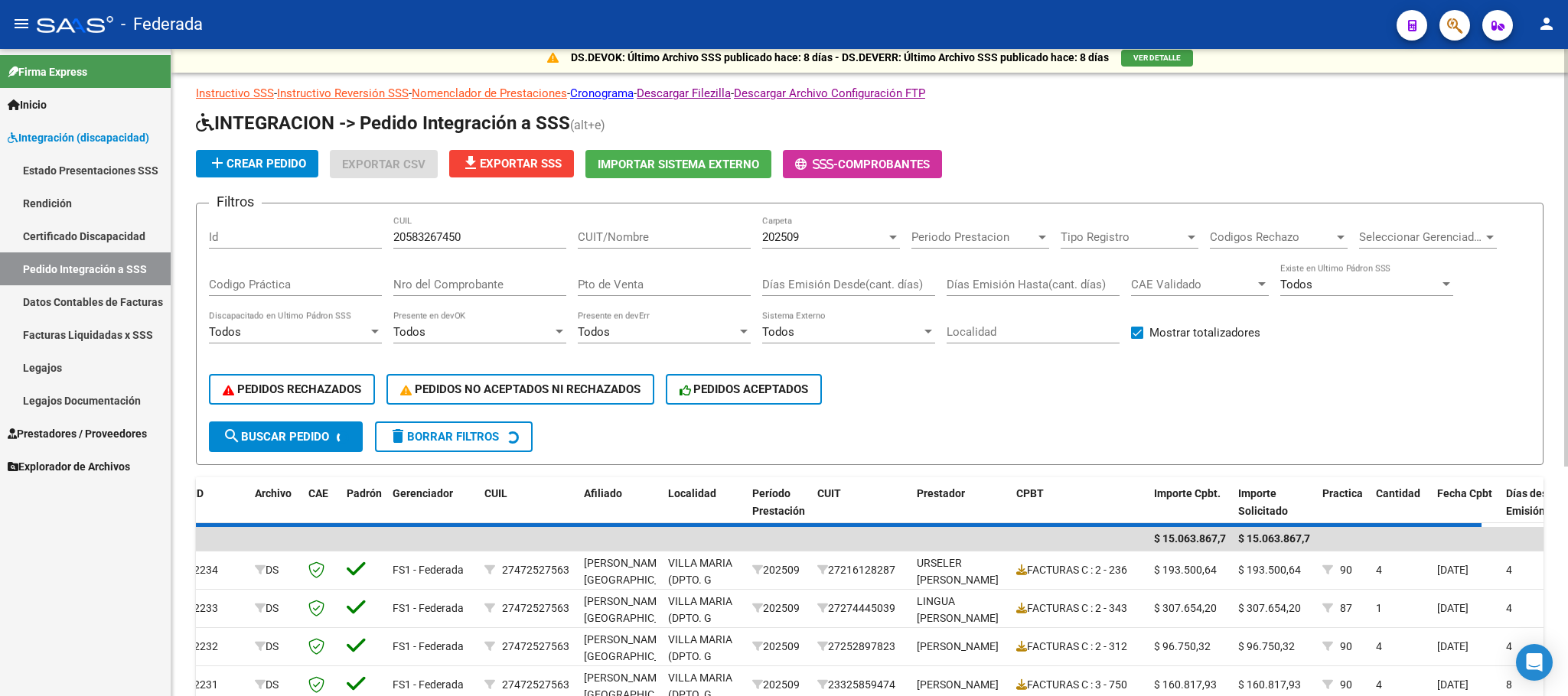
scroll to position [0, 0]
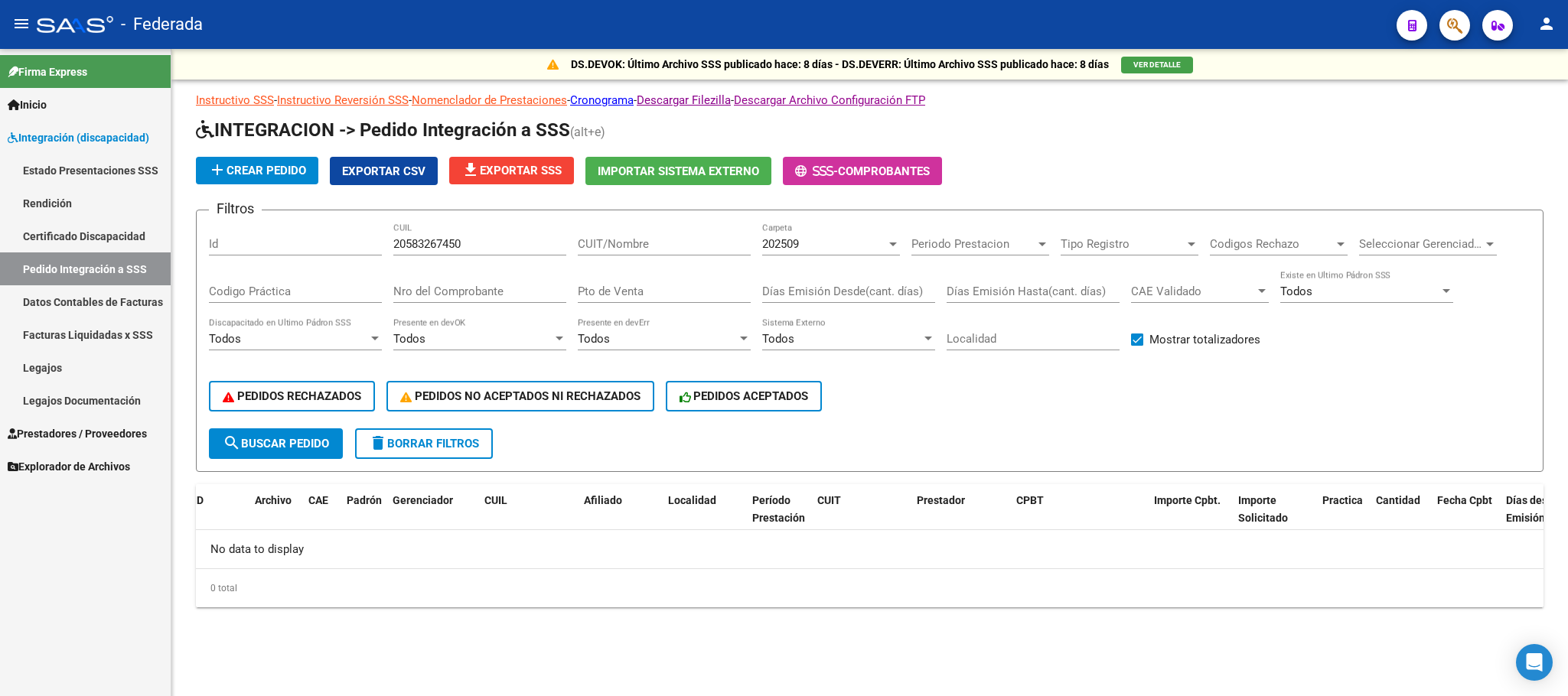
click at [439, 437] on span "delete Borrar Filtros" at bounding box center [424, 443] width 110 height 14
checkbox input "false"
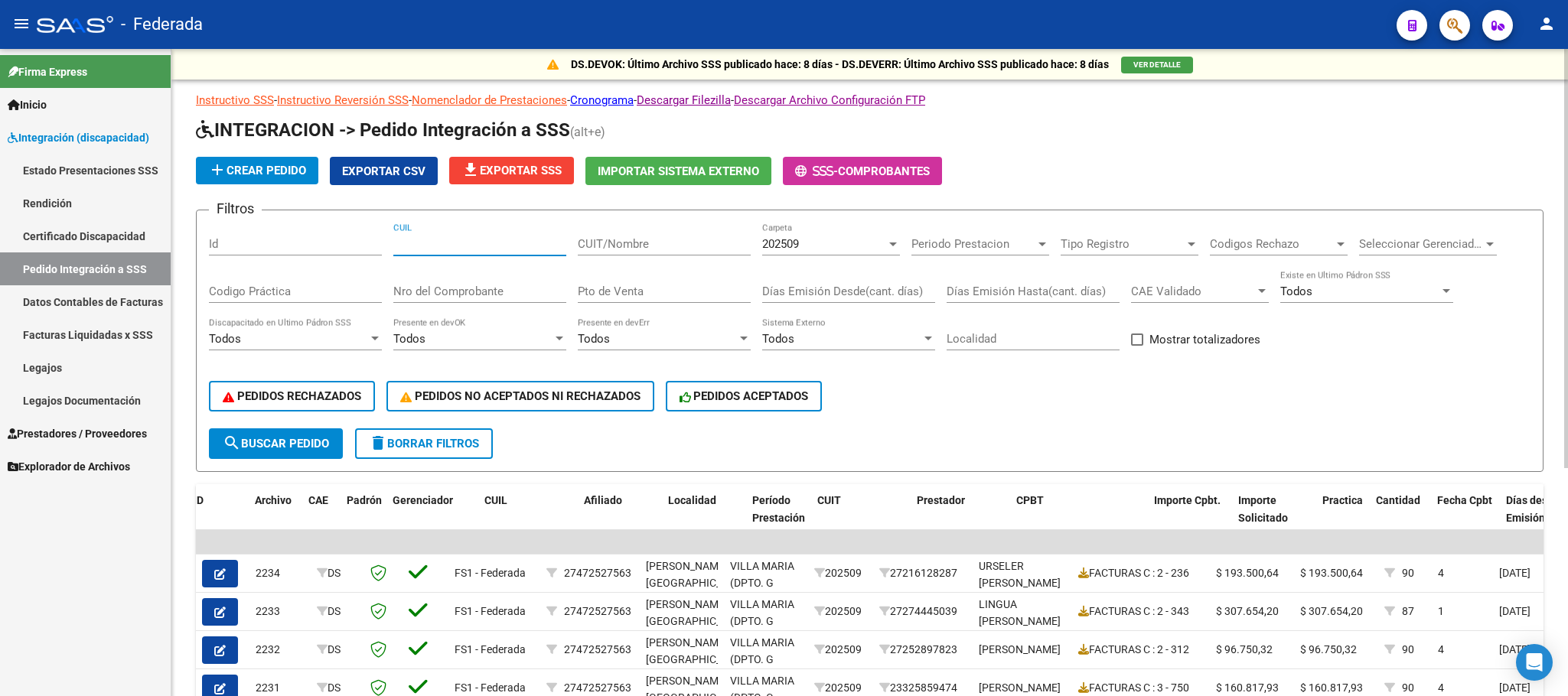
click at [514, 244] on input "CUIL" at bounding box center [480, 243] width 173 height 14
paste input "20583267450"
click at [299, 442] on span "search Buscar Pedido" at bounding box center [276, 443] width 106 height 14
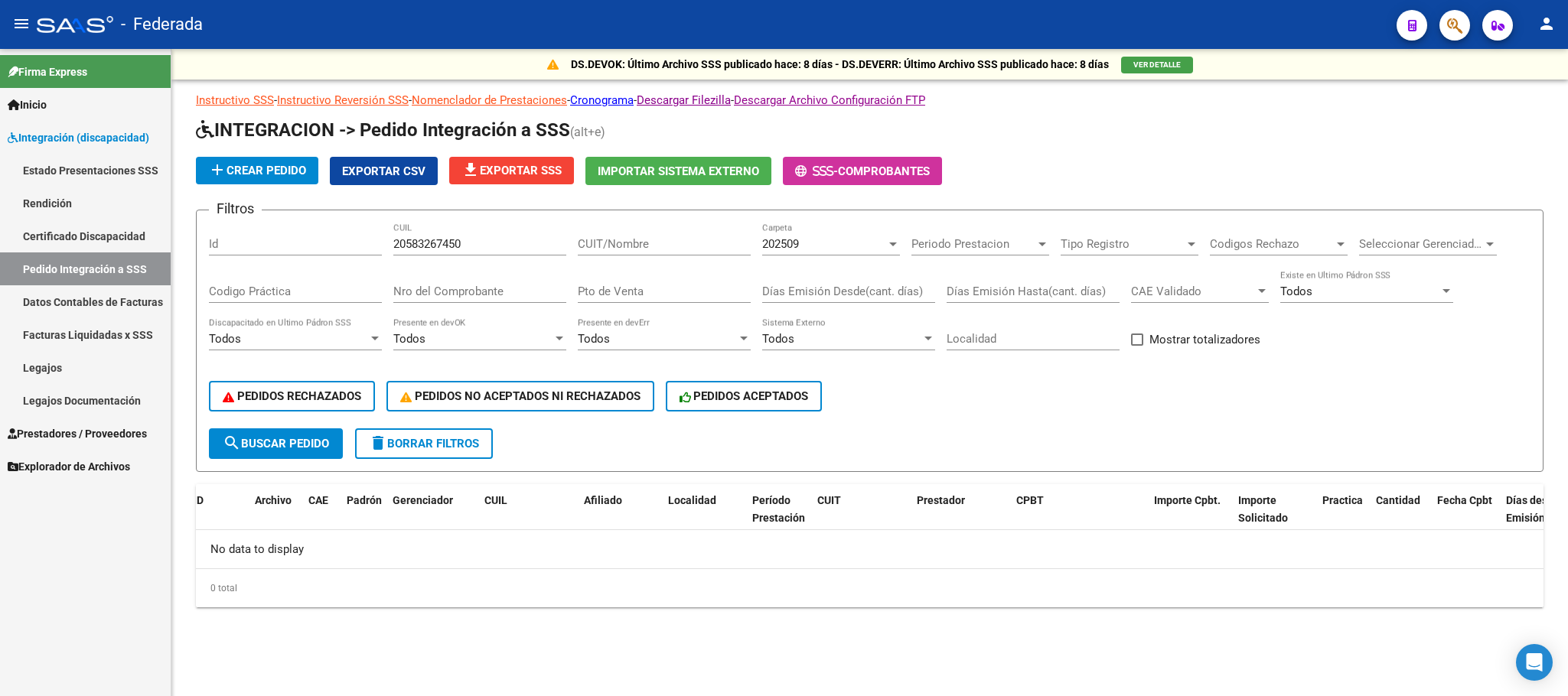
click at [827, 235] on div "202509 Carpeta" at bounding box center [830, 238] width 137 height 33
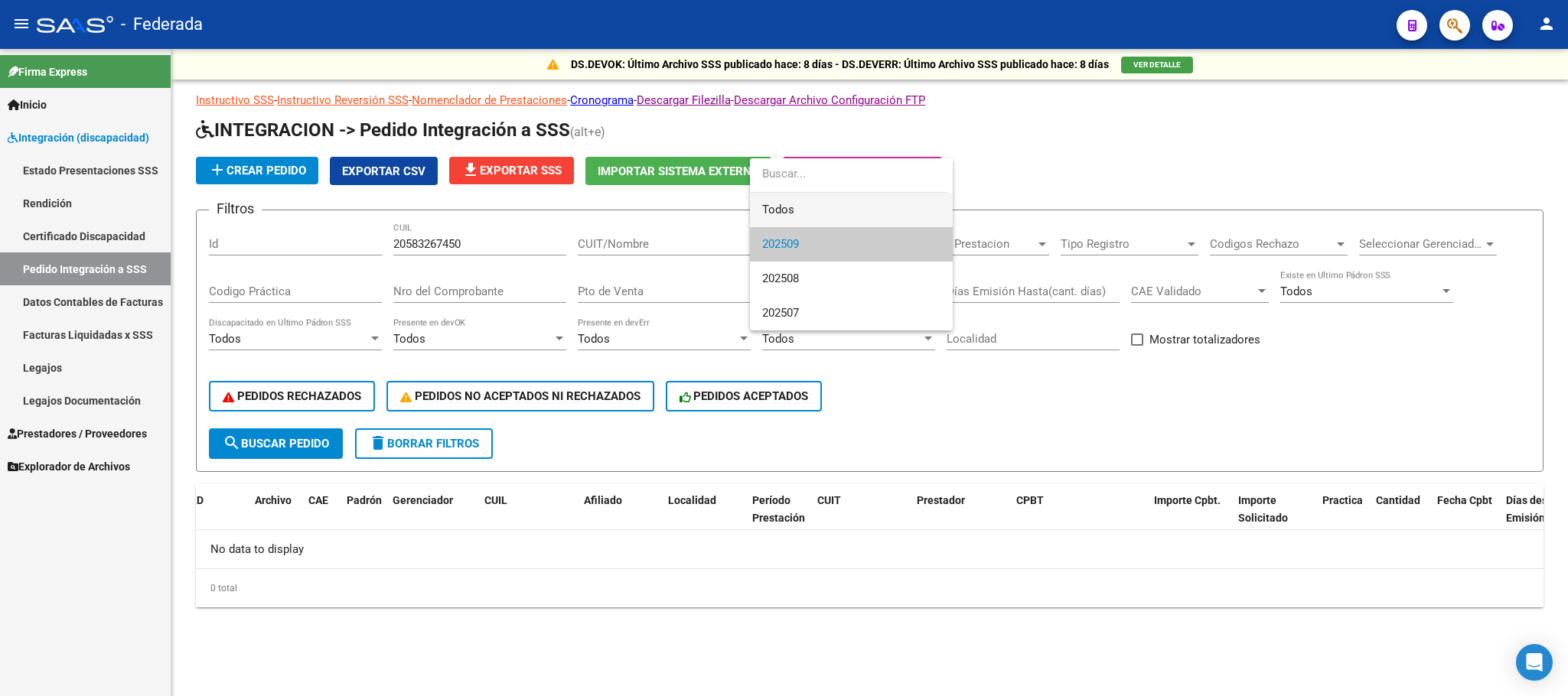
click at [815, 209] on span "Todos" at bounding box center [851, 210] width 178 height 34
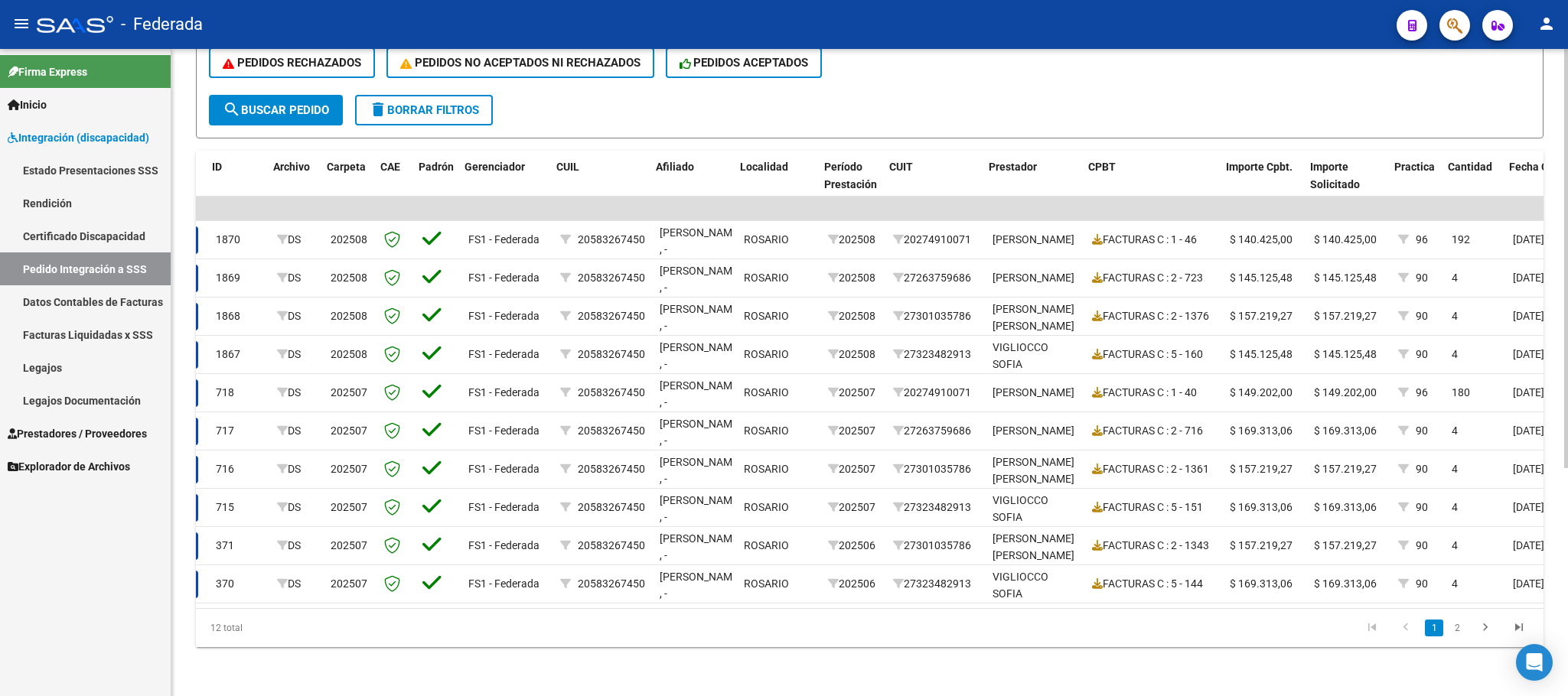
scroll to position [0, 55]
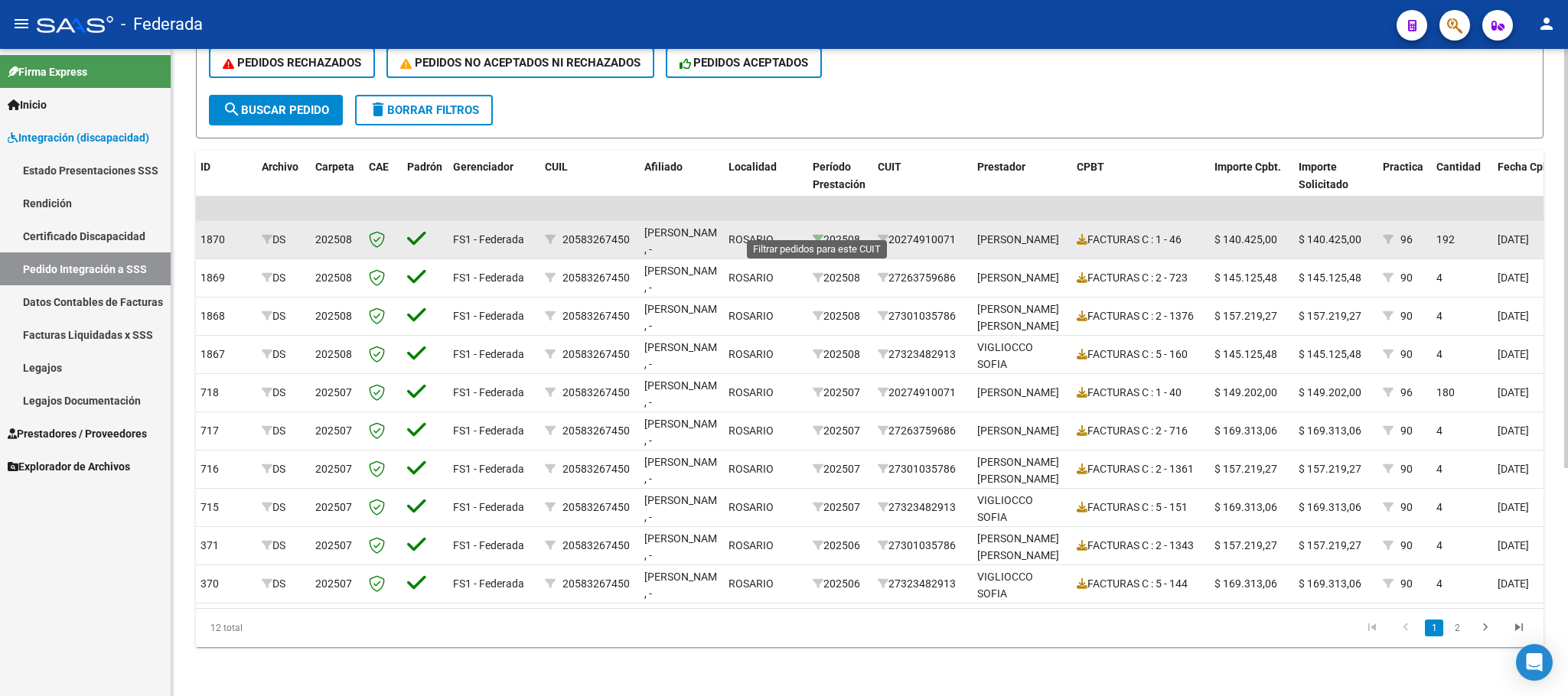
click at [814, 234] on icon at bounding box center [818, 239] width 10 height 10
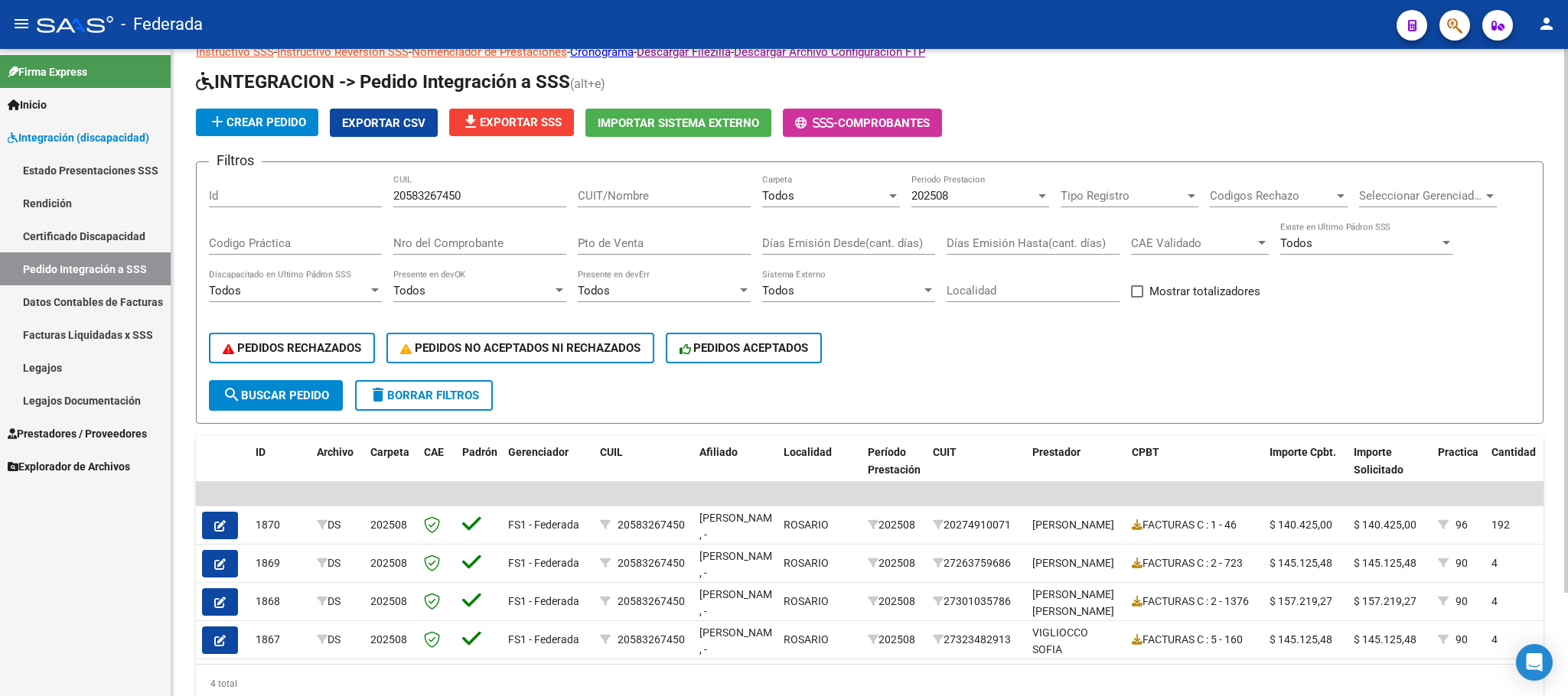
scroll to position [8, 0]
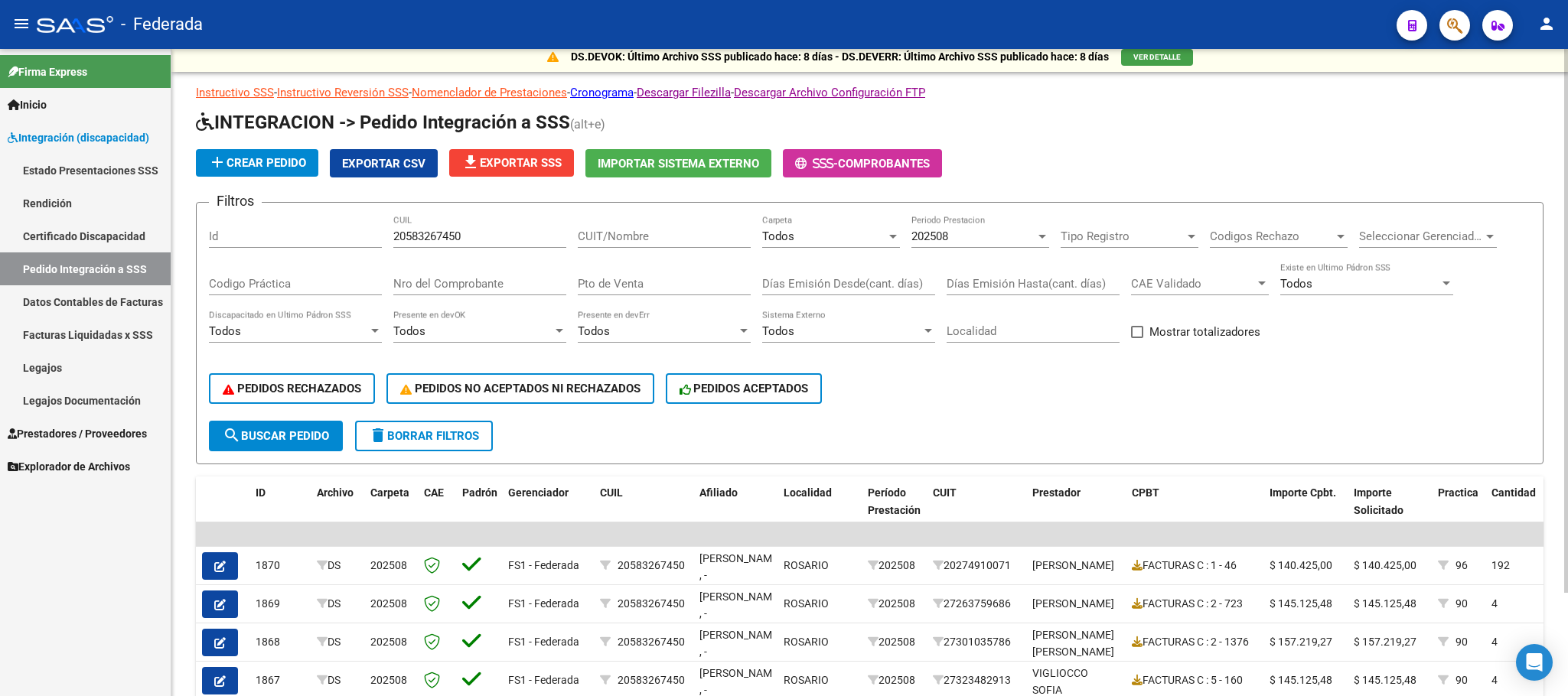
click at [427, 226] on div "20583267450 CUIL" at bounding box center [480, 231] width 173 height 33
click at [429, 233] on input "20583267450" at bounding box center [480, 236] width 173 height 14
paste input "1112425"
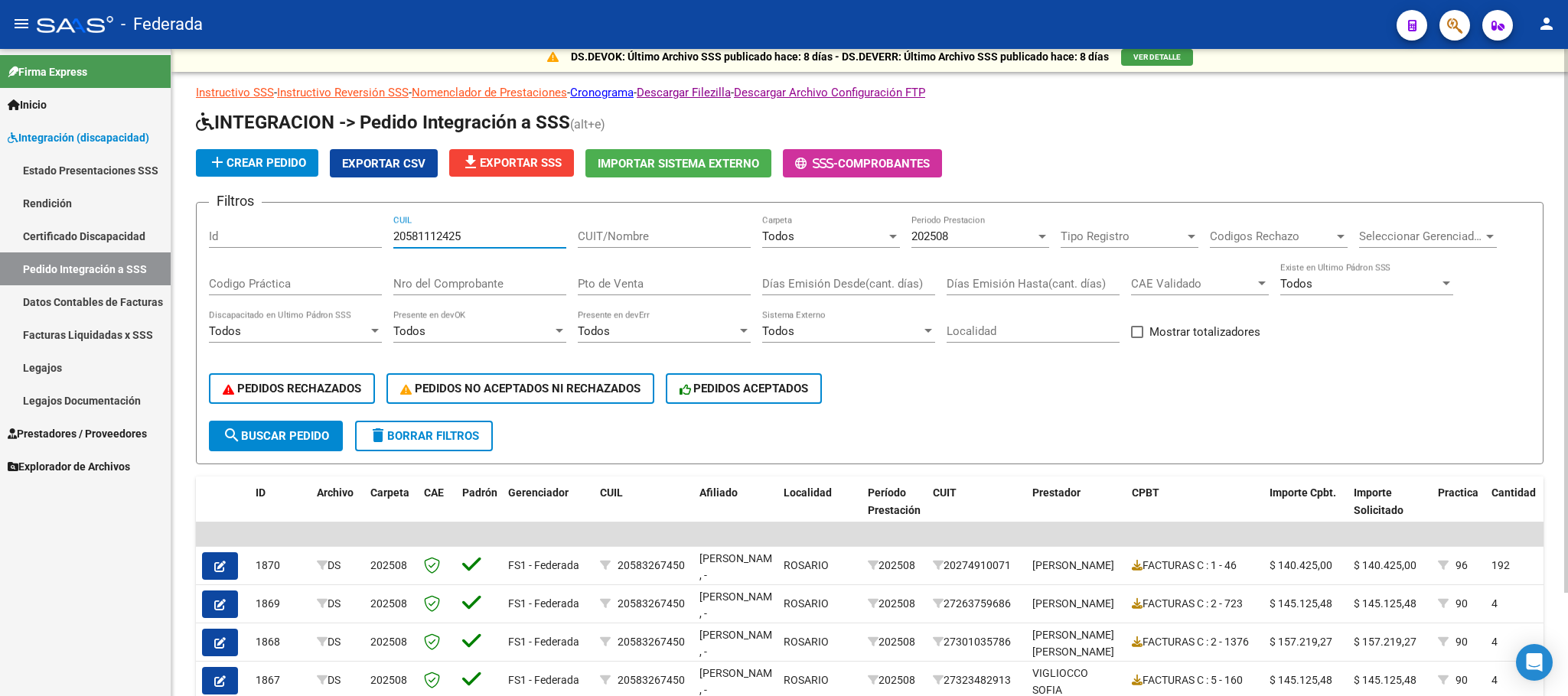
type input "20581112425"
click at [329, 423] on button "search Buscar Pedido" at bounding box center [276, 436] width 134 height 31
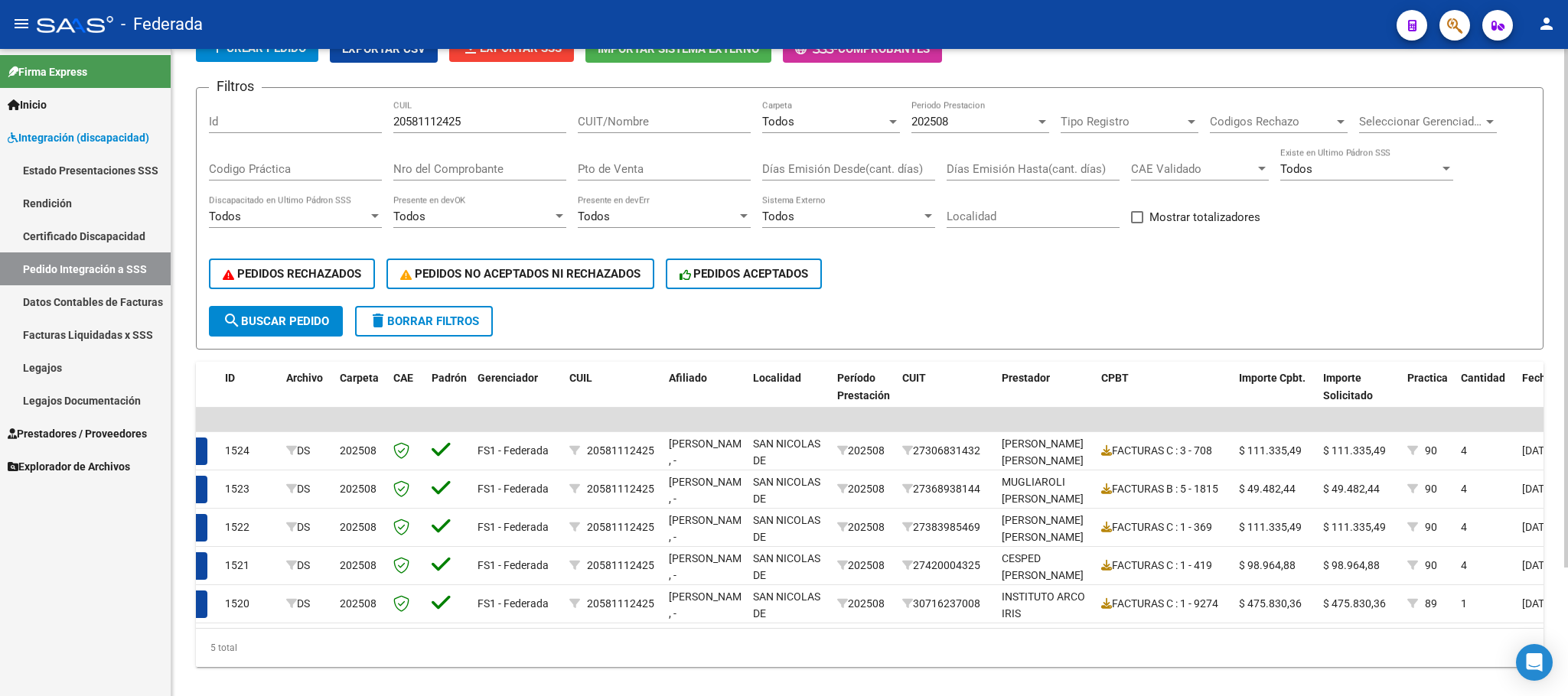
scroll to position [0, 0]
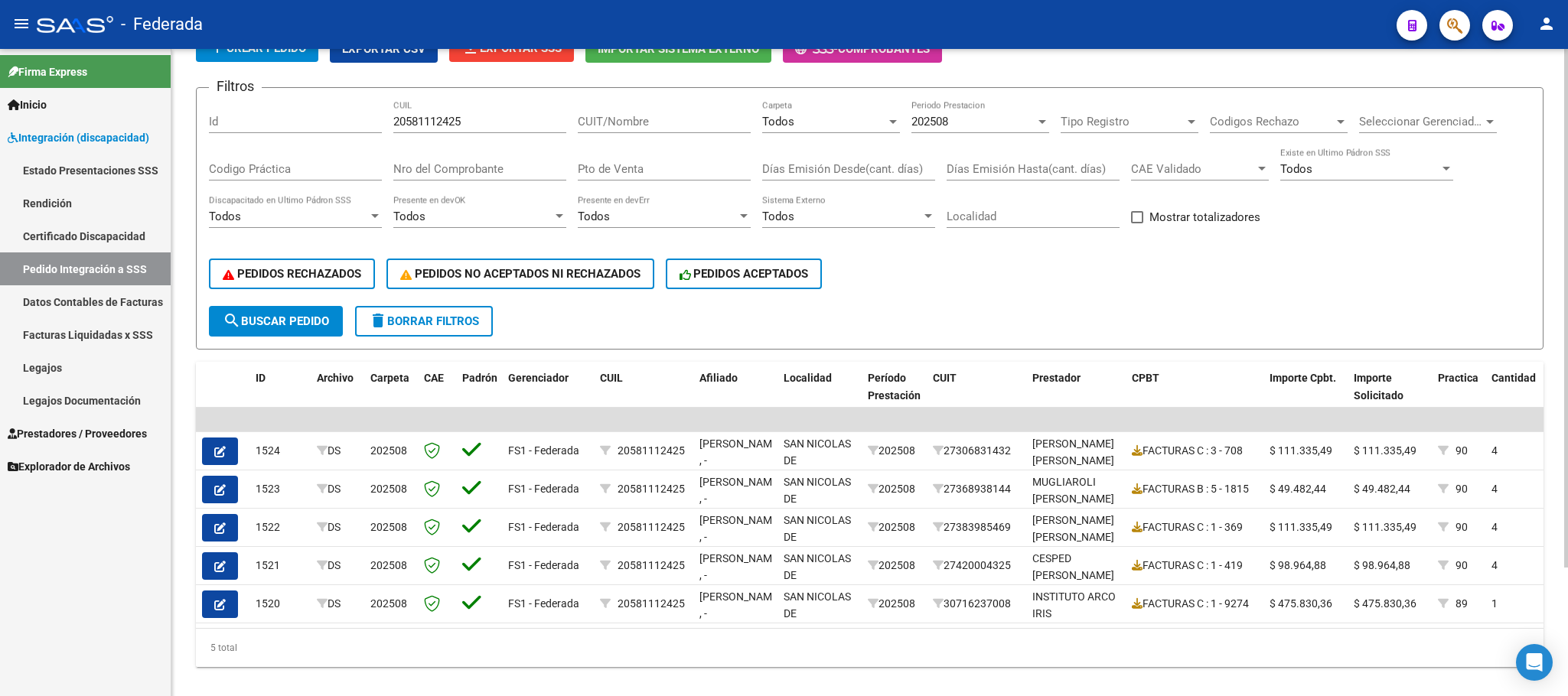
click at [1136, 218] on span at bounding box center [1136, 217] width 12 height 12
click at [1136, 223] on input "Mostrar totalizadores" at bounding box center [1136, 223] width 1 height 1
checkbox input "true"
click at [923, 119] on span "202508" at bounding box center [930, 121] width 37 height 14
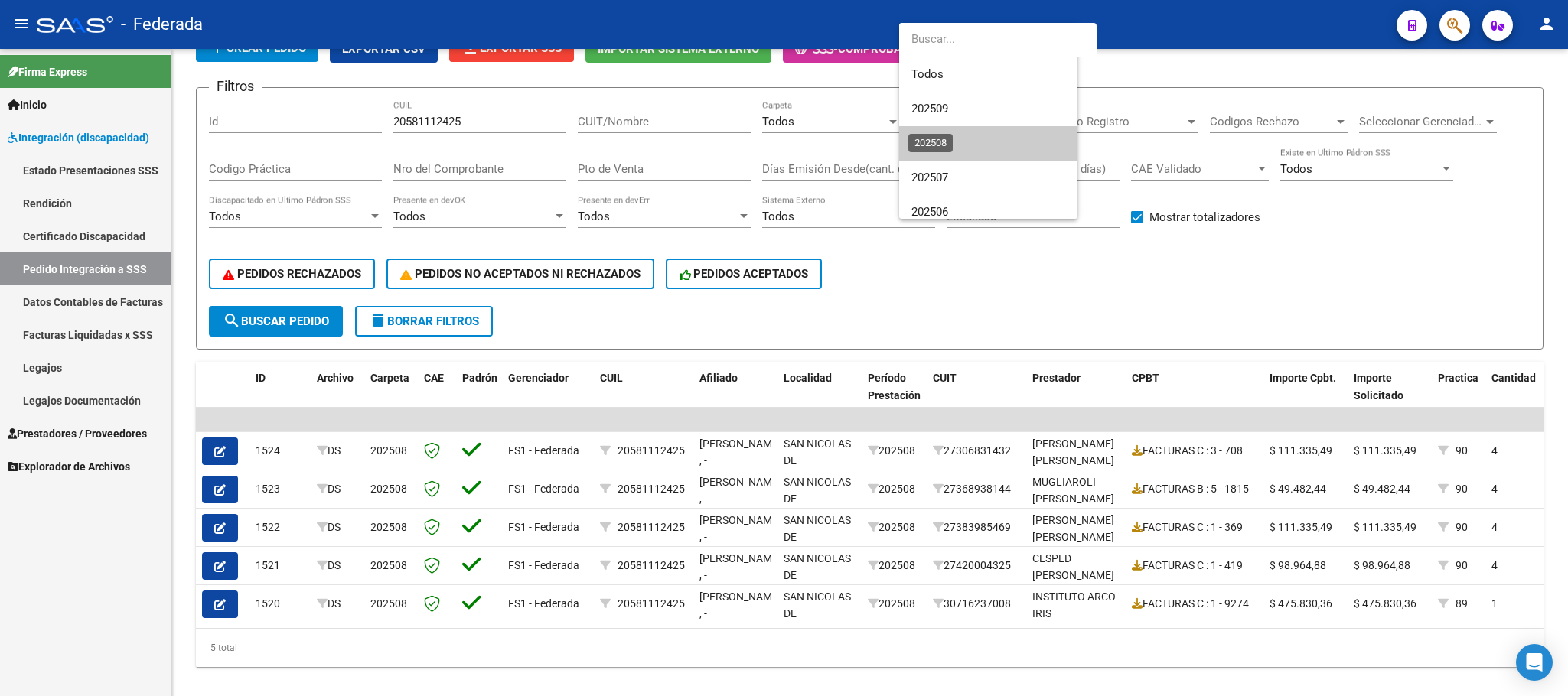
scroll to position [23, 0]
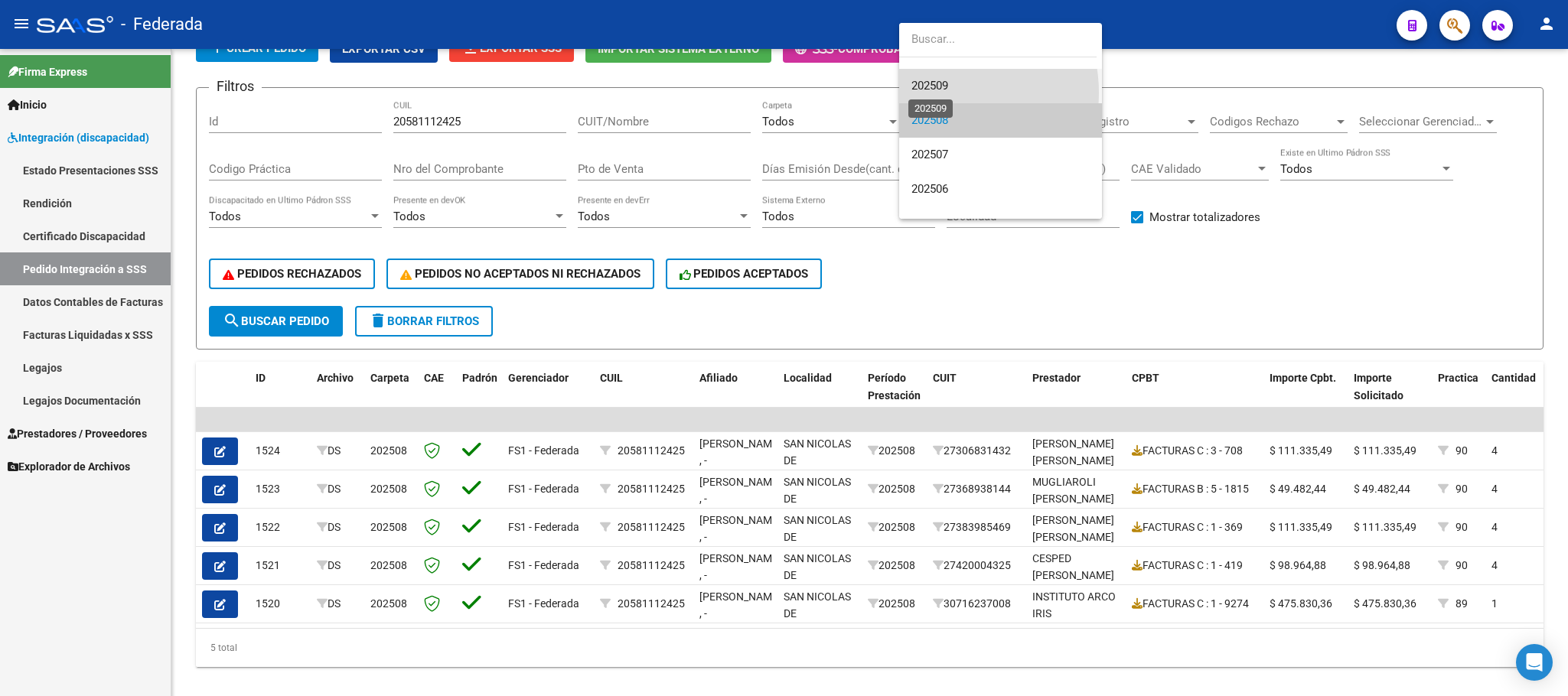
click at [937, 93] on span "202509" at bounding box center [930, 85] width 37 height 14
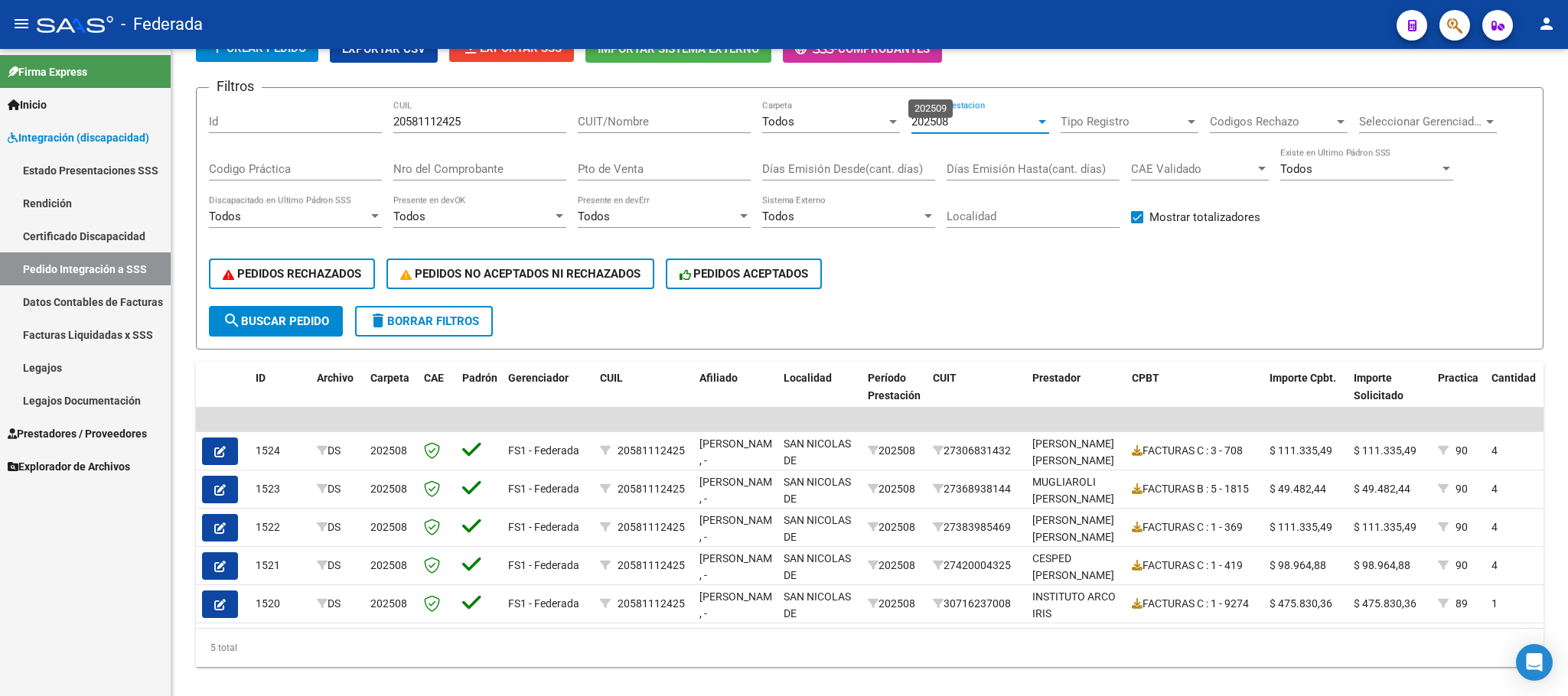
scroll to position [34, 0]
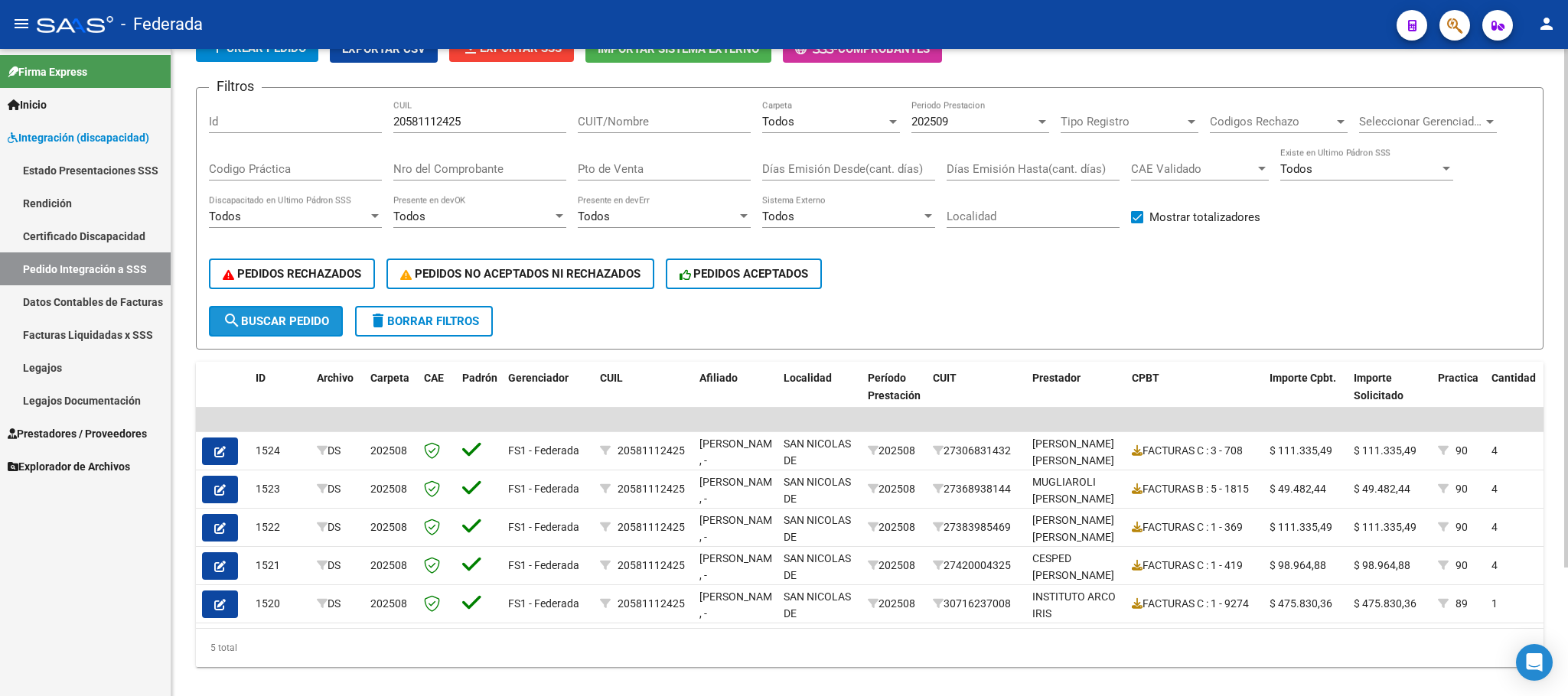
click at [285, 315] on span "search Buscar Pedido" at bounding box center [276, 321] width 106 height 14
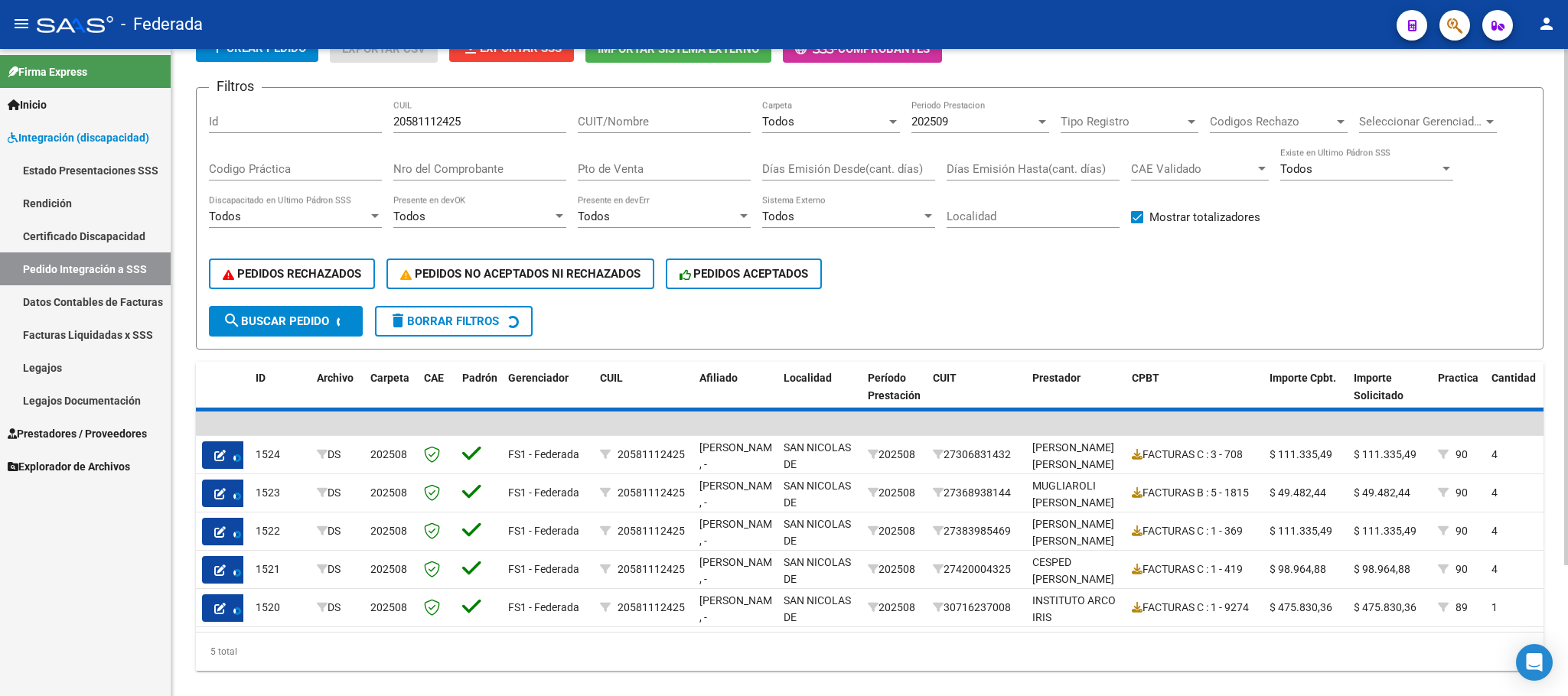
scroll to position [0, 0]
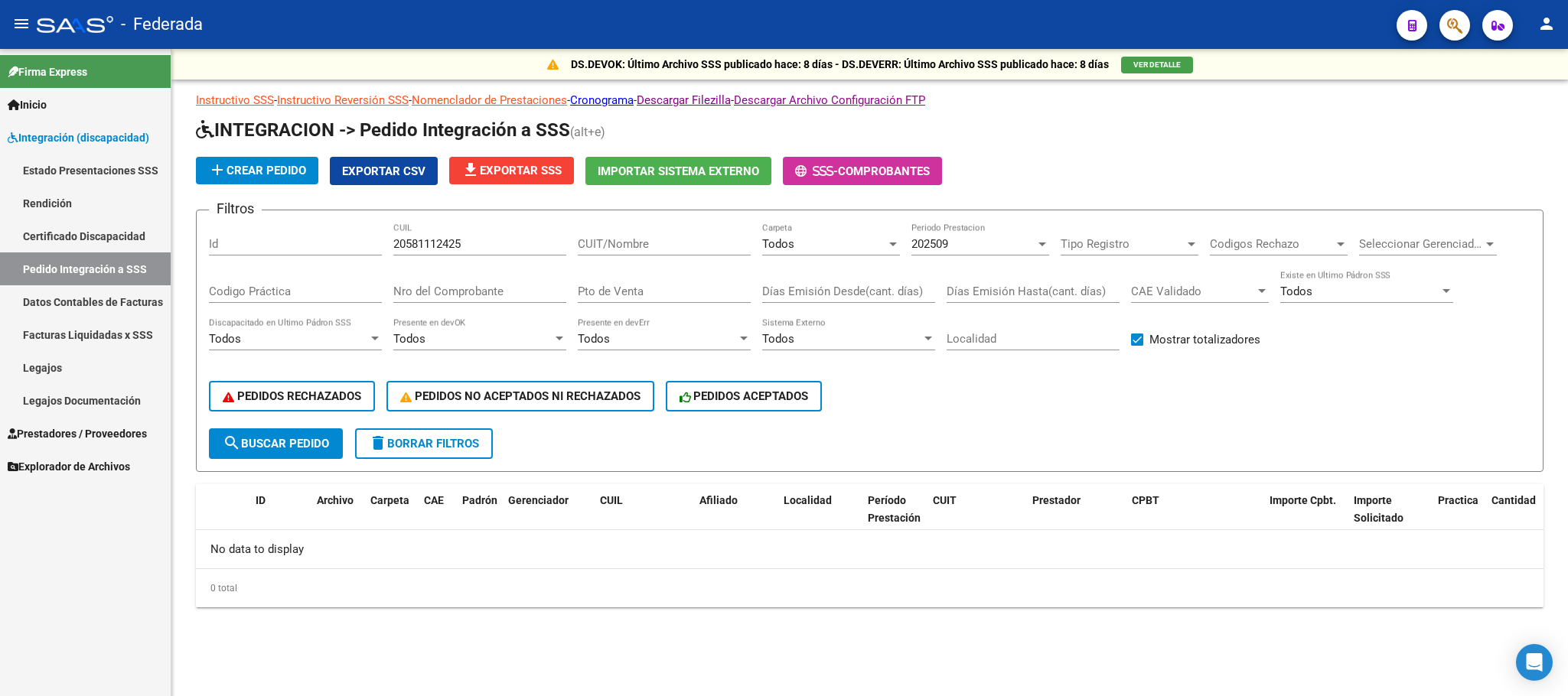
click at [473, 130] on span "INTEGRACION -> Pedido Integración a SSS" at bounding box center [382, 130] width 374 height 21
click at [466, 238] on input "20581112425" at bounding box center [480, 243] width 173 height 14
click at [467, 238] on input "20581112425" at bounding box center [480, 243] width 173 height 14
click at [462, 239] on input "20581112425" at bounding box center [480, 243] width 173 height 14
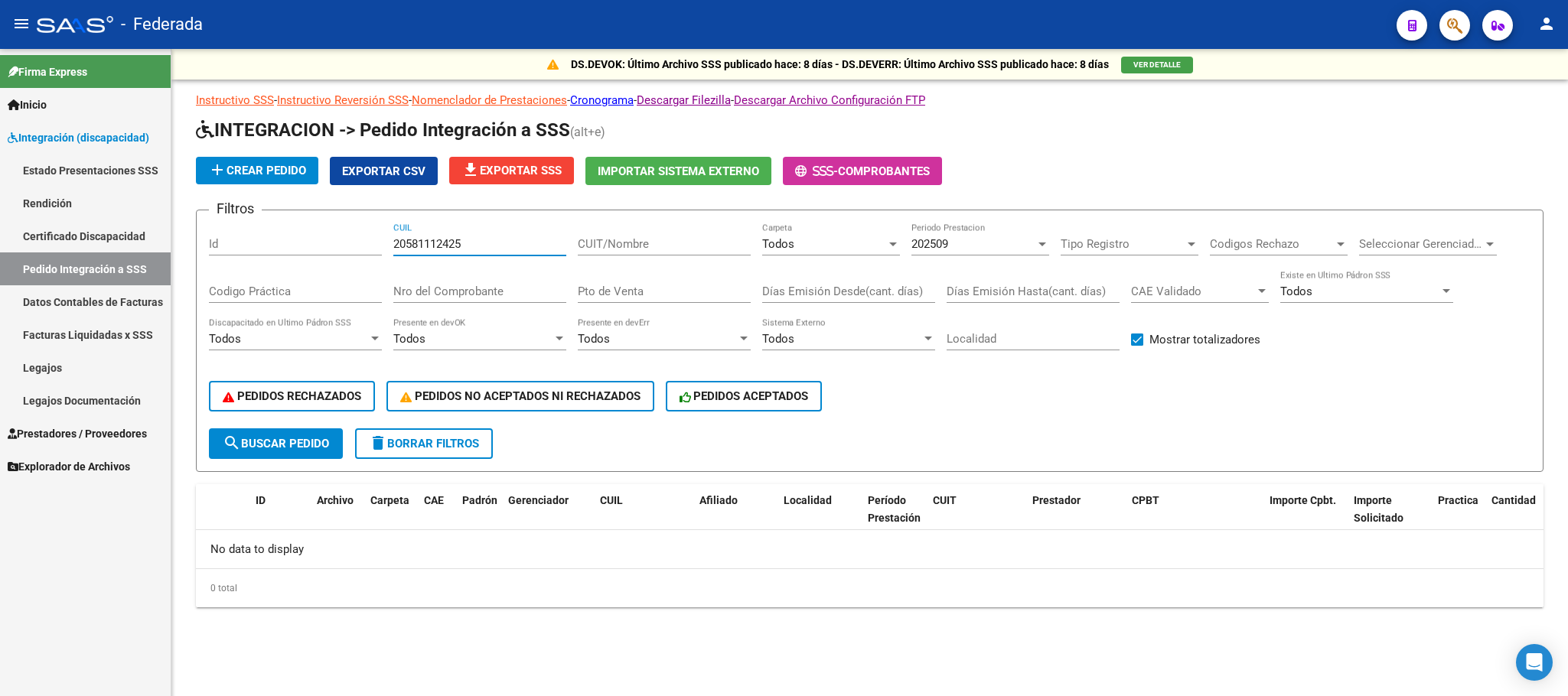
click at [451, 246] on input "20581112425" at bounding box center [480, 243] width 173 height 14
click at [329, 434] on button "search Buscar Pedido" at bounding box center [276, 443] width 134 height 31
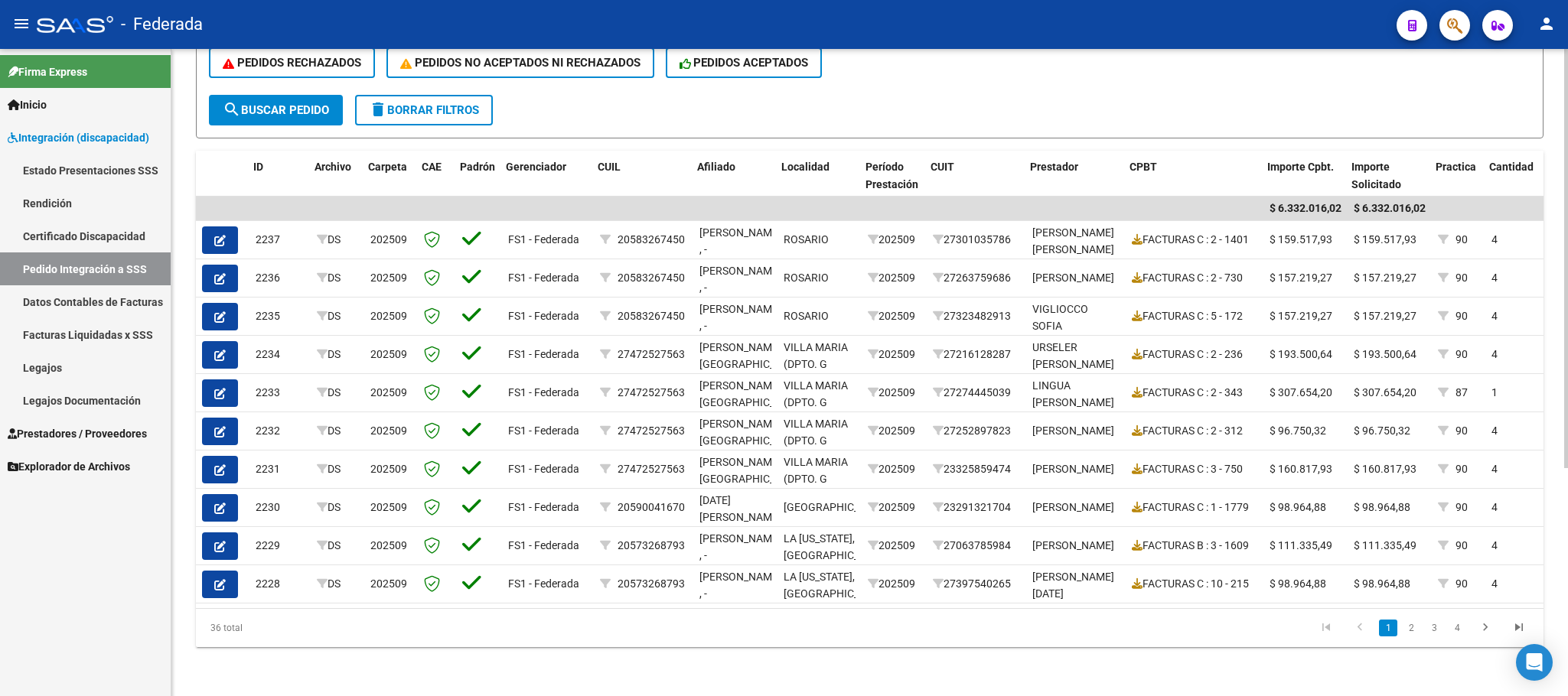
scroll to position [0, 153]
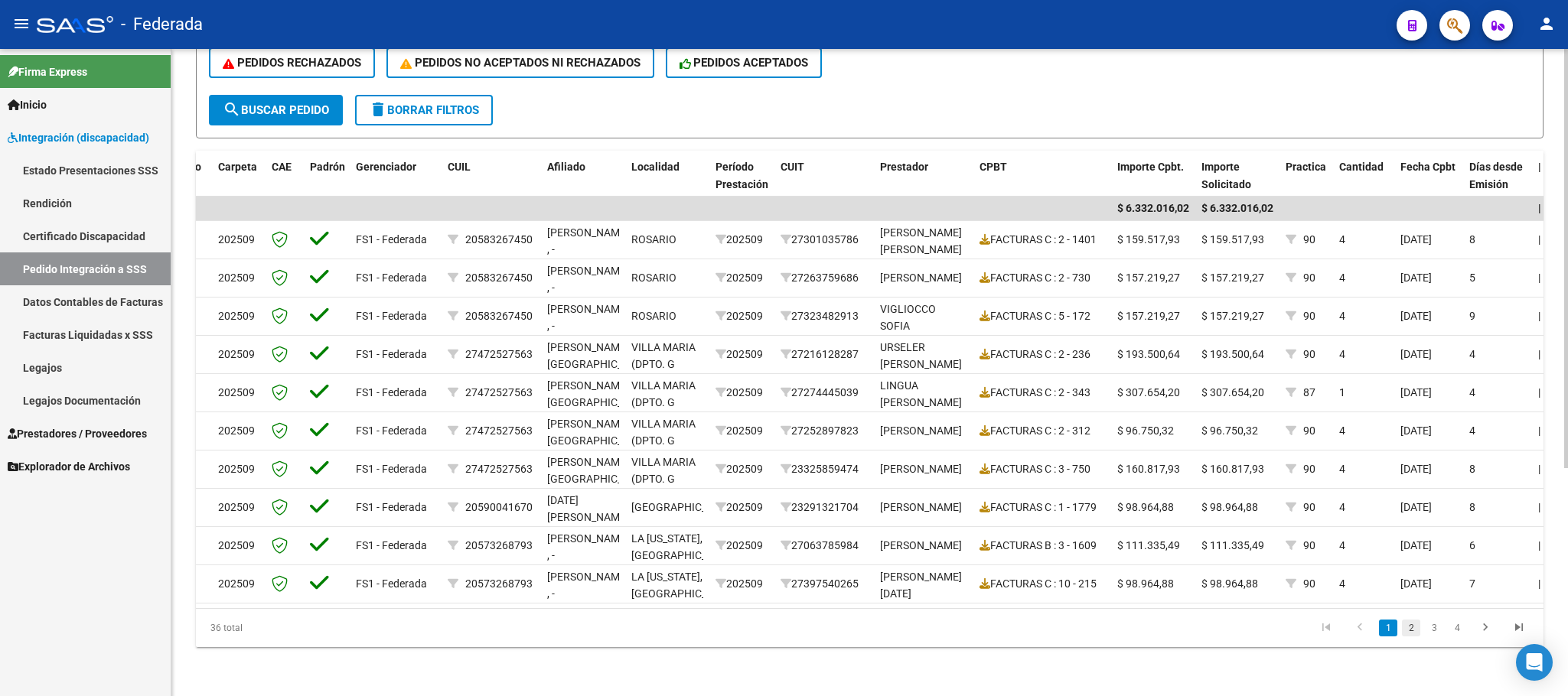
click at [1410, 625] on link "2" at bounding box center [1411, 628] width 18 height 17
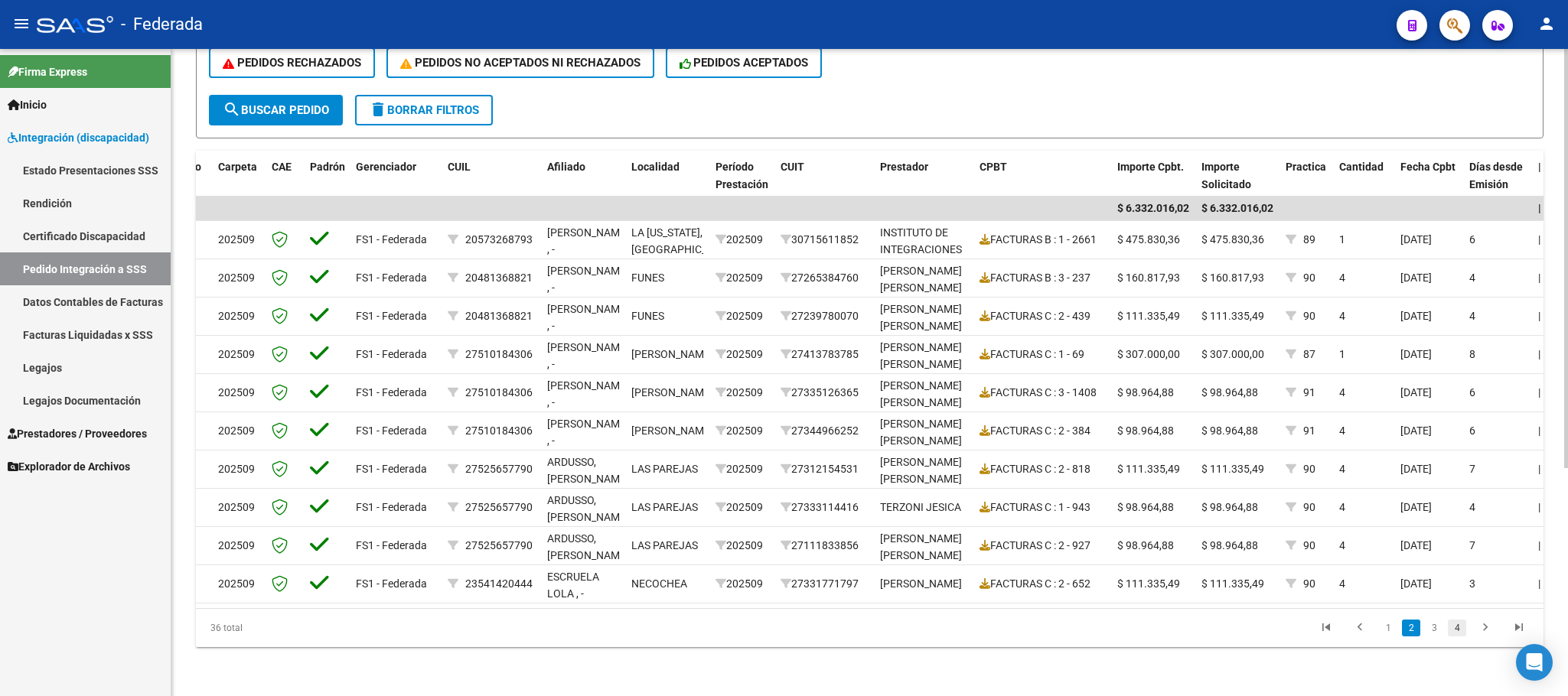
click at [1454, 633] on link "4" at bounding box center [1457, 628] width 18 height 17
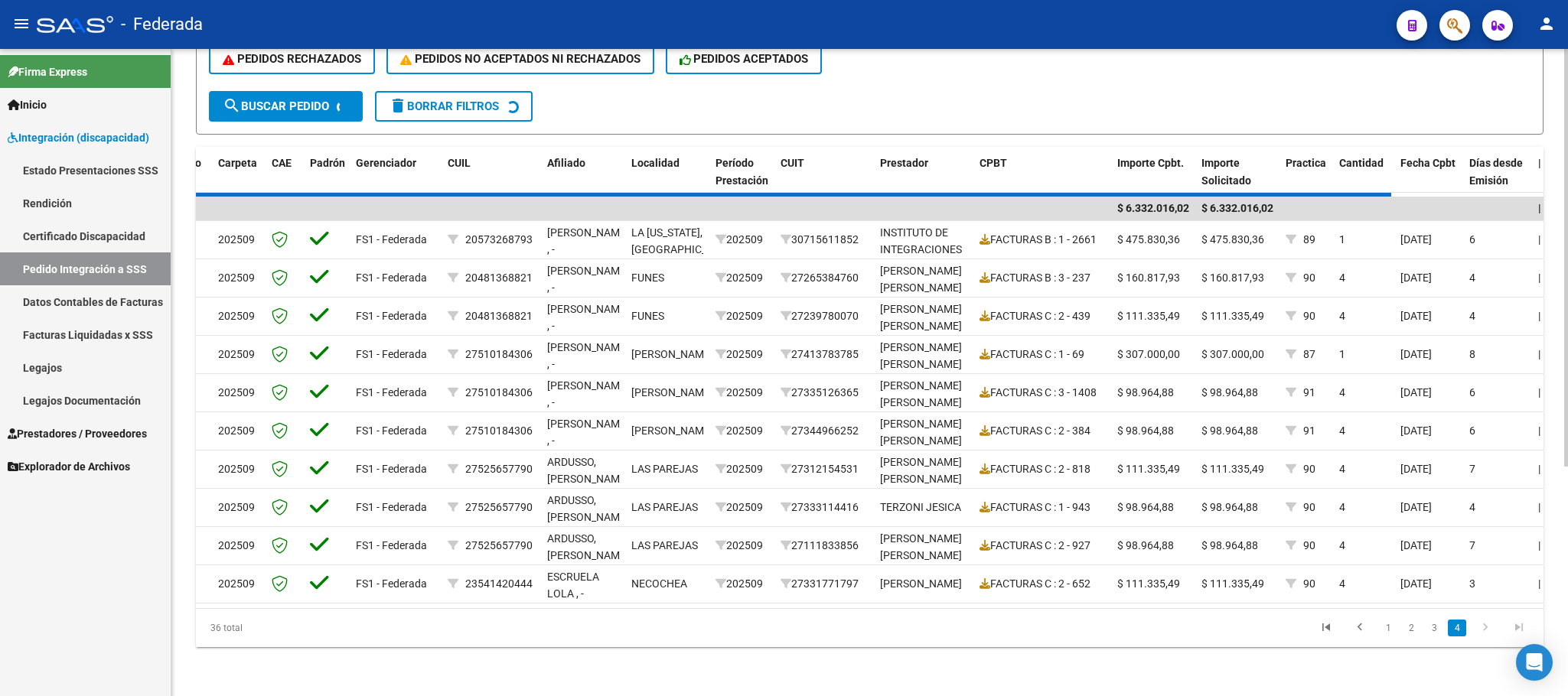
scroll to position [198, 0]
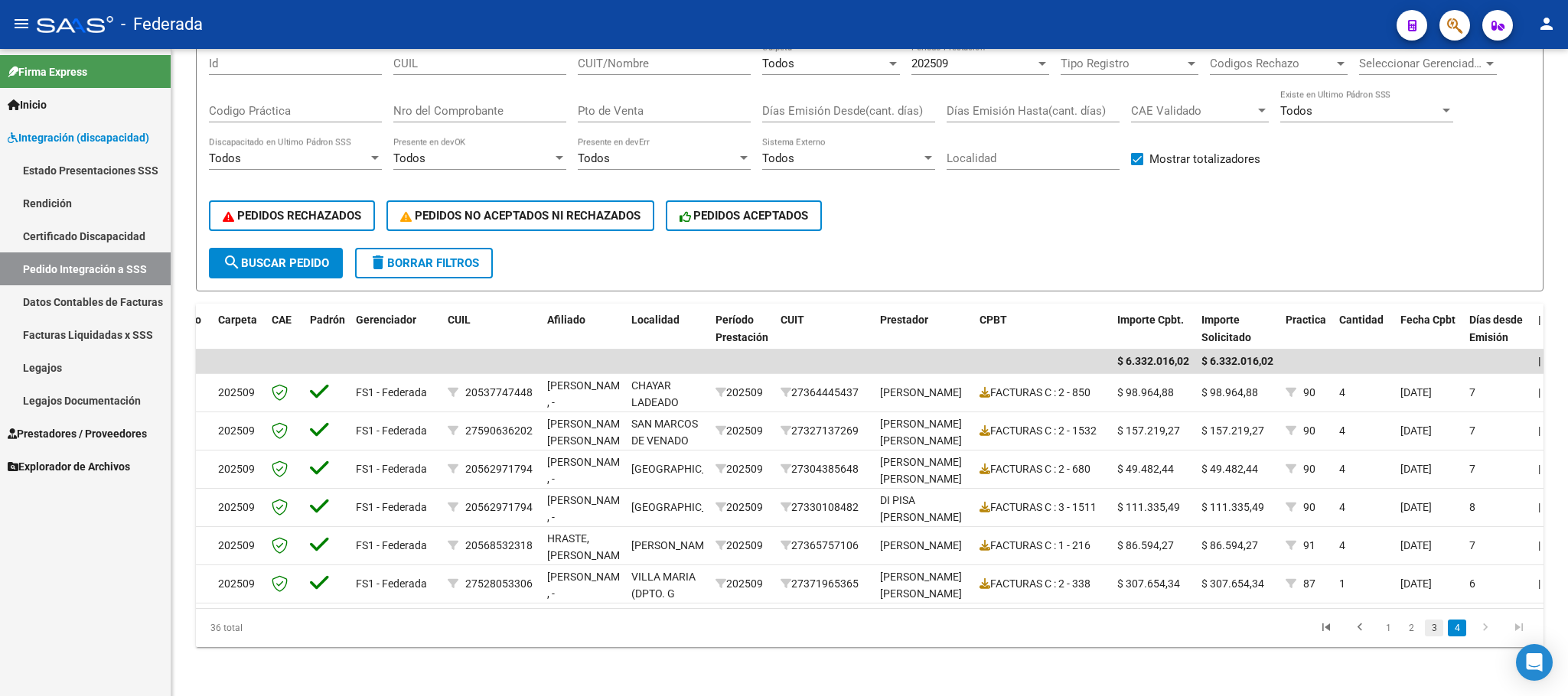
click at [1432, 633] on link "3" at bounding box center [1434, 628] width 18 height 17
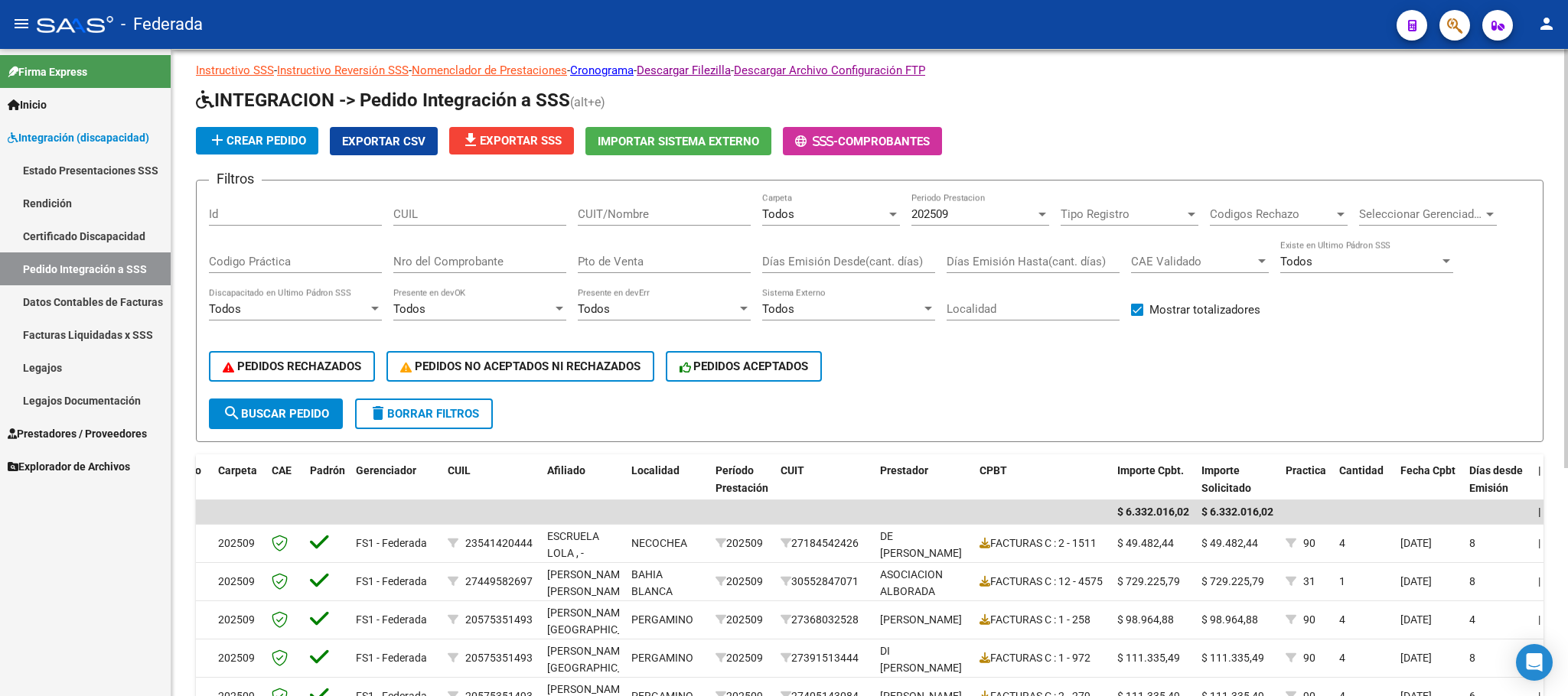
scroll to position [7, 0]
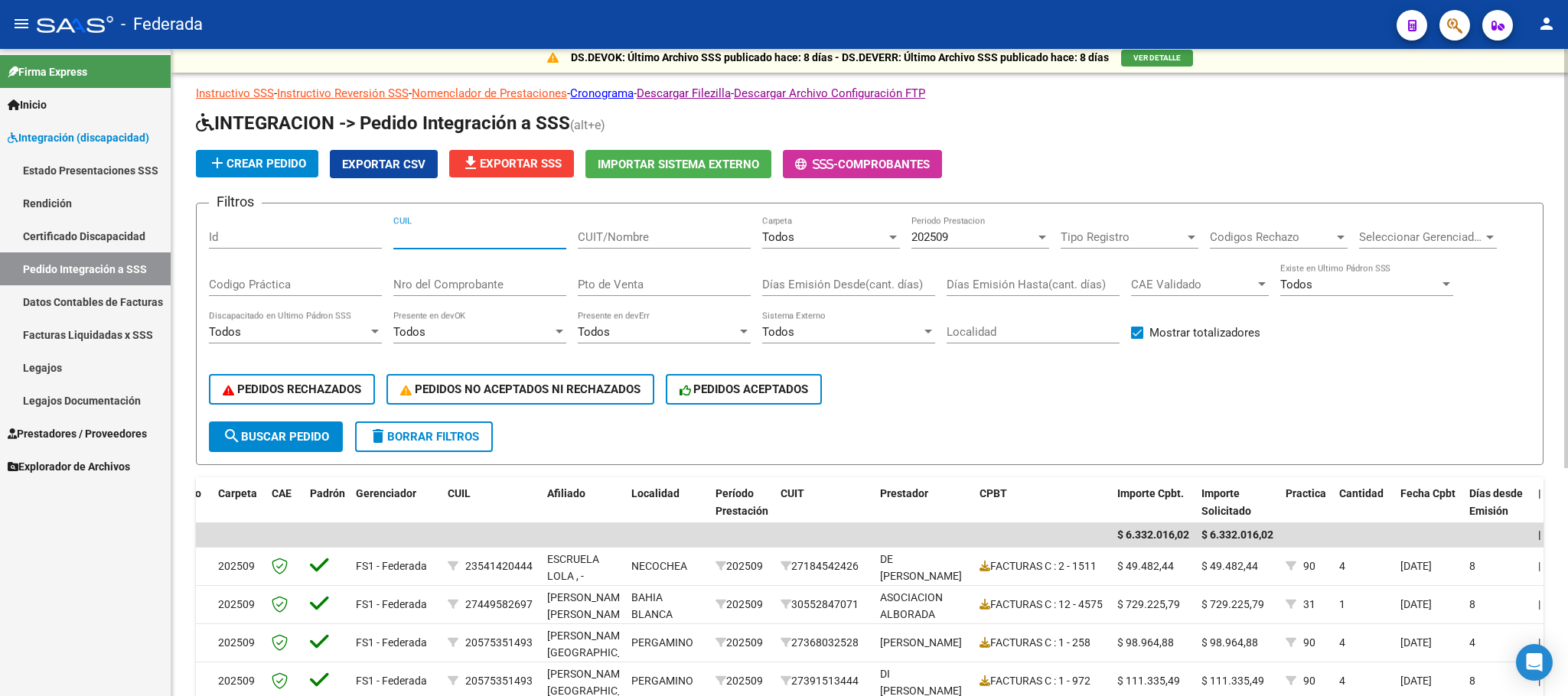
click at [501, 239] on input "CUIL" at bounding box center [480, 237] width 173 height 14
paste input "20581112425"
click at [932, 237] on span "202509" at bounding box center [930, 237] width 37 height 14
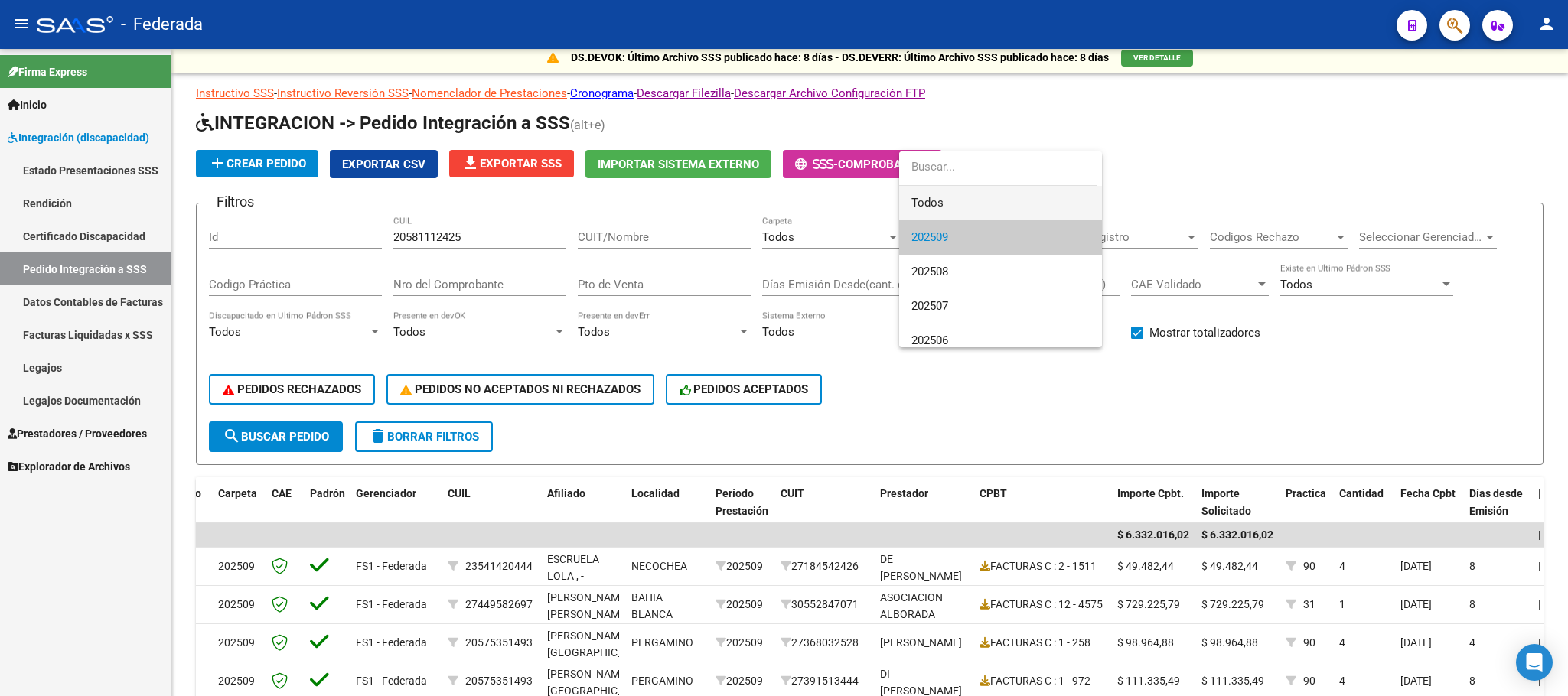
click at [928, 203] on span "Todos" at bounding box center [1001, 203] width 178 height 34
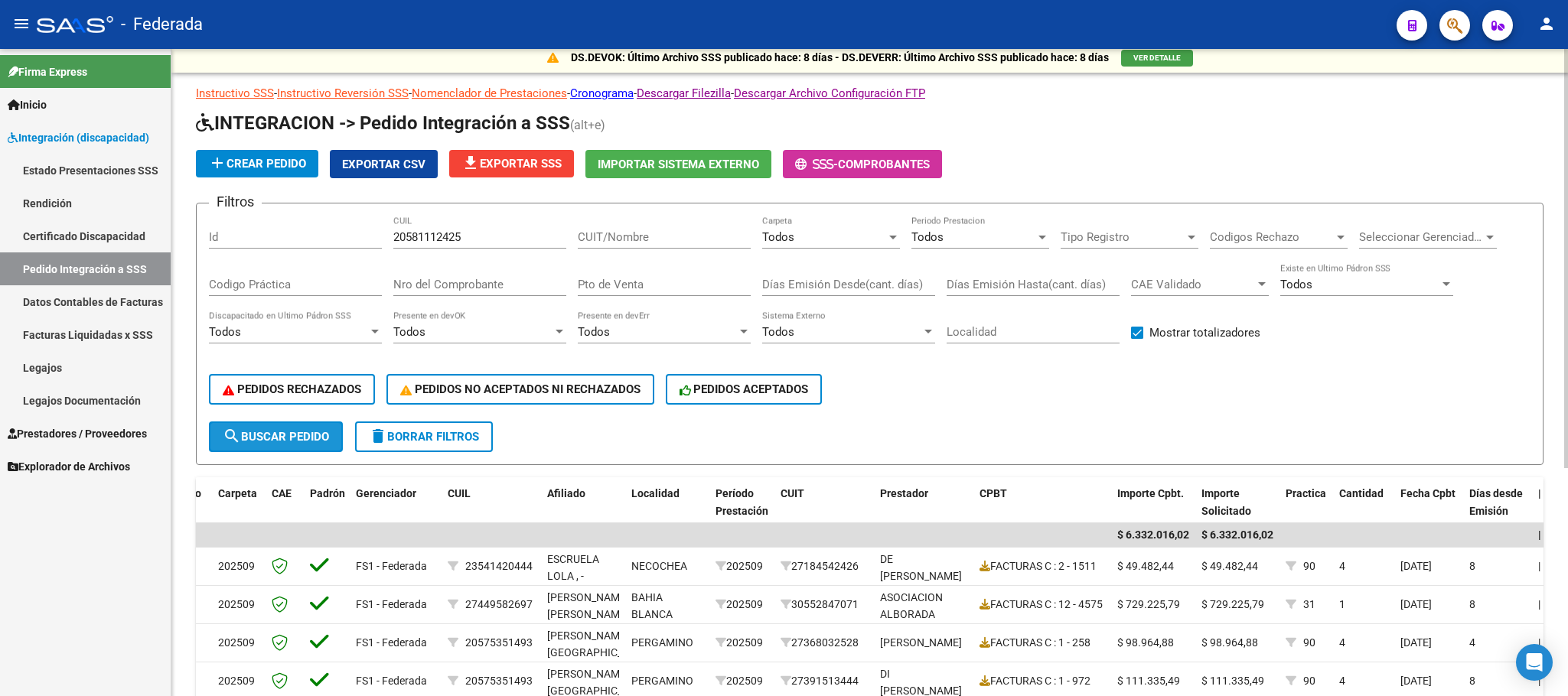
click at [317, 439] on span "search Buscar Pedido" at bounding box center [276, 436] width 106 height 14
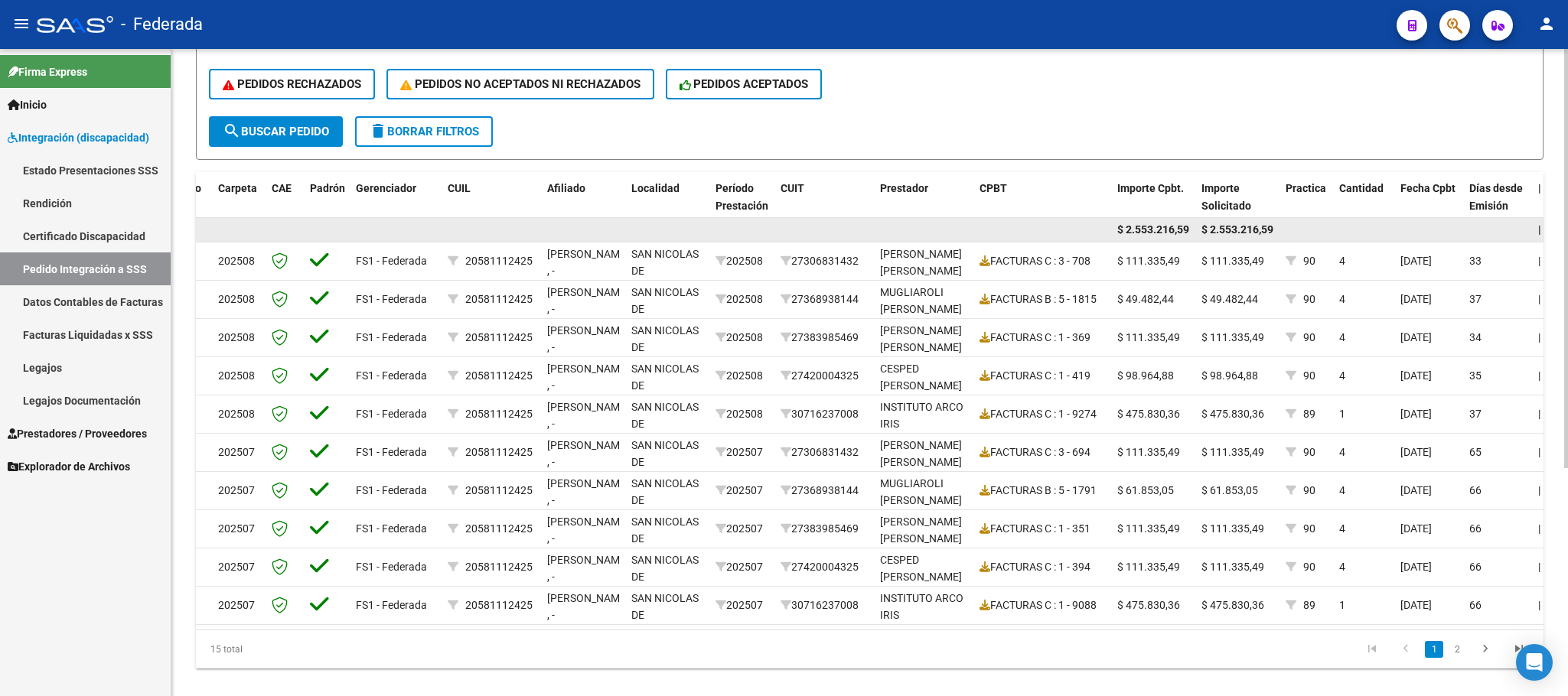
scroll to position [351, 0]
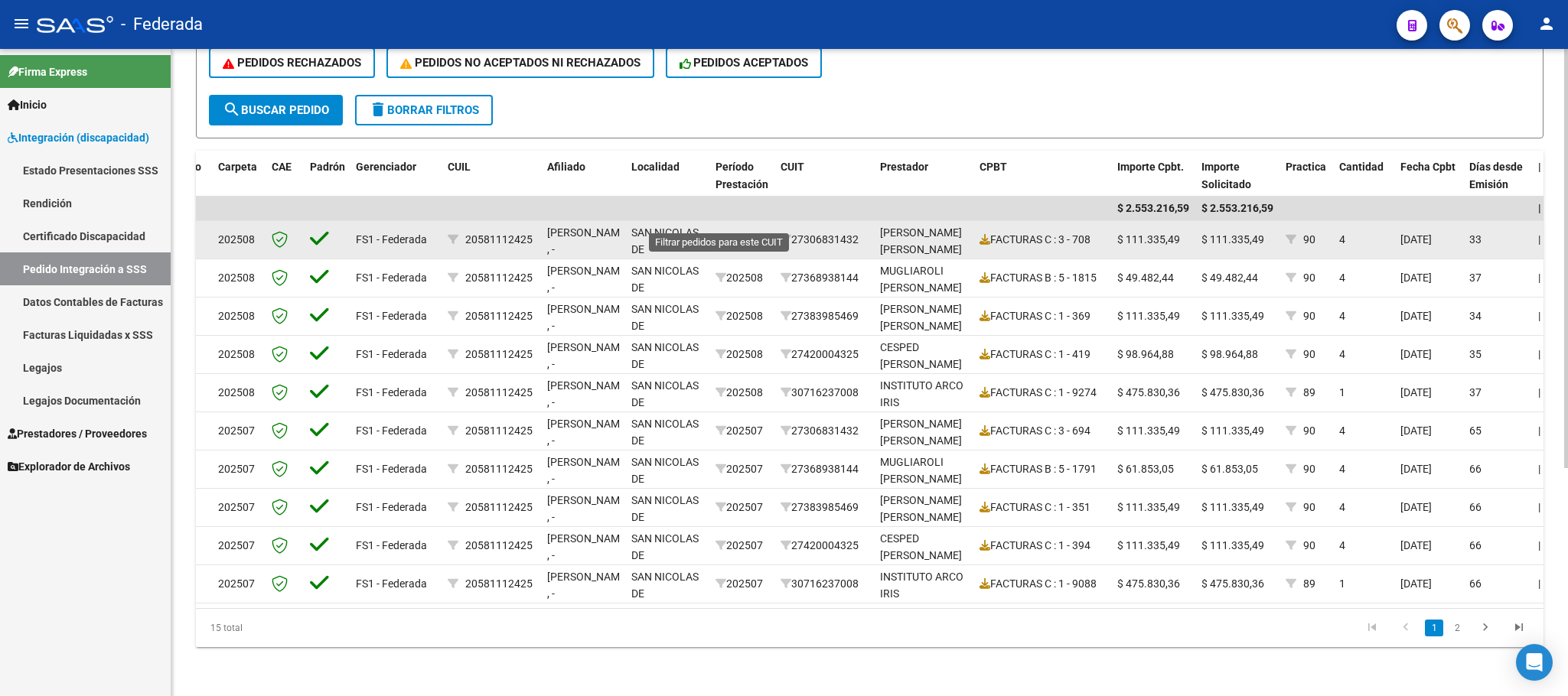
click at [718, 234] on icon at bounding box center [720, 239] width 10 height 10
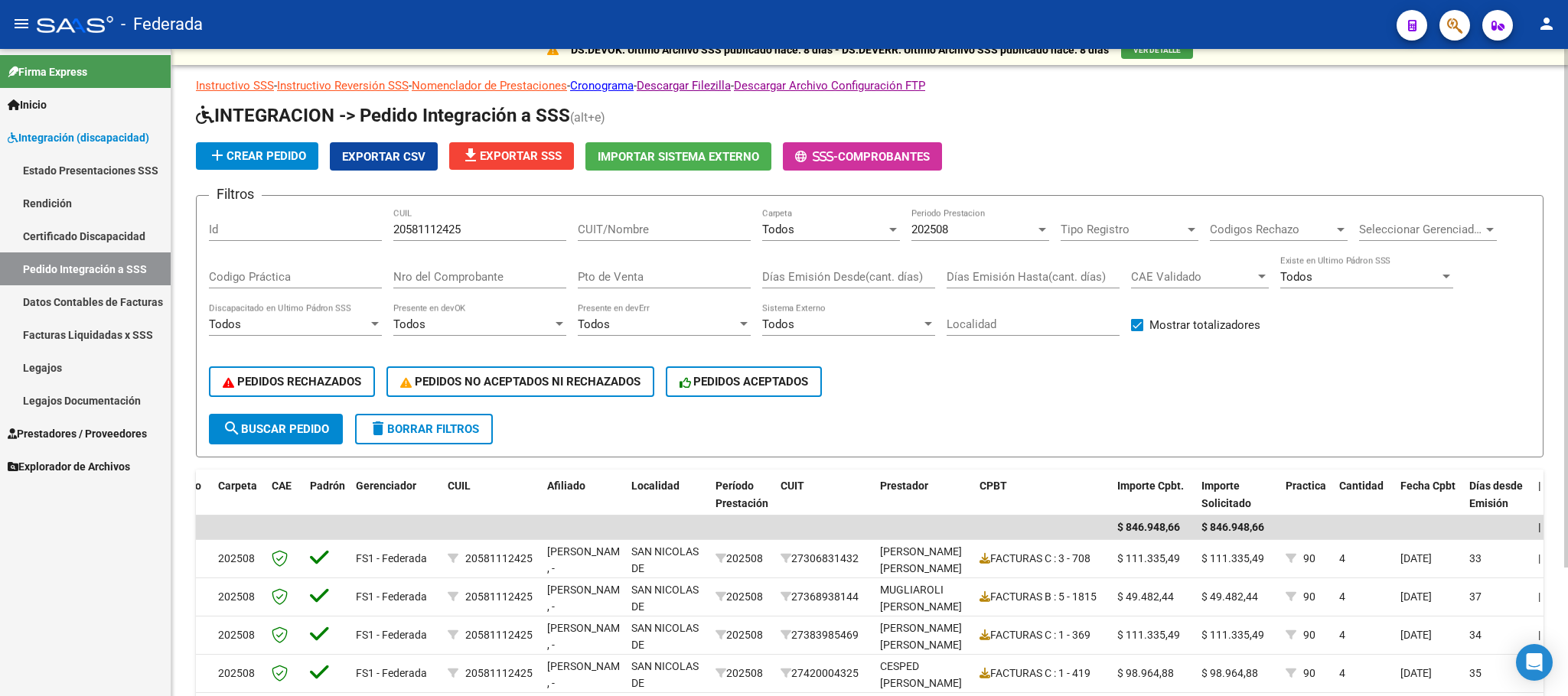
scroll to position [0, 0]
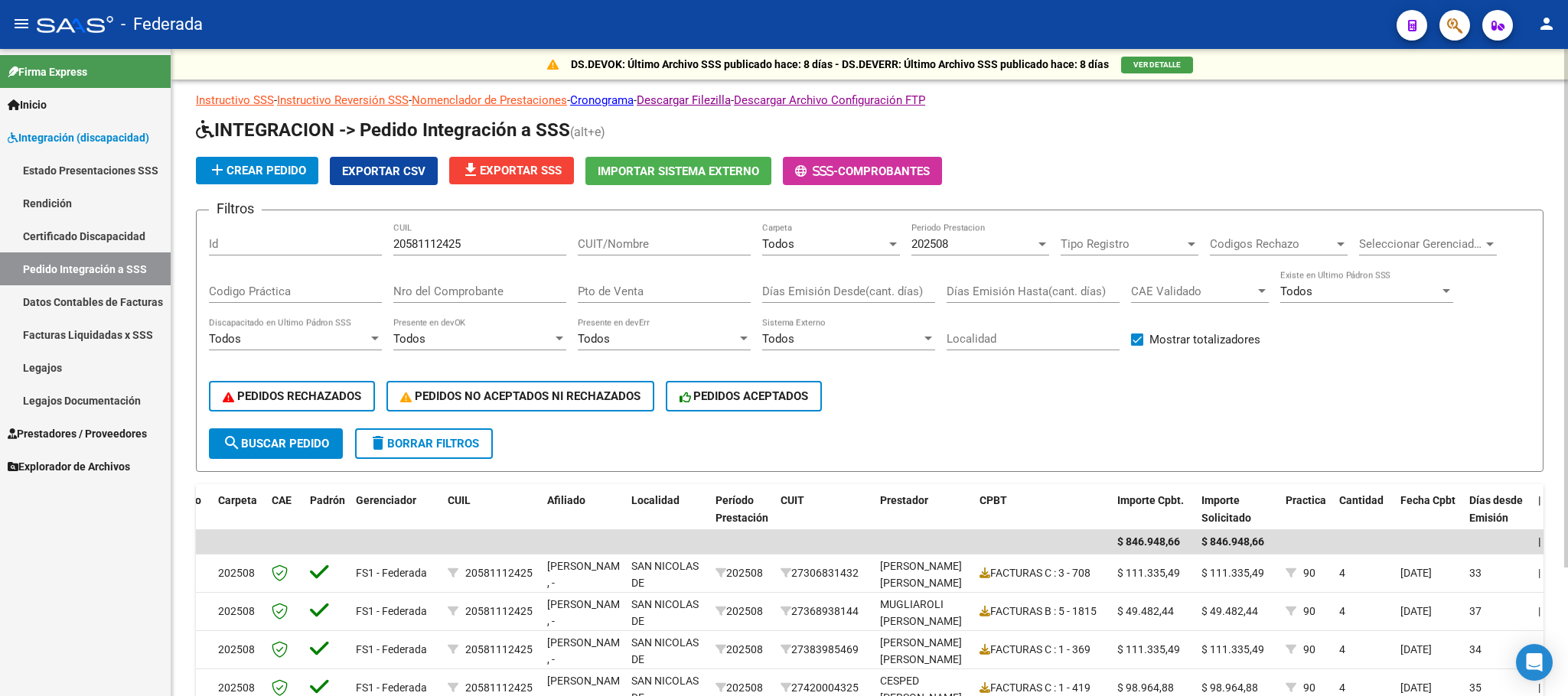
click at [448, 237] on input "20581112425" at bounding box center [480, 243] width 173 height 14
paste input "75664653"
click at [999, 250] on div "202508" at bounding box center [974, 243] width 124 height 14
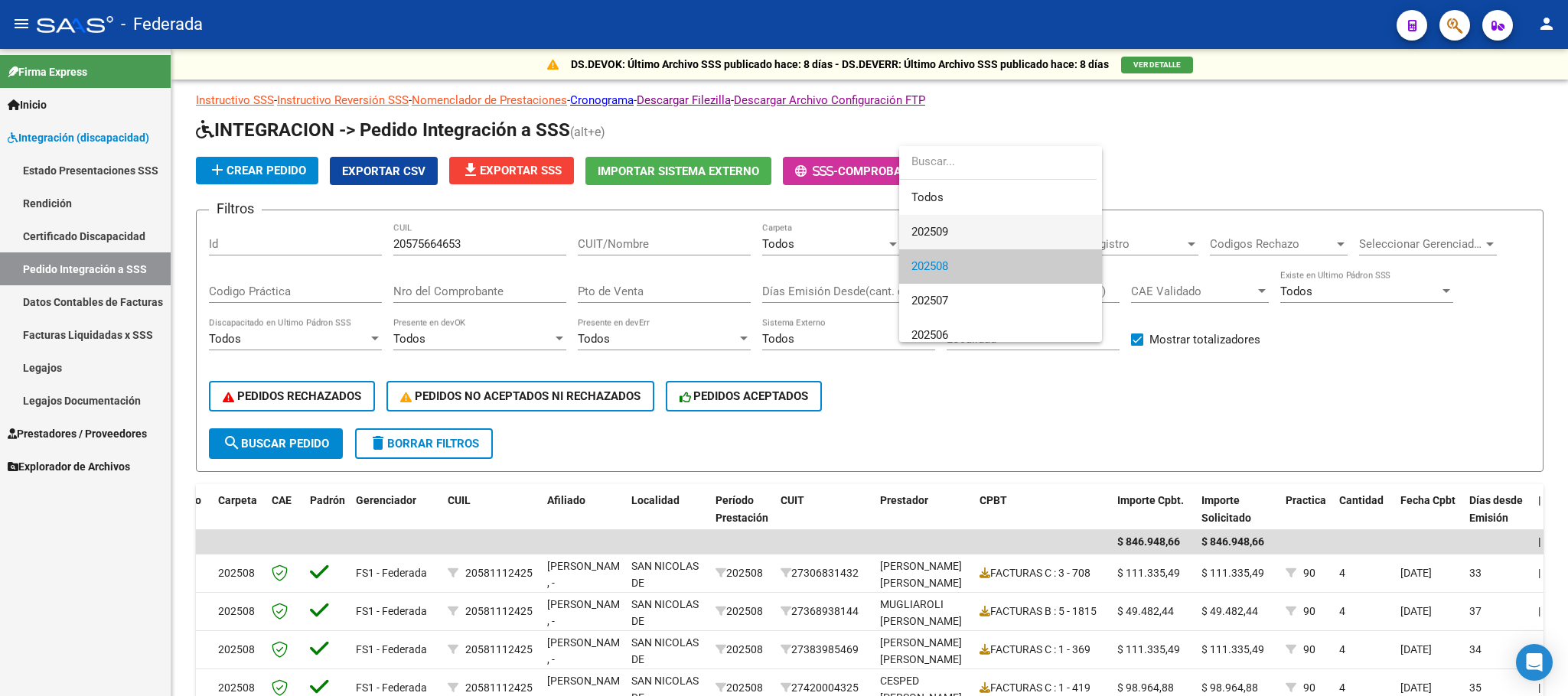
scroll to position [23, 0]
click at [937, 172] on input "dropdown search" at bounding box center [997, 161] width 197 height 34
click at [939, 191] on span "Todos" at bounding box center [1001, 174] width 178 height 34
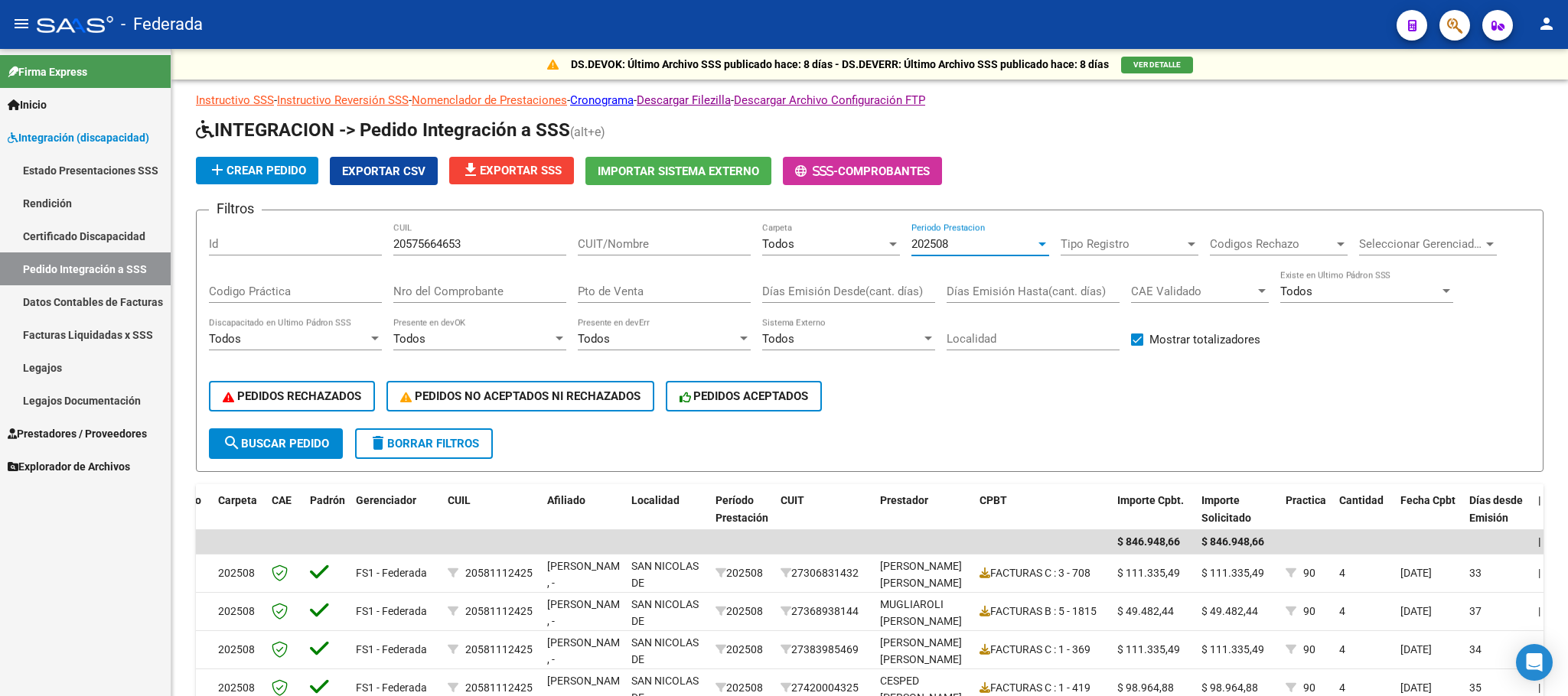
scroll to position [0, 0]
click at [301, 447] on span "search Buscar Pedido" at bounding box center [276, 443] width 106 height 14
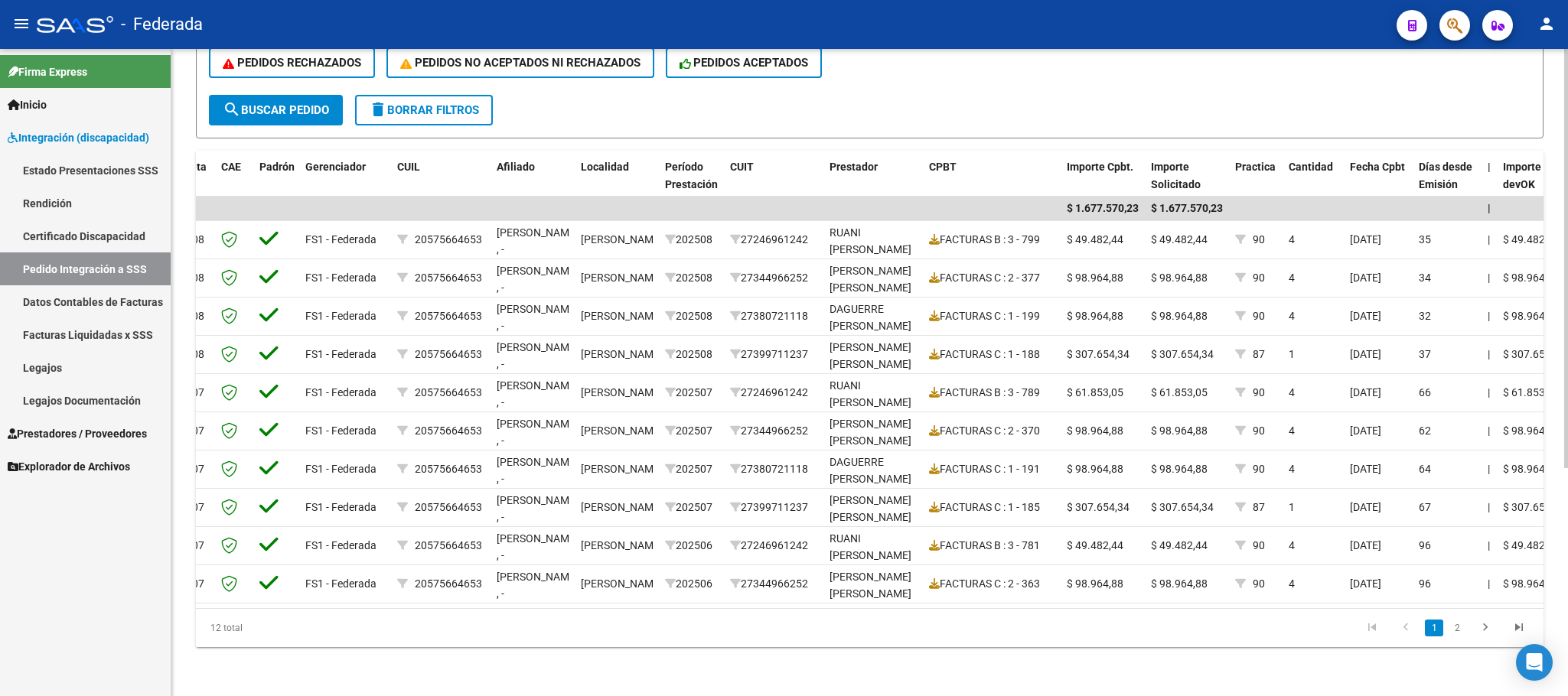
scroll to position [0, 216]
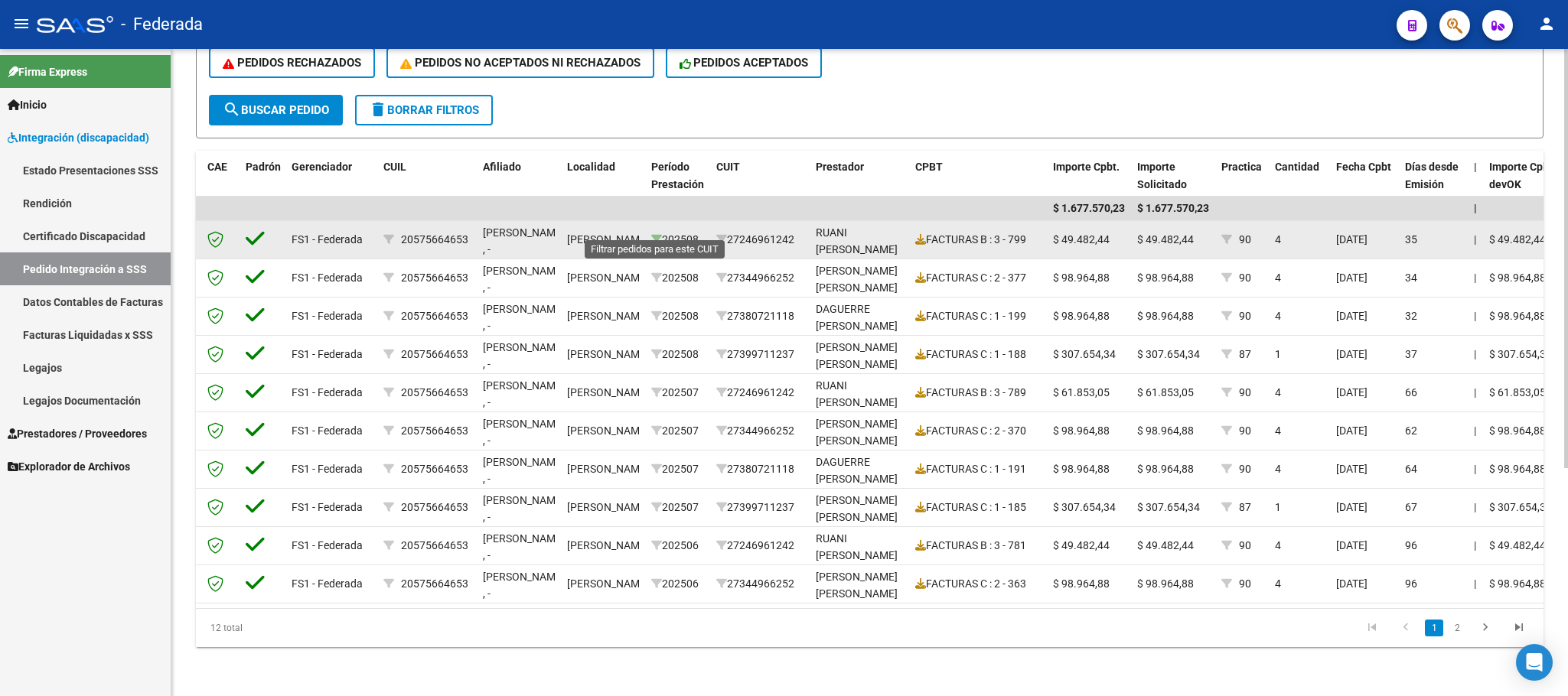
click at [652, 234] on icon at bounding box center [656, 239] width 10 height 10
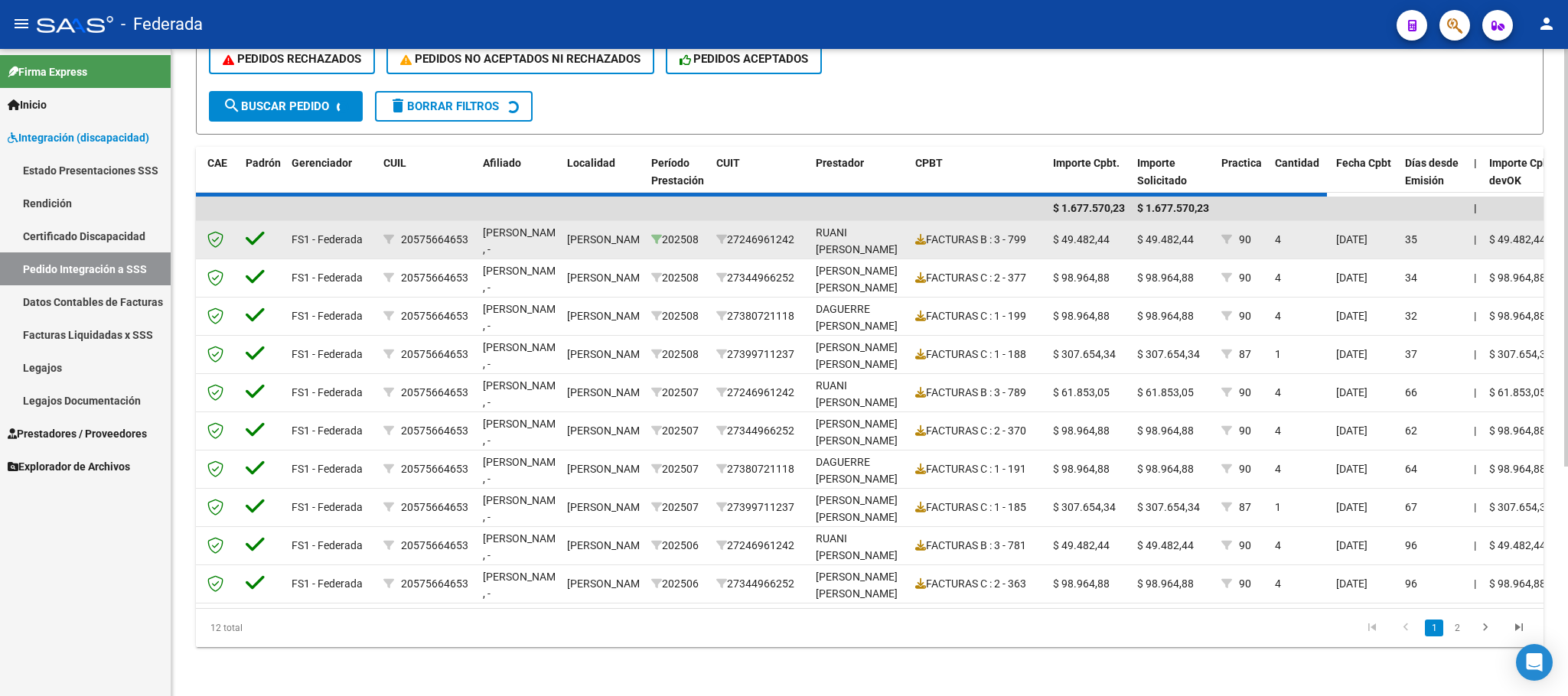
scroll to position [122, 0]
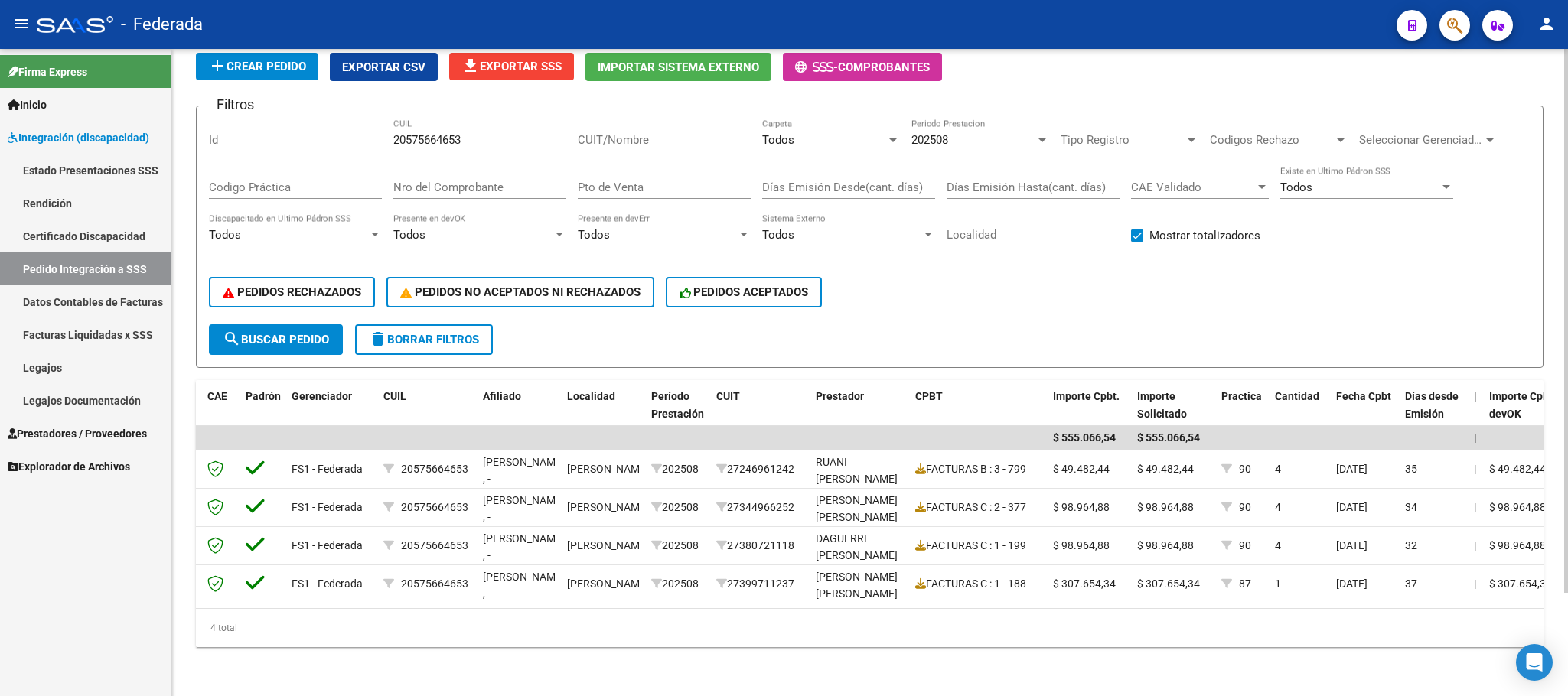
click at [432, 133] on input "20575664653" at bounding box center [480, 140] width 173 height 14
paste input "3560206119"
click at [331, 324] on button "search Buscar Pedido" at bounding box center [276, 339] width 134 height 31
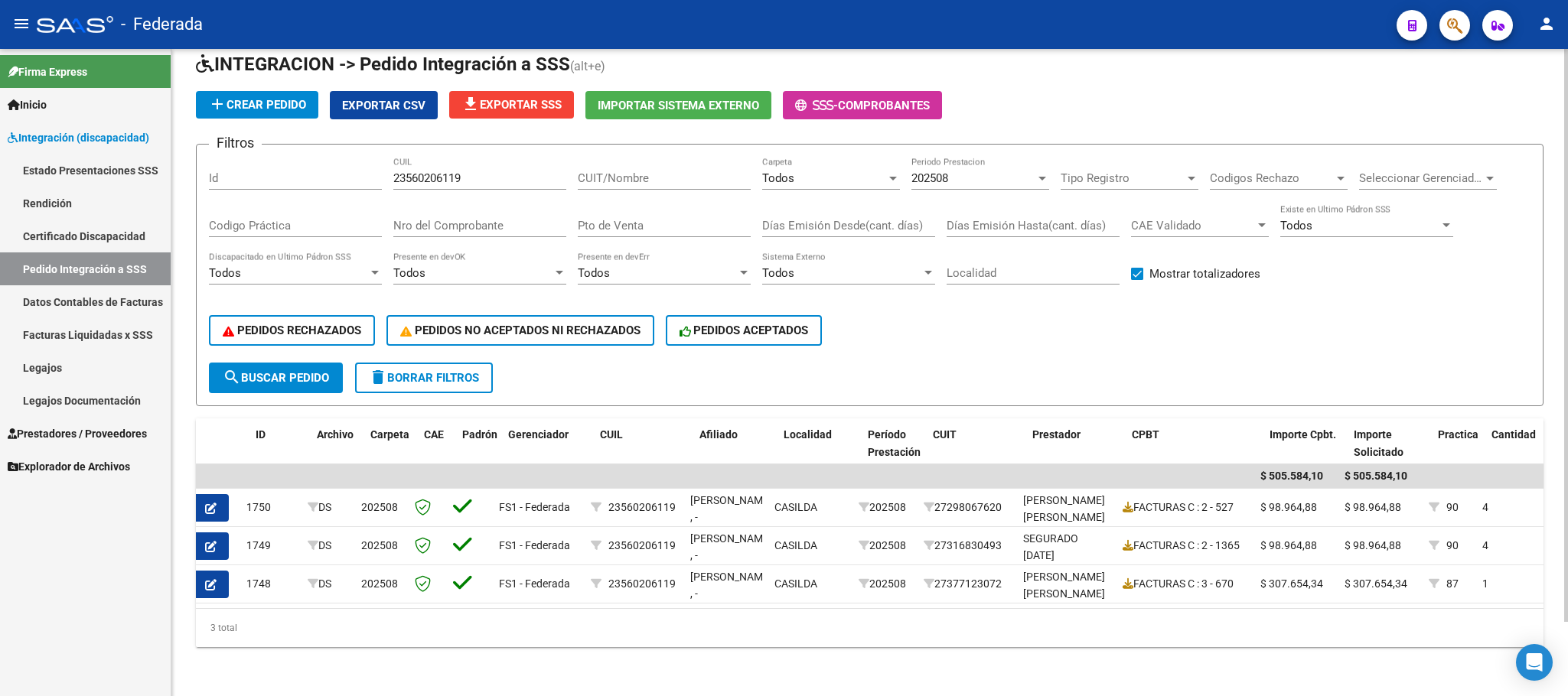
scroll to position [0, 0]
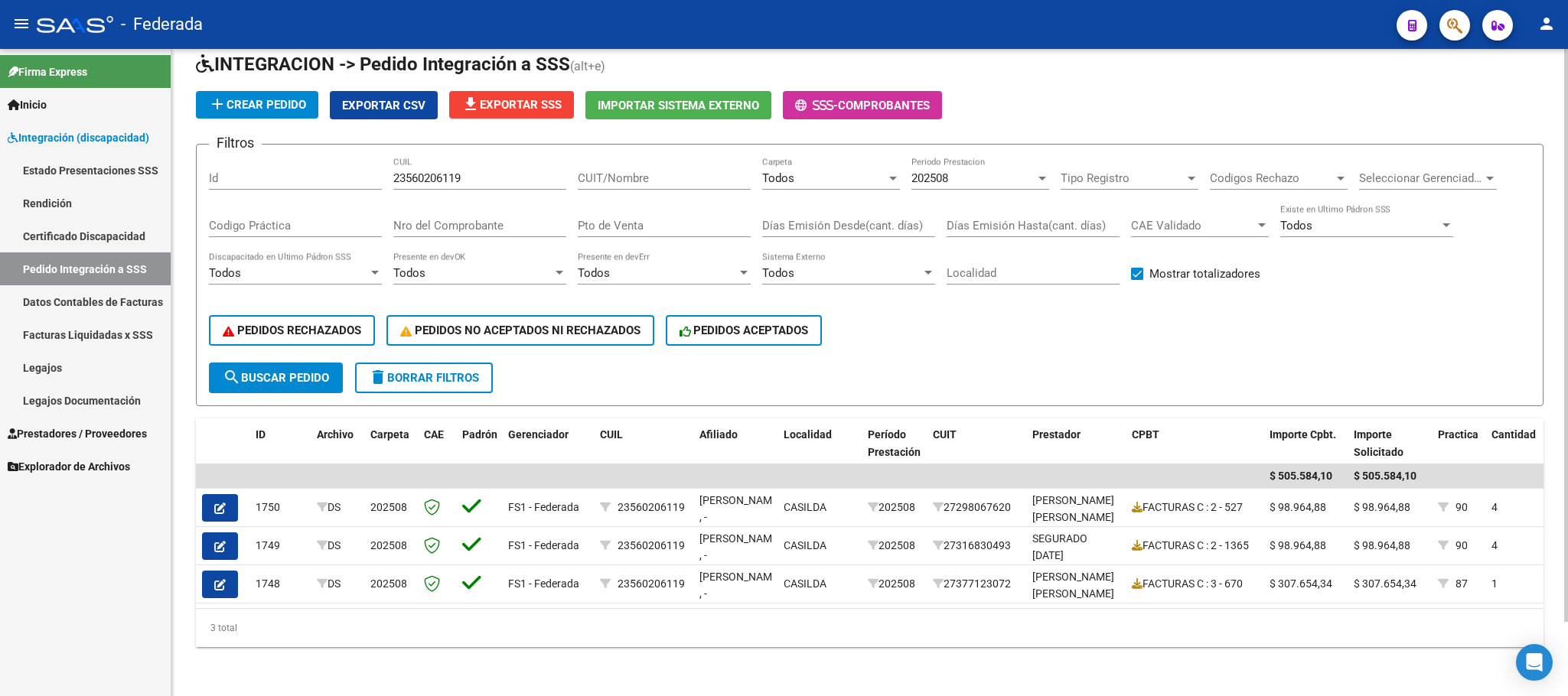
click at [460, 172] on input "23560206119" at bounding box center [480, 178] width 173 height 14
paste input "7525657804"
click at [327, 371] on span "search Buscar Pedido" at bounding box center [276, 377] width 106 height 14
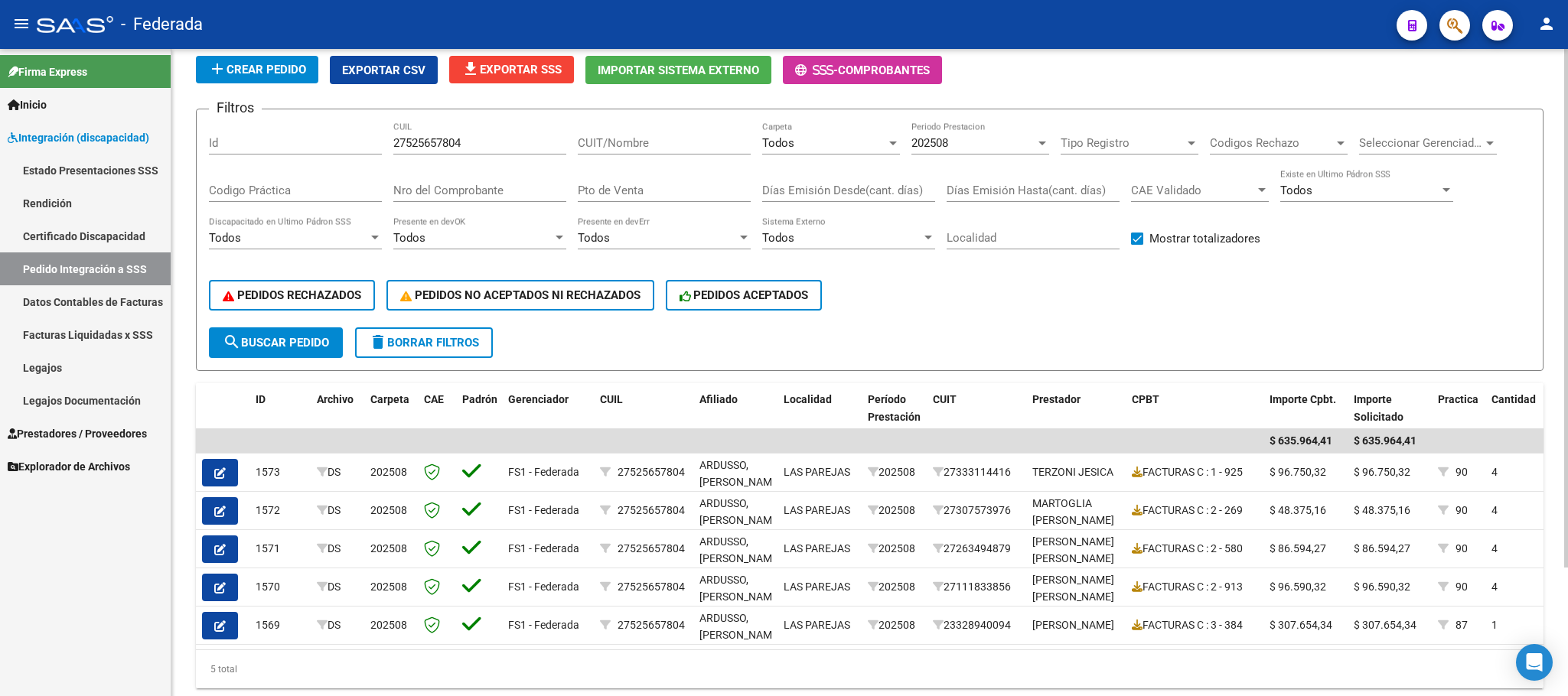
scroll to position [46, 0]
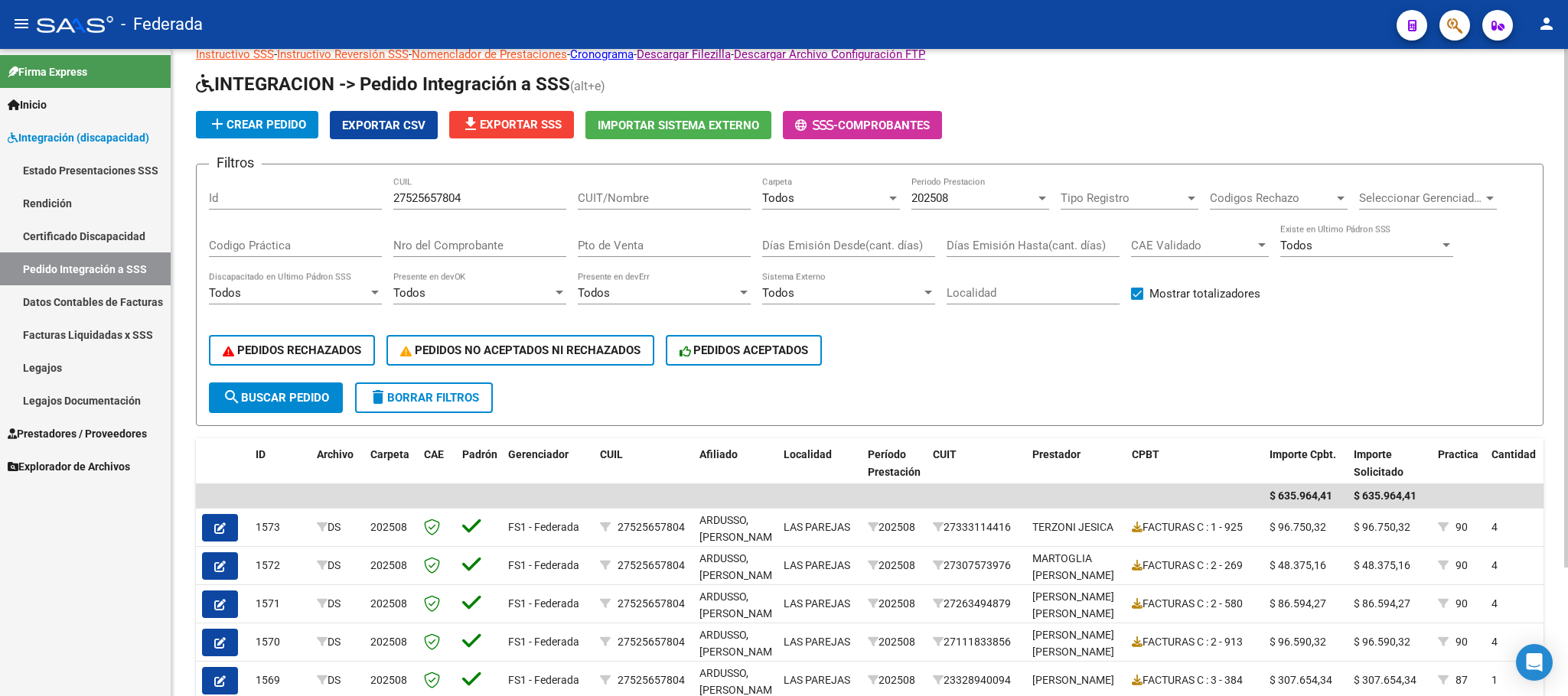
click at [422, 197] on input "27525657804" at bounding box center [480, 198] width 173 height 14
paste input "052156103"
click at [322, 393] on span "search Buscar Pedido" at bounding box center [276, 397] width 106 height 14
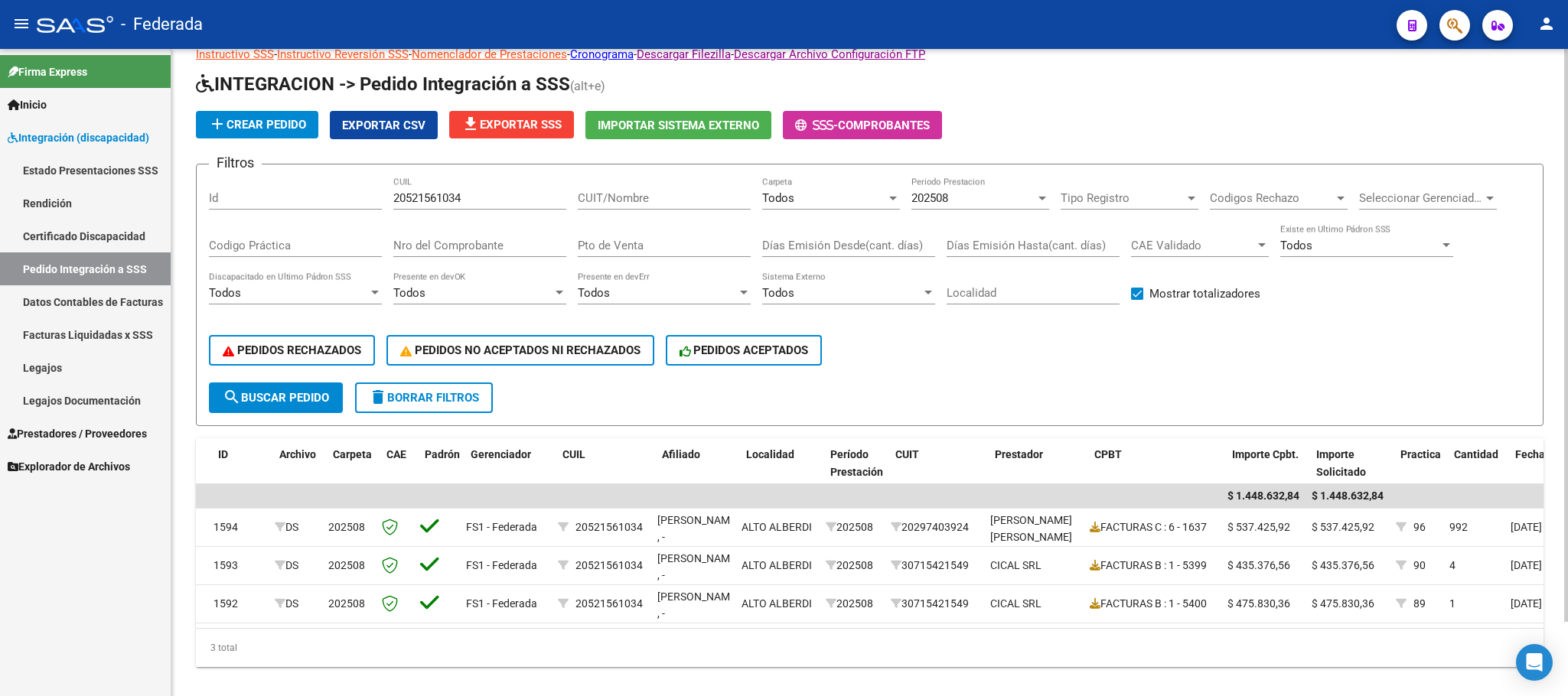
scroll to position [0, 0]
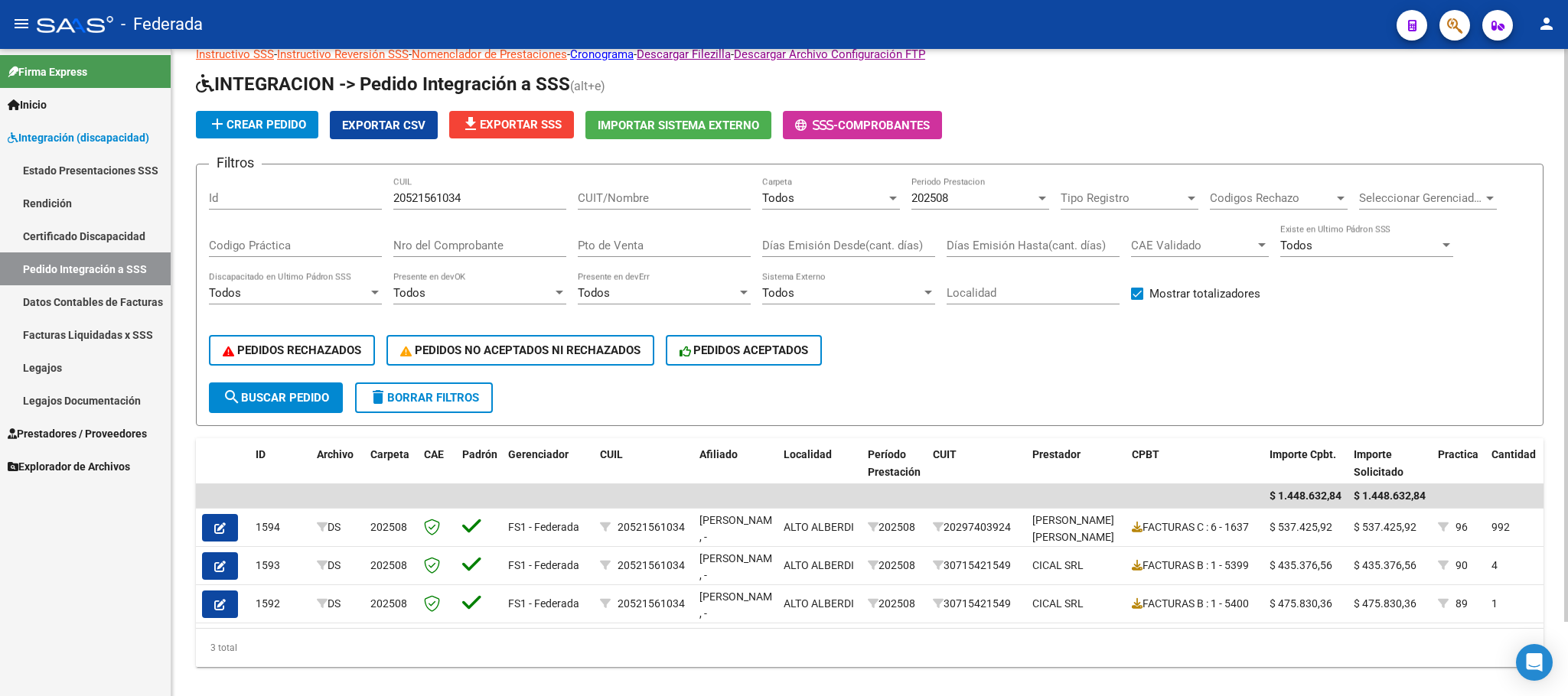
click at [443, 203] on input "20521561034" at bounding box center [480, 198] width 173 height 14
paste input "4046052"
type input "20540460524"
click at [319, 398] on span "search Buscar Pedido" at bounding box center [276, 397] width 106 height 14
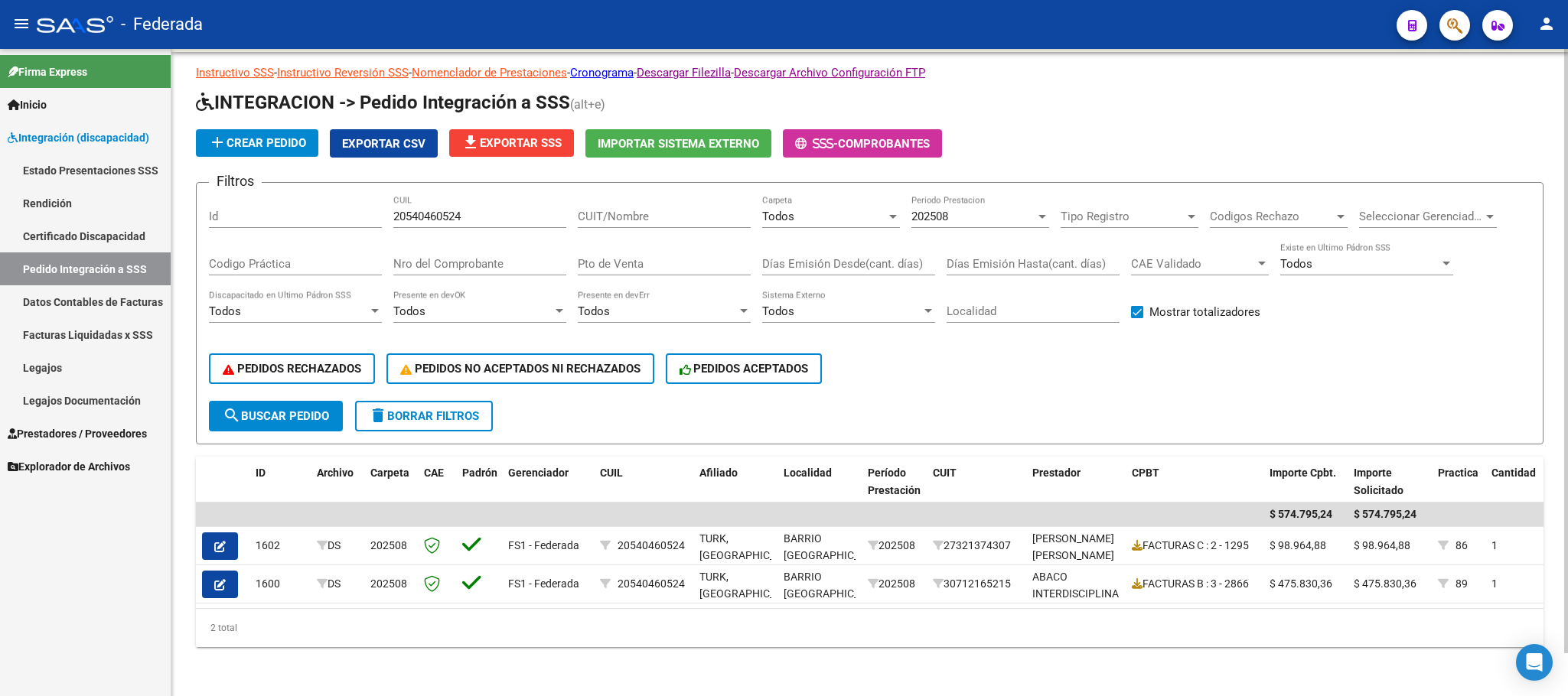
click at [926, 210] on span "202508" at bounding box center [930, 216] width 37 height 14
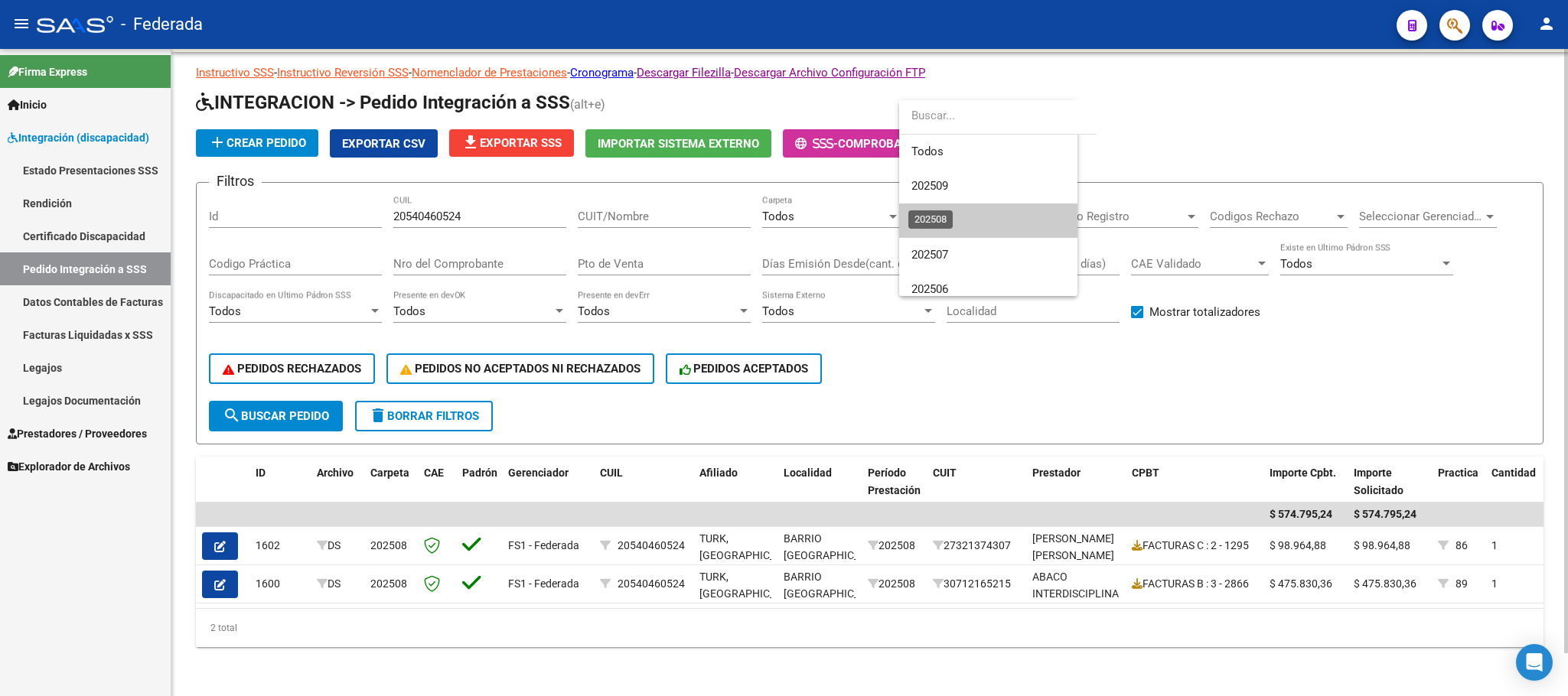
scroll to position [23, 0]
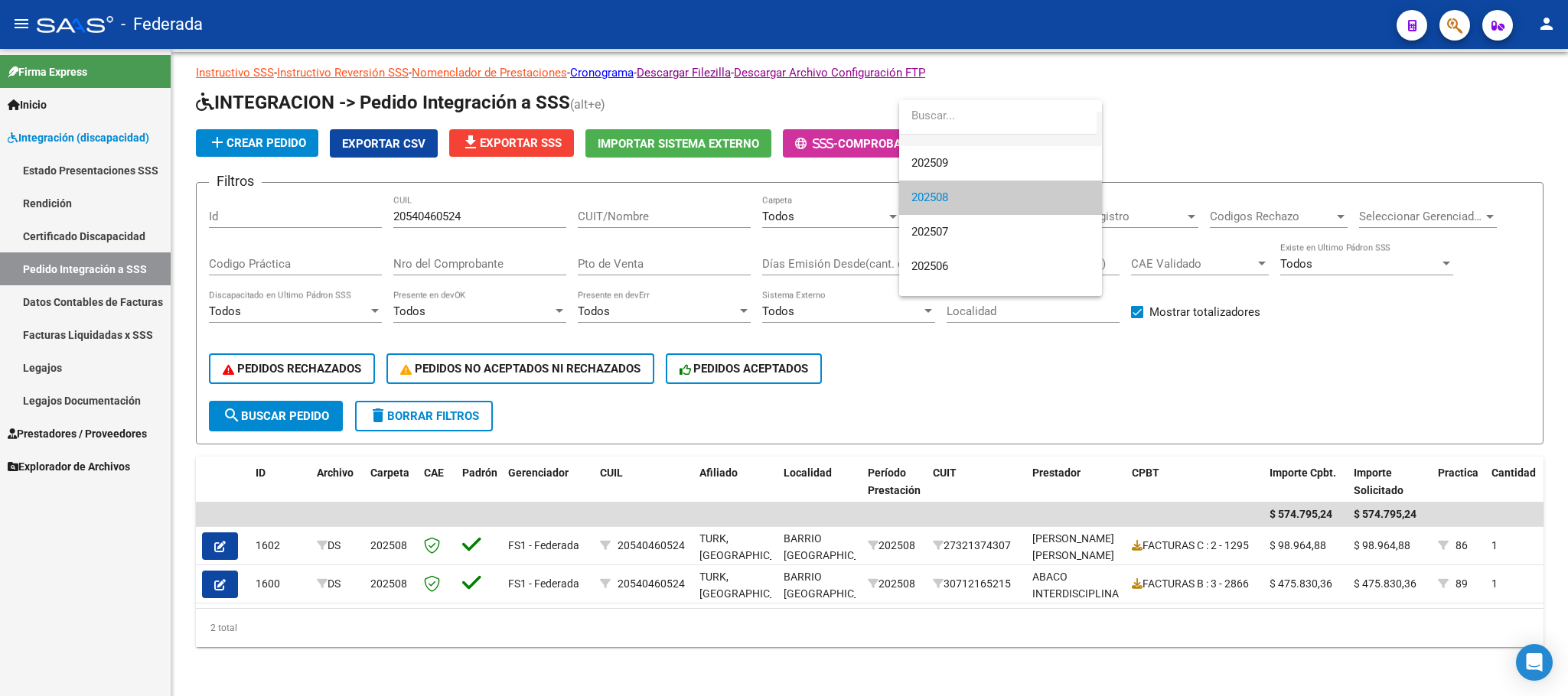
click at [935, 135] on span "Todos" at bounding box center [1001, 129] width 178 height 34
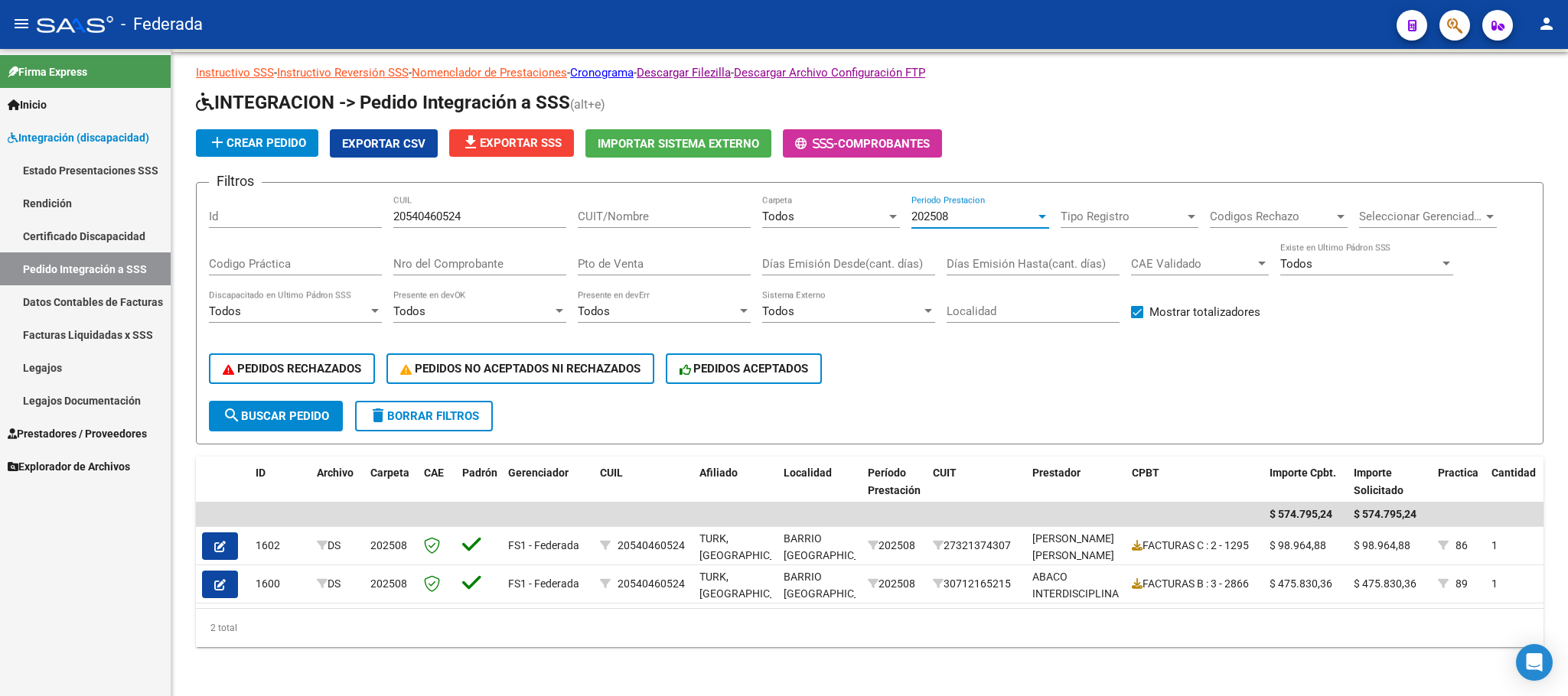
scroll to position [0, 0]
click at [310, 418] on form "Filtros Id 20540460524 CUIL CUIT/Nombre Todos Carpeta Todos Periodo Prestacion …" at bounding box center [869, 313] width 1348 height 262
click at [308, 409] on span "search Buscar Pedido" at bounding box center [276, 416] width 106 height 14
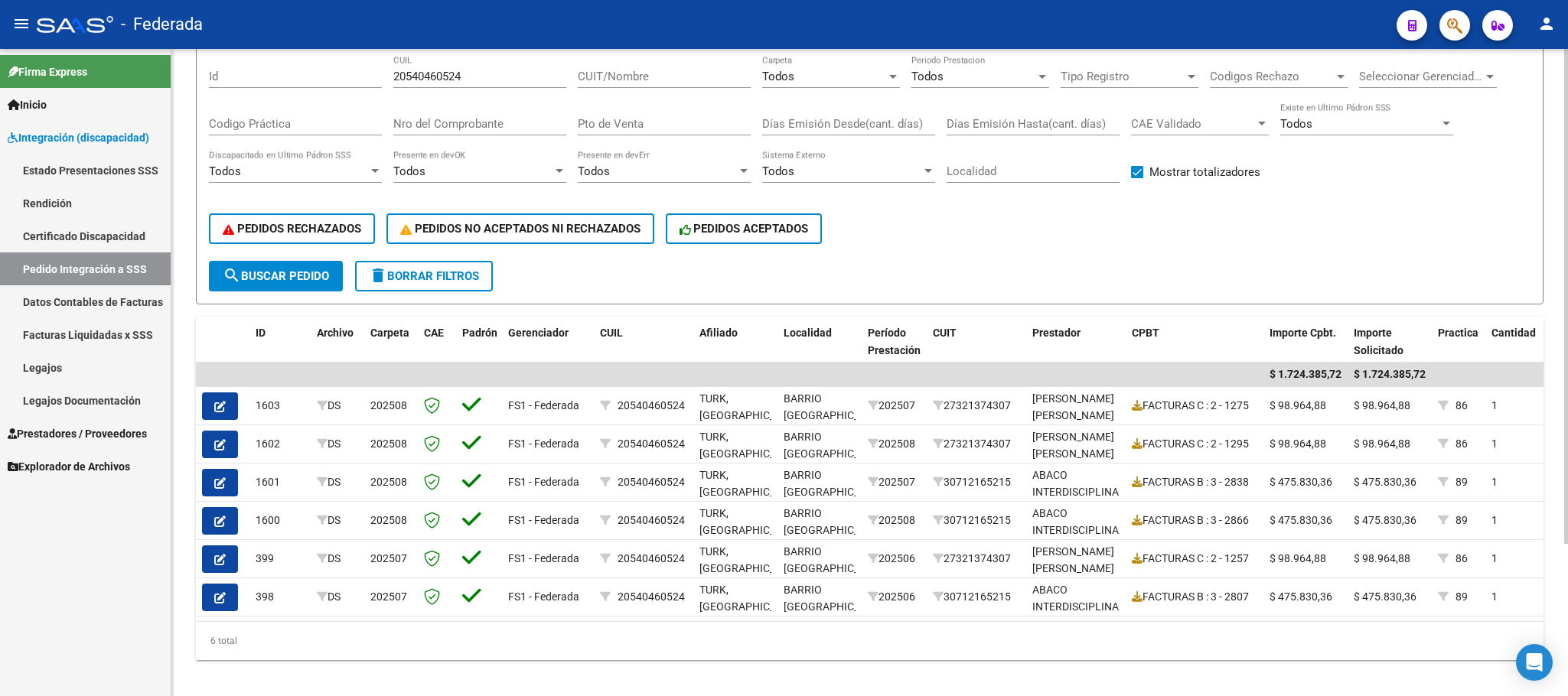
scroll to position [198, 0]
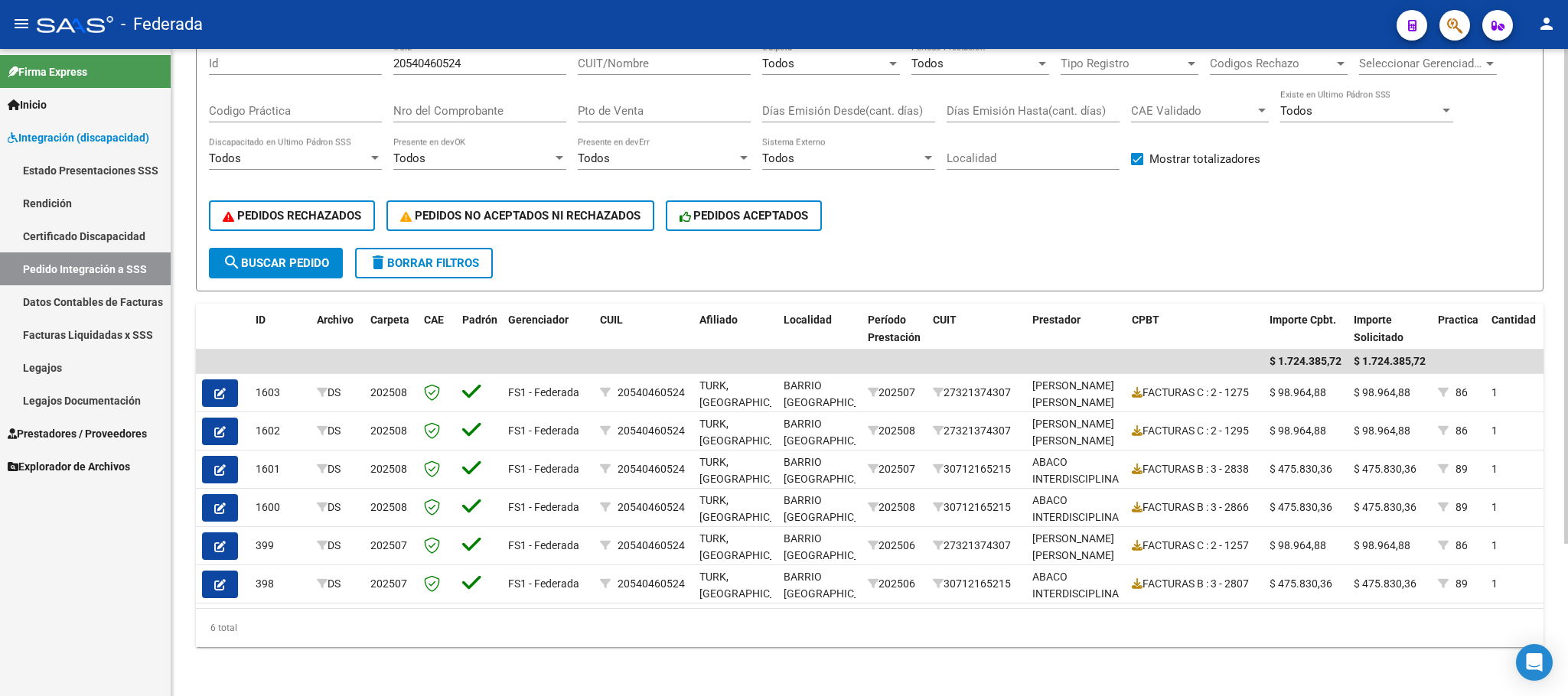
click at [451, 257] on span "delete Borrar Filtros" at bounding box center [424, 263] width 110 height 14
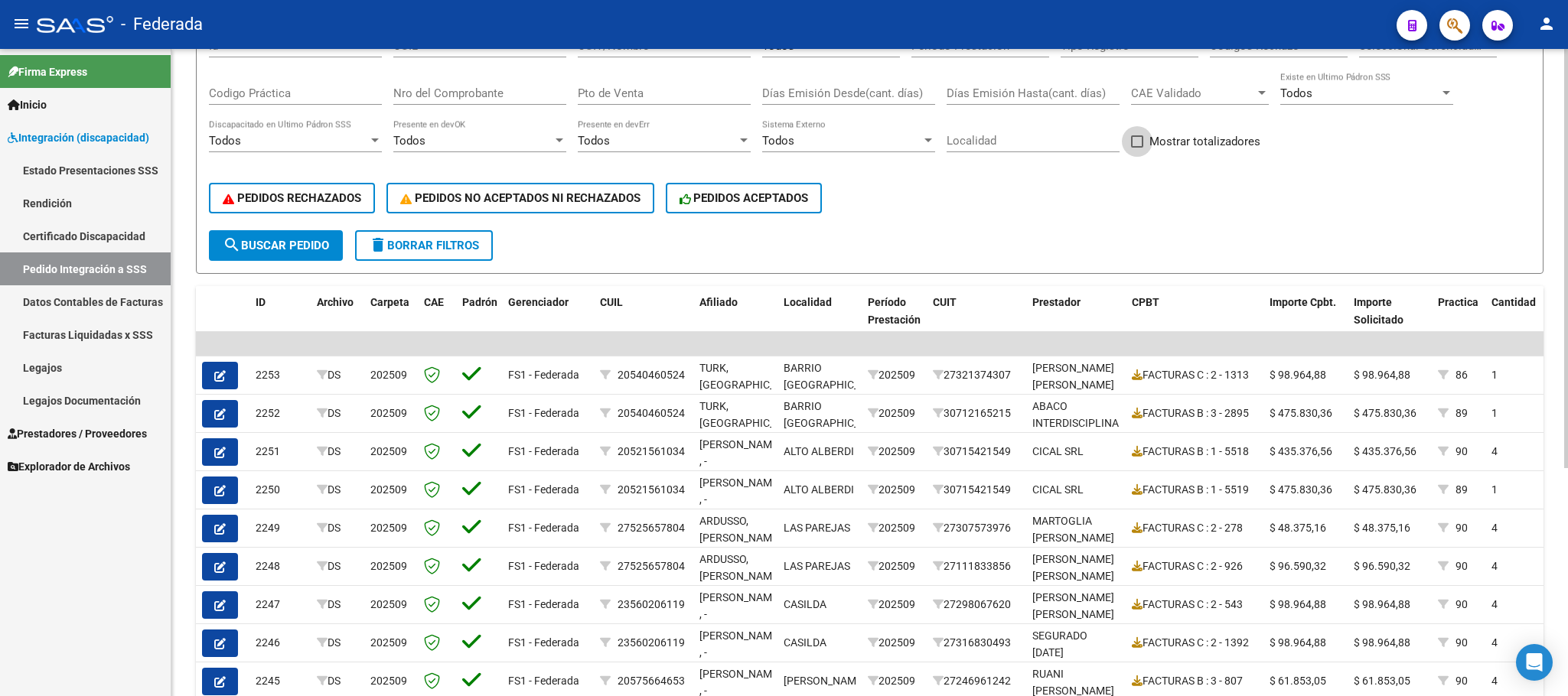
click at [1135, 143] on span at bounding box center [1136, 141] width 12 height 12
click at [1136, 148] on input "Mostrar totalizadores" at bounding box center [1136, 148] width 1 height 1
checkbox input "true"
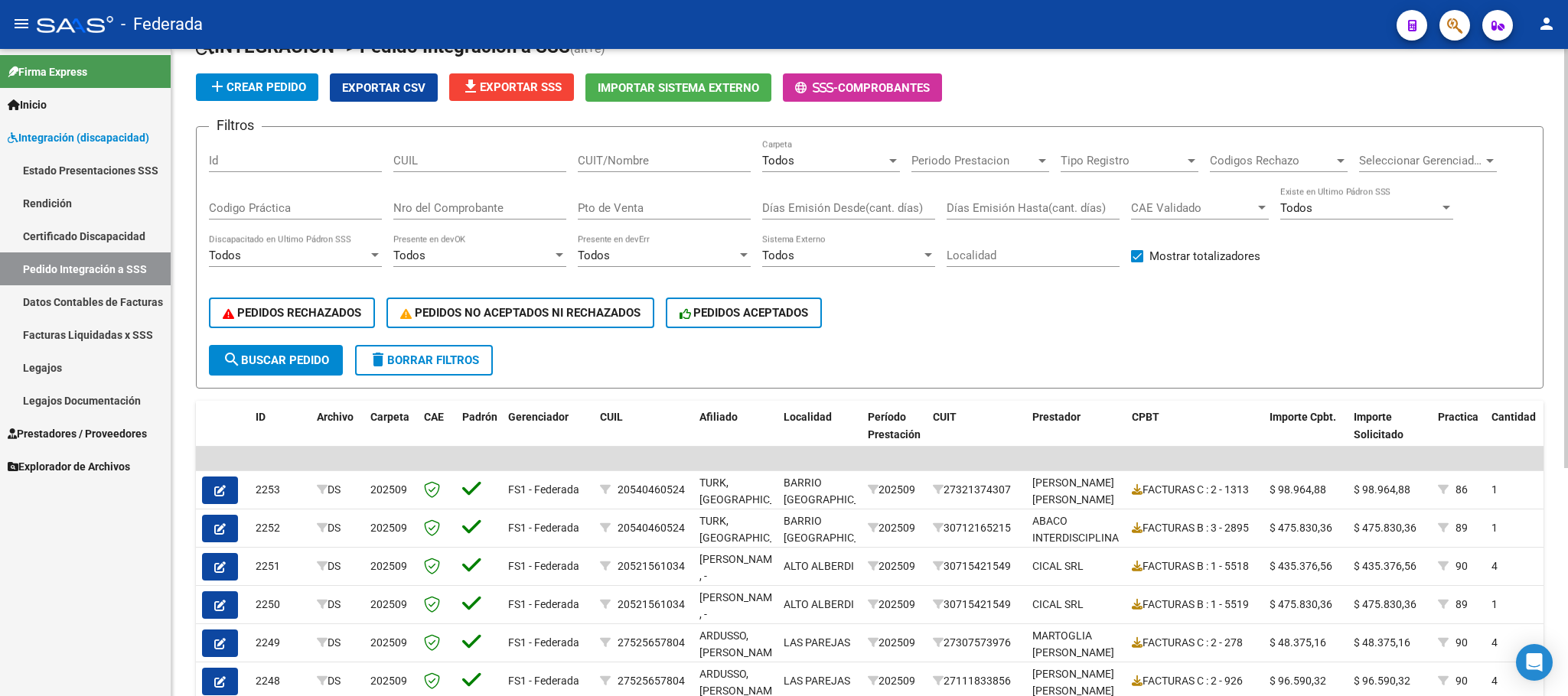
click at [947, 168] on div "Periodo Prestacion Periodo Prestacion" at bounding box center [980, 155] width 137 height 33
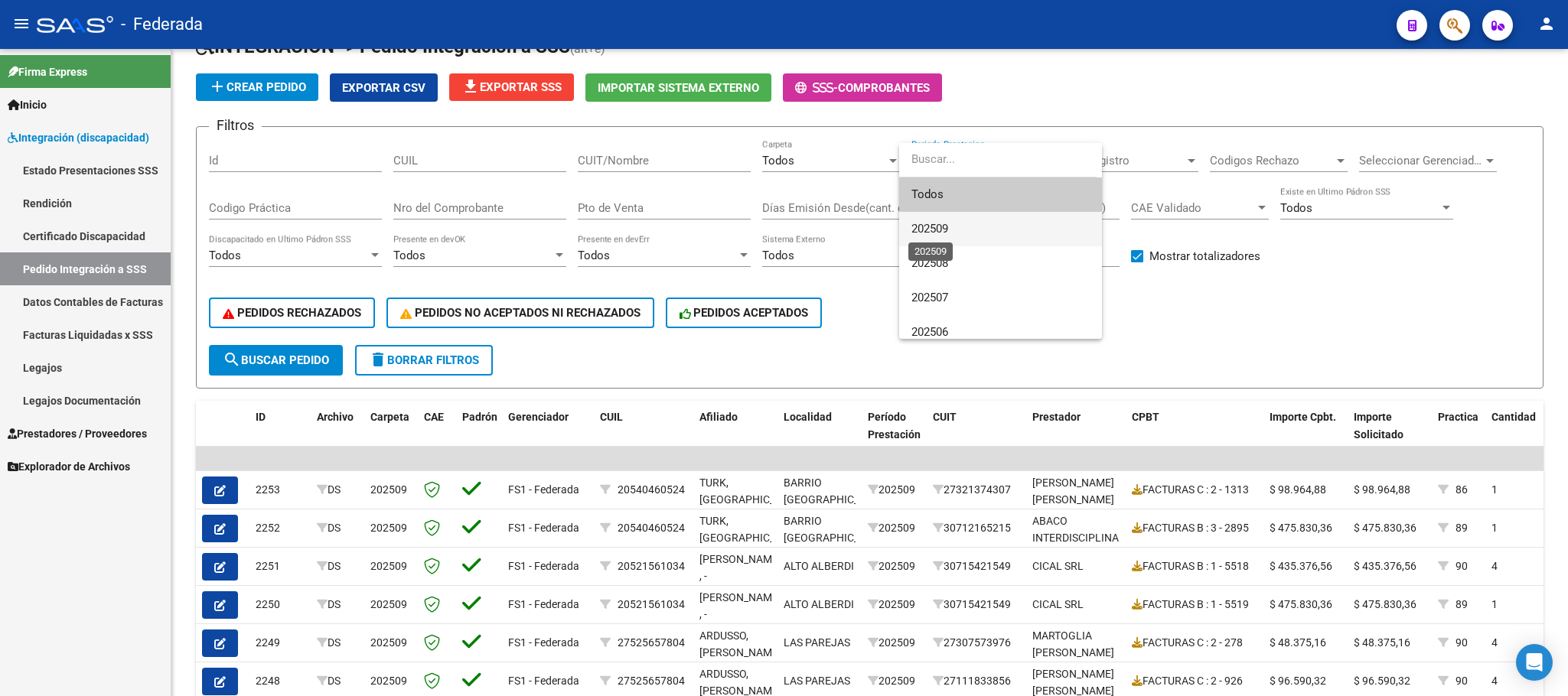
click at [942, 232] on span "202509" at bounding box center [930, 228] width 37 height 14
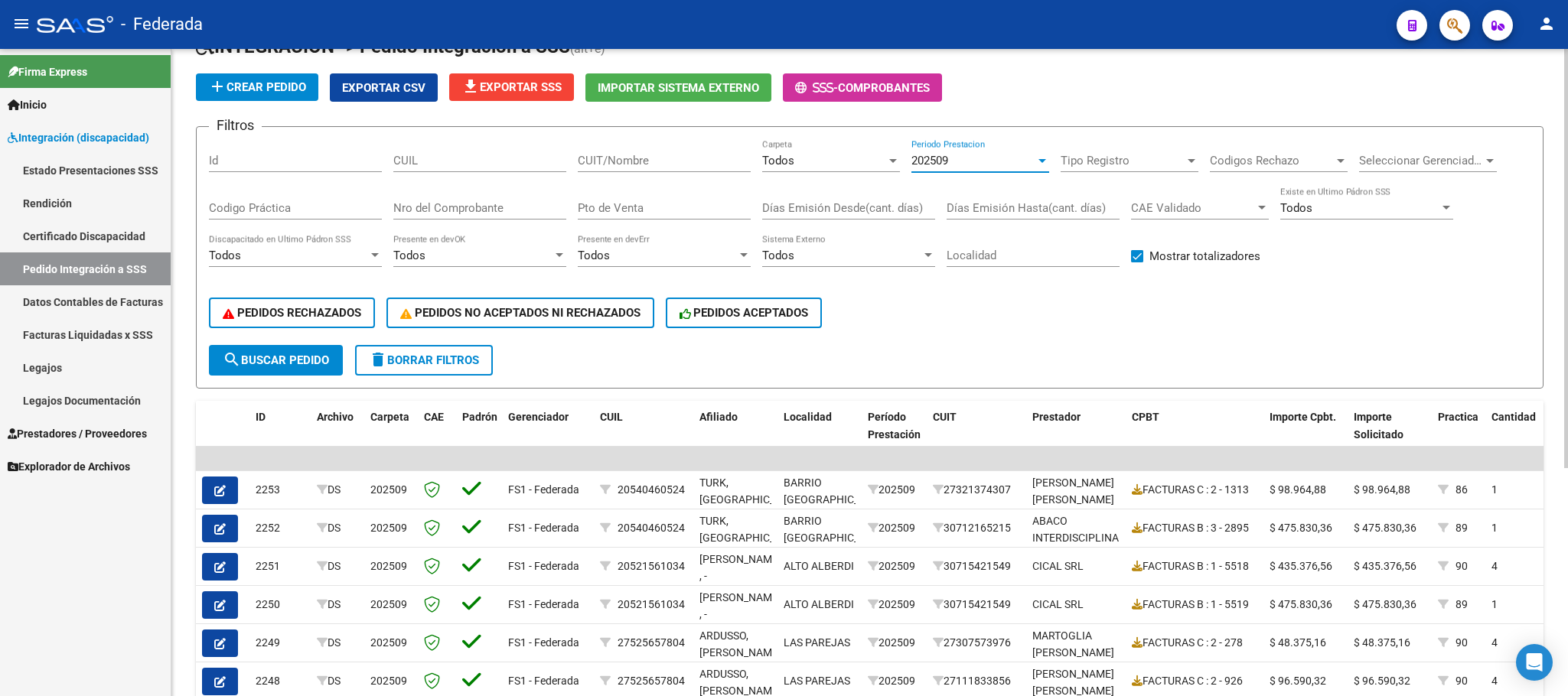
click at [942, 163] on span "202509" at bounding box center [930, 160] width 37 height 14
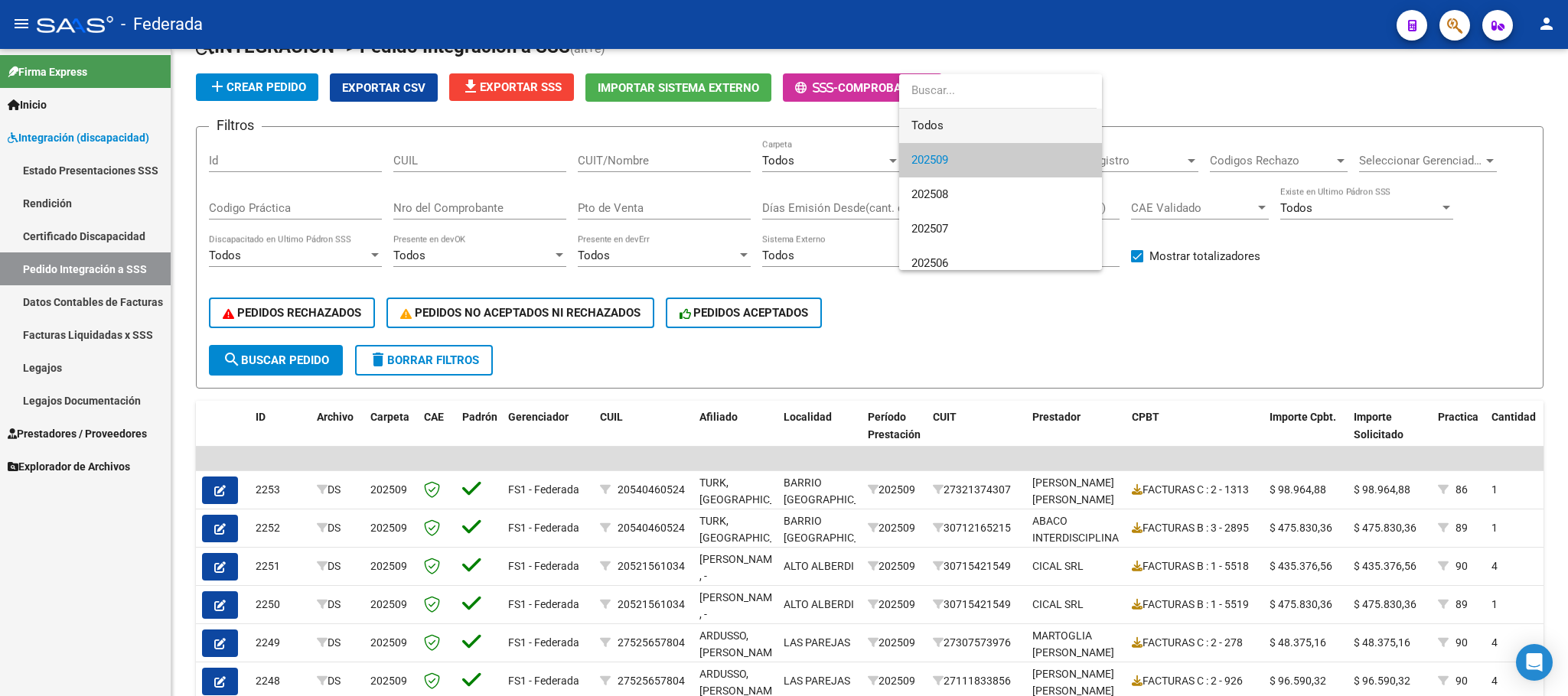
click at [939, 125] on span "Todos" at bounding box center [1001, 126] width 178 height 34
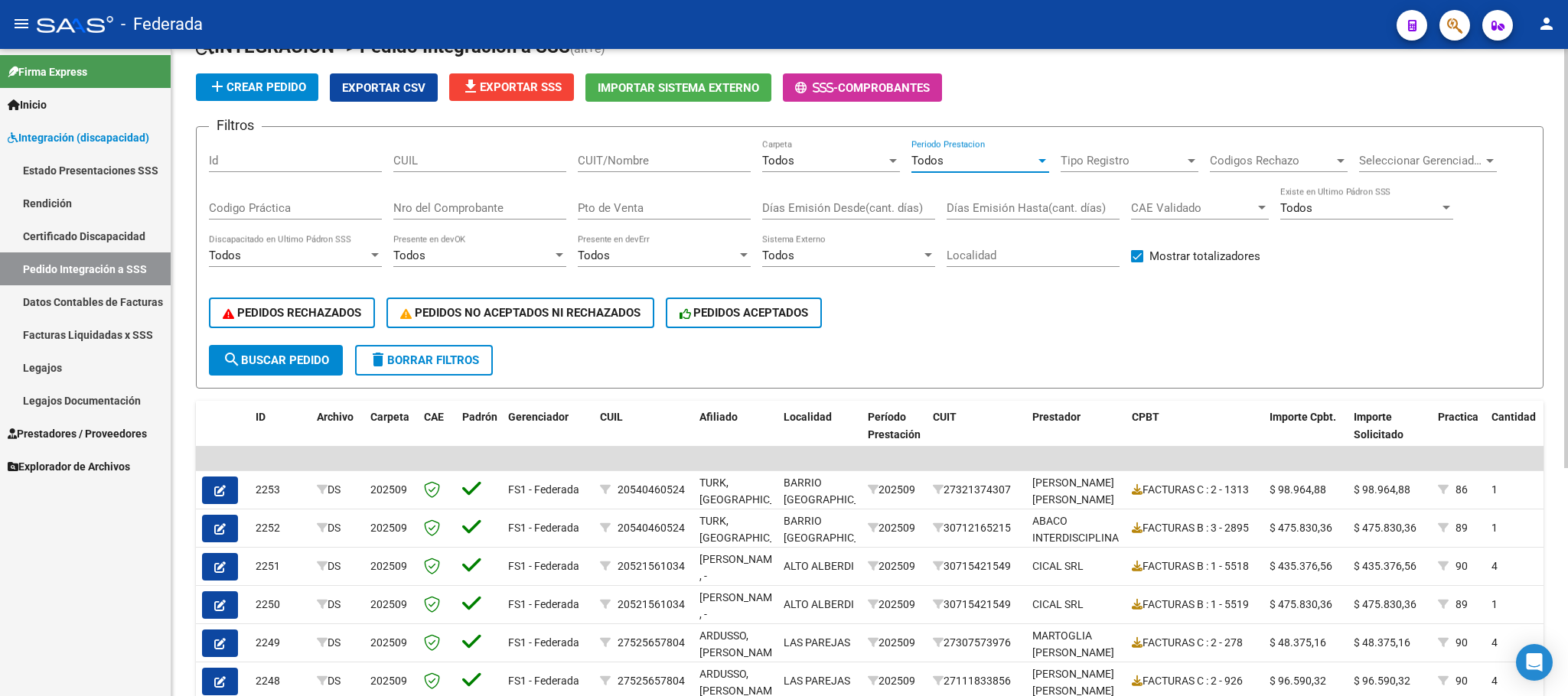
click at [838, 149] on div "Todos Carpeta" at bounding box center [830, 155] width 137 height 33
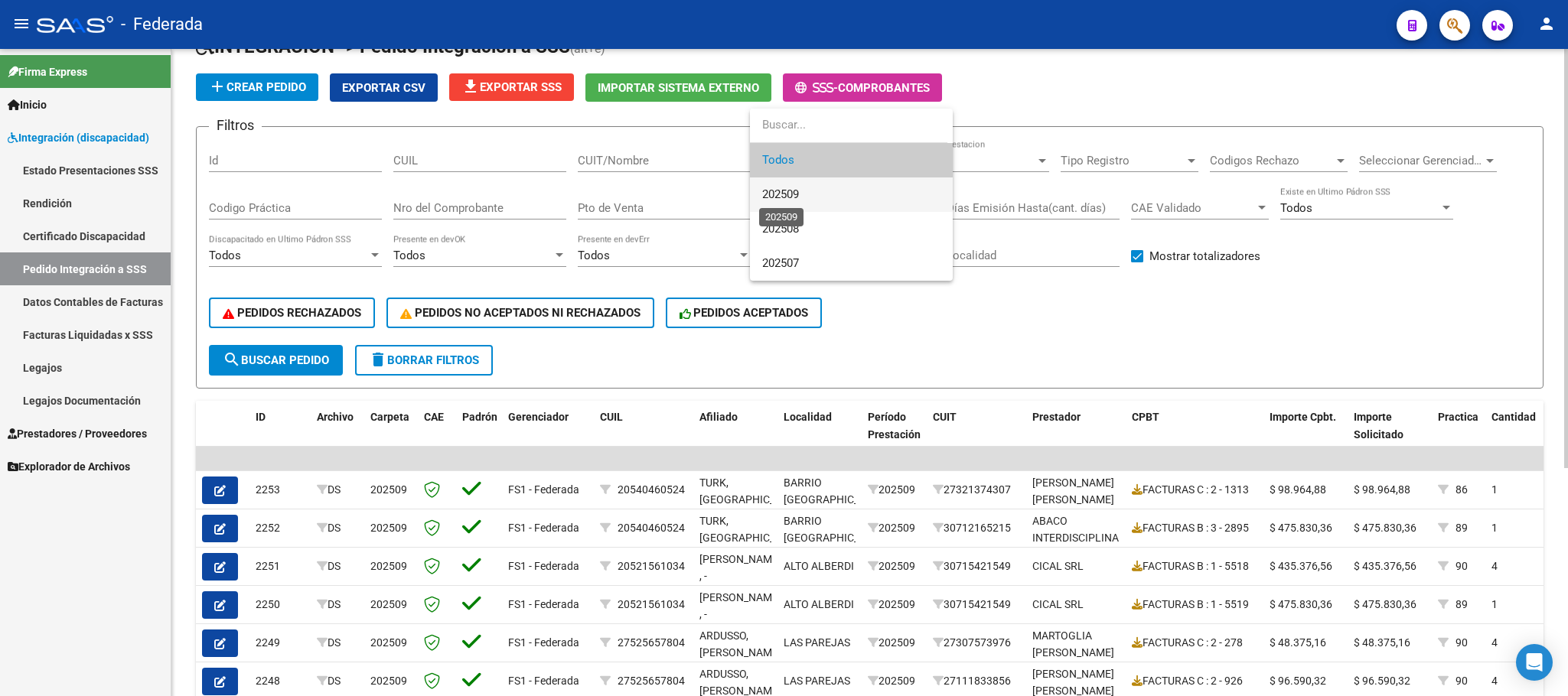
click at [799, 195] on span "202509" at bounding box center [780, 194] width 37 height 14
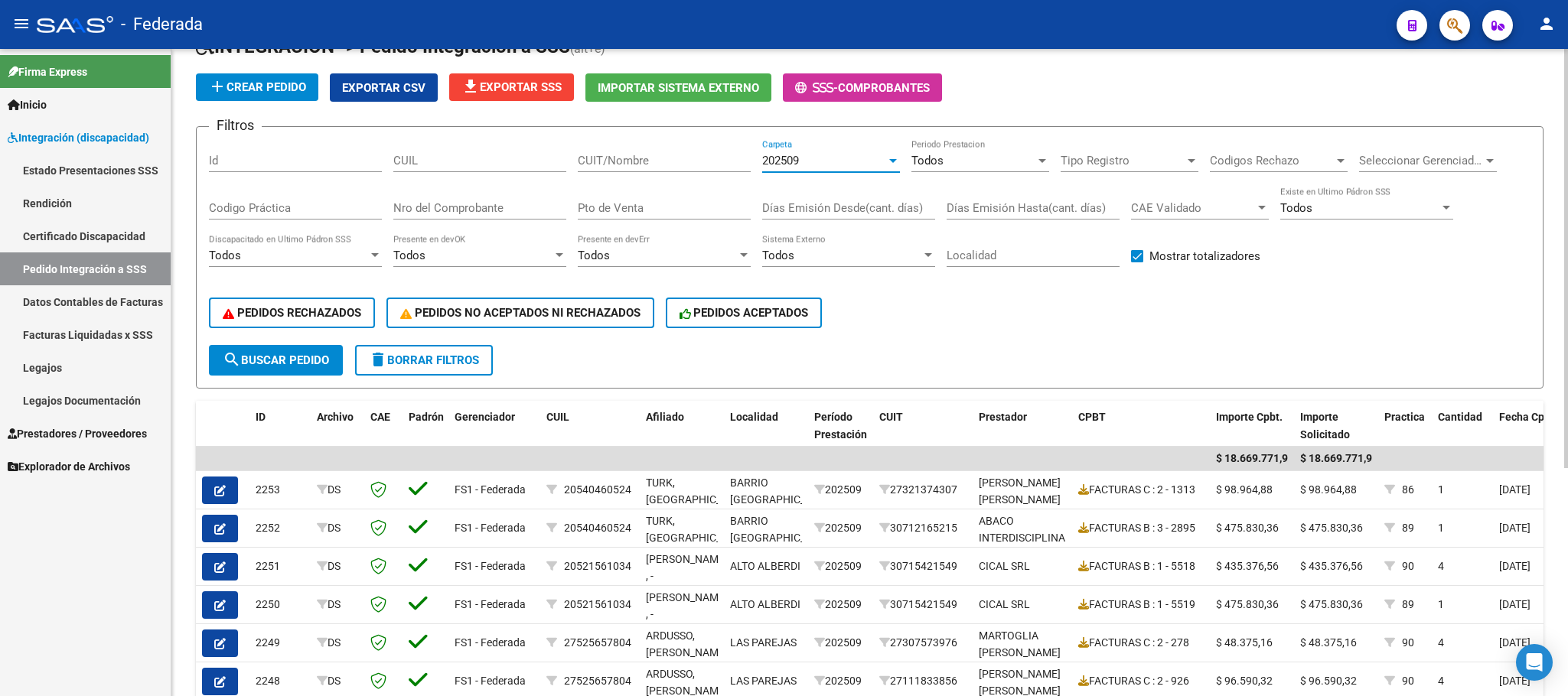
click at [328, 357] on span "search Buscar Pedido" at bounding box center [276, 360] width 106 height 14
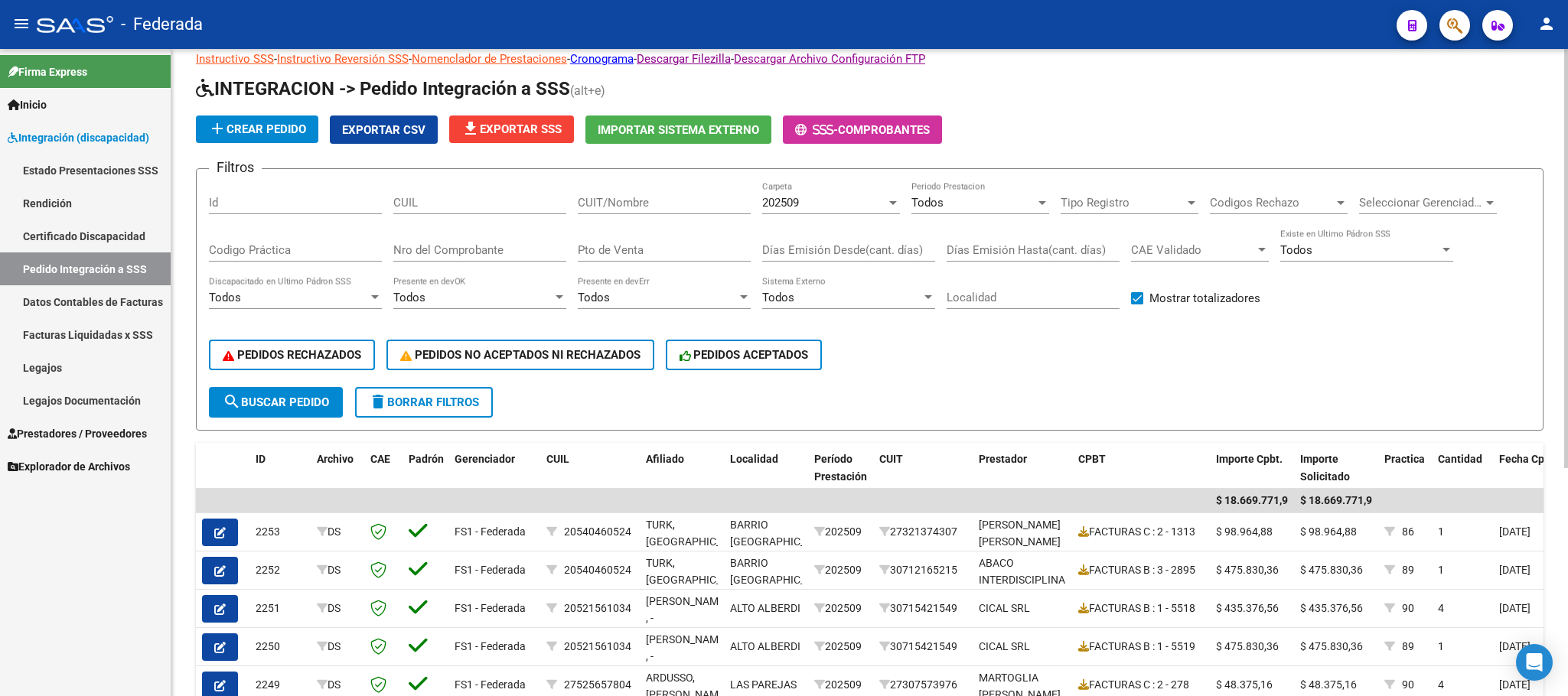
scroll to position [7, 0]
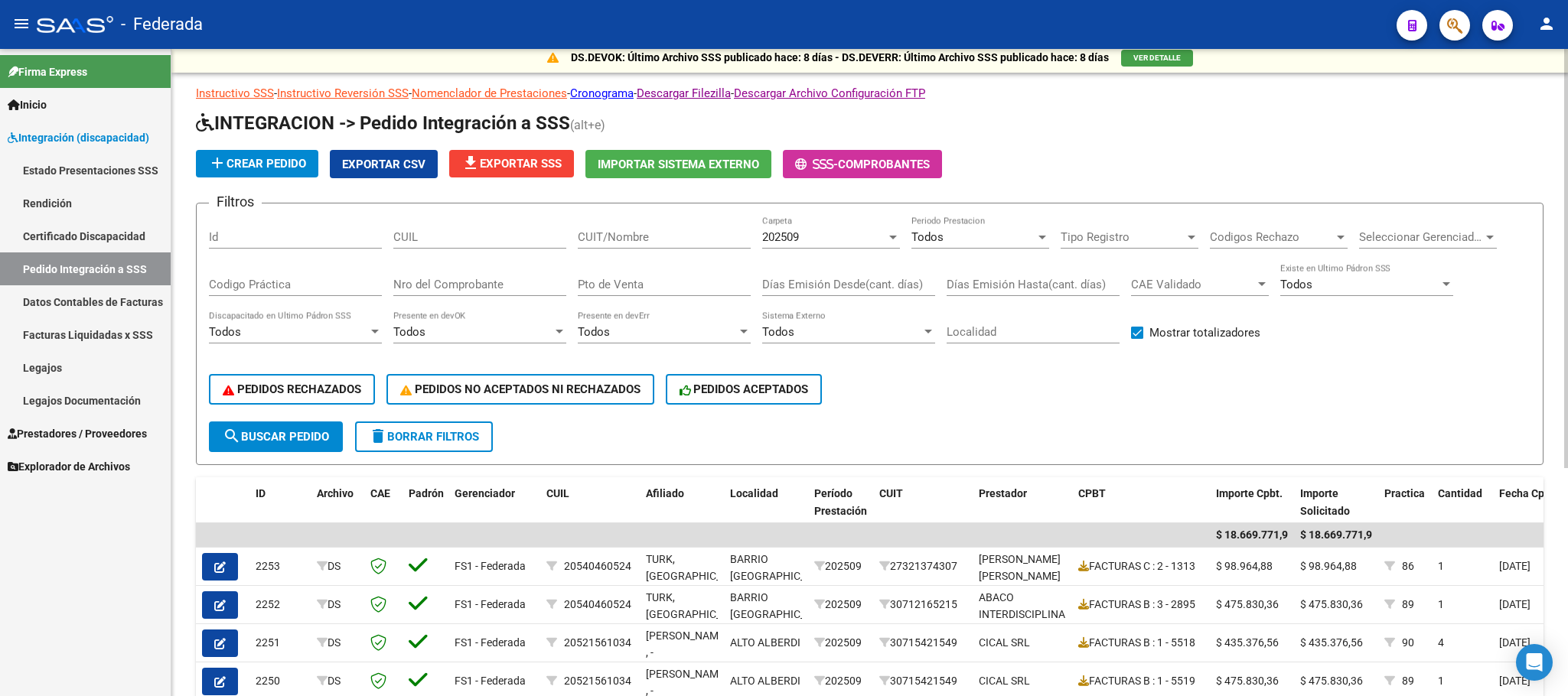
click at [457, 239] on input "CUIL" at bounding box center [480, 237] width 173 height 14
paste input "20555337788"
type input "20555337788"
click at [324, 432] on span "search Buscar Pedido" at bounding box center [276, 436] width 106 height 14
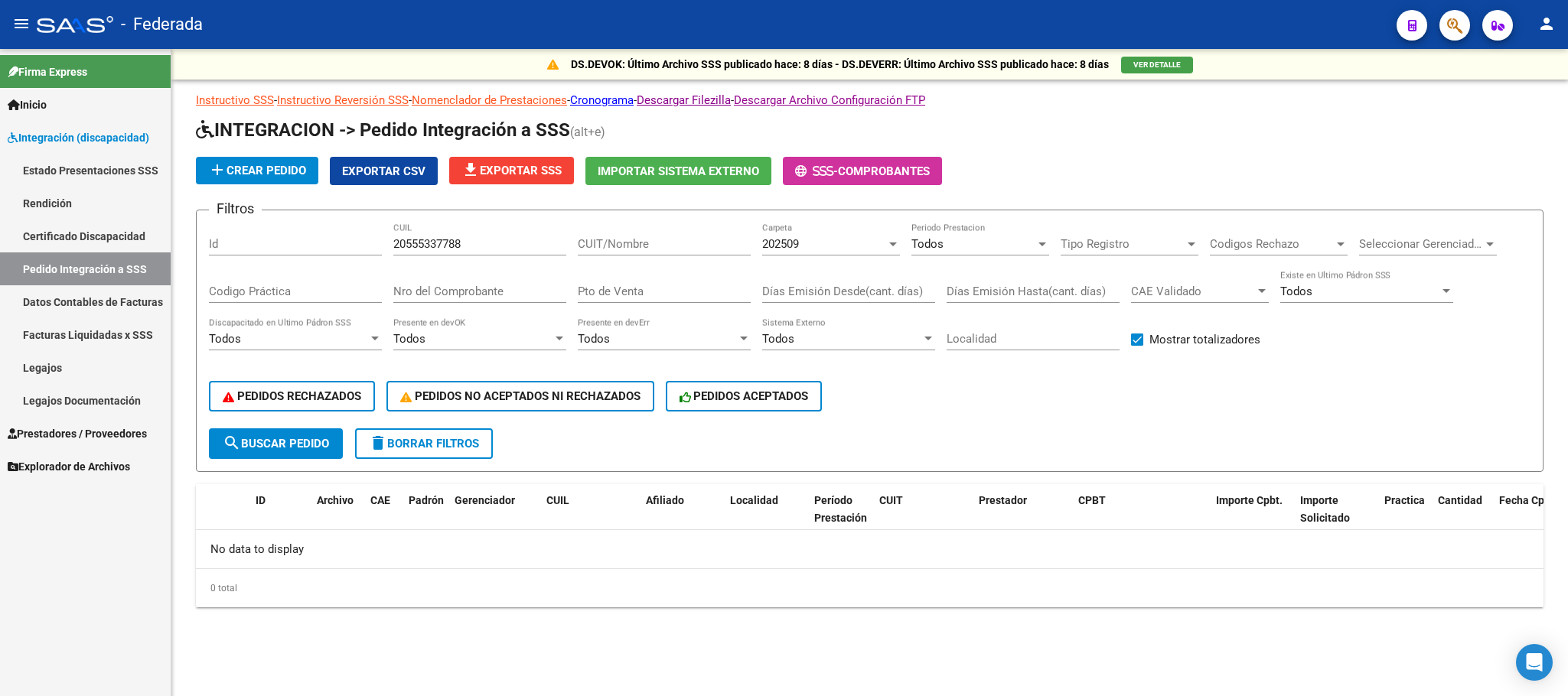
scroll to position [0, 0]
click at [948, 414] on div "PEDIDOS RECHAZADOS PEDIDOS NO ACEPTADOS NI RECHAZADOS PEDIDOS ACEPTADOS" at bounding box center [869, 396] width 1322 height 64
click at [799, 238] on span "202509" at bounding box center [780, 243] width 37 height 14
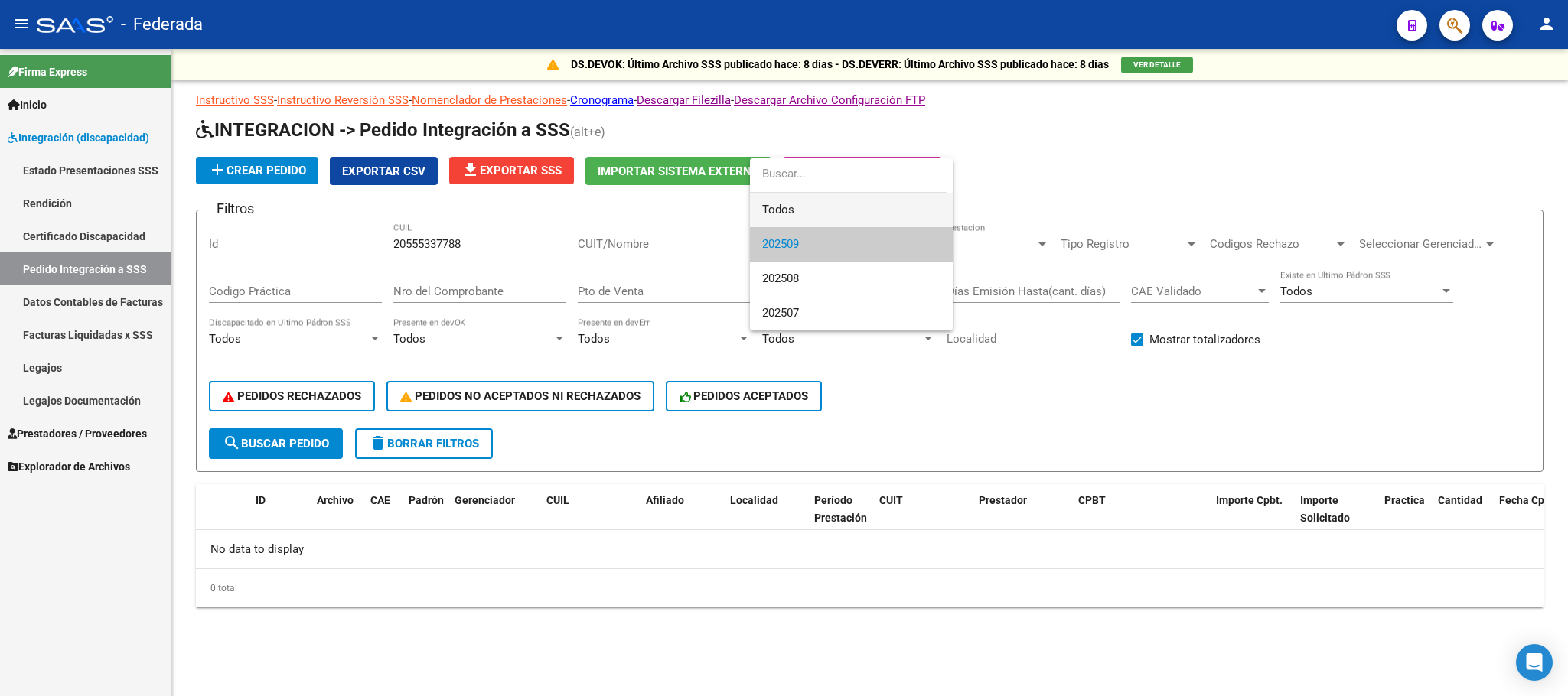
click at [772, 211] on span "Todos" at bounding box center [851, 210] width 178 height 34
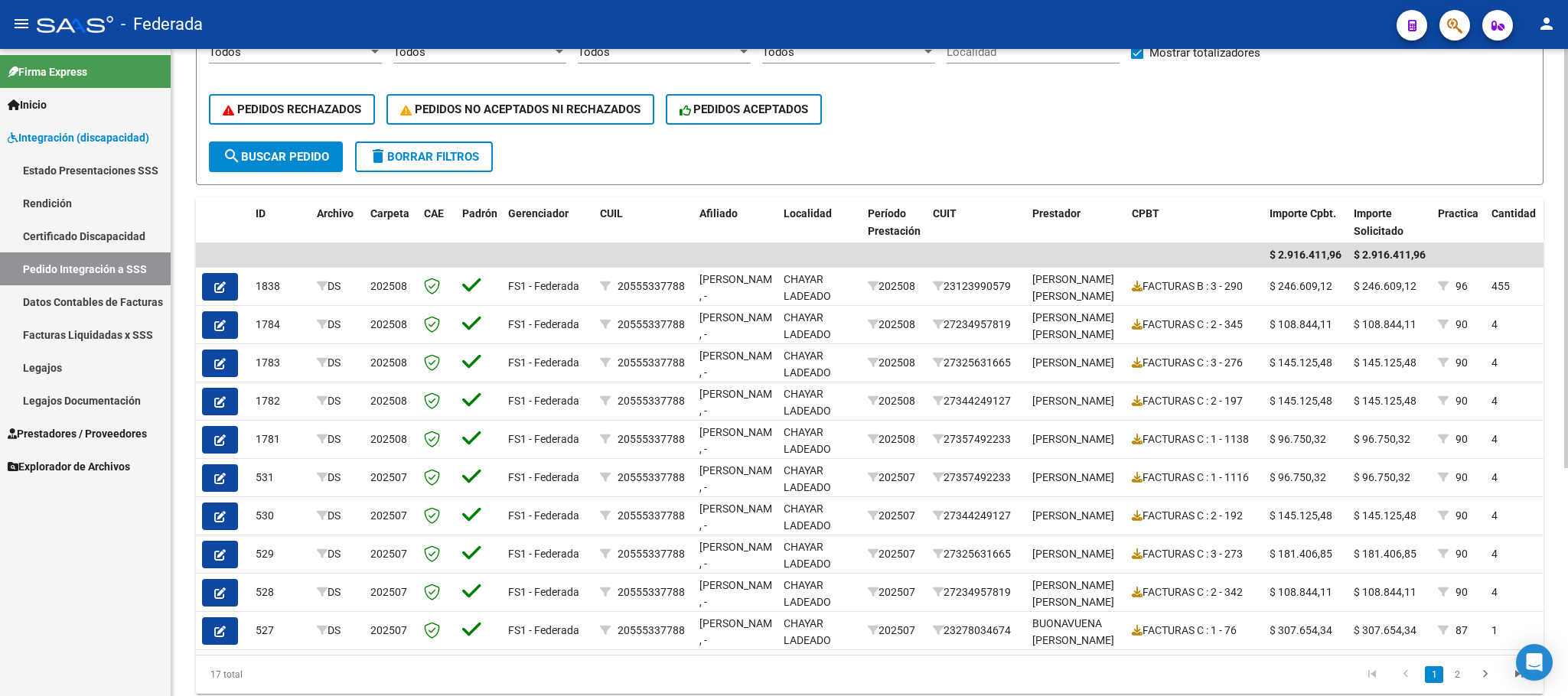
scroll to position [344, 0]
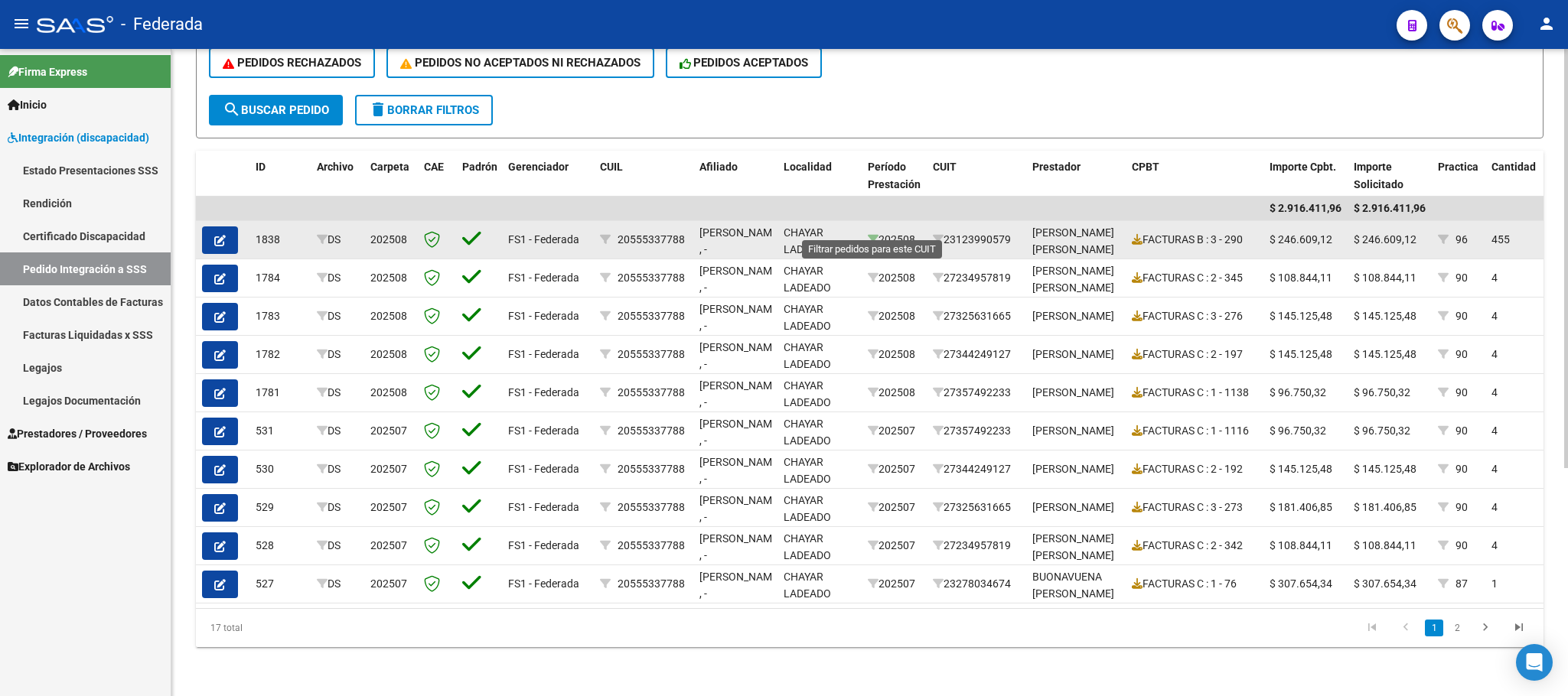
click at [870, 234] on icon at bounding box center [873, 239] width 10 height 10
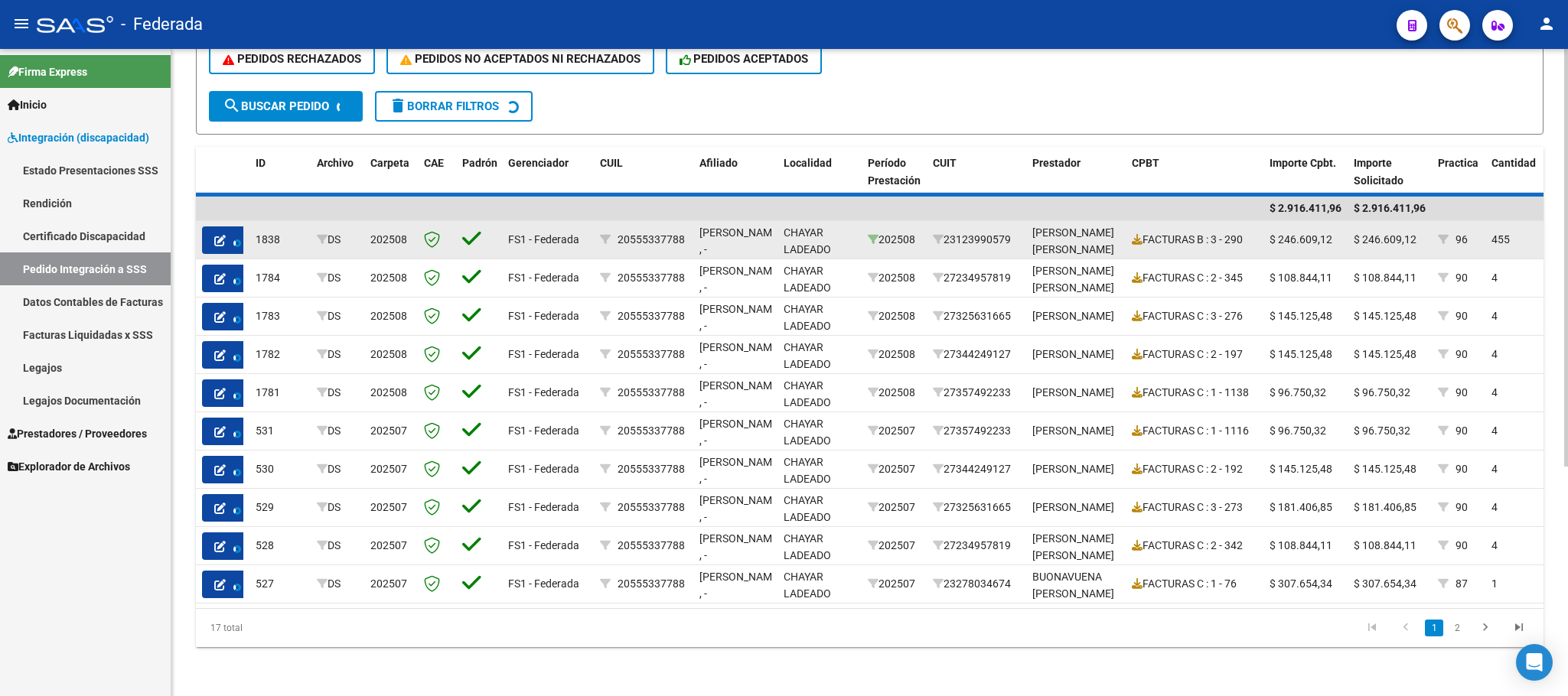
scroll to position [160, 0]
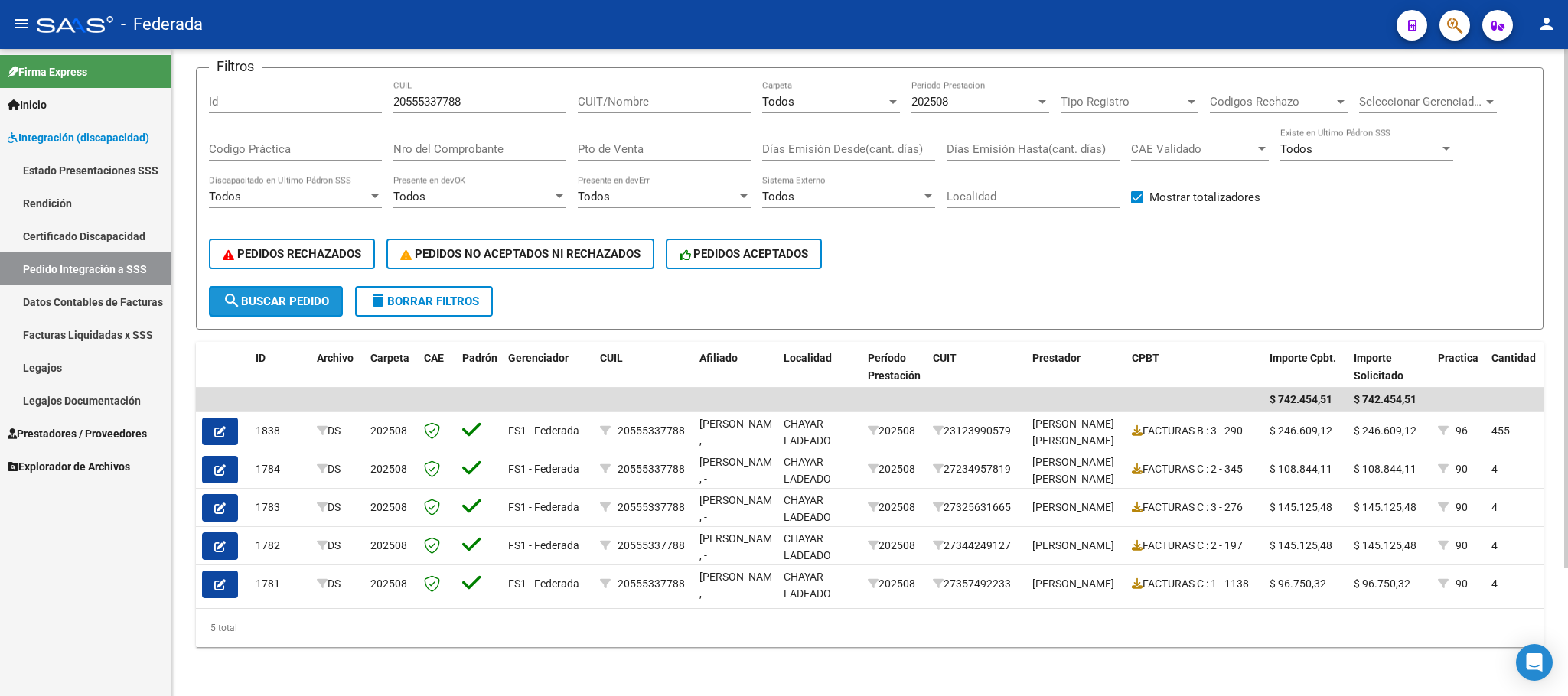
click at [338, 286] on button "search Buscar Pedido" at bounding box center [276, 301] width 134 height 31
click at [932, 93] on div "202508 Periodo Prestacion" at bounding box center [980, 96] width 137 height 33
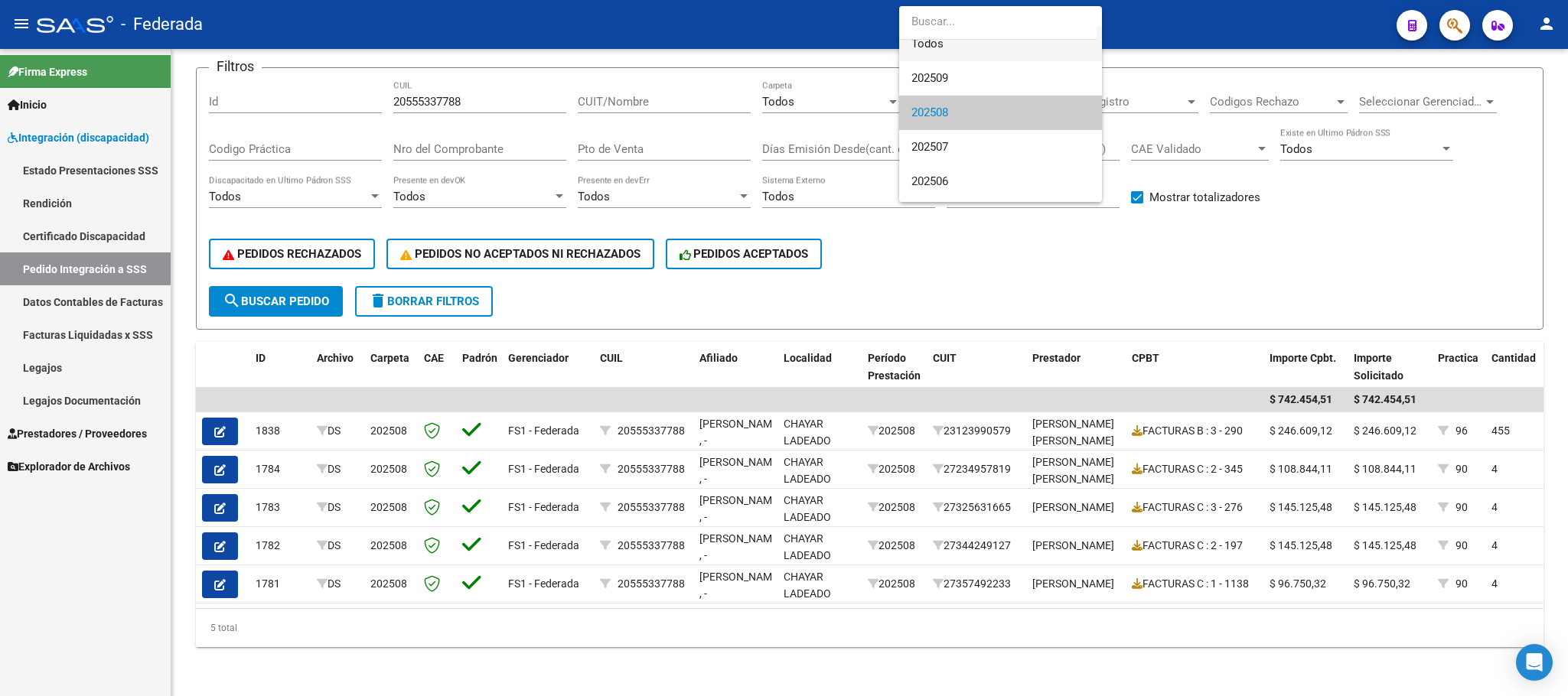
scroll to position [0, 0]
click at [926, 60] on span "Todos" at bounding box center [1001, 57] width 178 height 34
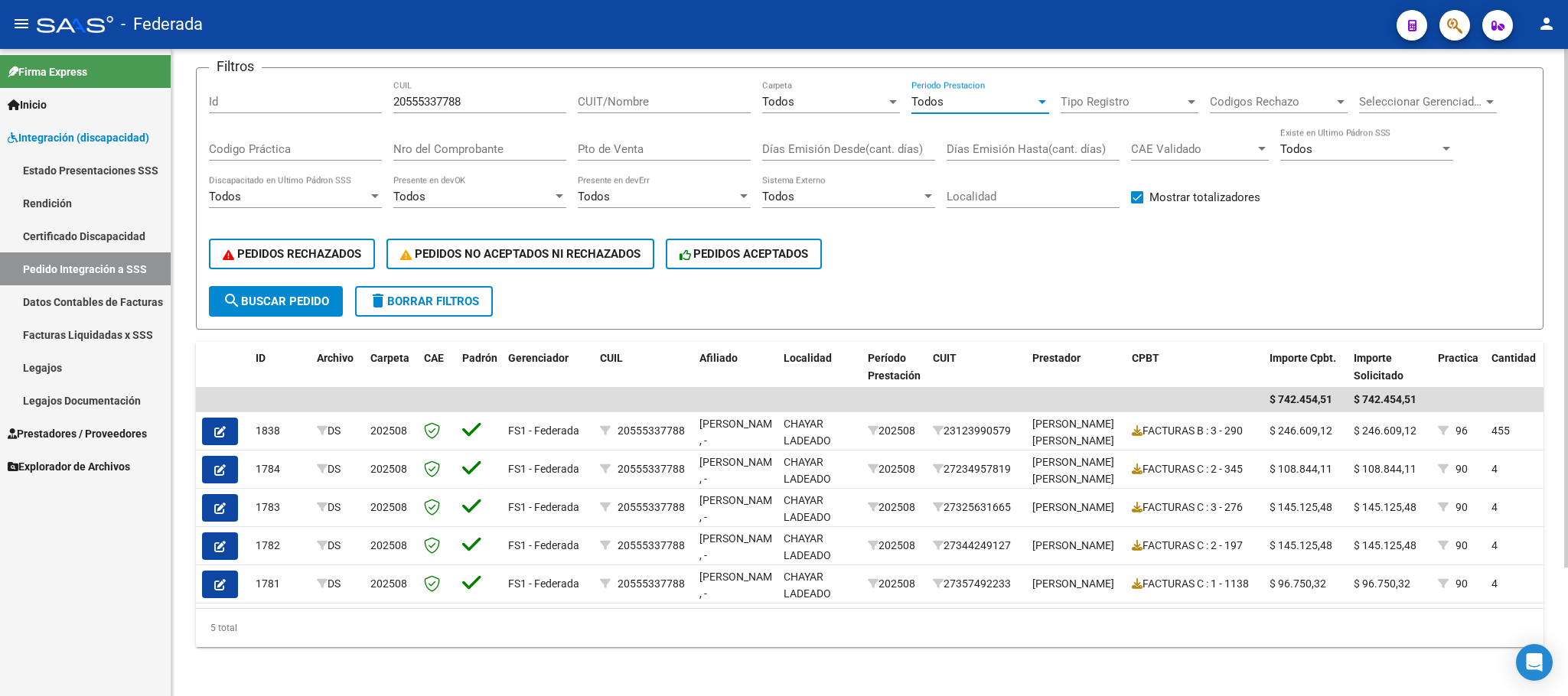
click at [264, 295] on span "search Buscar Pedido" at bounding box center [276, 301] width 106 height 14
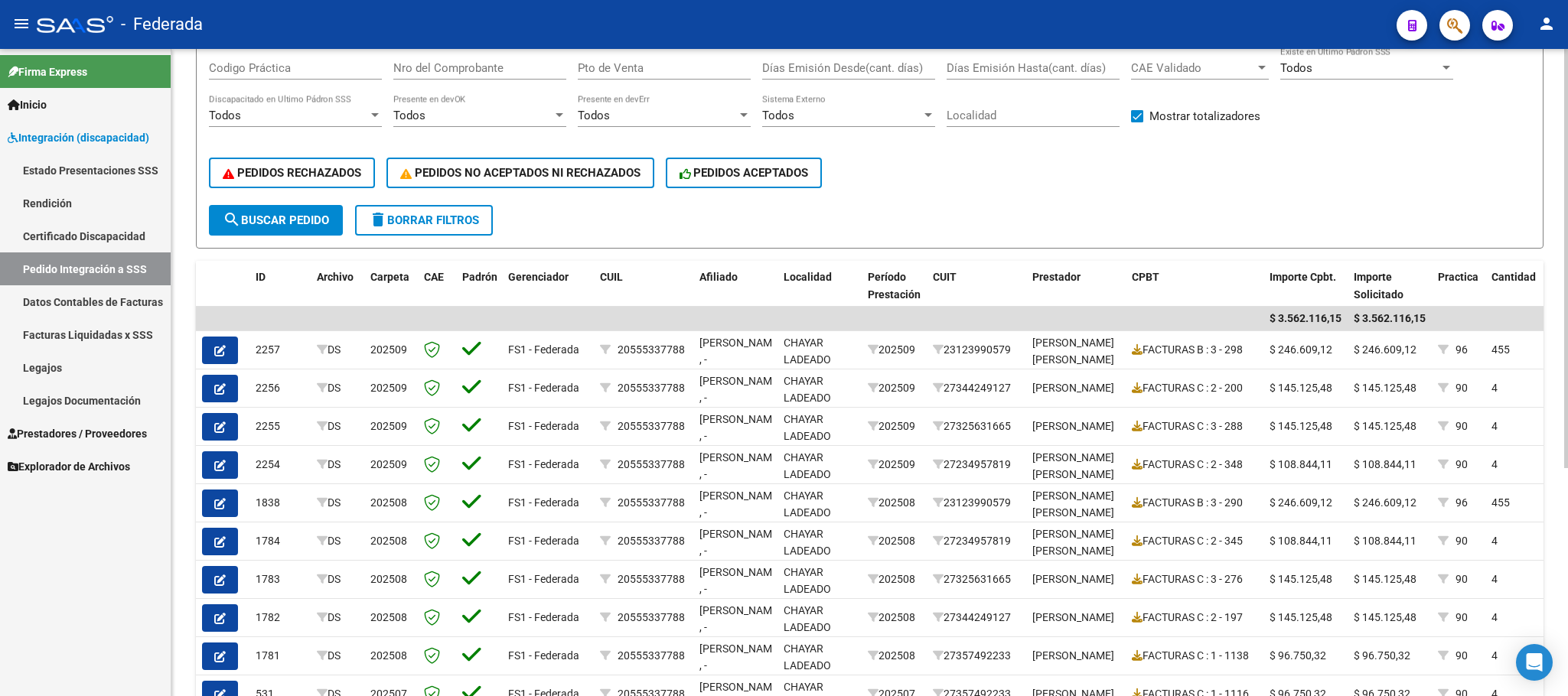
scroll to position [276, 0]
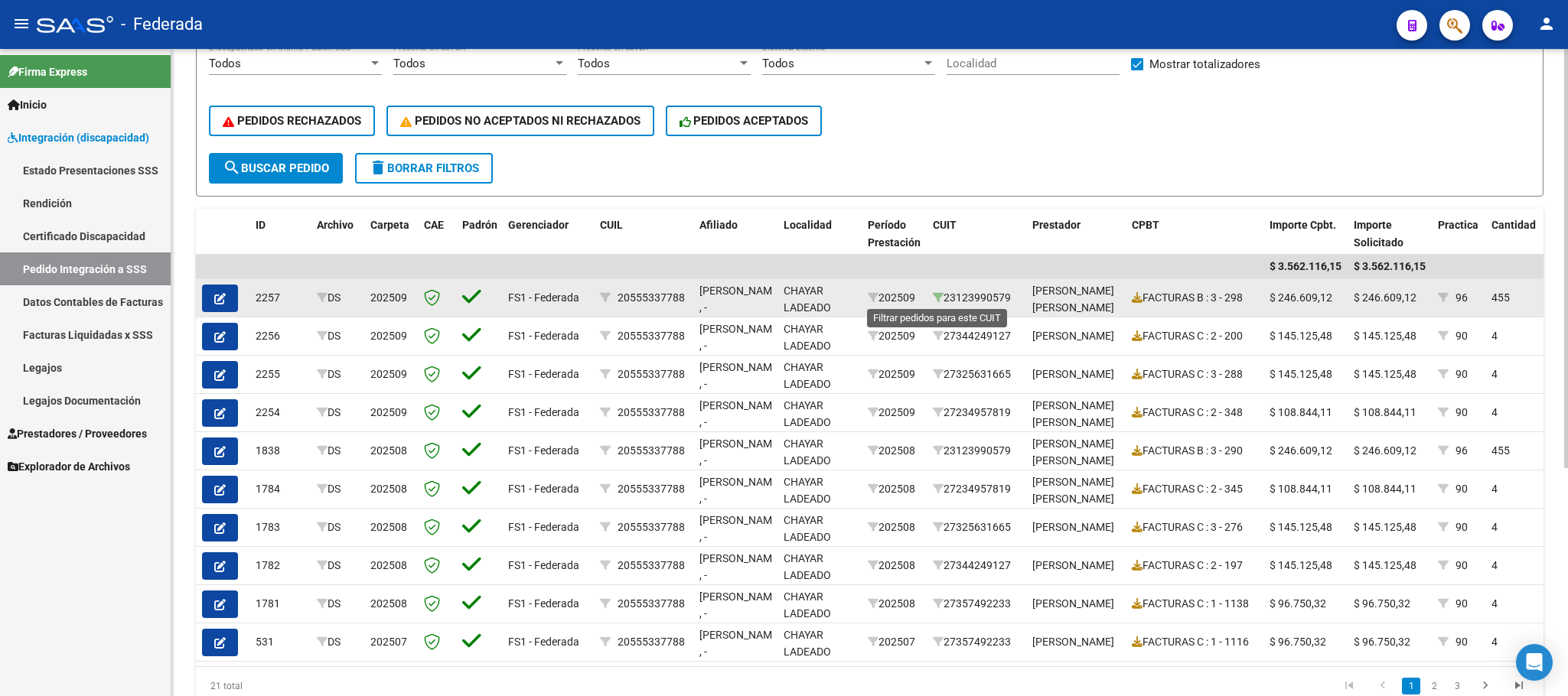
click at [937, 297] on icon at bounding box center [938, 297] width 10 height 10
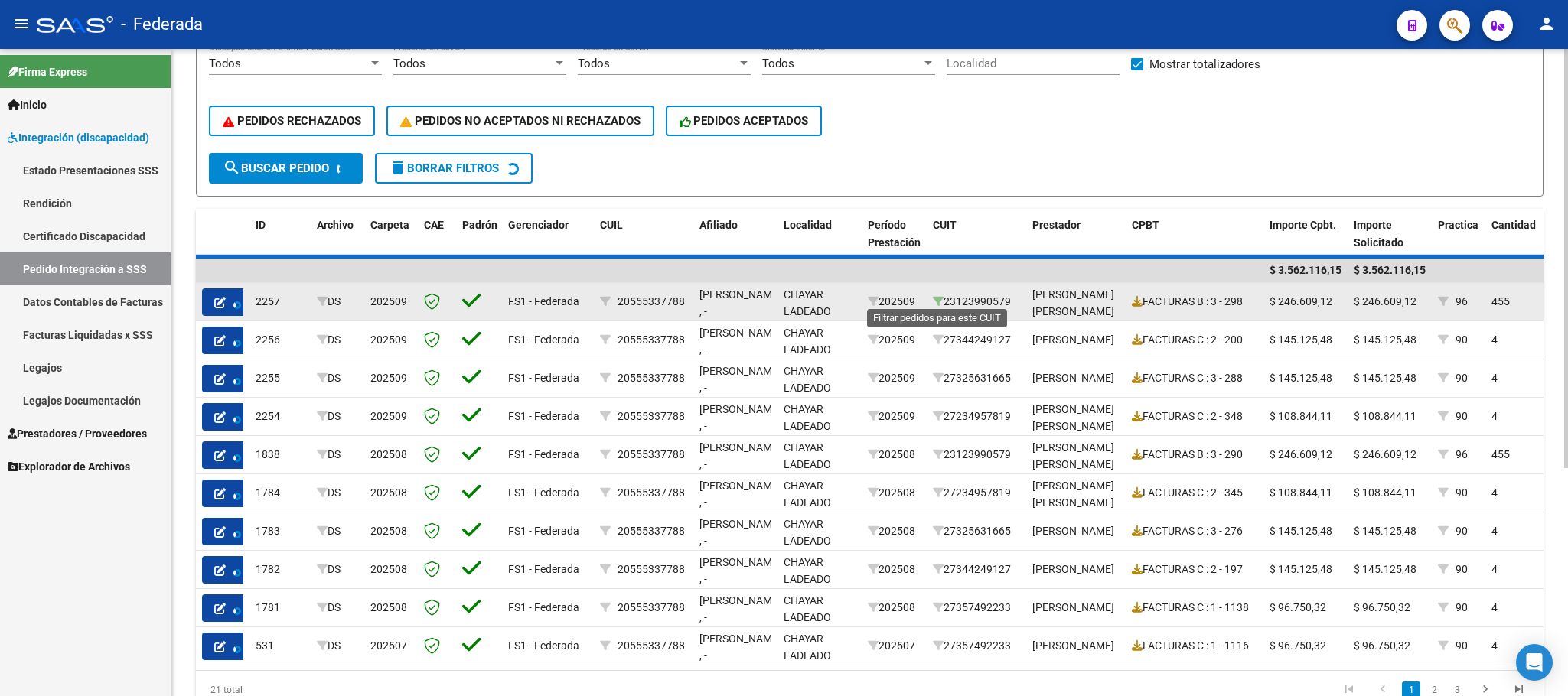
type input "23123990579"
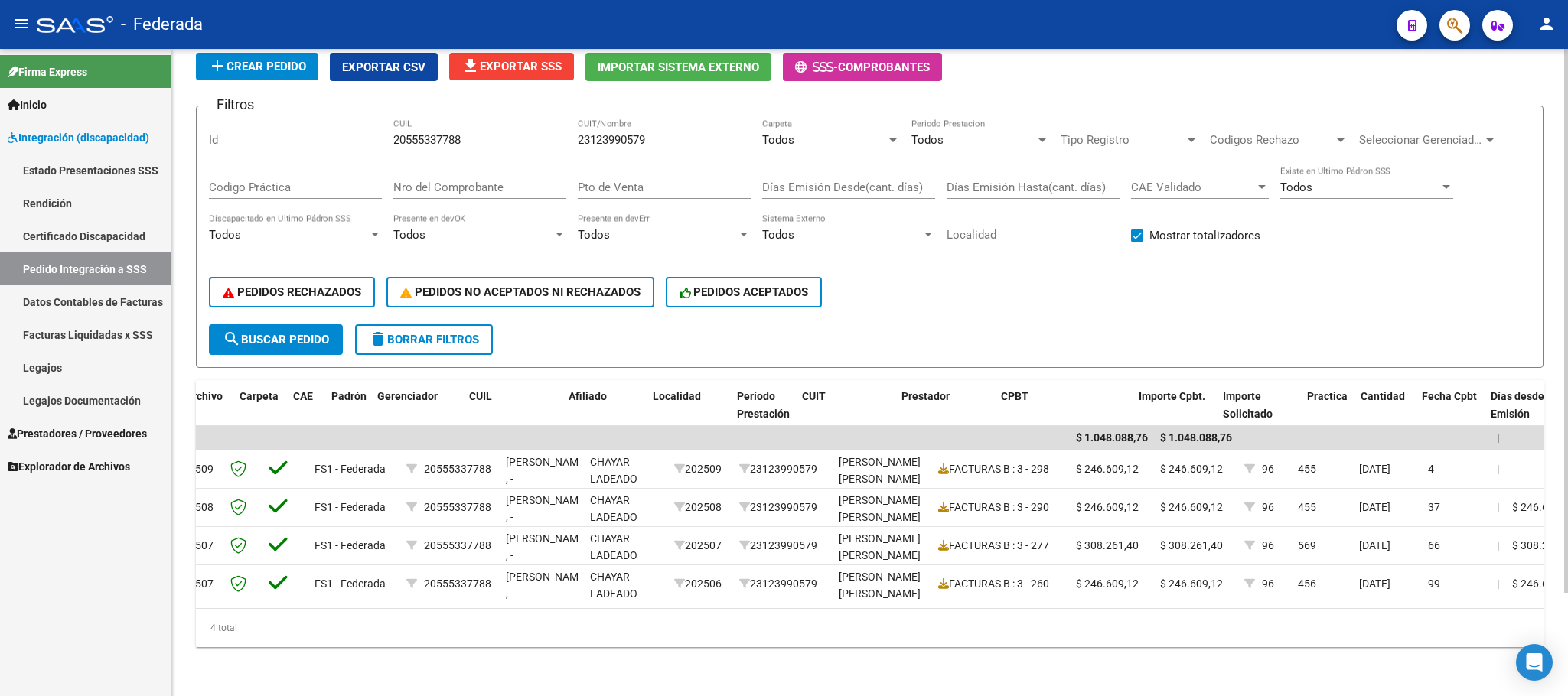
scroll to position [0, 0]
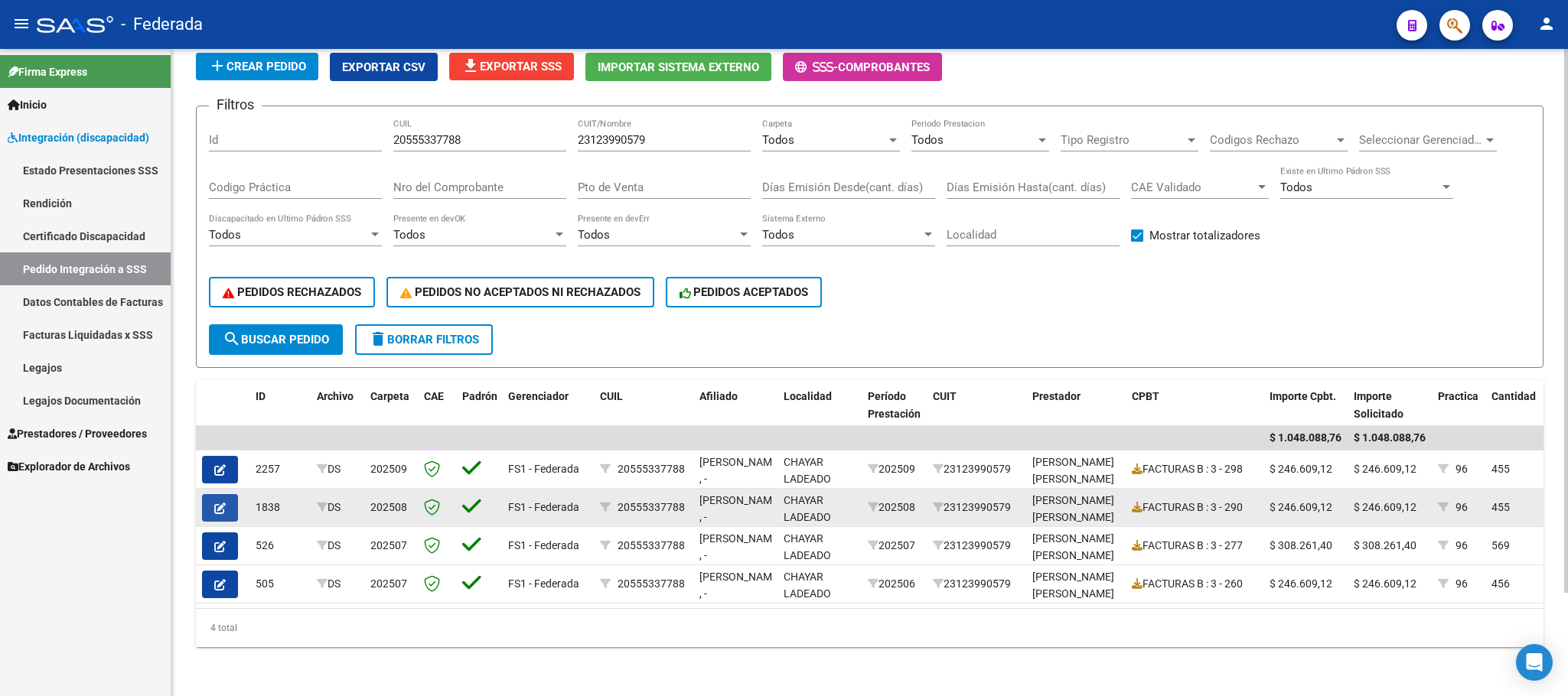
click at [209, 494] on button "button" at bounding box center [219, 508] width 36 height 28
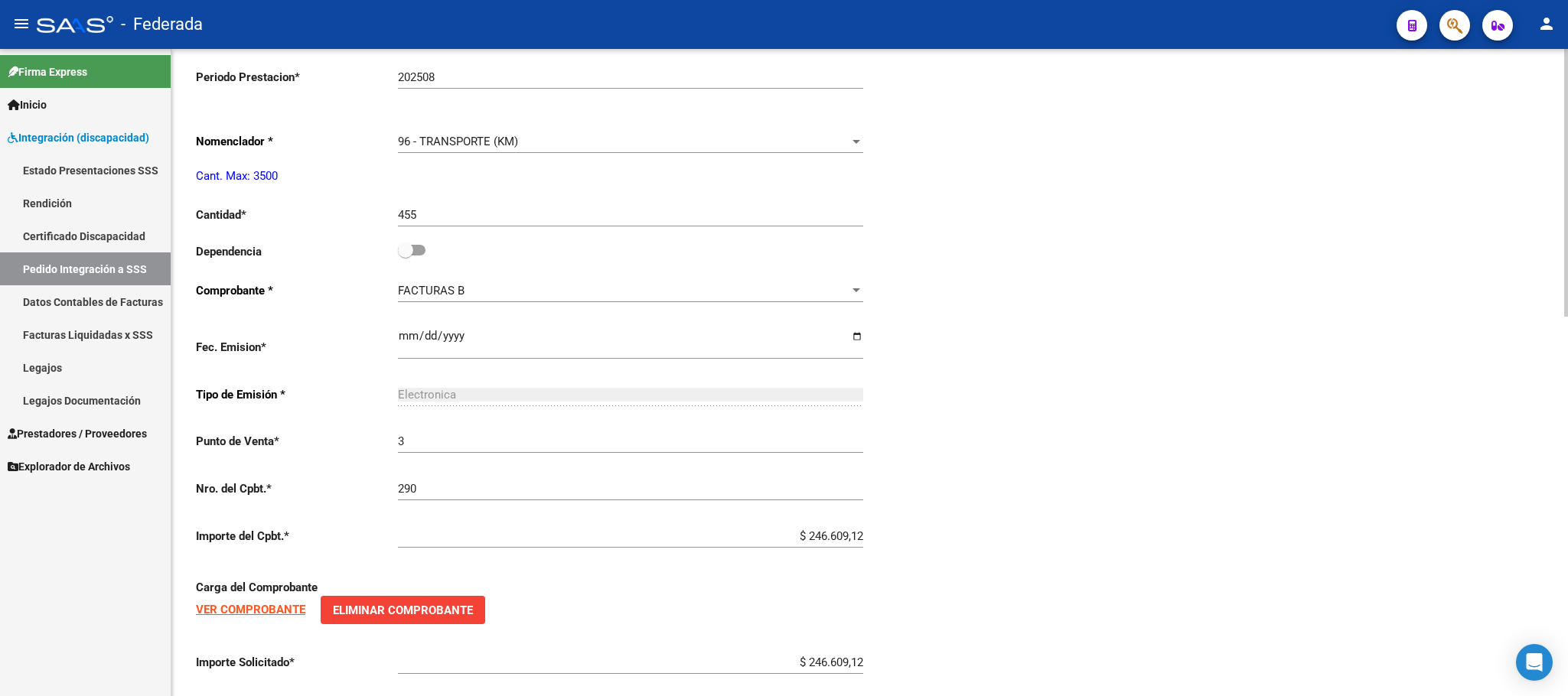
type input "20555337788"
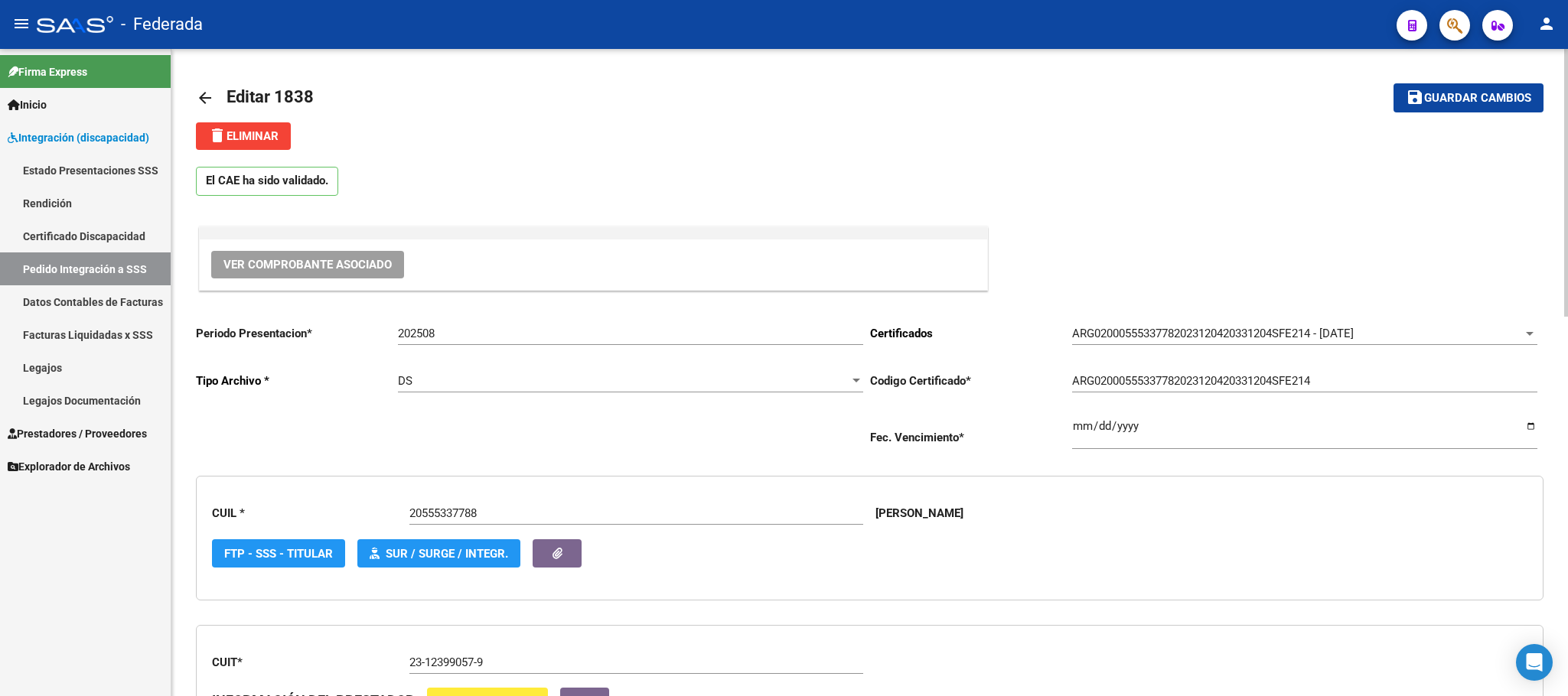
click at [204, 99] on mat-icon "arrow_back" at bounding box center [204, 98] width 18 height 18
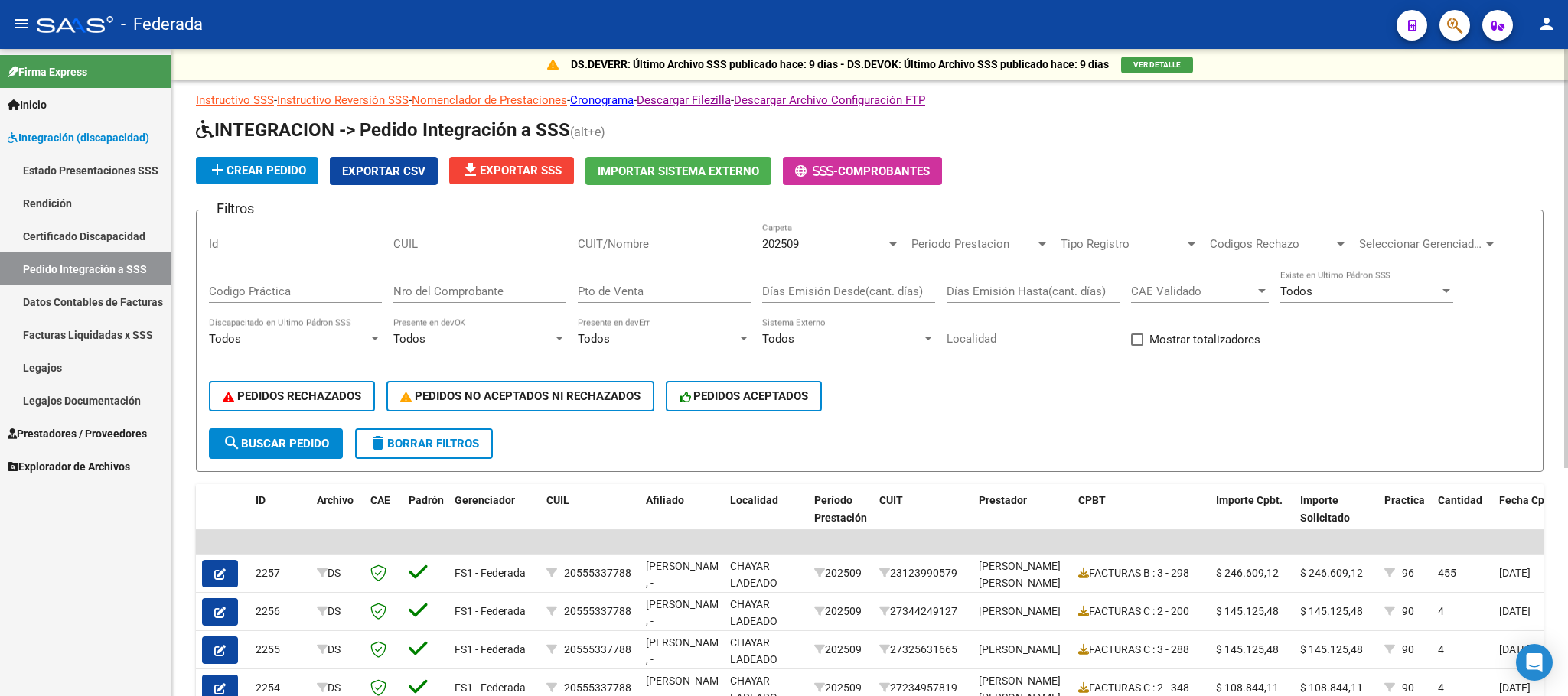
click at [462, 235] on div "CUIL" at bounding box center [480, 238] width 173 height 33
click at [799, 237] on span "202509" at bounding box center [780, 243] width 37 height 14
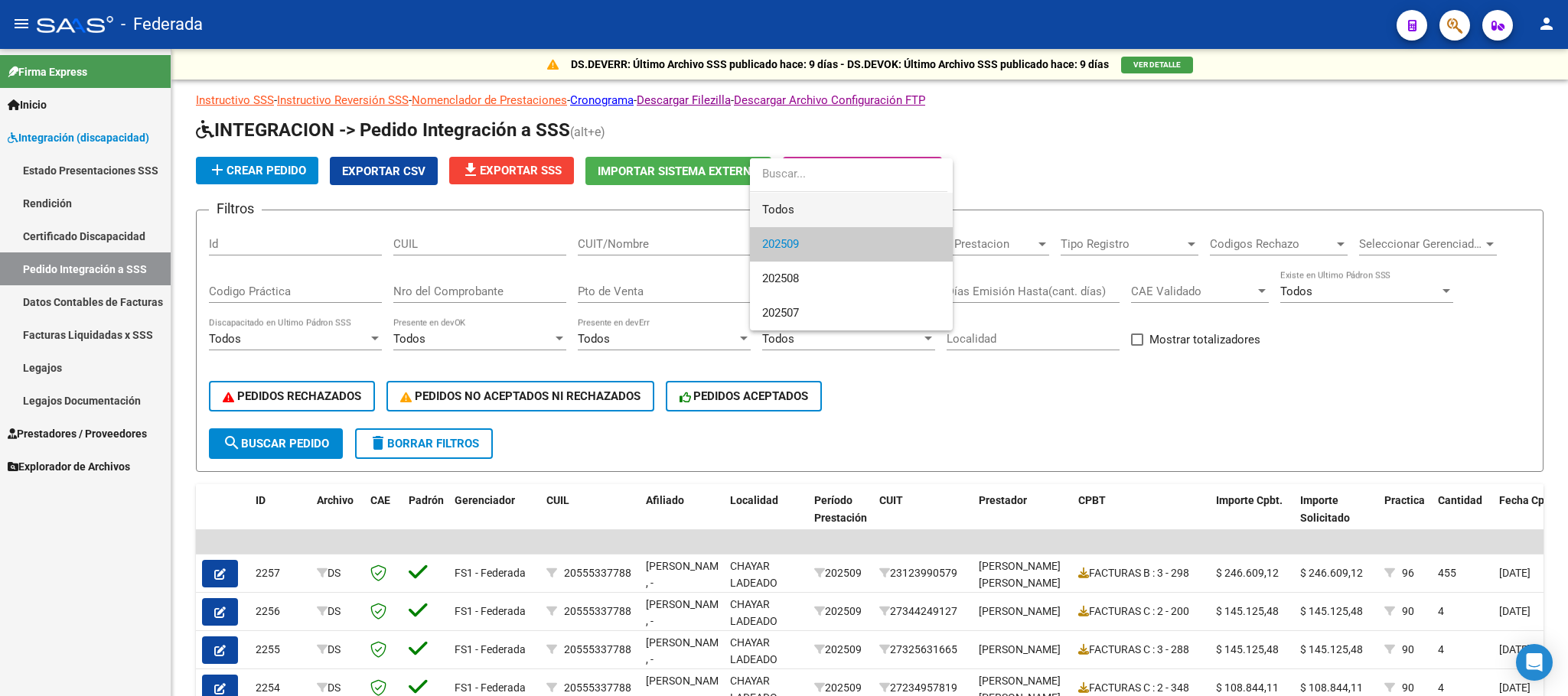
click at [791, 211] on span "Todos" at bounding box center [851, 210] width 178 height 34
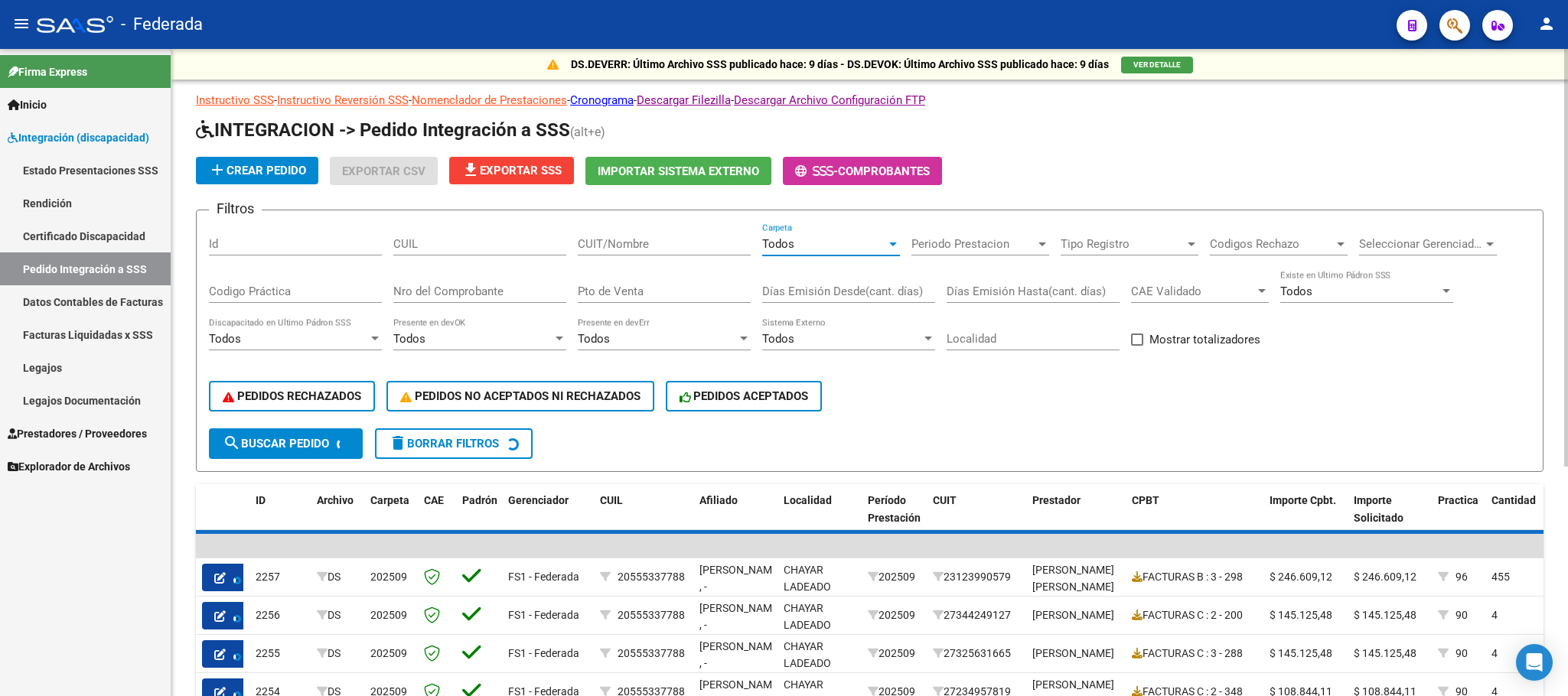
click at [463, 248] on input "CUIL" at bounding box center [480, 243] width 173 height 14
paste input "27500608302"
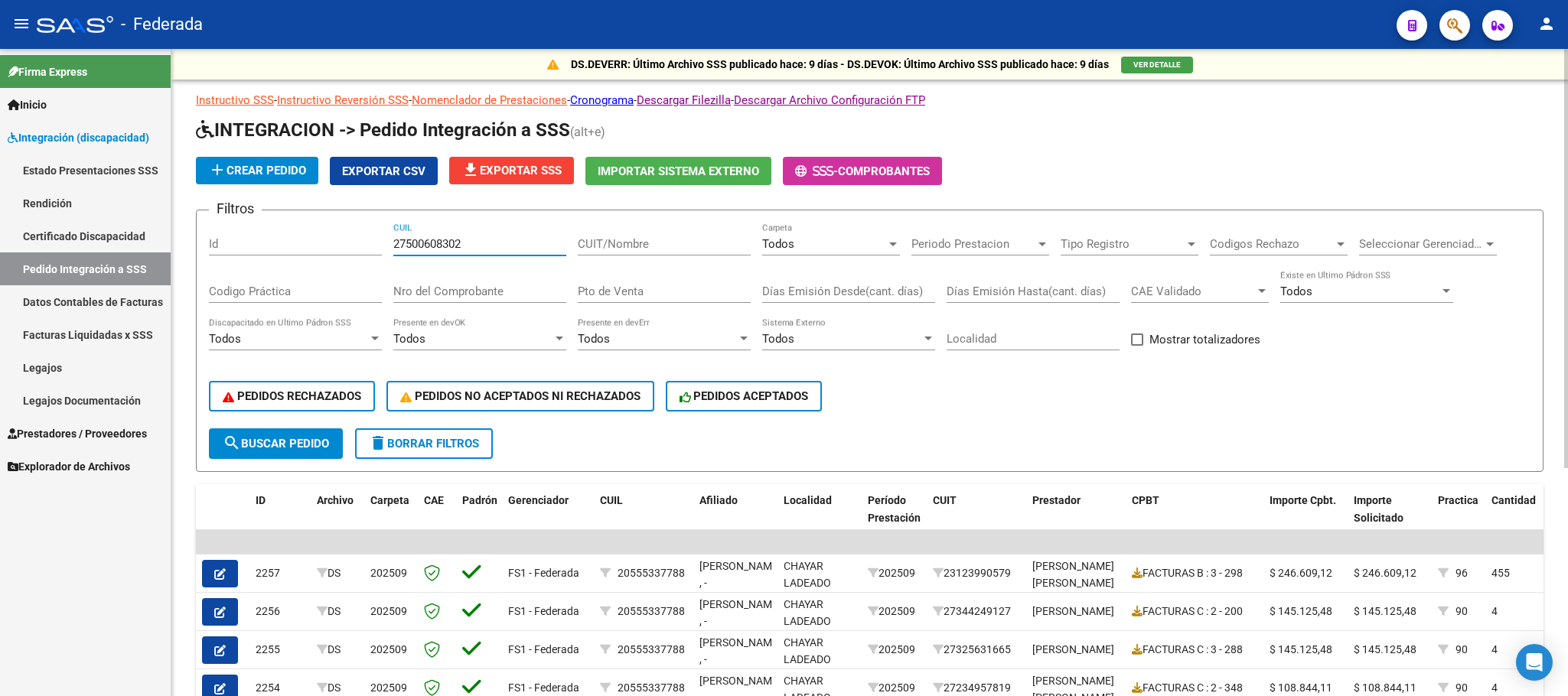
click at [299, 443] on span "search Buscar Pedido" at bounding box center [276, 443] width 106 height 14
click at [448, 239] on input "27500608302" at bounding box center [480, 243] width 173 height 14
paste input "0584495333"
type input "20584495333"
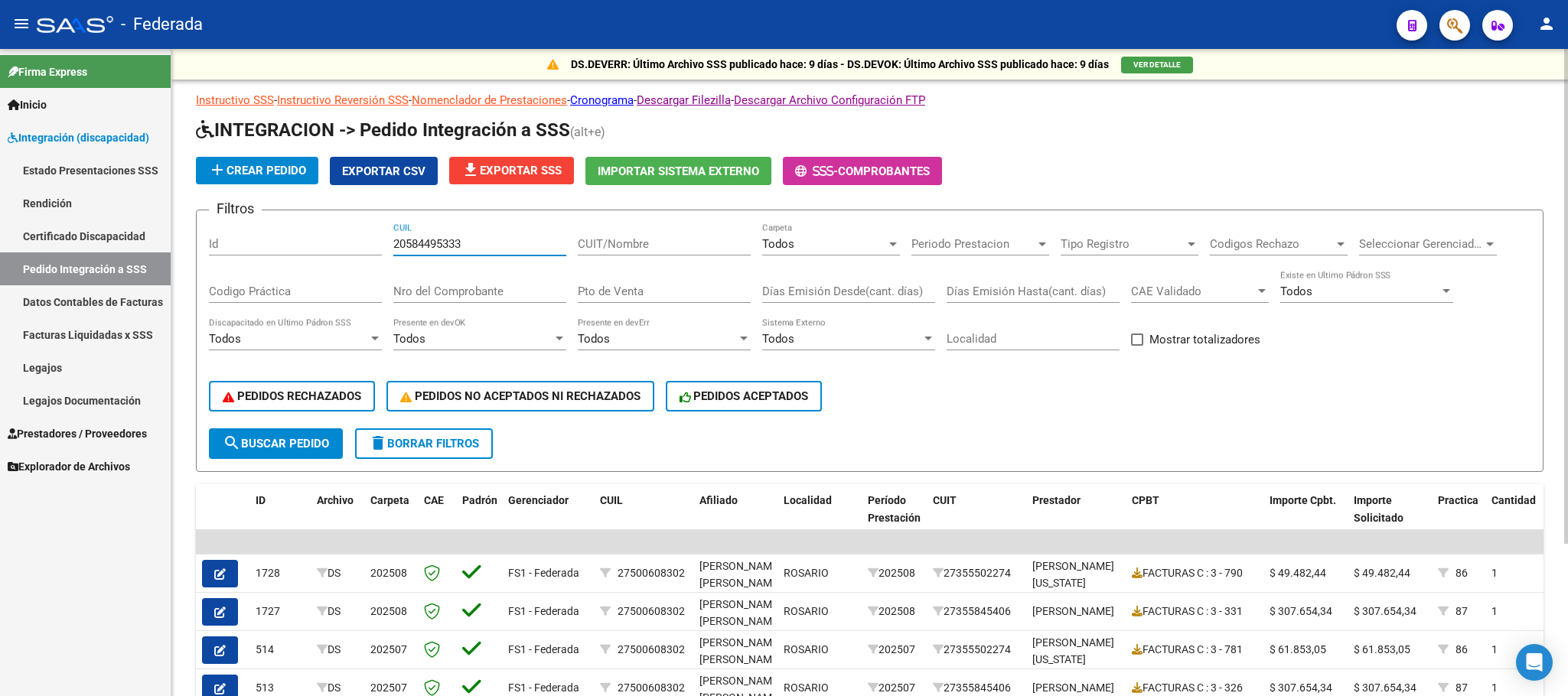
click at [326, 447] on span "search Buscar Pedido" at bounding box center [276, 443] width 106 height 14
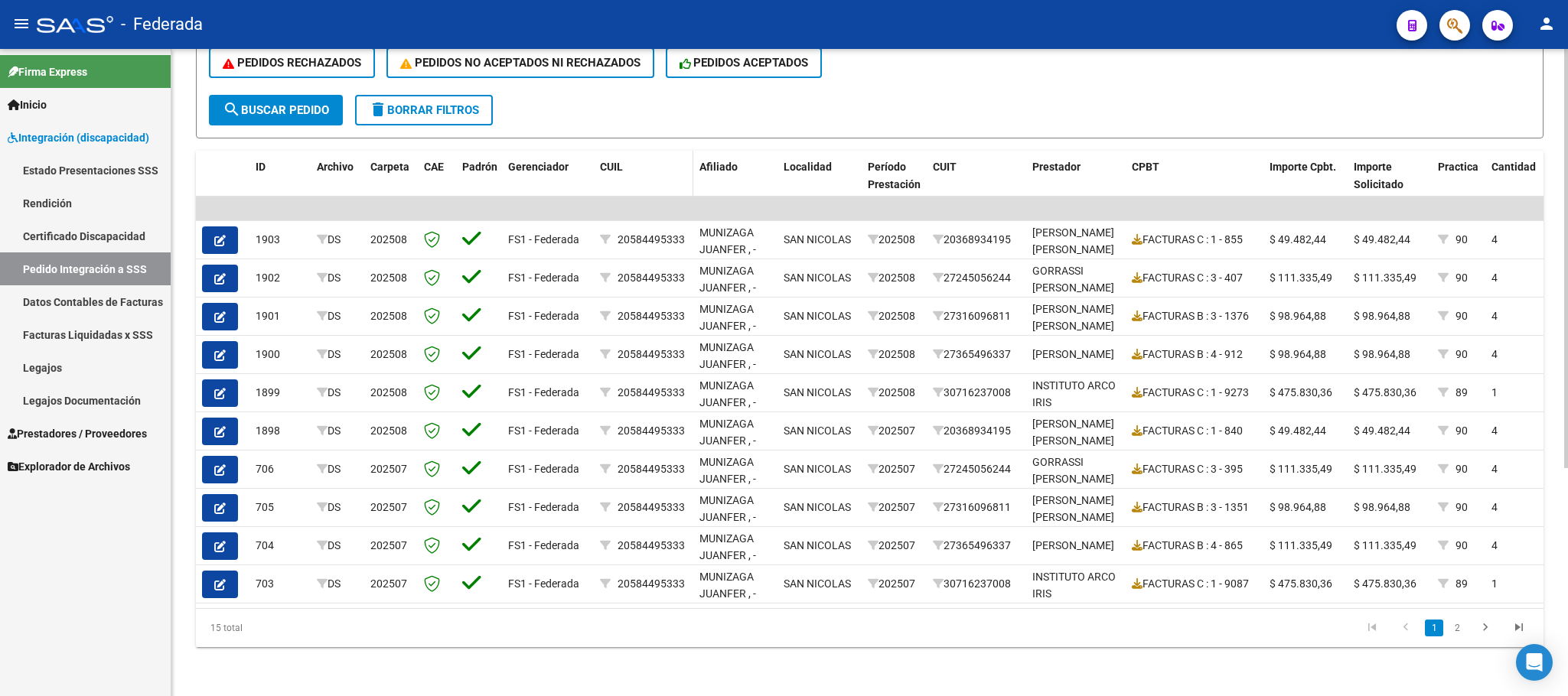
scroll to position [351, 0]
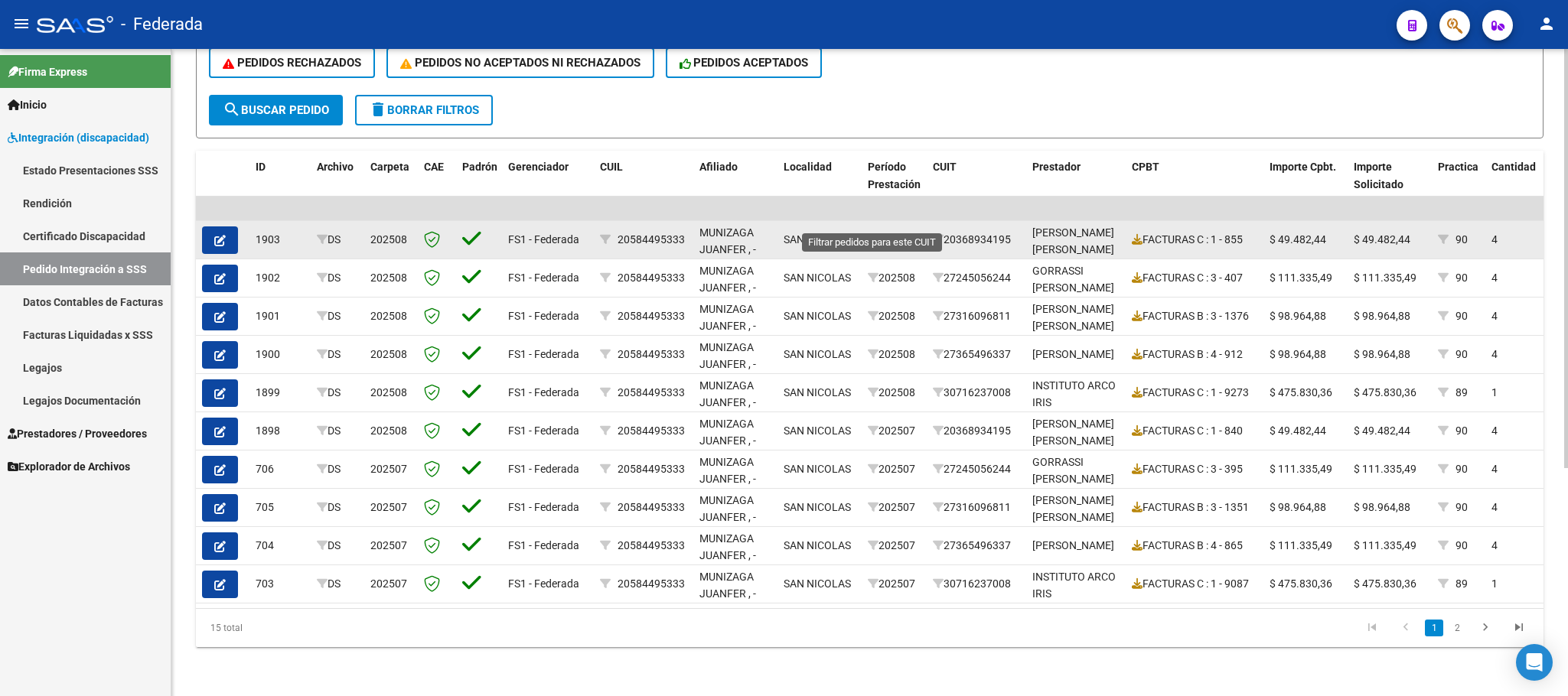
click at [871, 234] on icon at bounding box center [873, 239] width 10 height 10
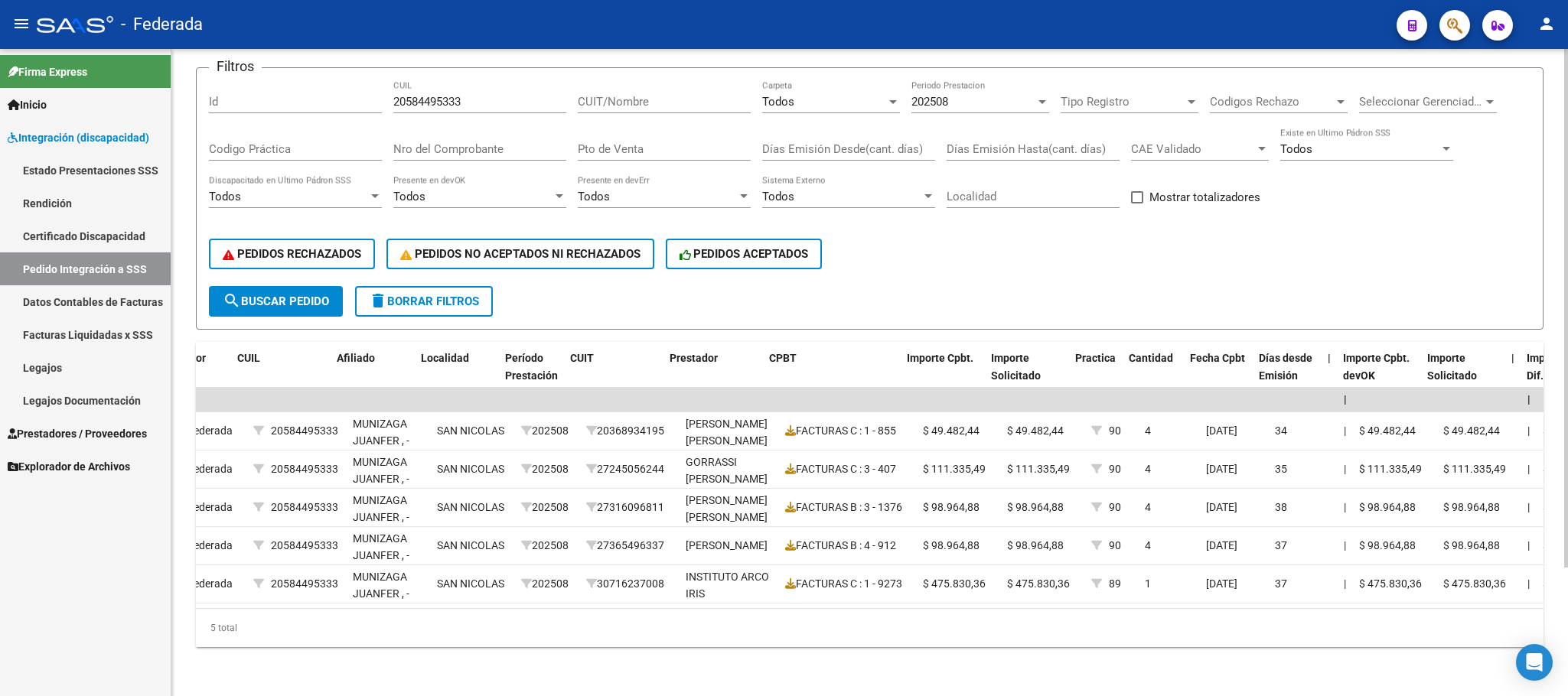
scroll to position [0, 362]
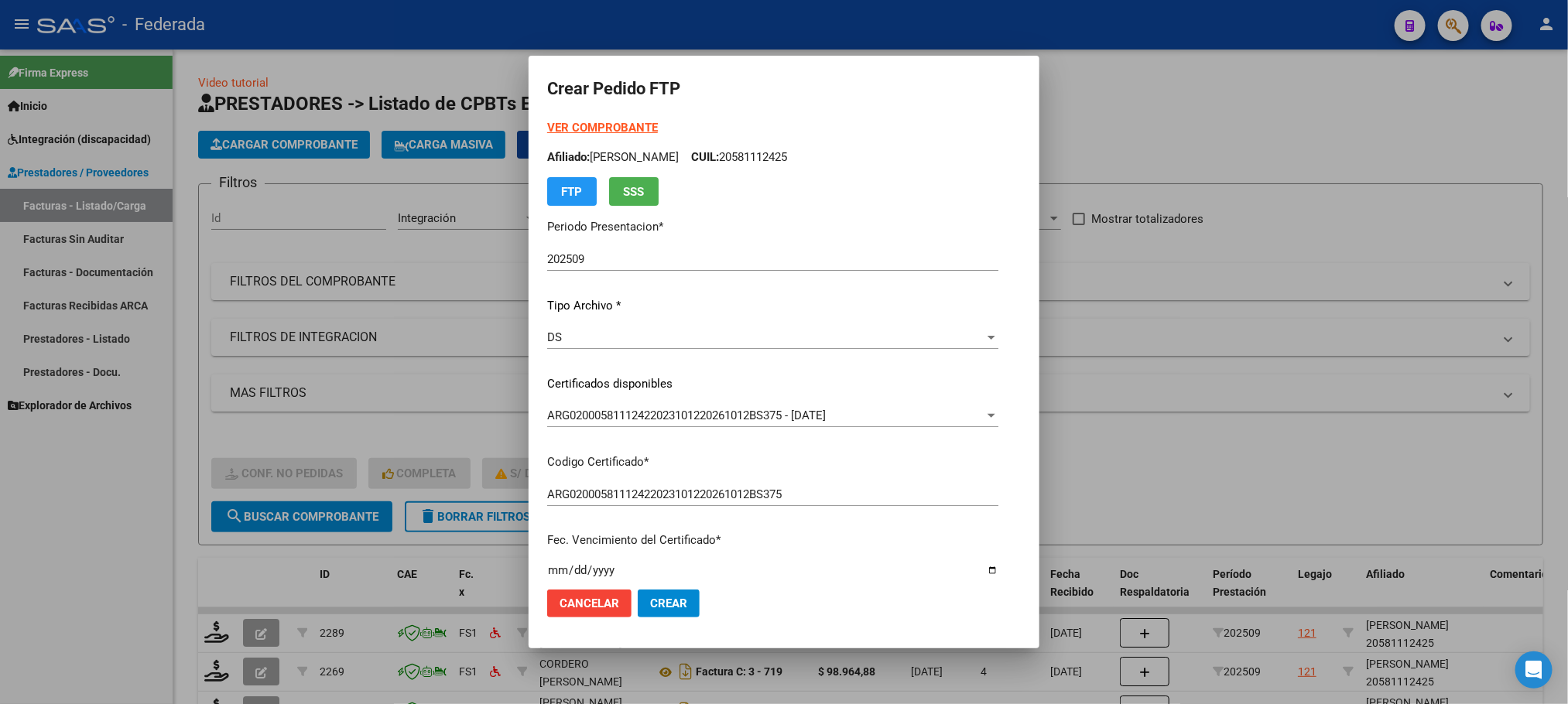
scroll to position [578, 0]
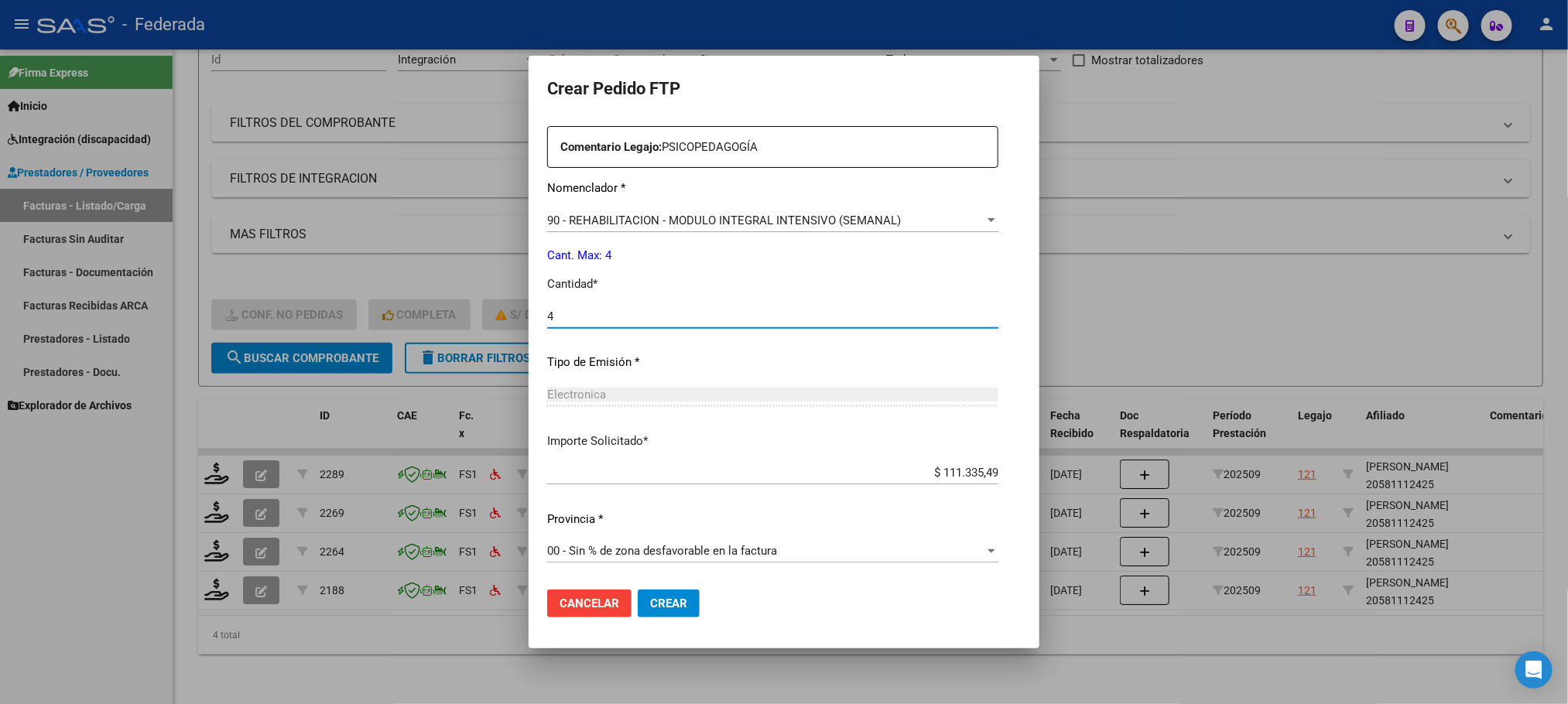
type input "4"
click at [650, 607] on span "Crear" at bounding box center [669, 603] width 37 height 14
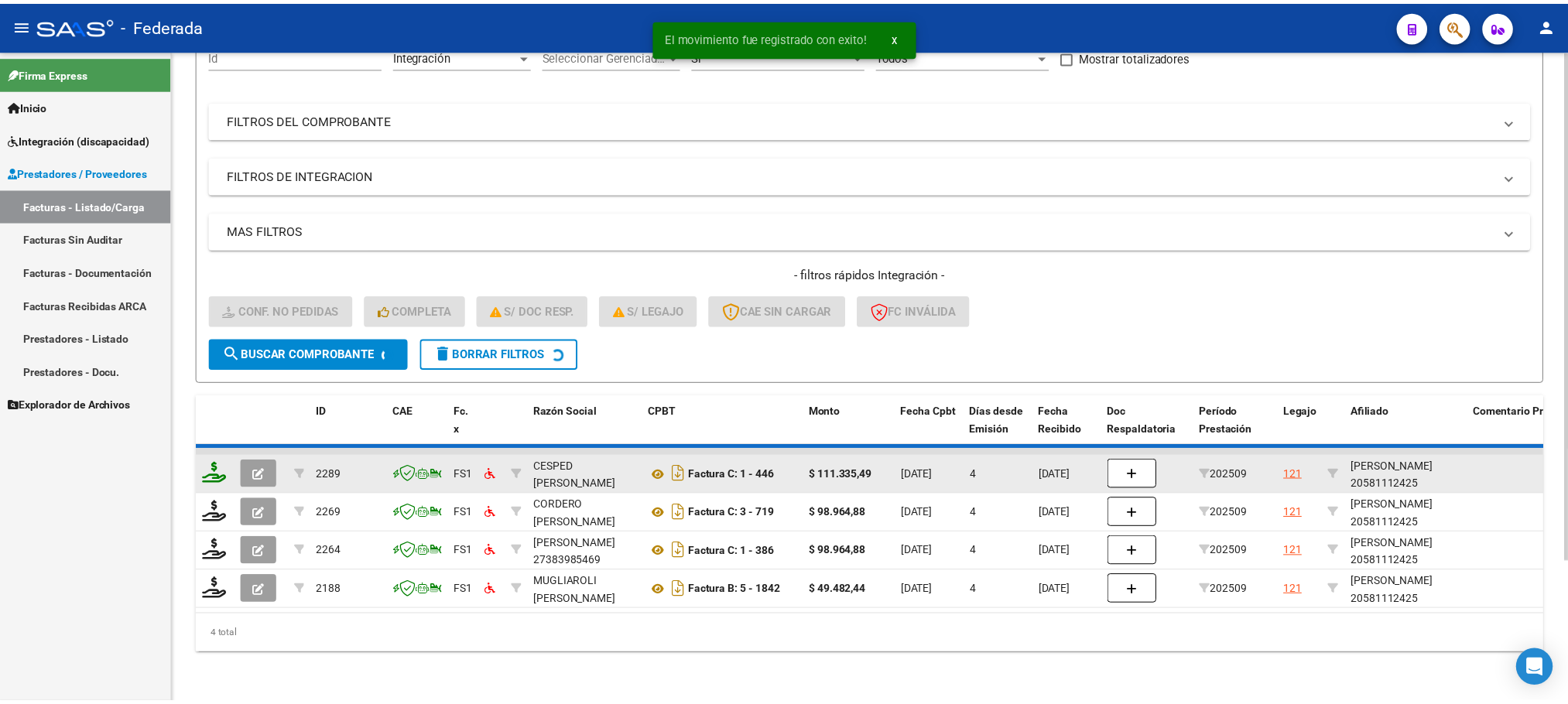
scroll to position [137, 0]
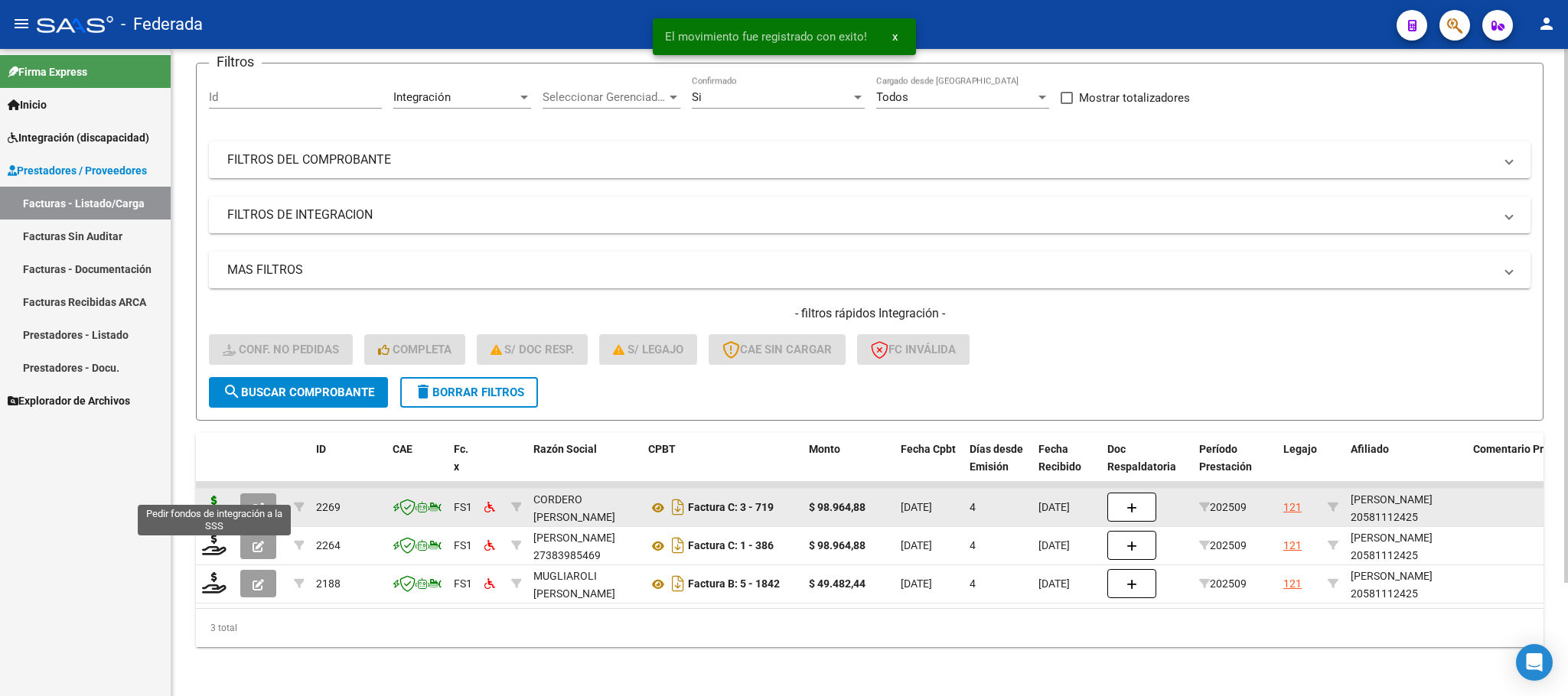
click at [220, 498] on icon at bounding box center [214, 506] width 25 height 21
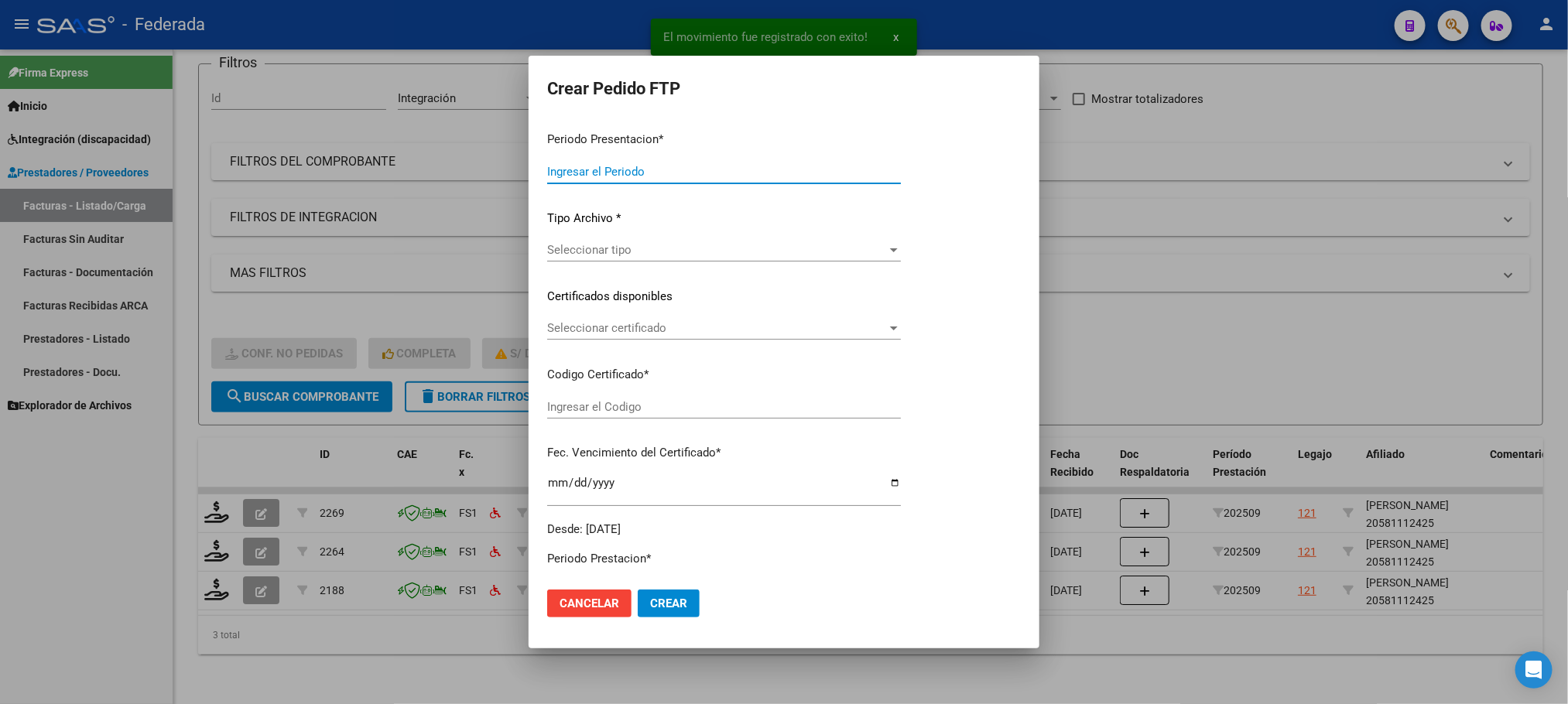
type input "202509"
type input "$ 98.964,88"
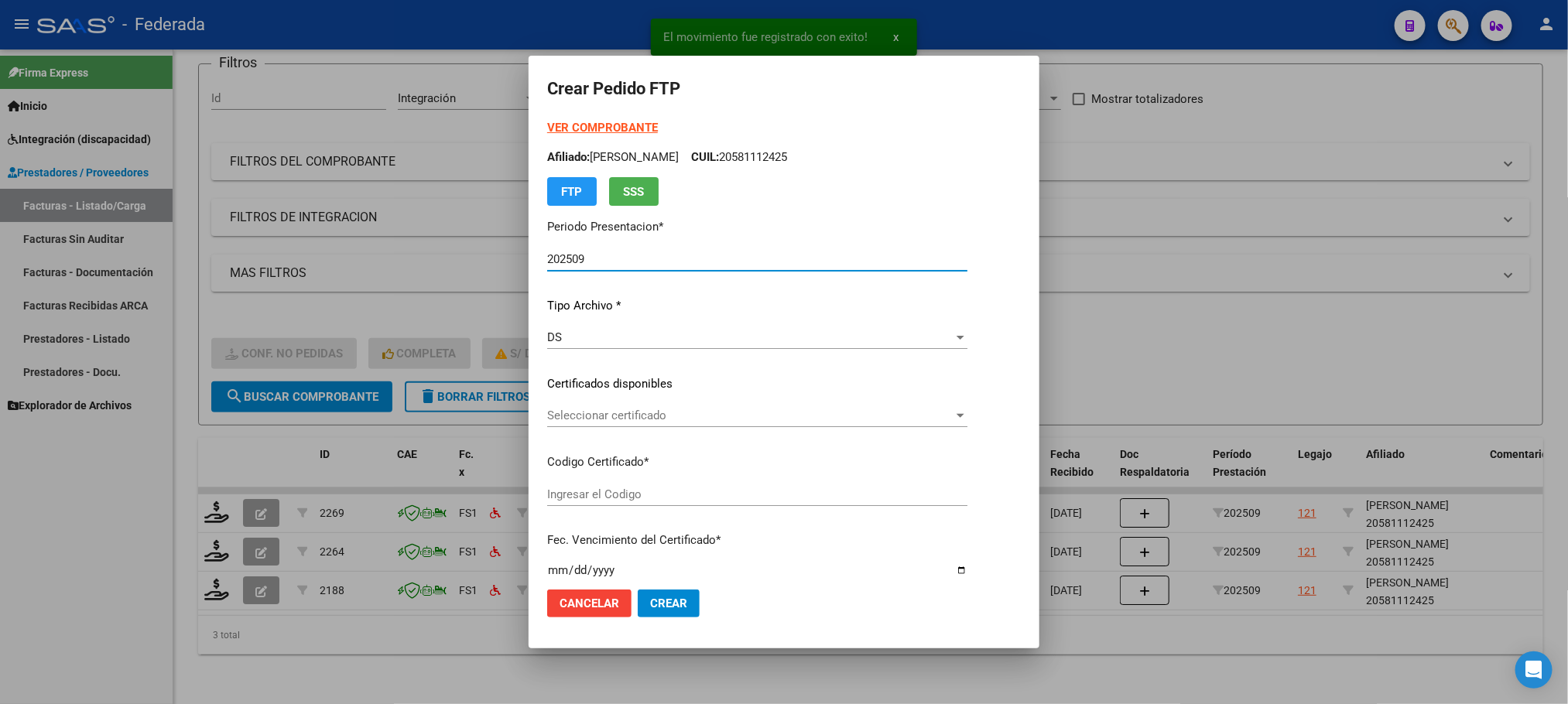
type input "ARG02000581112422023101220261012BS375"
type input "[DATE]"
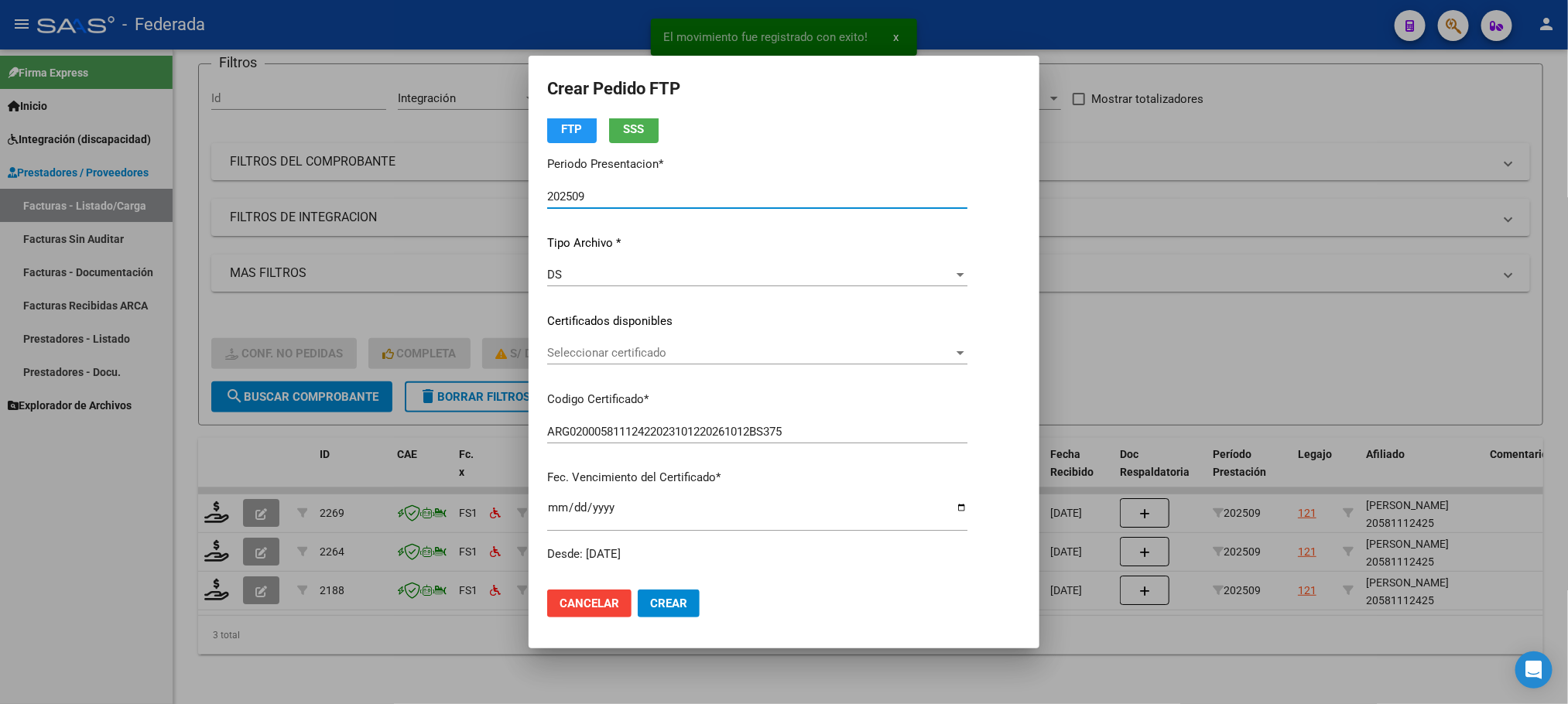
scroll to position [116, 0]
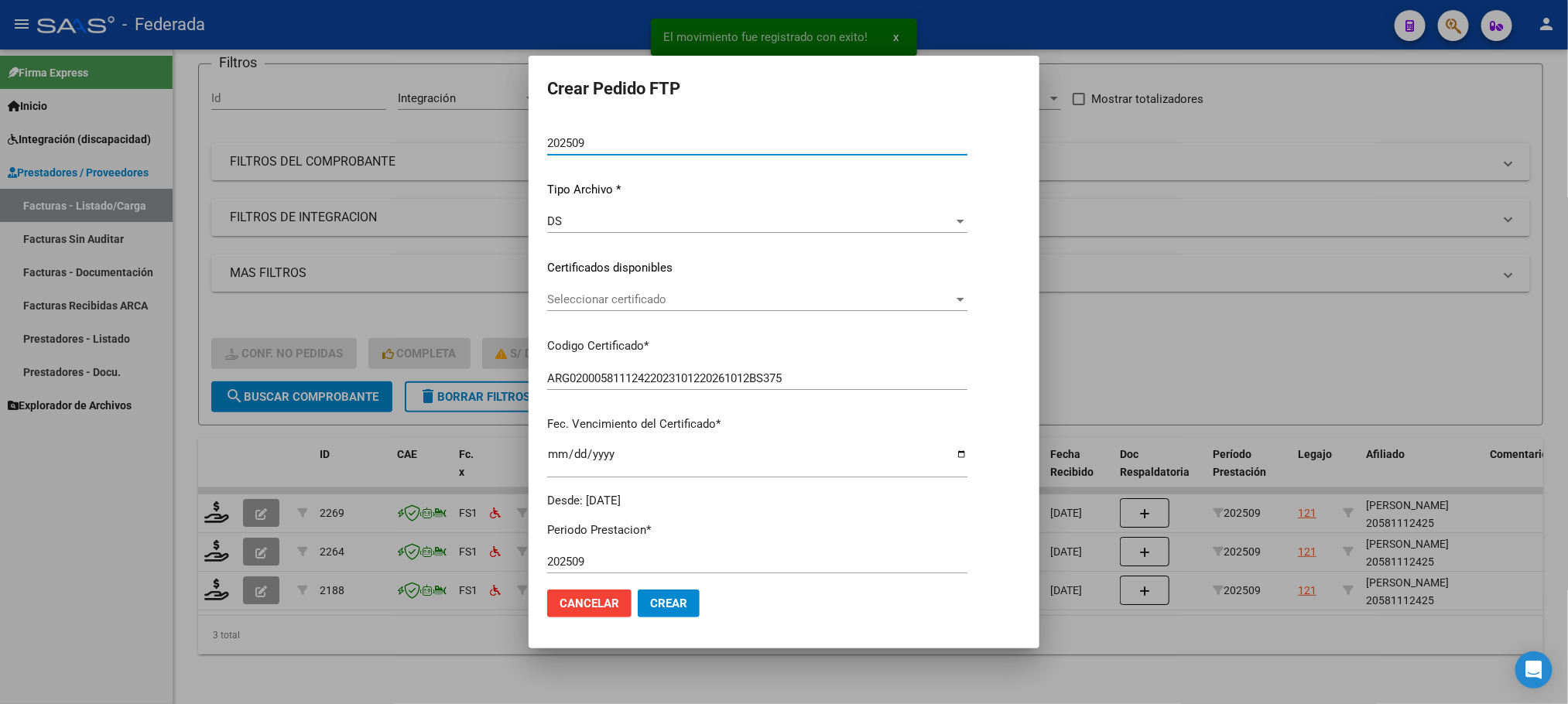
click at [593, 302] on span "Seleccionar certificado" at bounding box center [750, 299] width 406 height 14
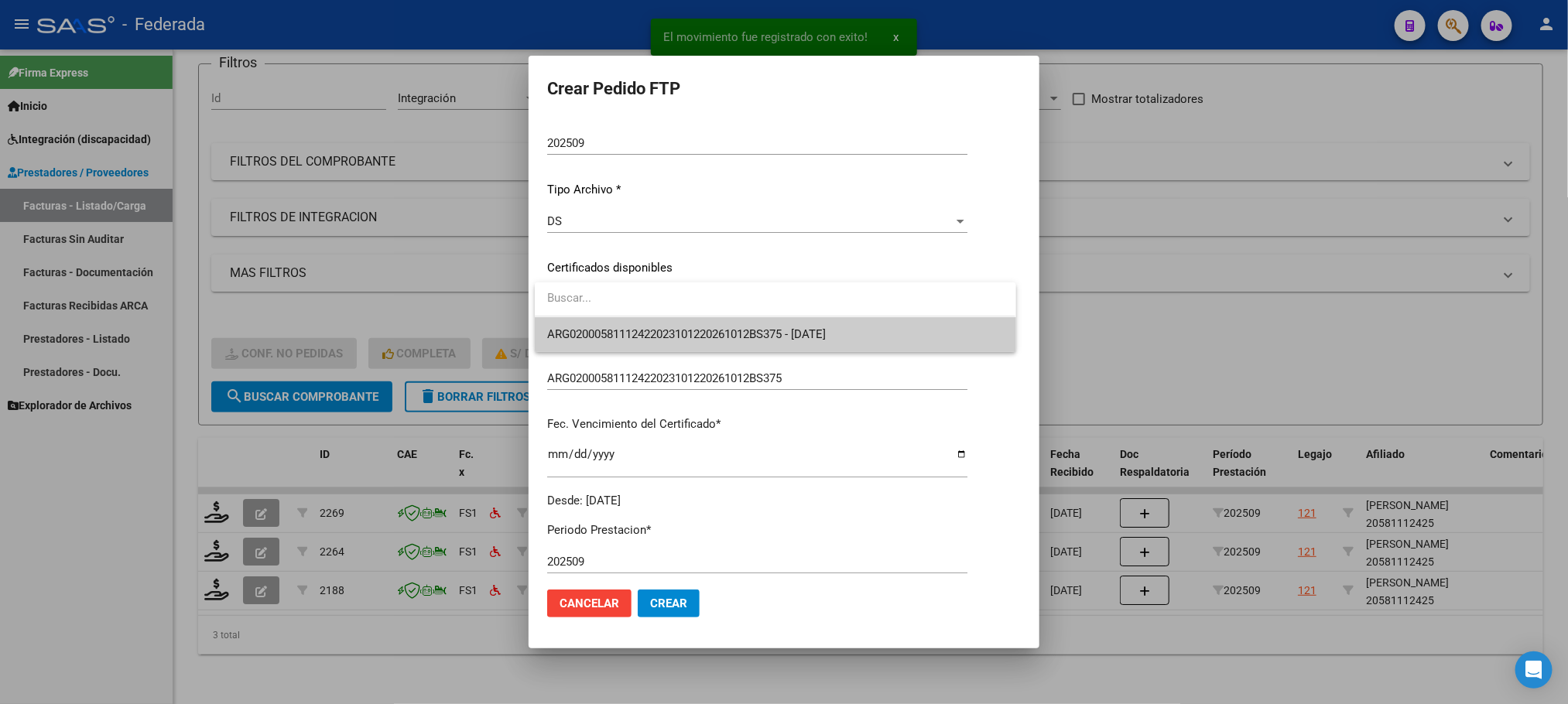
click at [593, 329] on span "ARG02000581112422023101220261012BS375 - [DATE]" at bounding box center [686, 334] width 279 height 14
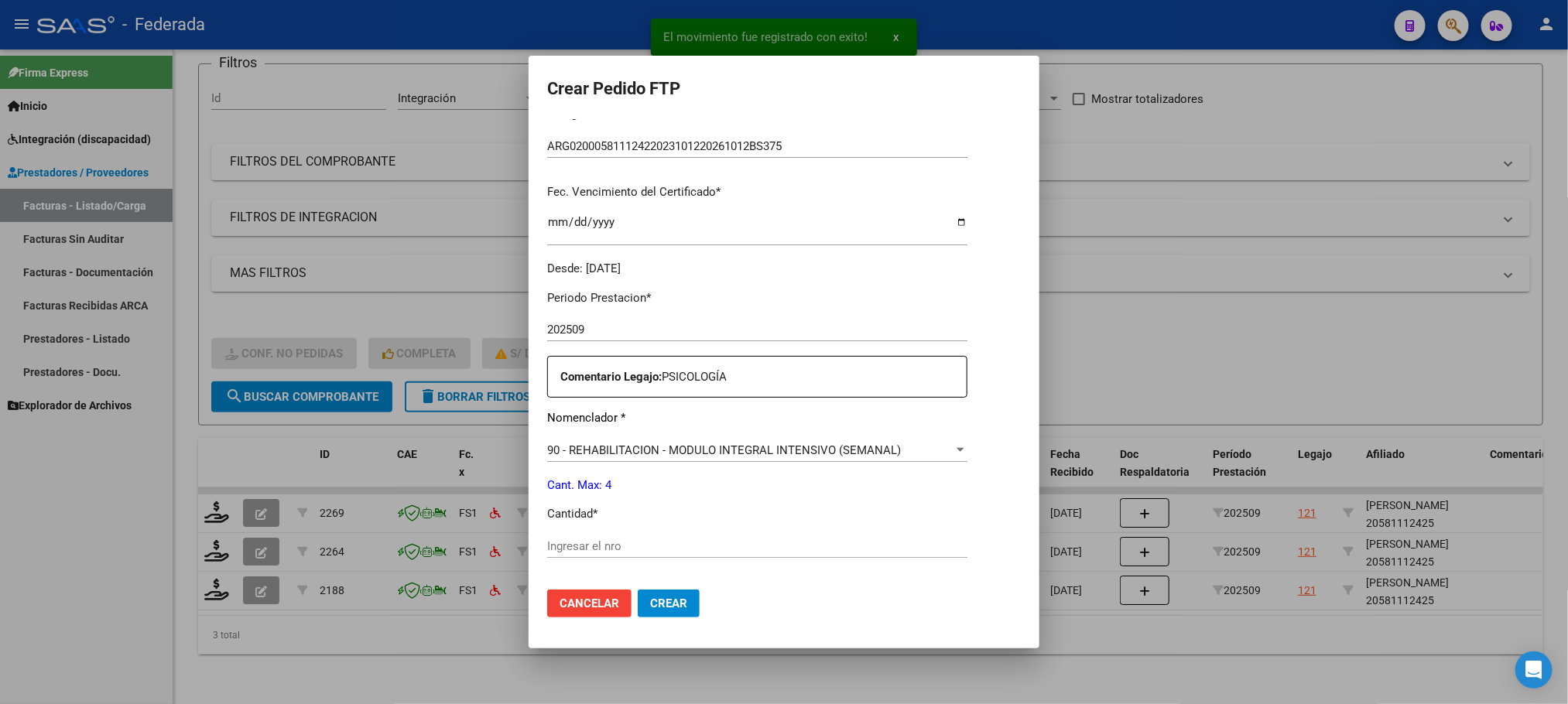
scroll to position [465, 0]
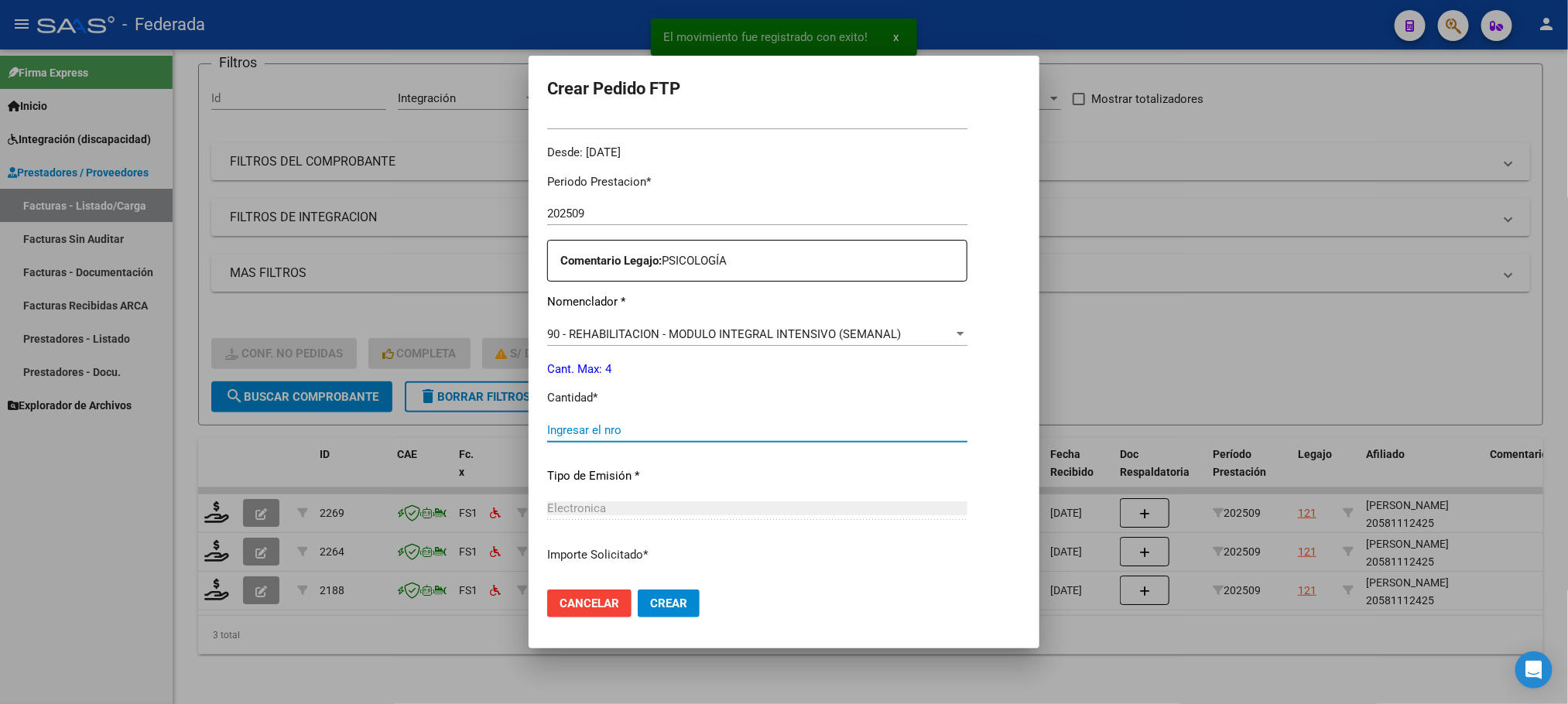
click at [606, 428] on input "Ingresar el nro" at bounding box center [757, 430] width 420 height 14
type input "4"
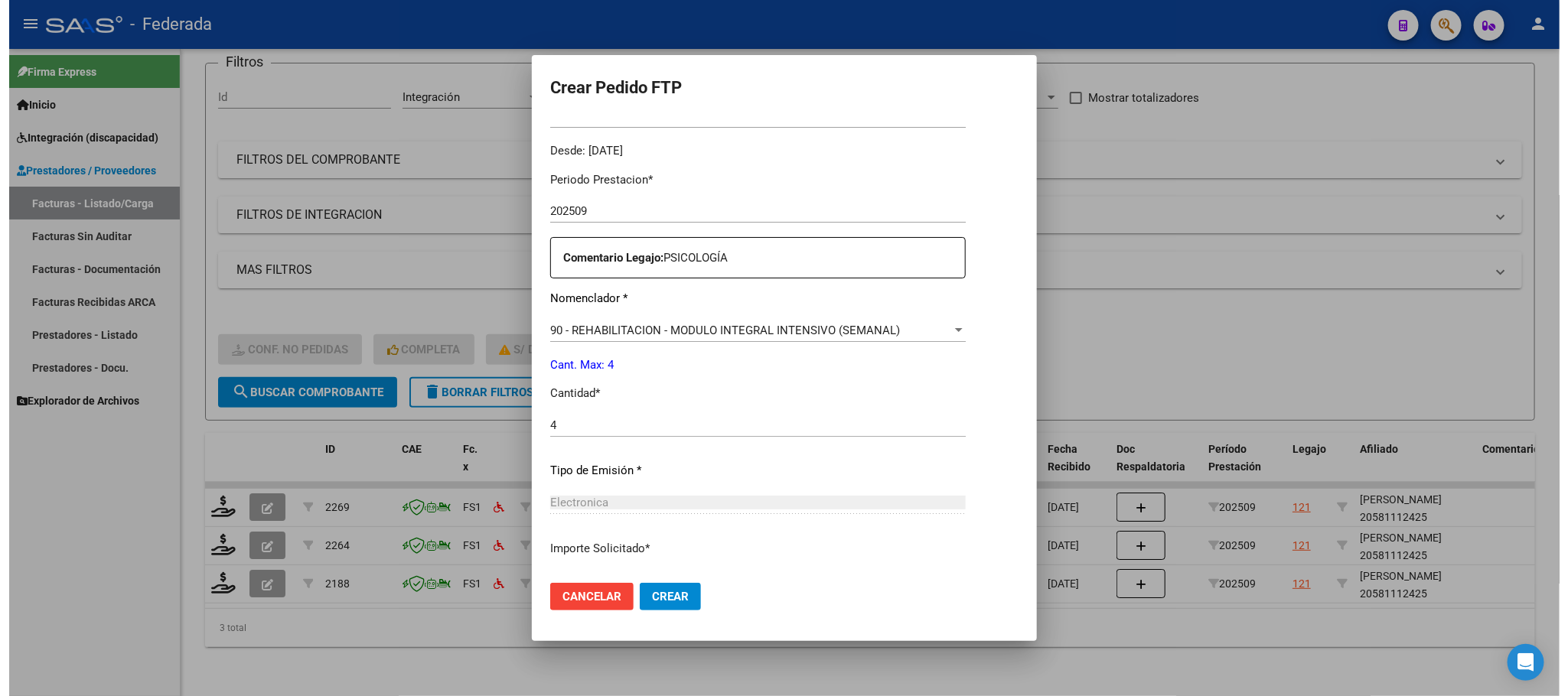
scroll to position [571, 0]
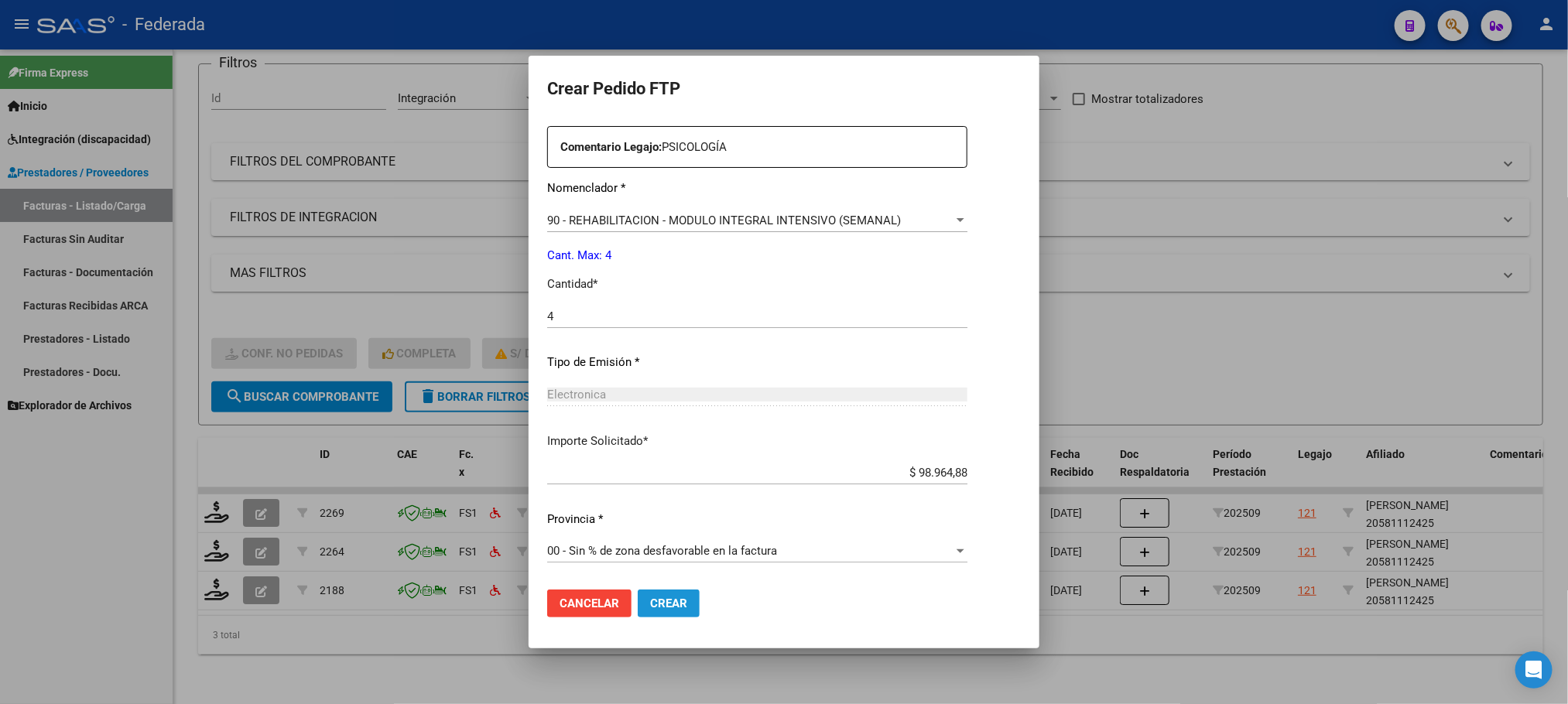
click at [673, 592] on button "Crear" at bounding box center [668, 604] width 62 height 28
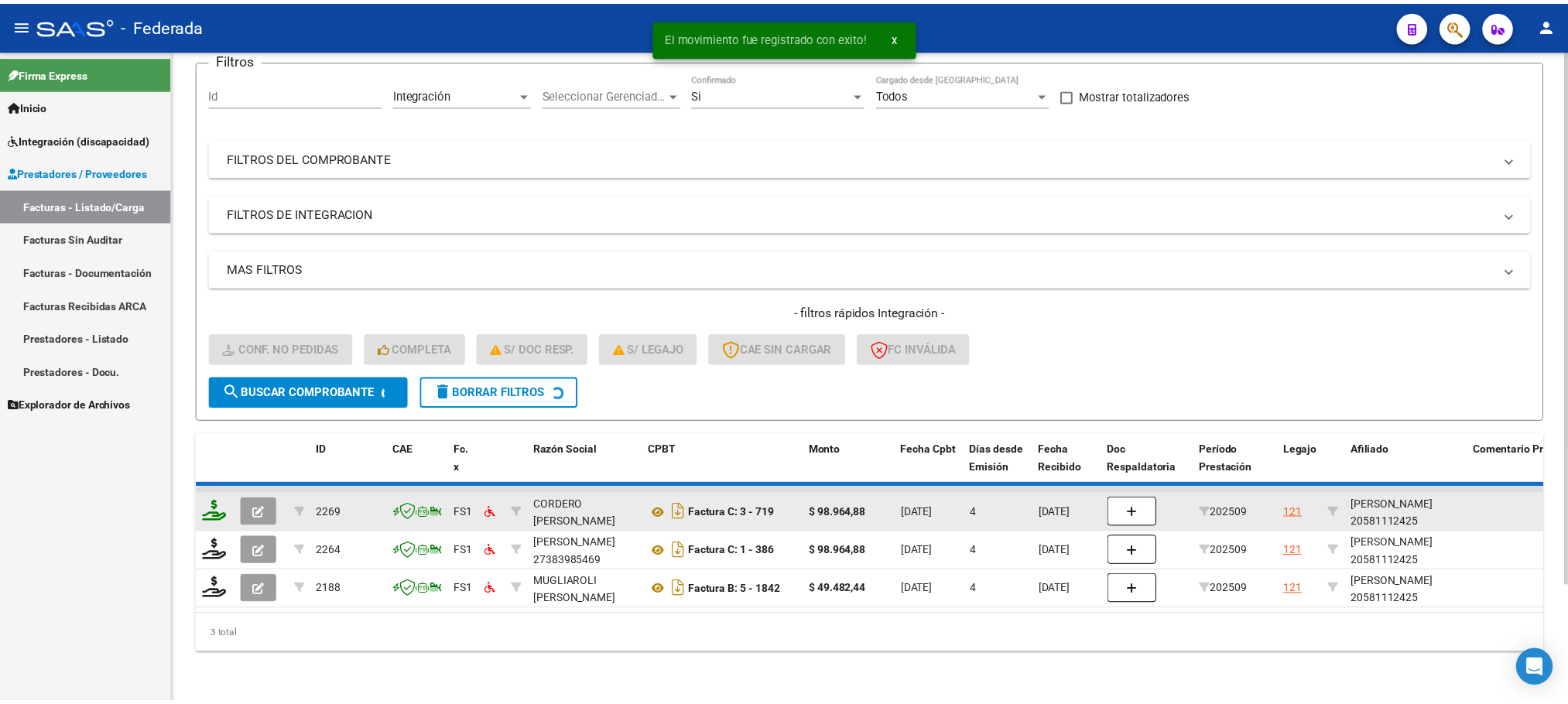
scroll to position [100, 0]
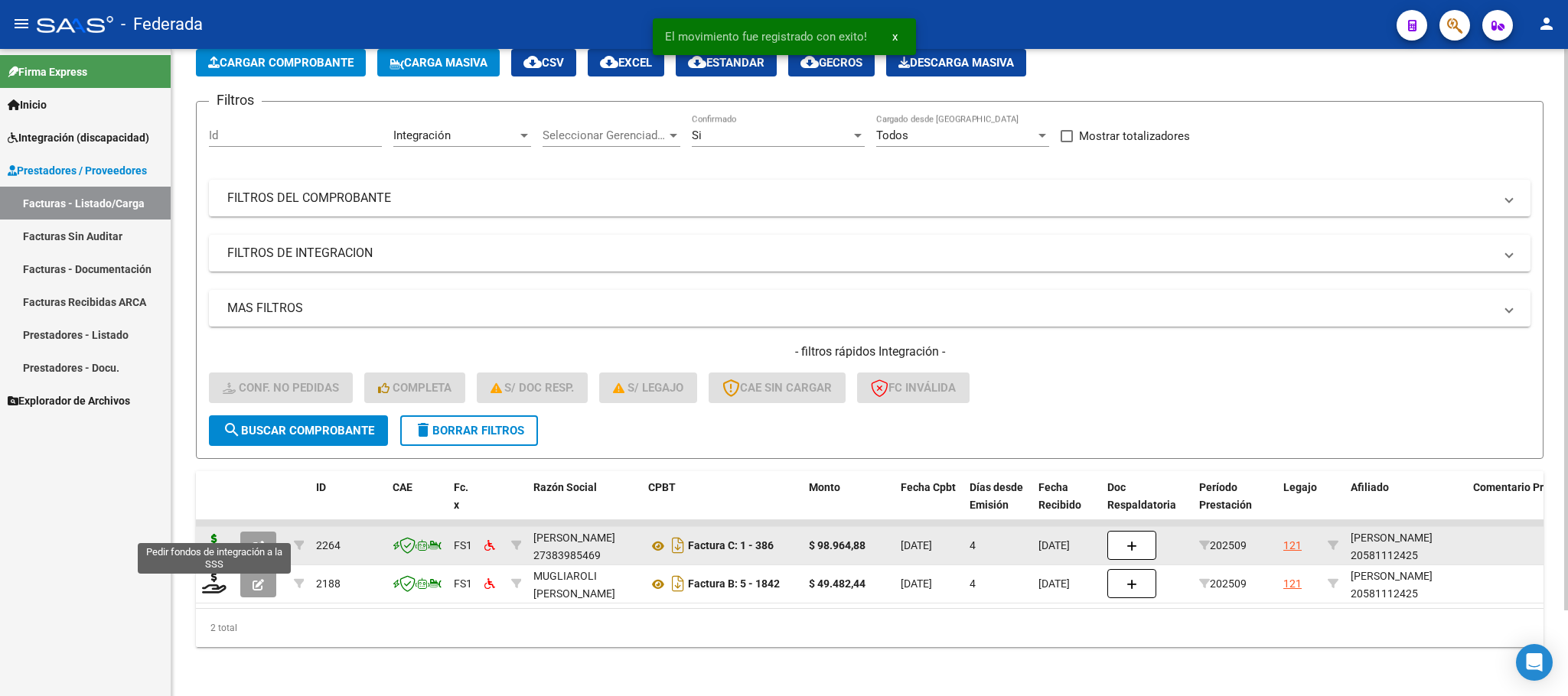
click at [212, 534] on icon at bounding box center [214, 544] width 25 height 21
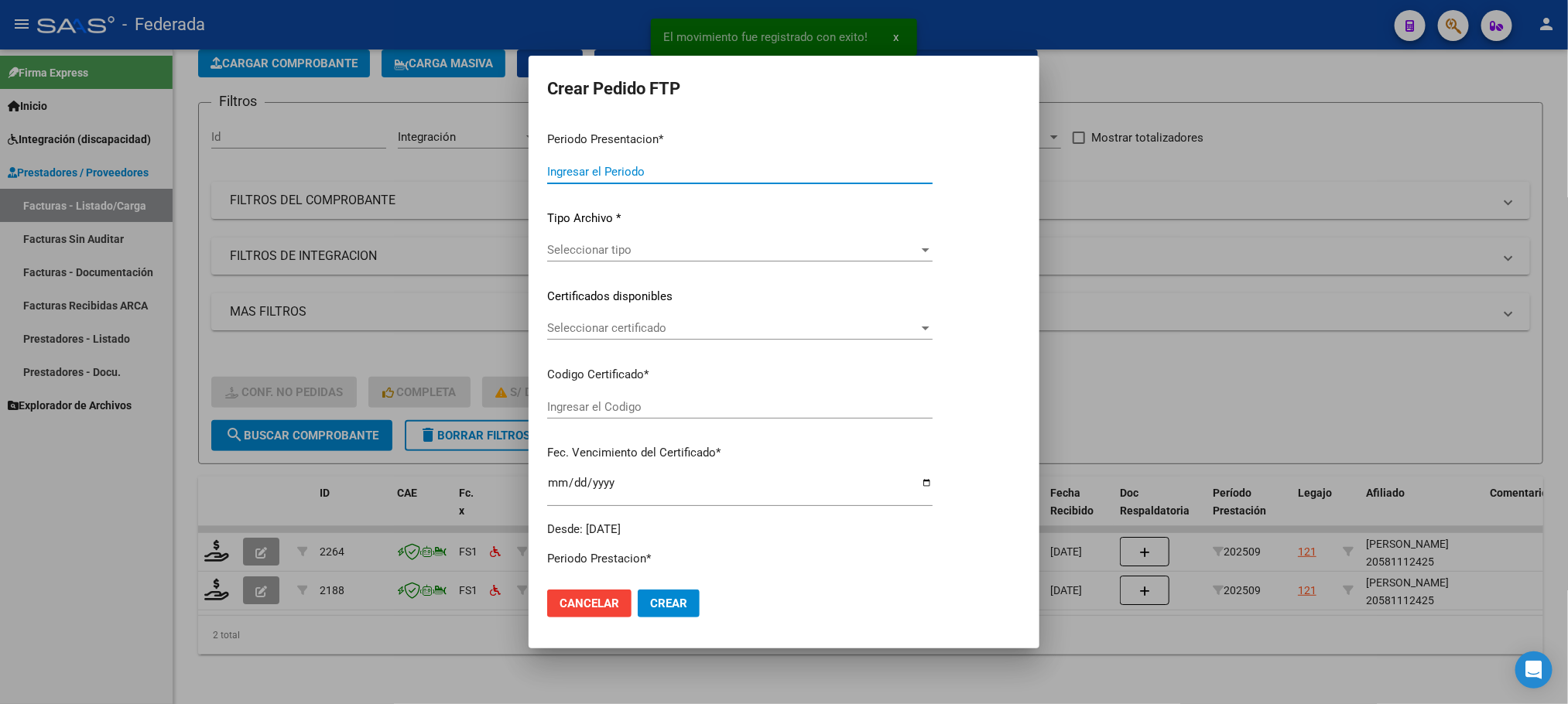
type input "202509"
type input "$ 98.964,88"
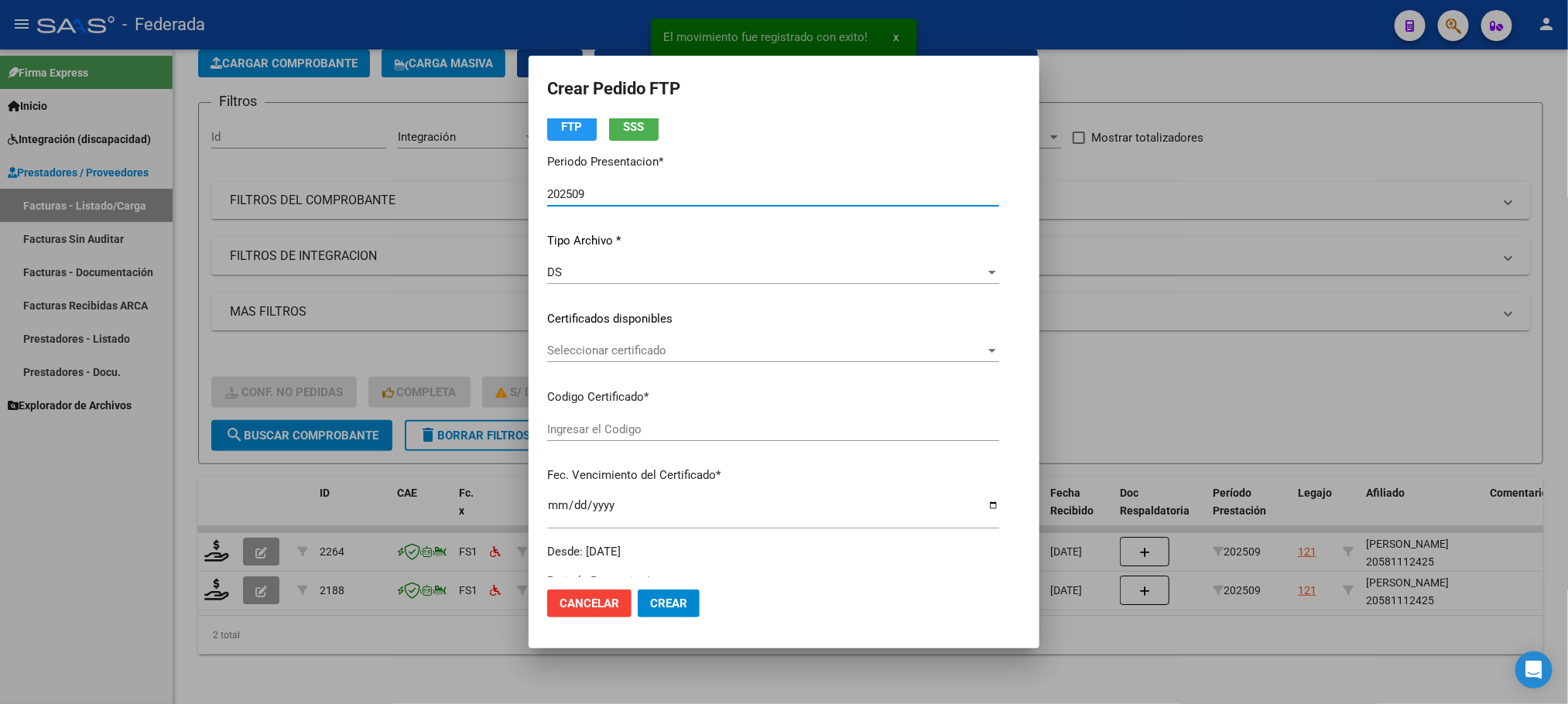
type input "ARG02000581112422023101220261012BS375"
type input "[DATE]"
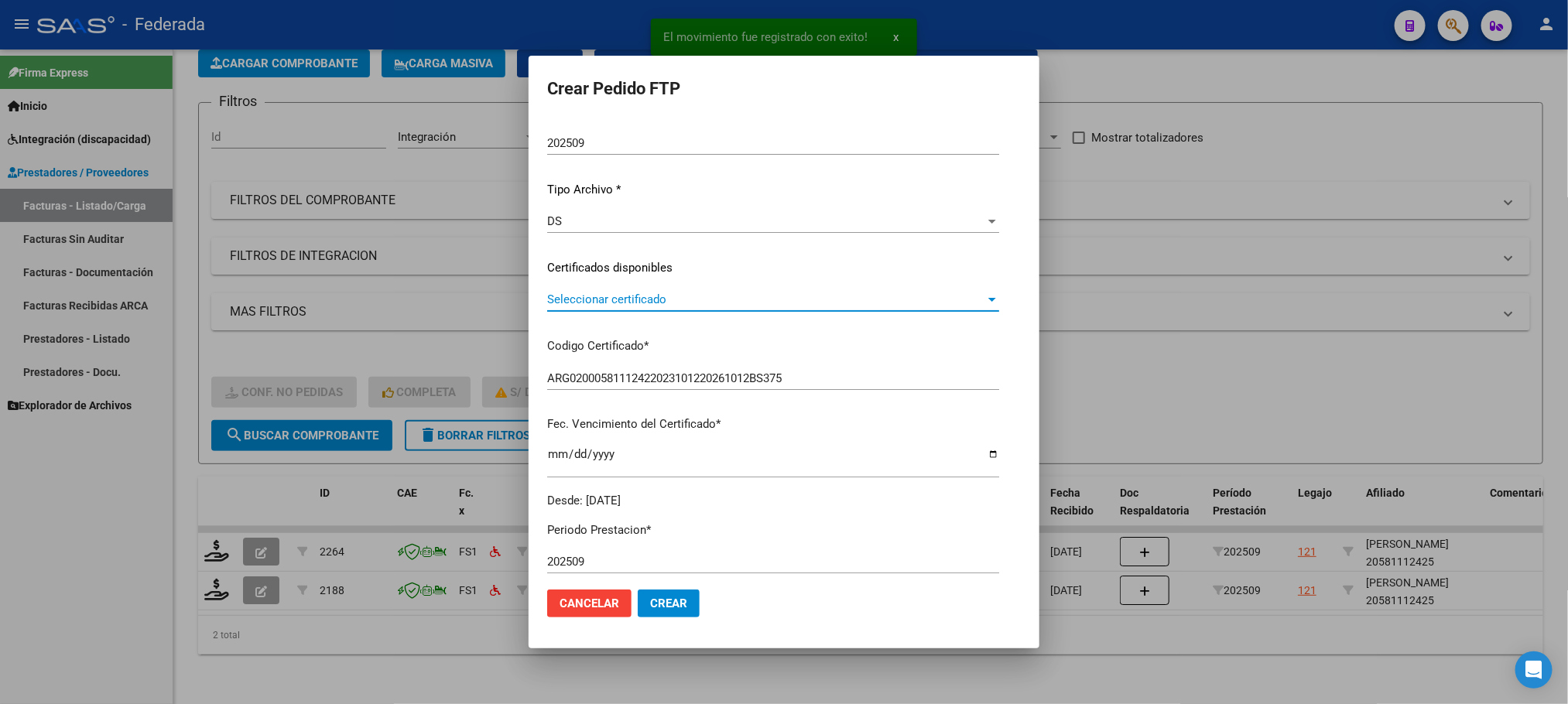
click at [594, 305] on span "Seleccionar certificado" at bounding box center [766, 299] width 438 height 14
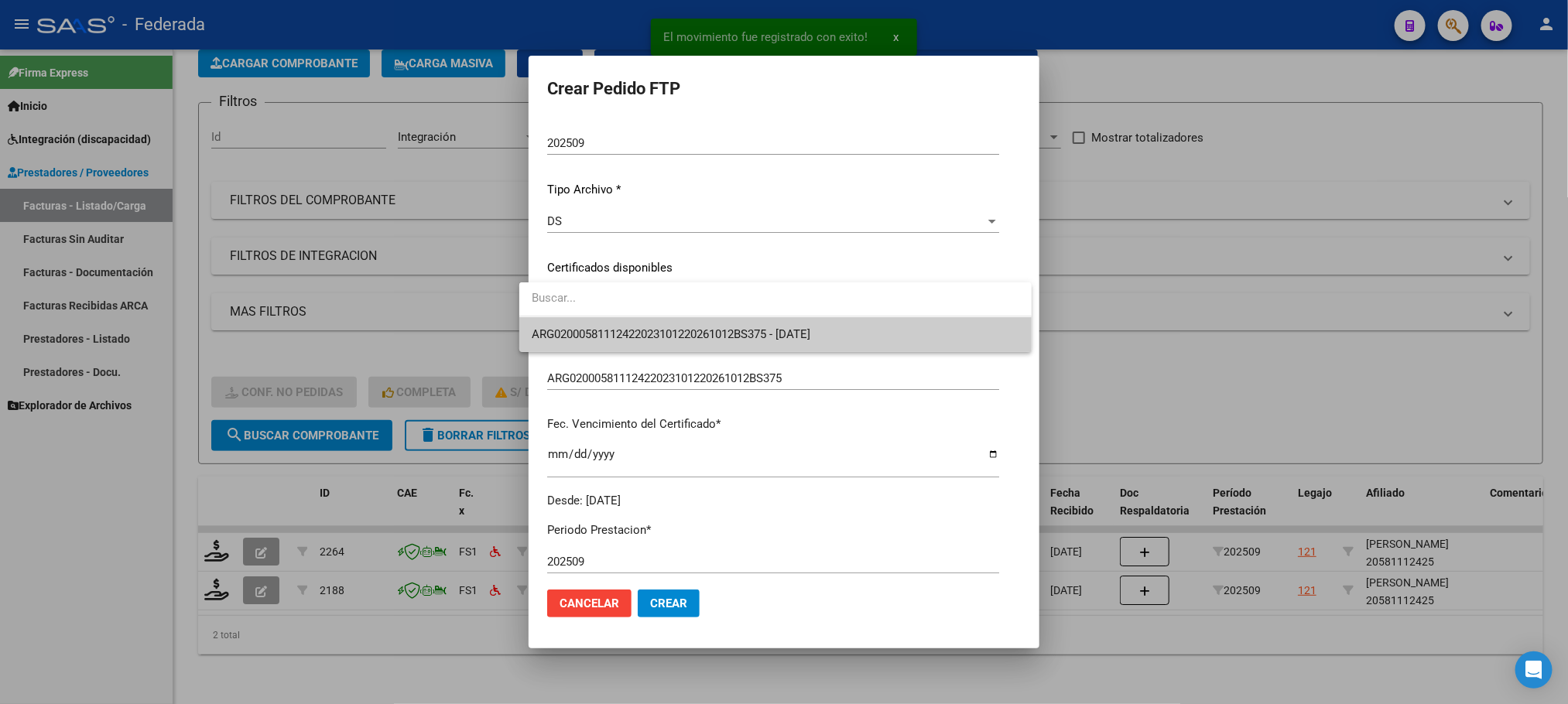
click at [590, 334] on span "ARG02000581112422023101220261012BS375 - [DATE]" at bounding box center [670, 334] width 279 height 14
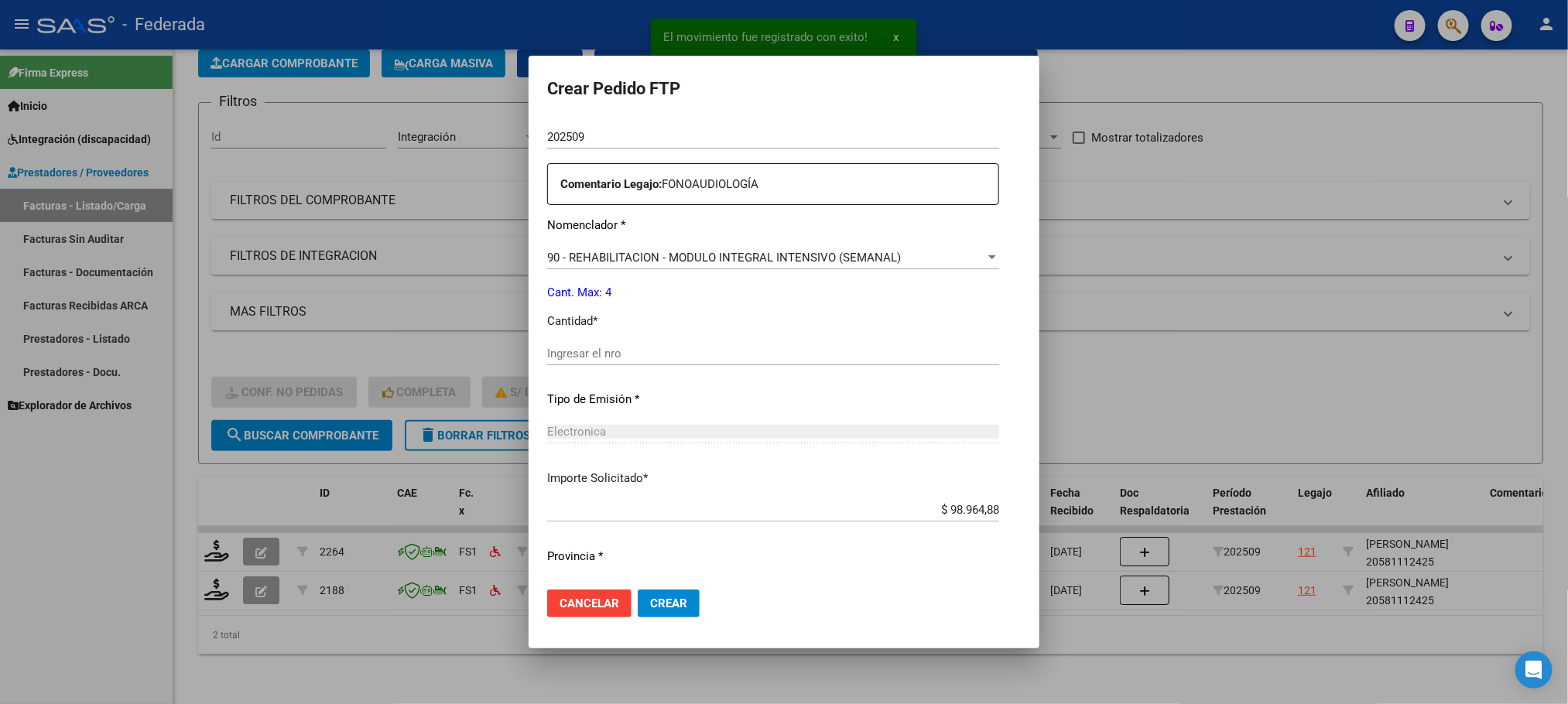
scroll to position [578, 0]
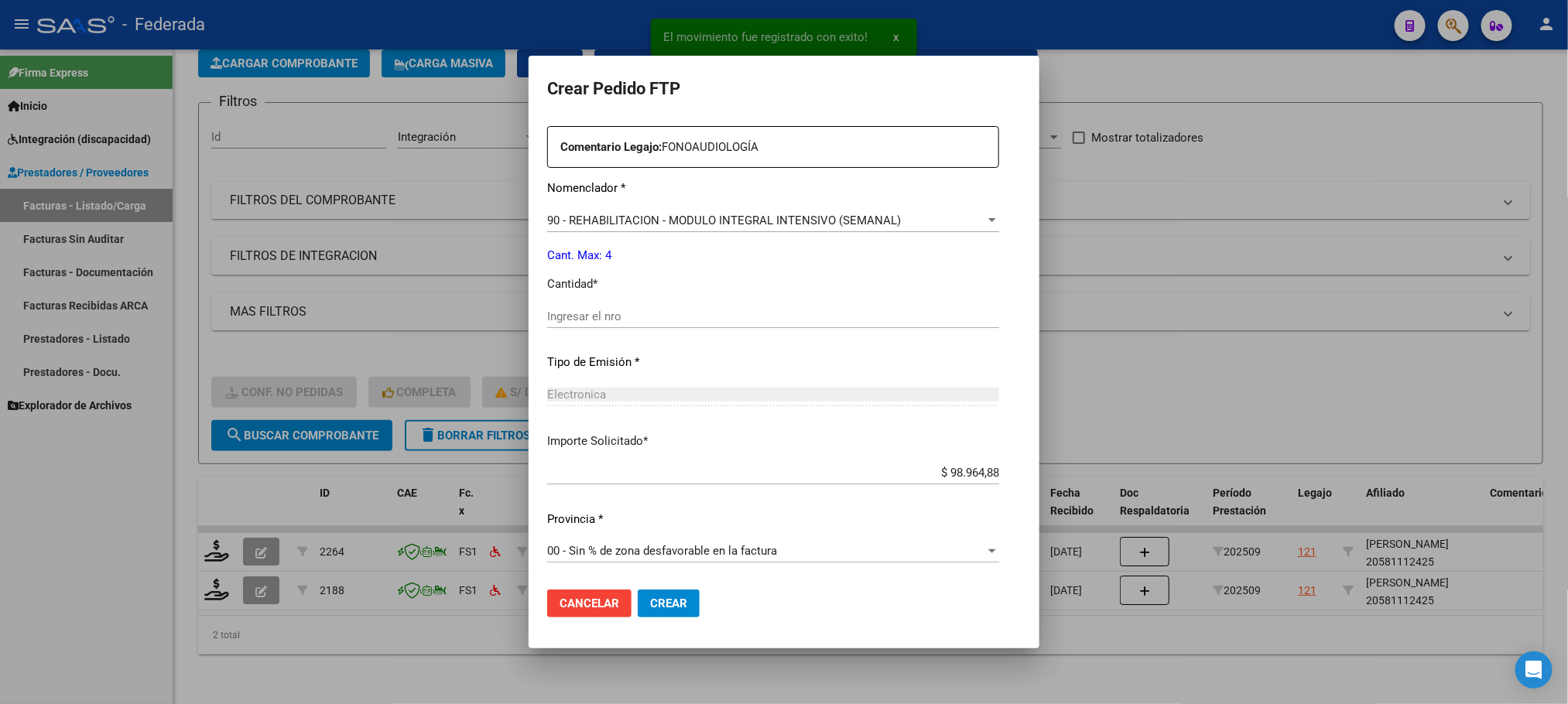
click at [585, 321] on input "Ingresar el nro" at bounding box center [773, 316] width 452 height 14
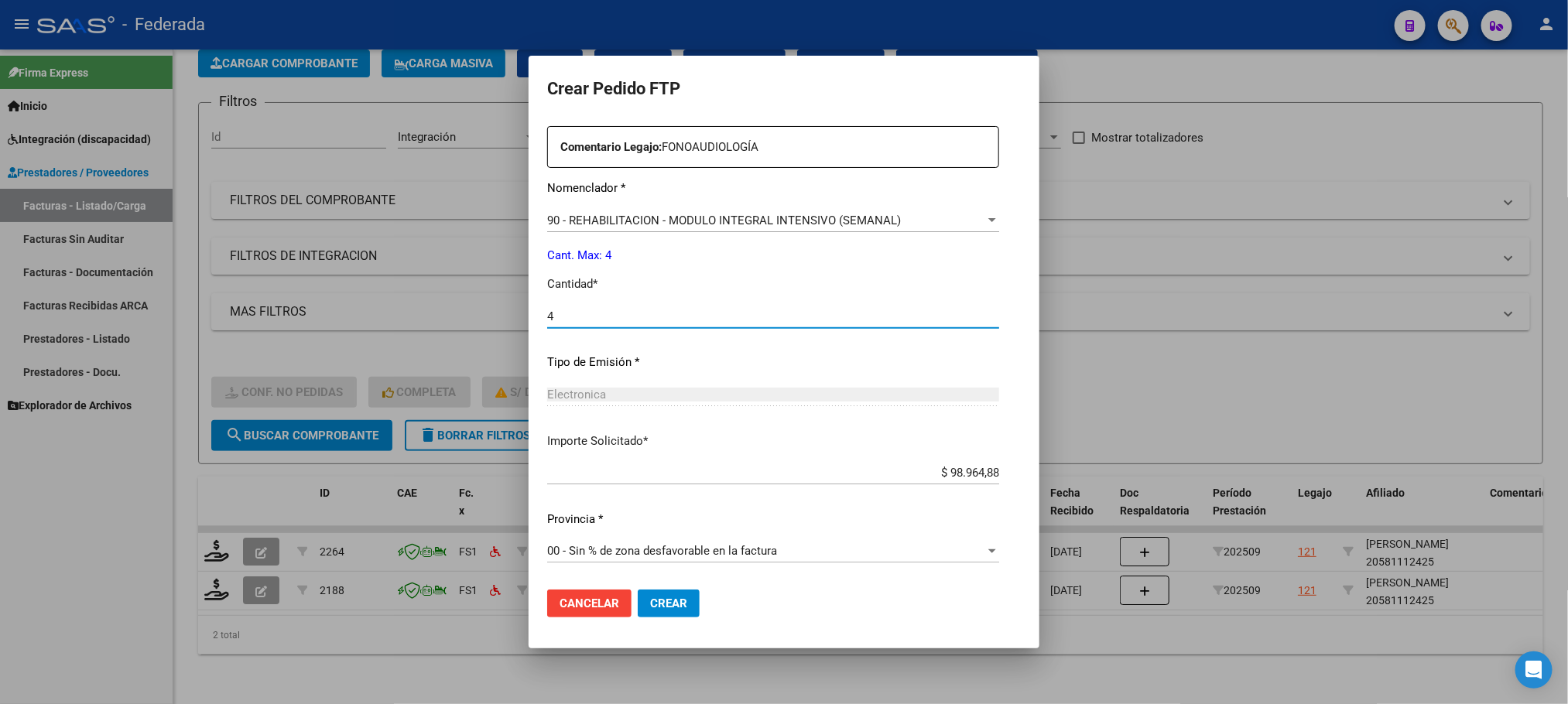
type input "4"
click at [650, 591] on button "Crear" at bounding box center [668, 604] width 62 height 28
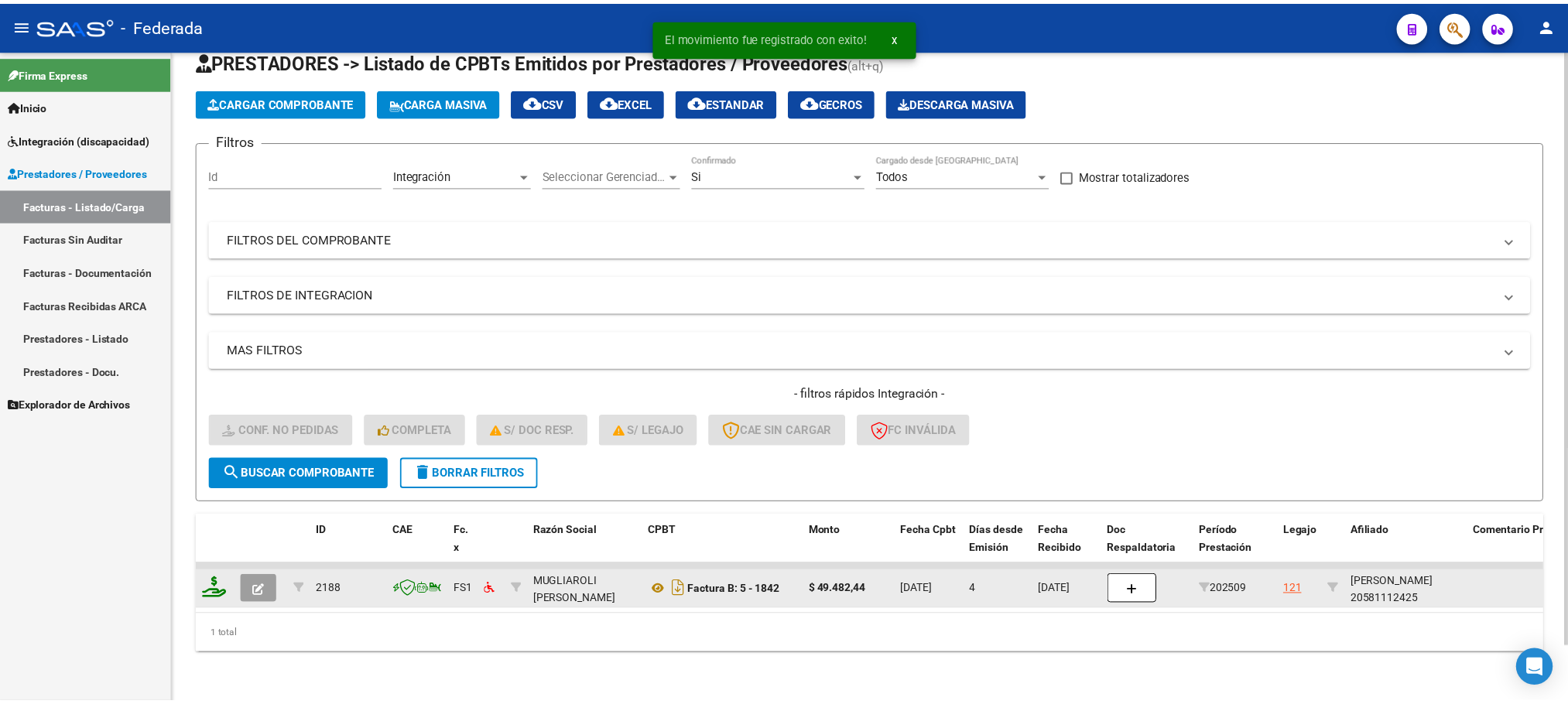
scroll to position [60, 0]
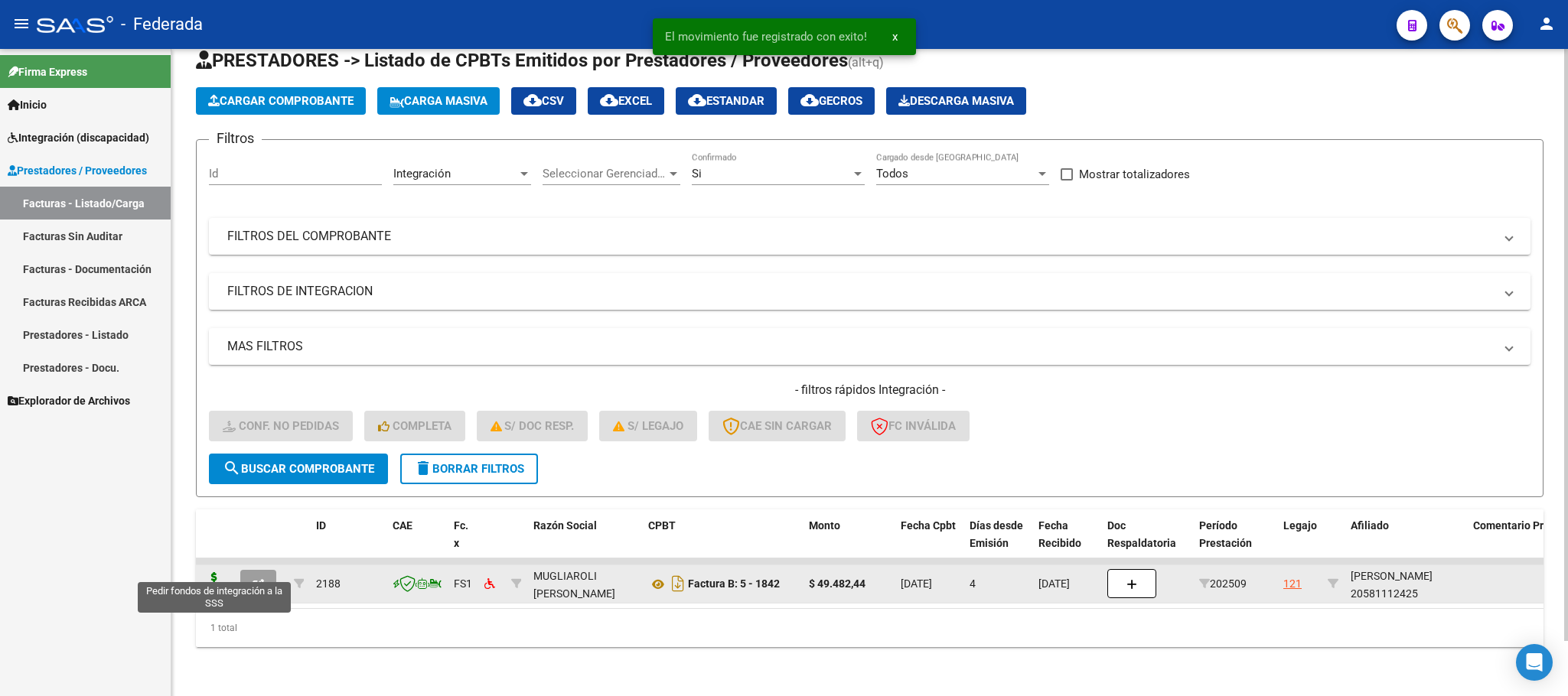
click at [218, 572] on icon at bounding box center [214, 582] width 25 height 21
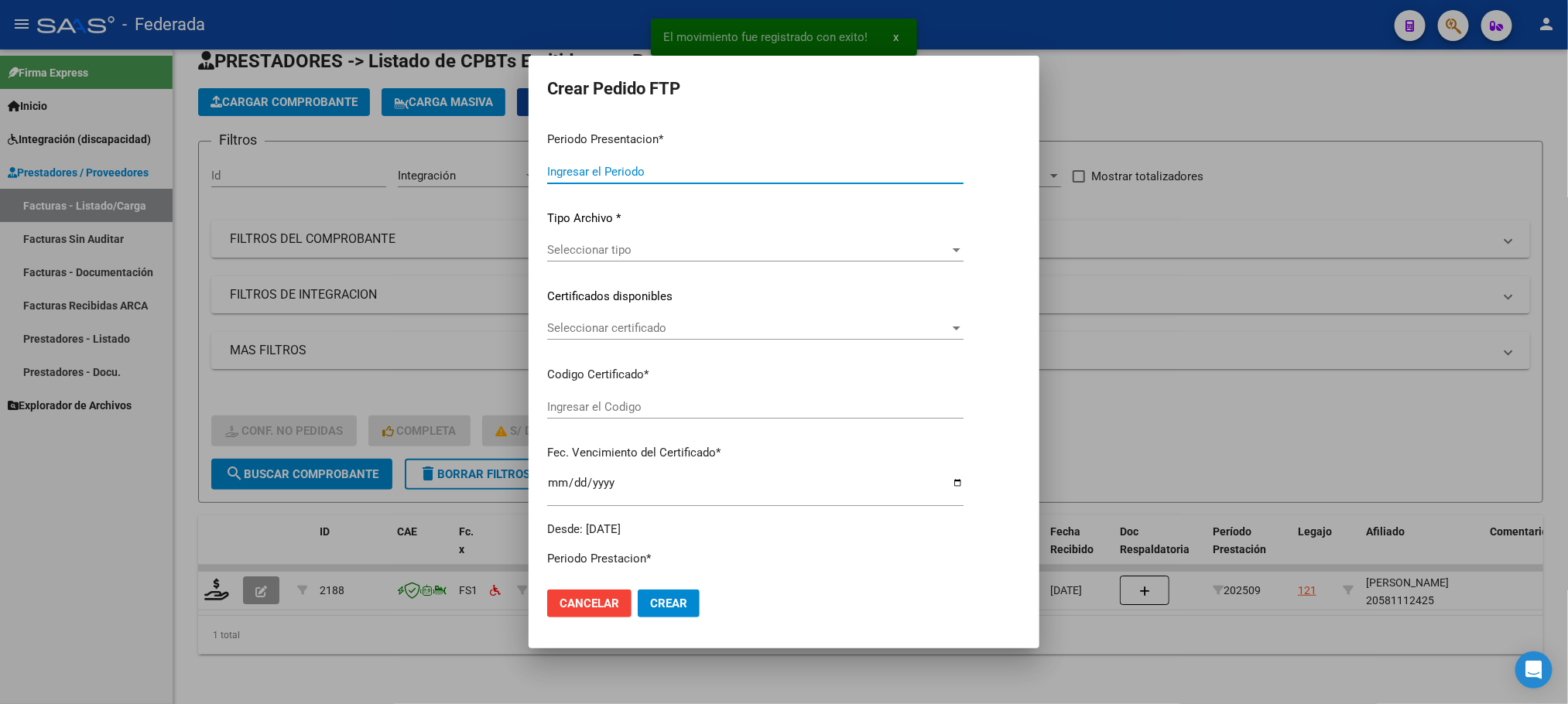
type input "202509"
type input "$ 49.482,44"
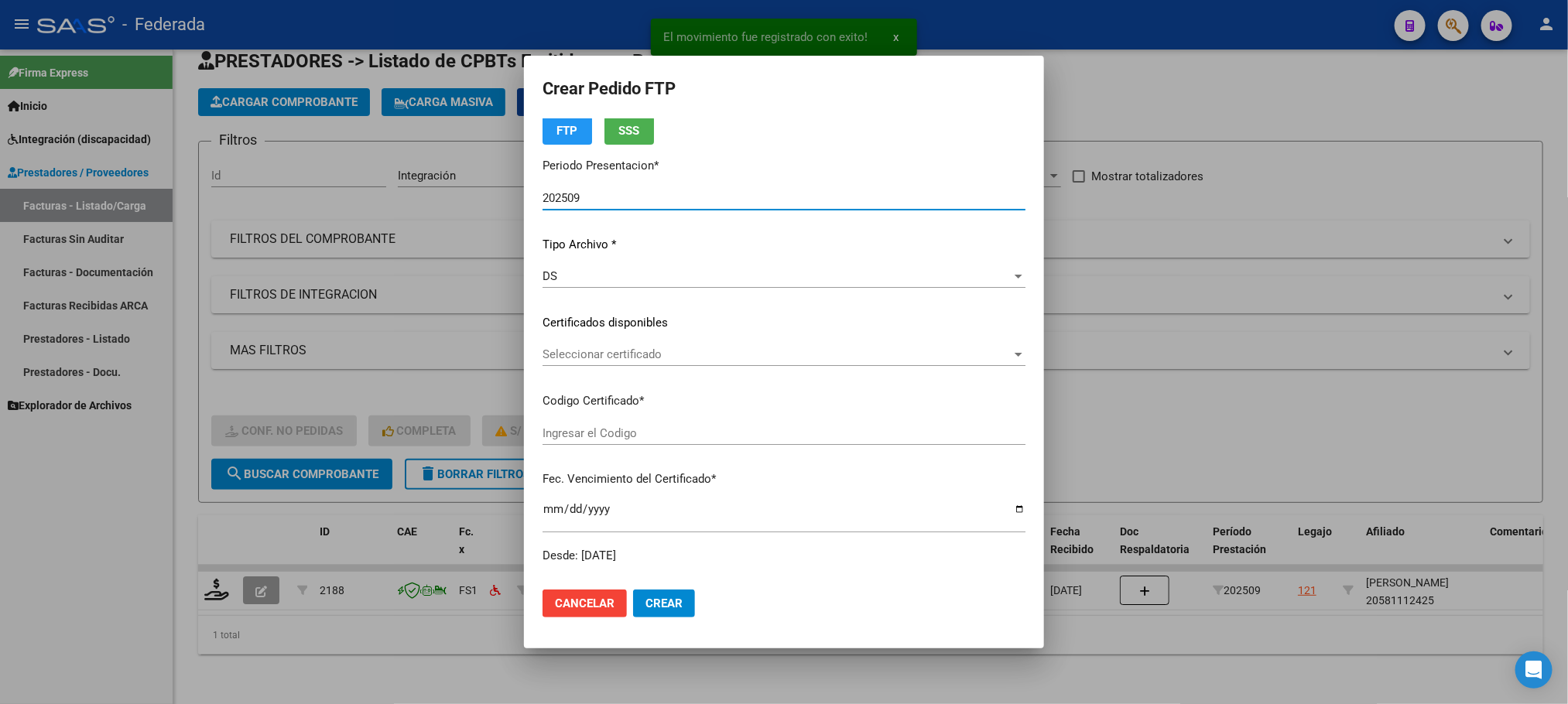
scroll to position [116, 0]
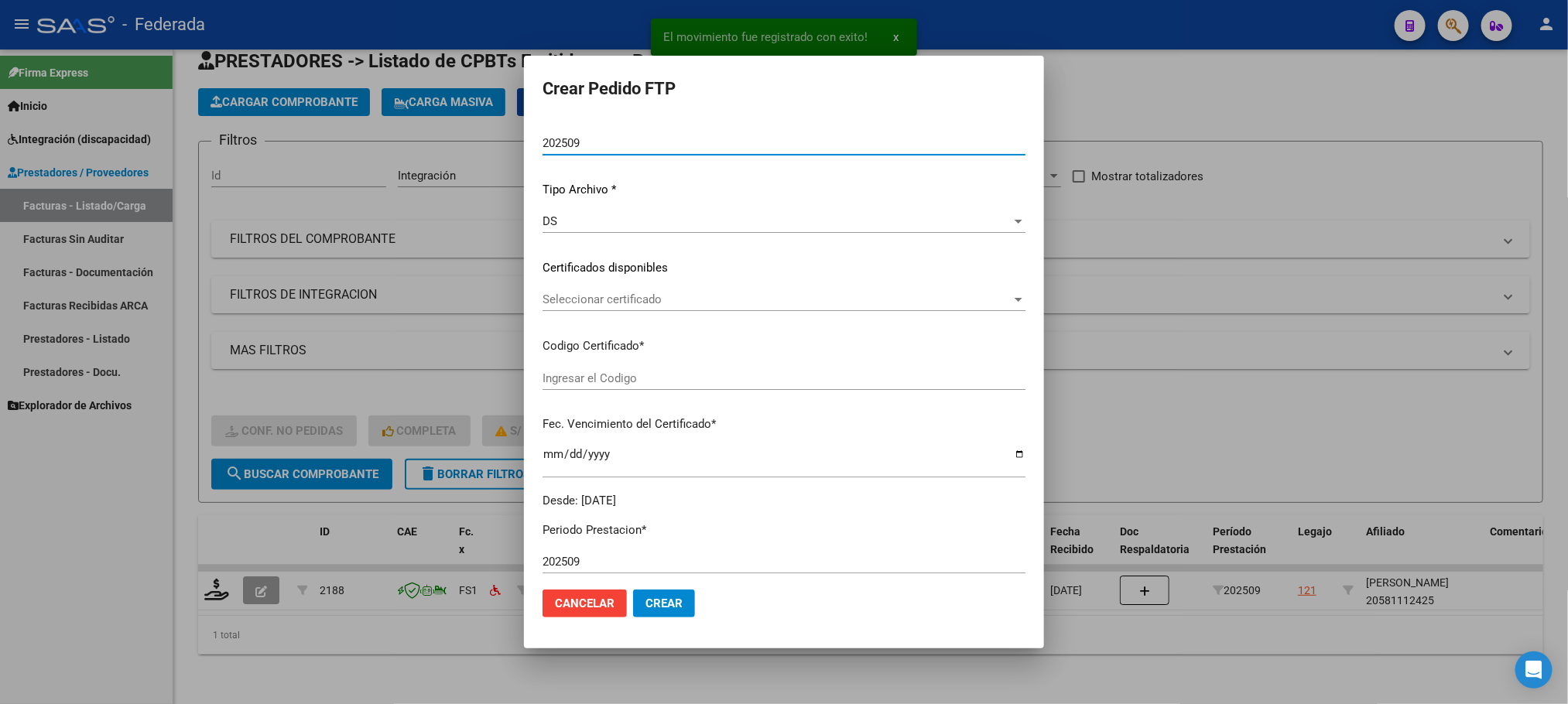
type input "ARG02000581112422023101220261012BS375"
type input "[DATE]"
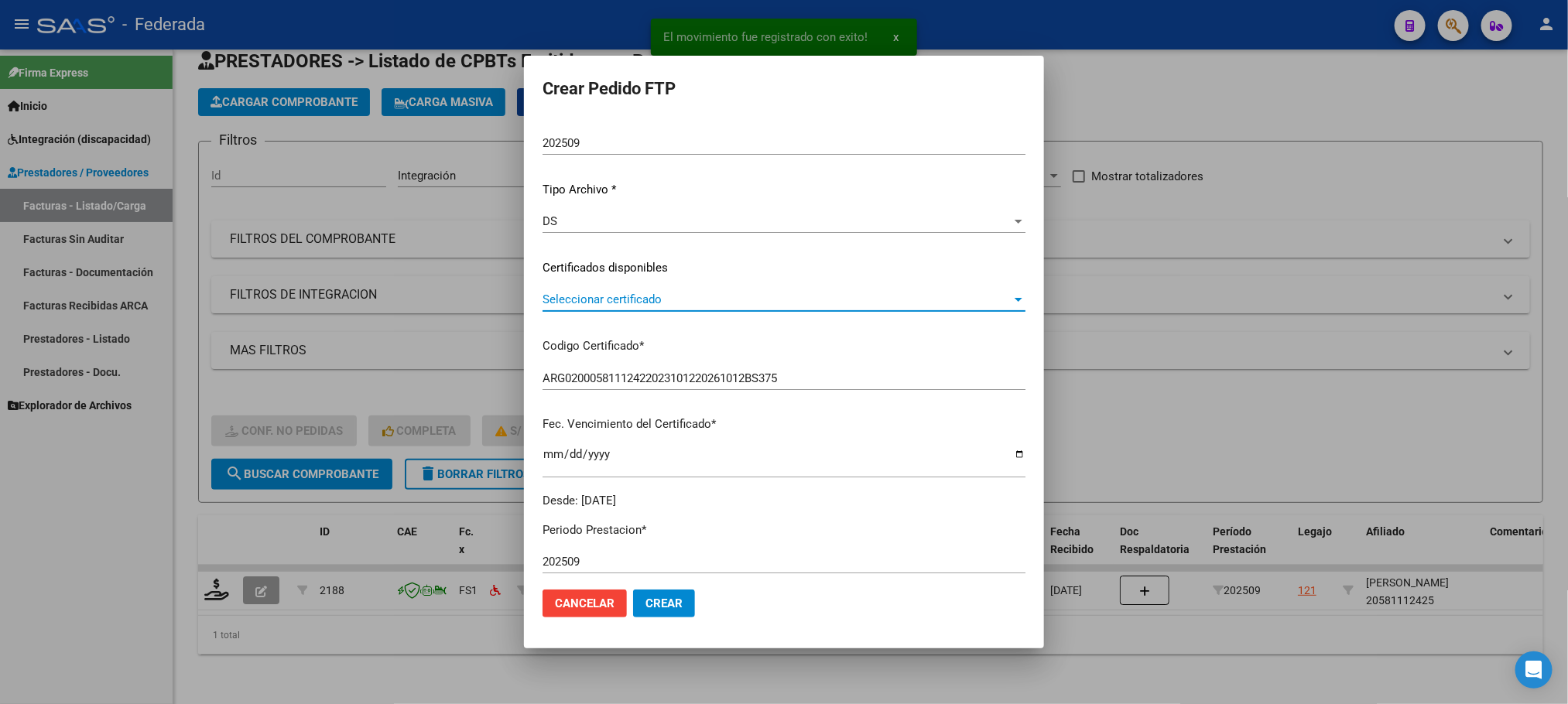
click at [555, 305] on span "Seleccionar certificado" at bounding box center [776, 299] width 469 height 14
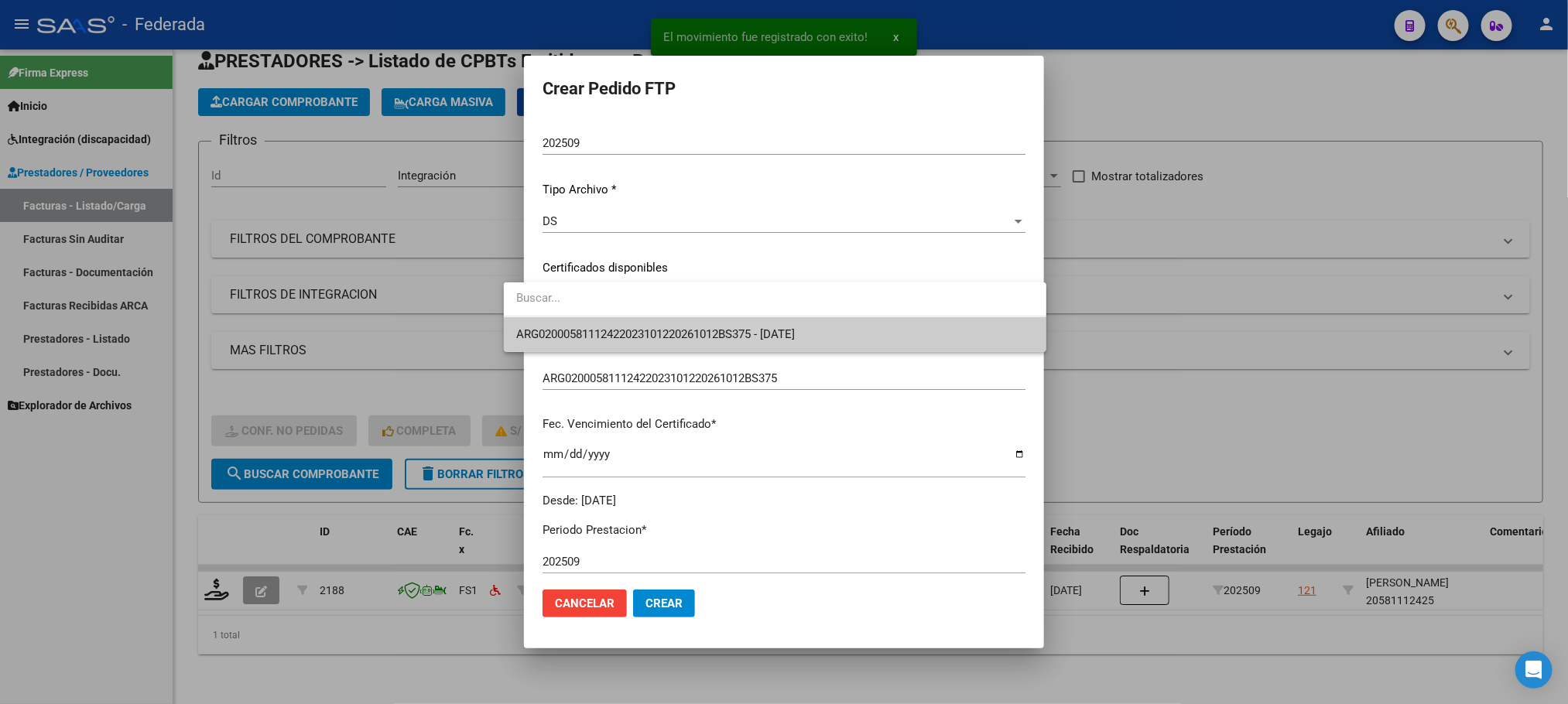
click at [553, 328] on span "ARG02000581112422023101220261012BS375 - [DATE]" at bounding box center [655, 334] width 279 height 14
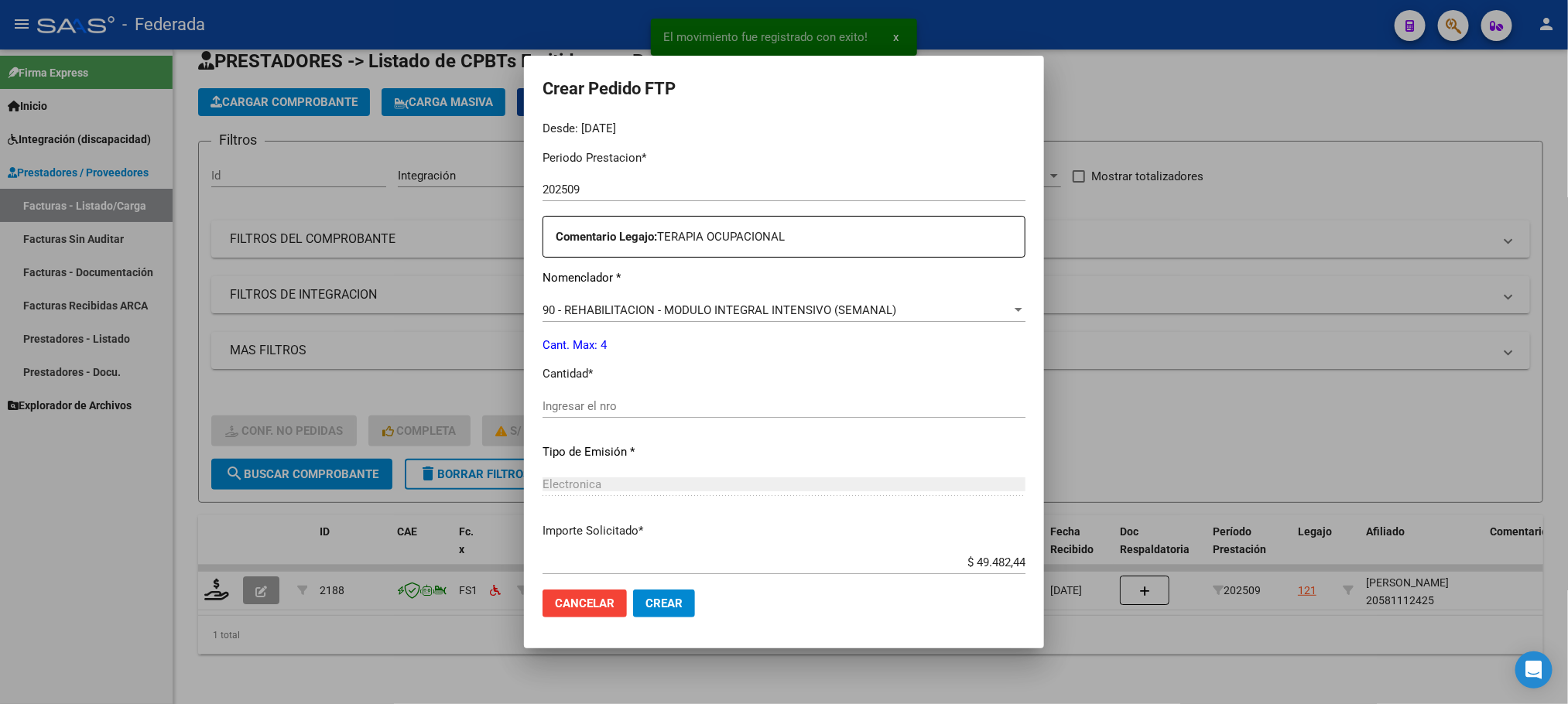
scroll to position [578, 0]
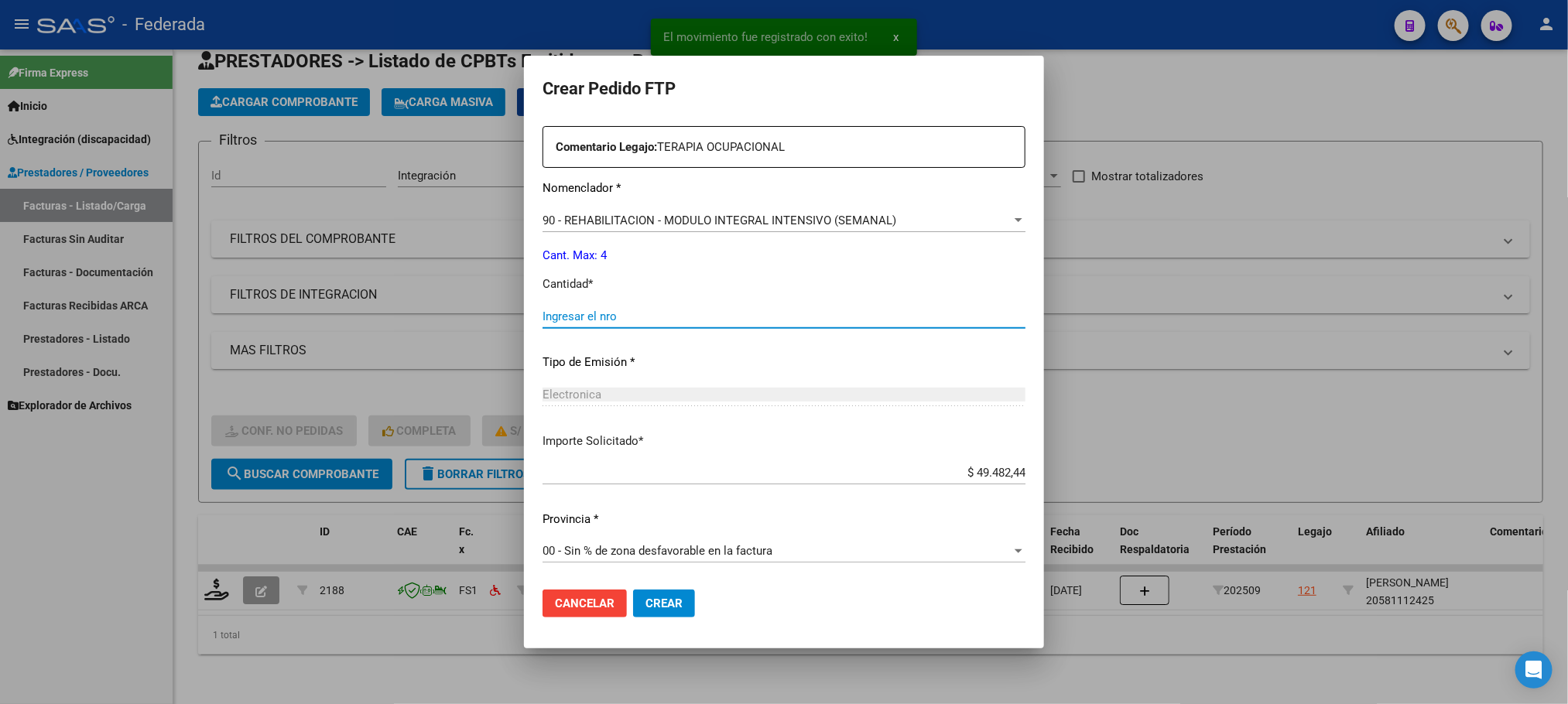
click at [563, 318] on input "Ingresar el nro" at bounding box center [784, 316] width 483 height 14
type input "4"
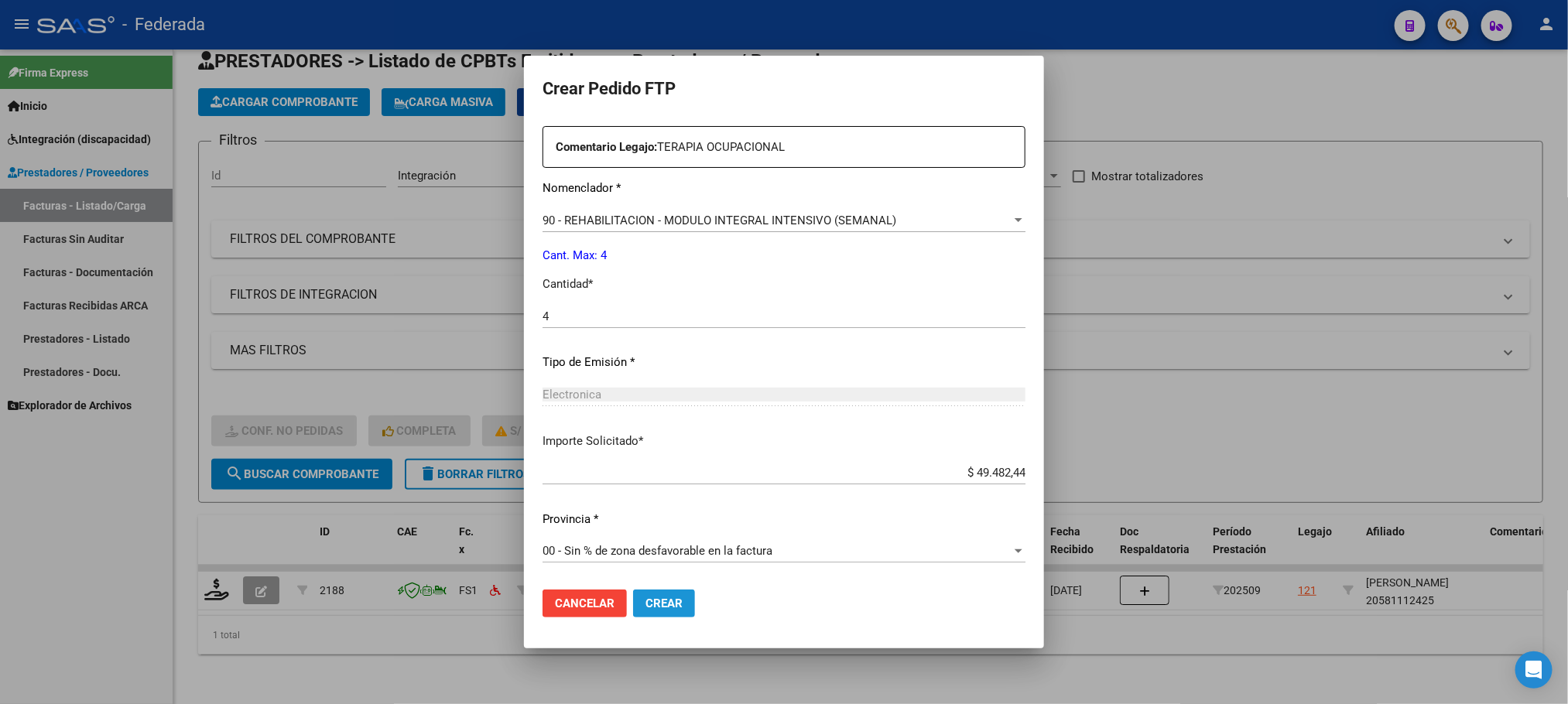
click at [660, 597] on button "Crear" at bounding box center [664, 604] width 62 height 28
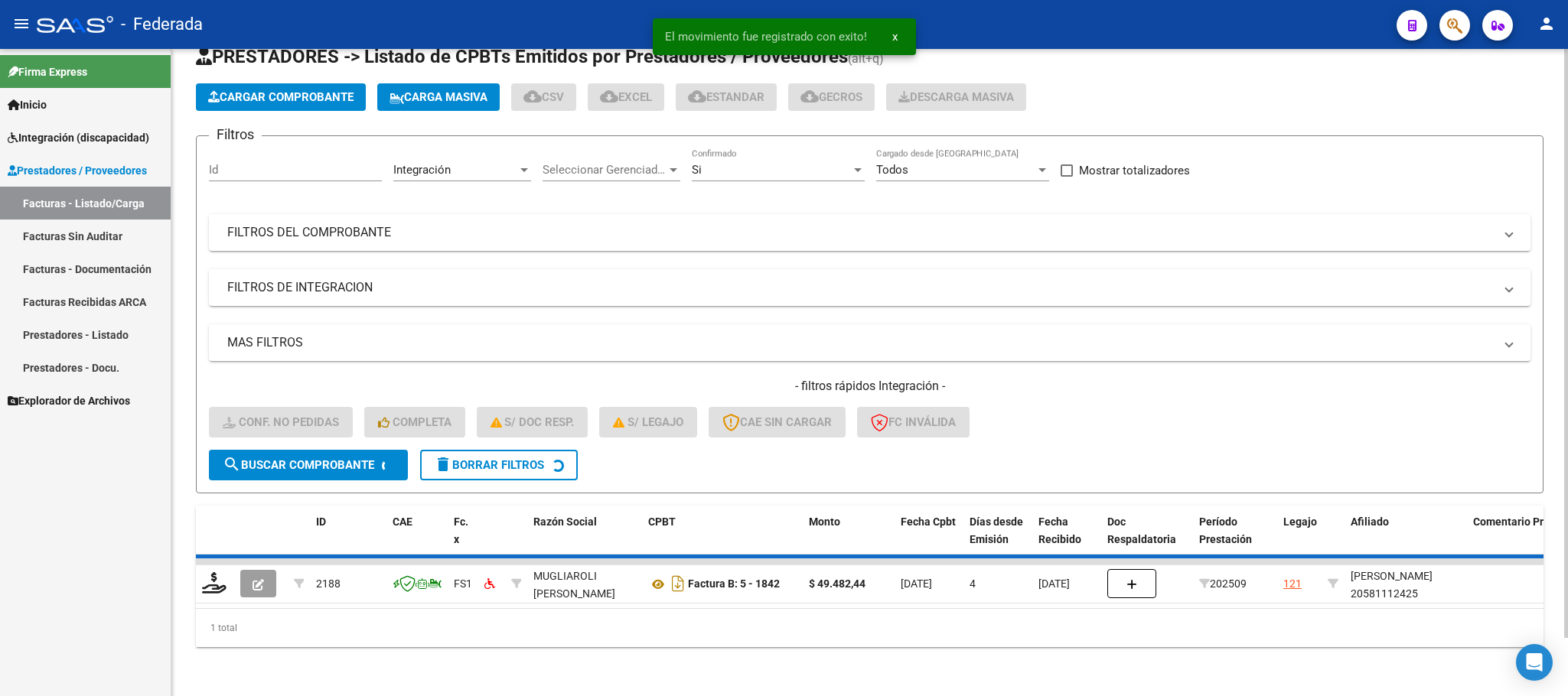
scroll to position [30, 0]
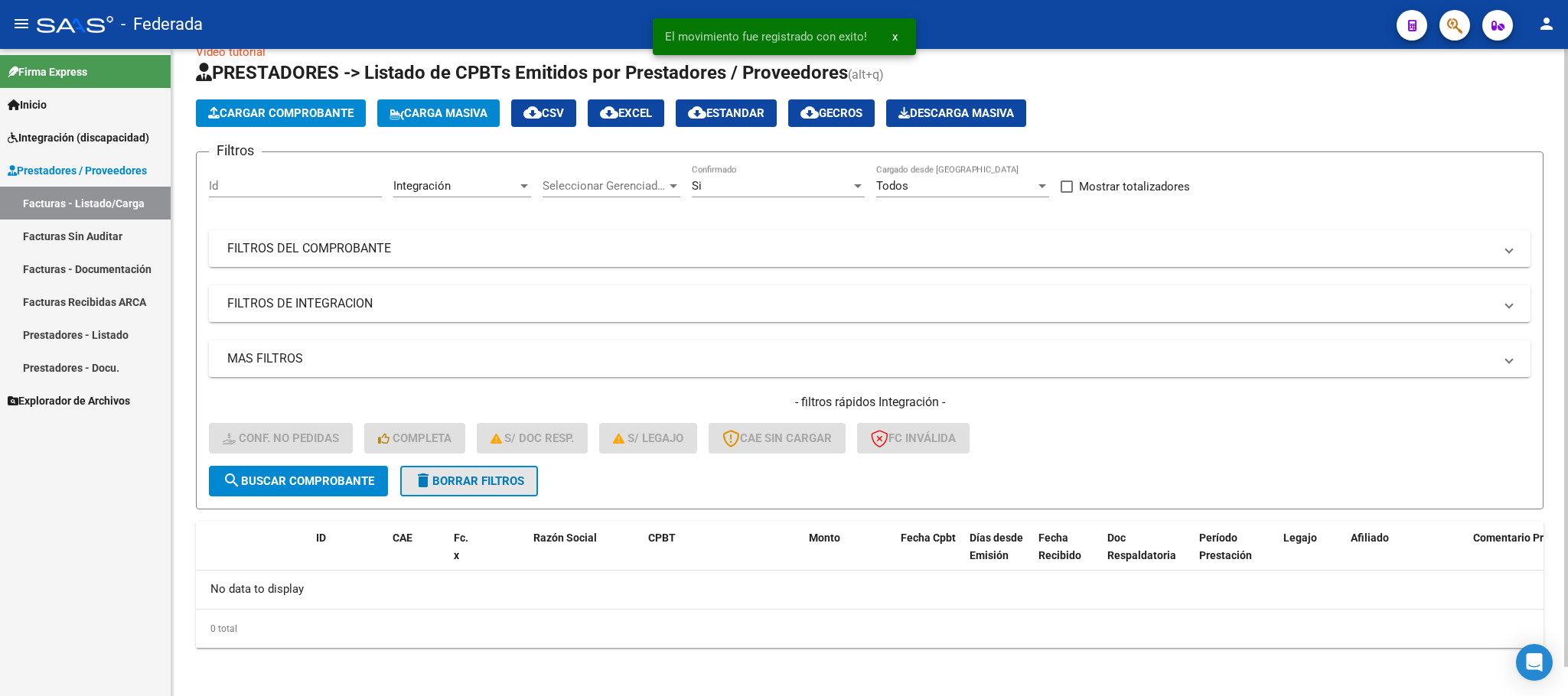
click at [478, 478] on span "delete Borrar Filtros" at bounding box center [469, 481] width 110 height 14
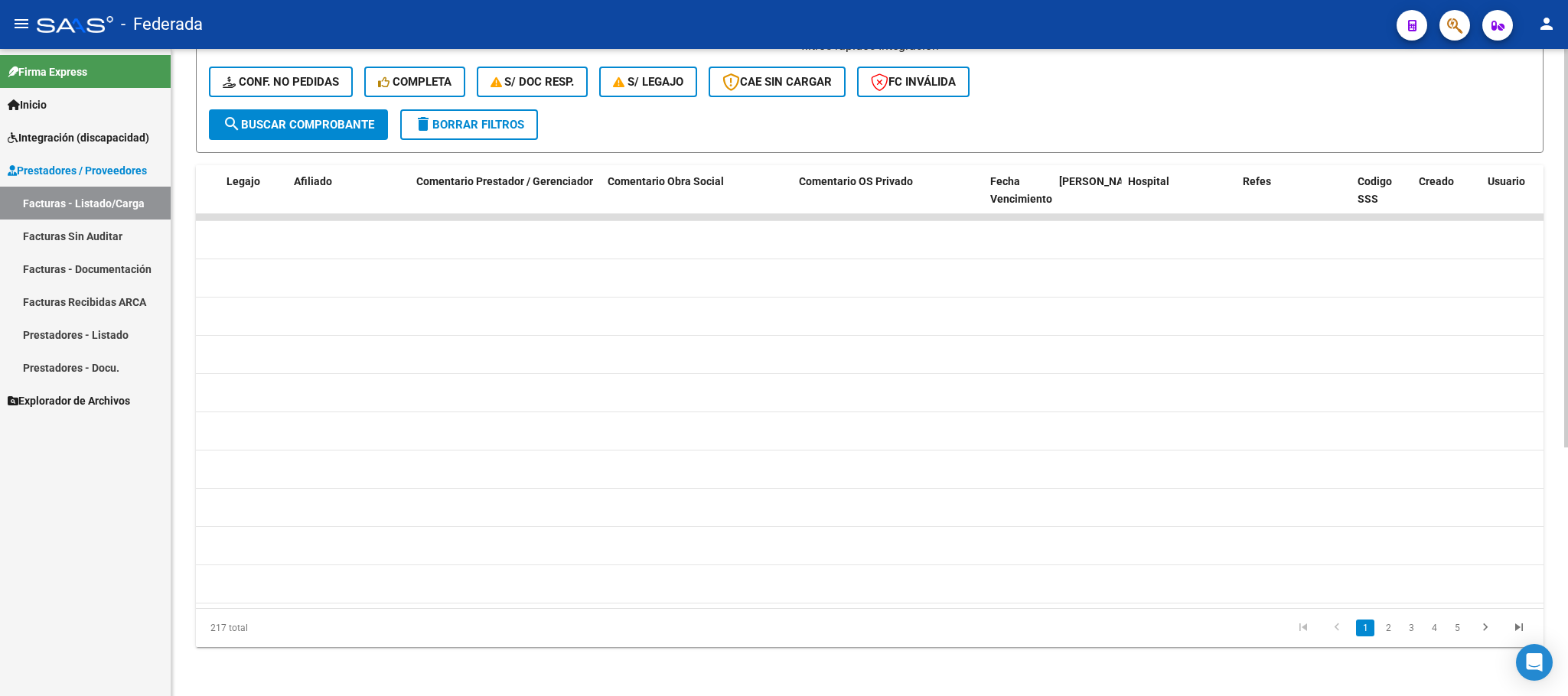
scroll to position [0, 2597]
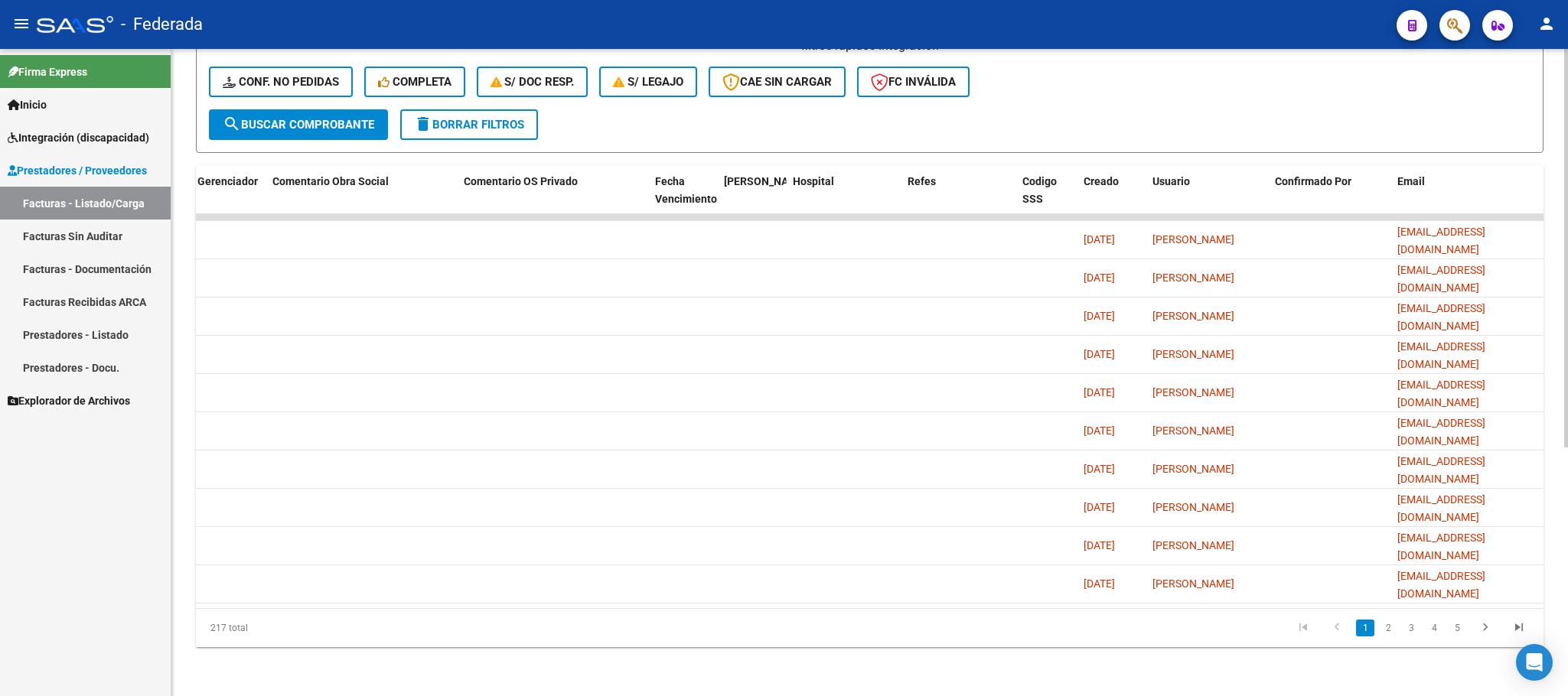
click at [1550, 566] on div "Video tutorial PRESTADORES -> Listado de CPBTs Emitidos por Prestadores / Prove…" at bounding box center [869, 179] width 1396 height 1034
click at [1416, 632] on link "3" at bounding box center [1411, 628] width 18 height 17
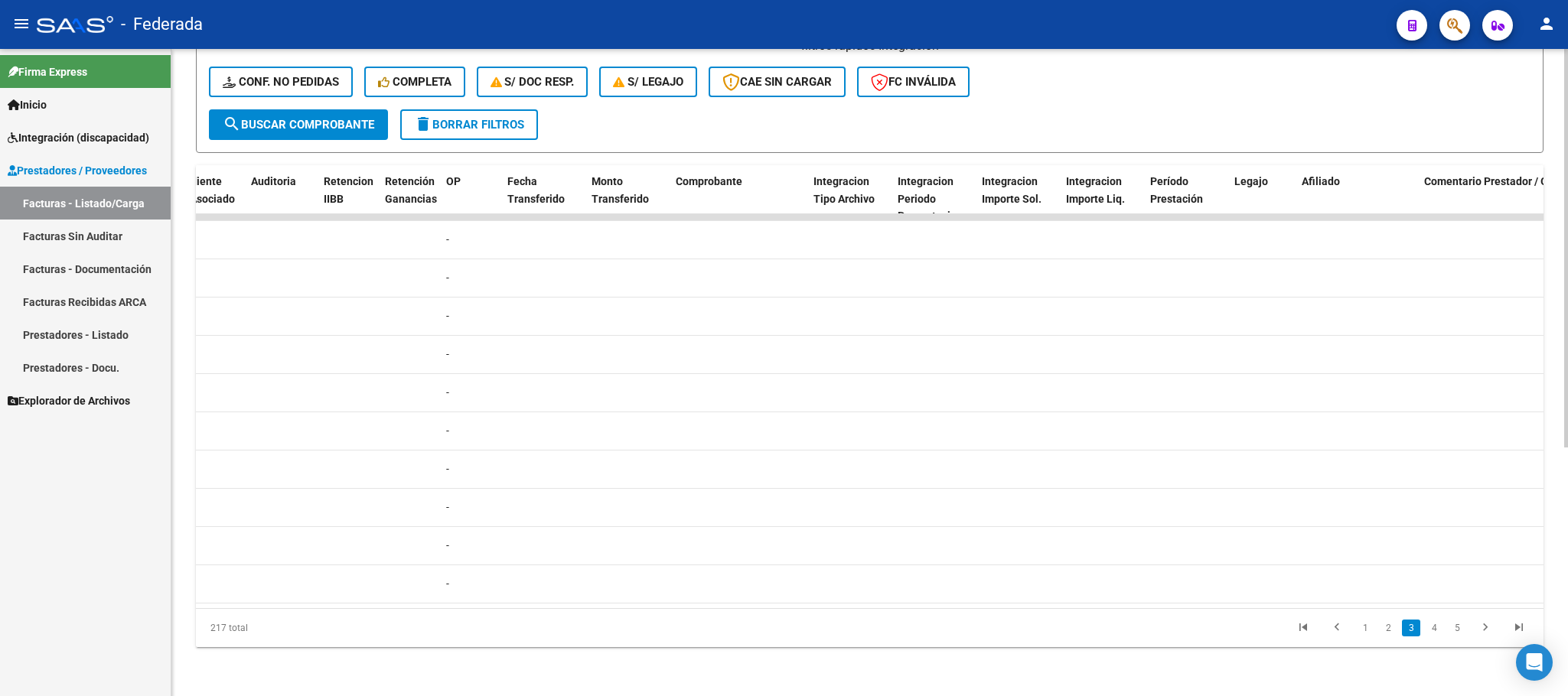
scroll to position [0, 2354]
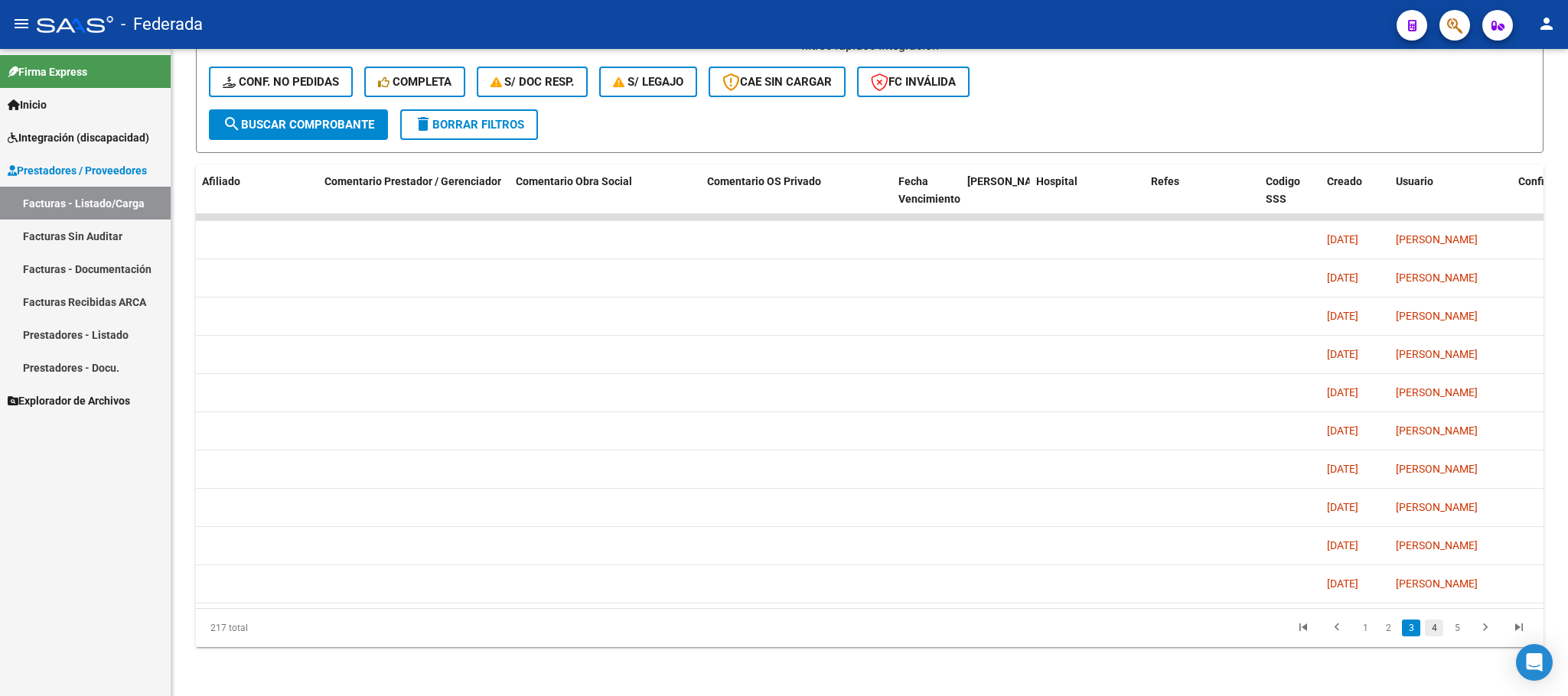
click at [1439, 631] on link "4" at bounding box center [1434, 628] width 18 height 17
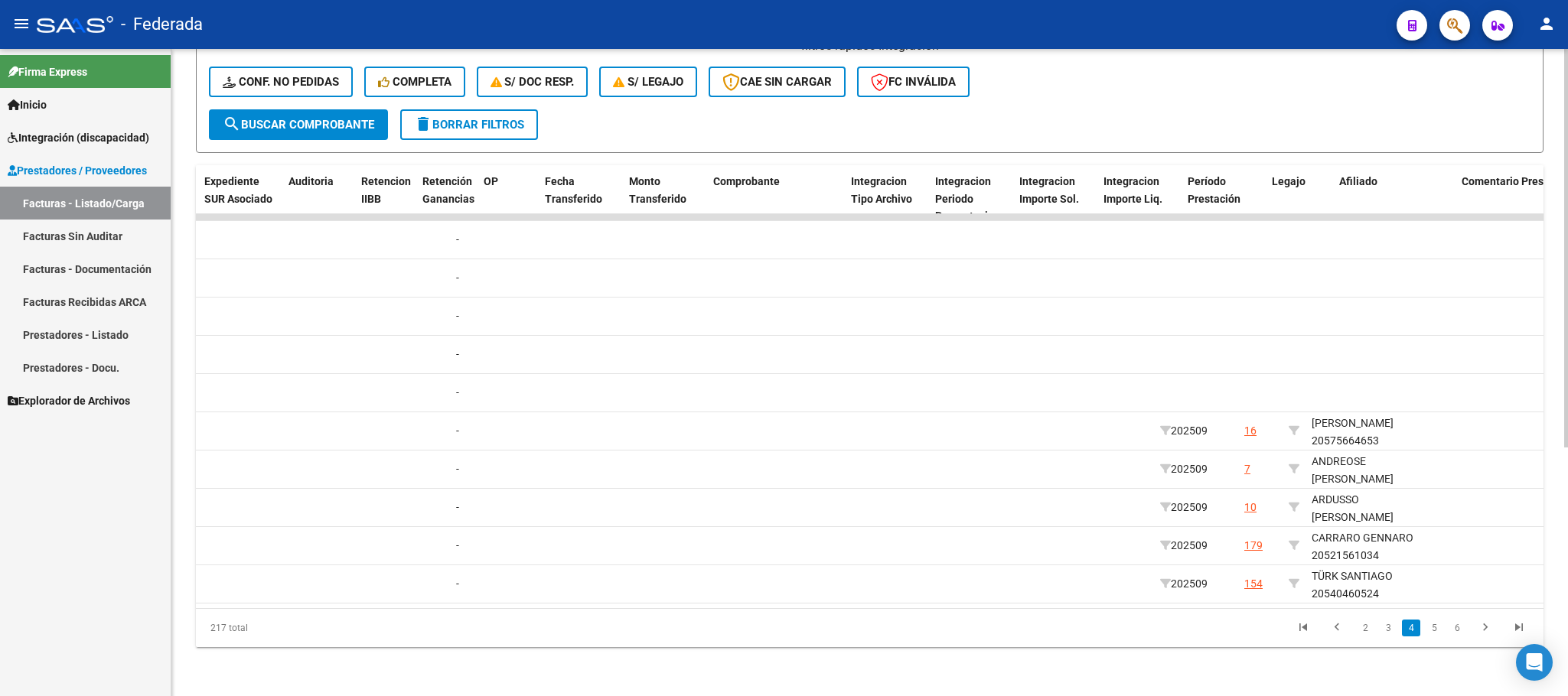
scroll to position [0, 1217]
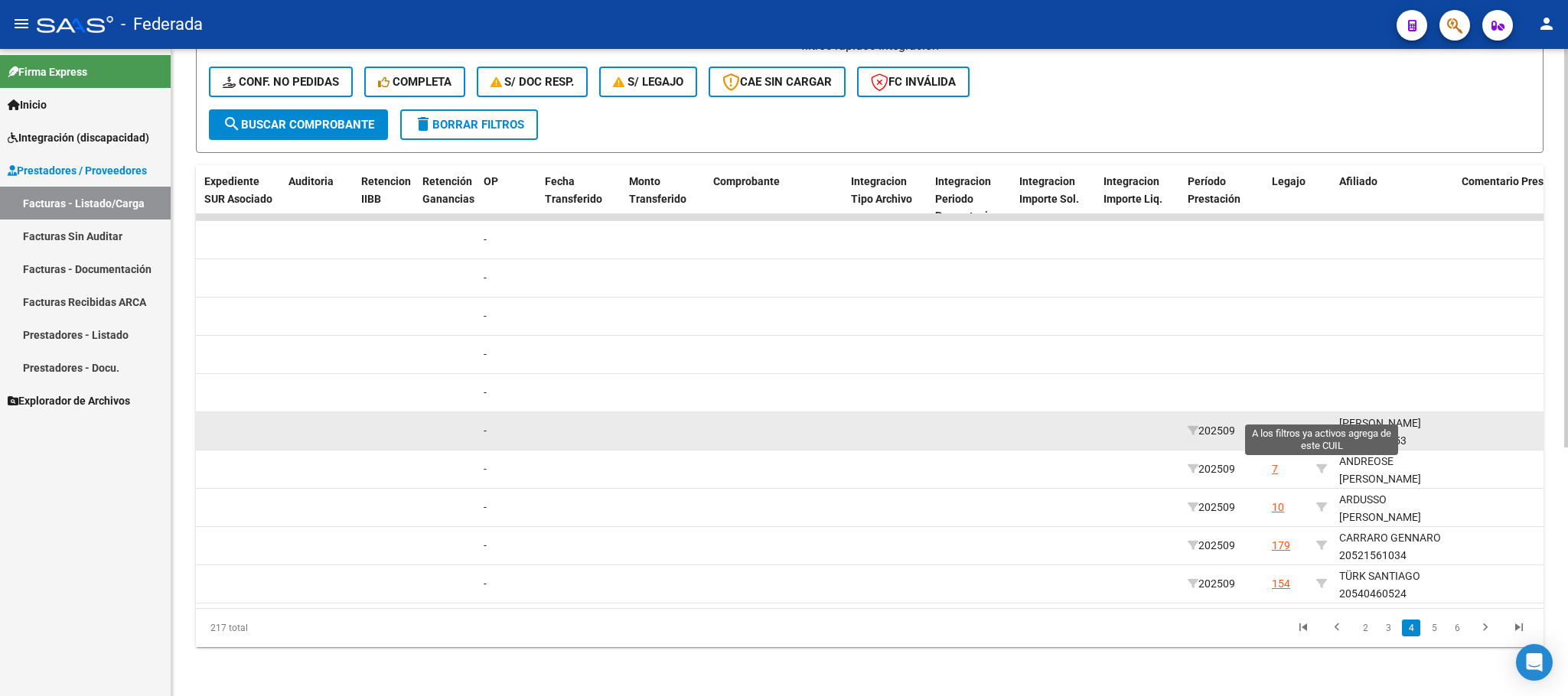
click at [1321, 425] on icon at bounding box center [1321, 430] width 10 height 10
type input "20575664653"
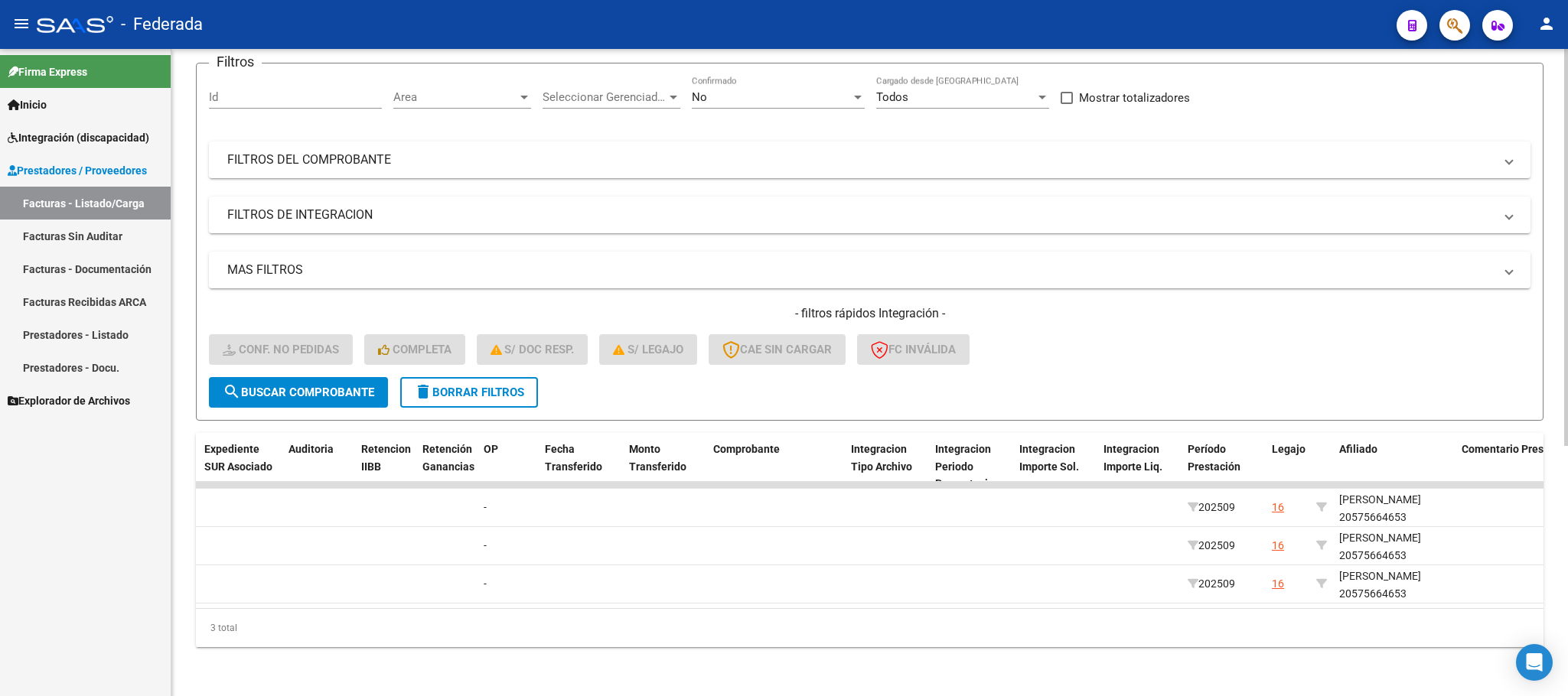
scroll to position [136, 0]
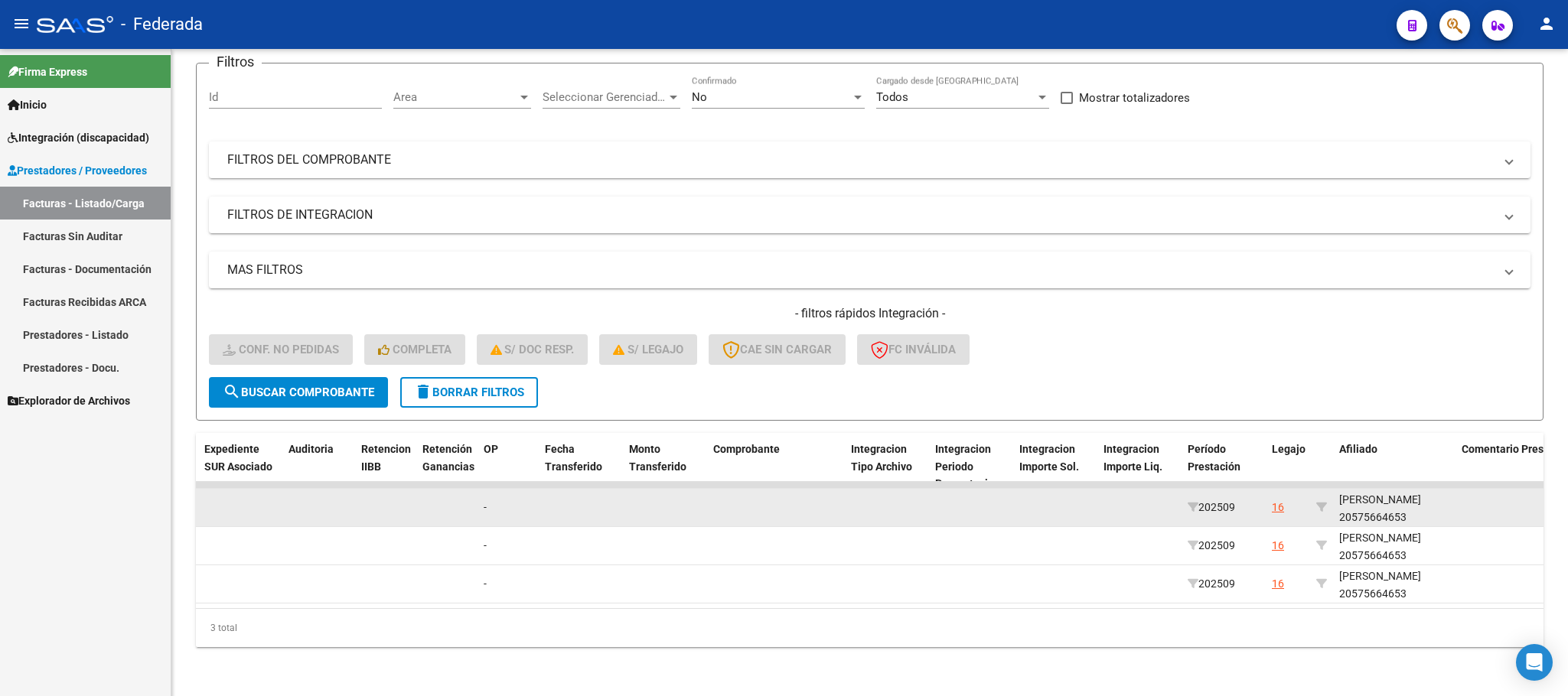
click at [1365, 496] on div "[PERSON_NAME] 20575664653" at bounding box center [1394, 508] width 110 height 35
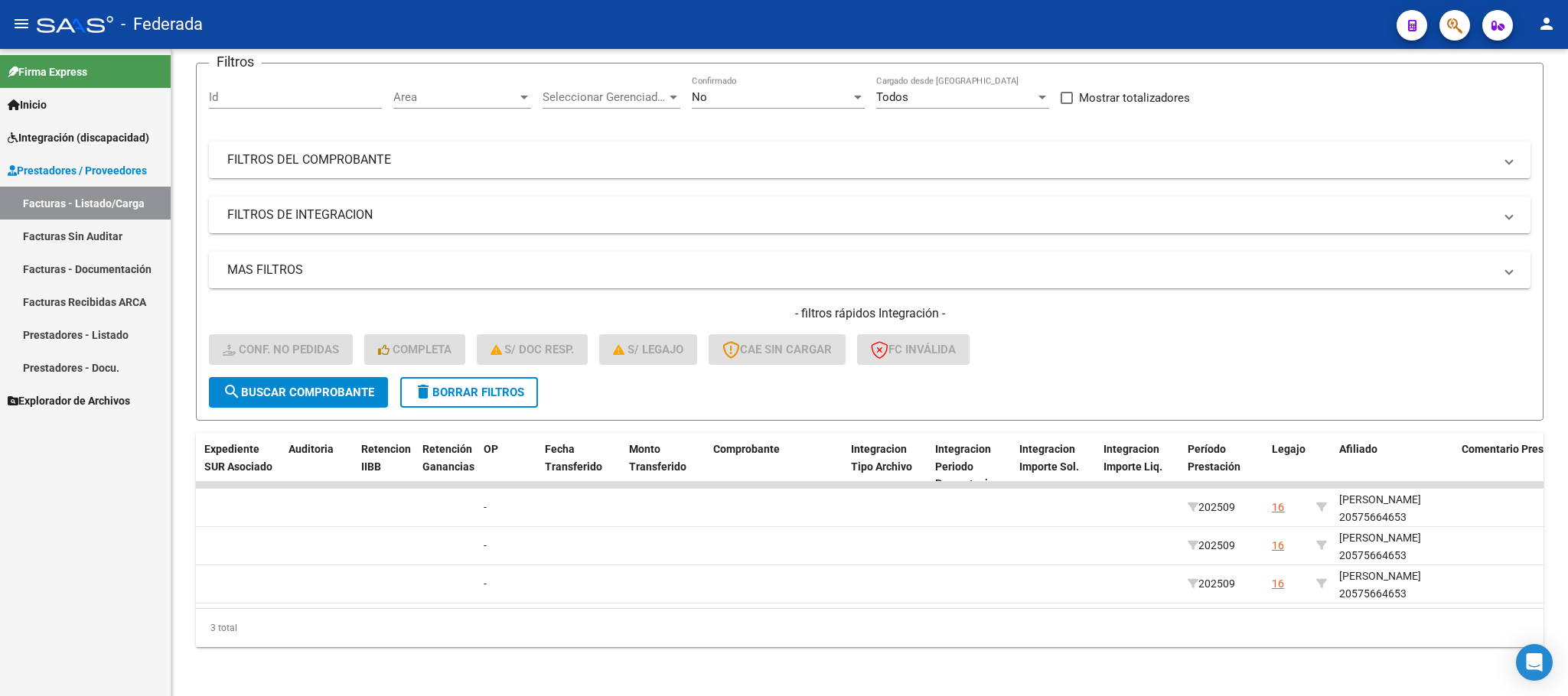
copy div "20575664653"
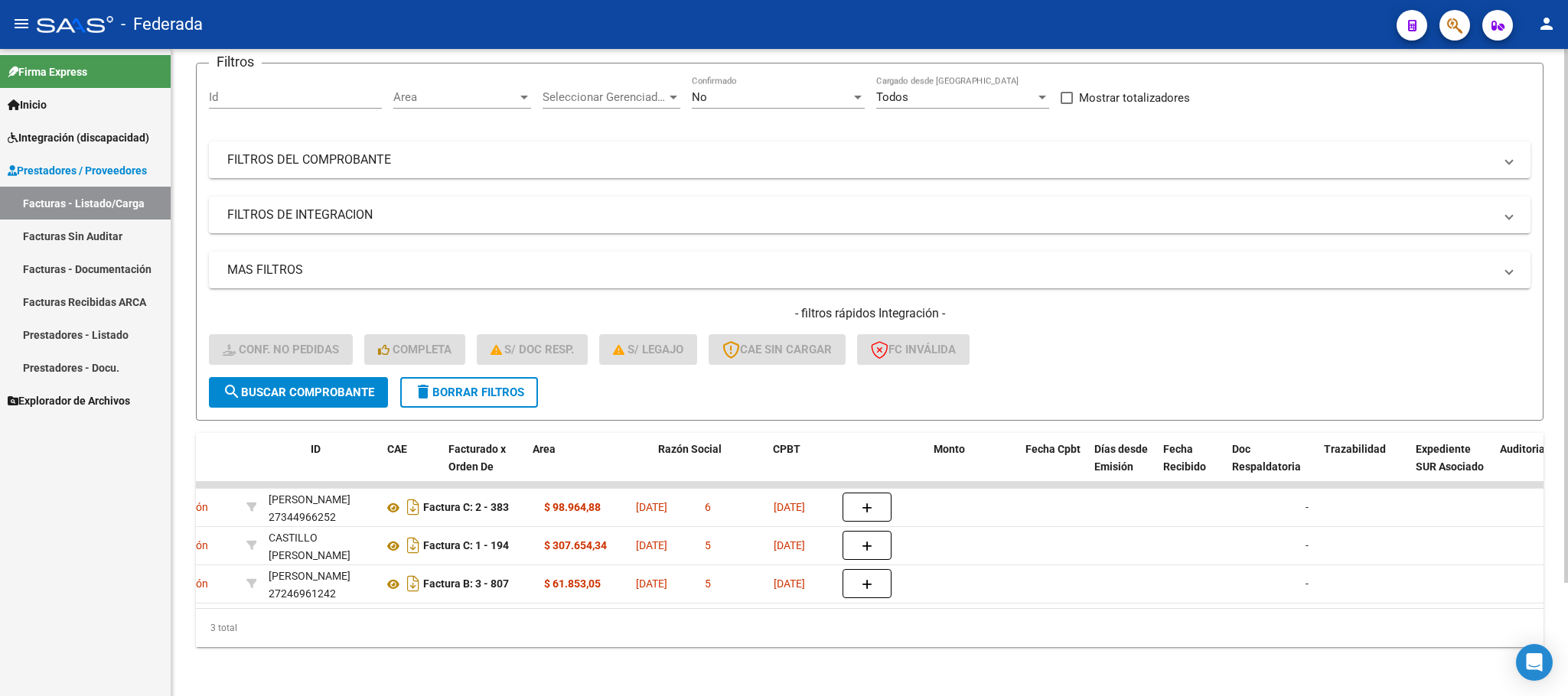
scroll to position [0, 0]
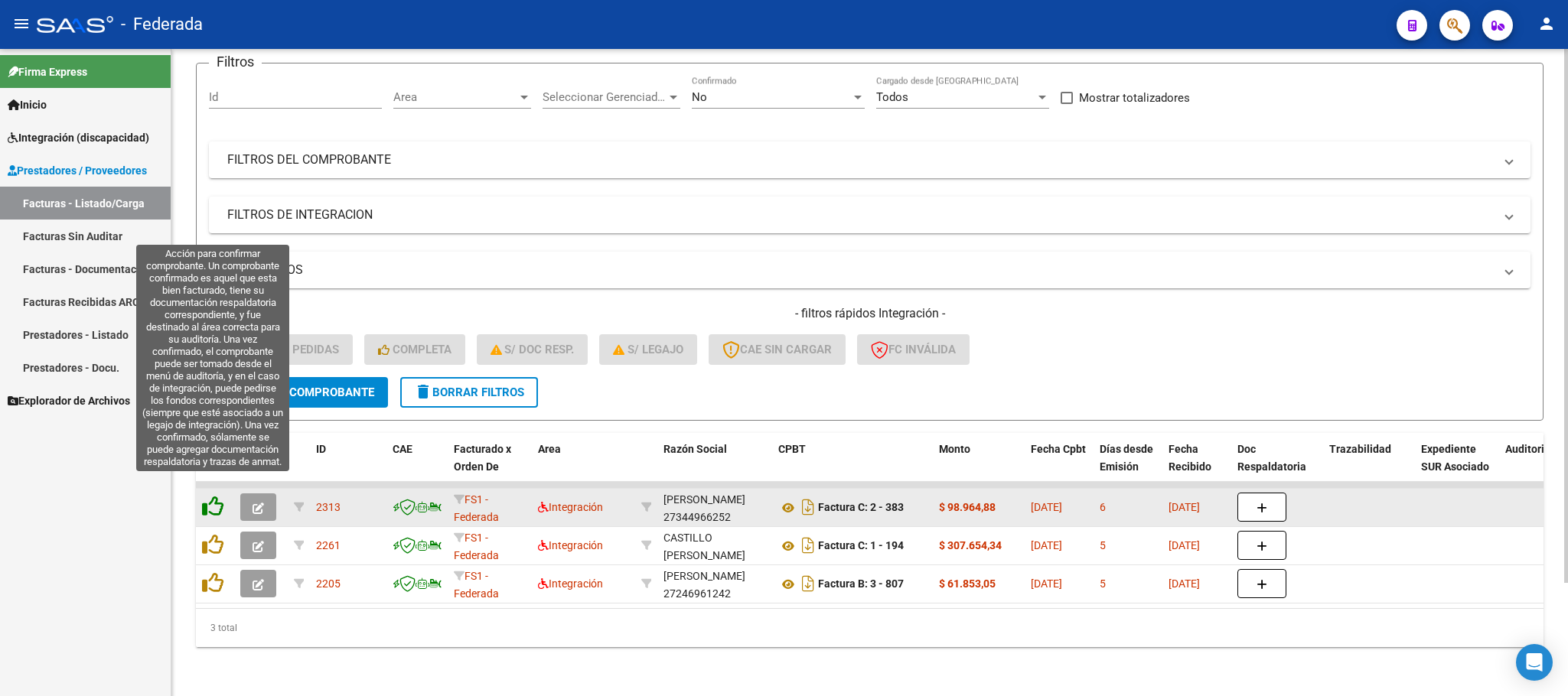
click at [216, 496] on icon at bounding box center [212, 506] width 21 height 21
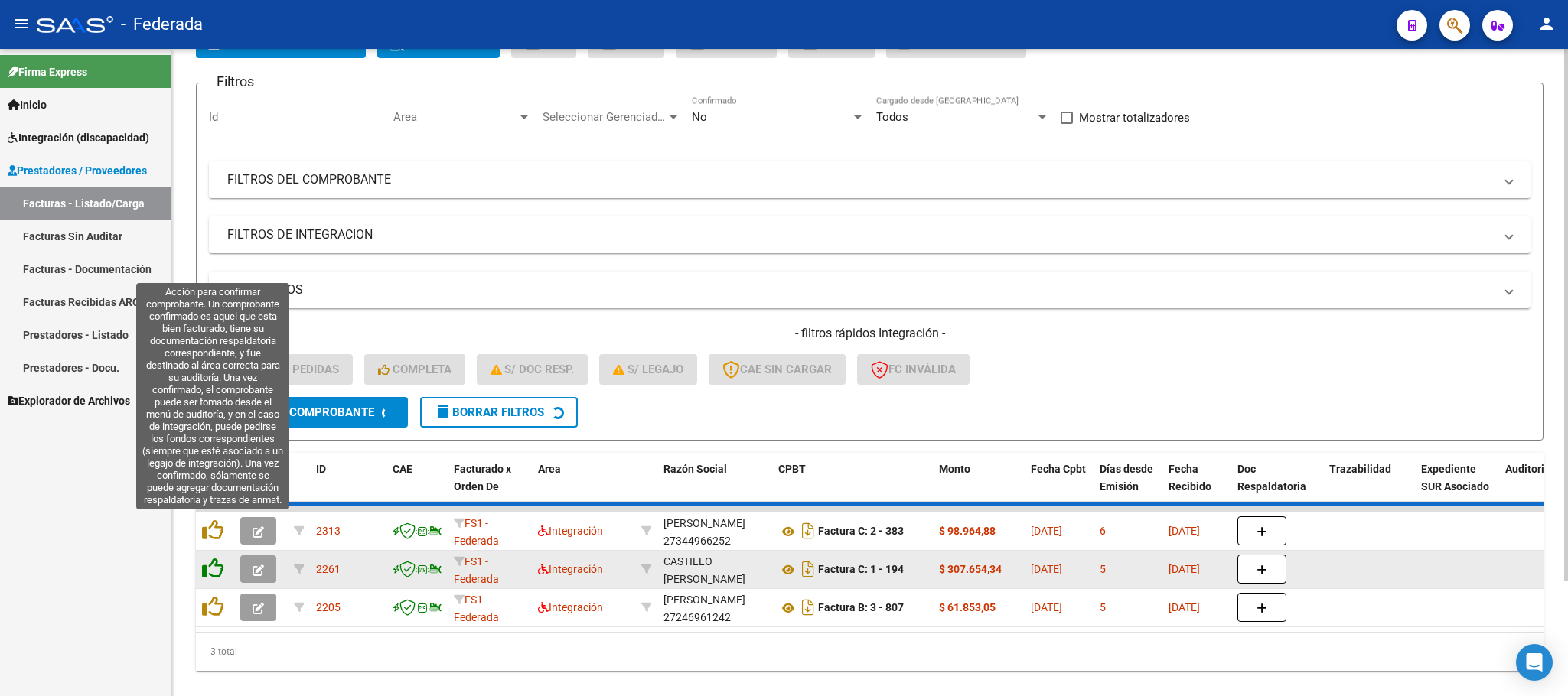
click at [216, 525] on icon at bounding box center [212, 530] width 21 height 21
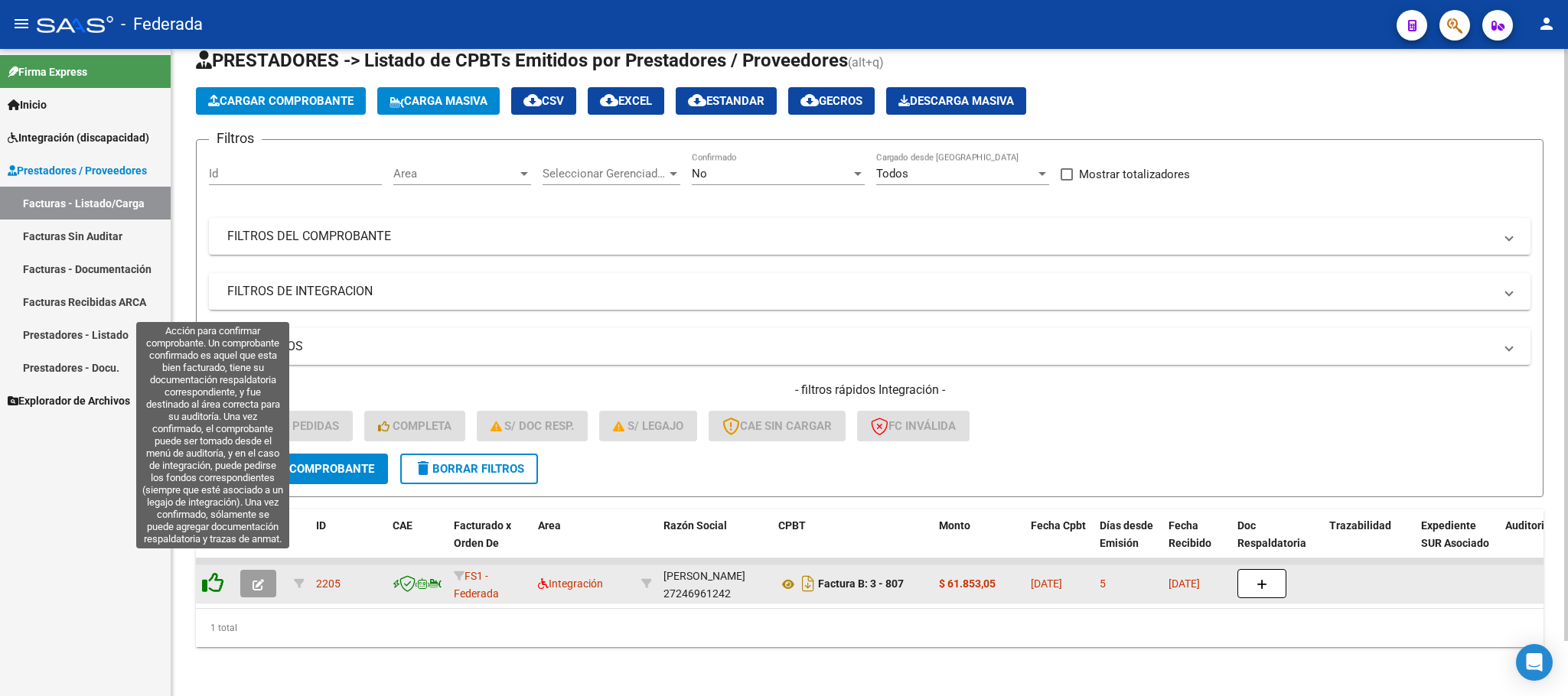
click at [216, 572] on icon at bounding box center [212, 582] width 21 height 21
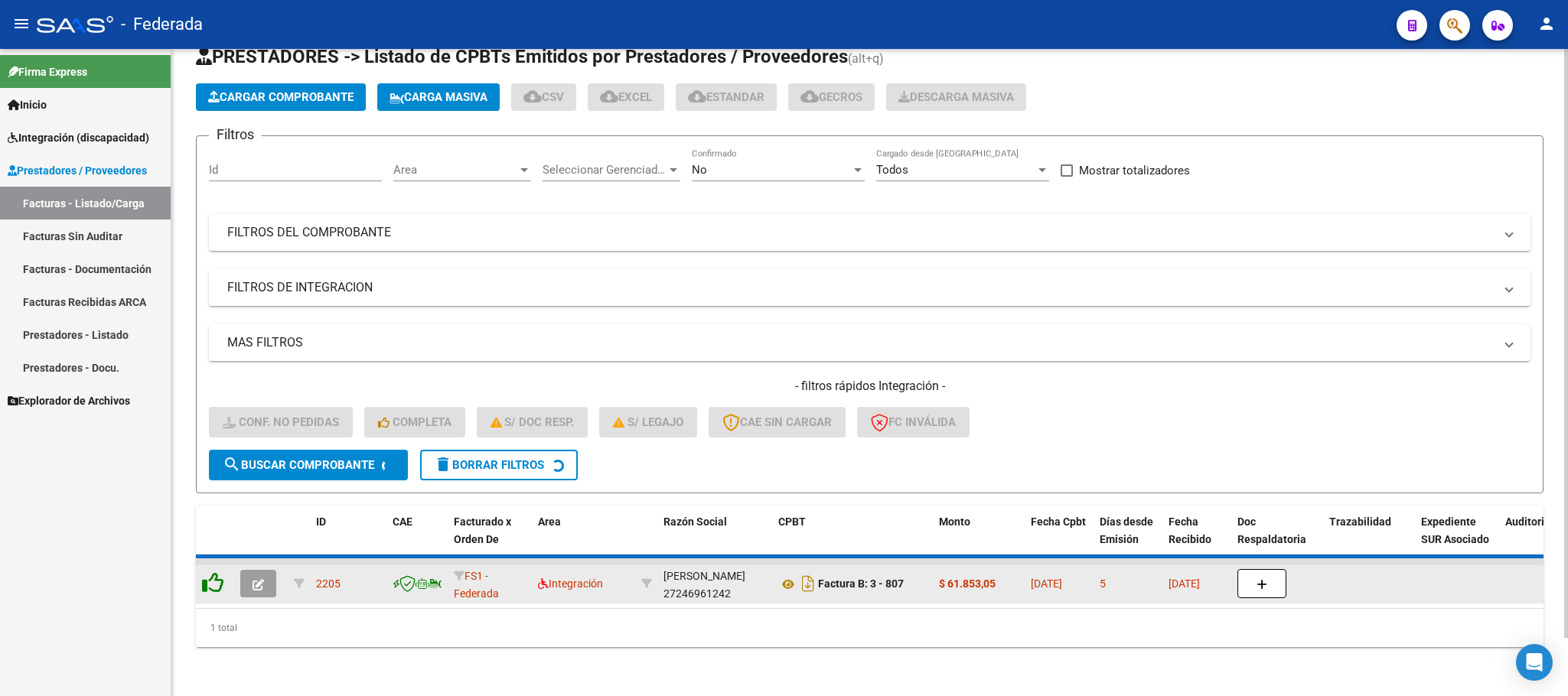
scroll to position [30, 0]
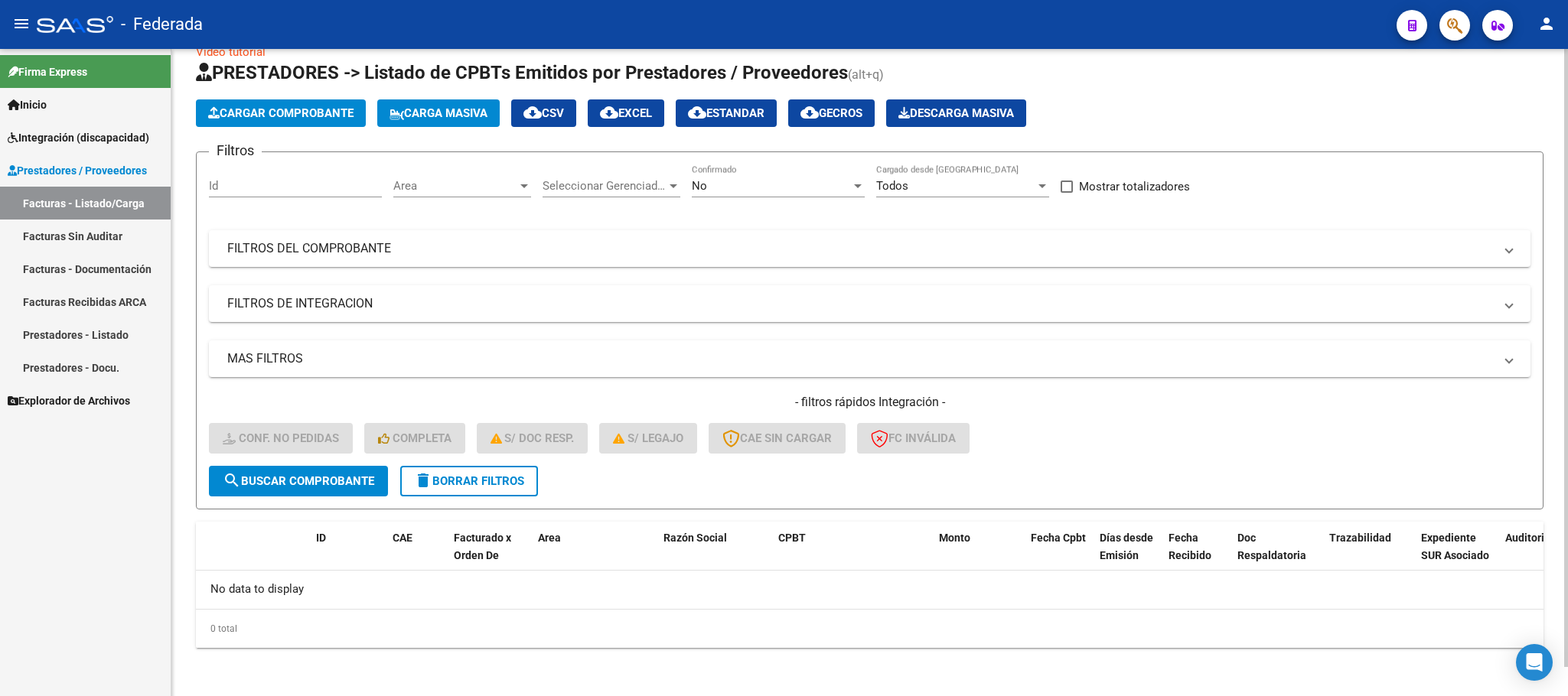
click at [505, 462] on div "- filtros rápidos Integración - Conf. no pedidas Completa S/ Doc Resp. S/ legaj…" at bounding box center [869, 430] width 1322 height 72
click at [504, 480] on span "delete Borrar Filtros" at bounding box center [469, 481] width 110 height 14
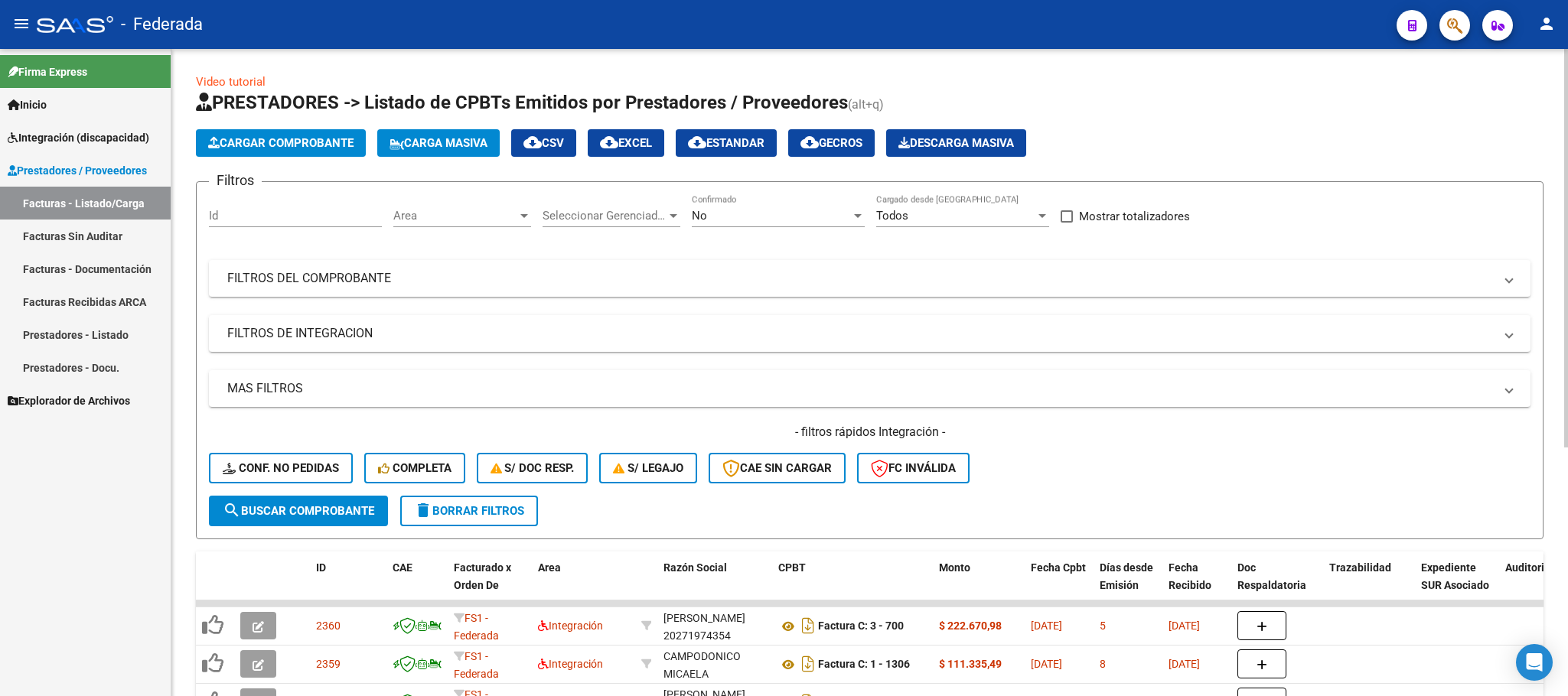
scroll to position [114, 0]
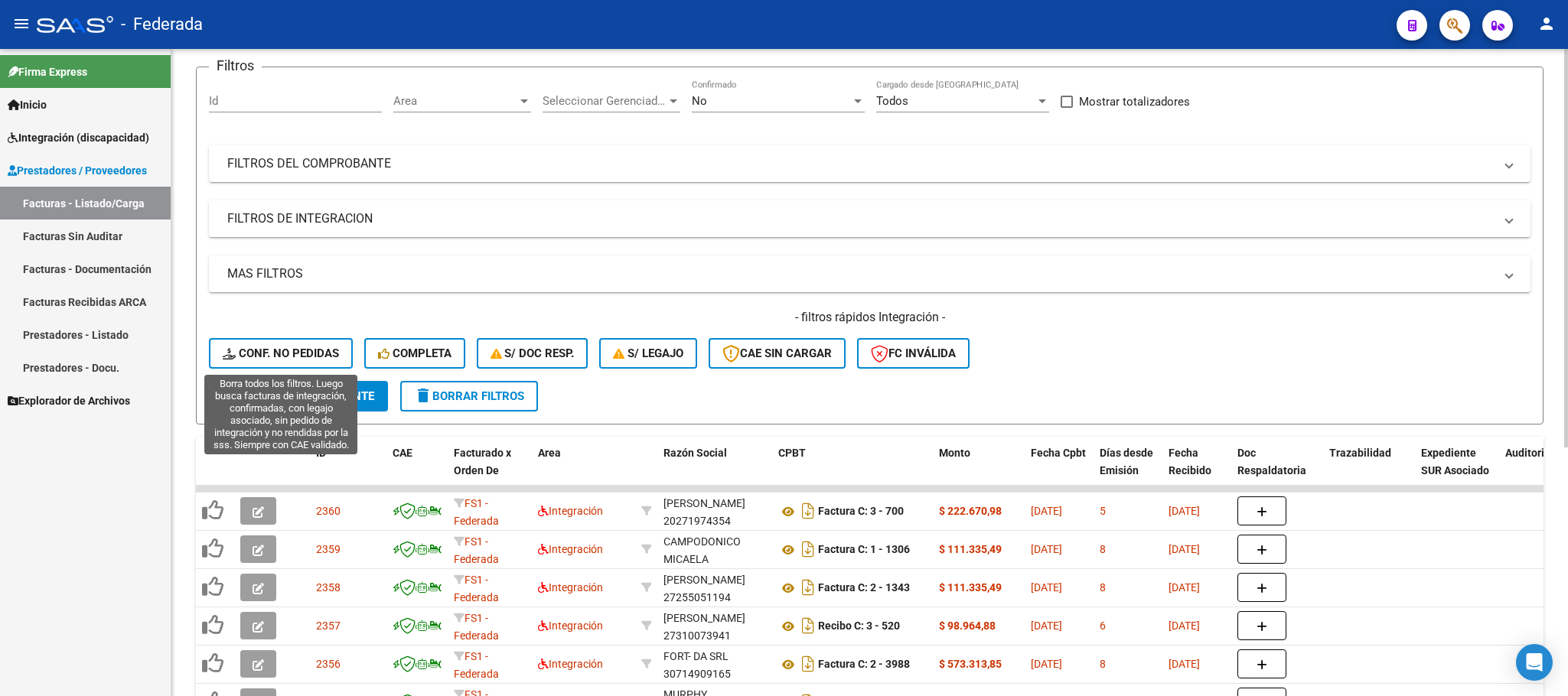
click at [295, 338] on button "Conf. no pedidas" at bounding box center [281, 354] width 144 height 31
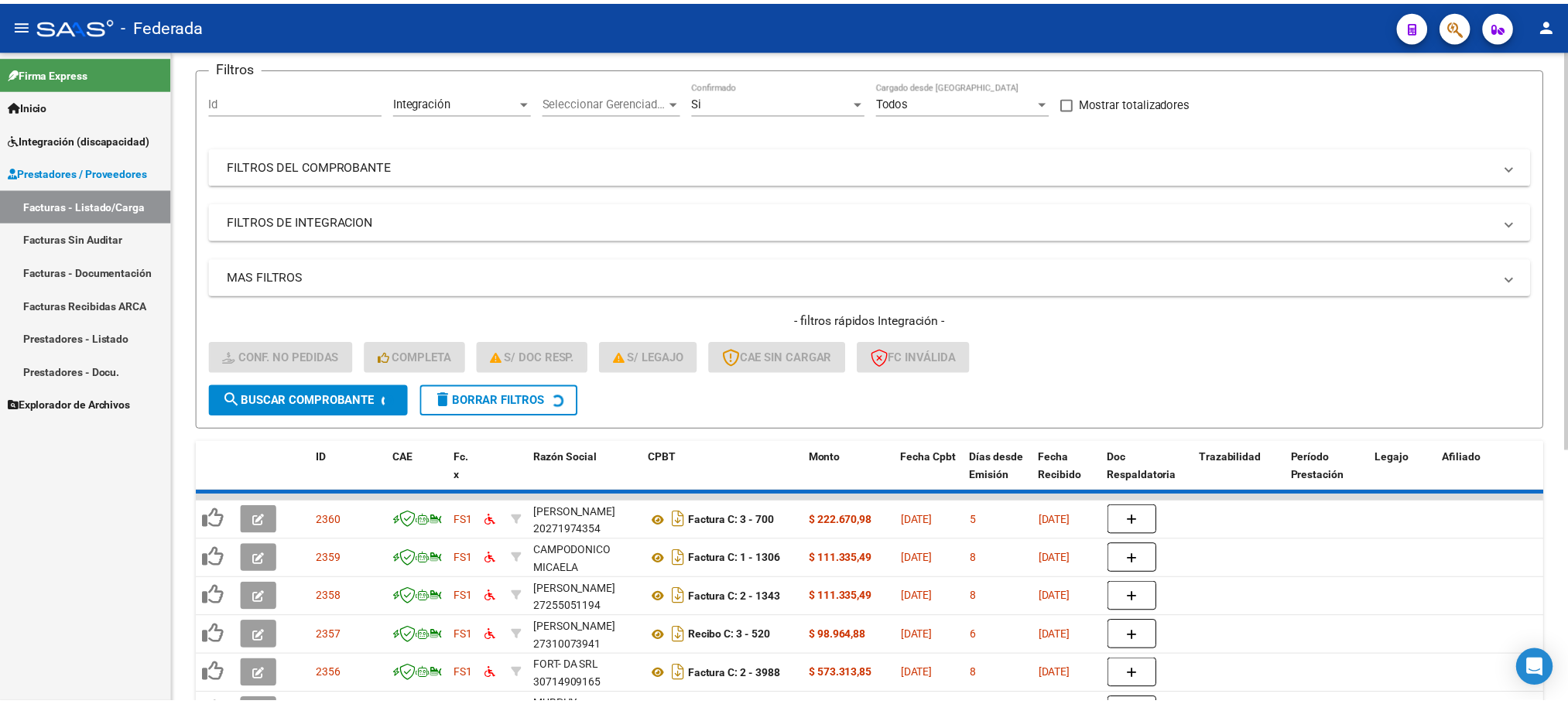
scroll to position [137, 0]
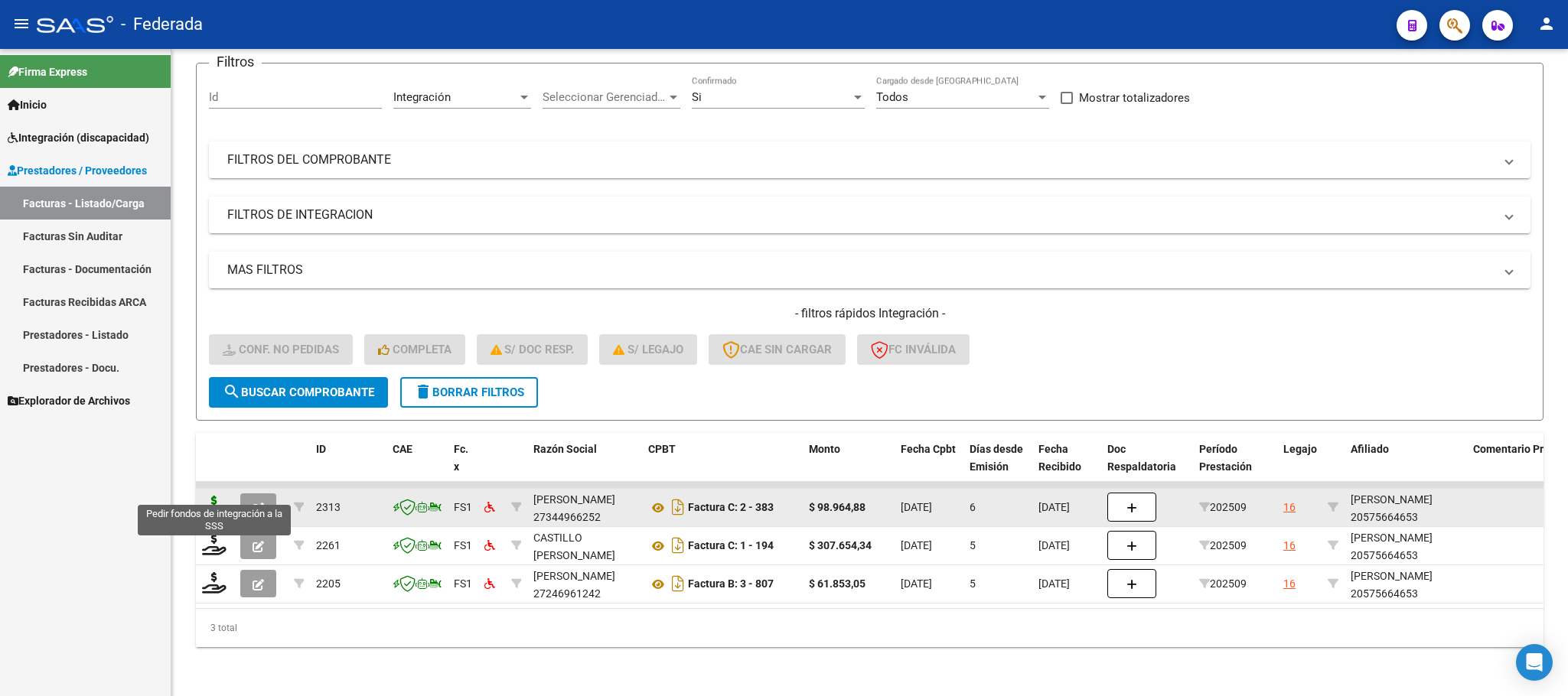
click at [214, 496] on icon at bounding box center [214, 506] width 25 height 21
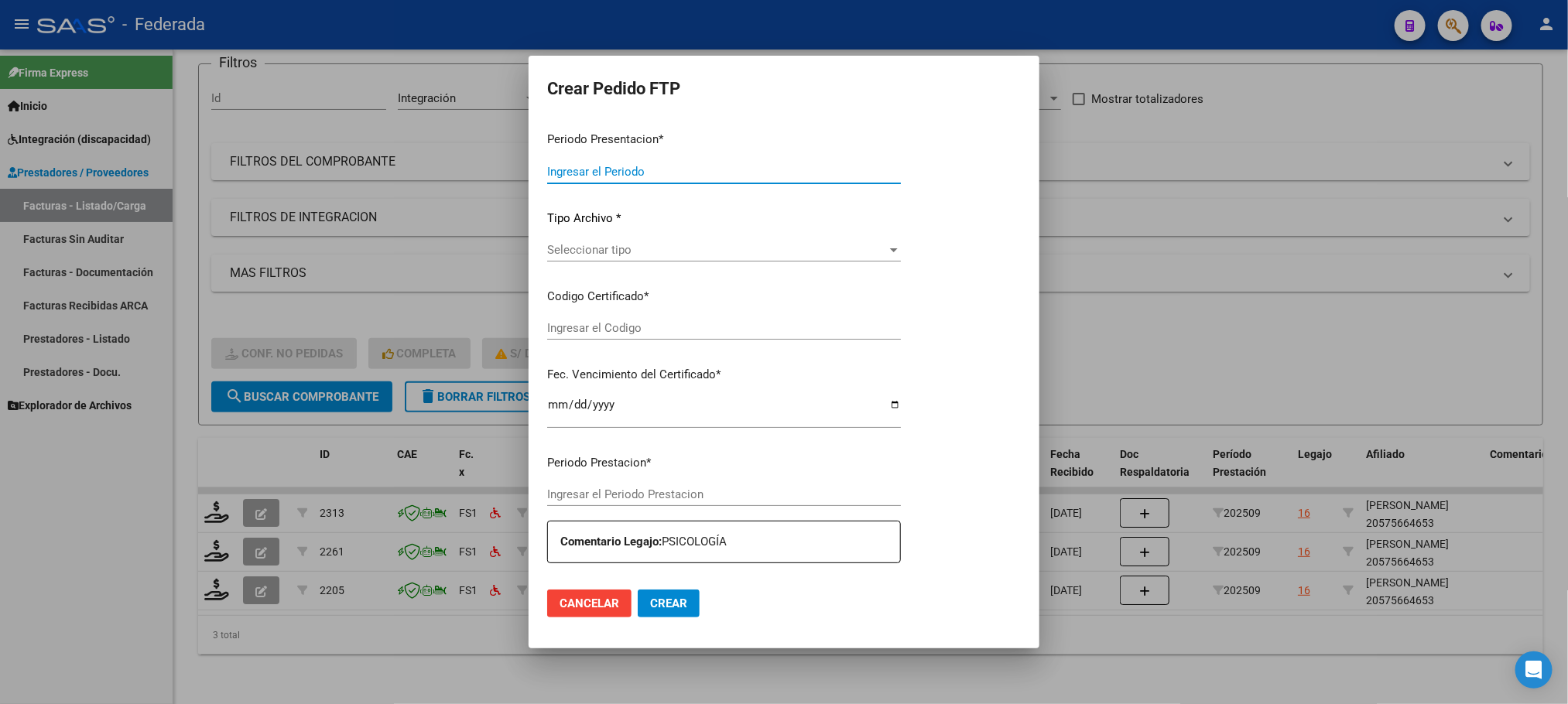
type input "202509"
type input "$ 98.964,88"
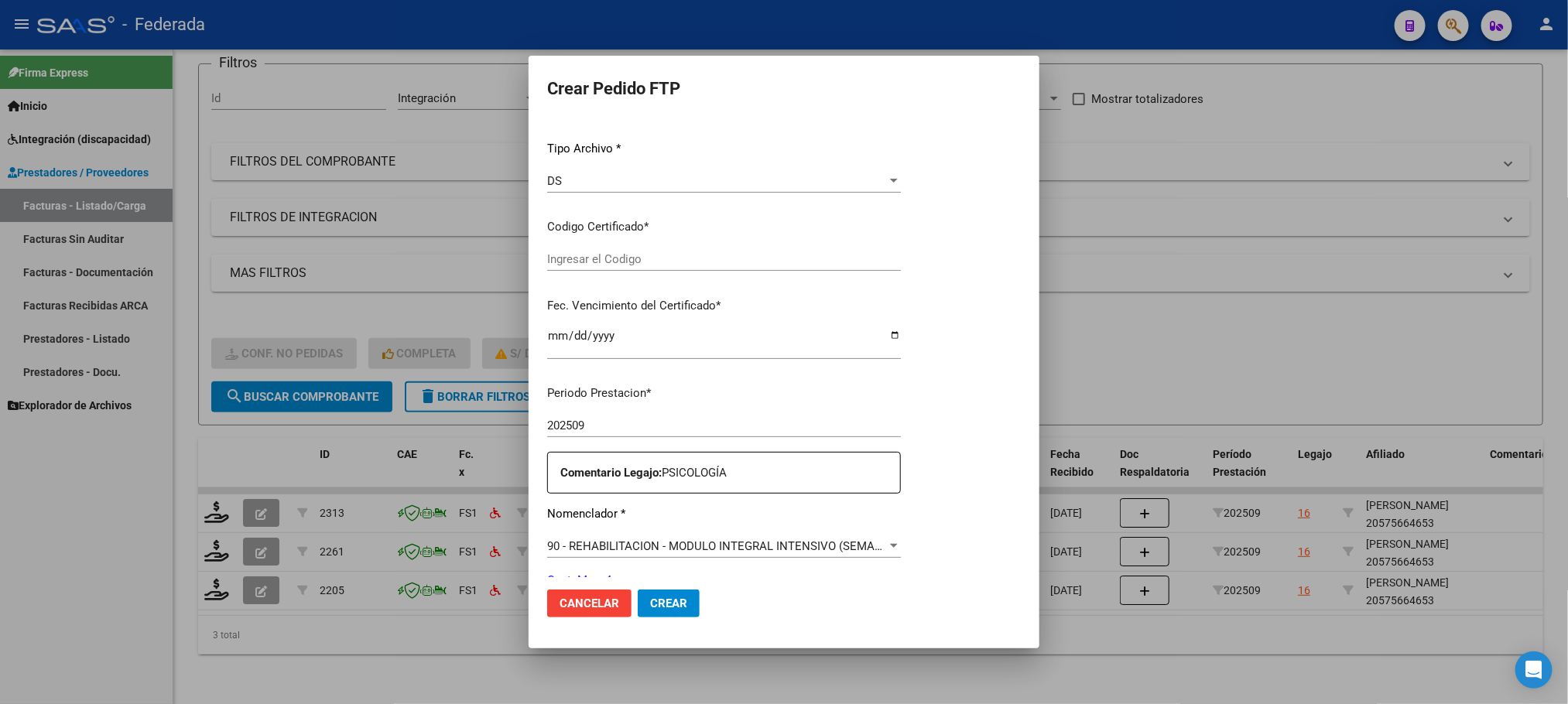
type input "ARG02000575664652023060720280607COR477"
type input "2028-06-28"
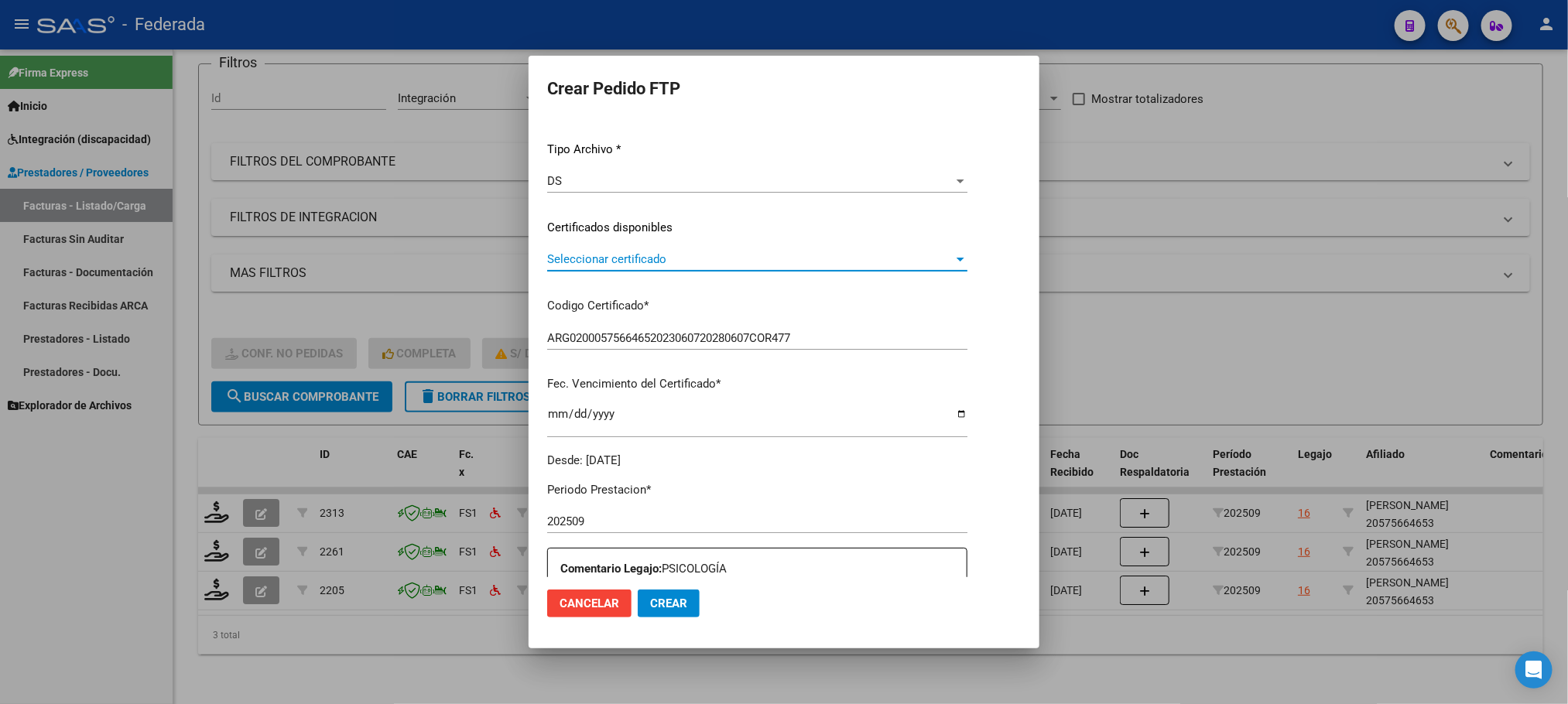
click at [601, 256] on span "Seleccionar certificado" at bounding box center [750, 259] width 406 height 14
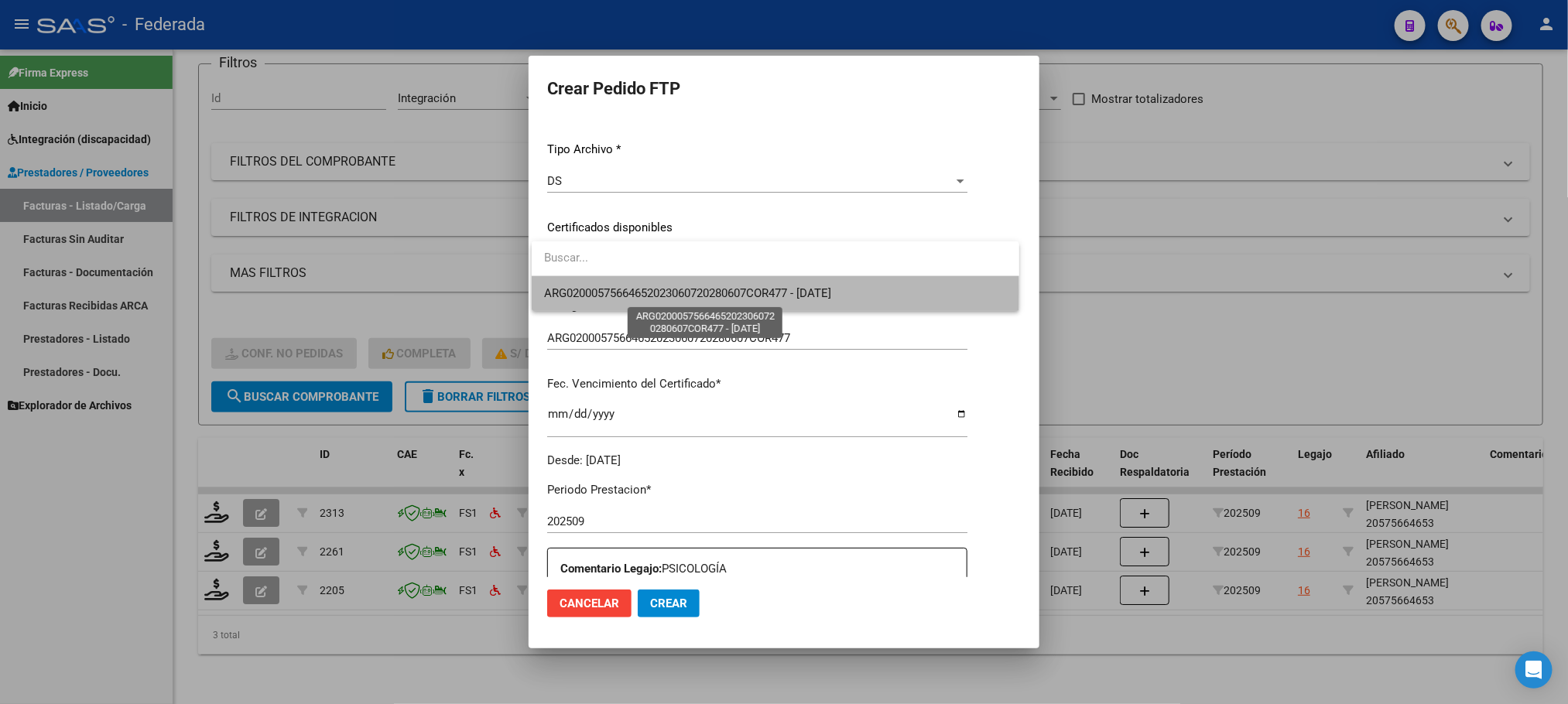
click at [597, 293] on span "ARG02000575664652023060720280607COR477 - 2028-06-28" at bounding box center [687, 293] width 287 height 14
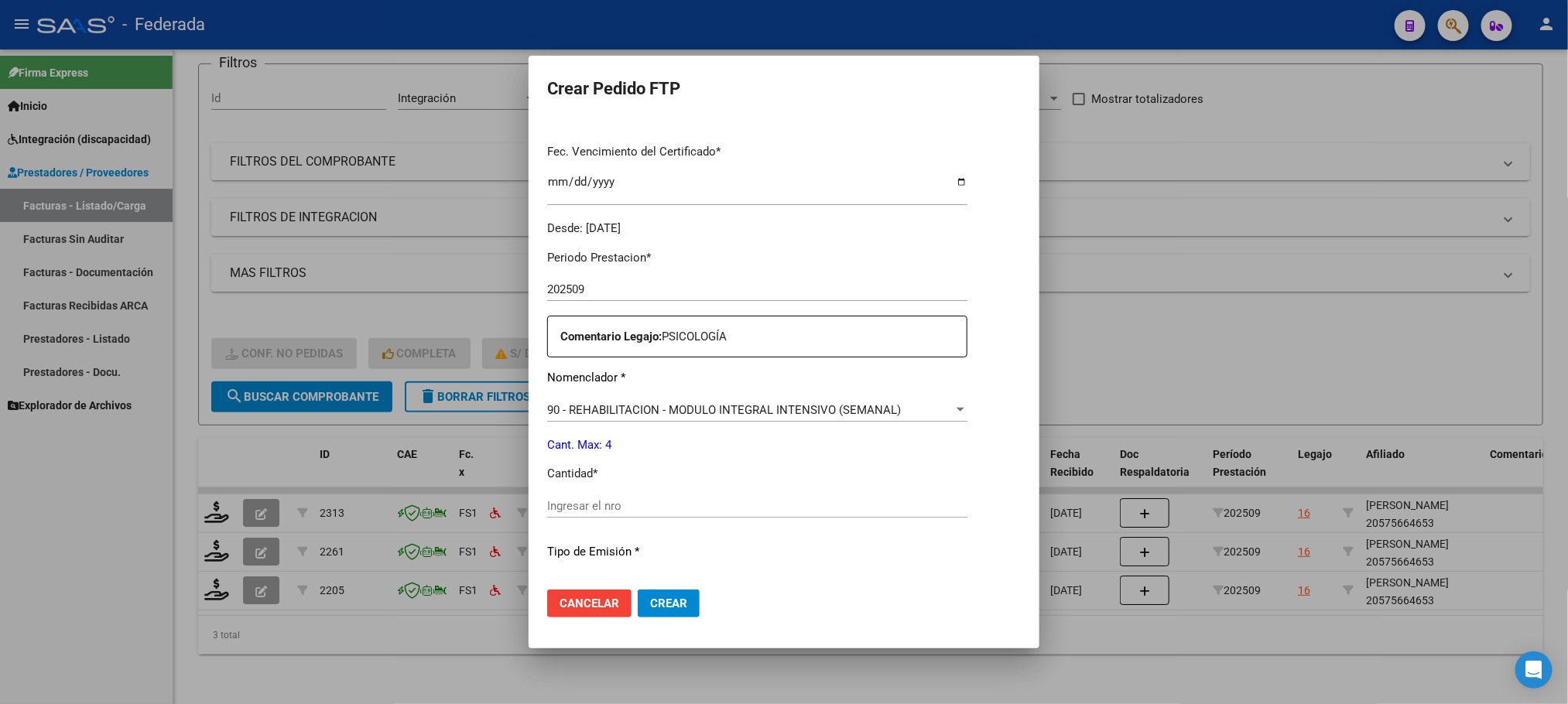
scroll to position [505, 0]
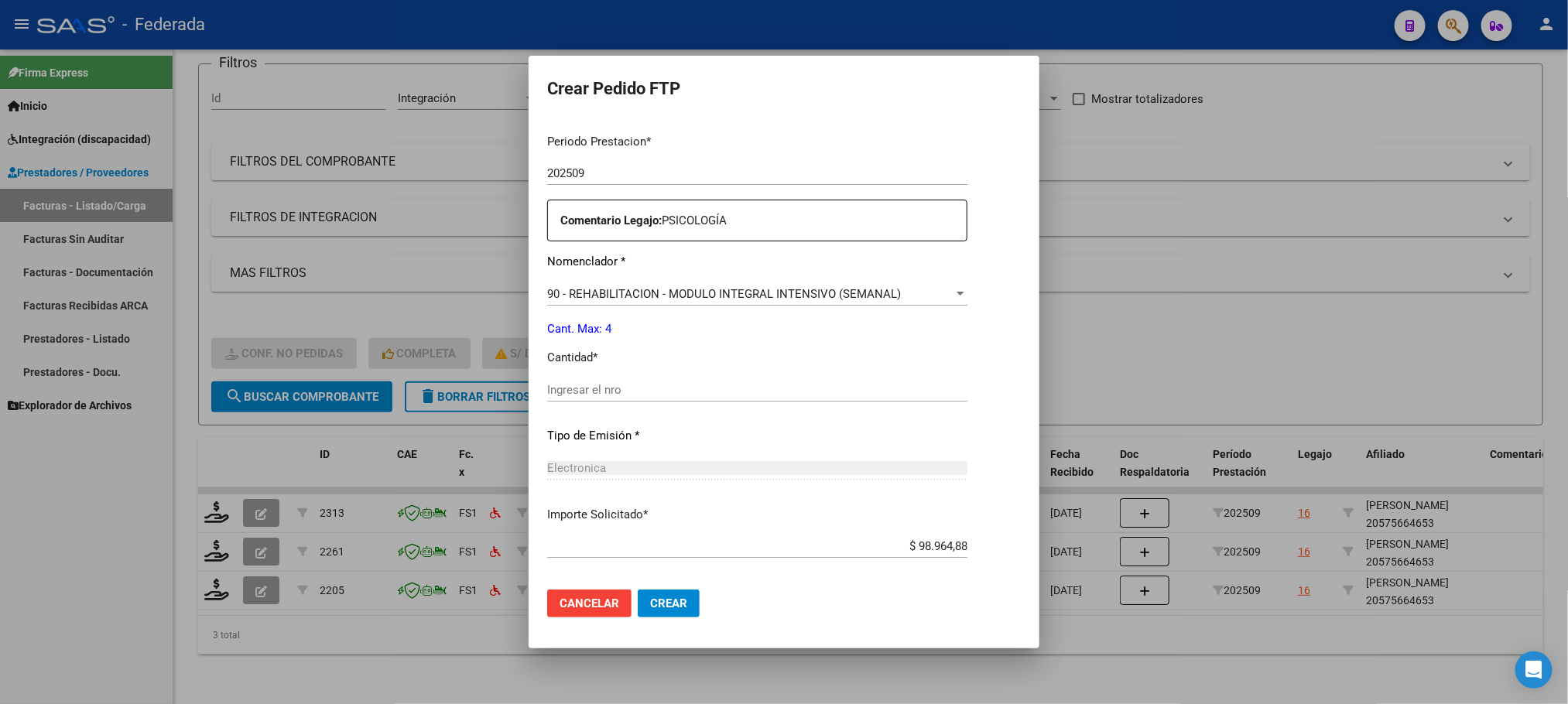
click at [583, 395] on input "Ingresar el nro" at bounding box center [757, 390] width 420 height 14
type input "4"
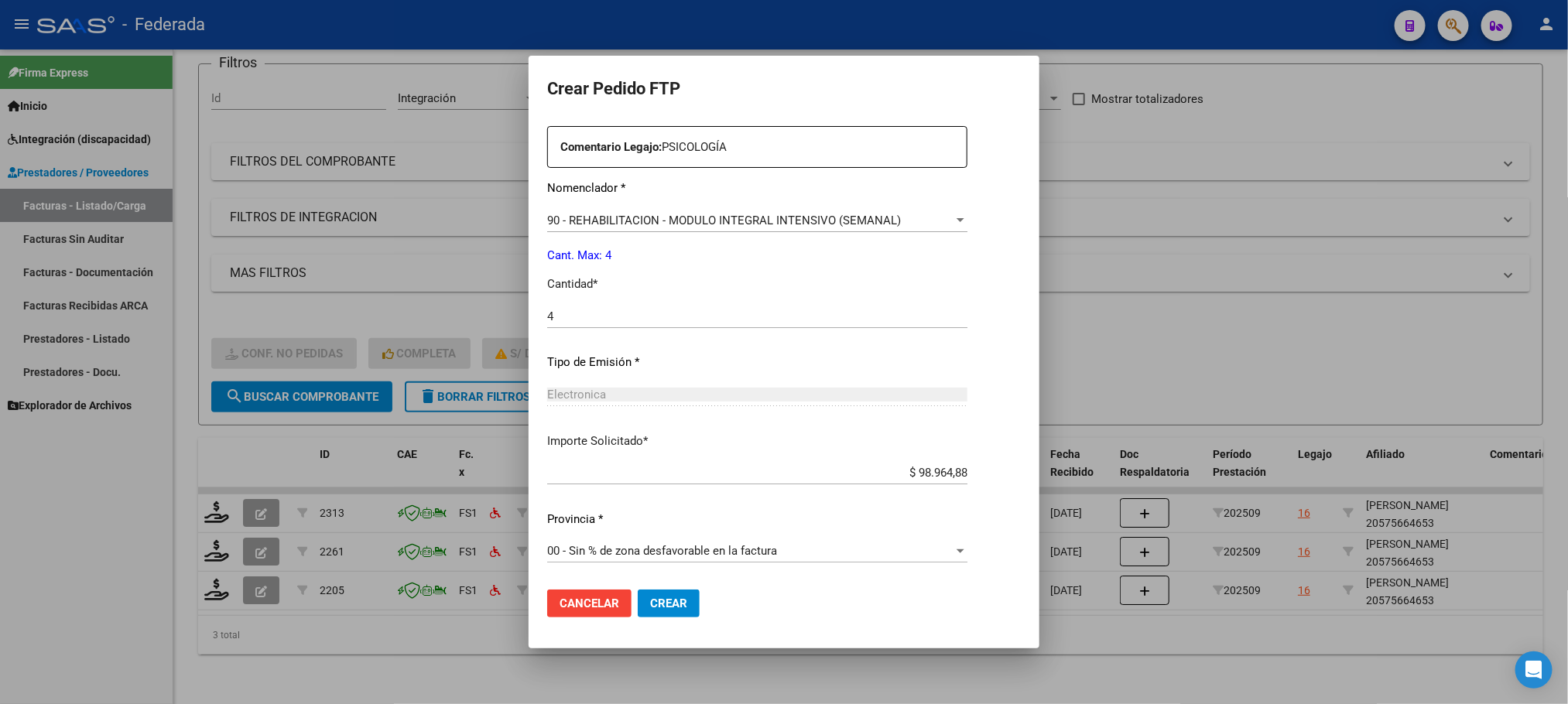
click at [656, 597] on span "Crear" at bounding box center [669, 603] width 37 height 14
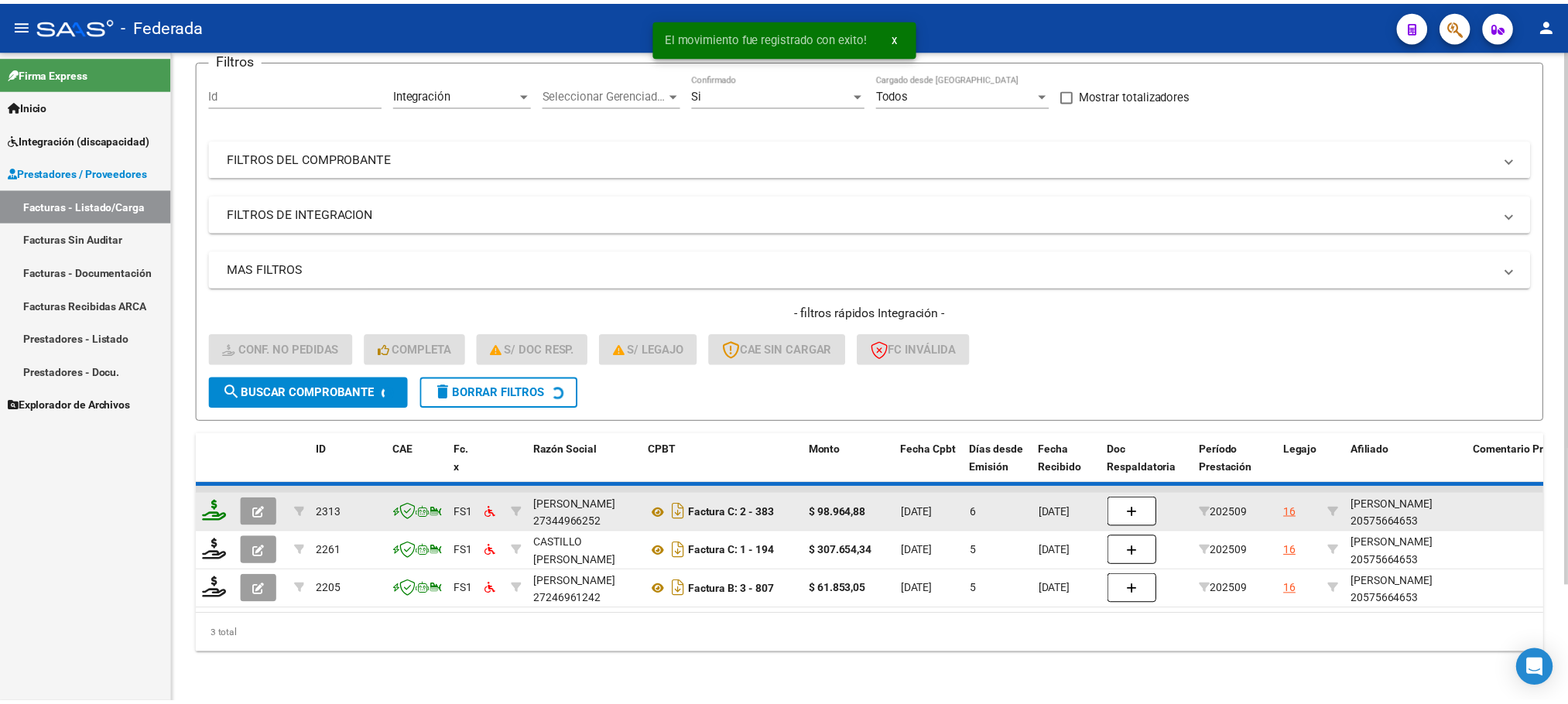
scroll to position [100, 0]
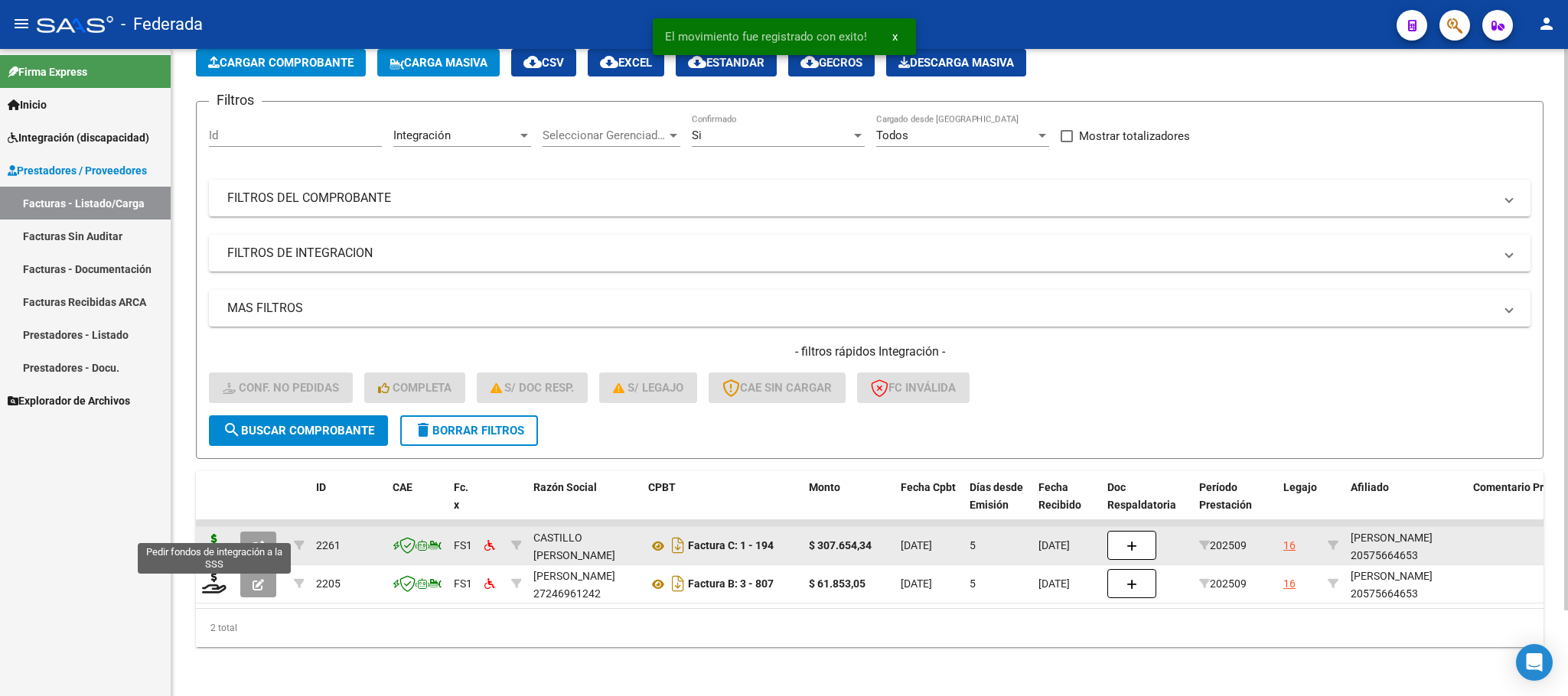
click at [220, 534] on icon at bounding box center [214, 544] width 25 height 21
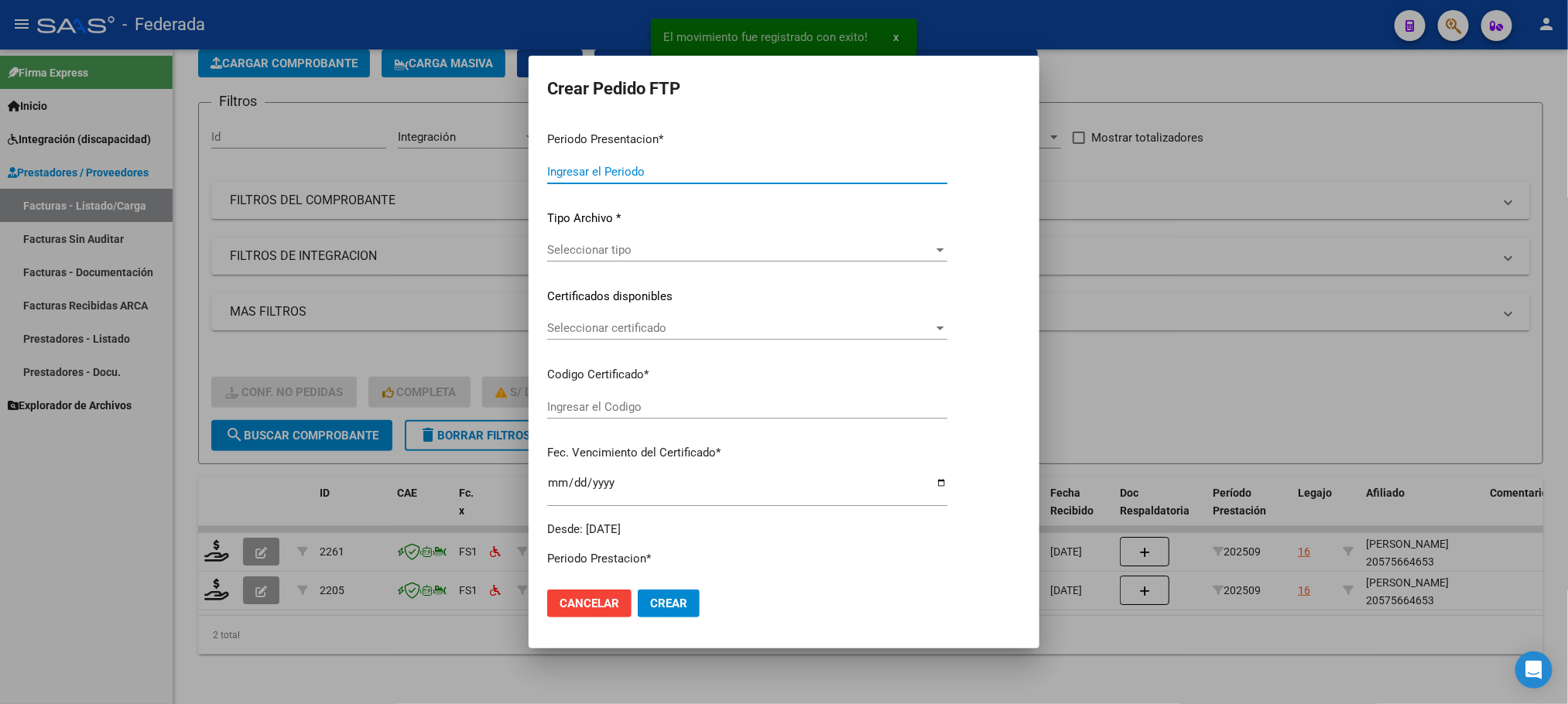
type input "202509"
type input "$ 307.654,34"
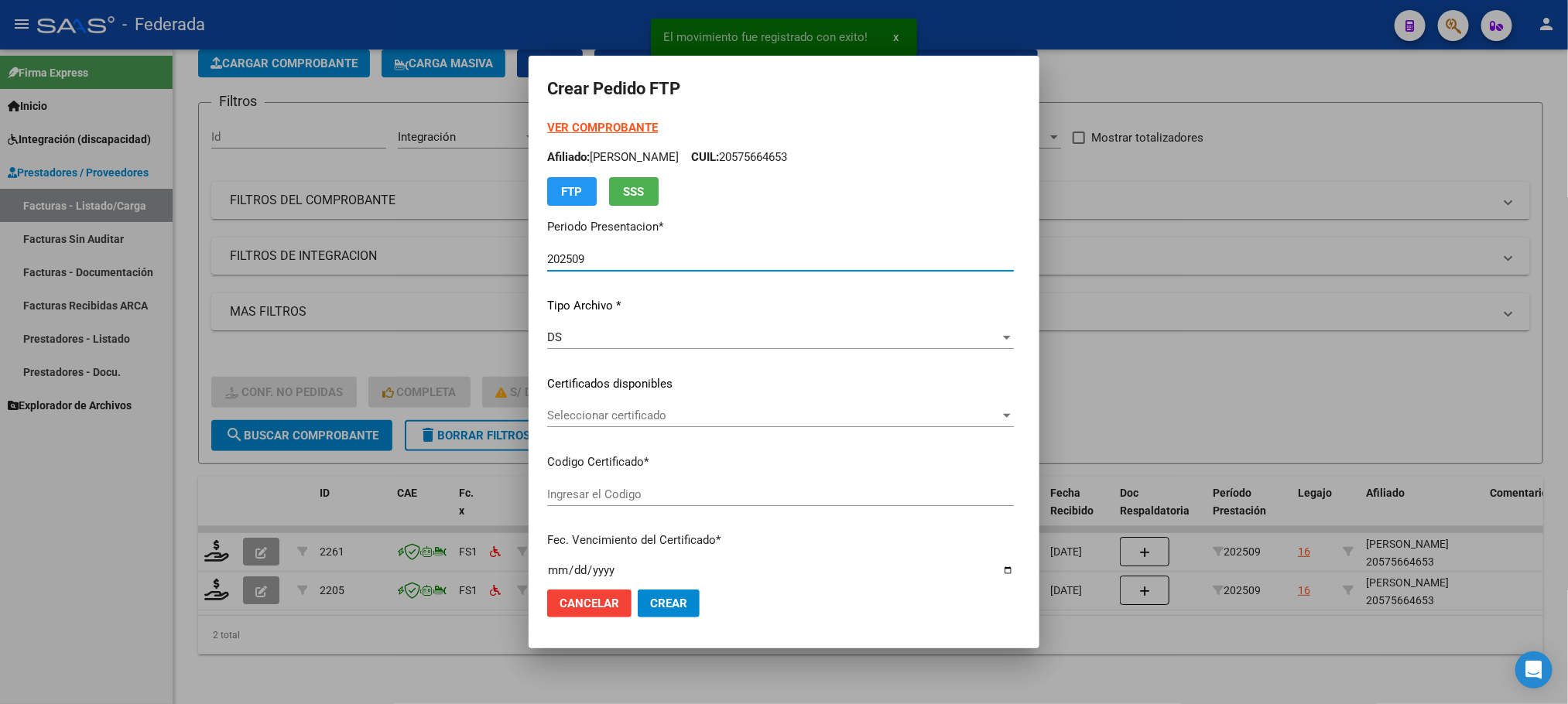
scroll to position [116, 0]
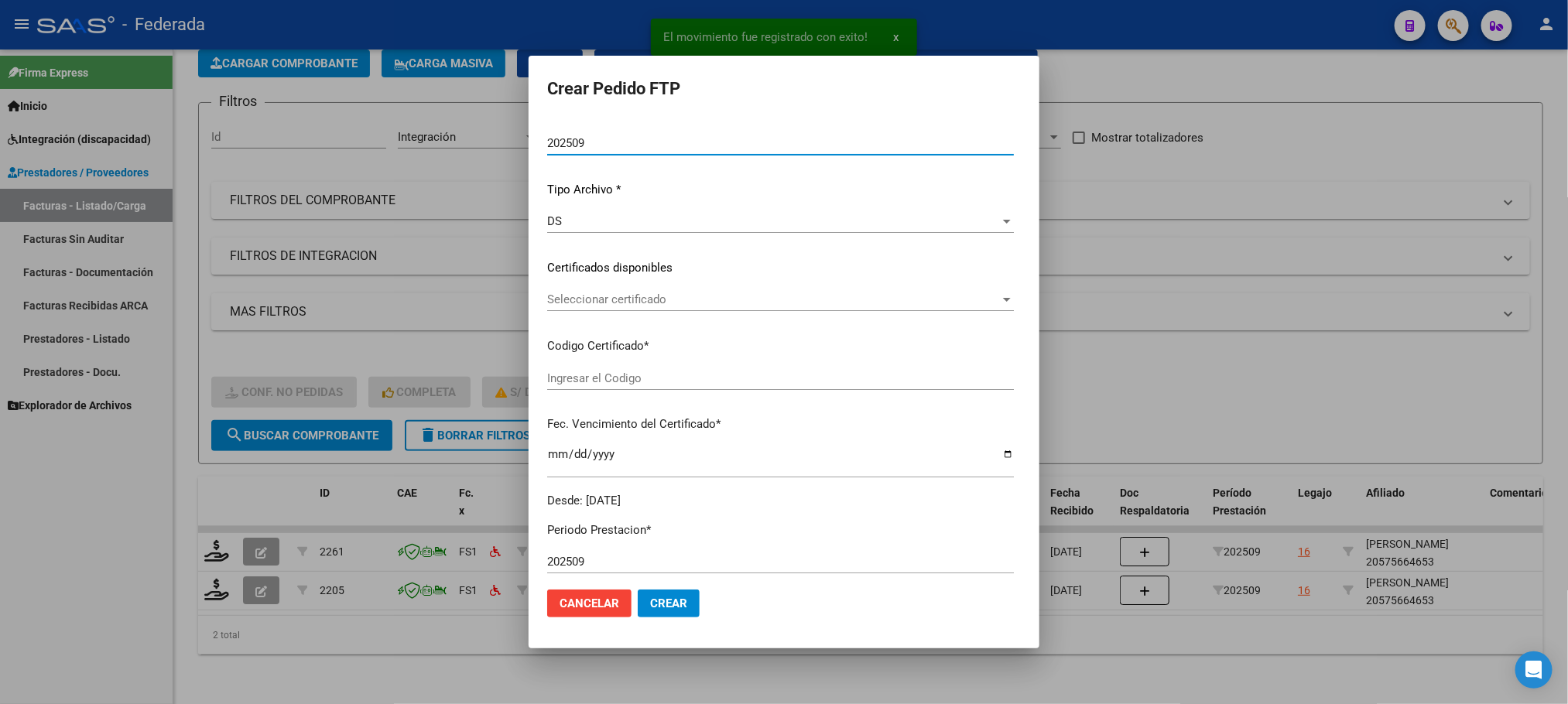
type input "ARG02000575664652023060720280607COR477"
type input "2028-06-28"
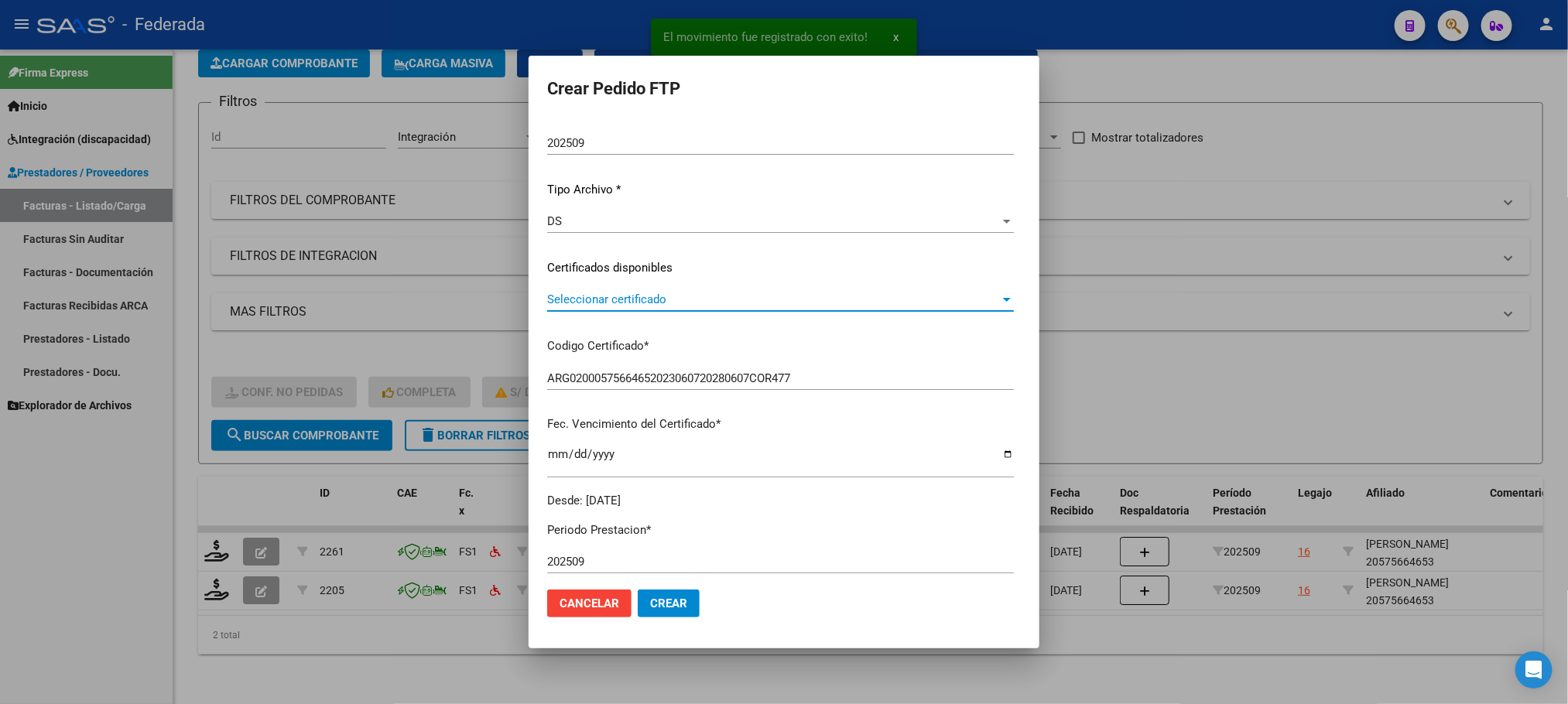
click at [594, 302] on span "Seleccionar certificado" at bounding box center [773, 299] width 452 height 14
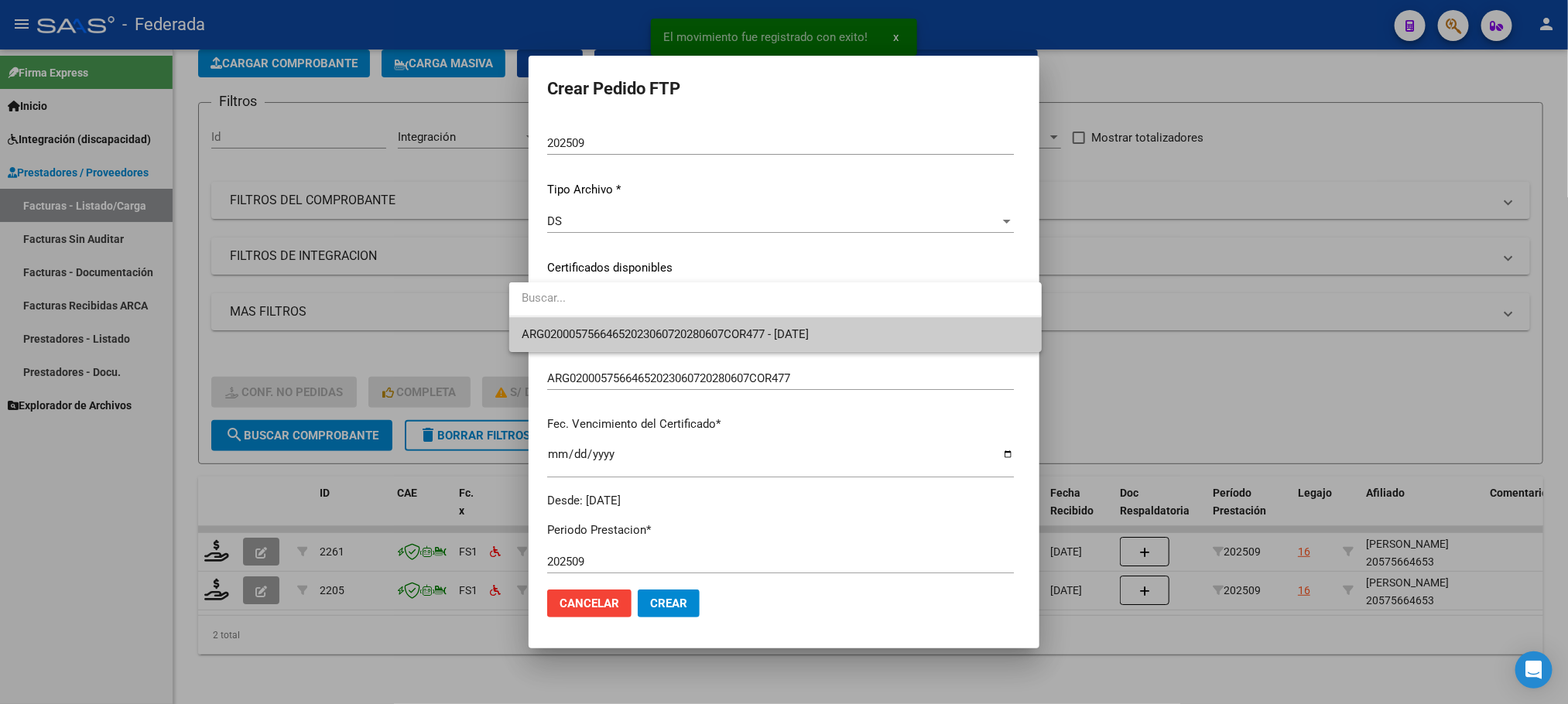
click at [594, 325] on span "ARG02000575664652023060720280607COR477 - 2028-06-28" at bounding box center [776, 334] width 508 height 35
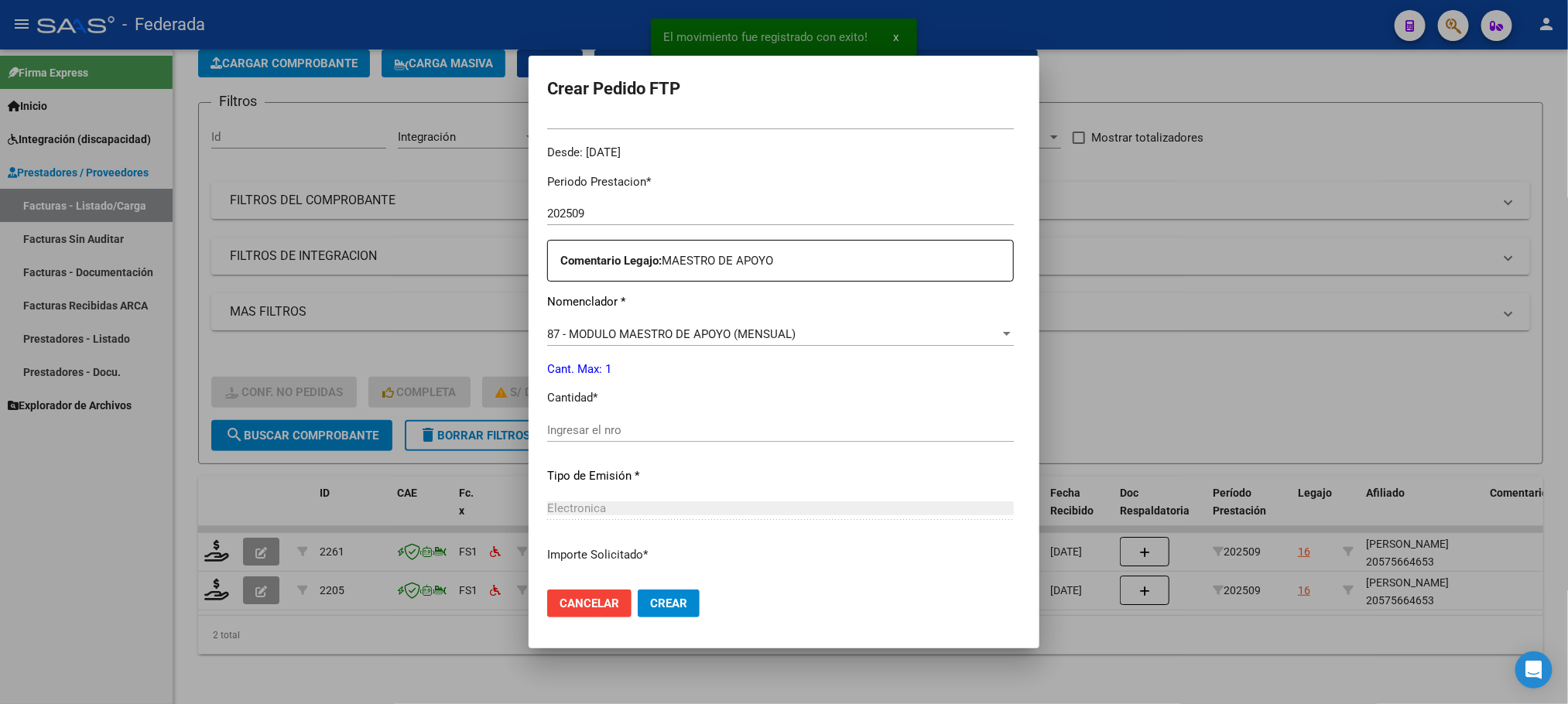
scroll to position [578, 0]
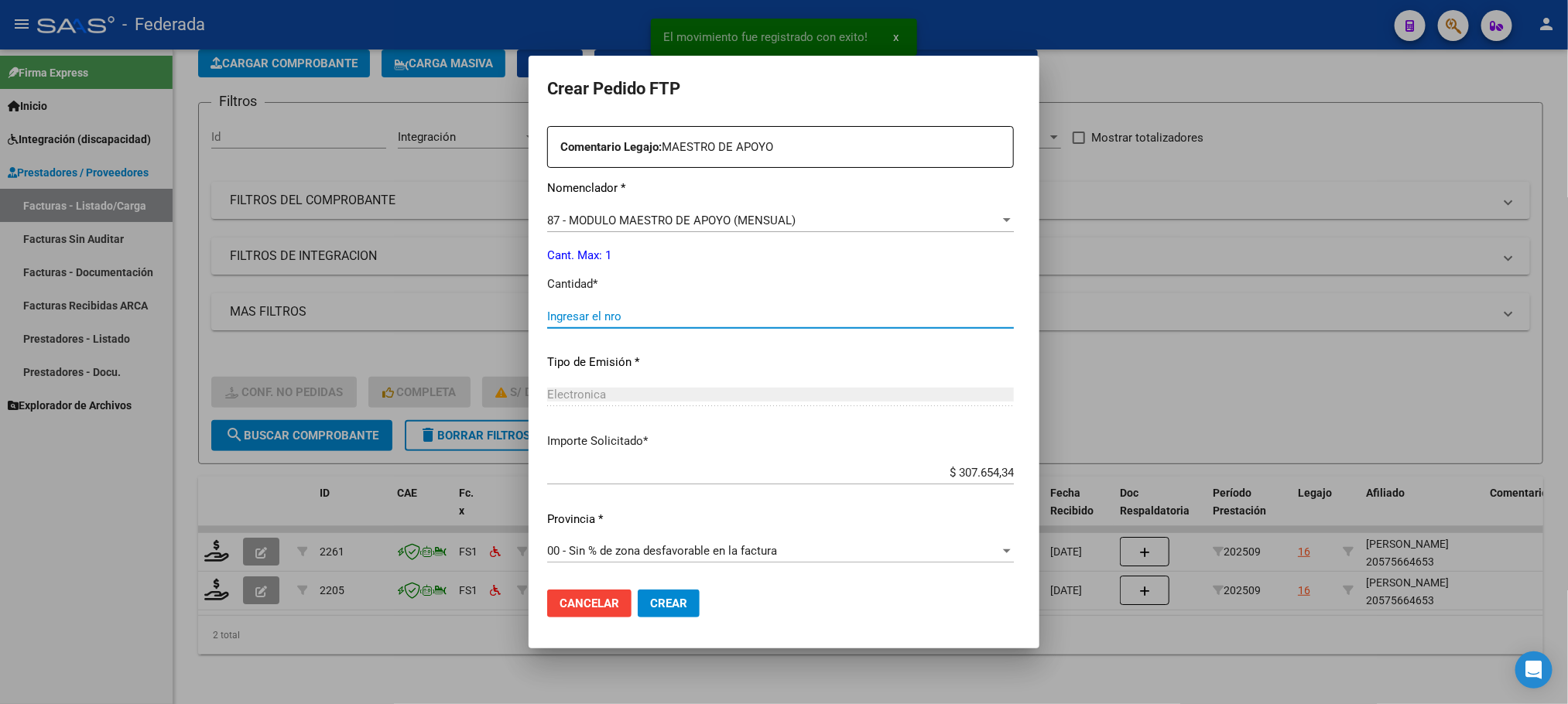
click at [602, 311] on input "Ingresar el nro" at bounding box center [780, 316] width 467 height 14
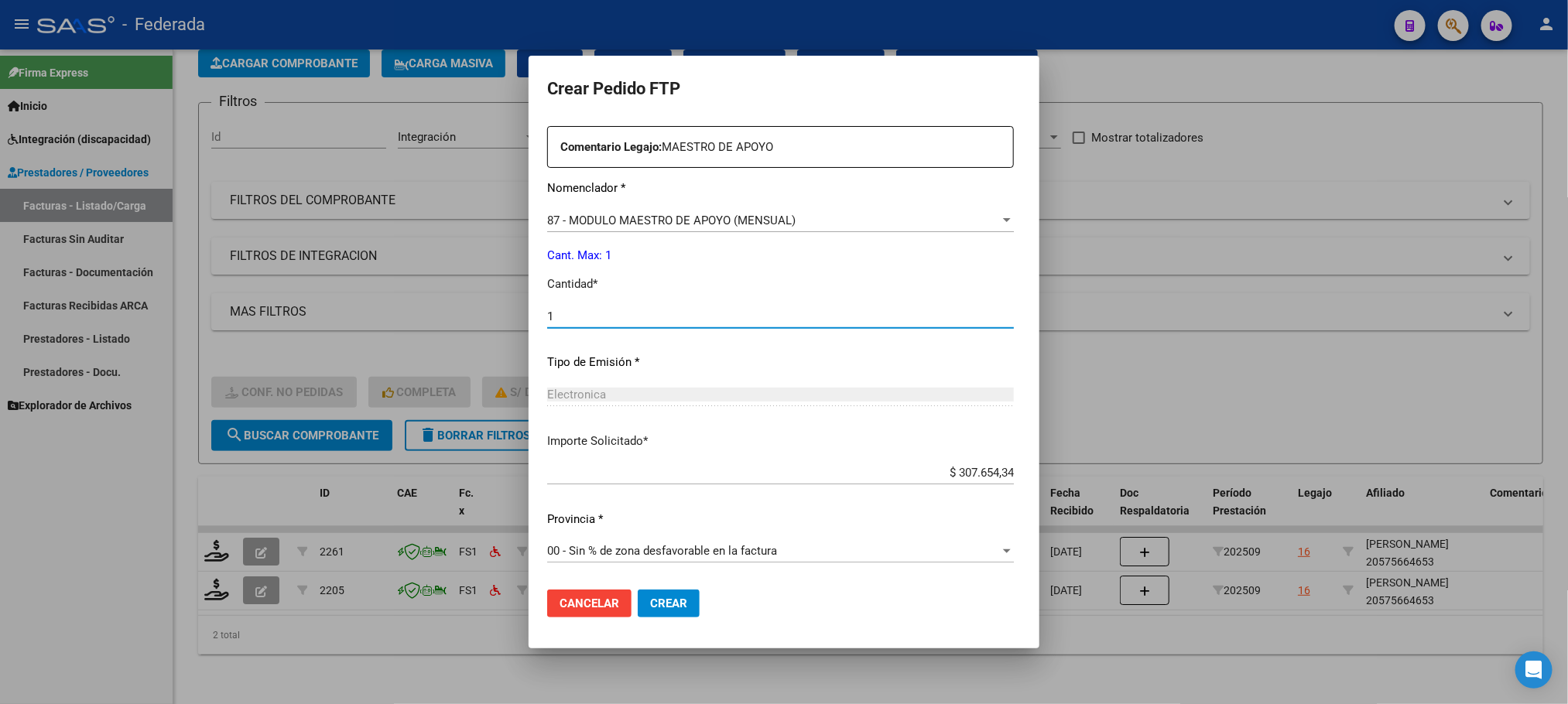
type input "1"
click at [650, 604] on span "Crear" at bounding box center [669, 603] width 37 height 14
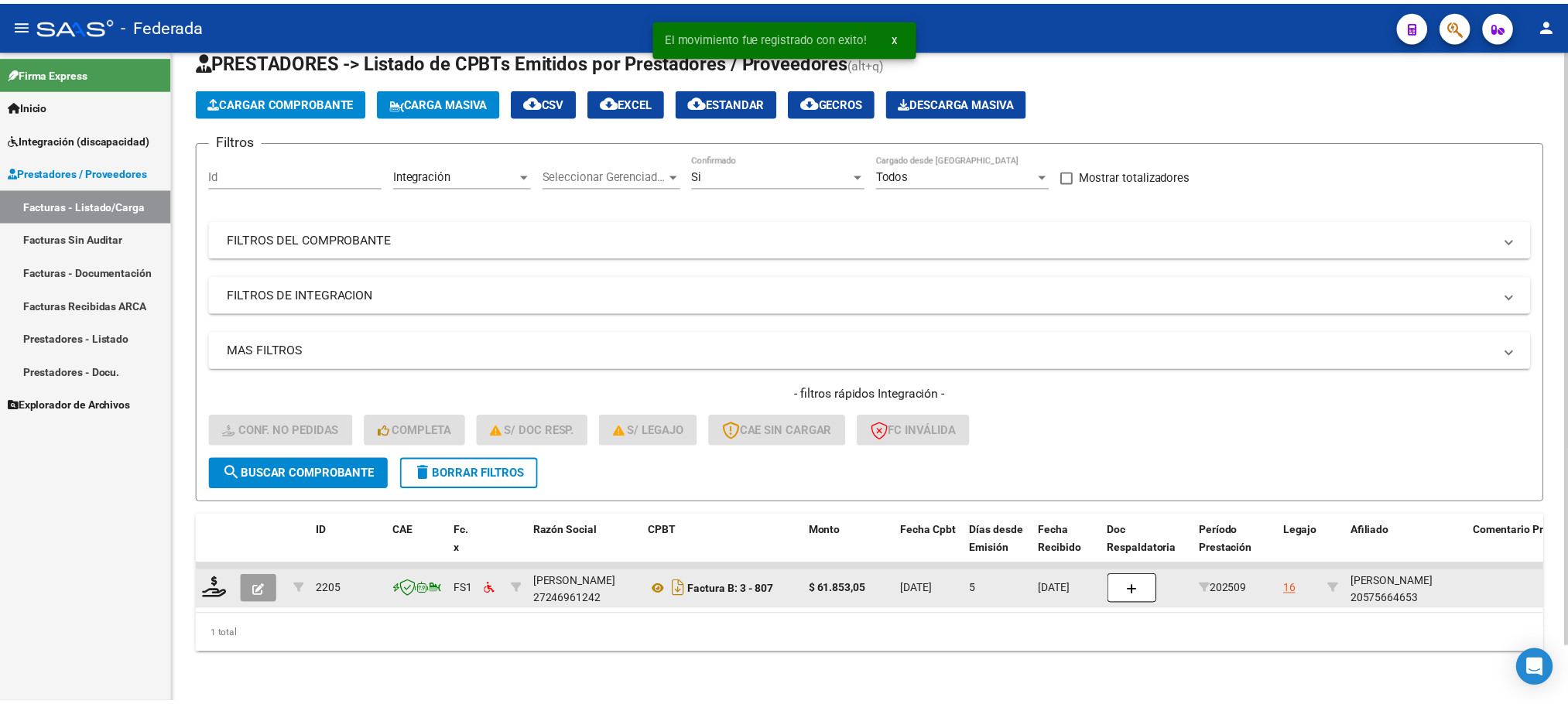
scroll to position [60, 0]
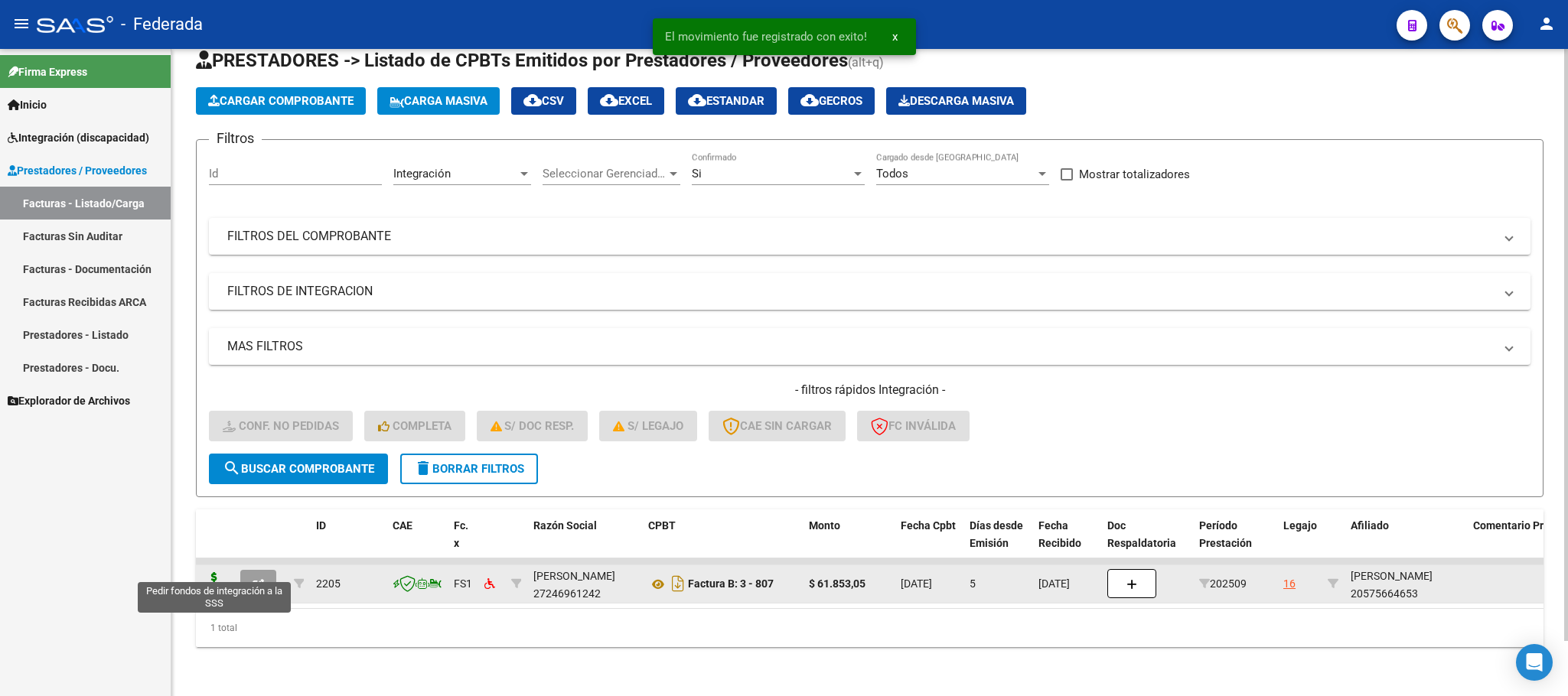
click at [223, 572] on icon at bounding box center [214, 582] width 25 height 21
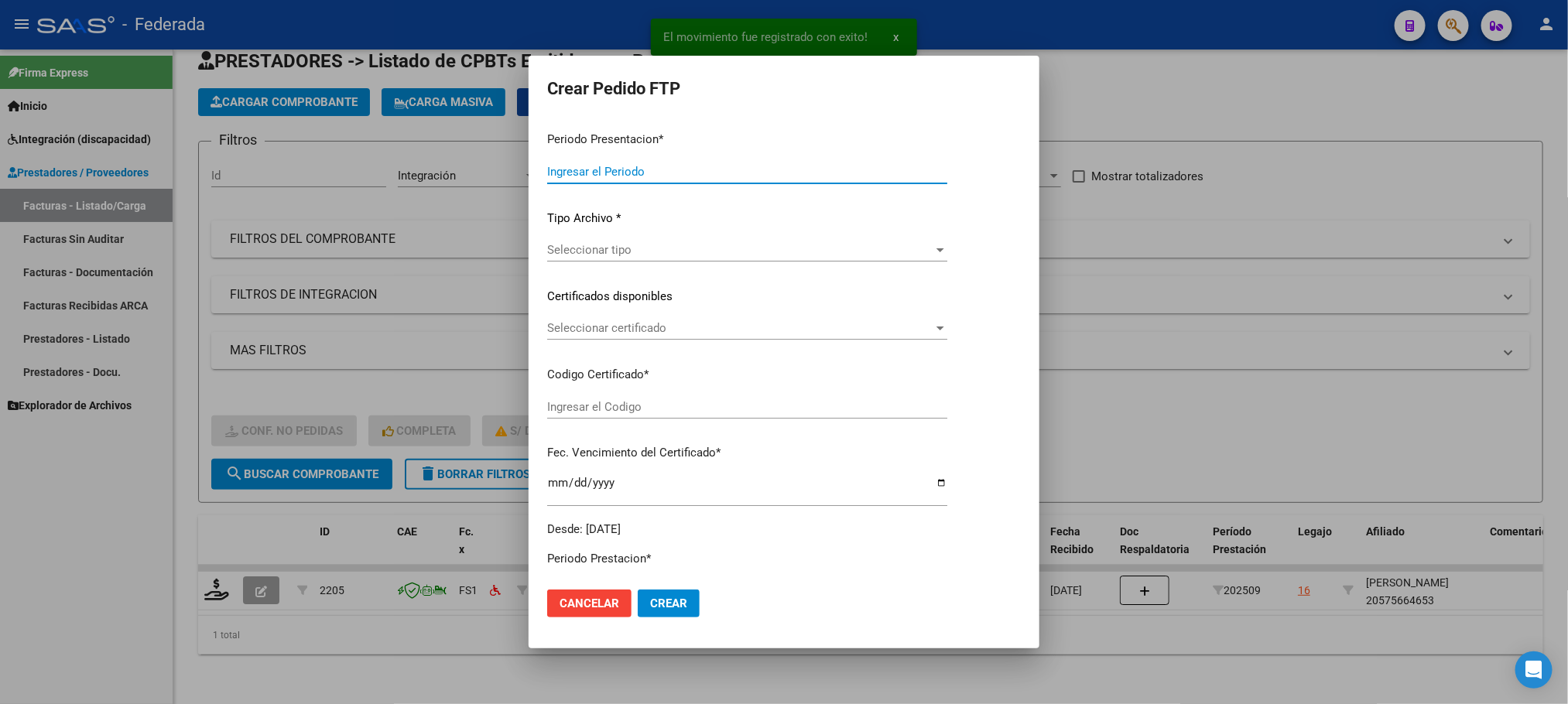
type input "202509"
type input "$ 61.853,05"
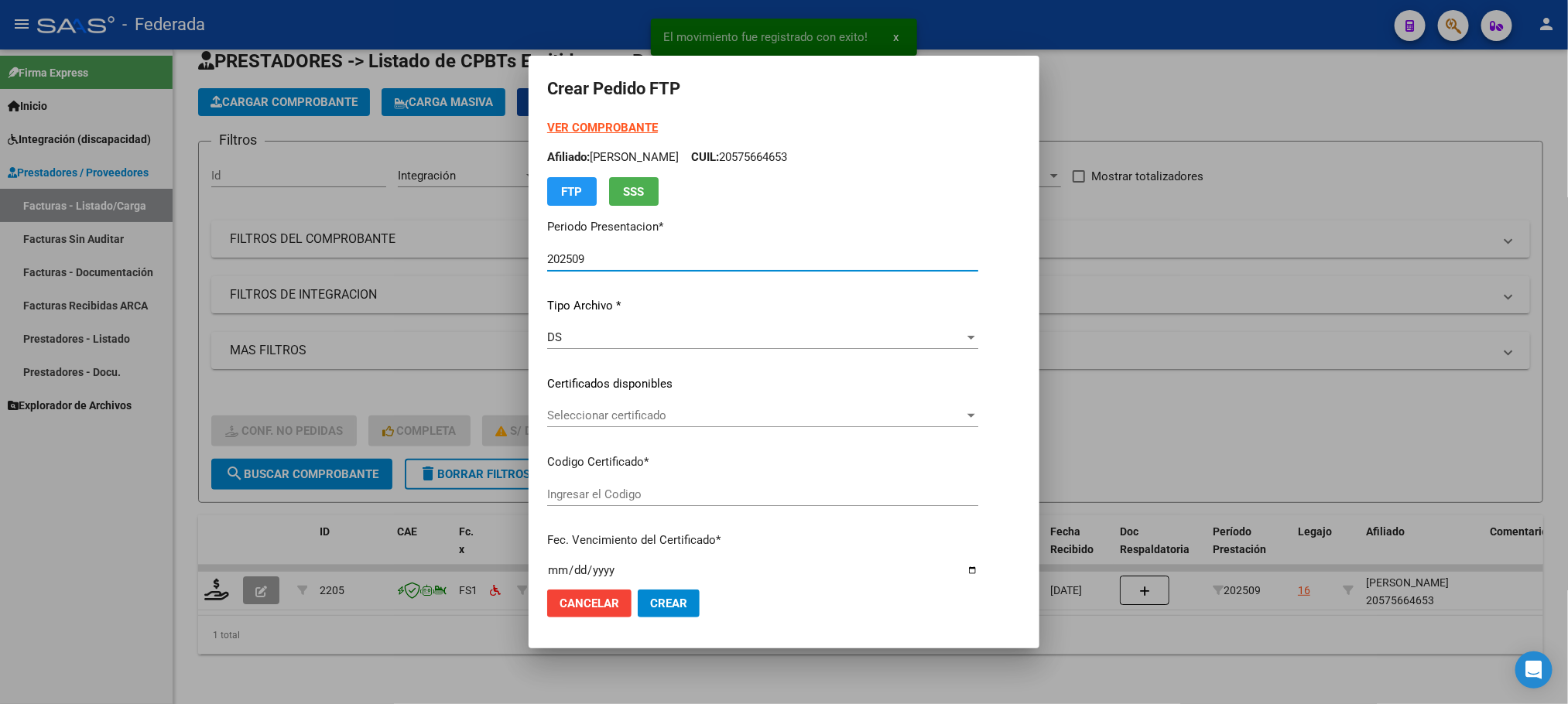
type input "ARG02000575664652023060720280607COR477"
type input "2028-06-28"
click at [579, 414] on span "Seleccionar certificado" at bounding box center [755, 415] width 417 height 14
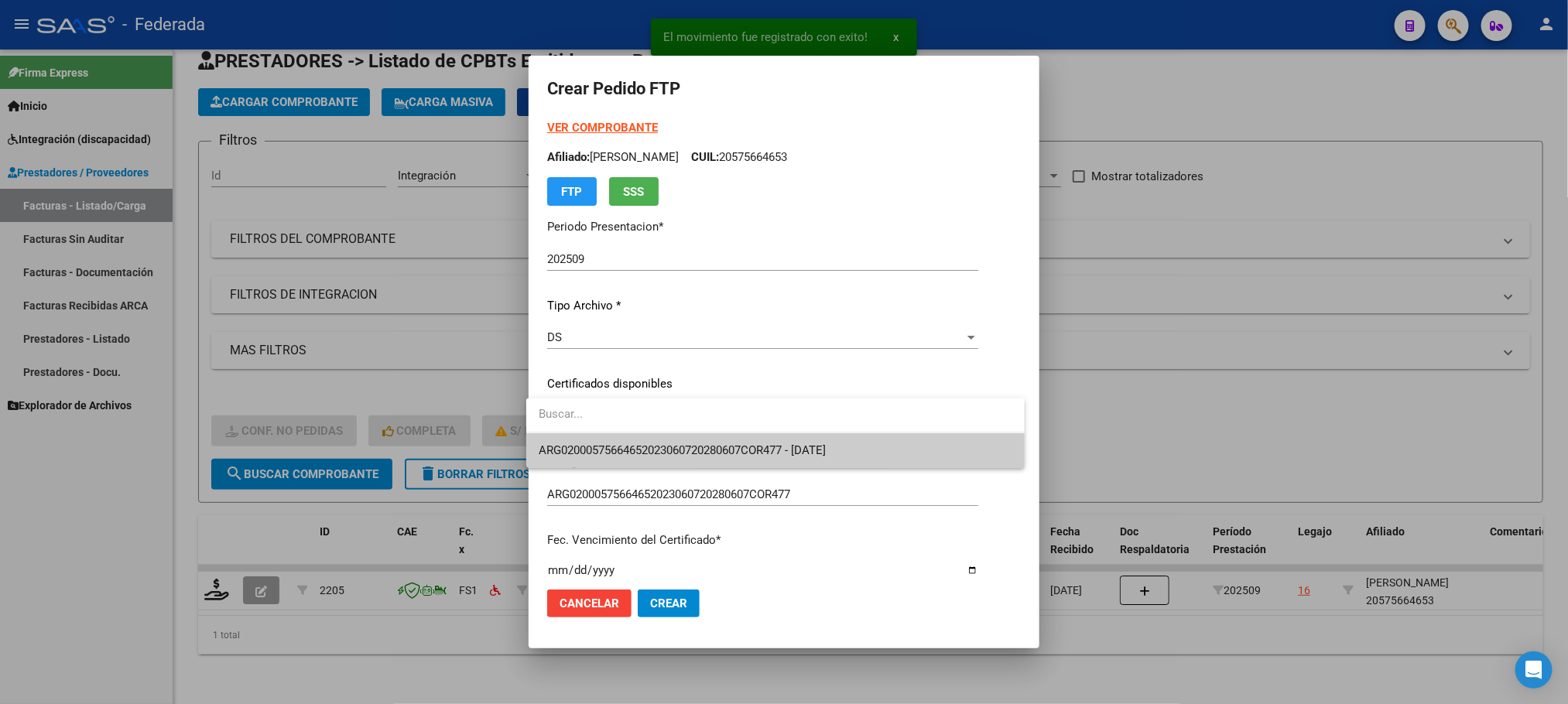
click at [579, 437] on span "ARG02000575664652023060720280607COR477 - 2028-06-28" at bounding box center [775, 450] width 473 height 35
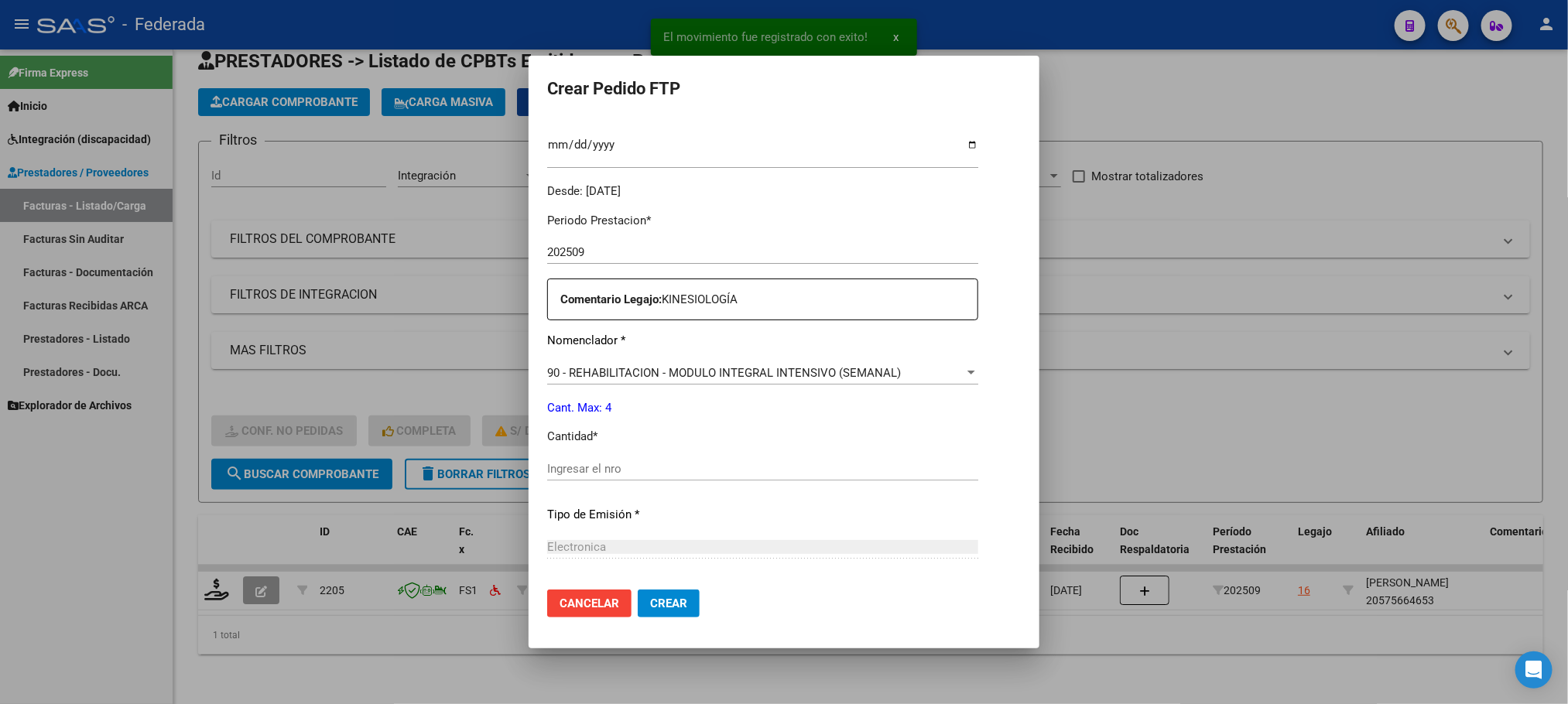
scroll to position [465, 0]
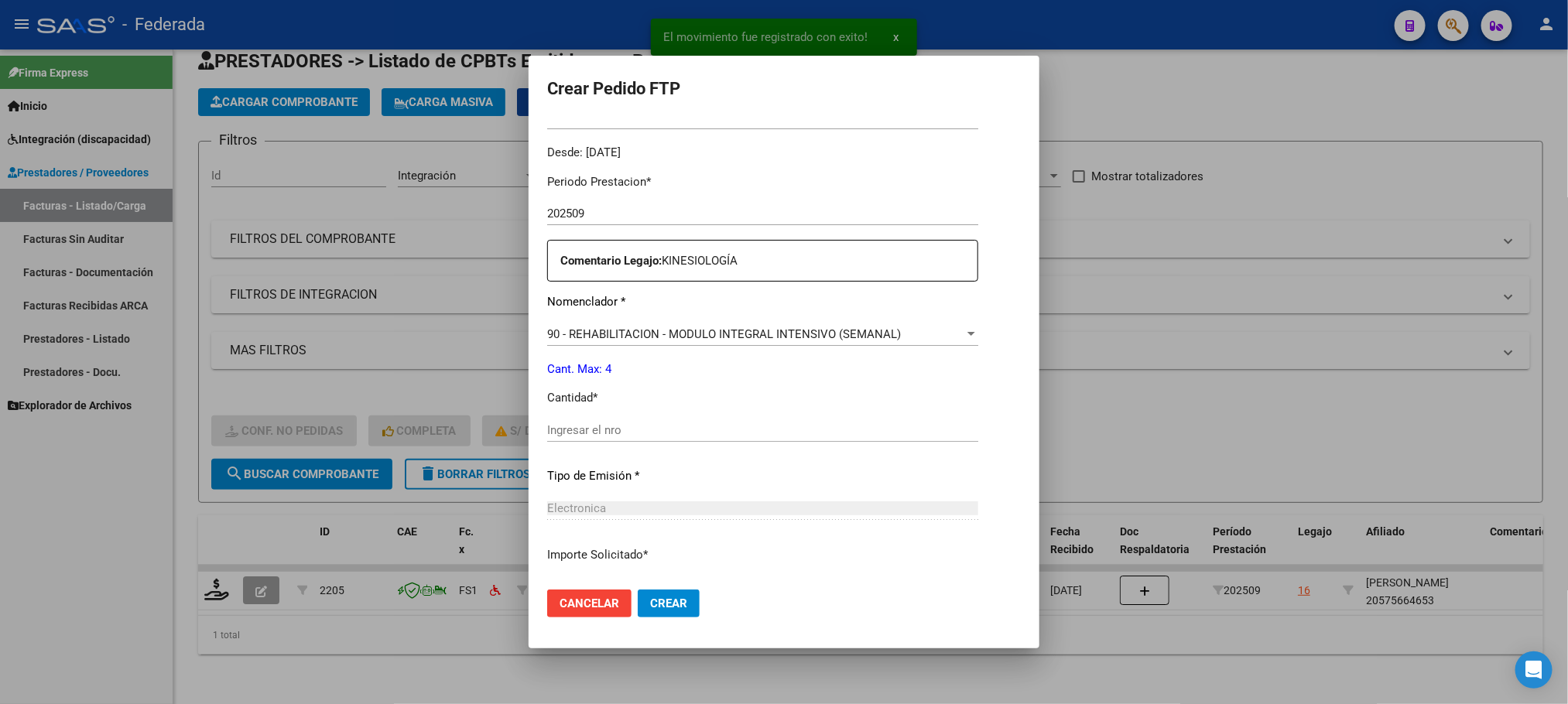
click at [593, 428] on input "Ingresar el nro" at bounding box center [763, 430] width 431 height 14
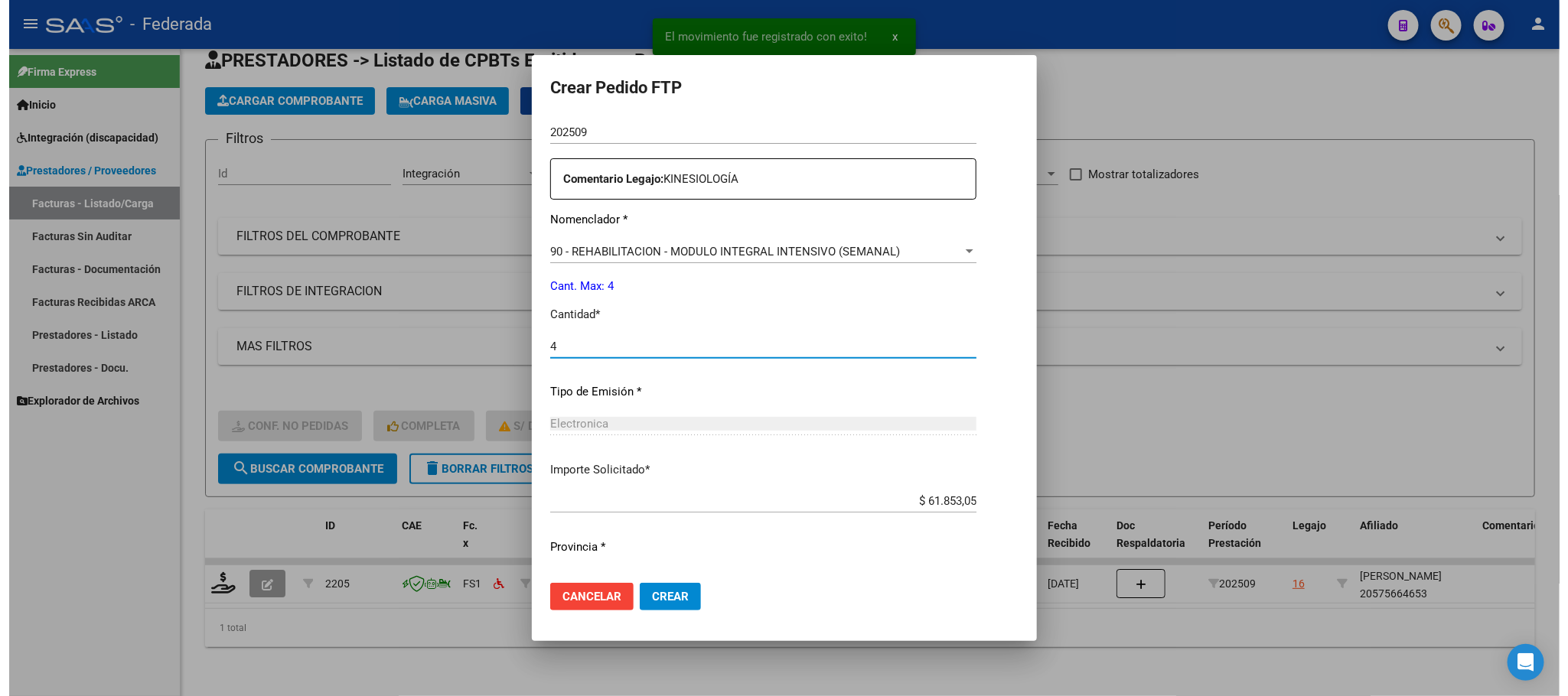
scroll to position [571, 0]
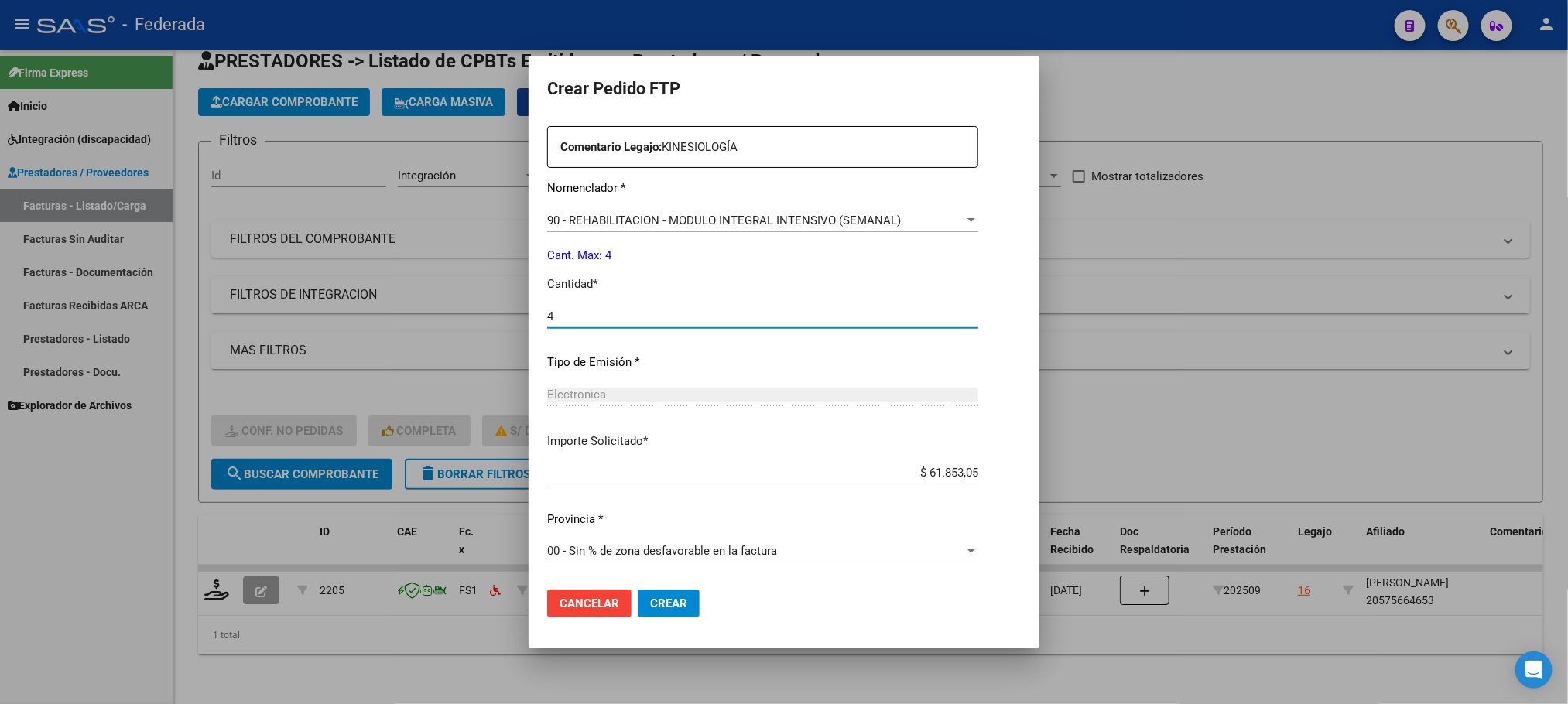
type input "4"
click at [661, 597] on span "Crear" at bounding box center [669, 603] width 37 height 14
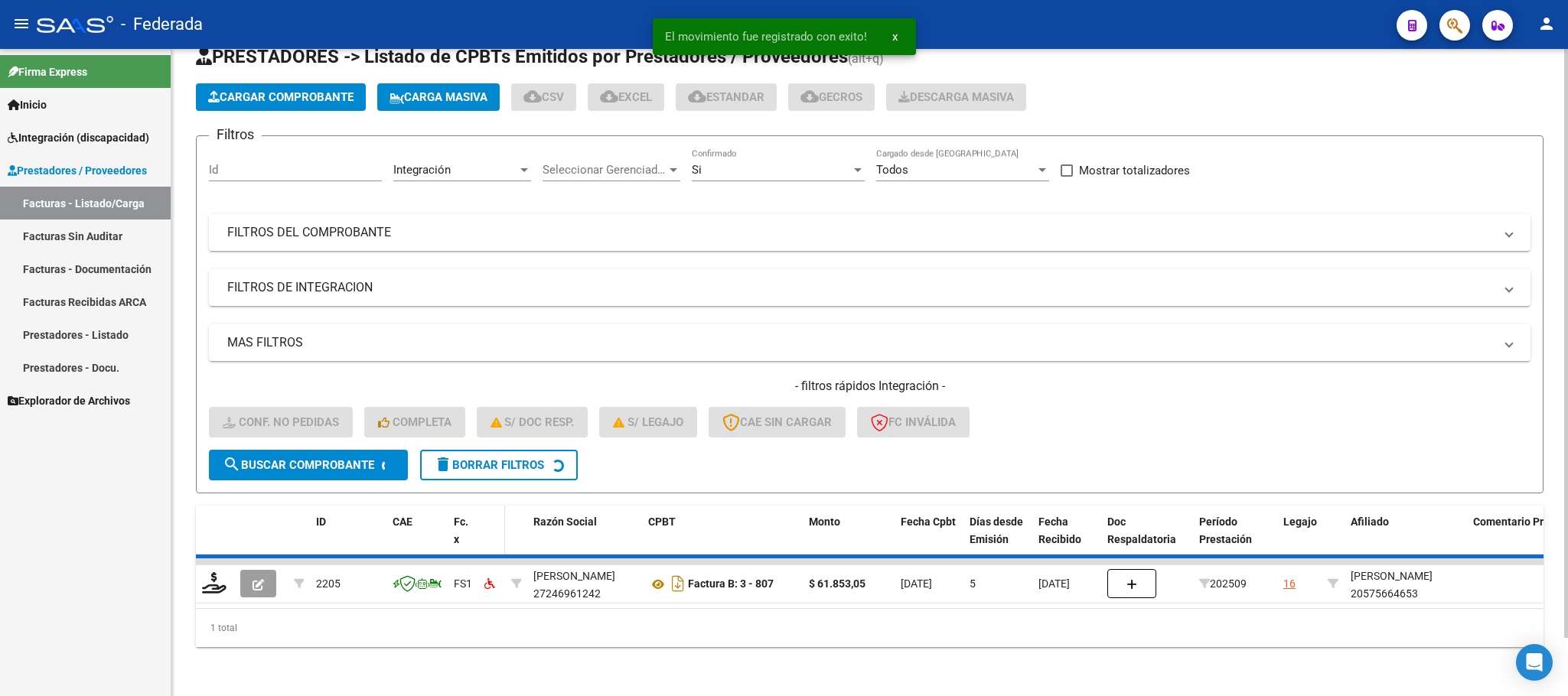
scroll to position [30, 0]
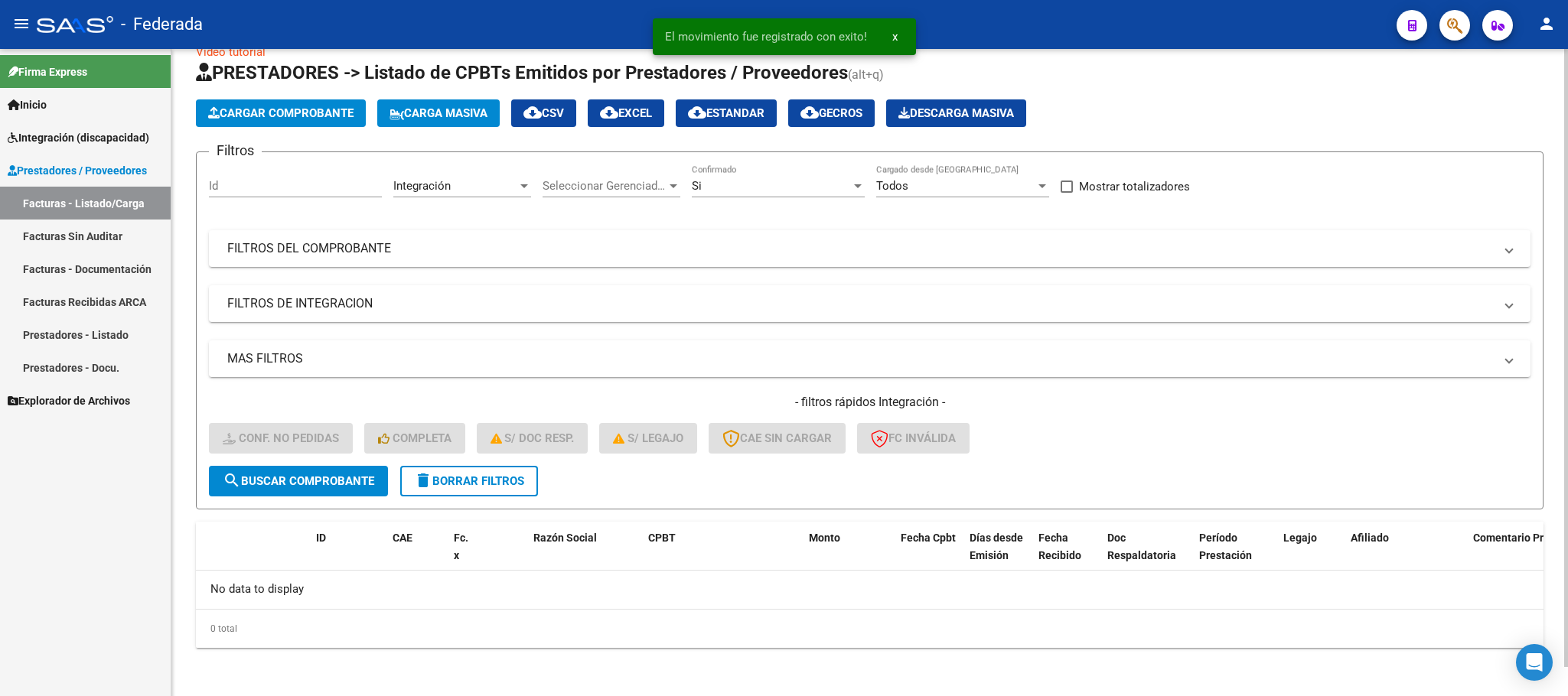
click at [482, 486] on span "delete Borrar Filtros" at bounding box center [469, 481] width 110 height 14
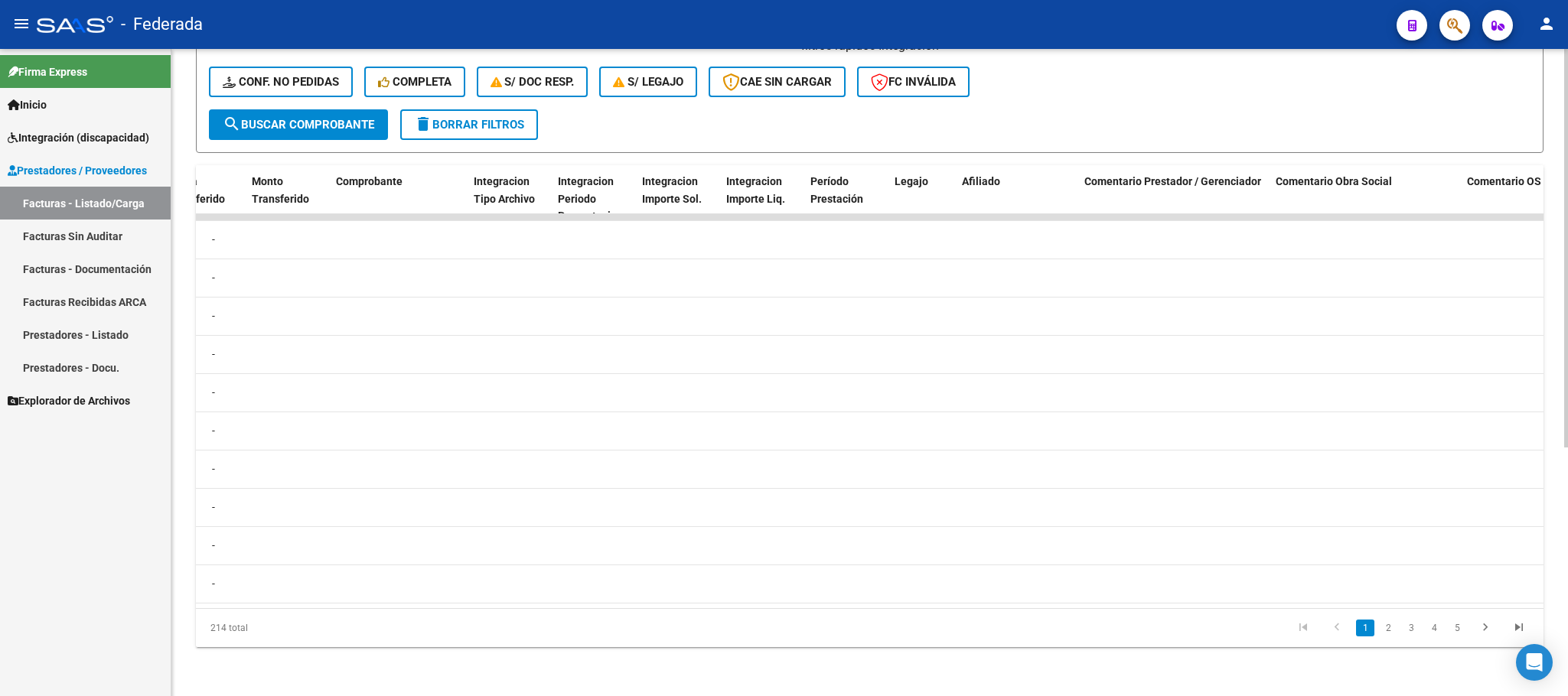
scroll to position [0, 1613]
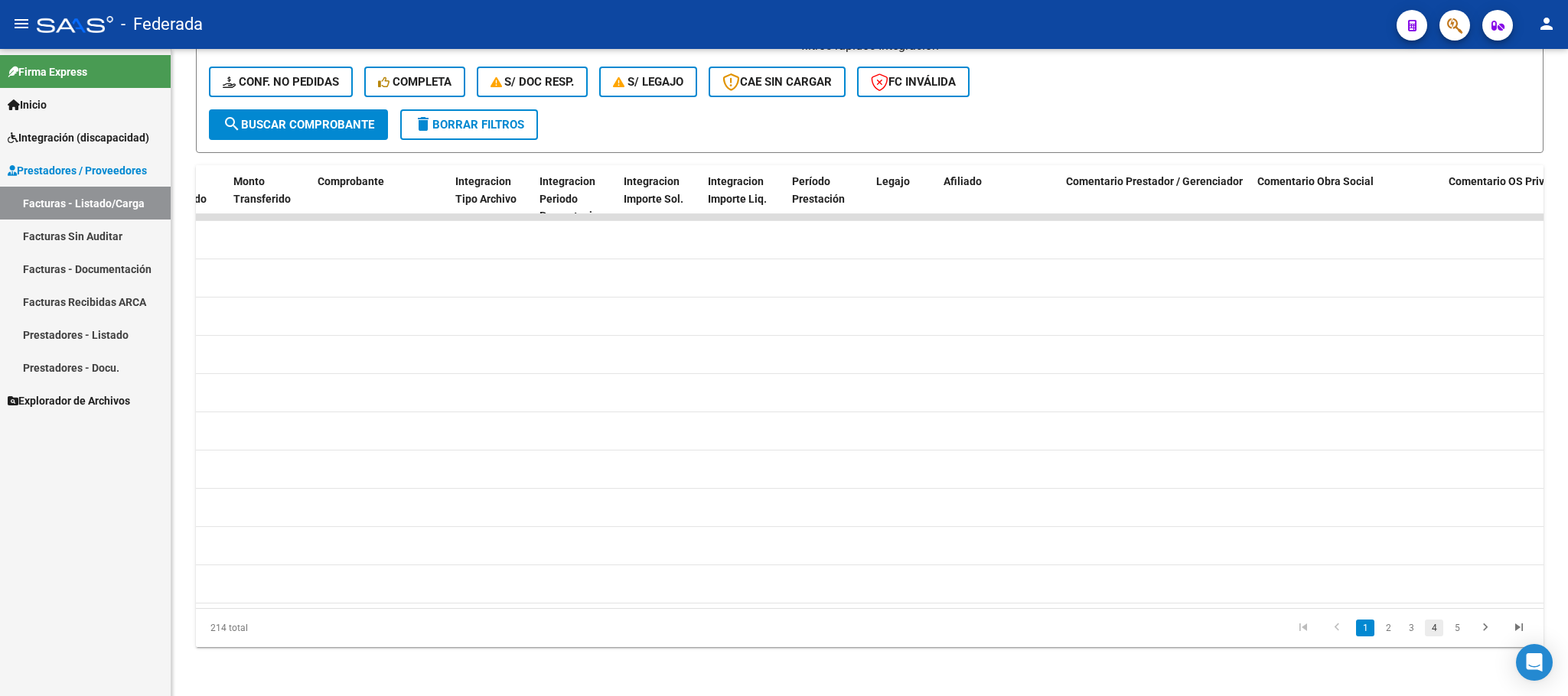
click at [1437, 627] on link "4" at bounding box center [1434, 628] width 18 height 17
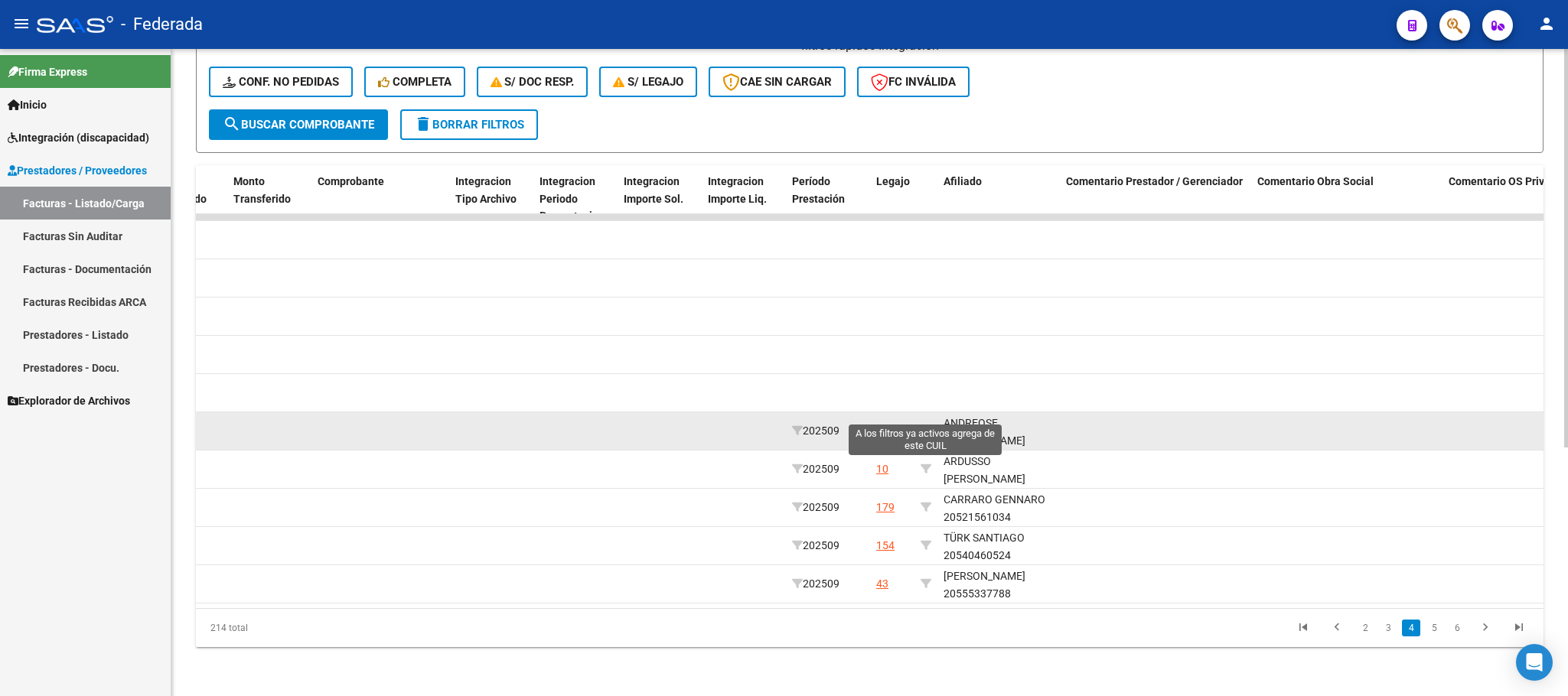
click at [926, 425] on icon at bounding box center [925, 430] width 10 height 10
type input "23560206119"
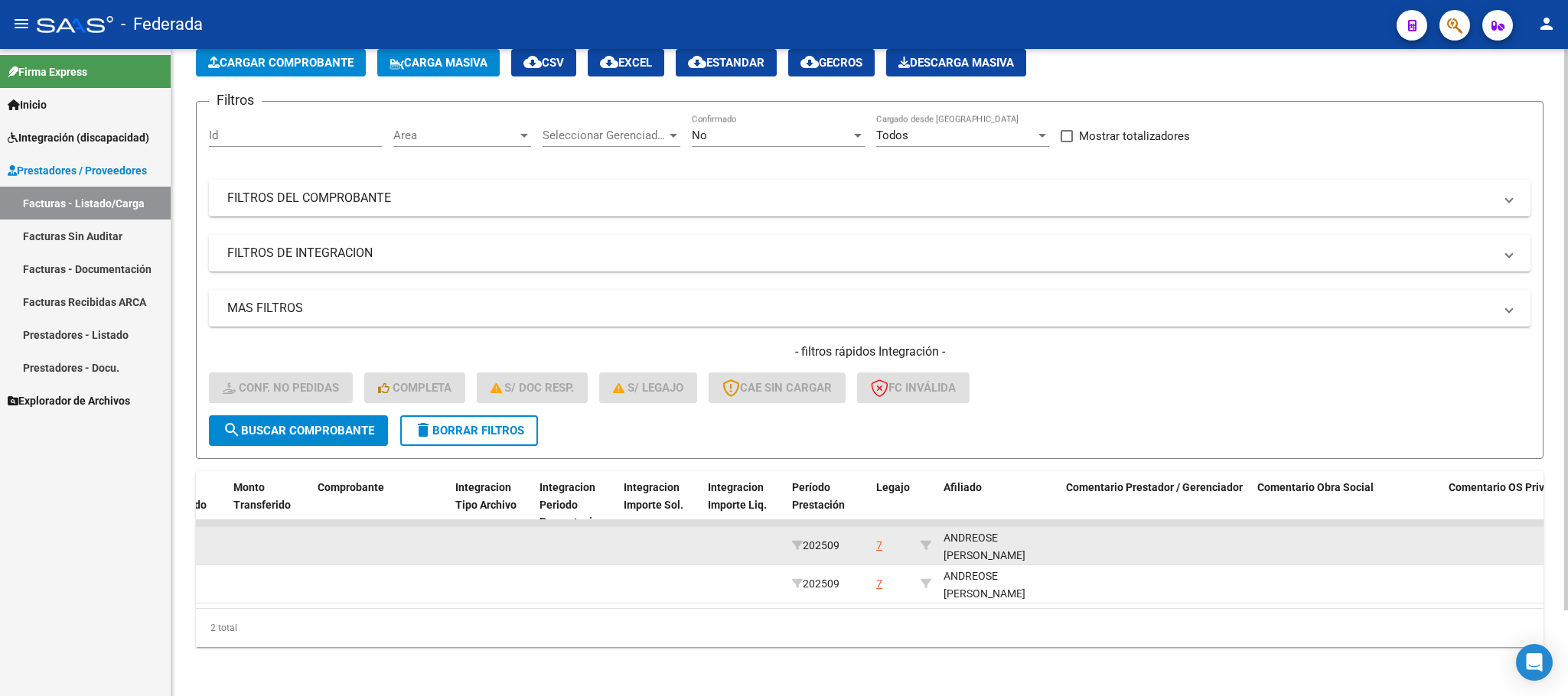
scroll to position [19, 0]
click at [965, 537] on div "[PERSON_NAME] [PERSON_NAME] 23560206119" at bounding box center [998, 536] width 110 height 52
copy div "23560206119"
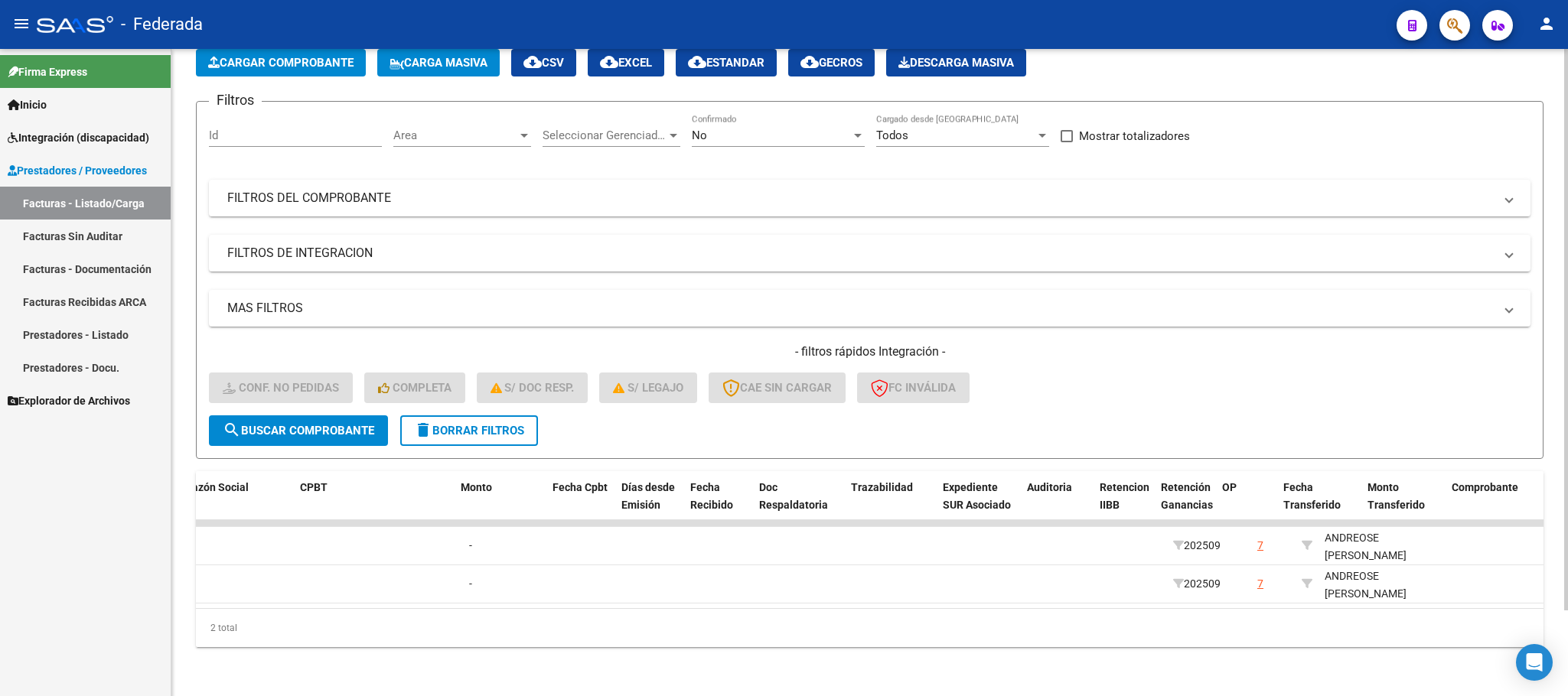
scroll to position [0, 0]
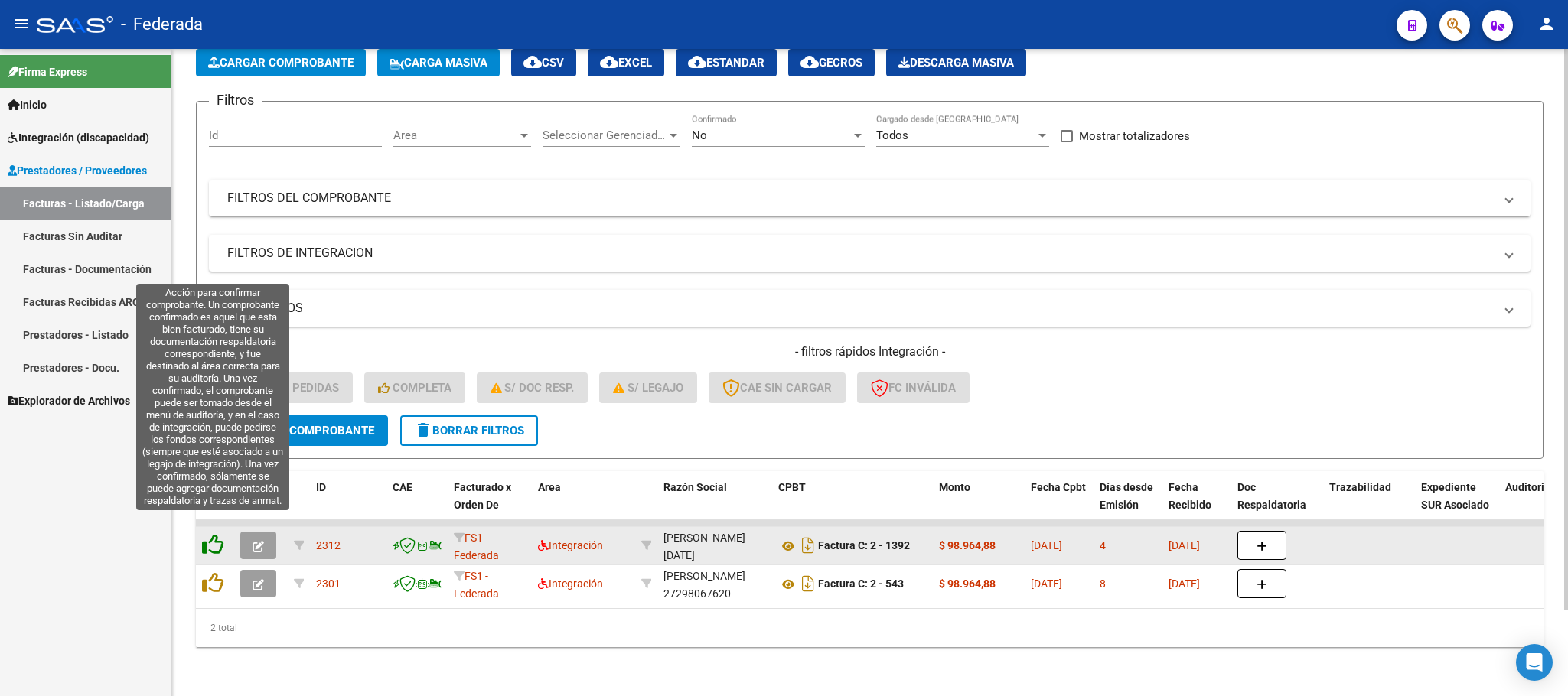
click at [216, 534] on icon at bounding box center [212, 544] width 21 height 21
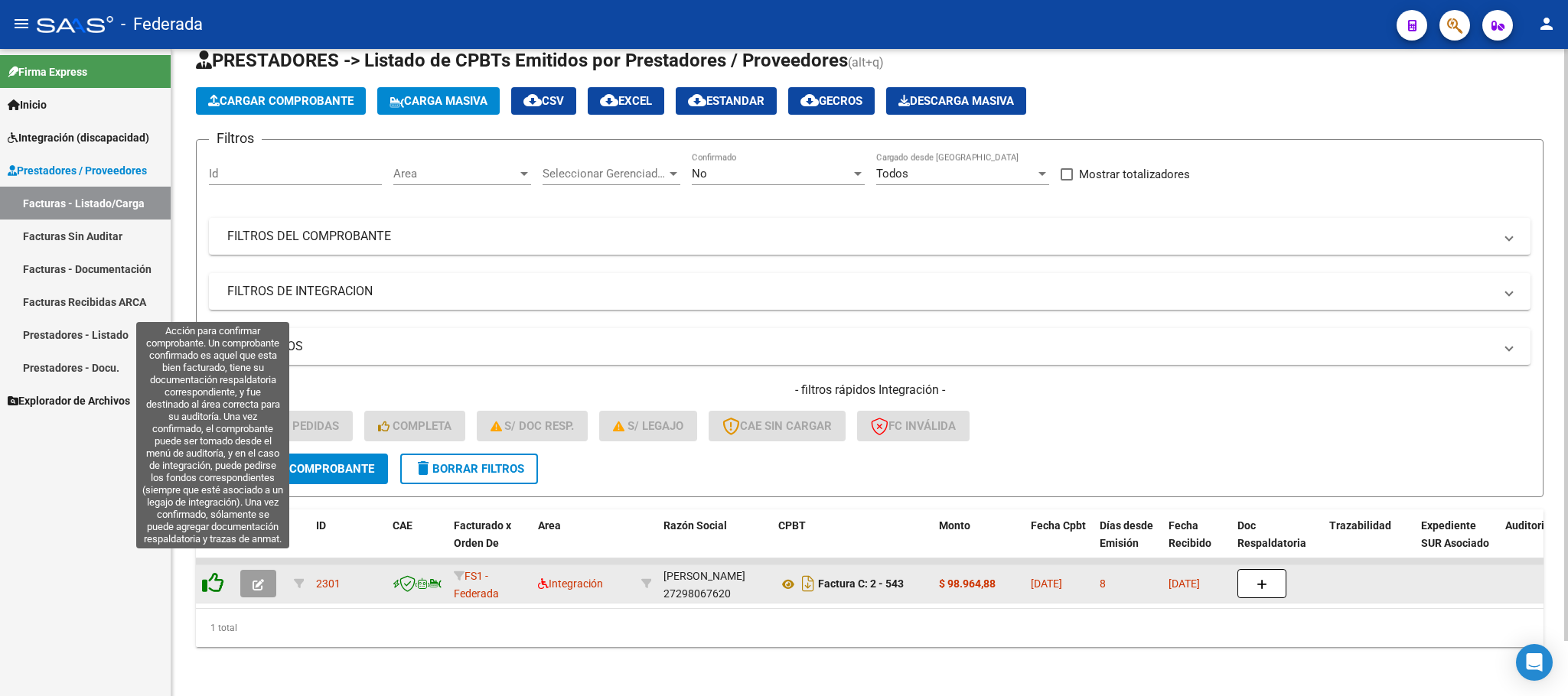
click at [214, 572] on icon at bounding box center [212, 582] width 21 height 21
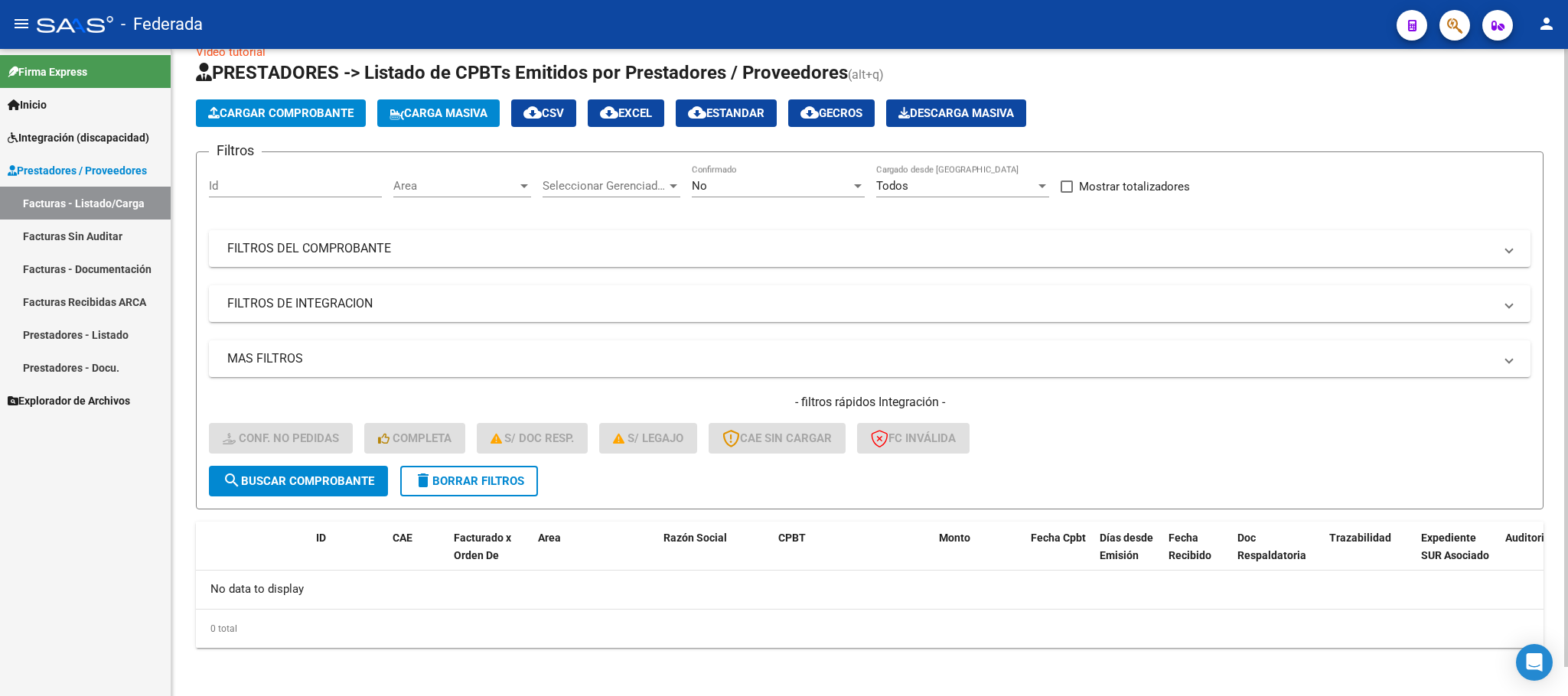
click at [439, 489] on button "delete Borrar Filtros" at bounding box center [469, 481] width 137 height 31
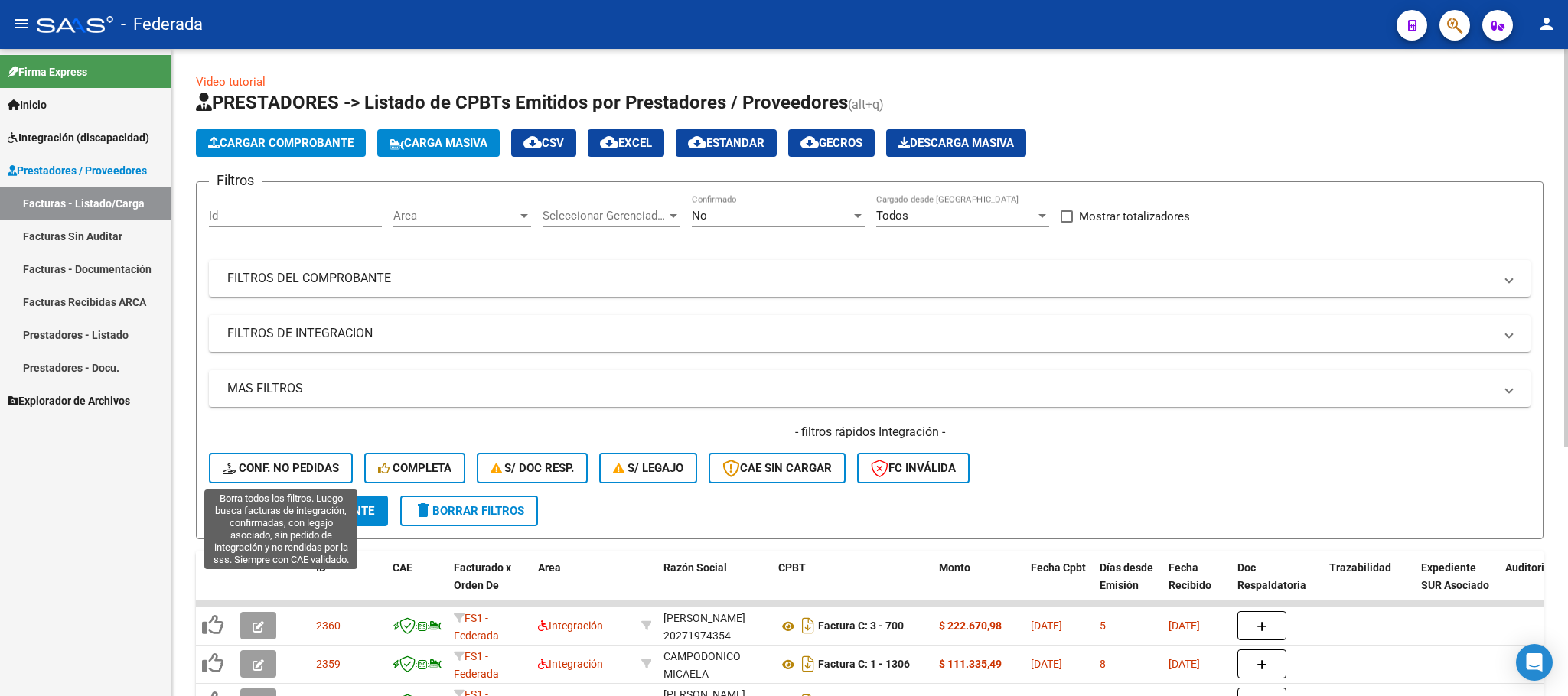
click at [316, 466] on span "Conf. no pedidas" at bounding box center [281, 468] width 116 height 14
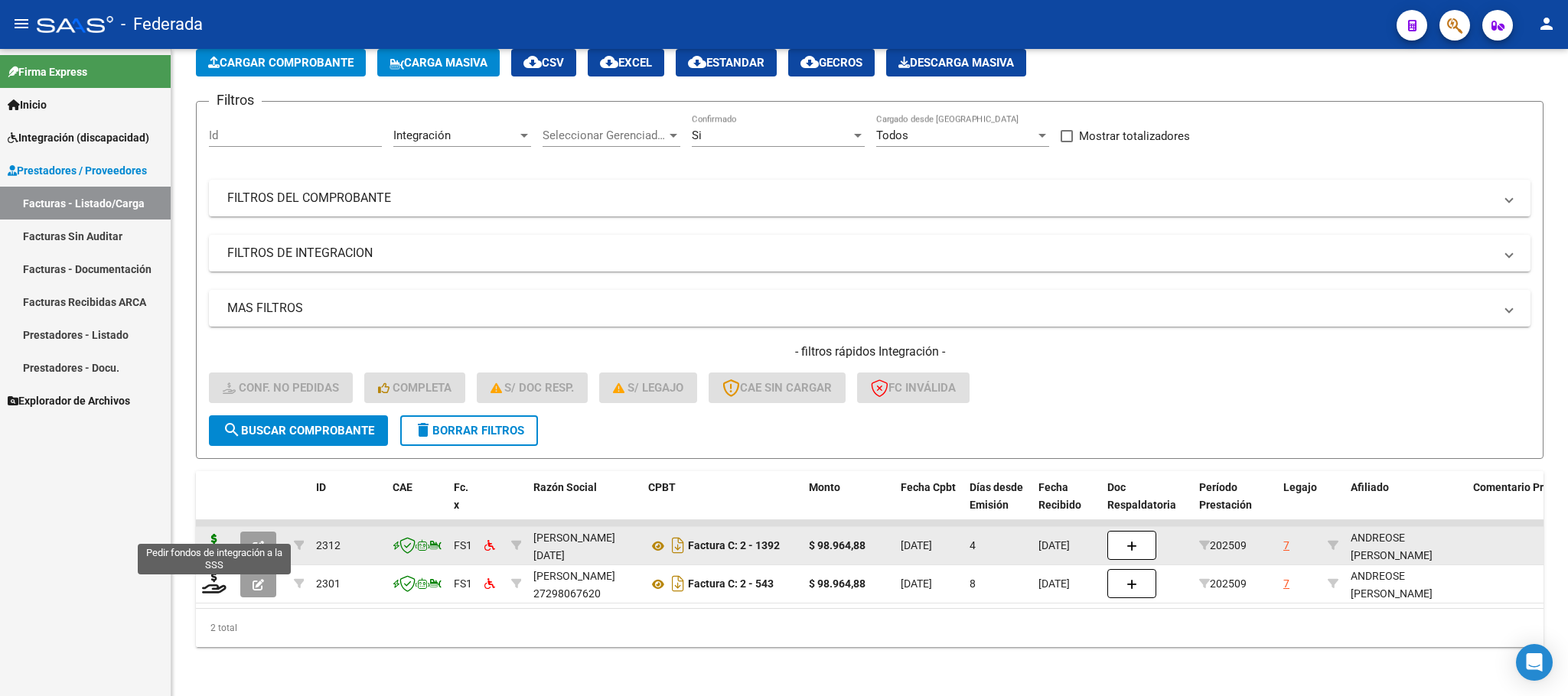
click at [212, 534] on icon at bounding box center [214, 544] width 25 height 21
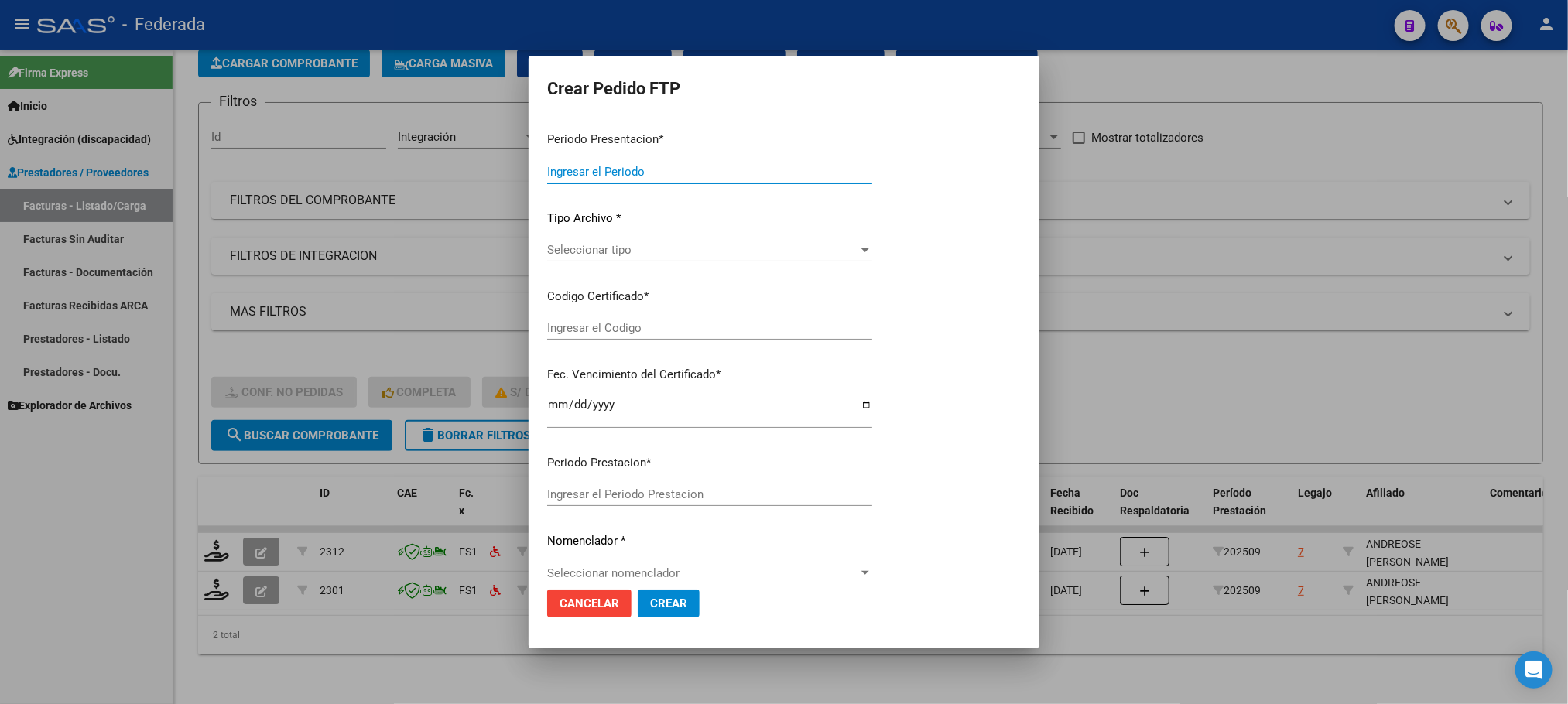
type input "202509"
type input "$ 98.964,88"
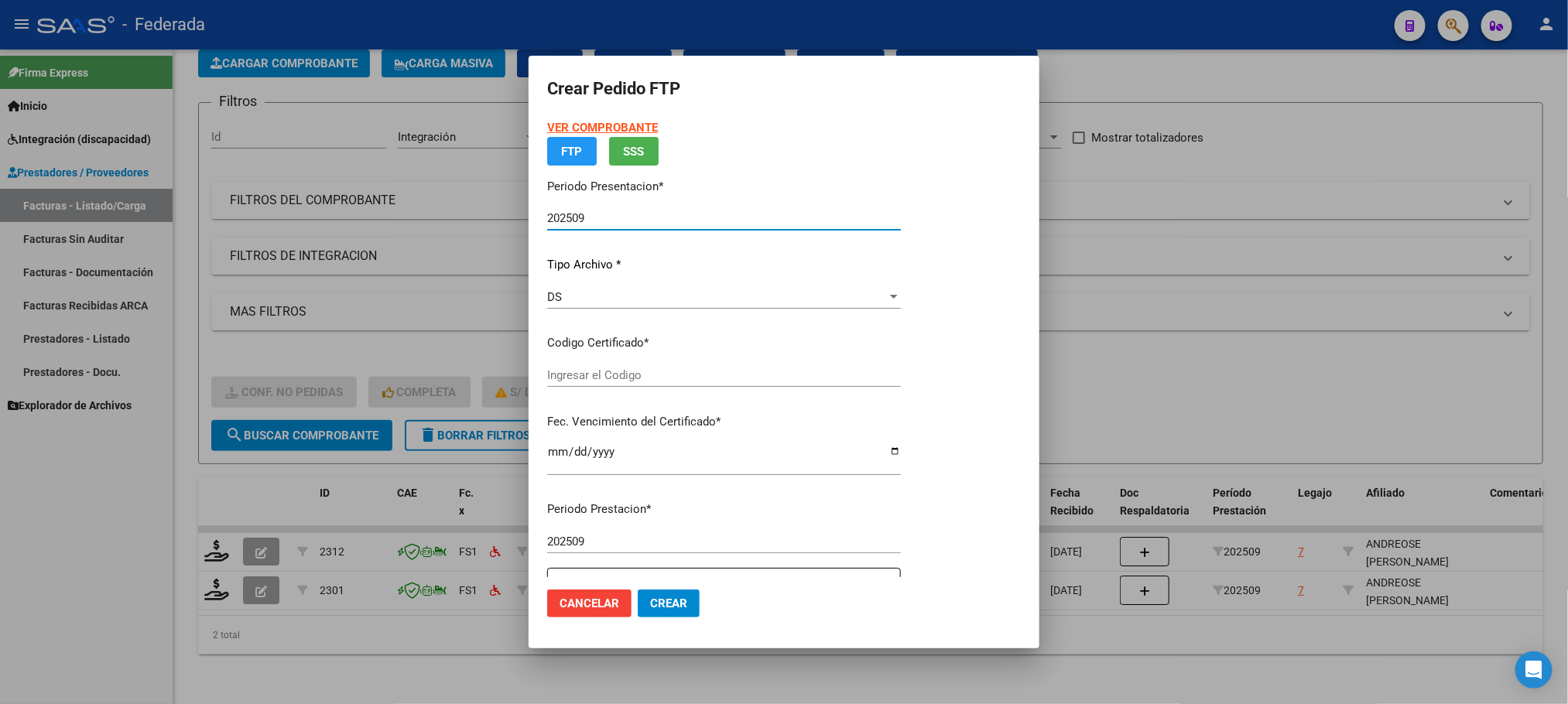
type input "ARG02000560206112025022020300220SAN168"
type input "2030-02-20"
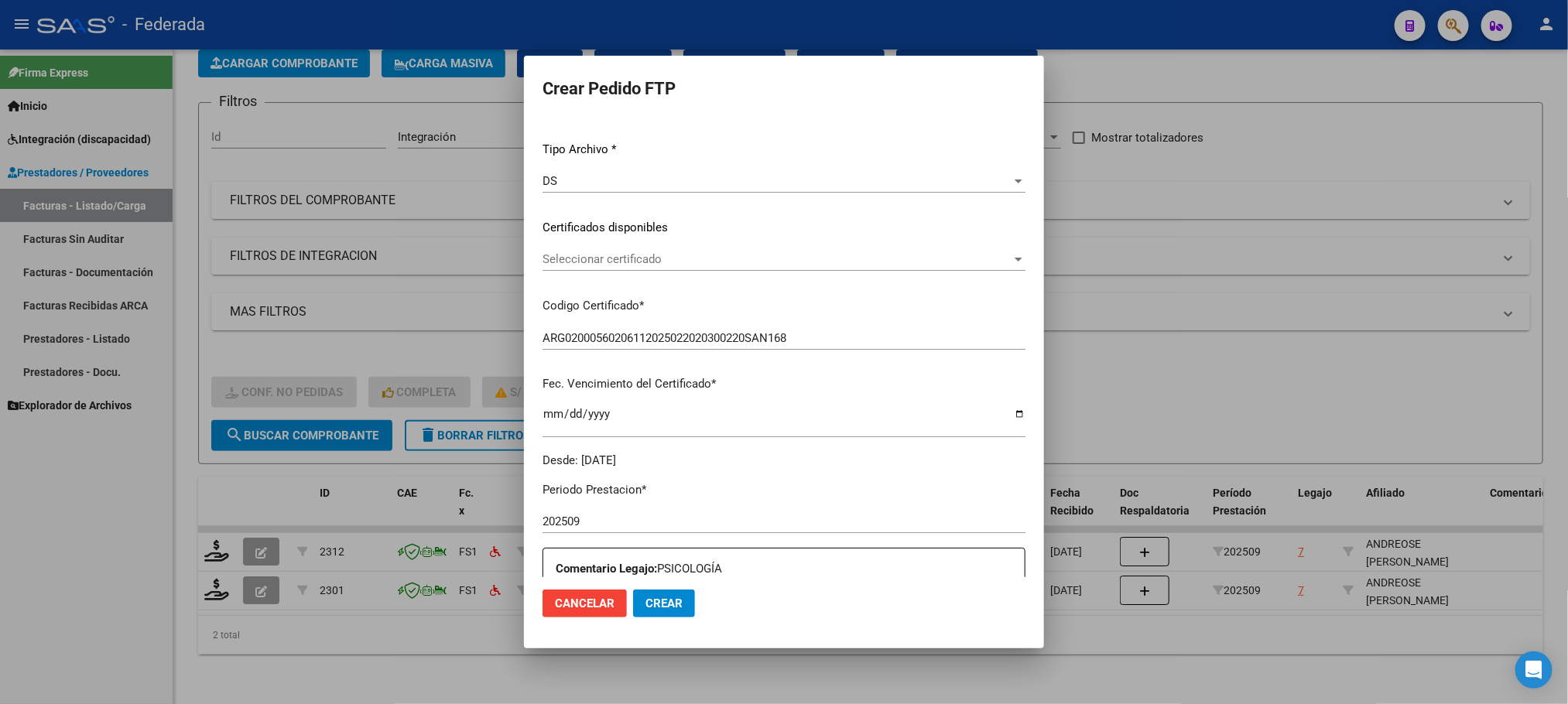
click at [623, 260] on span "Seleccionar certificado" at bounding box center [776, 259] width 469 height 14
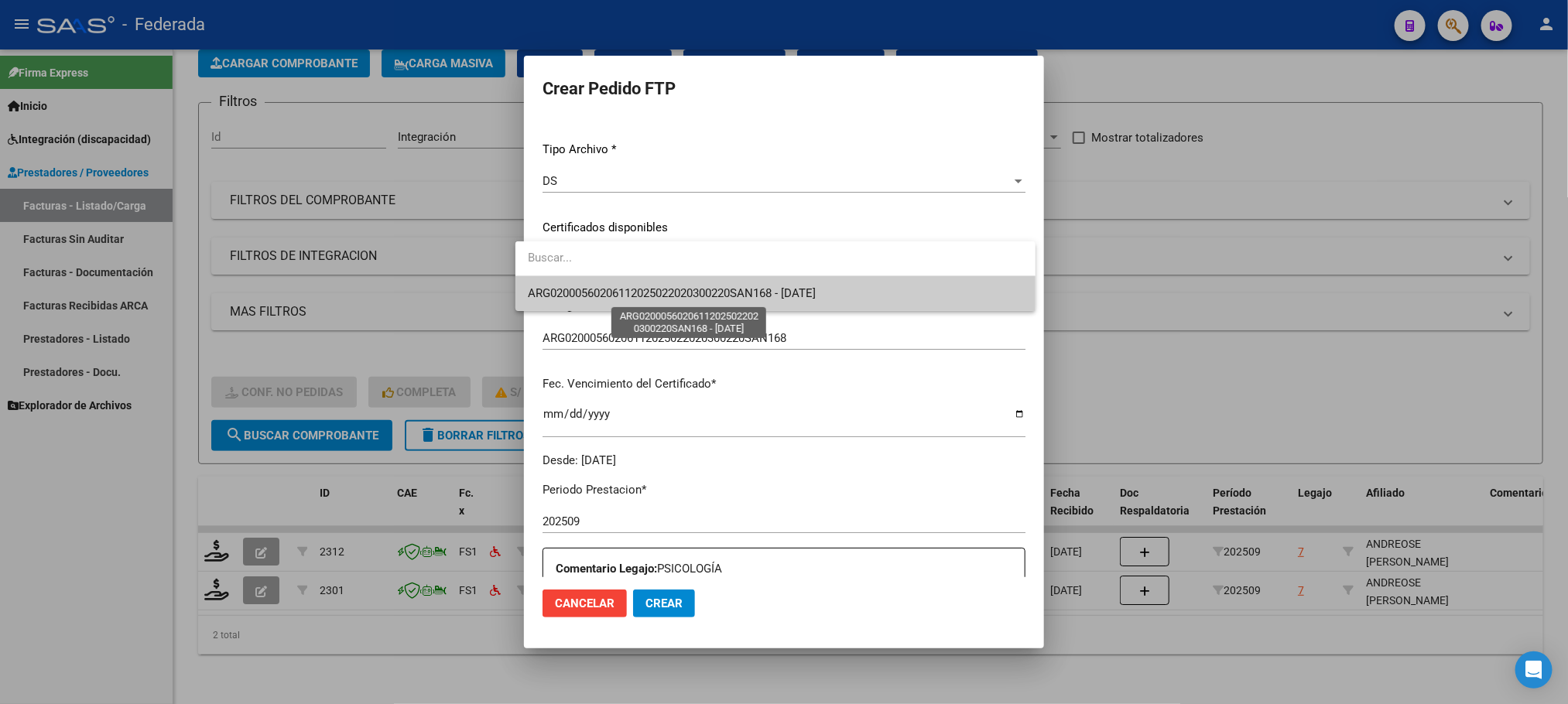
click at [618, 295] on span "ARG02000560206112025022020300220SAN168 - 2030-02-20" at bounding box center [672, 293] width 288 height 14
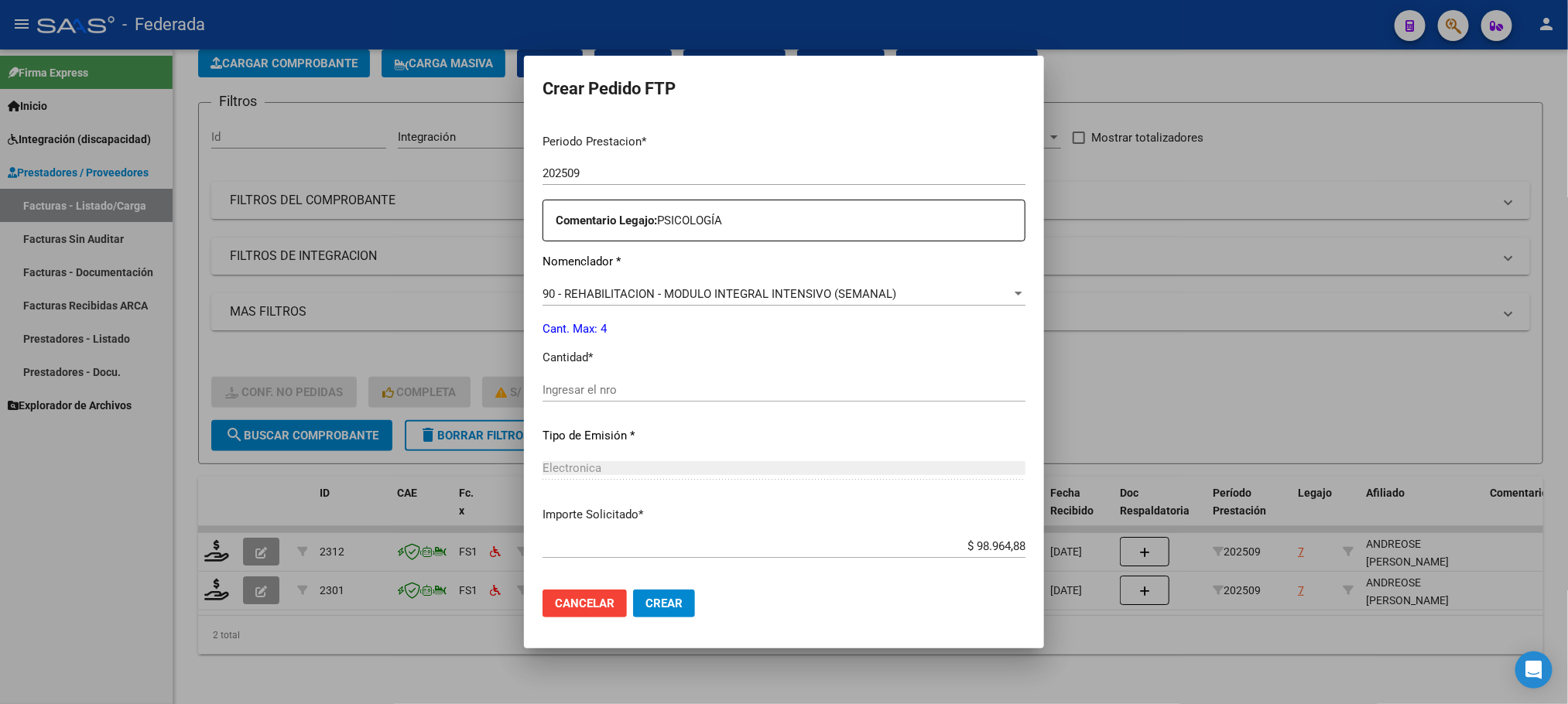
click at [620, 384] on input "Ingresar el nro" at bounding box center [784, 390] width 483 height 14
type input "4"
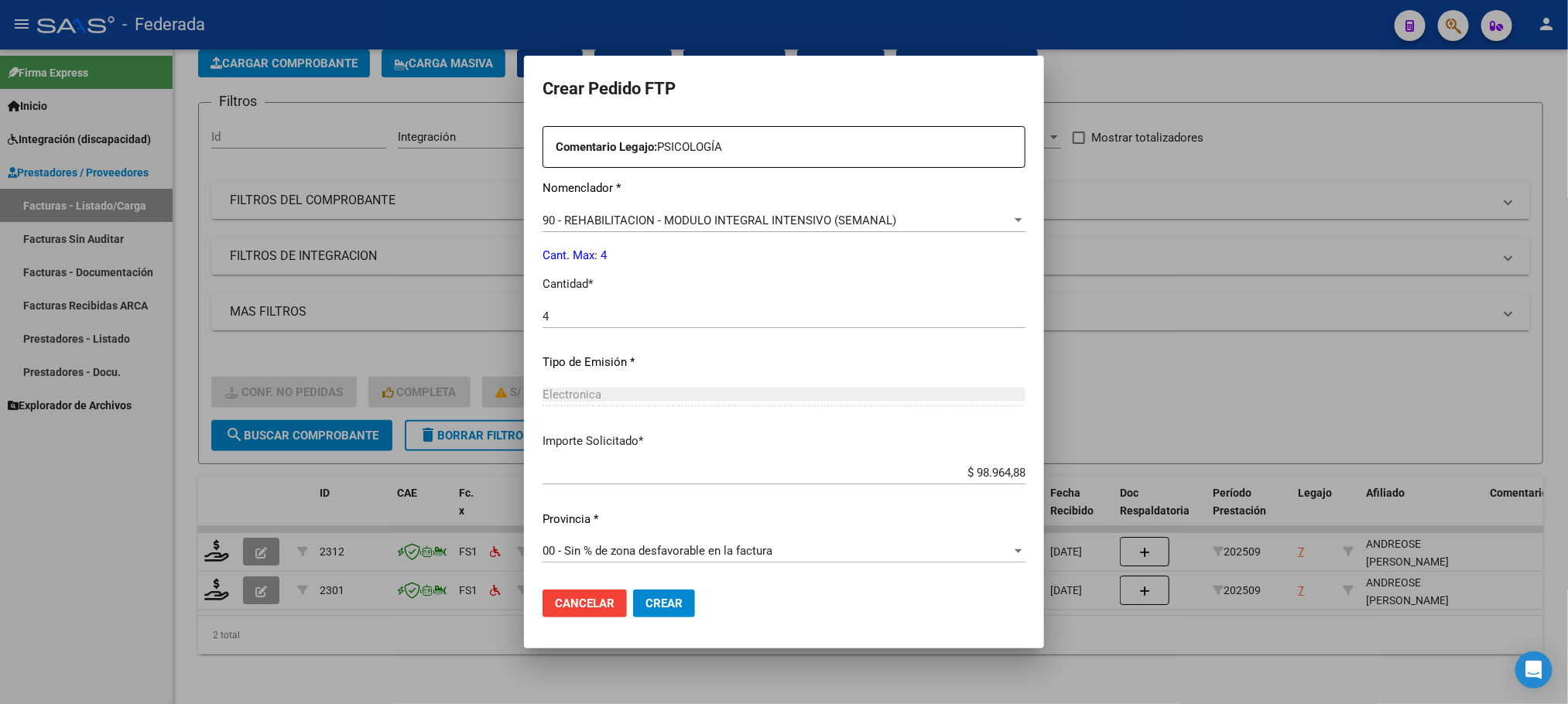
click at [645, 608] on span "Crear" at bounding box center [664, 603] width 37 height 14
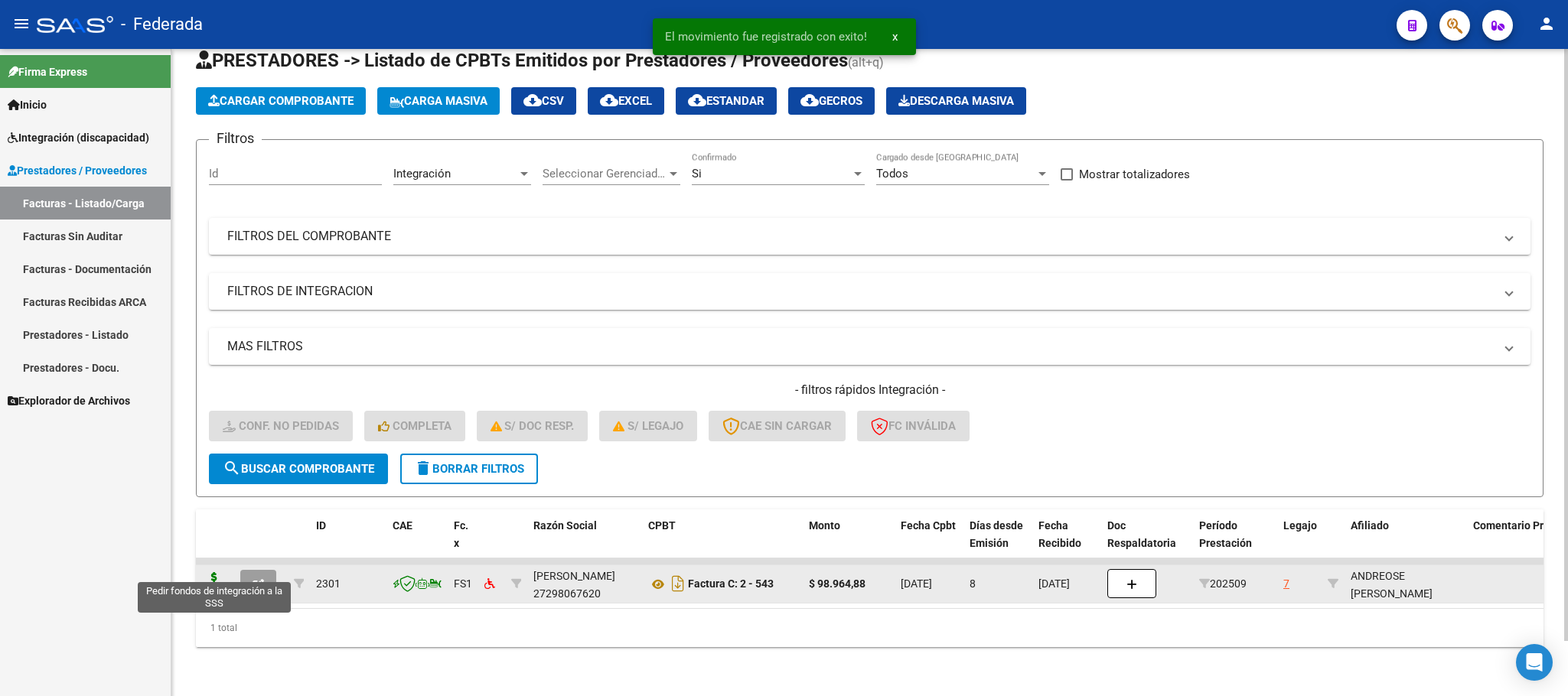
click at [212, 572] on icon at bounding box center [214, 582] width 25 height 21
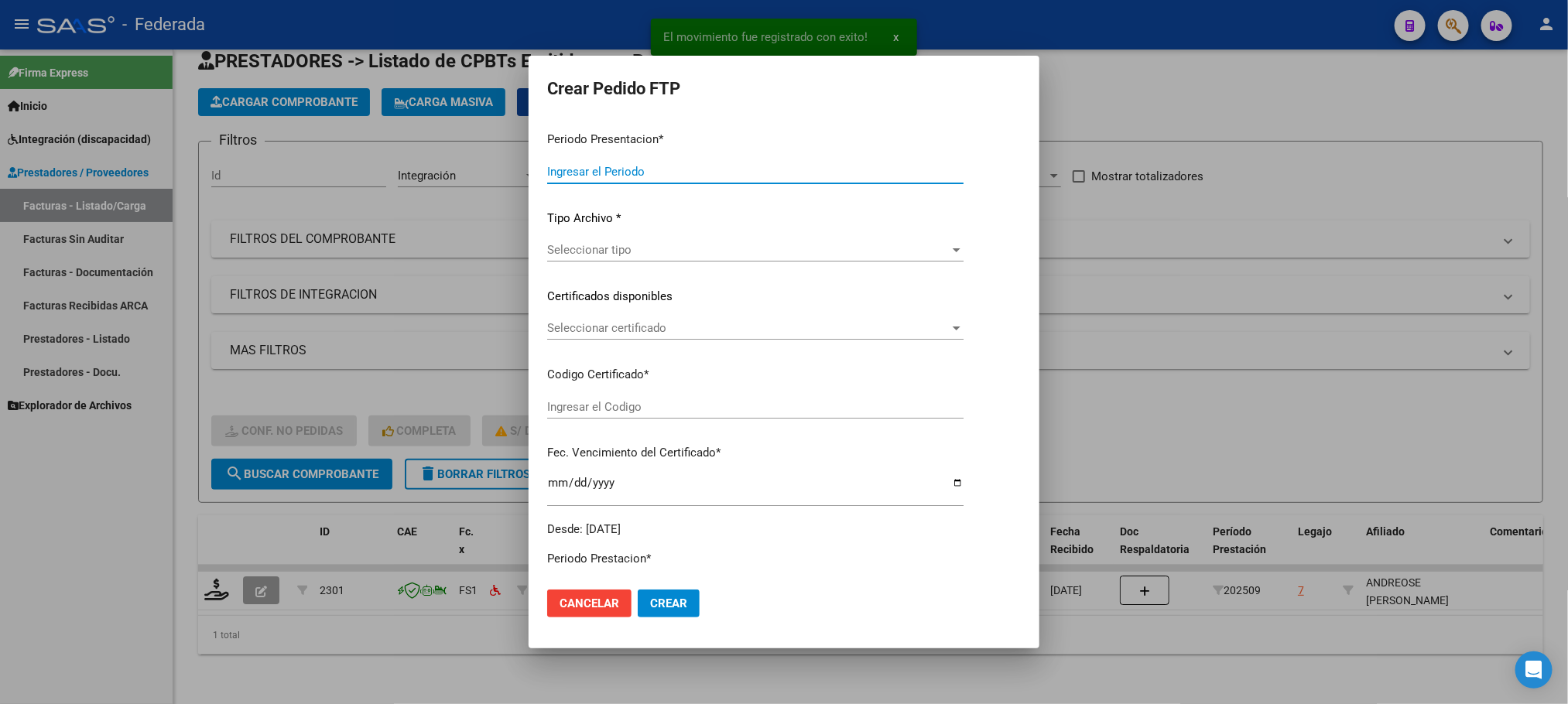
type input "202509"
type input "$ 98.964,88"
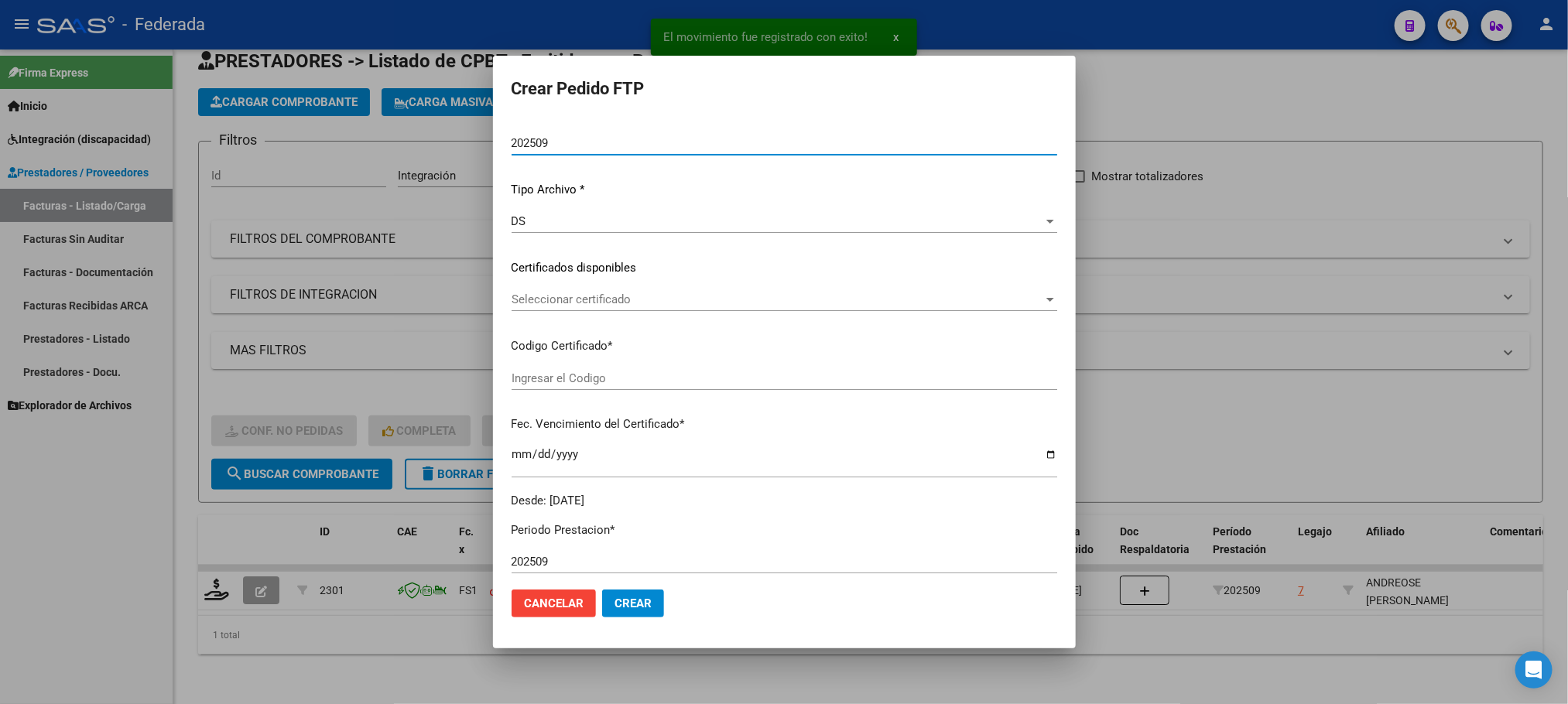
type input "ARG02000560206112025022020300220SAN168"
type input "2030-02-20"
click at [564, 298] on span "Seleccionar certificado" at bounding box center [776, 299] width 531 height 14
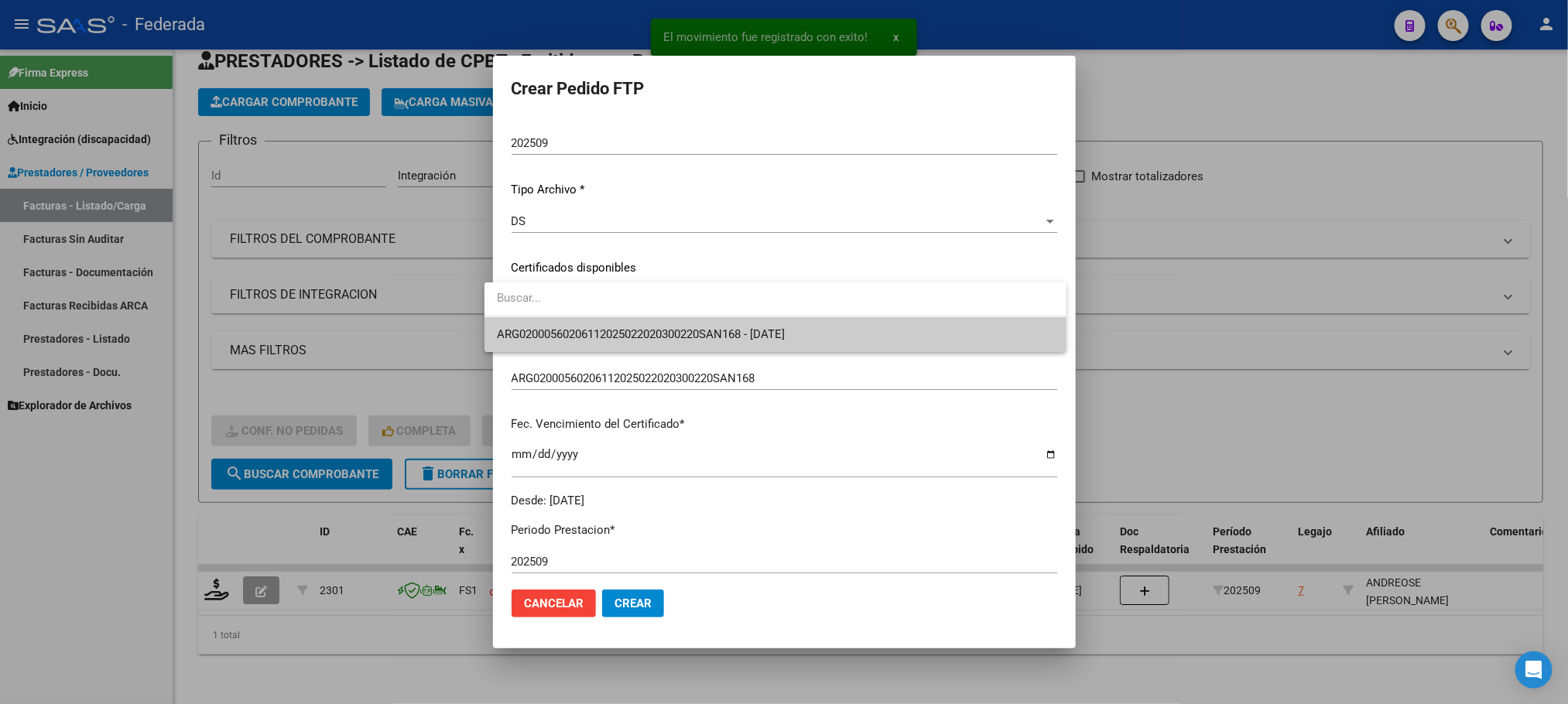
click at [565, 323] on span "ARG02000560206112025022020300220SAN168 - 2030-02-20" at bounding box center [775, 334] width 557 height 35
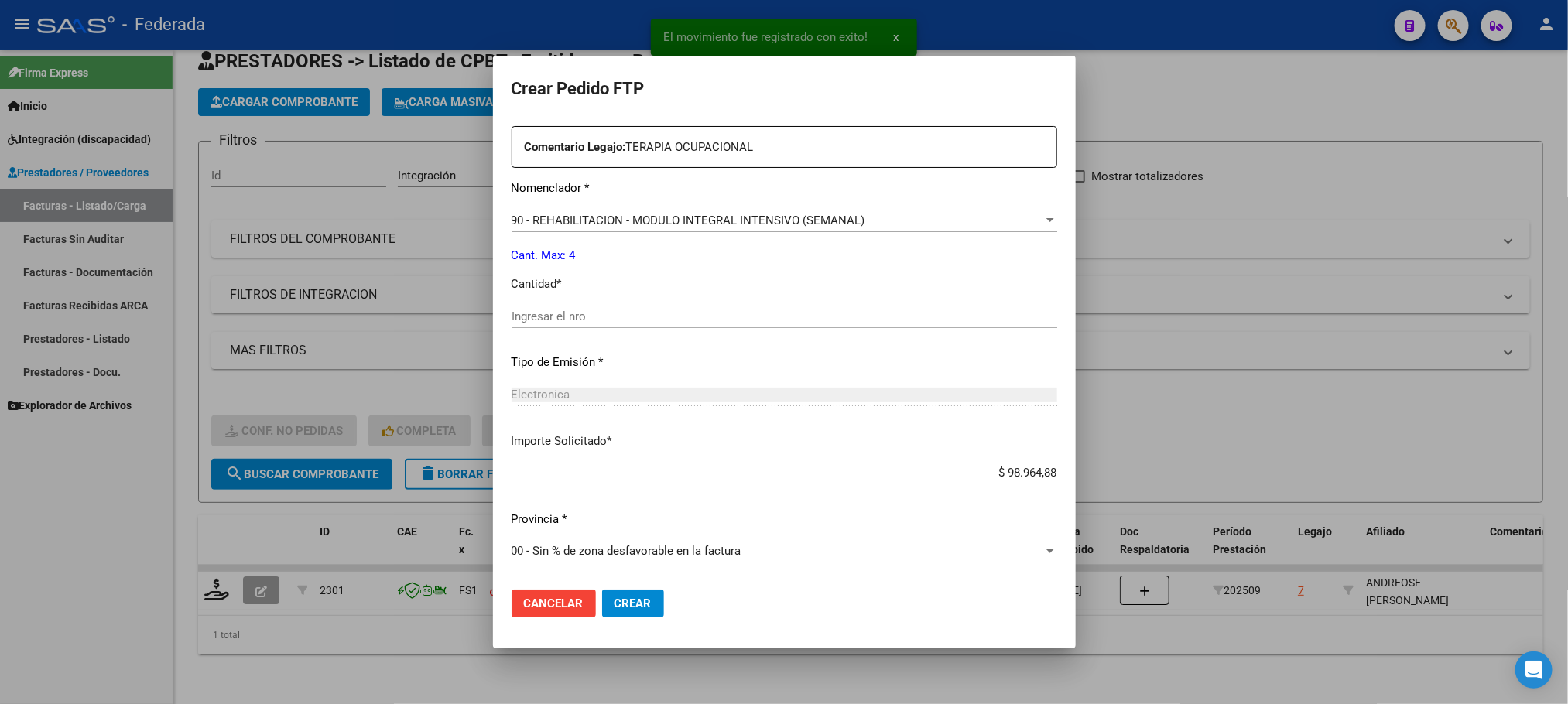
click at [570, 316] on input "Ingresar el nro" at bounding box center [784, 316] width 546 height 14
type input "4"
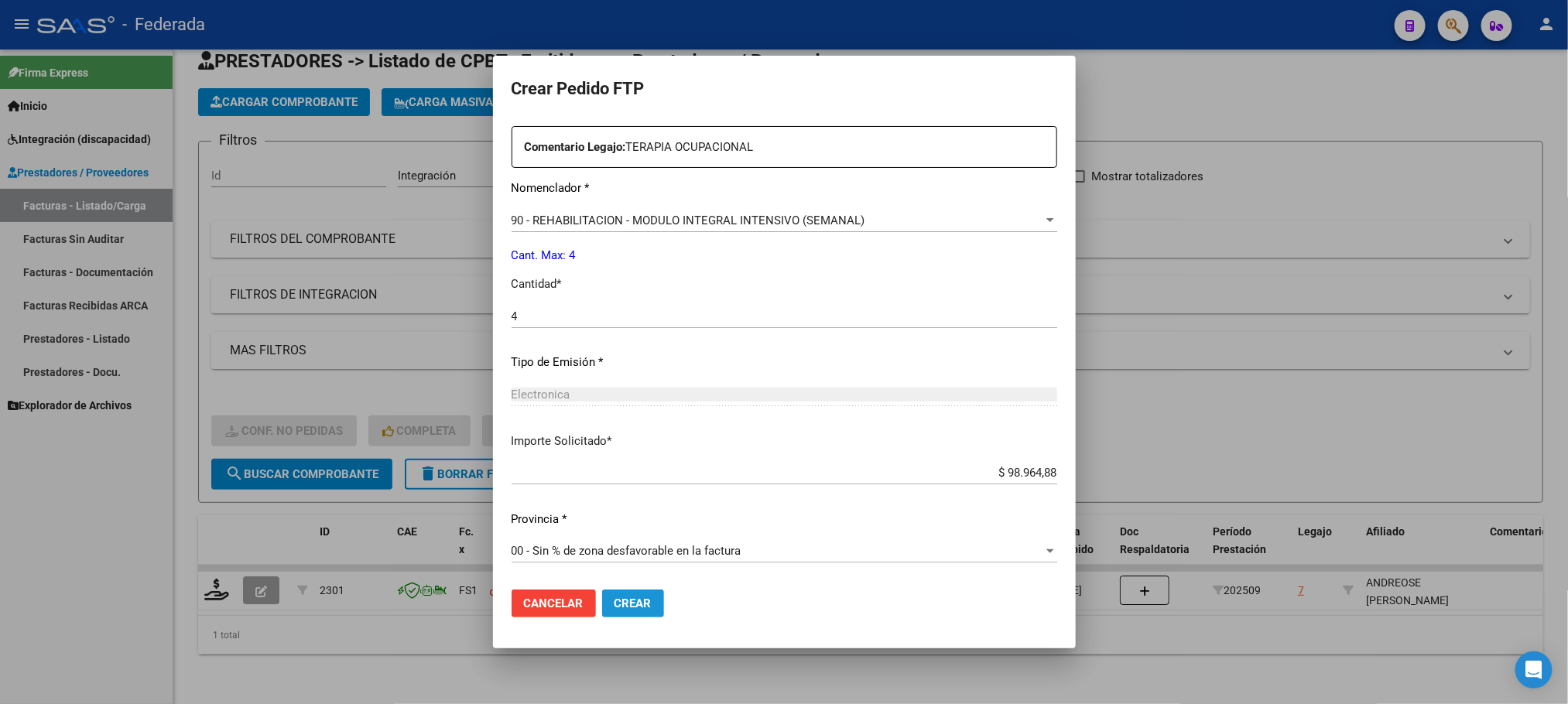
click at [615, 597] on span "Crear" at bounding box center [633, 603] width 37 height 14
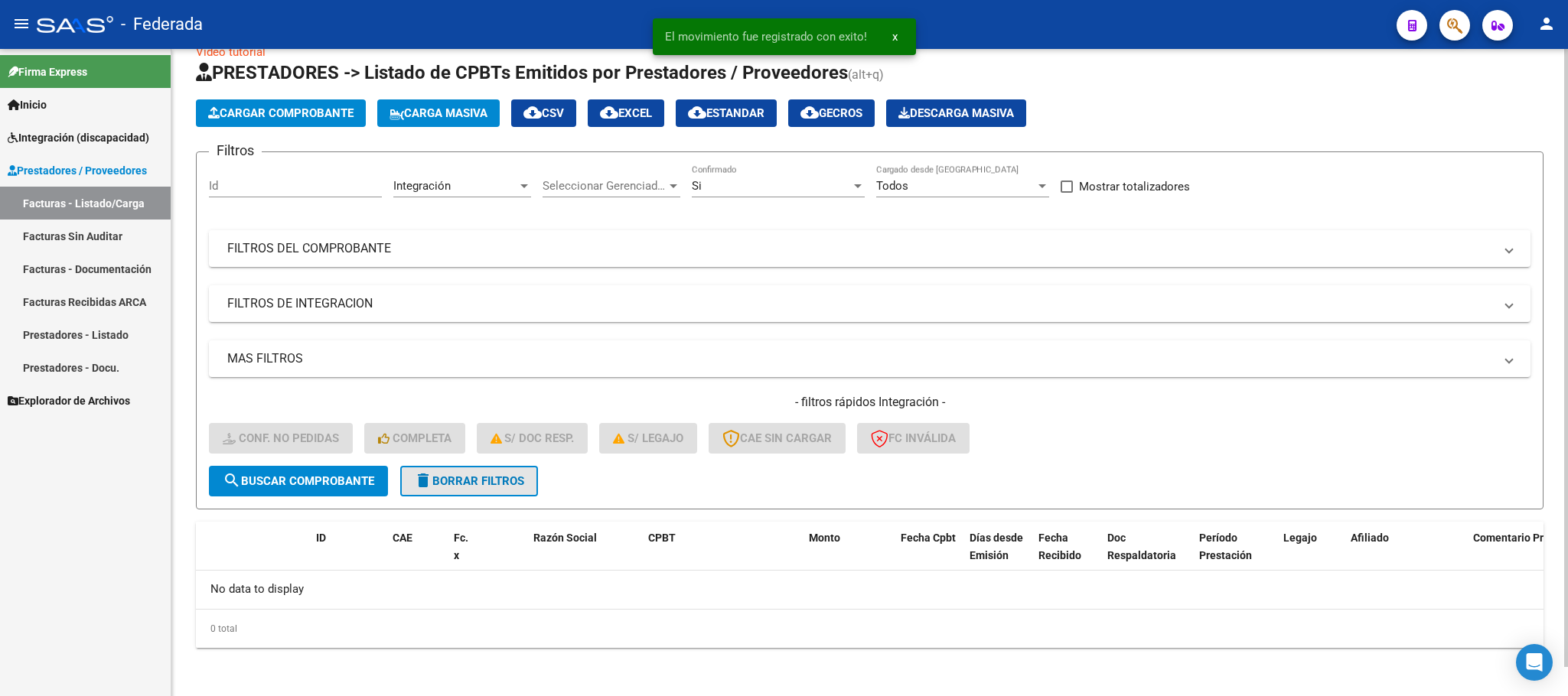
click at [503, 483] on span "delete Borrar Filtros" at bounding box center [469, 481] width 110 height 14
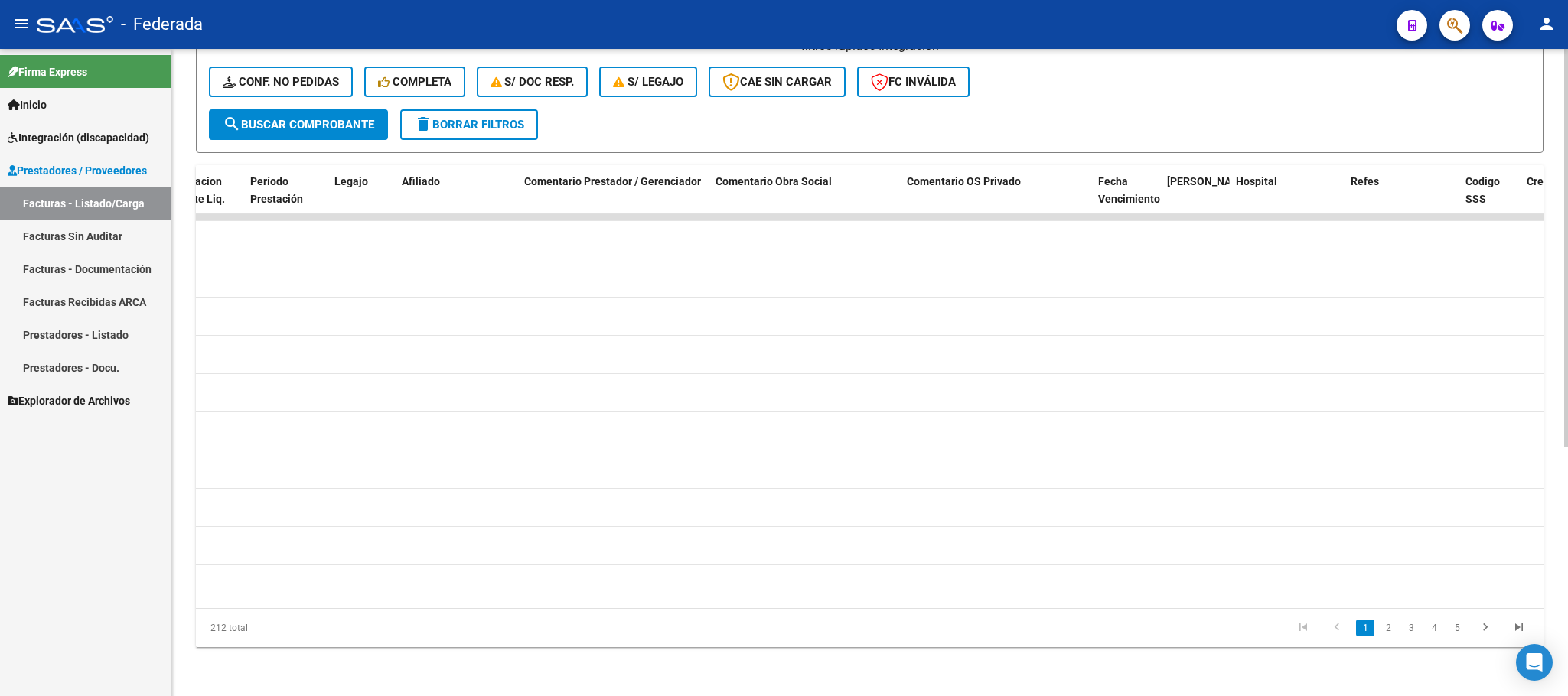
scroll to position [0, 2597]
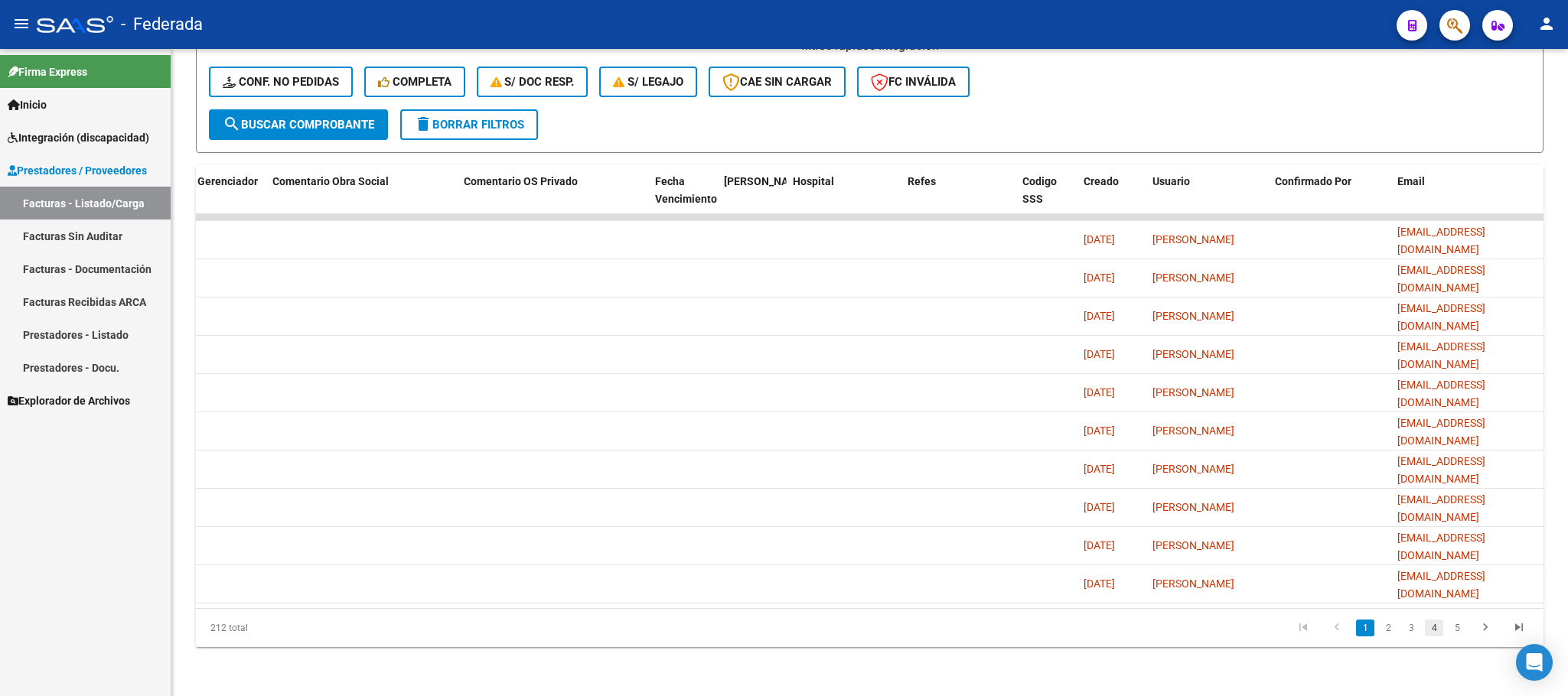
click at [1432, 633] on link "4" at bounding box center [1434, 628] width 18 height 17
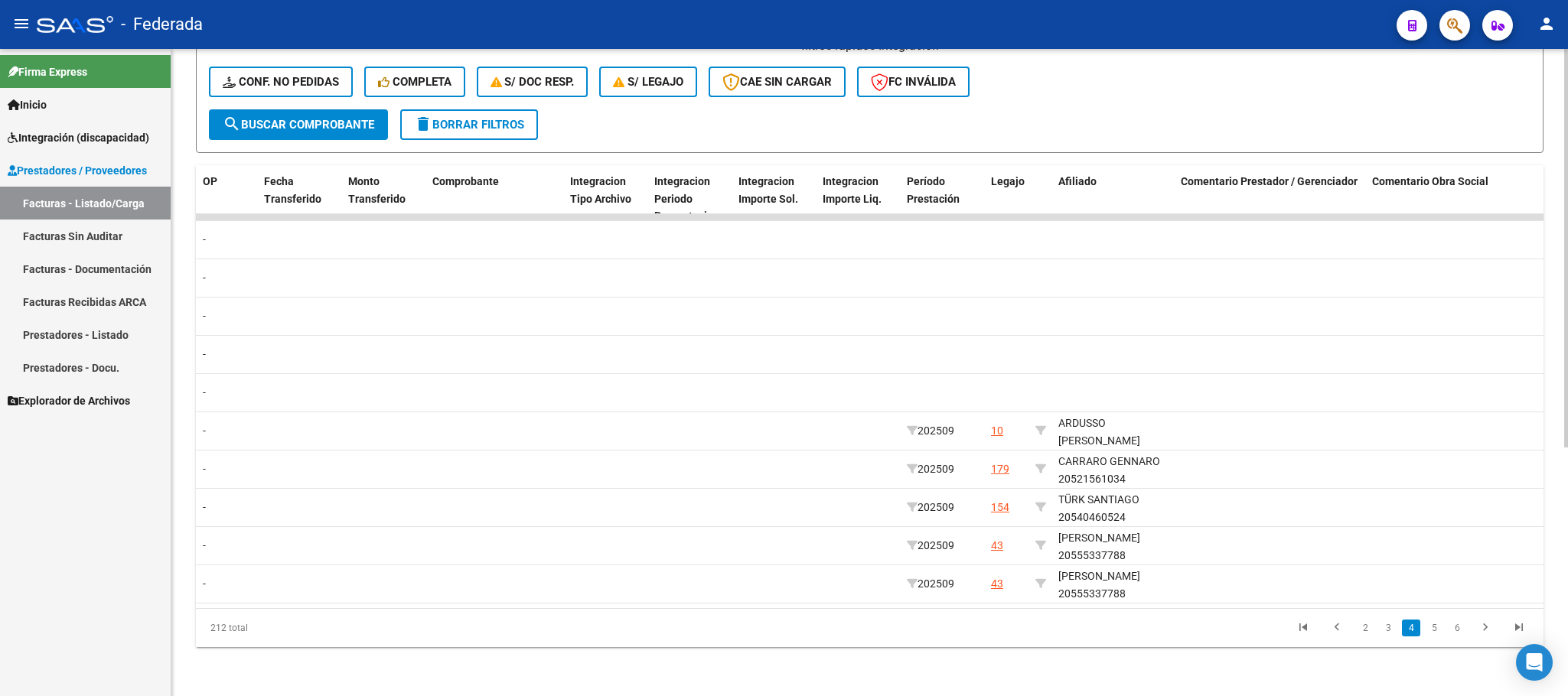
scroll to position [0, 1484]
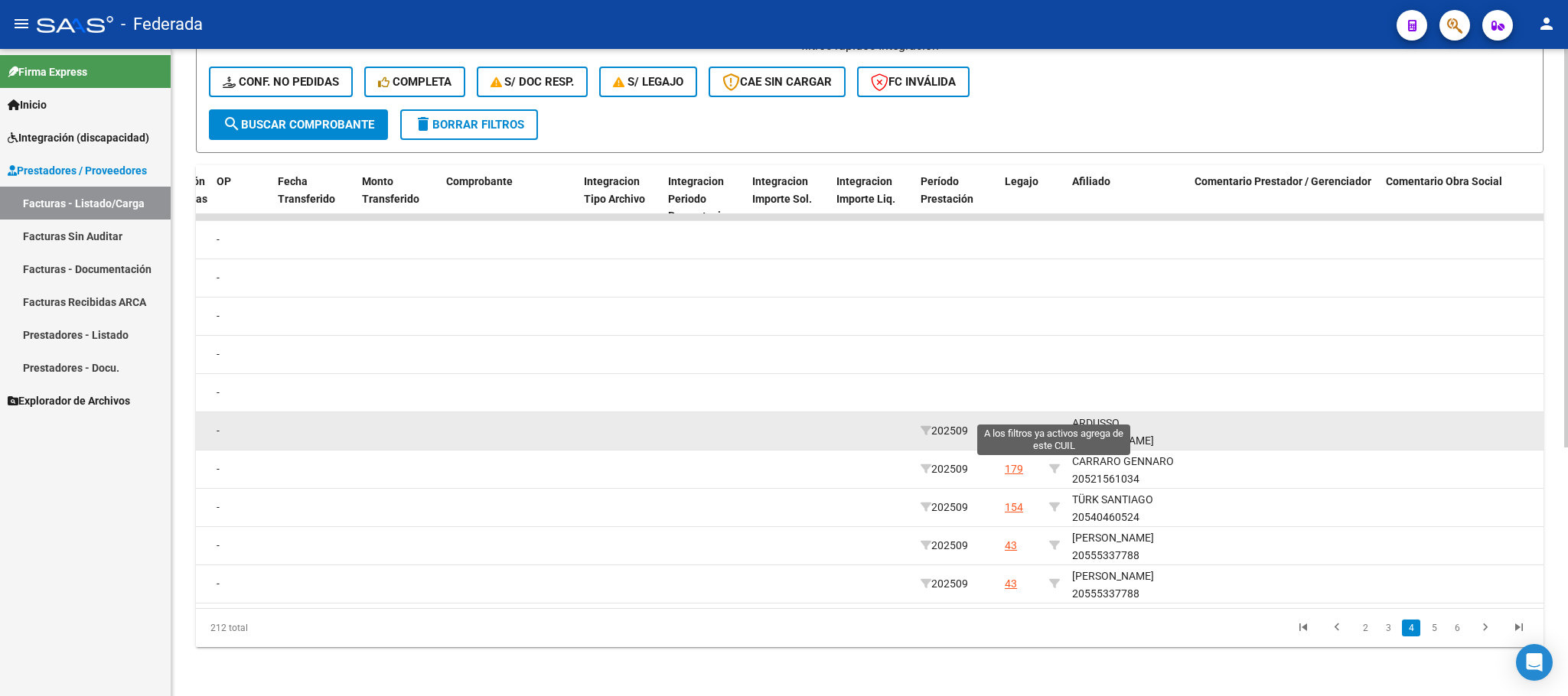
click at [1051, 425] on icon at bounding box center [1054, 430] width 10 height 10
type input "27525657804"
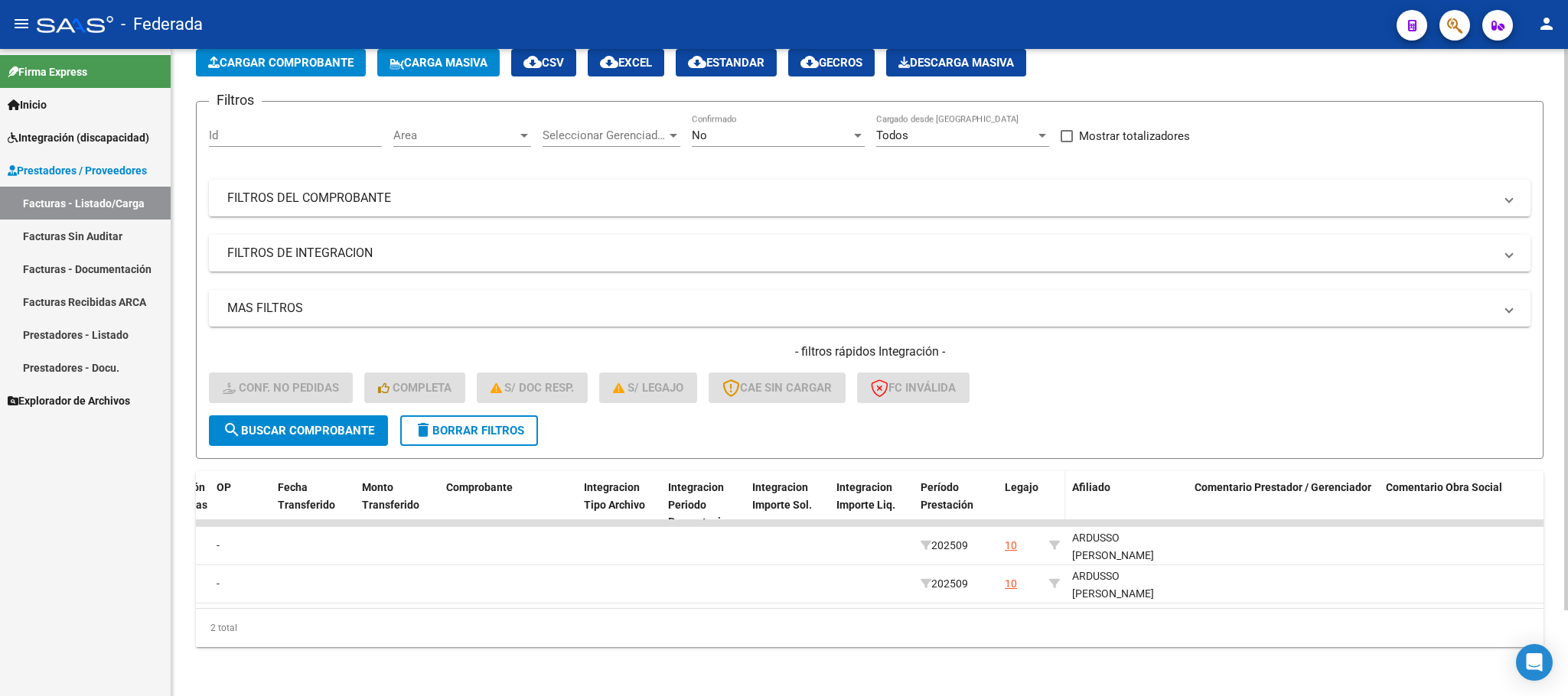
scroll to position [97, 0]
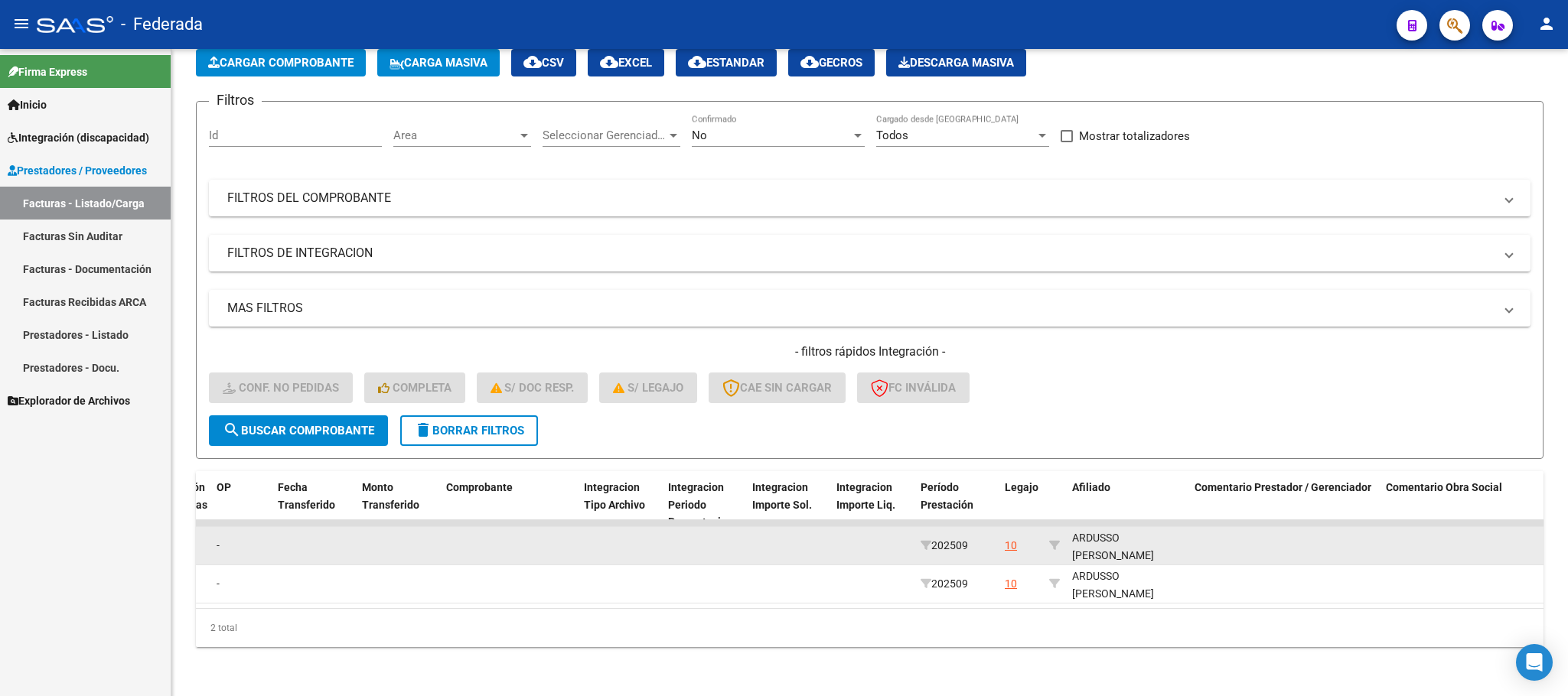
click at [1096, 536] on div "[PERSON_NAME] 27525657804" at bounding box center [1127, 555] width 110 height 52
copy div "27525657804"
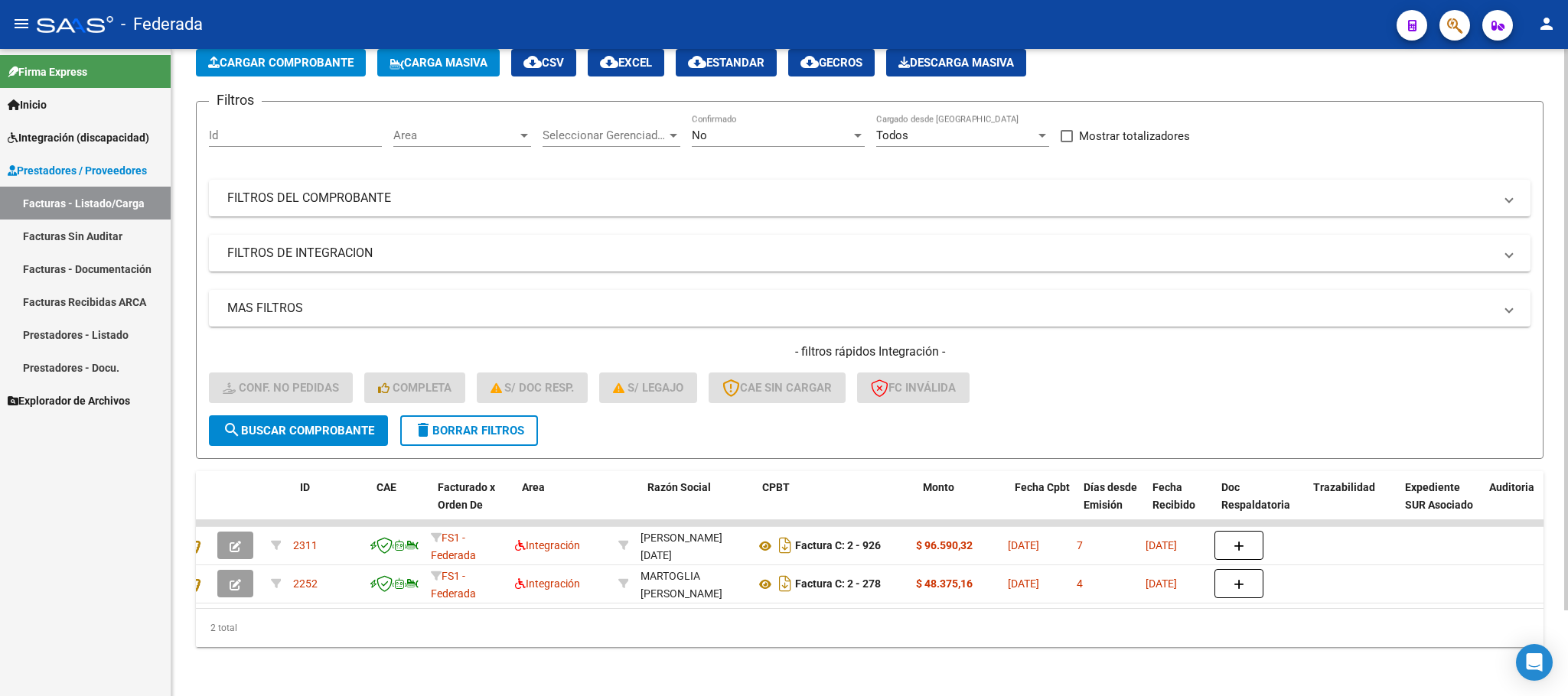
scroll to position [0, 0]
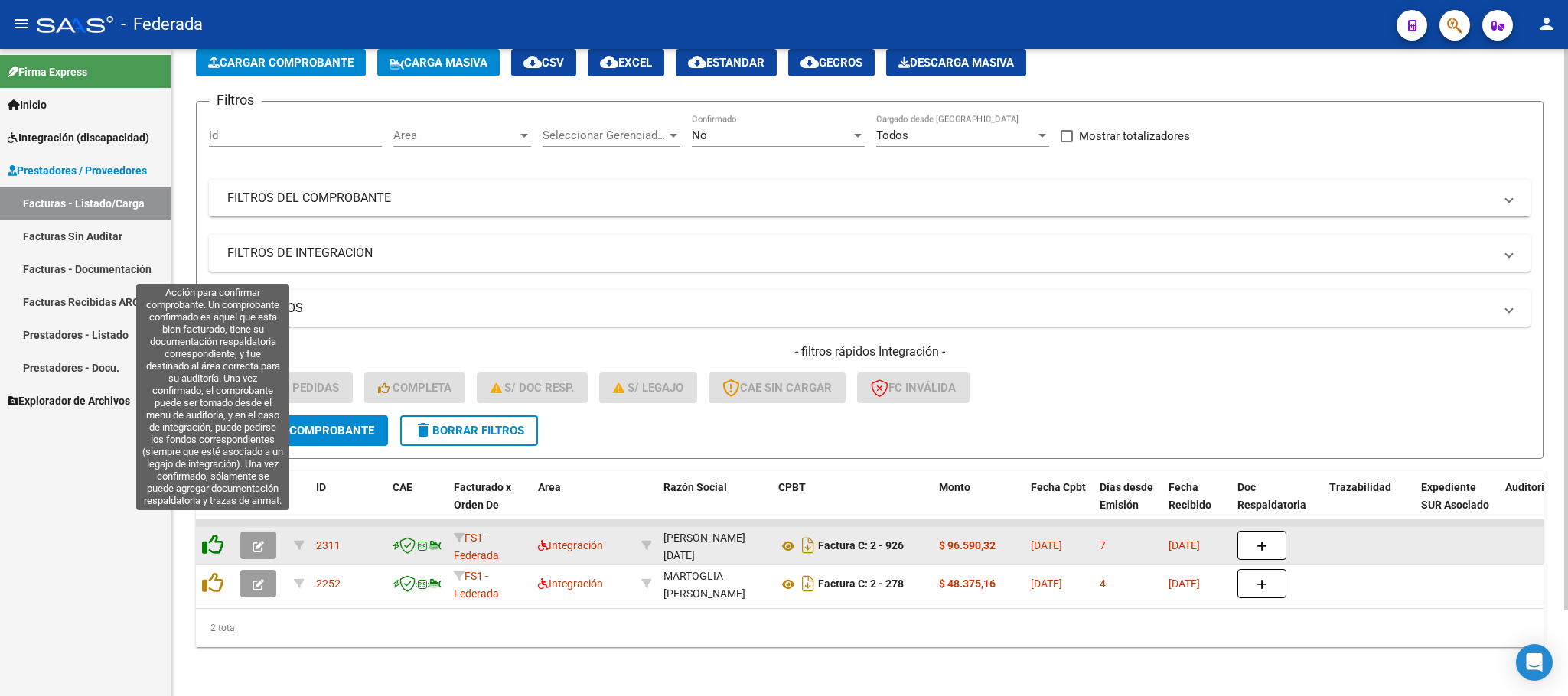
click at [210, 534] on icon at bounding box center [212, 544] width 21 height 21
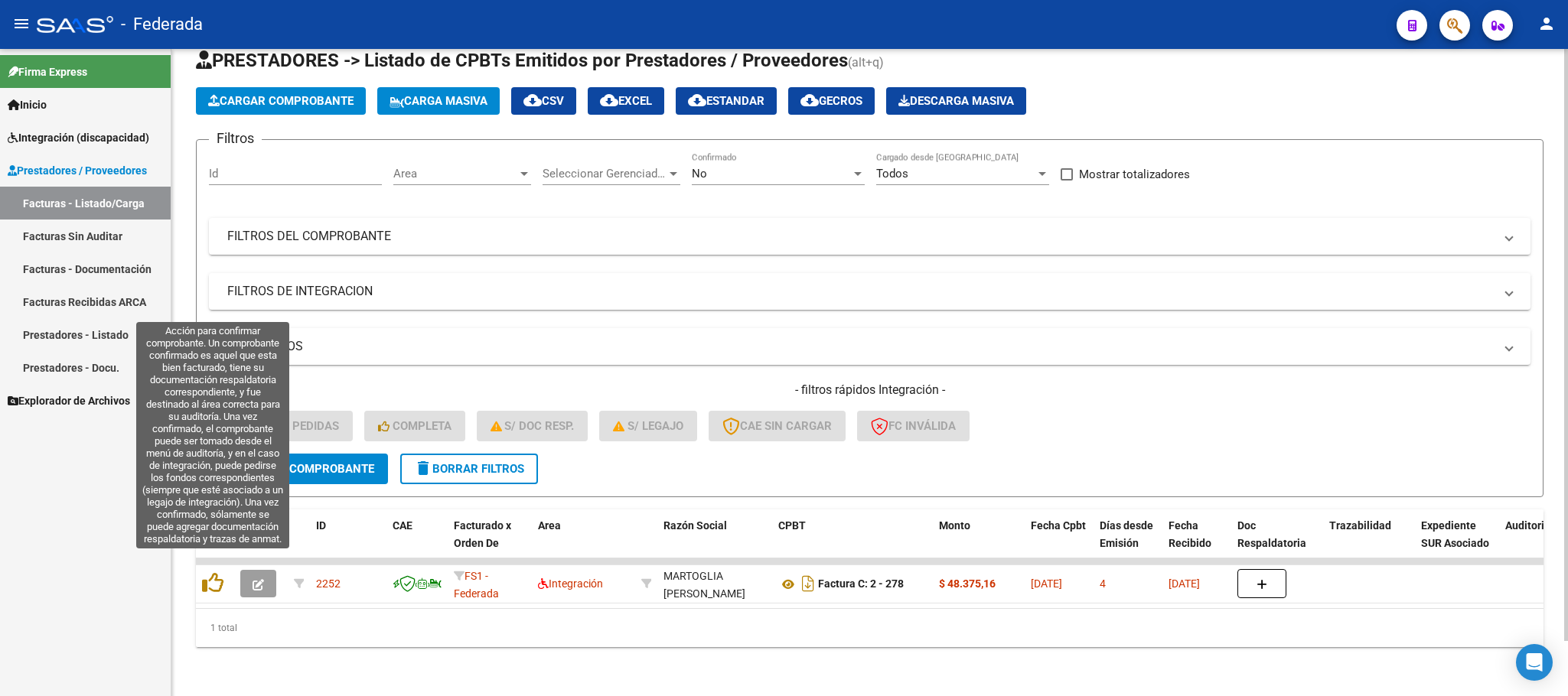
scroll to position [60, 0]
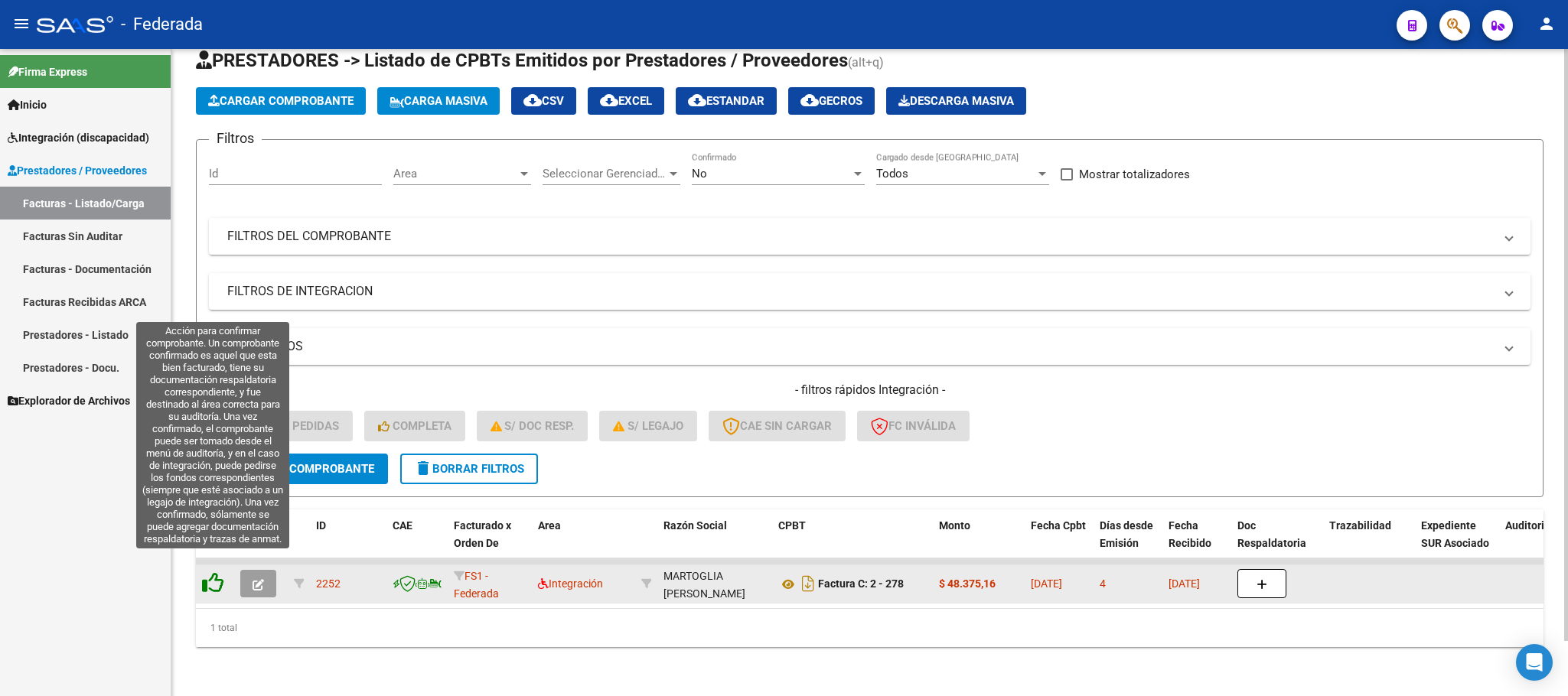
click at [218, 572] on icon at bounding box center [212, 582] width 21 height 21
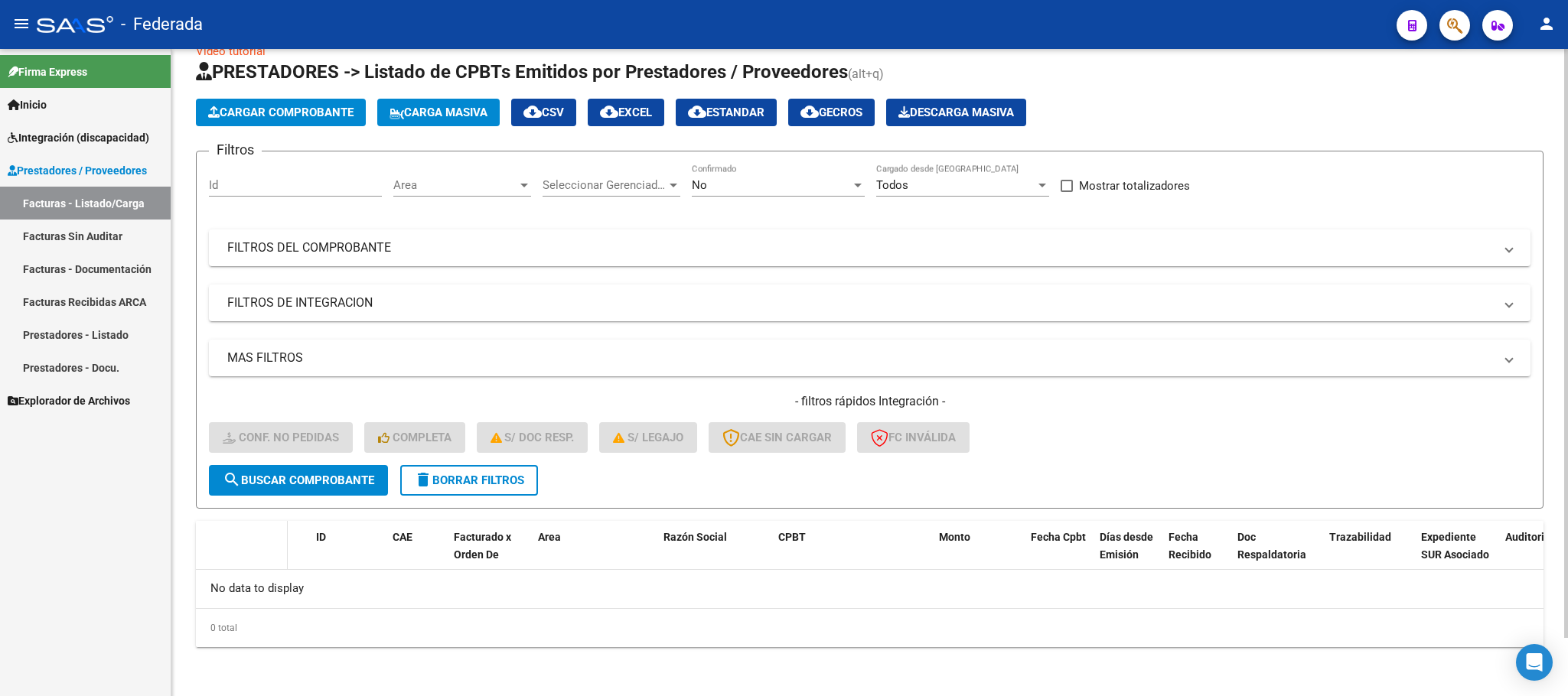
scroll to position [30, 0]
click at [451, 483] on span "delete Borrar Filtros" at bounding box center [469, 481] width 110 height 14
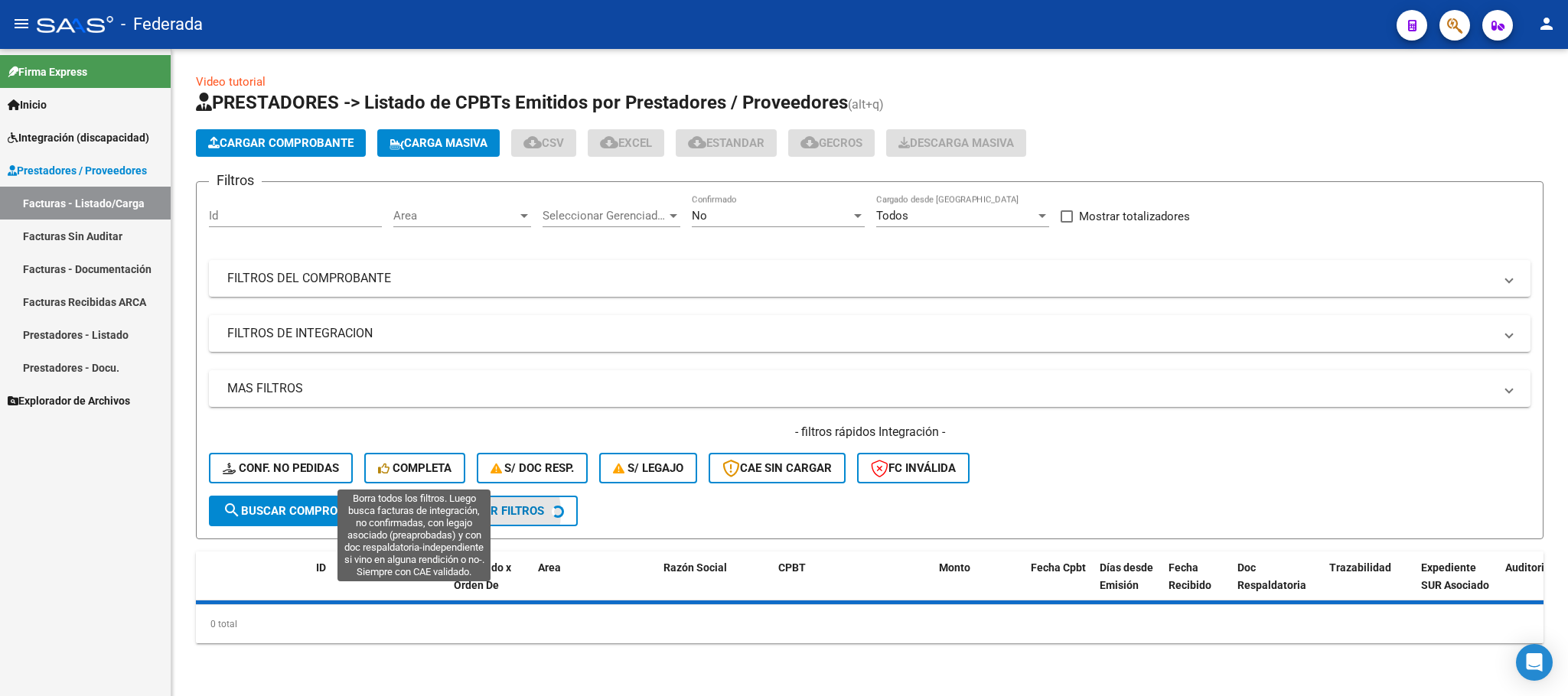
scroll to position [0, 0]
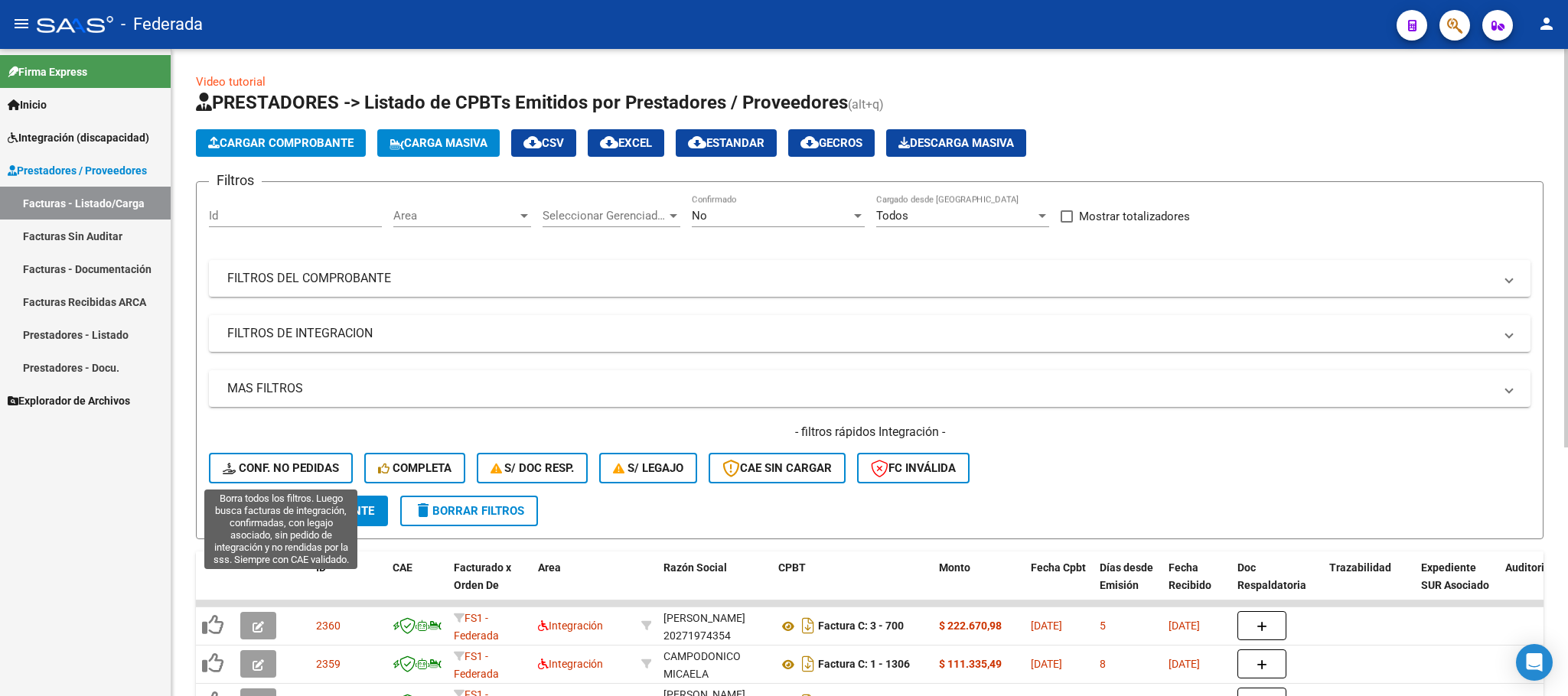
click at [299, 463] on span "Conf. no pedidas" at bounding box center [281, 468] width 116 height 14
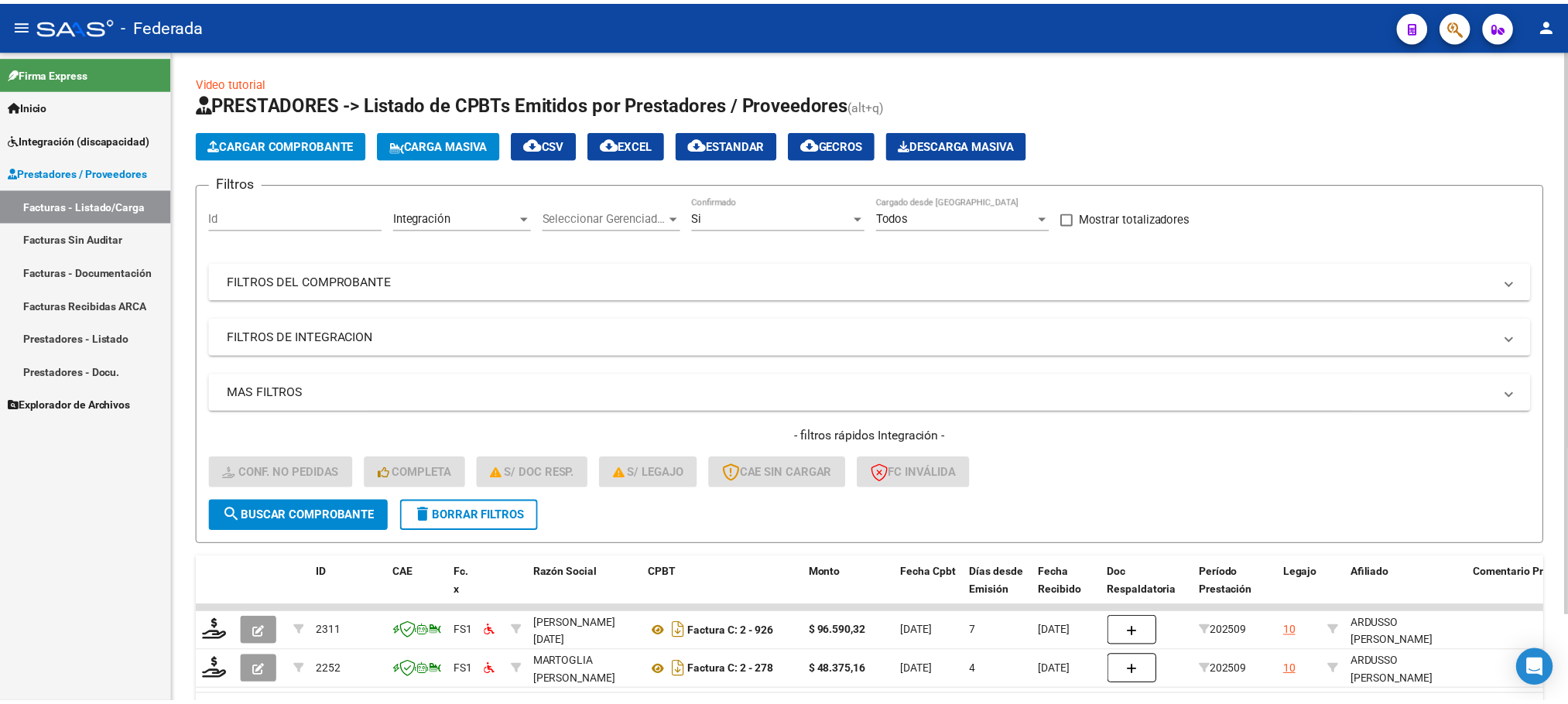
scroll to position [98, 0]
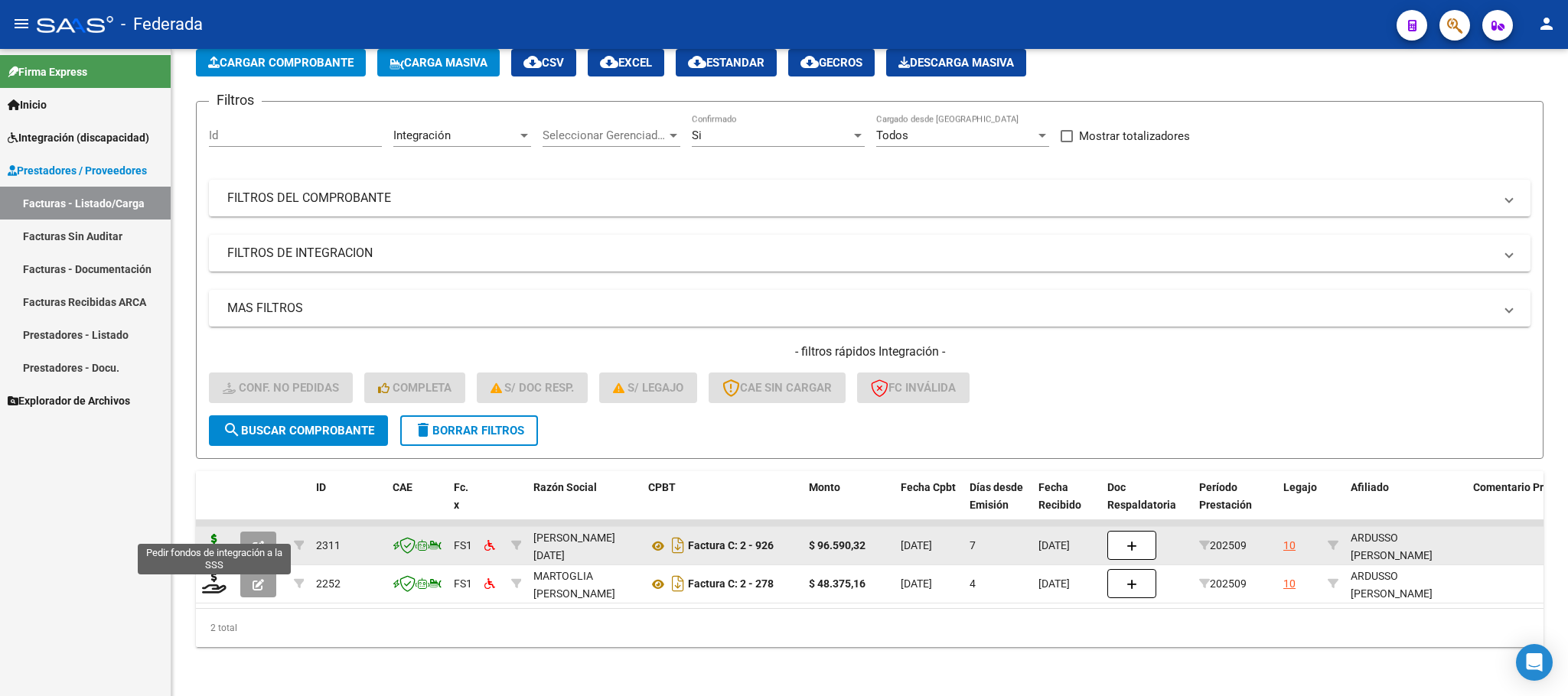
click at [216, 534] on icon at bounding box center [214, 544] width 25 height 21
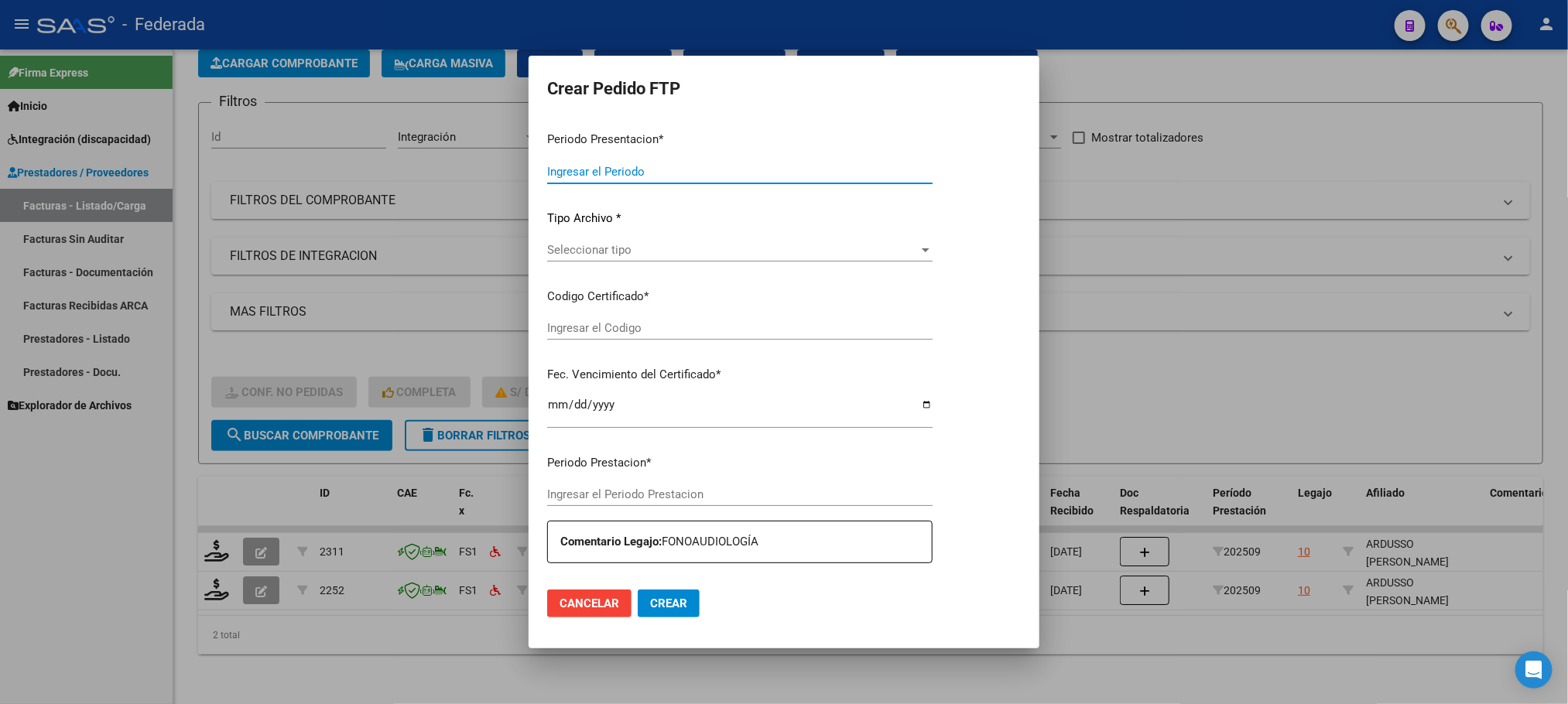
type input "202509"
type input "$ 96.590,32"
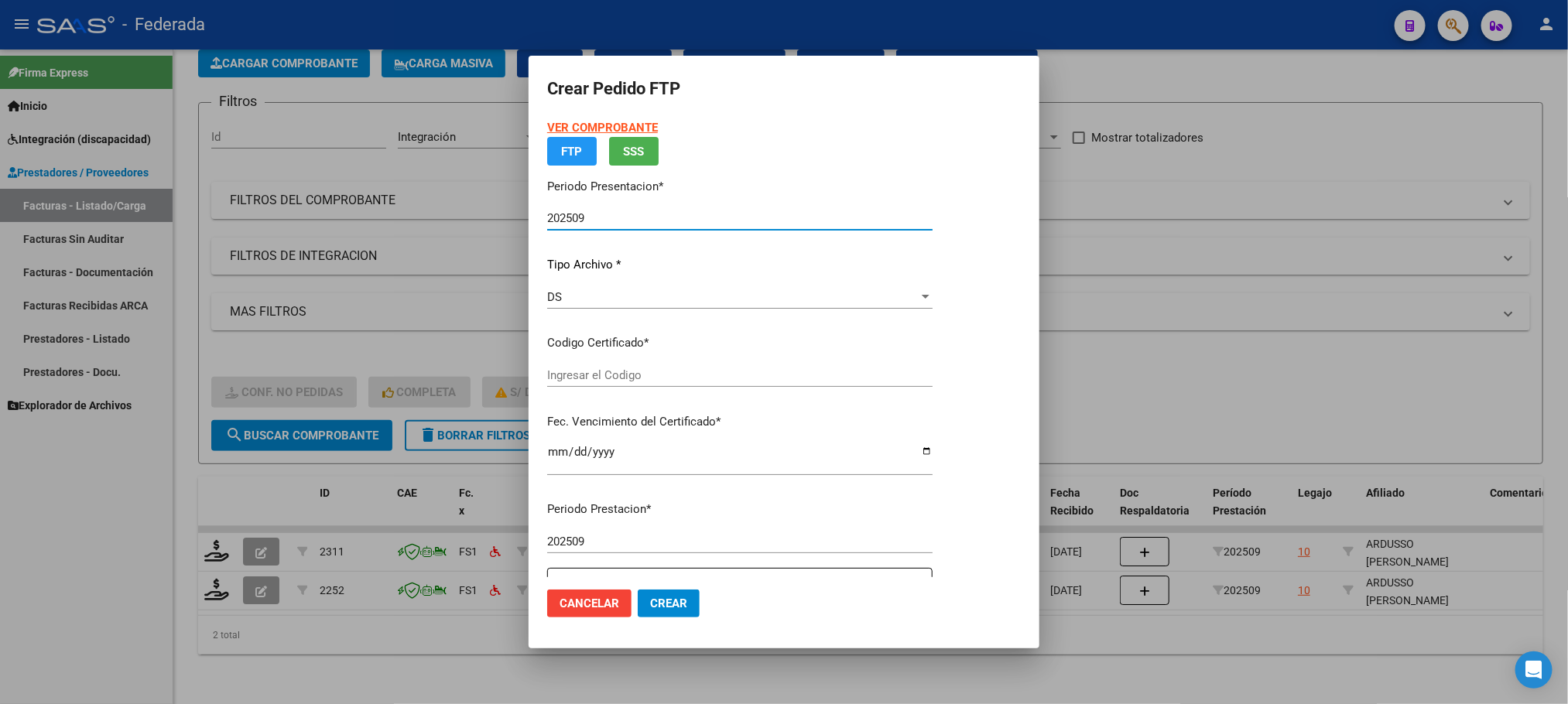
type input "ARG01000525657802023052420330524SAN214"
type input "[DATE]"
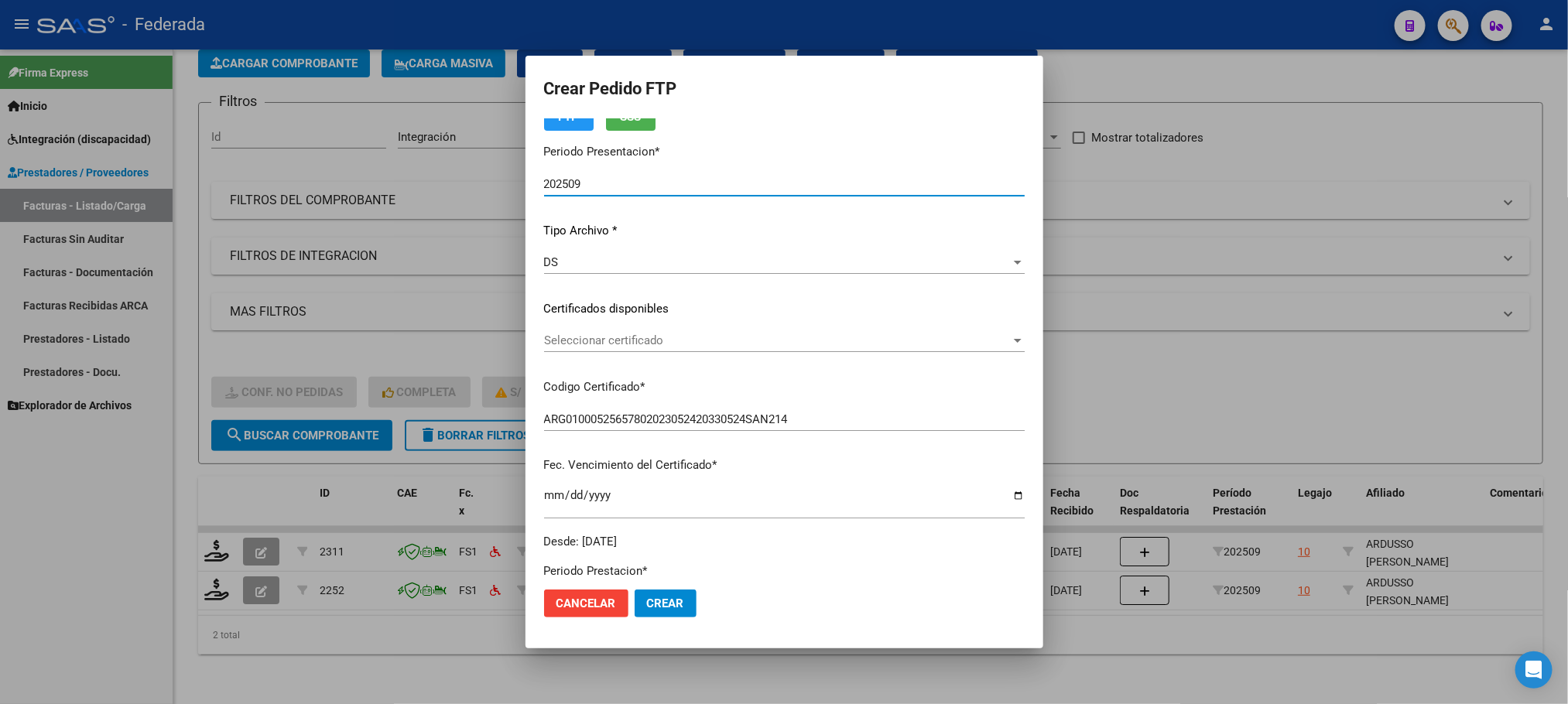
scroll to position [116, 0]
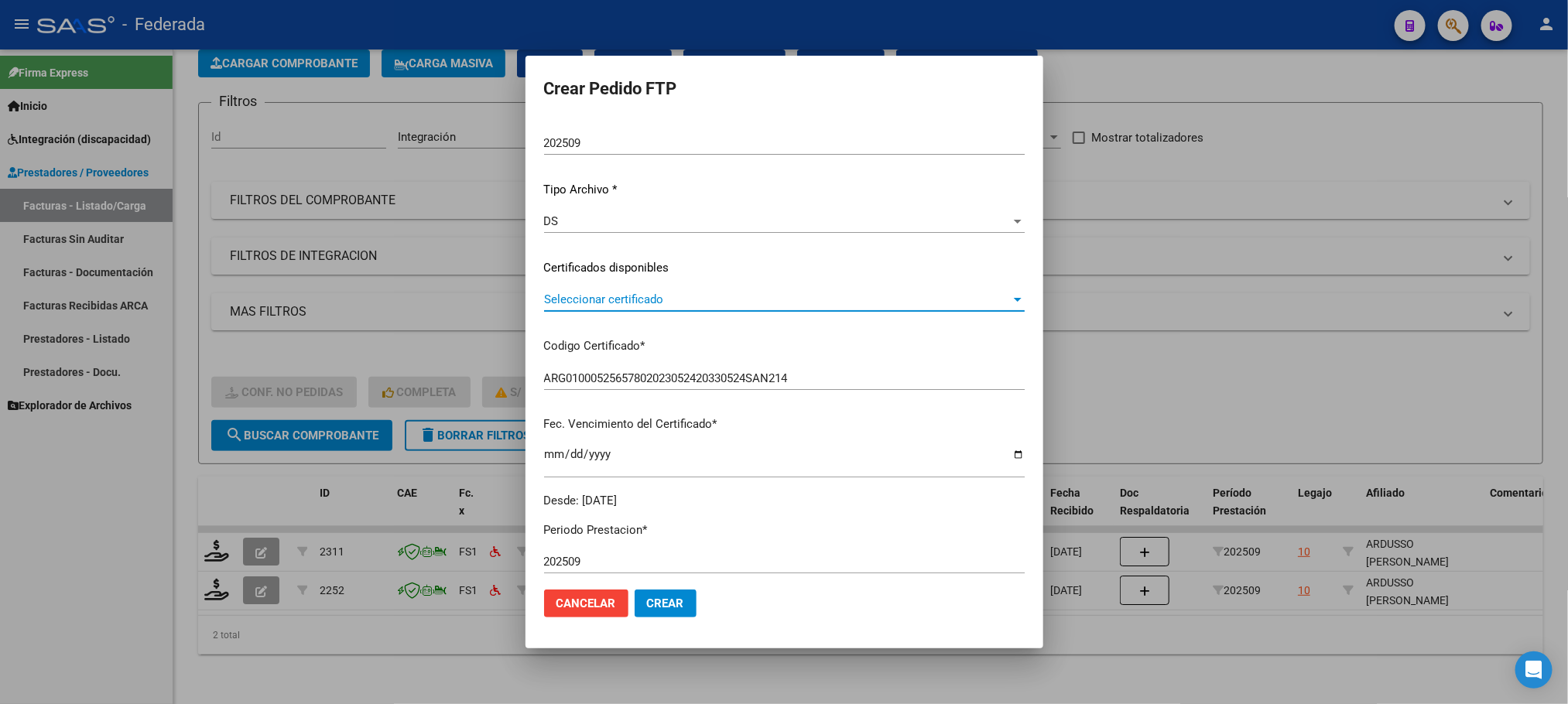
click at [595, 298] on span "Seleccionar certificado" at bounding box center [777, 299] width 467 height 14
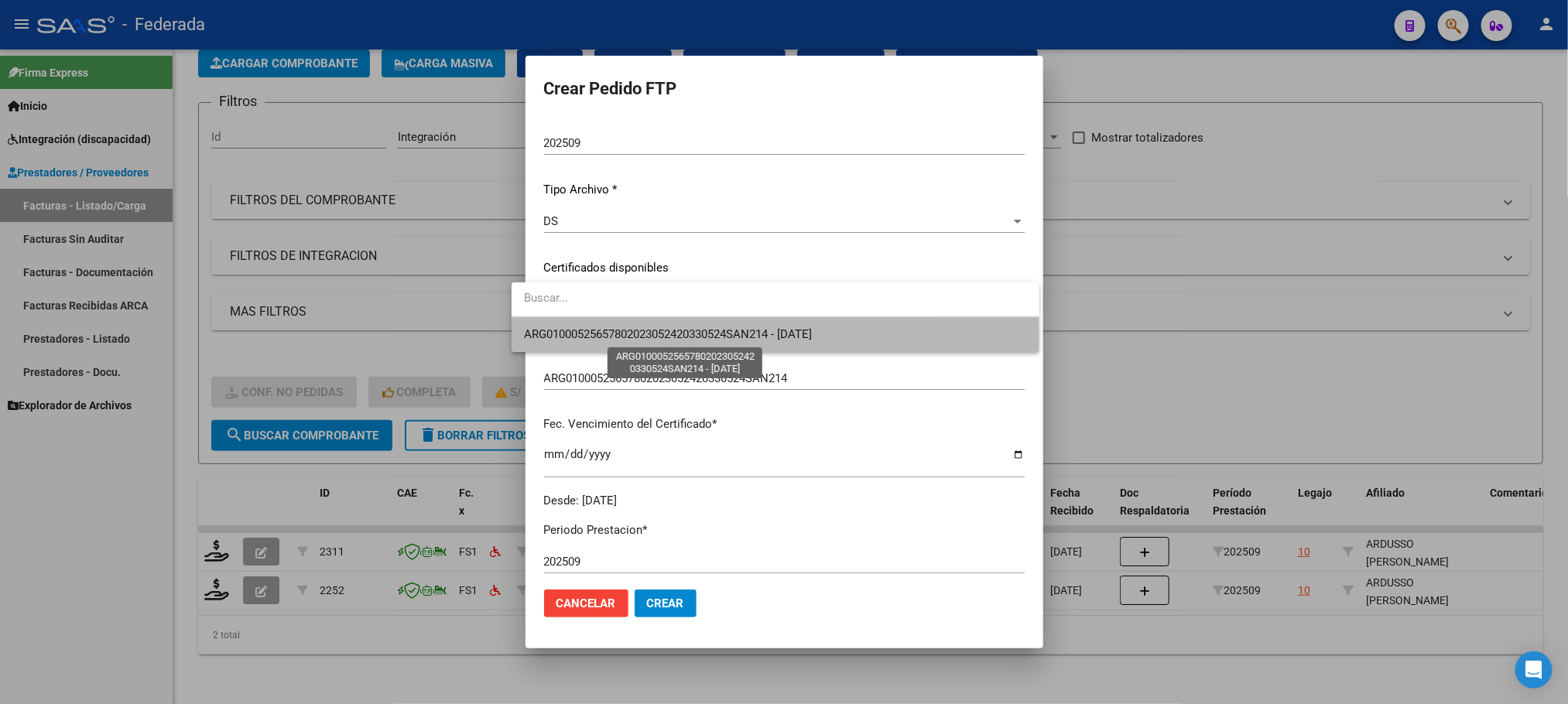
click at [595, 335] on span "ARG01000525657802023052420330524SAN214 - 2033-05-24" at bounding box center [668, 334] width 288 height 14
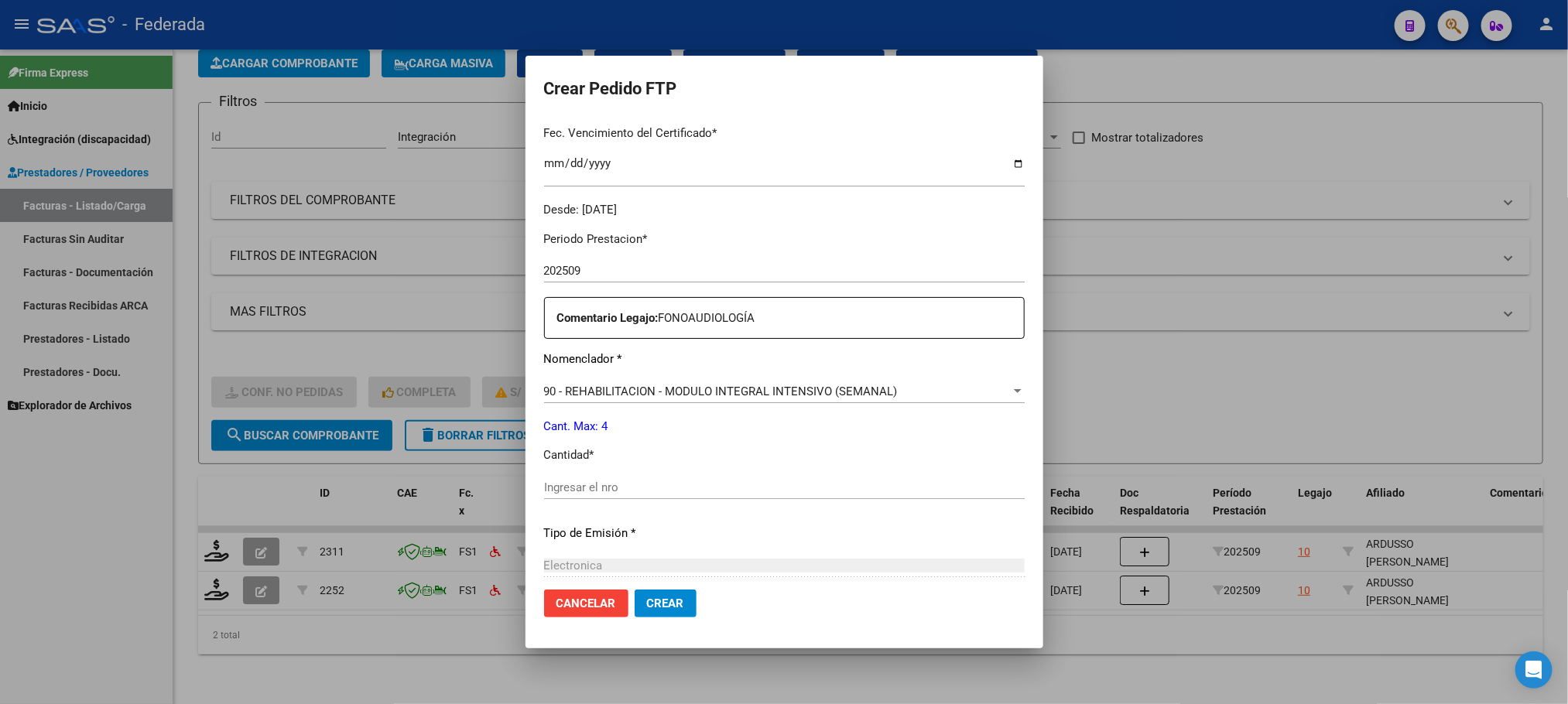
scroll to position [465, 0]
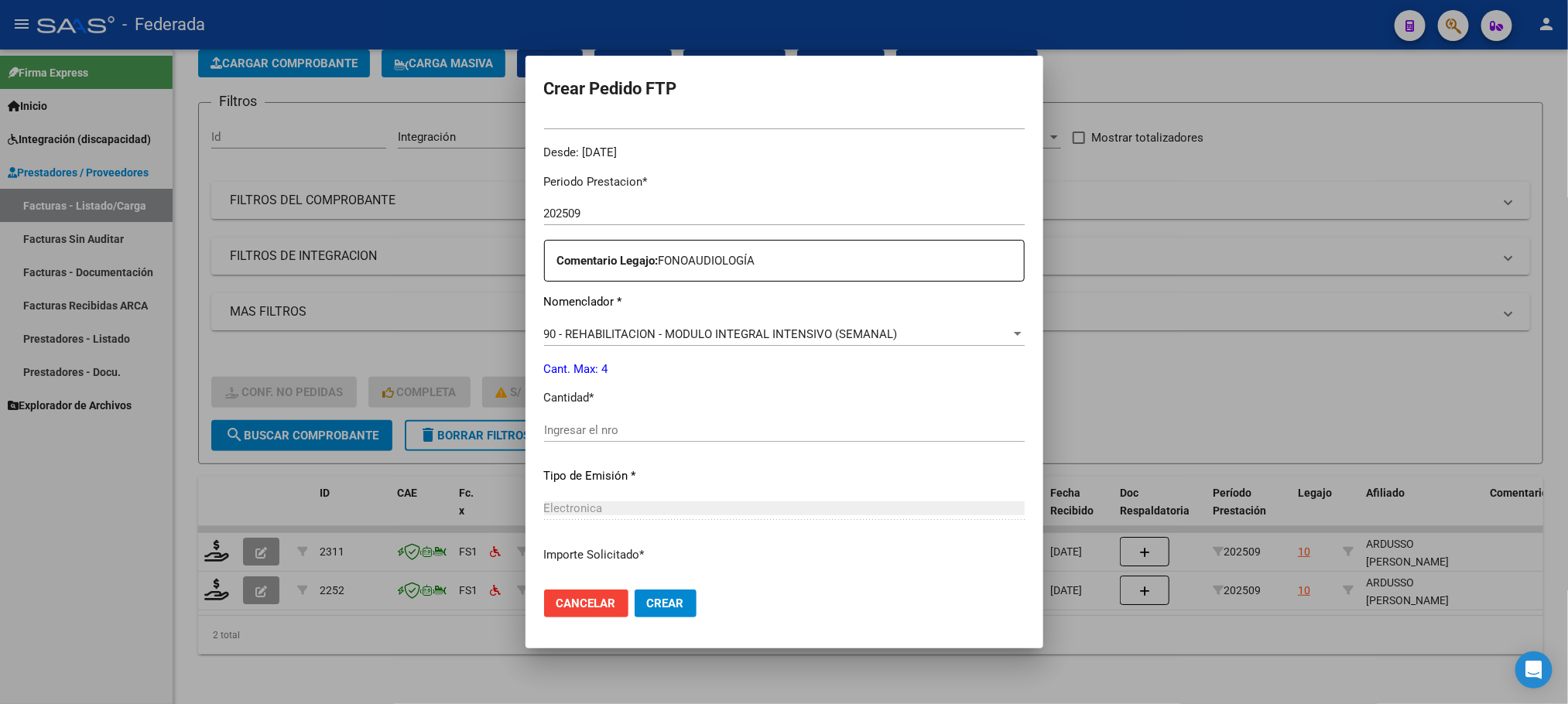
click at [557, 436] on input "Ingresar el nro" at bounding box center [784, 430] width 481 height 14
type input "4"
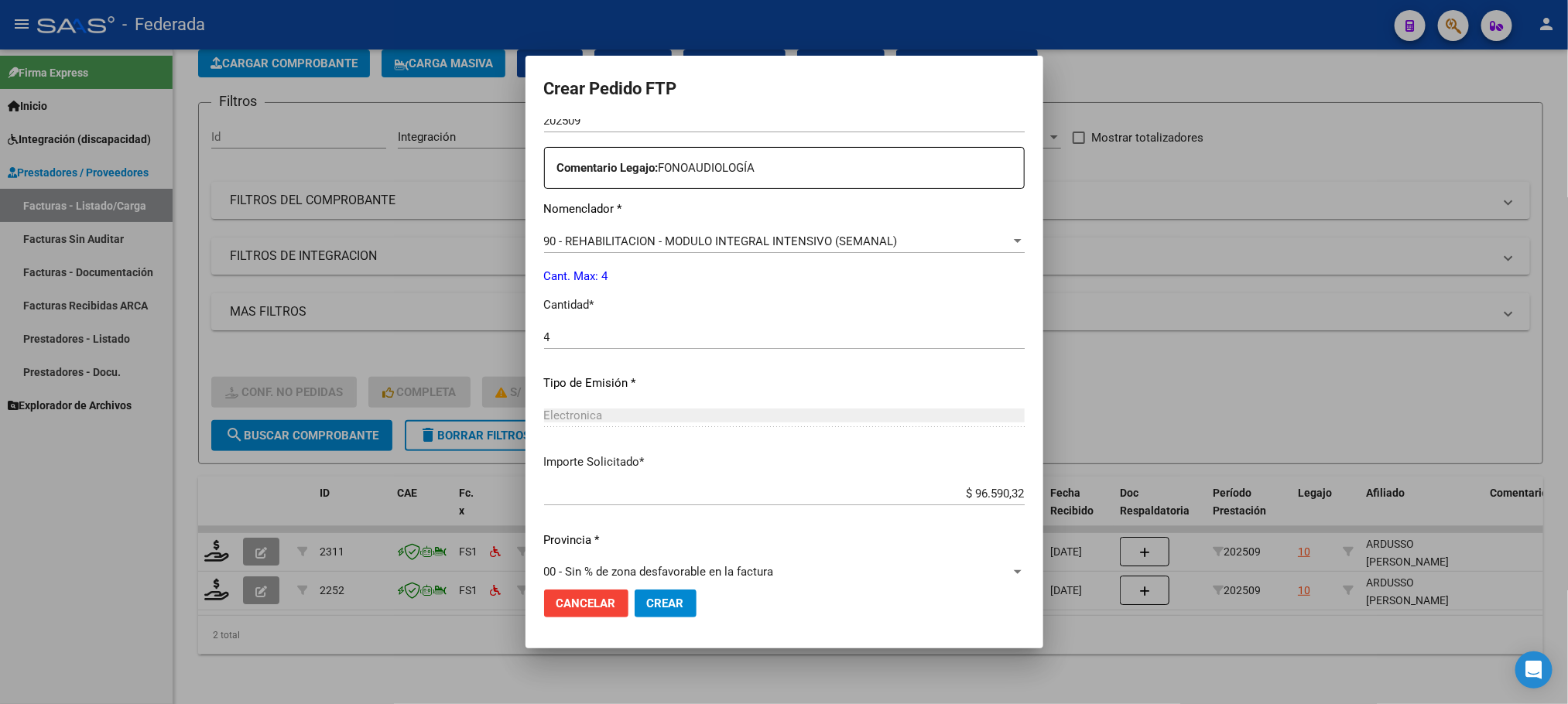
scroll to position [578, 0]
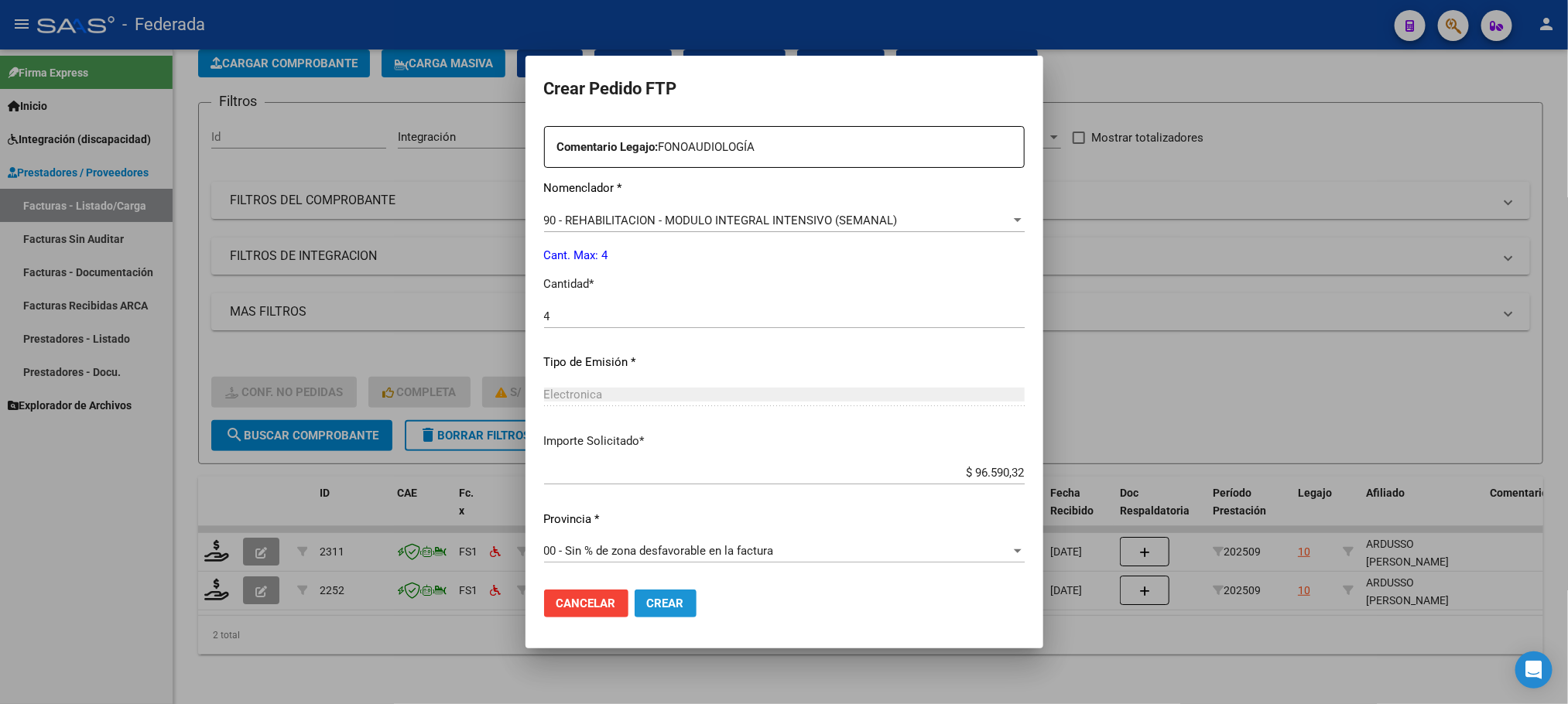
click at [647, 607] on span "Crear" at bounding box center [665, 603] width 37 height 14
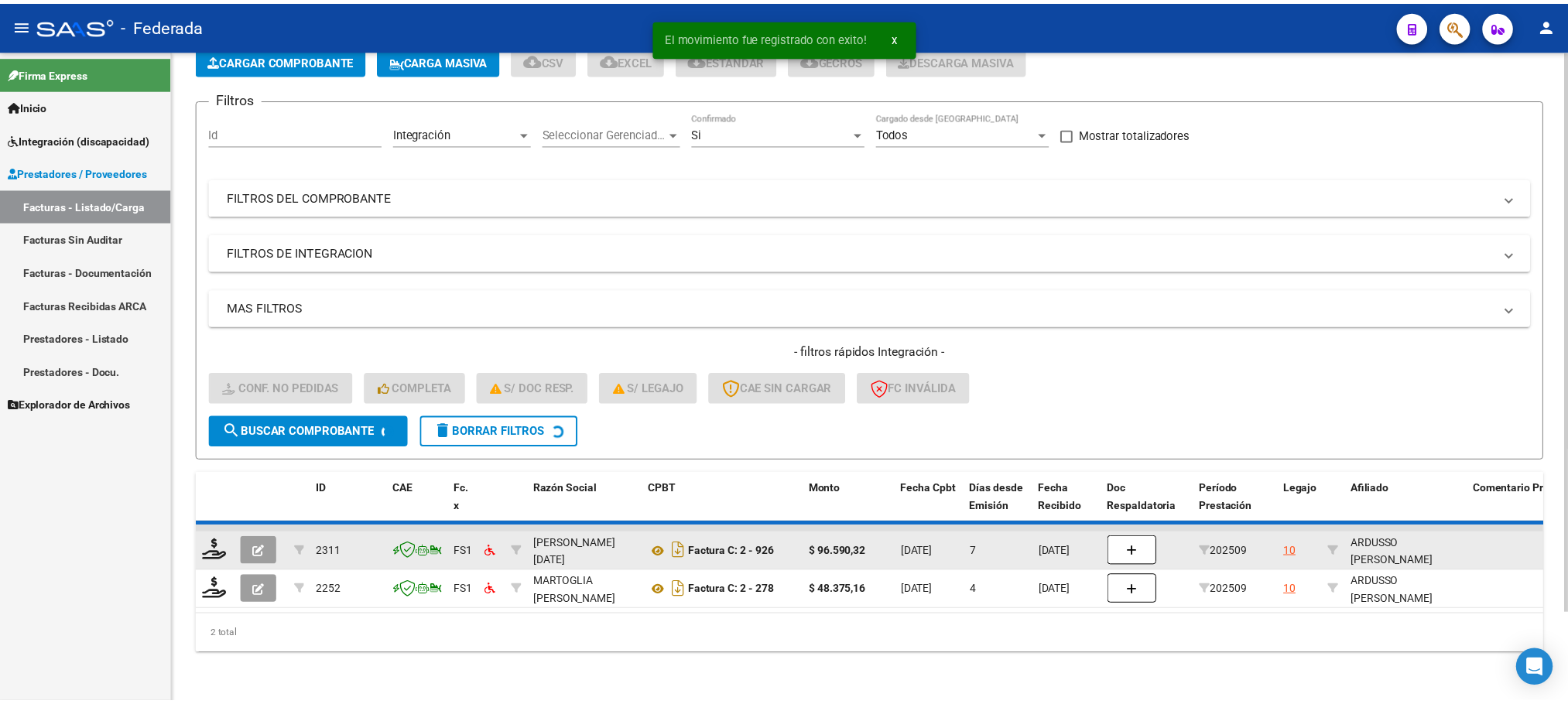
scroll to position [60, 0]
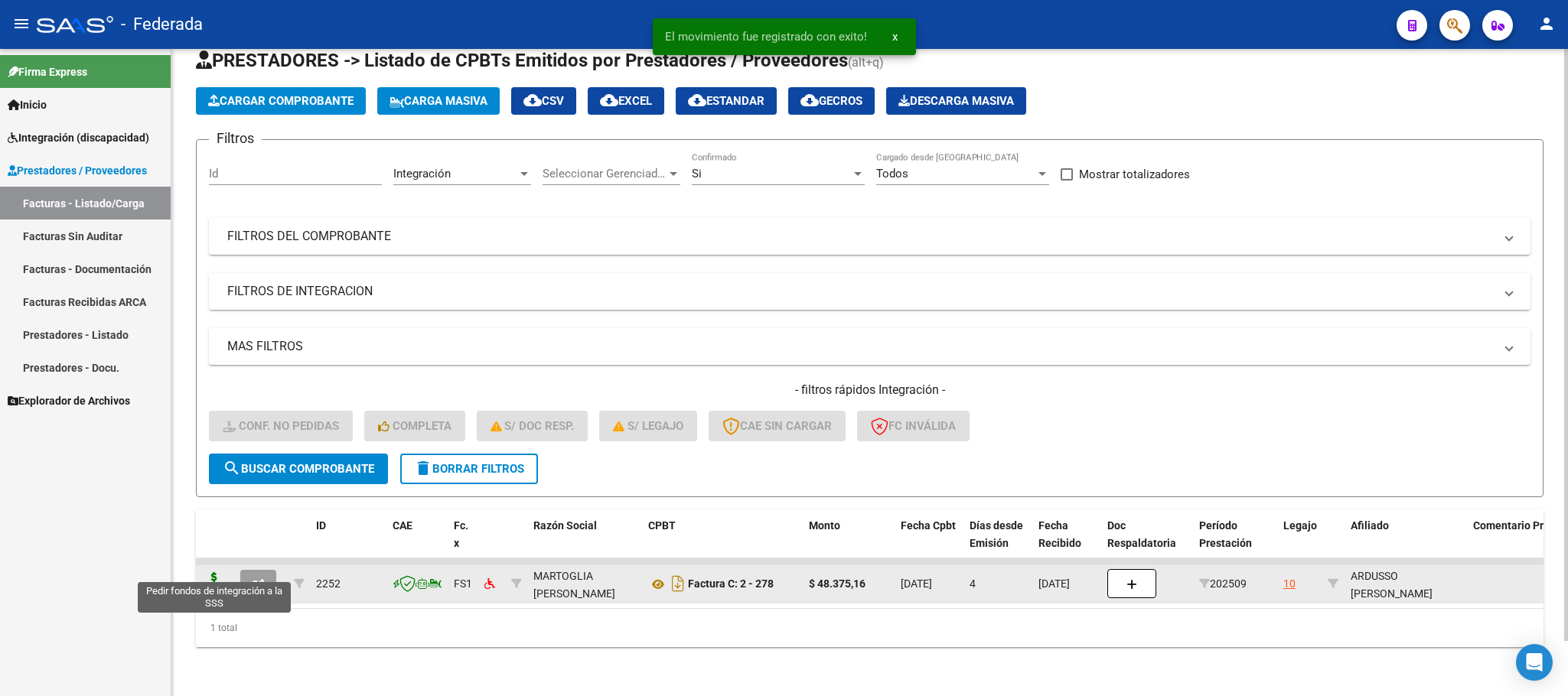
click at [223, 572] on icon at bounding box center [214, 582] width 25 height 21
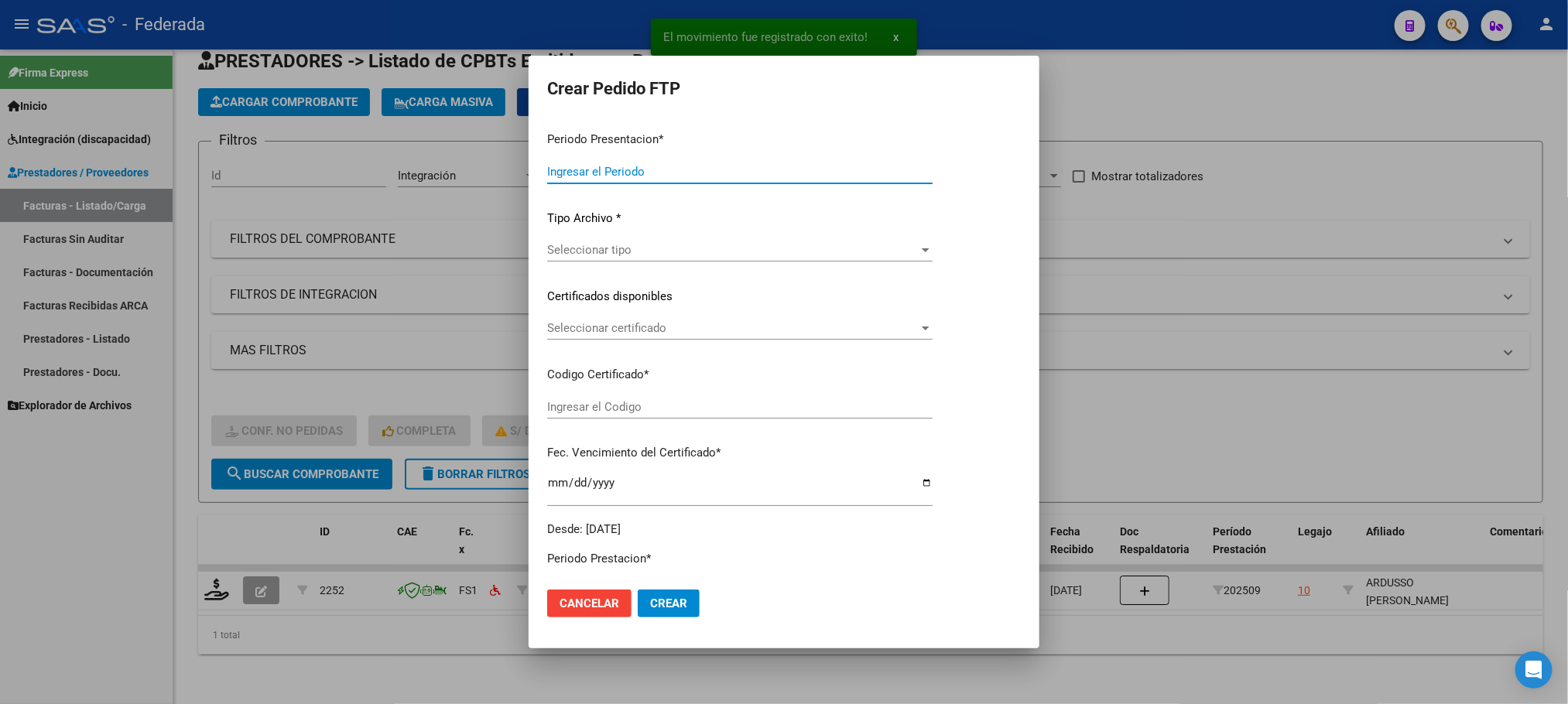
type input "202509"
type input "$ 48.375,16"
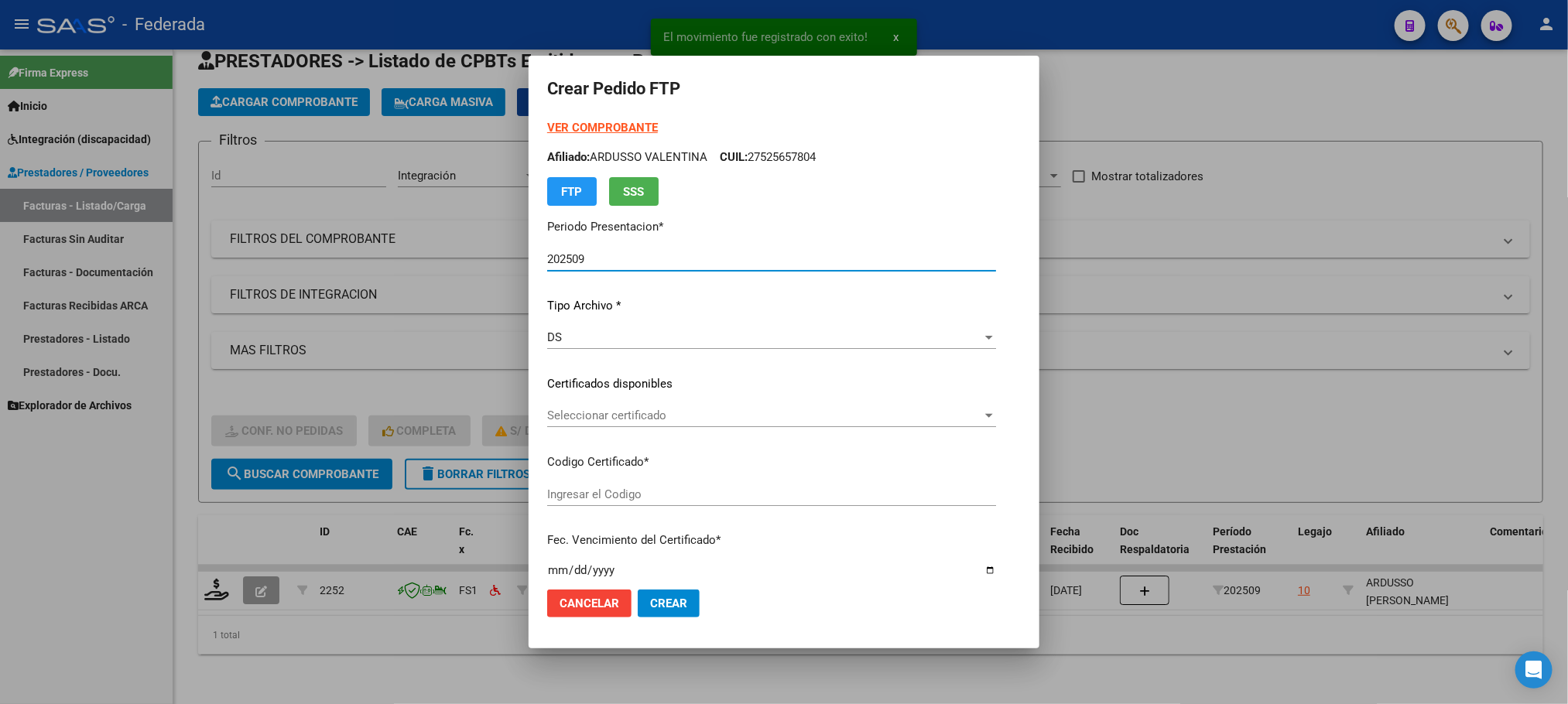
type input "ARG01000525657802023052420330524SAN214"
type input "[DATE]"
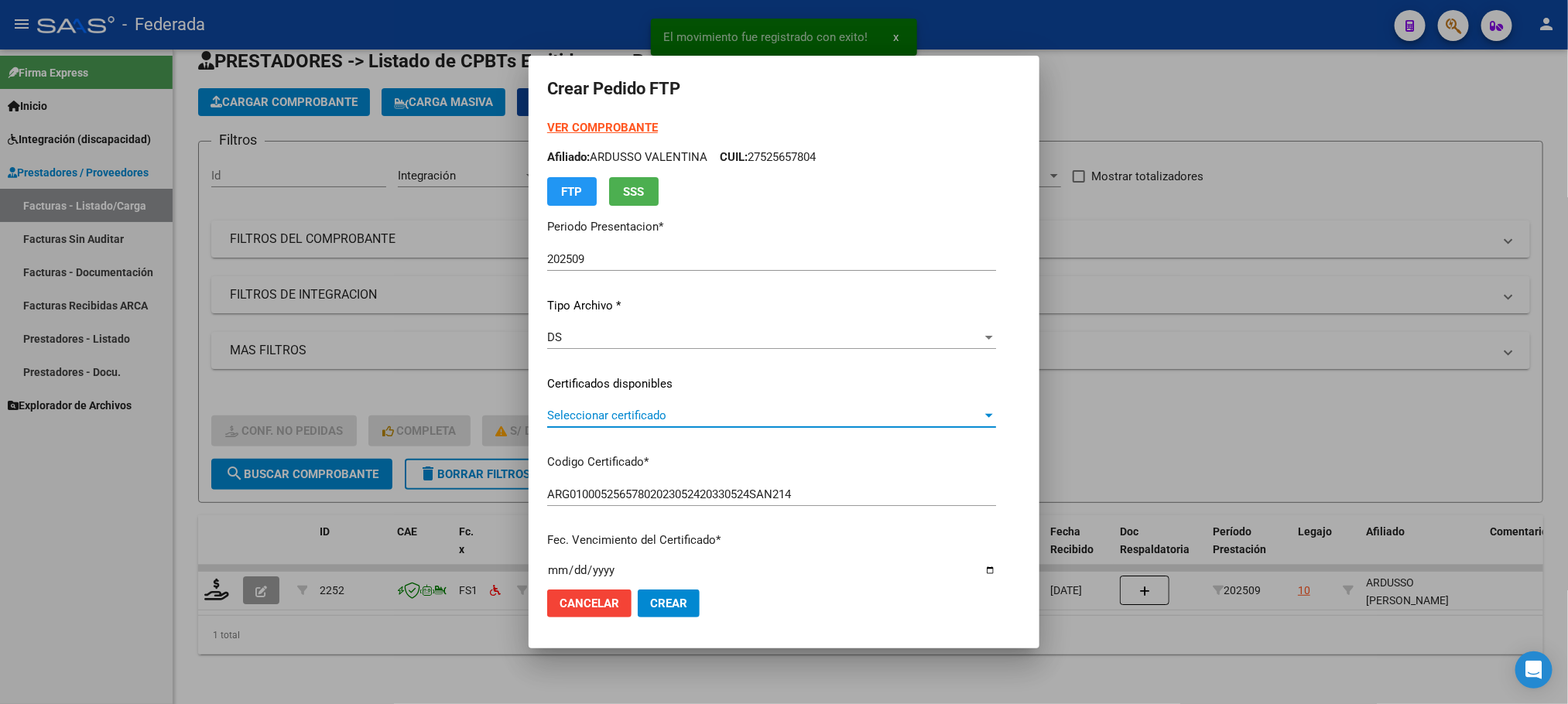
click at [573, 411] on span "Seleccionar certificado" at bounding box center [764, 415] width 435 height 14
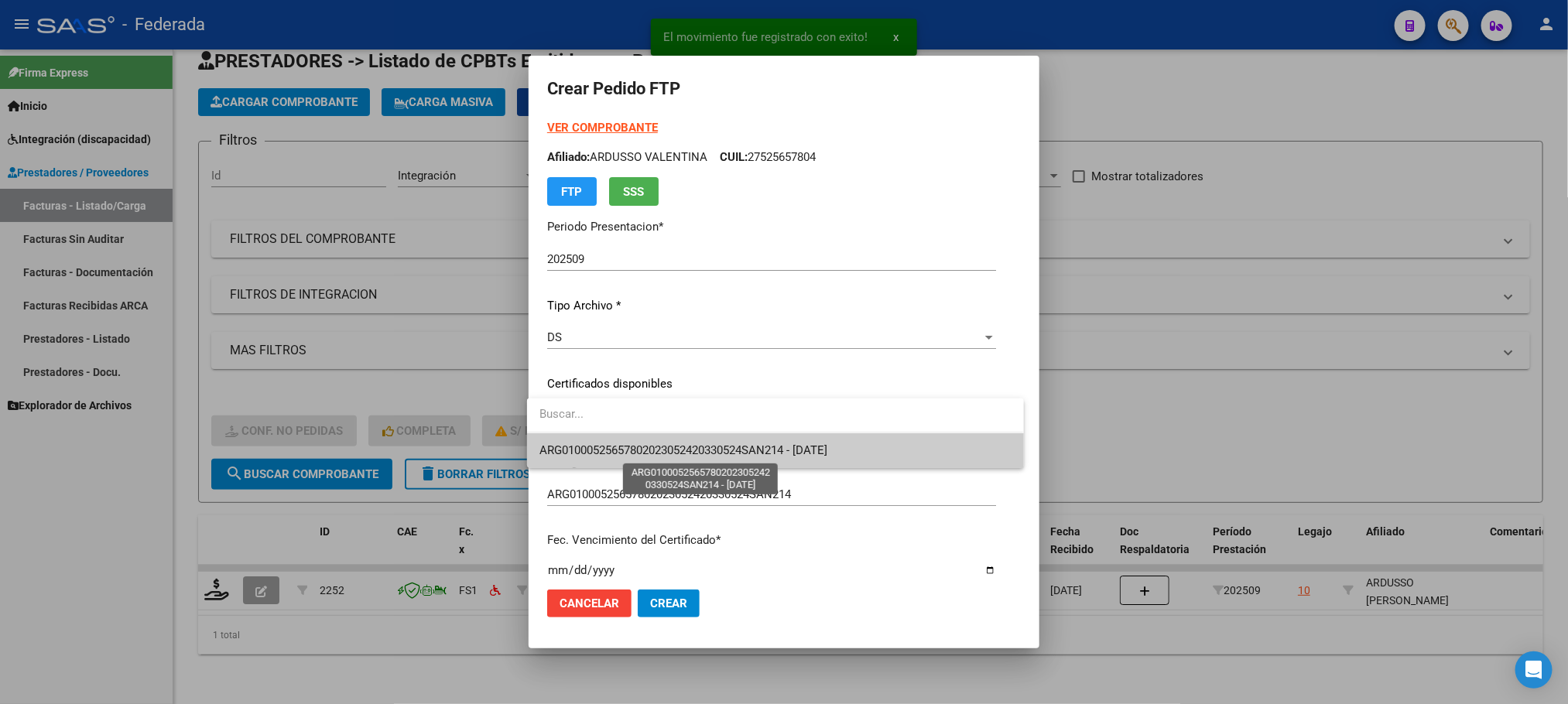
click at [578, 447] on span "ARG01000525657802023052420330524SAN214 - 2033-05-24" at bounding box center [683, 450] width 288 height 14
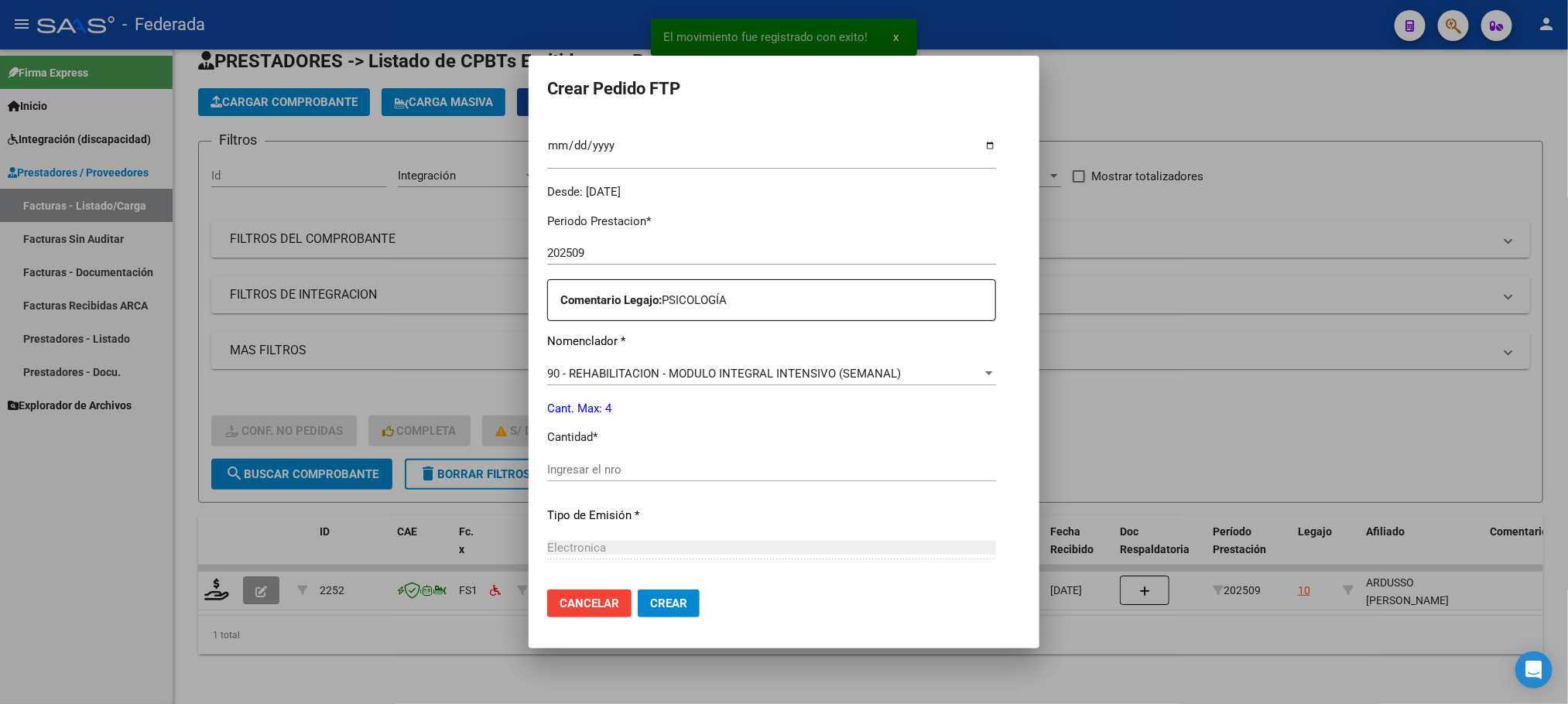
scroll to position [465, 0]
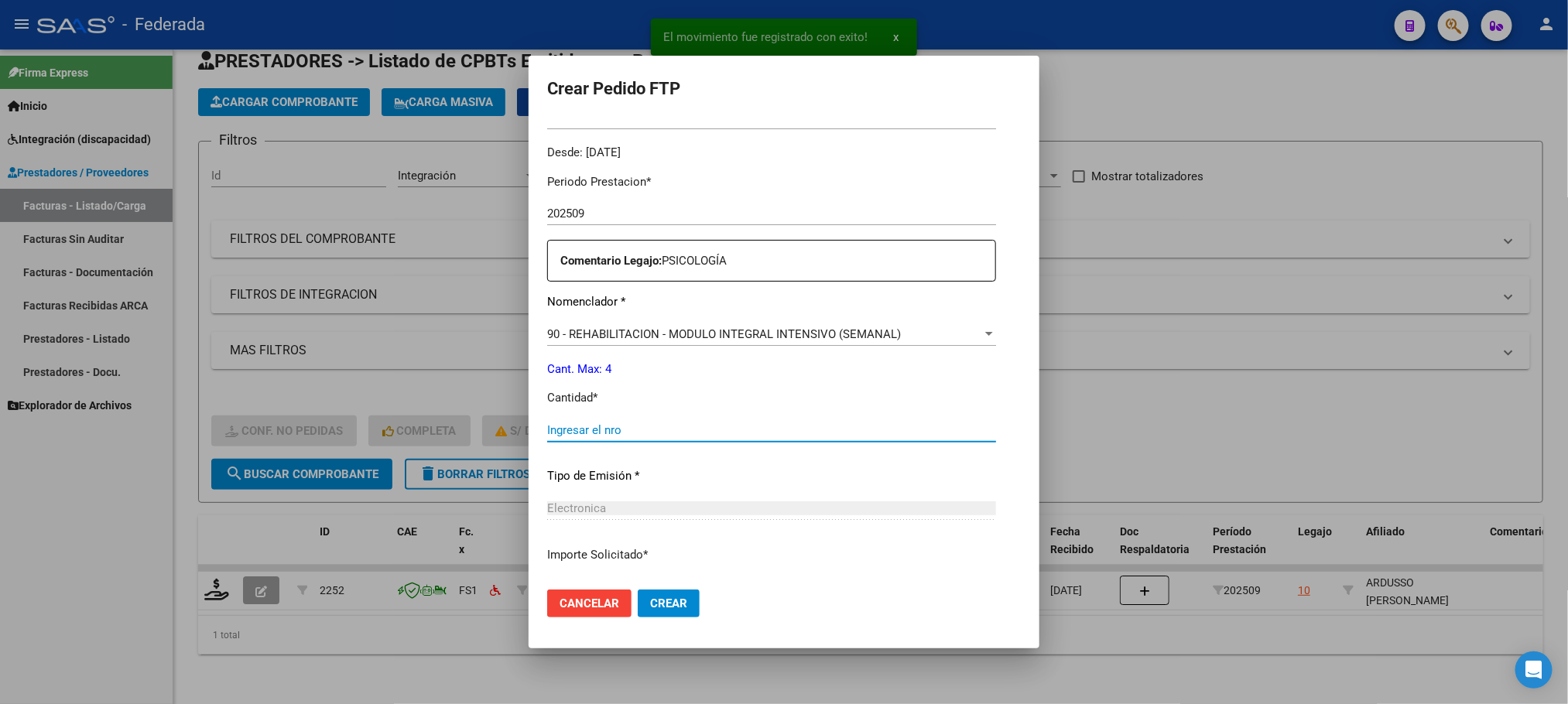
click at [572, 434] on input "Ingresar el nro" at bounding box center [772, 430] width 448 height 14
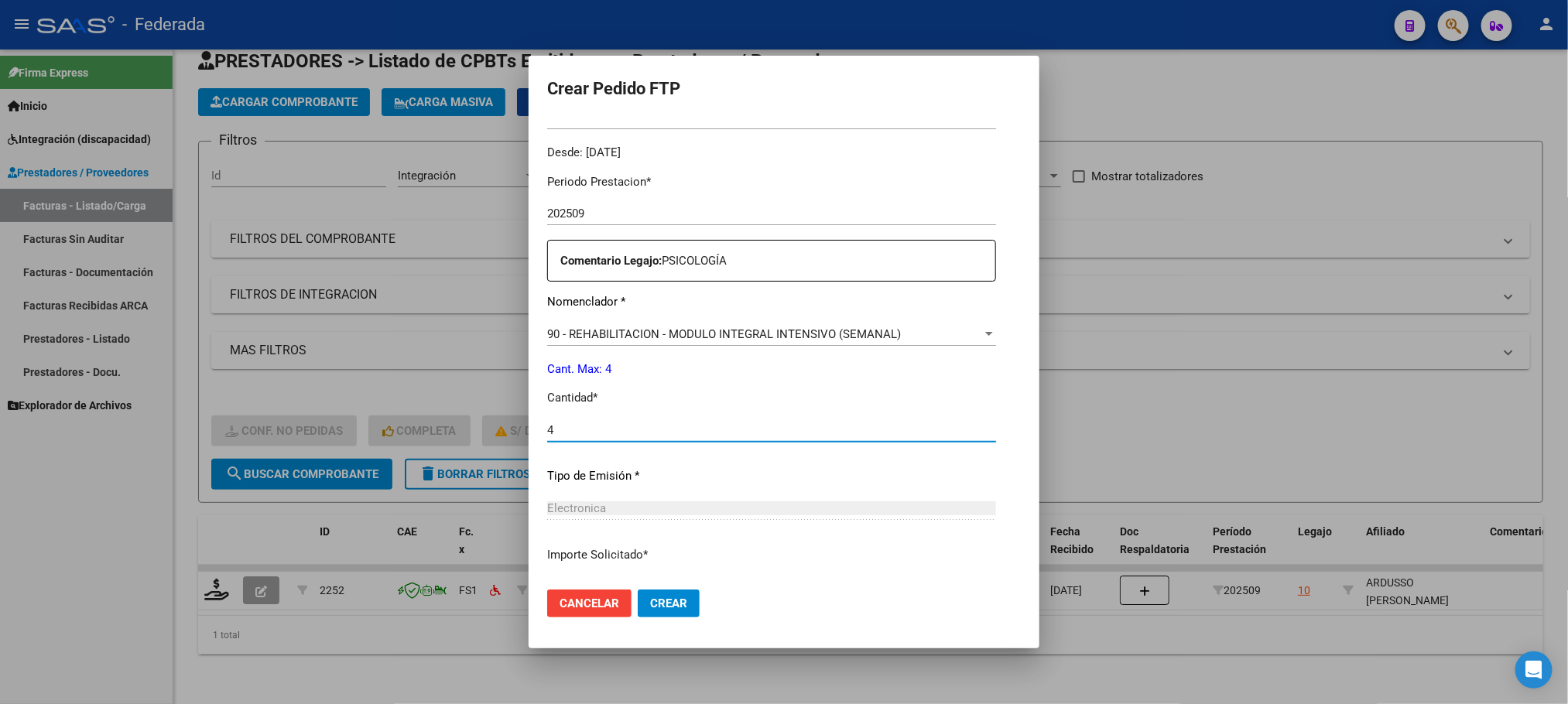
type input "4"
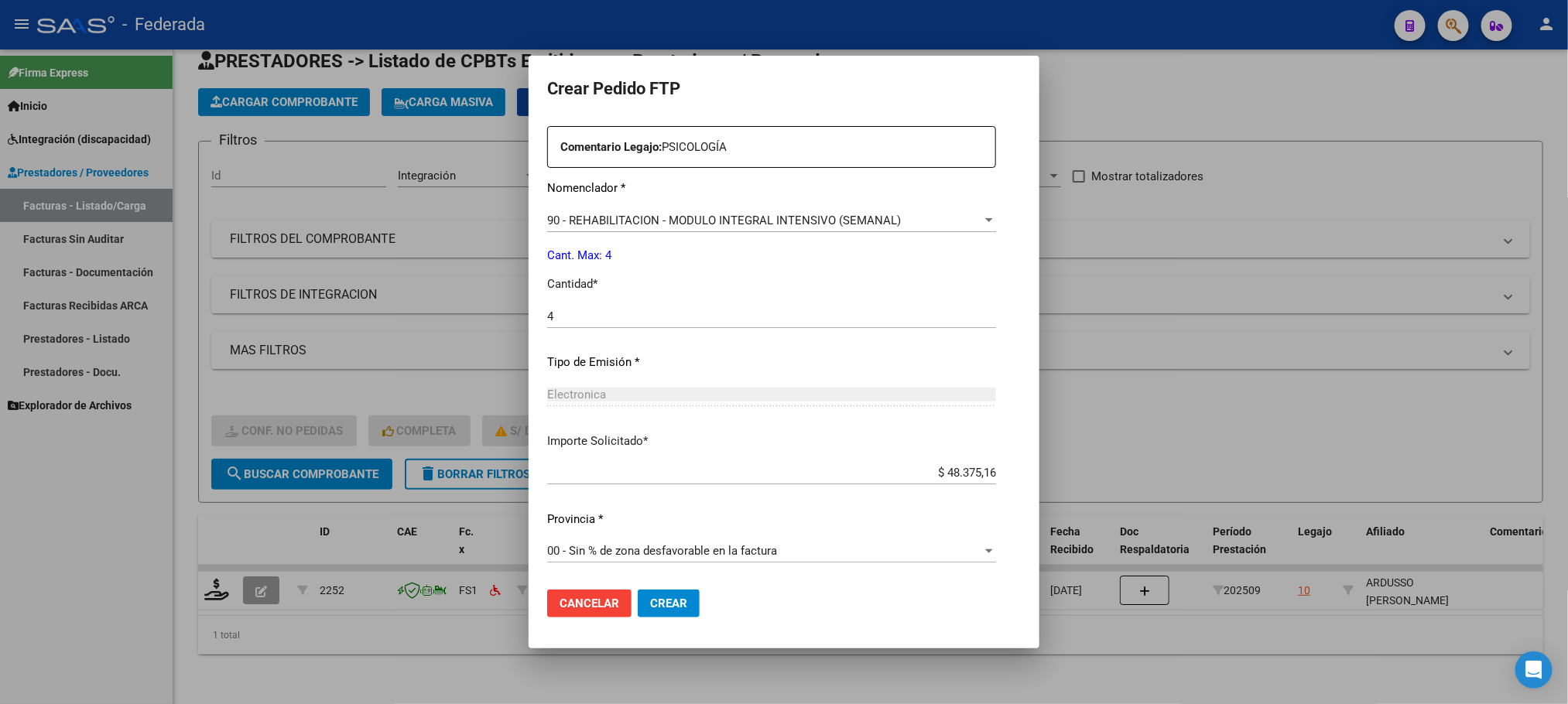
click at [667, 599] on span "Crear" at bounding box center [669, 603] width 37 height 14
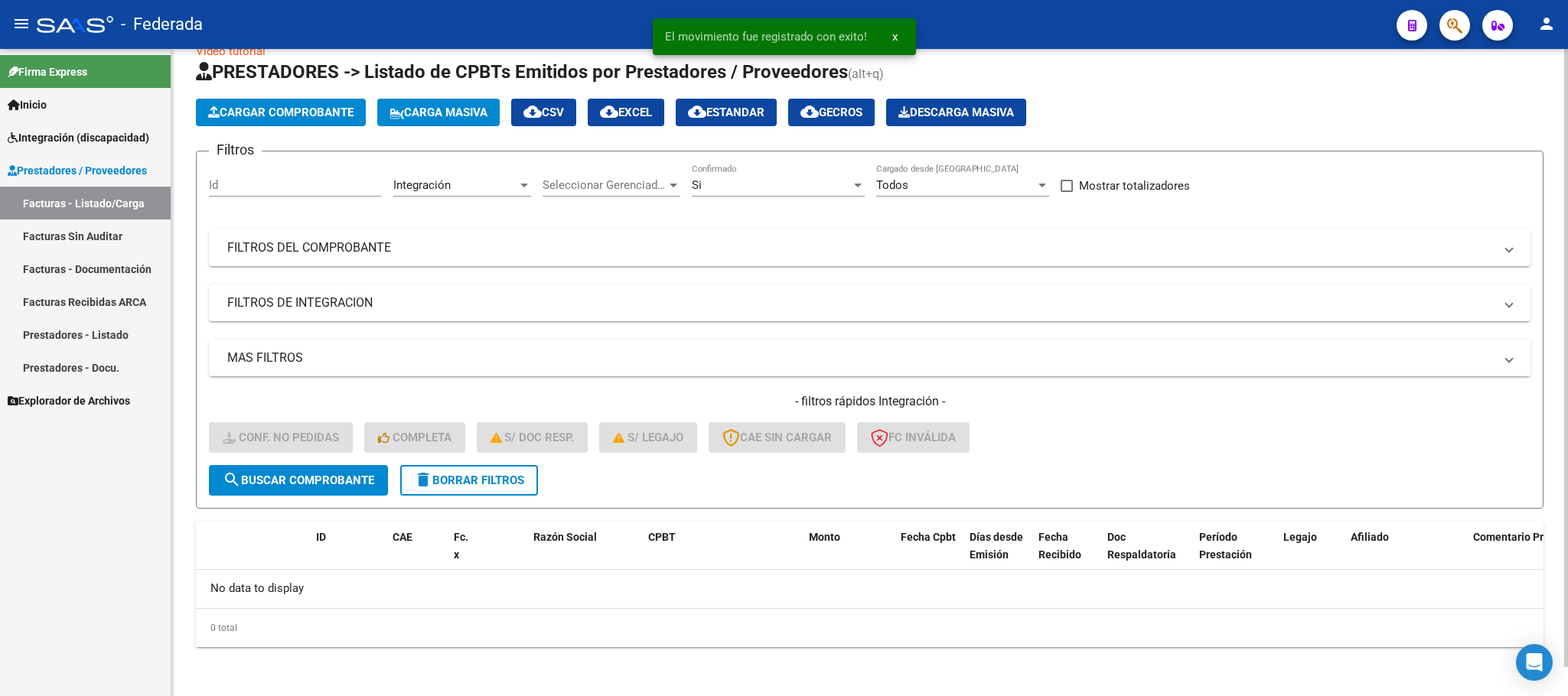
scroll to position [30, 0]
click at [436, 484] on span "delete Borrar Filtros" at bounding box center [469, 481] width 110 height 14
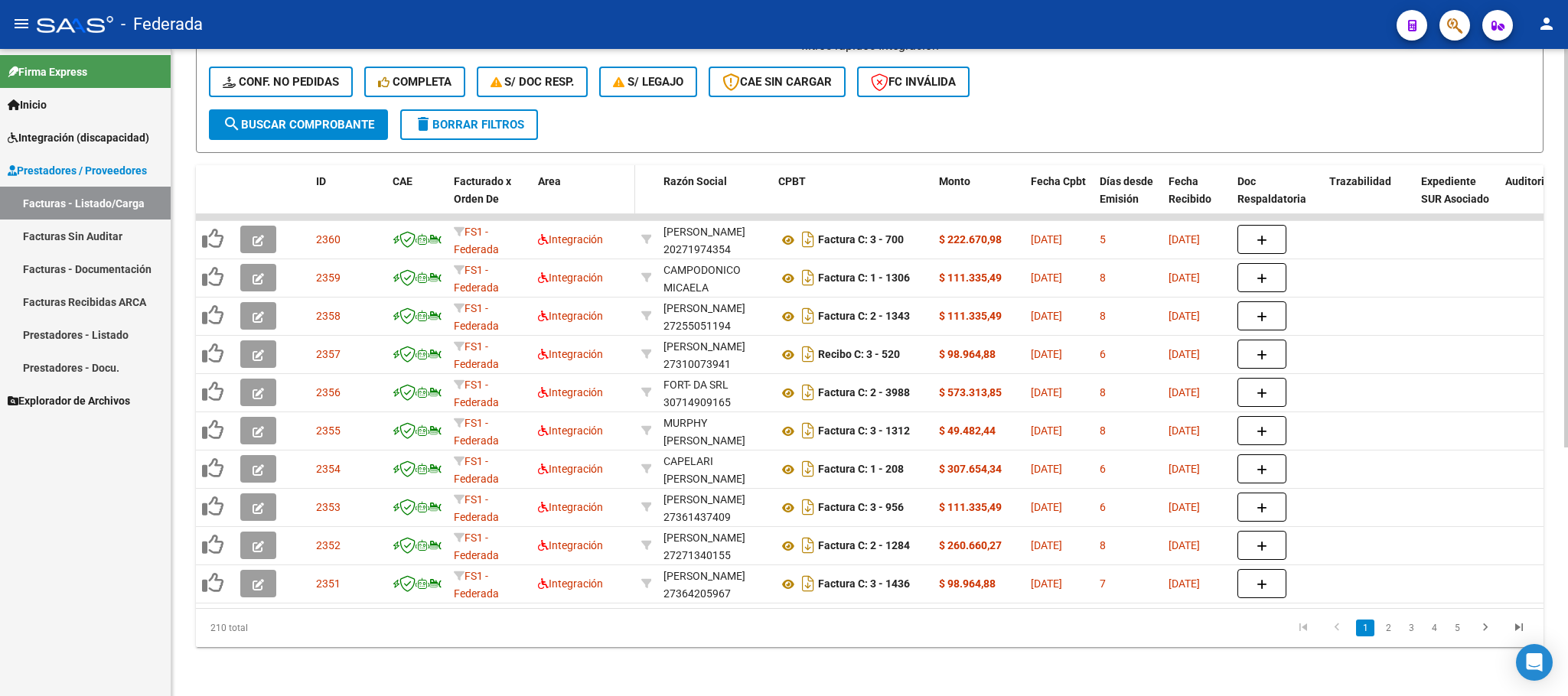
scroll to position [404, 0]
click at [1440, 632] on link "4" at bounding box center [1434, 628] width 18 height 17
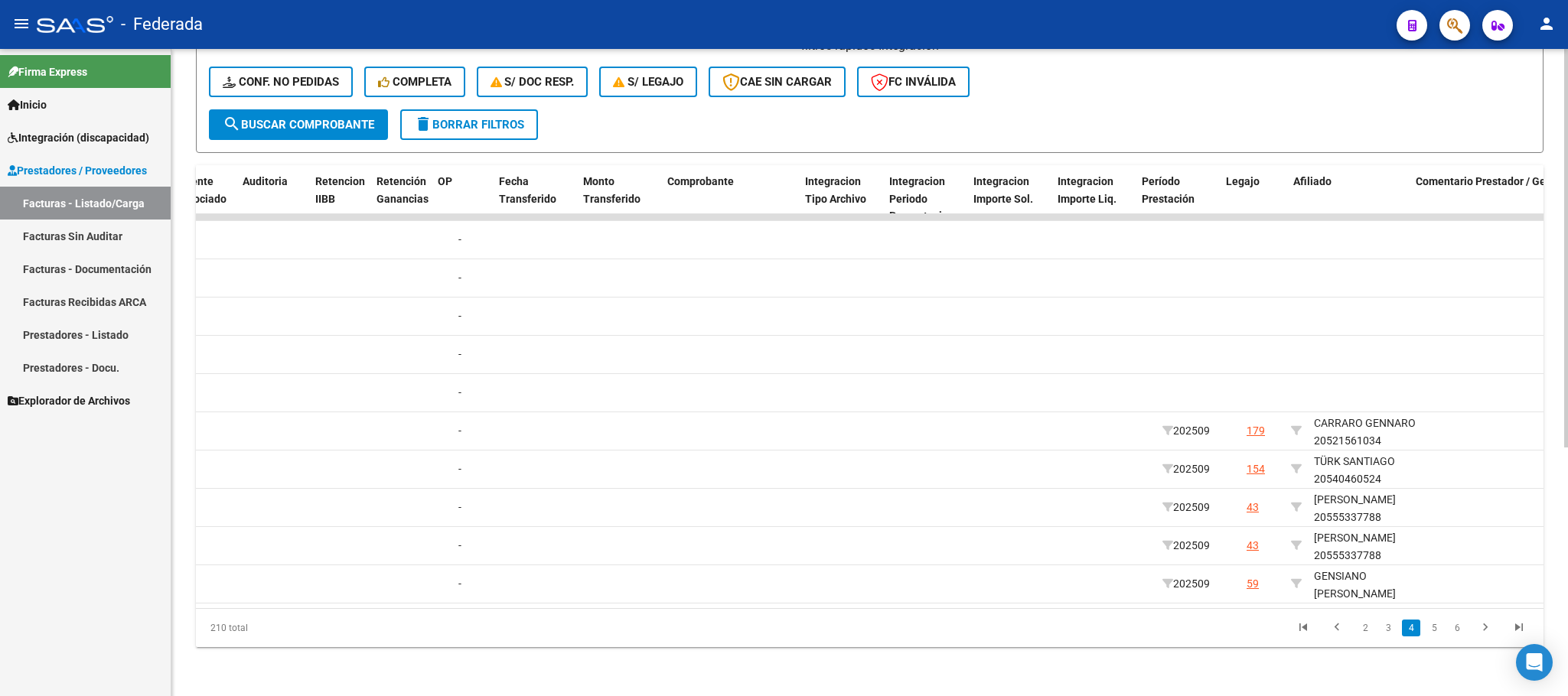
scroll to position [0, 1263]
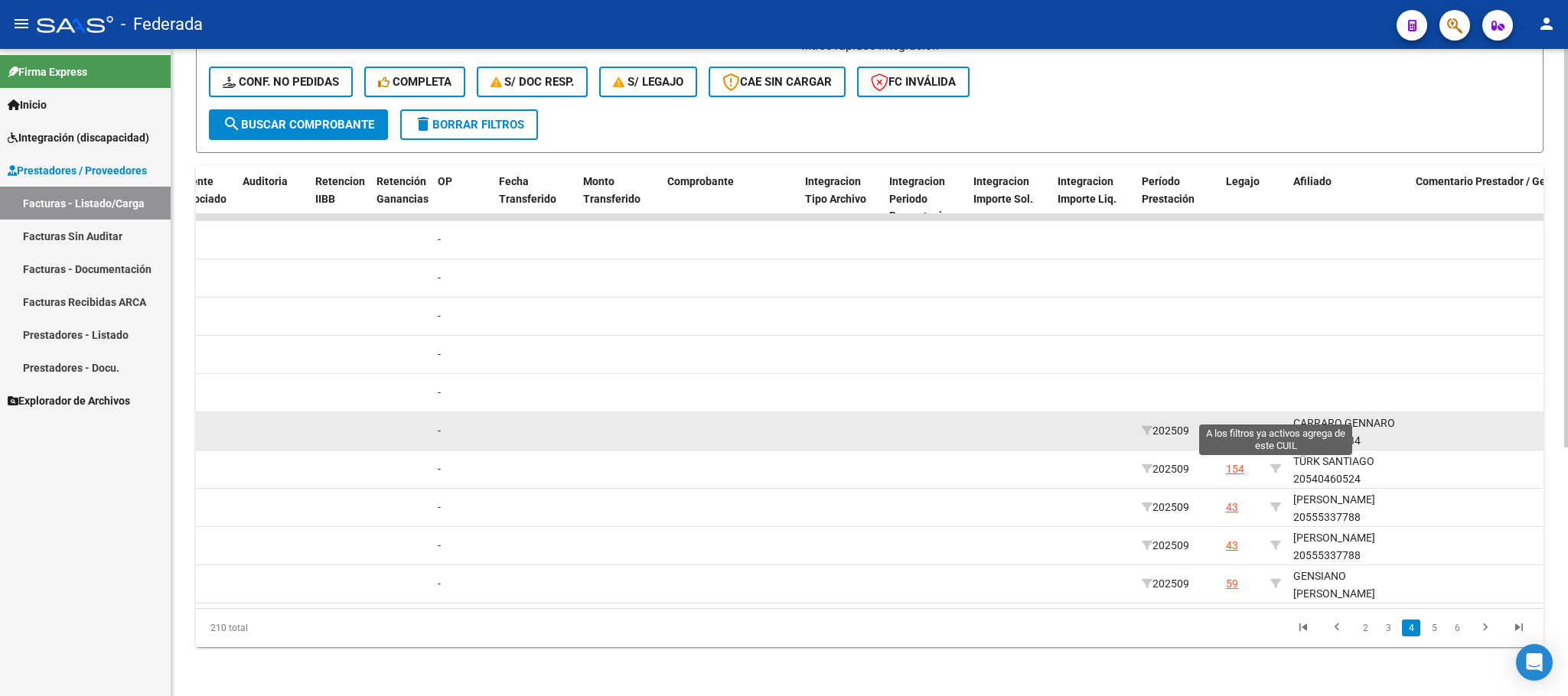
click at [1272, 425] on icon at bounding box center [1275, 430] width 10 height 10
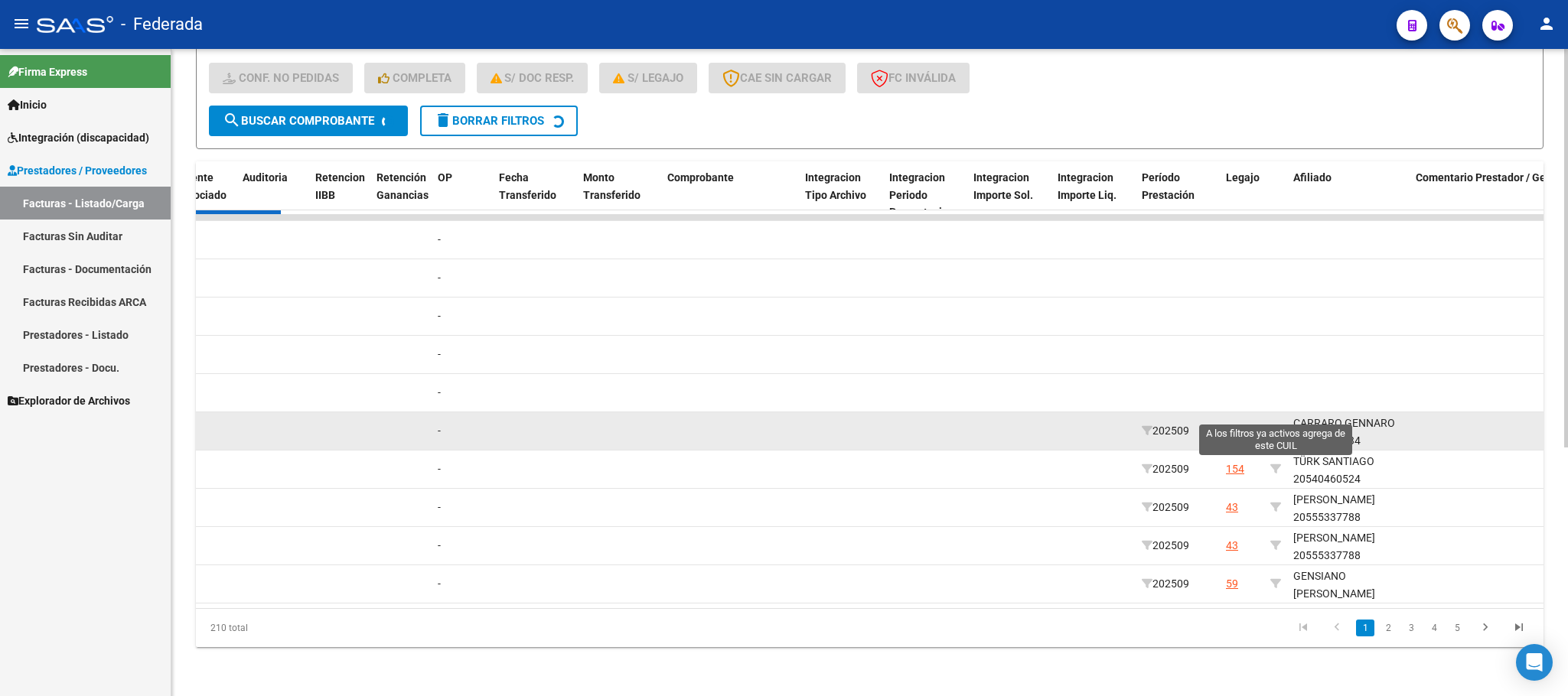
type input "20521561034"
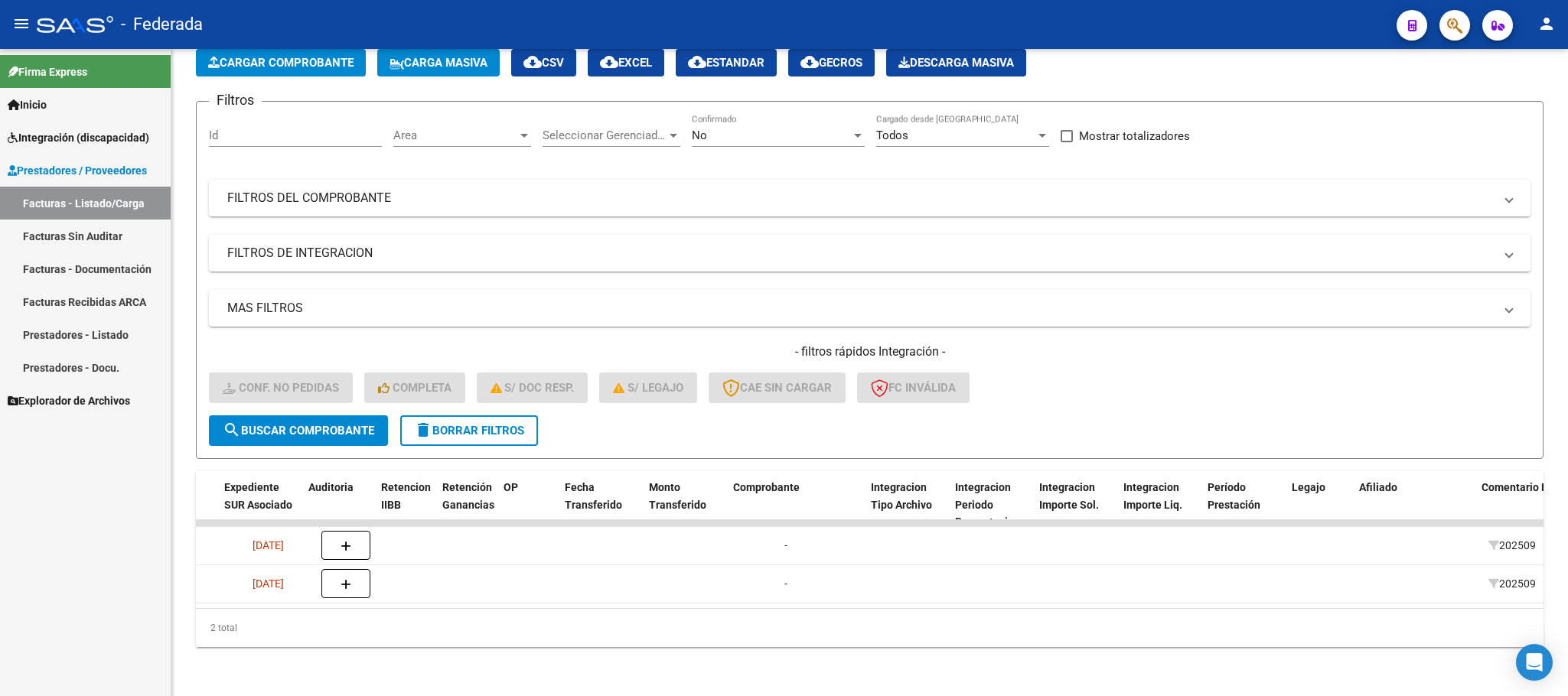
scroll to position [0, 1214]
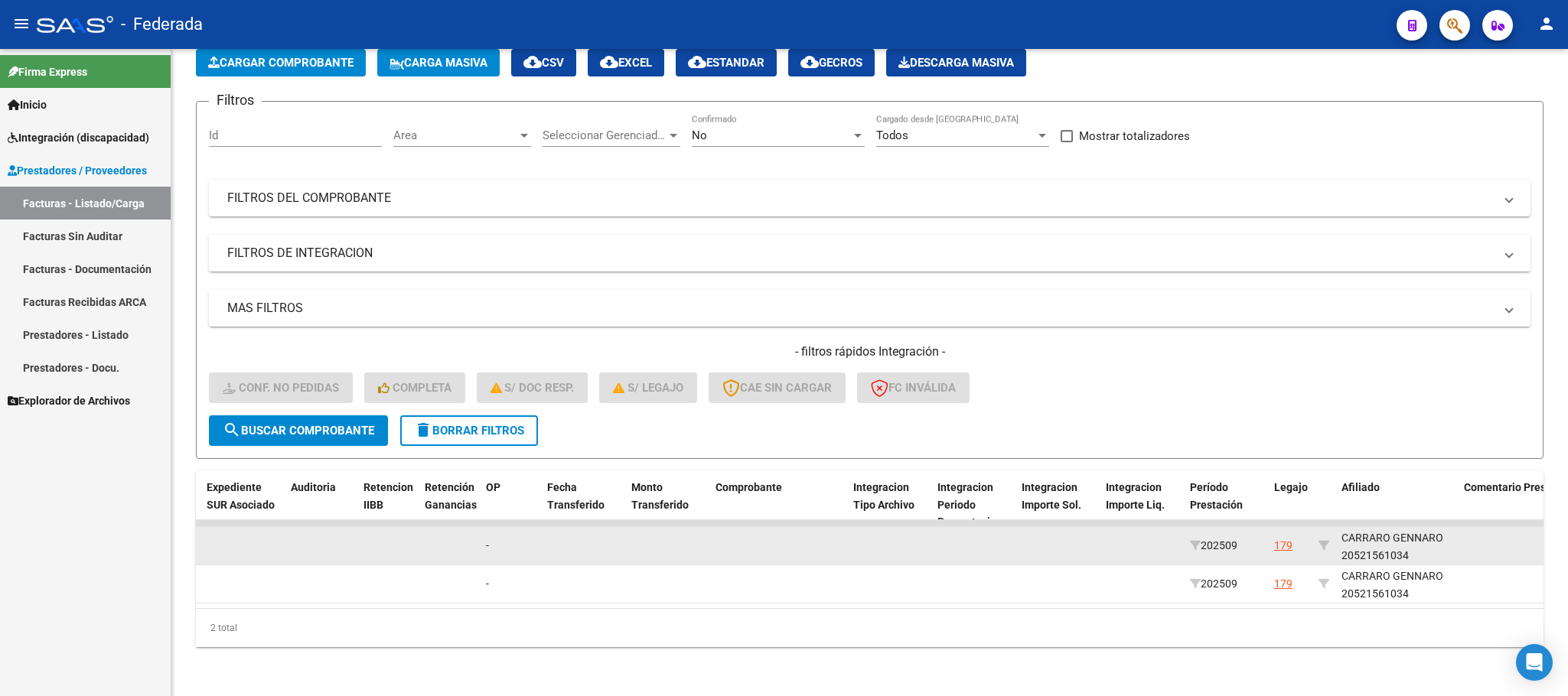
click at [1394, 537] on div "CARRARO GENNARO 20521561034" at bounding box center [1396, 547] width 110 height 35
copy div "20521561034"
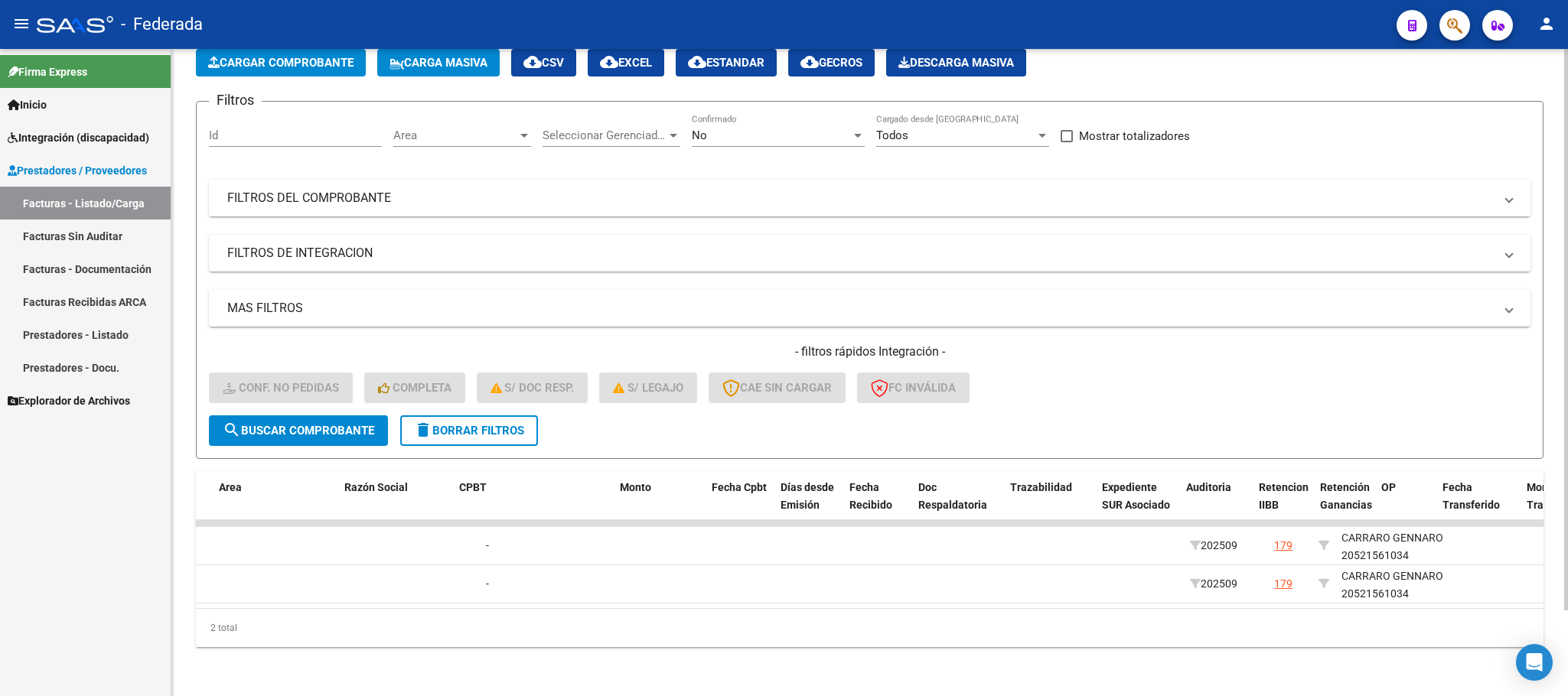
scroll to position [0, 0]
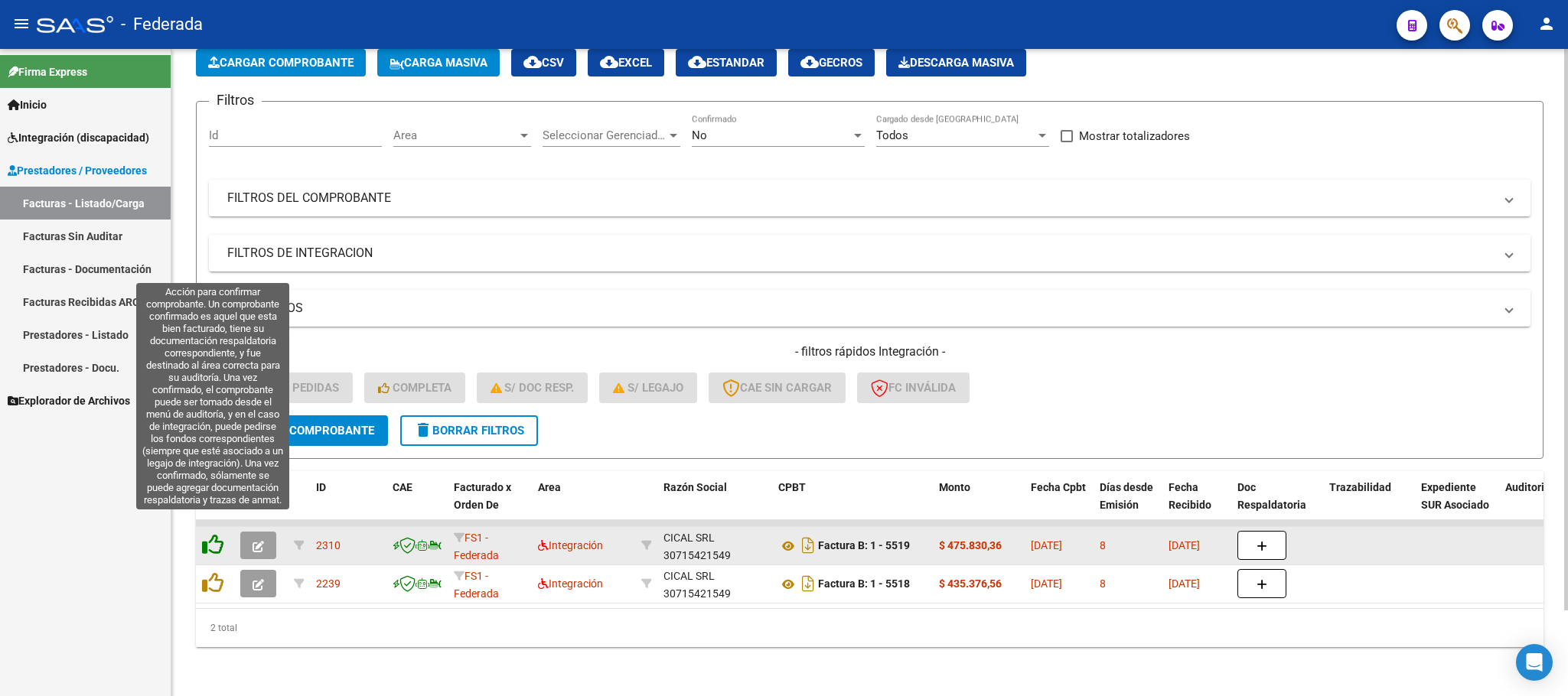
click at [212, 534] on icon at bounding box center [212, 544] width 21 height 21
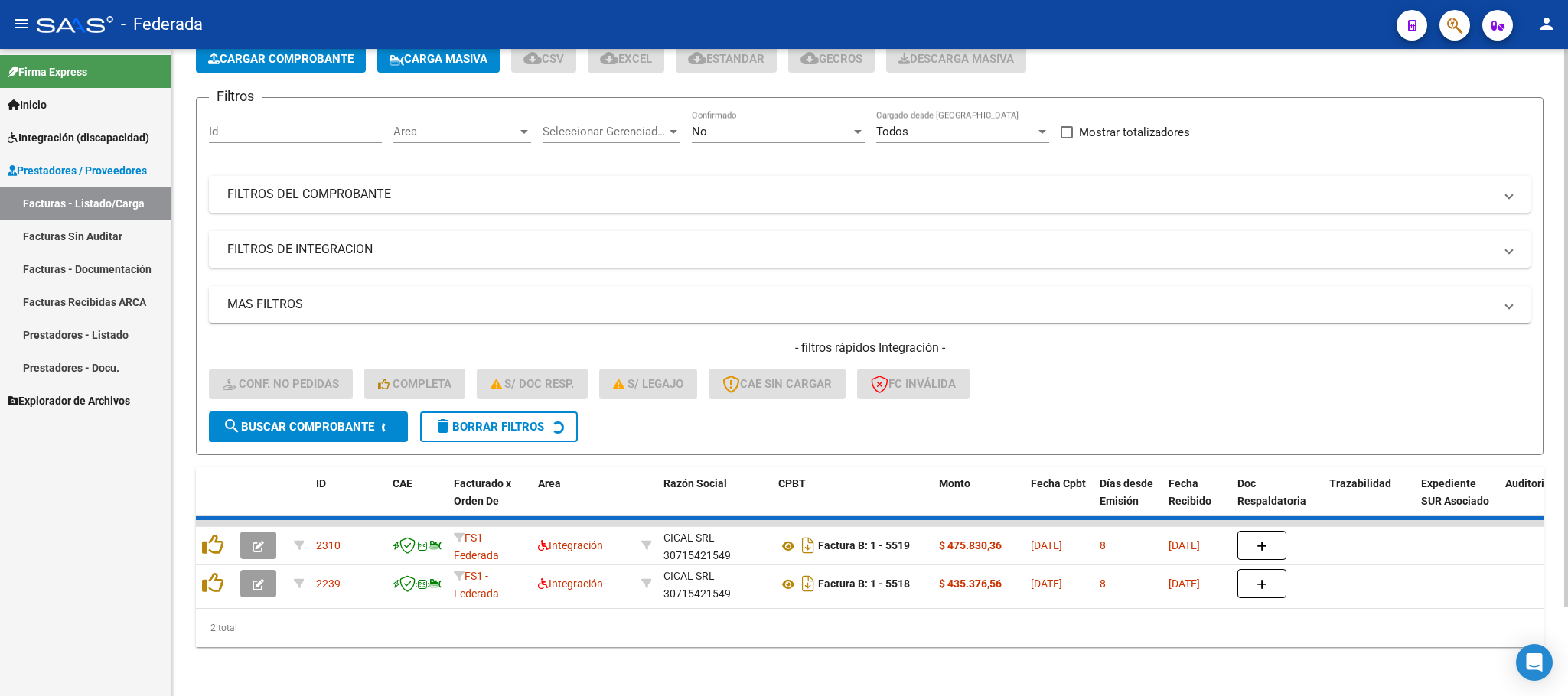
scroll to position [60, 0]
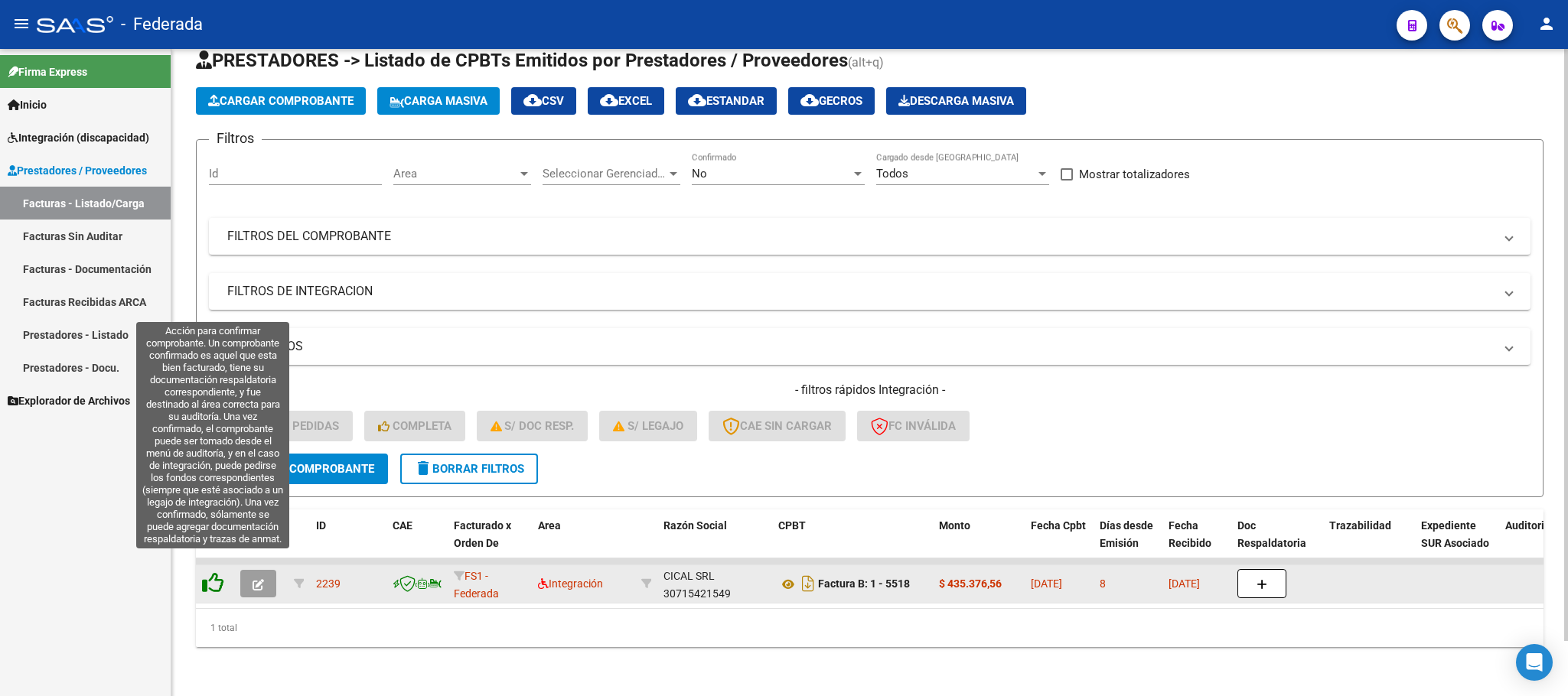
click at [220, 572] on icon at bounding box center [212, 582] width 21 height 21
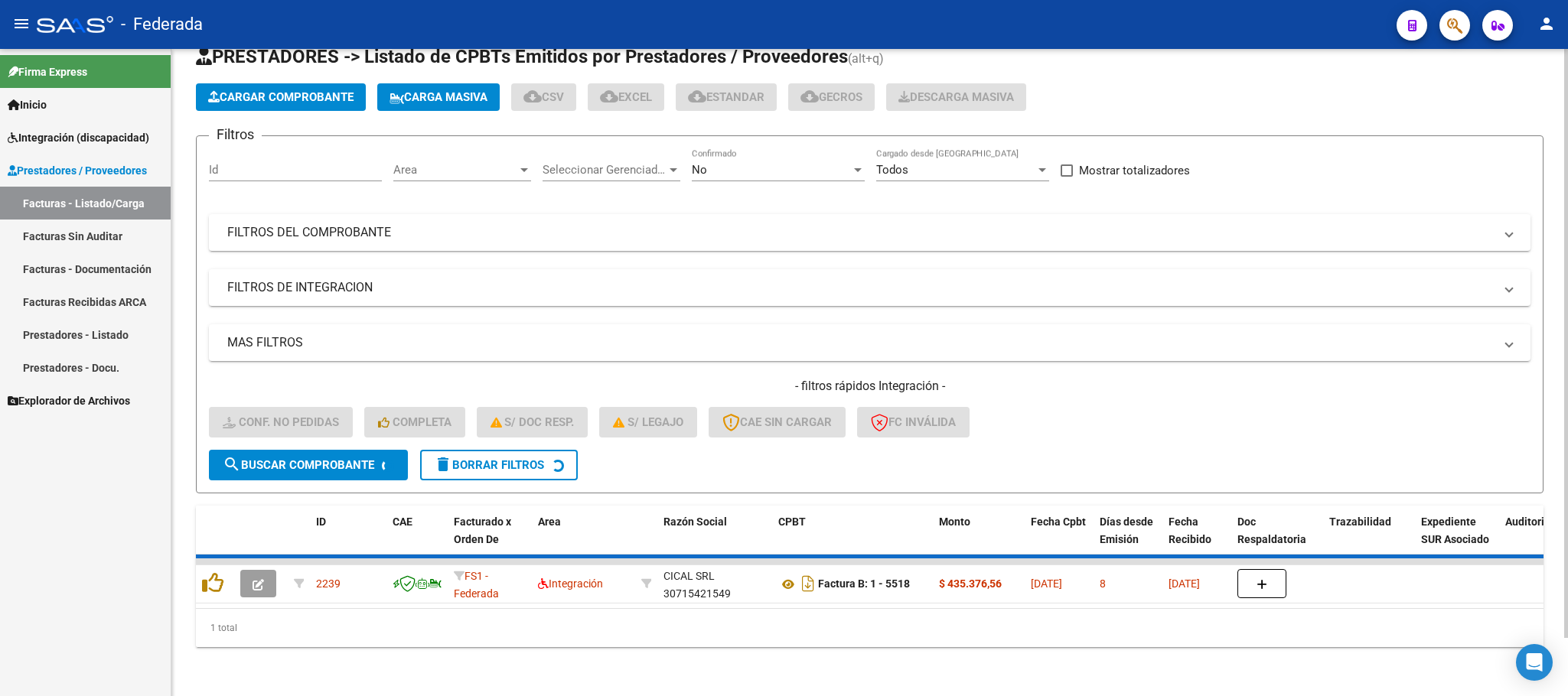
scroll to position [30, 0]
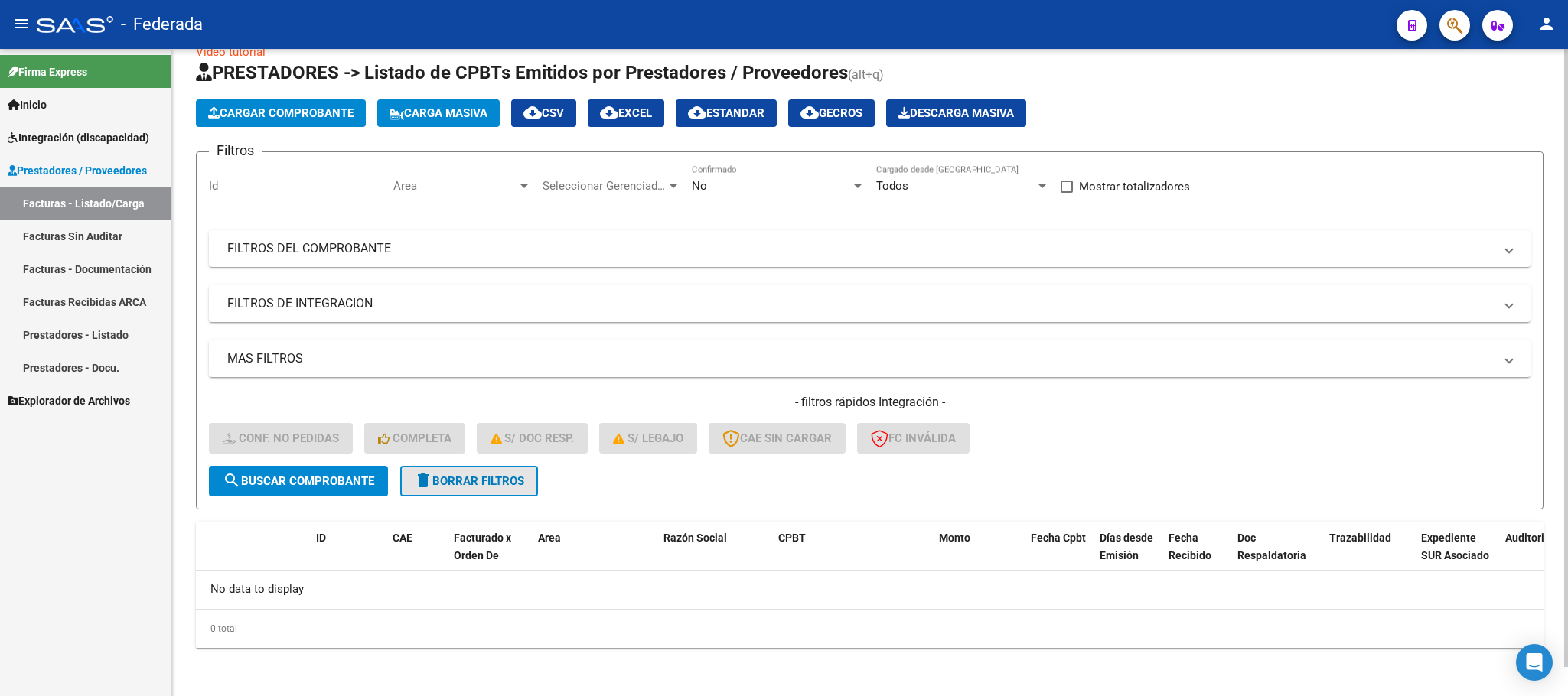
click at [457, 483] on span "delete Borrar Filtros" at bounding box center [469, 481] width 110 height 14
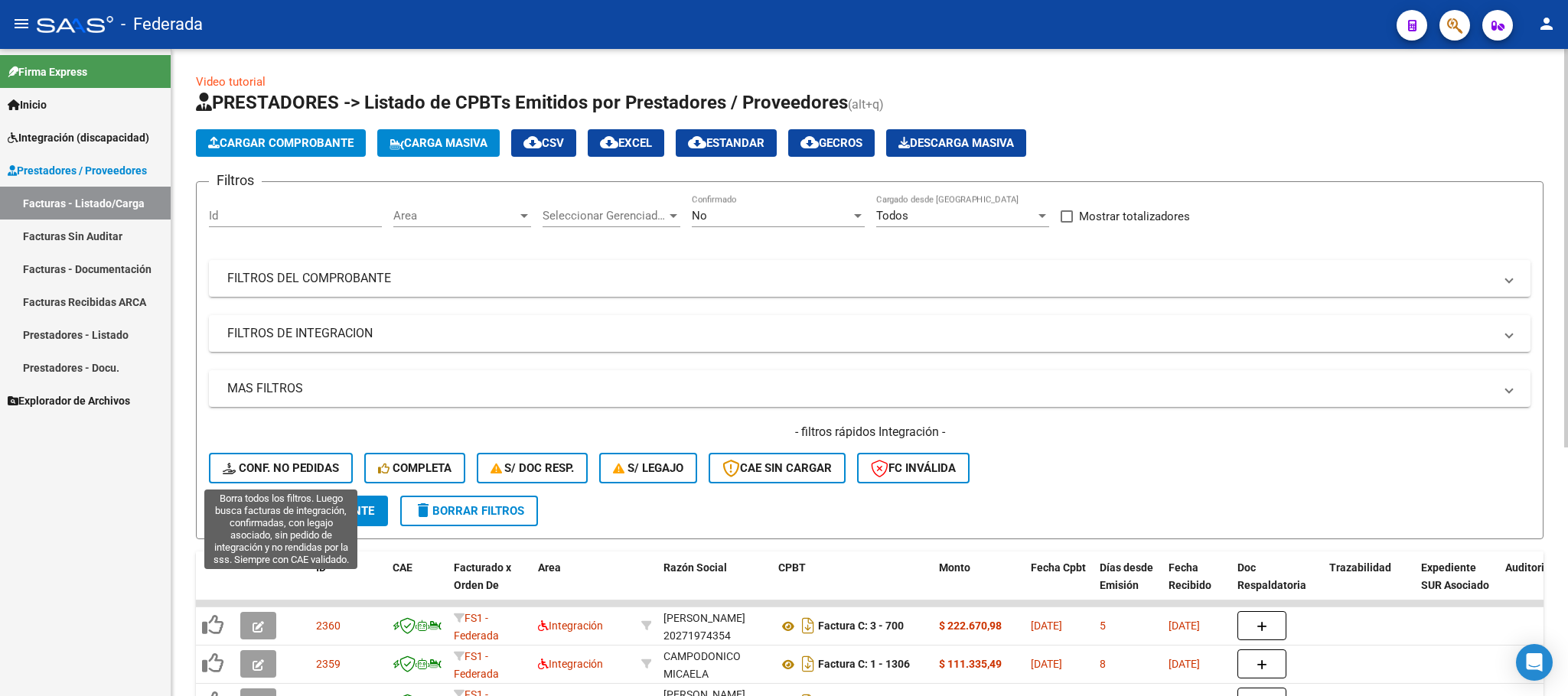
click at [323, 459] on button "Conf. no pedidas" at bounding box center [281, 468] width 144 height 31
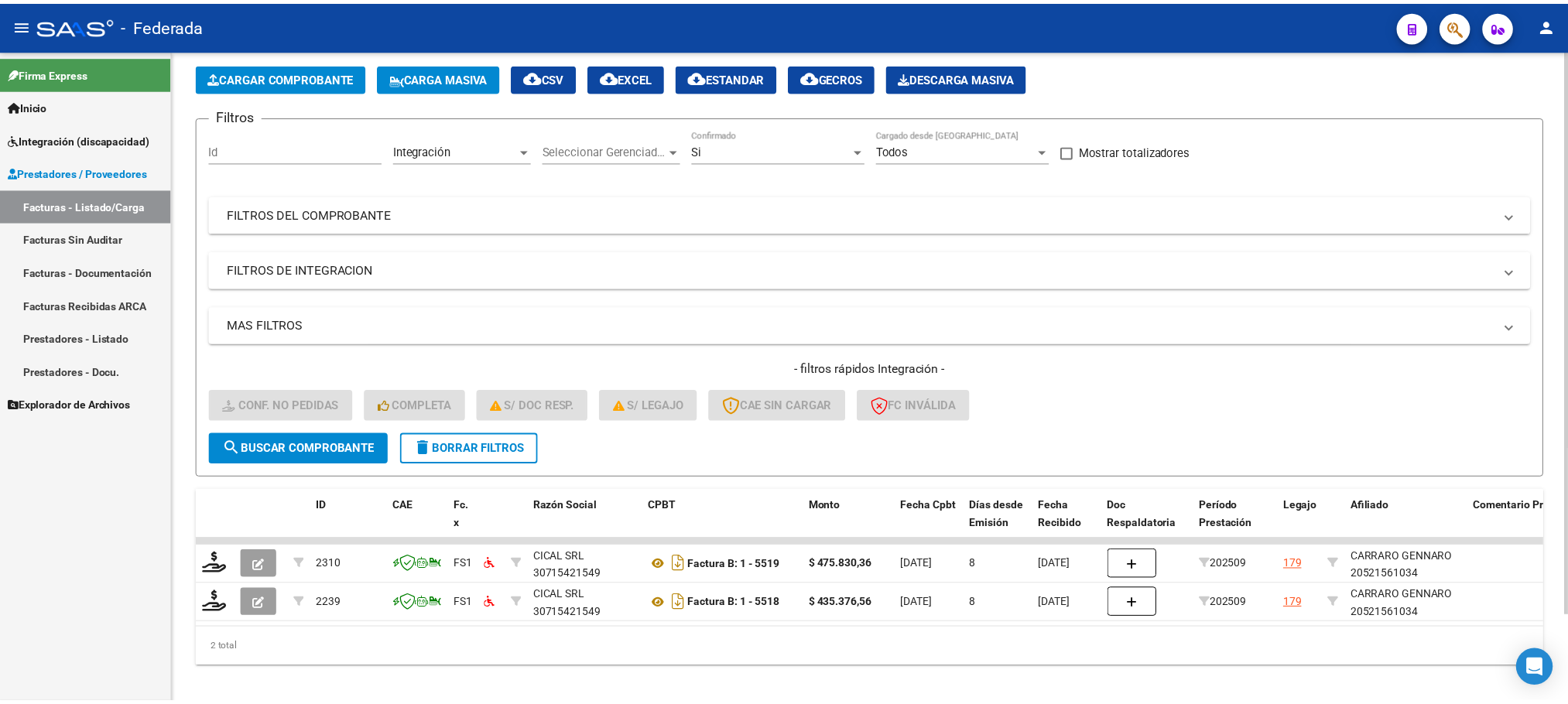
scroll to position [98, 0]
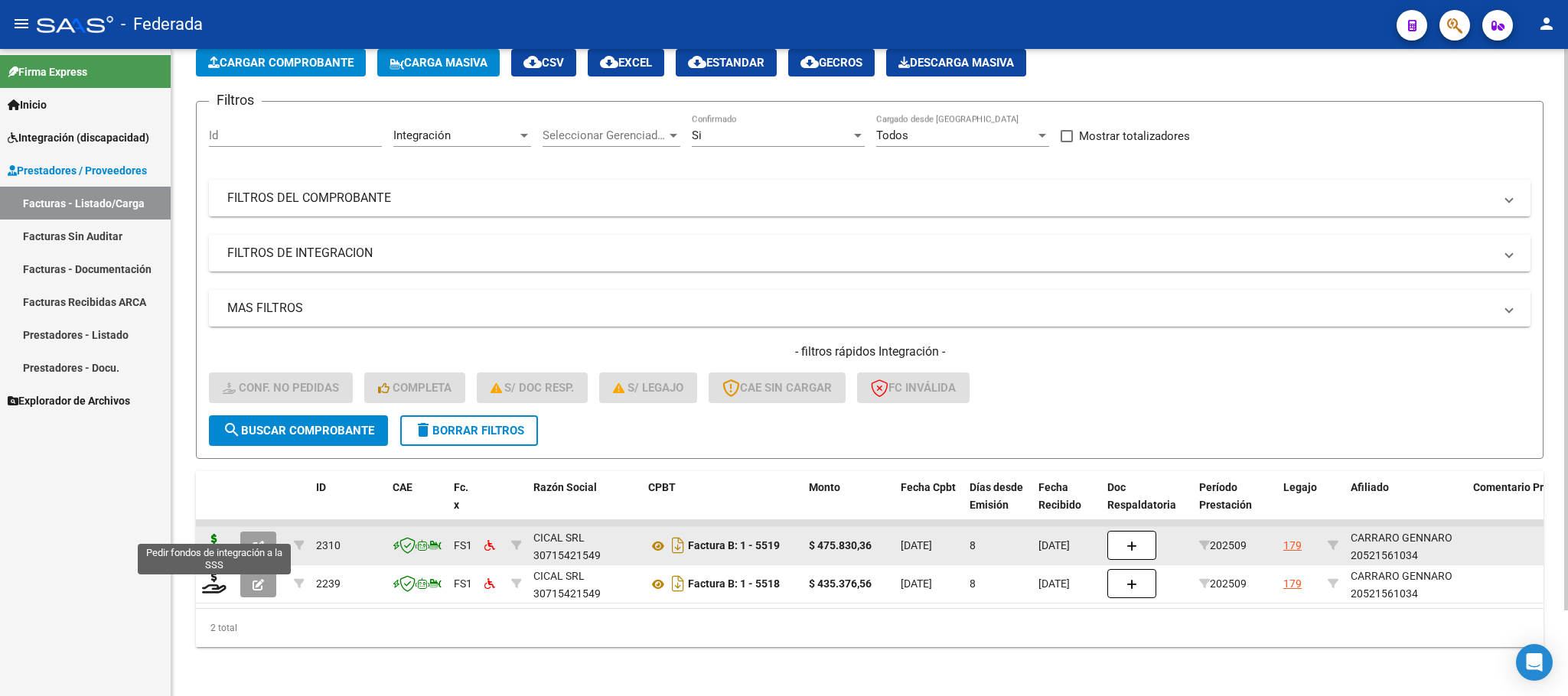
click at [219, 534] on icon at bounding box center [214, 544] width 25 height 21
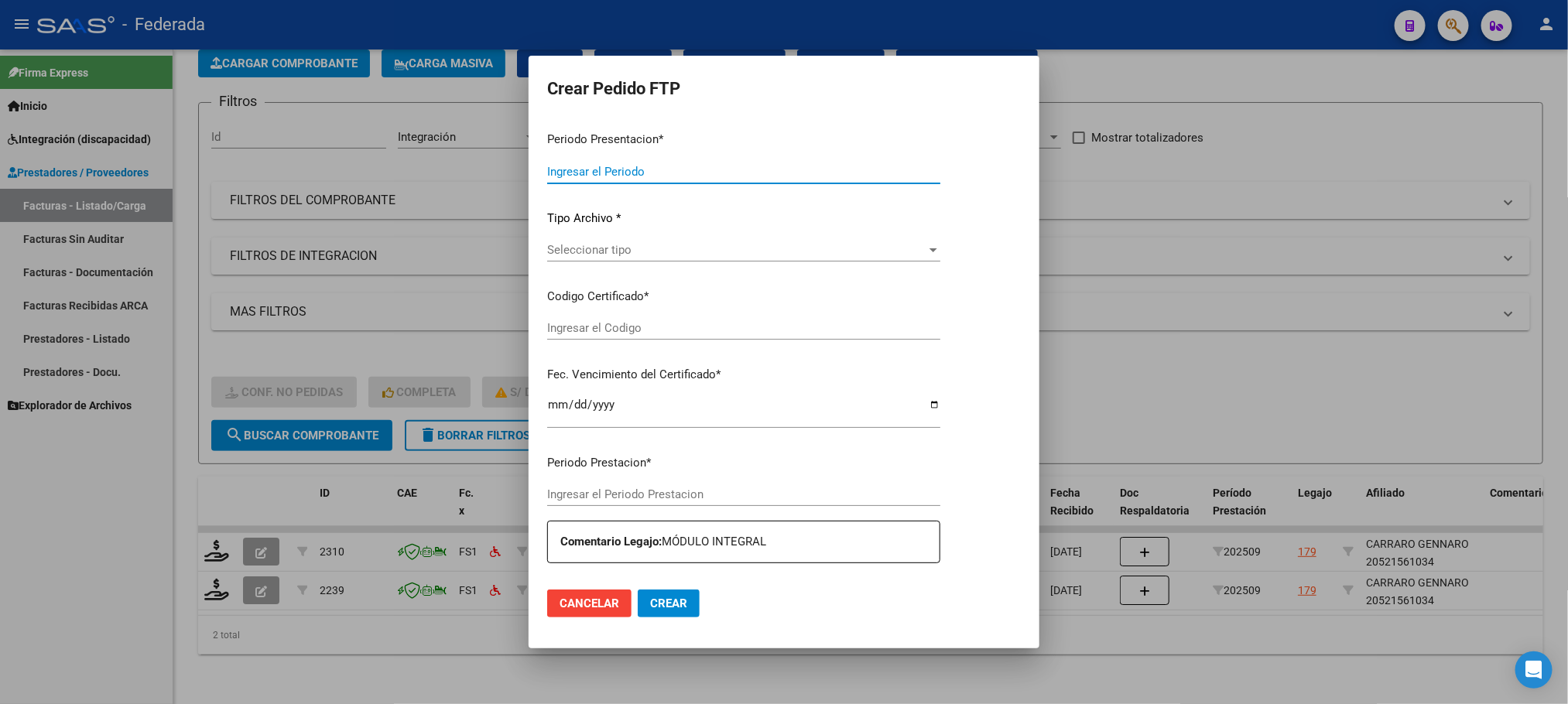
type input "202509"
type input "$ 475.830,36"
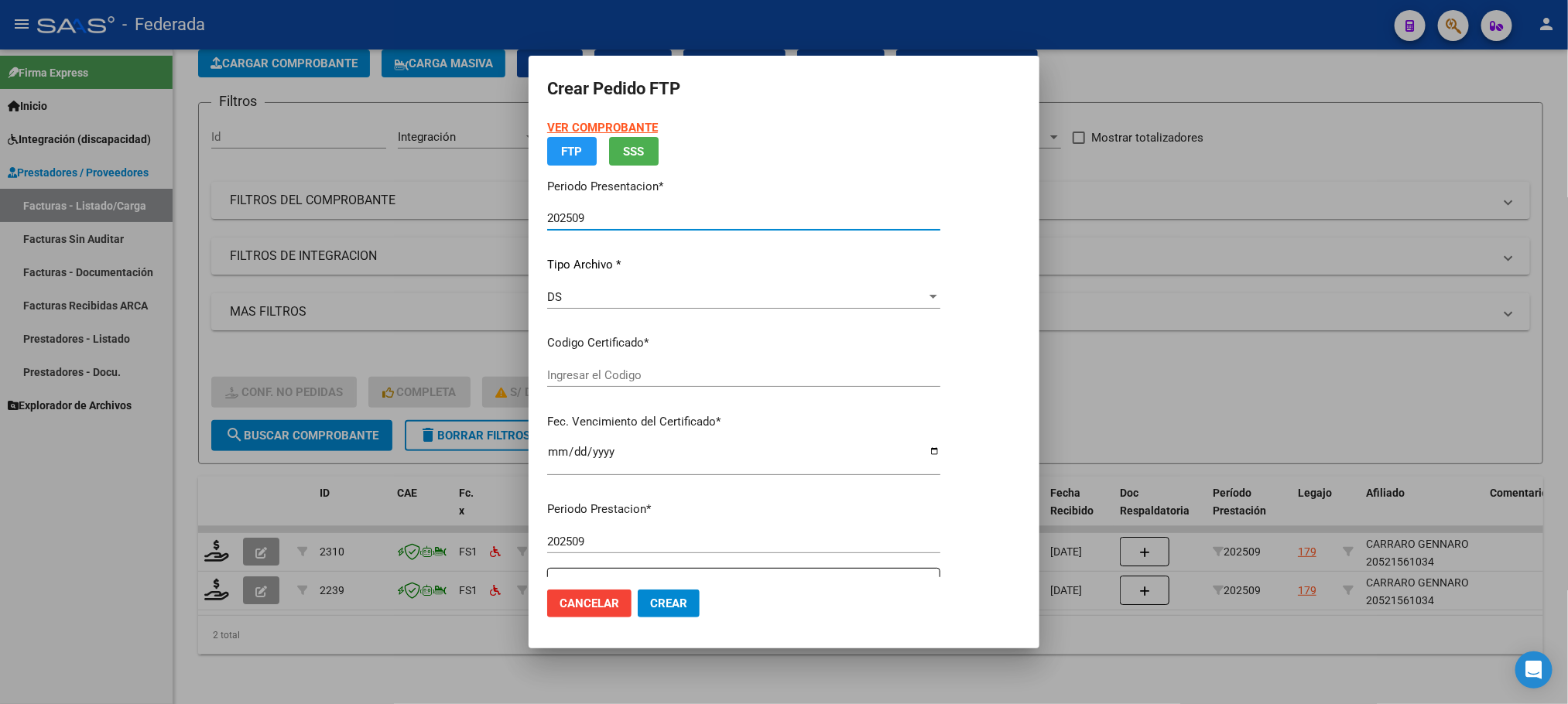
type input "ARG02000521561032017101120221011COR466"
type input "2022-10-11"
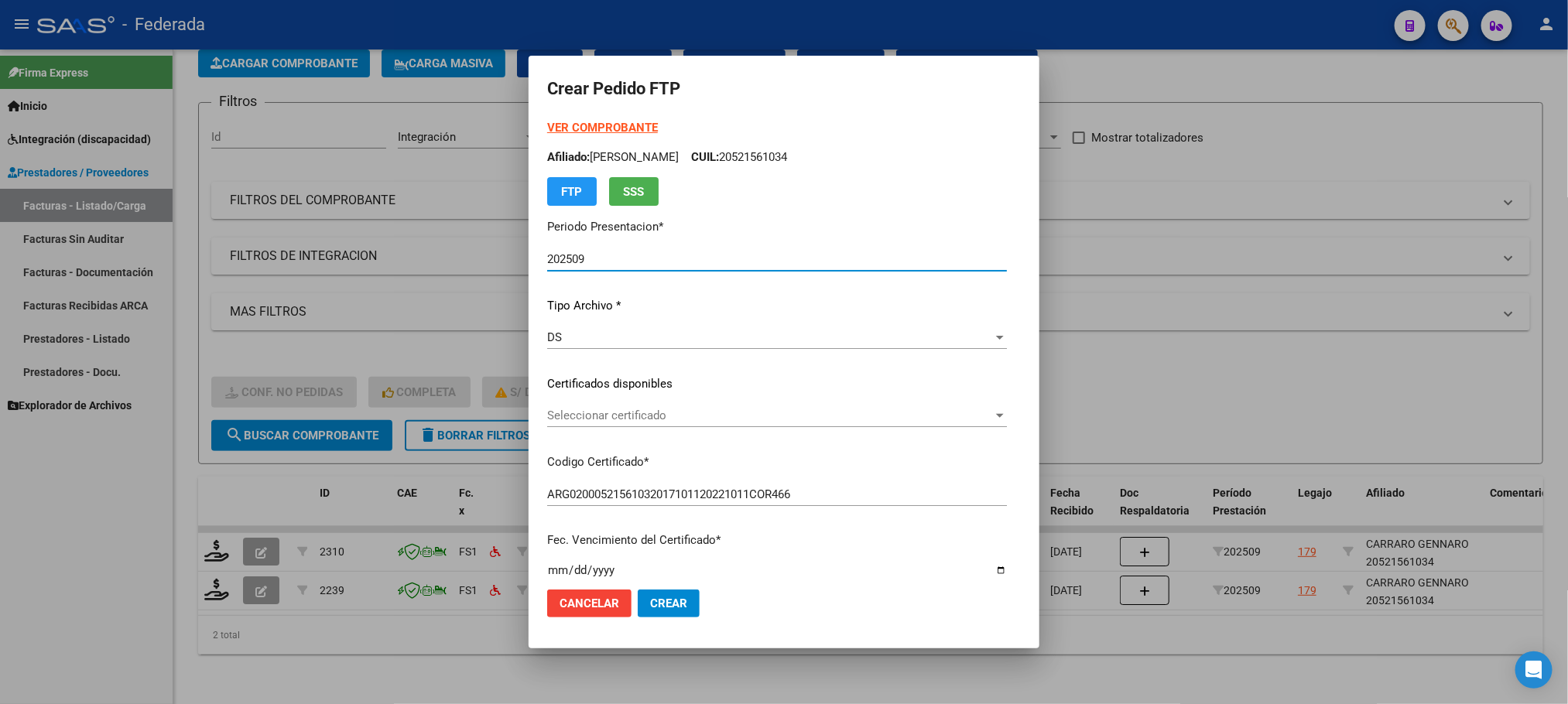
click at [599, 414] on span "Seleccionar certificado" at bounding box center [770, 415] width 446 height 14
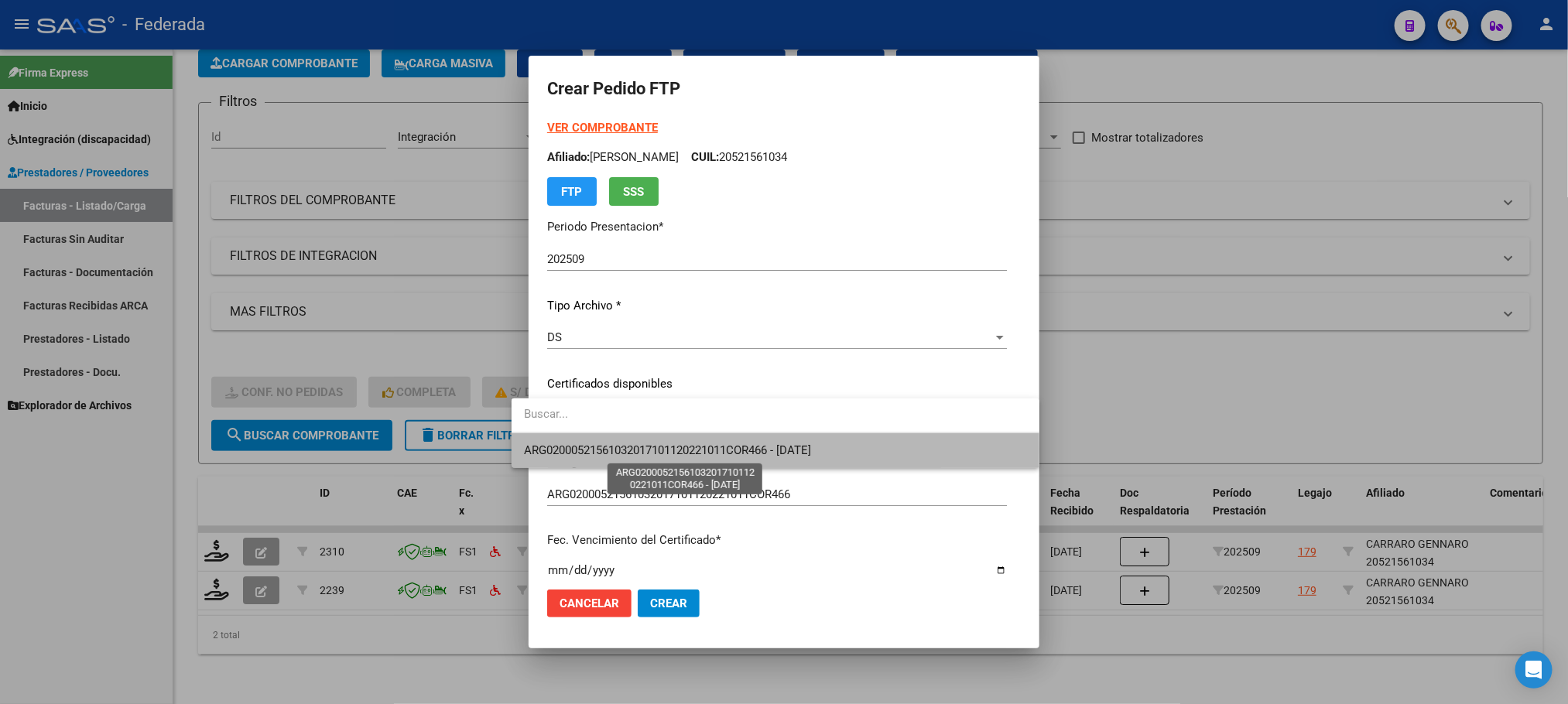
click at [596, 450] on span "ARG02000521561032017101120221011COR466 - 2022-10-11" at bounding box center [667, 450] width 287 height 14
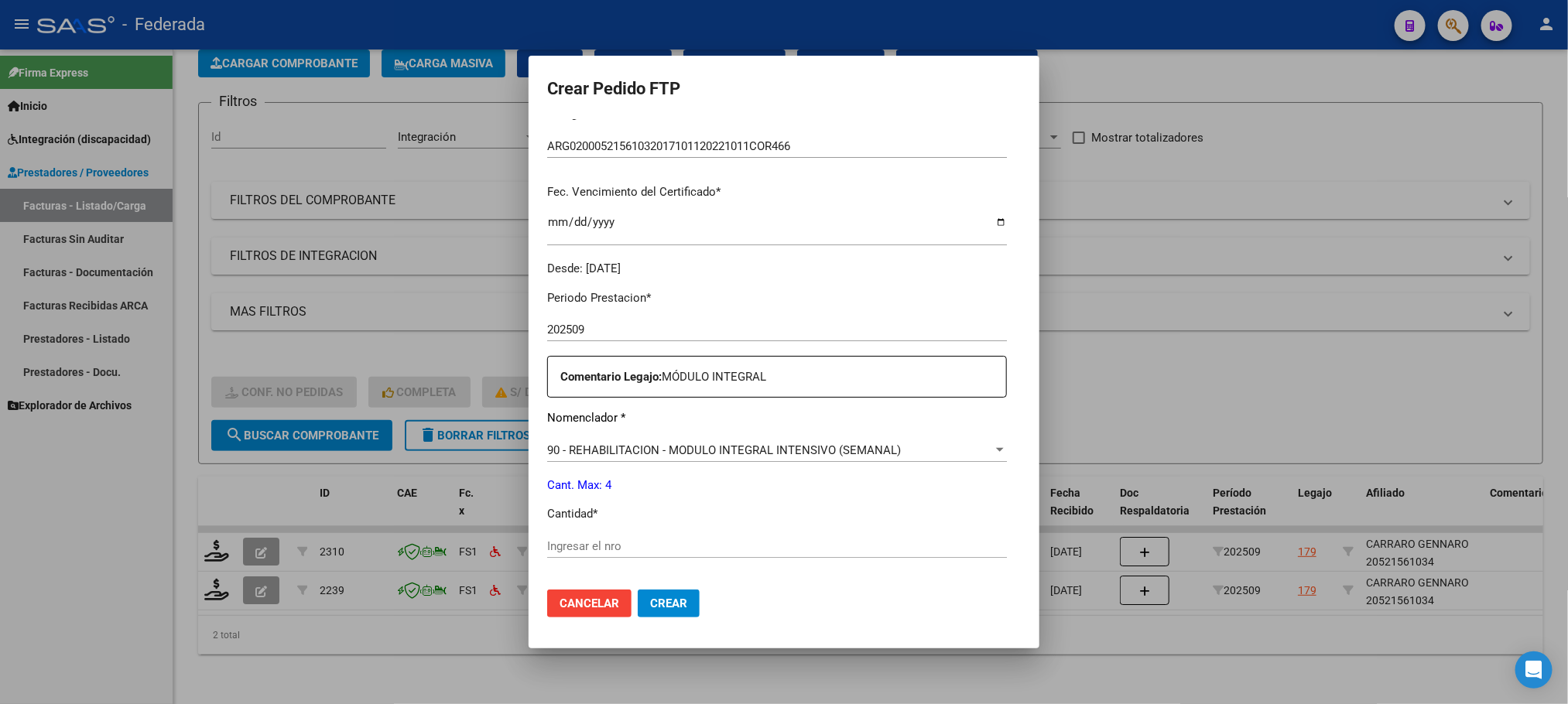
scroll to position [578, 0]
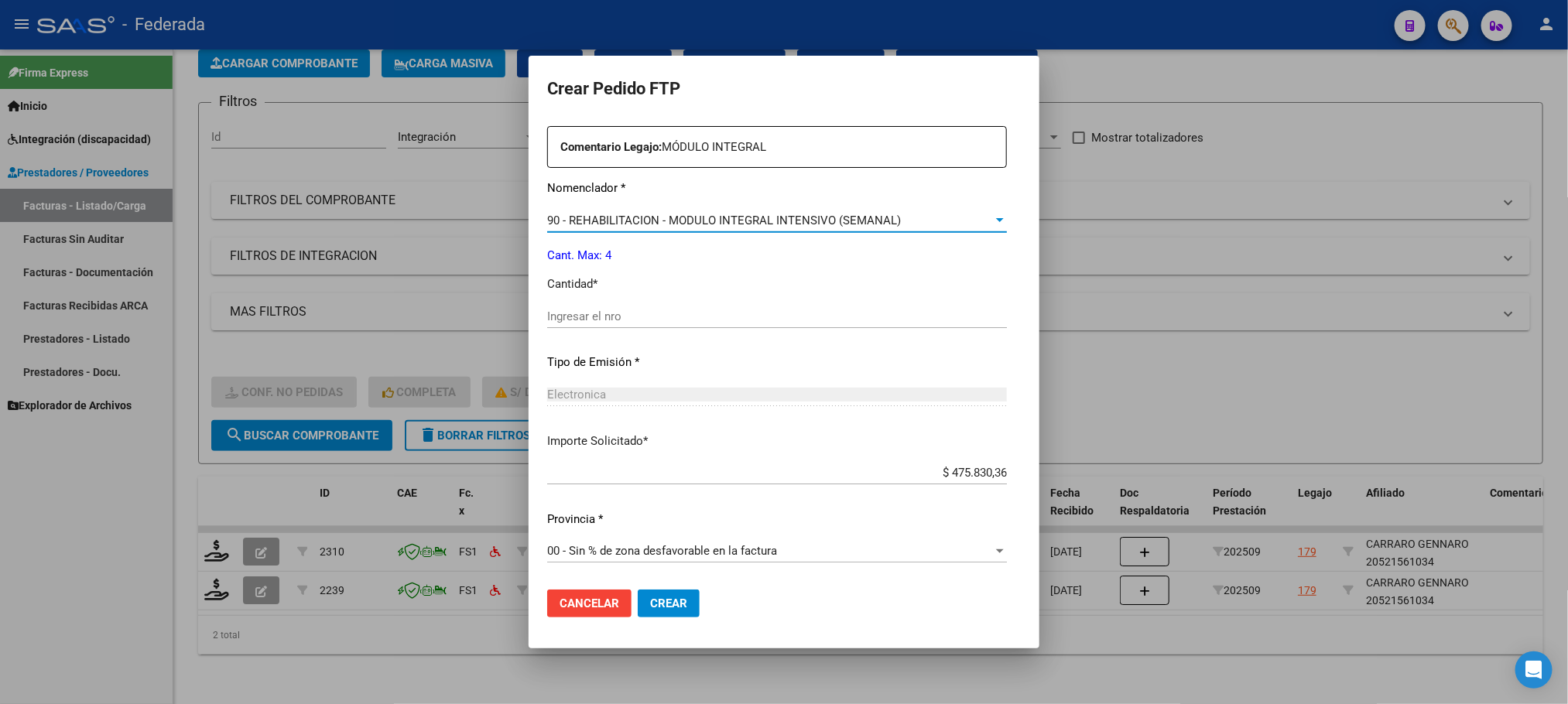
click at [612, 217] on span "90 - REHABILITACION - MODULO INTEGRAL INTENSIVO (SEMANAL)" at bounding box center [724, 220] width 354 height 14
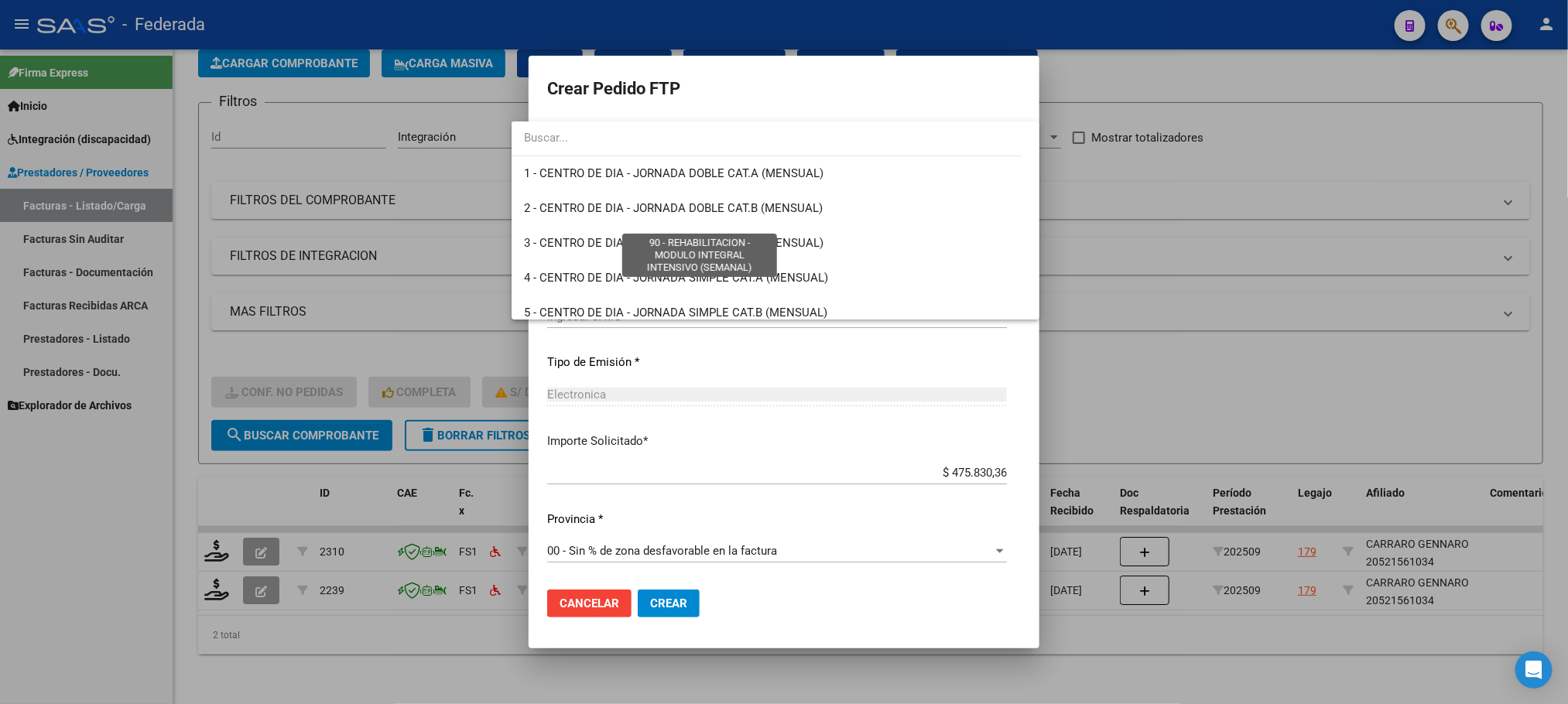
scroll to position [3052, 0]
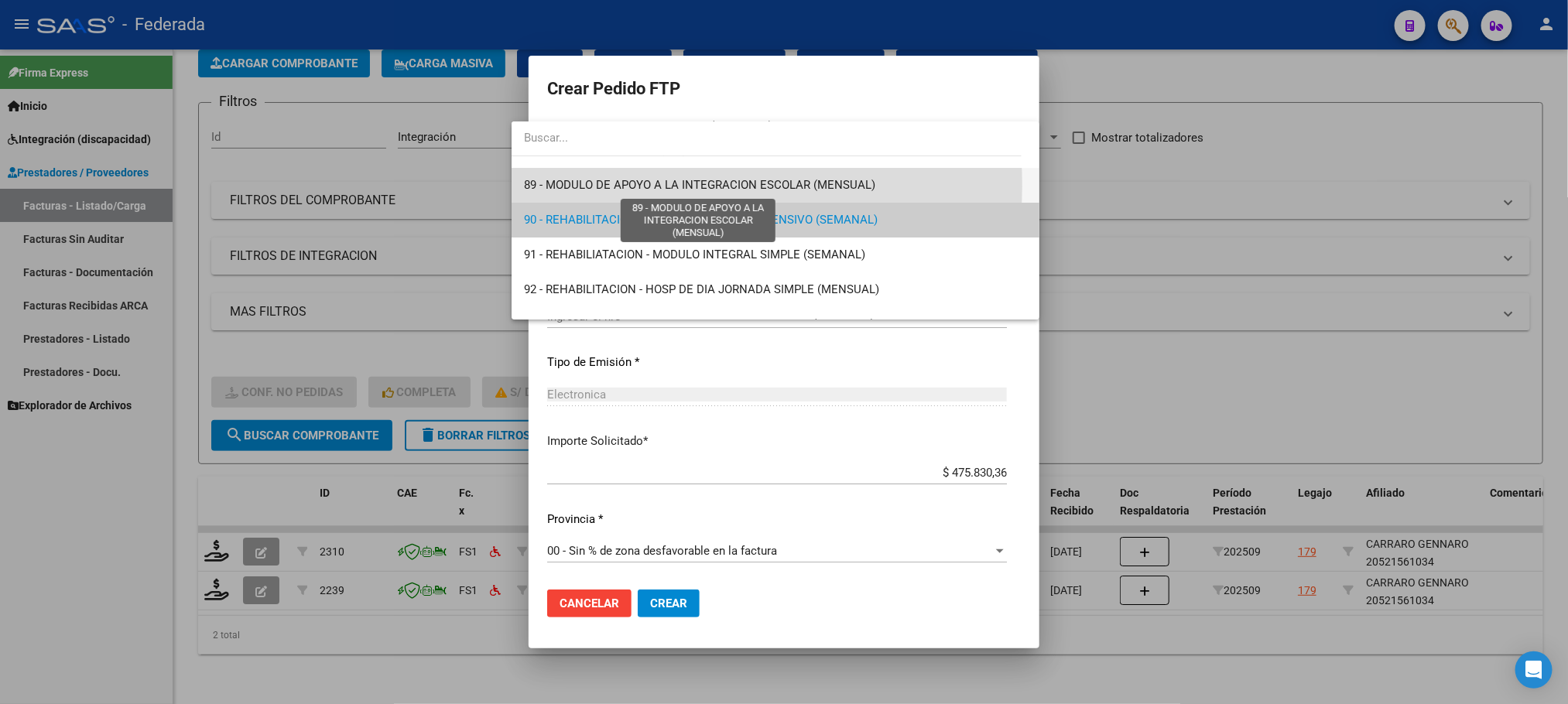
click at [600, 186] on span "89 - MODULO DE APOYO A LA INTEGRACION ESCOLAR (MENSUAL)" at bounding box center [699, 184] width 351 height 14
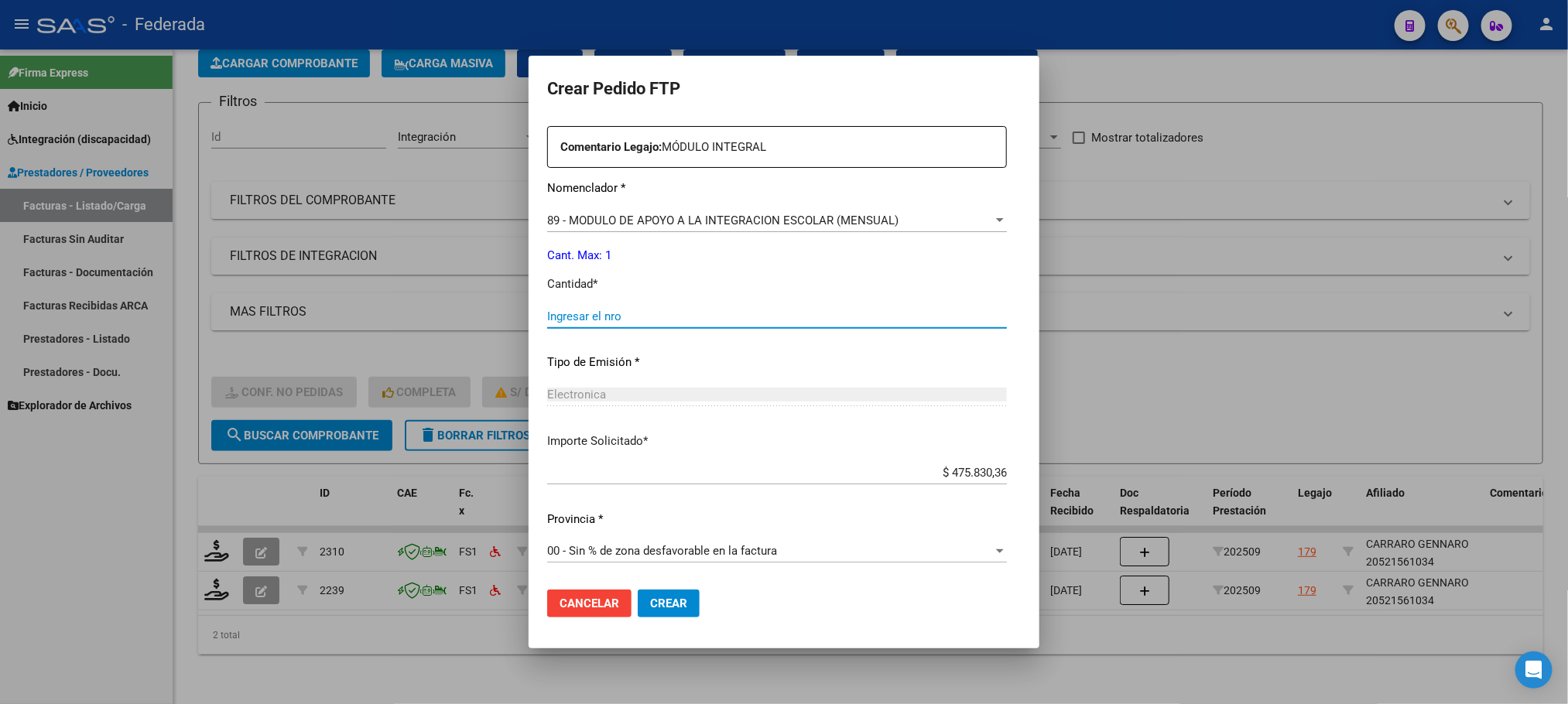
click at [597, 309] on input "Ingresar el nro" at bounding box center [777, 316] width 460 height 14
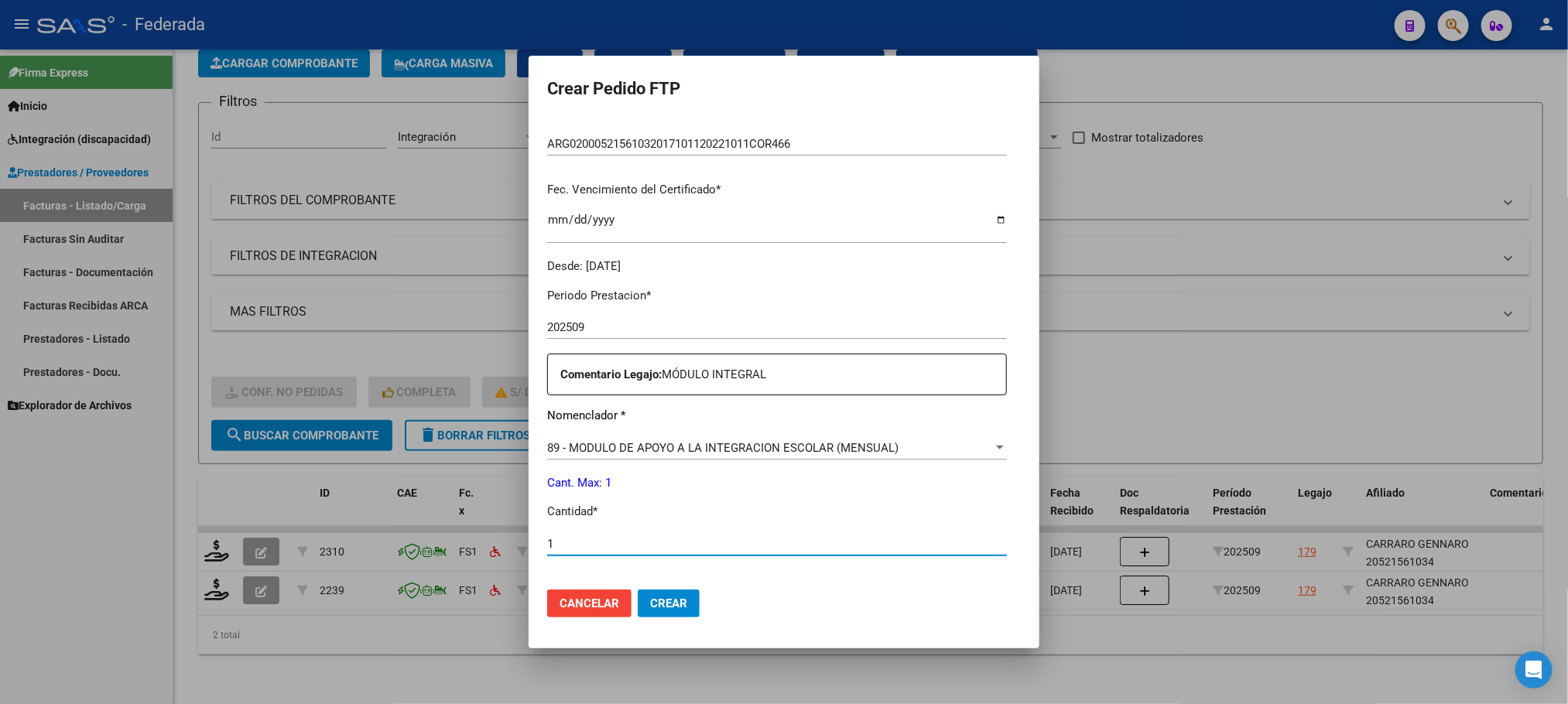
scroll to position [346, 0]
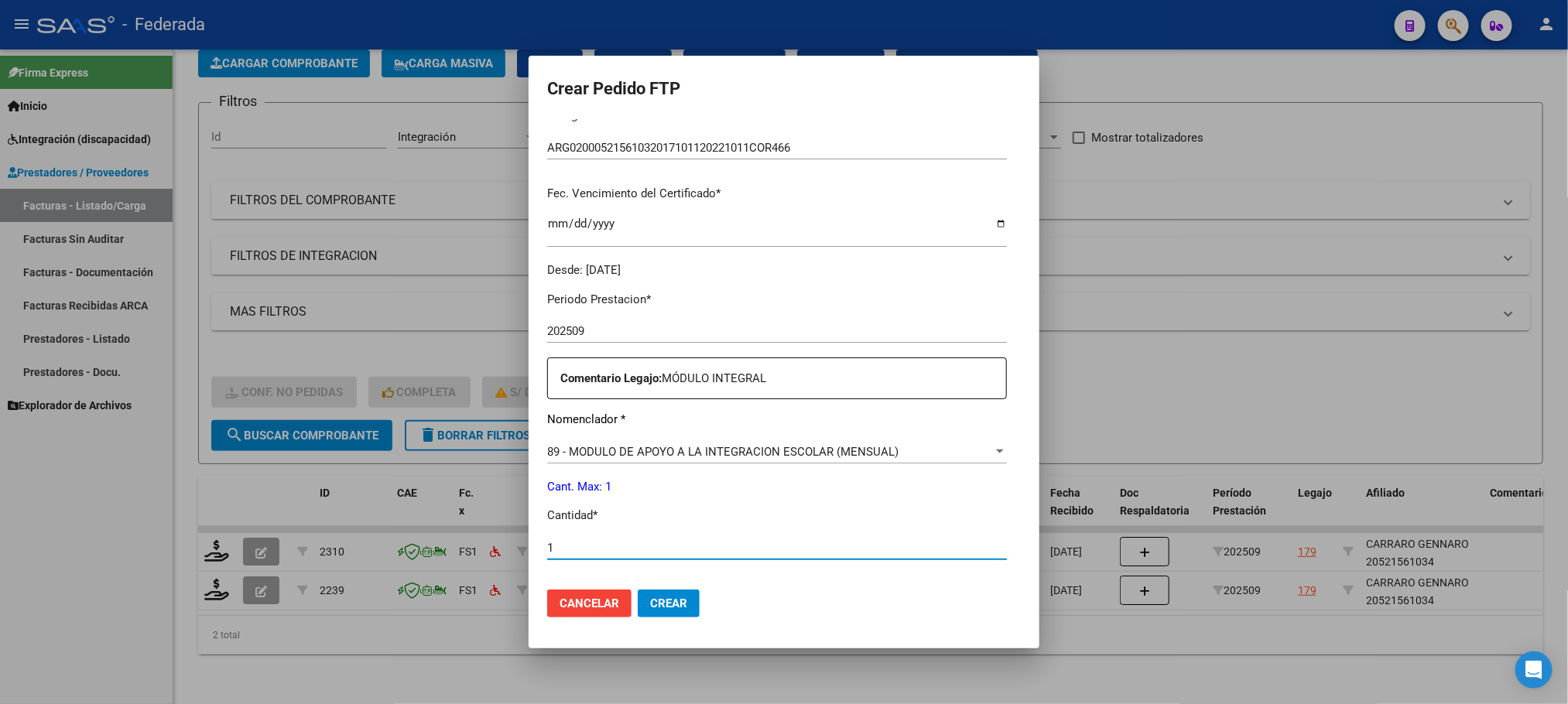
type input "1"
click at [650, 608] on span "Crear" at bounding box center [669, 603] width 37 height 14
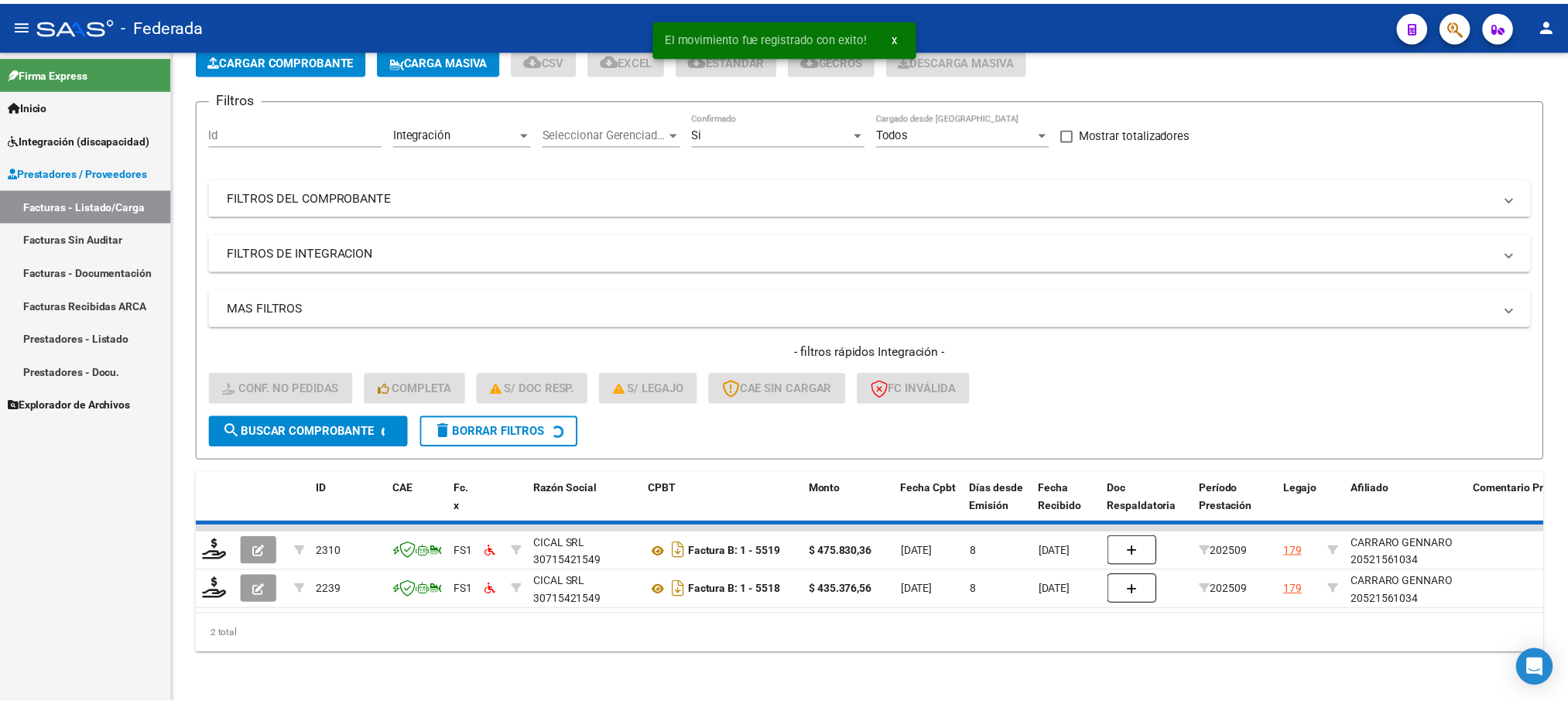
scroll to position [60, 0]
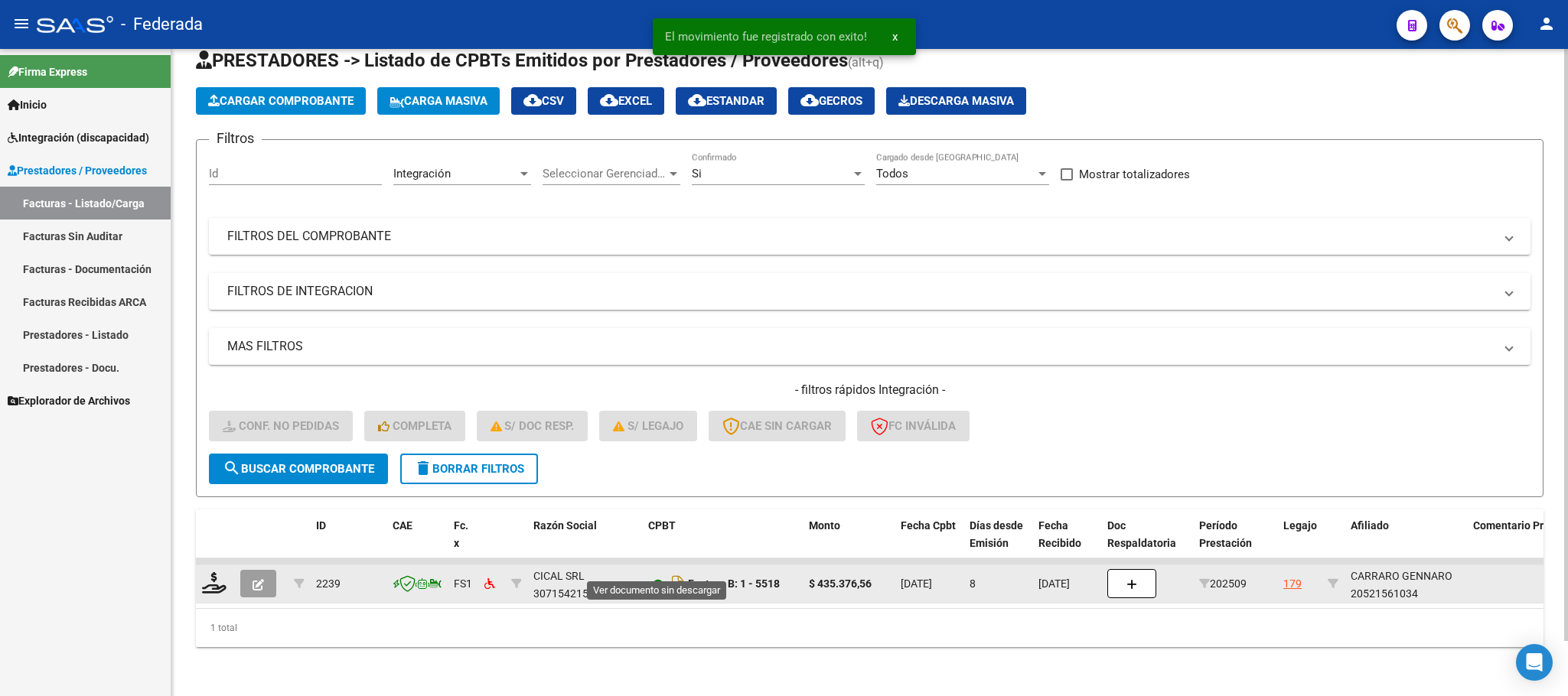
click at [664, 575] on icon at bounding box center [658, 584] width 20 height 18
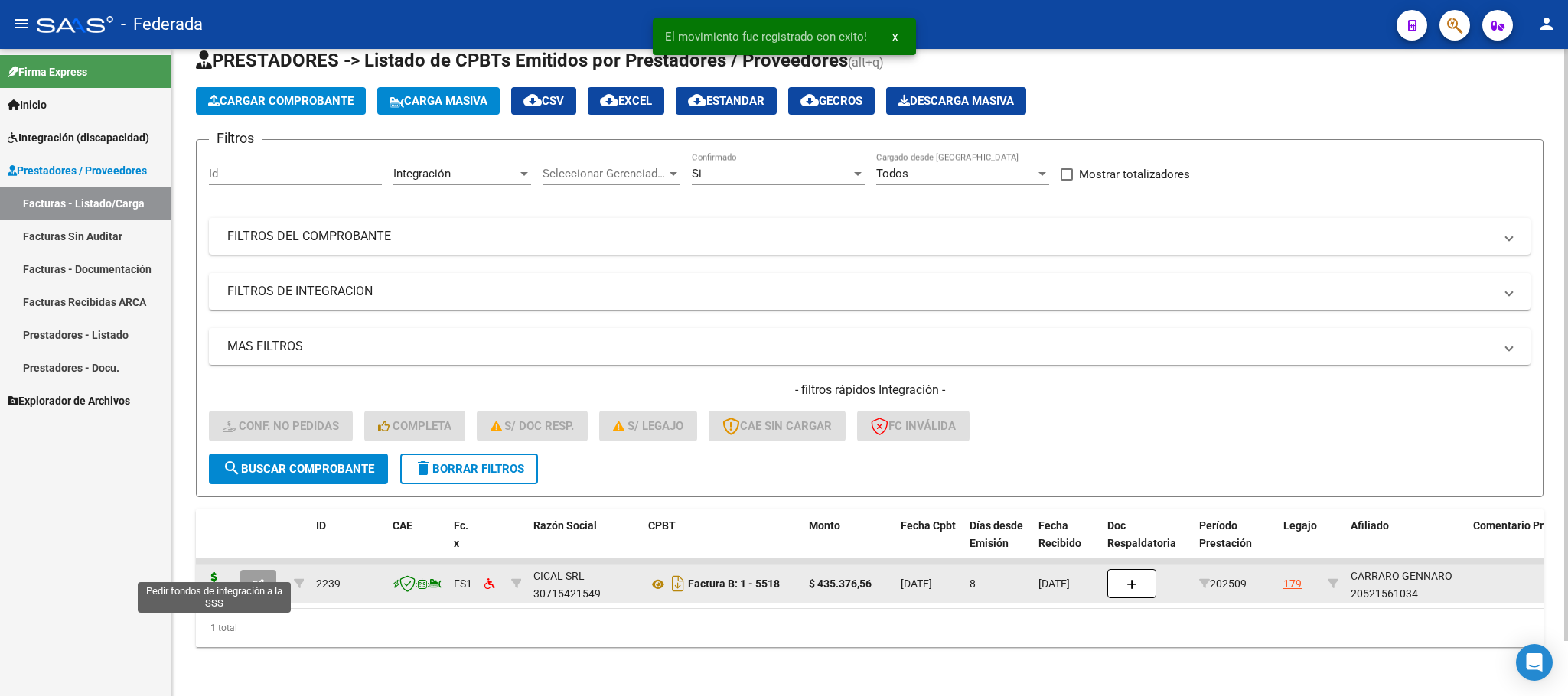
click at [214, 572] on icon at bounding box center [214, 582] width 25 height 21
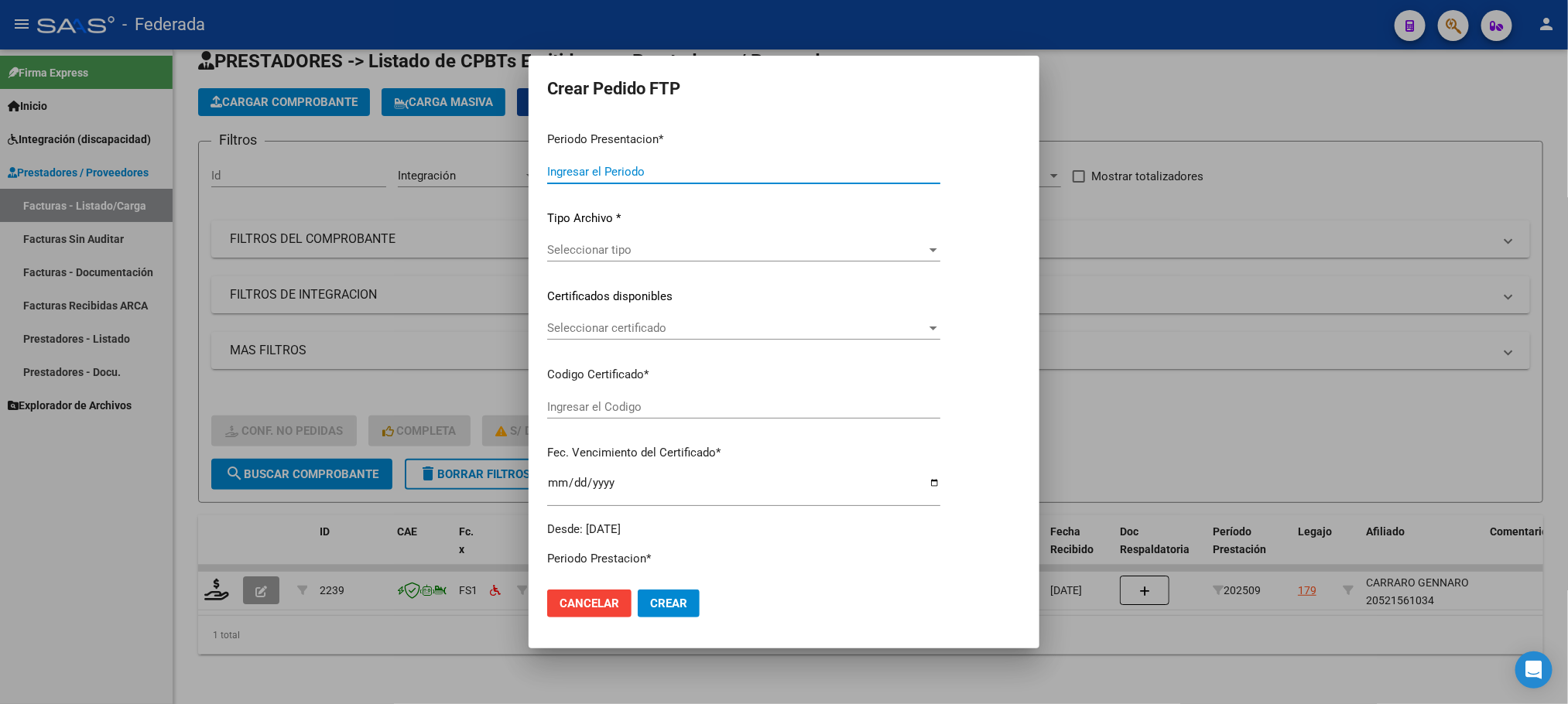
type input "202509"
type input "$ 435.376,56"
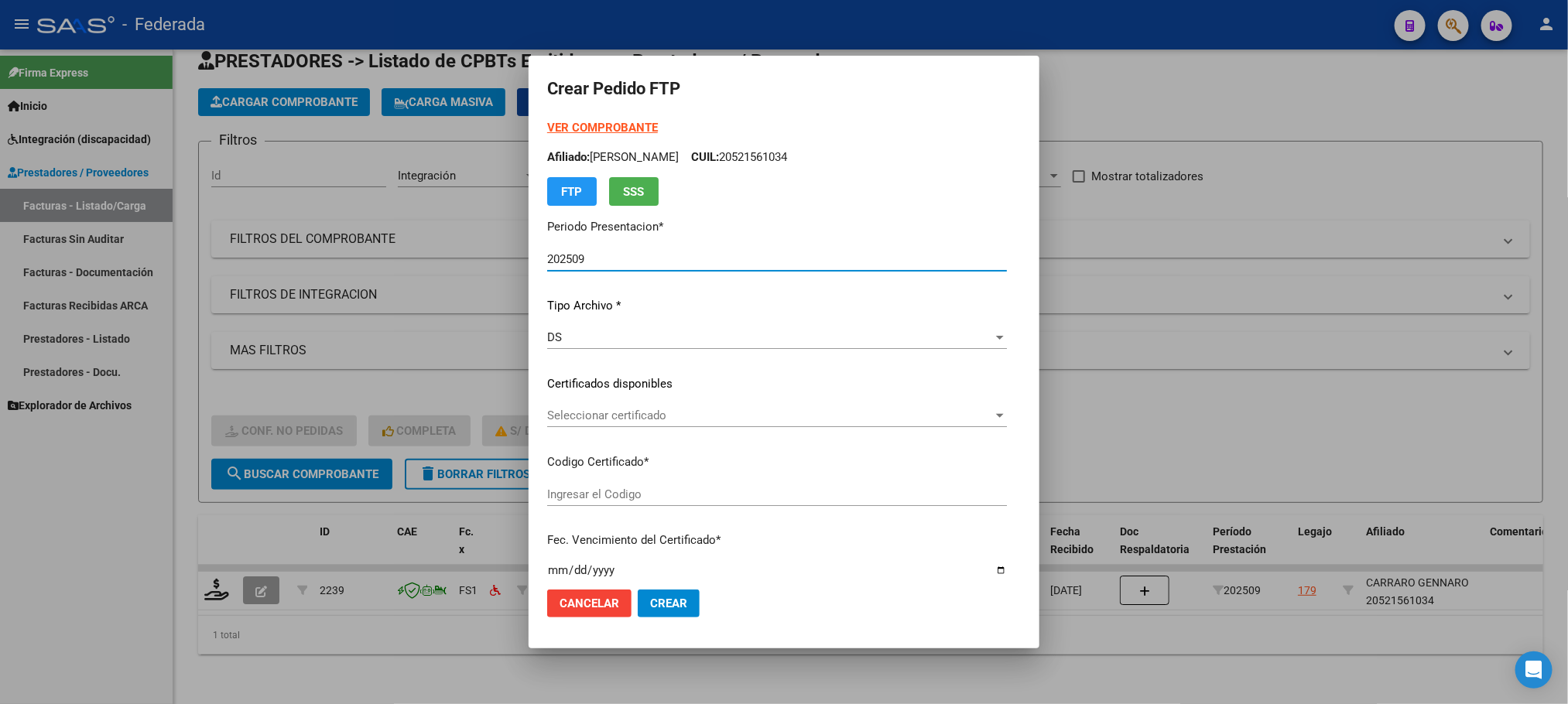
type input "ARG02000521561032017101120221011COR466"
type input "2022-10-11"
click at [604, 413] on span "Seleccionar certificado" at bounding box center [770, 415] width 446 height 14
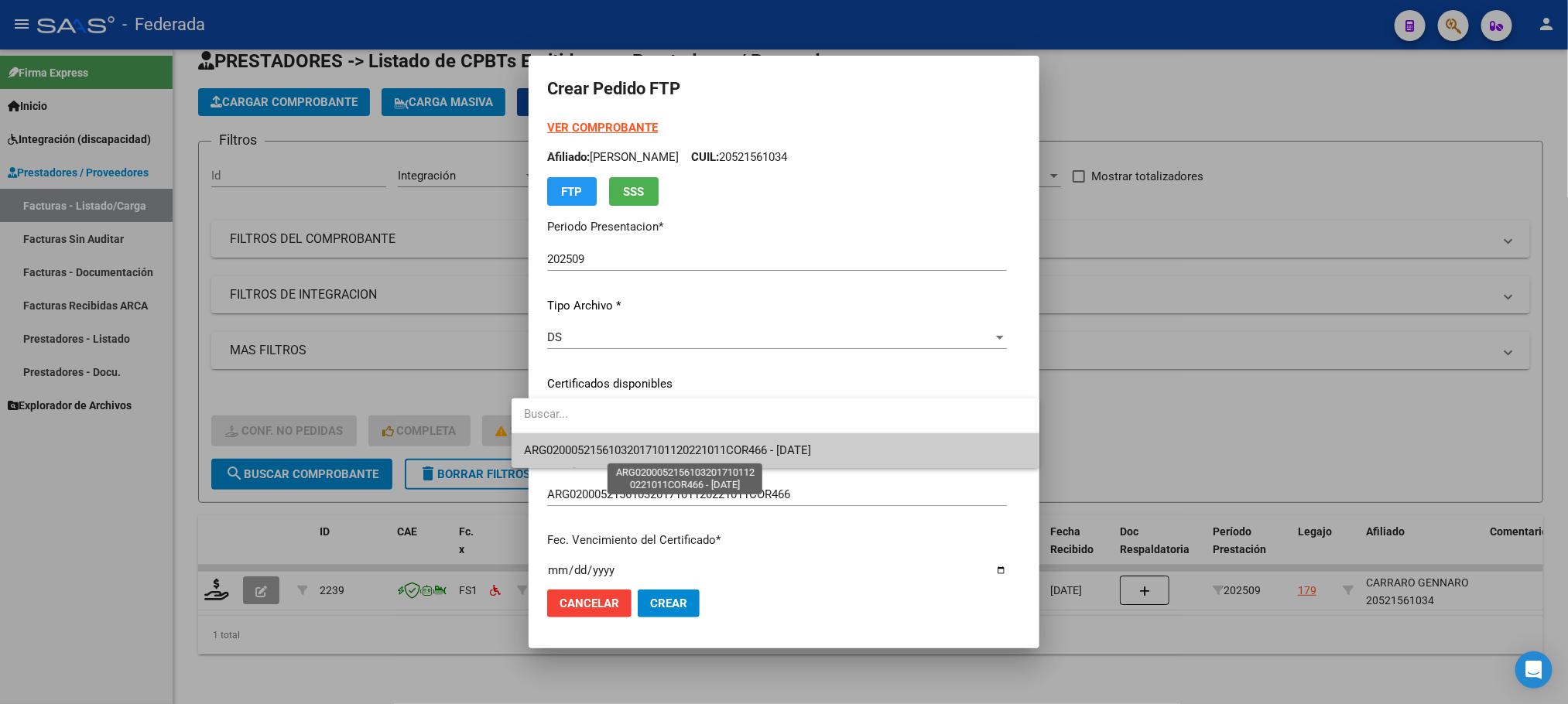
click at [604, 451] on span "ARG02000521561032017101120221011COR466 - 2022-10-11" at bounding box center [667, 450] width 287 height 14
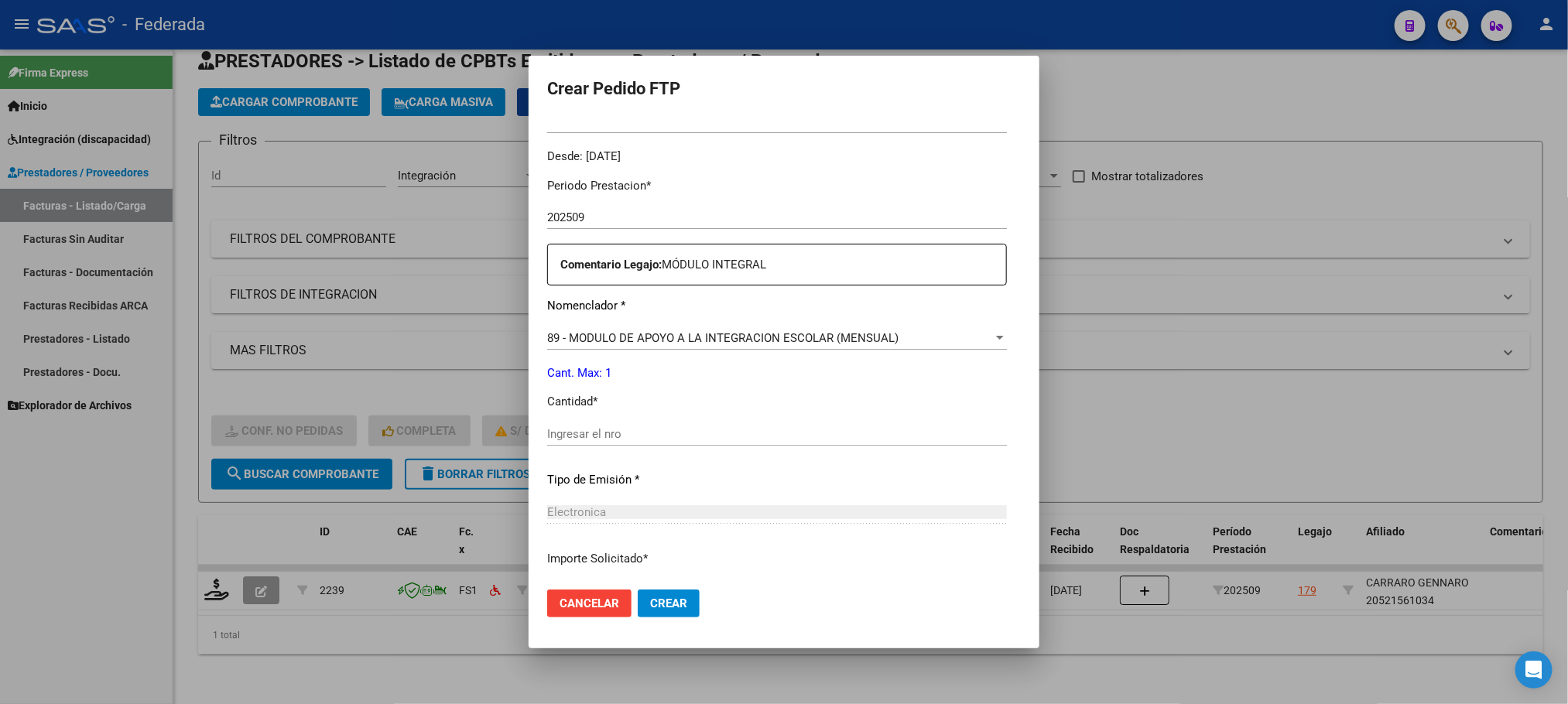
scroll to position [465, 0]
click at [593, 340] on span "89 - MODULO DE APOYO A LA INTEGRACION ESCOLAR (MENSUAL)" at bounding box center [723, 334] width 351 height 14
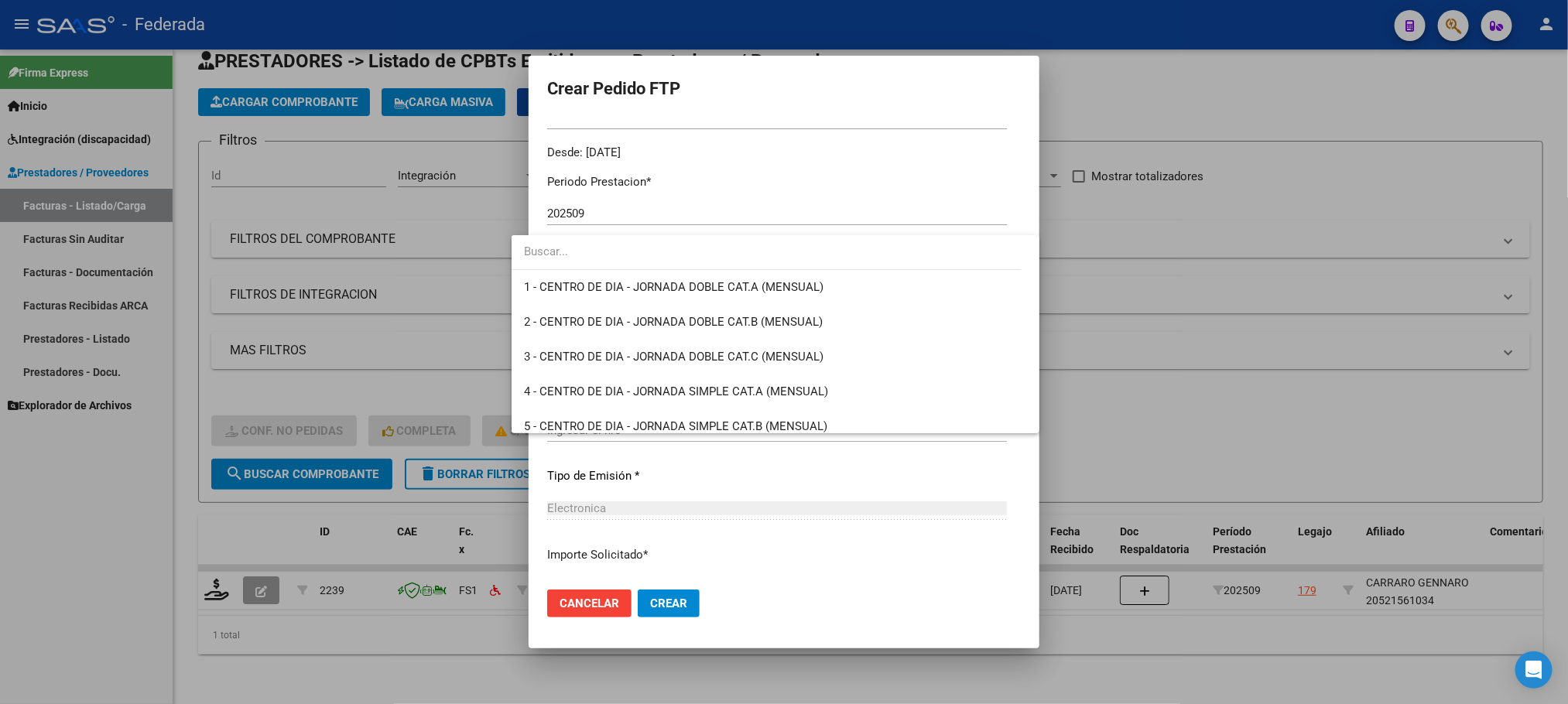
scroll to position [3018, 0]
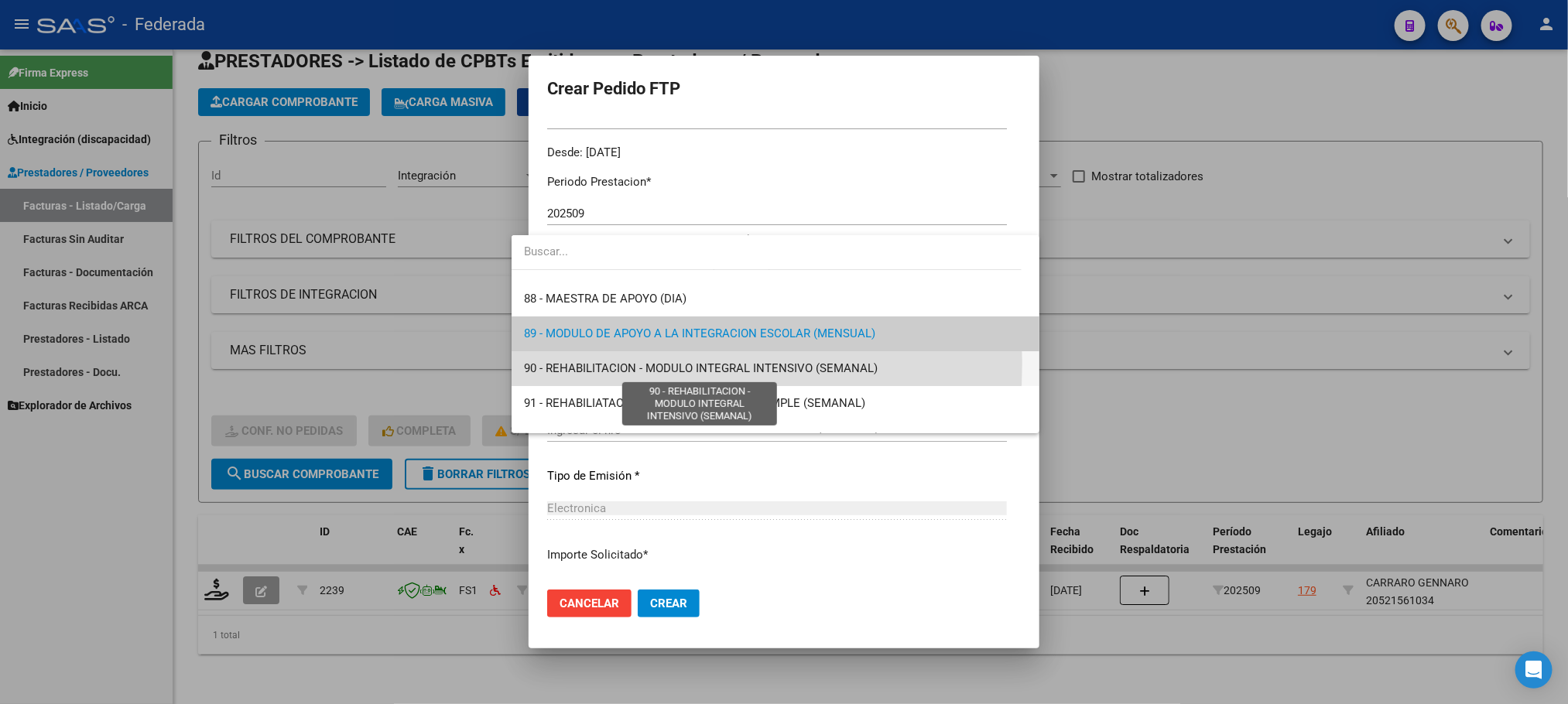
click at [590, 363] on span "90 - REHABILITACION - MODULO INTEGRAL INTENSIVO (SEMANAL)" at bounding box center [701, 368] width 354 height 14
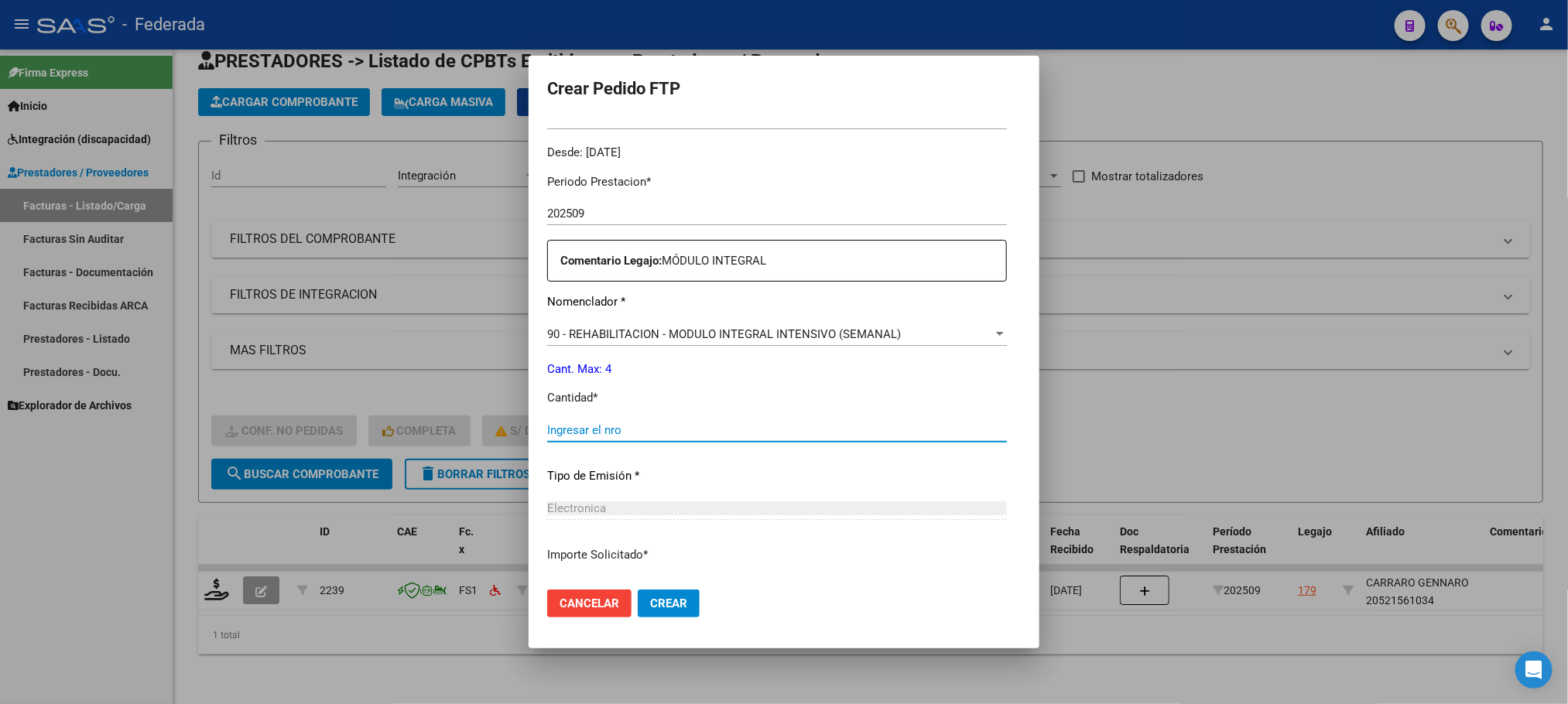
click at [597, 432] on input "Ingresar el nro" at bounding box center [777, 430] width 460 height 14
type input "4"
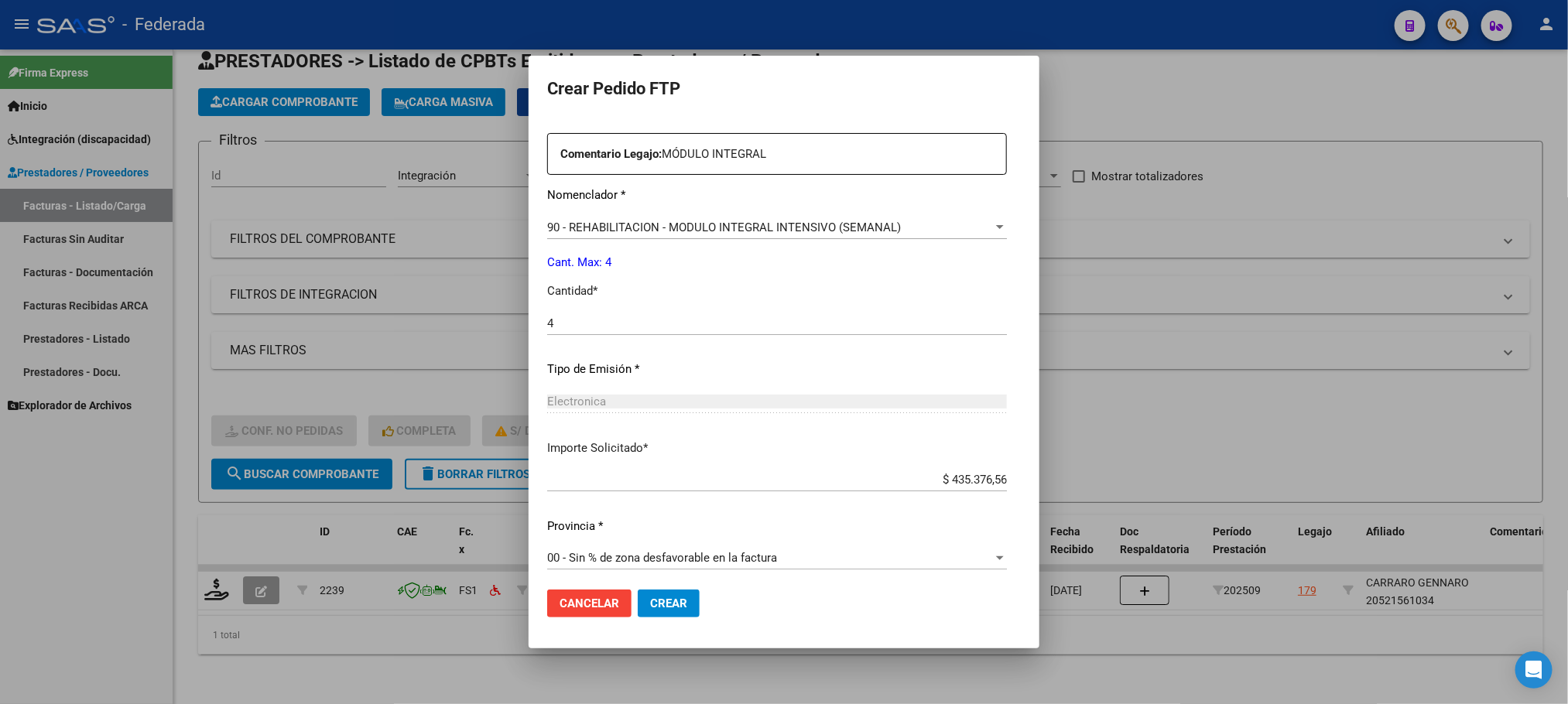
scroll to position [578, 0]
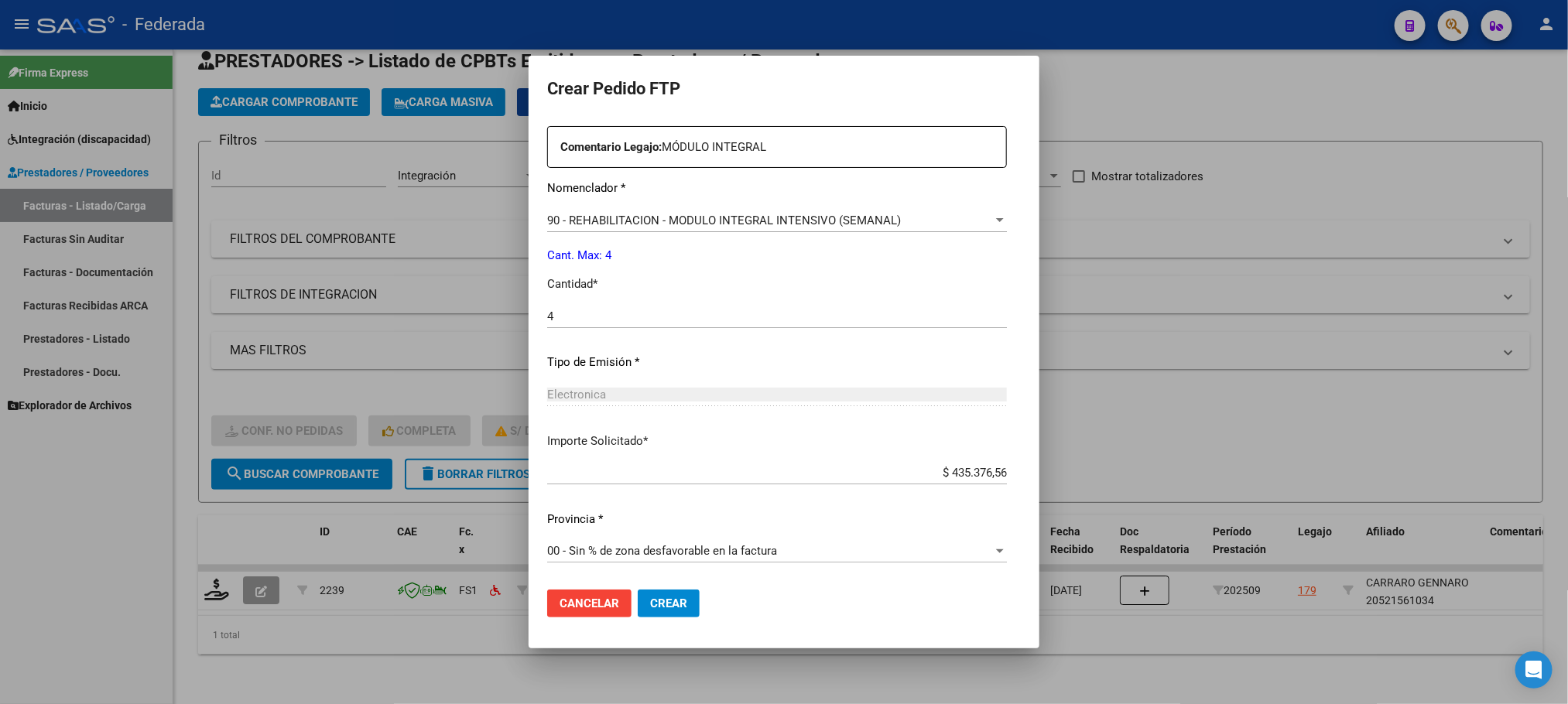
click at [650, 600] on span "Crear" at bounding box center [669, 603] width 37 height 14
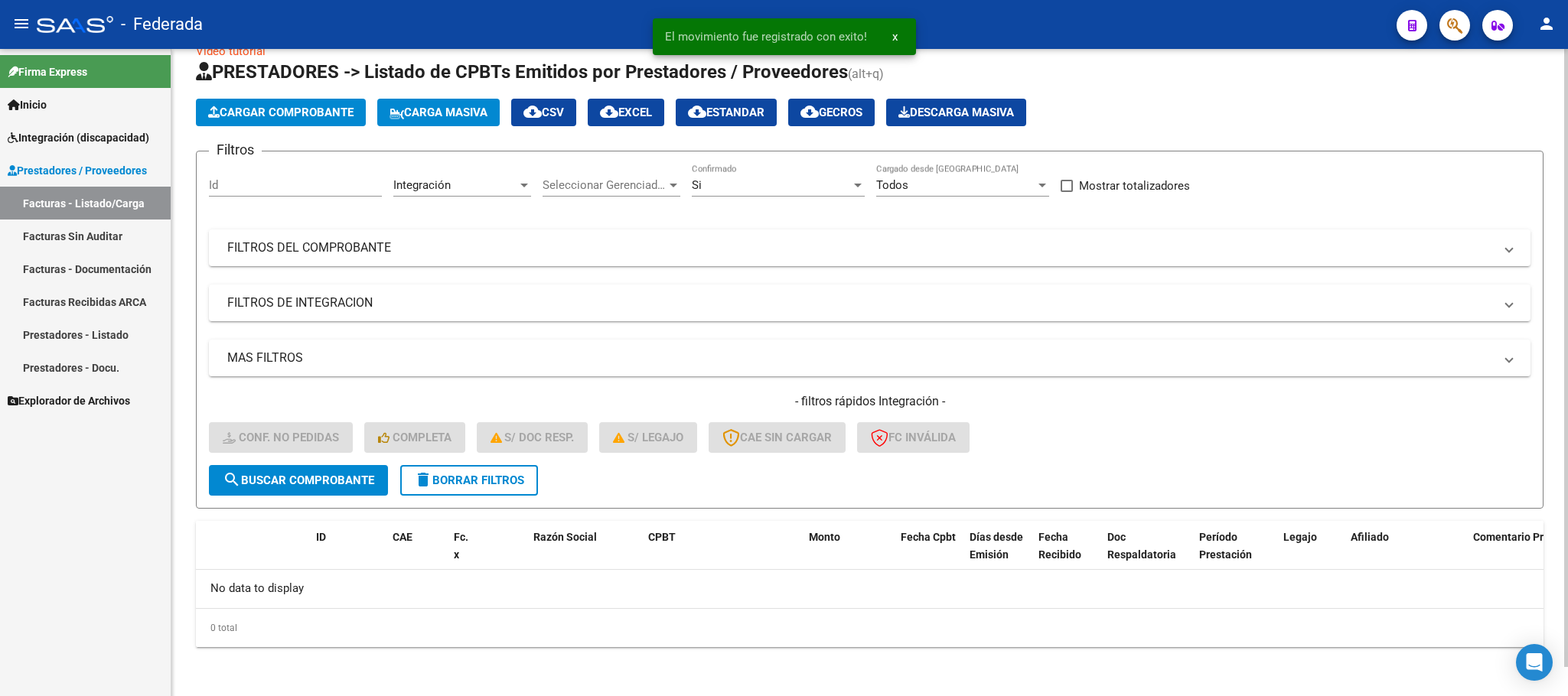
scroll to position [30, 0]
click at [528, 474] on button "delete Borrar Filtros" at bounding box center [469, 481] width 137 height 31
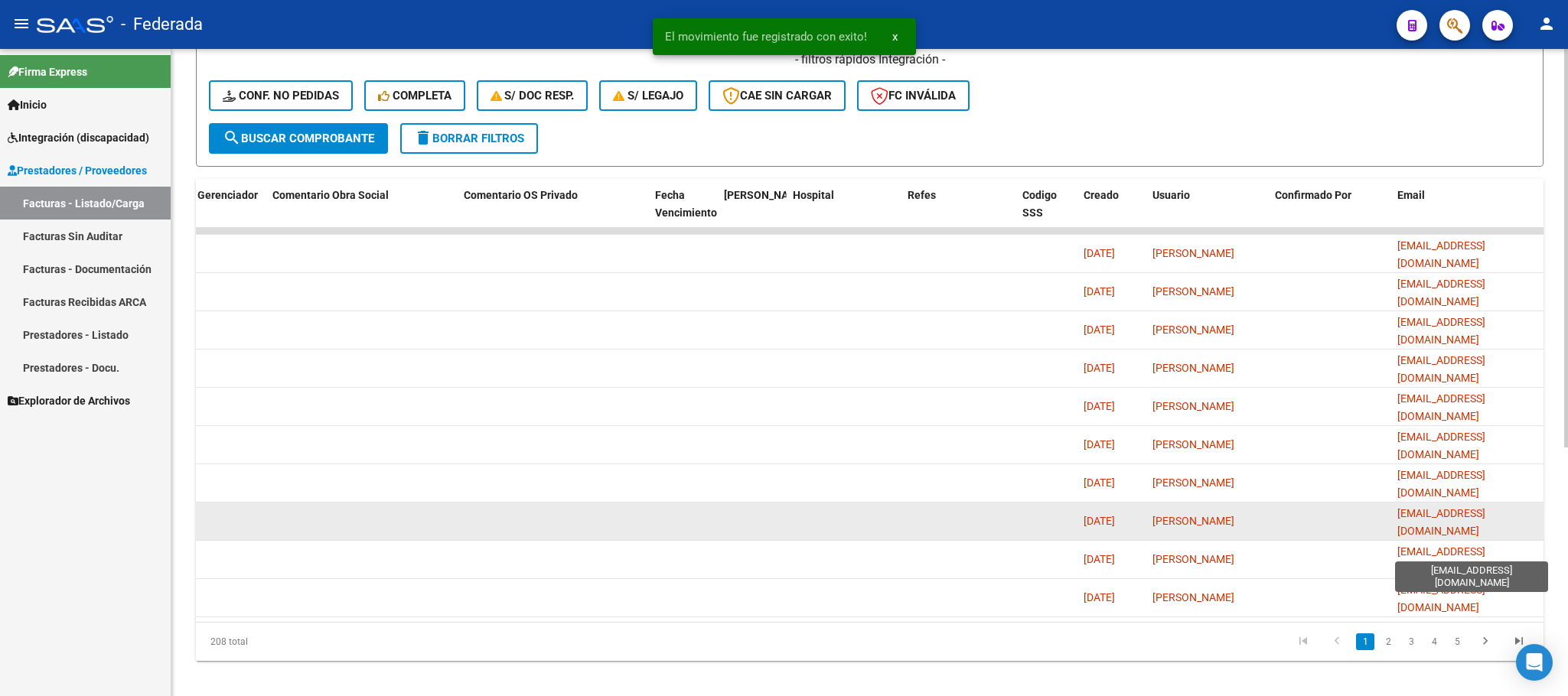
scroll to position [404, 0]
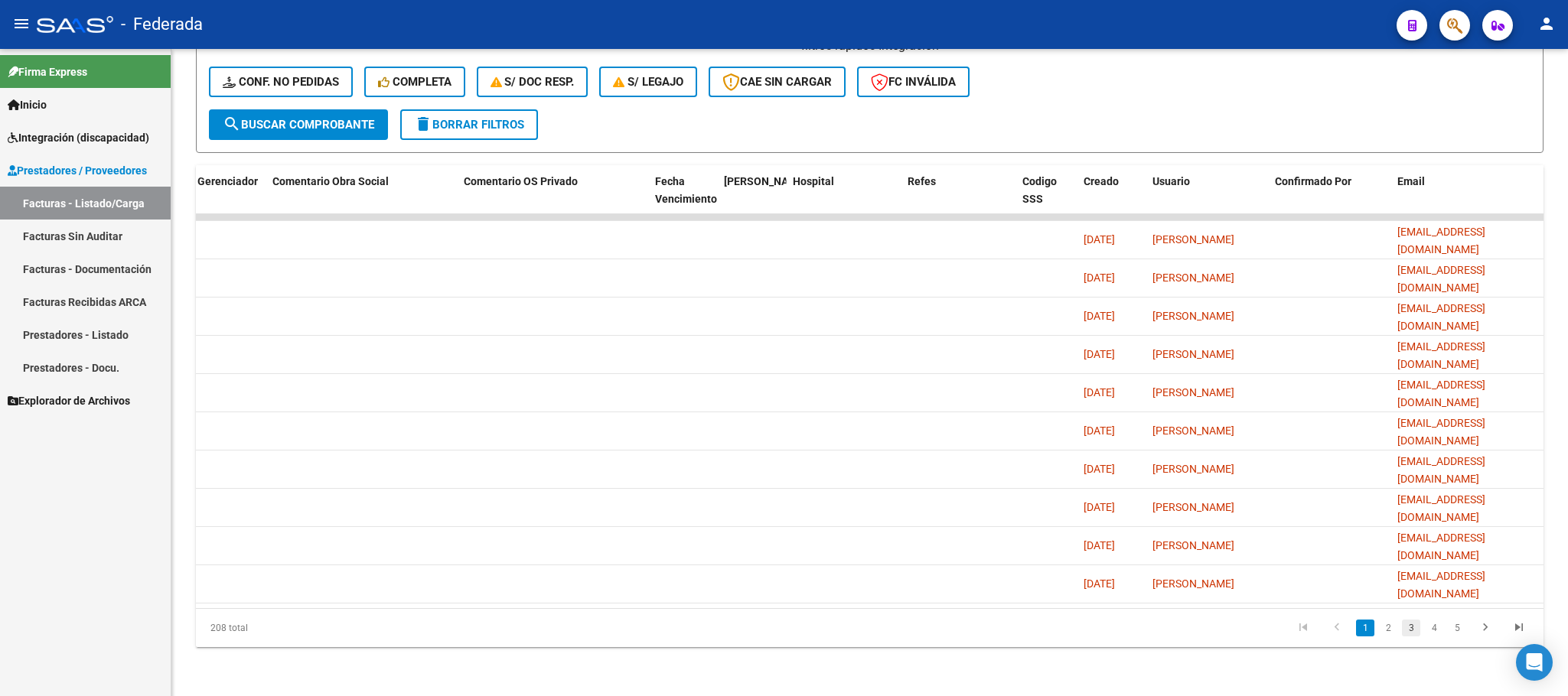
click at [1408, 627] on link "3" at bounding box center [1411, 628] width 18 height 17
click at [1429, 625] on link "4" at bounding box center [1434, 628] width 18 height 17
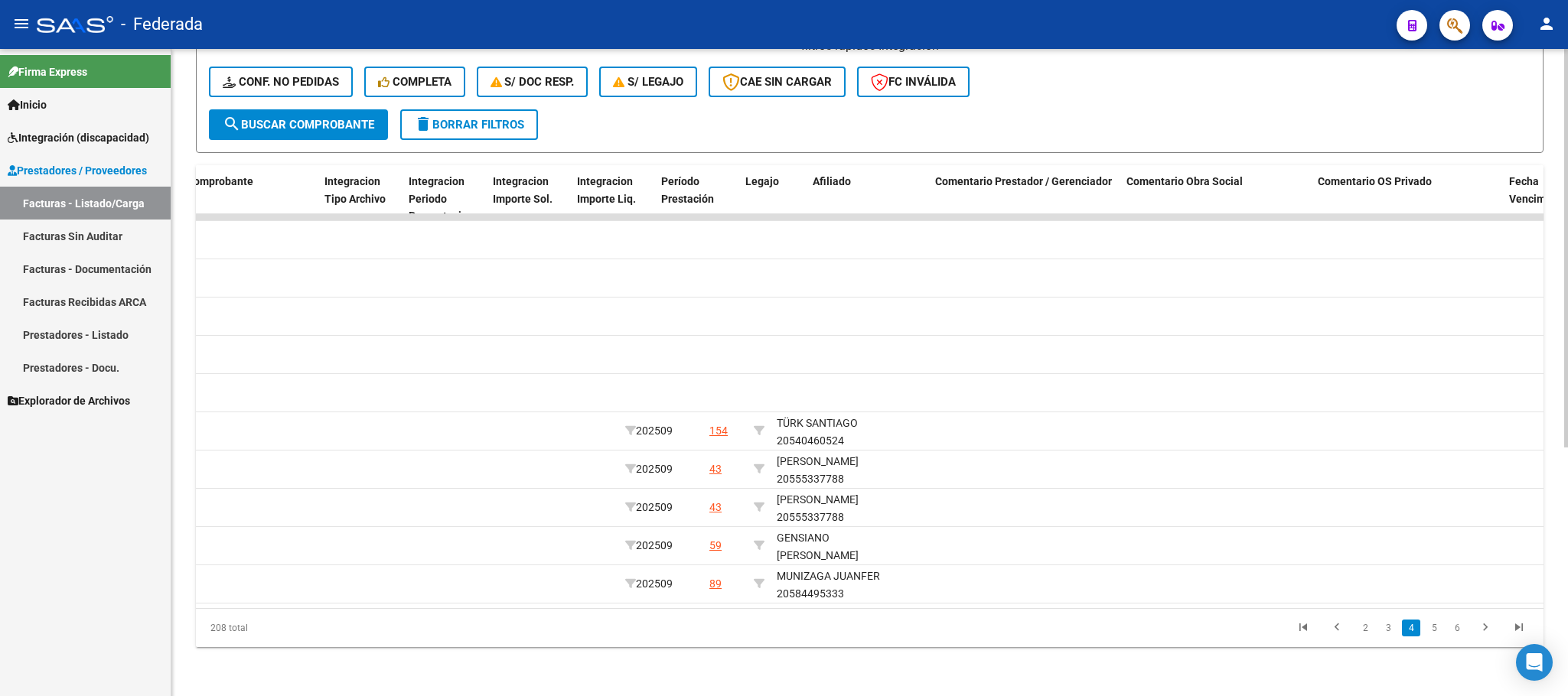
scroll to position [0, 1733]
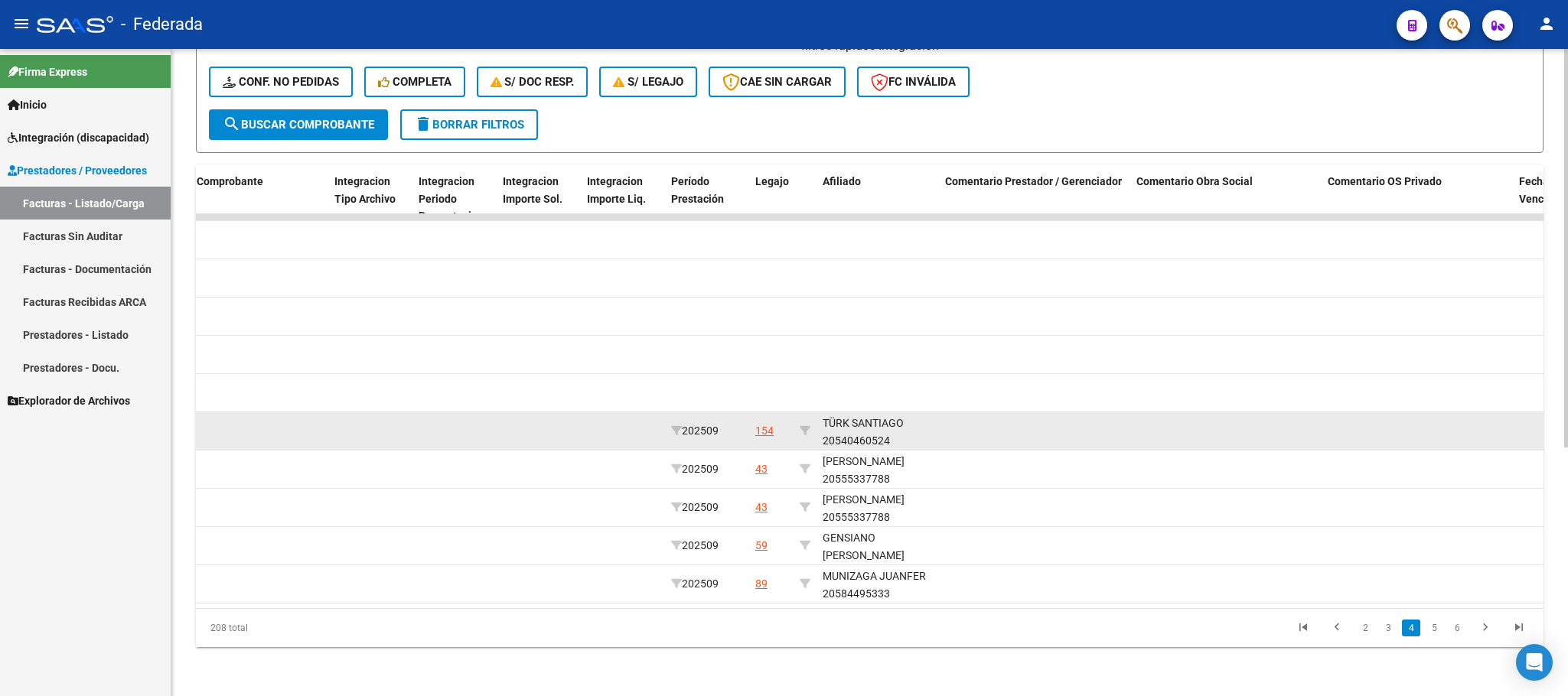
click at [797, 414] on datatable-body-cell at bounding box center [804, 431] width 23 height 37
click at [802, 425] on icon at bounding box center [804, 430] width 10 height 10
type input "20540460524"
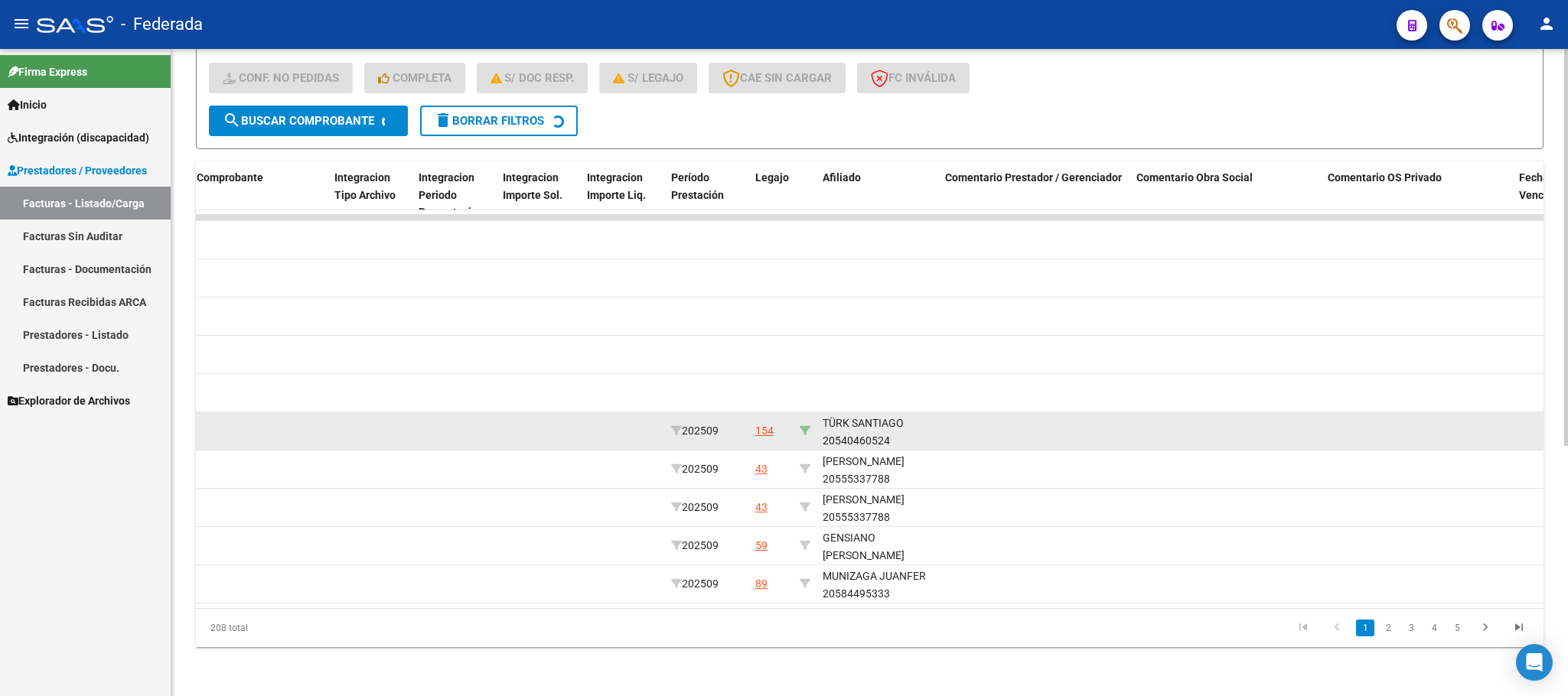
scroll to position [99, 0]
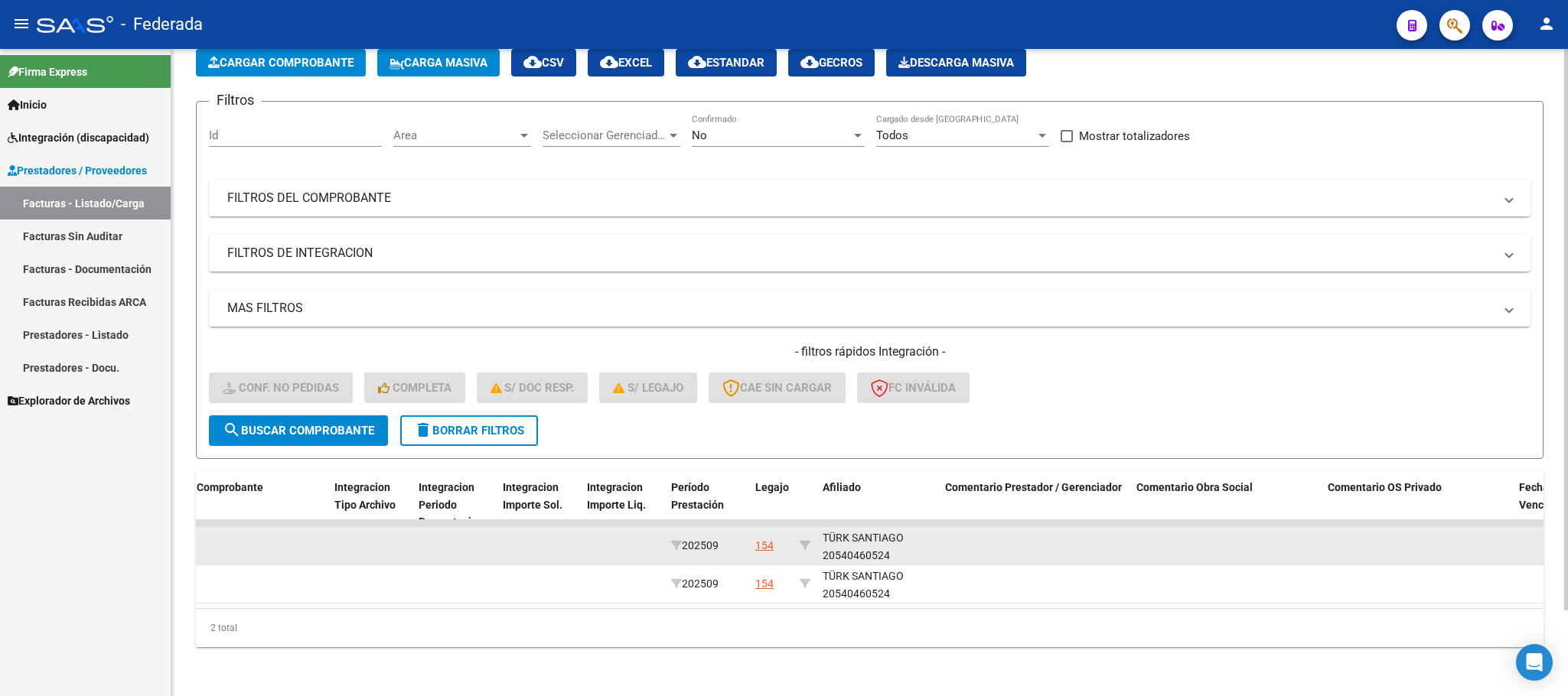
click at [861, 542] on div "TÜRK SANTIAGO 20540460524" at bounding box center [877, 547] width 110 height 35
copy div "20540460524"
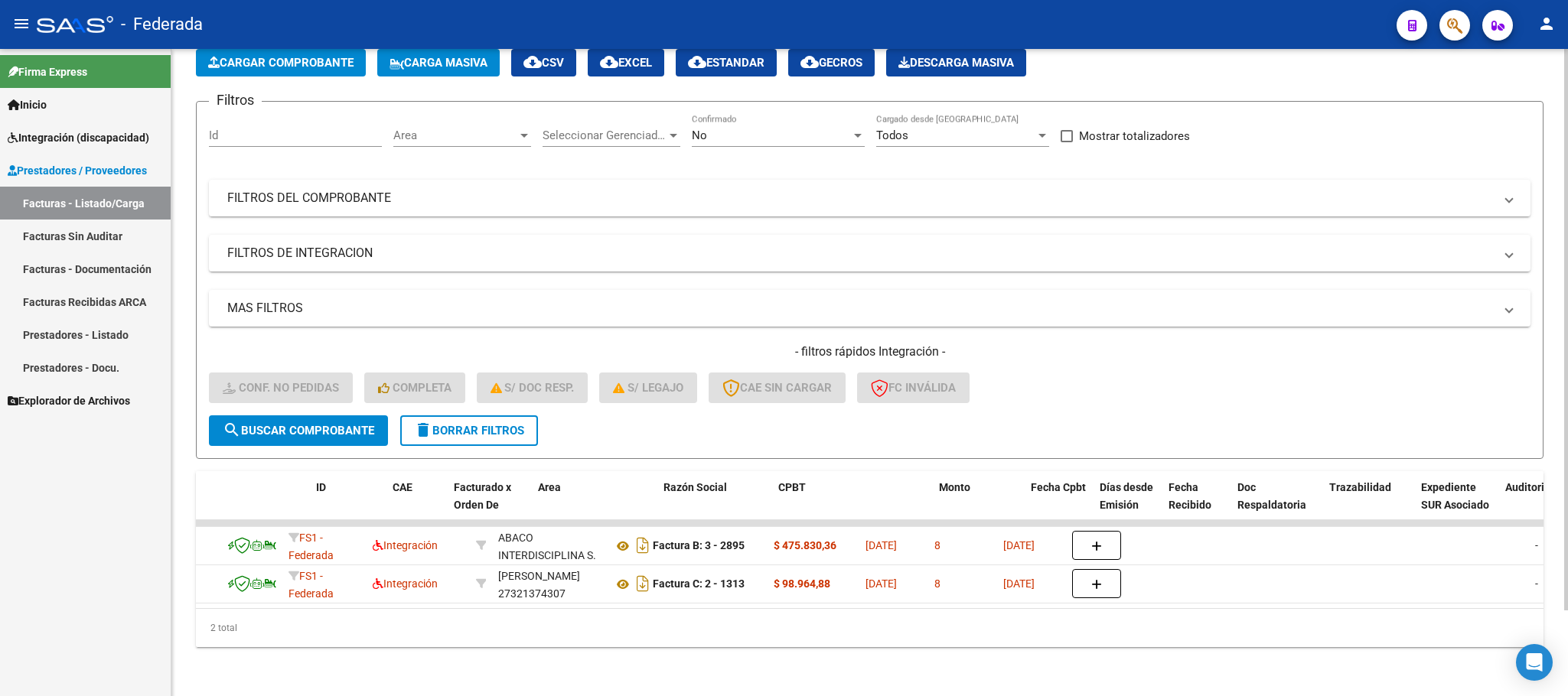
scroll to position [0, 0]
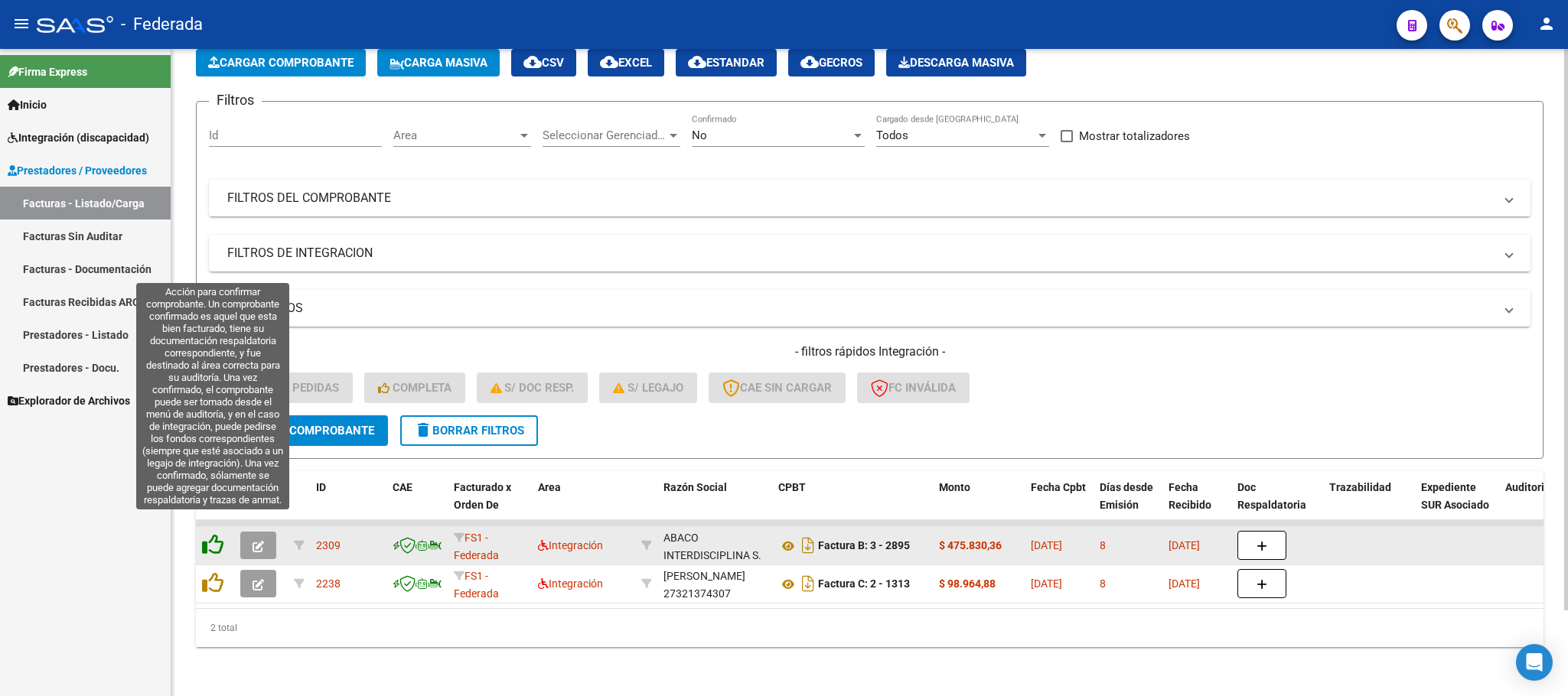
click at [216, 534] on icon at bounding box center [212, 544] width 21 height 21
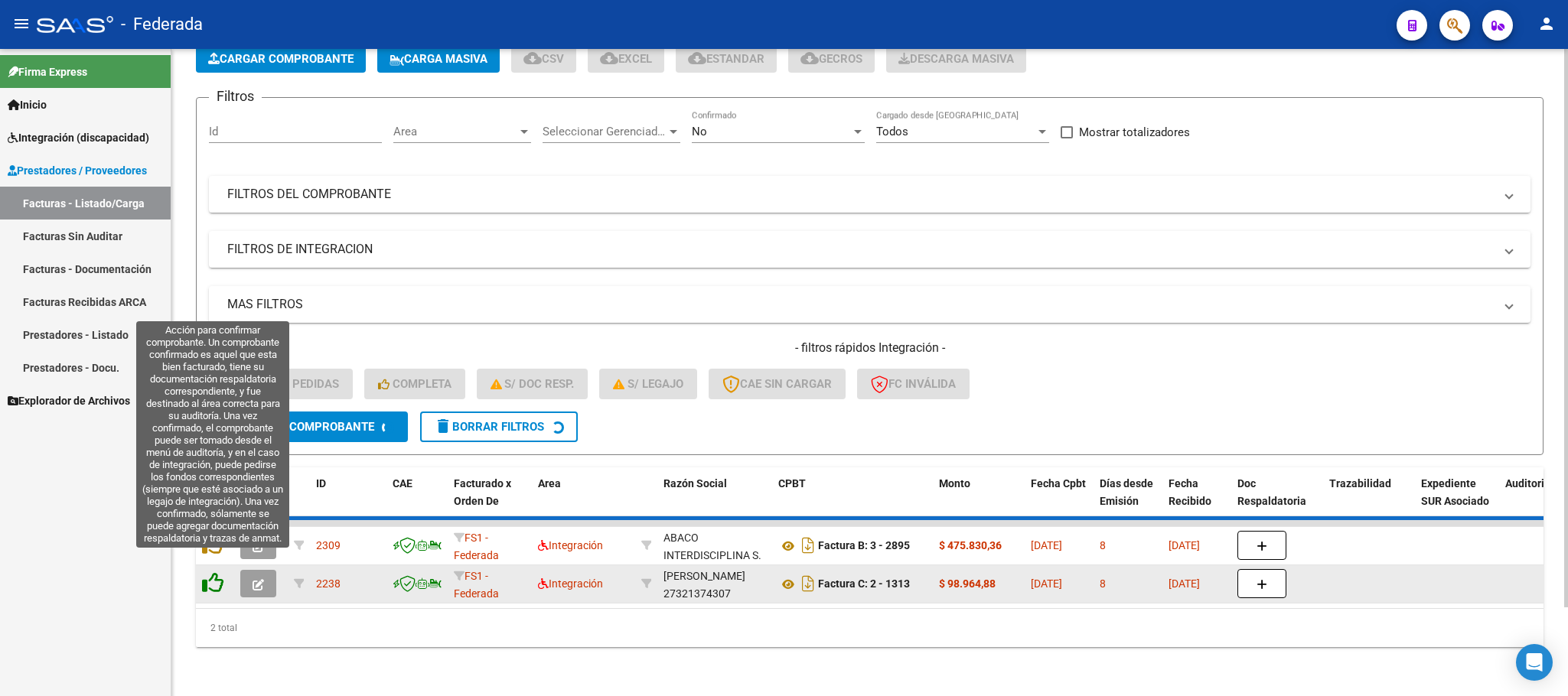
click at [210, 572] on icon at bounding box center [212, 582] width 21 height 21
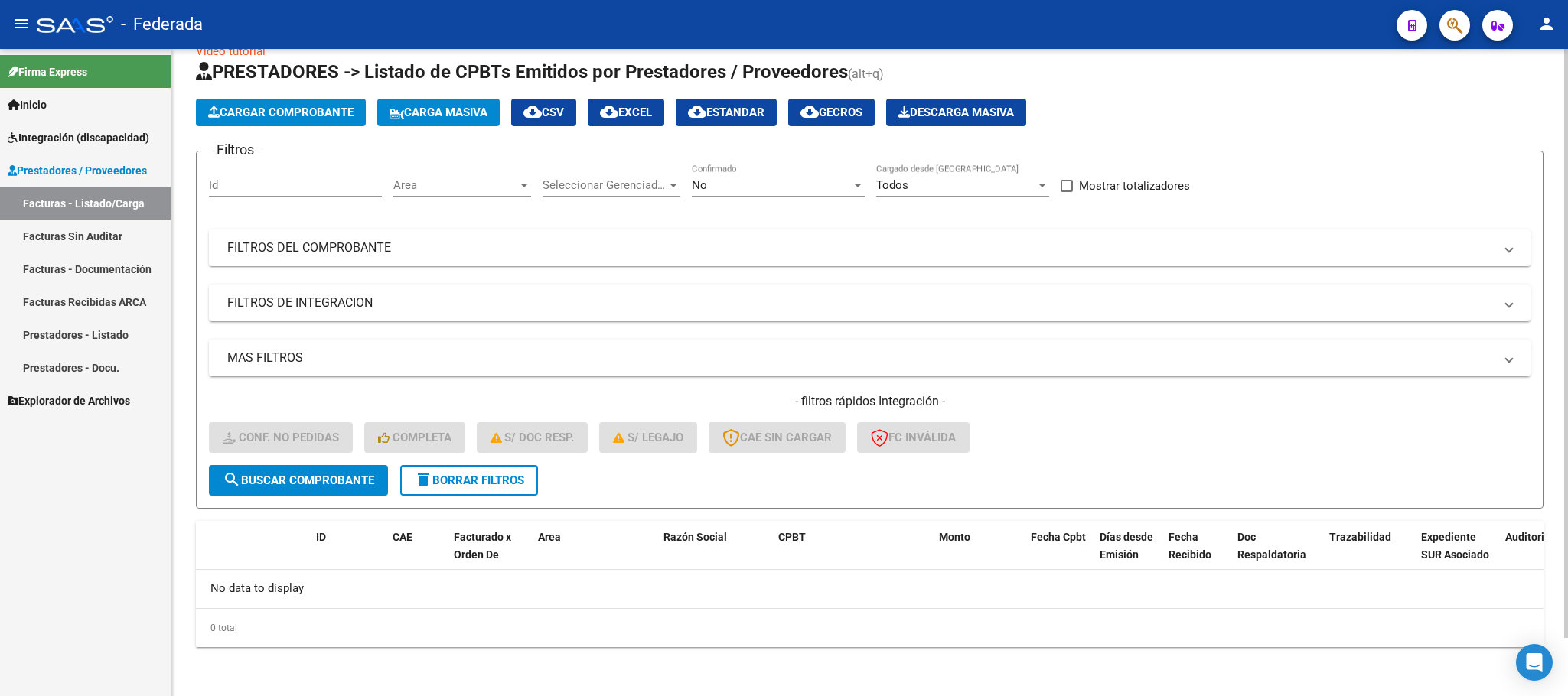
scroll to position [30, 0]
click at [437, 481] on span "delete Borrar Filtros" at bounding box center [469, 481] width 110 height 14
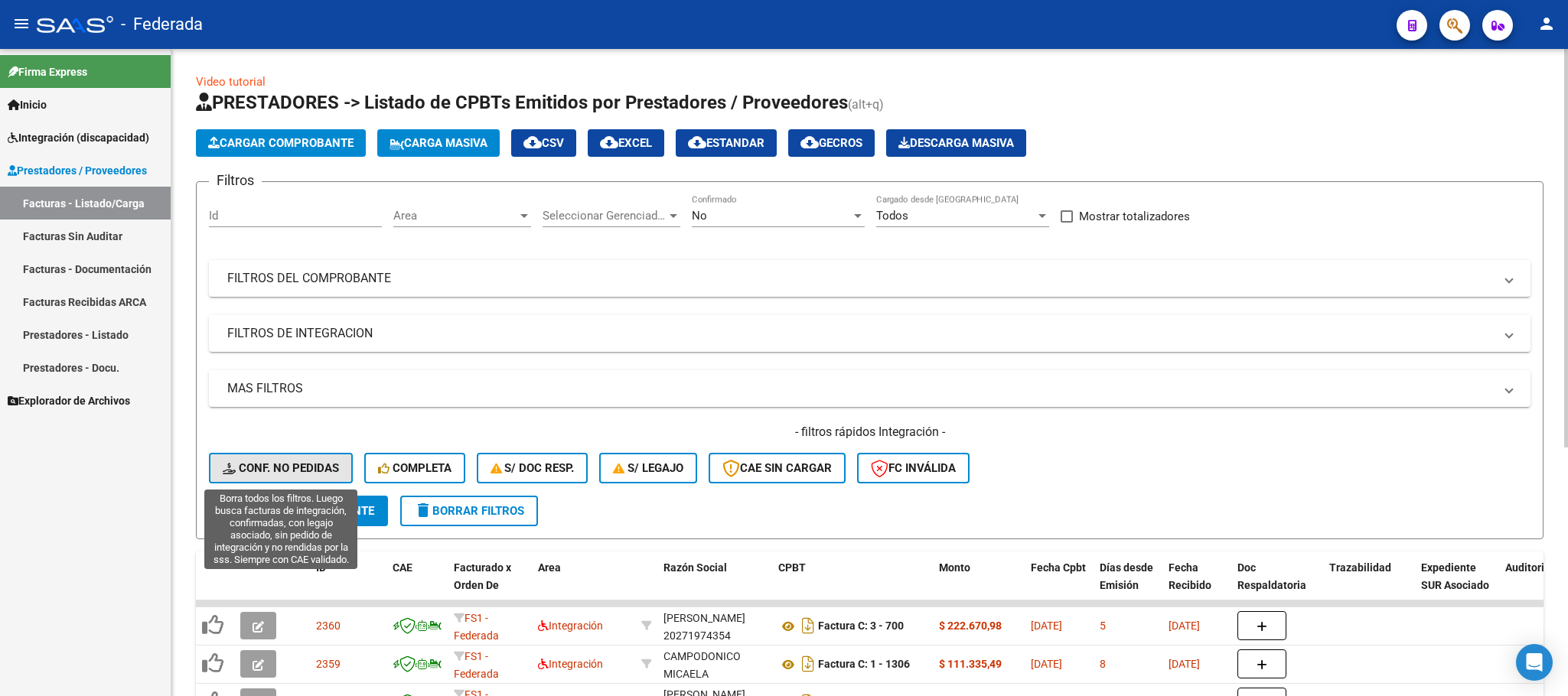
click at [319, 470] on span "Conf. no pedidas" at bounding box center [281, 468] width 116 height 14
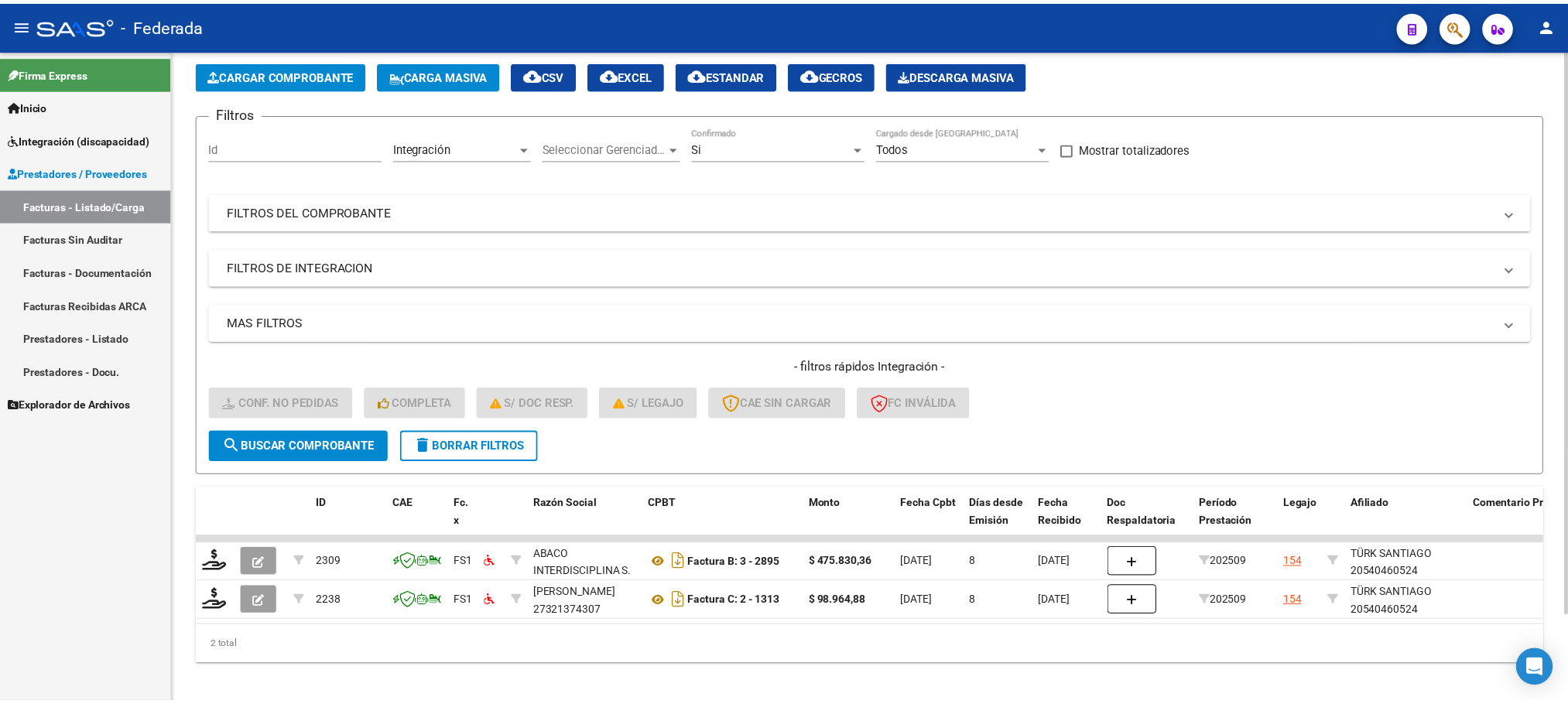
scroll to position [98, 0]
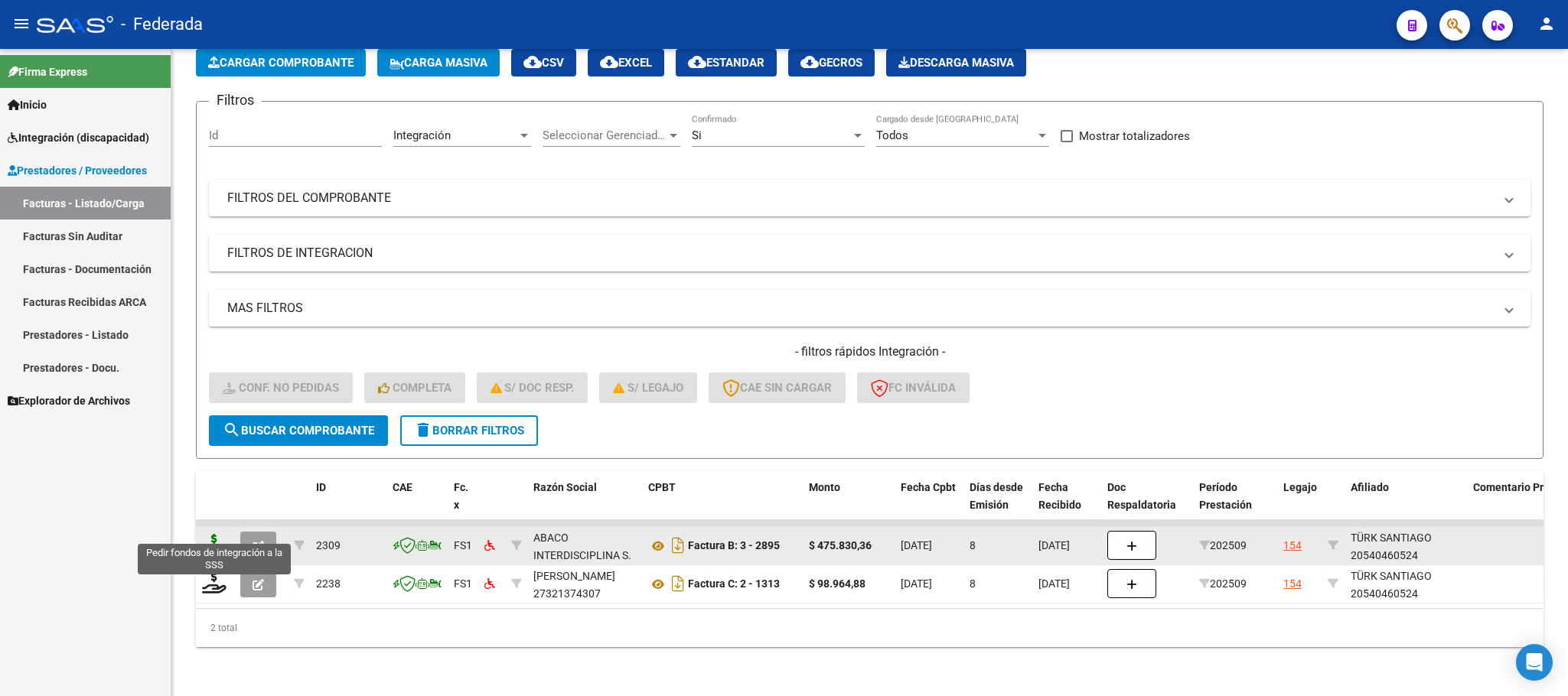
click at [218, 534] on icon at bounding box center [214, 544] width 25 height 21
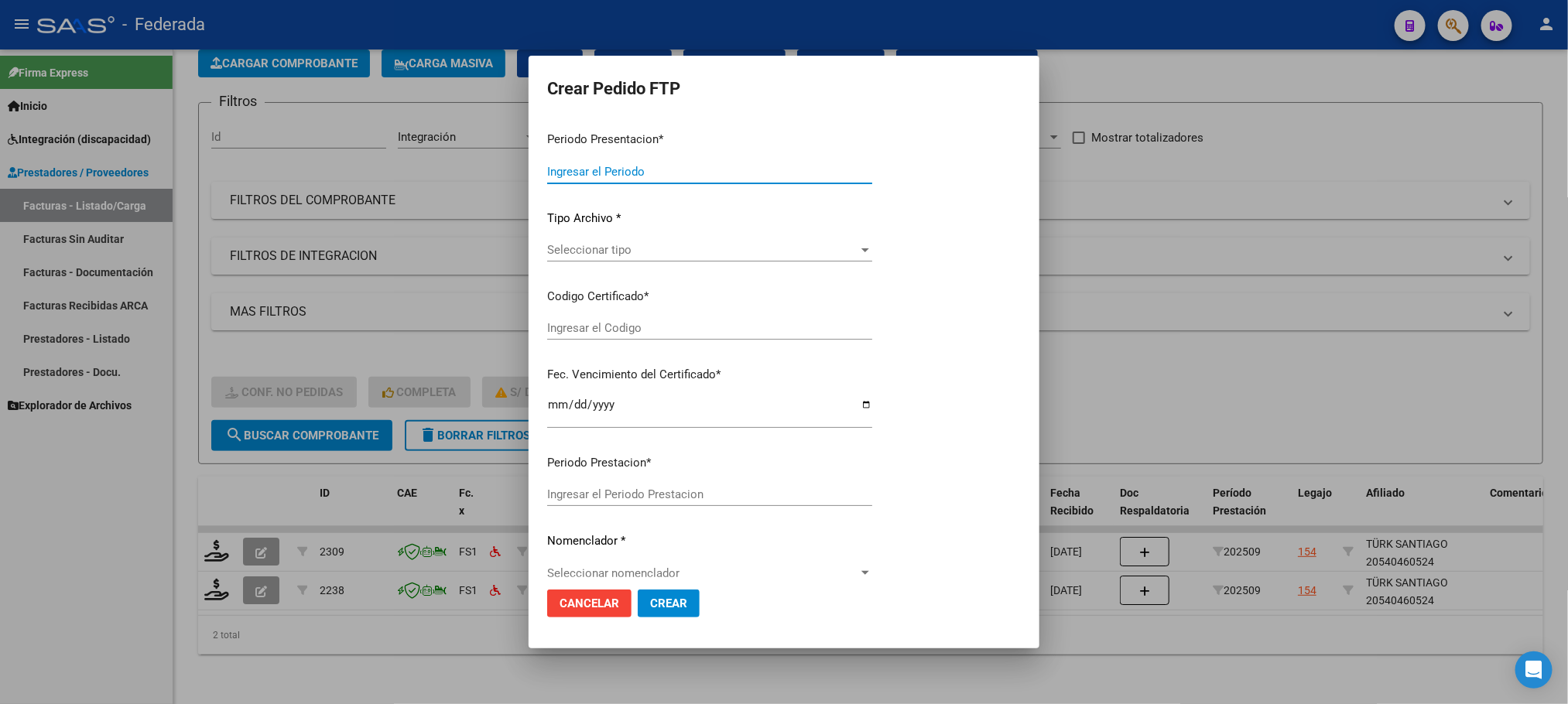
type input "202509"
type input "$ 475.830,36"
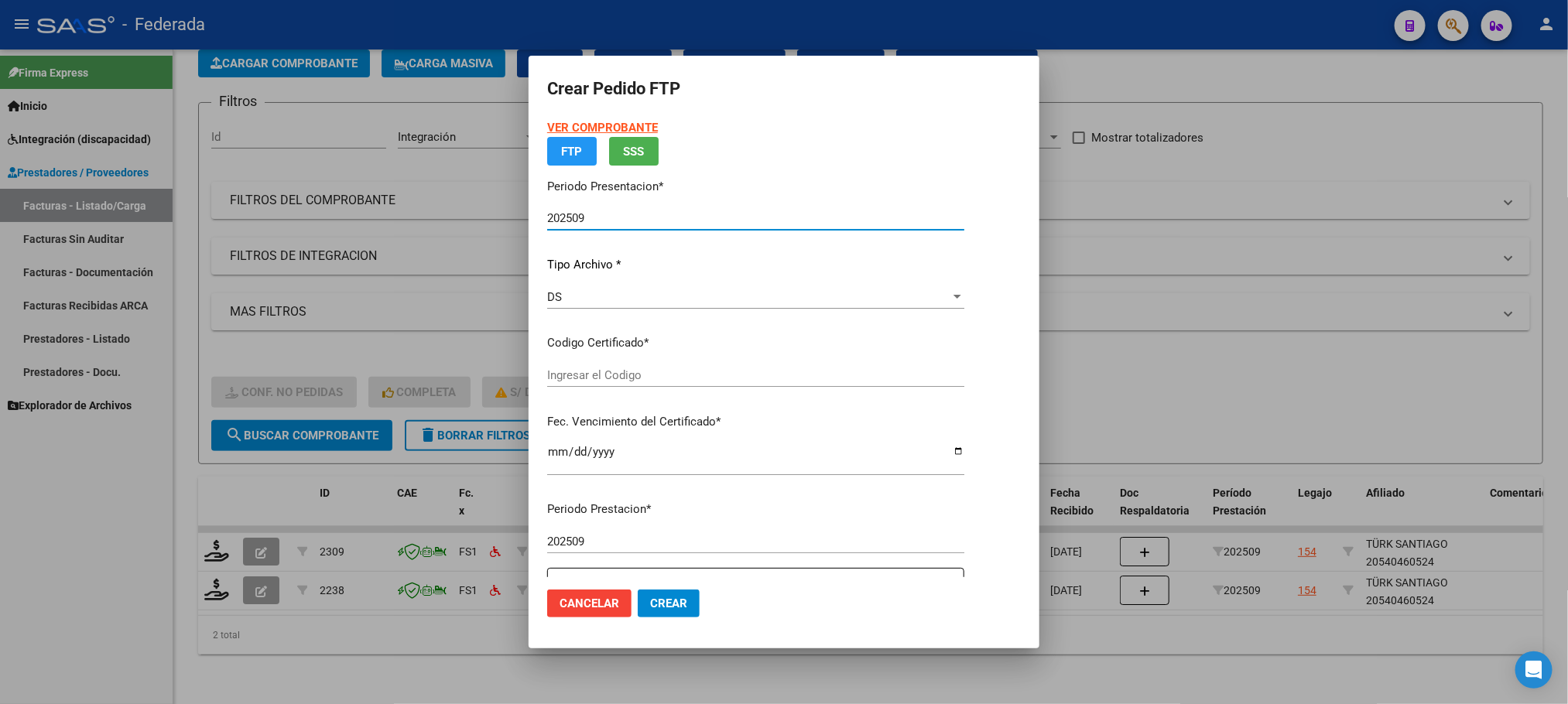
type input "ARG02000540460522022050520250505COR233"
type input "2025-05-05"
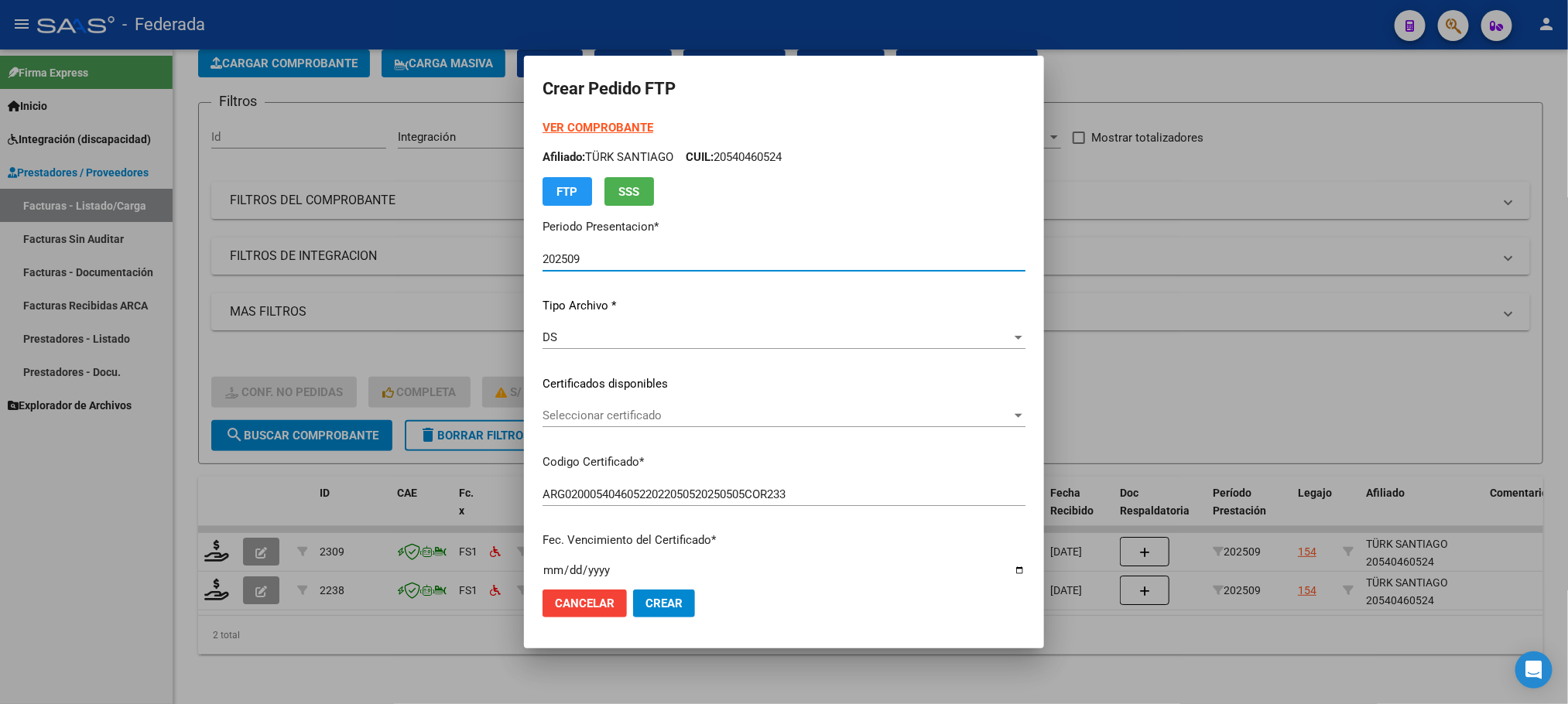
click at [560, 419] on span "Seleccionar certificado" at bounding box center [776, 415] width 469 height 14
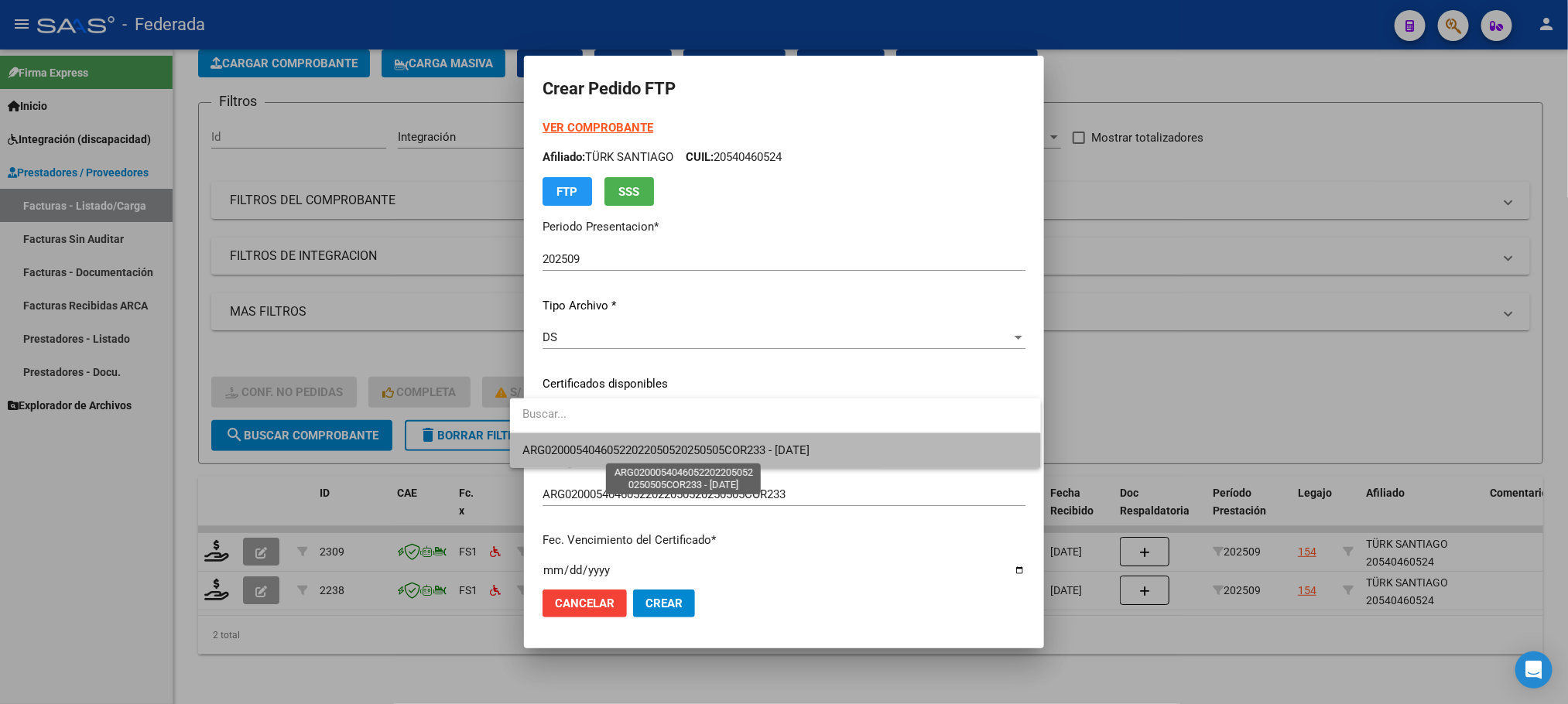
click at [569, 444] on span "ARG02000540460522022050520250505COR233 - 2025-05-05" at bounding box center [665, 450] width 287 height 14
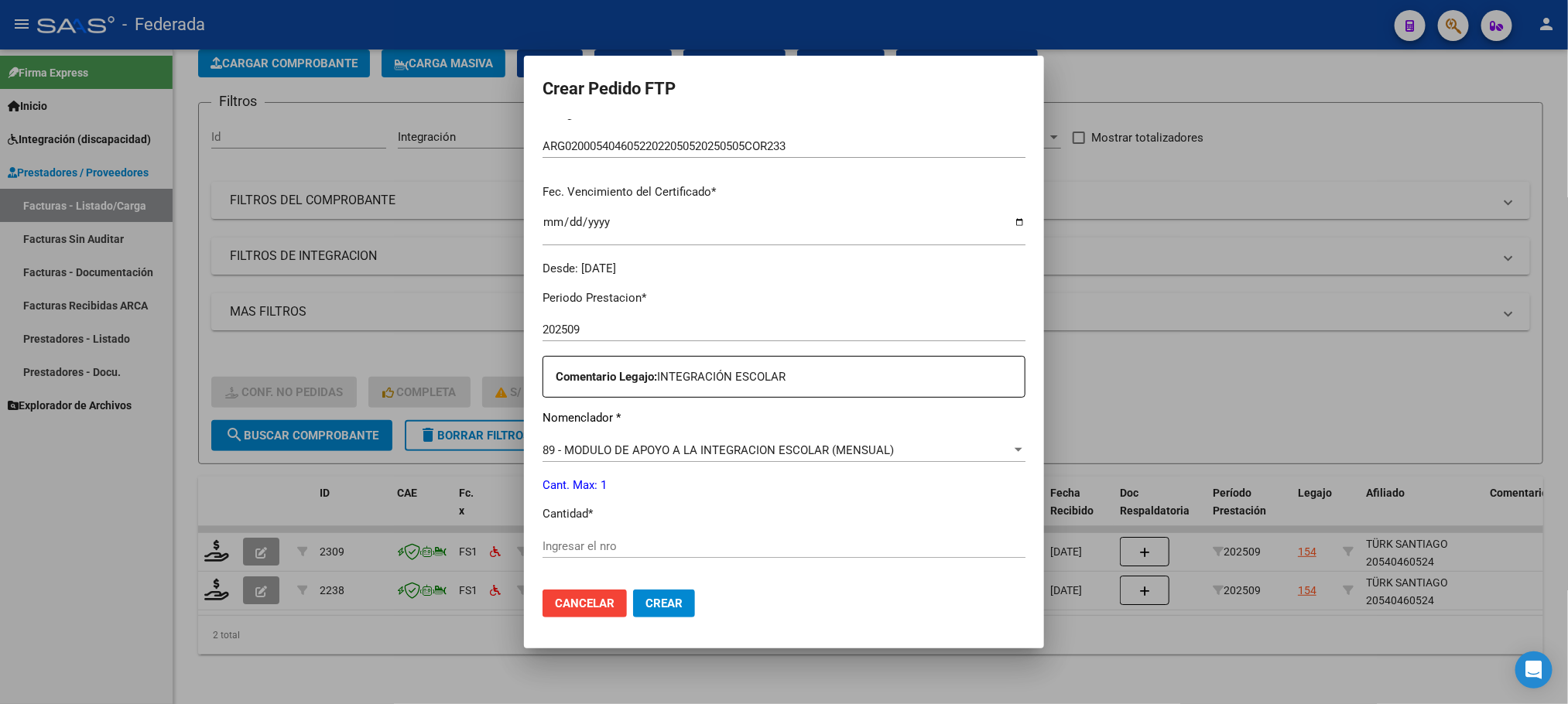
scroll to position [465, 0]
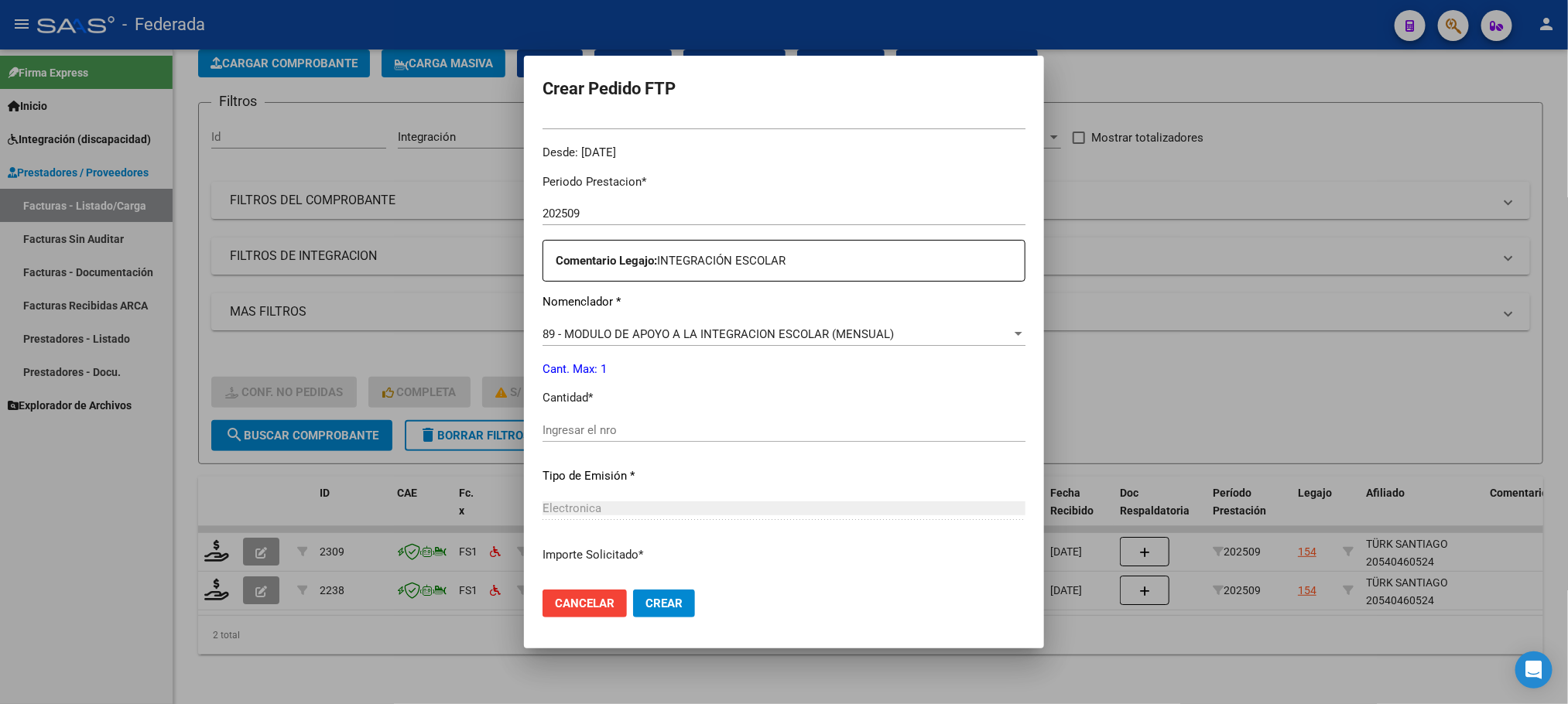
click at [576, 424] on input "Ingresar el nro" at bounding box center [784, 430] width 483 height 14
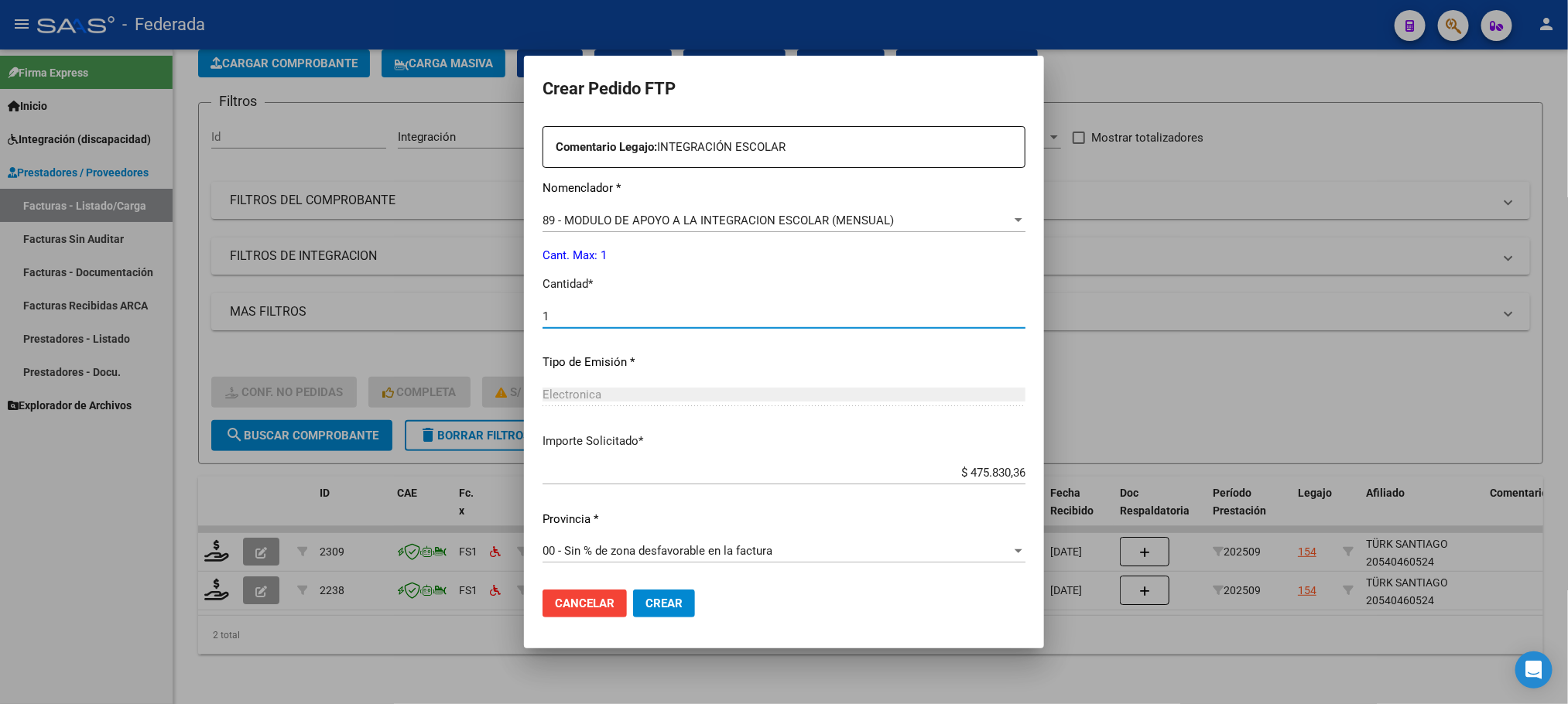
type input "1"
click at [634, 594] on button "Crear" at bounding box center [664, 604] width 62 height 28
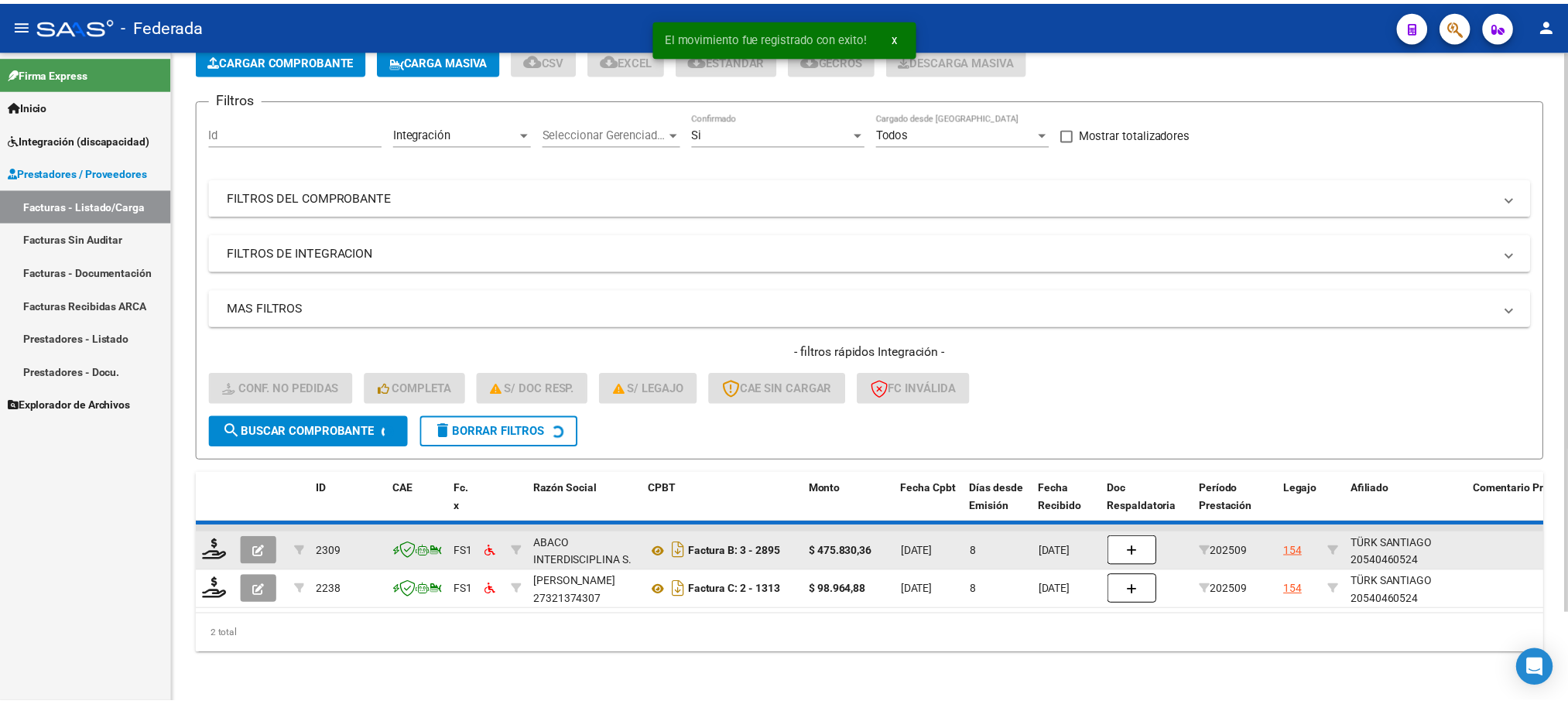
scroll to position [60, 0]
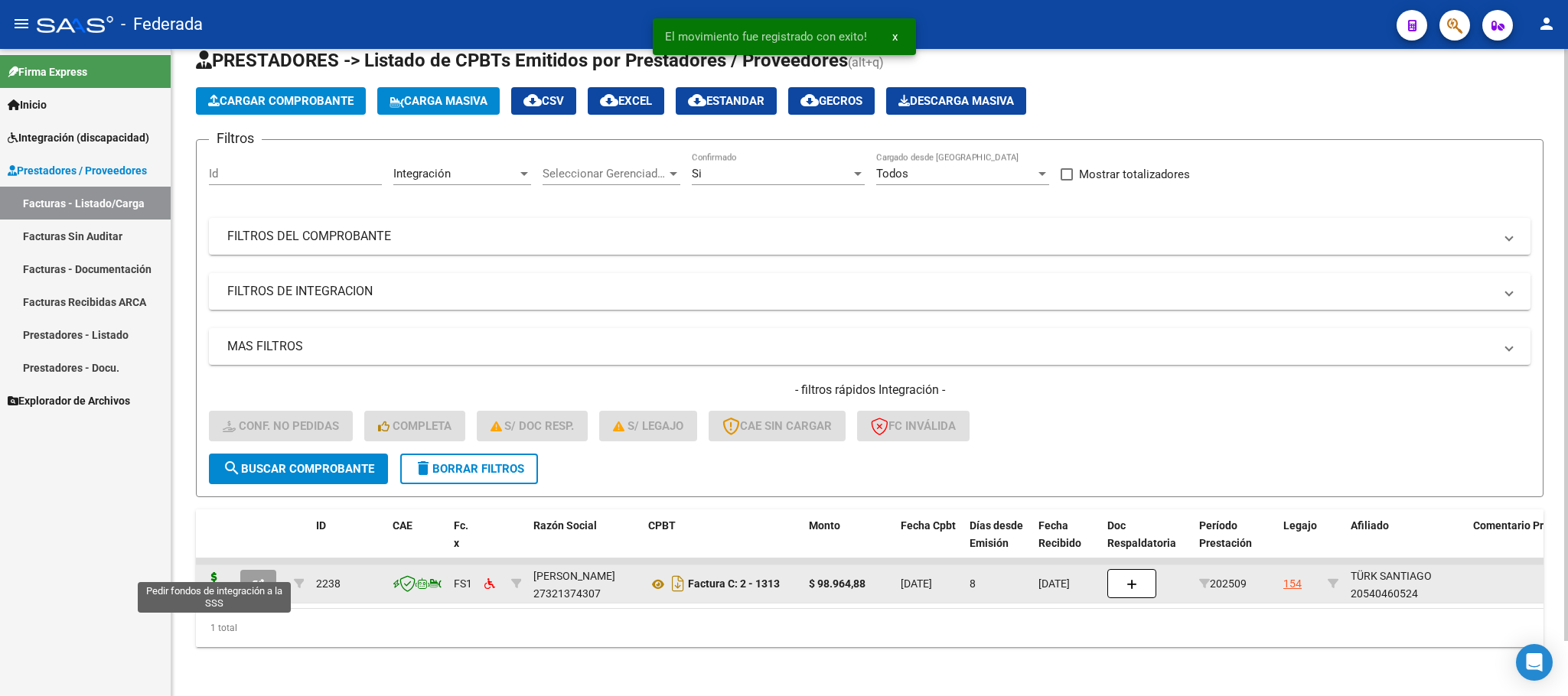
click at [218, 572] on icon at bounding box center [214, 582] width 25 height 21
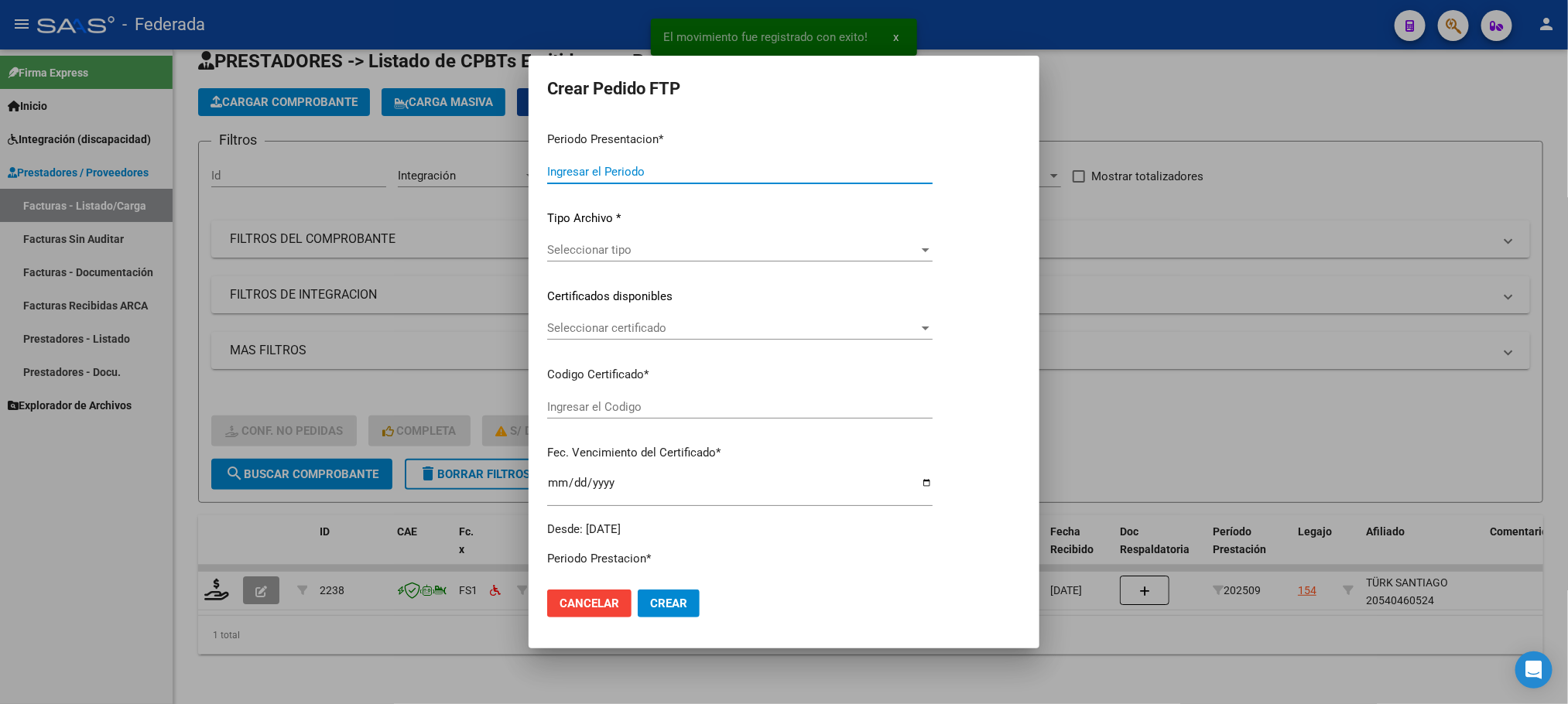
type input "202509"
type input "$ 98.964,88"
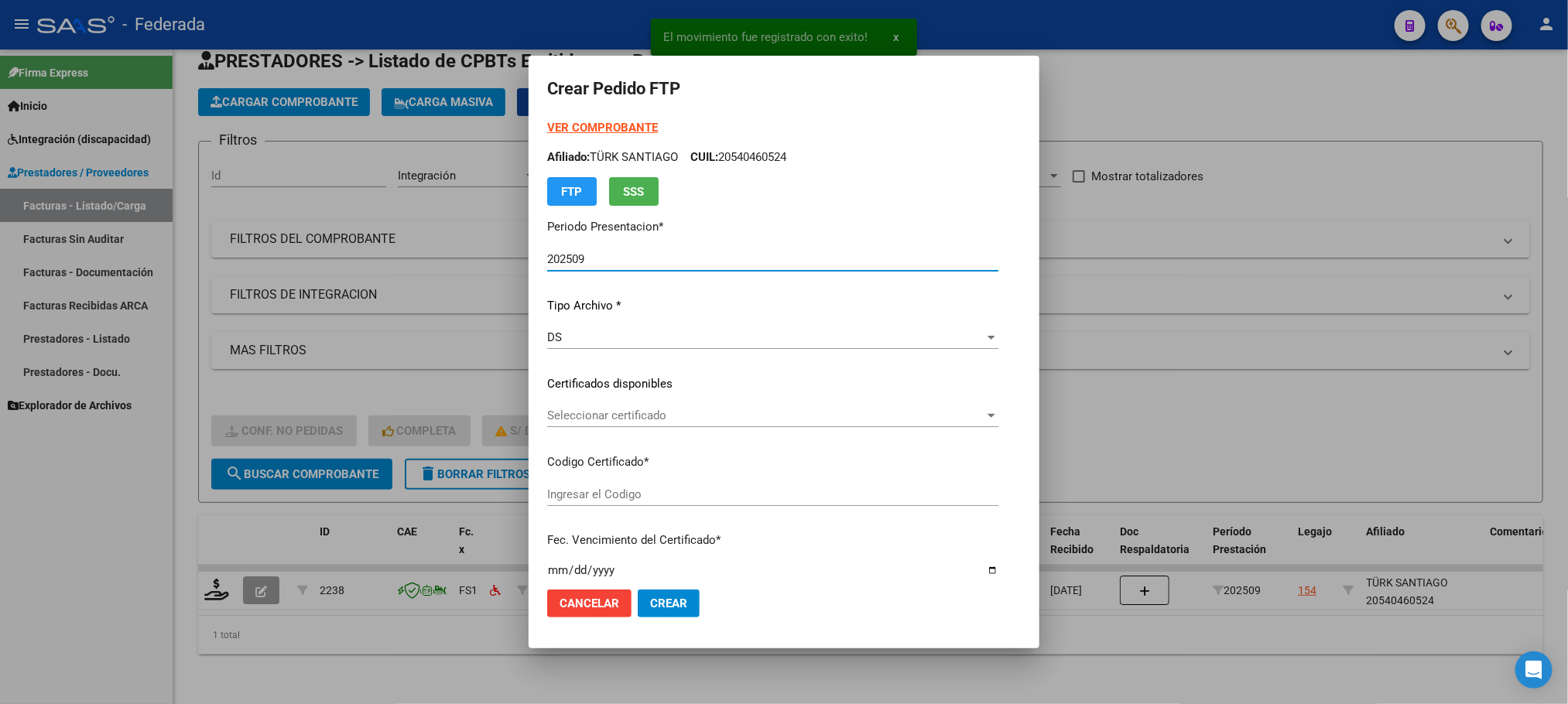
type input "ARG02000540460522022050520250505COR233"
type input "2025-05-05"
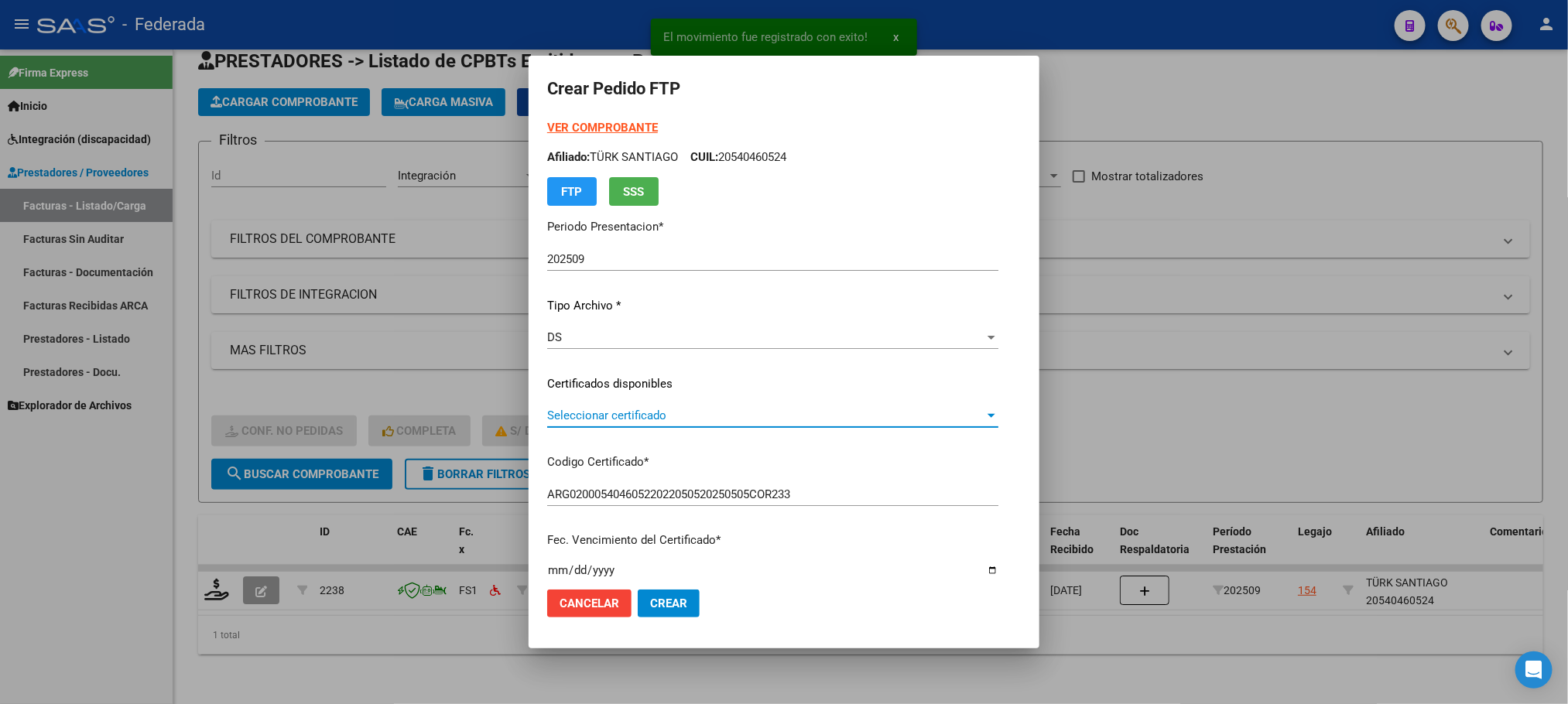
click at [572, 415] on span "Seleccionar certificado" at bounding box center [766, 415] width 437 height 14
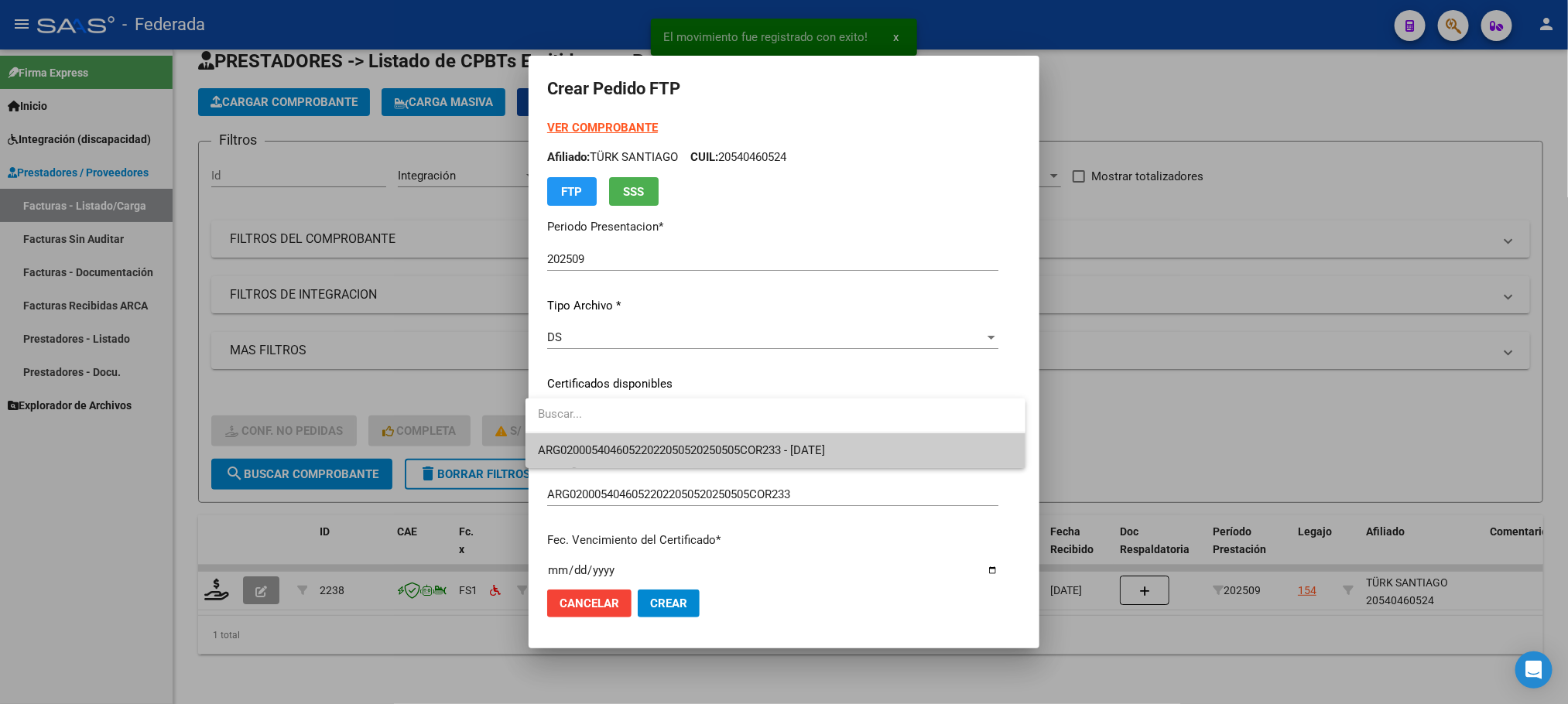
click at [570, 437] on span "ARG02000540460522022050520250505COR233 - 2025-05-05" at bounding box center [775, 450] width 475 height 35
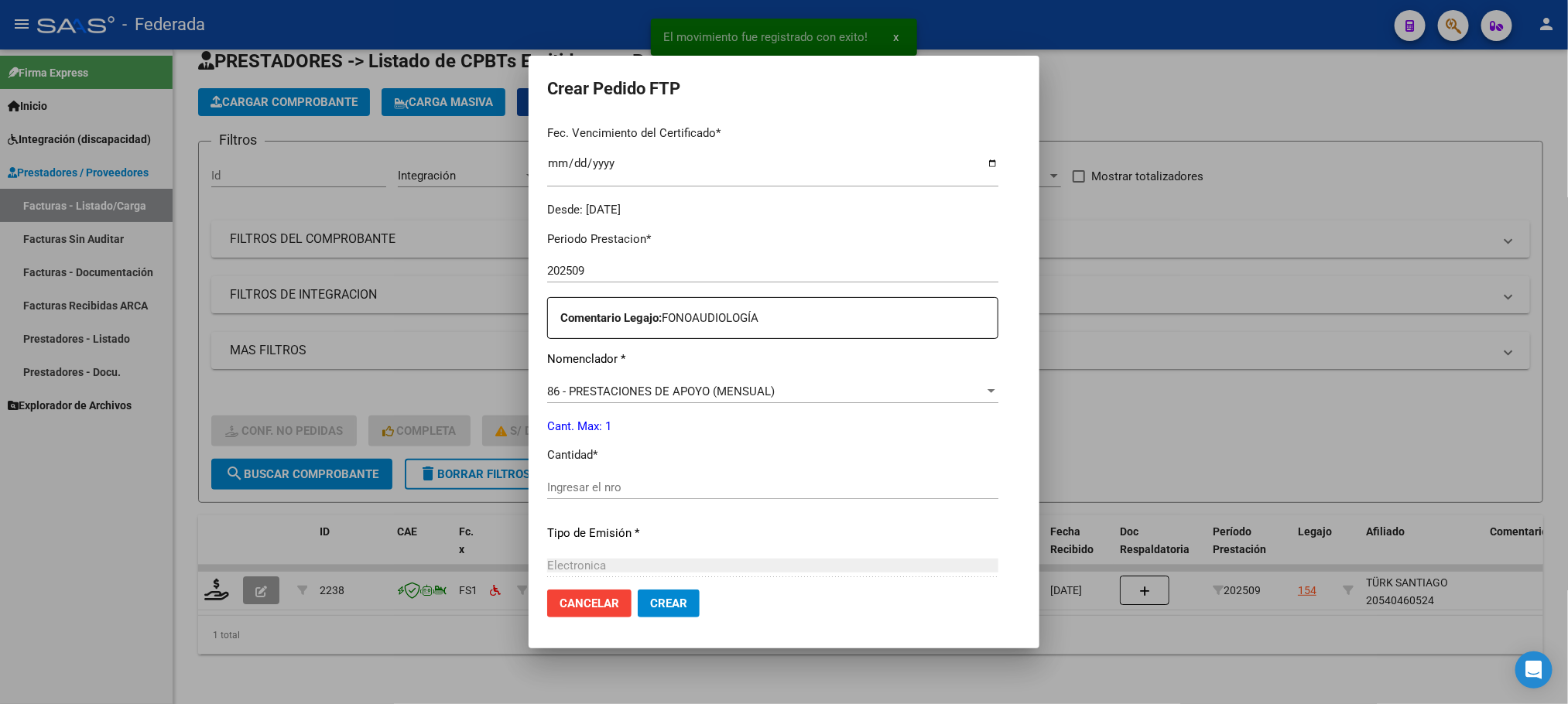
scroll to position [465, 0]
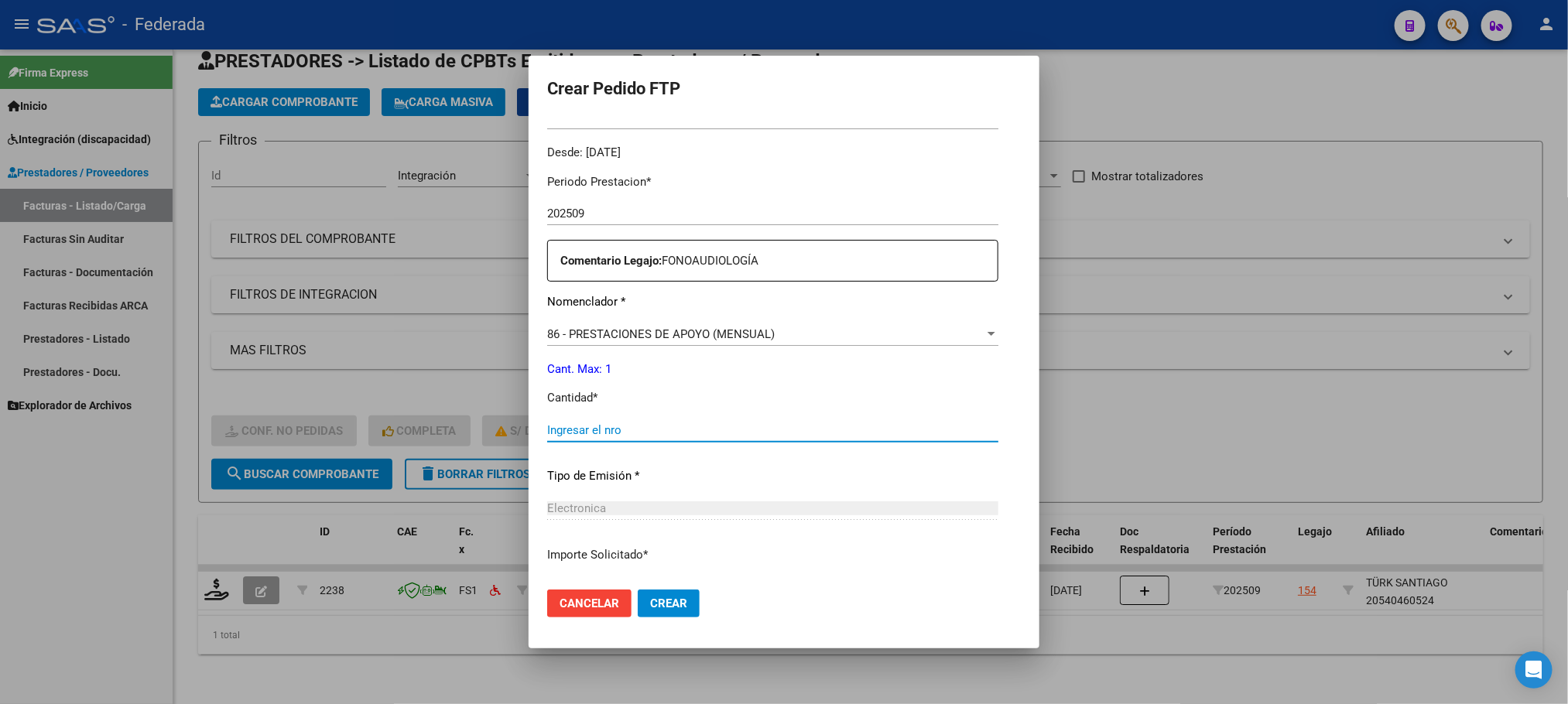
click at [583, 425] on input "Ingresar el nro" at bounding box center [772, 430] width 451 height 14
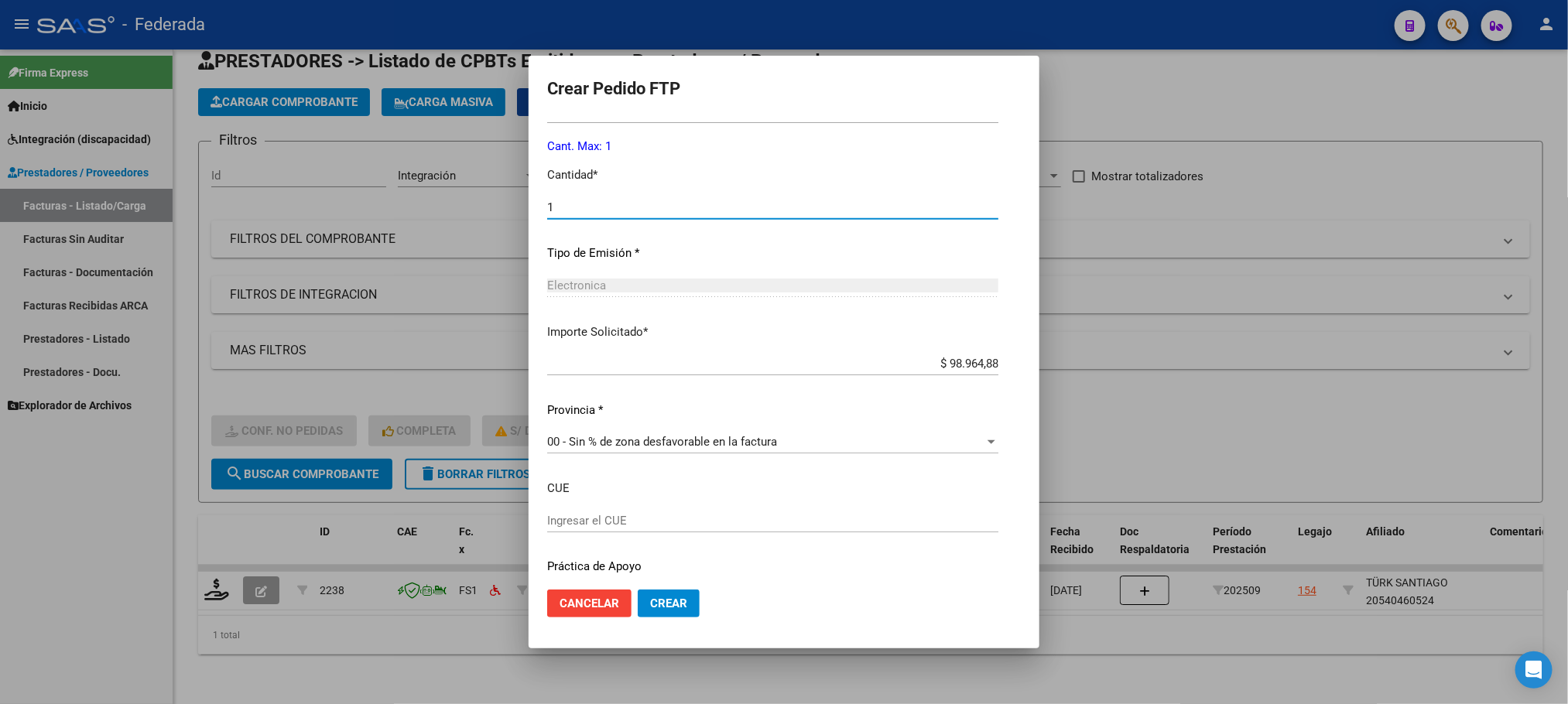
scroll to position [697, 0]
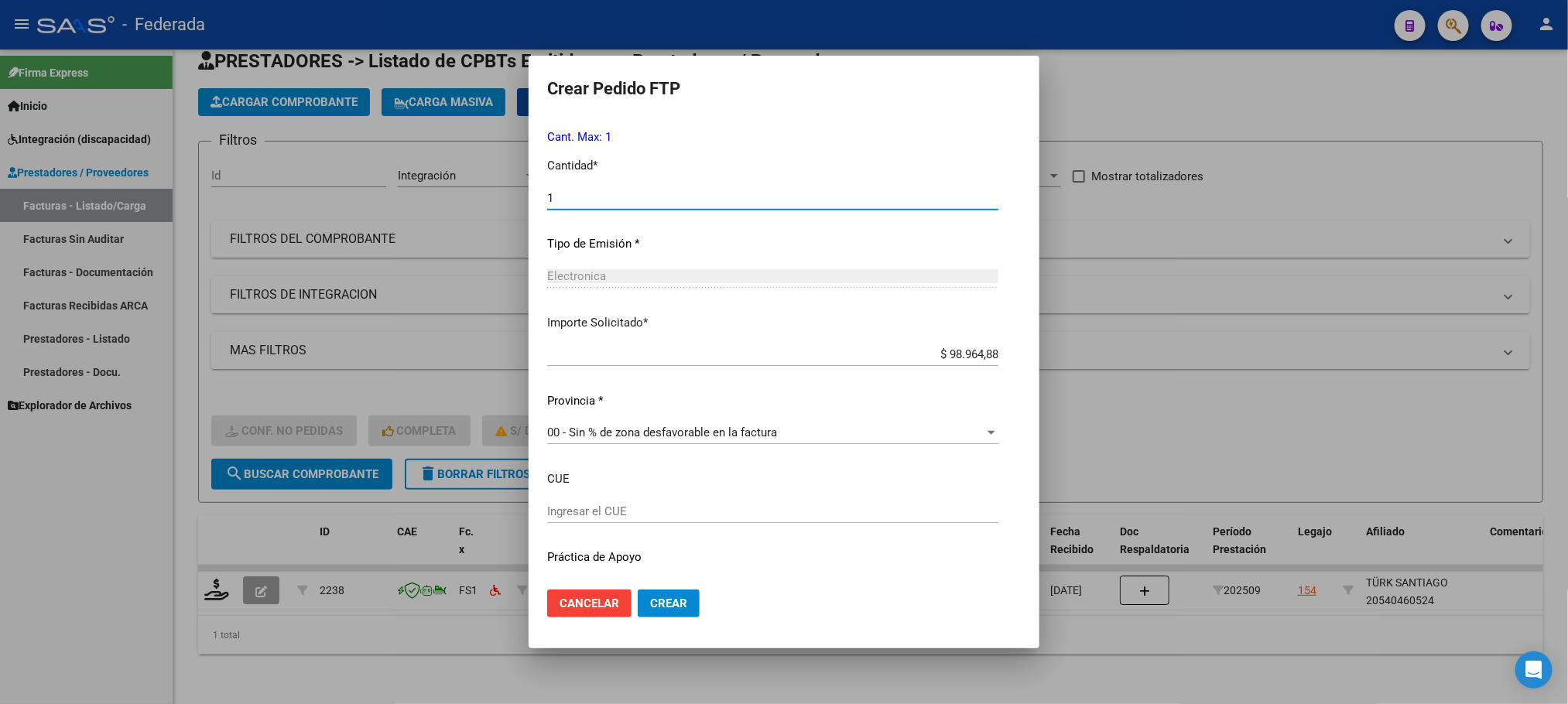
type input "1"
click at [650, 596] on span "Crear" at bounding box center [669, 603] width 37 height 14
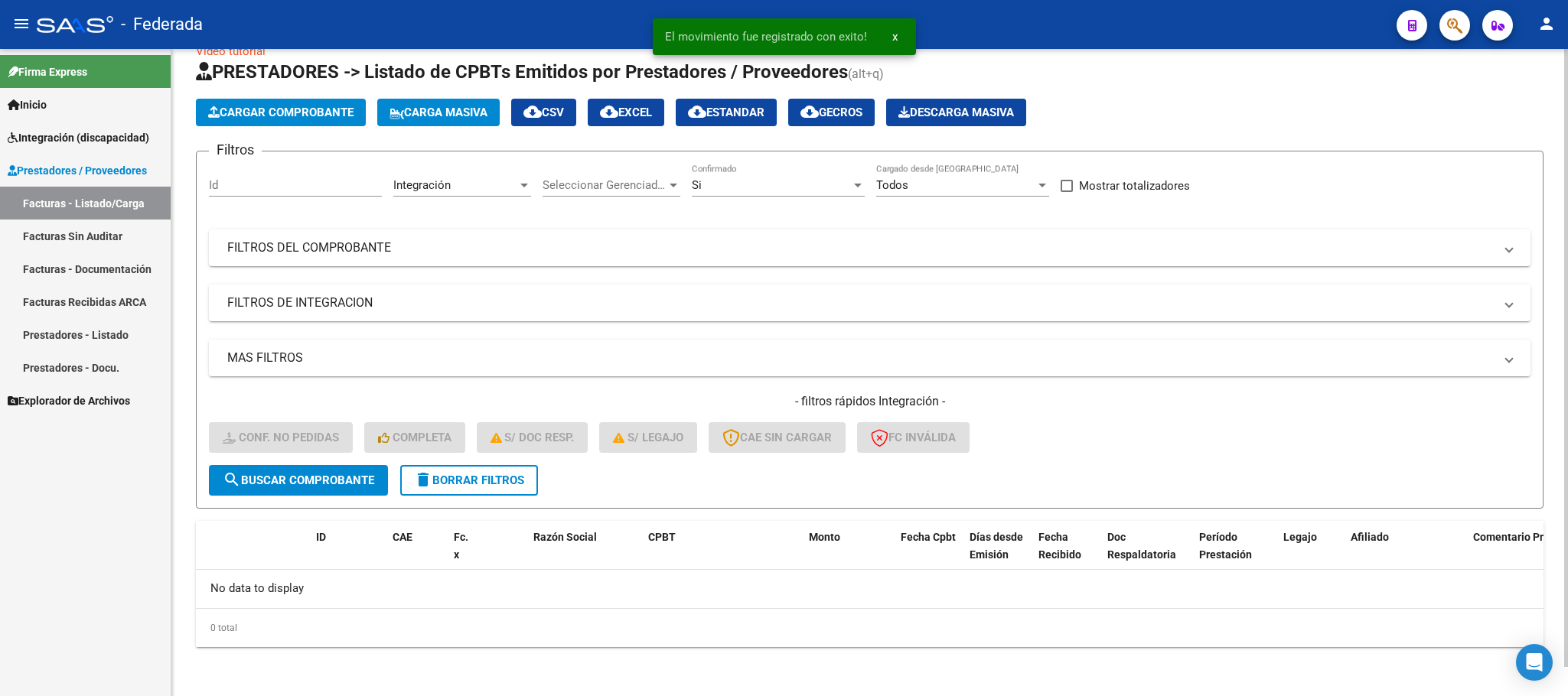
scroll to position [30, 0]
click at [478, 474] on span "delete Borrar Filtros" at bounding box center [469, 481] width 110 height 14
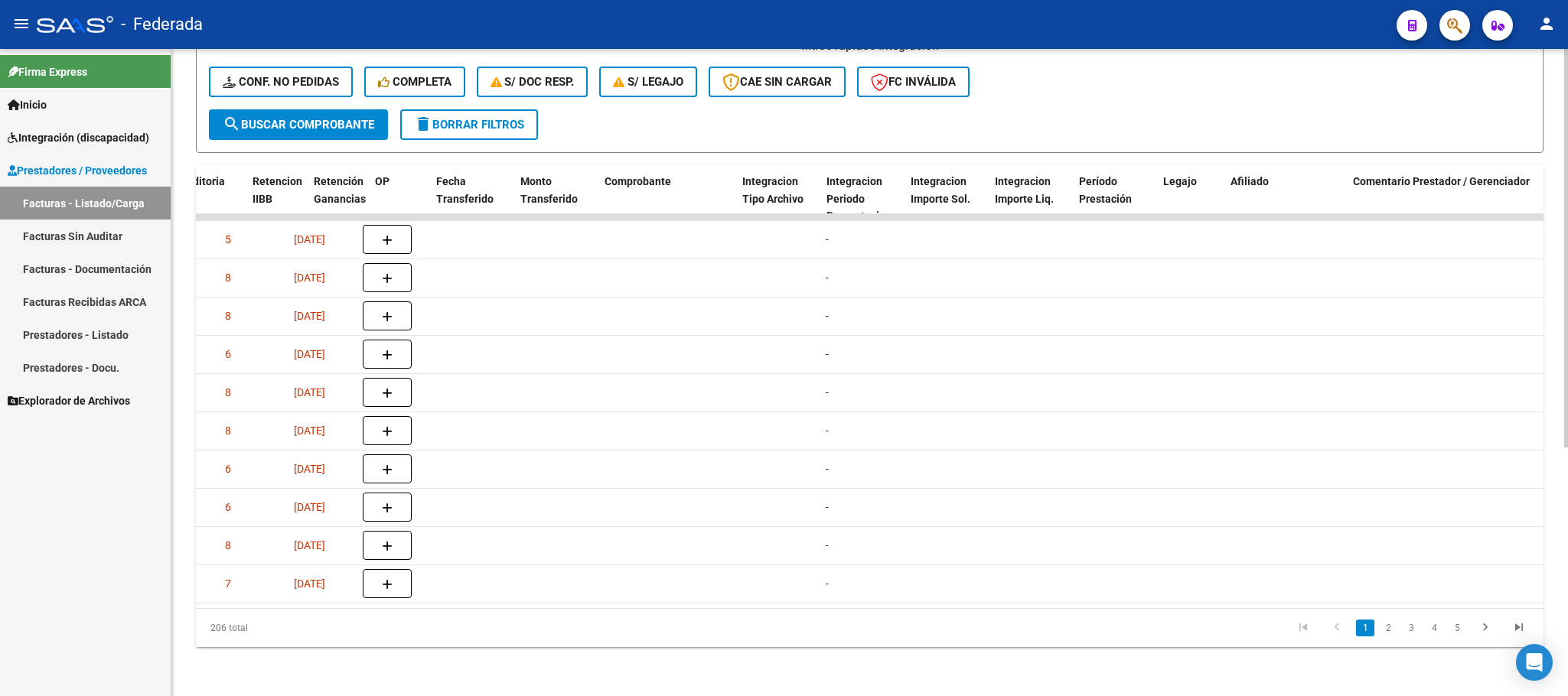
scroll to position [0, 1536]
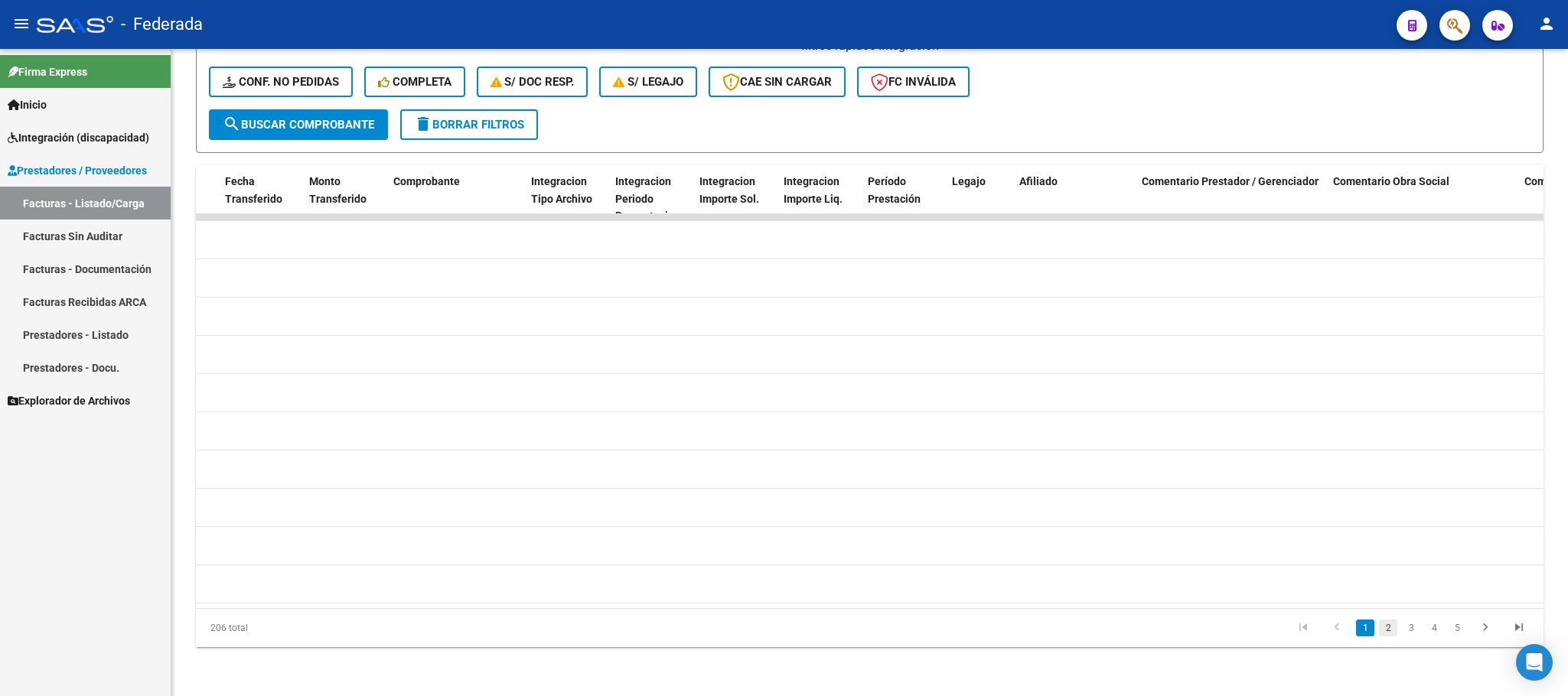
click at [1392, 629] on link "2" at bounding box center [1388, 628] width 18 height 17
click at [1407, 632] on link "3" at bounding box center [1411, 628] width 18 height 17
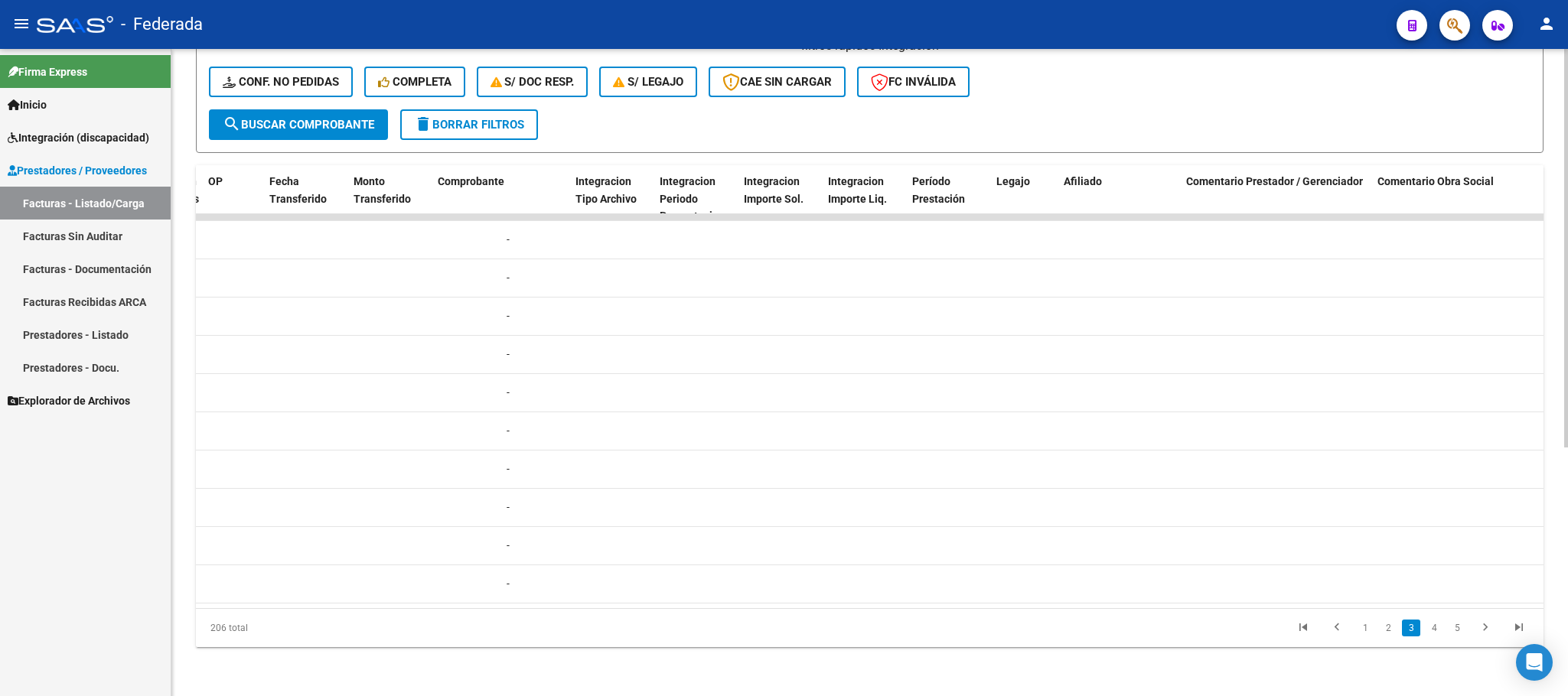
scroll to position [0, 1493]
click at [1440, 631] on link "4" at bounding box center [1434, 628] width 18 height 17
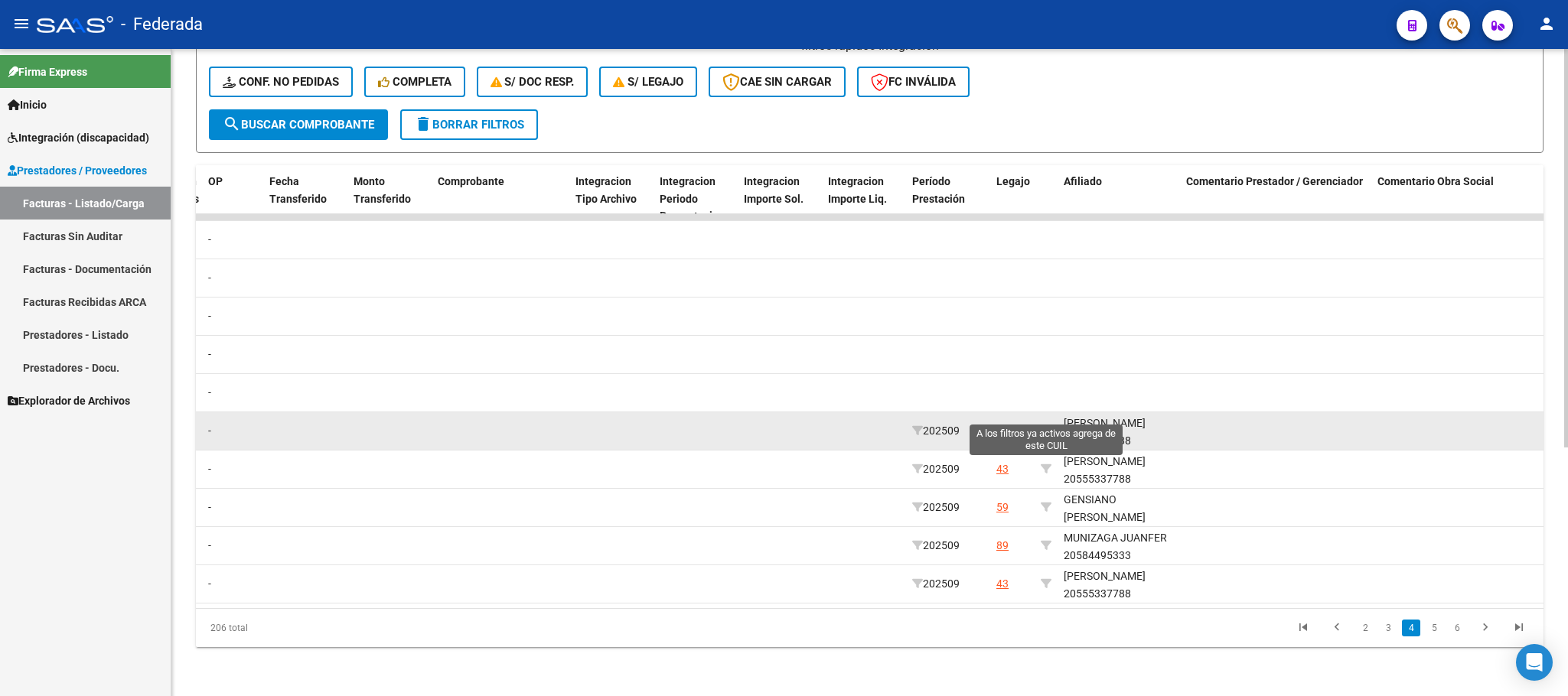
click at [1045, 425] on icon at bounding box center [1045, 430] width 10 height 10
type input "20555337788"
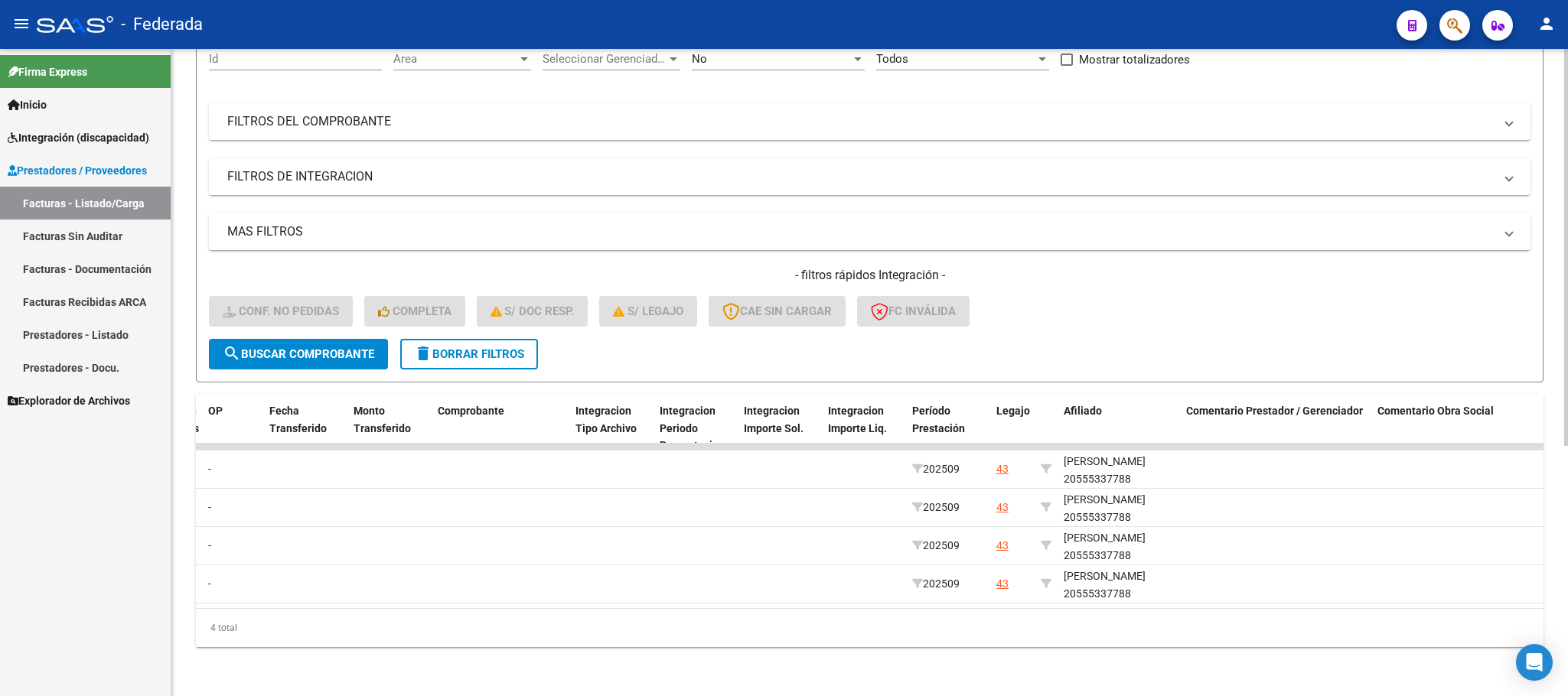
scroll to position [175, 0]
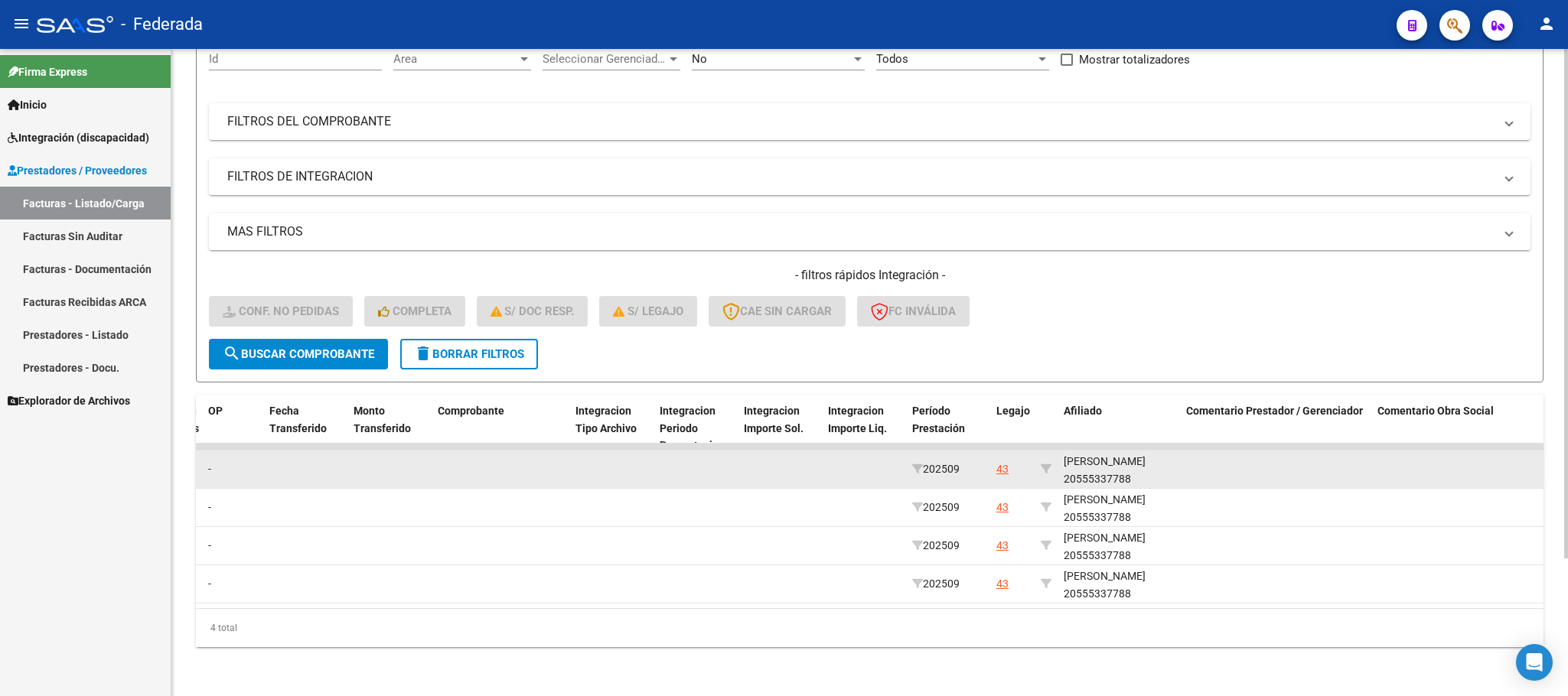
click at [1137, 463] on div "[PERSON_NAME] 20555337788" at bounding box center [1118, 470] width 110 height 35
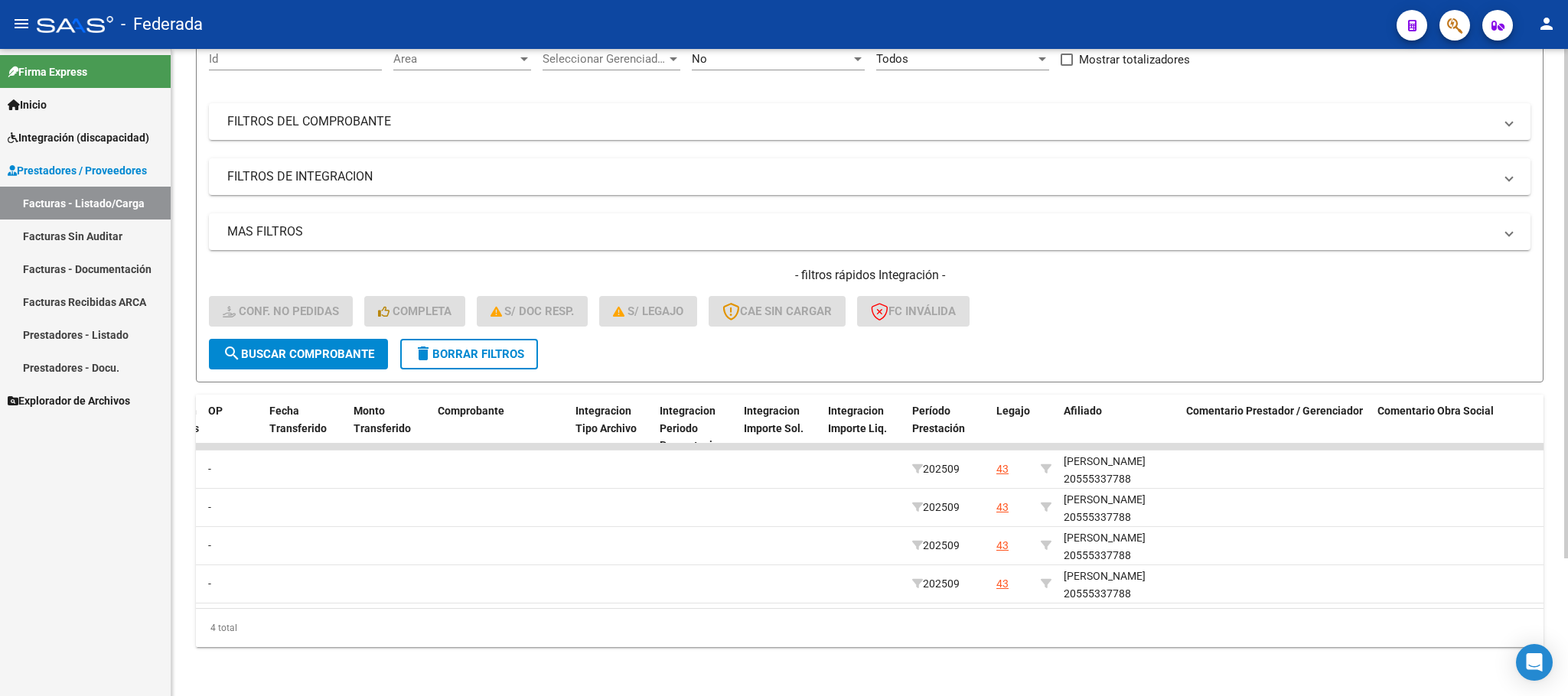
copy div "20555337788"
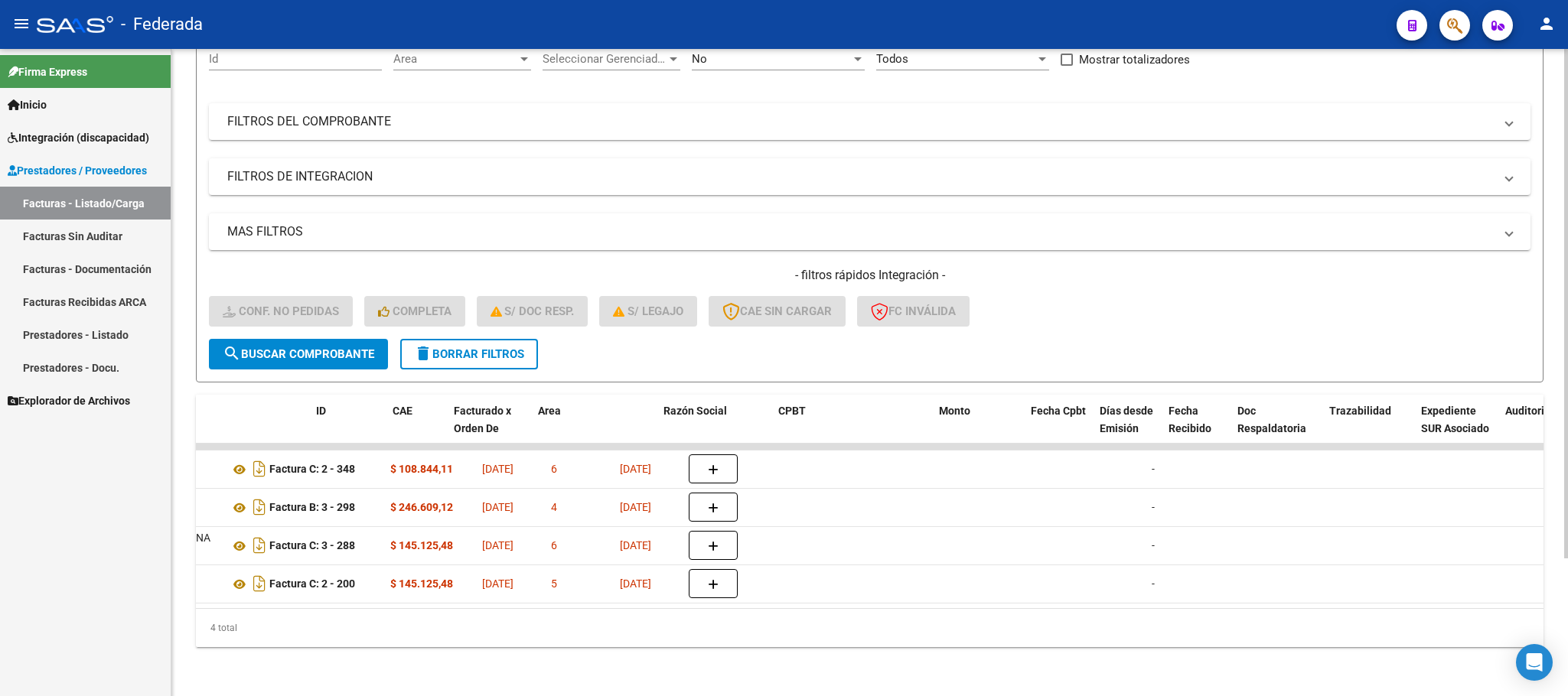
scroll to position [0, 0]
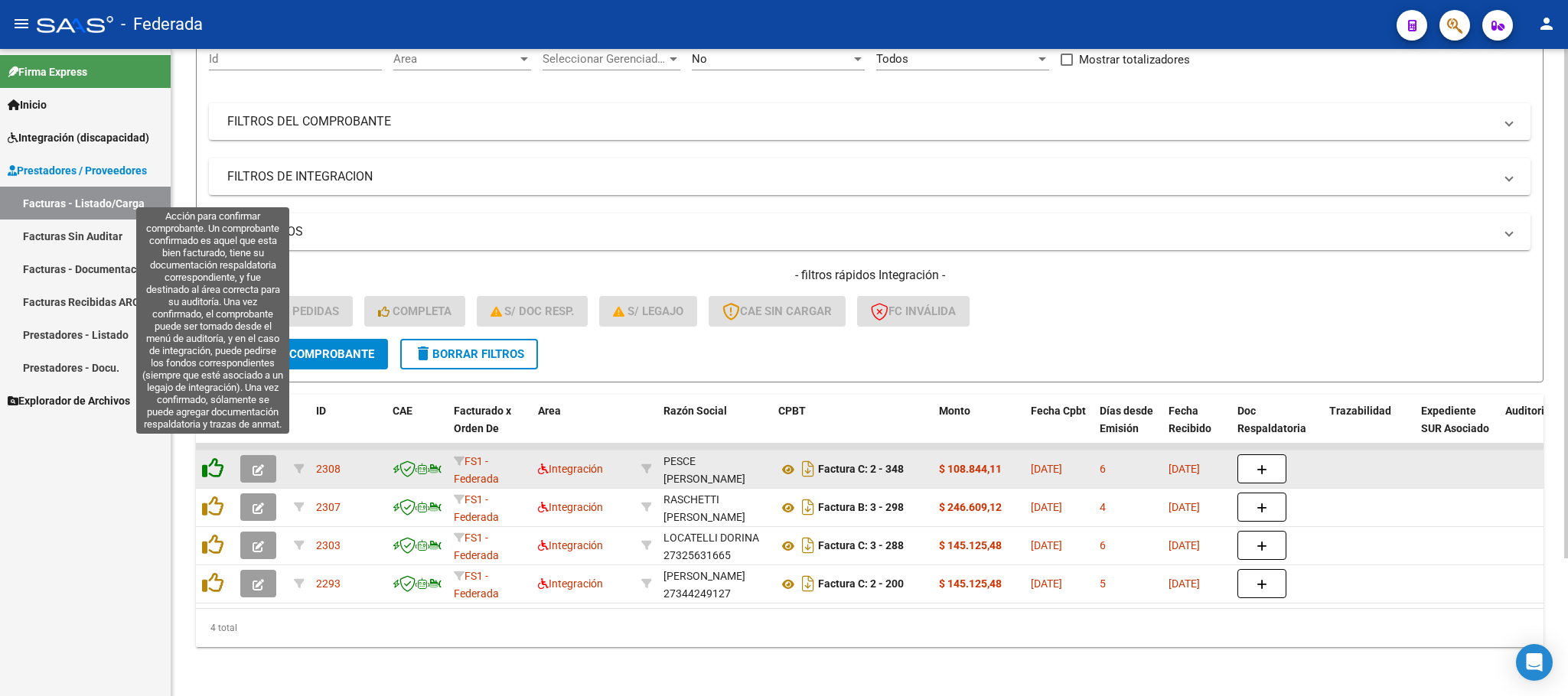
click at [211, 458] on icon at bounding box center [212, 468] width 21 height 21
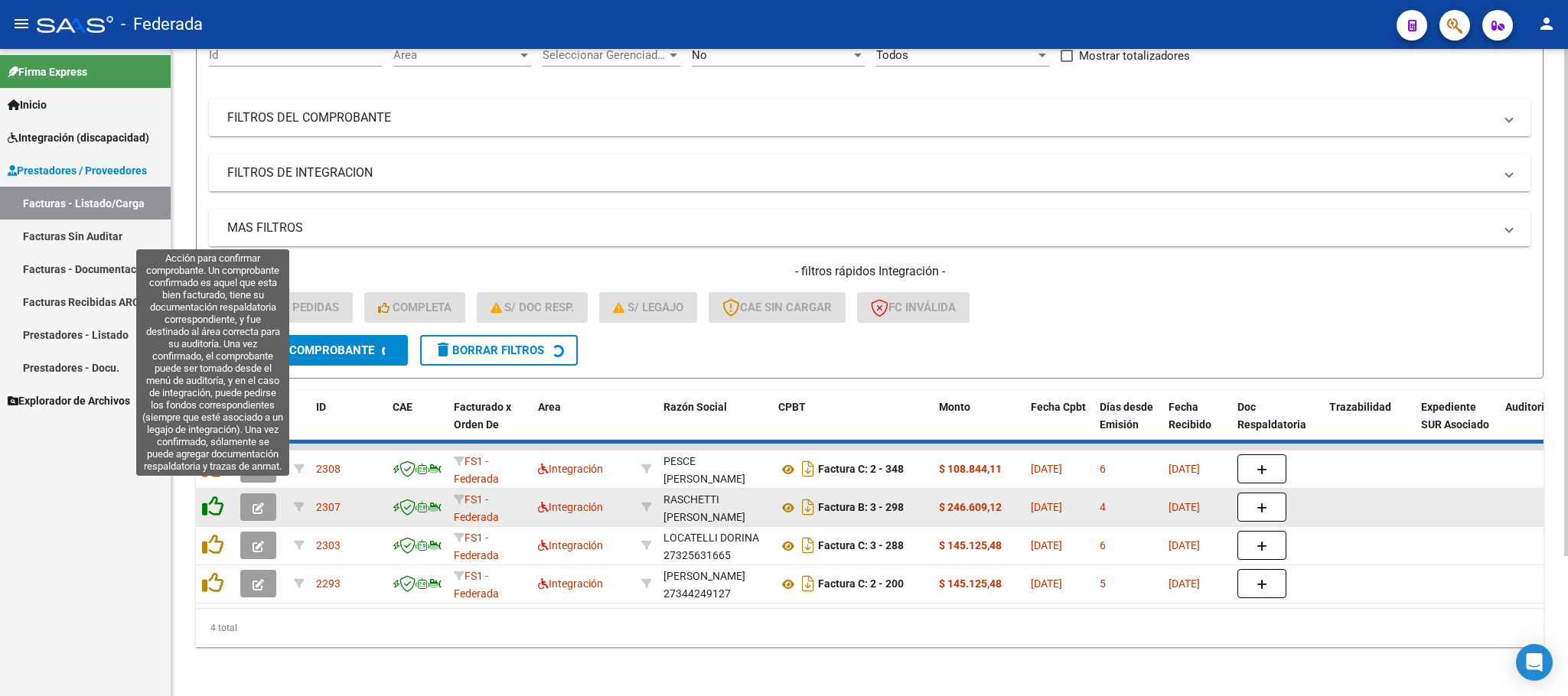
click at [218, 484] on datatable-scroller "2308 FS1 - Federada Integración PESCE BETINA SILVANA 27234957819 Factura C: 2 -…" at bounding box center [869, 523] width 1348 height 160
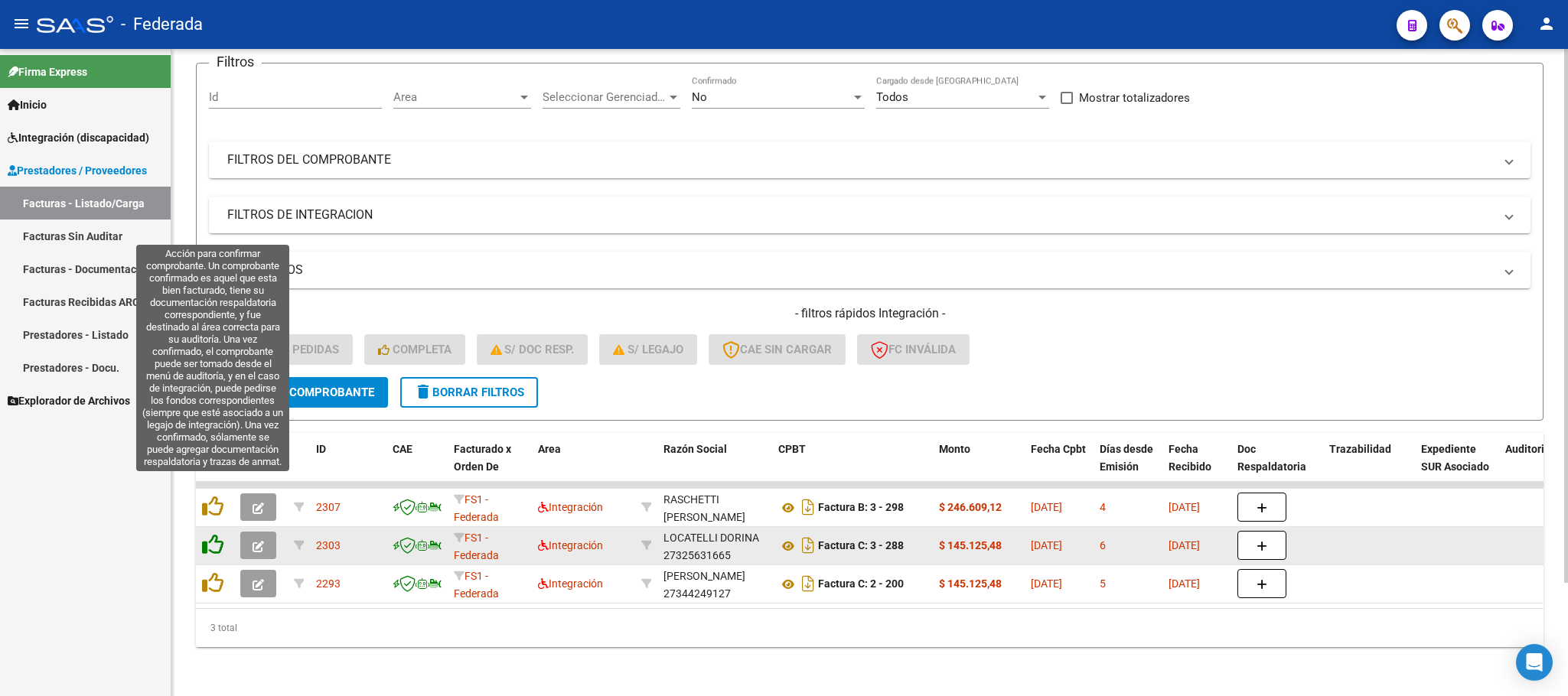
scroll to position [136, 0]
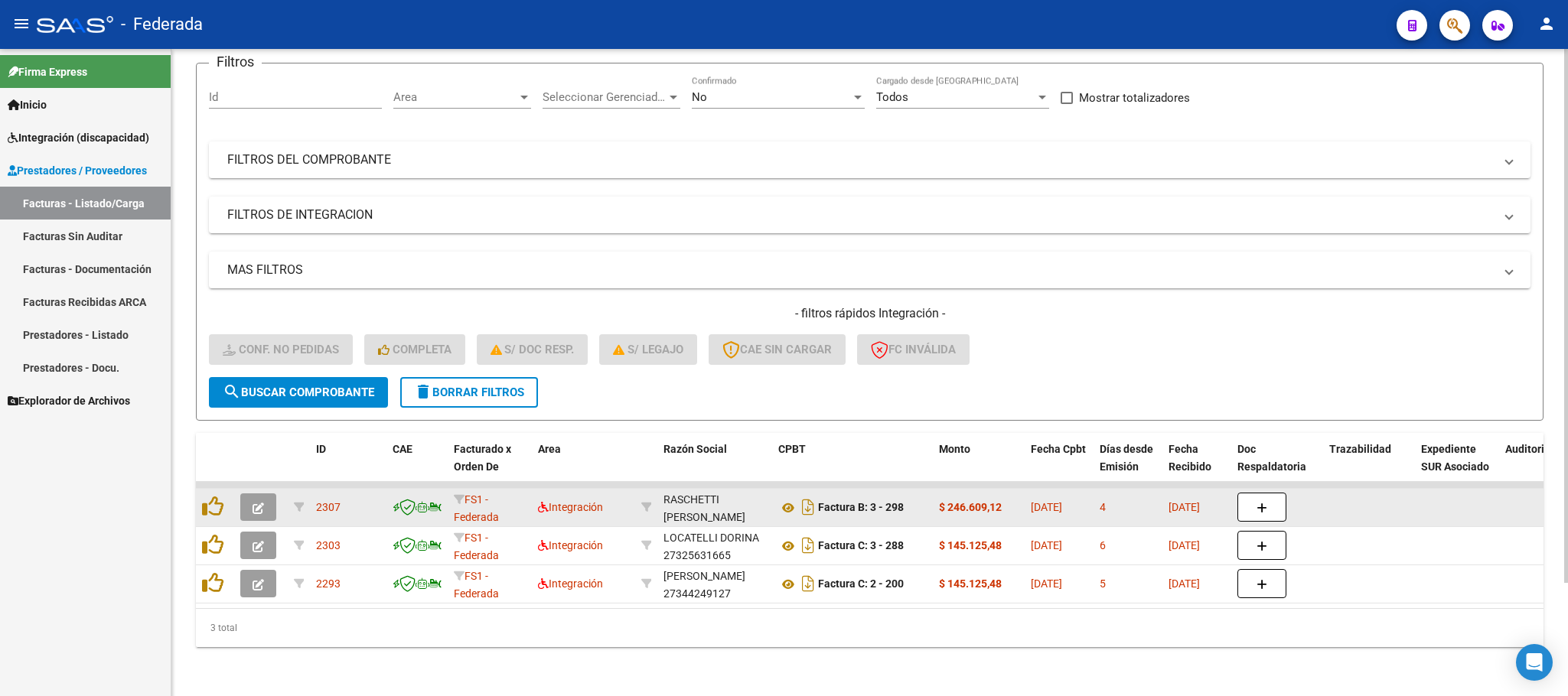
click at [218, 505] on datatable-body-cell at bounding box center [215, 507] width 38 height 37
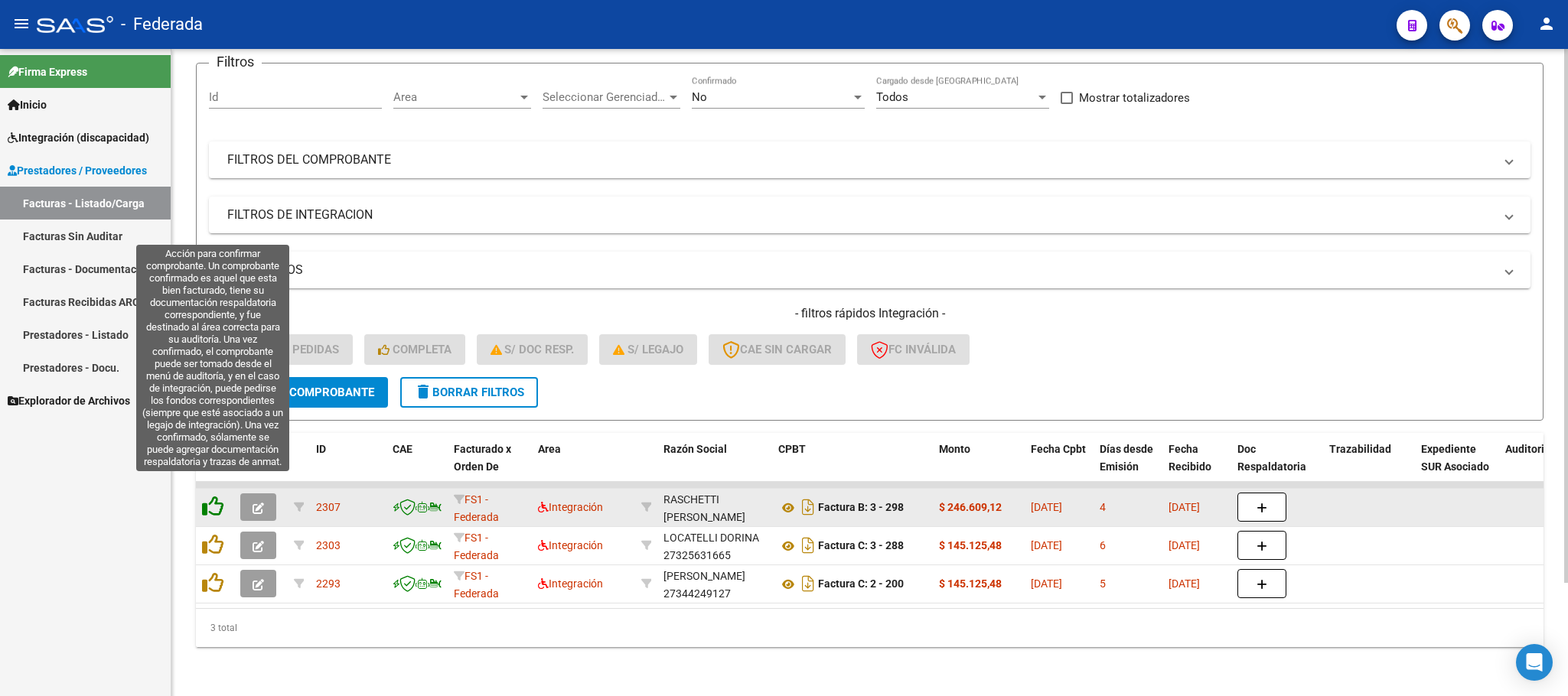
click at [216, 496] on icon at bounding box center [212, 506] width 21 height 21
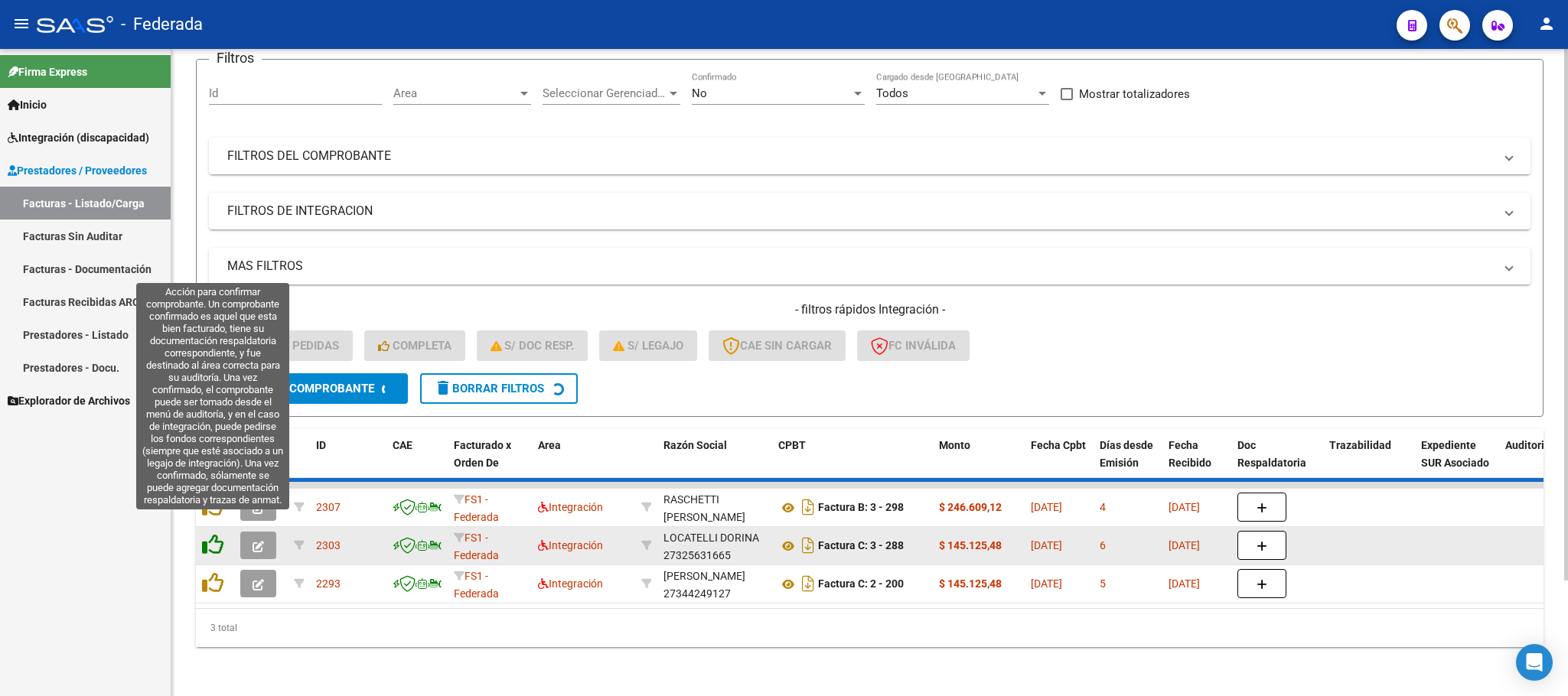
click at [219, 525] on datatable-scroller "2307 FS1 - Federada Integración RASCHETTI HUGO DANIEL MARIA 23123990579 Factura…" at bounding box center [869, 543] width 1348 height 122
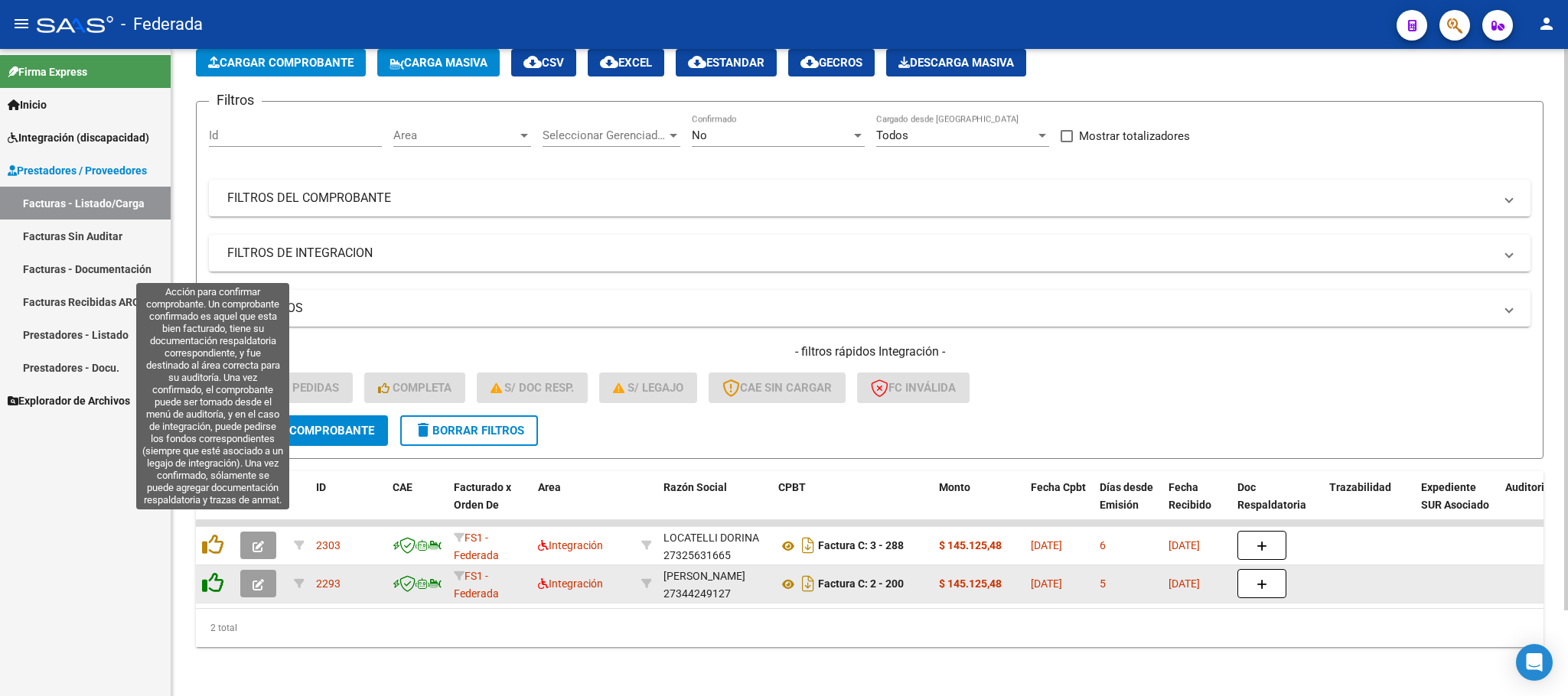
scroll to position [99, 0]
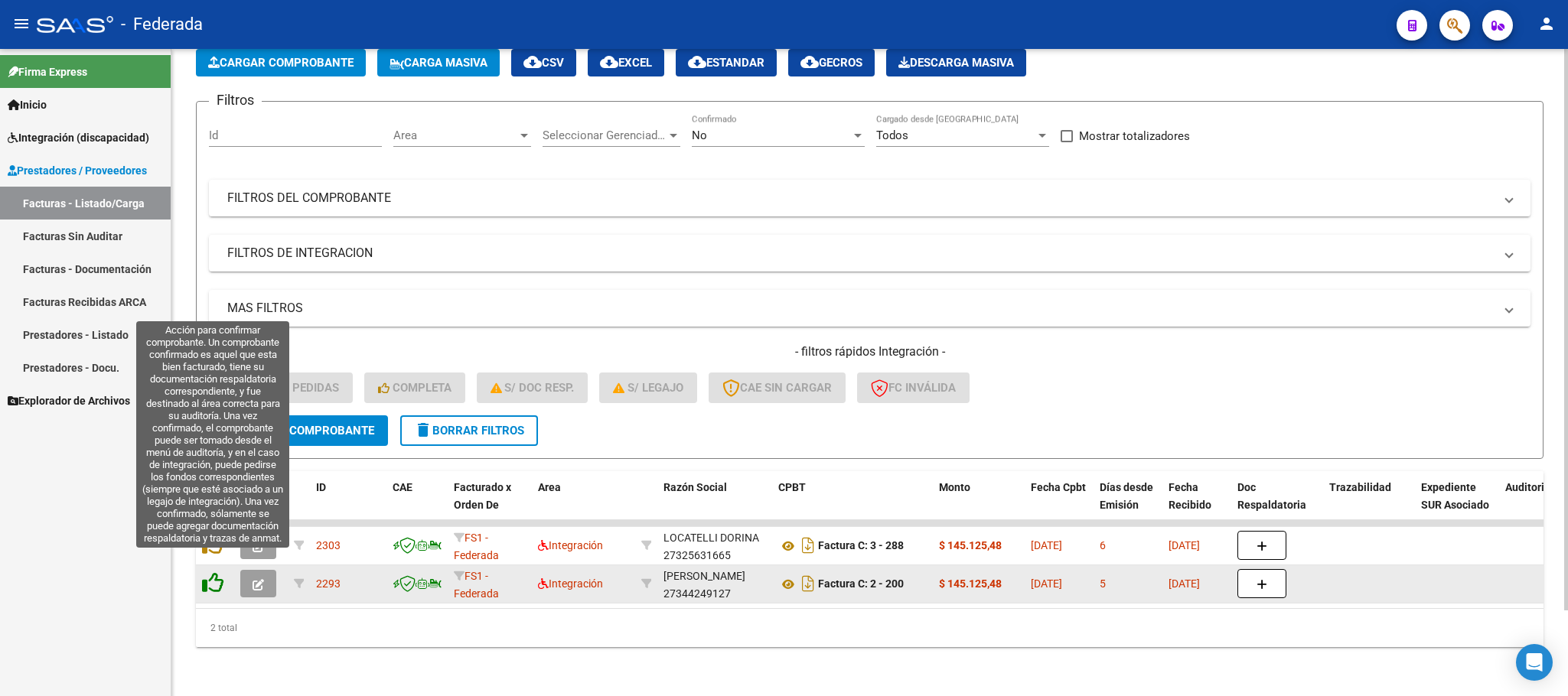
click at [220, 572] on icon at bounding box center [212, 582] width 21 height 21
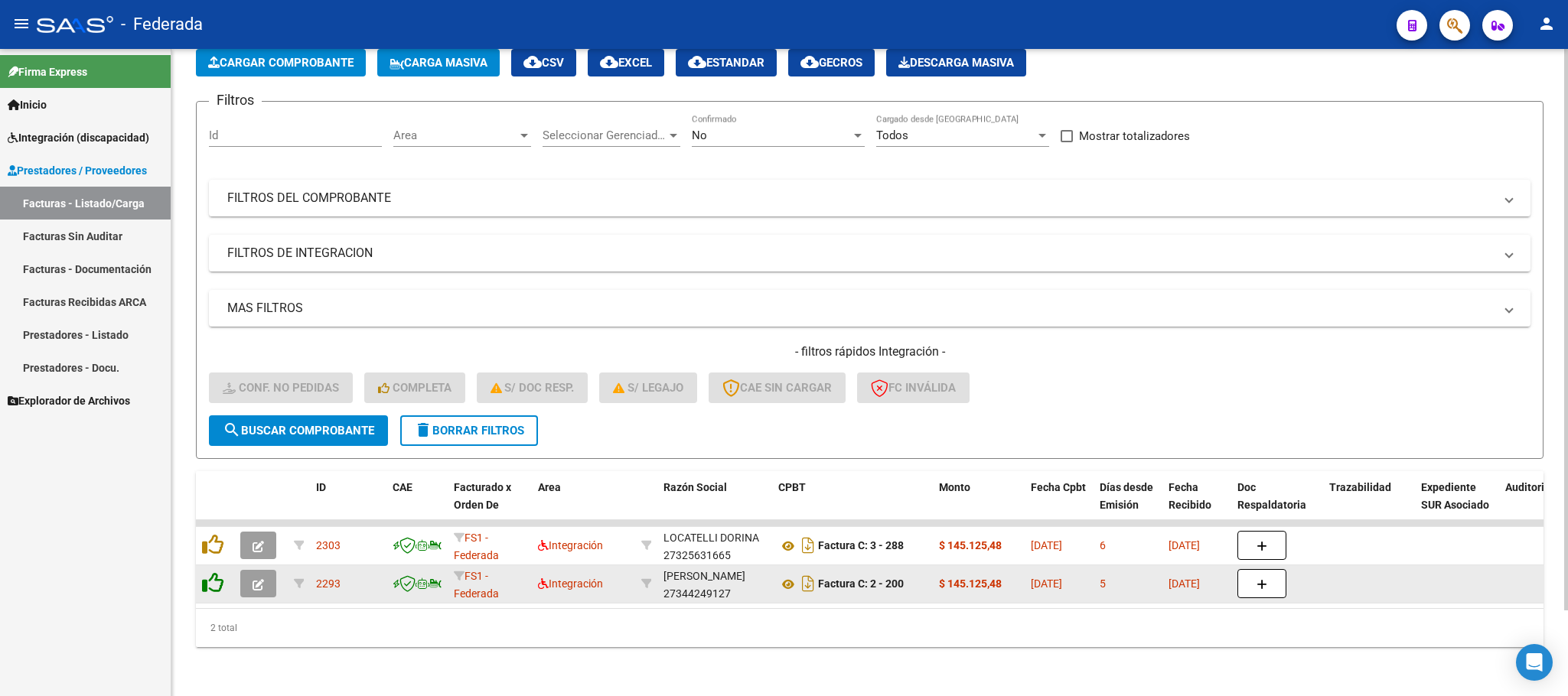
click at [216, 572] on icon at bounding box center [212, 582] width 21 height 21
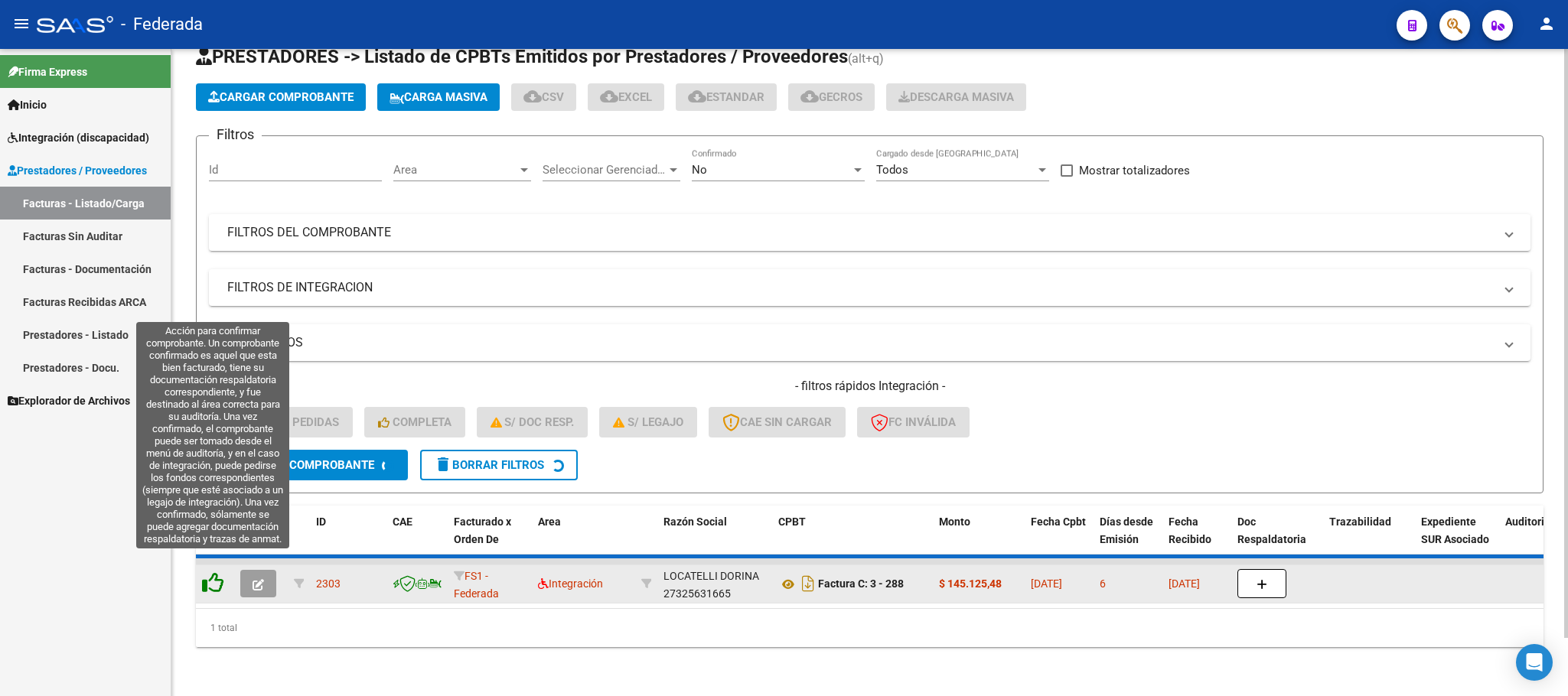
scroll to position [60, 0]
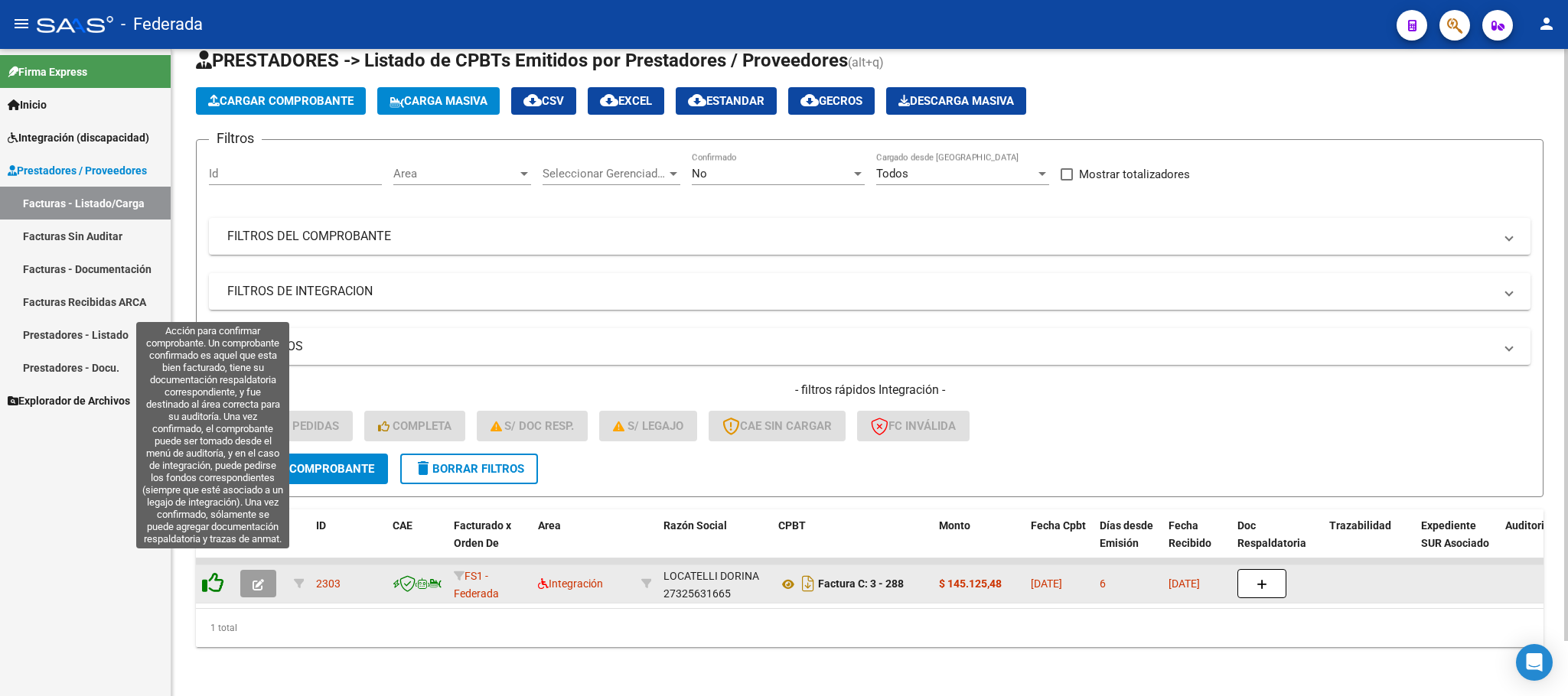
click at [212, 572] on icon at bounding box center [212, 582] width 21 height 21
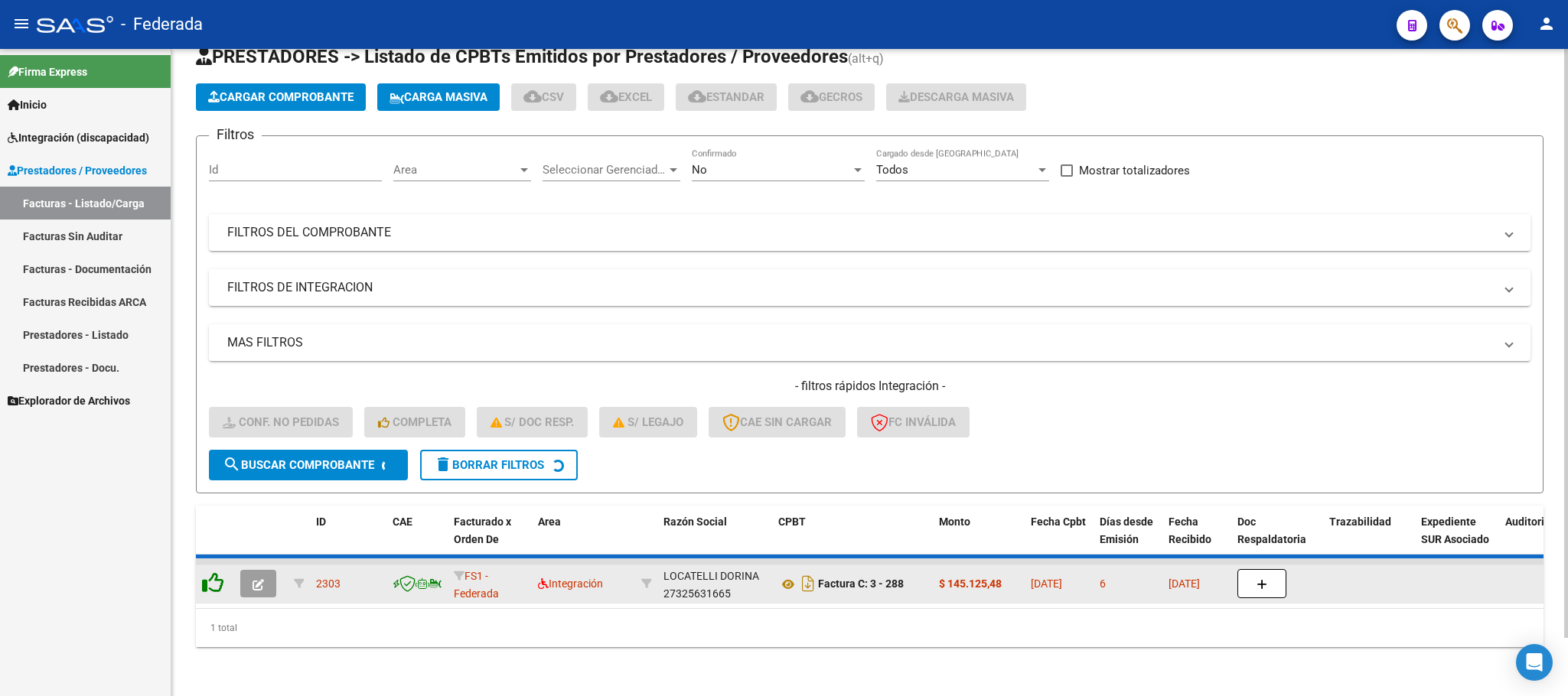
scroll to position [30, 0]
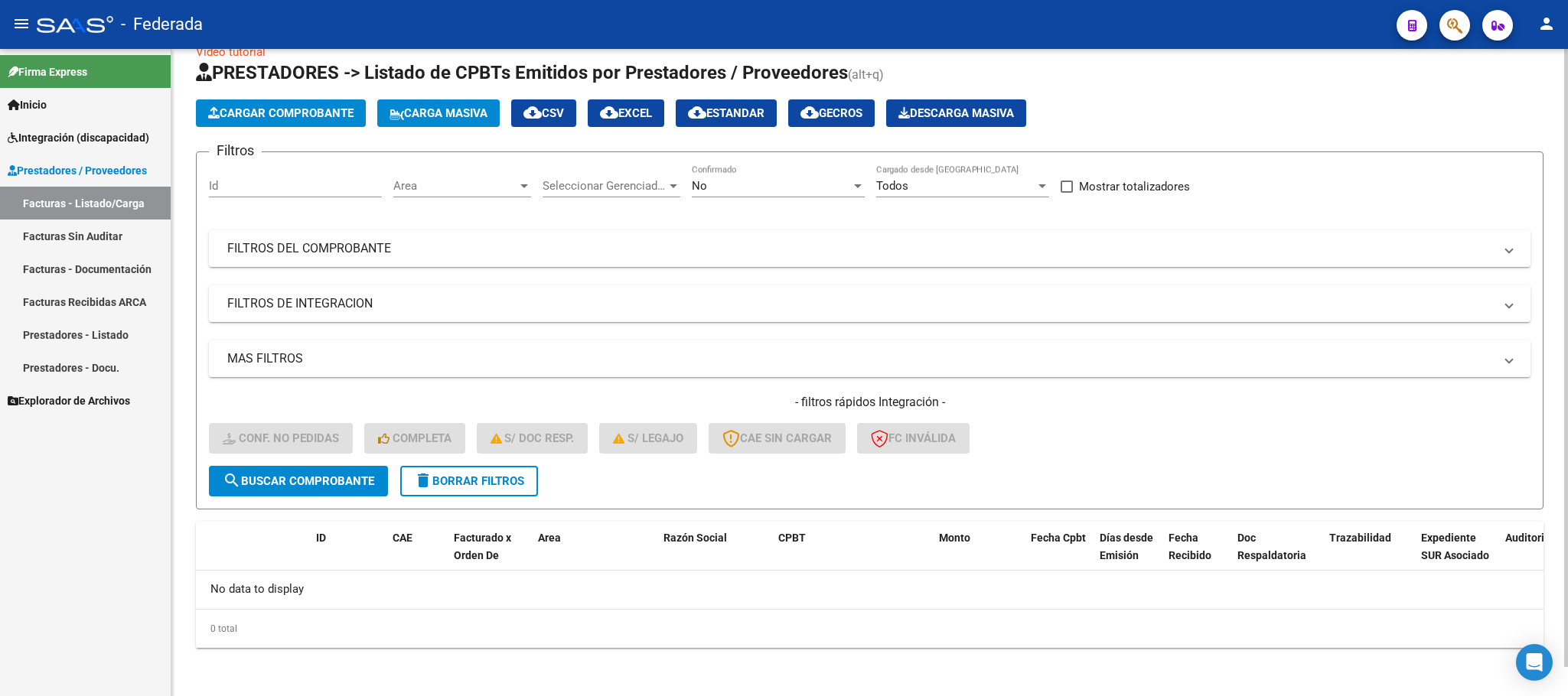
click at [420, 489] on button "delete Borrar Filtros" at bounding box center [469, 481] width 137 height 31
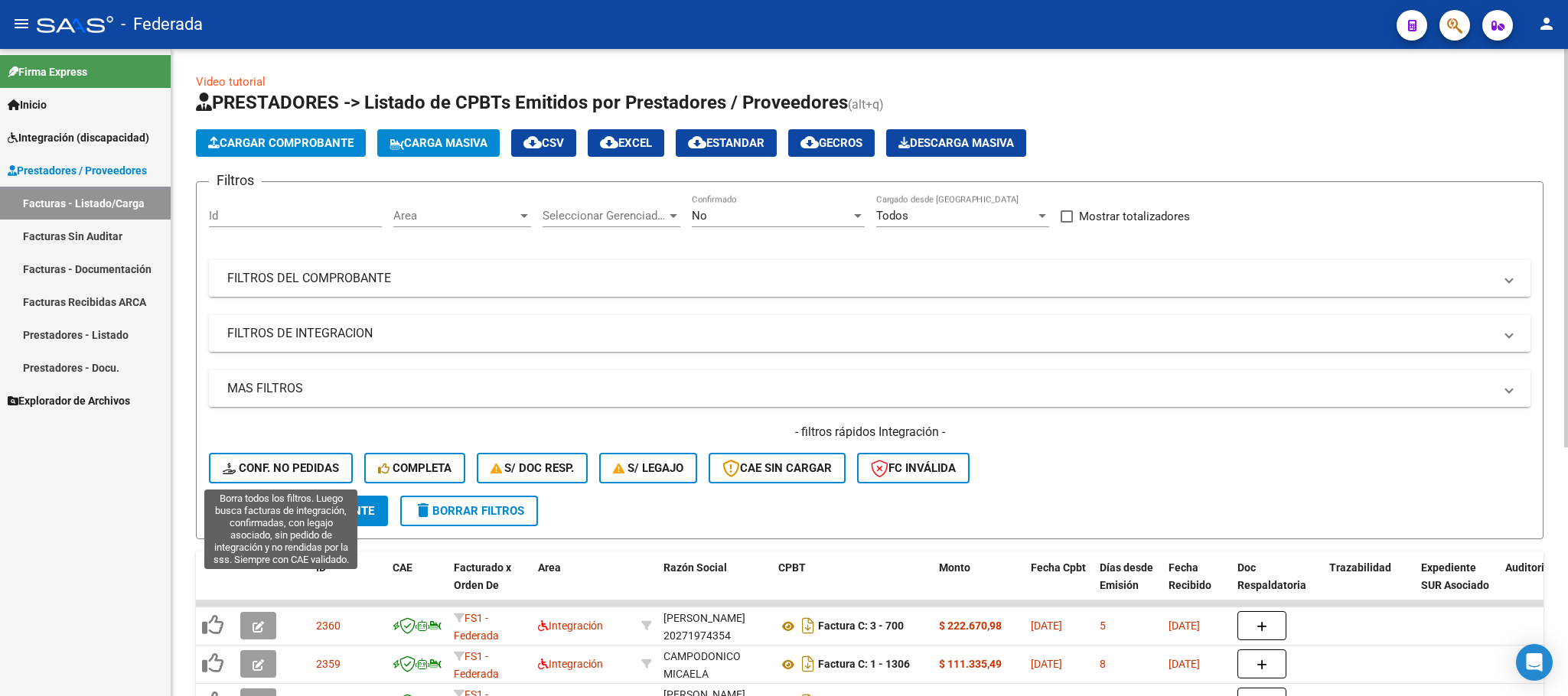
click at [328, 458] on button "Conf. no pedidas" at bounding box center [281, 468] width 144 height 31
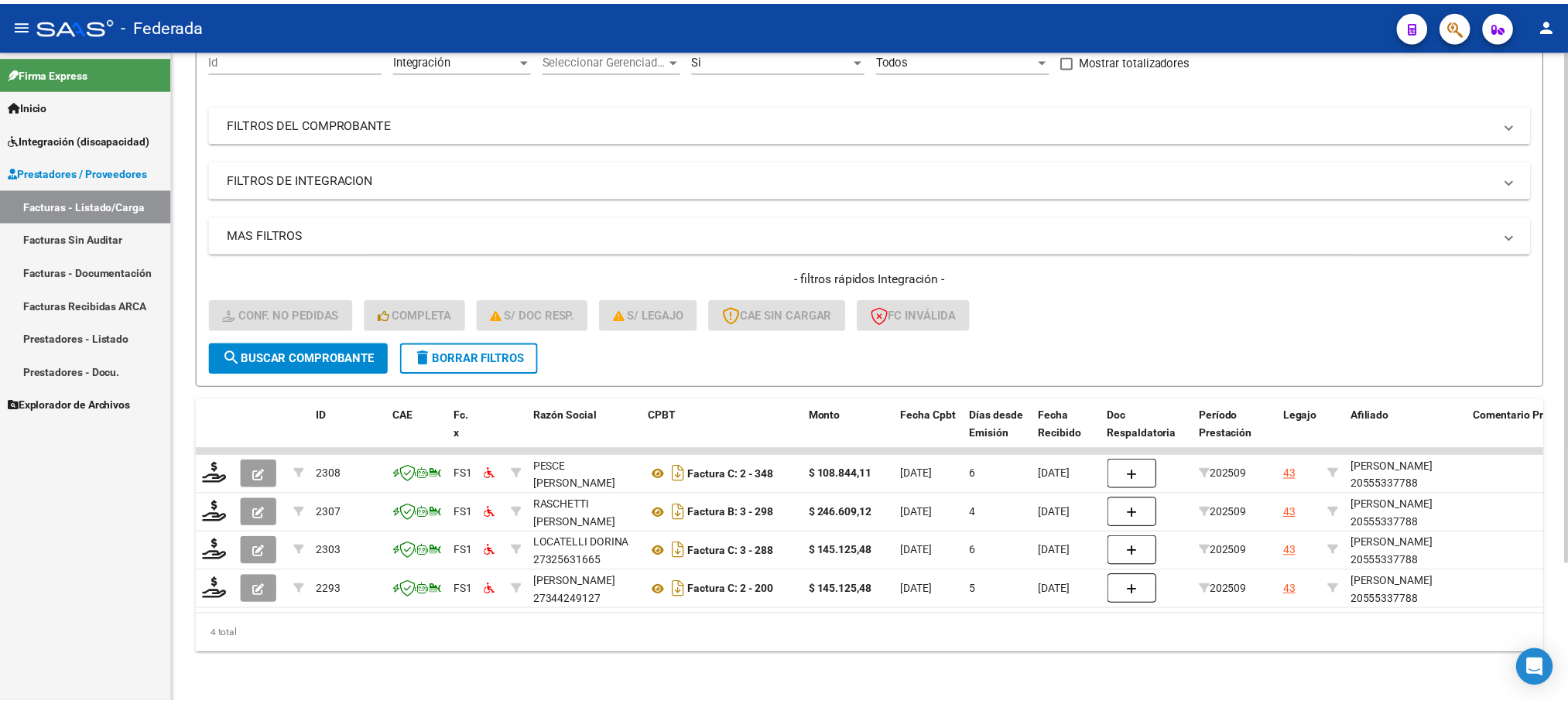
scroll to position [177, 0]
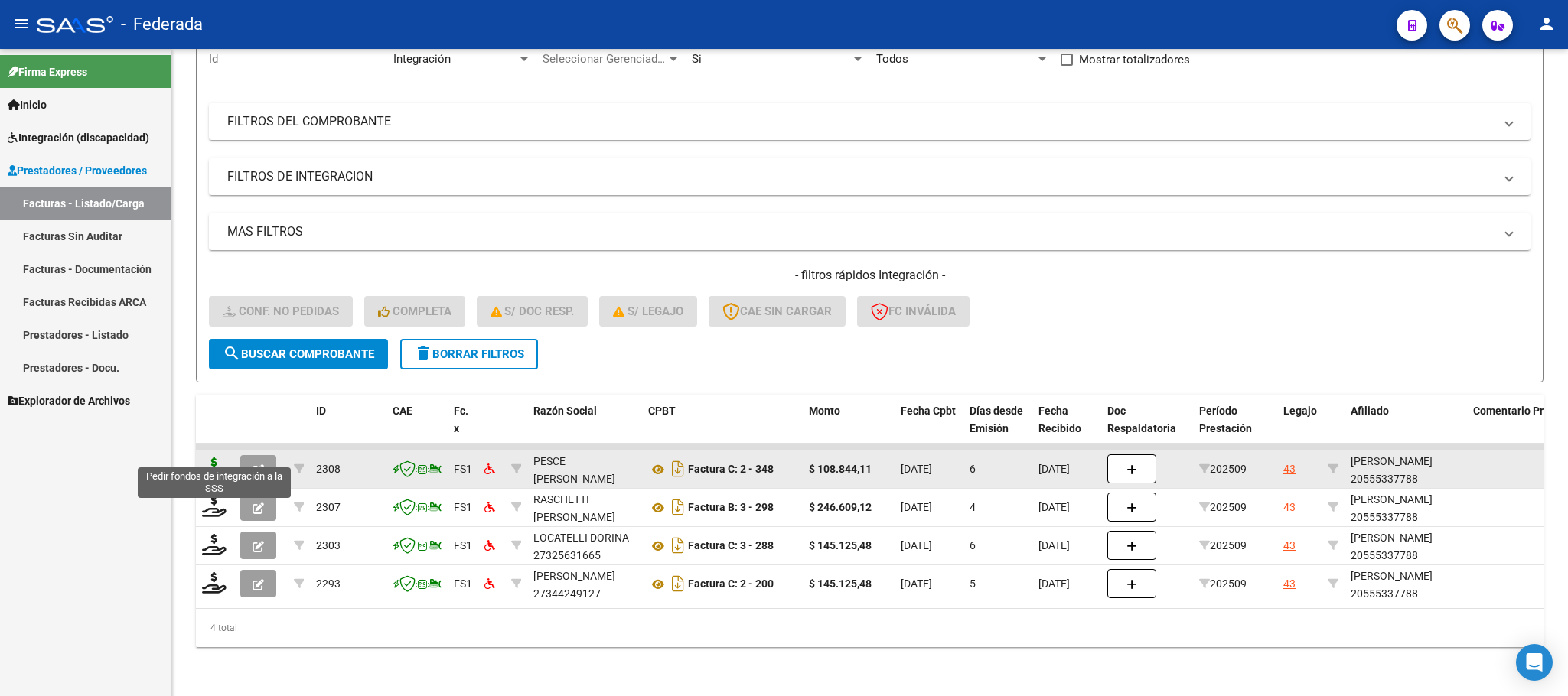
click at [220, 458] on icon at bounding box center [214, 468] width 25 height 21
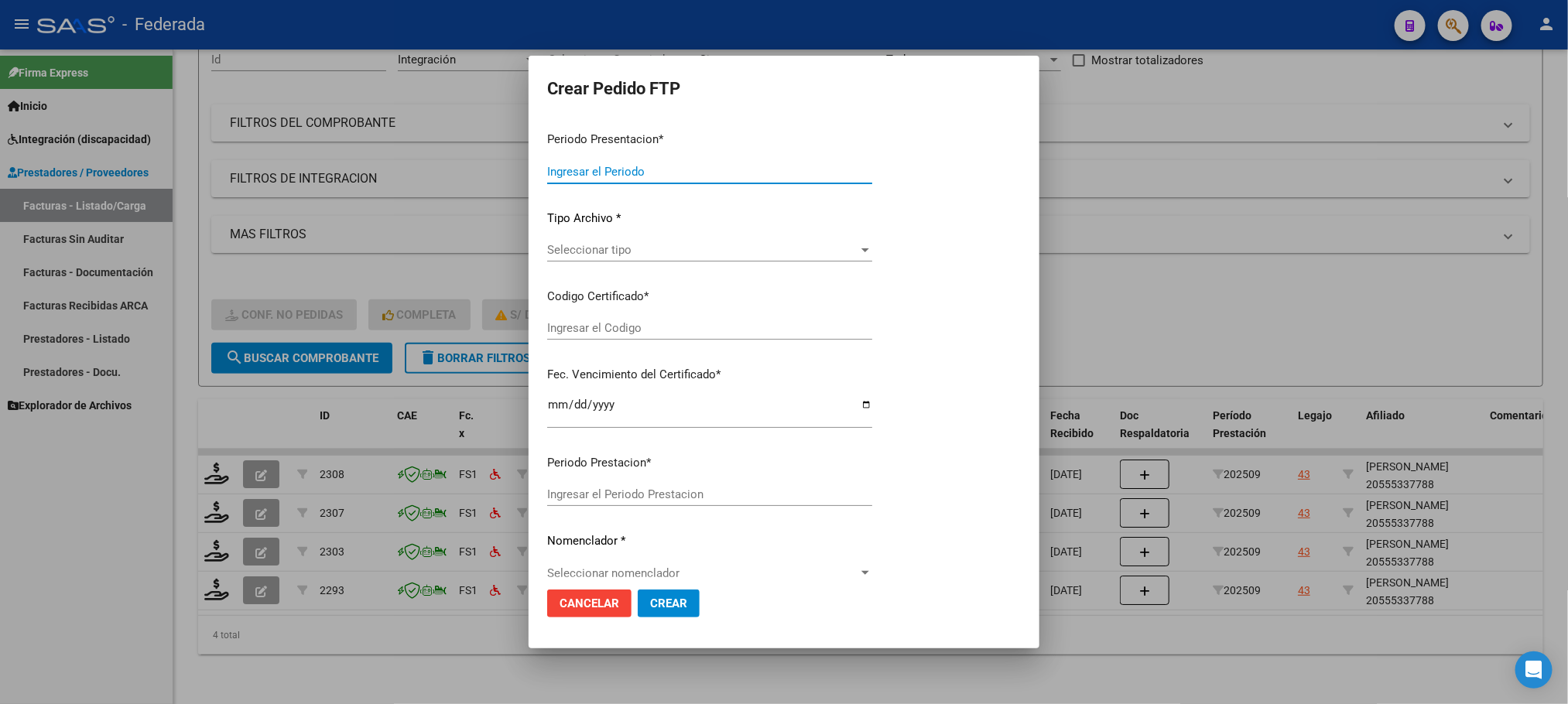
type input "202509"
type input "$ 108.844,11"
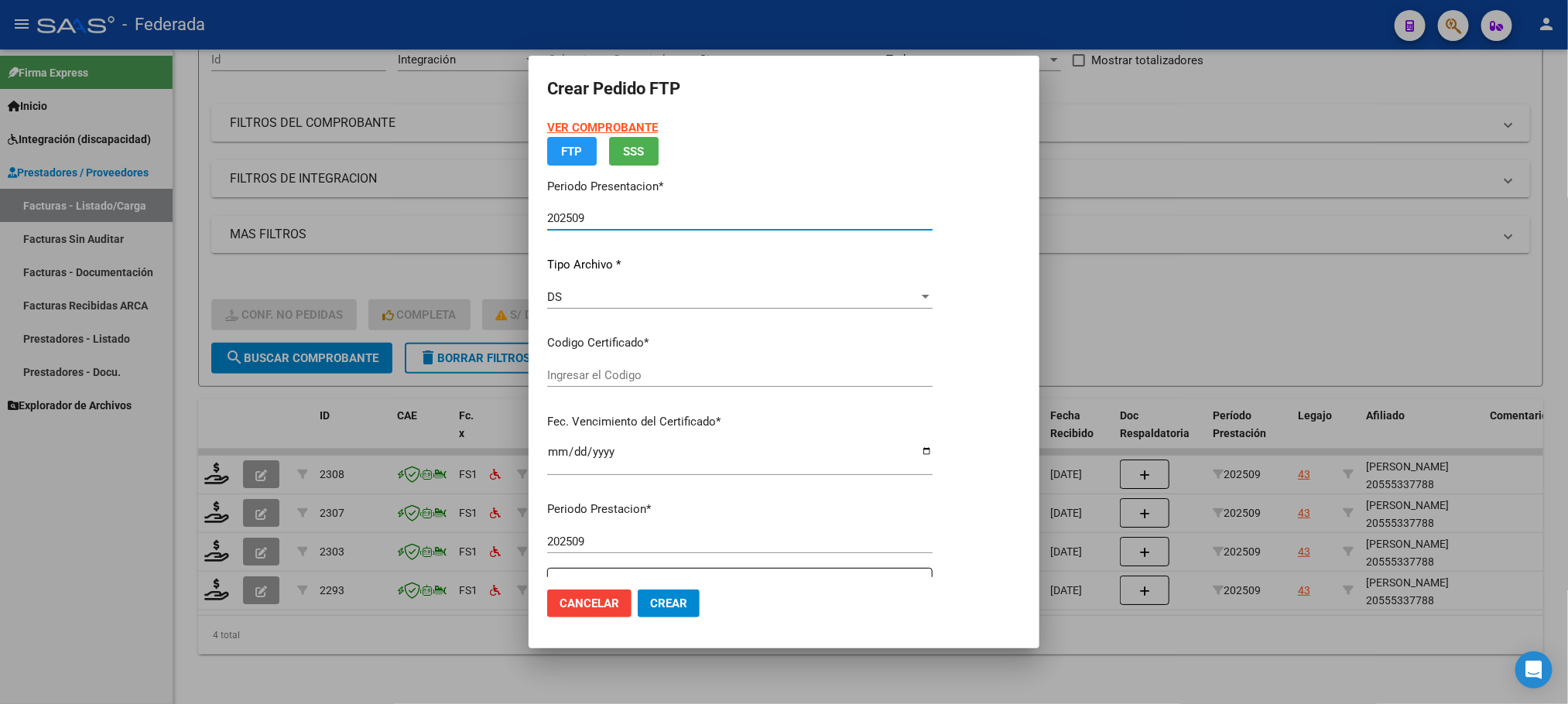
type input "ARG02000555337782023120420331204SFE214"
type input "2033-12-04"
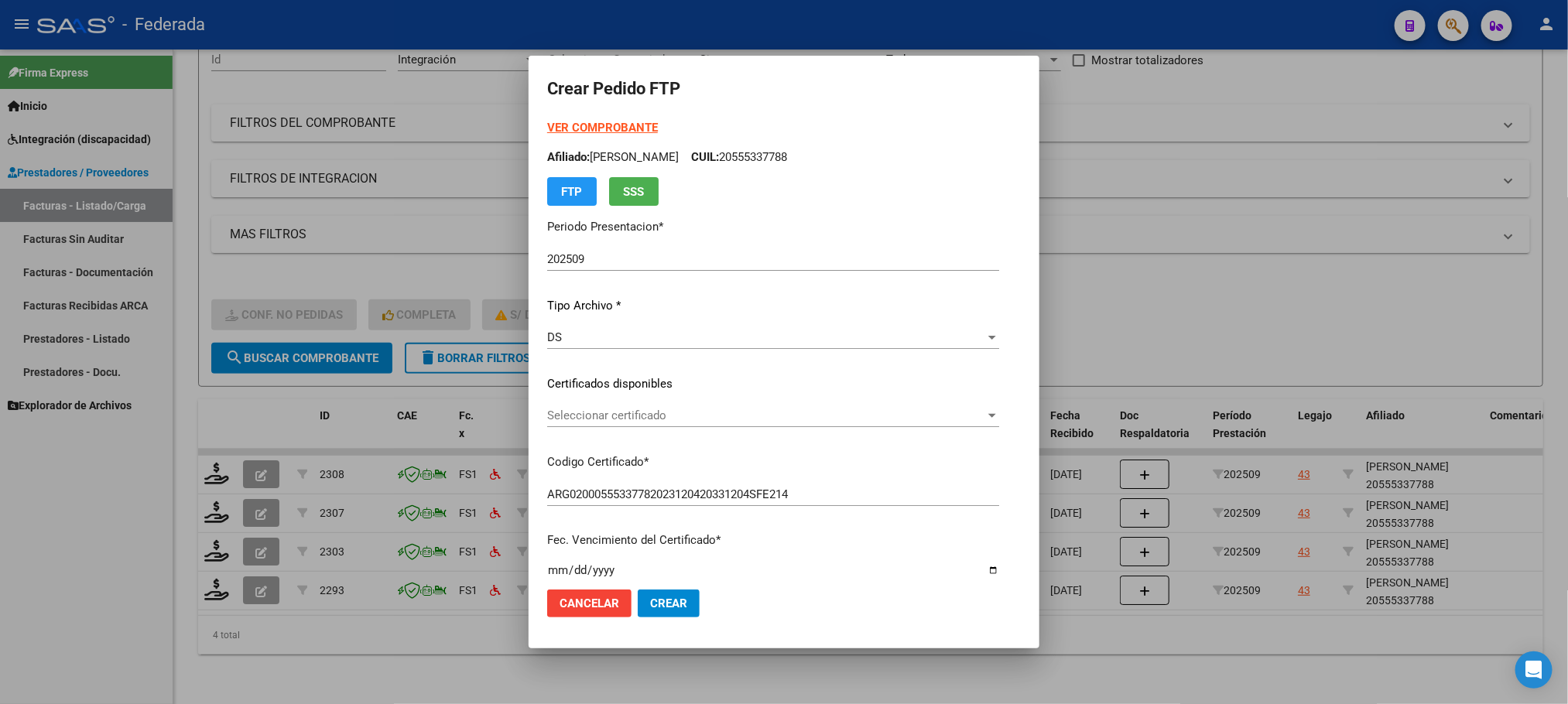
scroll to position [116, 0]
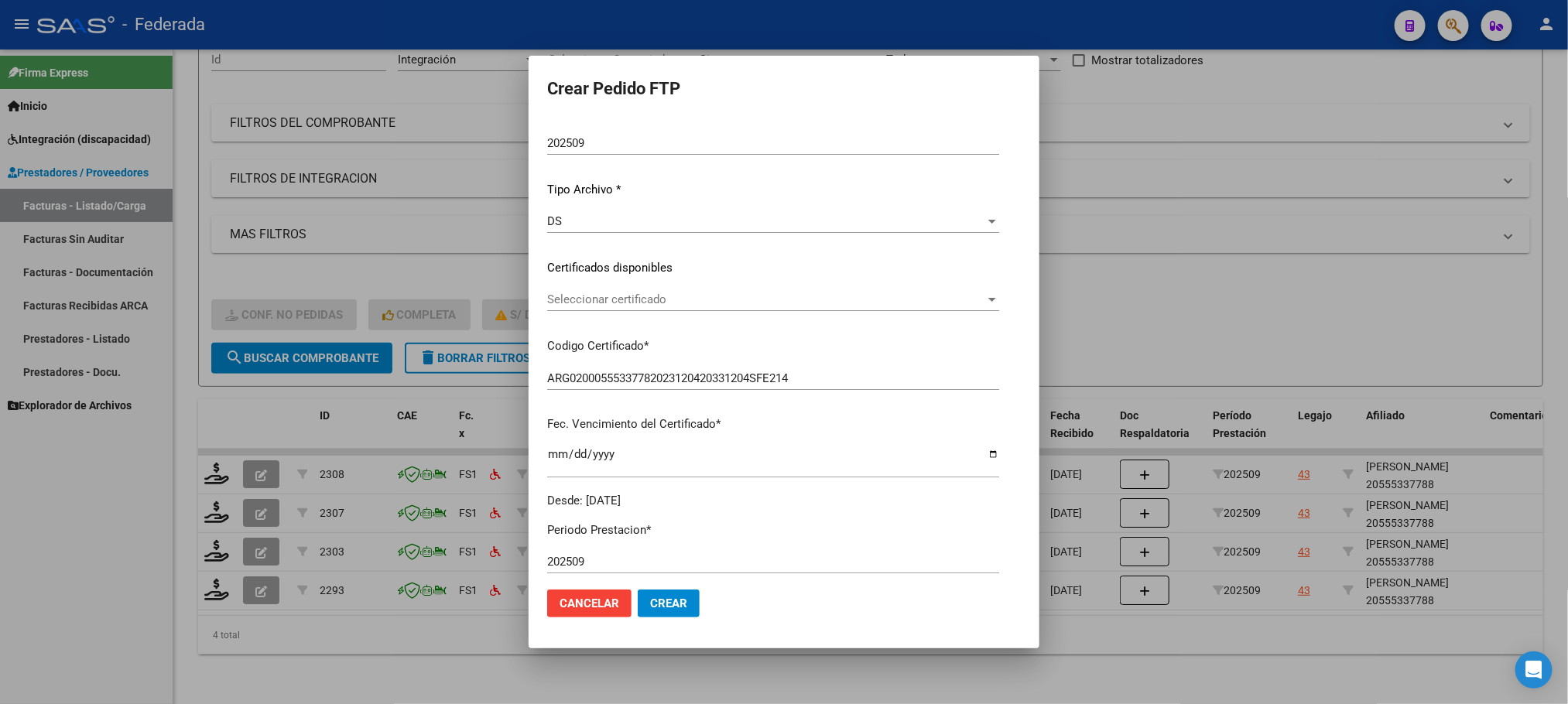
click at [573, 302] on span "Seleccionar certificado" at bounding box center [766, 299] width 438 height 14
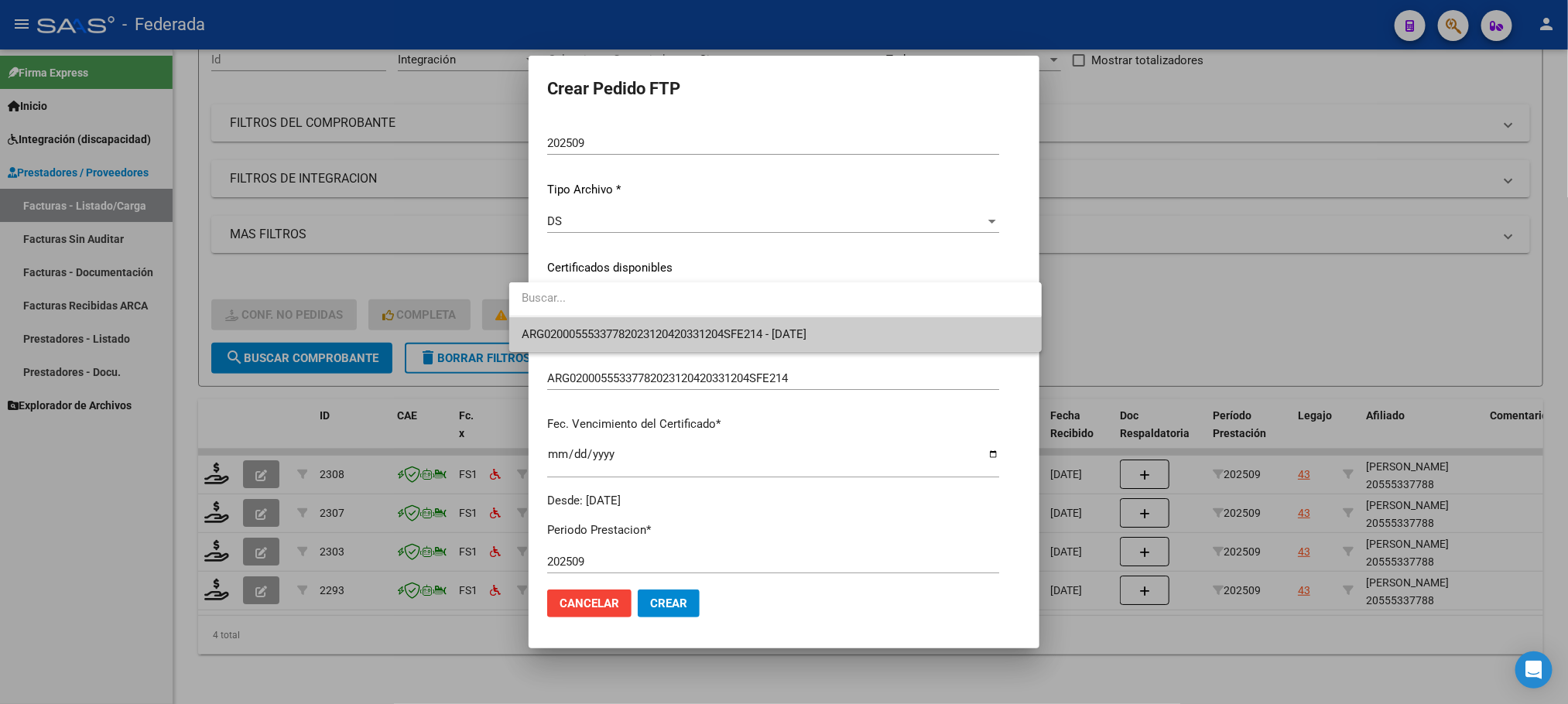
click at [573, 323] on span "ARG02000555337782023120420331204SFE214 - 2033-12-04" at bounding box center [776, 334] width 508 height 35
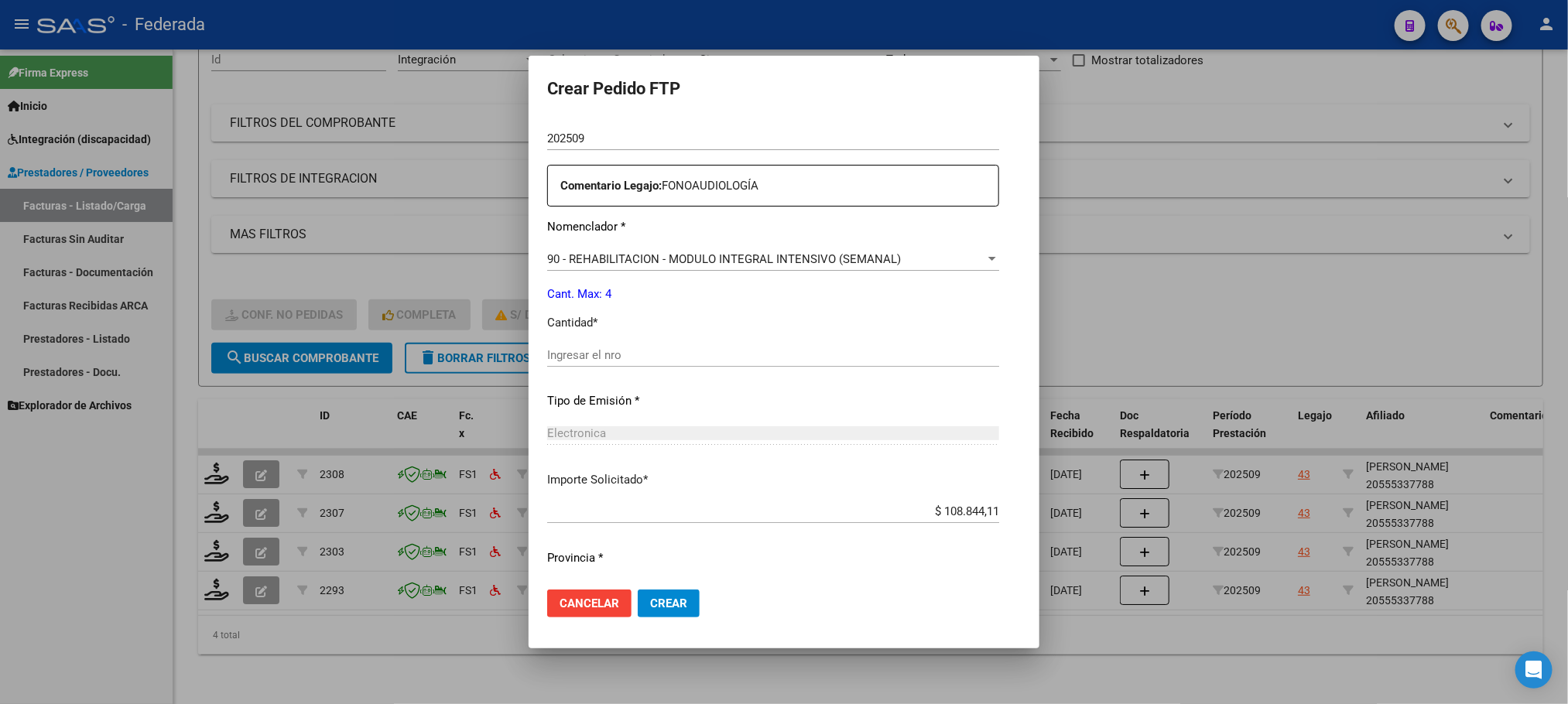
scroll to position [578, 0]
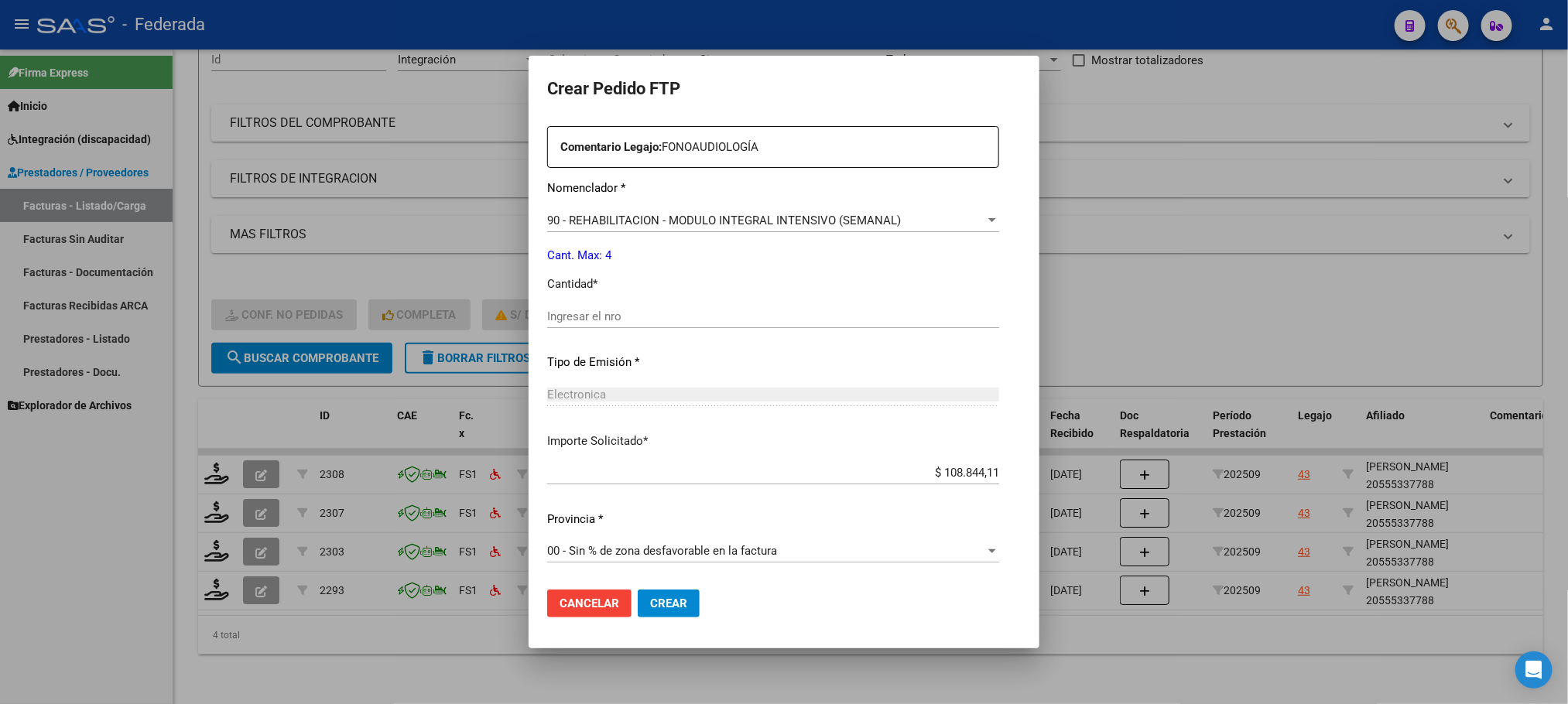
click at [571, 316] on input "Ingresar el nro" at bounding box center [773, 316] width 452 height 14
type input "4"
click at [650, 596] on span "Crear" at bounding box center [669, 603] width 37 height 14
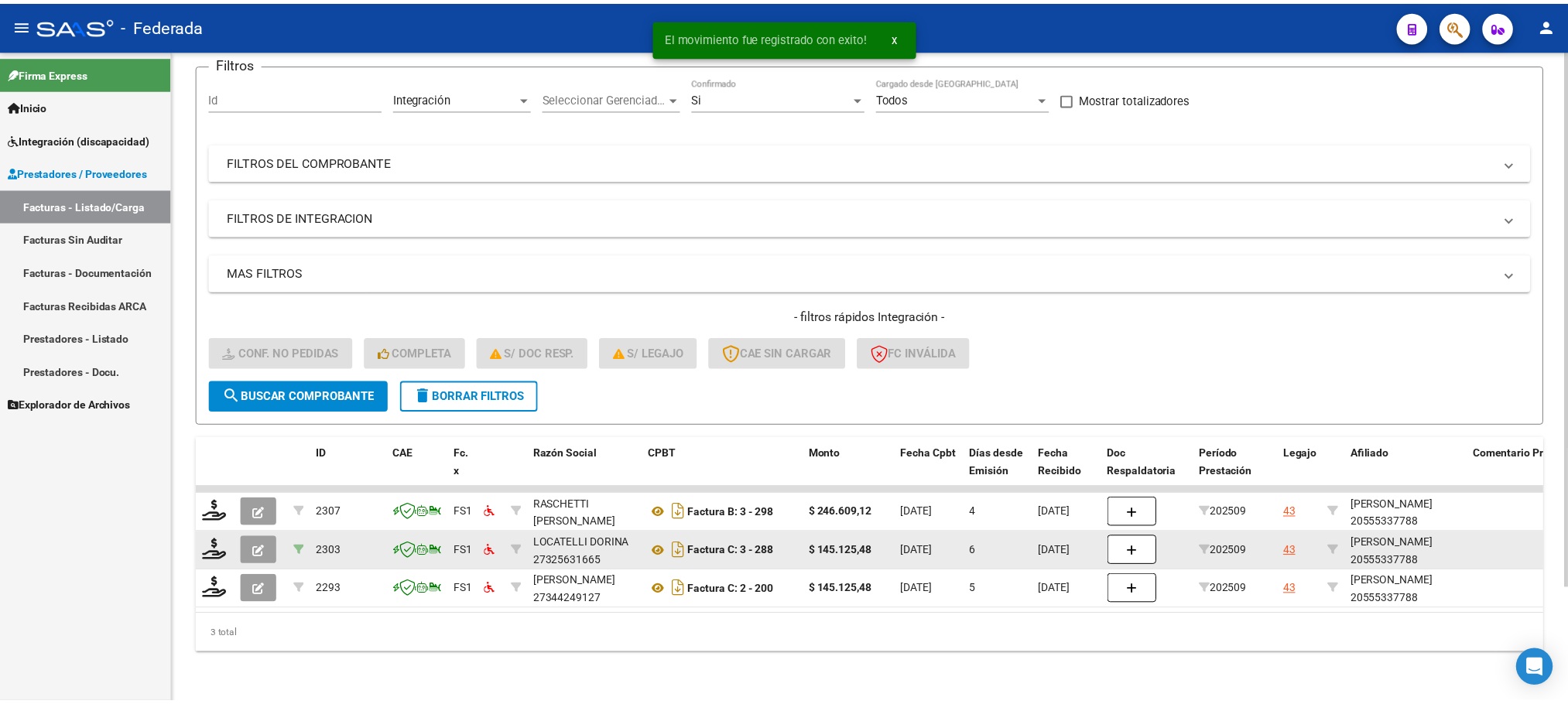
scroll to position [137, 0]
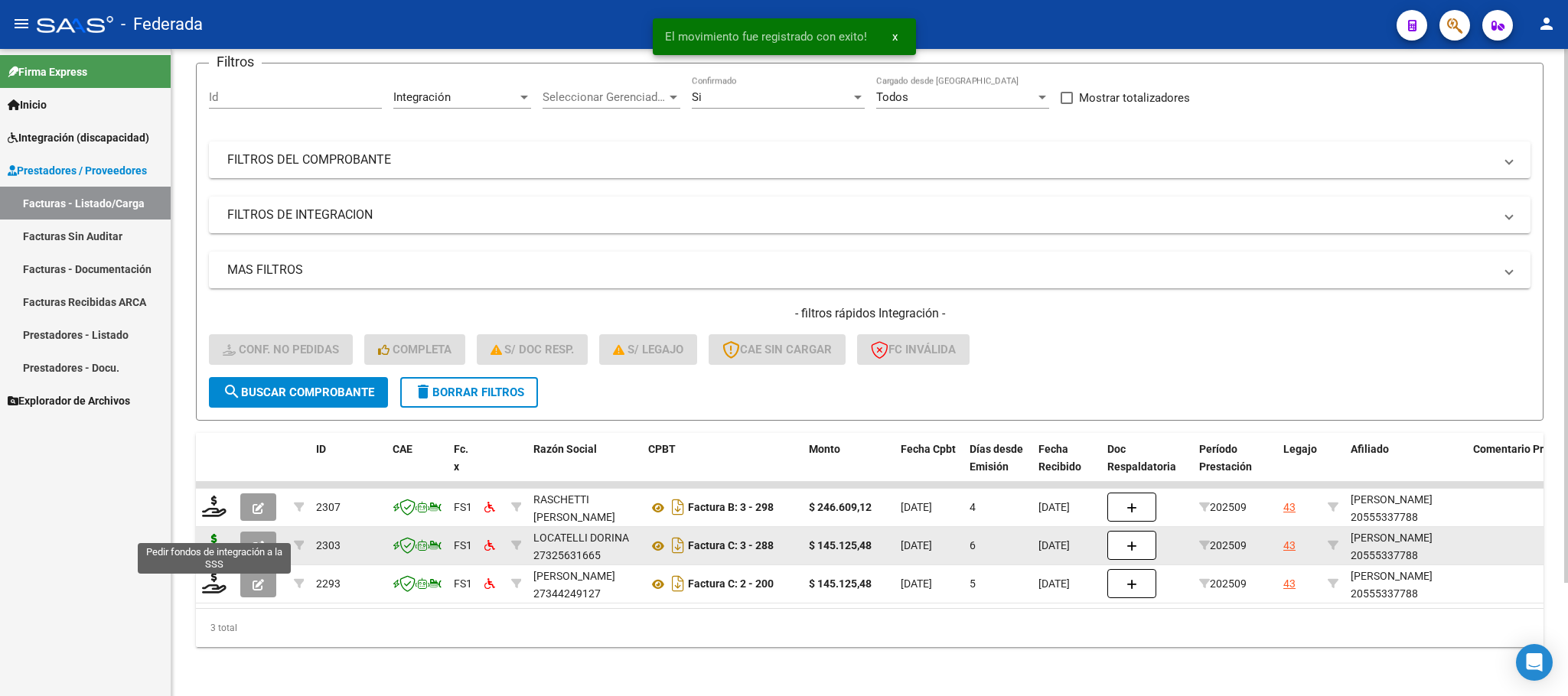
click at [216, 534] on icon at bounding box center [214, 544] width 25 height 21
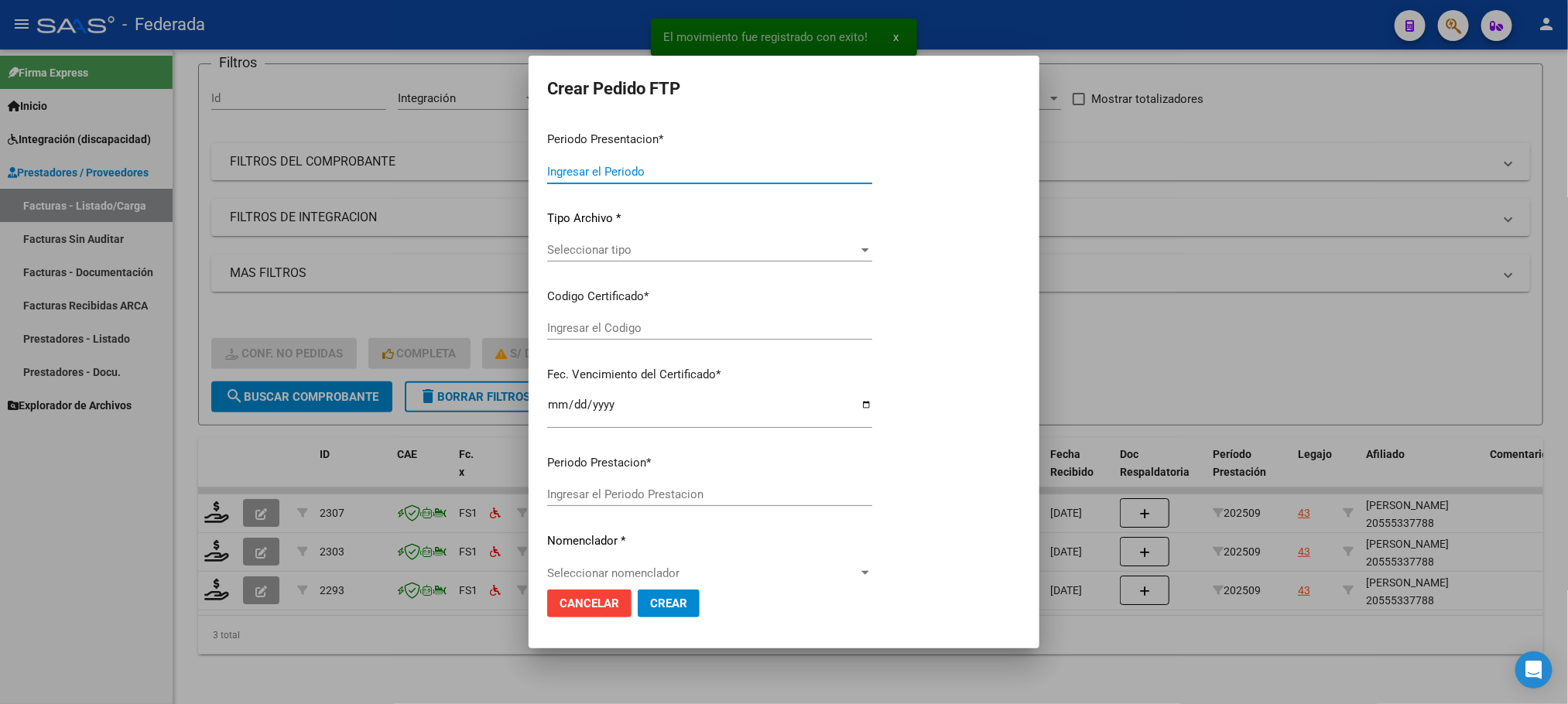
type input "202509"
type input "$ 145.125,48"
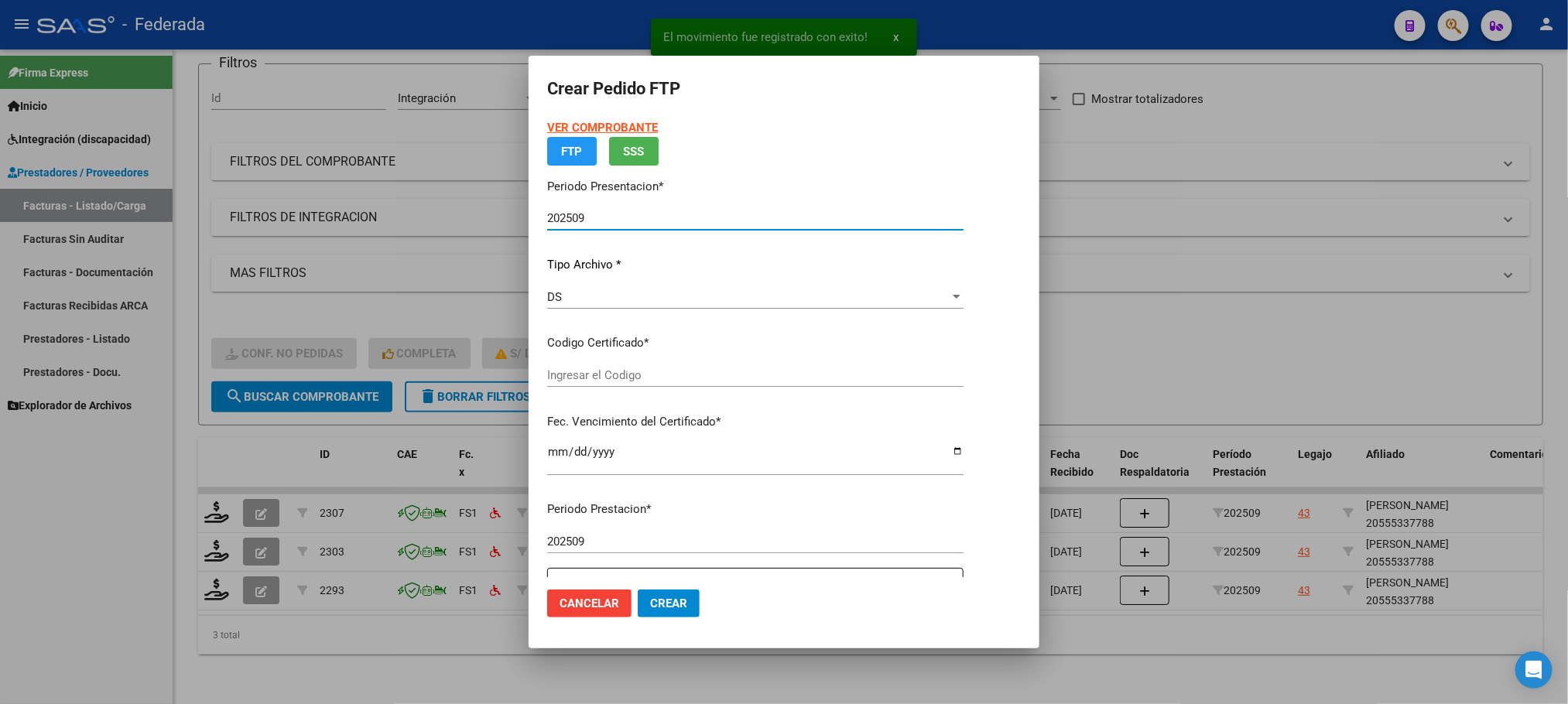
type input "ARG02000555337782023120420331204SFE214"
type input "2033-12-04"
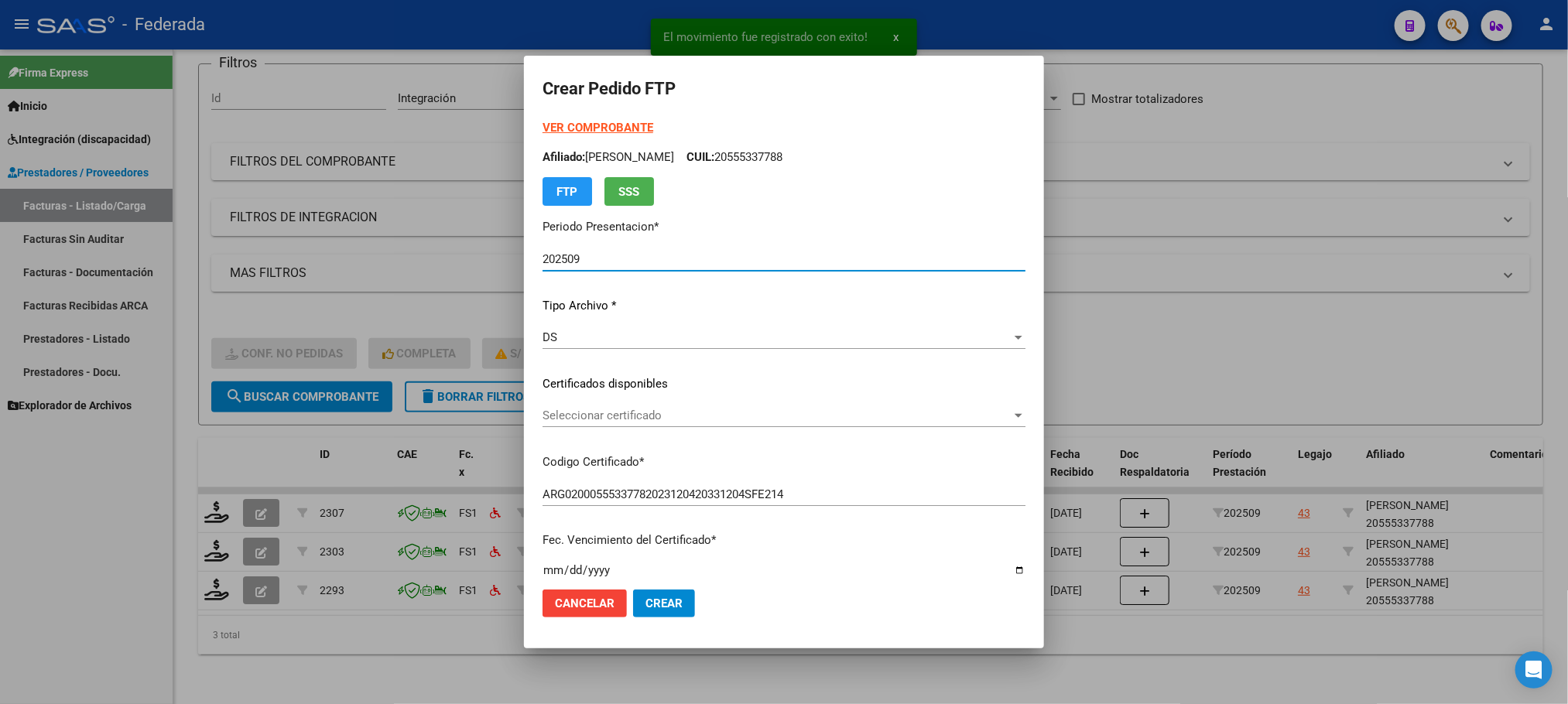
click at [586, 416] on span "Seleccionar certificado" at bounding box center [776, 415] width 469 height 14
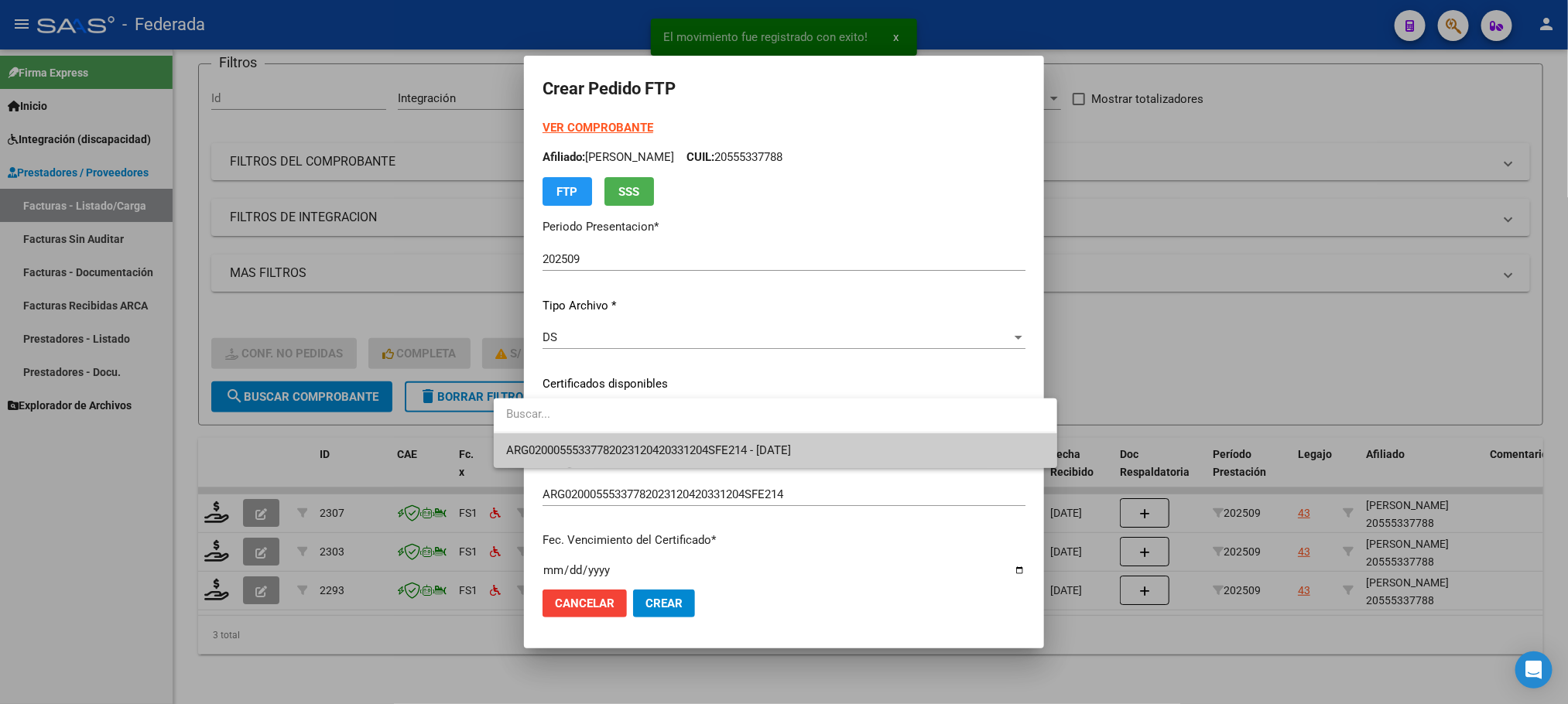
click at [586, 430] on input "dropdown search" at bounding box center [775, 414] width 563 height 35
click at [583, 444] on span "ARG02000555337782023120420331204SFE214 - 2033-12-04" at bounding box center [649, 450] width 285 height 14
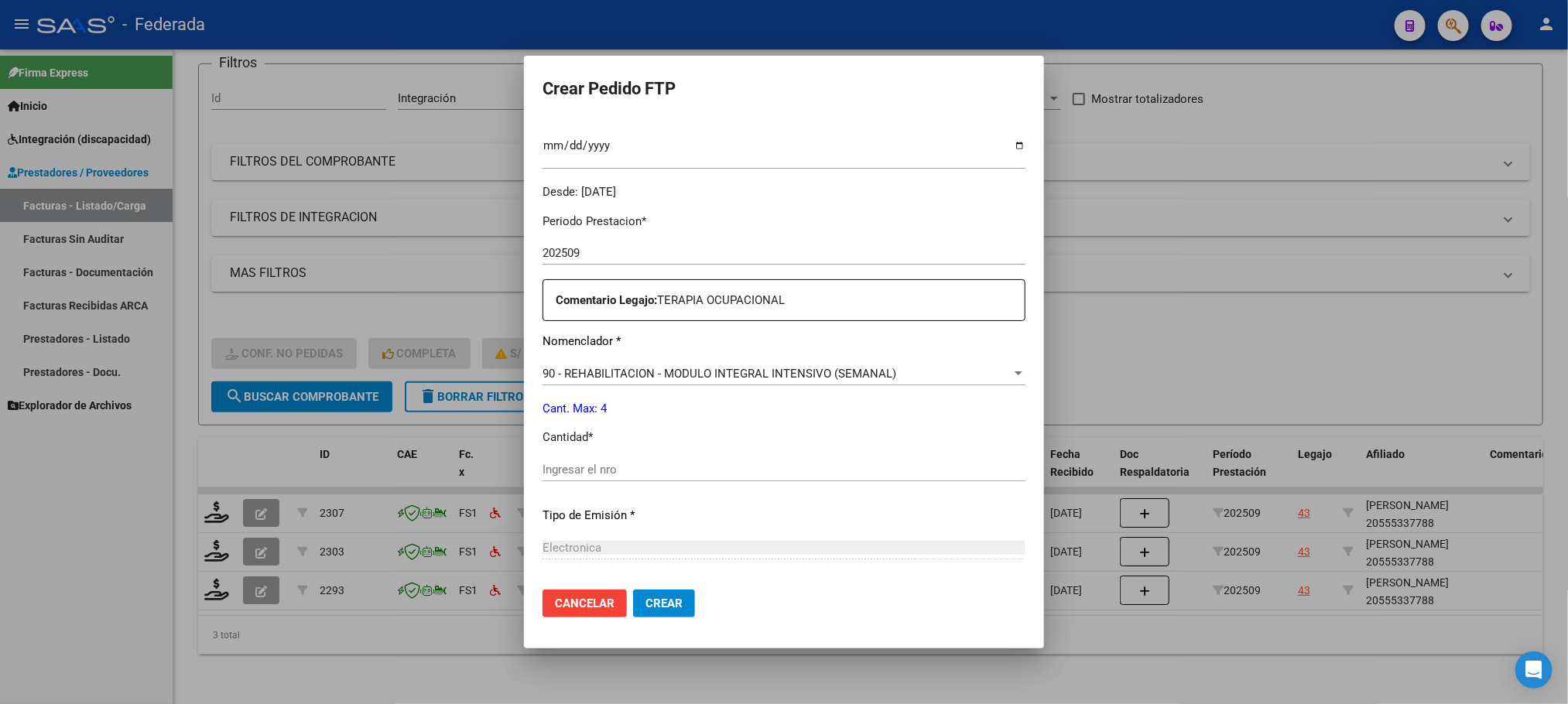
scroll to position [465, 0]
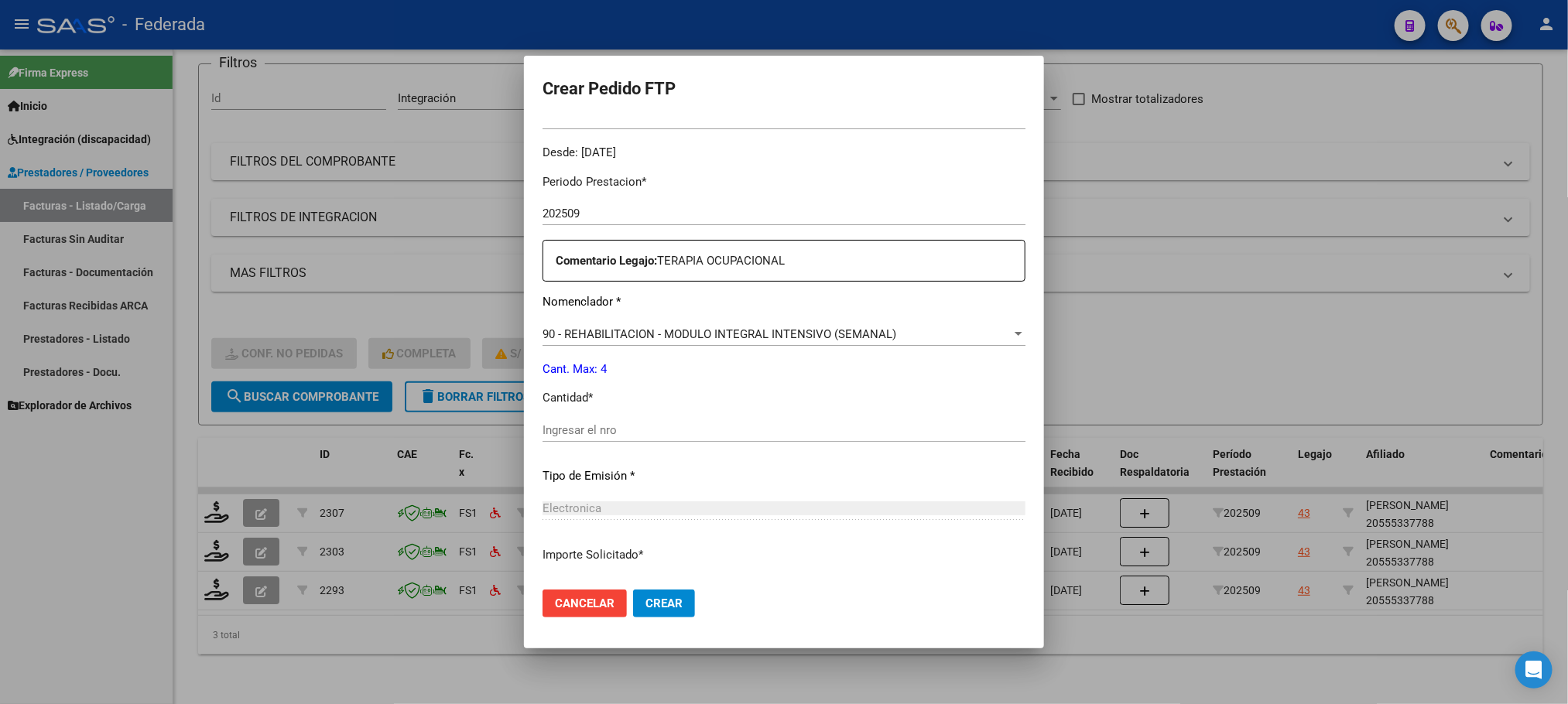
click at [551, 427] on input "Ingresar el nro" at bounding box center [784, 430] width 483 height 14
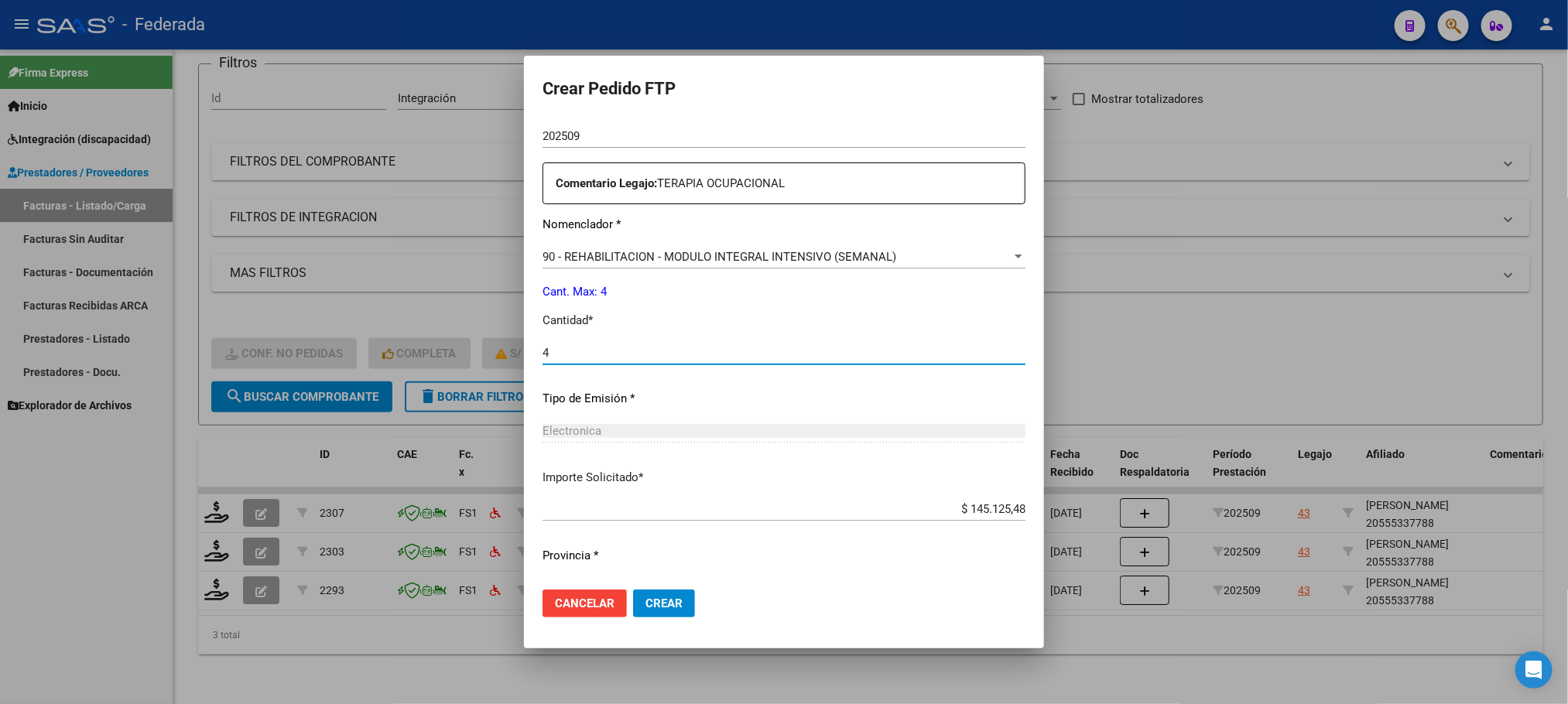
scroll to position [578, 0]
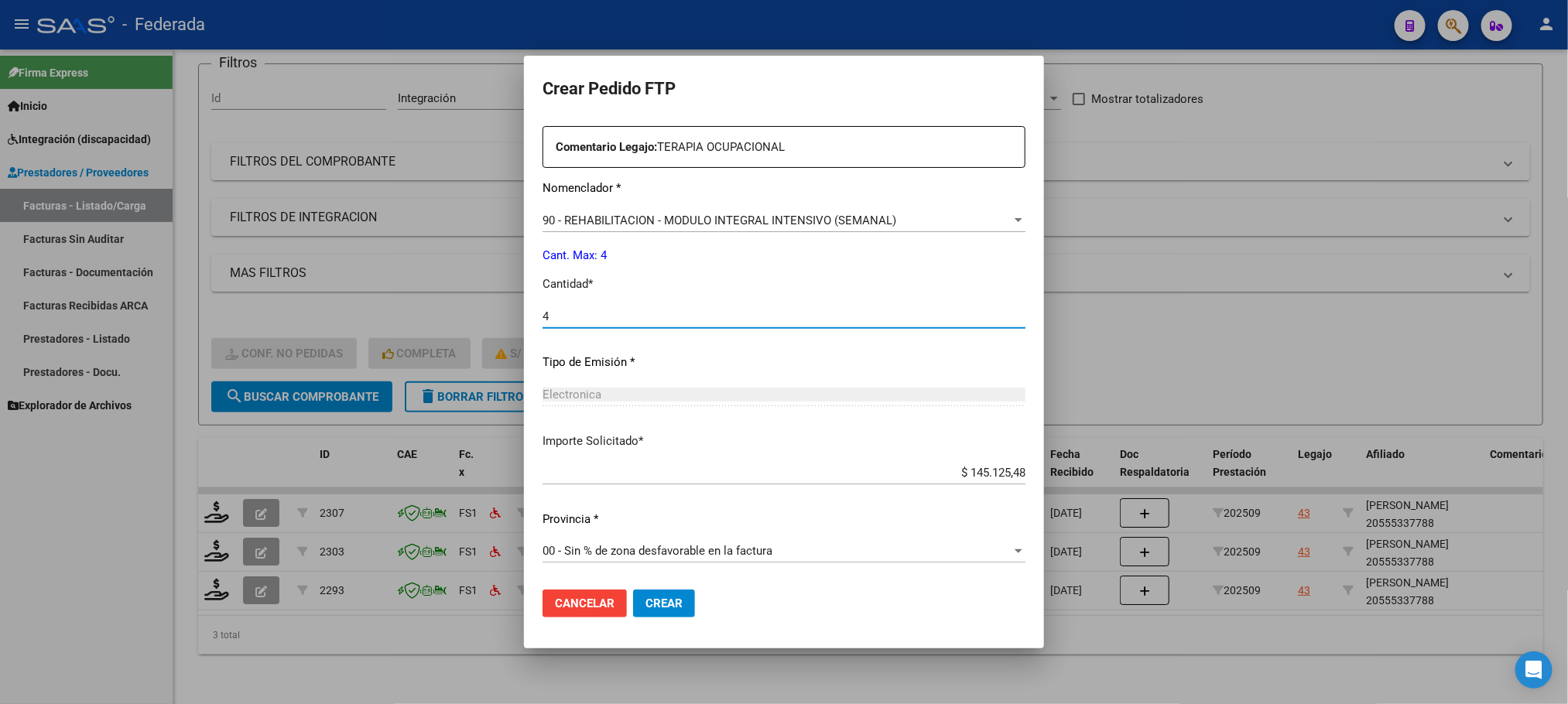
type input "4"
click at [645, 606] on span "Crear" at bounding box center [664, 603] width 37 height 14
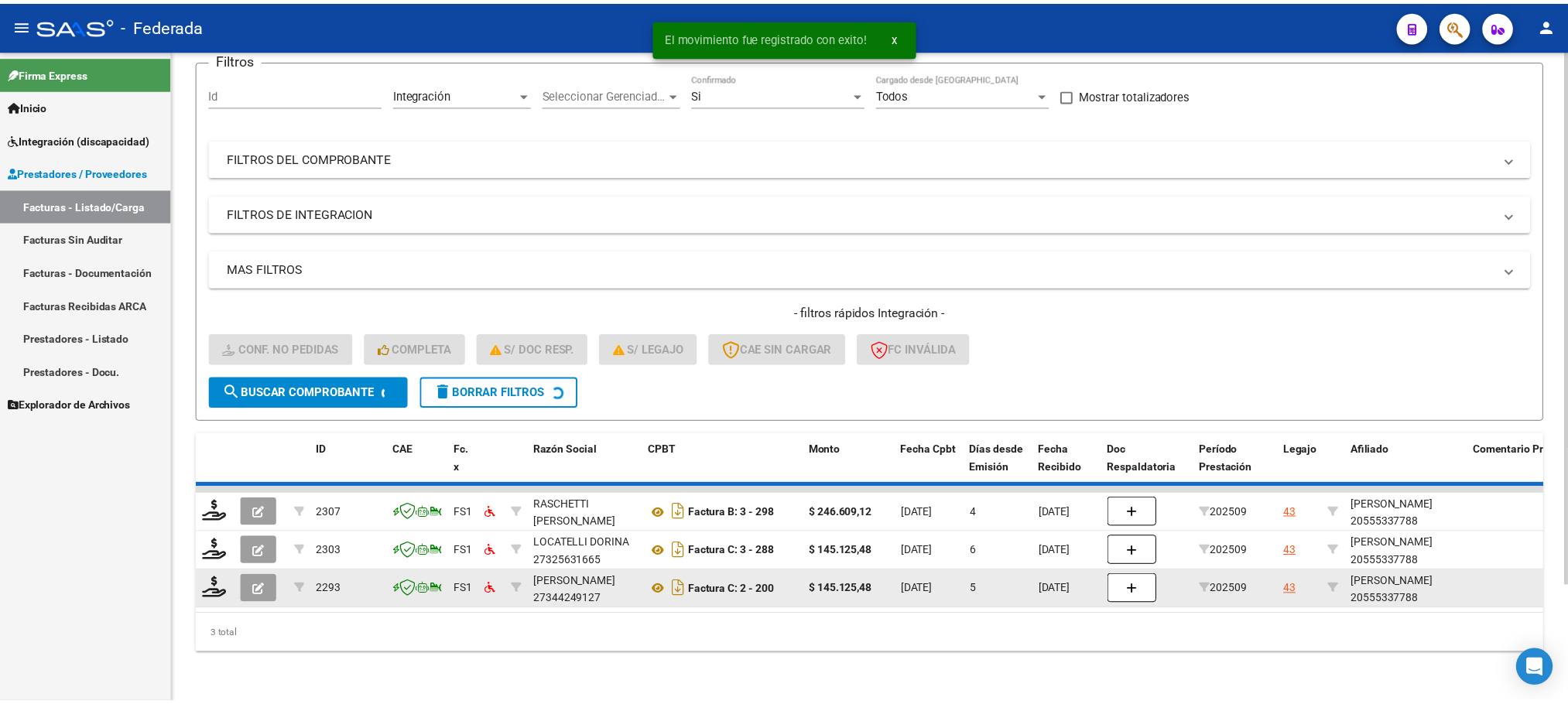
scroll to position [100, 0]
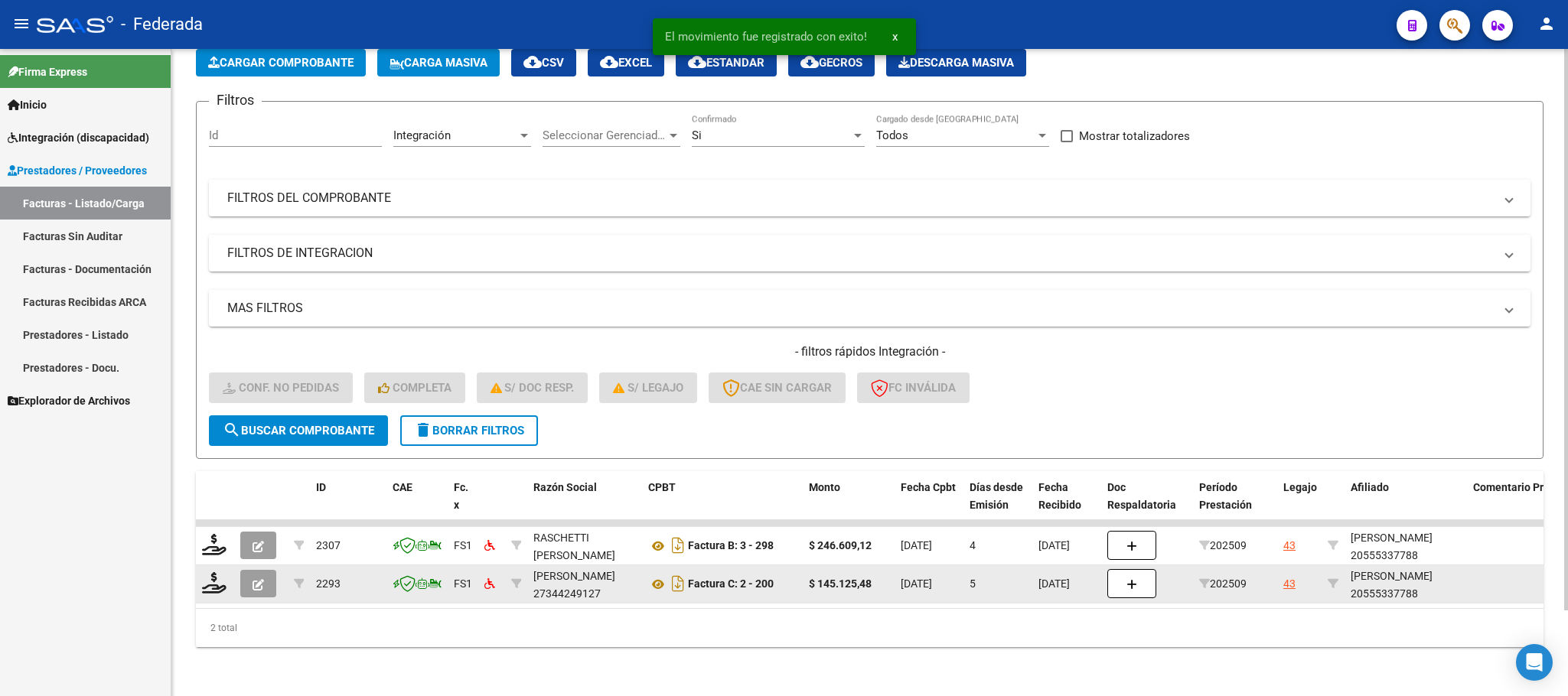
click at [228, 567] on datatable-body-cell at bounding box center [215, 584] width 38 height 37
click at [223, 572] on icon at bounding box center [214, 582] width 25 height 21
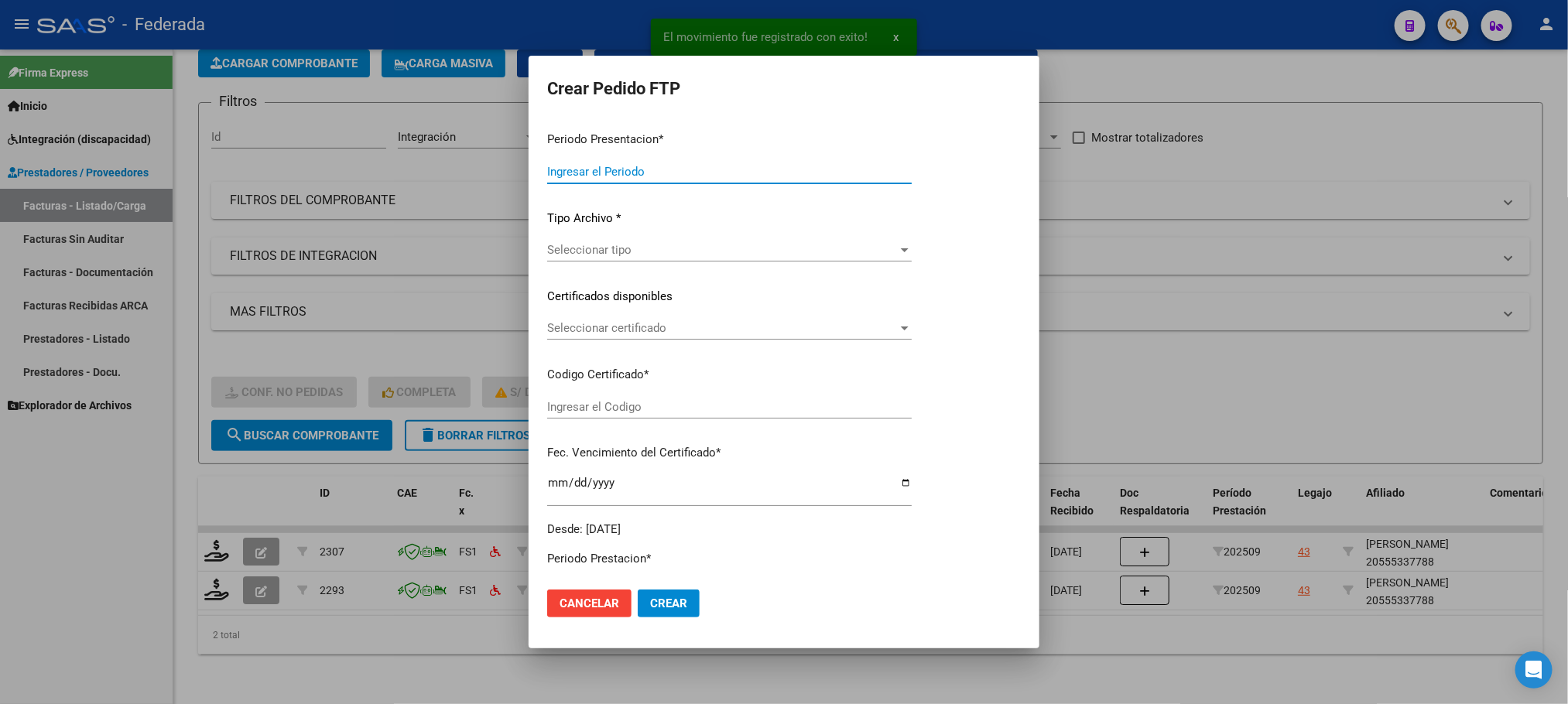
type input "202509"
type input "$ 145.125,48"
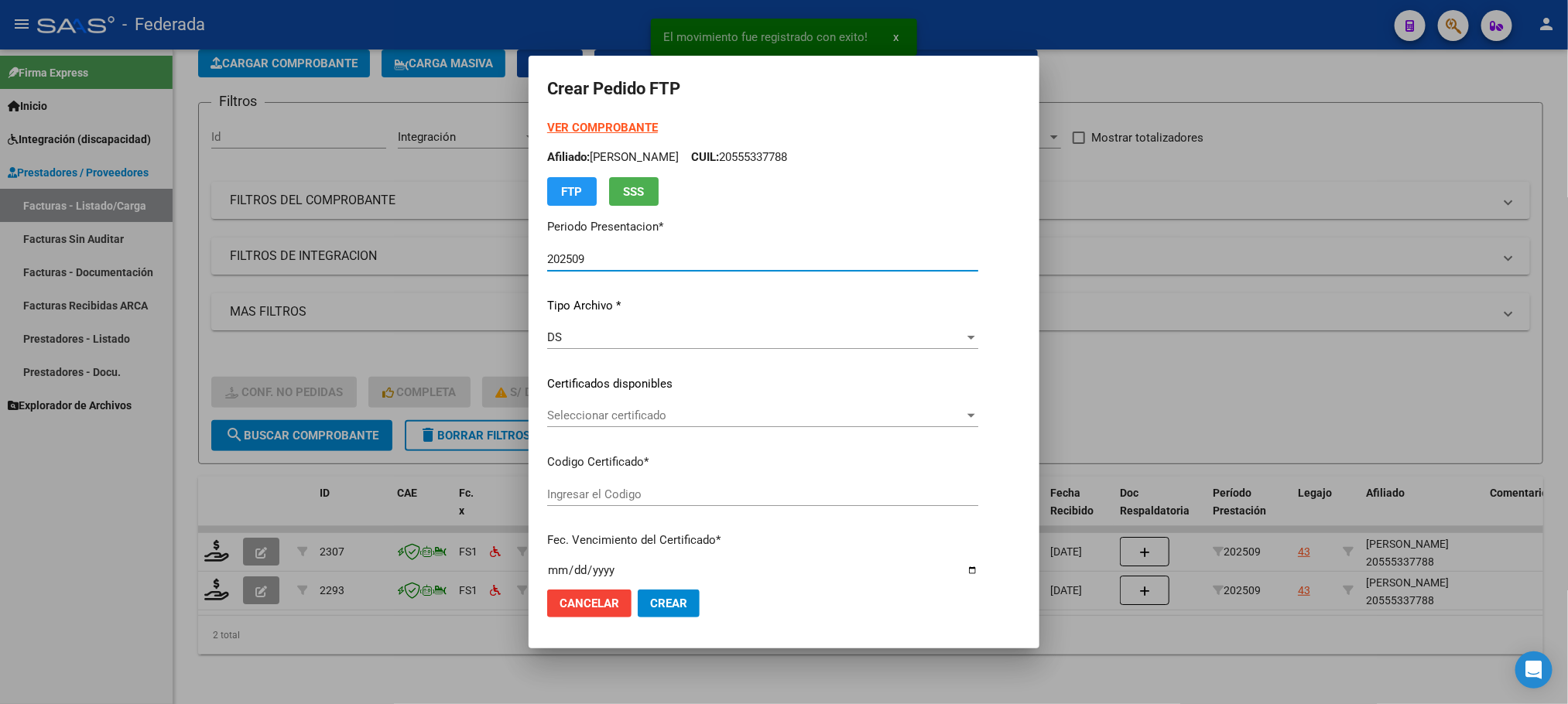
type input "ARG02000555337782023120420331204SFE214"
type input "2033-12-04"
click at [594, 408] on span "Seleccionar certificado" at bounding box center [755, 415] width 417 height 14
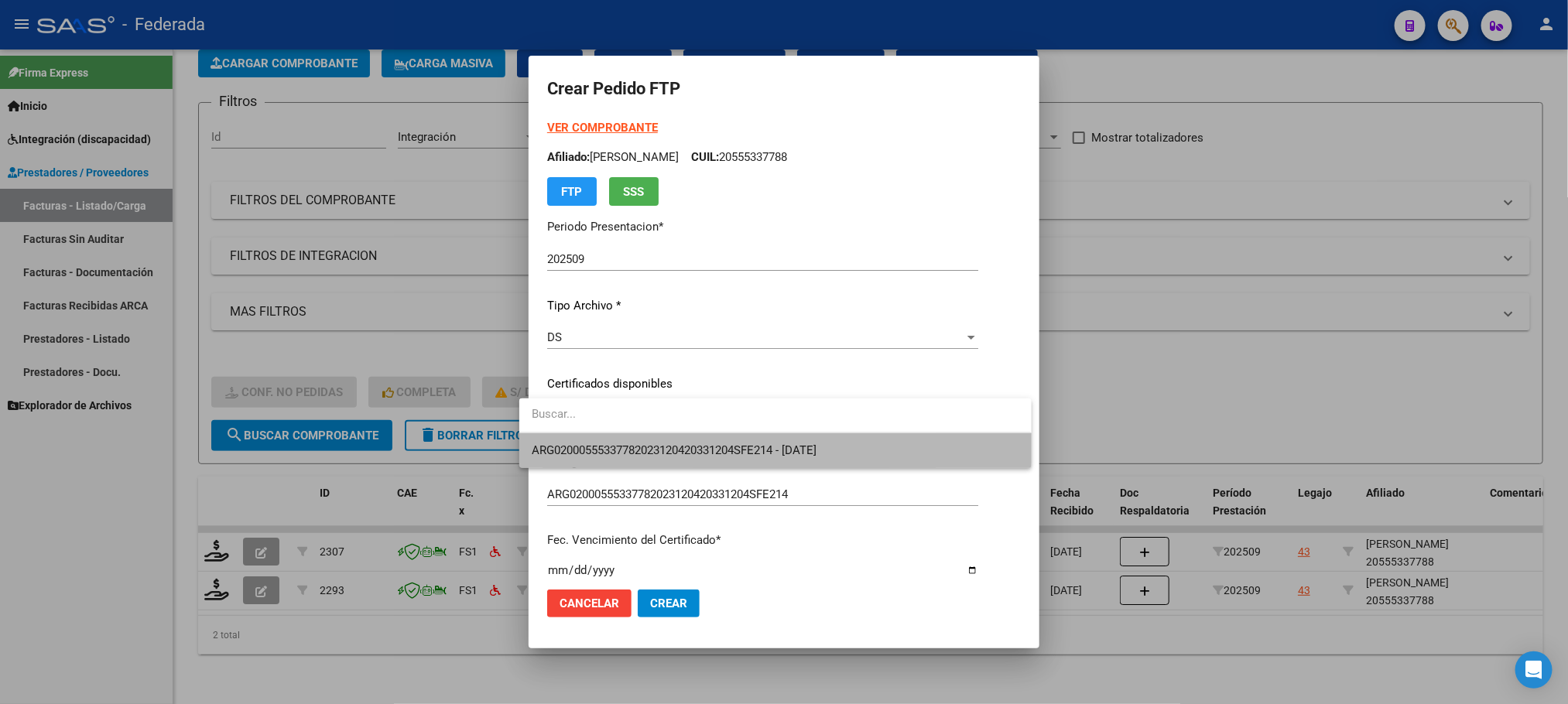
click at [591, 441] on span "ARG02000555337782023120420331204SFE214 - 2033-12-04" at bounding box center [775, 450] width 487 height 35
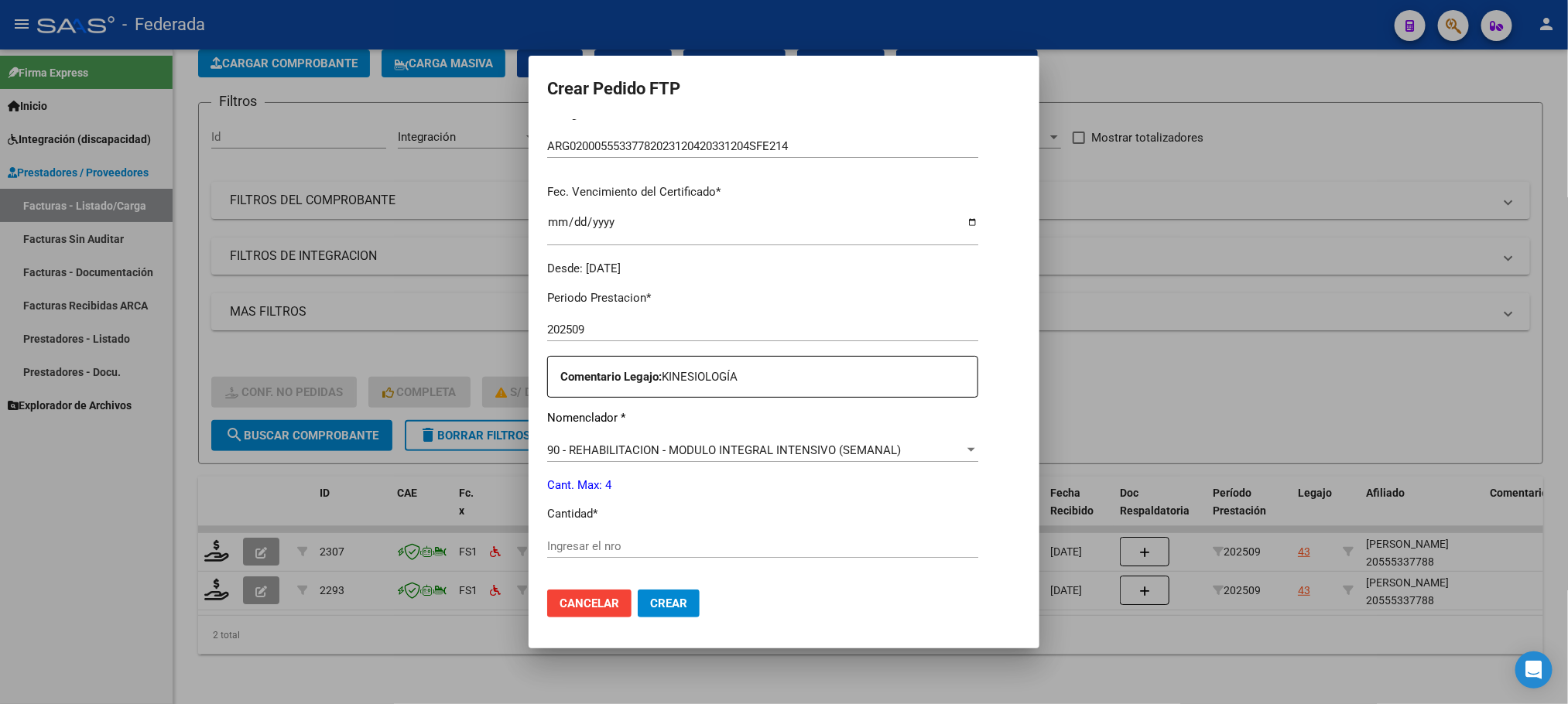
scroll to position [465, 0]
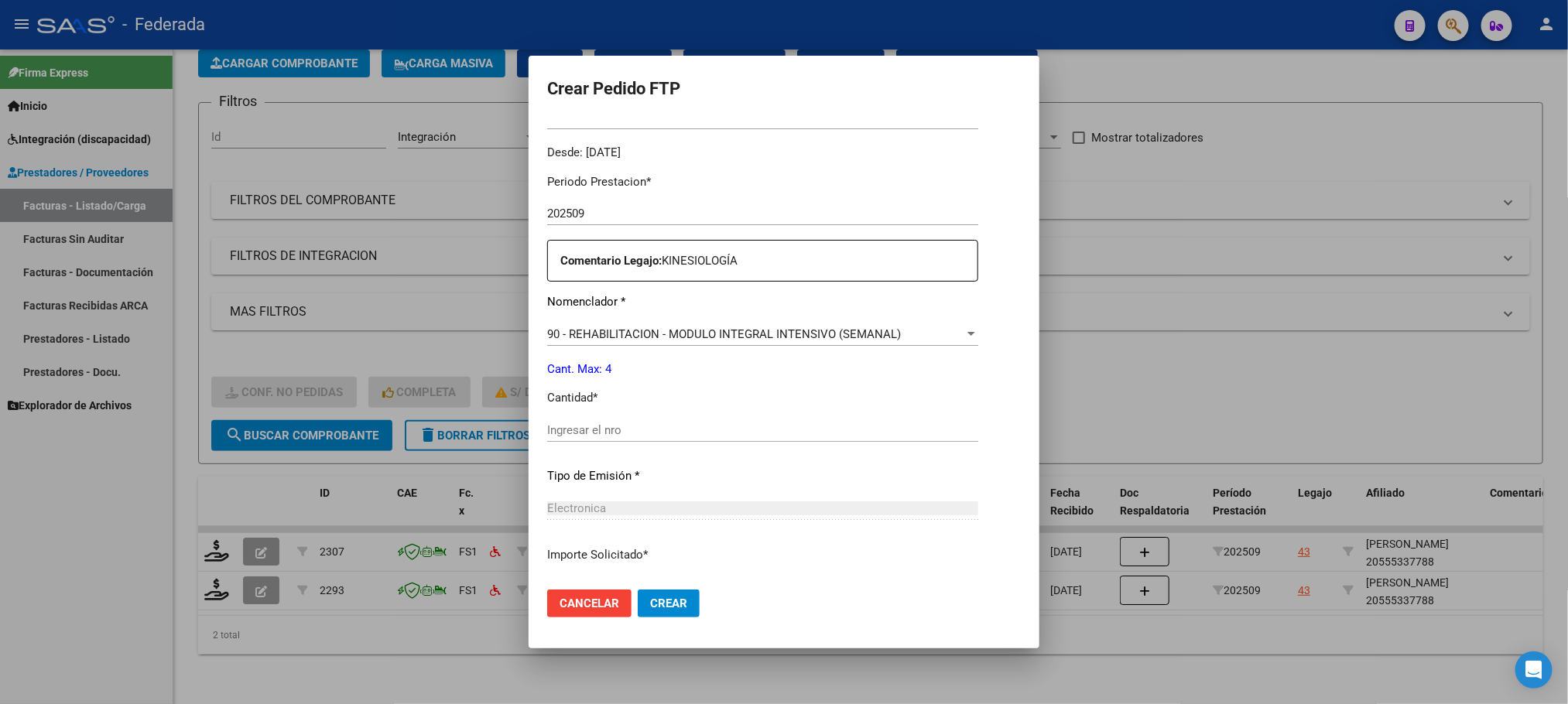
click at [596, 424] on input "Ingresar el nro" at bounding box center [763, 430] width 431 height 14
type input "4"
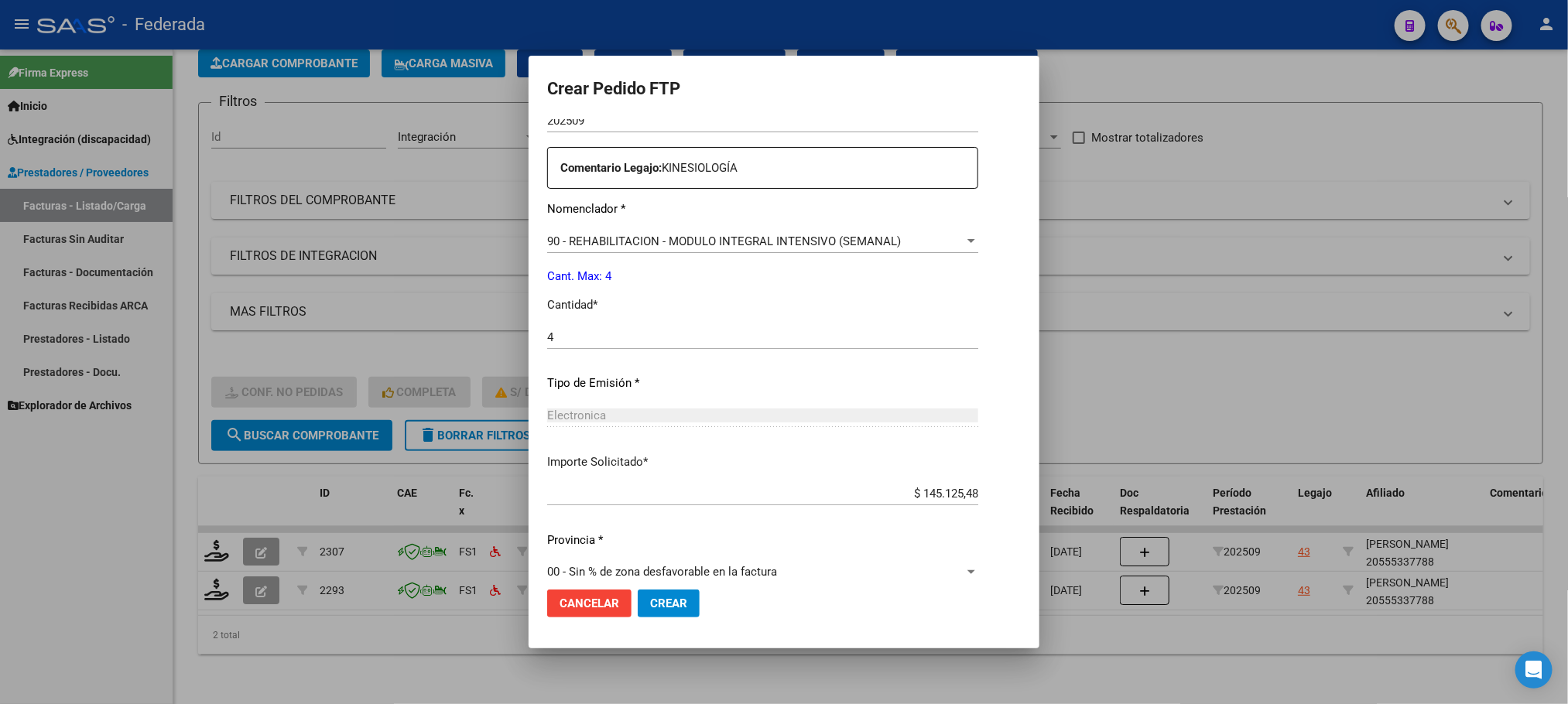
scroll to position [578, 0]
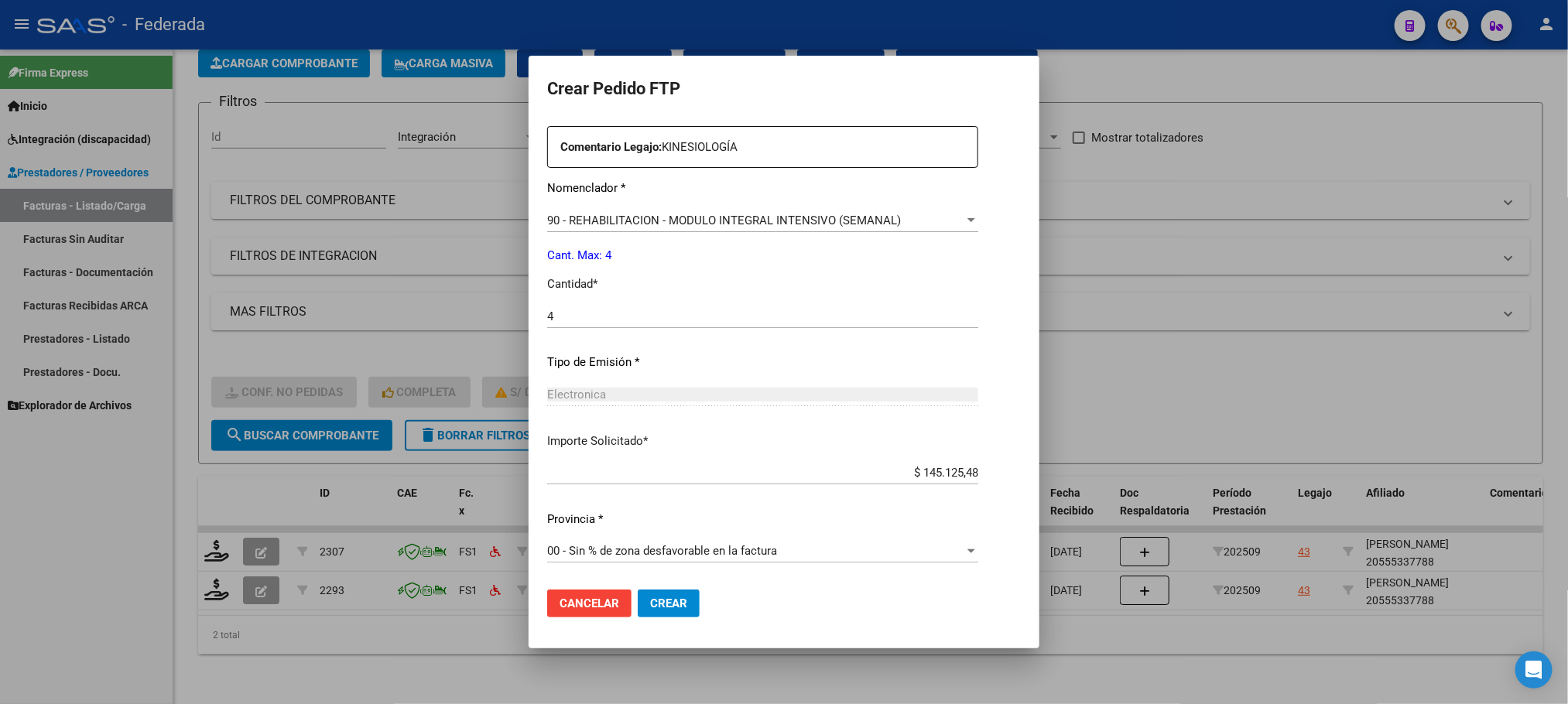
click at [650, 599] on span "Crear" at bounding box center [669, 603] width 37 height 14
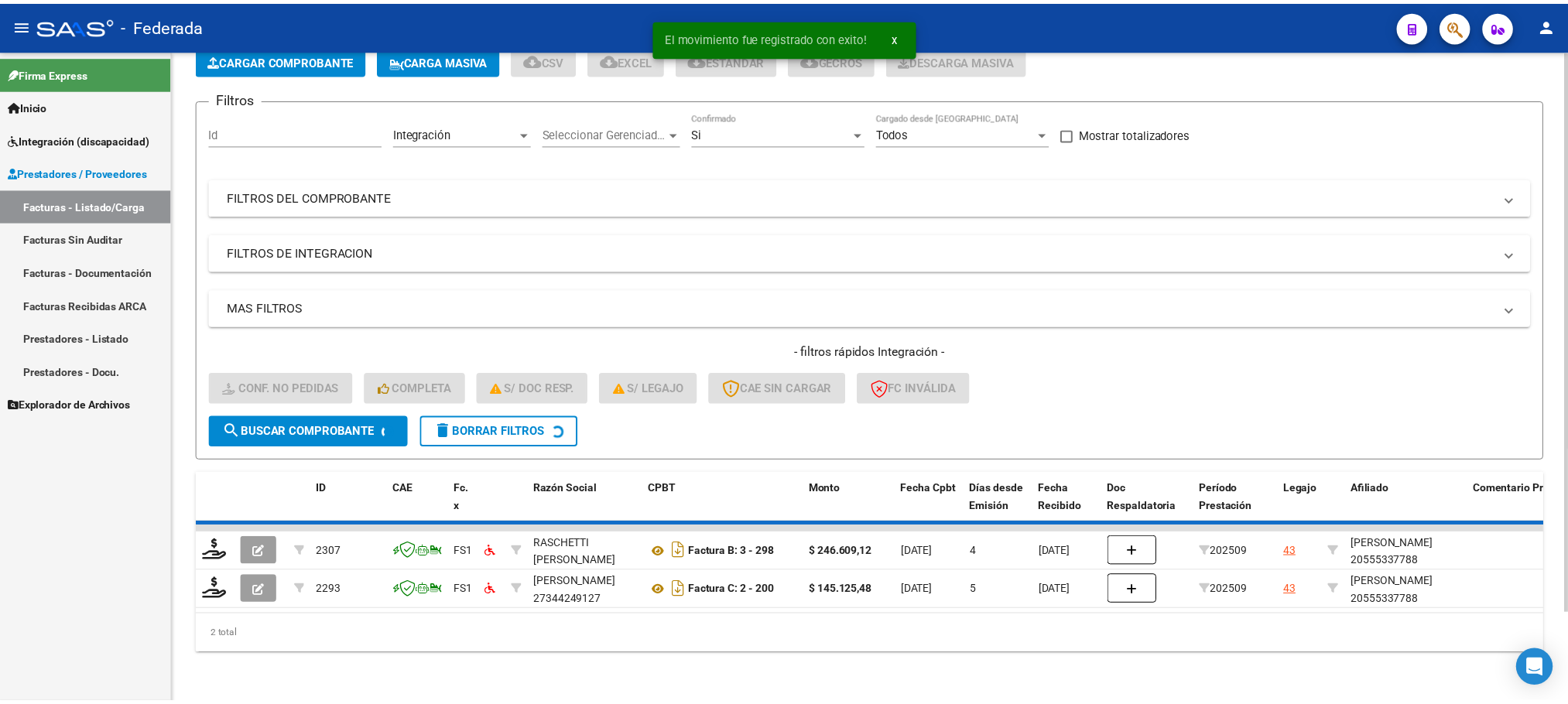
scroll to position [60, 0]
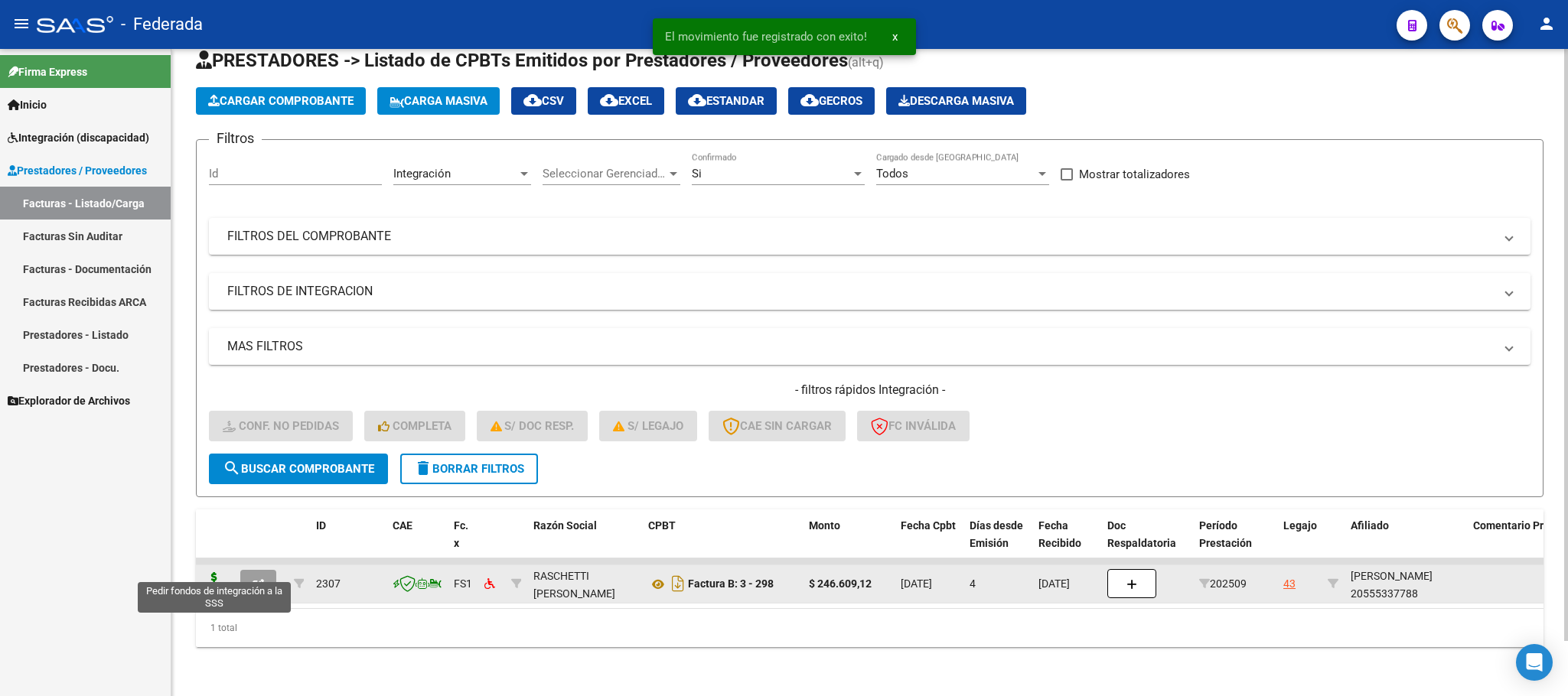
click at [223, 572] on icon at bounding box center [214, 582] width 25 height 21
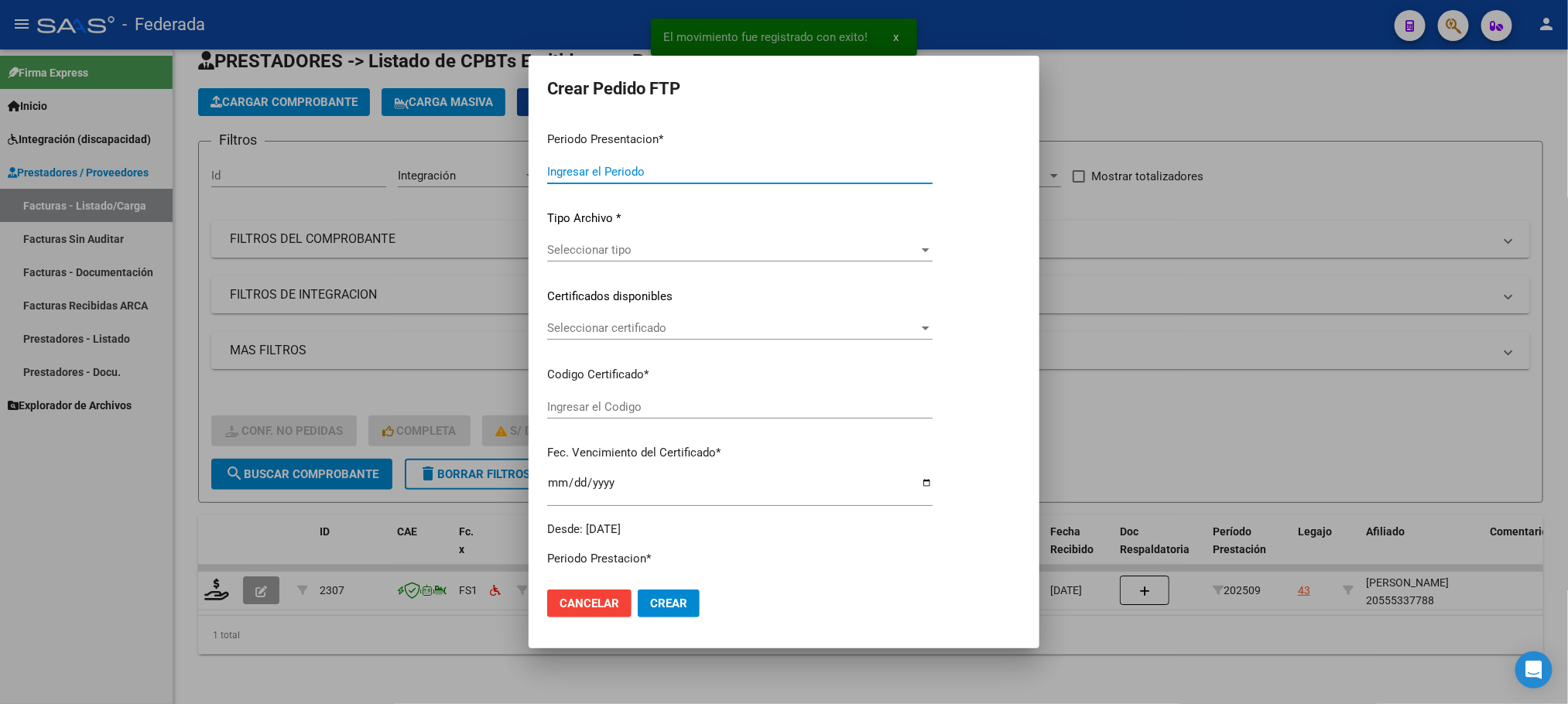
type input "202509"
type input "$ 246.609,12"
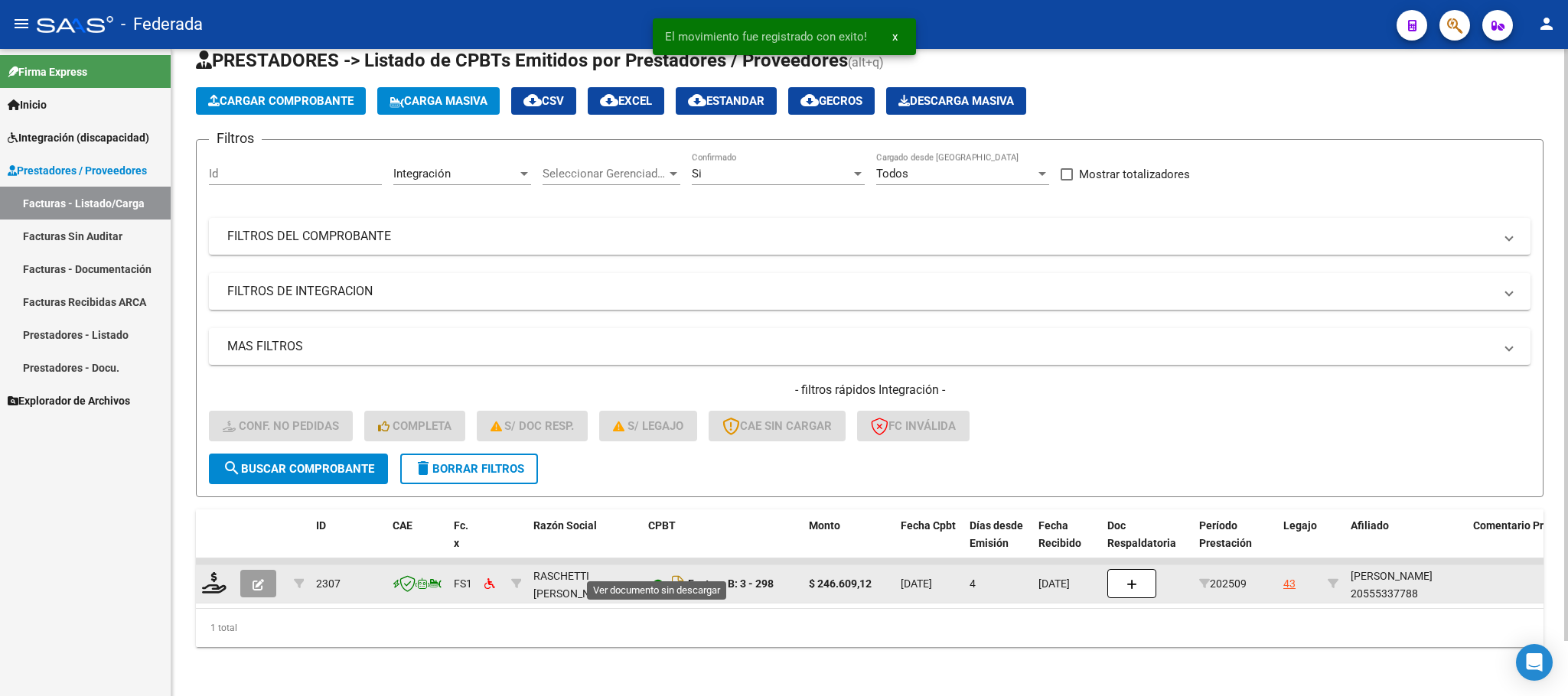
click at [652, 575] on icon at bounding box center [658, 584] width 20 height 18
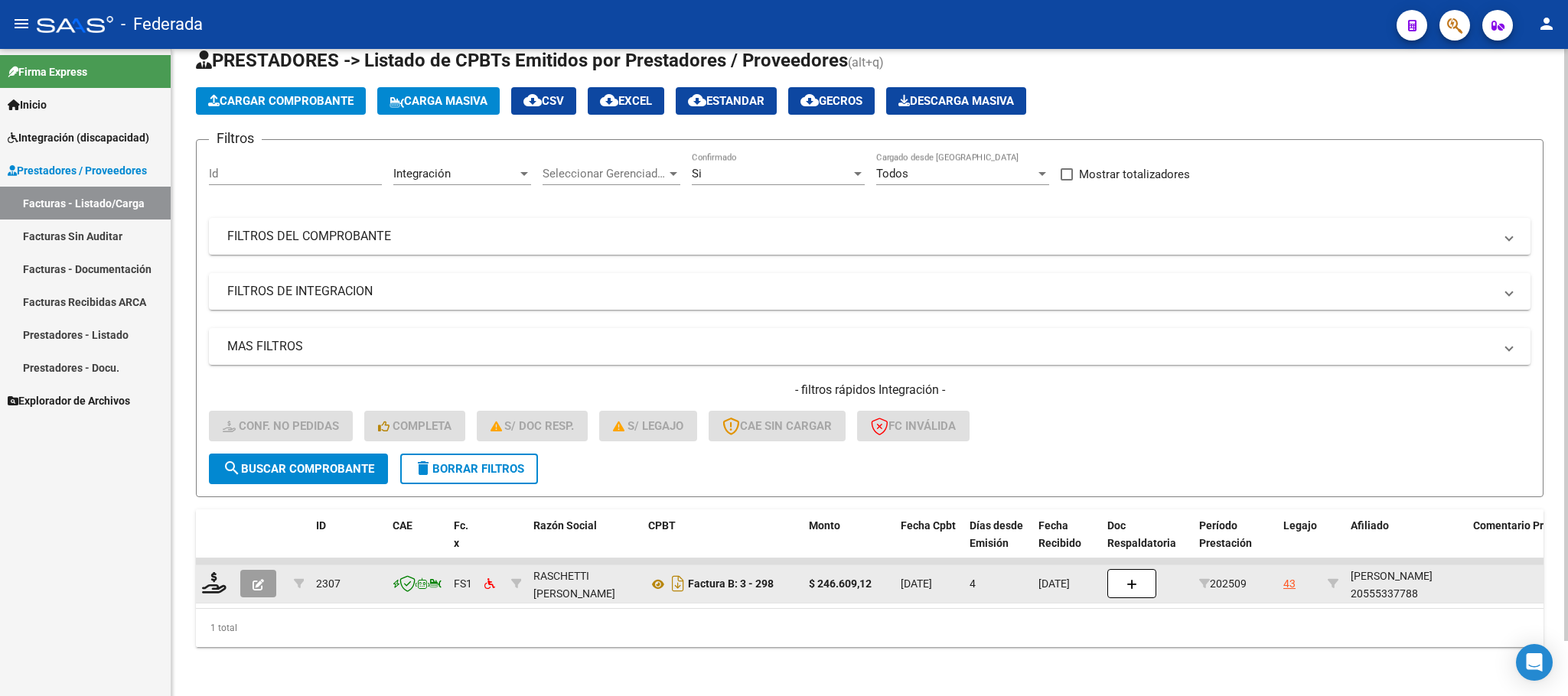
click at [226, 572] on div at bounding box center [215, 584] width 26 height 24
click at [220, 572] on icon at bounding box center [214, 582] width 25 height 21
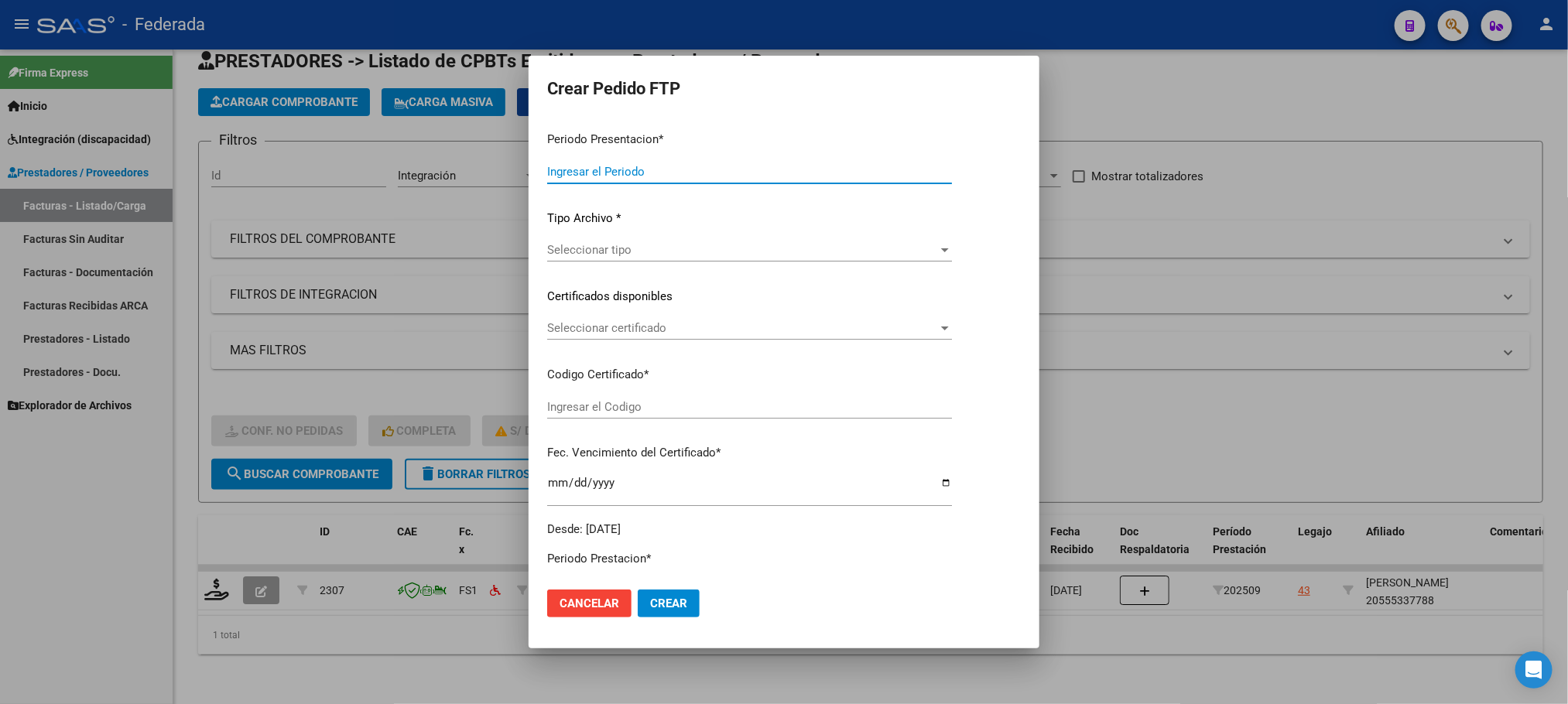
type input "202509"
type input "$ 246.609,12"
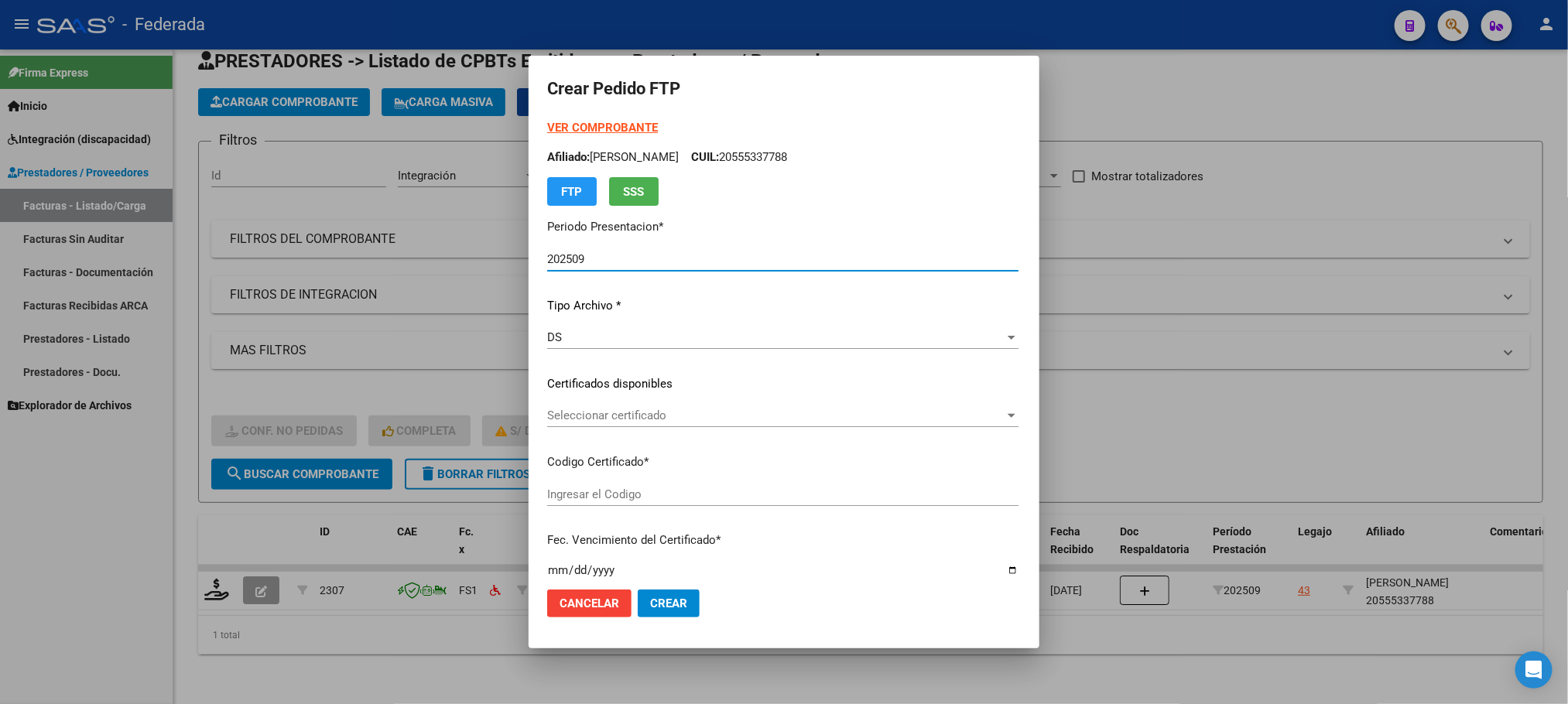
type input "ARG02000555337782023120420331204SFE214"
type input "2033-12-04"
click at [569, 419] on span "Seleccionar certificado" at bounding box center [776, 415] width 457 height 14
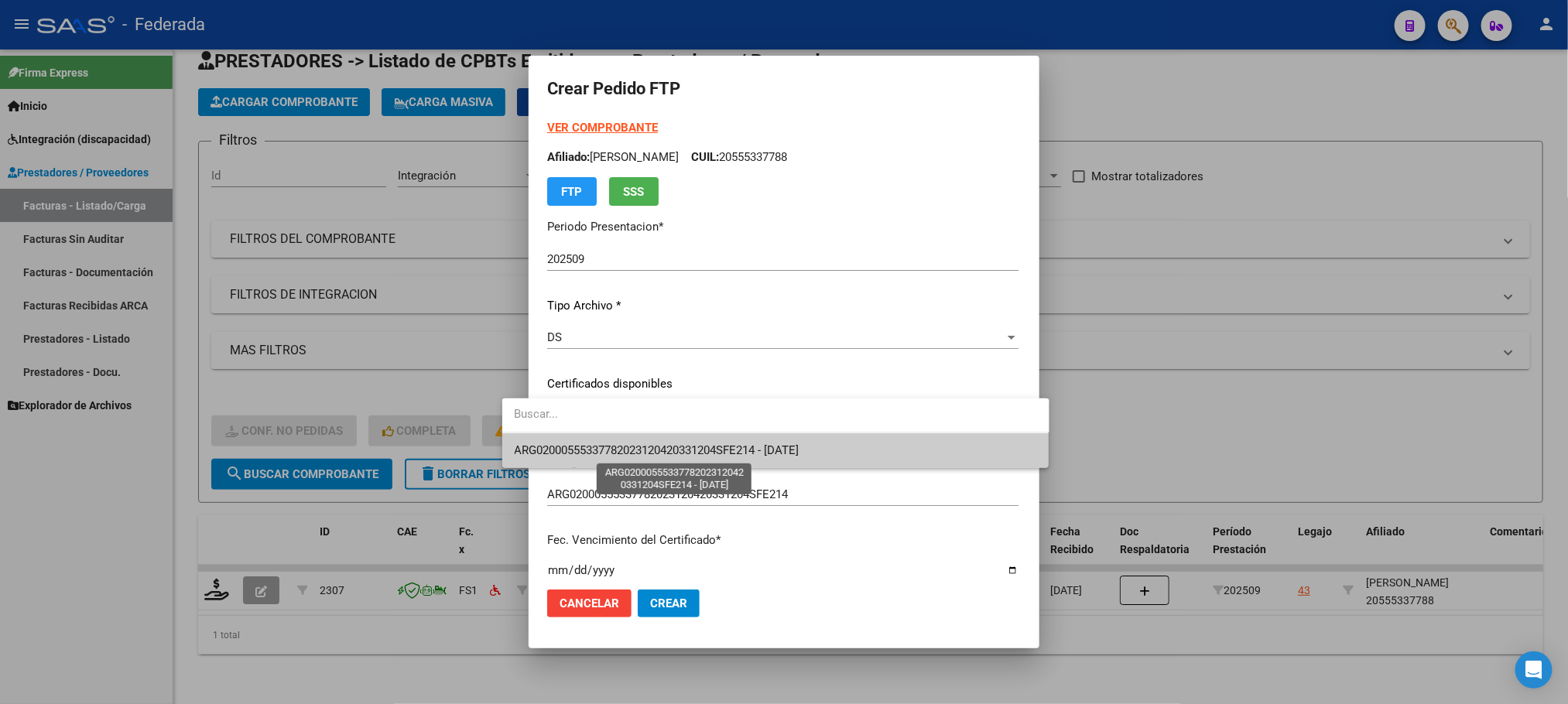
click at [560, 453] on span "ARG02000555337782023120420331204SFE214 - 2033-12-04" at bounding box center [657, 450] width 285 height 14
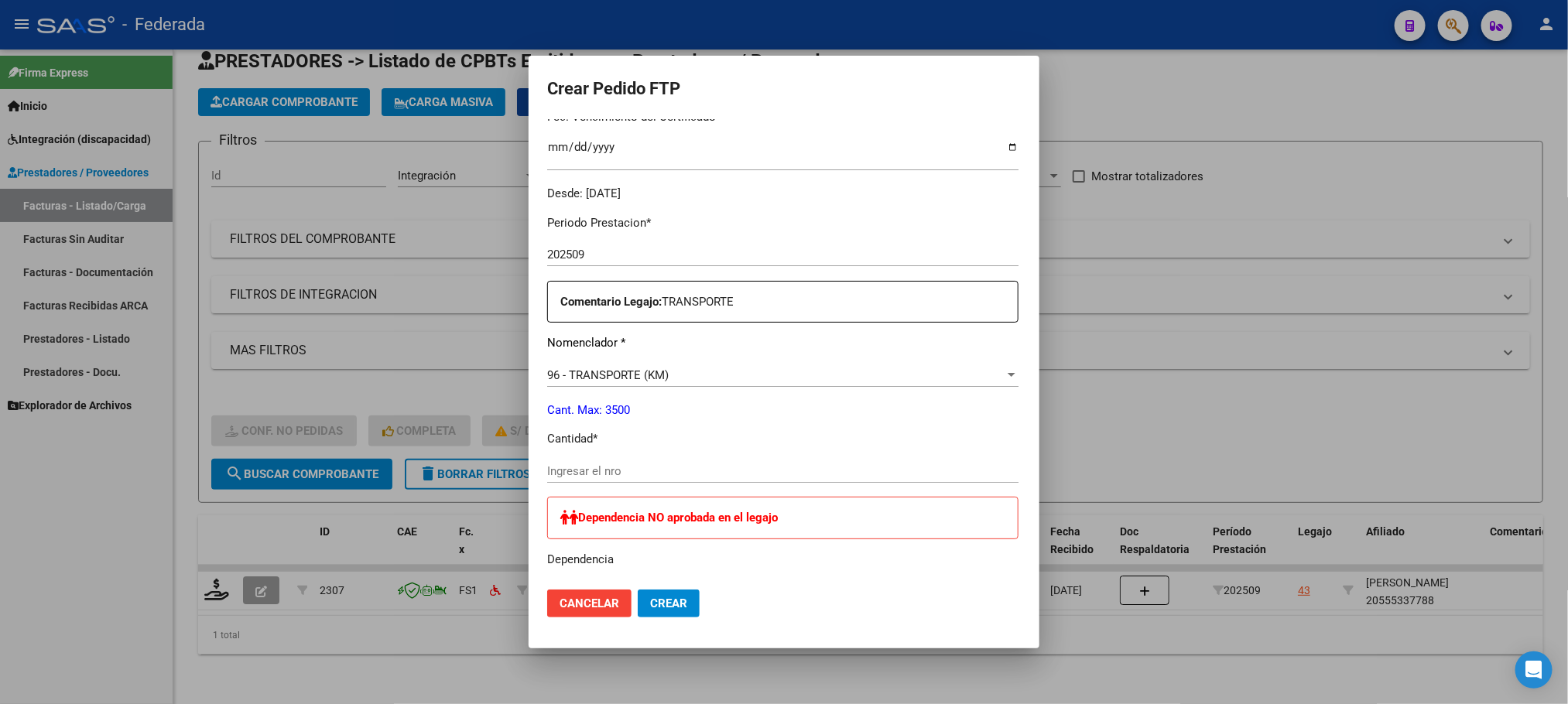
scroll to position [465, 0]
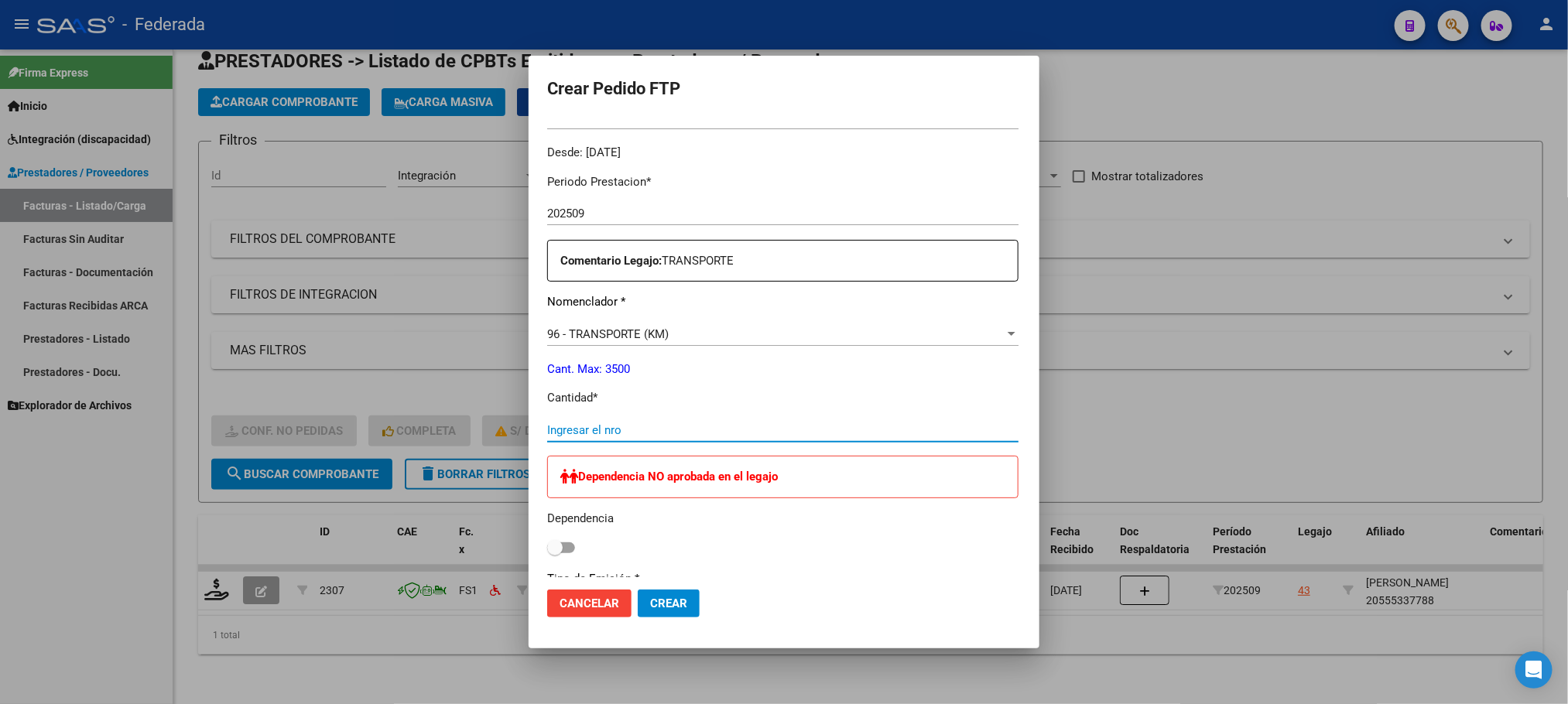
click at [555, 425] on input "Ingresar el nro" at bounding box center [783, 430] width 471 height 14
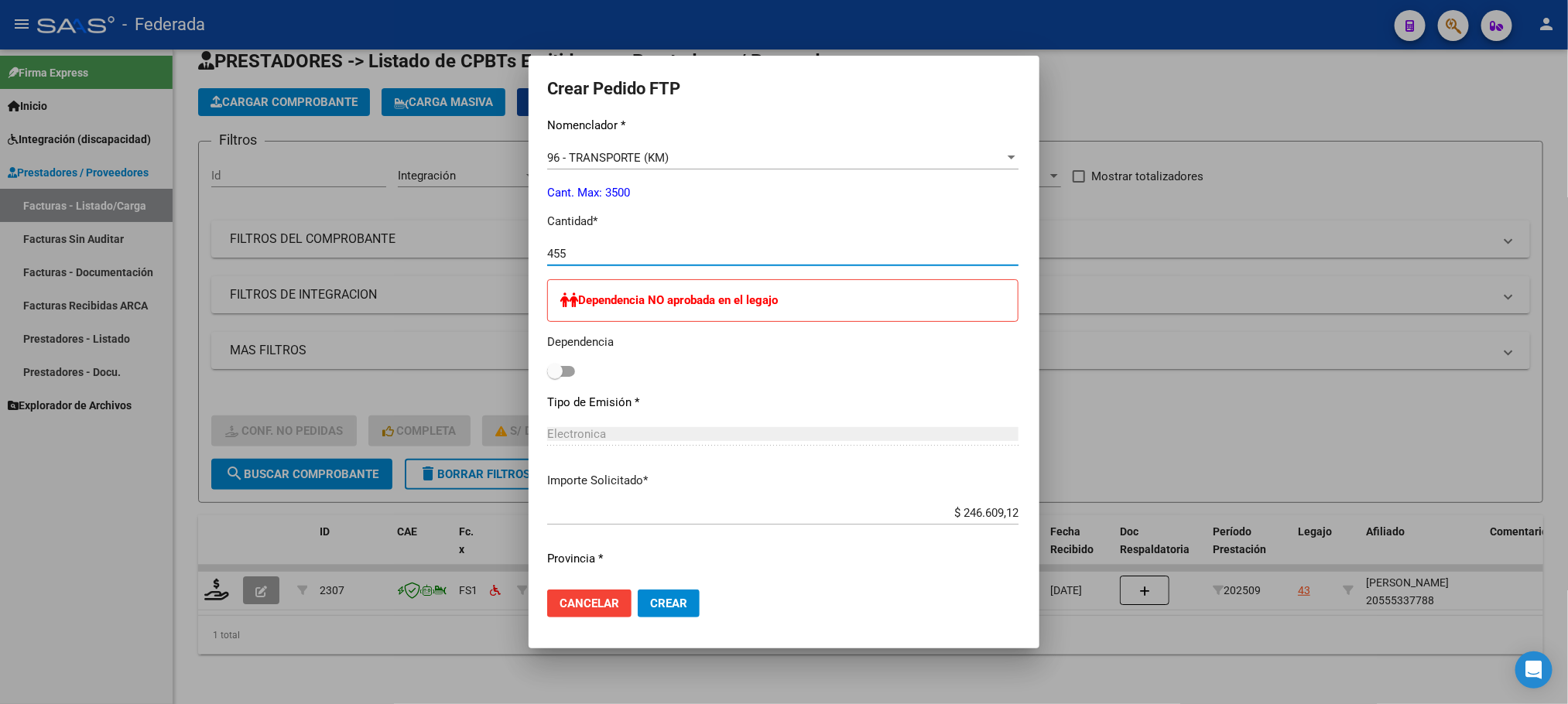
scroll to position [580, 0]
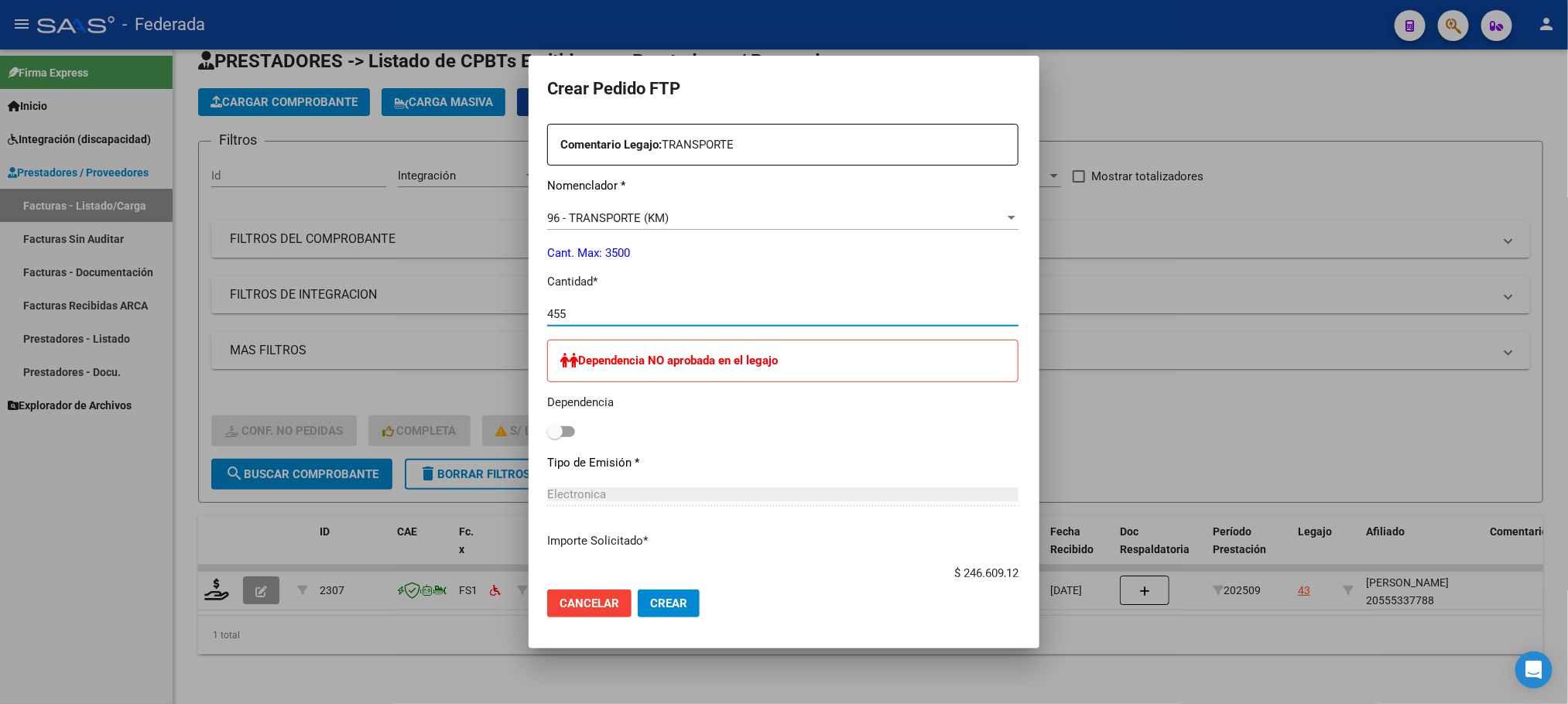
type input "455"
click at [650, 607] on span "Crear" at bounding box center [669, 603] width 37 height 14
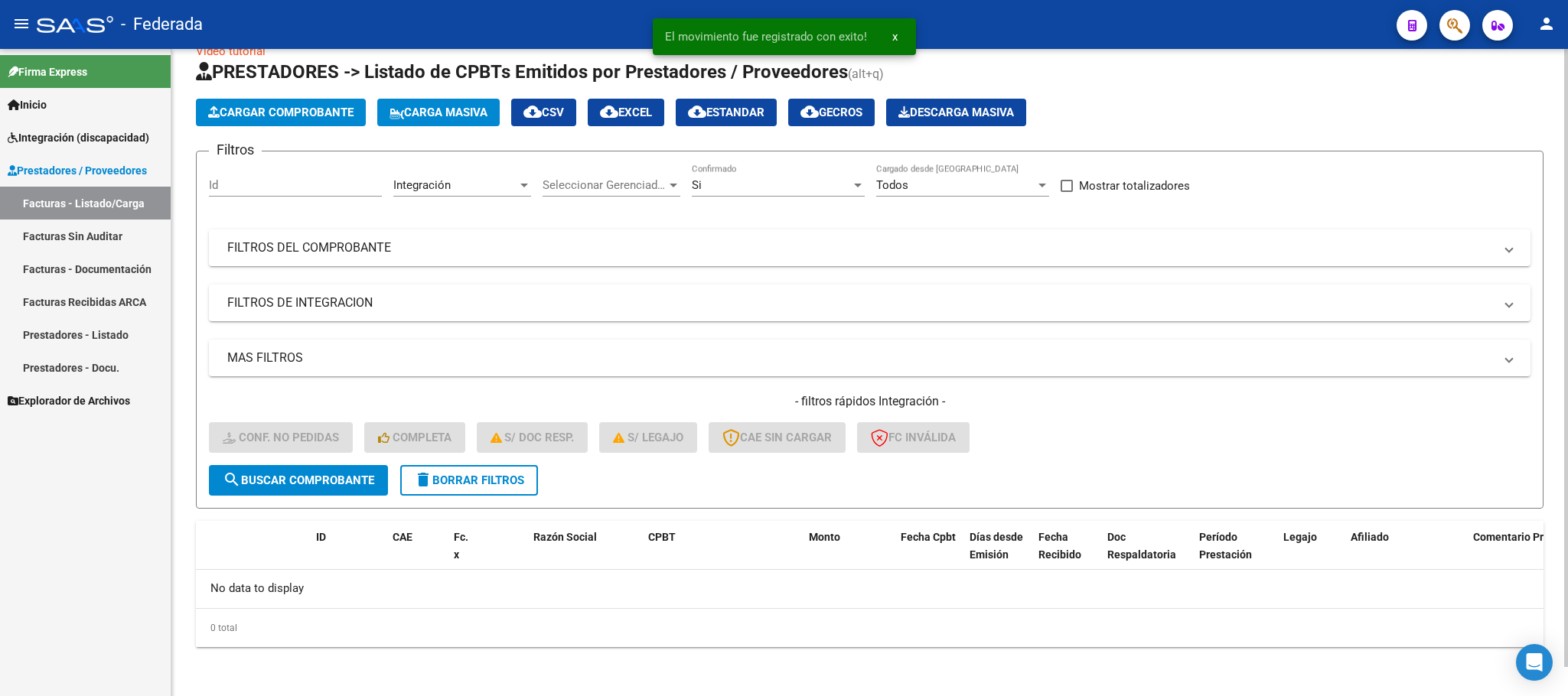
scroll to position [30, 0]
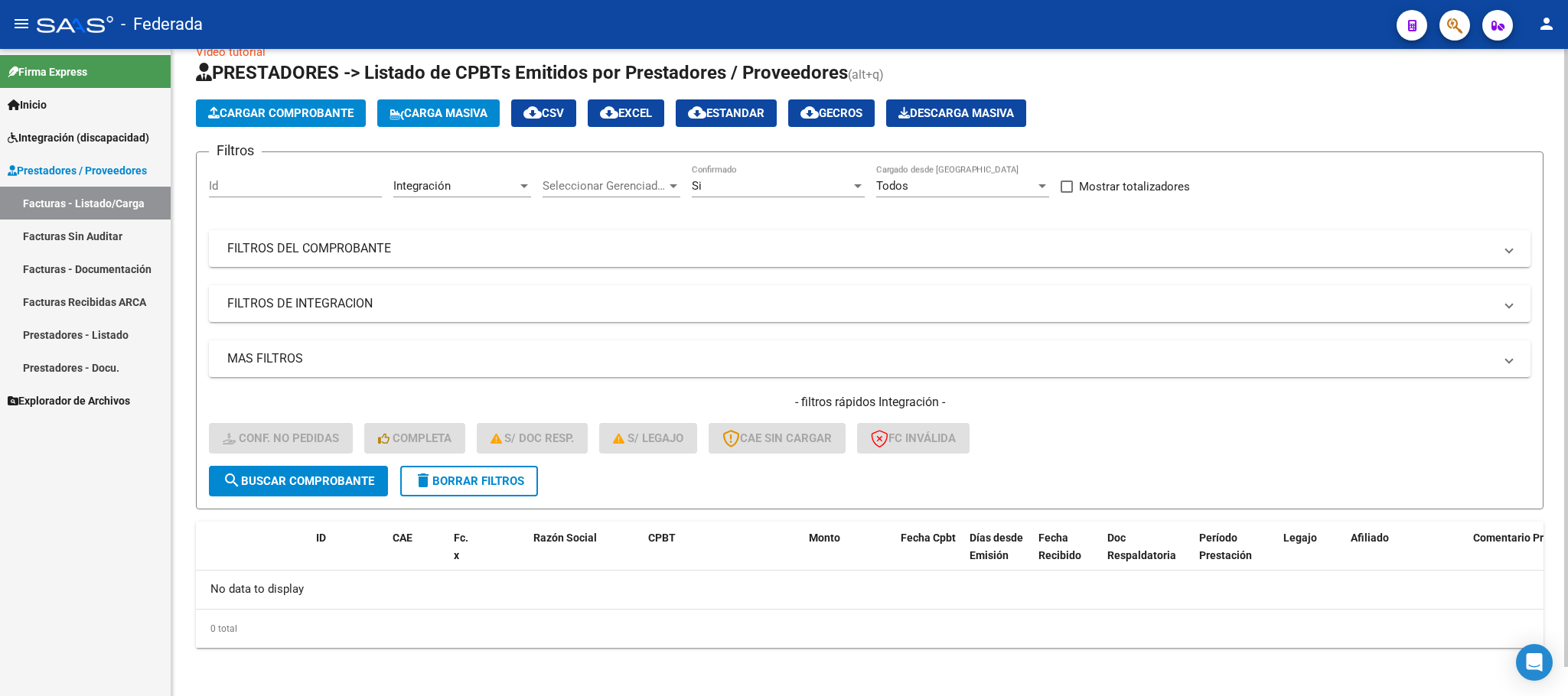
click at [498, 478] on span "delete Borrar Filtros" at bounding box center [469, 481] width 110 height 14
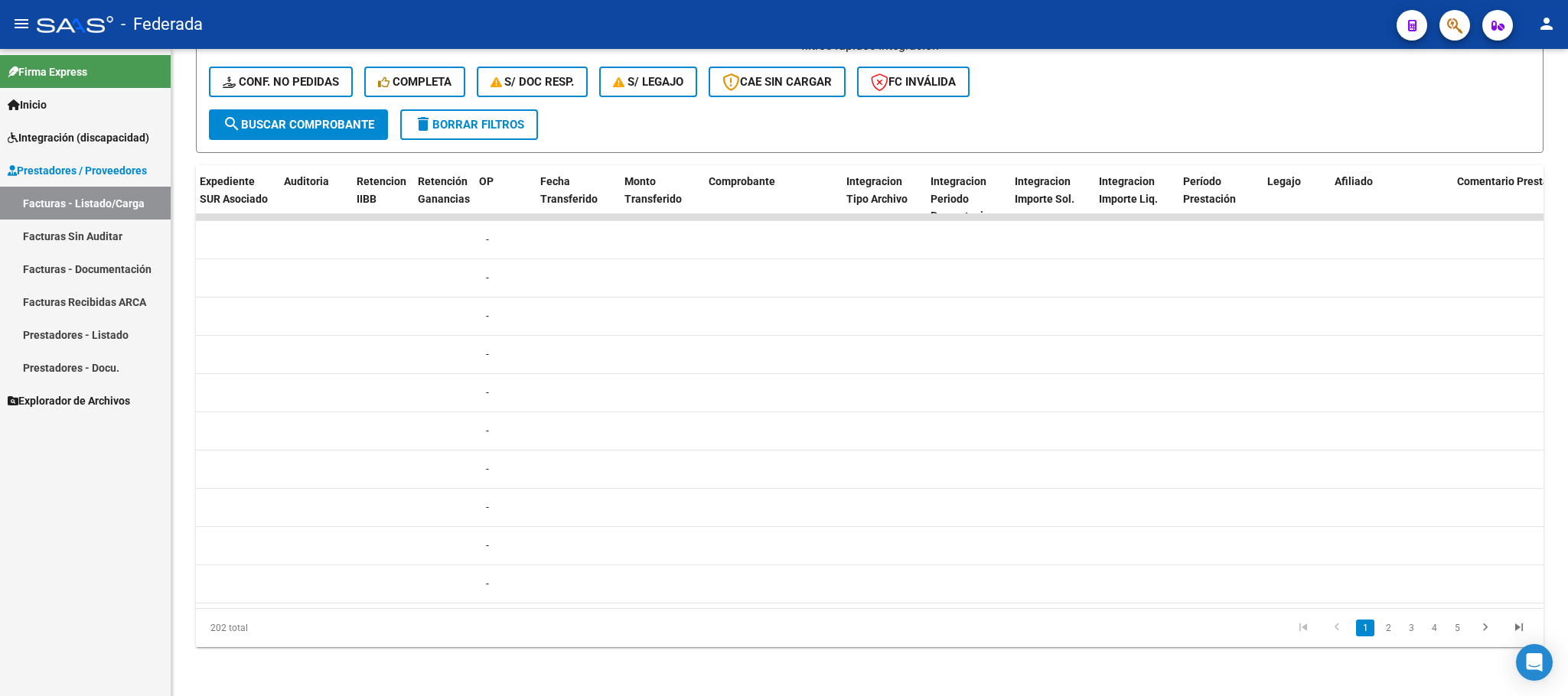
scroll to position [0, 1221]
click at [1407, 632] on link "3" at bounding box center [1411, 628] width 18 height 17
click at [1389, 620] on link "2" at bounding box center [1388, 628] width 18 height 17
click at [1411, 633] on link "3" at bounding box center [1411, 628] width 18 height 17
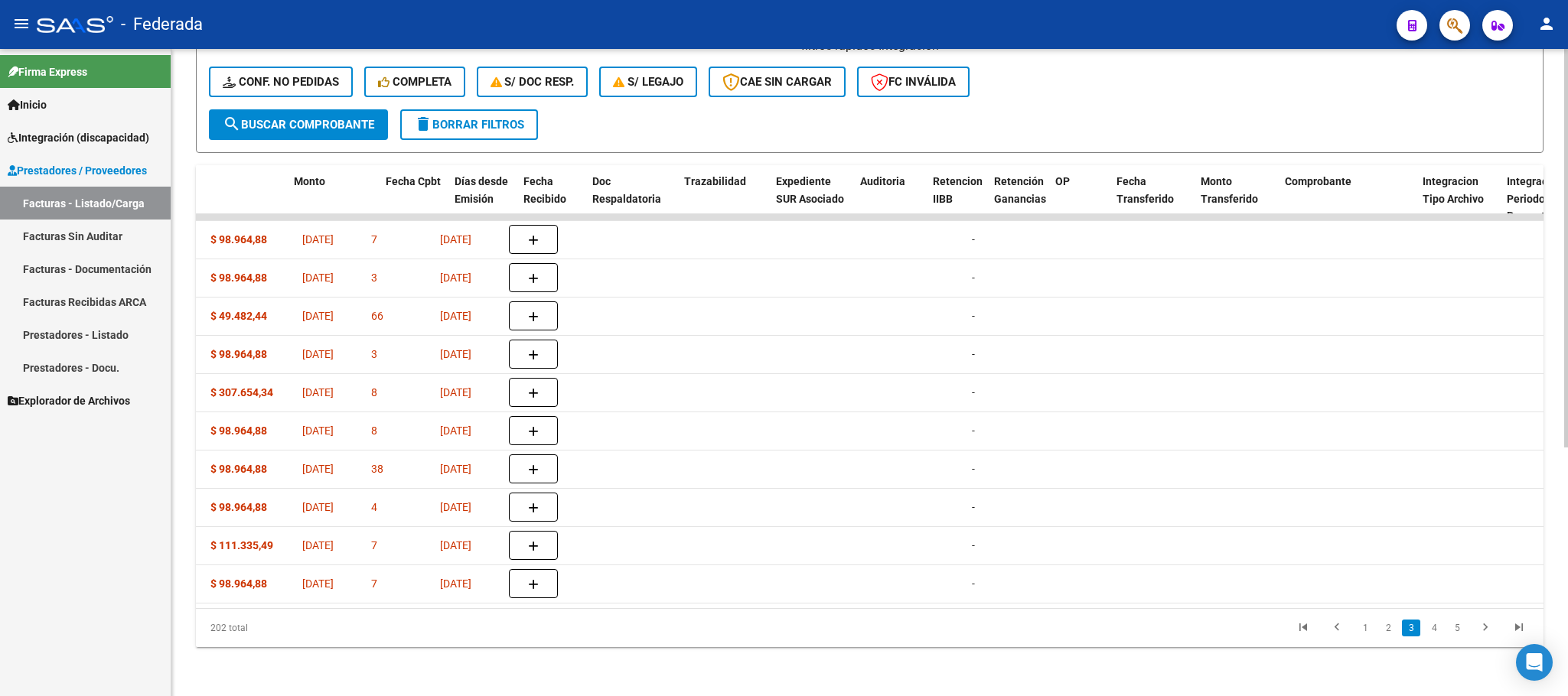
scroll to position [0, 587]
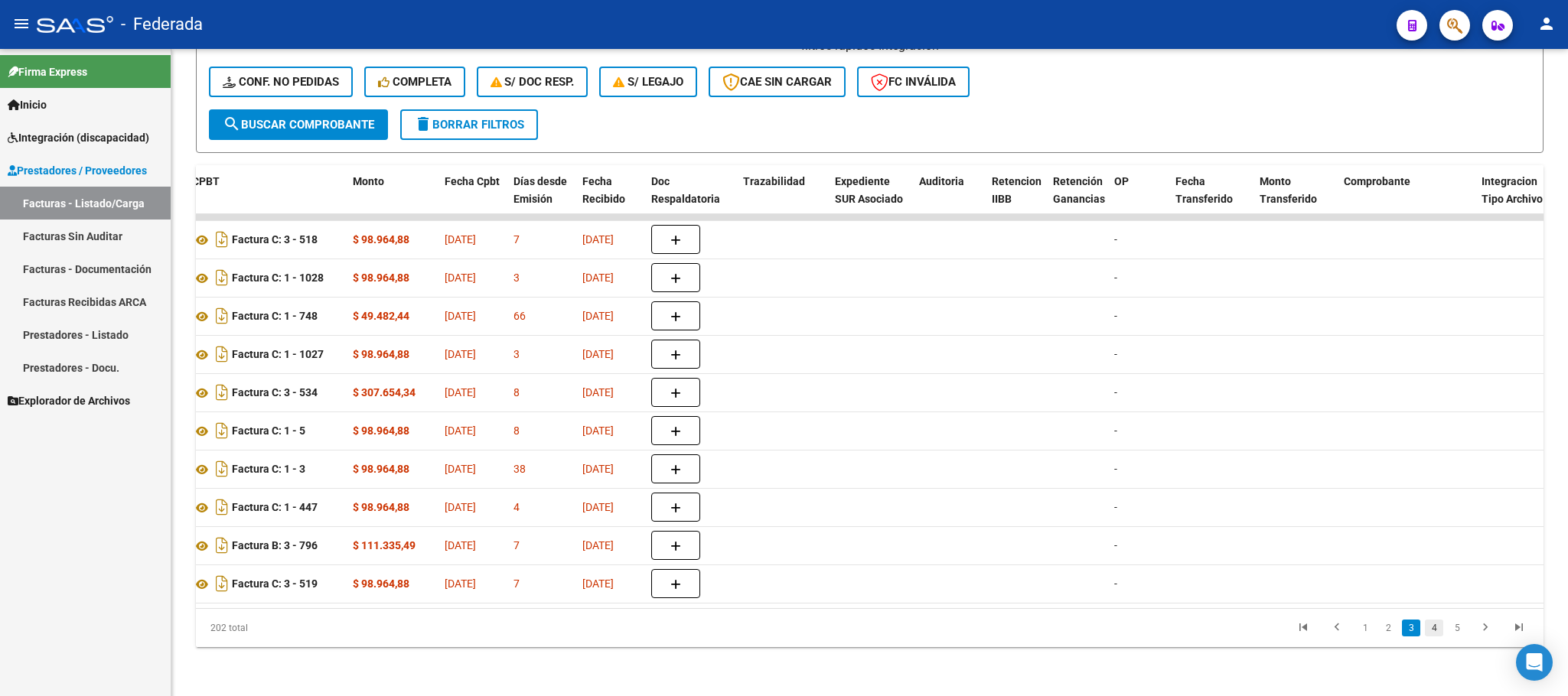
click at [1435, 631] on link "4" at bounding box center [1434, 628] width 18 height 17
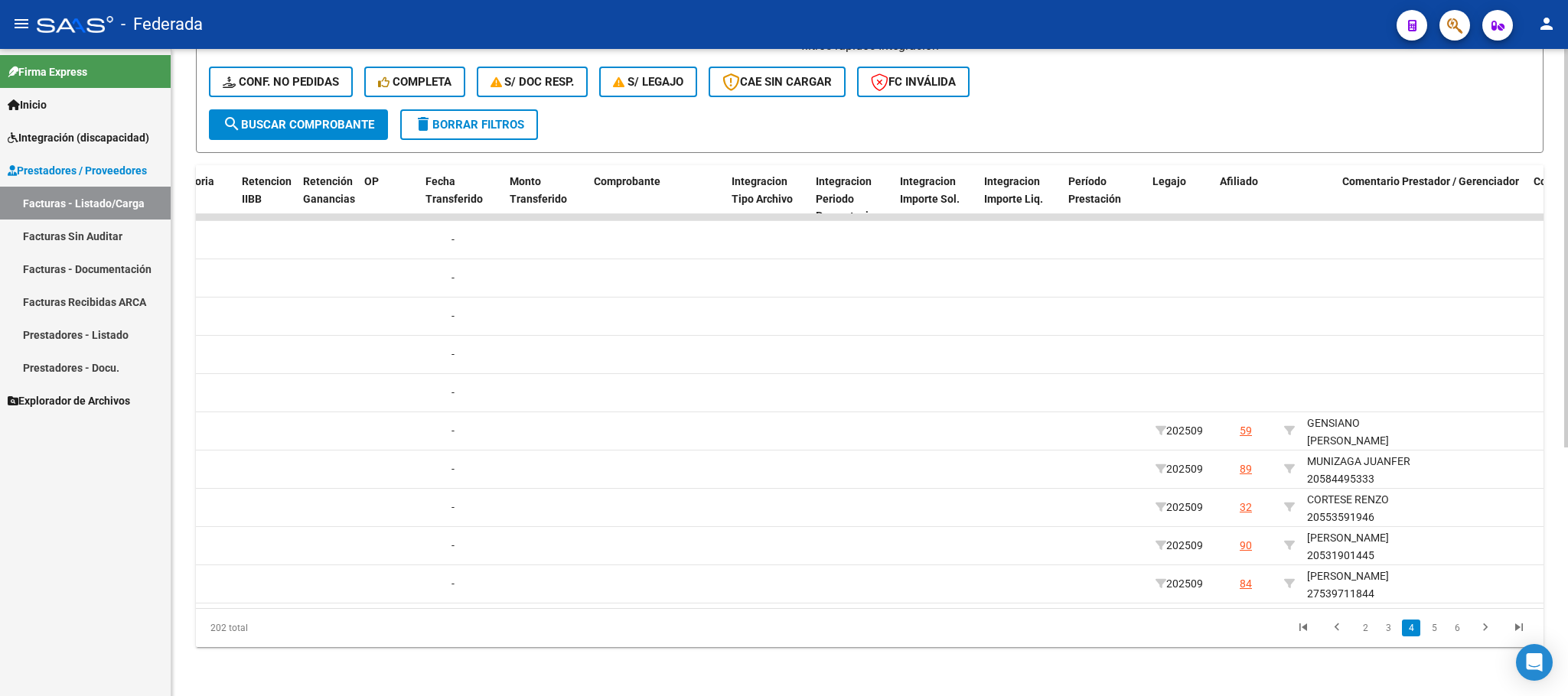
scroll to position [0, 1367]
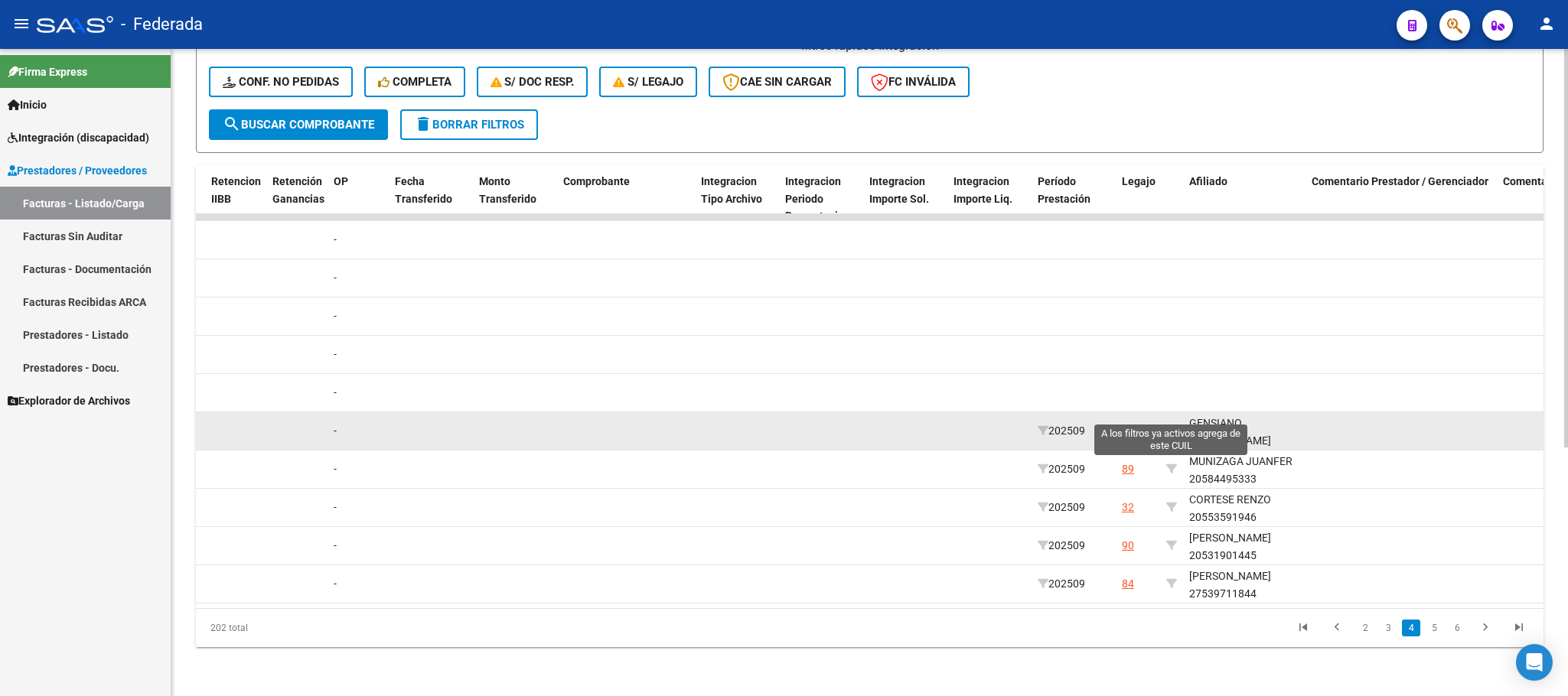
click at [1171, 425] on icon at bounding box center [1171, 430] width 10 height 10
type input "27500608302"
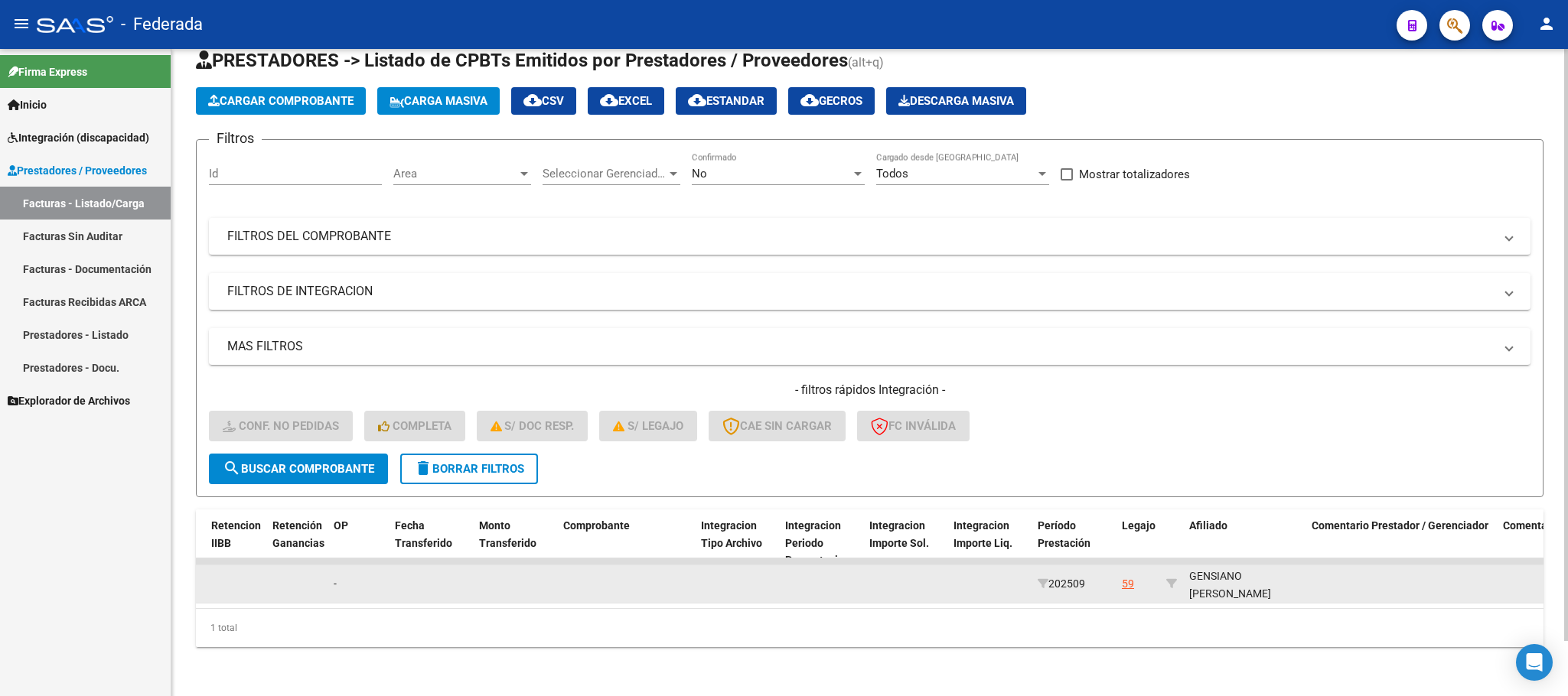
scroll to position [2, 0]
click at [1206, 574] on div "[PERSON_NAME] 27500608302" at bounding box center [1244, 591] width 110 height 52
copy div "27500608302"
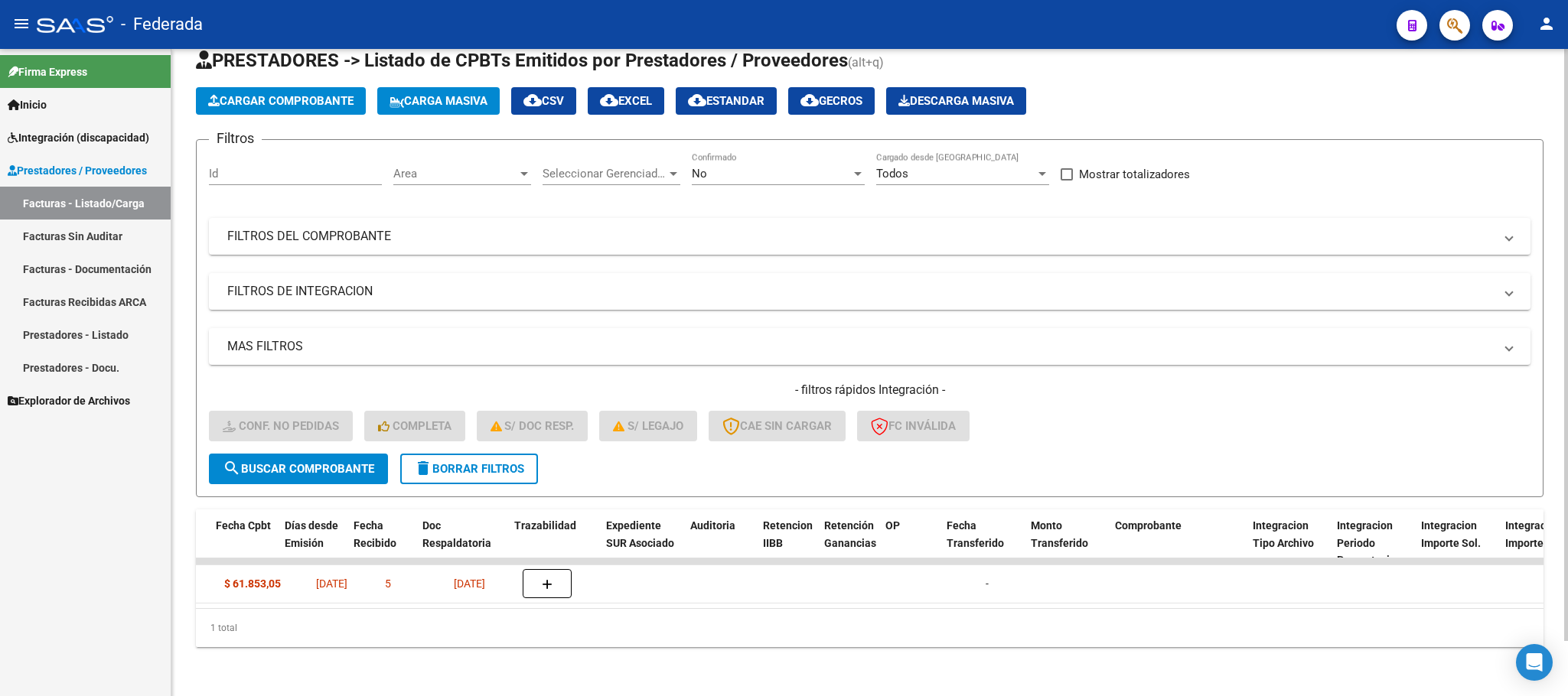
scroll to position [0, 1231]
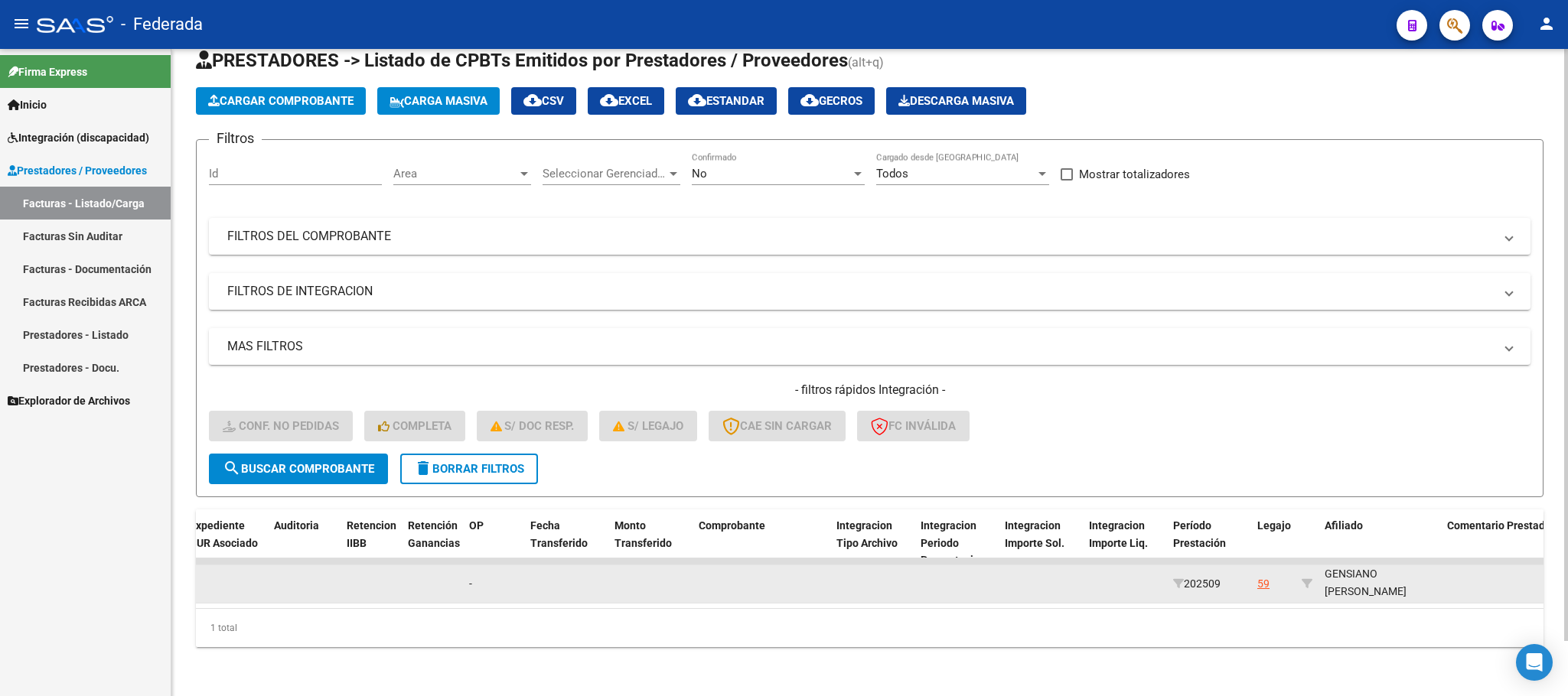
click at [1341, 566] on div "[PERSON_NAME] 27500608302" at bounding box center [1380, 591] width 110 height 52
copy div "GENSIANO"
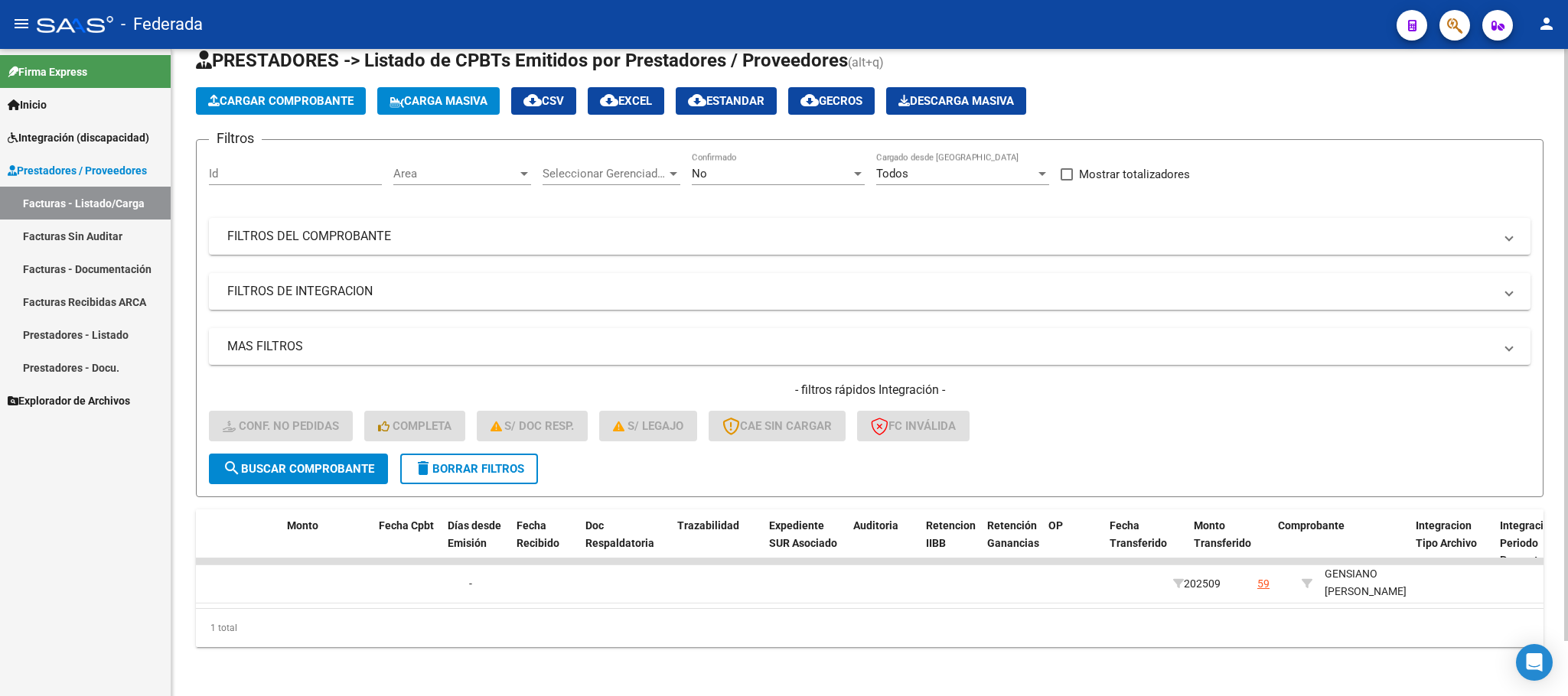
scroll to position [0, 0]
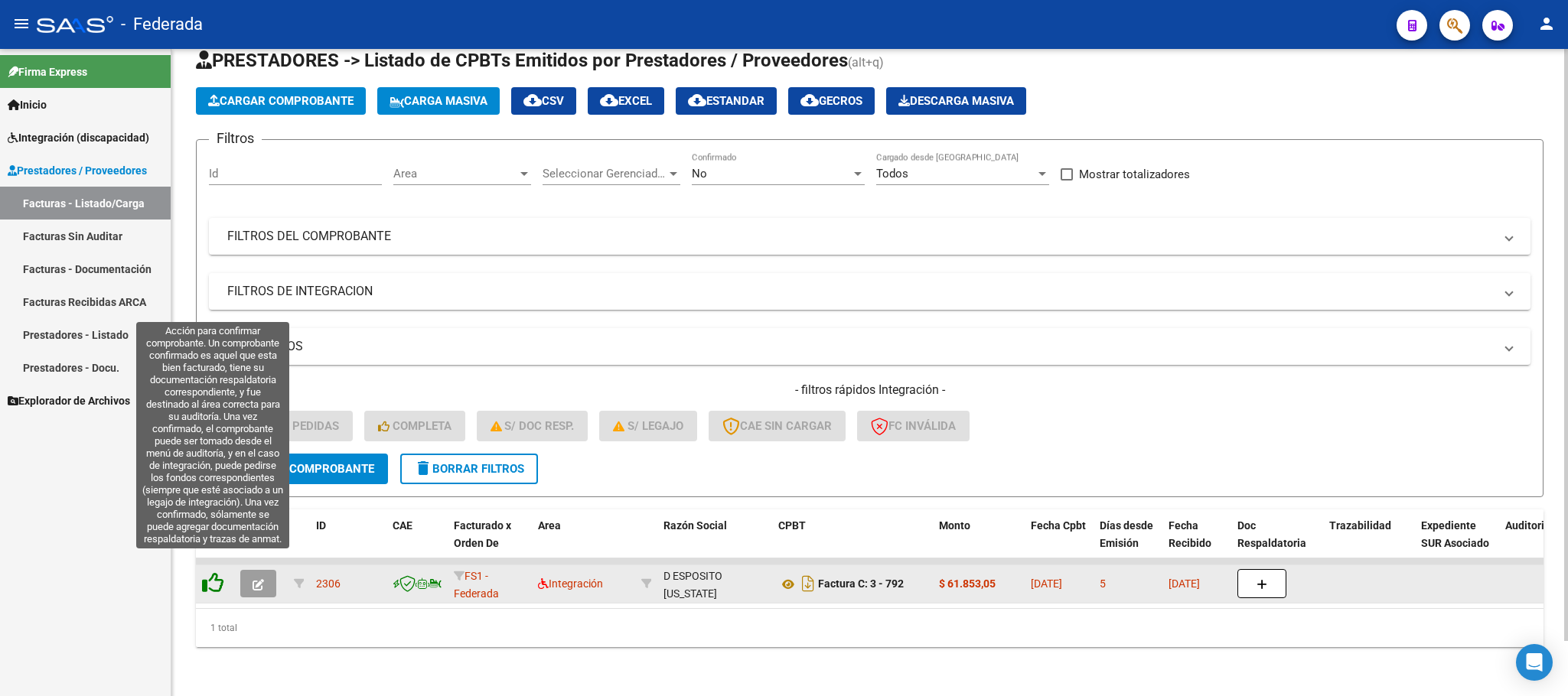
click at [203, 574] on icon at bounding box center [212, 582] width 21 height 21
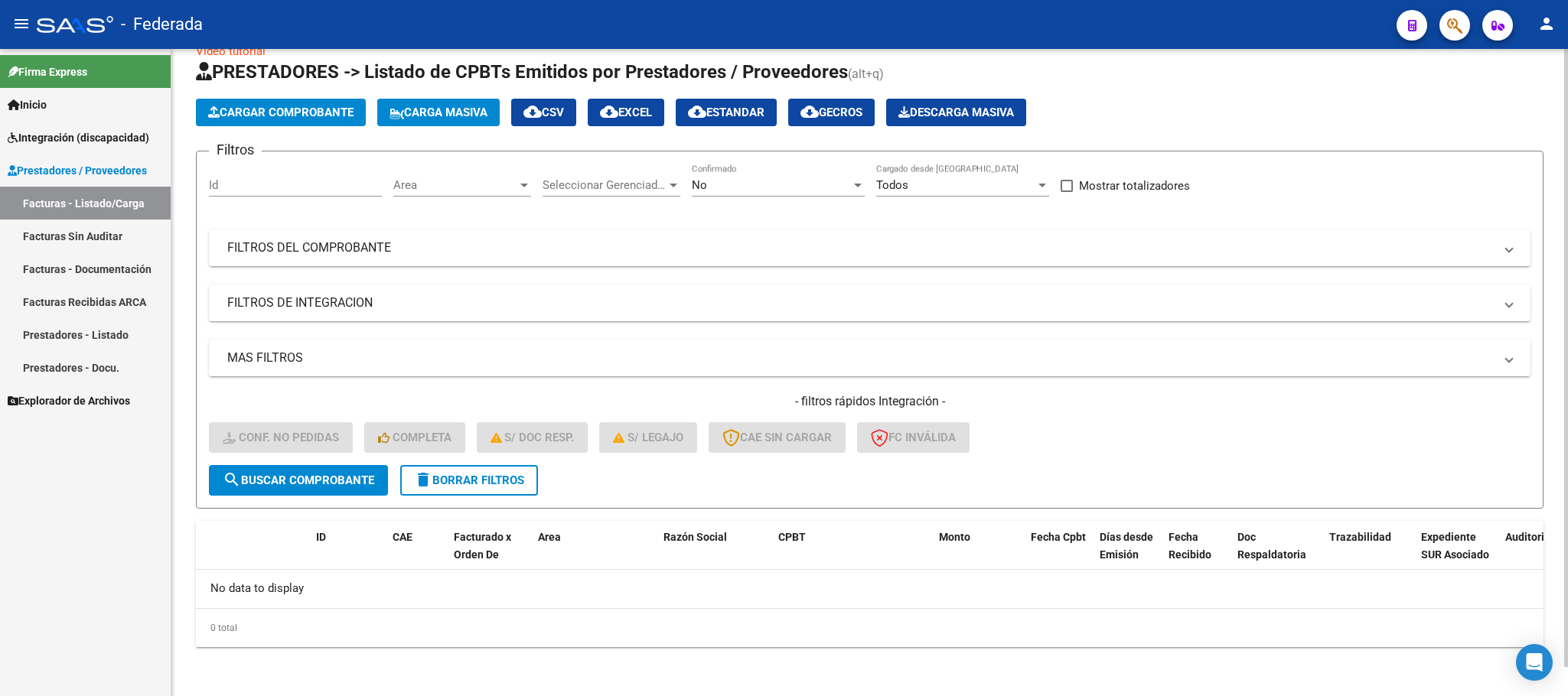
scroll to position [30, 0]
click at [423, 489] on button "delete Borrar Filtros" at bounding box center [469, 481] width 137 height 31
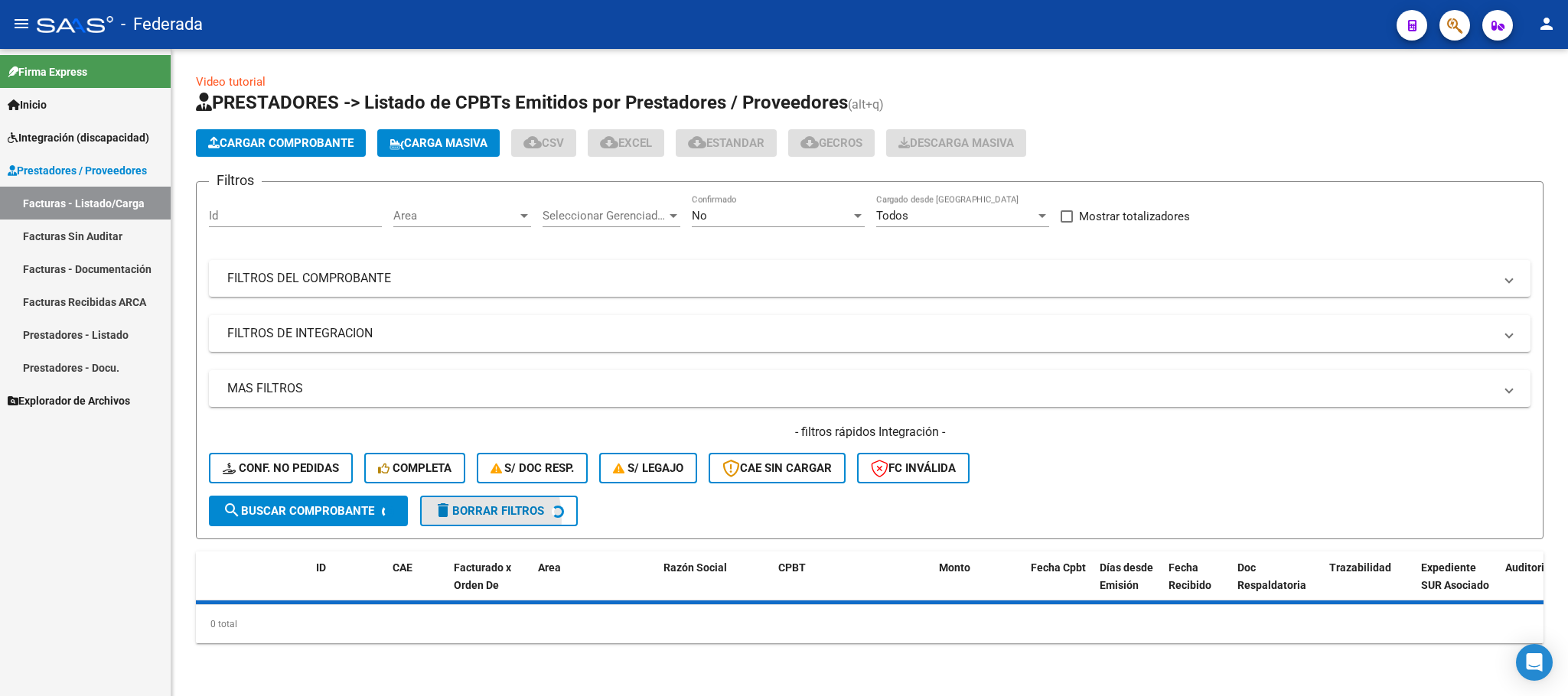
scroll to position [0, 0]
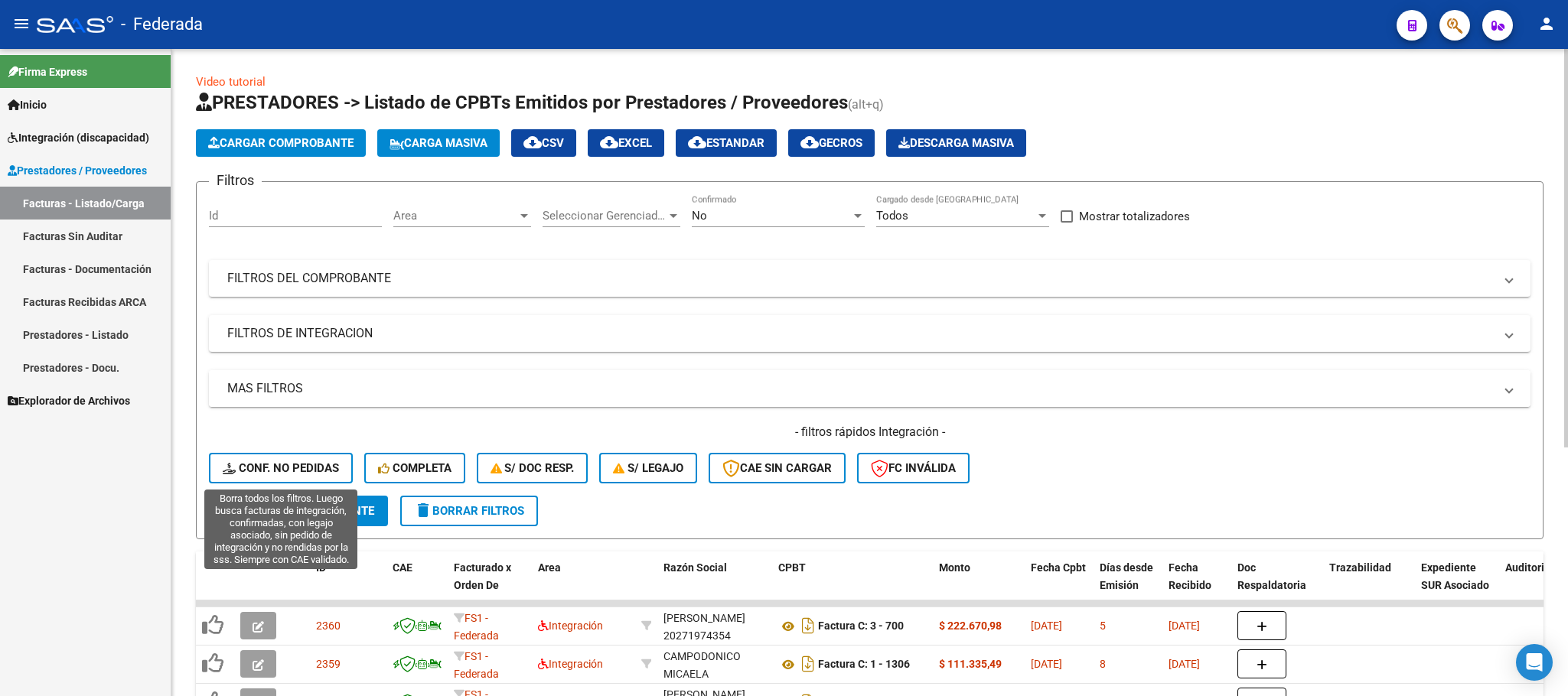
click at [327, 458] on button "Conf. no pedidas" at bounding box center [281, 468] width 144 height 31
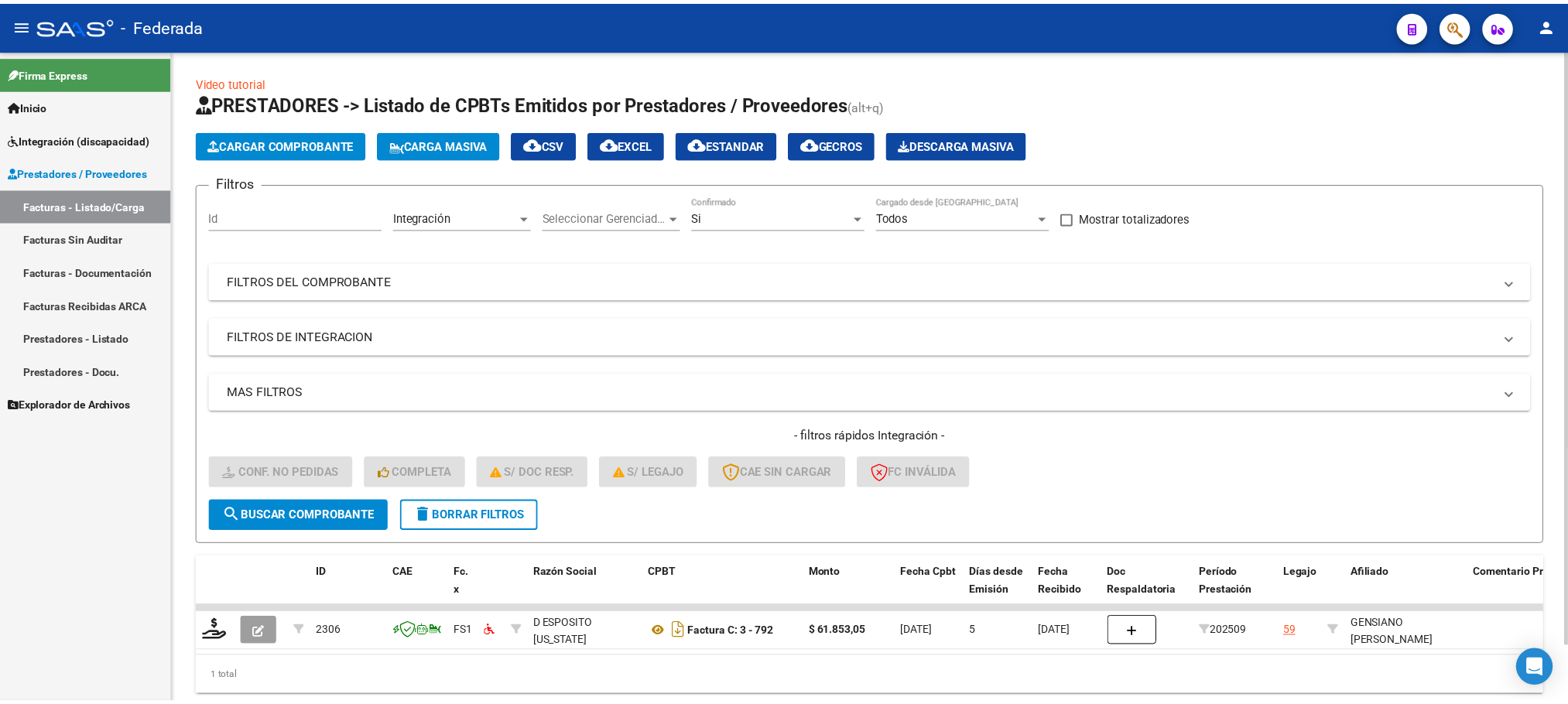
scroll to position [60, 0]
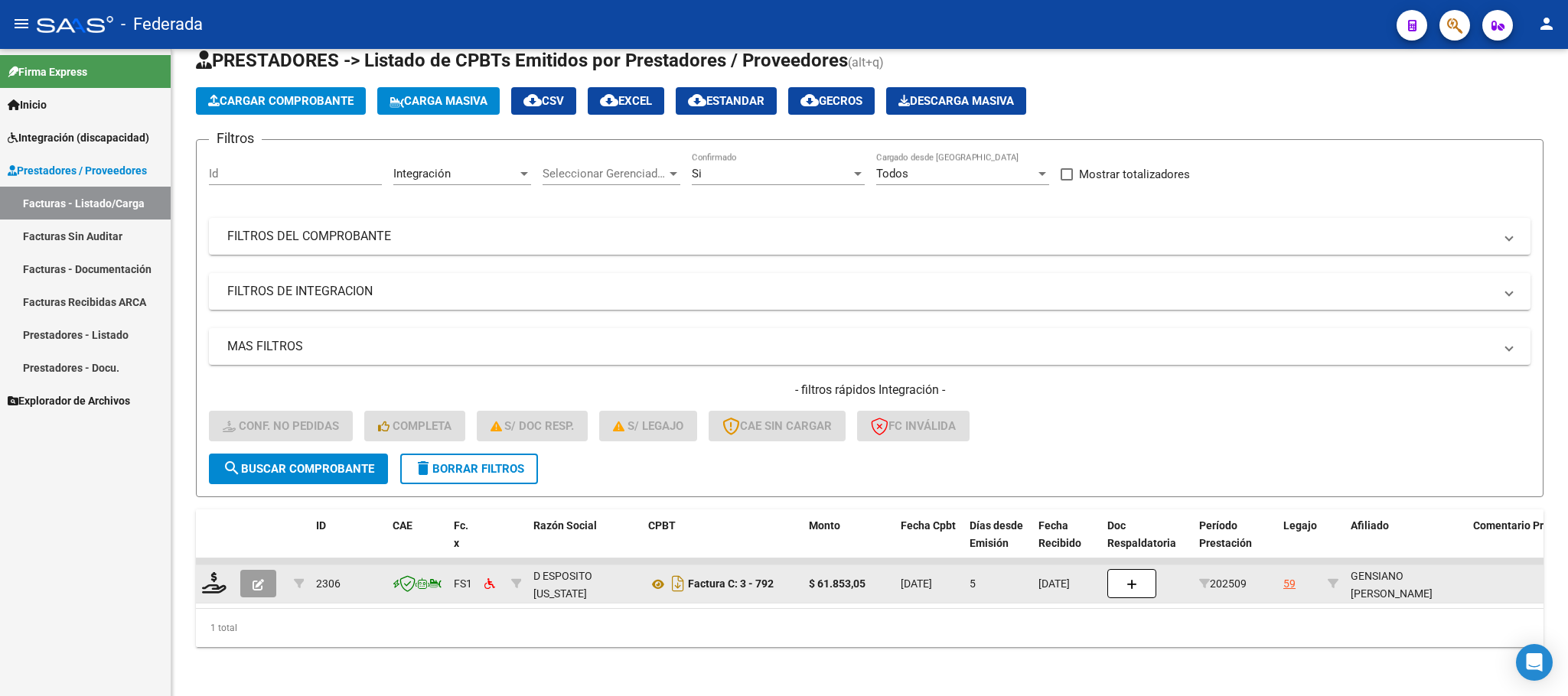
click at [230, 570] on datatable-body-cell at bounding box center [215, 584] width 38 height 37
click at [219, 572] on icon at bounding box center [214, 582] width 25 height 21
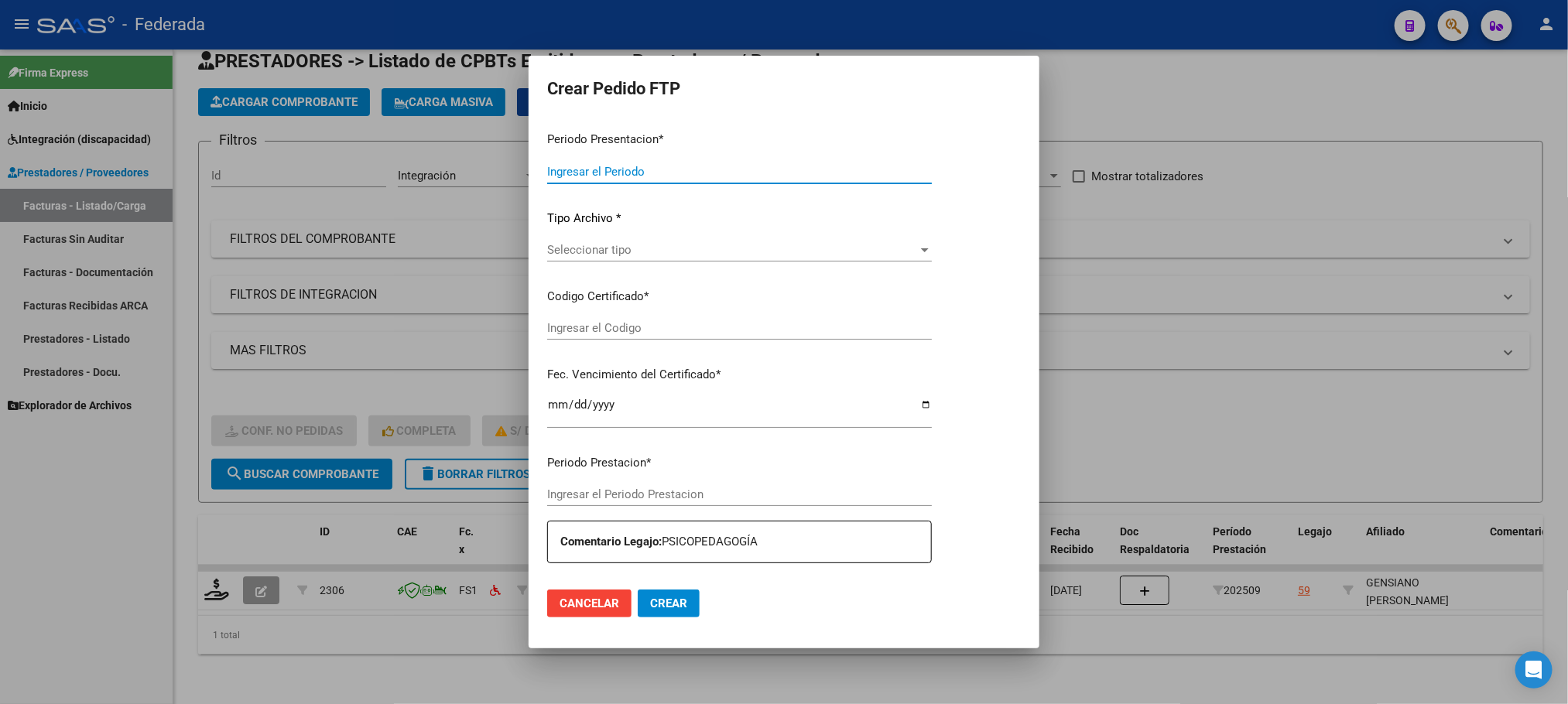
type input "202509"
type input "$ 61.853,05"
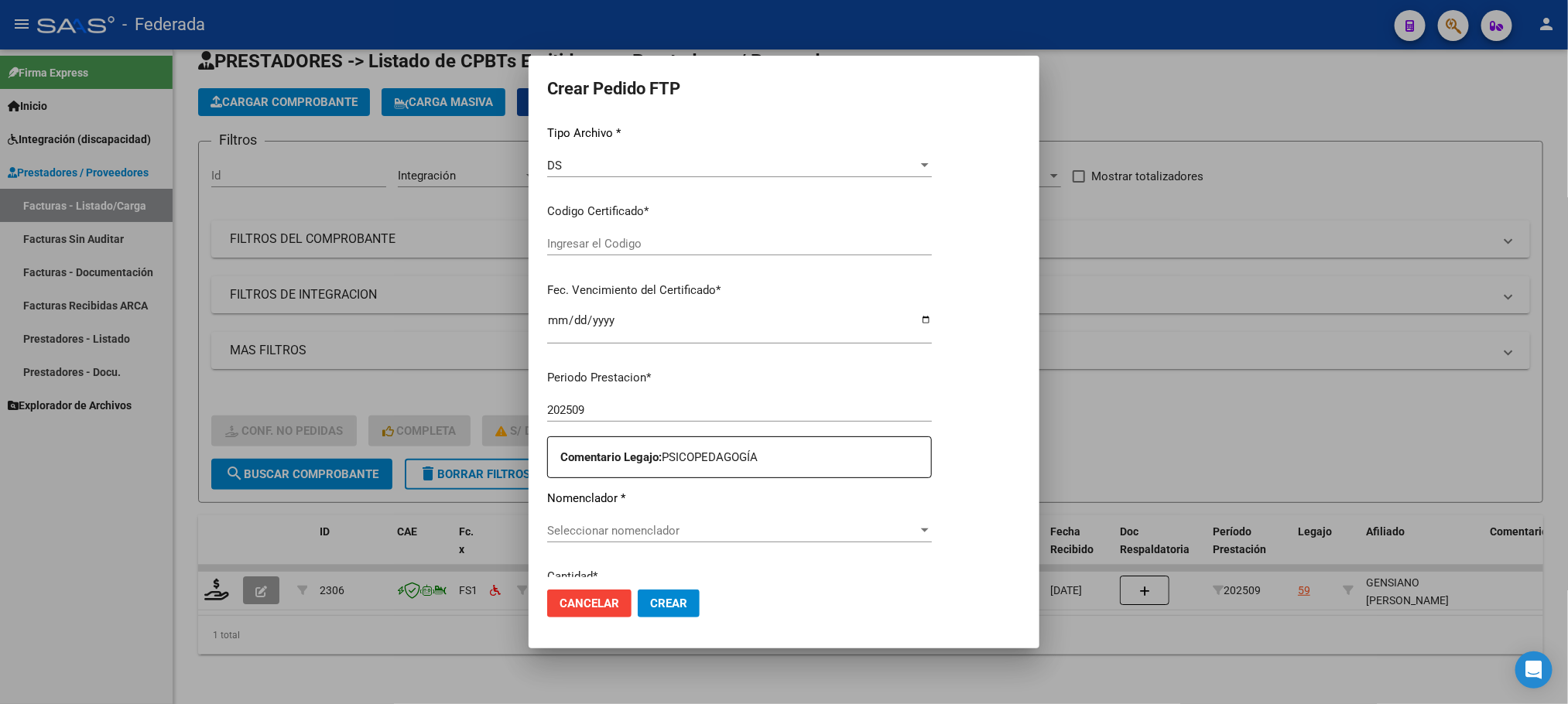
type input "ARG01000500608302022072220250722SFE168"
type input "2025-07-22"
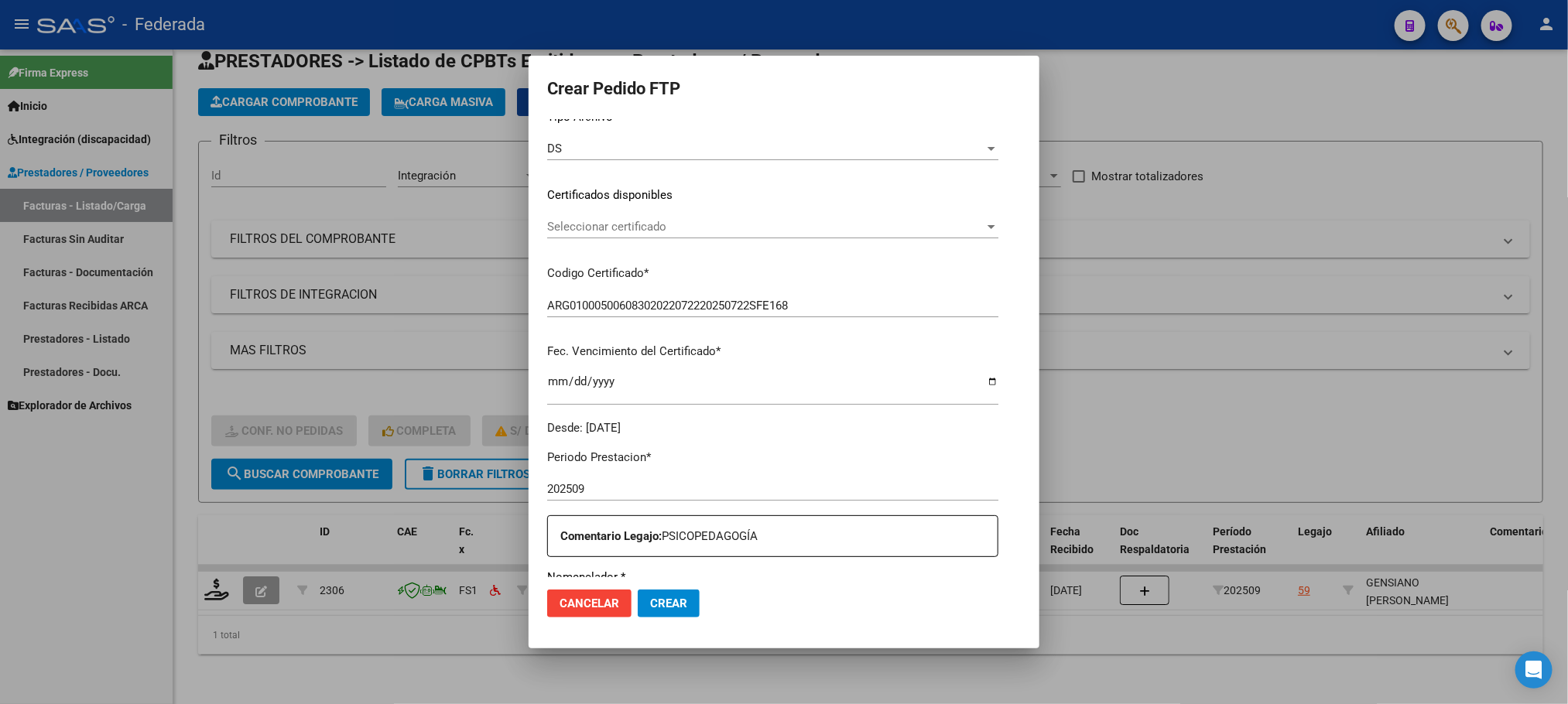
scroll to position [156, 0]
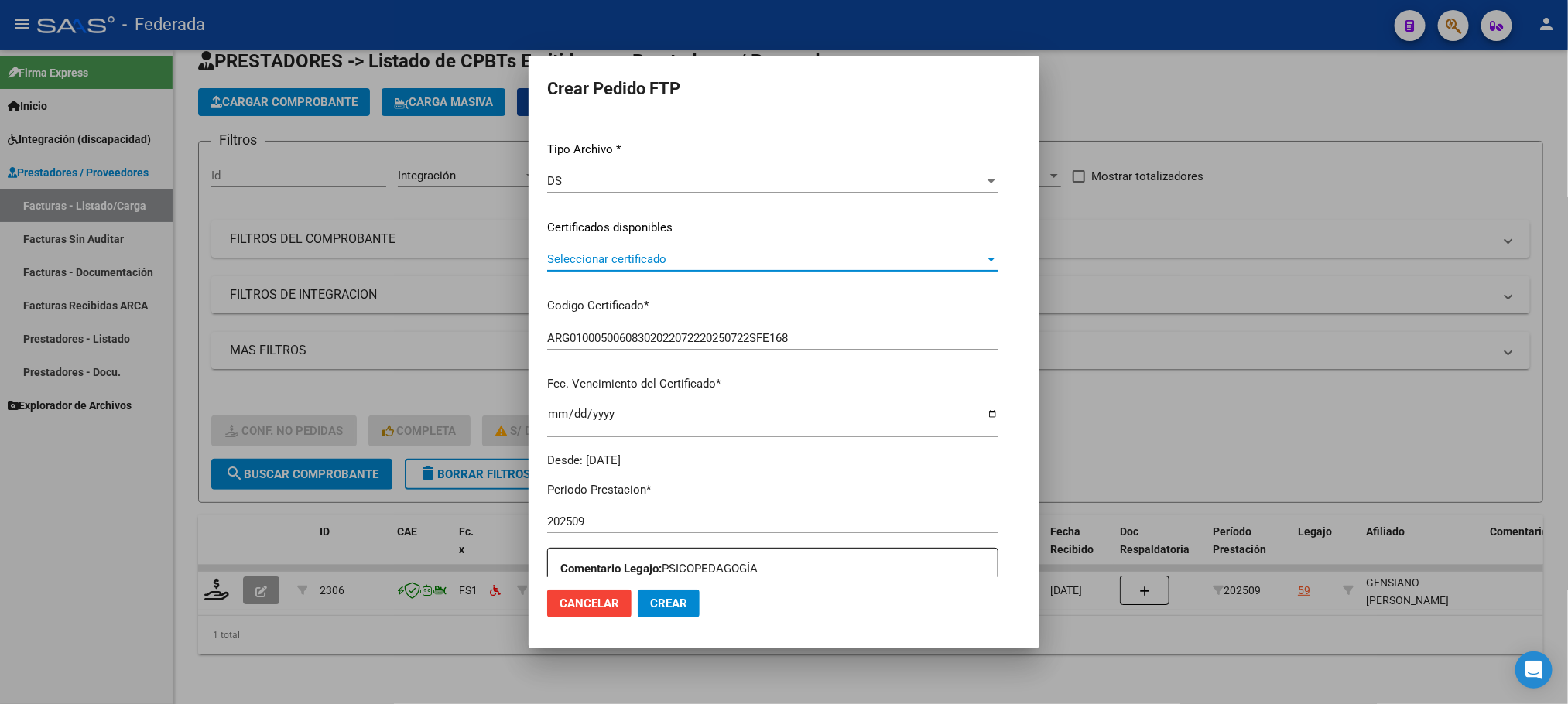
click at [615, 254] on span "Seleccionar certificado" at bounding box center [766, 259] width 437 height 14
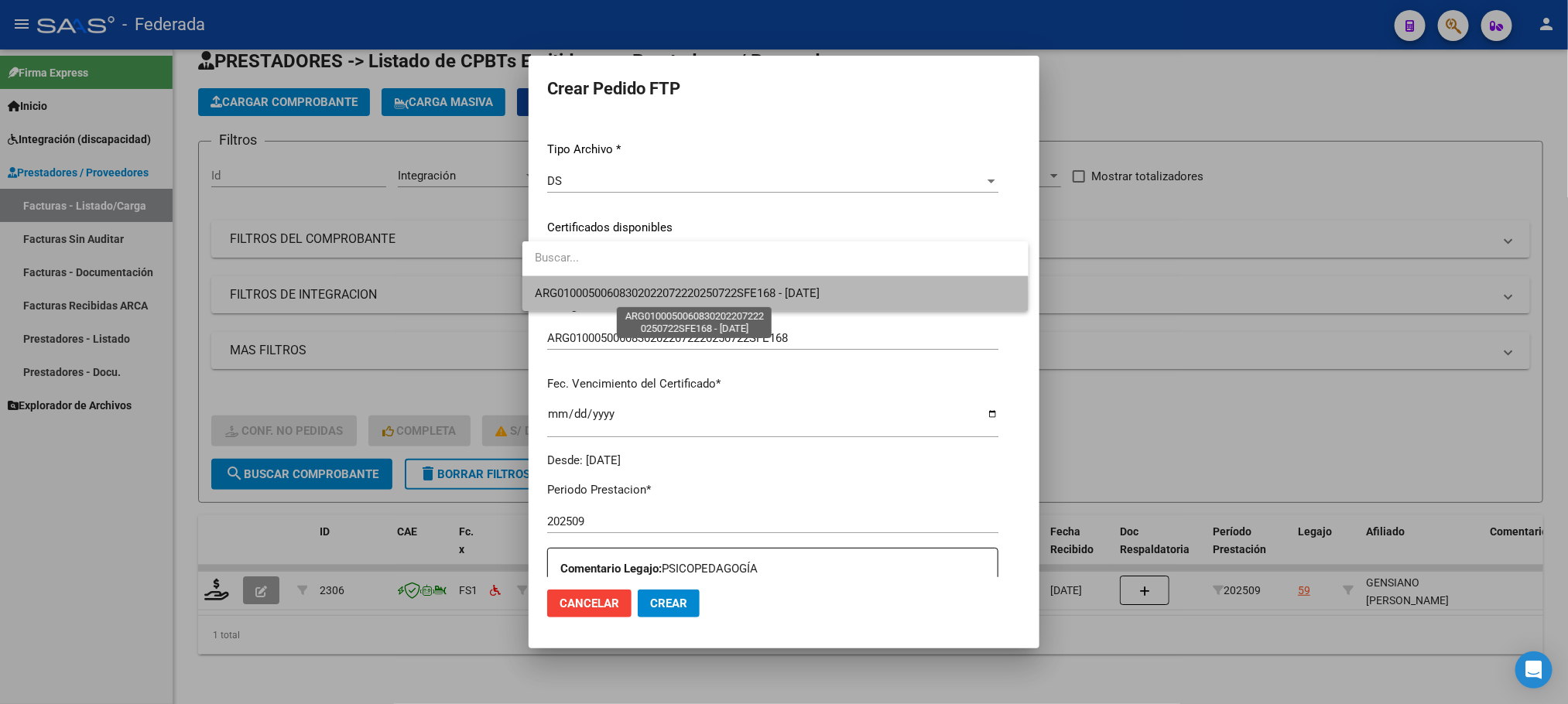
click at [614, 298] on span "ARG01000500608302022072220250722SFE168 - 2025-07-22" at bounding box center [677, 293] width 285 height 14
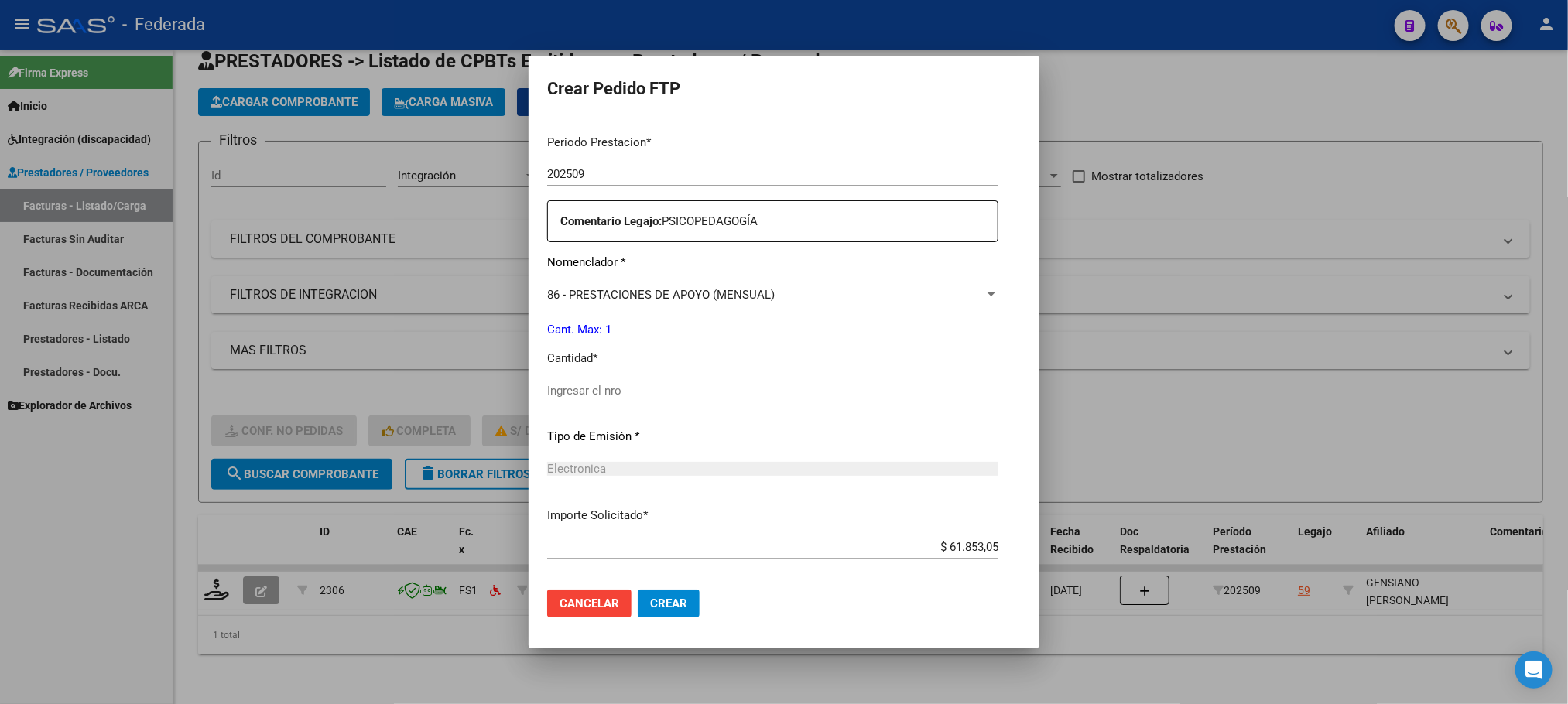
scroll to position [505, 0]
click at [579, 400] on div "Ingresar el nro" at bounding box center [772, 390] width 451 height 23
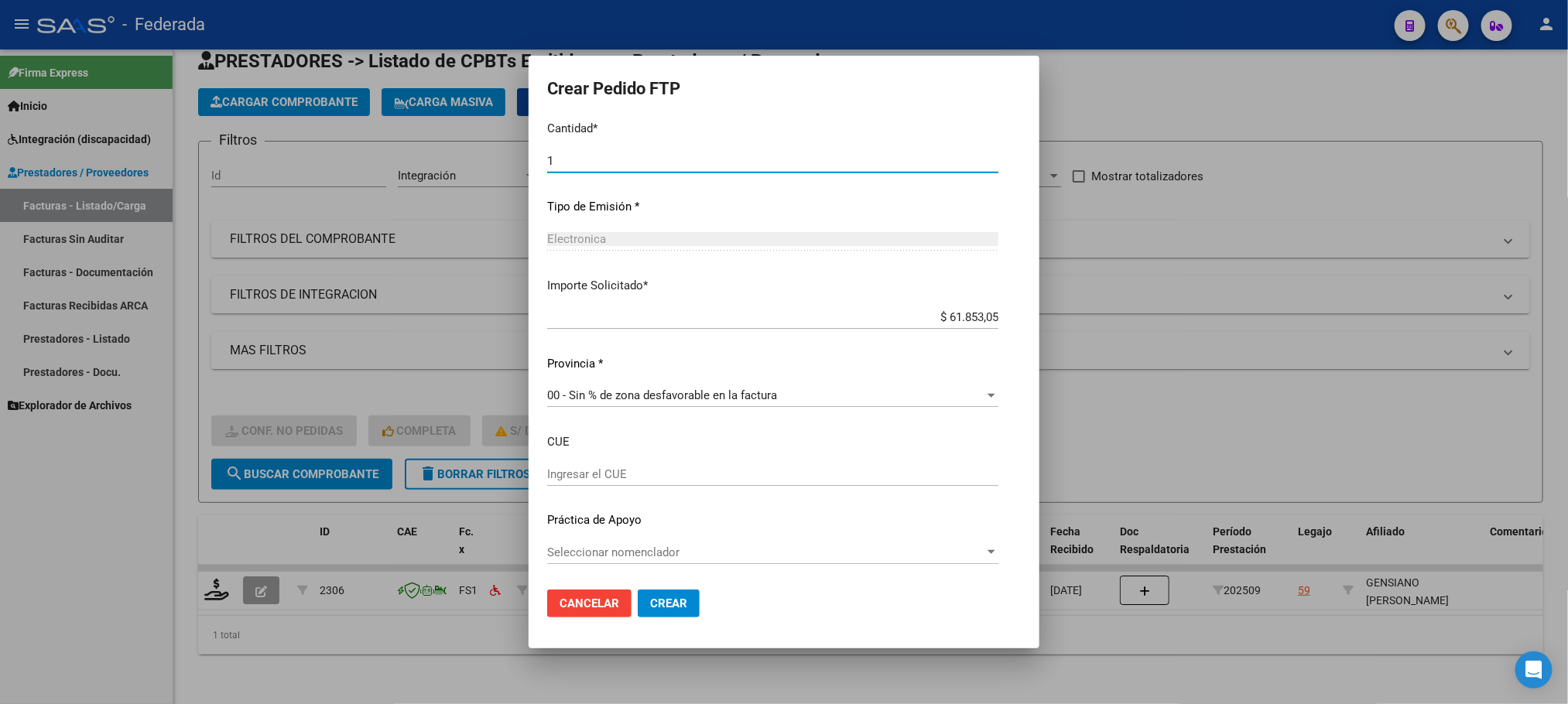
scroll to position [735, 0]
type input "1"
click at [650, 600] on span "Crear" at bounding box center [669, 603] width 37 height 14
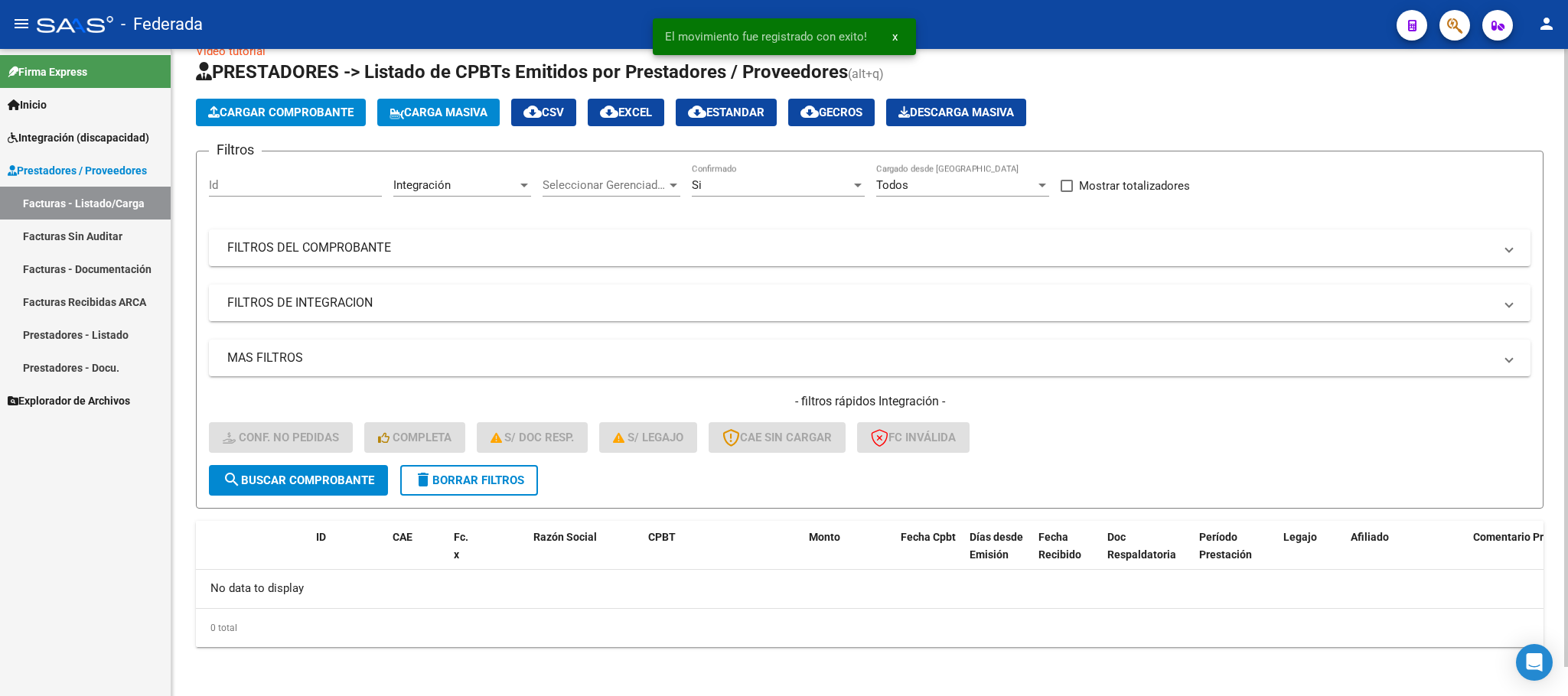
scroll to position [30, 0]
click at [507, 475] on span "delete Borrar Filtros" at bounding box center [469, 481] width 110 height 14
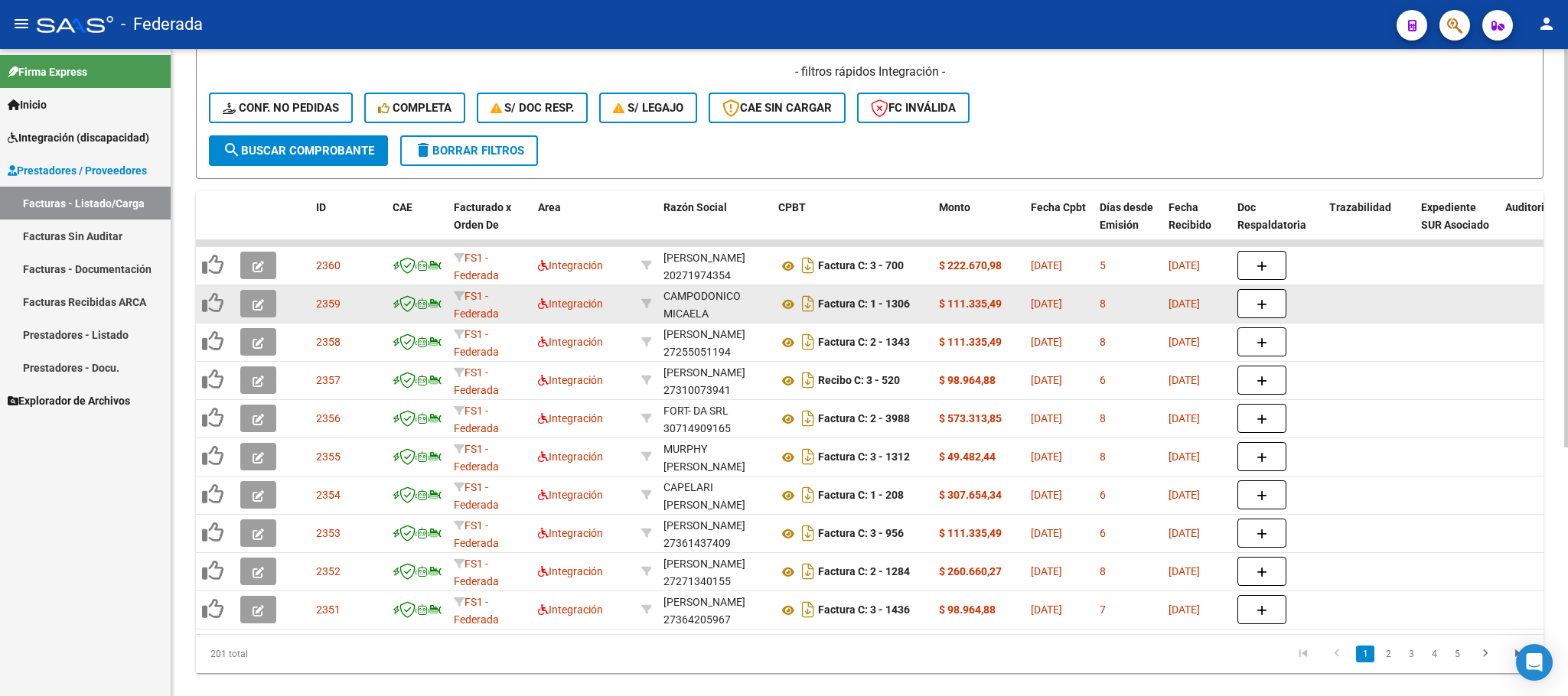
scroll to position [404, 0]
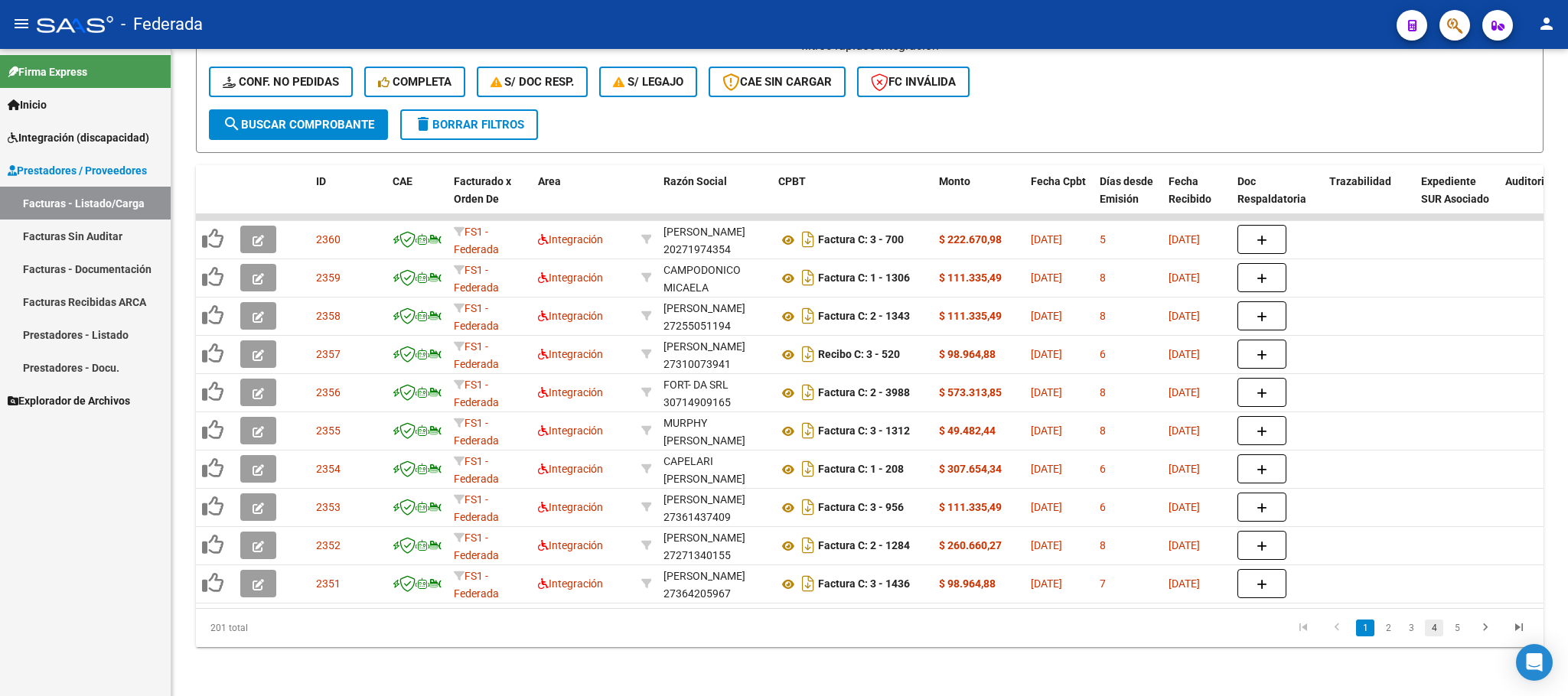
click at [1440, 634] on link "4" at bounding box center [1434, 628] width 18 height 17
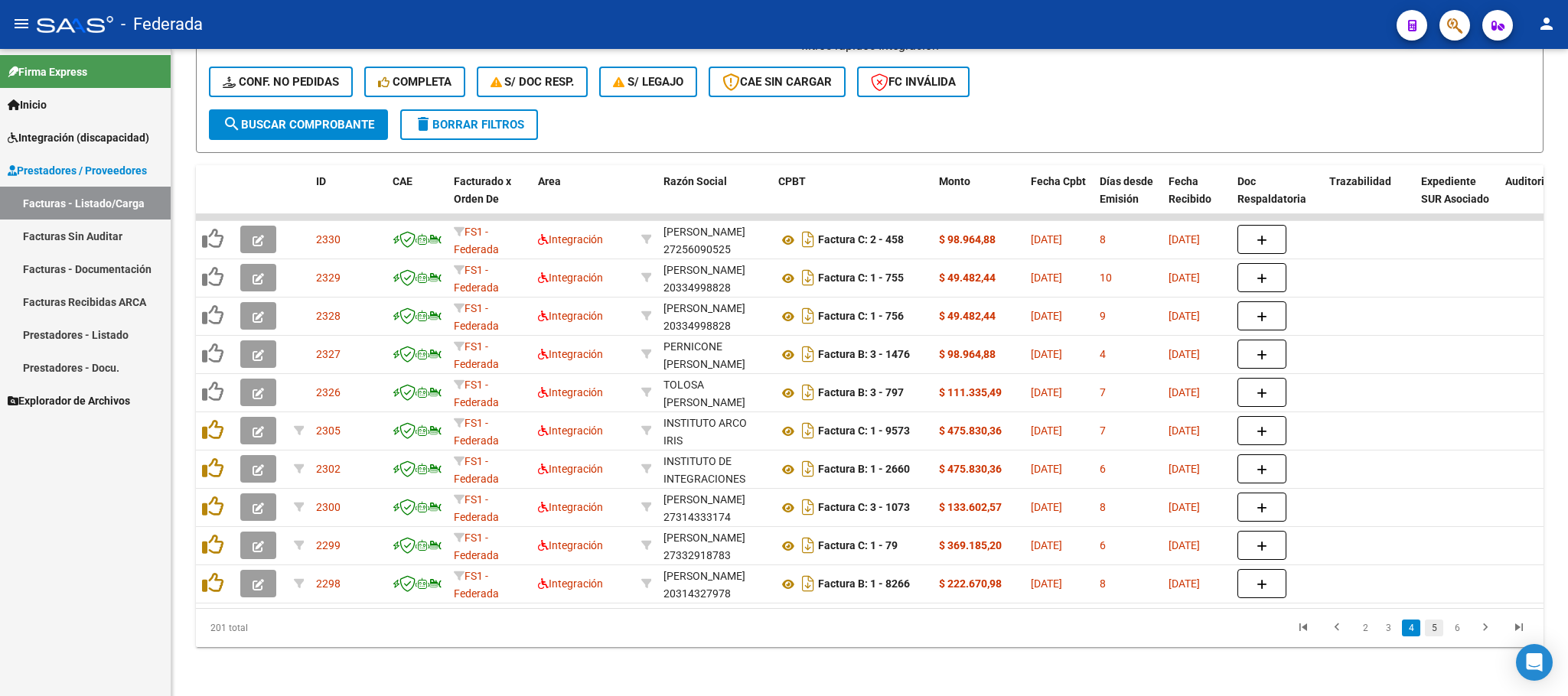
click at [1437, 628] on link "5" at bounding box center [1434, 628] width 18 height 17
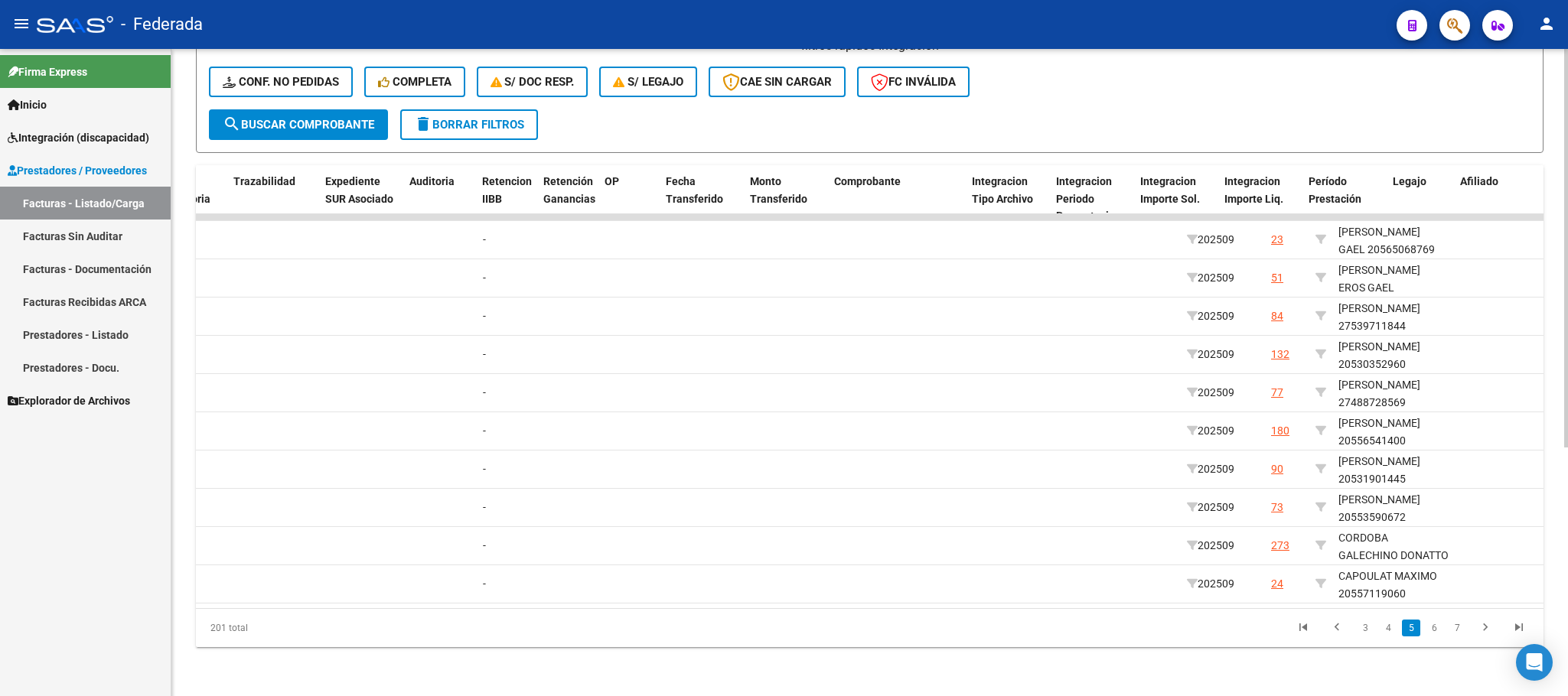
scroll to position [0, 1458]
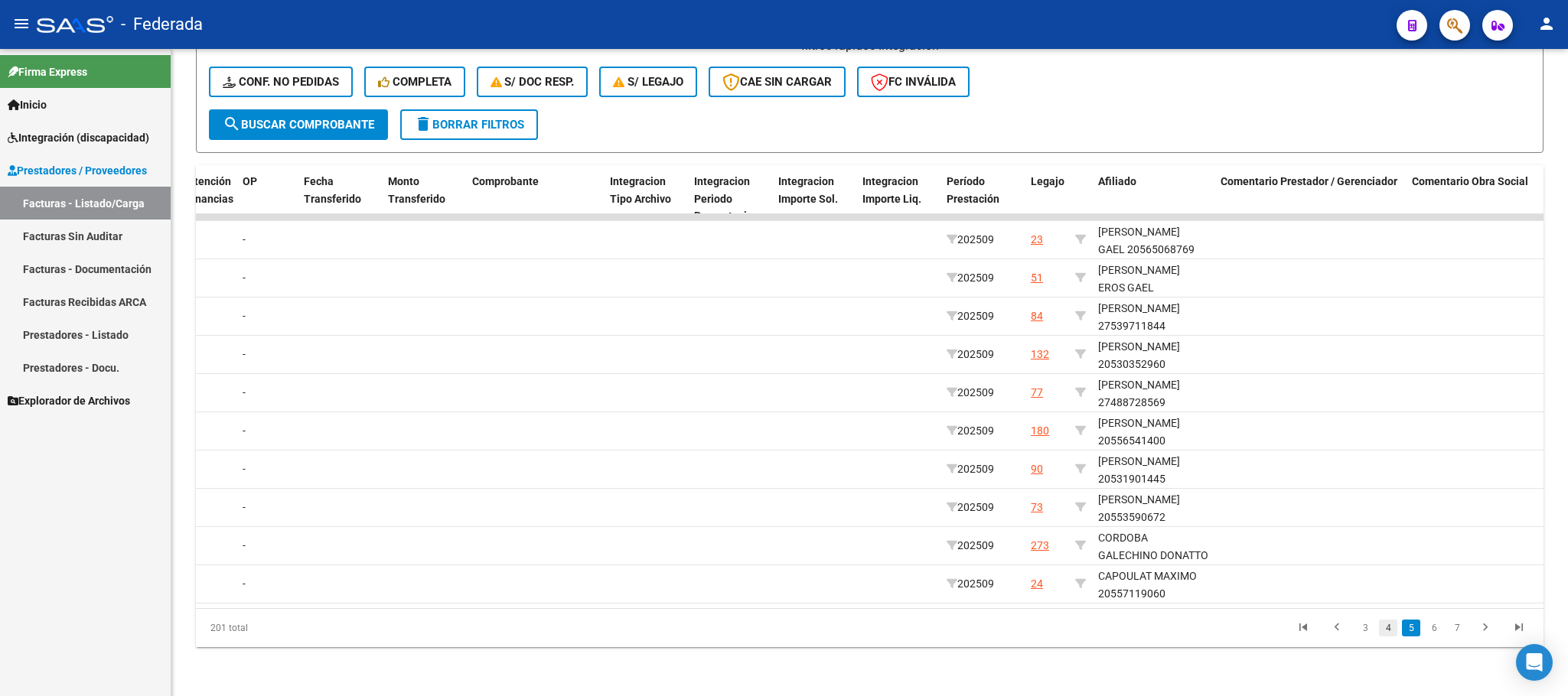
click at [1384, 632] on link "4" at bounding box center [1388, 628] width 18 height 17
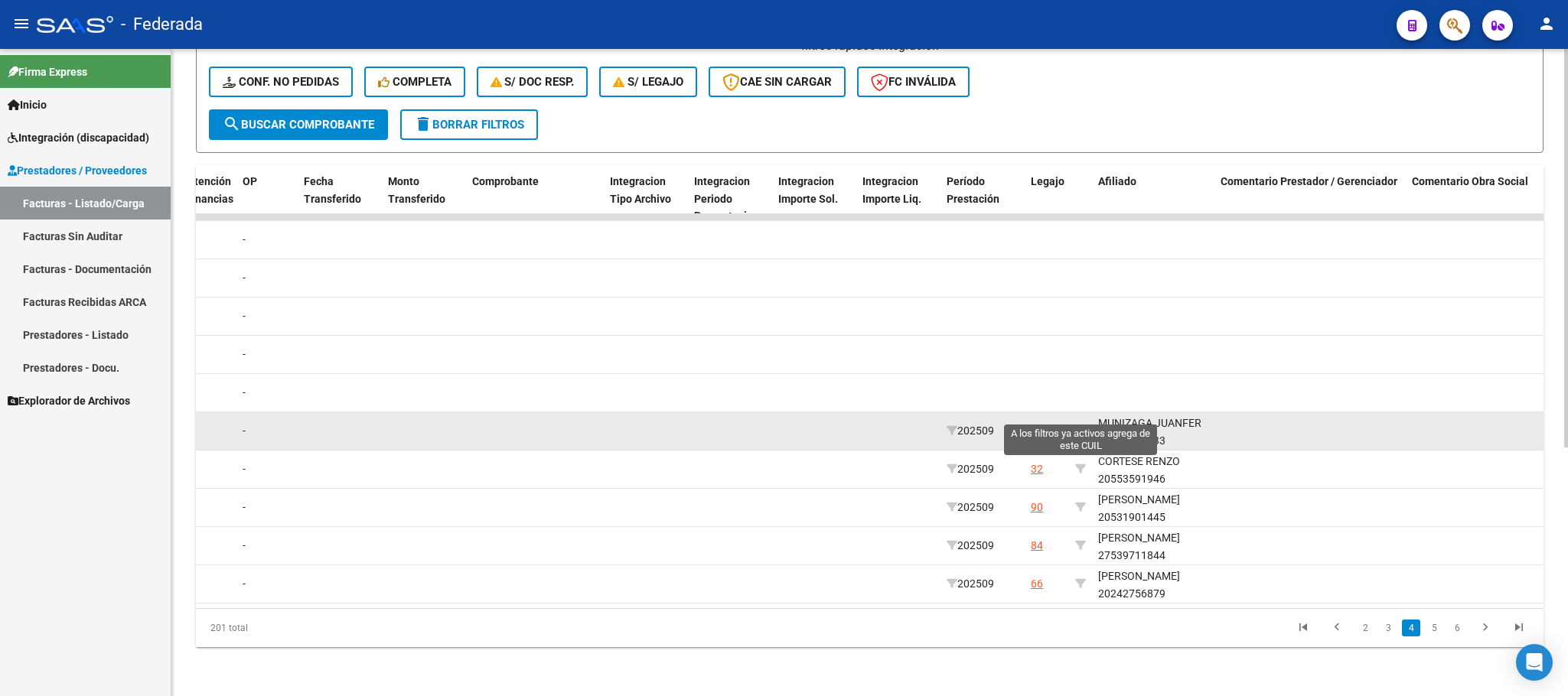
click at [1080, 425] on icon at bounding box center [1080, 430] width 10 height 10
type input "20584495333"
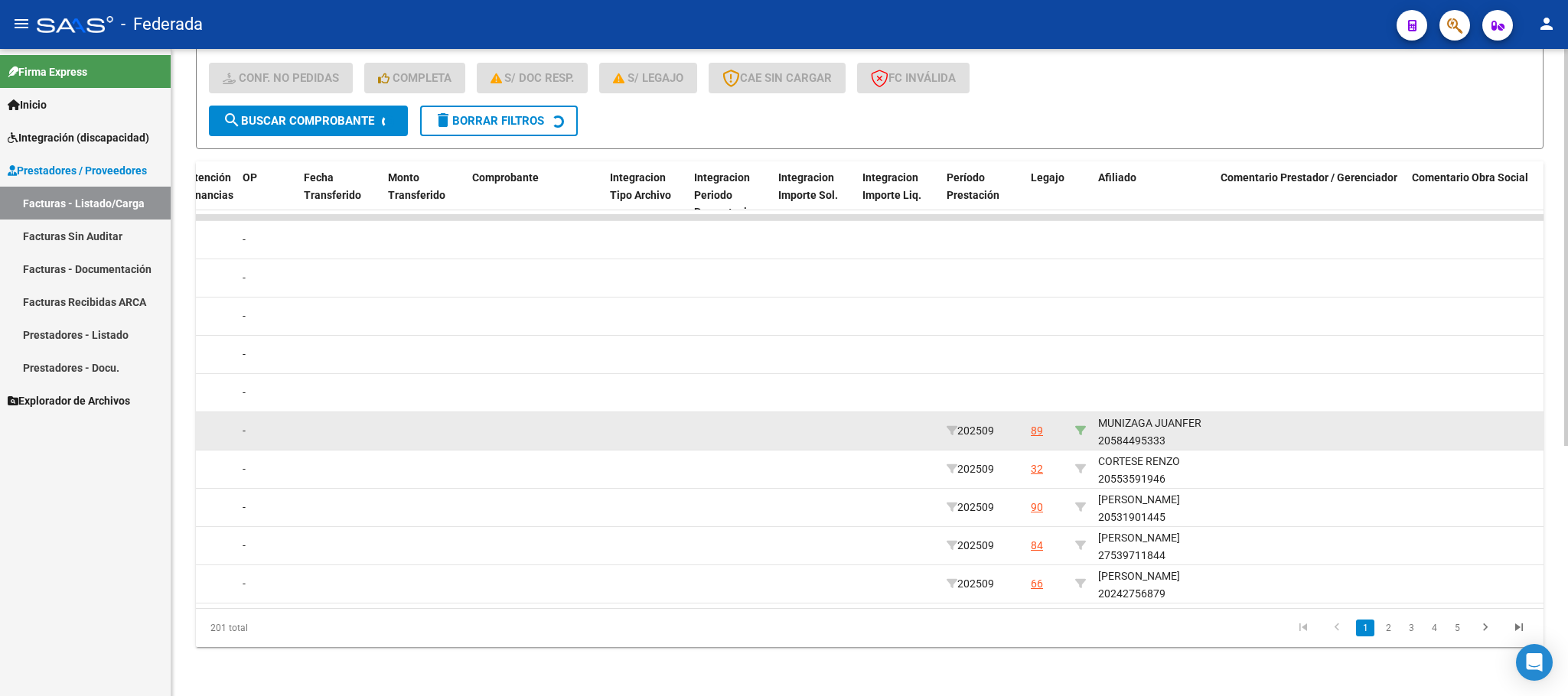
scroll to position [136, 0]
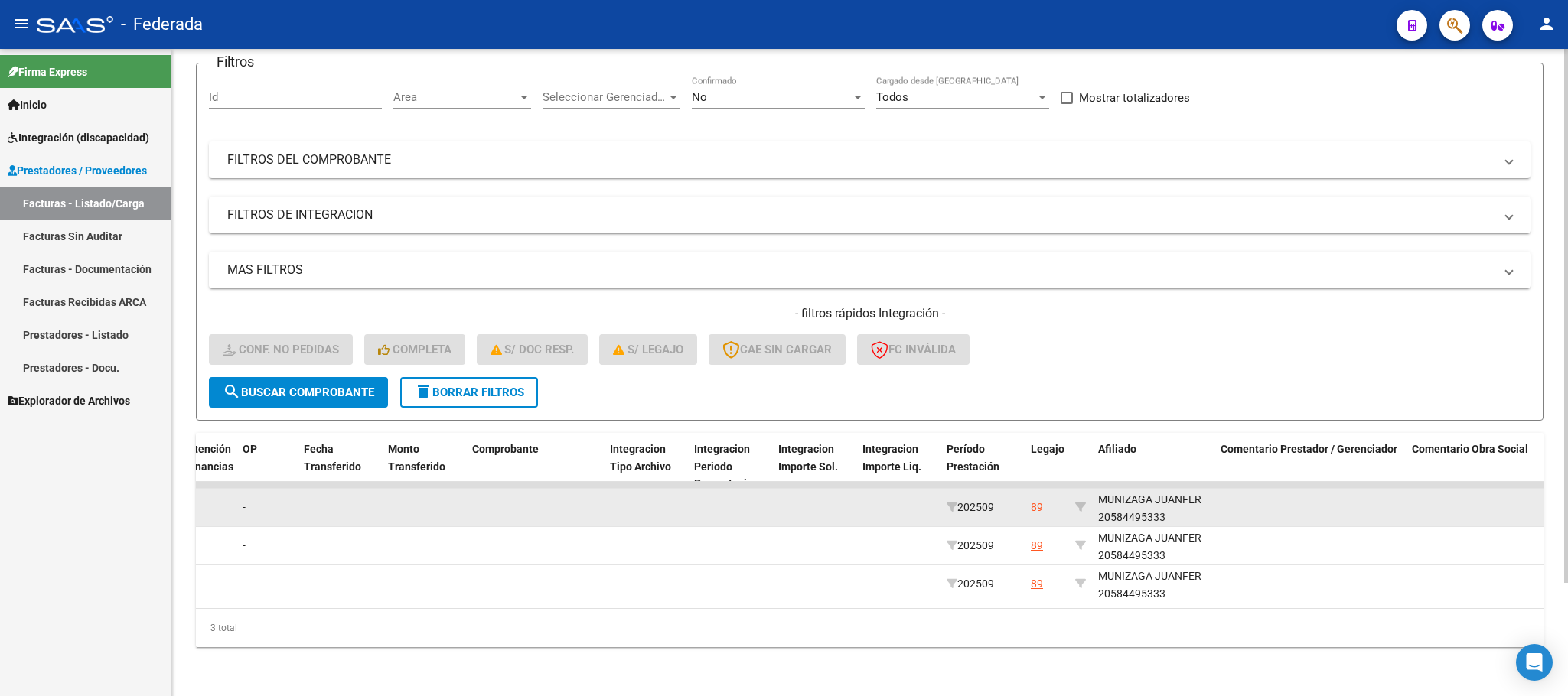
click at [1121, 494] on div "MUNIZAGA JUANFER 20584495333" at bounding box center [1153, 508] width 110 height 35
copy div "20584495333"
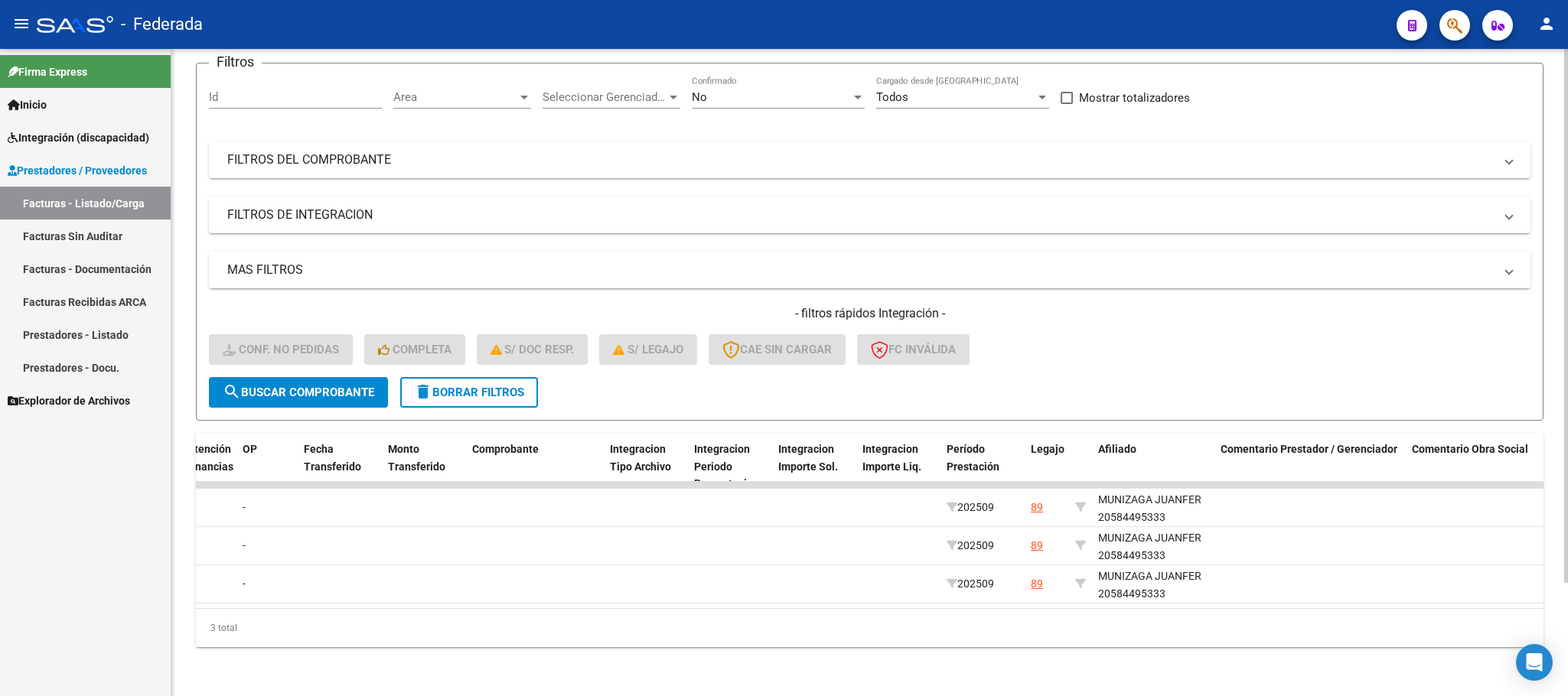
scroll to position [0, 0]
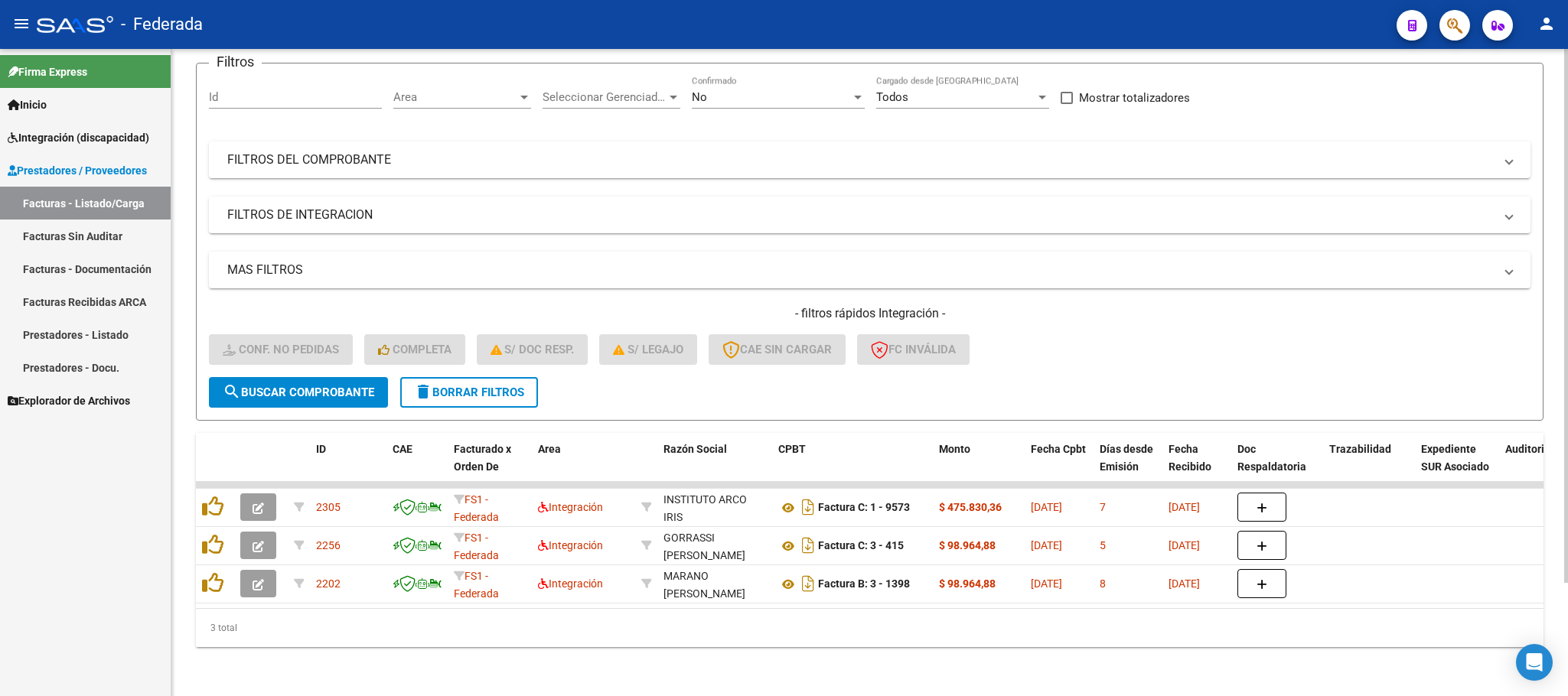
click at [395, 370] on form "Filtros Id Area Area Seleccionar Gerenciador Seleccionar Gerenciador No Confirm…" at bounding box center [869, 242] width 1348 height 358
